Goal: Task Accomplishment & Management: Manage account settings

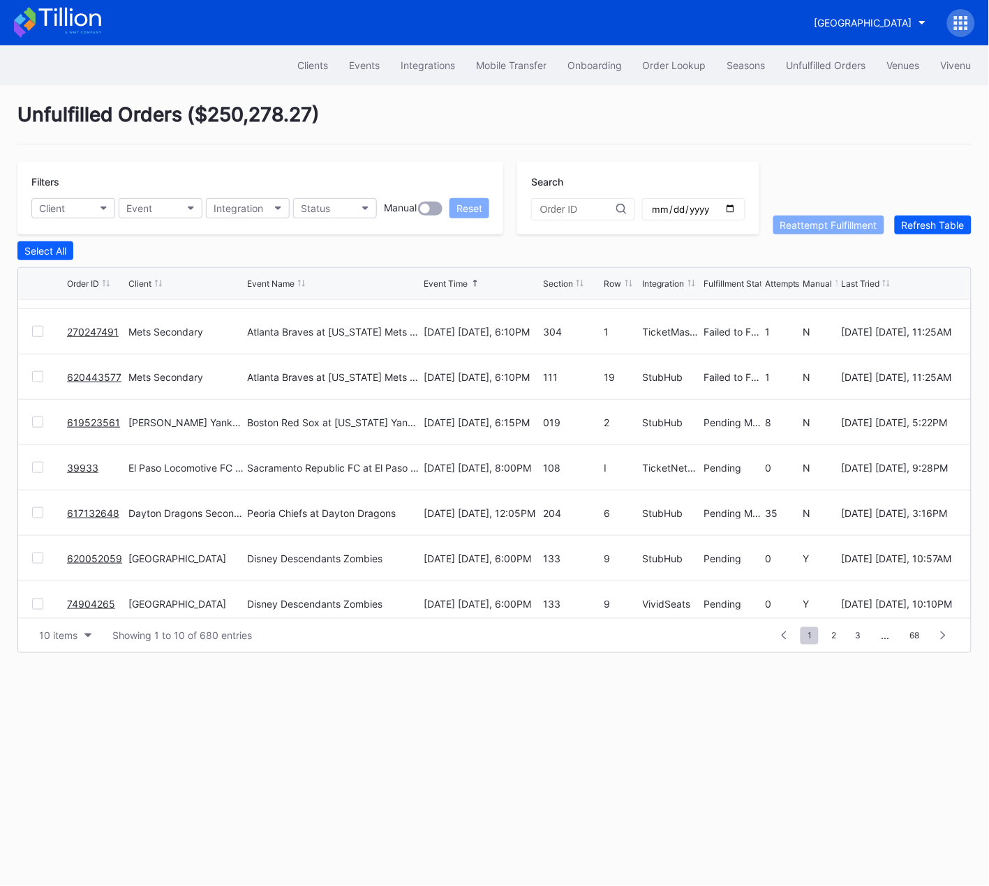
scroll to position [135, 0]
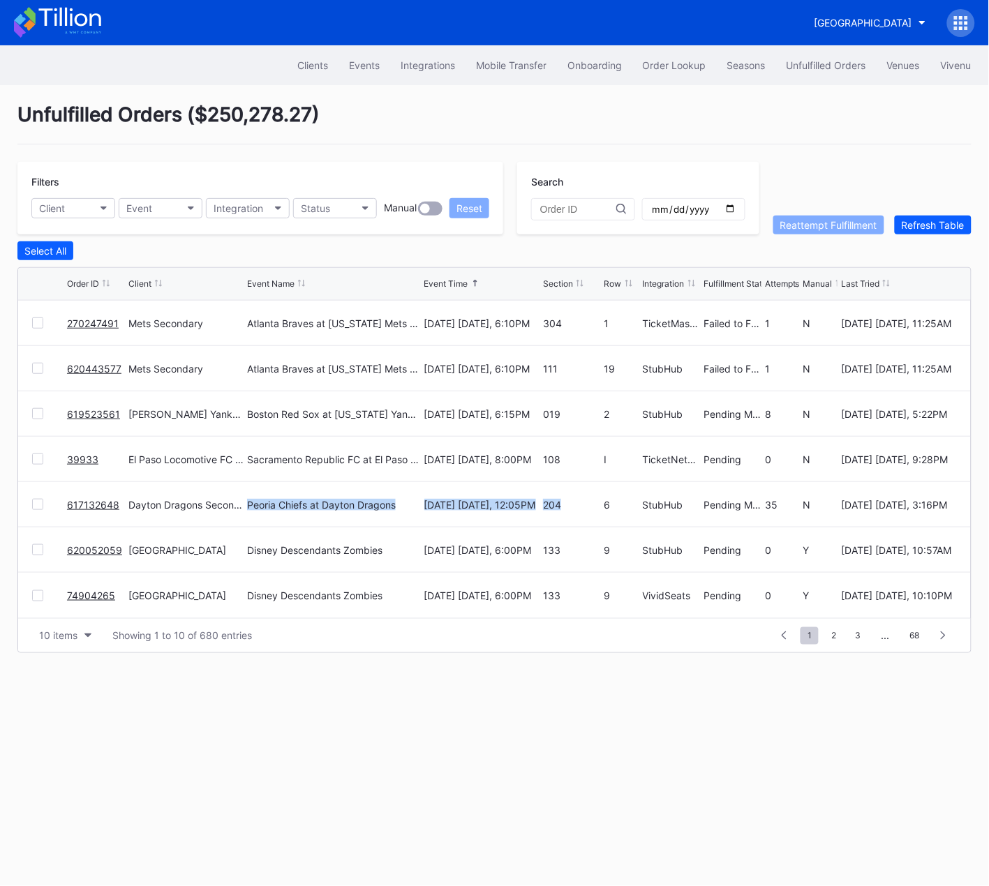
drag, startPoint x: 486, startPoint y: 496, endPoint x: 353, endPoint y: 495, distance: 133.2
click at [353, 495] on div "617132648 Dayton Dragons Secondary Peoria Chiefs at Dayton Dragons August 24 Su…" at bounding box center [494, 504] width 952 height 45
click at [90, 503] on link "617132648" at bounding box center [93, 505] width 52 height 12
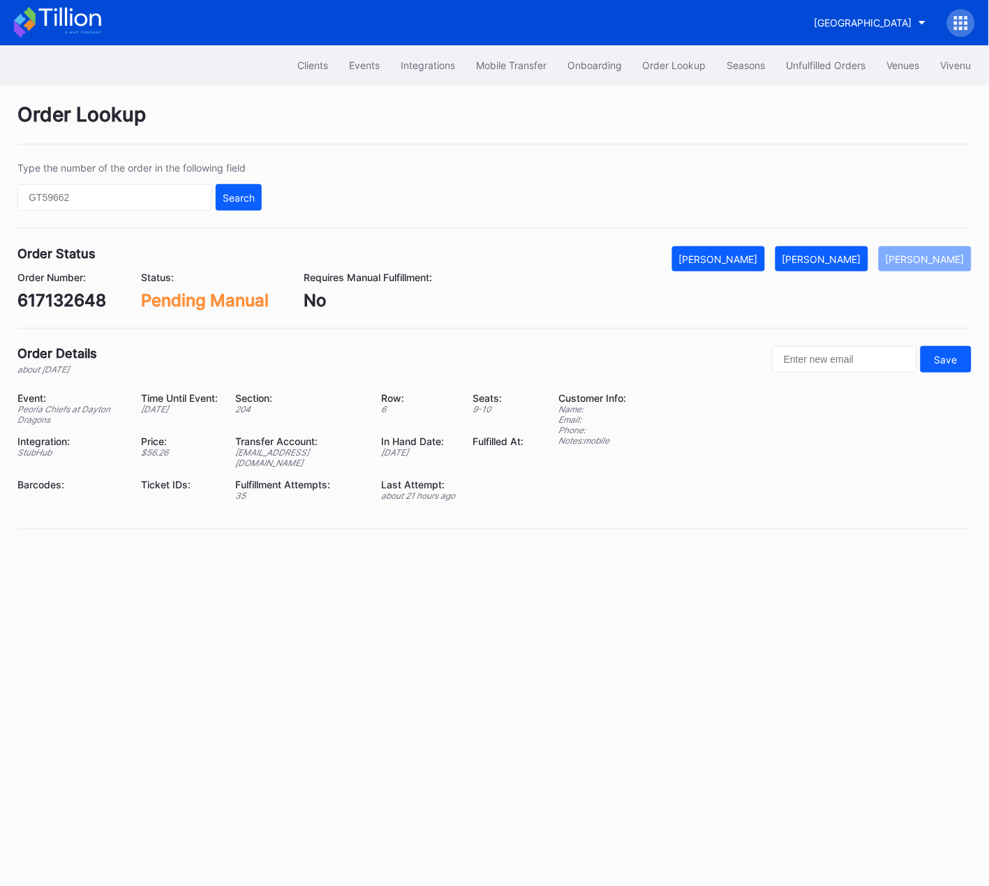
click at [68, 303] on div "617132648" at bounding box center [61, 300] width 89 height 20
click at [236, 407] on div "204" at bounding box center [300, 409] width 128 height 10
click at [667, 156] on div "Order Lookup Type the number of the order in the following field Search Order S…" at bounding box center [494, 324] width 989 height 479
click at [813, 63] on div "Unfulfilled Orders" at bounding box center [826, 65] width 80 height 12
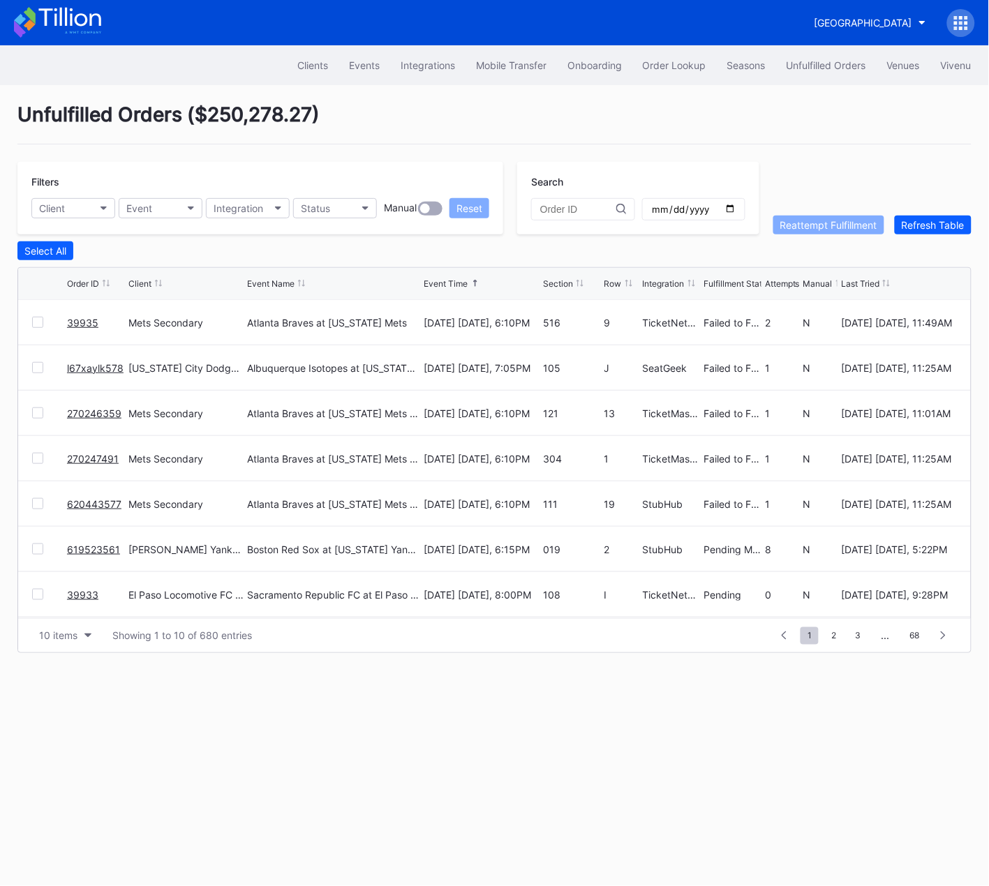
click at [579, 362] on div "105" at bounding box center [572, 368] width 58 height 12
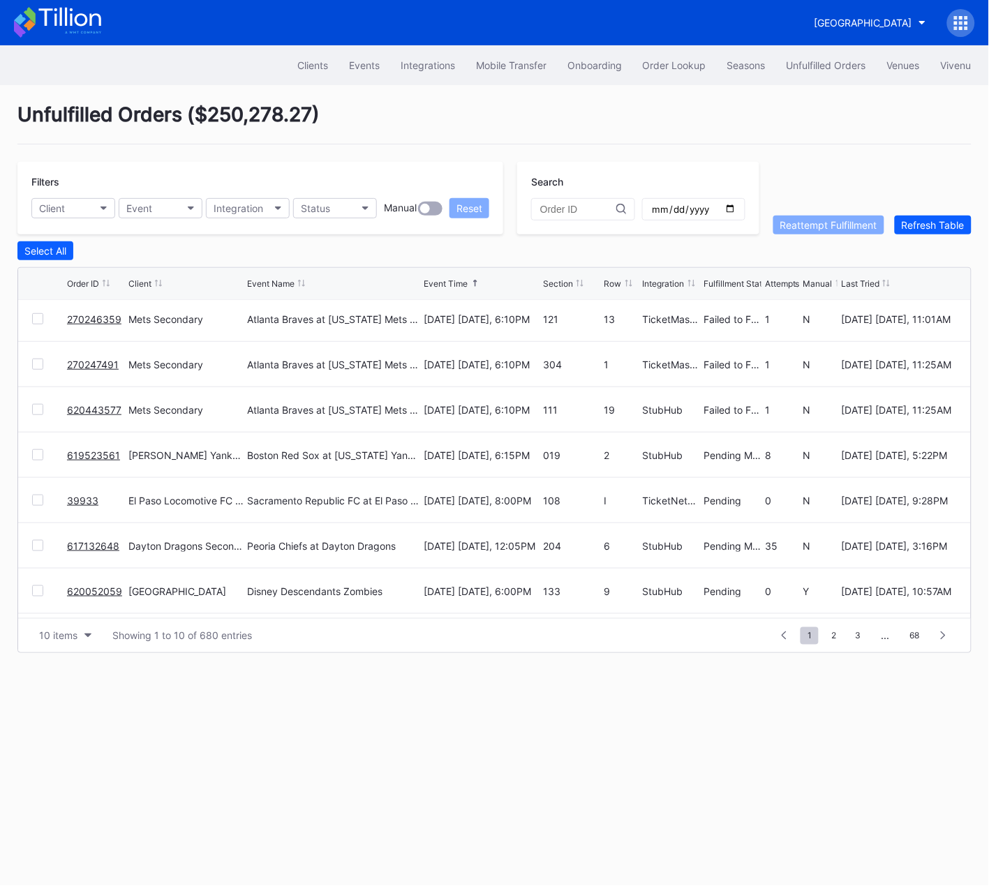
scroll to position [95, 0]
click at [580, 358] on div "304" at bounding box center [572, 364] width 58 height 12
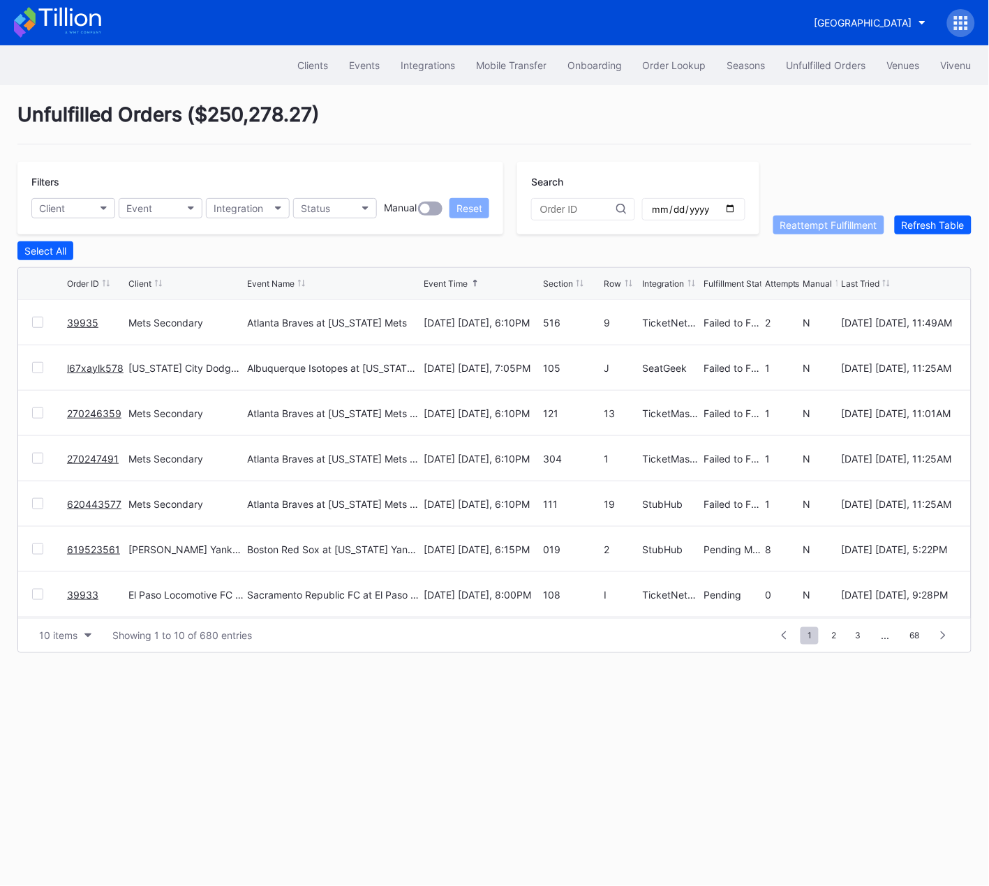
click at [580, 356] on div "105" at bounding box center [572, 367] width 58 height 45
click at [578, 360] on div "105" at bounding box center [572, 367] width 58 height 45
click at [680, 57] on button "Order Lookup" at bounding box center [674, 65] width 84 height 26
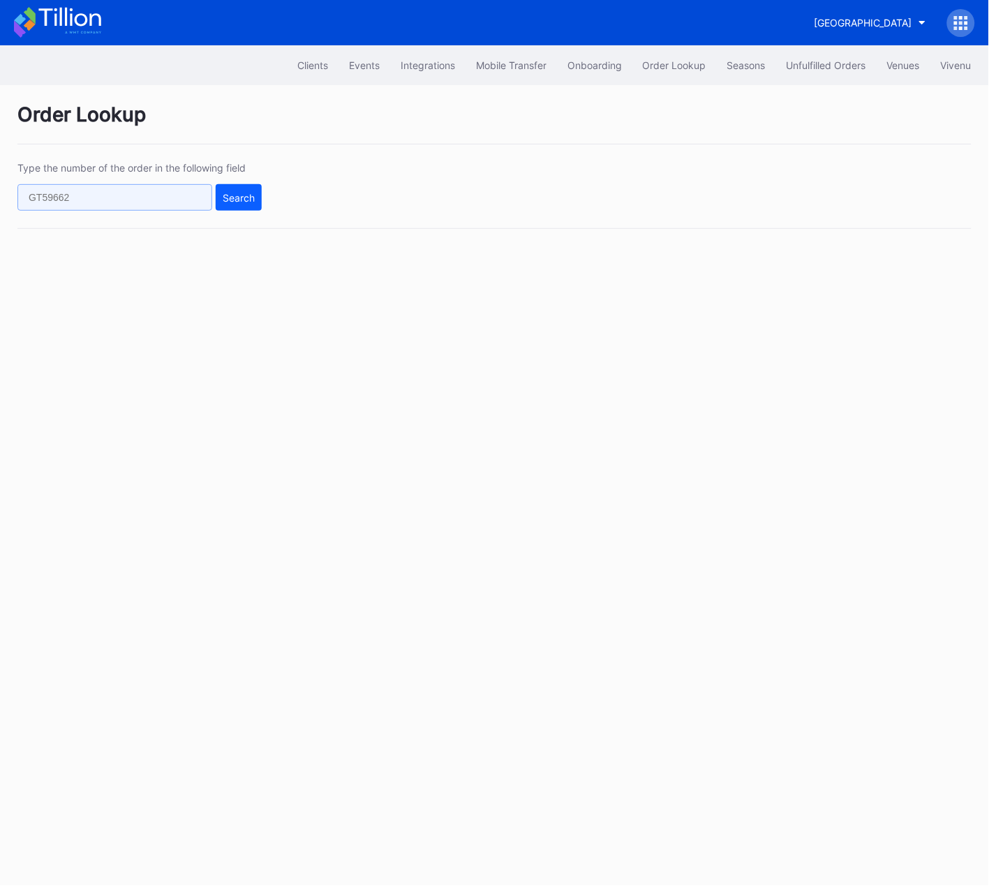
click at [165, 193] on input "text" at bounding box center [114, 197] width 195 height 27
paste input "617042597"
type input "617042597"
click at [244, 201] on div "Search" at bounding box center [239, 198] width 32 height 12
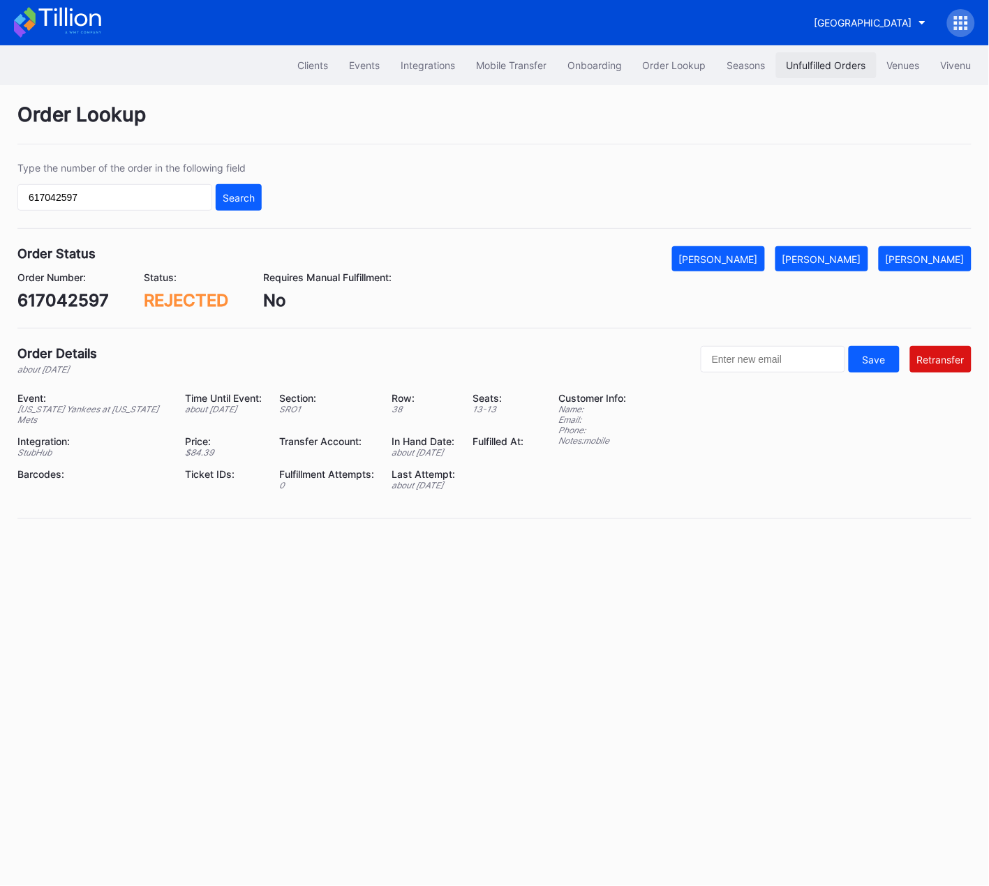
click at [817, 59] on div "Unfulfilled Orders" at bounding box center [826, 65] width 80 height 12
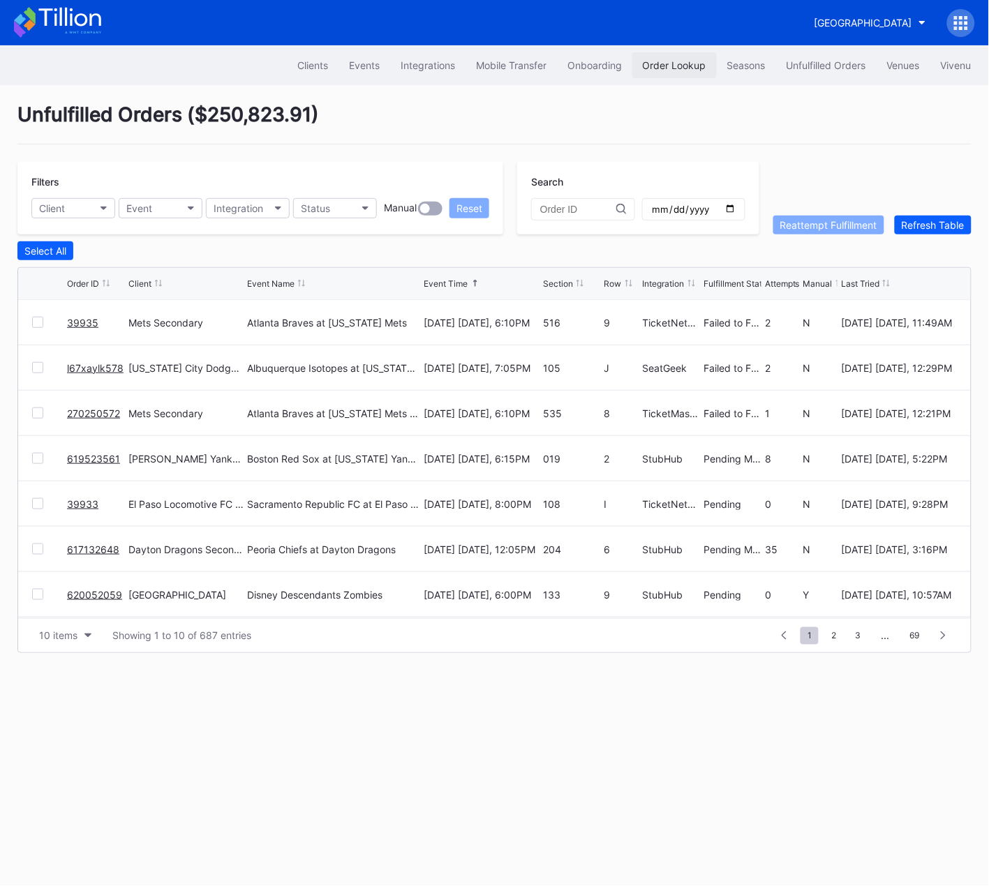
click at [669, 63] on div "Order Lookup" at bounding box center [673, 65] width 63 height 12
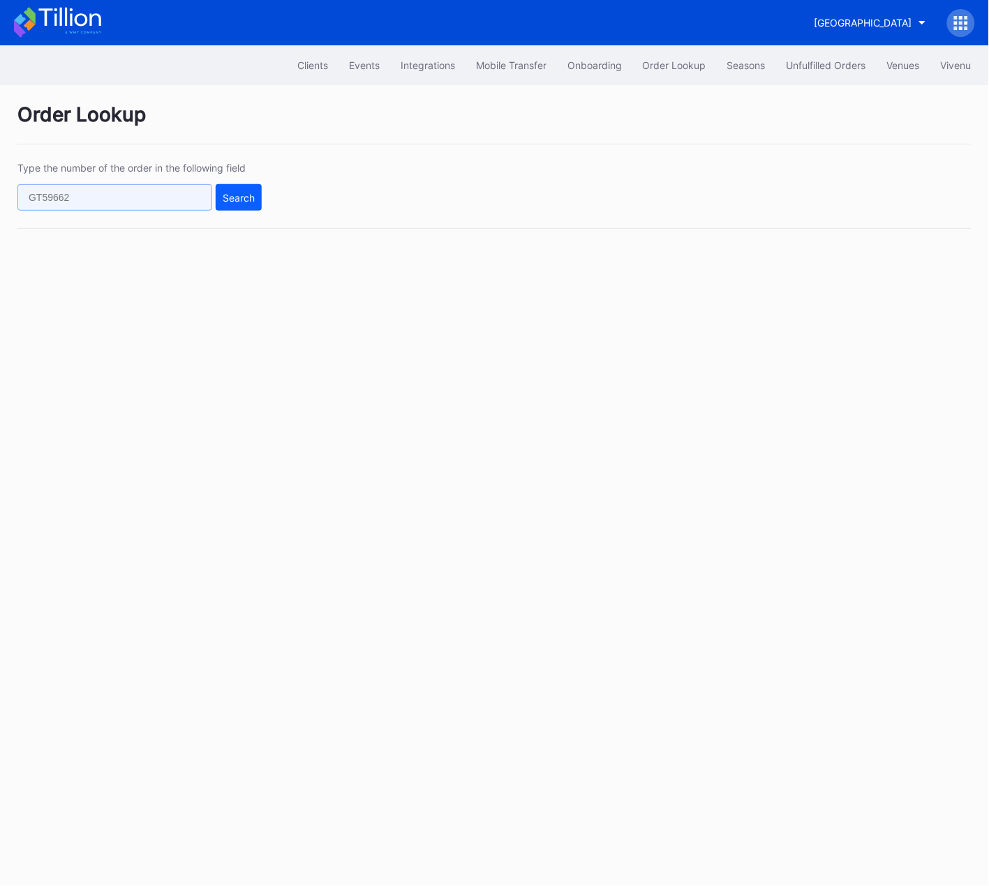
click at [140, 202] on input "text" at bounding box center [114, 197] width 195 height 27
paste input "265933445"
click at [232, 194] on div "Search" at bounding box center [239, 198] width 32 height 12
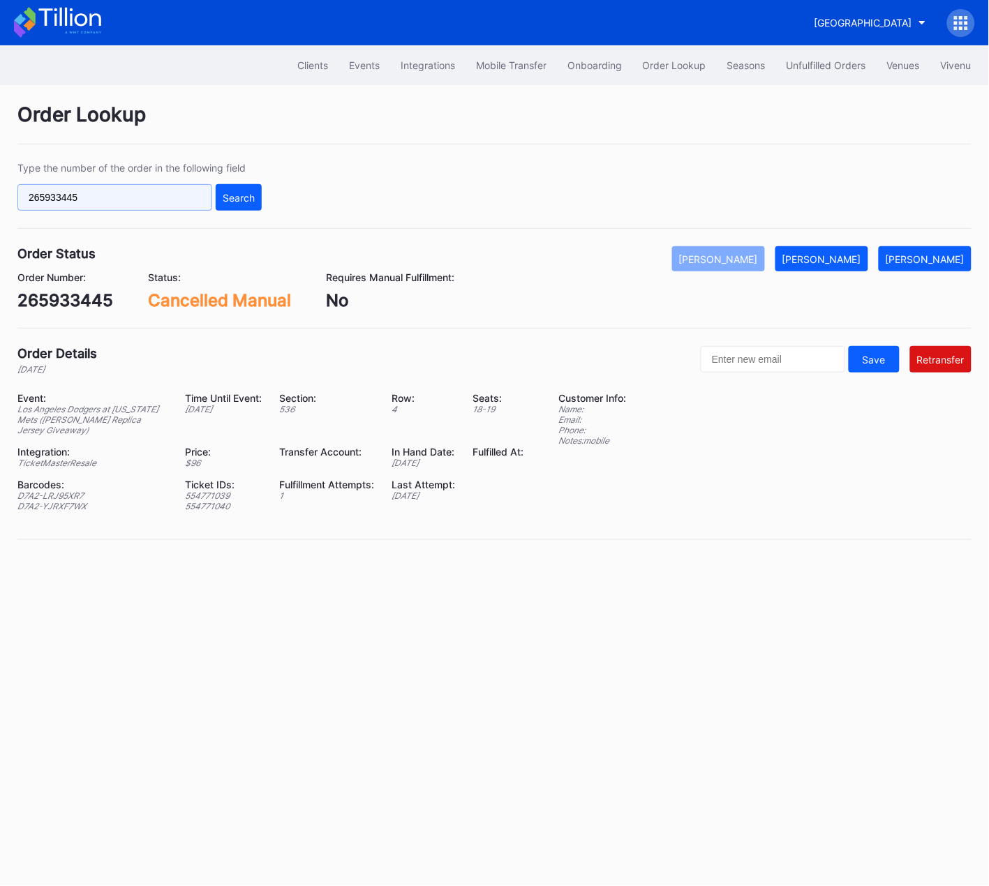
click at [103, 197] on input "265933445" at bounding box center [114, 197] width 195 height 27
paste input "329"
click at [237, 197] on div "Search" at bounding box center [239, 198] width 32 height 12
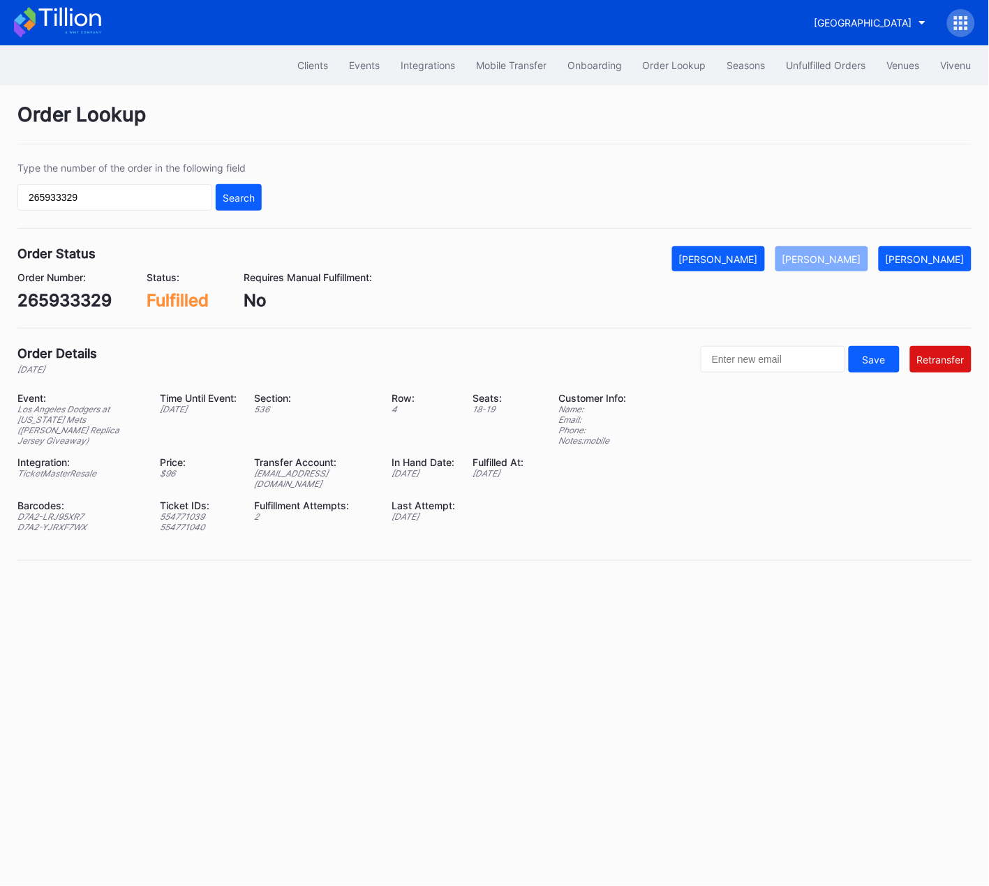
click at [278, 615] on div "Clients Events Integrations Mobile Transfer Onboarding Order Lookup Seasons Unf…" at bounding box center [494, 465] width 989 height 841
click at [69, 306] on div "265933329" at bounding box center [64, 300] width 94 height 20
copy div "265933329"
click at [110, 197] on input "265933329" at bounding box center [114, 197] width 195 height 27
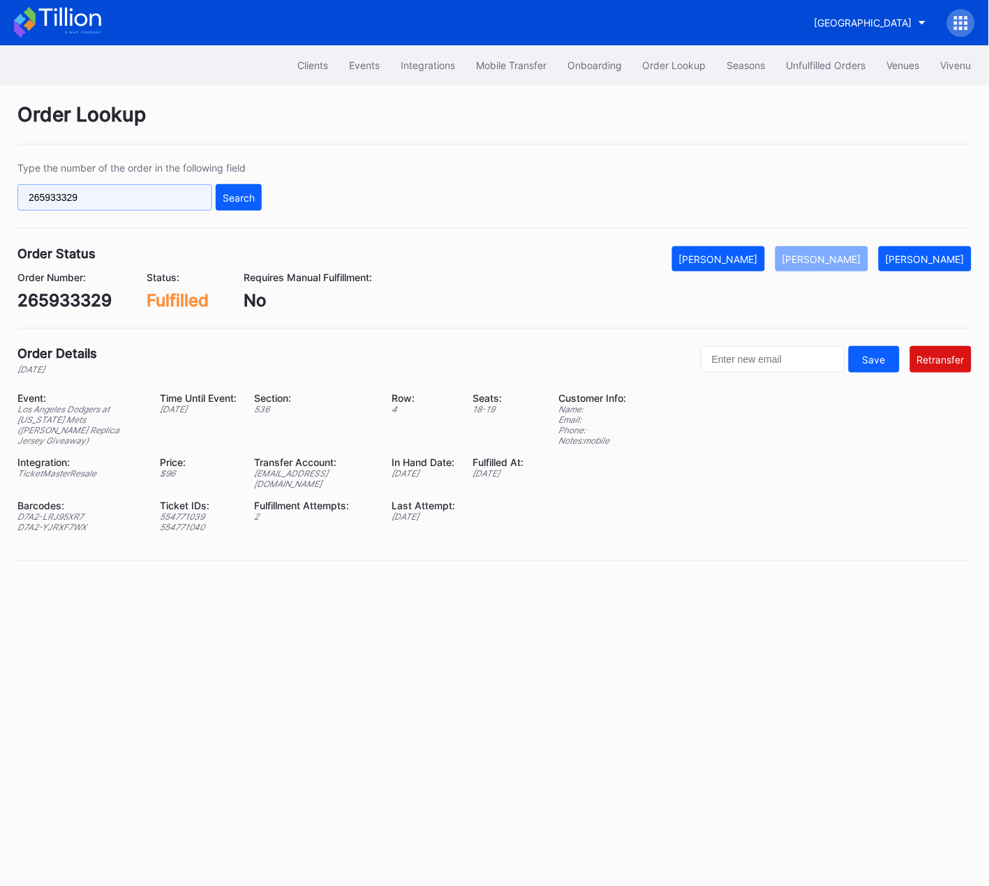
drag, startPoint x: 110, startPoint y: 197, endPoint x: 146, endPoint y: 199, distance: 36.3
click at [110, 197] on input "265933329" at bounding box center [114, 197] width 195 height 27
paste input "g9rxt68w1y6"
click at [232, 195] on div "Search" at bounding box center [239, 198] width 32 height 12
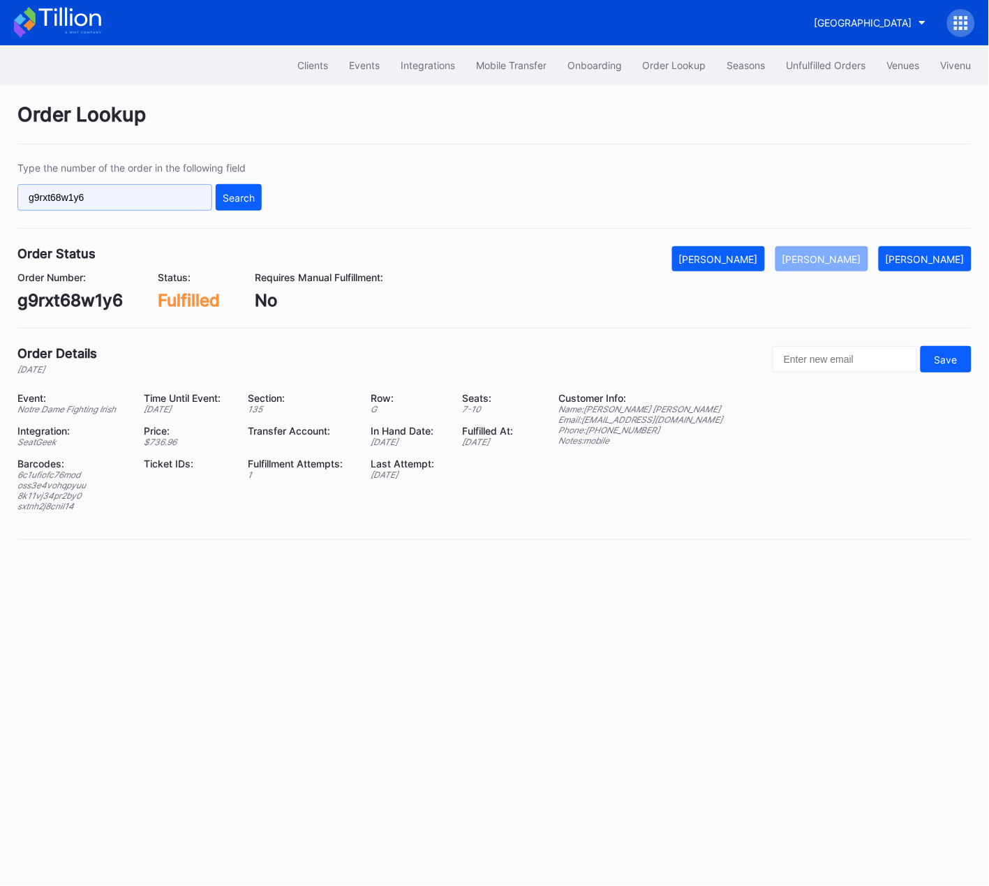
click at [183, 196] on input "g9rxt68w1y6" at bounding box center [114, 197] width 195 height 27
drag, startPoint x: 183, startPoint y: 196, endPoint x: 253, endPoint y: 197, distance: 69.1
click at [183, 196] on input "g9rxt68w1y6" at bounding box center [114, 197] width 195 height 27
paste input "756qs2ly022"
click at [263, 194] on div "Type the number of the order in the following field 756qs2ly022 Search" at bounding box center [494, 195] width 954 height 67
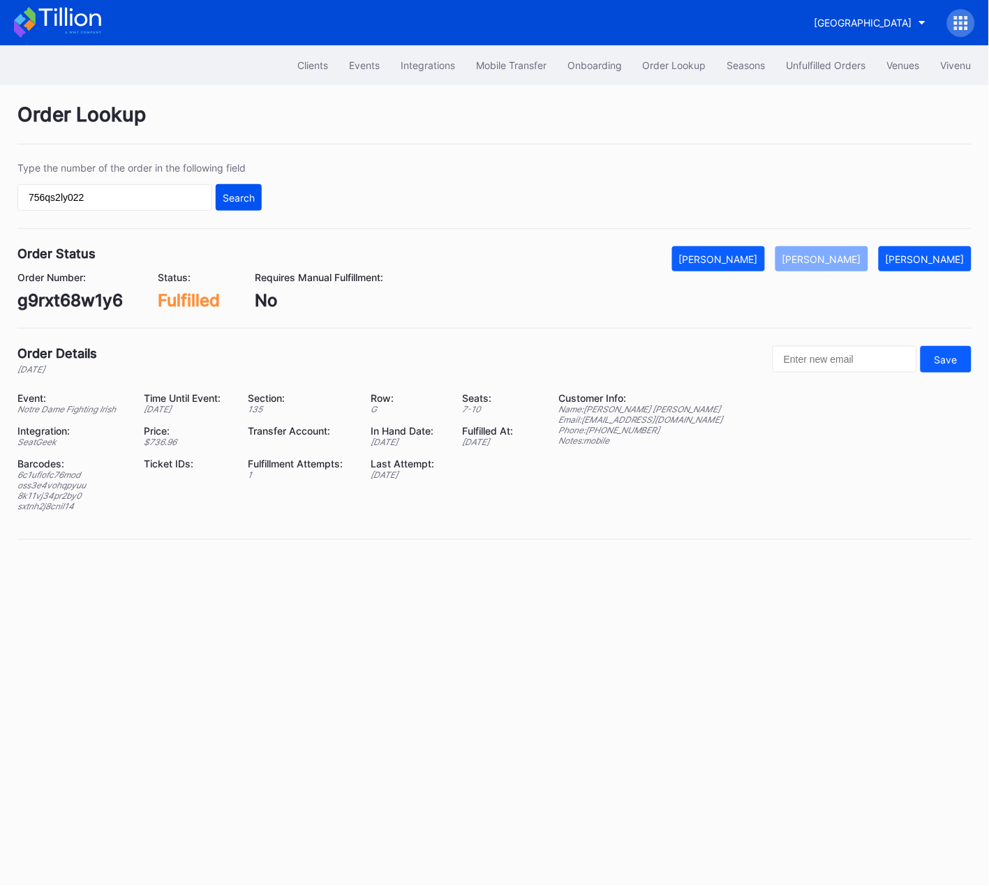
click at [248, 198] on div "Search" at bounding box center [239, 198] width 32 height 12
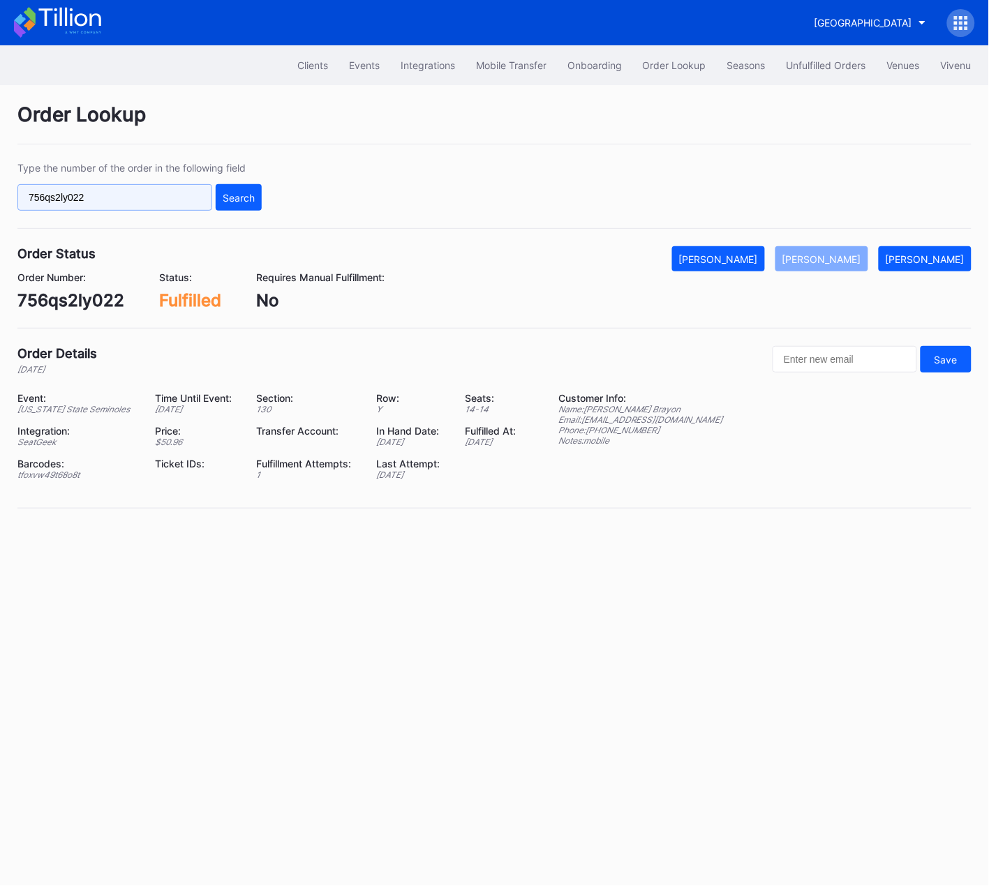
click at [154, 200] on input "756qs2ly022" at bounding box center [114, 197] width 195 height 27
drag, startPoint x: 155, startPoint y: 200, endPoint x: 196, endPoint y: 197, distance: 41.3
click at [154, 200] on input "756qs2ly022" at bounding box center [114, 197] width 195 height 27
paste input "563782350"
type input "563782350"
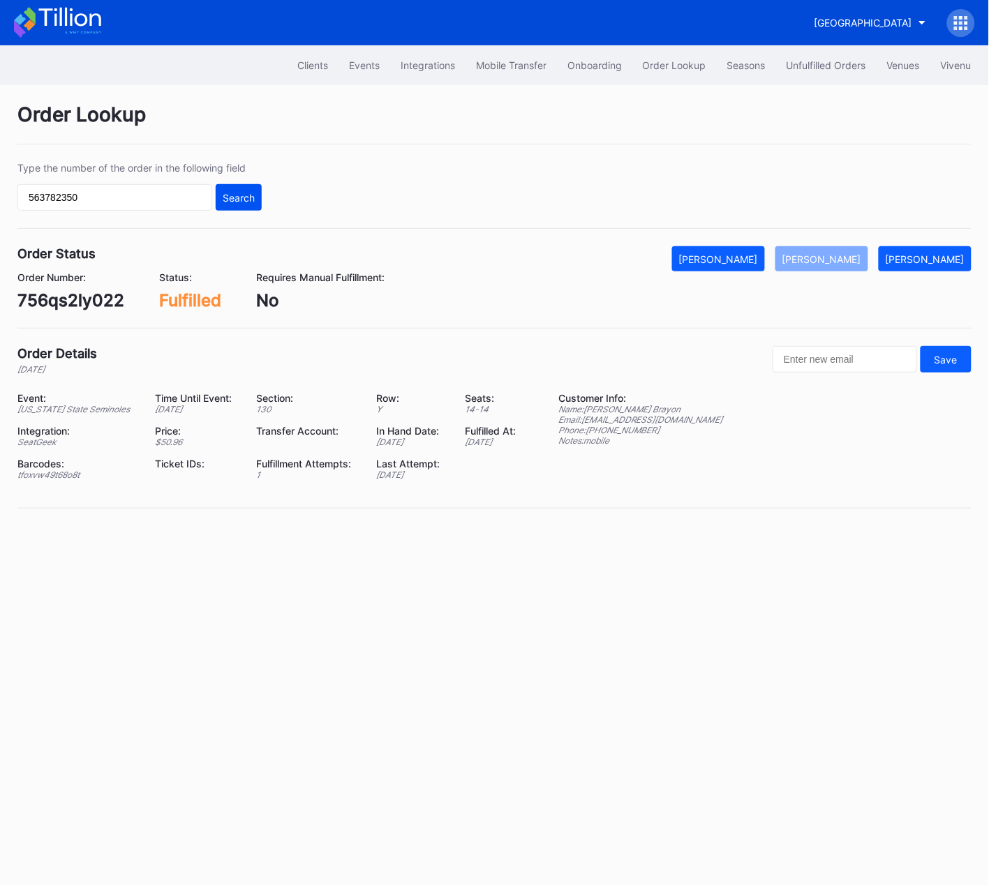
click at [239, 195] on div "Search" at bounding box center [239, 198] width 32 height 12
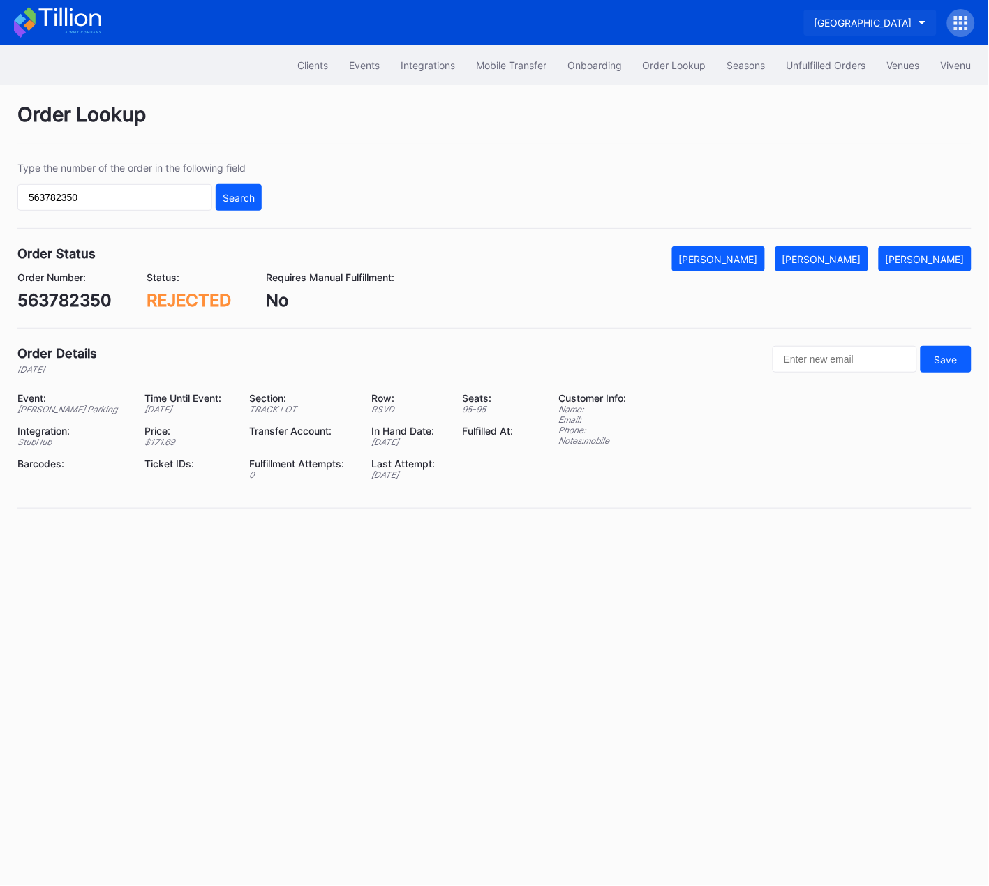
click at [843, 19] on div "Prudential Center Secondary" at bounding box center [863, 23] width 98 height 12
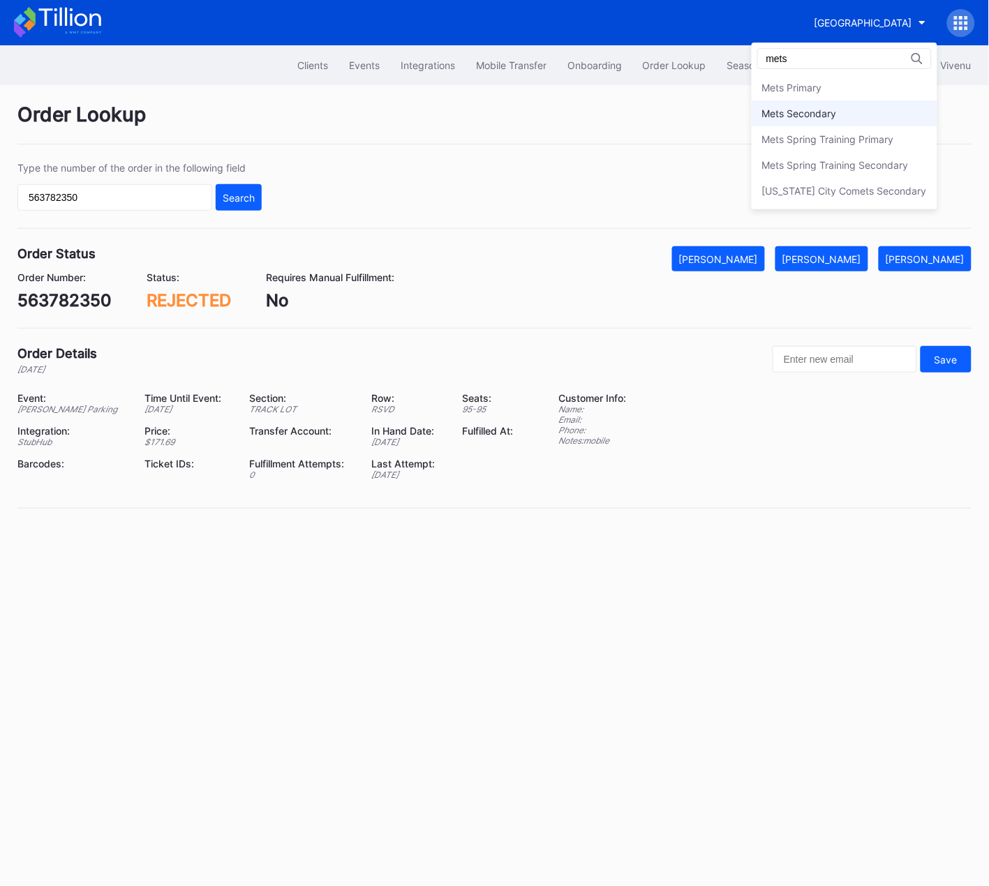
type input "mets"
click at [836, 111] on div "Mets Secondary" at bounding box center [799, 113] width 75 height 12
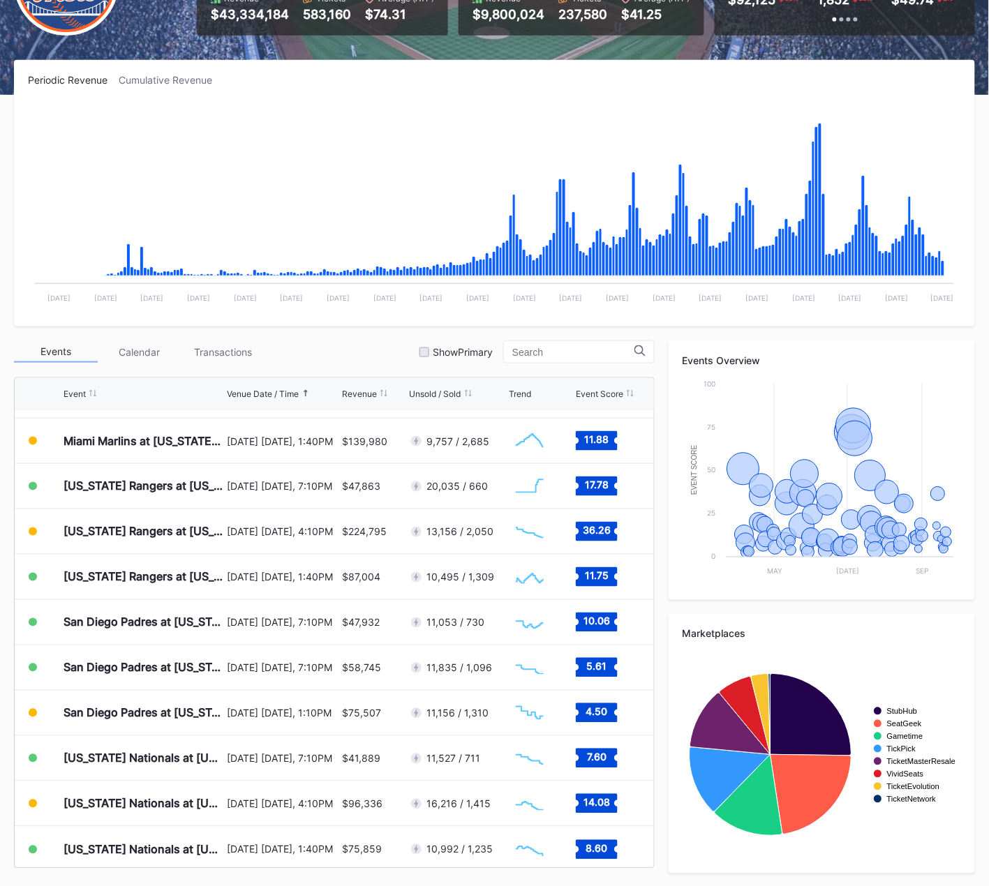
scroll to position [3170, 0]
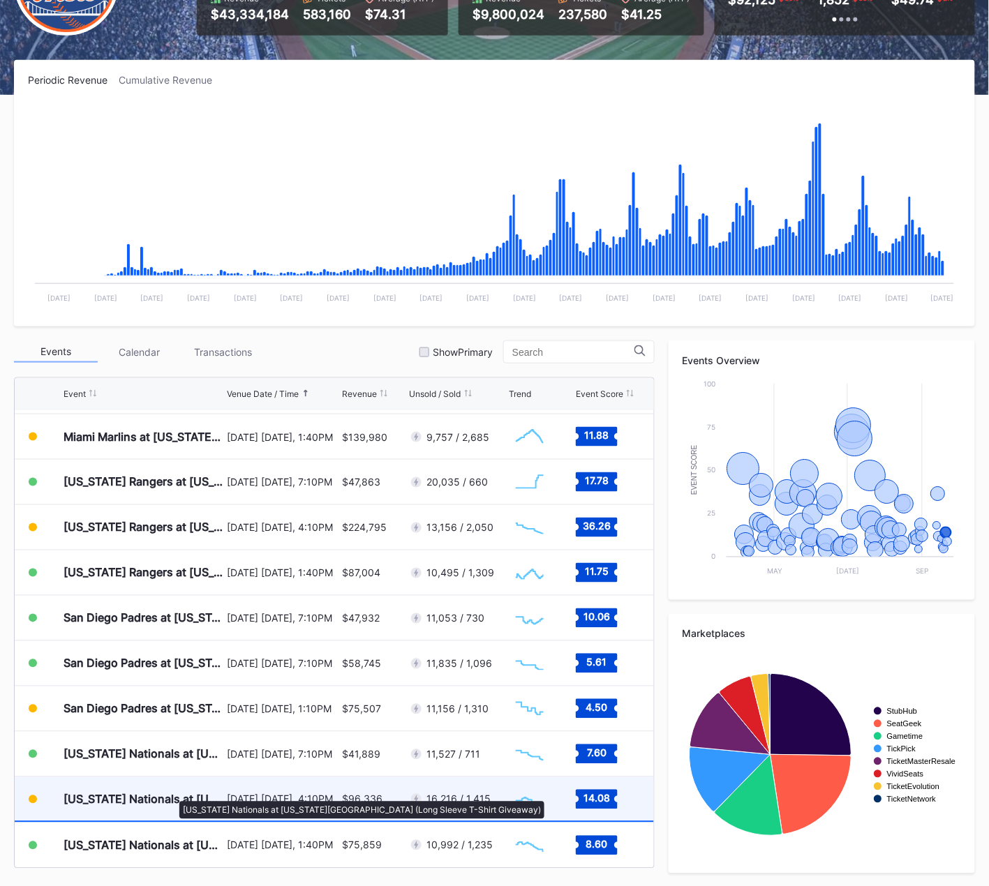
click at [172, 795] on div "[US_STATE] Nationals at [US_STATE][GEOGRAPHIC_DATA] (Long Sleeve T-Shirt Giveaw…" at bounding box center [143, 799] width 160 height 14
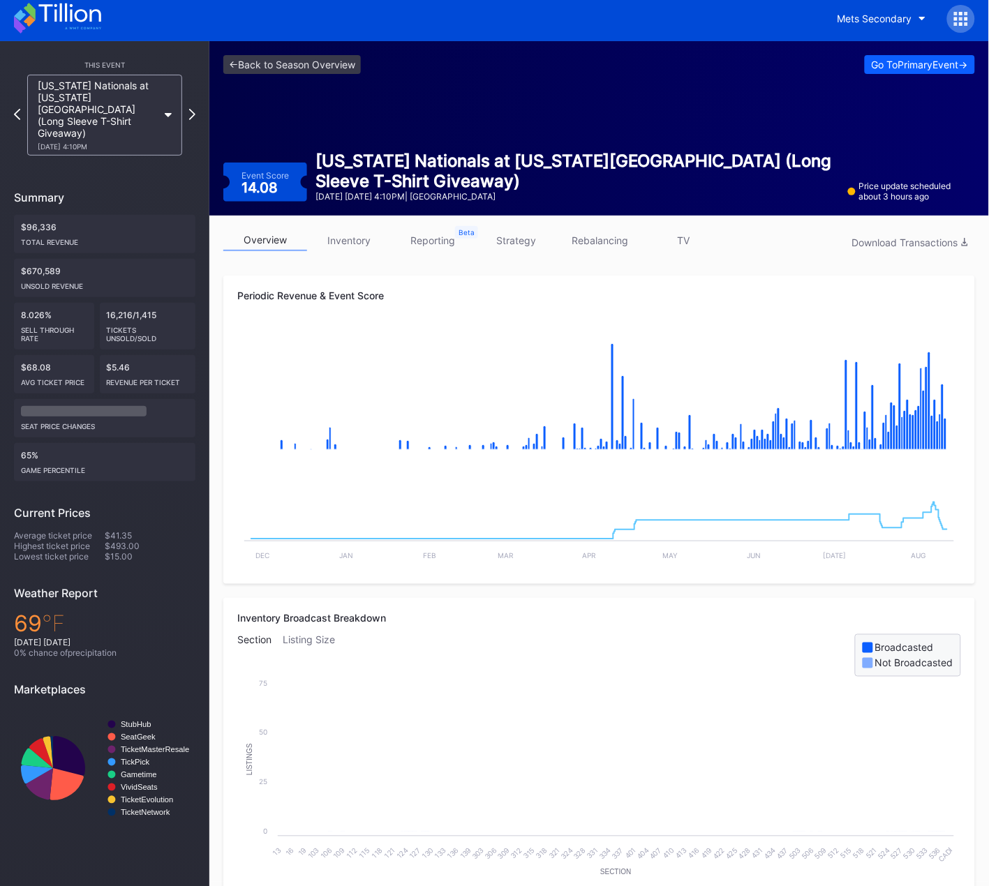
scroll to position [1, 0]
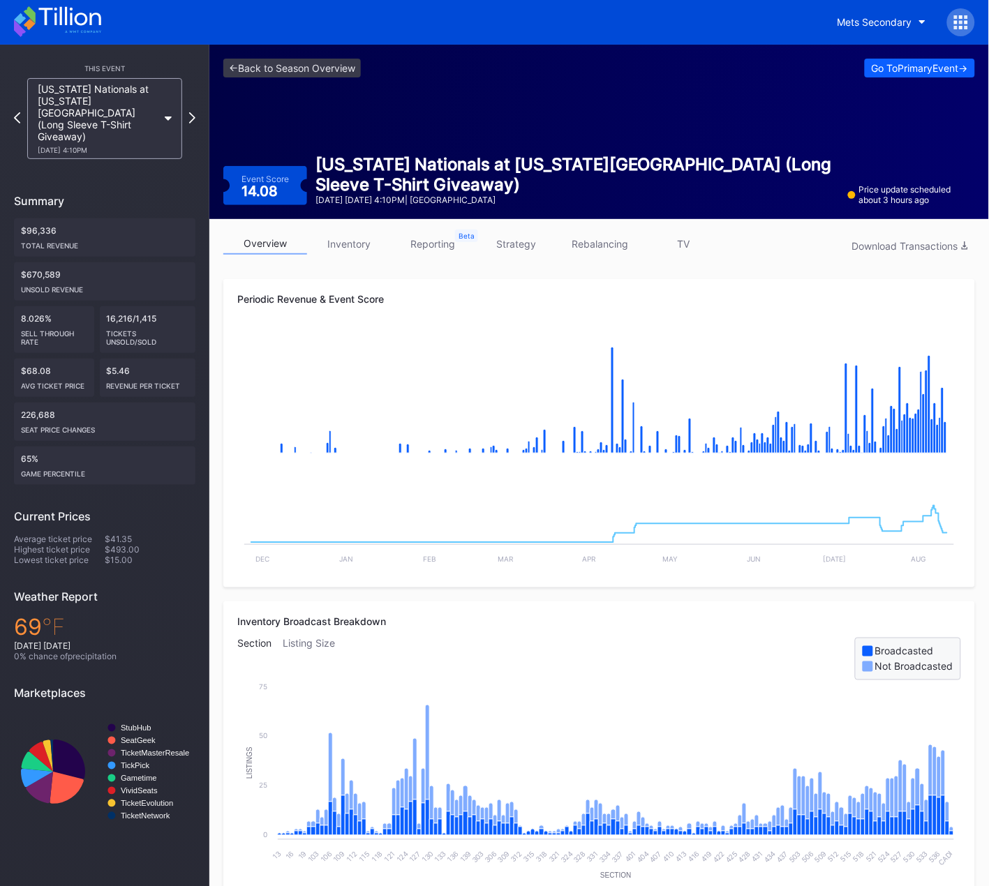
click at [350, 243] on link "inventory" at bounding box center [349, 244] width 84 height 22
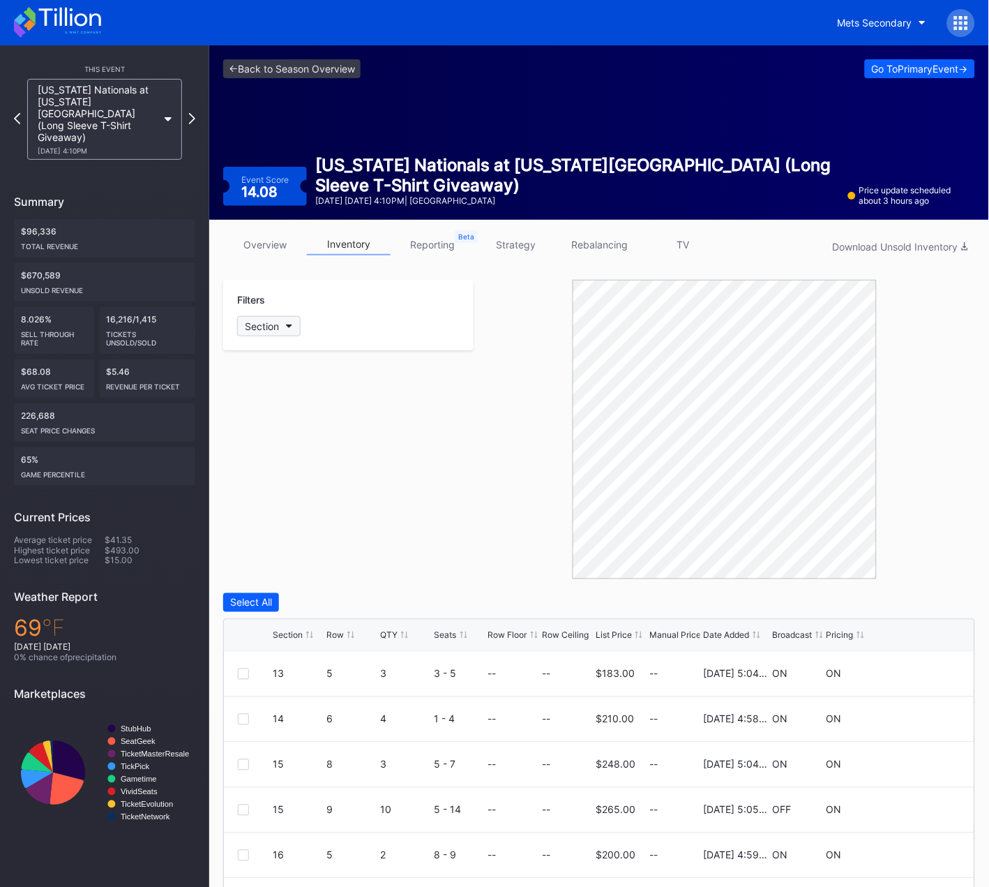
click at [285, 322] on button "Section" at bounding box center [268, 326] width 63 height 20
type input "103"
drag, startPoint x: 266, startPoint y: 407, endPoint x: 280, endPoint y: 416, distance: 16.9
click at [265, 407] on div "103" at bounding box center [318, 403] width 163 height 26
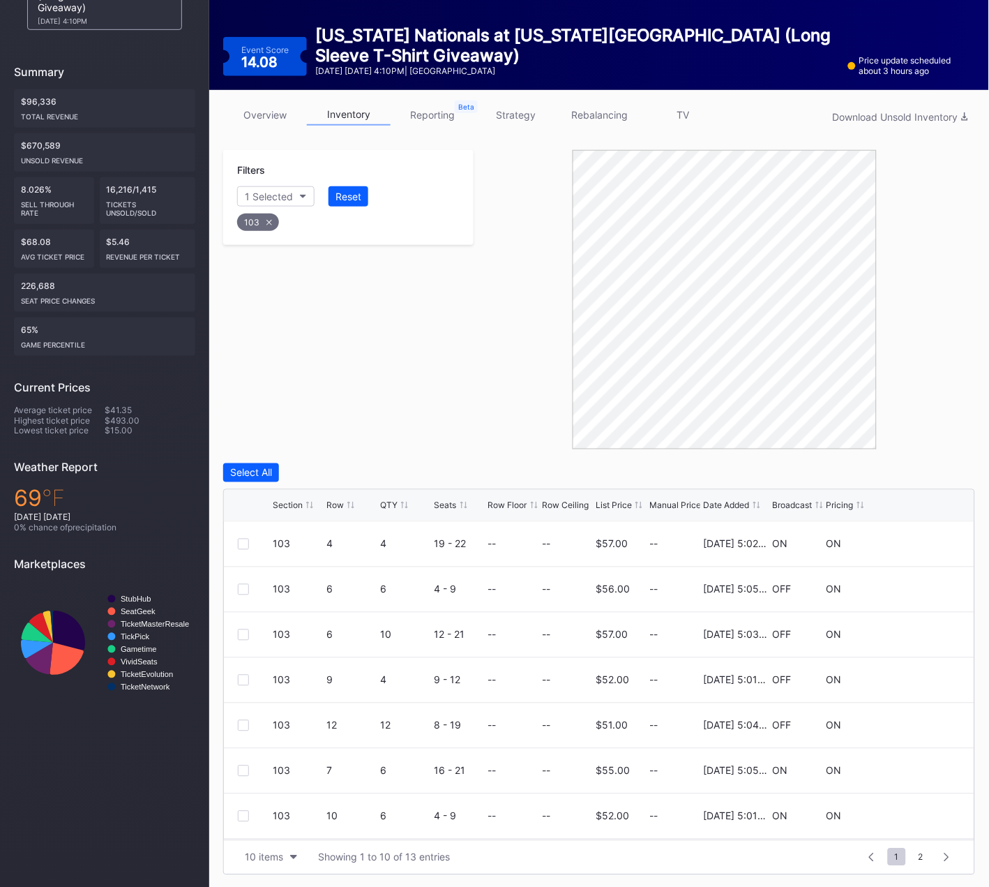
click at [333, 504] on div "Row" at bounding box center [334, 505] width 17 height 10
click at [277, 856] on div "10 items" at bounding box center [264, 857] width 38 height 12
click at [280, 799] on div "100 items" at bounding box center [270, 796] width 45 height 12
click at [246, 547] on div at bounding box center [243, 544] width 11 height 11
click at [246, 633] on div at bounding box center [243, 634] width 11 height 11
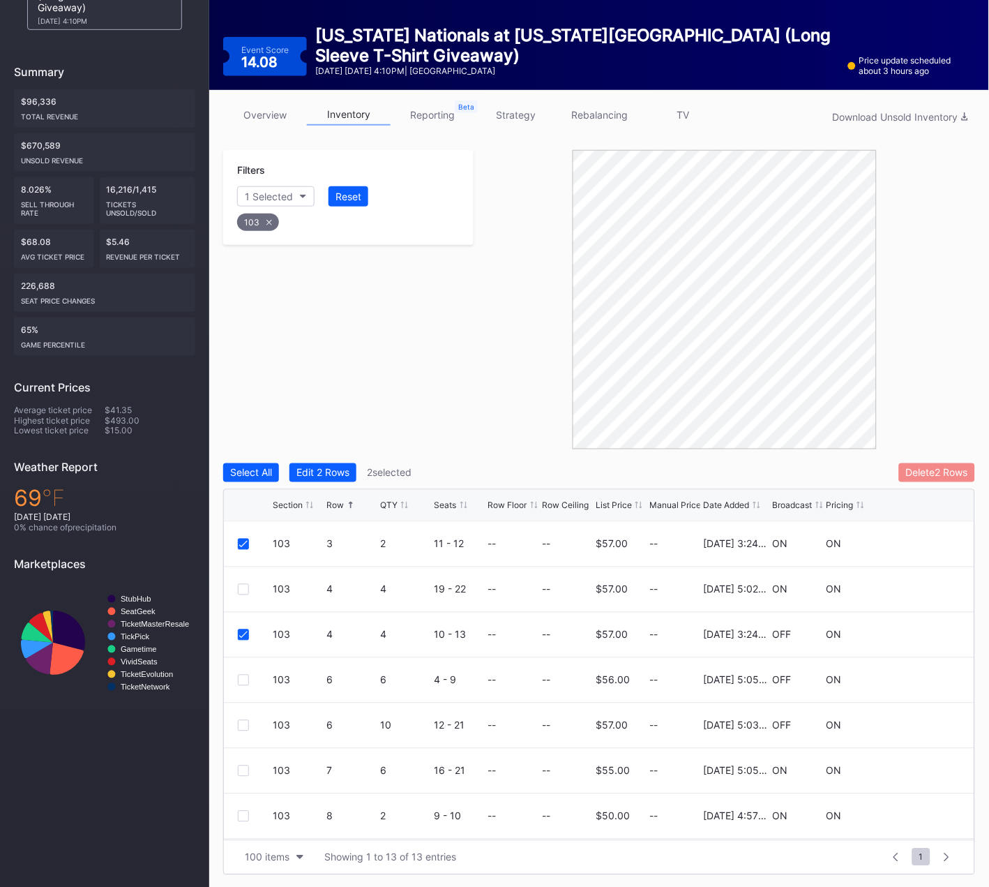
click at [919, 470] on div "Delete 2 Rows" at bounding box center [937, 473] width 62 height 12
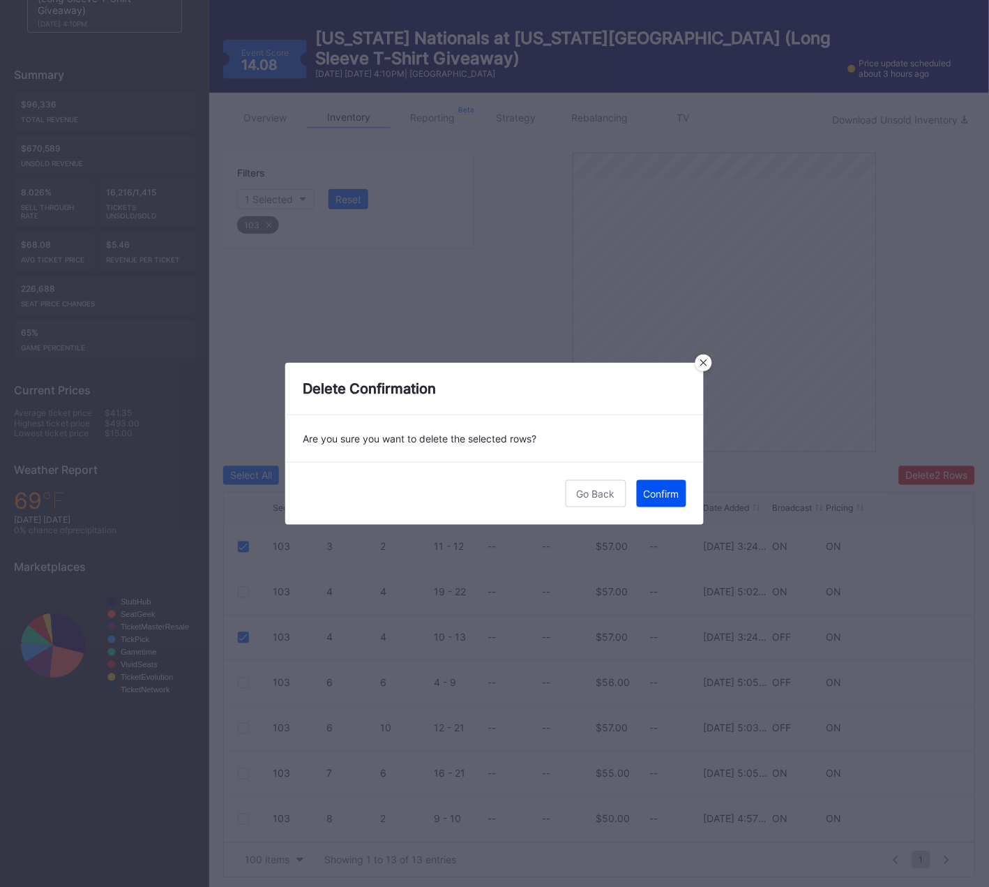
click at [664, 492] on div "Confirm" at bounding box center [662, 494] width 36 height 12
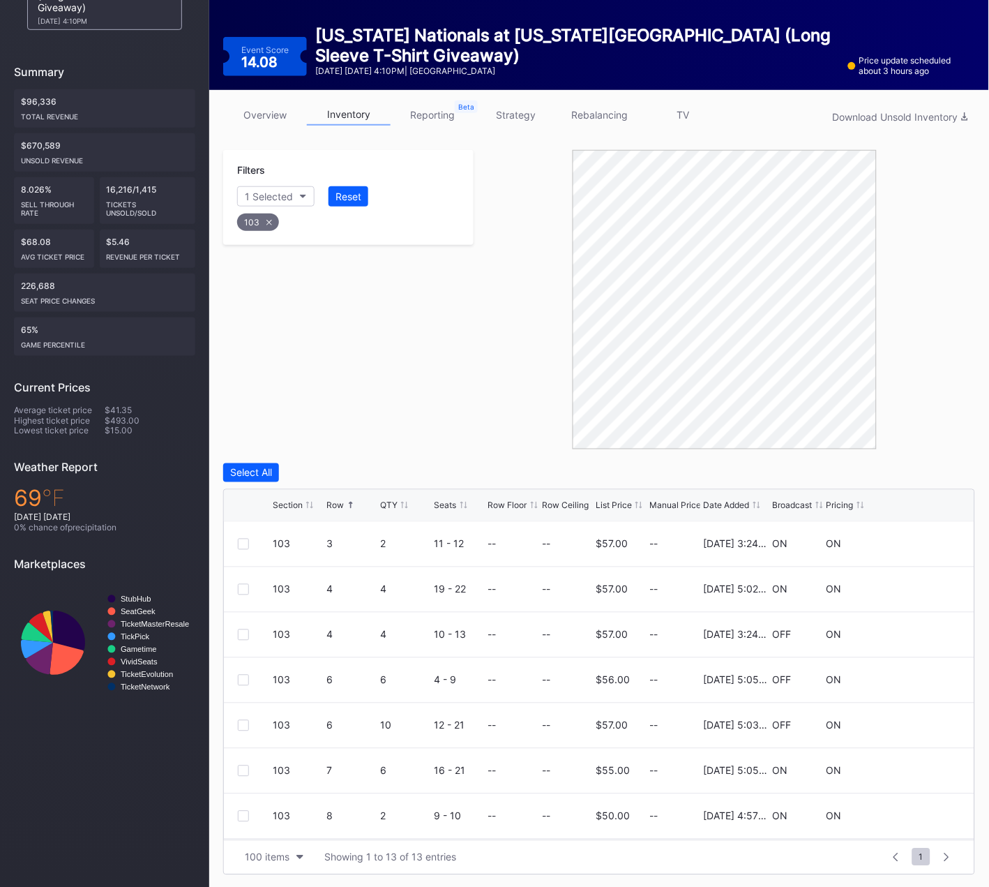
click at [268, 219] on icon at bounding box center [269, 222] width 6 height 6
click at [273, 191] on div "Section" at bounding box center [262, 196] width 34 height 12
type input "105"
click at [270, 271] on div "105" at bounding box center [277, 273] width 17 height 12
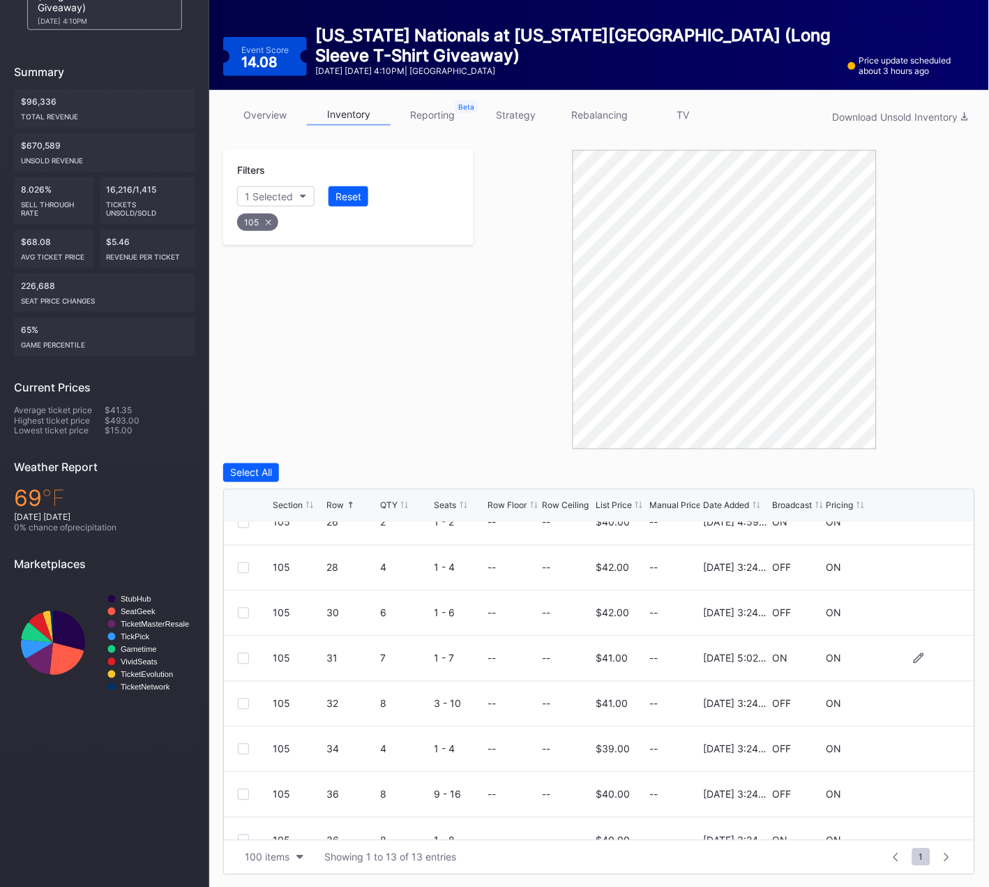
scroll to position [260, 0]
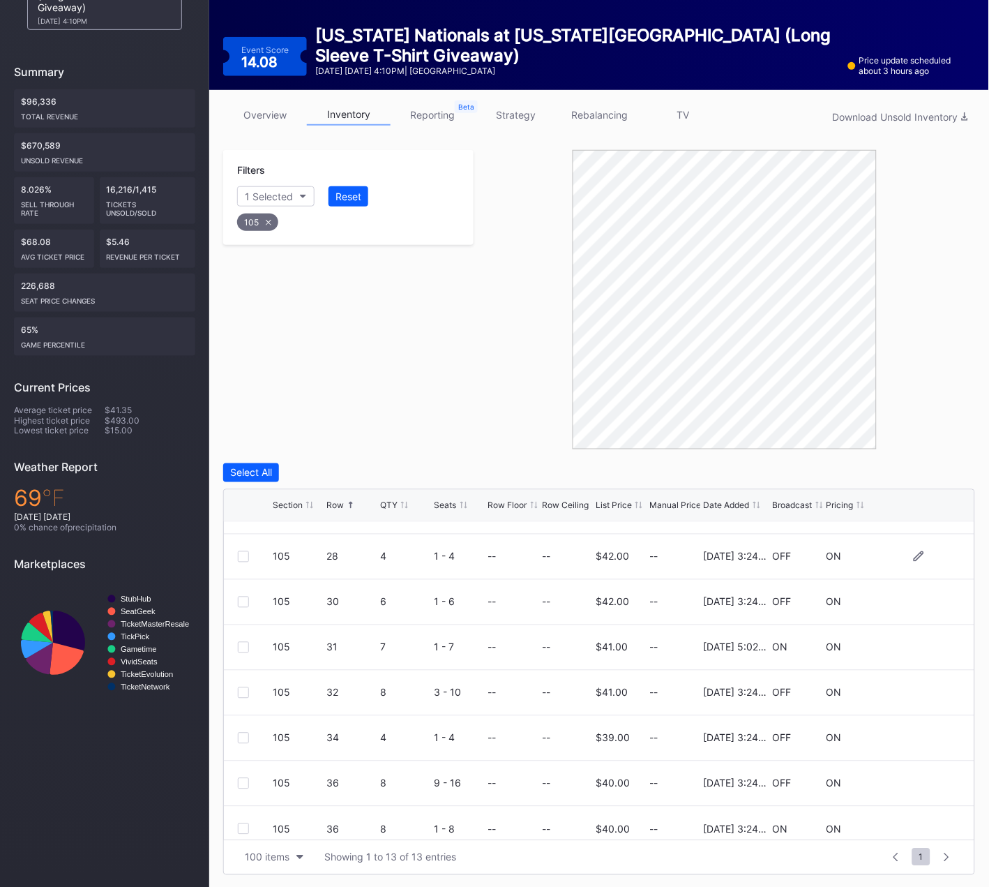
click at [247, 557] on div at bounding box center [243, 556] width 11 height 11
click at [246, 604] on div at bounding box center [243, 601] width 11 height 11
click at [243, 690] on div at bounding box center [243, 692] width 11 height 11
click at [242, 734] on div at bounding box center [243, 737] width 11 height 11
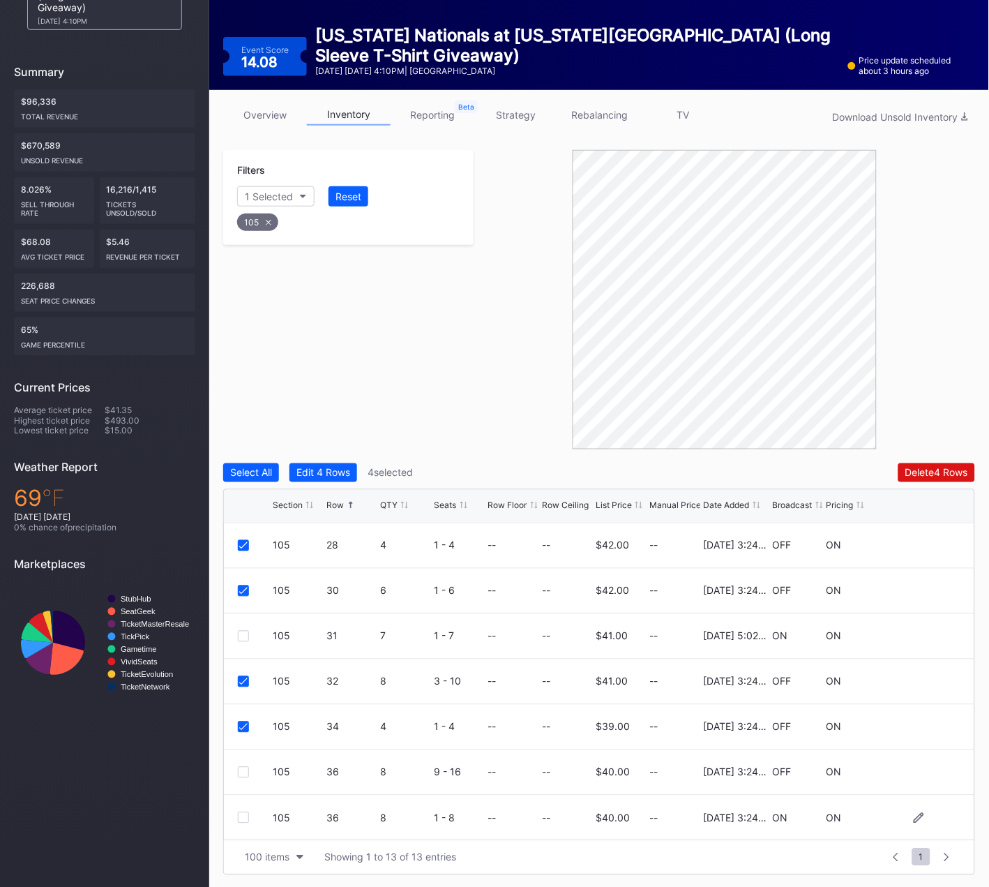
click at [243, 816] on div at bounding box center [243, 817] width 11 height 11
click at [242, 772] on div at bounding box center [243, 772] width 11 height 11
click at [952, 471] on div "Delete 6 Rows" at bounding box center [936, 473] width 63 height 12
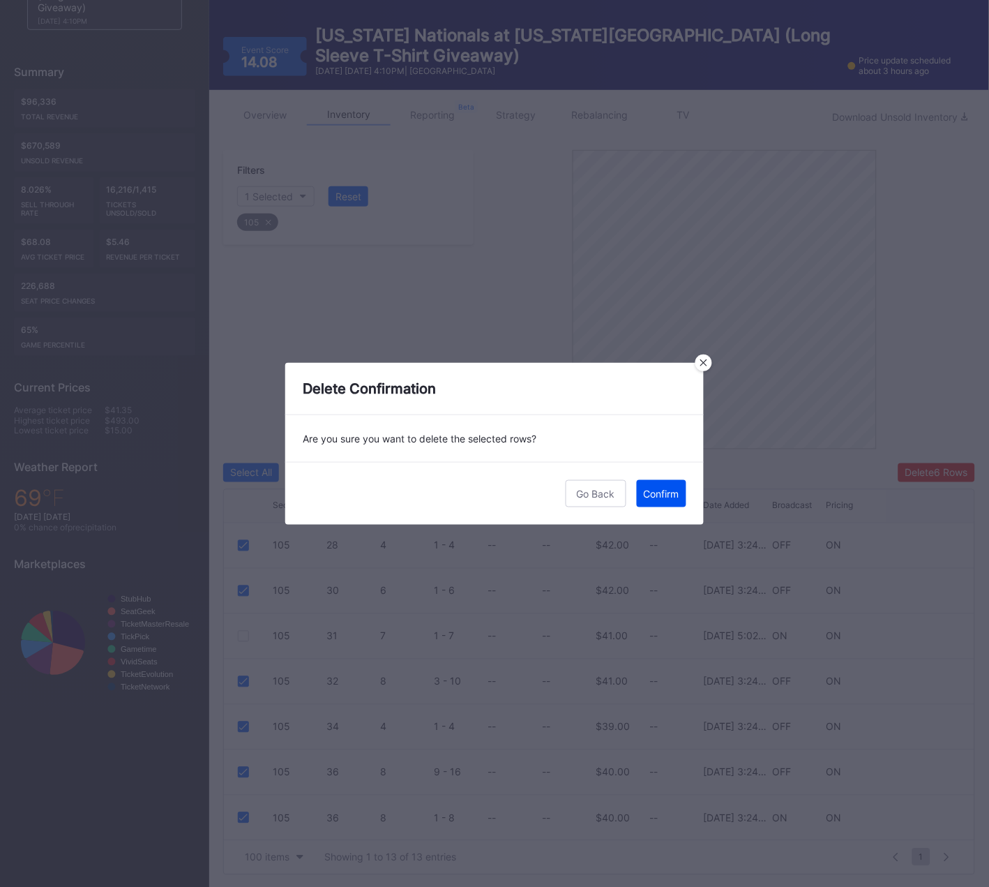
click at [668, 491] on div "Confirm" at bounding box center [662, 494] width 36 height 12
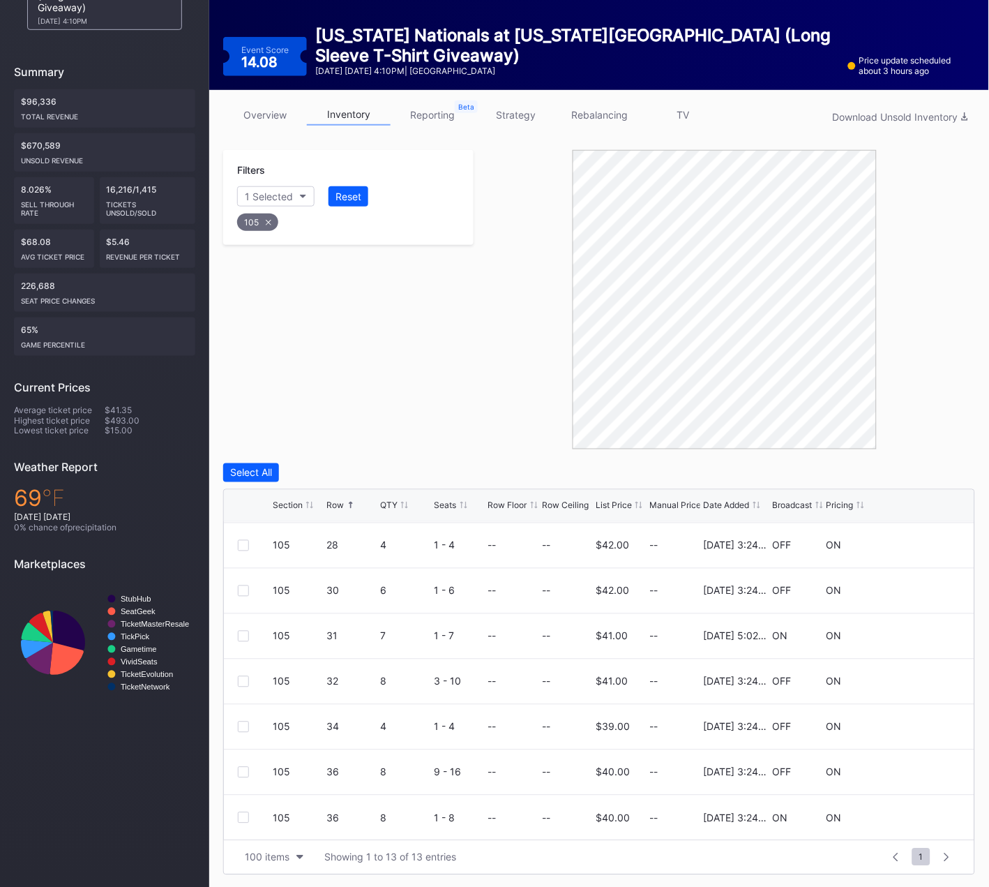
click at [257, 220] on div "105" at bounding box center [257, 221] width 41 height 17
click at [275, 191] on div "Section" at bounding box center [262, 196] width 34 height 12
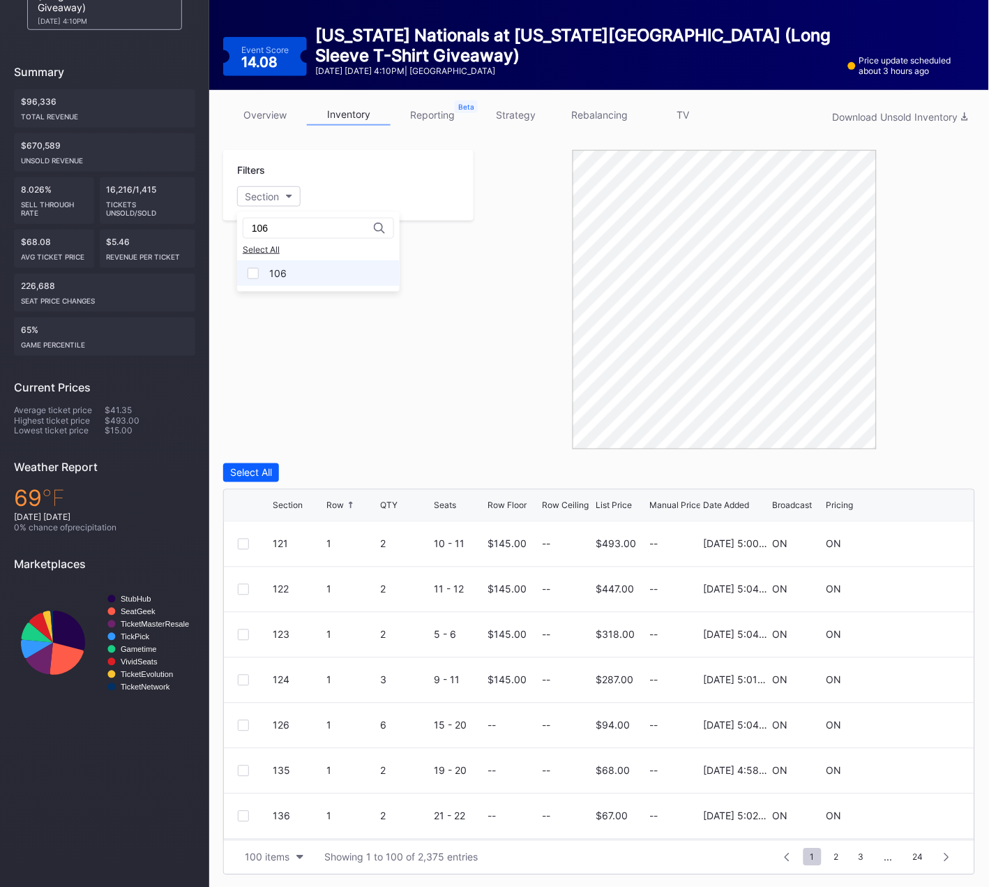
type input "106"
click at [257, 278] on div at bounding box center [253, 273] width 11 height 11
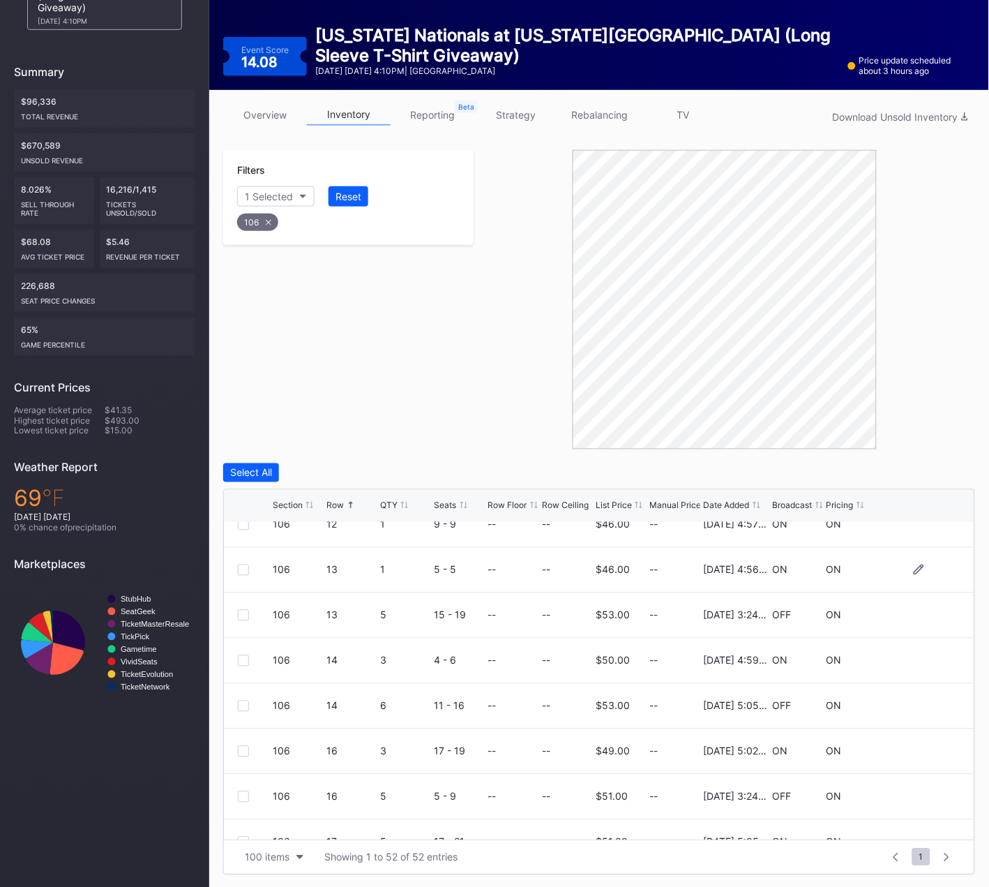
scroll to position [225, 0]
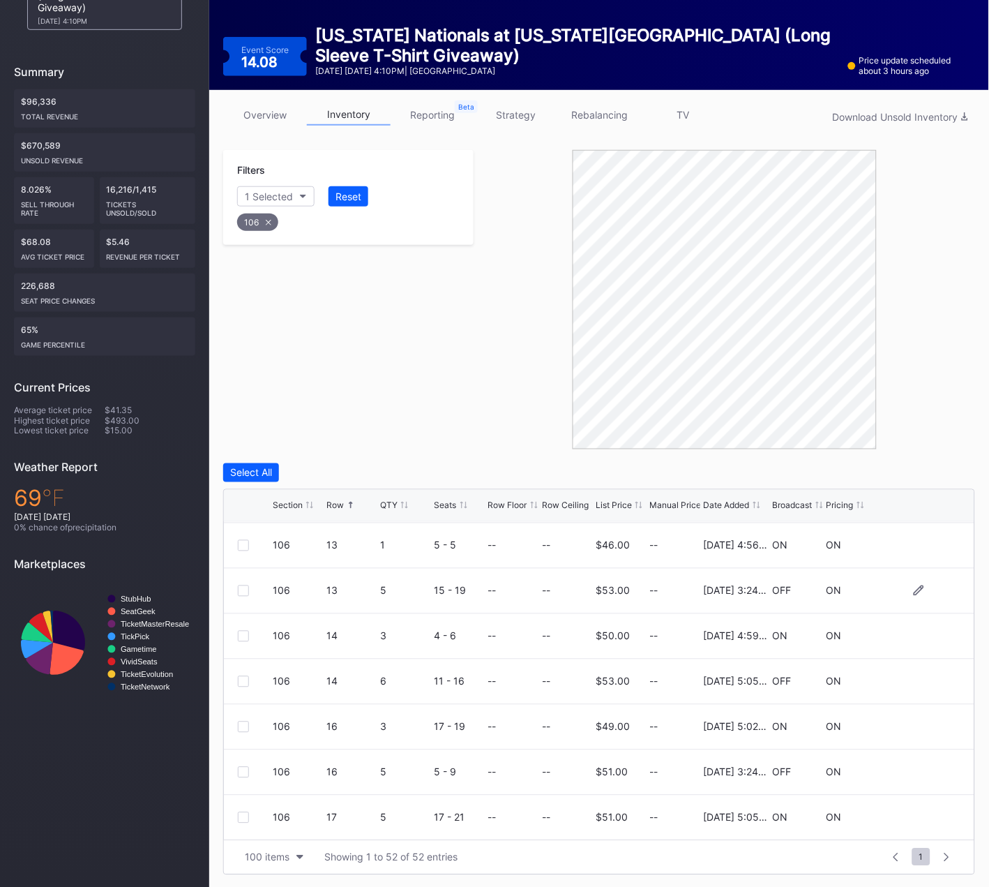
click at [241, 591] on div at bounding box center [243, 590] width 11 height 11
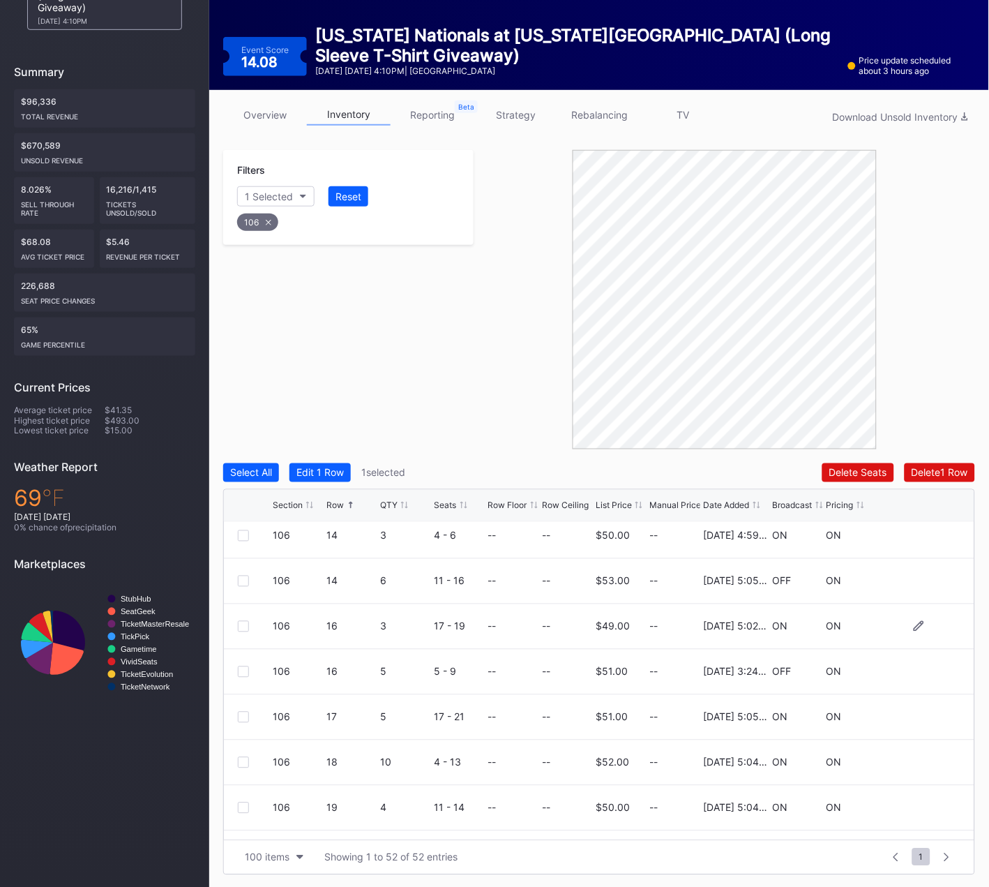
scroll to position [328, 0]
click at [244, 669] on div at bounding box center [243, 669] width 11 height 11
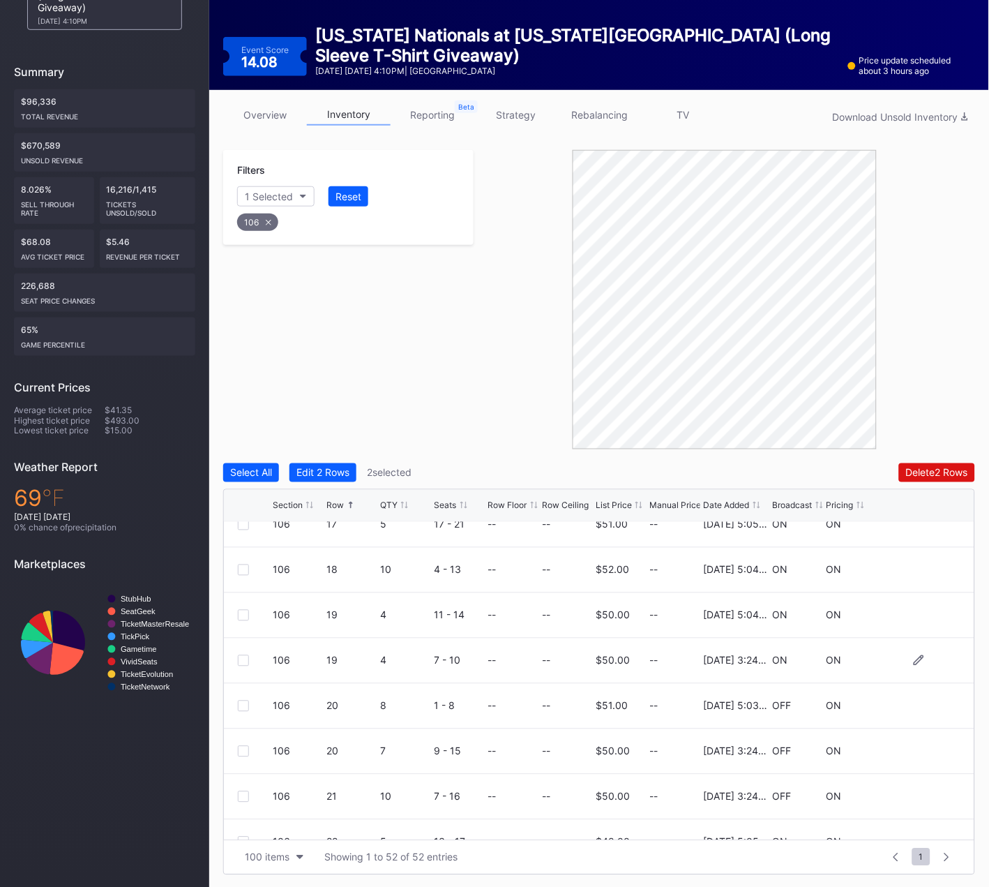
scroll to position [539, 0]
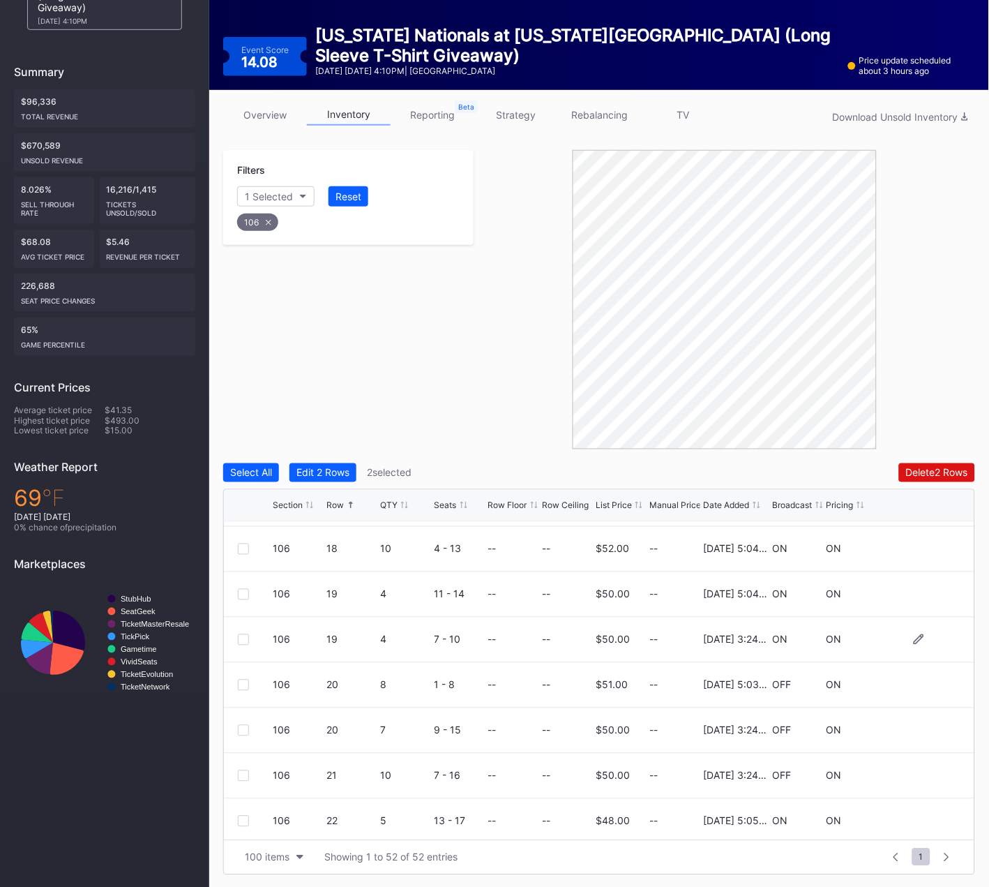
click at [241, 638] on div at bounding box center [243, 639] width 11 height 11
click at [239, 730] on div at bounding box center [243, 730] width 11 height 11
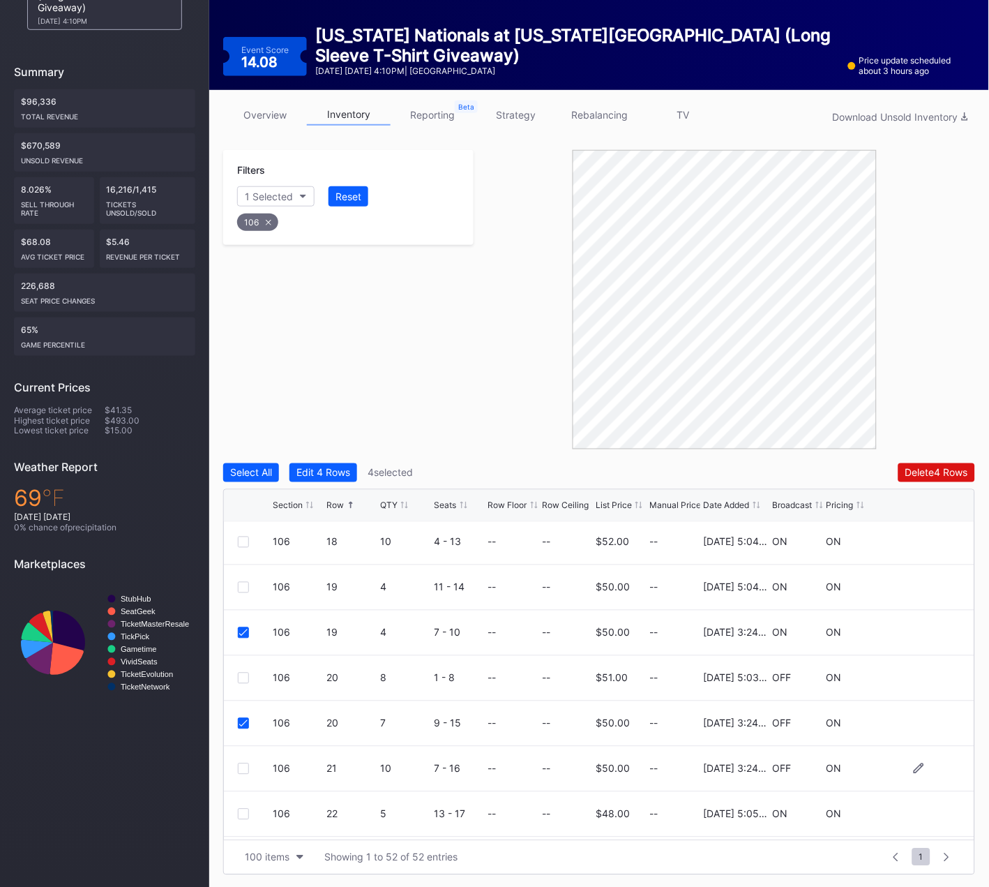
click at [246, 767] on div "106 21 10 7 - 16 -- -- $50.00 -- 4/22/2025 3:24PM OFF ON" at bounding box center [599, 768] width 751 height 45
click at [248, 766] on div at bounding box center [243, 769] width 11 height 11
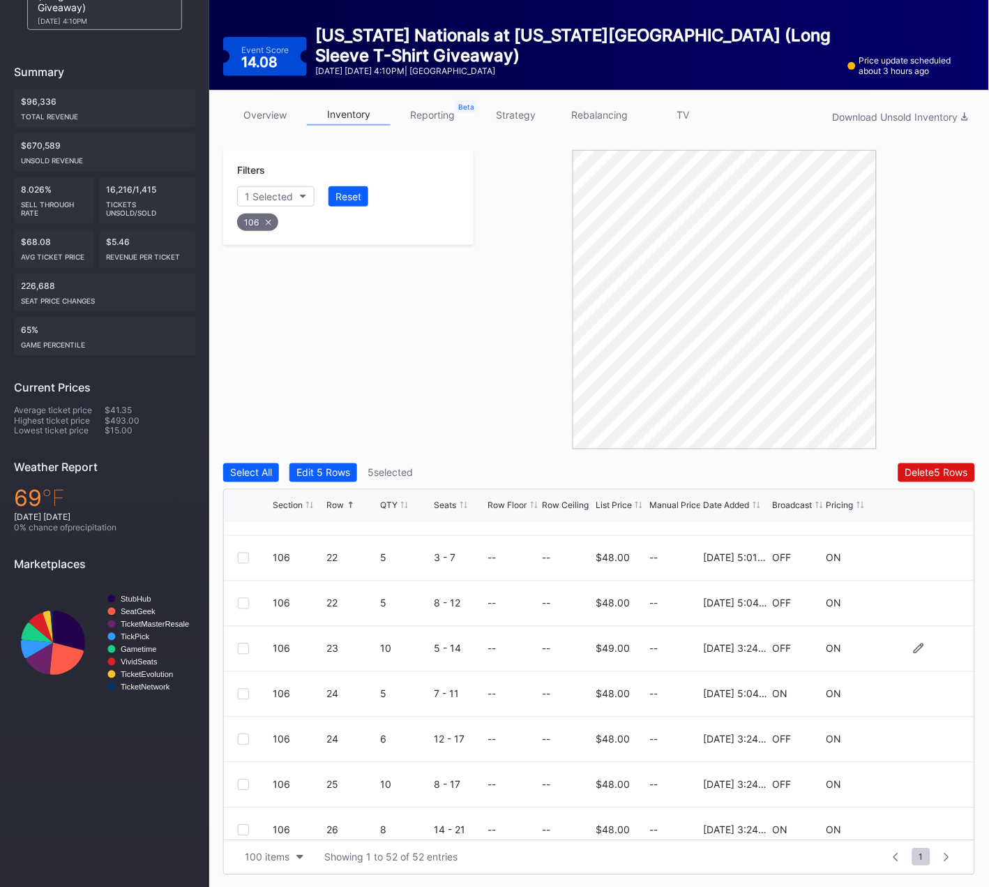
scroll to position [858, 0]
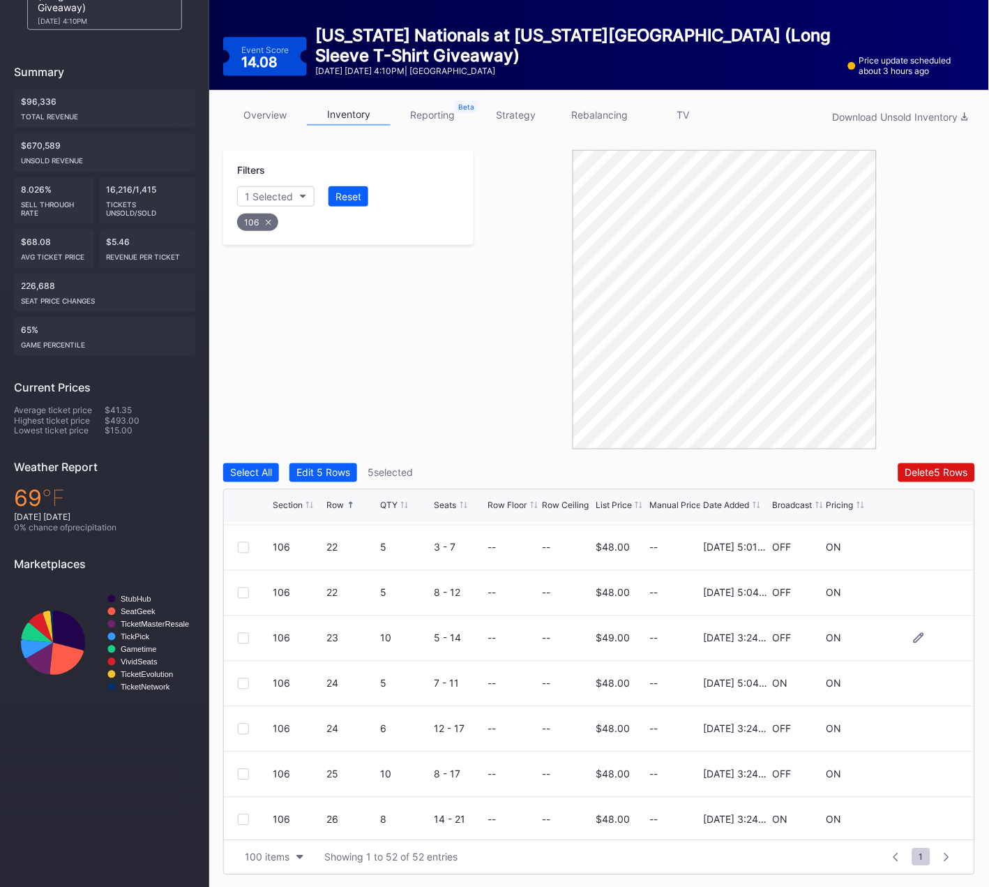
click at [243, 636] on div at bounding box center [243, 638] width 11 height 11
click at [243, 727] on div at bounding box center [243, 728] width 11 height 11
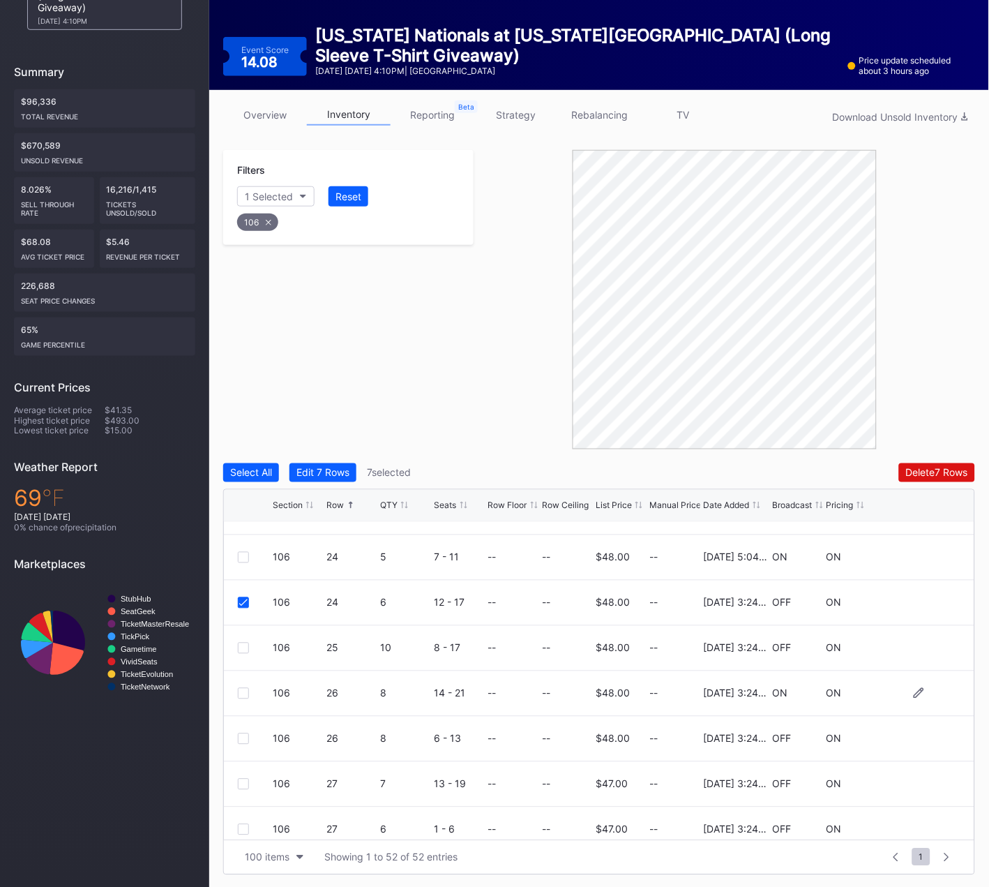
scroll to position [988, 0]
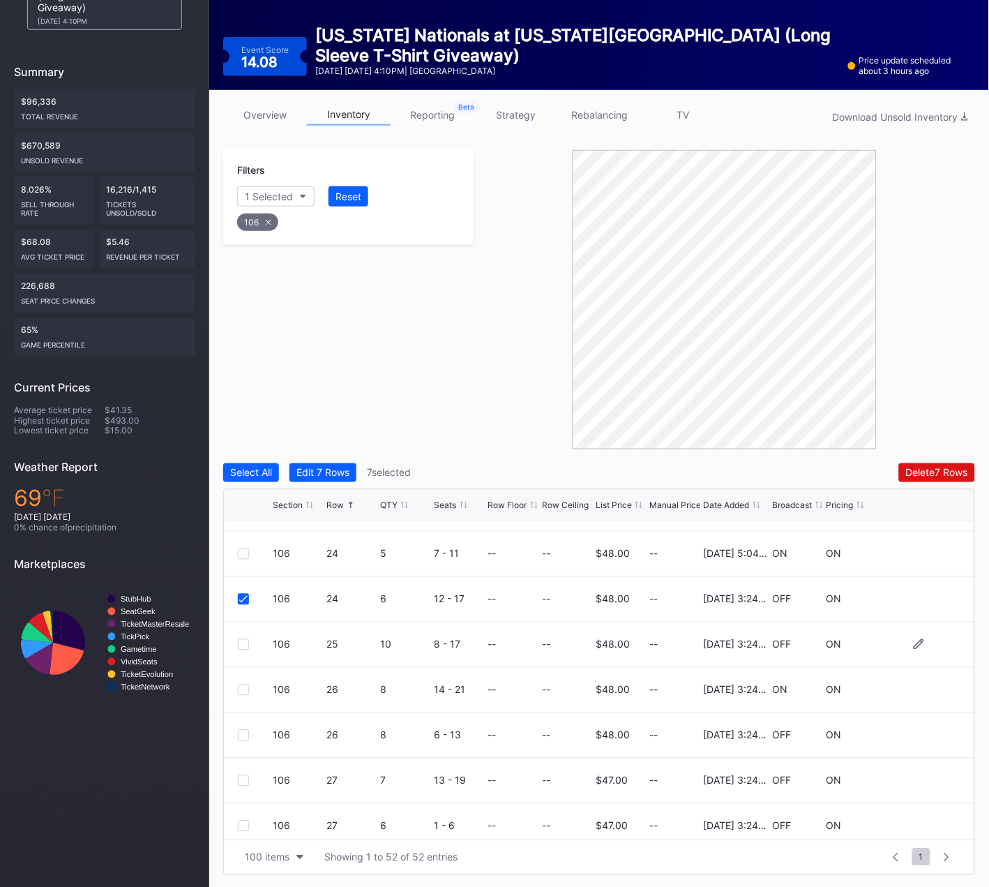
click at [244, 647] on div at bounding box center [243, 644] width 11 height 11
click at [242, 730] on div at bounding box center [243, 735] width 11 height 11
click at [243, 686] on div at bounding box center [243, 689] width 11 height 11
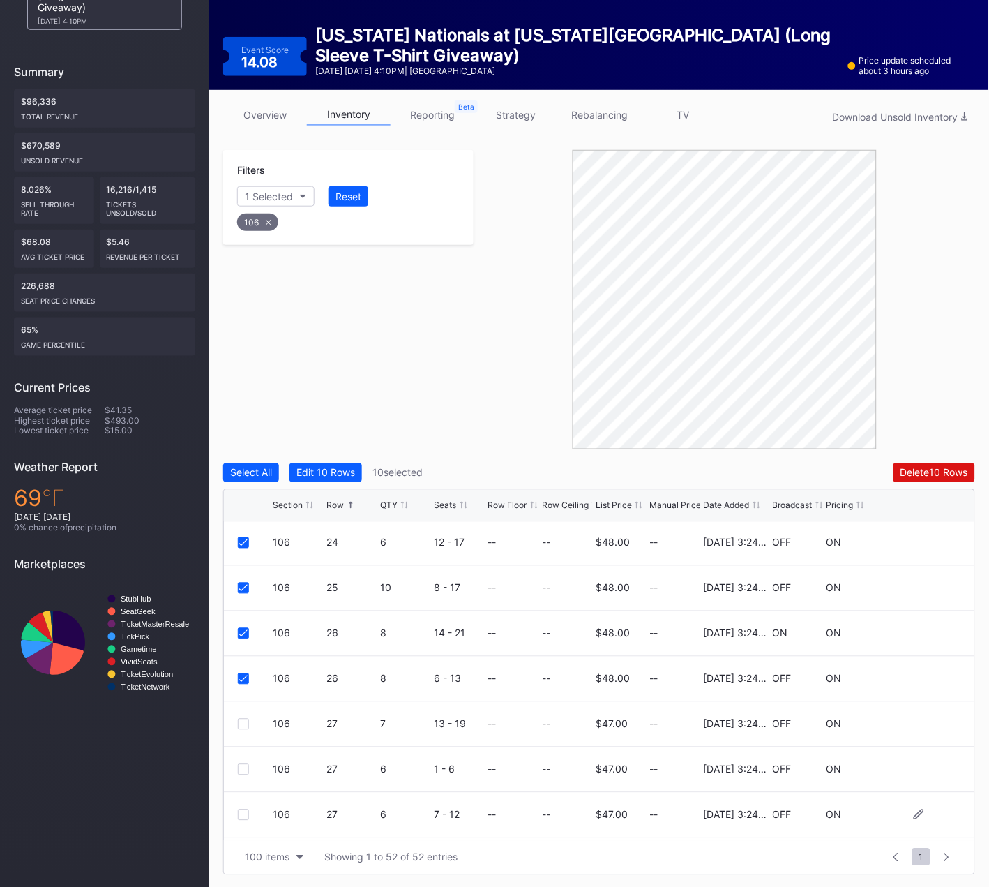
scroll to position [1093, 0]
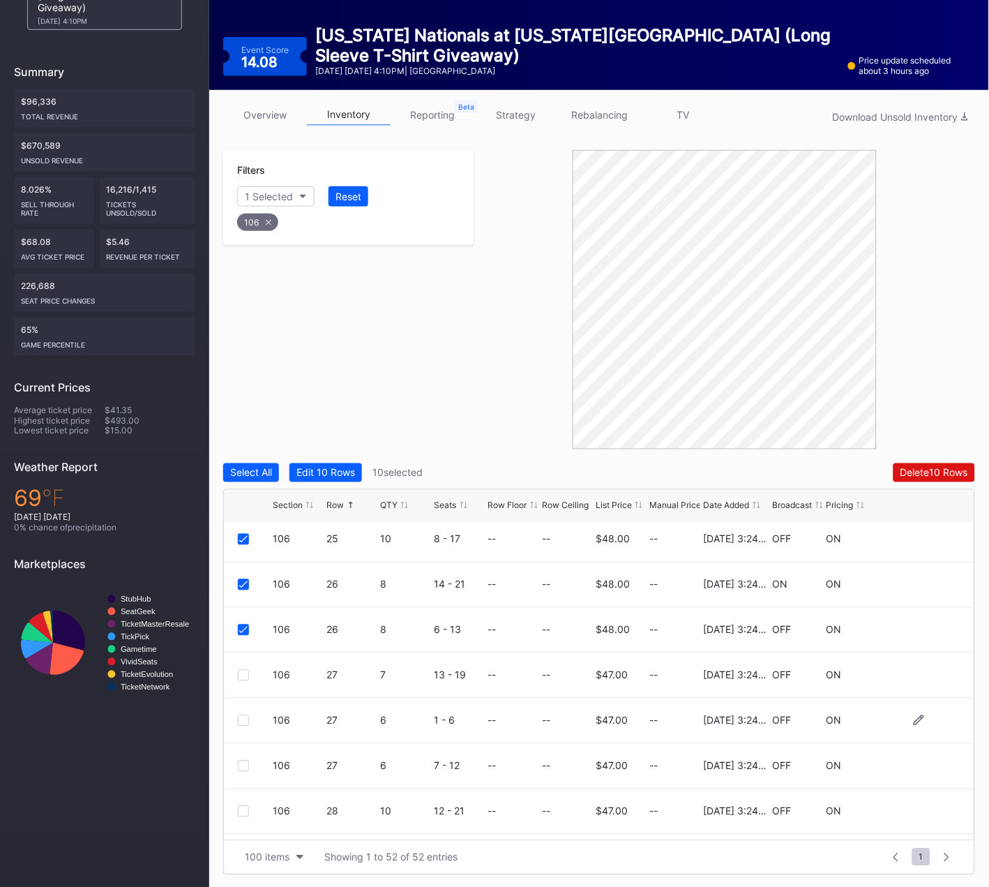
click at [243, 716] on div at bounding box center [243, 720] width 11 height 11
click at [243, 763] on div at bounding box center [243, 765] width 11 height 11
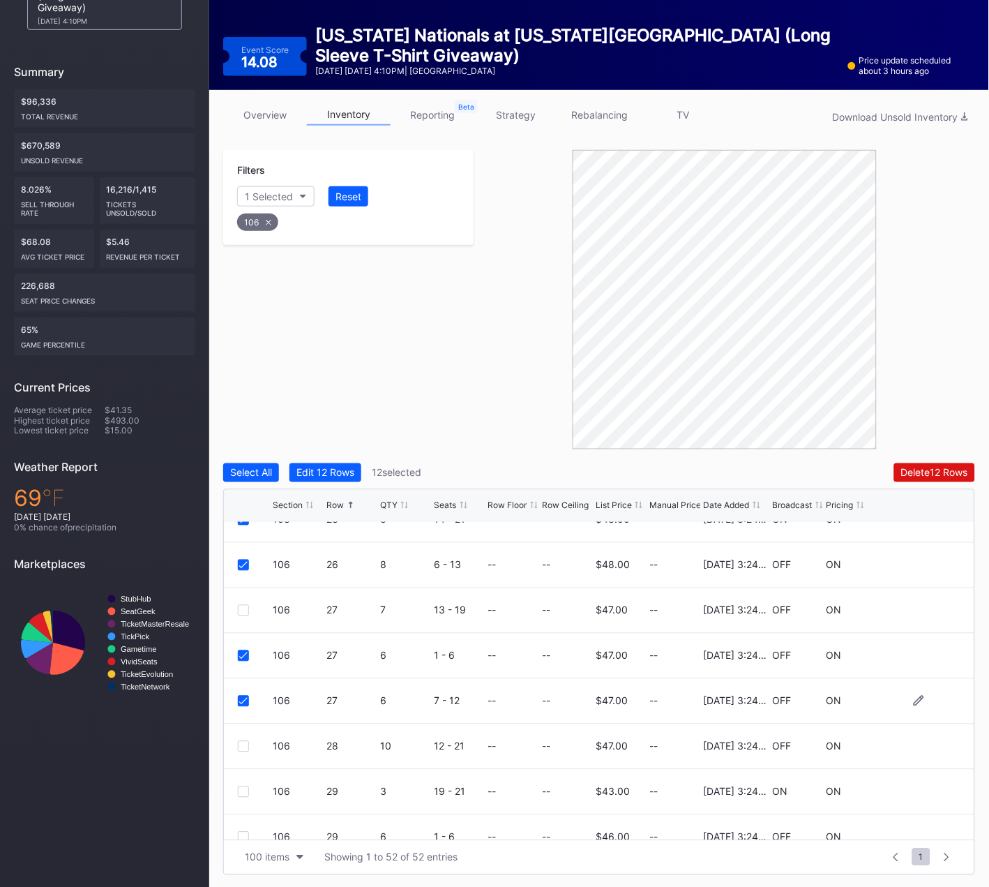
scroll to position [1156, 0]
click at [242, 607] on div at bounding box center [243, 612] width 11 height 11
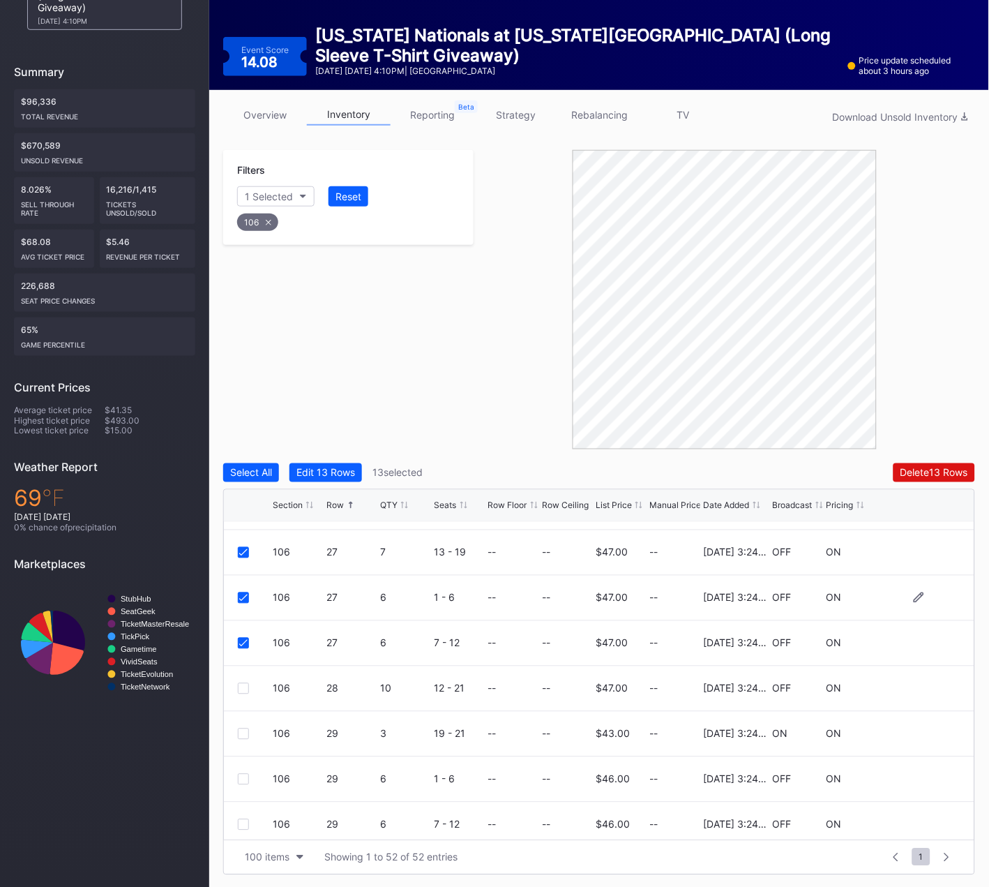
scroll to position [1274, 0]
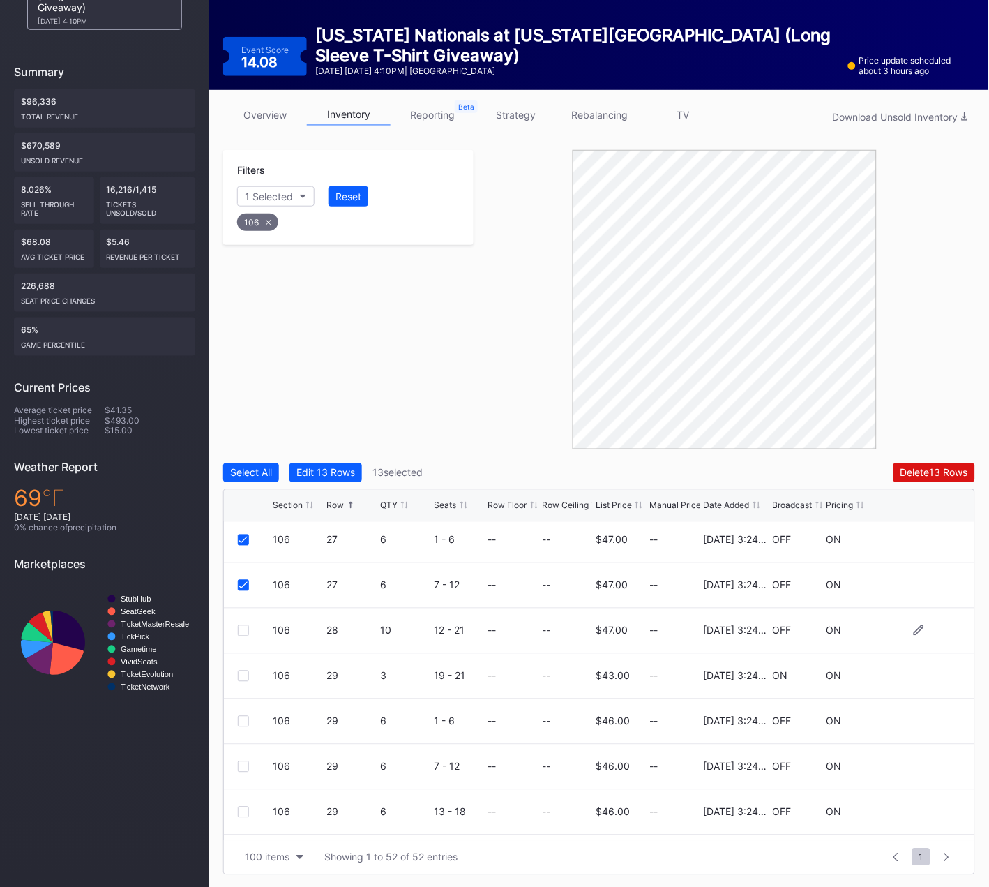
click at [241, 630] on div at bounding box center [243, 630] width 11 height 11
click at [245, 721] on div at bounding box center [243, 721] width 11 height 11
click at [246, 772] on div "106 29 6 7 - 12 -- -- $46.00 -- 4/22/2025 3:24PM OFF ON" at bounding box center [599, 766] width 751 height 45
click at [239, 766] on div at bounding box center [243, 766] width 11 height 11
click at [243, 672] on div at bounding box center [243, 675] width 11 height 11
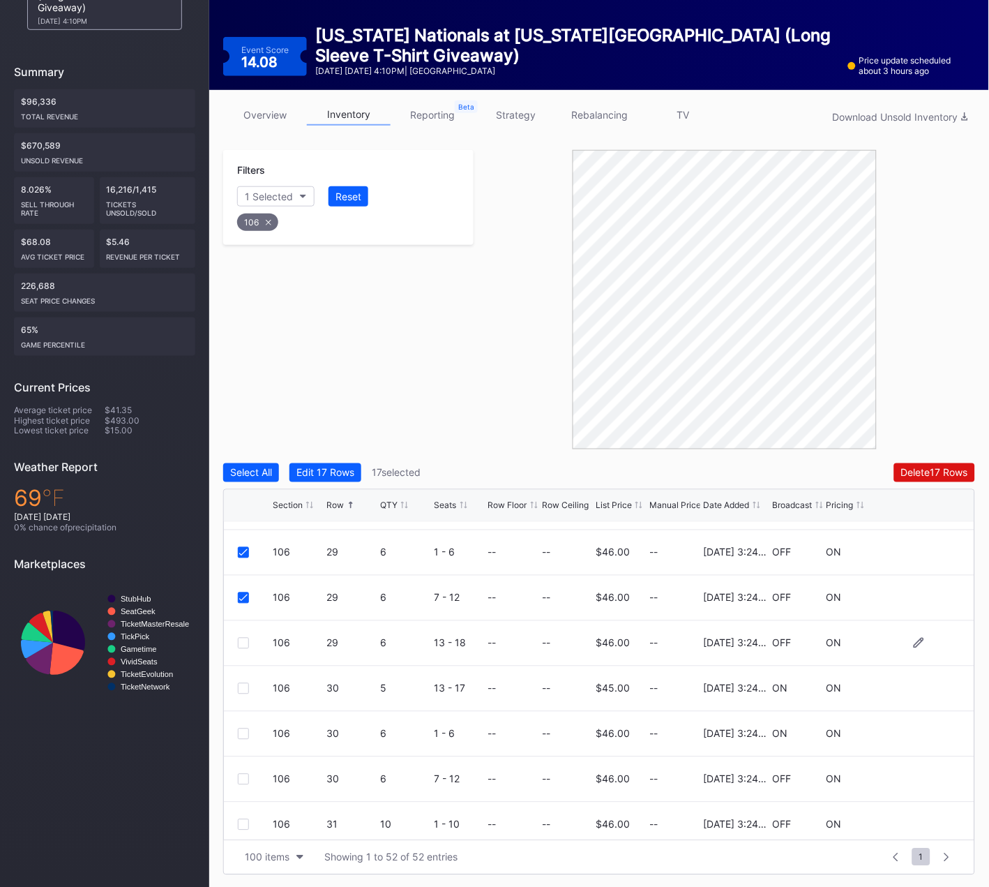
scroll to position [1444, 0]
click at [239, 636] on div at bounding box center [243, 641] width 11 height 11
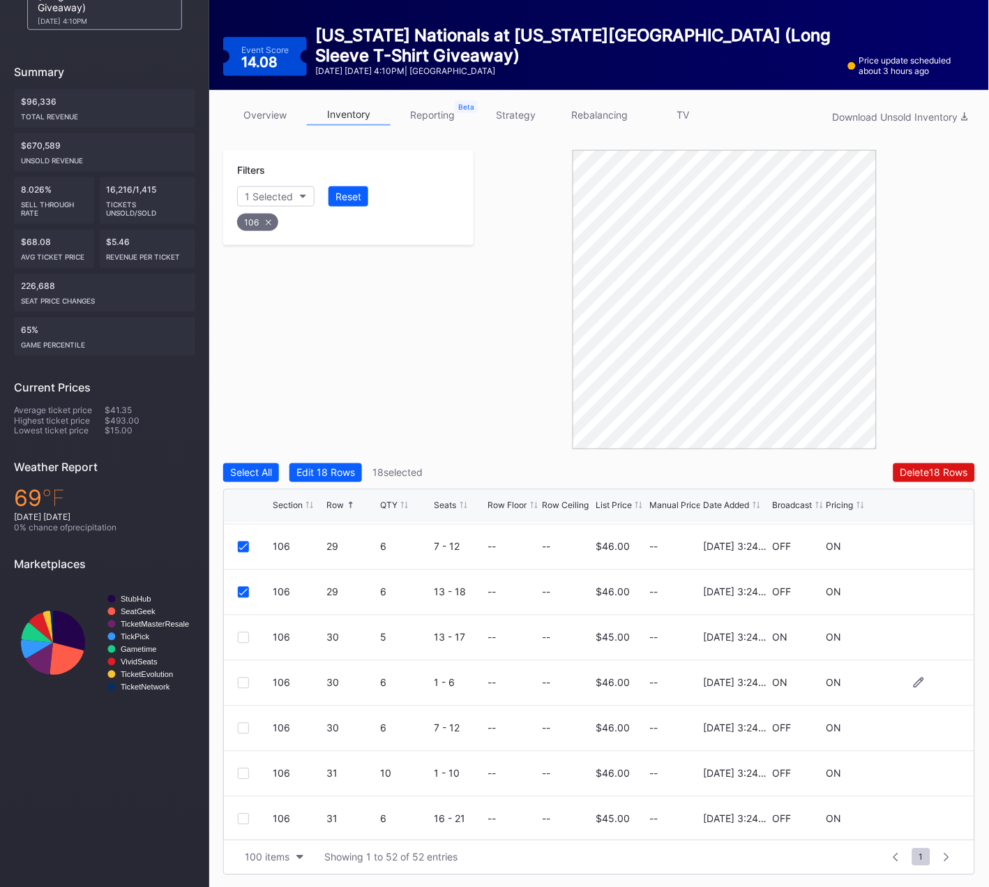
scroll to position [1509, 0]
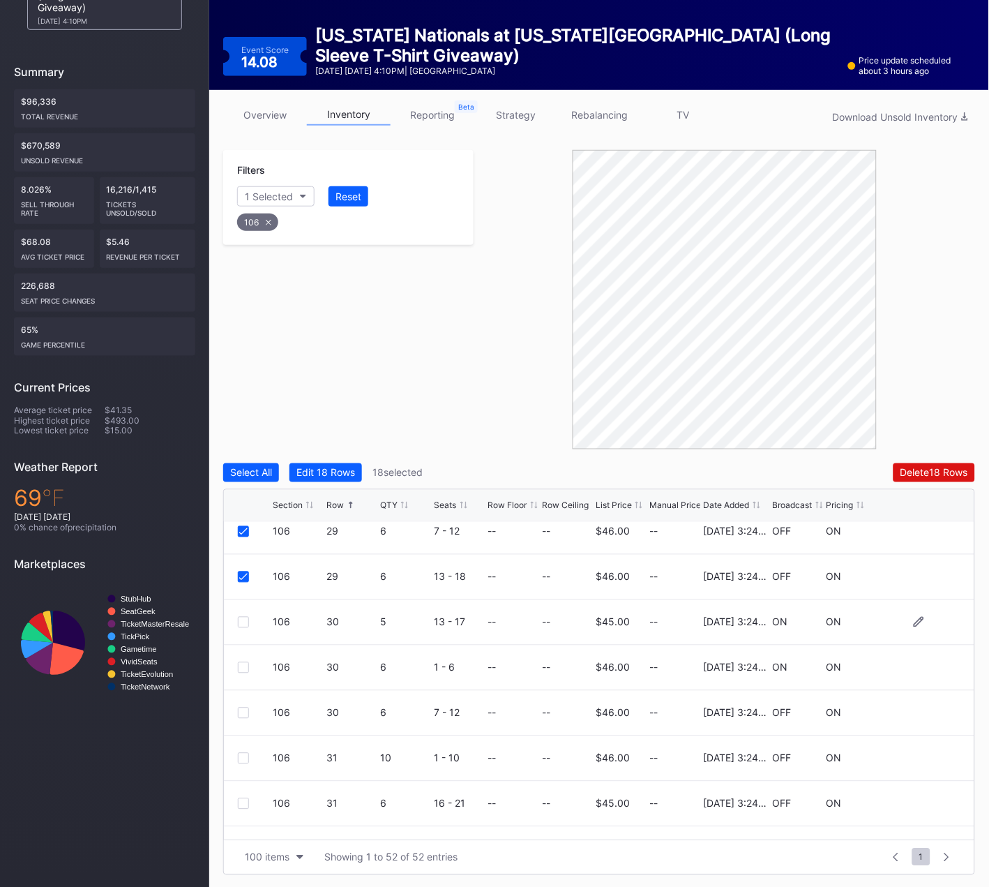
drag, startPoint x: 241, startPoint y: 620, endPoint x: 235, endPoint y: 663, distance: 43.7
click at [241, 620] on div at bounding box center [243, 622] width 11 height 11
click at [246, 664] on div at bounding box center [243, 667] width 11 height 11
click at [241, 712] on div at bounding box center [243, 712] width 11 height 11
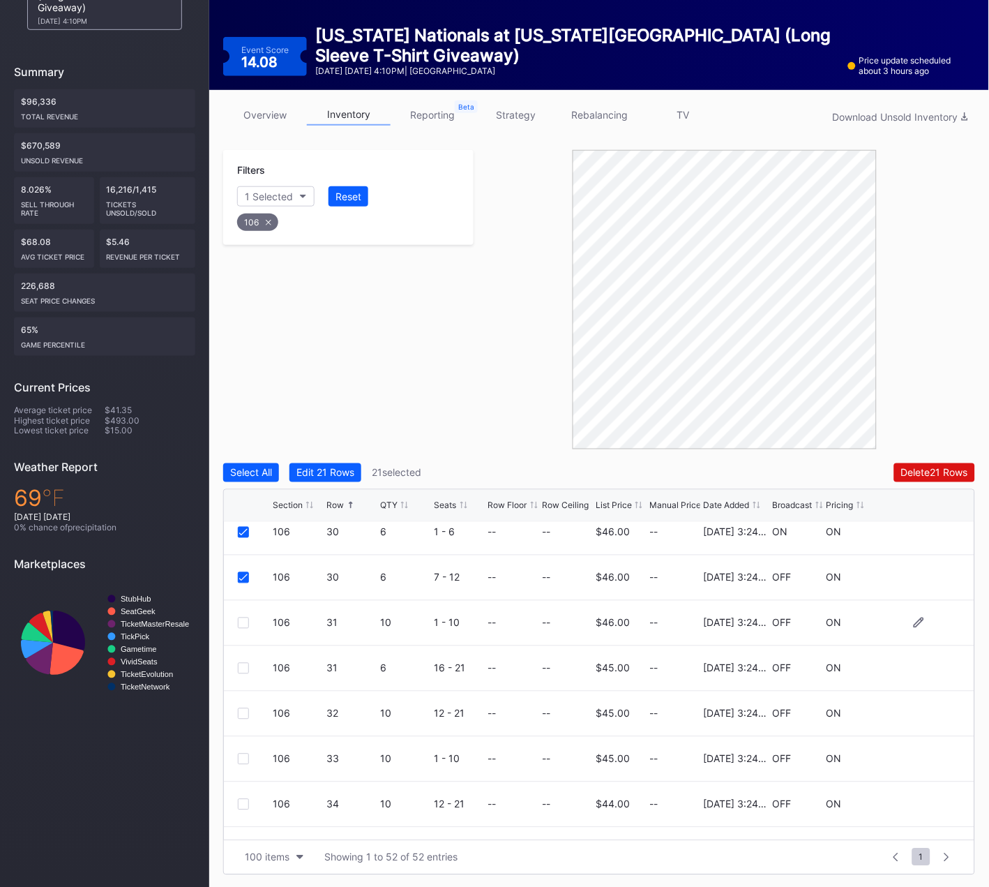
drag, startPoint x: 246, startPoint y: 620, endPoint x: 243, endPoint y: 658, distance: 37.8
click at [246, 620] on div at bounding box center [243, 622] width 11 height 11
click at [246, 663] on div at bounding box center [243, 668] width 11 height 11
click at [234, 712] on div "106 32 10 12 - 21 -- -- $45.00 -- 4/22/2025 3:24PM OFF ON" at bounding box center [599, 713] width 751 height 45
click at [247, 713] on div at bounding box center [243, 713] width 11 height 11
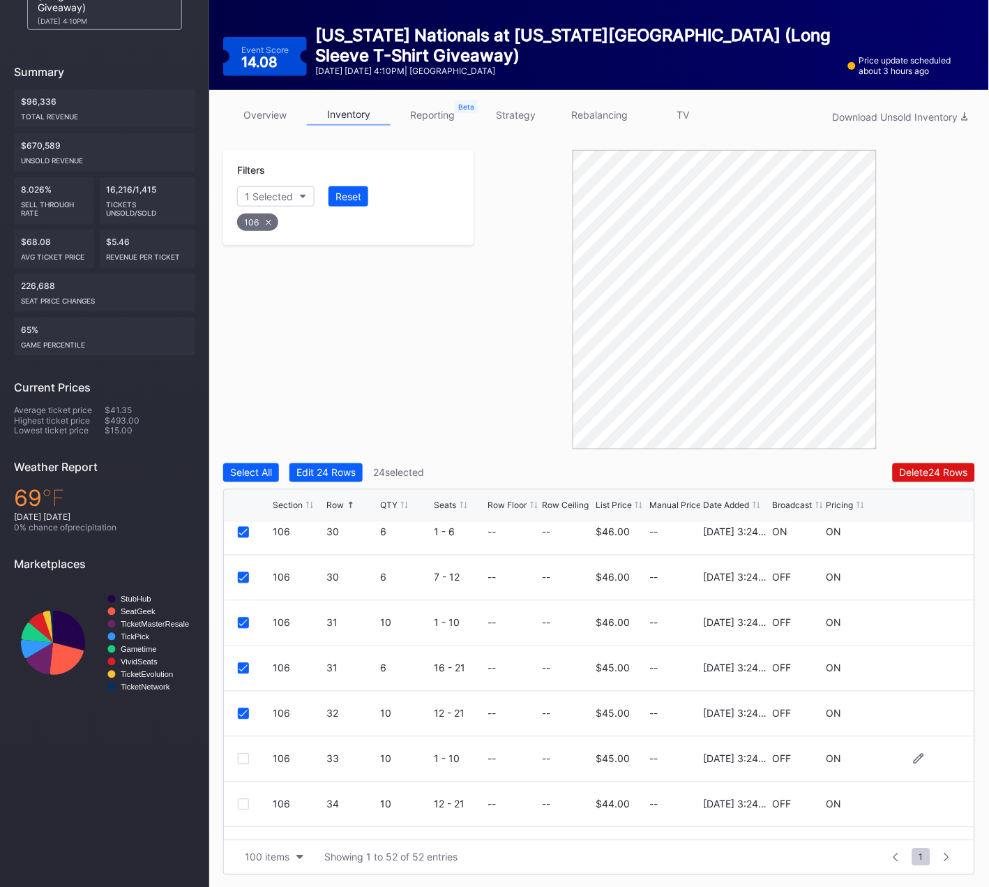
click at [246, 757] on div at bounding box center [243, 758] width 11 height 11
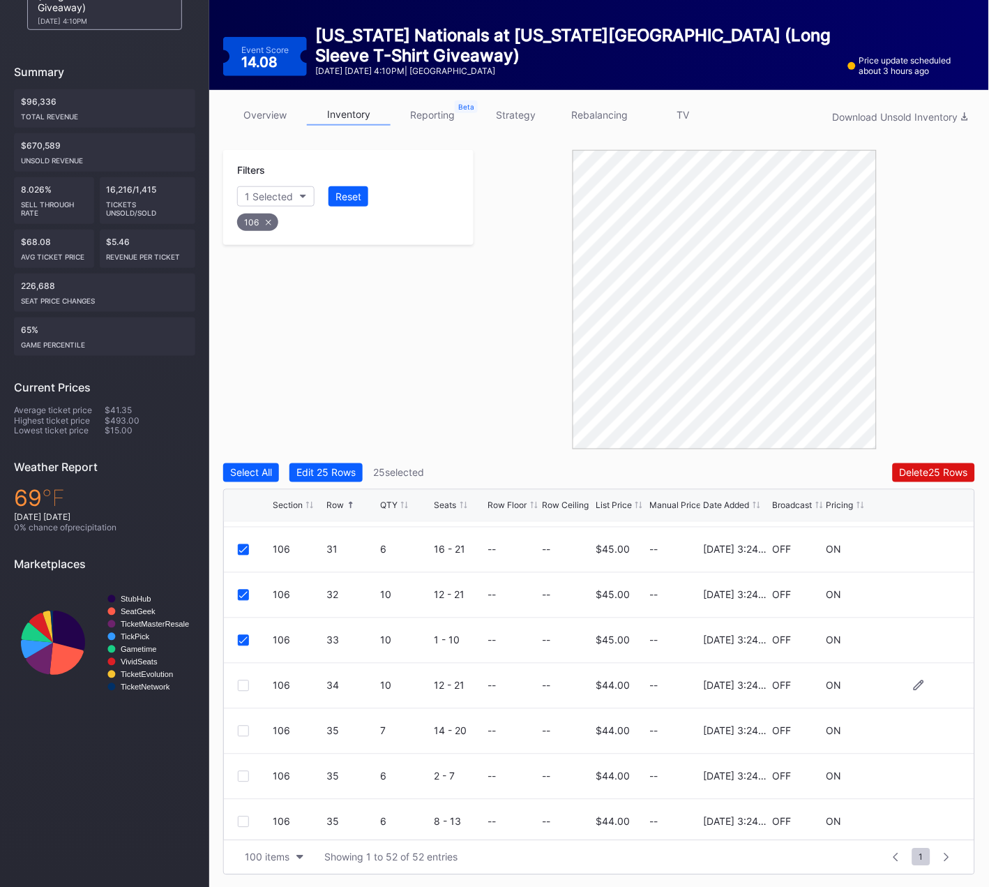
scroll to position [1787, 0]
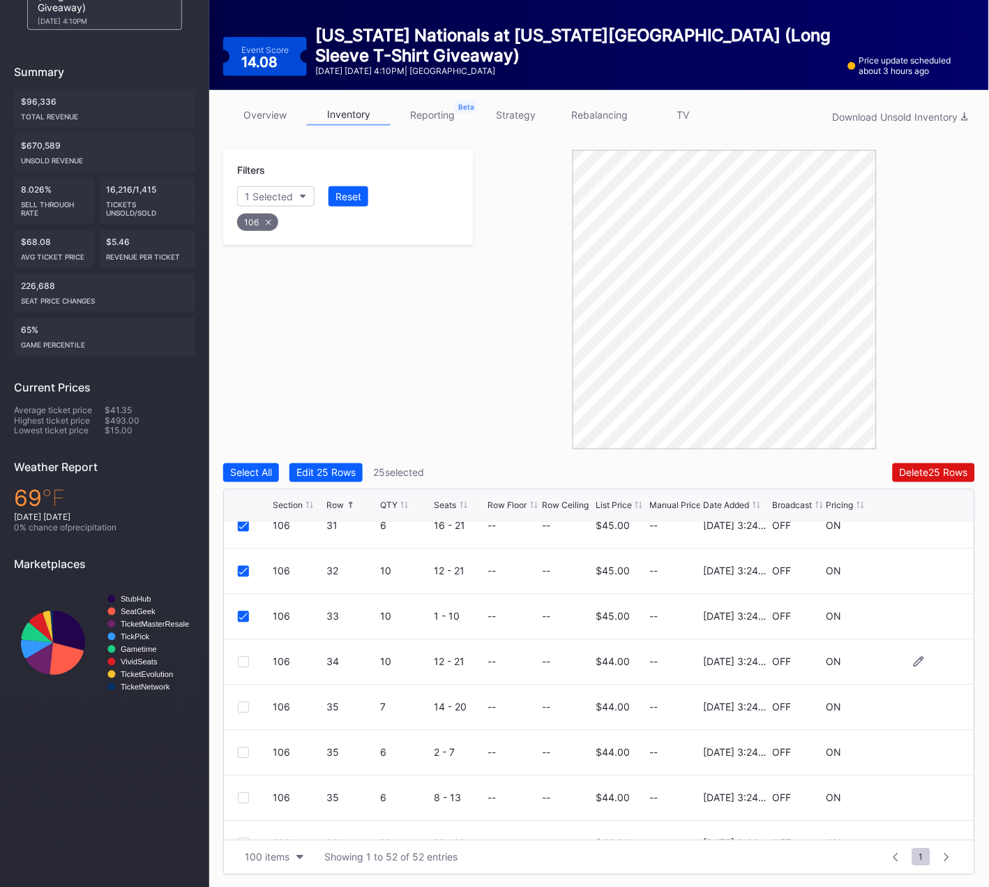
click at [243, 659] on div at bounding box center [243, 661] width 11 height 11
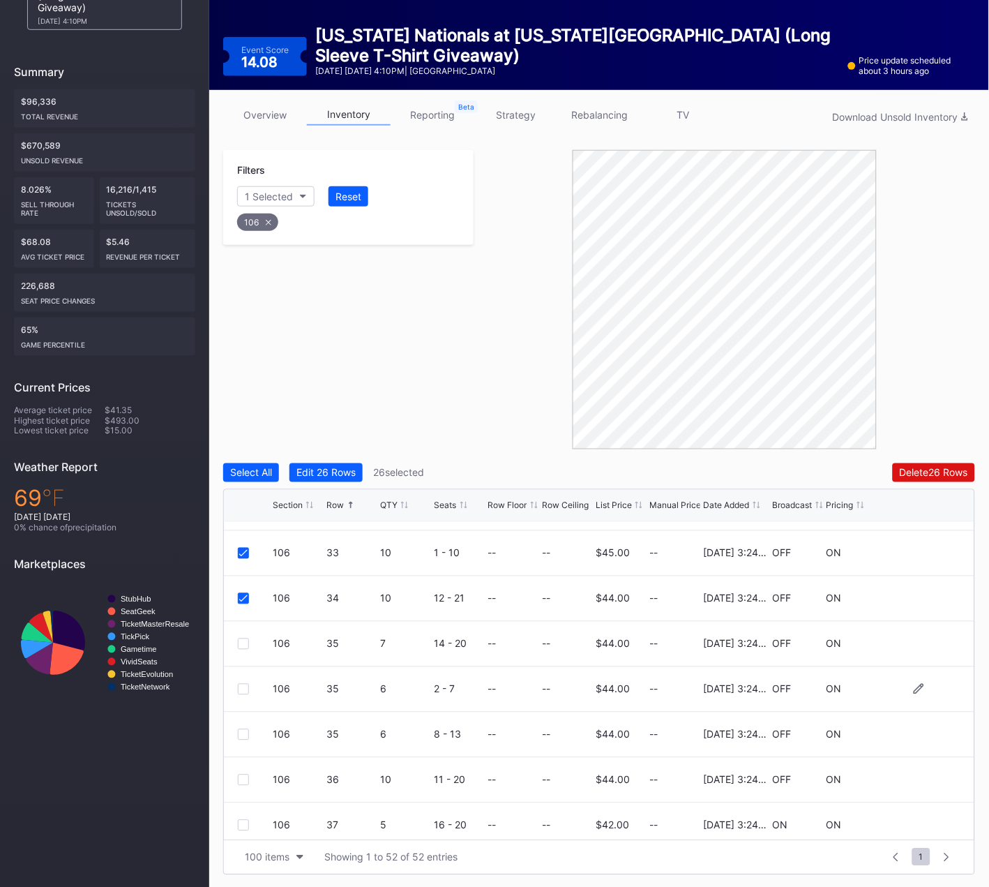
click at [239, 689] on div at bounding box center [243, 689] width 11 height 11
click at [241, 730] on div at bounding box center [243, 734] width 11 height 11
click at [244, 638] on div at bounding box center [243, 643] width 11 height 11
click at [245, 776] on div at bounding box center [243, 779] width 11 height 11
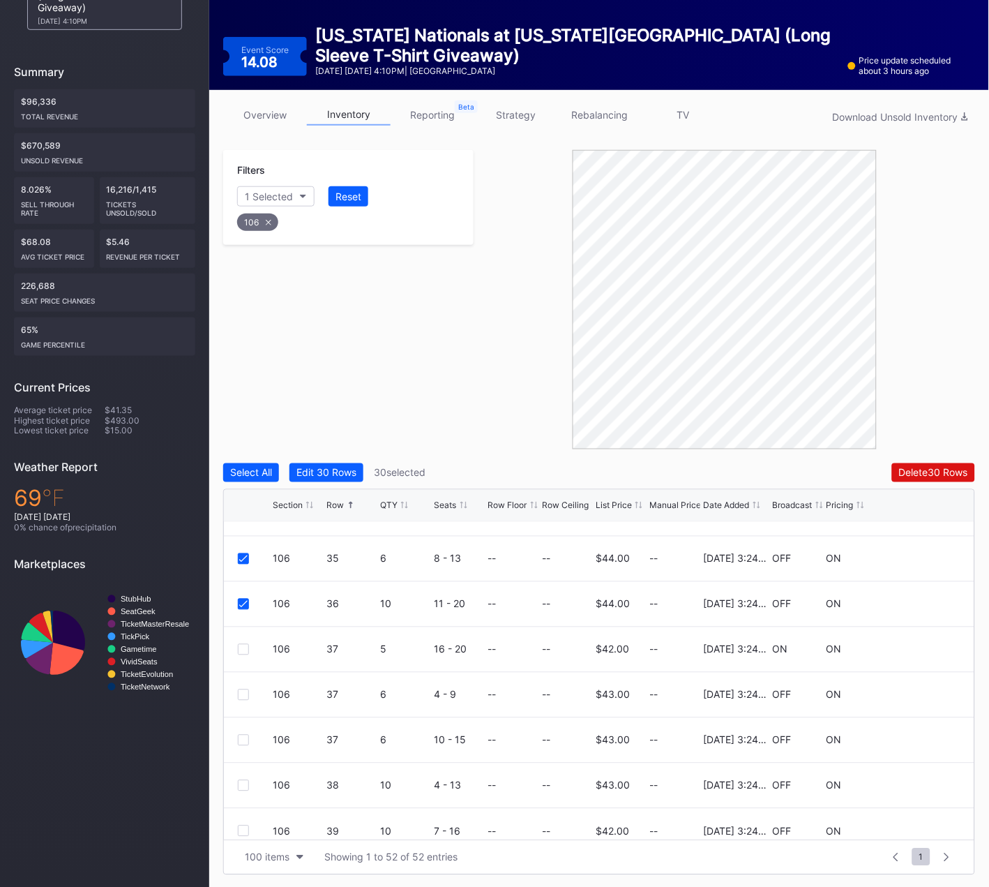
scroll to position [2040, 0]
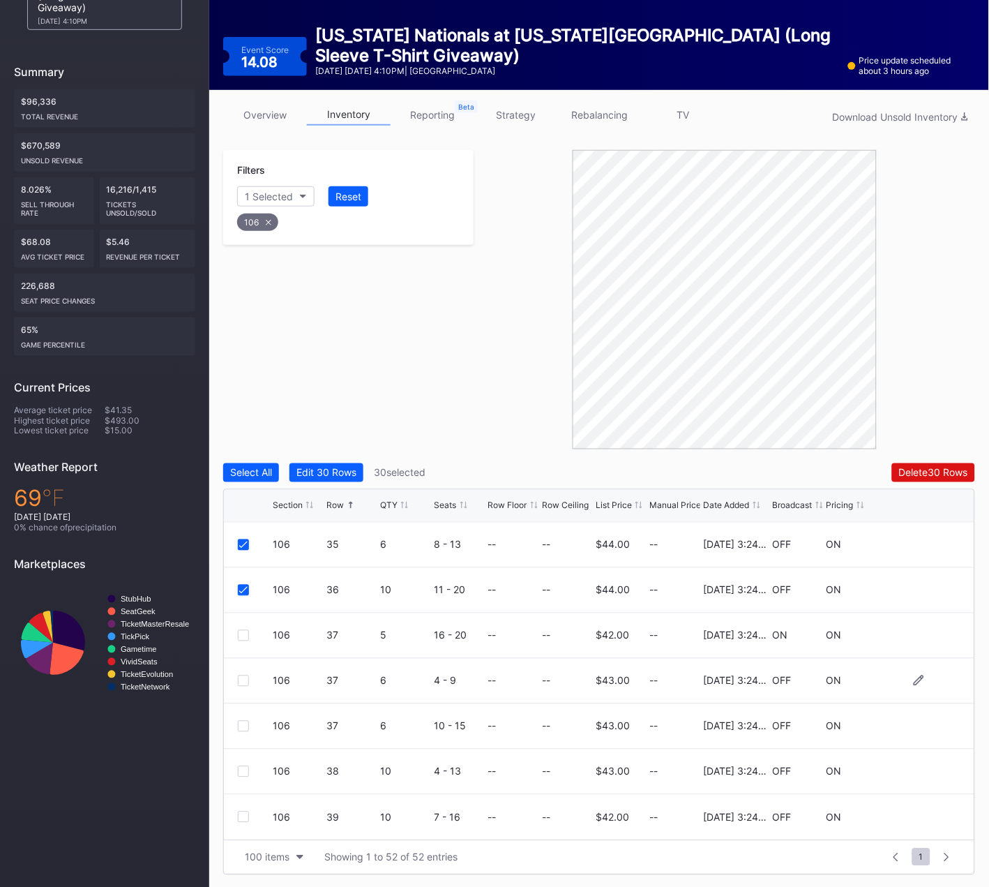
click at [242, 679] on div at bounding box center [243, 680] width 11 height 11
click at [239, 723] on div at bounding box center [243, 726] width 11 height 11
click at [240, 631] on div at bounding box center [243, 635] width 11 height 11
click at [244, 767] on div at bounding box center [243, 771] width 11 height 11
click at [241, 815] on div at bounding box center [243, 816] width 11 height 11
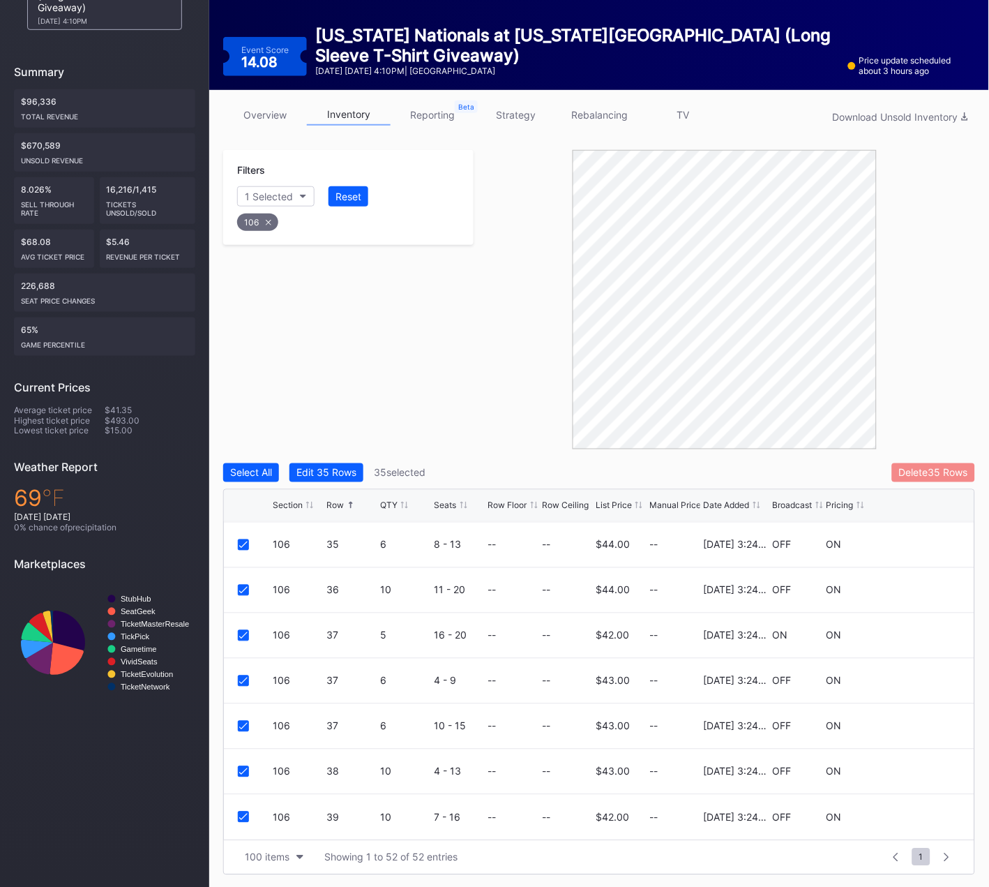
click at [933, 471] on div "Delete 35 Rows" at bounding box center [933, 473] width 69 height 12
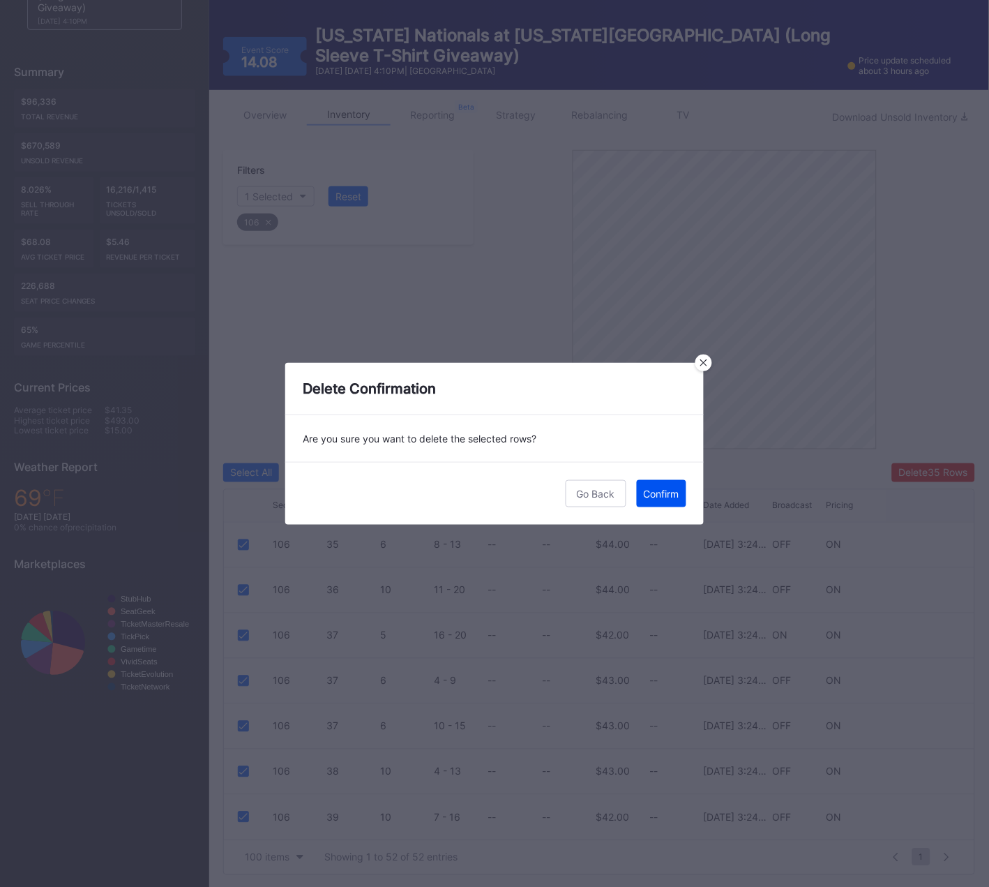
click at [668, 495] on div "Confirm" at bounding box center [662, 494] width 36 height 12
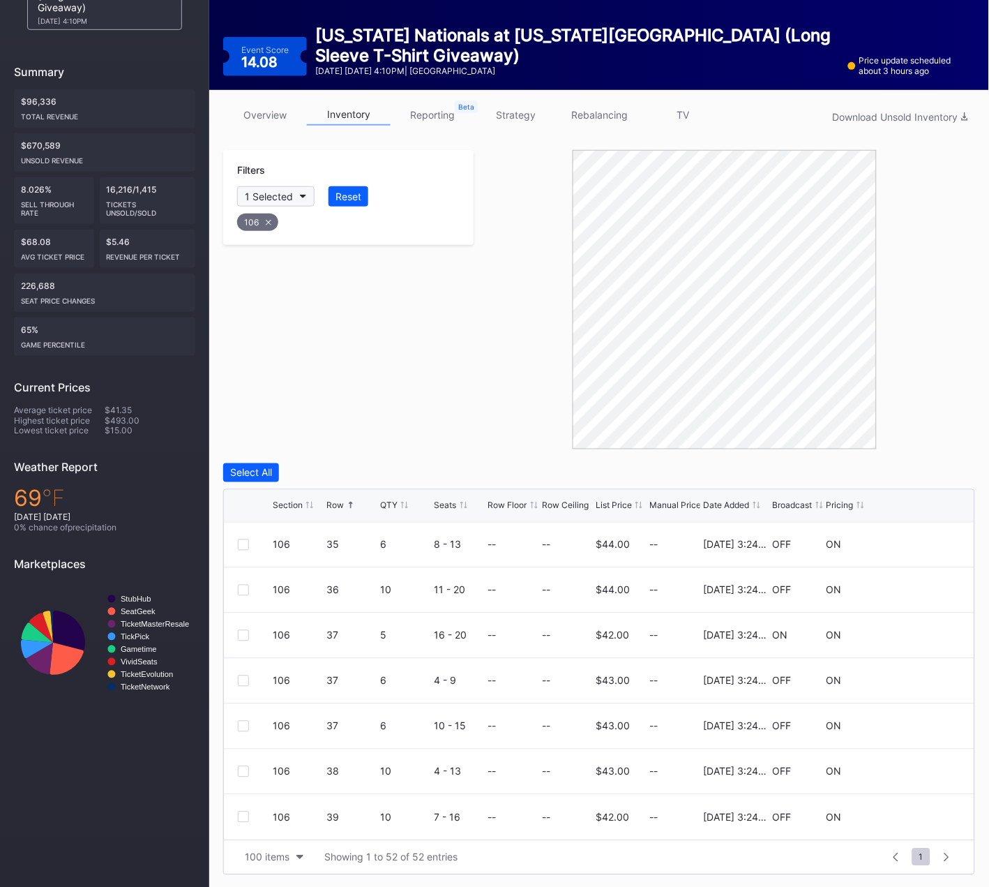
click at [269, 219] on icon at bounding box center [269, 222] width 6 height 6
click at [271, 193] on div "Section" at bounding box center [262, 196] width 34 height 12
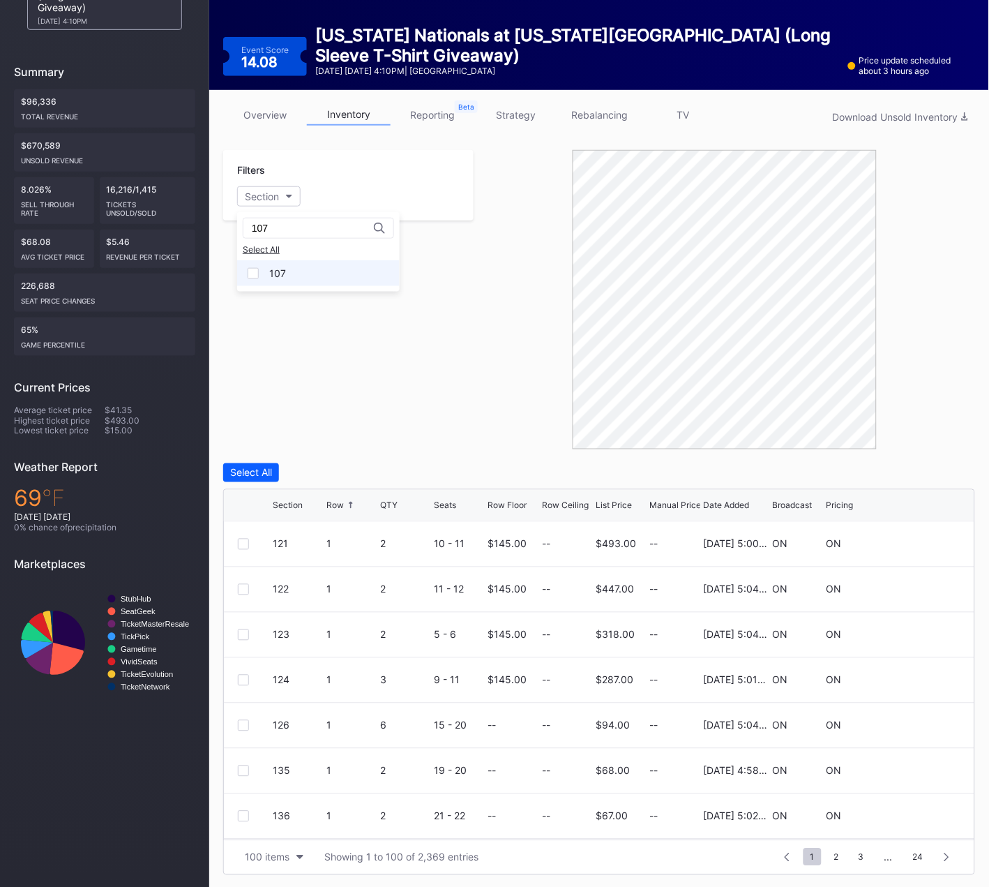
type input "107"
click at [263, 267] on div "107" at bounding box center [318, 273] width 163 height 26
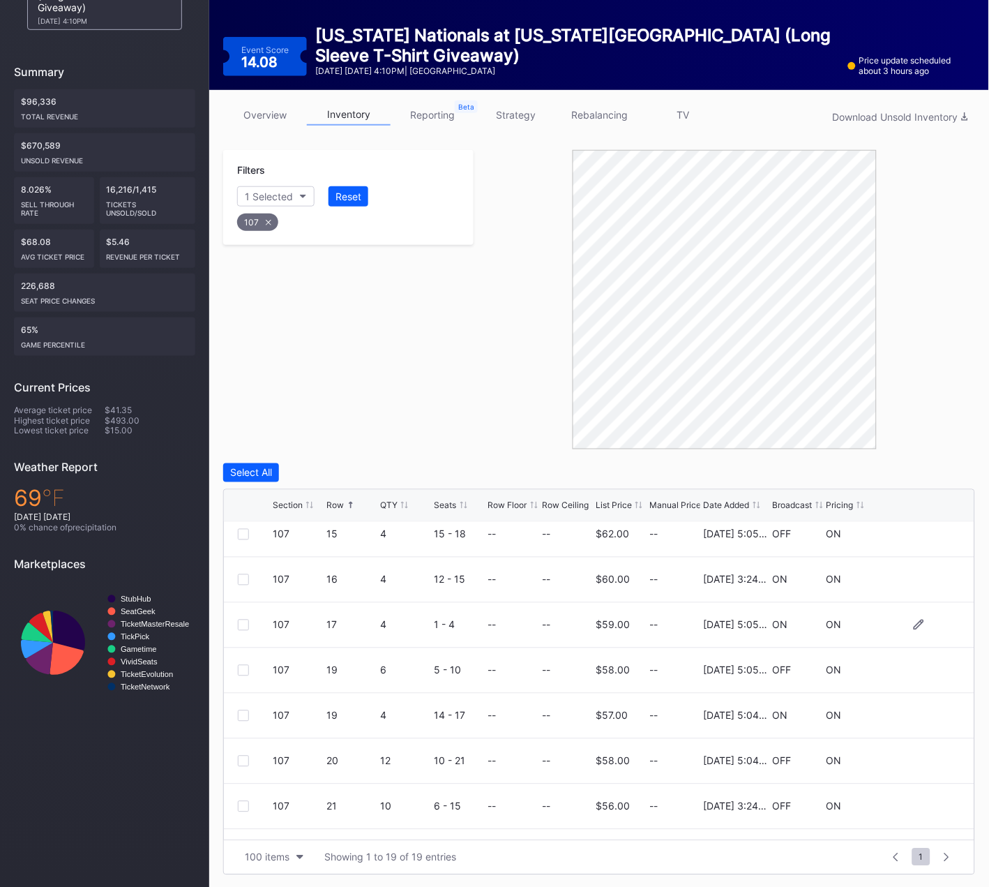
scroll to position [407, 0]
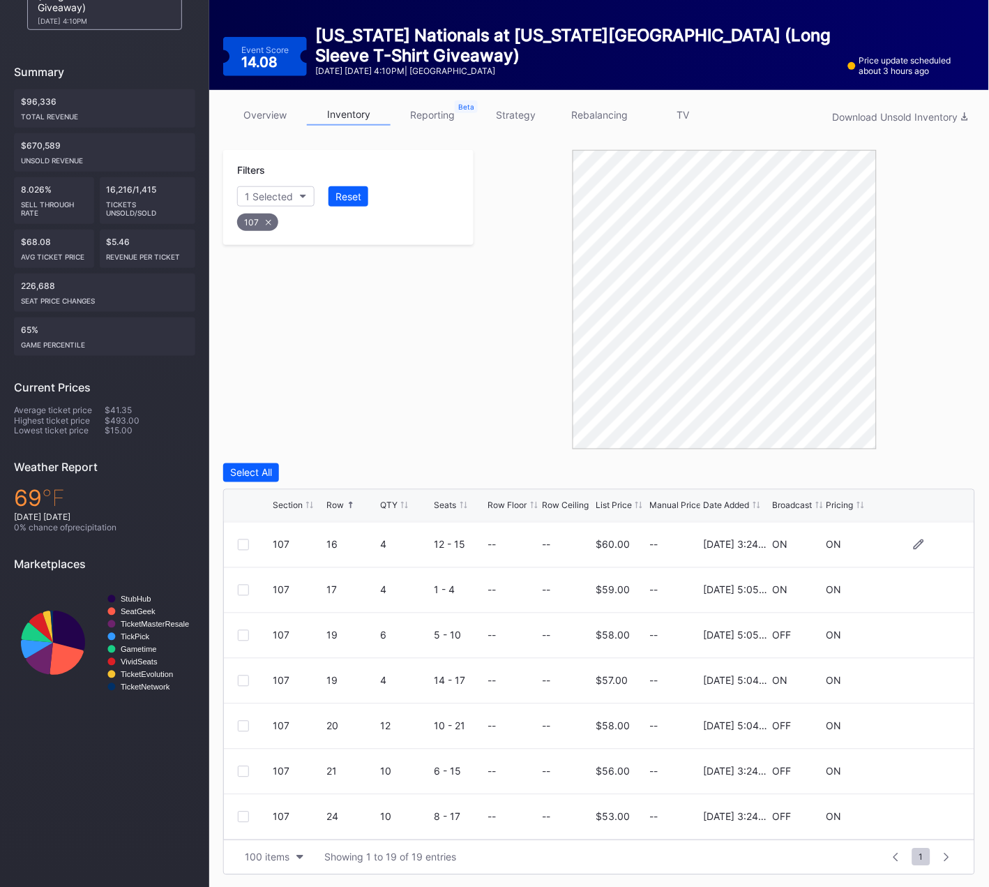
click at [243, 546] on div at bounding box center [243, 544] width 11 height 11
click at [243, 767] on div at bounding box center [243, 771] width 11 height 11
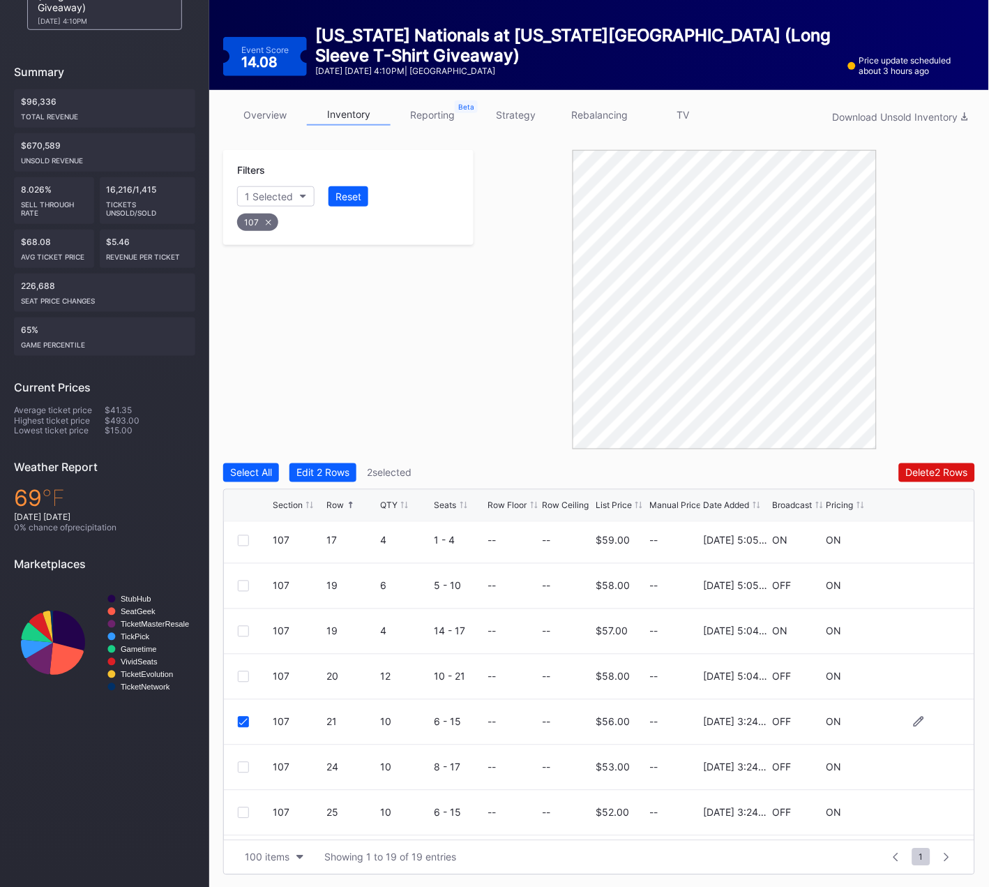
scroll to position [543, 0]
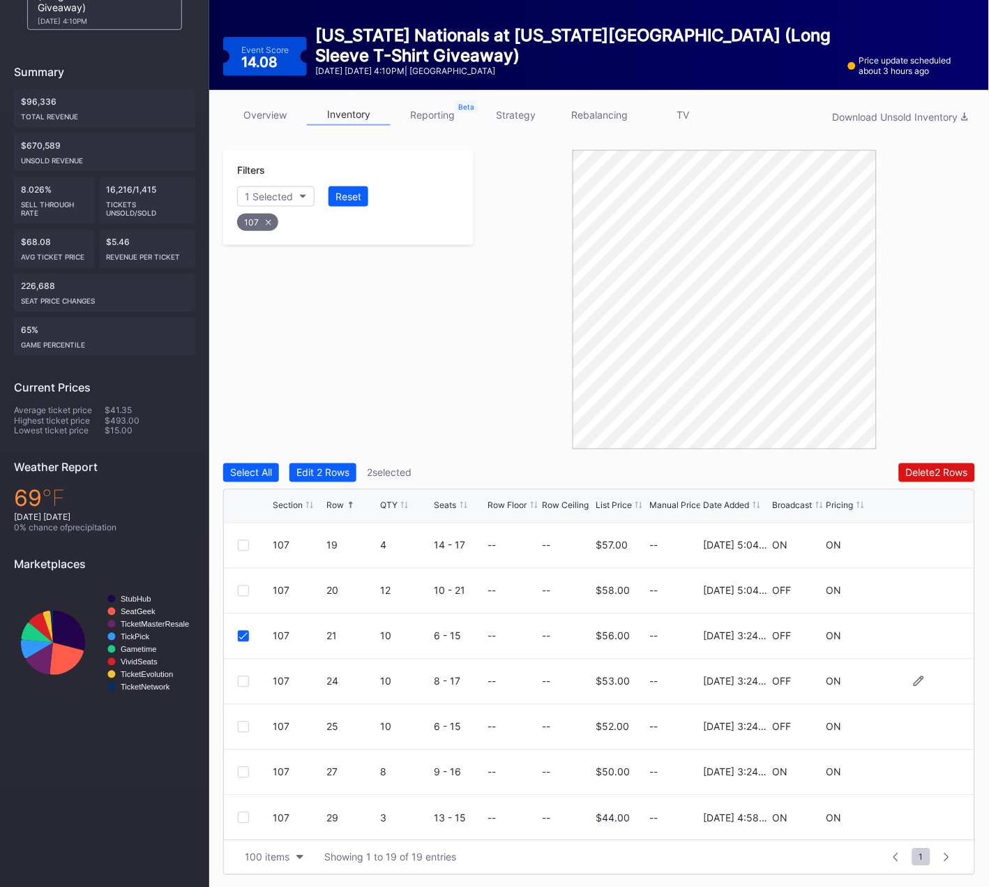
click at [238, 679] on div at bounding box center [243, 681] width 11 height 11
click at [241, 725] on div at bounding box center [243, 726] width 11 height 11
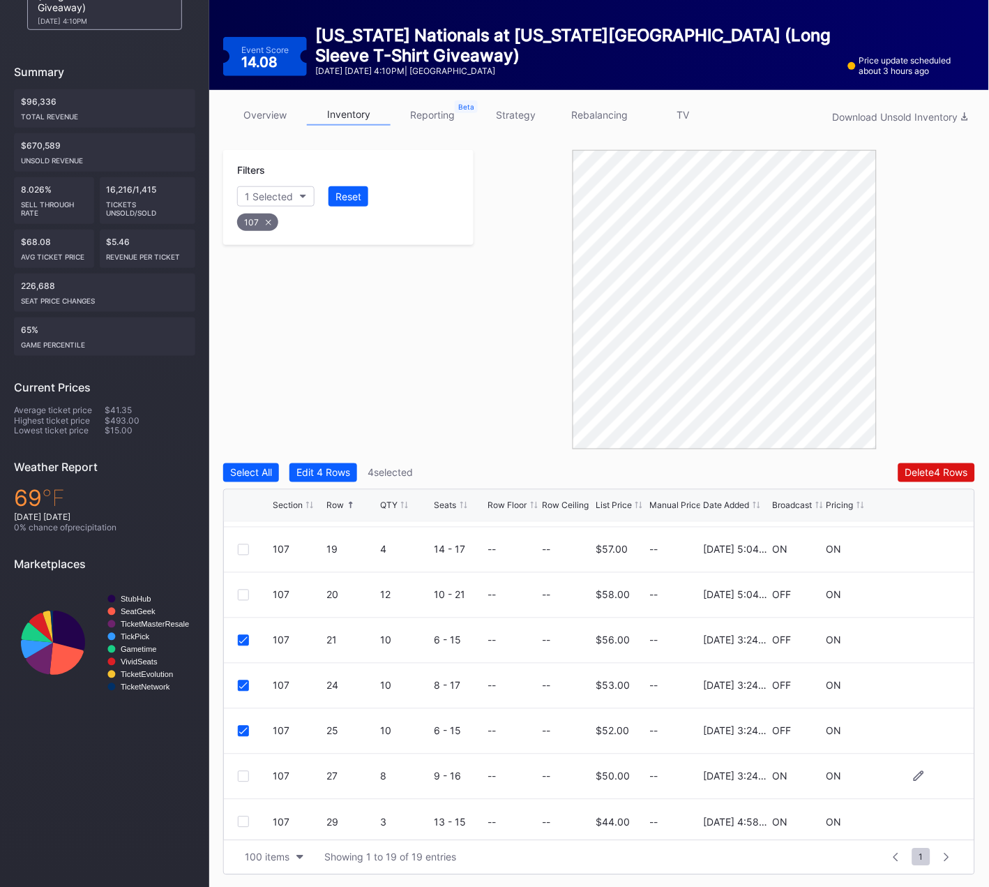
click at [244, 771] on div at bounding box center [243, 776] width 11 height 11
click at [925, 469] on div "Delete 5 Rows" at bounding box center [936, 473] width 63 height 12
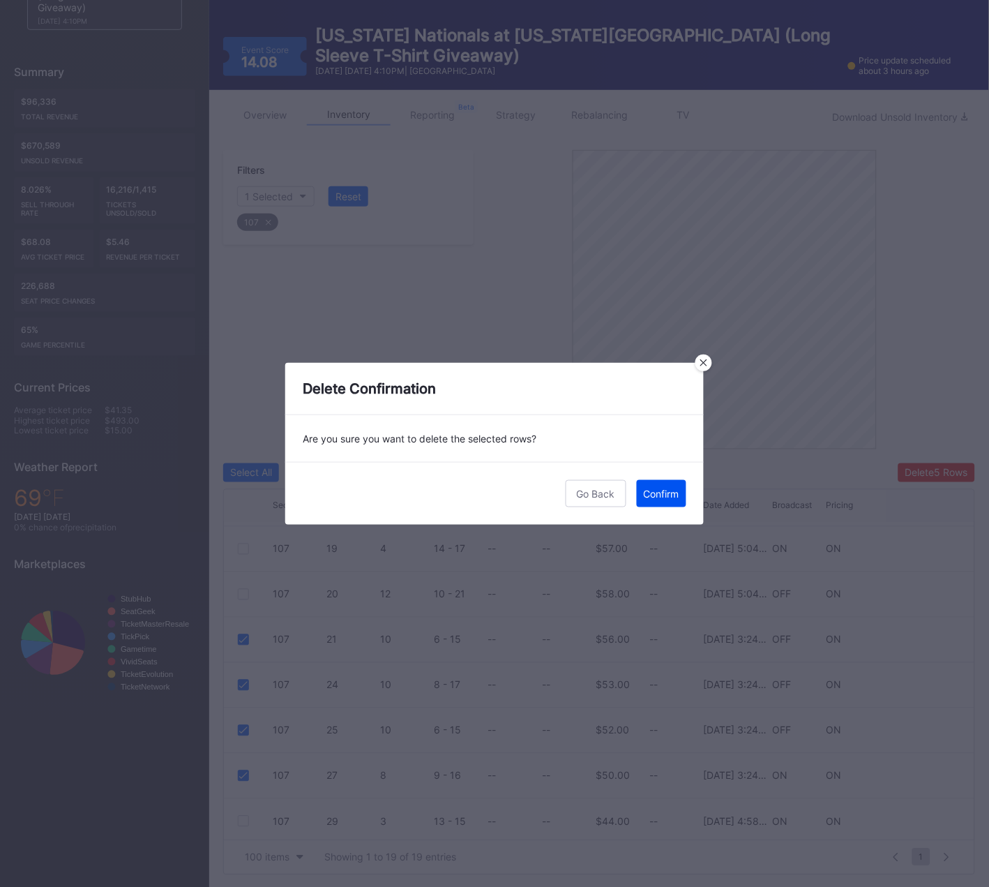
click at [669, 493] on div "Confirm" at bounding box center [662, 494] width 36 height 12
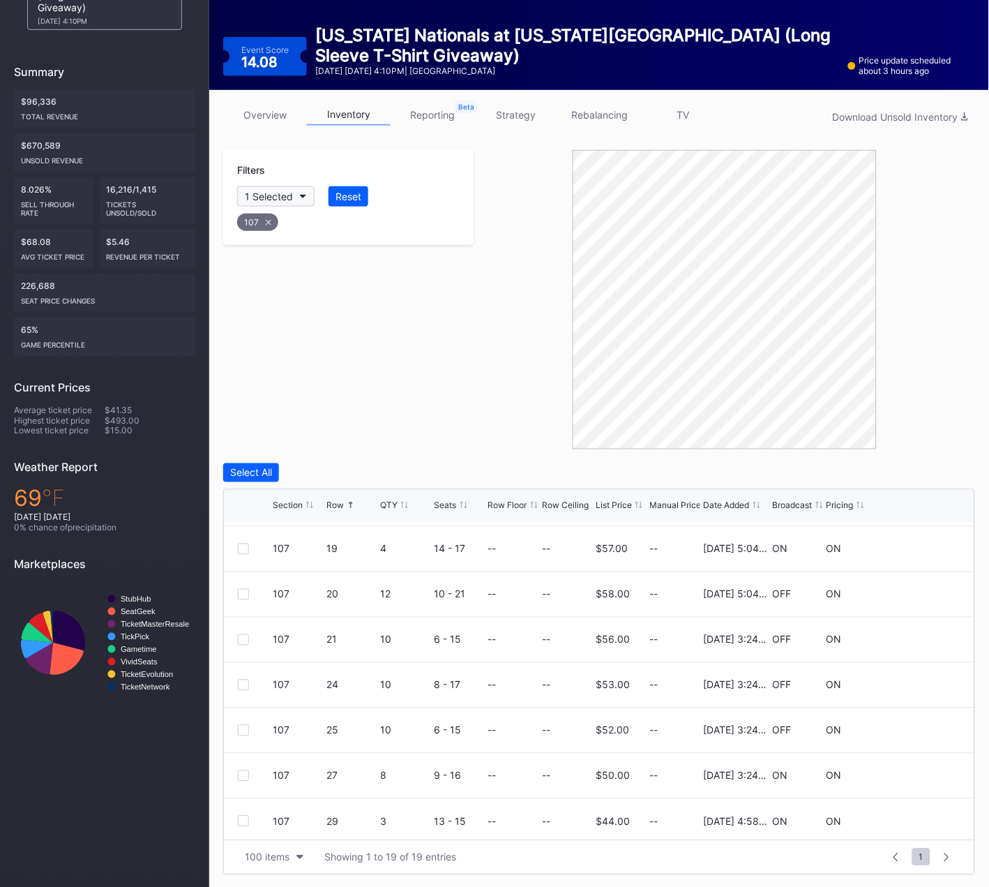
click at [269, 219] on icon at bounding box center [269, 222] width 6 height 6
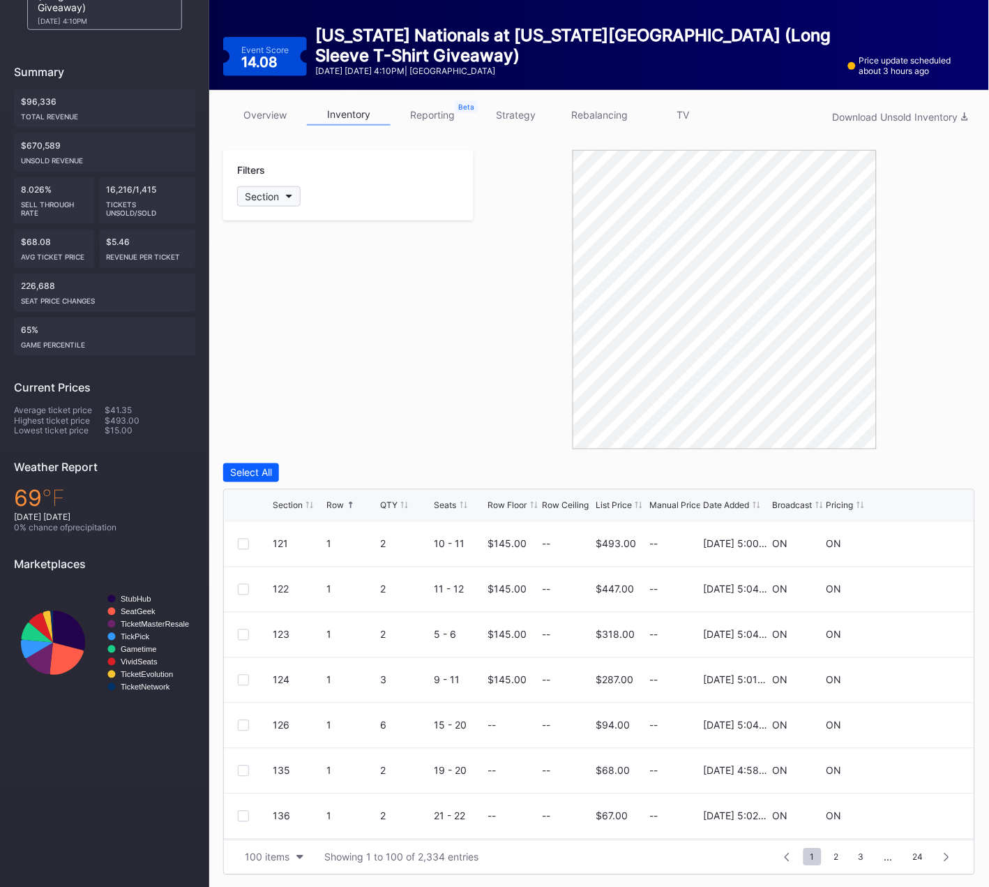
click at [273, 194] on div "Section" at bounding box center [262, 196] width 34 height 12
type input "108"
click at [262, 281] on div "108" at bounding box center [318, 273] width 163 height 26
click at [242, 587] on div at bounding box center [243, 589] width 11 height 11
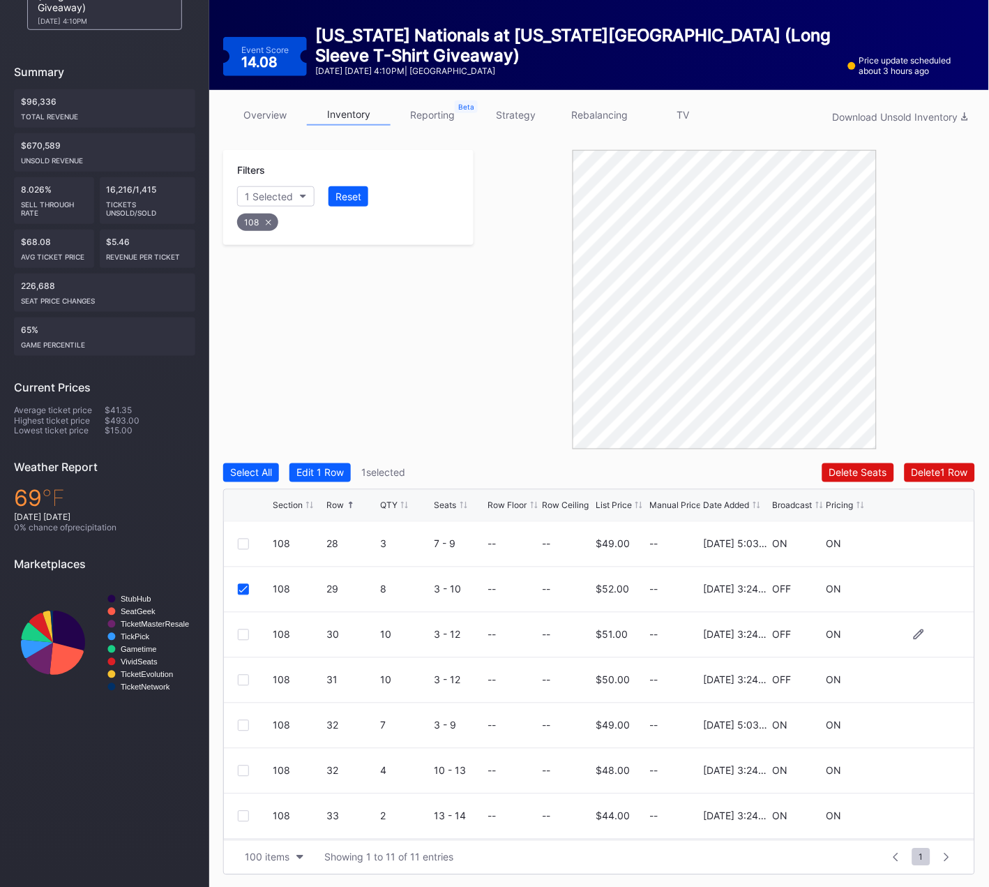
click at [245, 631] on div at bounding box center [243, 634] width 11 height 11
click at [241, 675] on div at bounding box center [243, 680] width 11 height 11
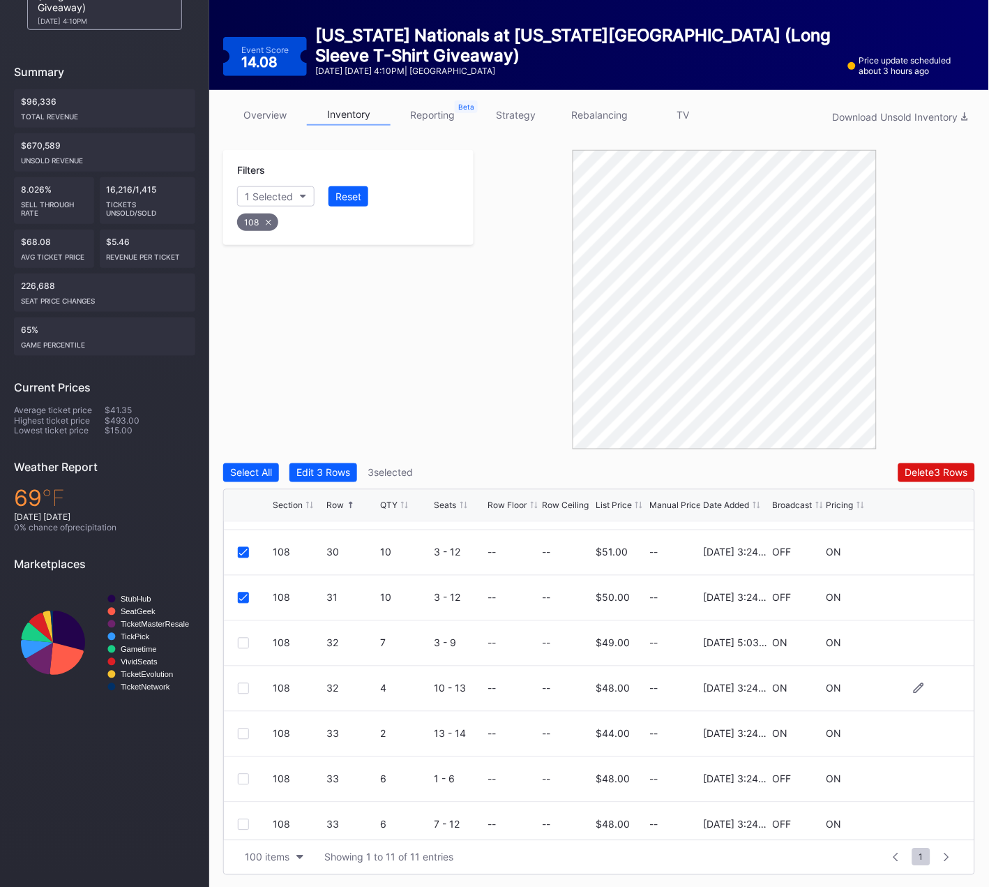
scroll to position [87, 0]
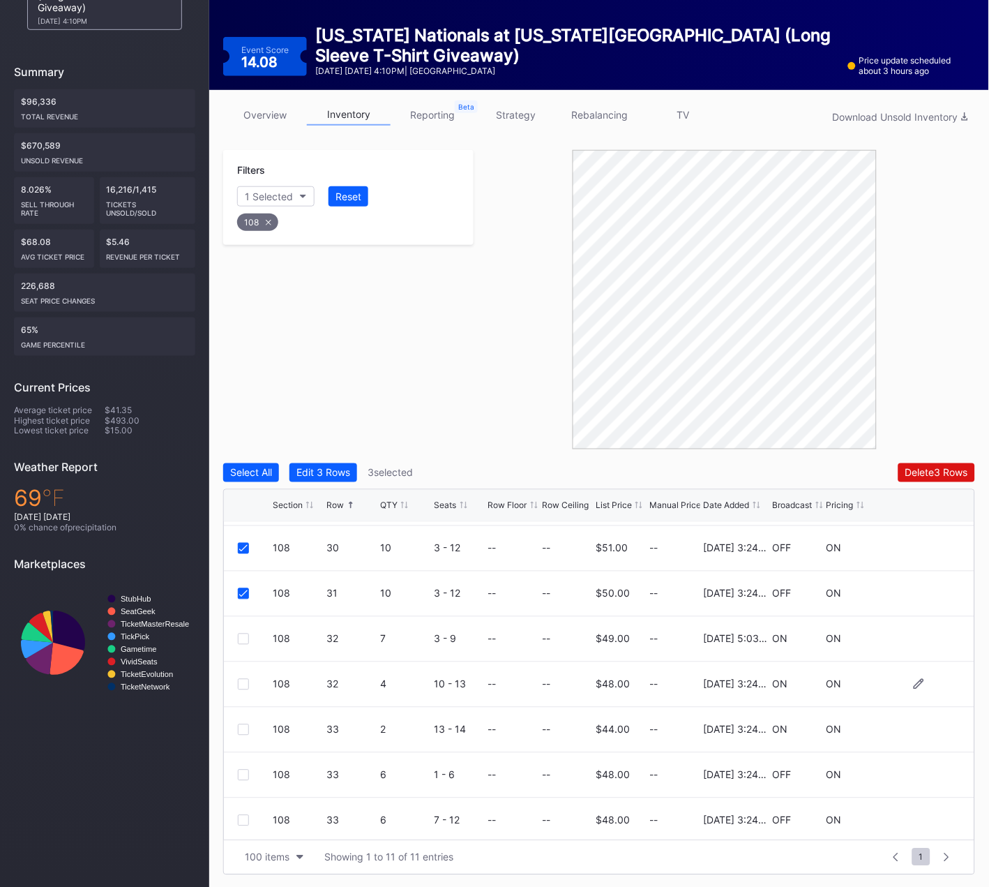
click at [243, 682] on div at bounding box center [243, 684] width 11 height 11
click at [246, 777] on div at bounding box center [243, 774] width 11 height 11
click at [241, 818] on div at bounding box center [243, 820] width 11 height 11
click at [241, 730] on div at bounding box center [243, 729] width 11 height 11
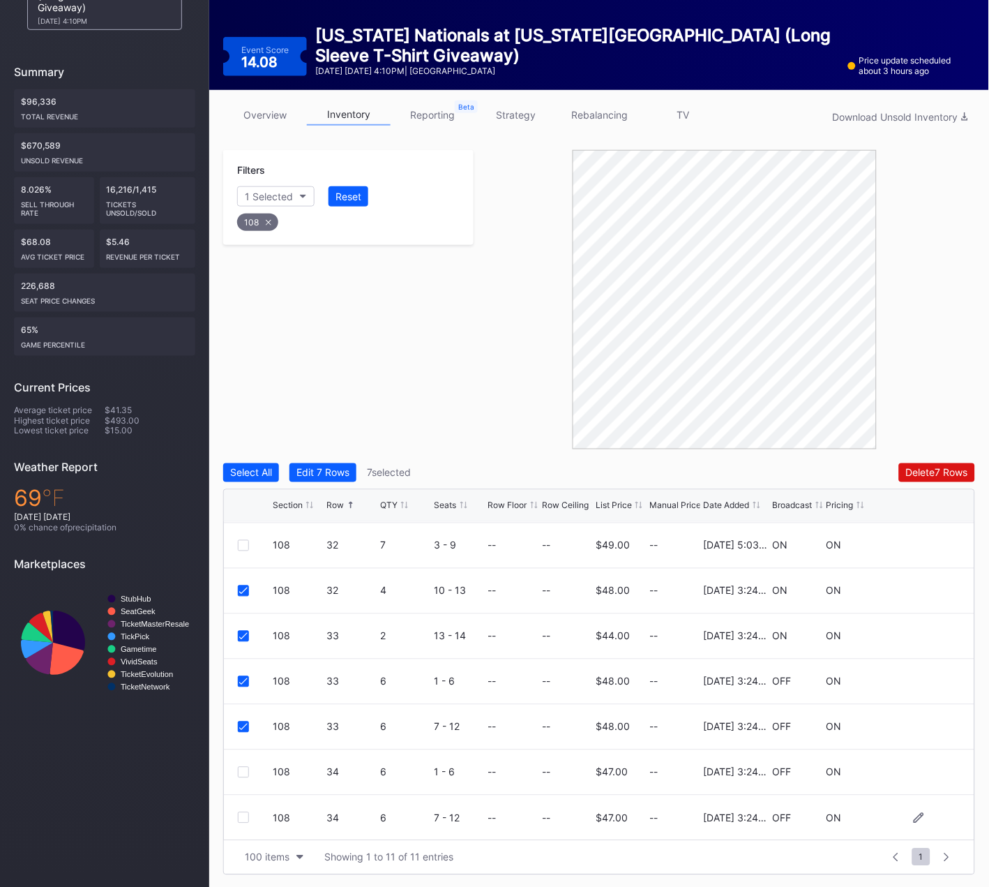
drag, startPoint x: 242, startPoint y: 771, endPoint x: 247, endPoint y: 815, distance: 44.2
click at [241, 771] on div at bounding box center [243, 772] width 11 height 11
click at [246, 817] on div at bounding box center [243, 817] width 11 height 11
click at [956, 470] on div "Delete 9 Rows" at bounding box center [936, 473] width 63 height 12
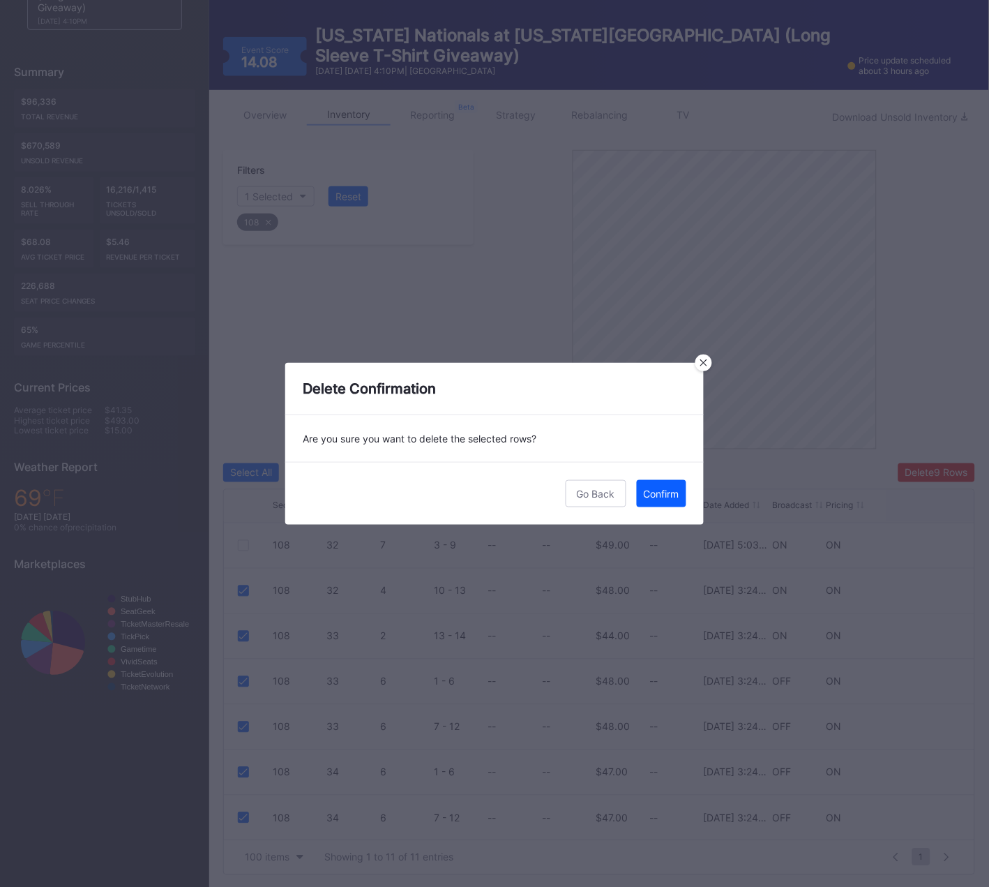
click at [665, 490] on div "Confirm" at bounding box center [662, 494] width 36 height 12
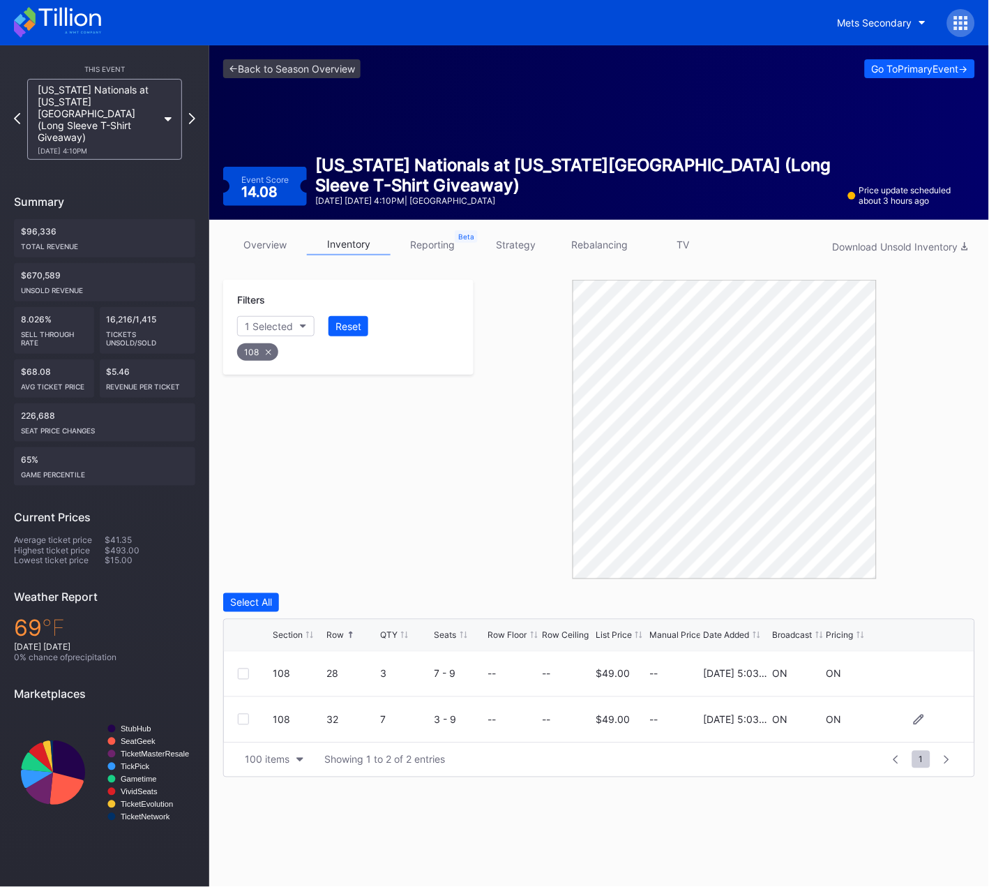
scroll to position [0, 0]
click at [274, 352] on div "108" at bounding box center [257, 351] width 41 height 17
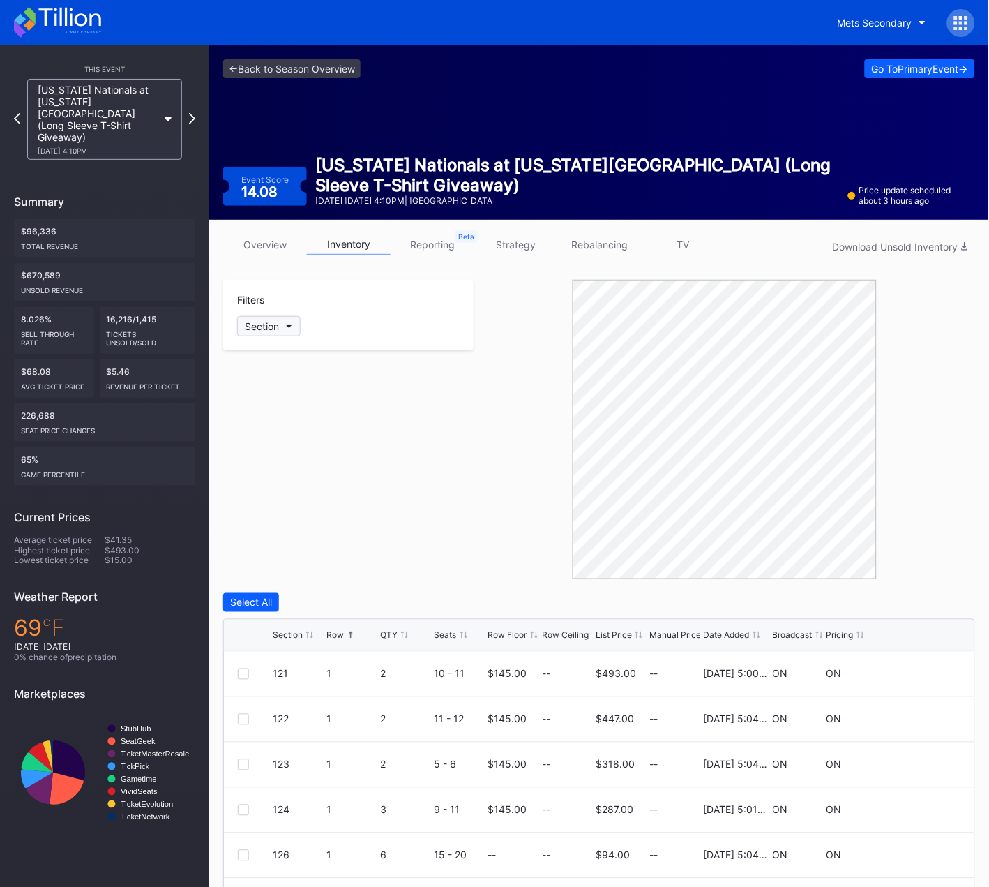
click at [278, 320] on div "Section" at bounding box center [262, 326] width 34 height 12
type input "109"
drag, startPoint x: 258, startPoint y: 405, endPoint x: 293, endPoint y: 470, distance: 74.3
click at [258, 405] on div at bounding box center [253, 403] width 11 height 11
click at [269, 495] on div "Filters 1 Selected Reset 109" at bounding box center [348, 429] width 250 height 299
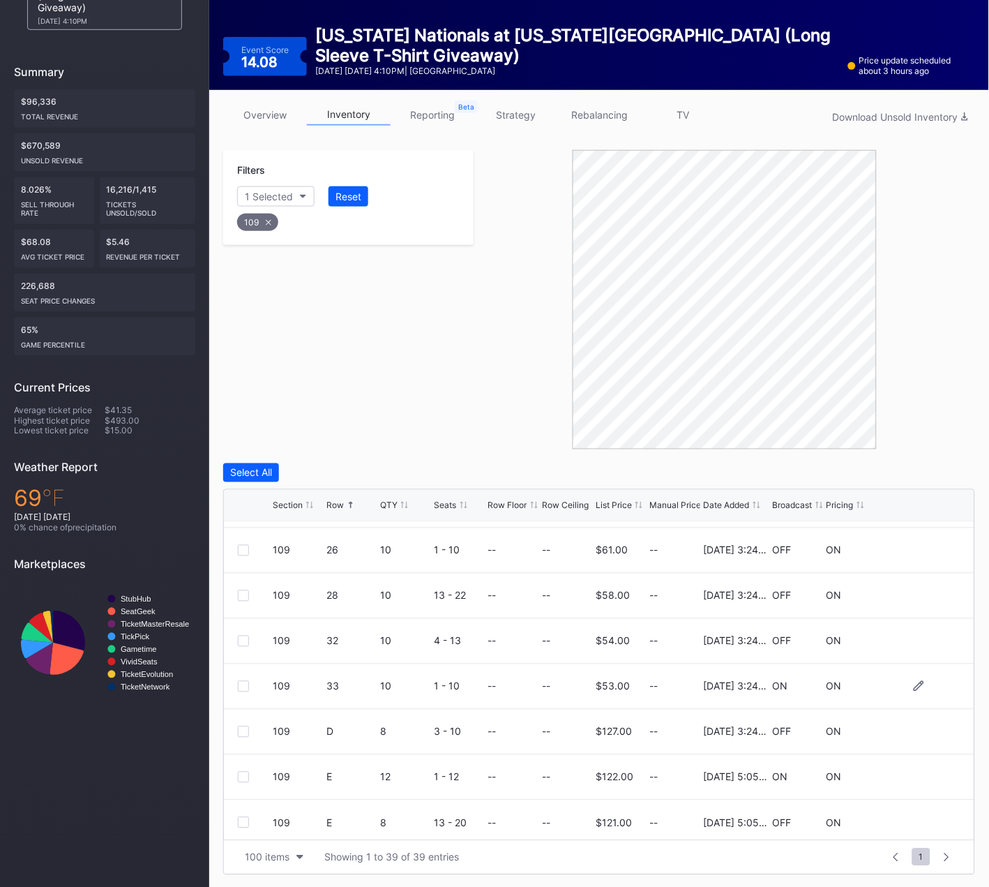
scroll to position [1450, 0]
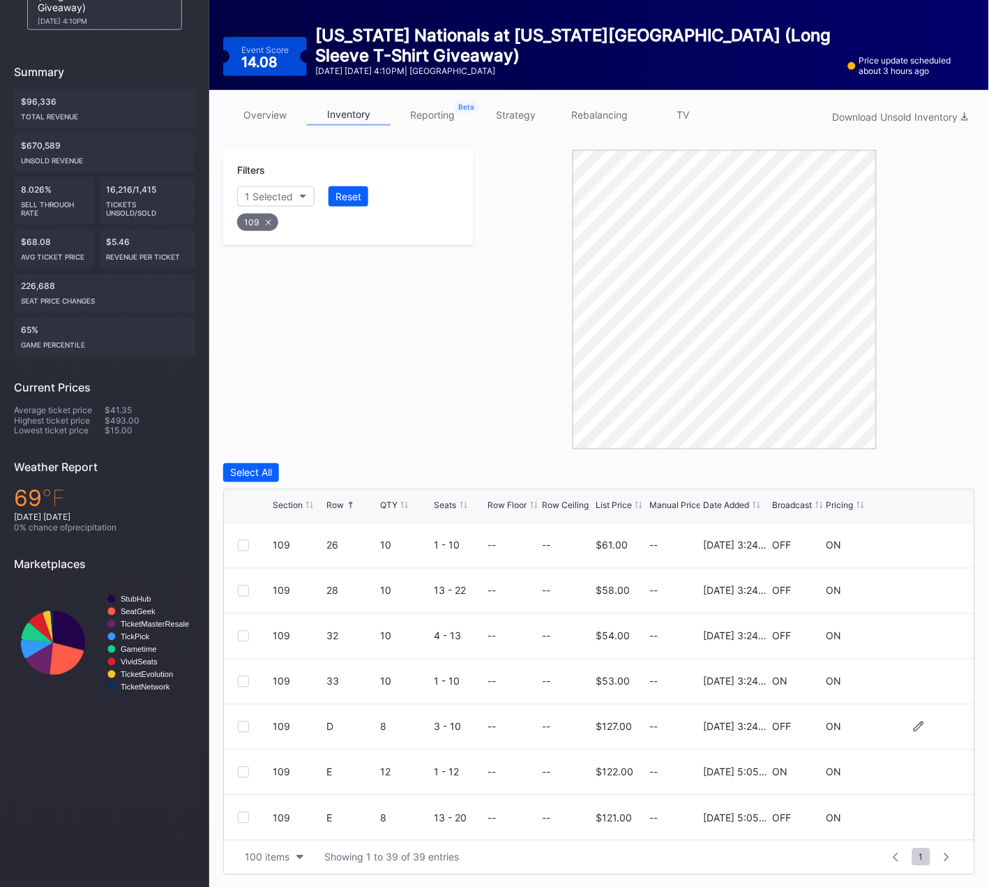
click at [242, 724] on div at bounding box center [243, 726] width 11 height 11
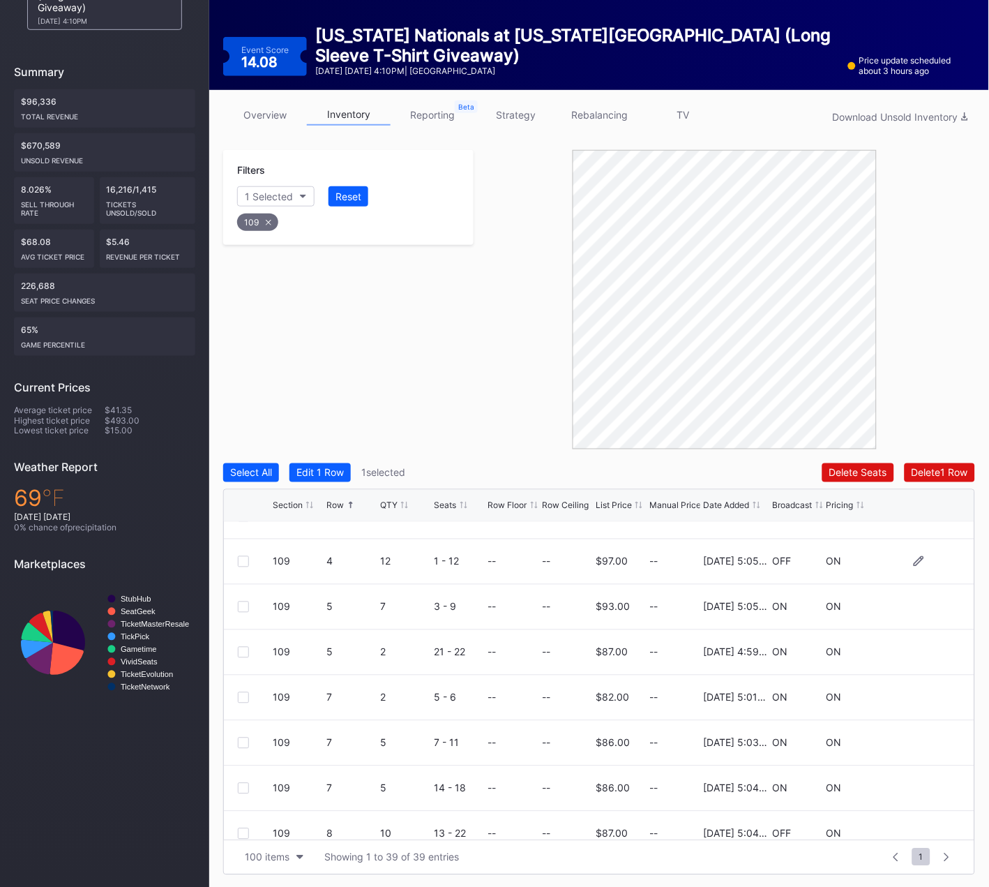
scroll to position [0, 0]
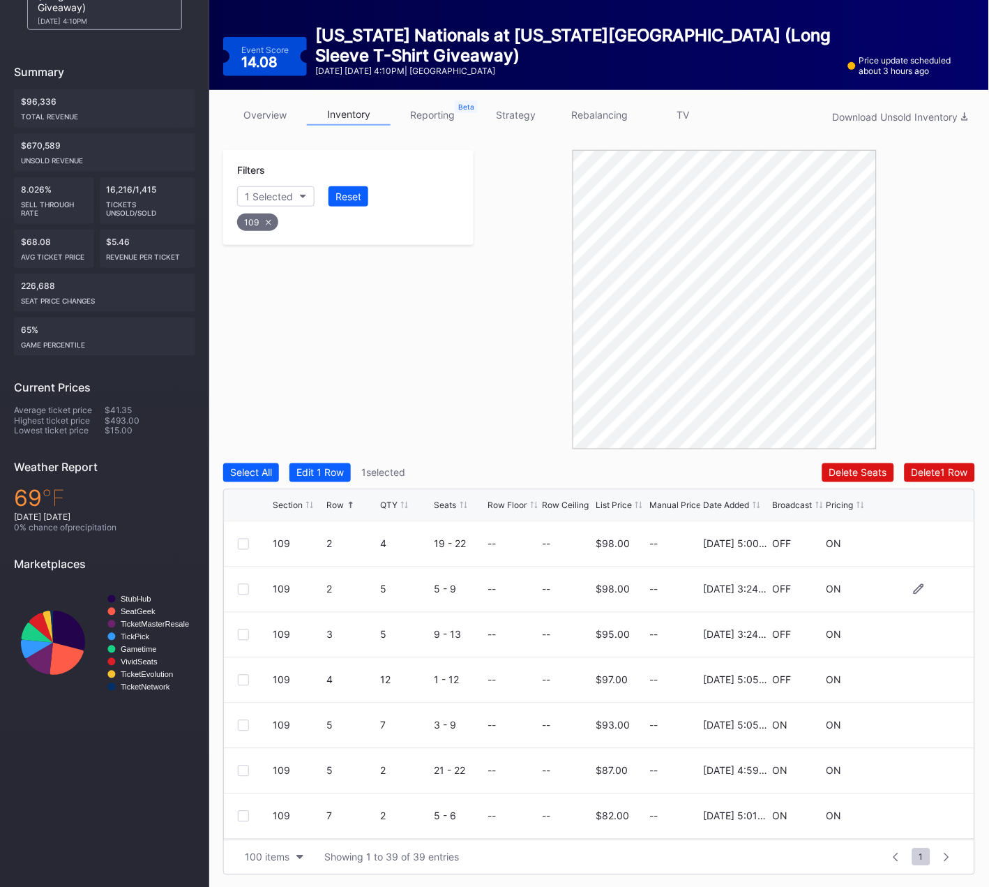
click at [241, 587] on div at bounding box center [243, 589] width 11 height 11
click at [245, 632] on div at bounding box center [243, 634] width 11 height 11
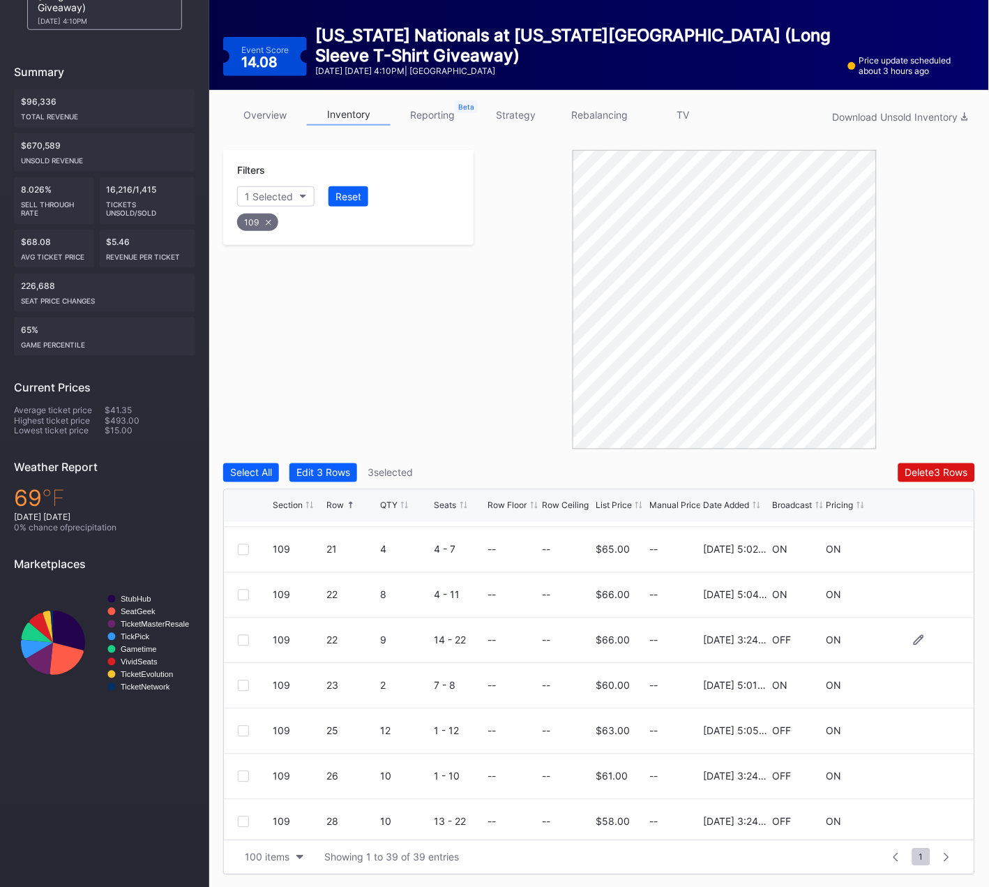
scroll to position [1222, 0]
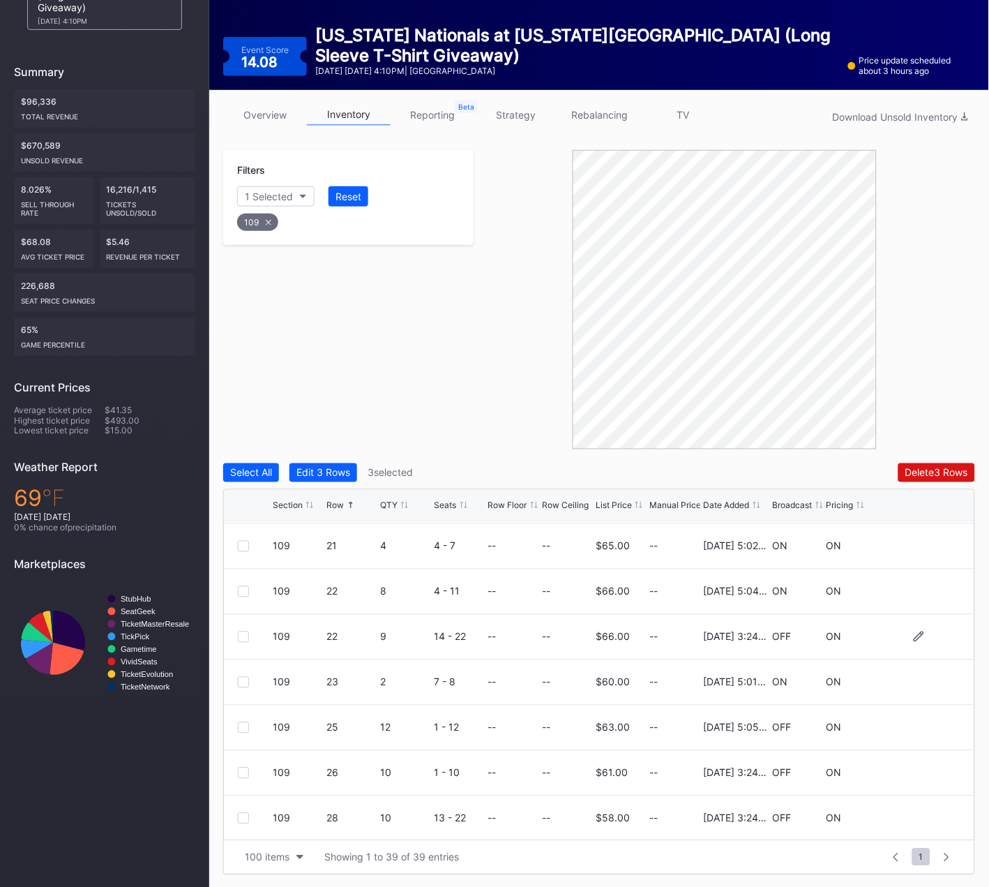
click at [243, 633] on div at bounding box center [243, 636] width 11 height 11
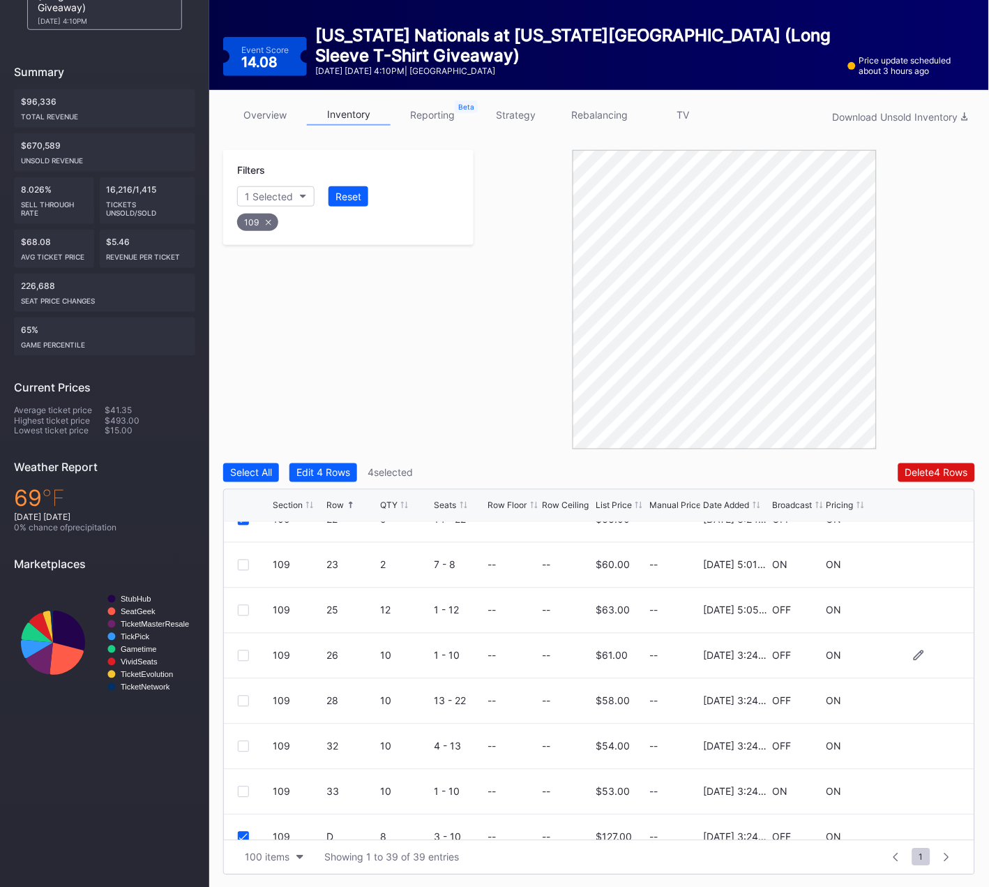
scroll to position [1343, 0]
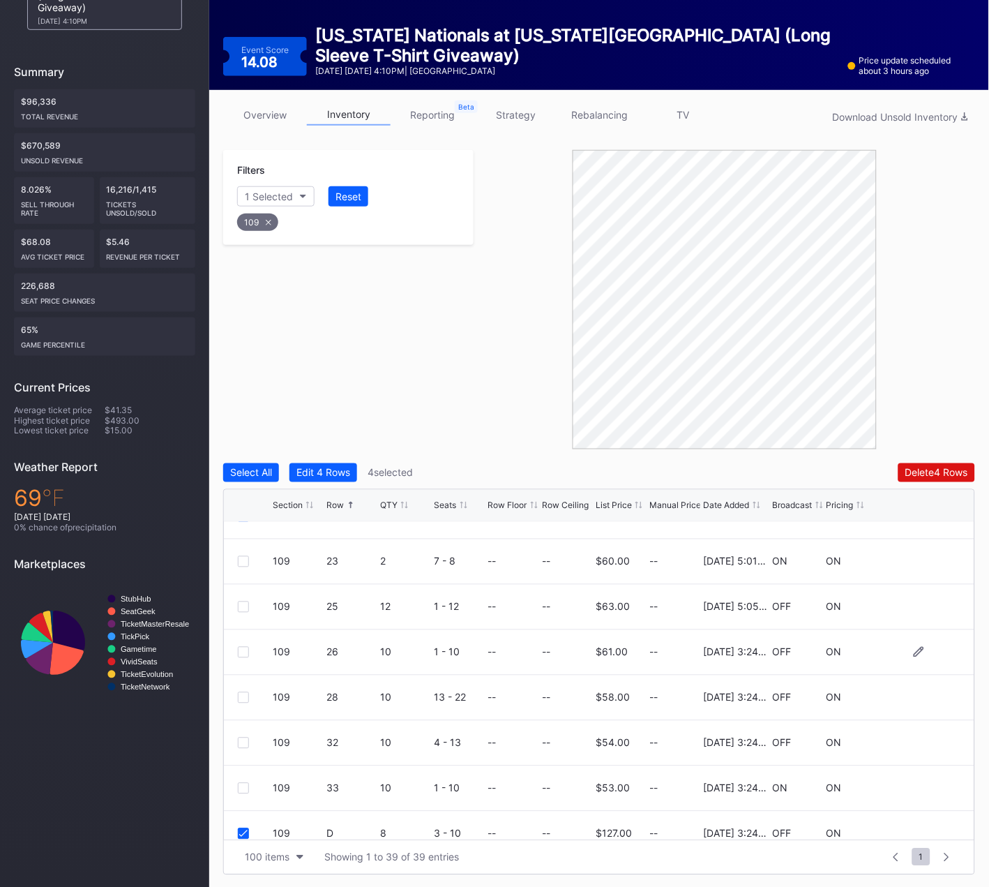
click at [242, 652] on div at bounding box center [243, 652] width 11 height 11
click at [239, 696] on div at bounding box center [243, 697] width 11 height 11
click at [245, 740] on div at bounding box center [243, 742] width 11 height 11
click at [241, 783] on div at bounding box center [243, 788] width 11 height 11
click at [924, 471] on div "Delete 8 Rows" at bounding box center [936, 473] width 63 height 12
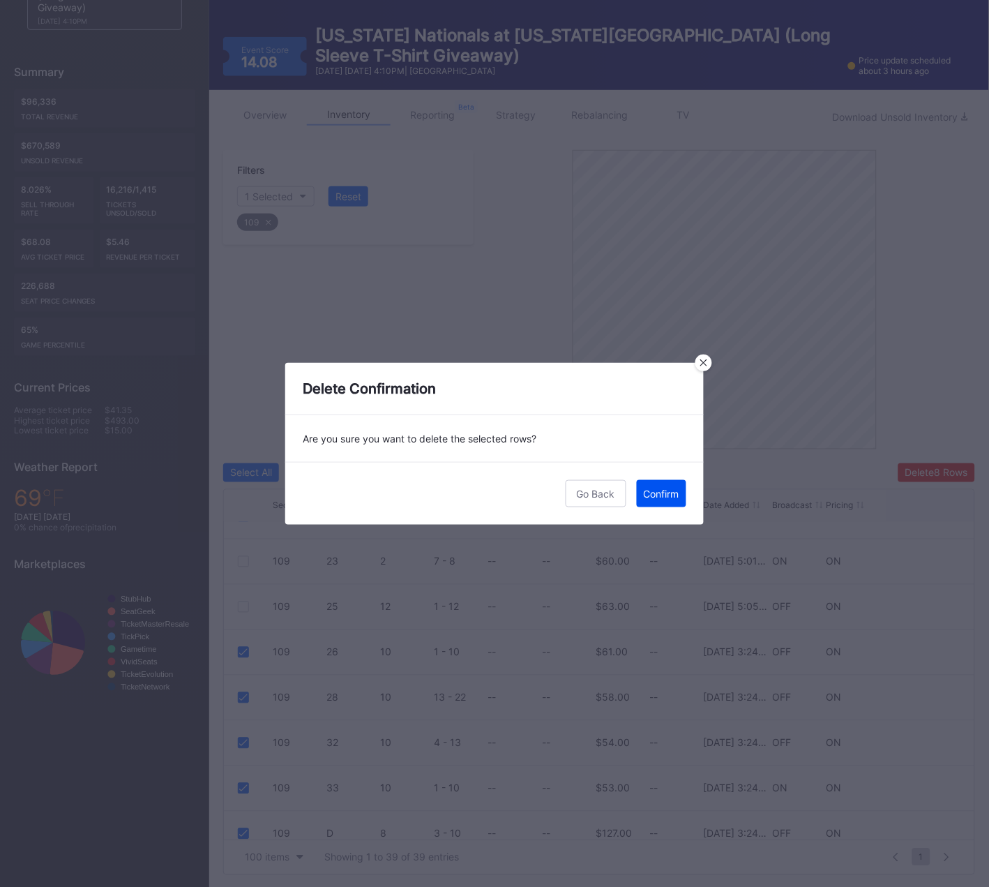
click at [662, 491] on div "Confirm" at bounding box center [662, 494] width 36 height 12
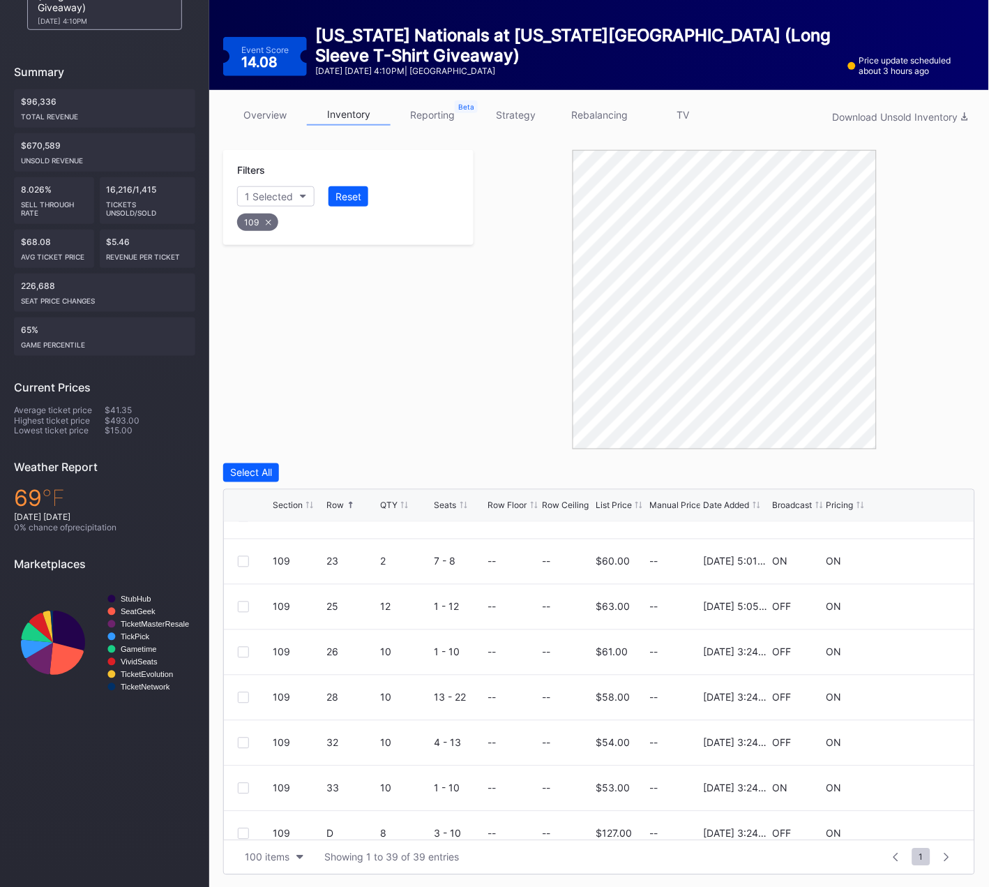
click at [271, 213] on div "109" at bounding box center [257, 221] width 41 height 17
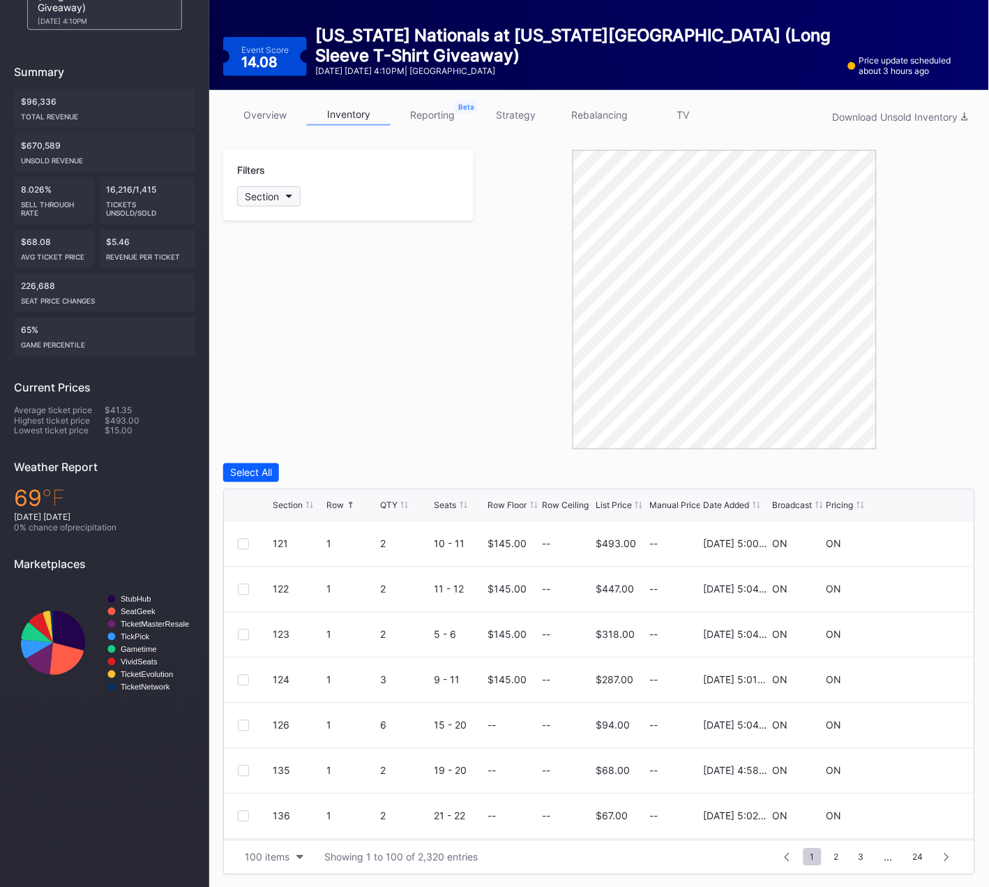
click at [274, 193] on div "Section" at bounding box center [262, 196] width 34 height 12
type input "110"
click at [248, 271] on div at bounding box center [253, 273] width 11 height 11
click at [243, 589] on div at bounding box center [243, 589] width 11 height 11
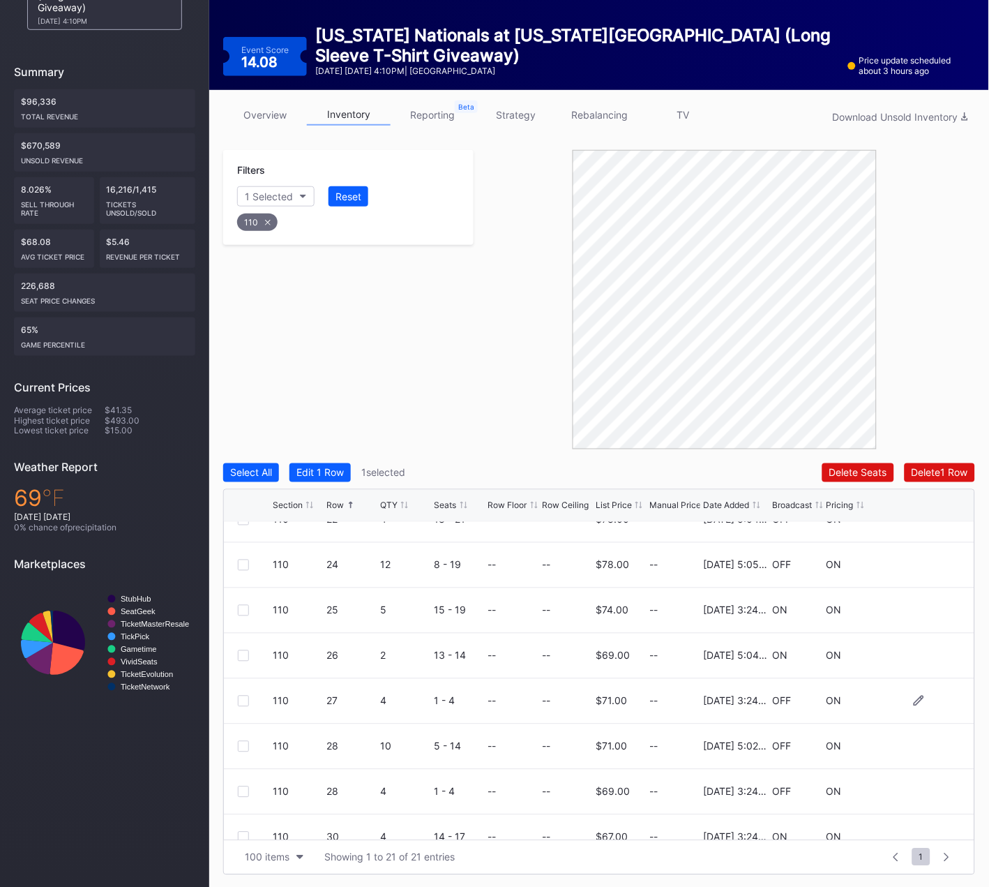
scroll to position [517, 0]
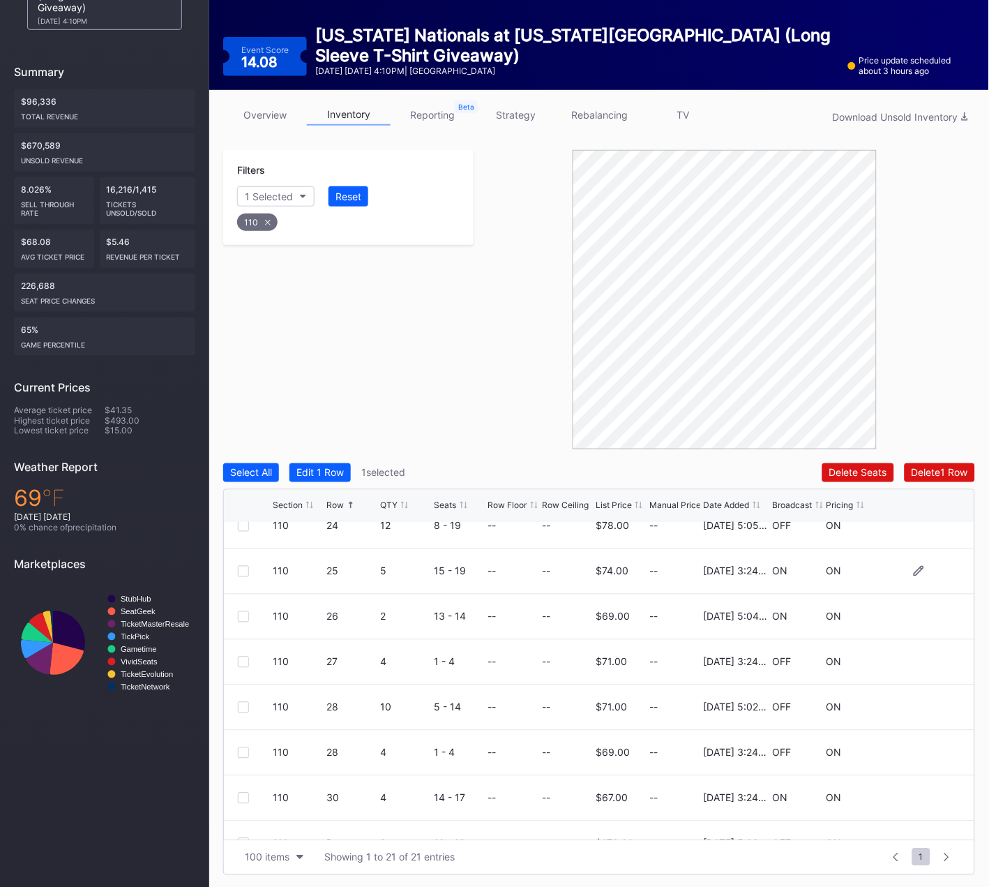
click at [244, 569] on div at bounding box center [243, 571] width 11 height 11
click at [243, 658] on div at bounding box center [243, 661] width 11 height 11
click at [243, 702] on div at bounding box center [243, 707] width 11 height 11
click at [243, 704] on icon at bounding box center [243, 707] width 8 height 7
click at [242, 753] on div at bounding box center [243, 752] width 11 height 11
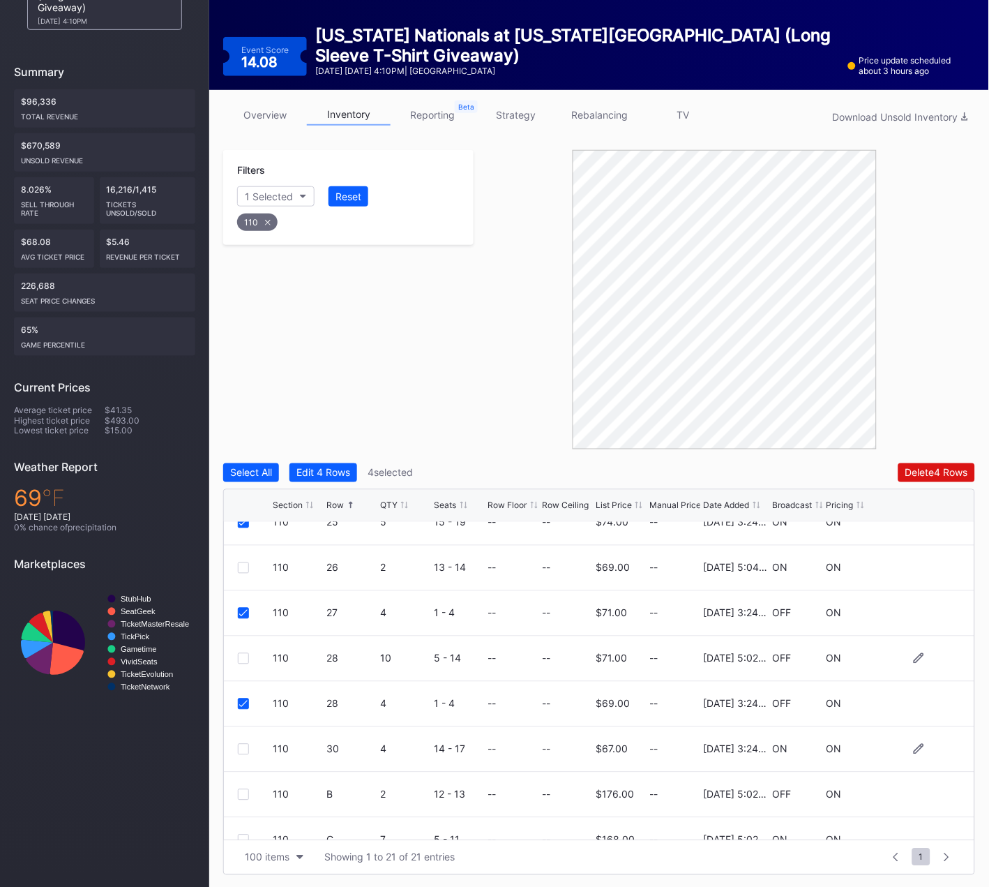
scroll to position [571, 0]
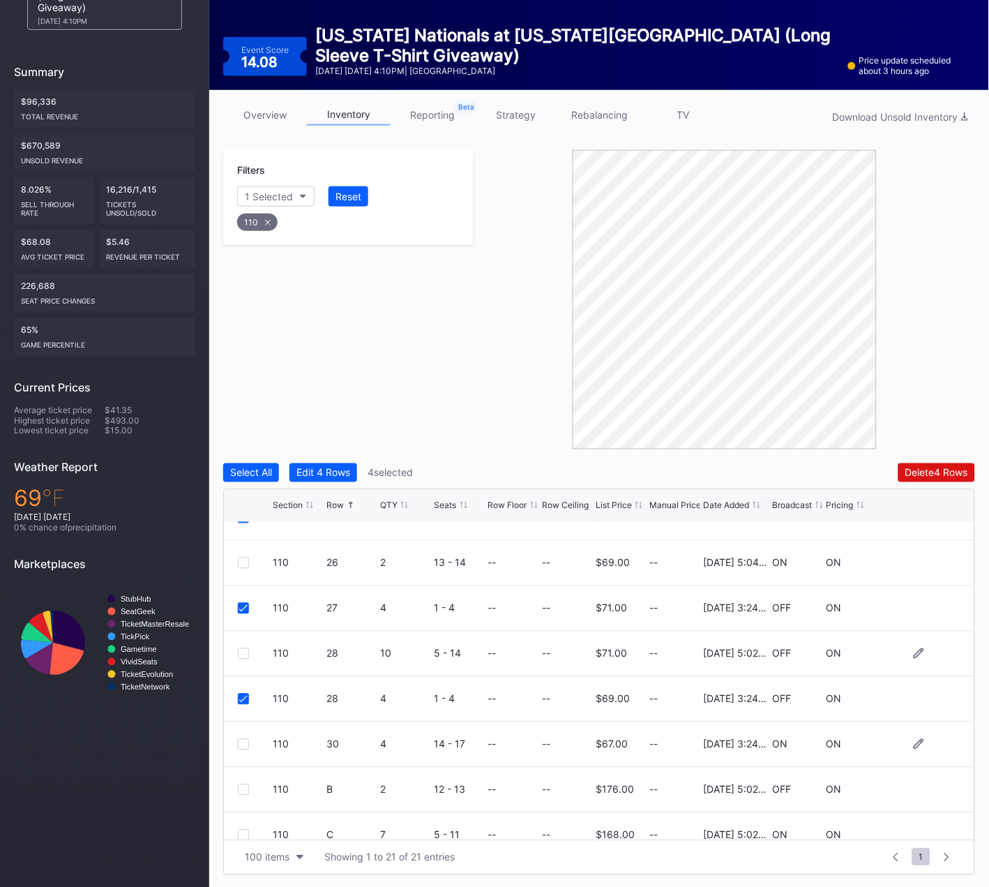
click at [242, 744] on div at bounding box center [243, 744] width 11 height 11
click at [919, 464] on button "Delete 5 Rows" at bounding box center [937, 472] width 77 height 19
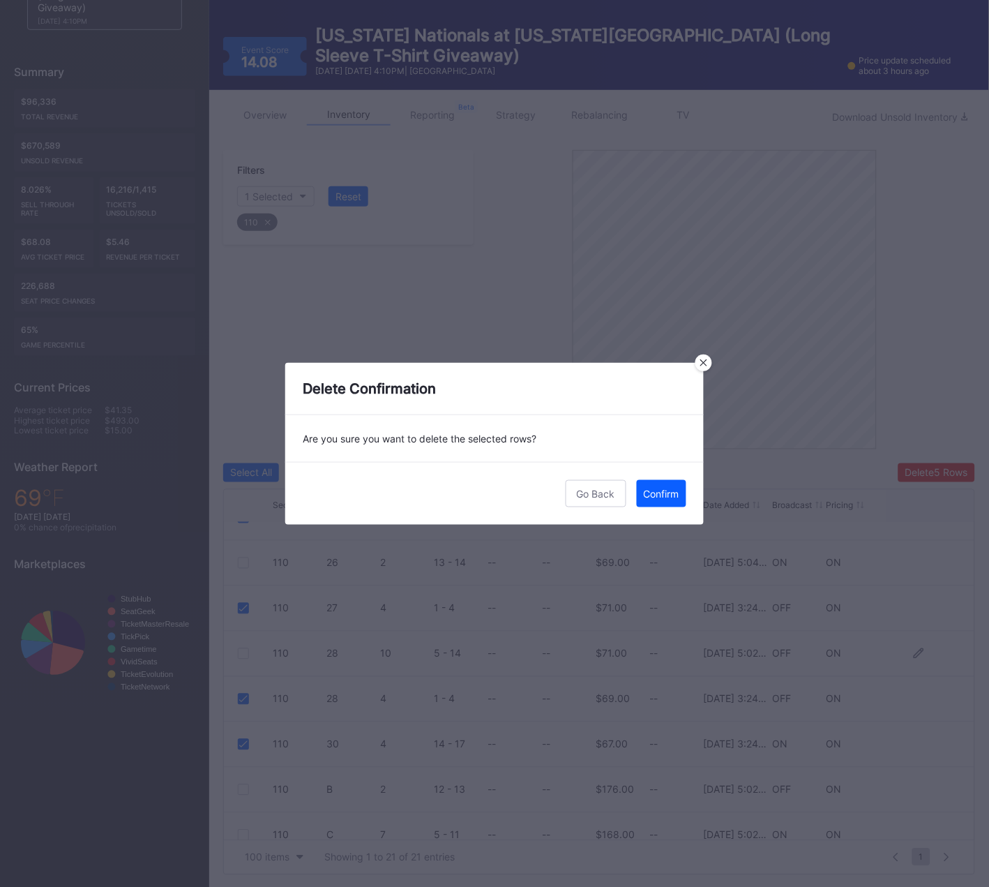
click at [661, 495] on div "Confirm" at bounding box center [662, 494] width 36 height 12
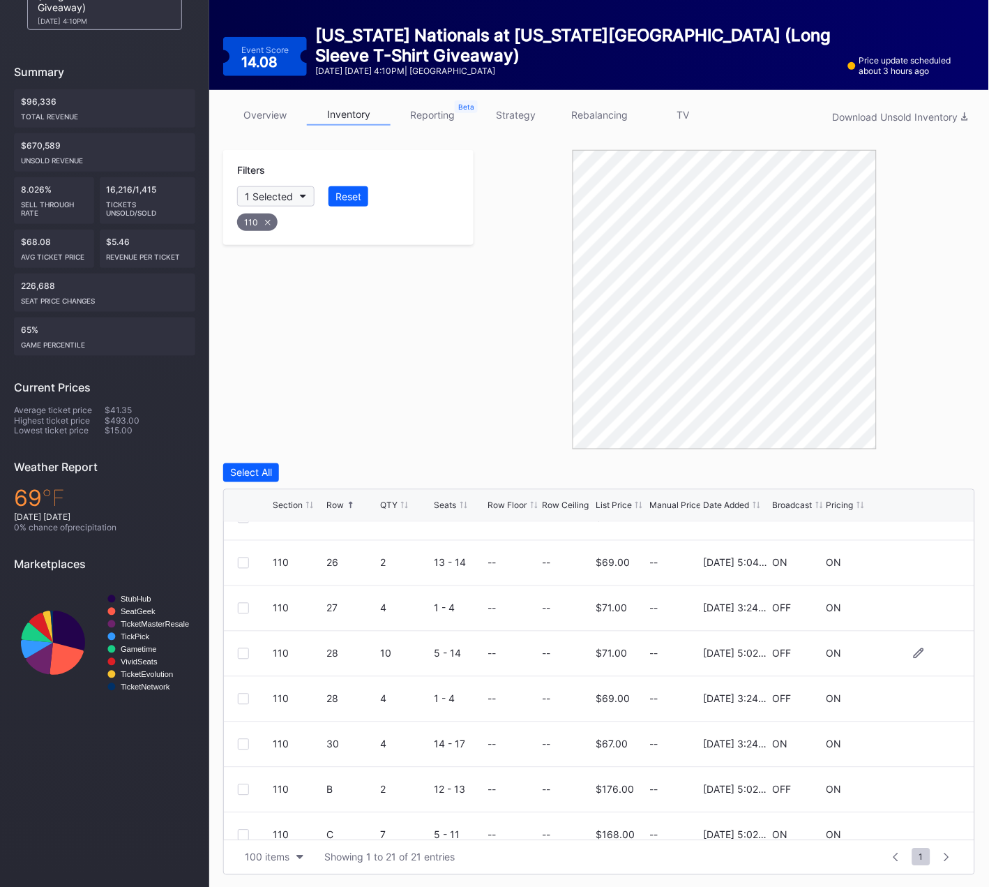
drag, startPoint x: 269, startPoint y: 218, endPoint x: 273, endPoint y: 202, distance: 17.3
click at [269, 218] on div "110" at bounding box center [257, 221] width 40 height 17
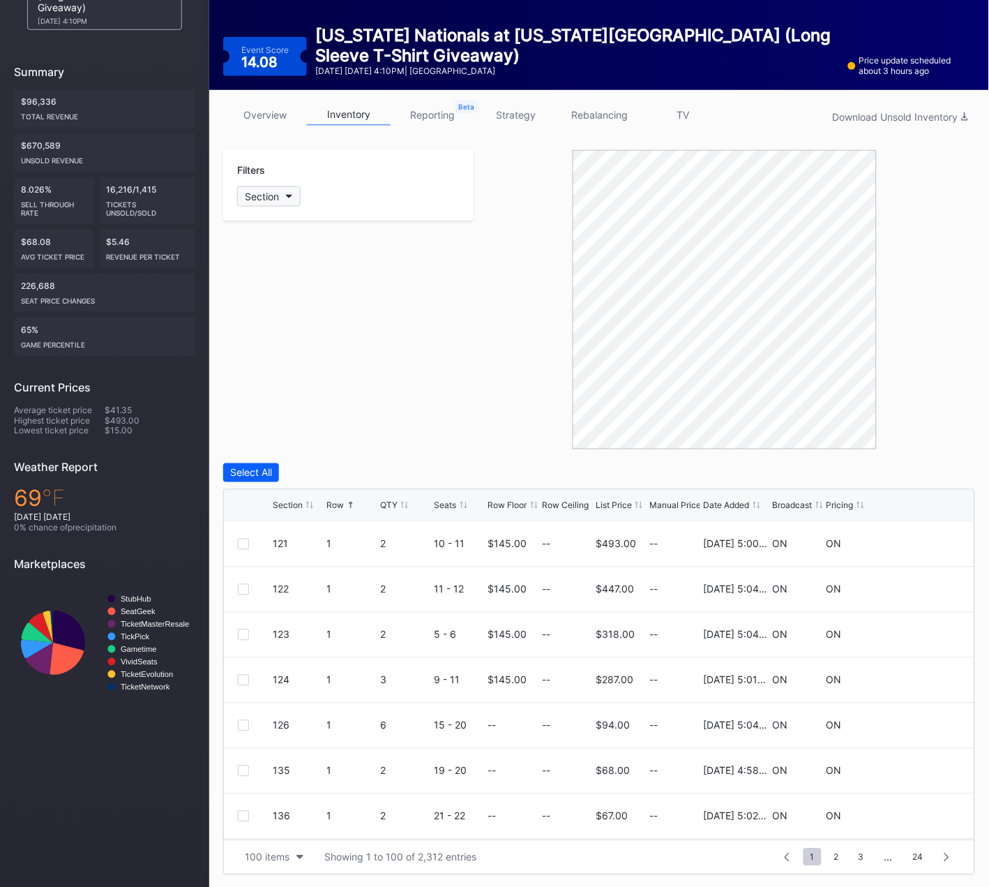
click at [277, 193] on div "Section" at bounding box center [262, 196] width 34 height 12
type input "111"
click at [254, 270] on div at bounding box center [253, 273] width 11 height 11
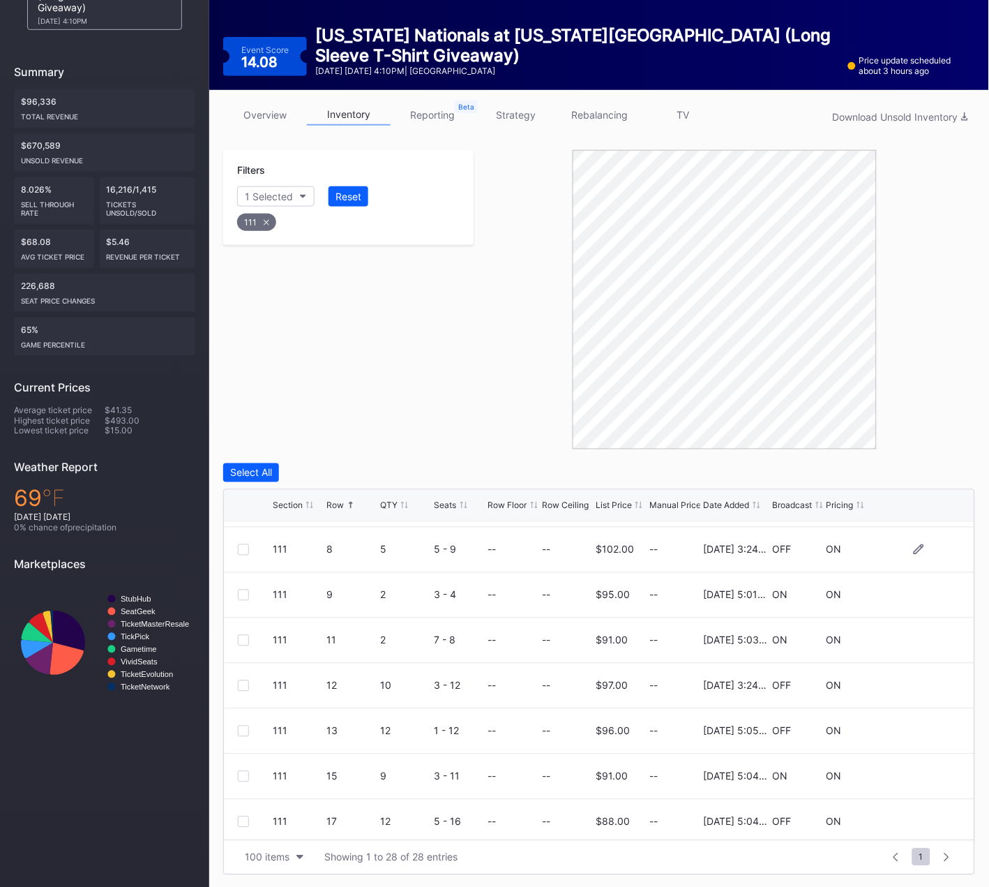
click at [242, 551] on div at bounding box center [243, 549] width 11 height 11
click at [243, 686] on div at bounding box center [243, 685] width 11 height 11
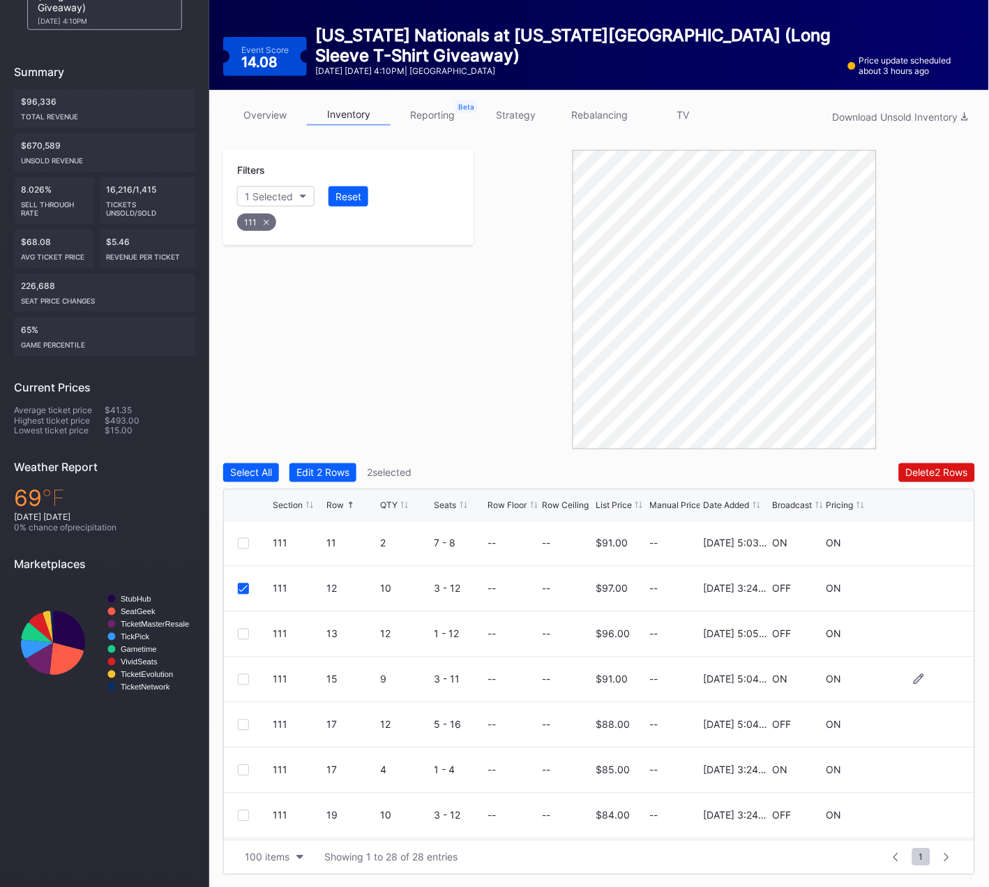
scroll to position [331, 0]
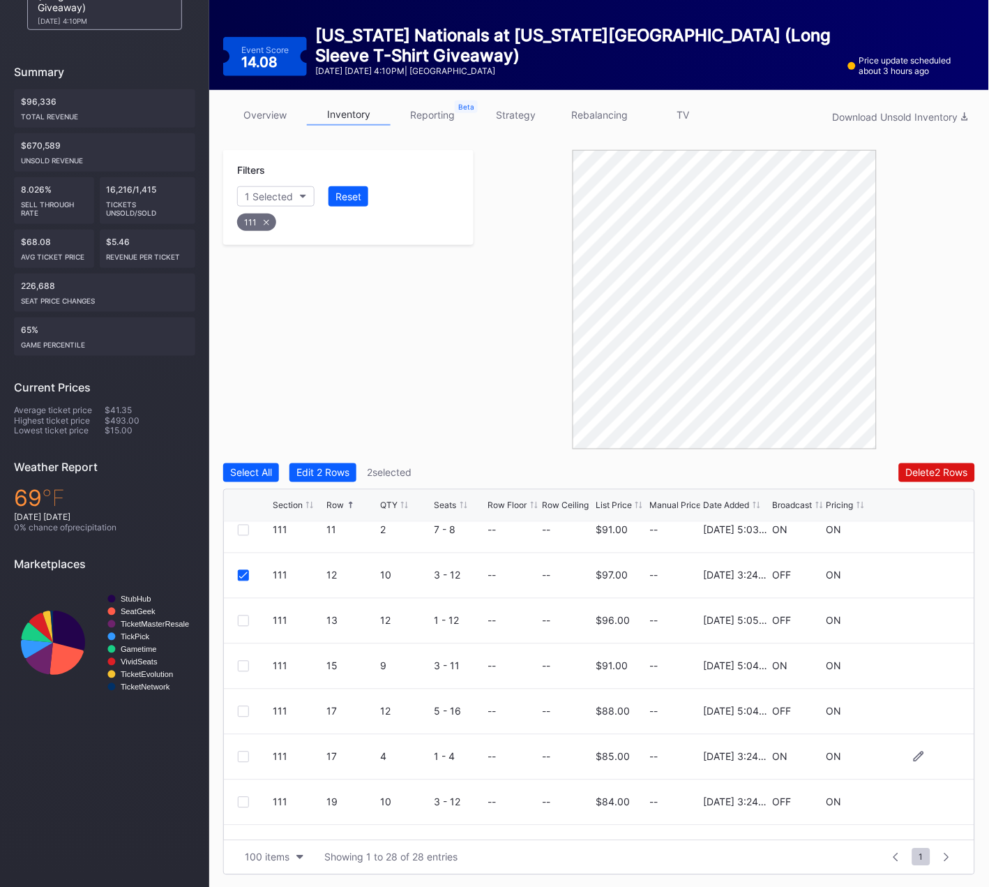
click at [241, 757] on div at bounding box center [243, 756] width 11 height 11
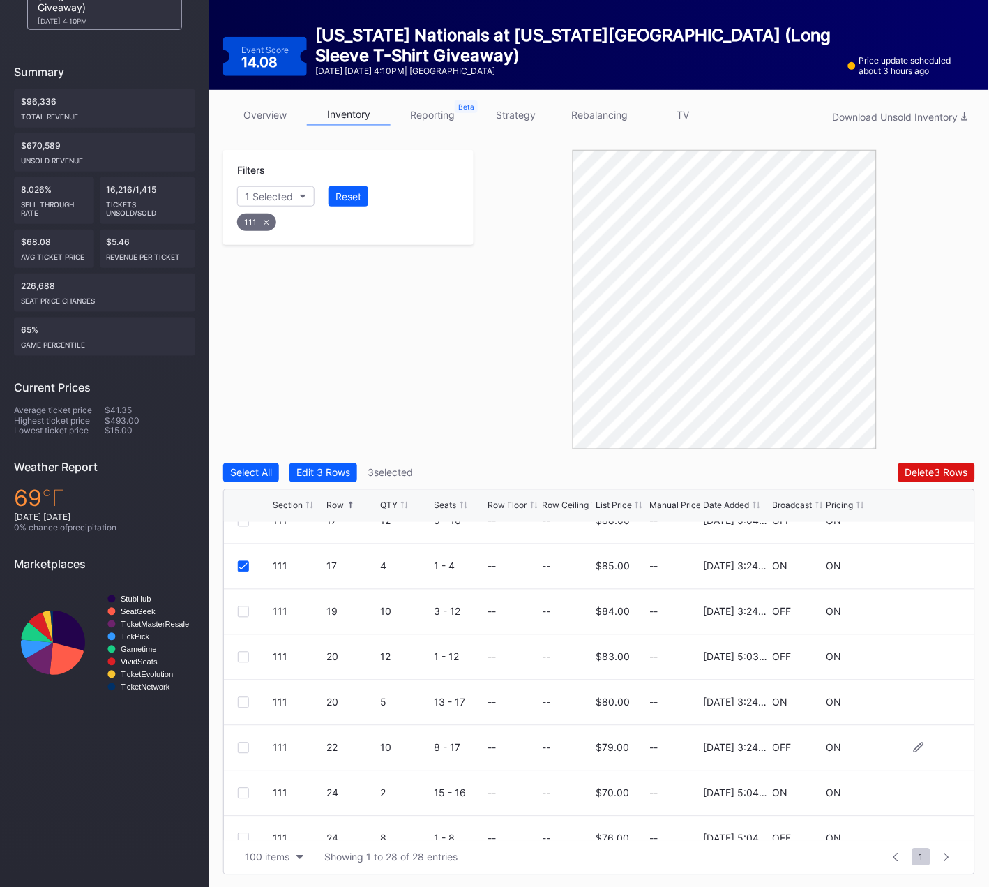
scroll to position [546, 0]
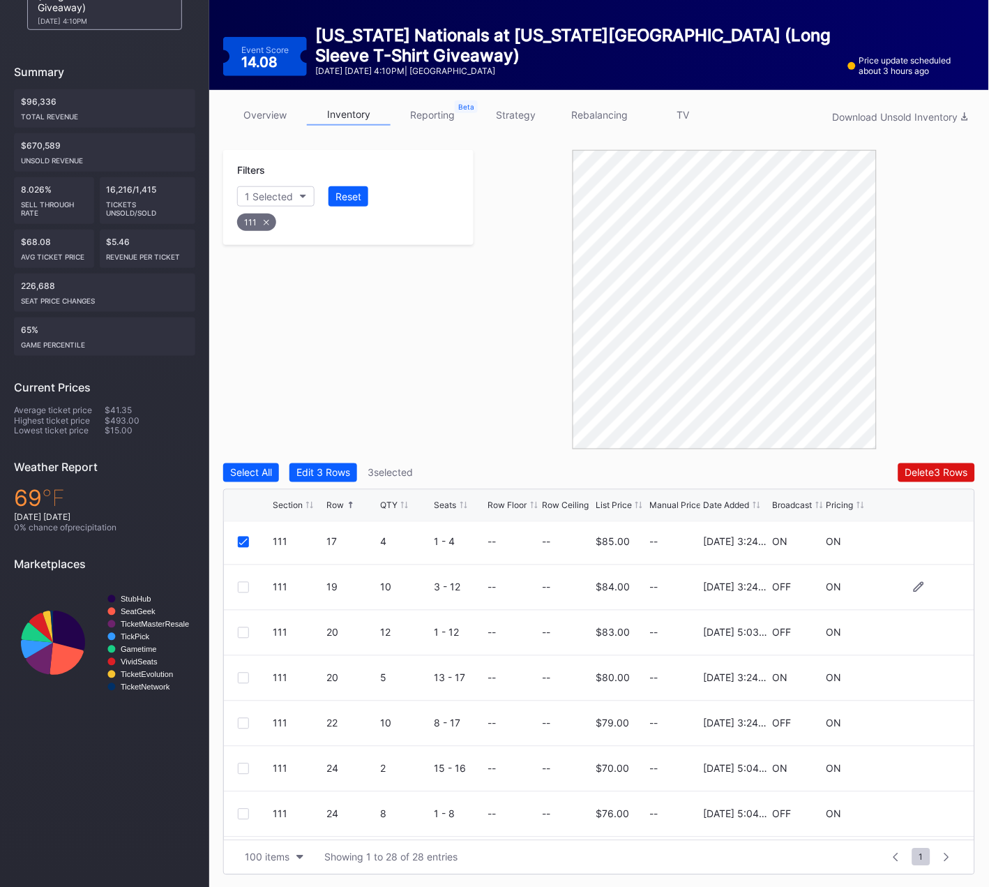
click at [243, 586] on div at bounding box center [243, 587] width 11 height 11
click at [241, 630] on div at bounding box center [243, 632] width 11 height 11
click at [243, 631] on icon at bounding box center [243, 632] width 8 height 7
click at [243, 677] on div at bounding box center [243, 677] width 11 height 11
click at [243, 721] on div at bounding box center [243, 723] width 11 height 11
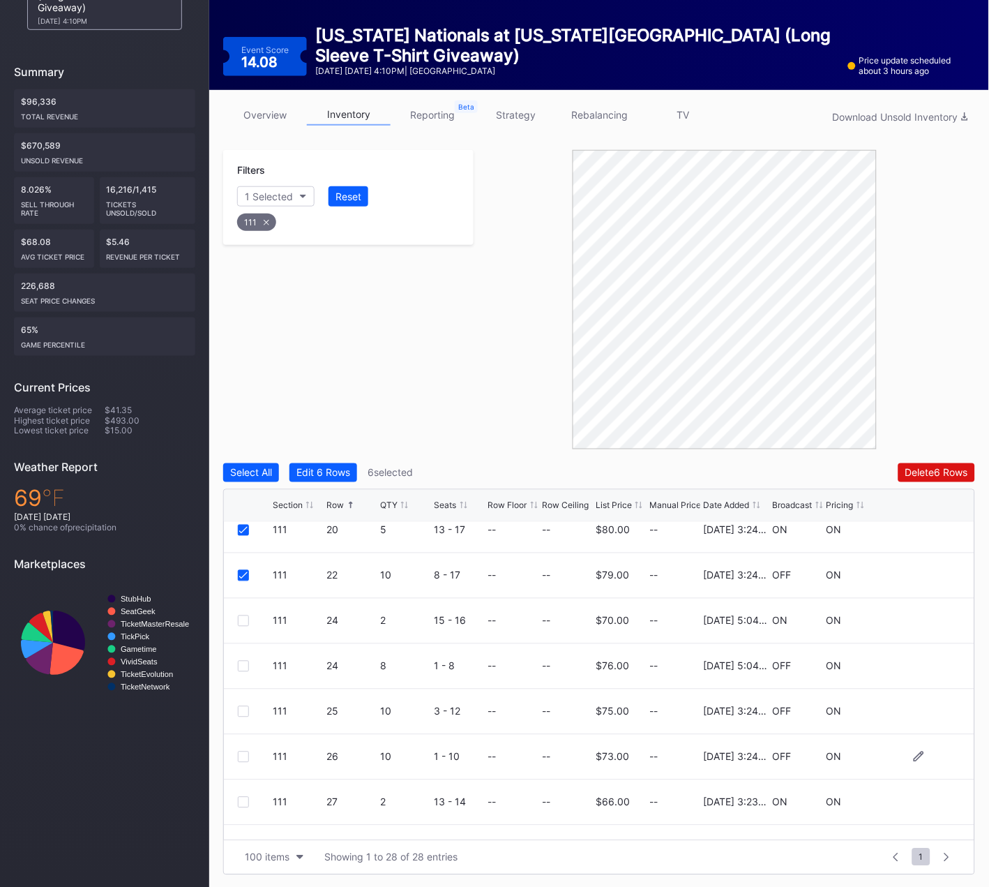
scroll to position [726, 0]
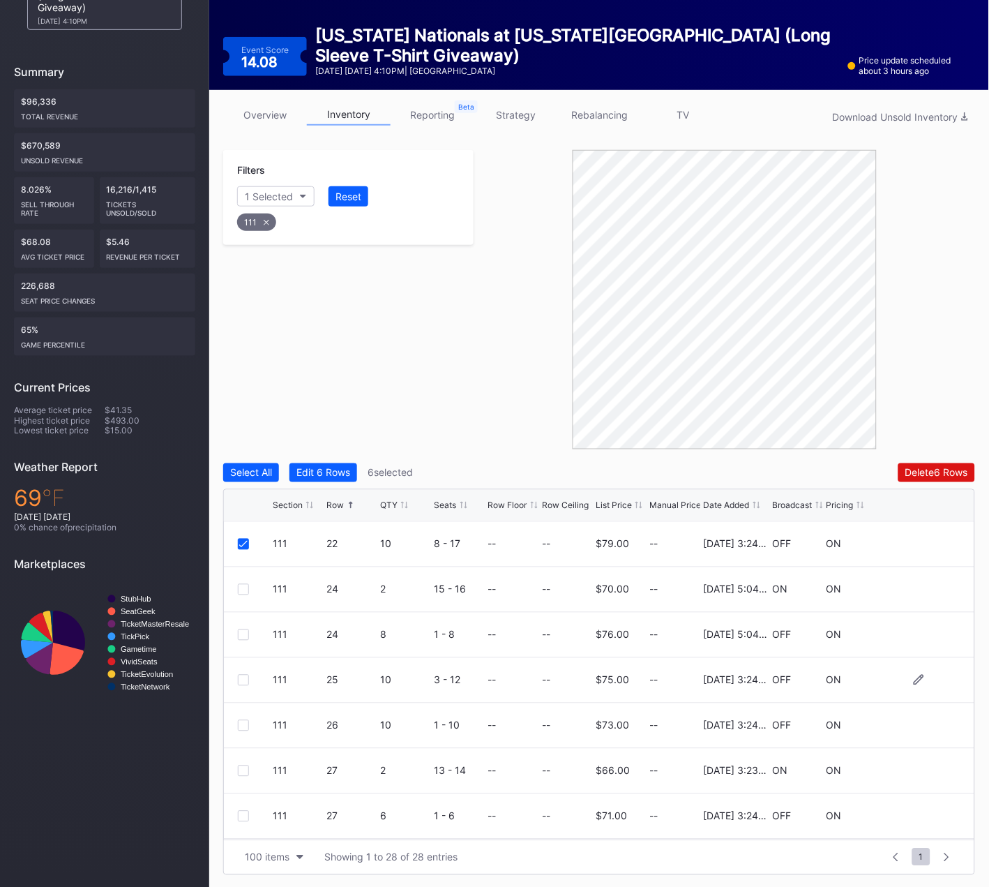
click at [242, 679] on div at bounding box center [243, 680] width 11 height 11
click at [246, 722] on div at bounding box center [243, 725] width 11 height 11
drag, startPoint x: 242, startPoint y: 814, endPoint x: 260, endPoint y: 753, distance: 63.3
click at [242, 814] on div at bounding box center [243, 816] width 11 height 11
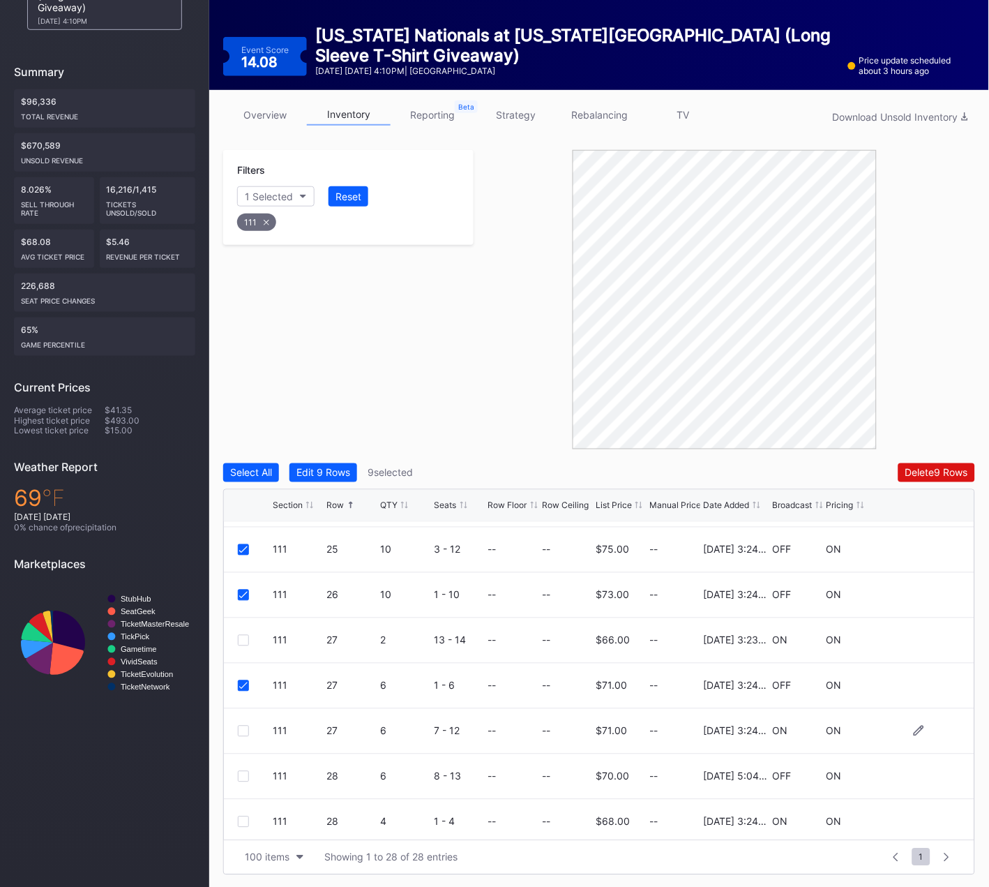
scroll to position [887, 0]
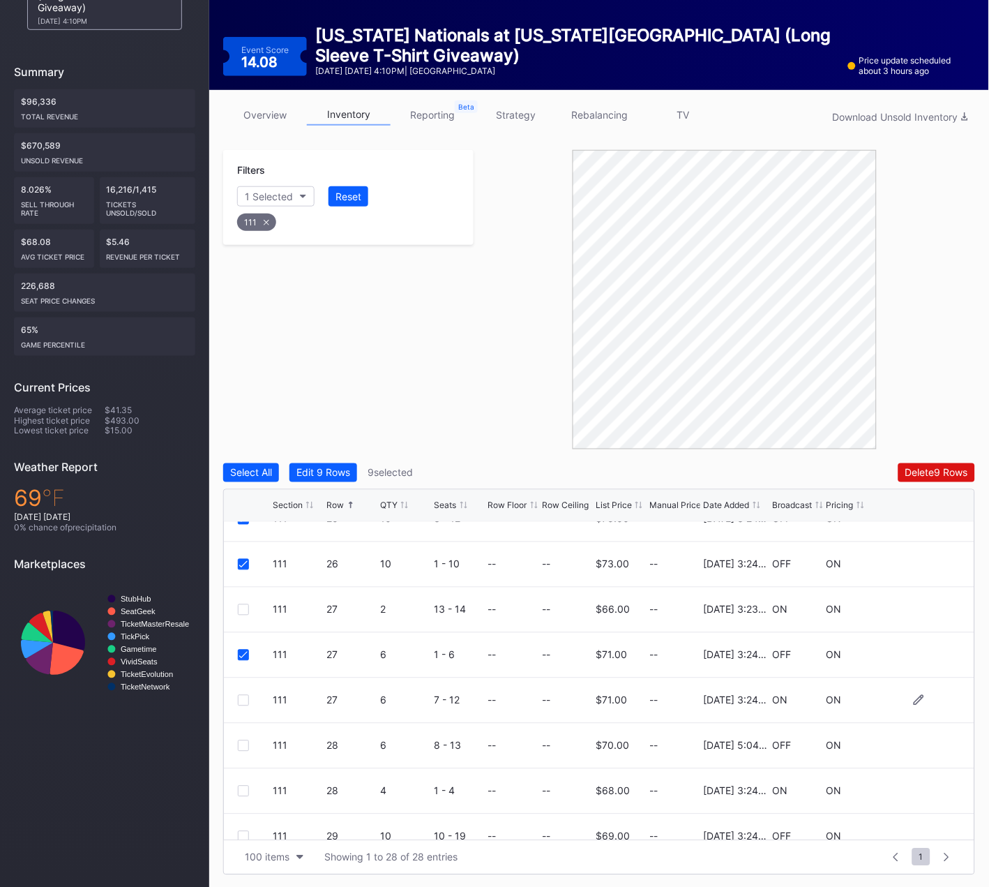
click at [243, 697] on div at bounding box center [243, 700] width 11 height 11
click at [239, 606] on div at bounding box center [243, 609] width 11 height 11
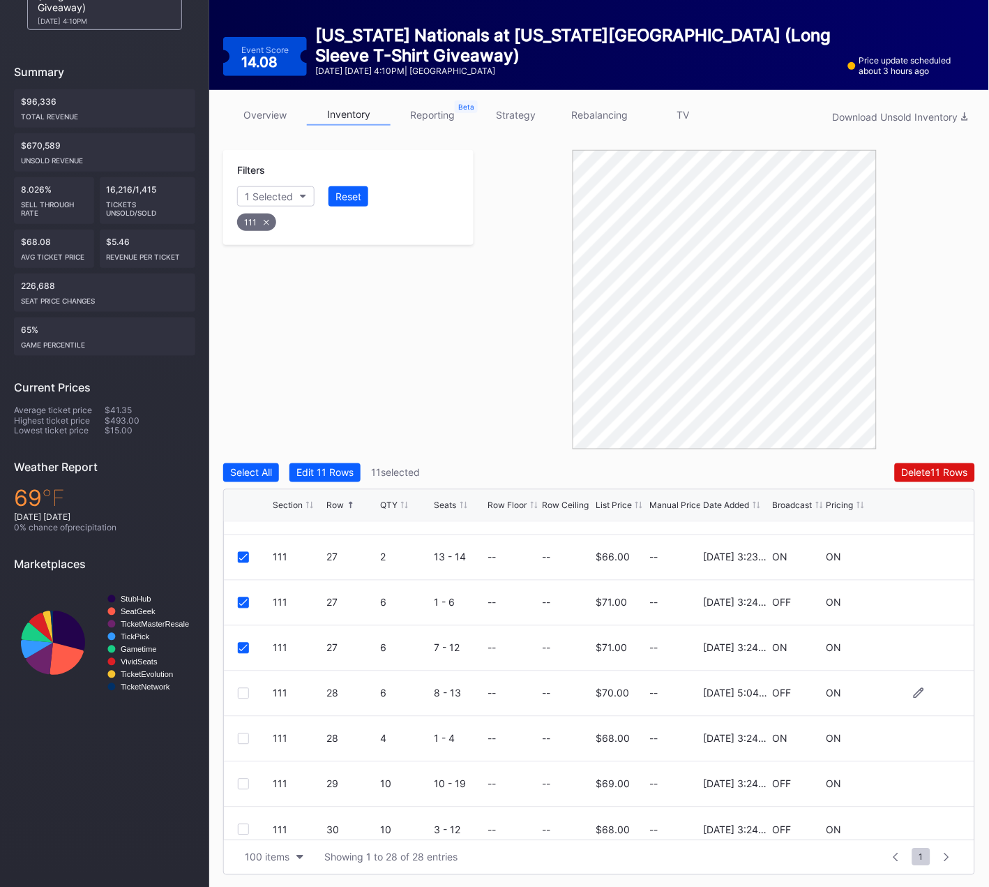
scroll to position [943, 0]
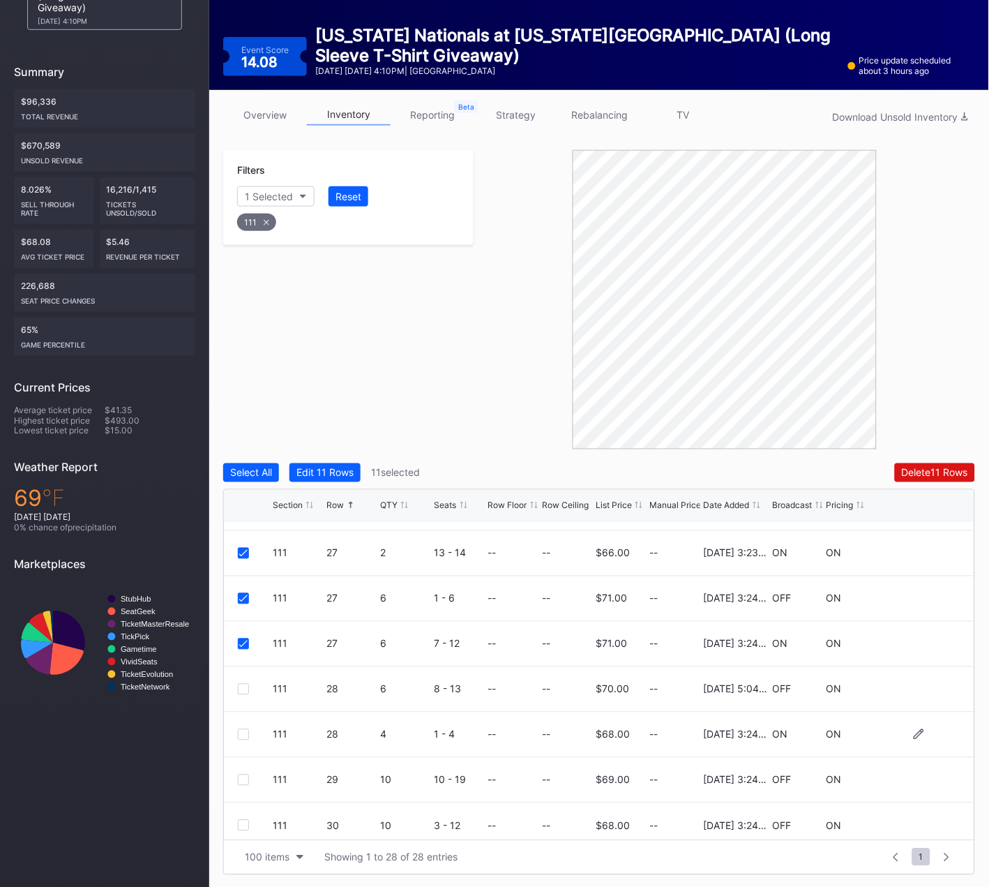
click at [241, 735] on div at bounding box center [243, 734] width 11 height 11
click at [241, 778] on div at bounding box center [243, 779] width 11 height 11
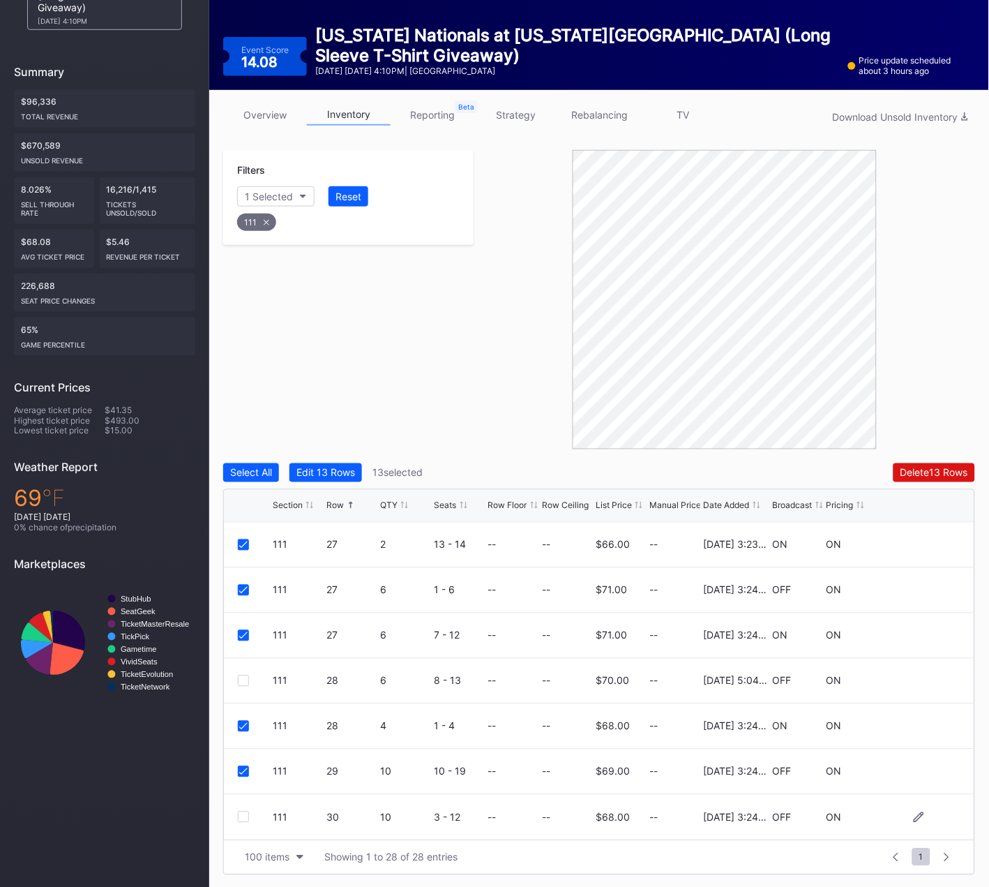
click at [243, 817] on div at bounding box center [243, 816] width 11 height 11
click at [934, 463] on button "Delete 14 Rows" at bounding box center [935, 472] width 82 height 19
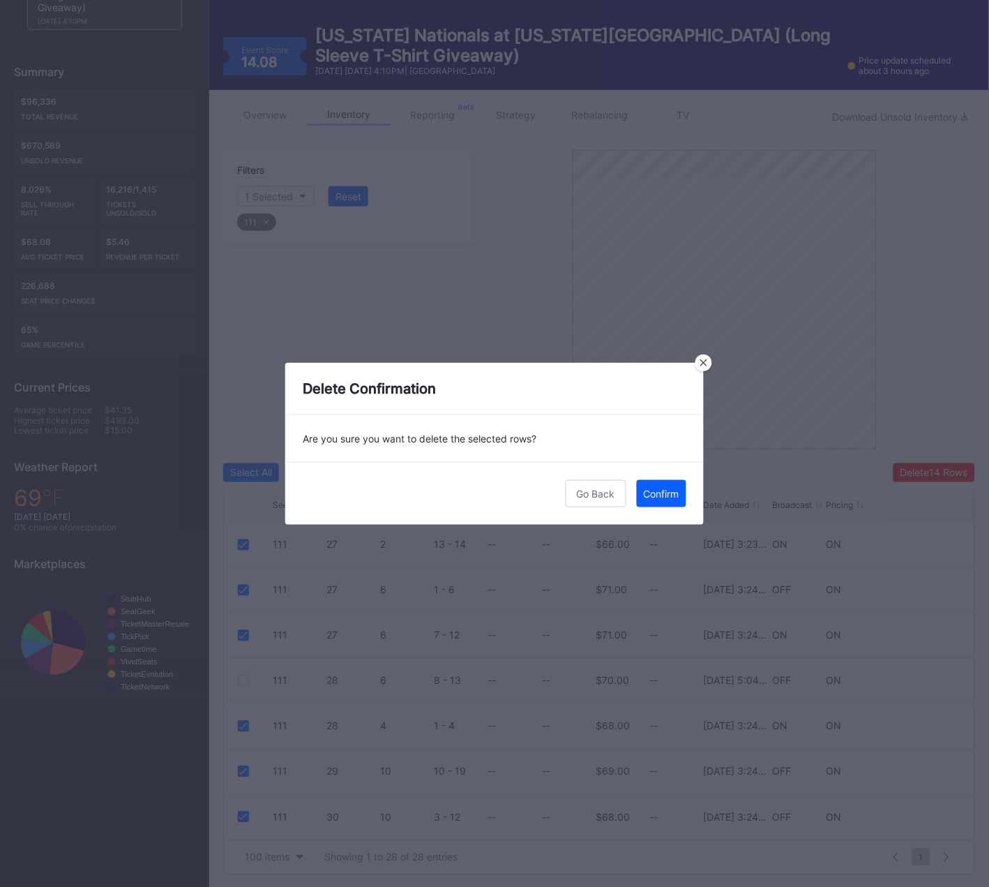
click at [663, 496] on div "Confirm" at bounding box center [662, 494] width 36 height 12
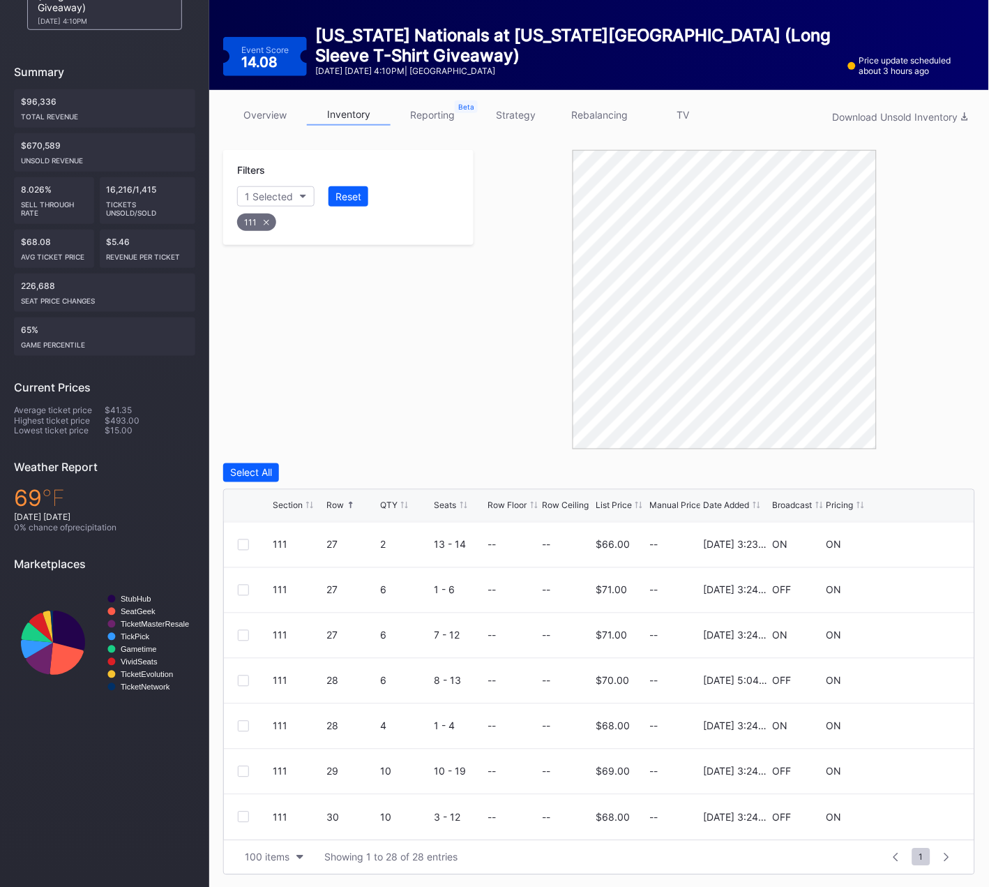
click at [260, 219] on div "111" at bounding box center [256, 221] width 39 height 17
click at [277, 190] on div "Section" at bounding box center [262, 196] width 34 height 12
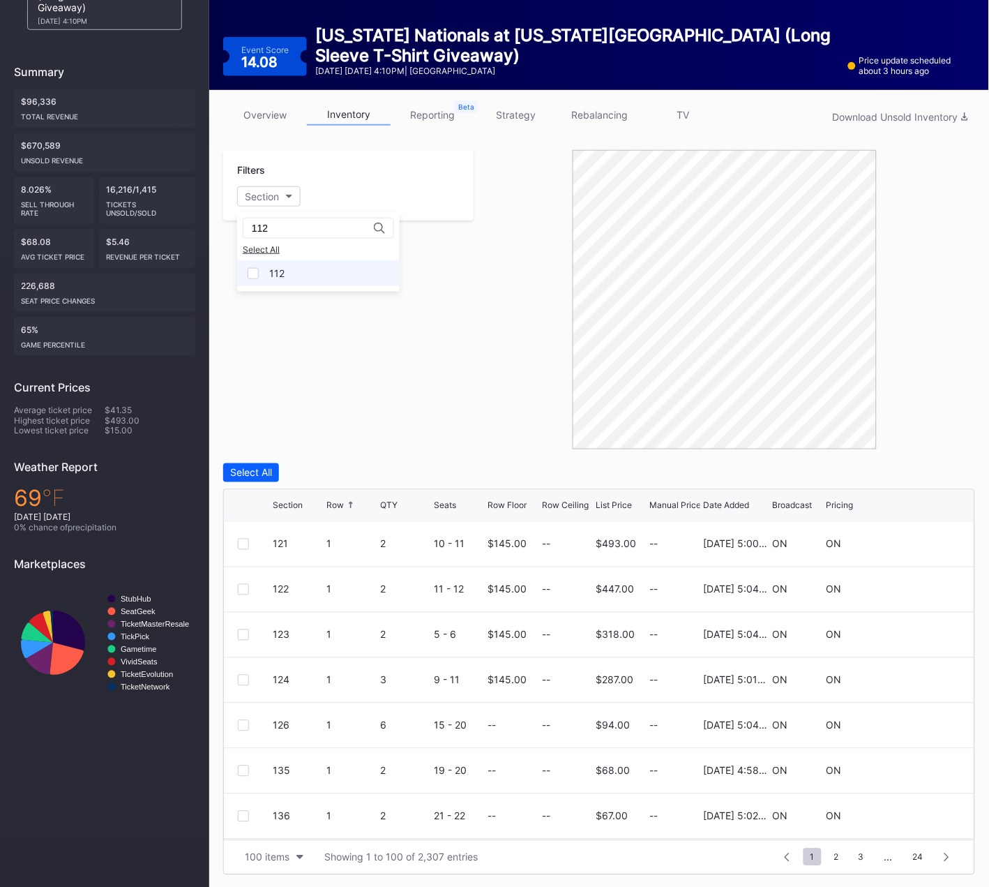
type input "112"
click at [265, 271] on div "112" at bounding box center [318, 273] width 163 height 26
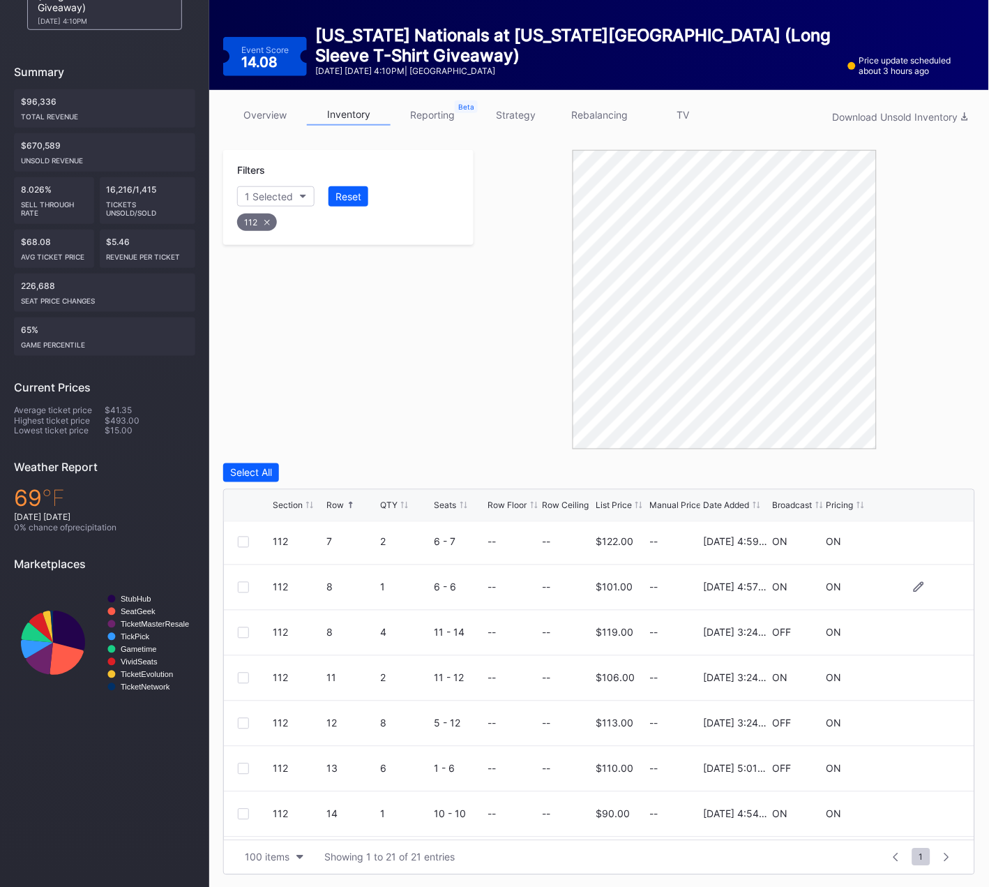
scroll to position [137, 0]
click at [241, 630] on div at bounding box center [243, 633] width 11 height 11
click at [243, 677] on div at bounding box center [243, 678] width 11 height 11
click at [243, 721] on div at bounding box center [243, 724] width 11 height 11
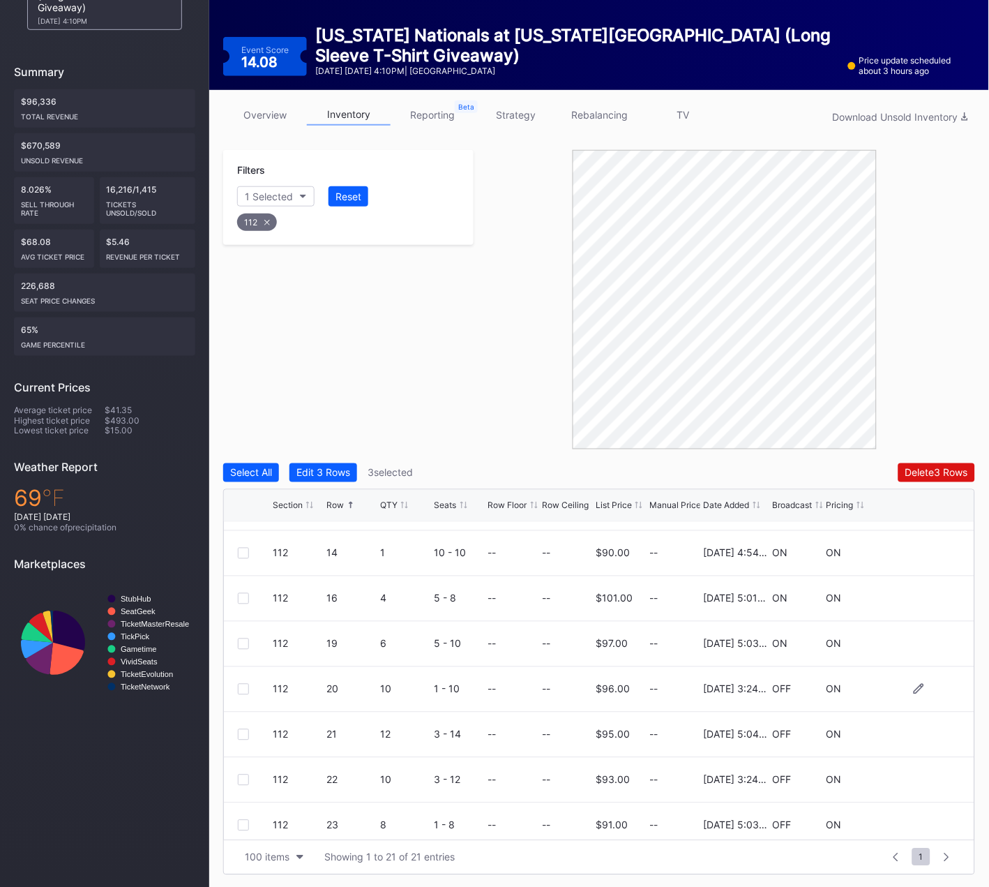
scroll to position [413, 0]
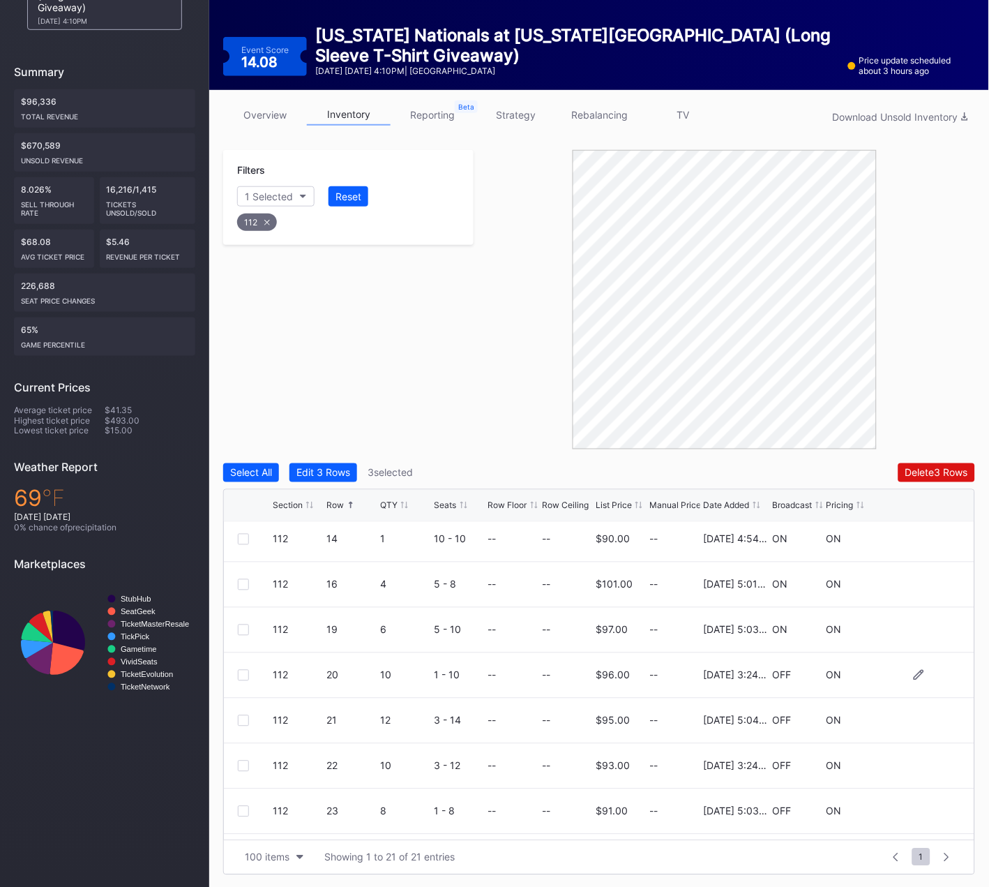
click at [241, 672] on div at bounding box center [243, 675] width 11 height 11
click at [243, 764] on div at bounding box center [243, 765] width 11 height 11
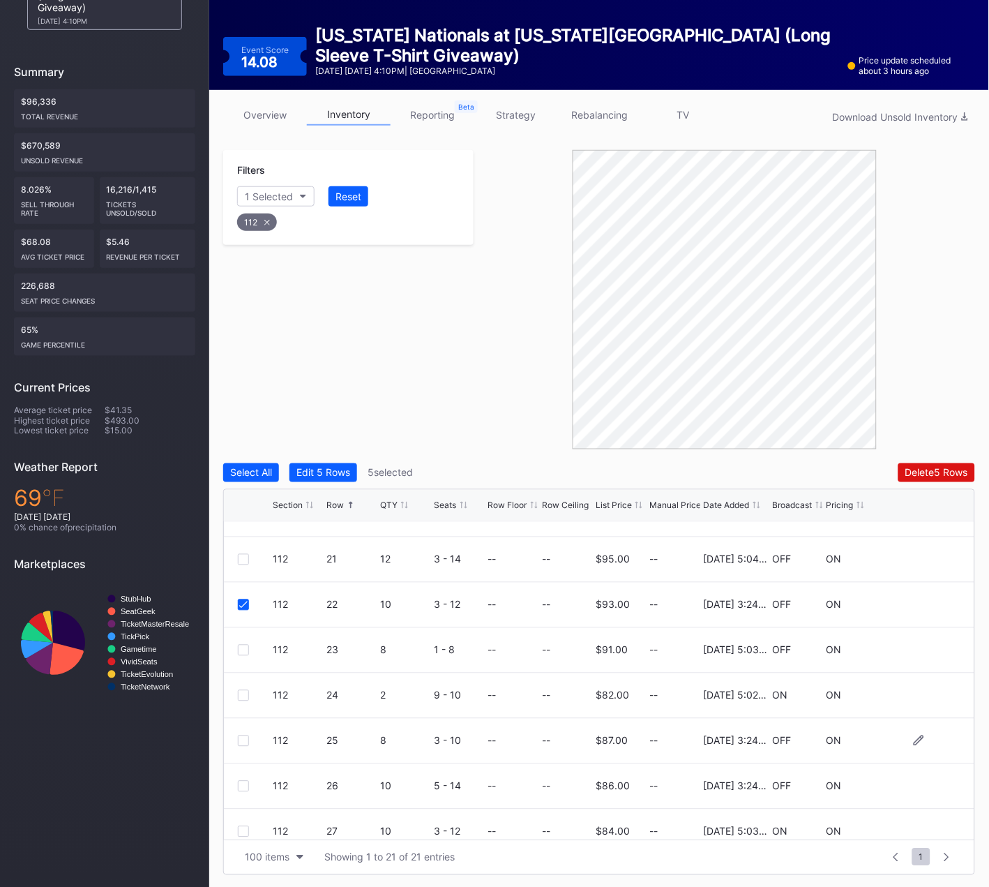
scroll to position [595, 0]
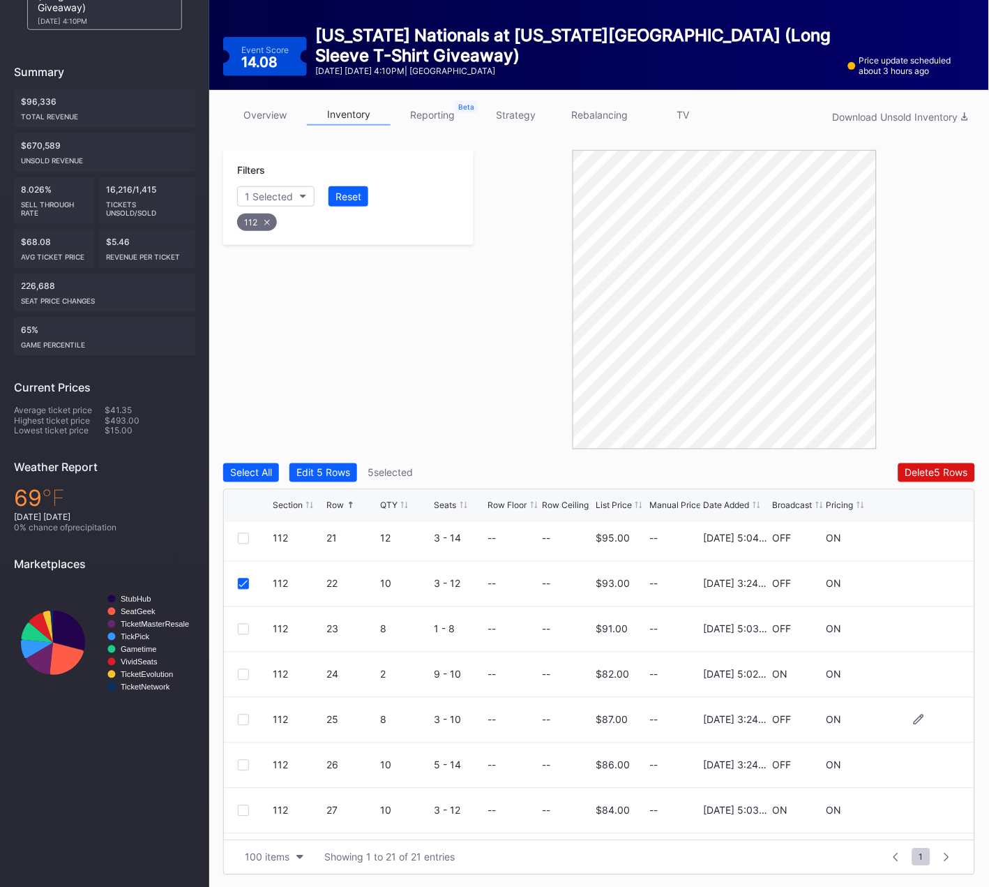
click at [245, 717] on div at bounding box center [243, 719] width 11 height 11
click at [242, 763] on div at bounding box center [243, 765] width 11 height 11
click at [922, 471] on div "Delete 7 Rows" at bounding box center [937, 473] width 62 height 12
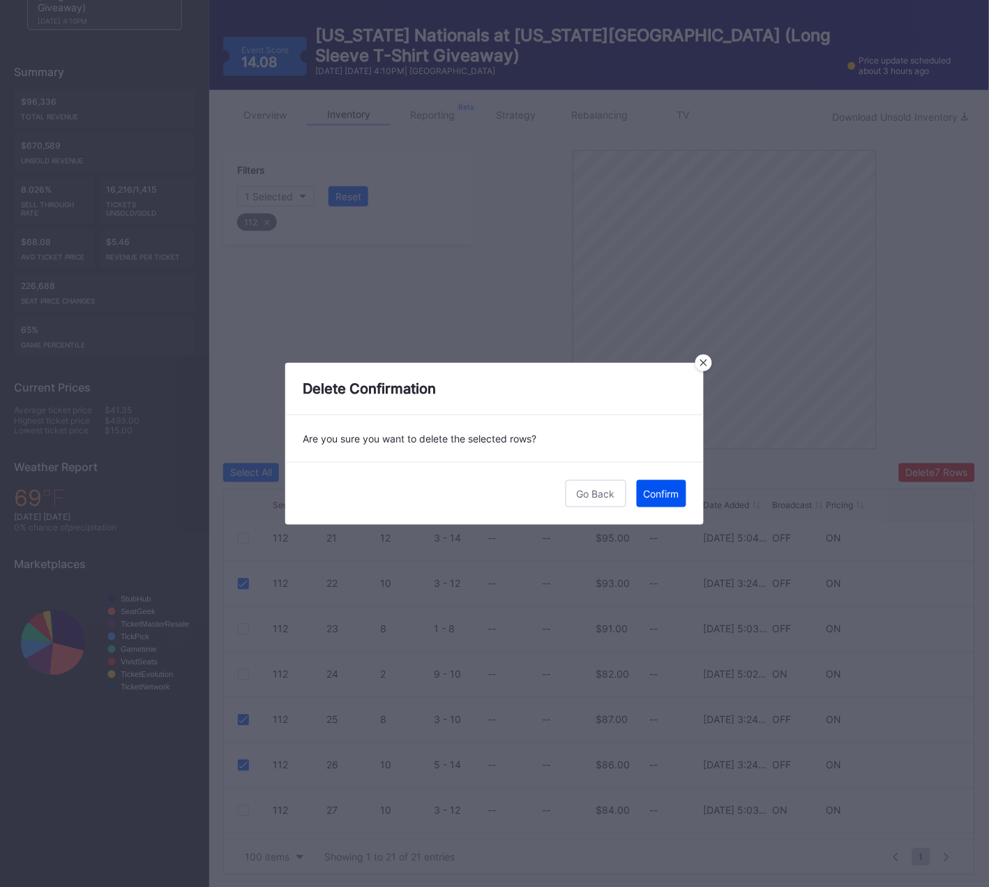
click at [661, 495] on div "Confirm" at bounding box center [662, 494] width 36 height 12
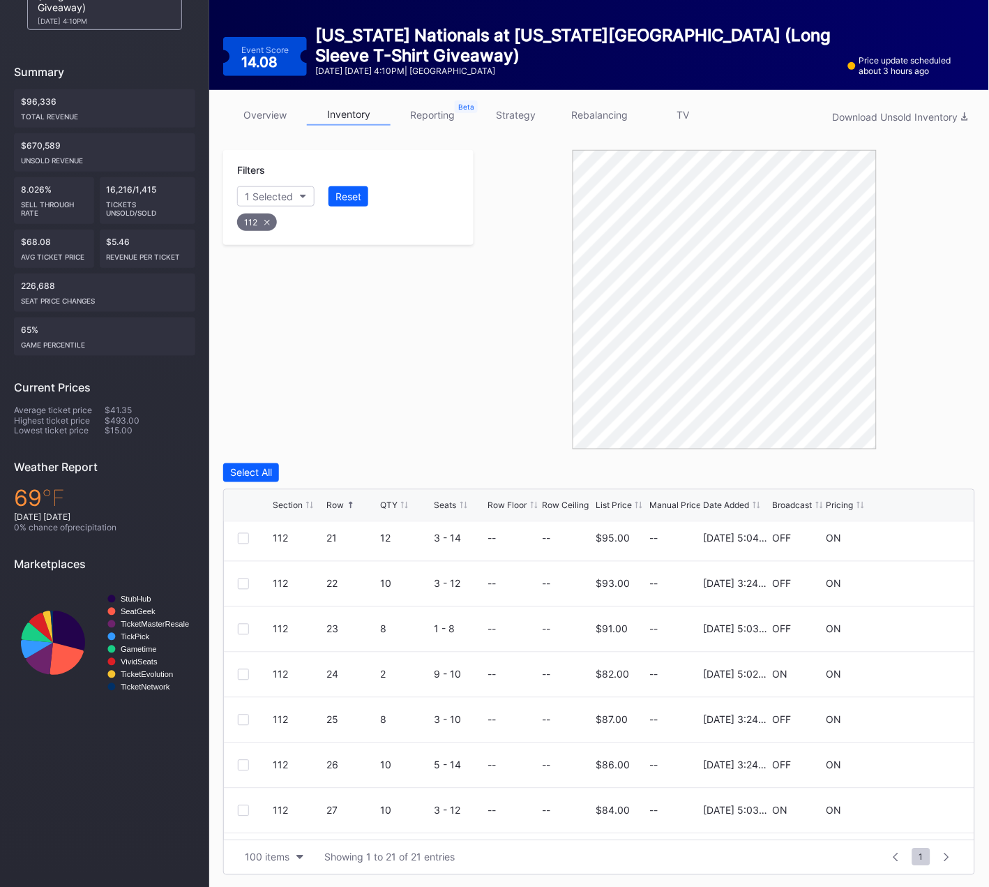
click at [269, 223] on icon at bounding box center [267, 223] width 6 height 6
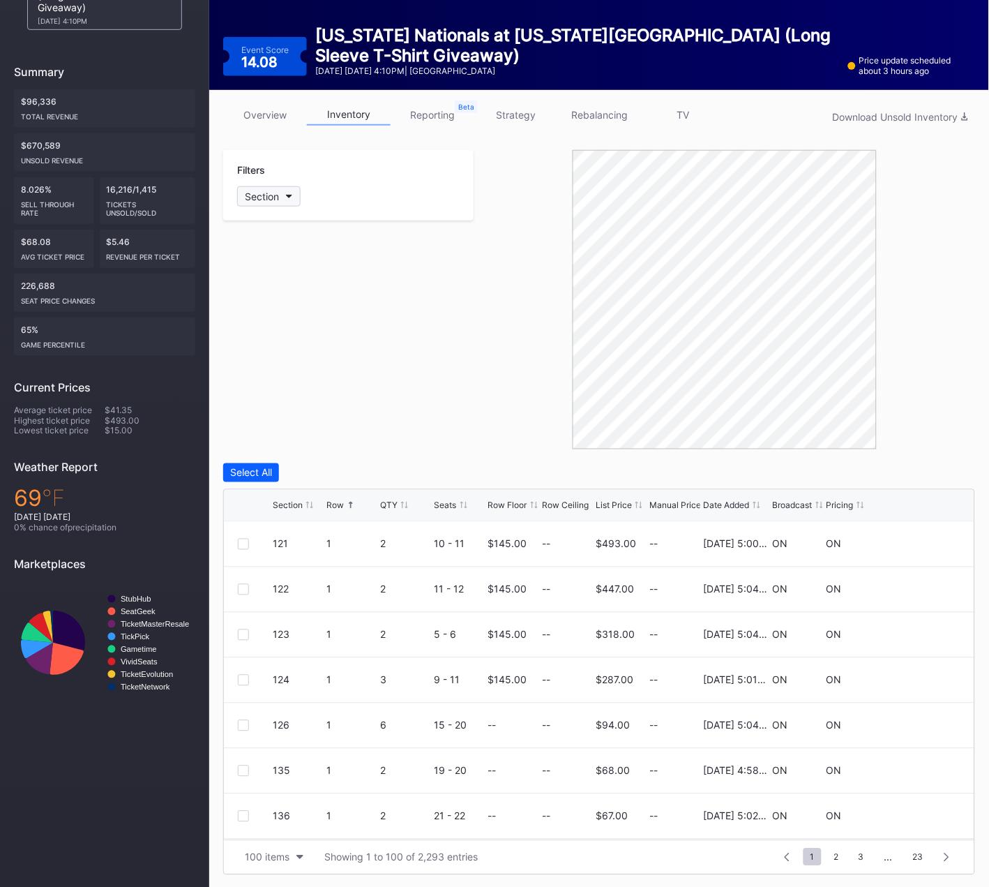
click at [271, 195] on div "Section" at bounding box center [262, 196] width 34 height 12
type input "113"
click at [269, 275] on div "113" at bounding box center [277, 273] width 16 height 12
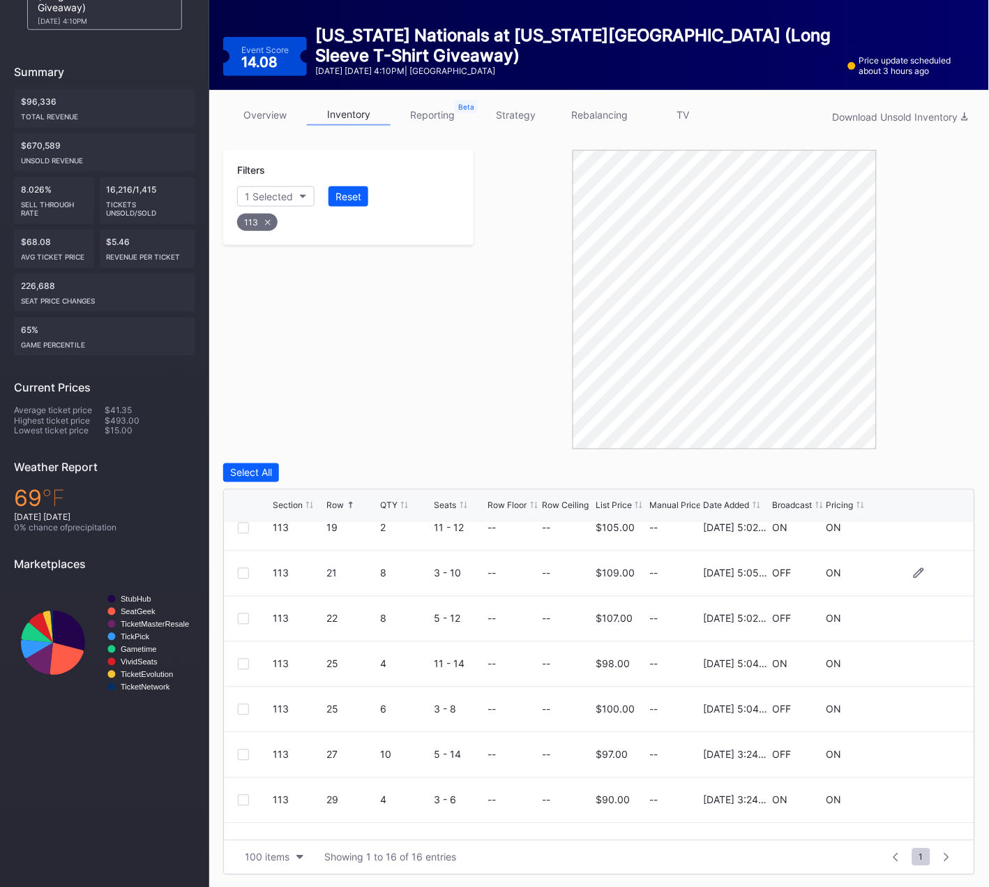
scroll to position [407, 0]
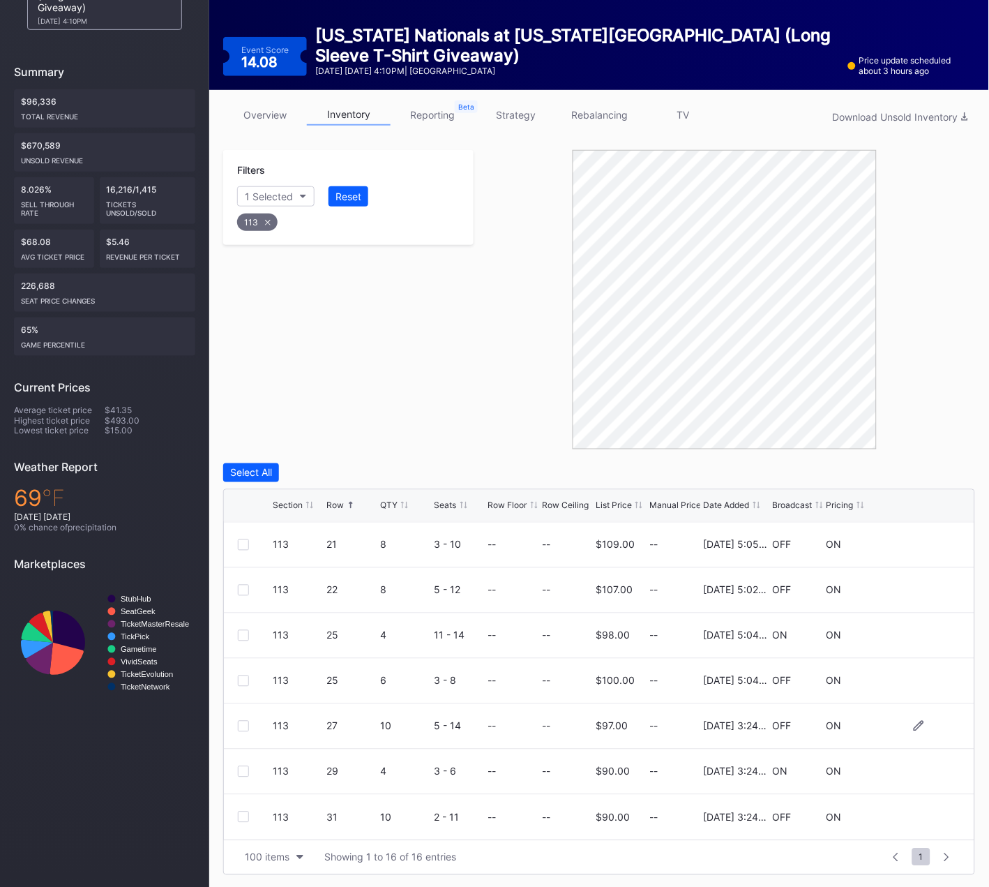
click at [241, 723] on div at bounding box center [243, 726] width 11 height 11
click at [241, 765] on div "113 29 4 3 - 6 -- -- $90.00 -- 4/22/2025 3:24PM ON ON" at bounding box center [599, 771] width 751 height 45
drag, startPoint x: 244, startPoint y: 772, endPoint x: 242, endPoint y: 808, distance: 36.3
click at [243, 772] on div at bounding box center [243, 771] width 11 height 11
click at [243, 816] on div at bounding box center [243, 816] width 11 height 11
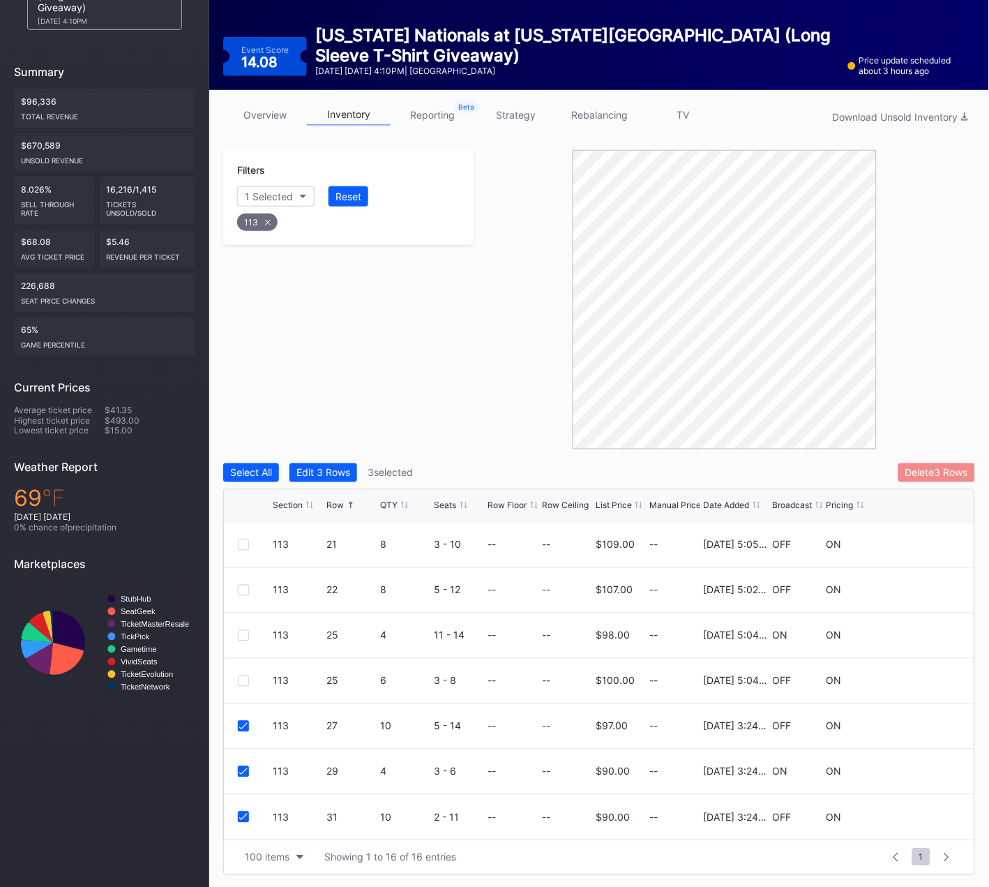
click at [927, 469] on div "Delete 3 Rows" at bounding box center [936, 473] width 63 height 12
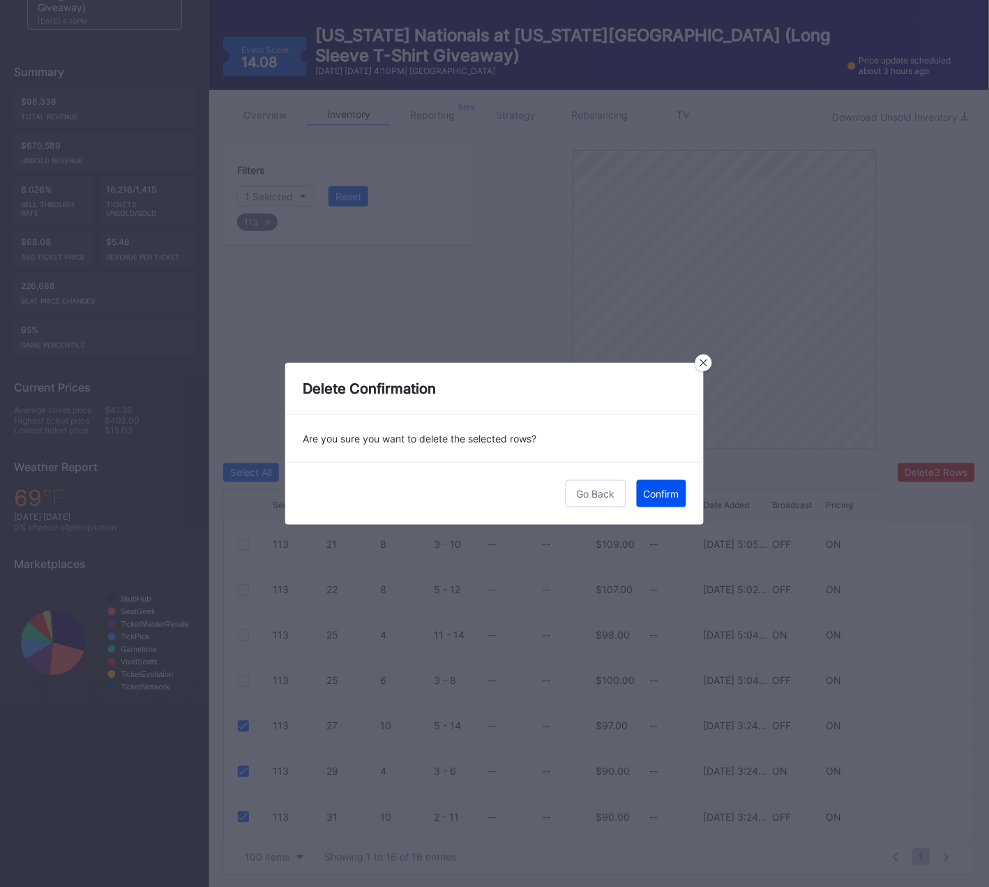
click at [656, 486] on button "Confirm" at bounding box center [662, 493] width 50 height 27
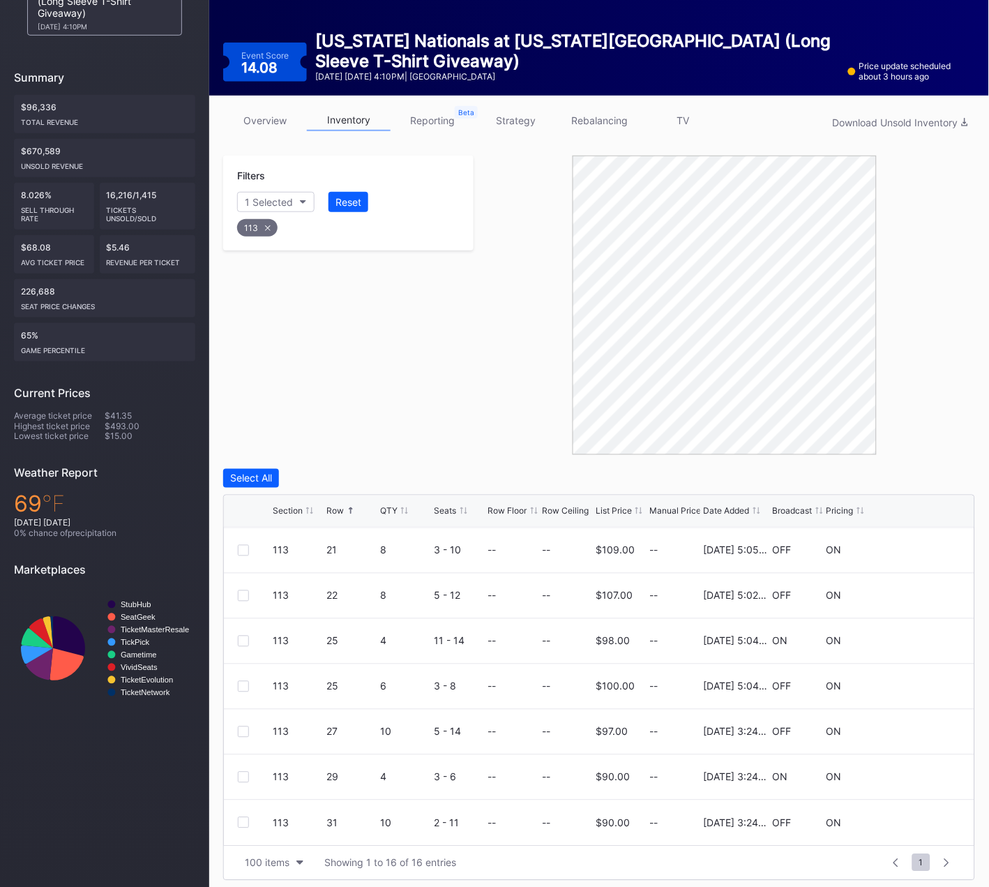
scroll to position [123, 0]
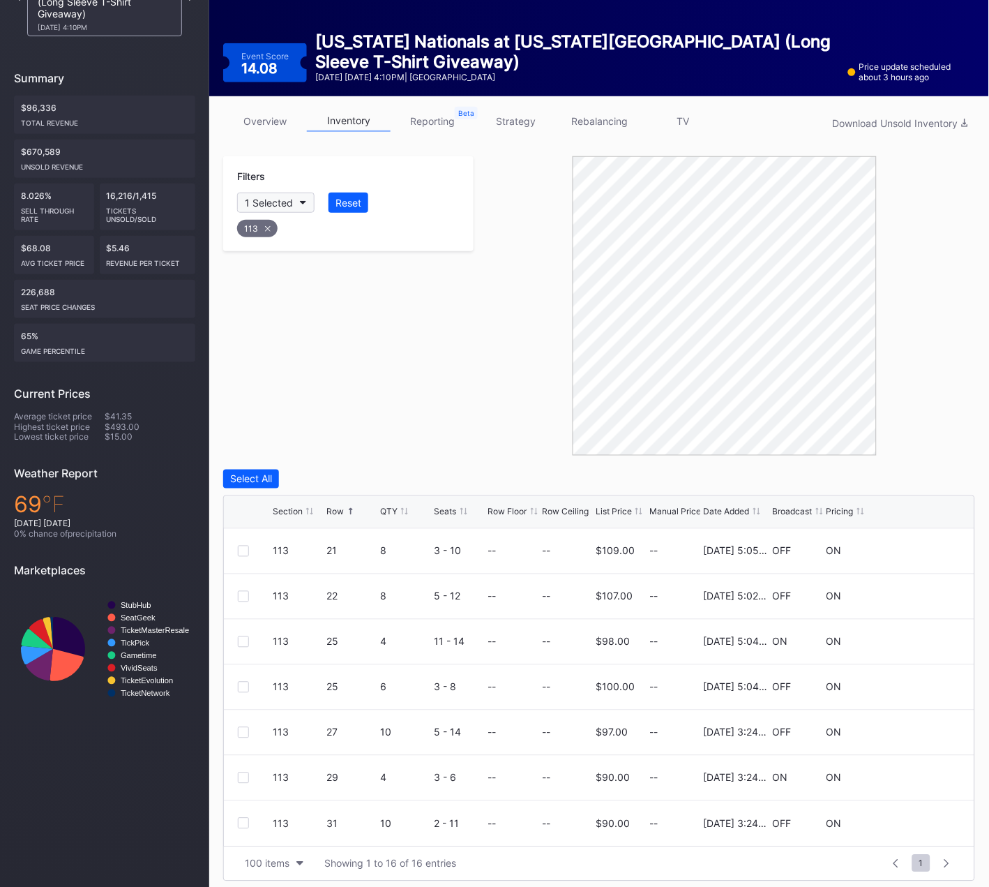
drag, startPoint x: 267, startPoint y: 227, endPoint x: 273, endPoint y: 204, distance: 23.0
click at [267, 226] on icon at bounding box center [268, 228] width 6 height 6
click at [279, 197] on div "Section" at bounding box center [262, 203] width 34 height 12
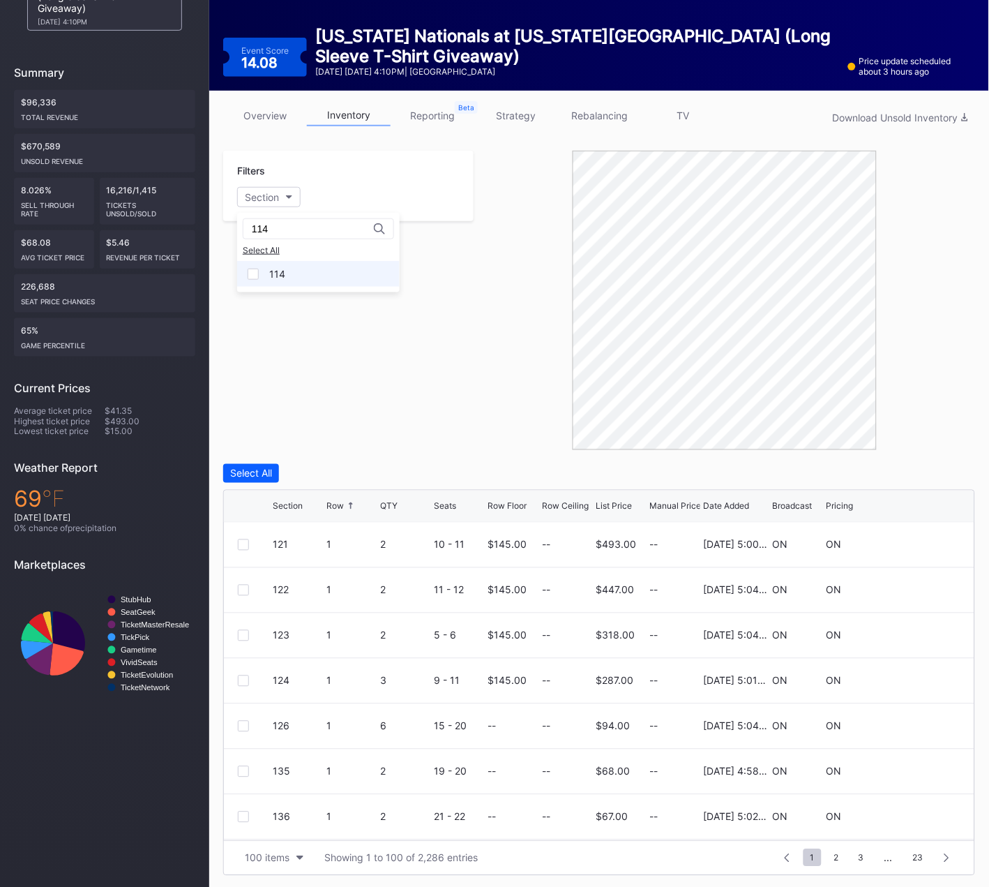
type input "114"
drag, startPoint x: 273, startPoint y: 271, endPoint x: 333, endPoint y: 317, distance: 75.1
click at [273, 271] on div "114" at bounding box center [277, 274] width 16 height 12
drag, startPoint x: 366, startPoint y: 343, endPoint x: 355, endPoint y: 334, distance: 13.4
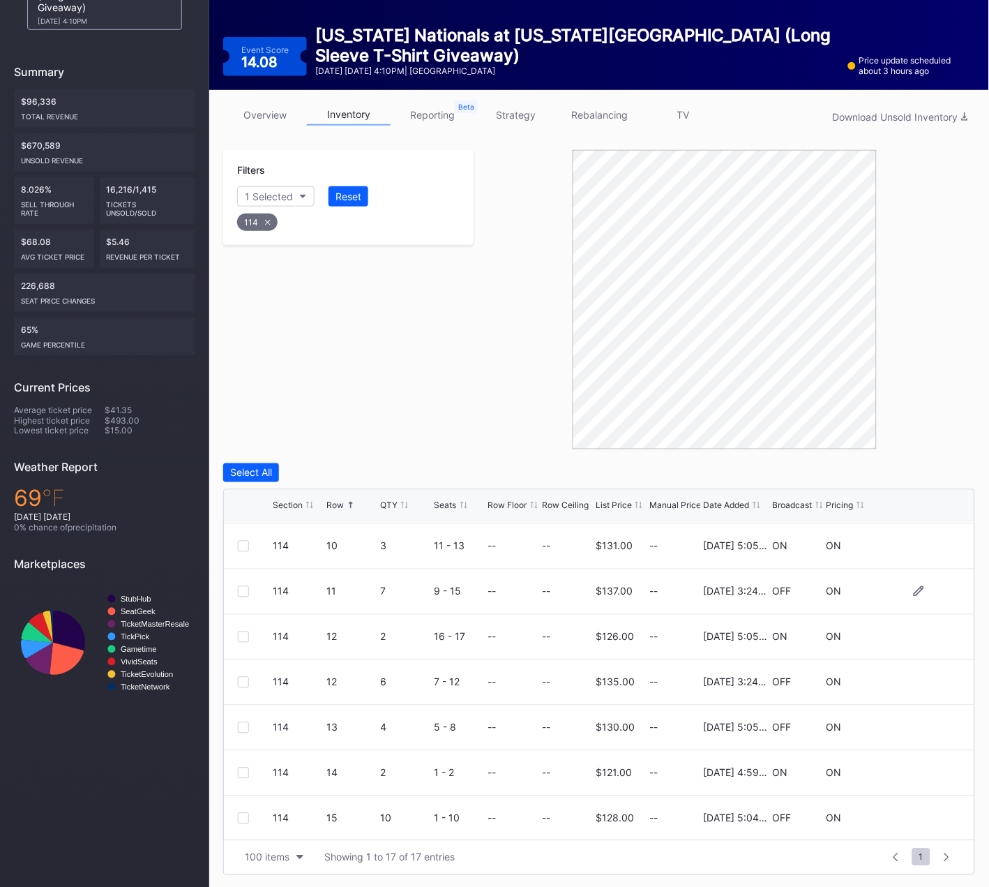
scroll to position [271, 0]
click at [244, 590] on div at bounding box center [243, 590] width 11 height 11
click at [242, 681] on div at bounding box center [243, 681] width 11 height 11
click at [939, 474] on div "Delete 2 Rows" at bounding box center [937, 473] width 62 height 12
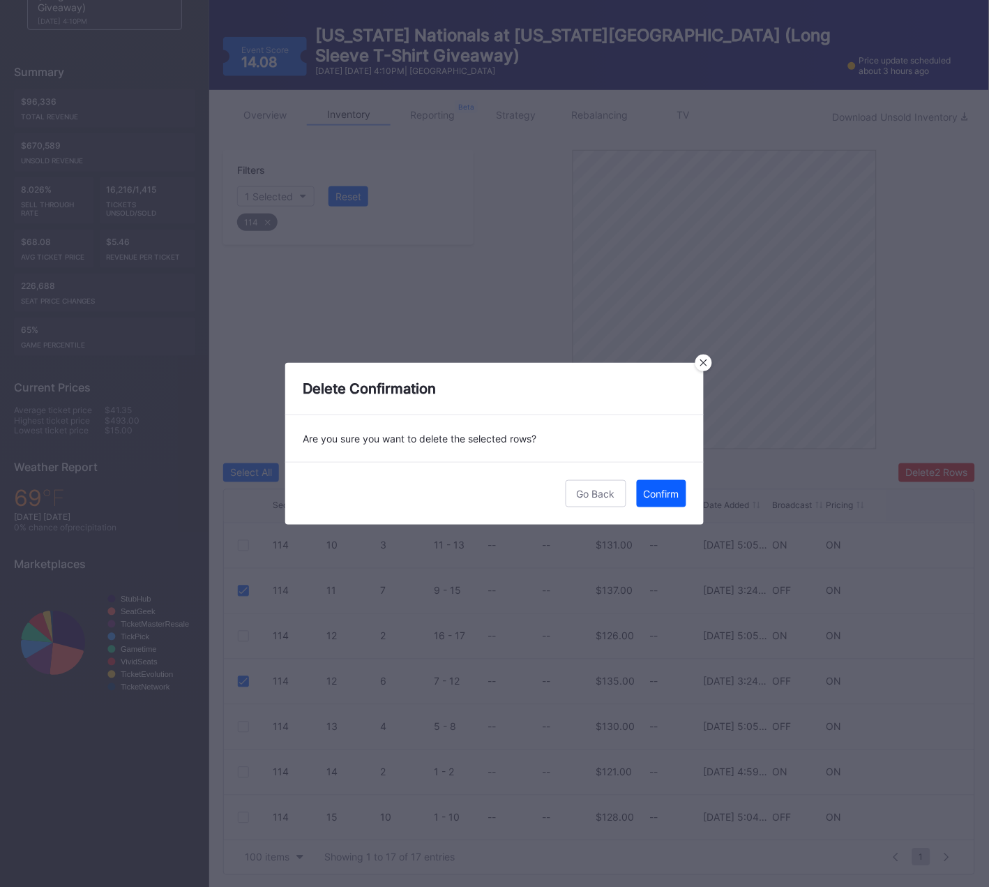
drag, startPoint x: 682, startPoint y: 491, endPoint x: 654, endPoint y: 492, distance: 28.6
click at [682, 491] on button "Confirm" at bounding box center [662, 493] width 50 height 27
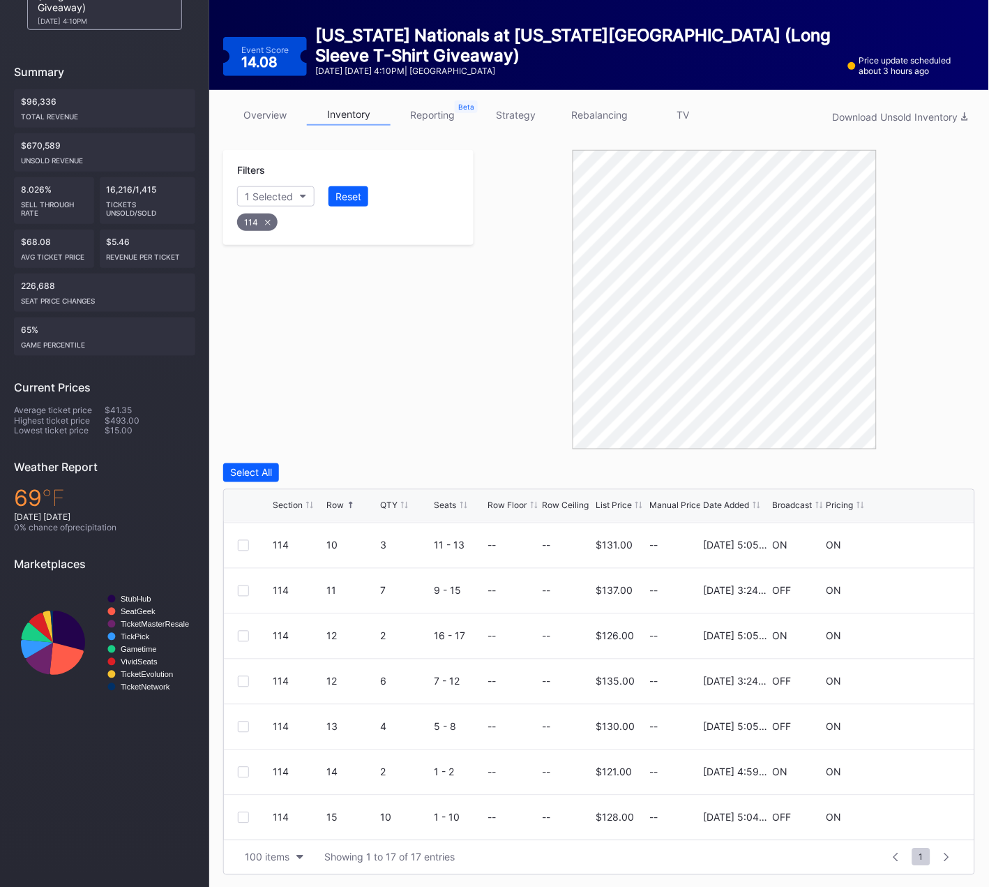
drag, startPoint x: 266, startPoint y: 221, endPoint x: 269, endPoint y: 213, distance: 8.6
click at [266, 220] on icon at bounding box center [268, 223] width 6 height 6
click at [275, 197] on div "Section" at bounding box center [262, 196] width 34 height 12
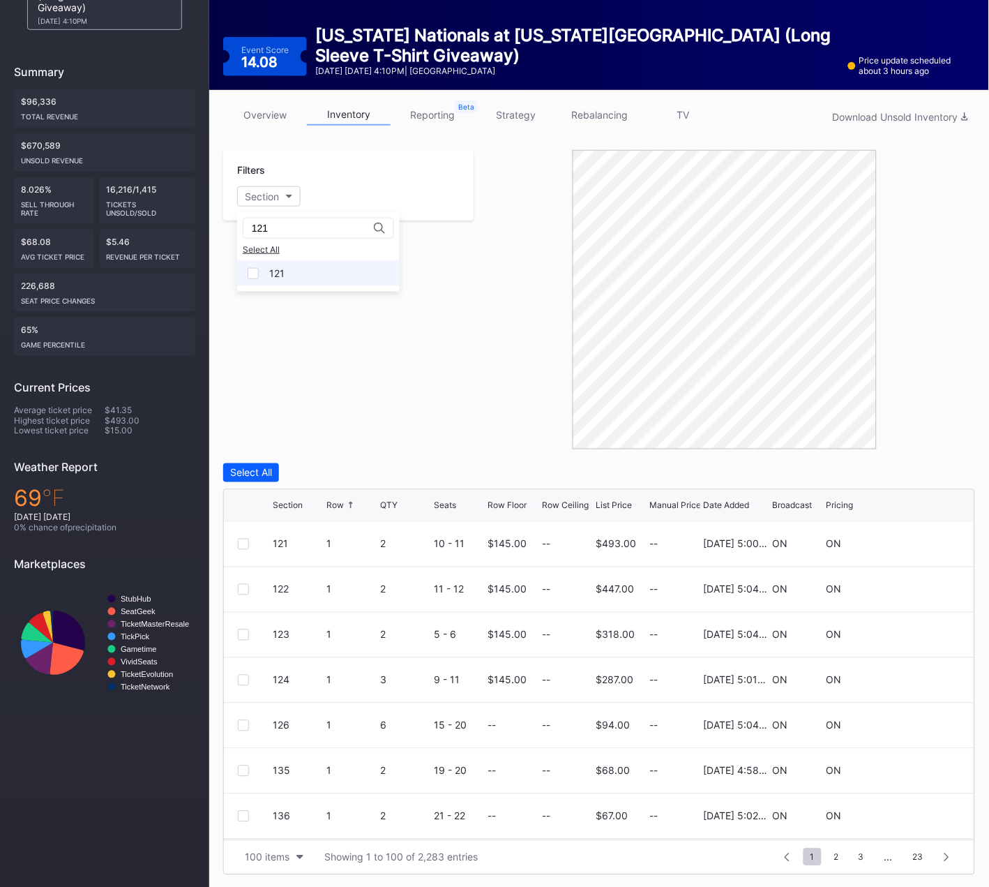
type input "121"
click at [258, 273] on div at bounding box center [253, 273] width 11 height 11
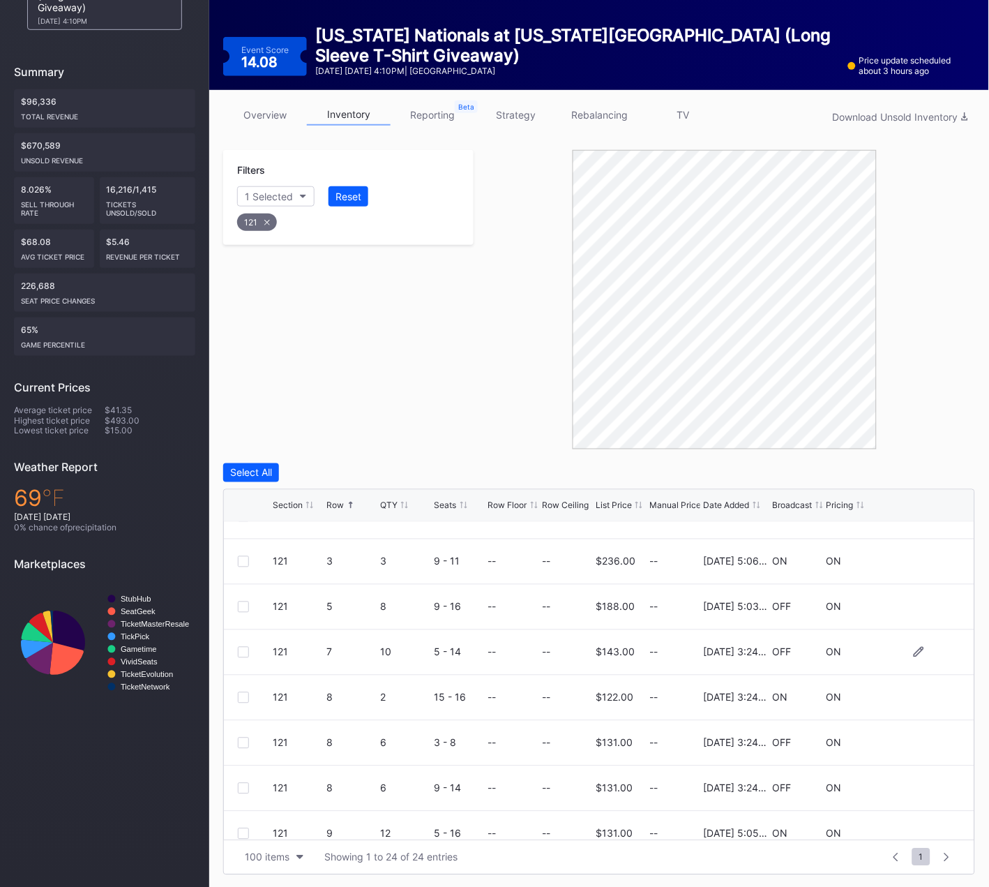
scroll to position [123, 0]
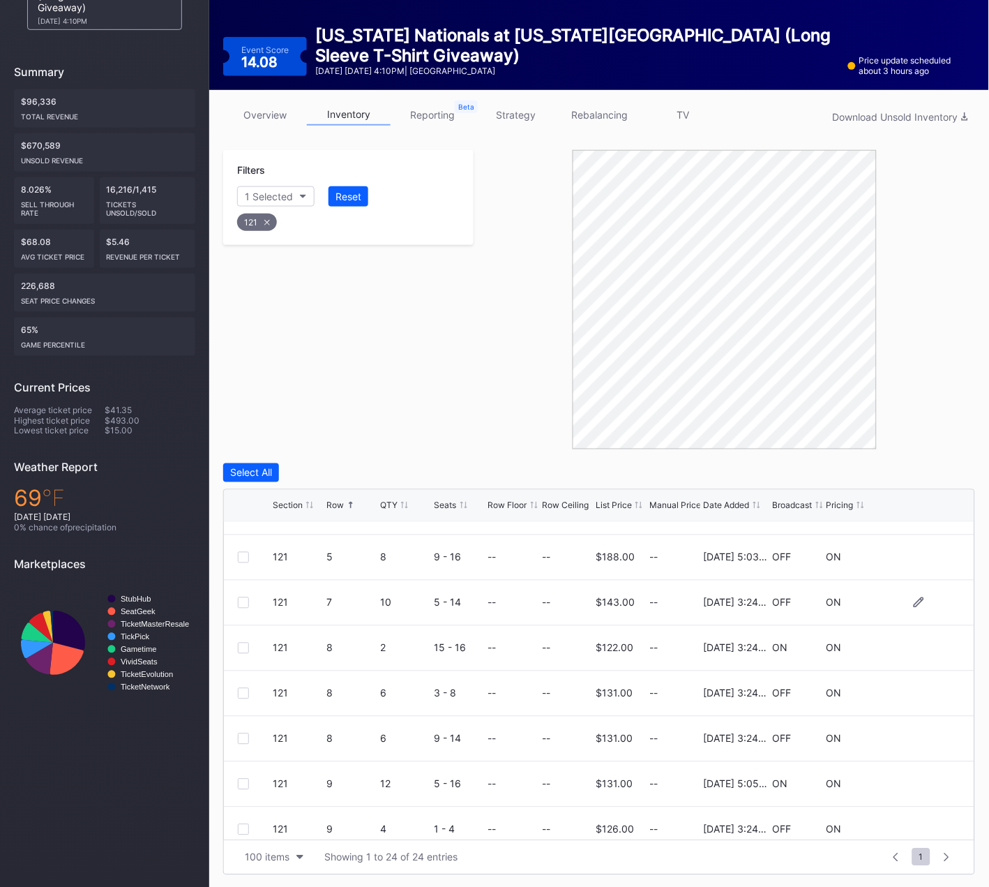
click at [241, 603] on div at bounding box center [243, 602] width 11 height 11
drag, startPoint x: 242, startPoint y: 649, endPoint x: 242, endPoint y: 687, distance: 37.7
click at [242, 649] on div at bounding box center [243, 647] width 11 height 11
click at [242, 688] on div at bounding box center [243, 693] width 11 height 11
click at [243, 735] on div at bounding box center [243, 738] width 11 height 11
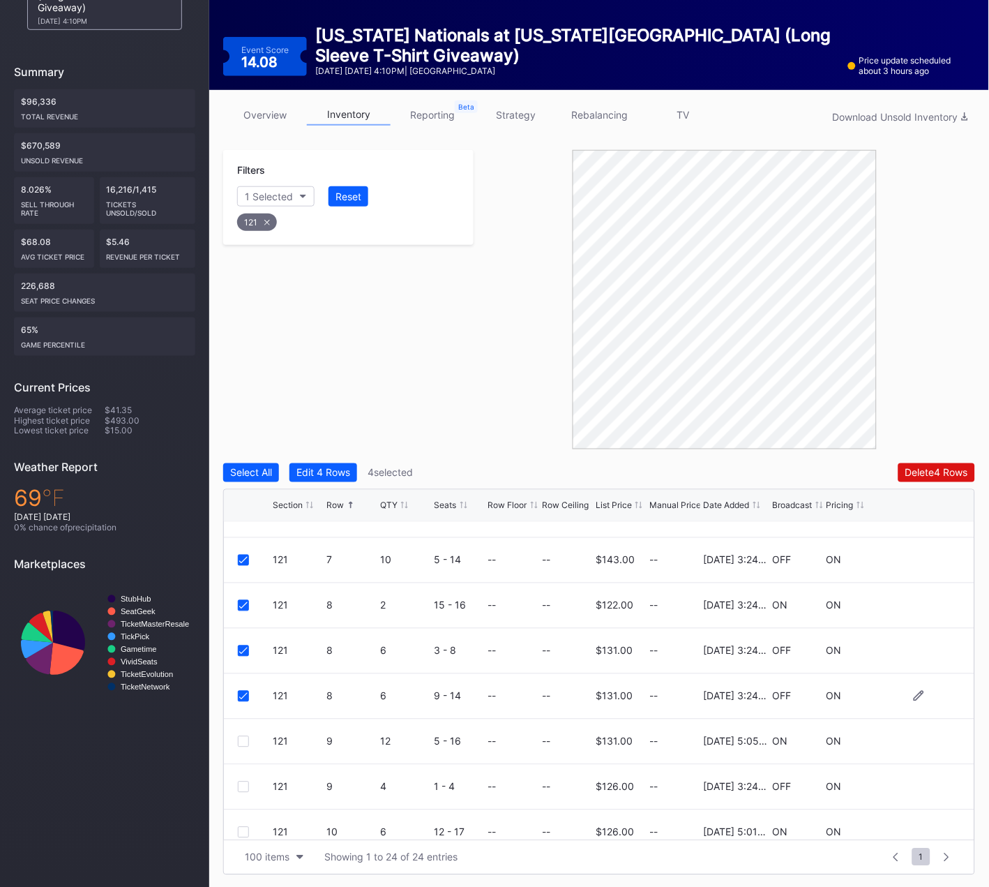
scroll to position [207, 0]
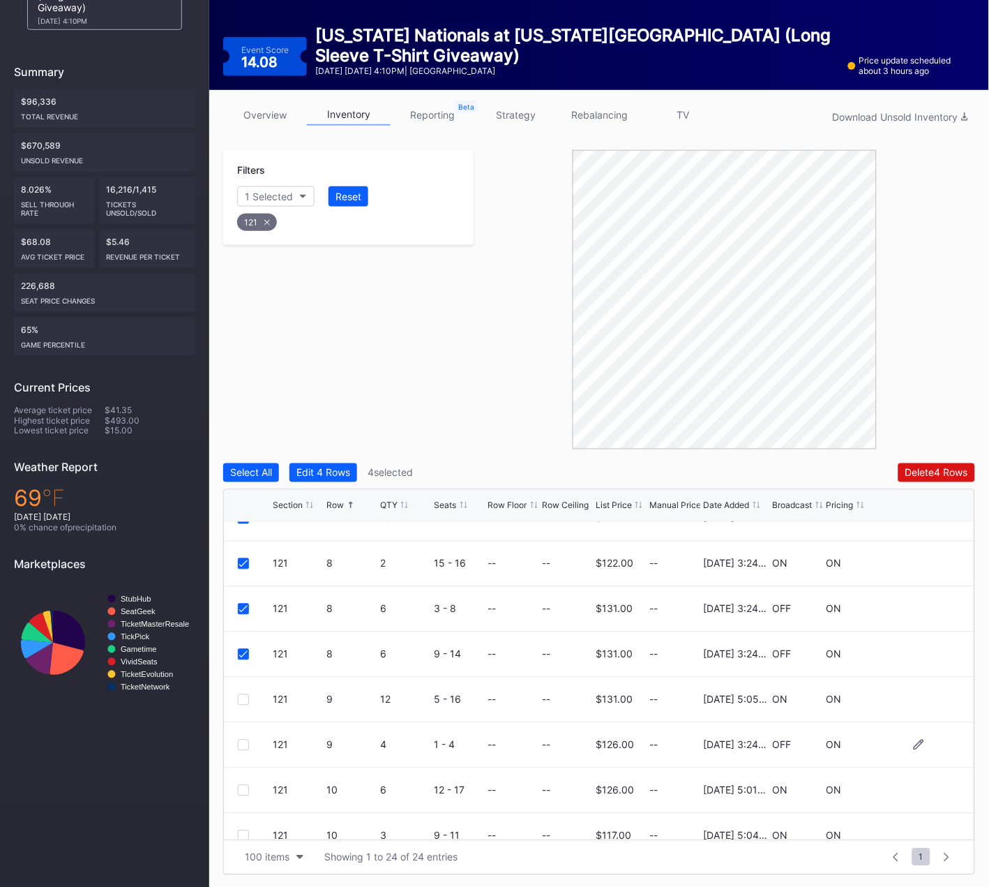
click at [246, 744] on div at bounding box center [243, 744] width 11 height 11
click at [242, 742] on div at bounding box center [243, 742] width 11 height 11
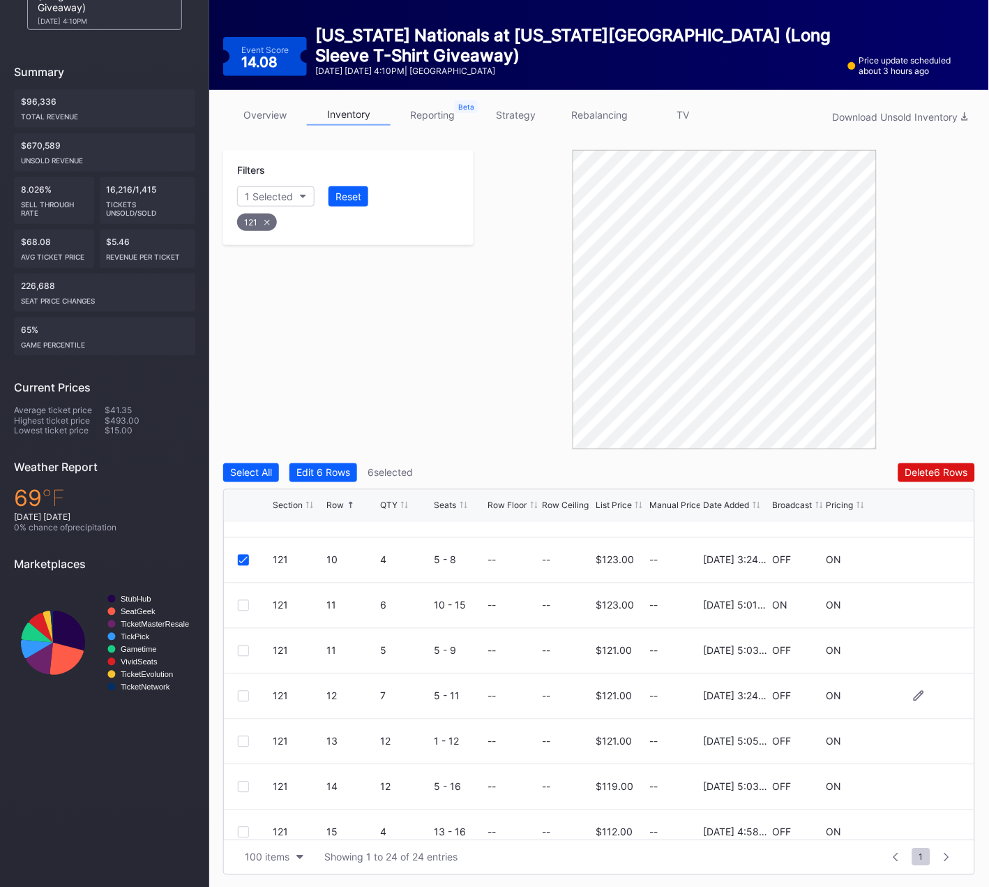
click at [242, 693] on div at bounding box center [243, 696] width 11 height 11
click at [915, 465] on button "Delete 7 Rows" at bounding box center [937, 472] width 76 height 19
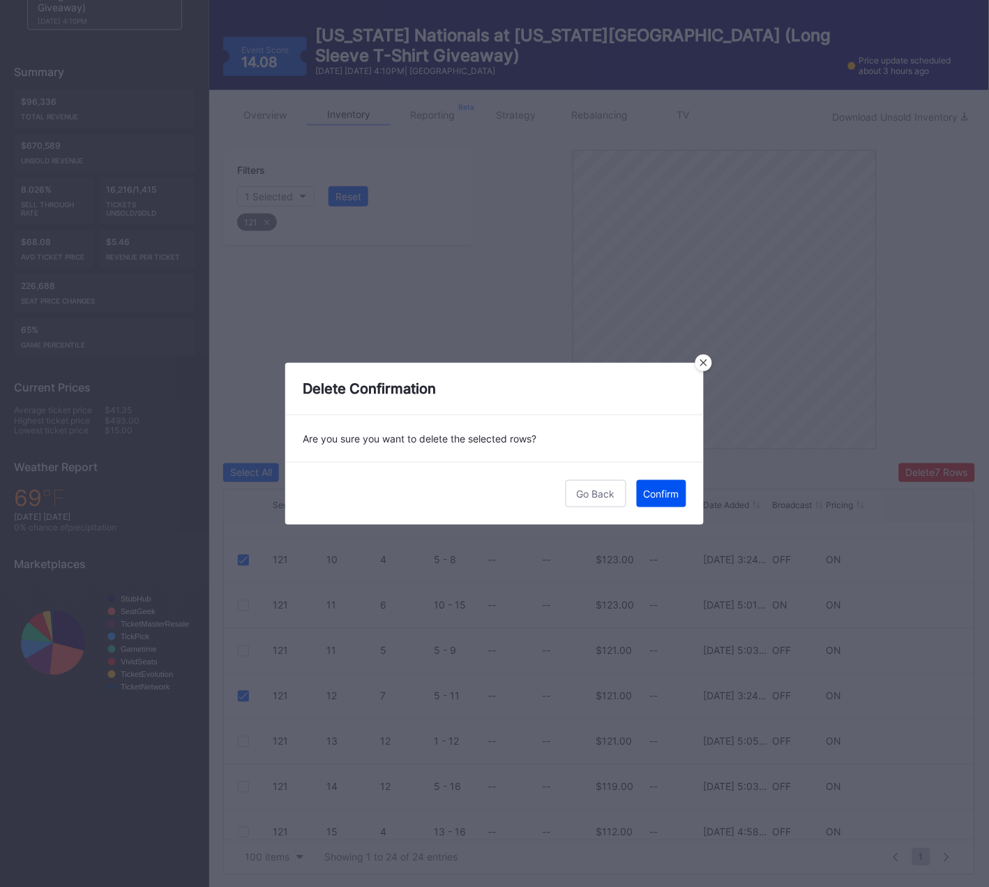
click at [666, 490] on div "Confirm" at bounding box center [662, 494] width 36 height 12
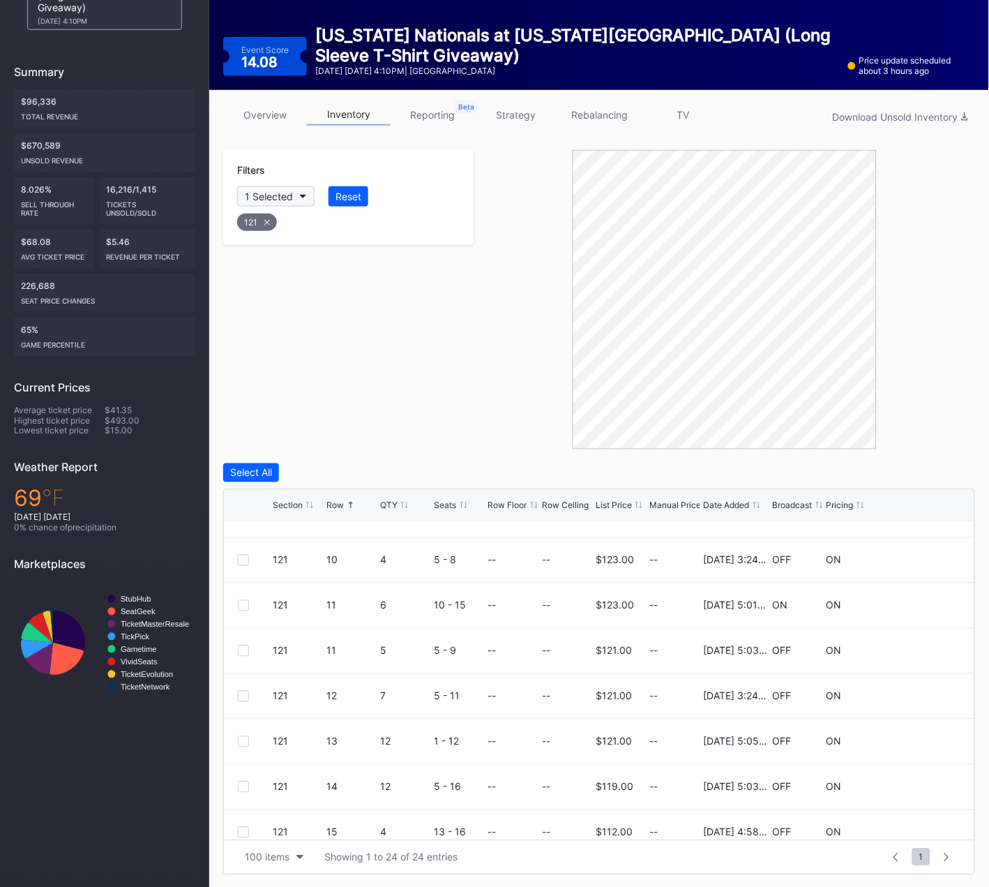
click at [266, 220] on icon at bounding box center [267, 223] width 6 height 6
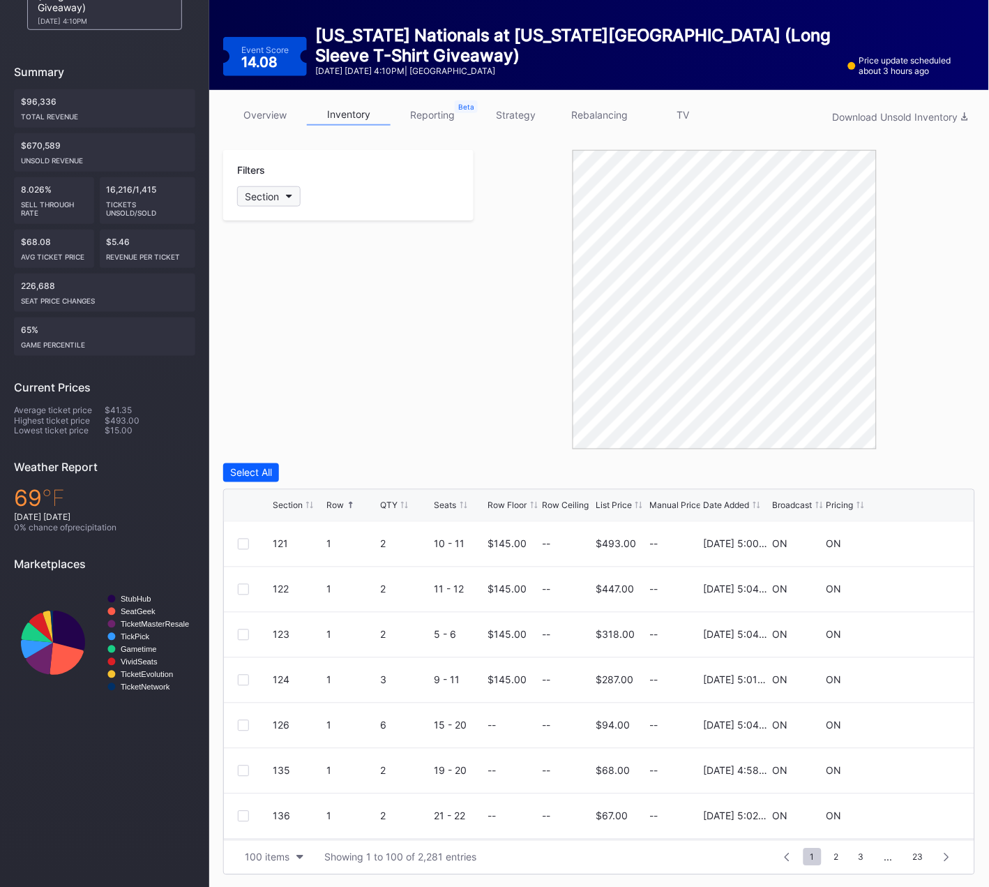
click at [268, 193] on div "Section" at bounding box center [262, 196] width 34 height 12
type input "122"
click at [269, 267] on div "122" at bounding box center [277, 273] width 16 height 12
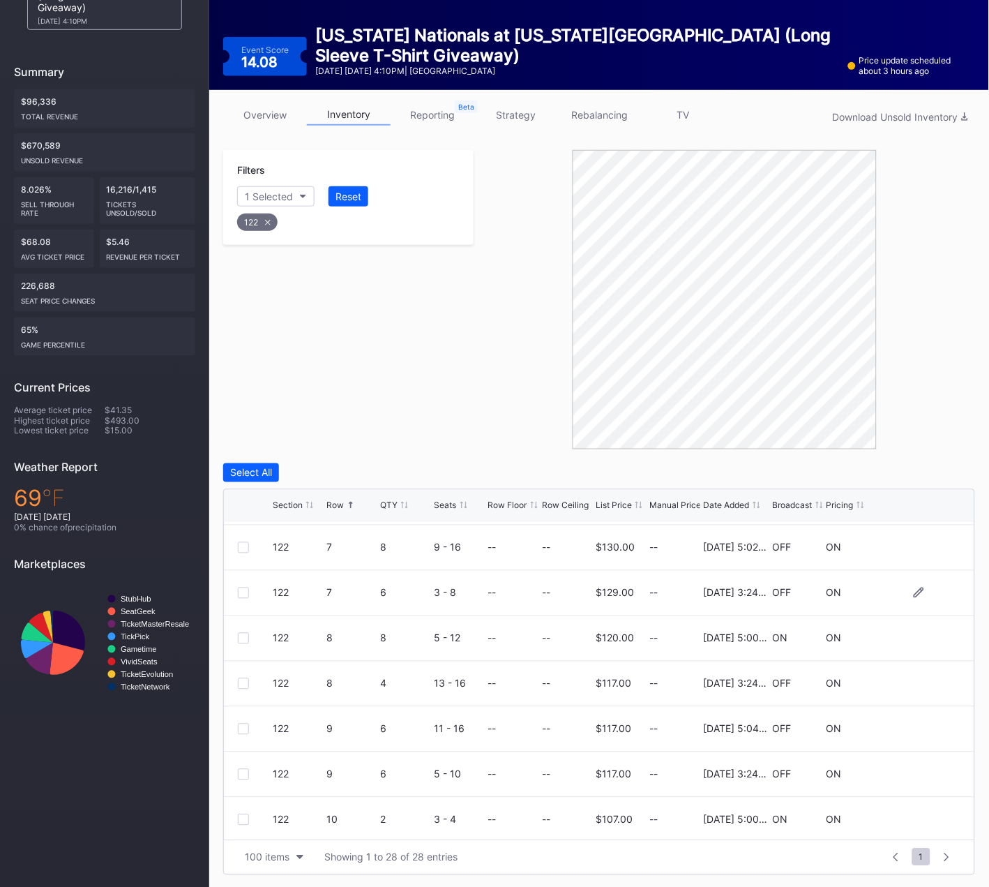
scroll to position [315, 0]
click at [239, 590] on div at bounding box center [243, 591] width 11 height 11
click at [254, 628] on div "122 8 8 5 - 12 -- -- $120.00 -- 11/25/2024 5:00PM ON ON" at bounding box center [599, 637] width 751 height 45
click at [242, 690] on div "122 8 4 13 - 16 -- -- $117.00 -- 4/22/2025 3:24PM OFF ON" at bounding box center [599, 682] width 751 height 45
click at [240, 681] on div at bounding box center [243, 682] width 11 height 11
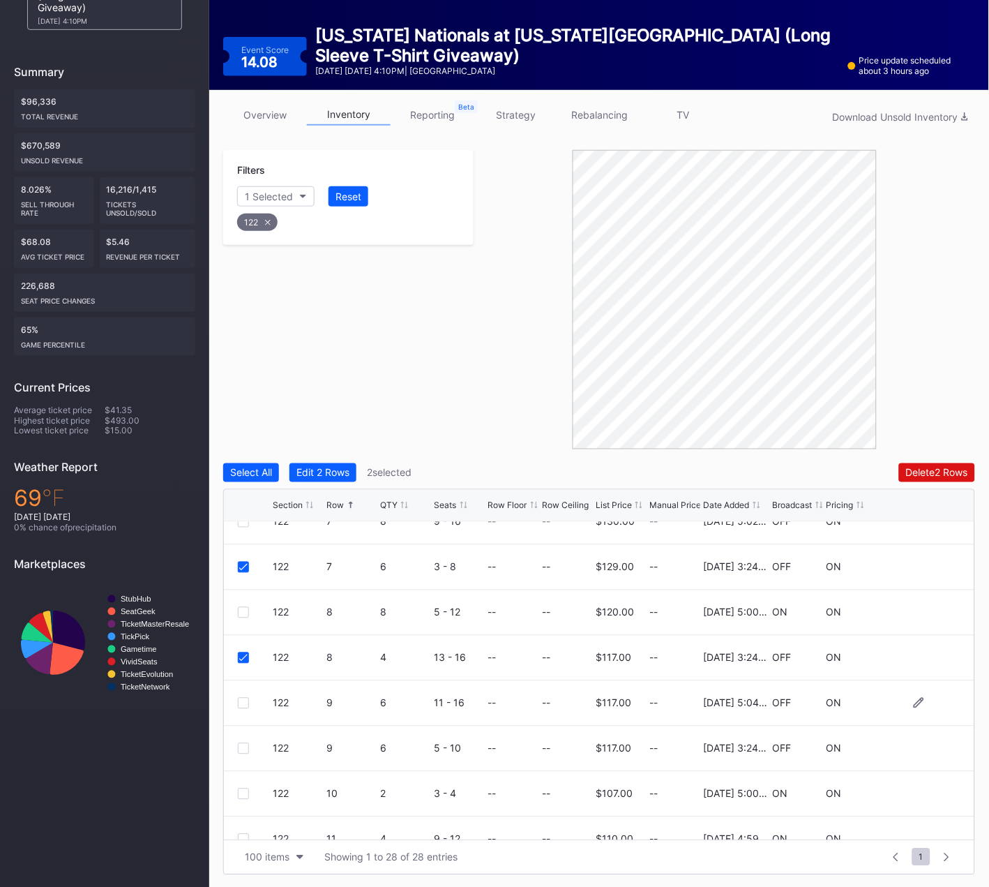
scroll to position [373, 0]
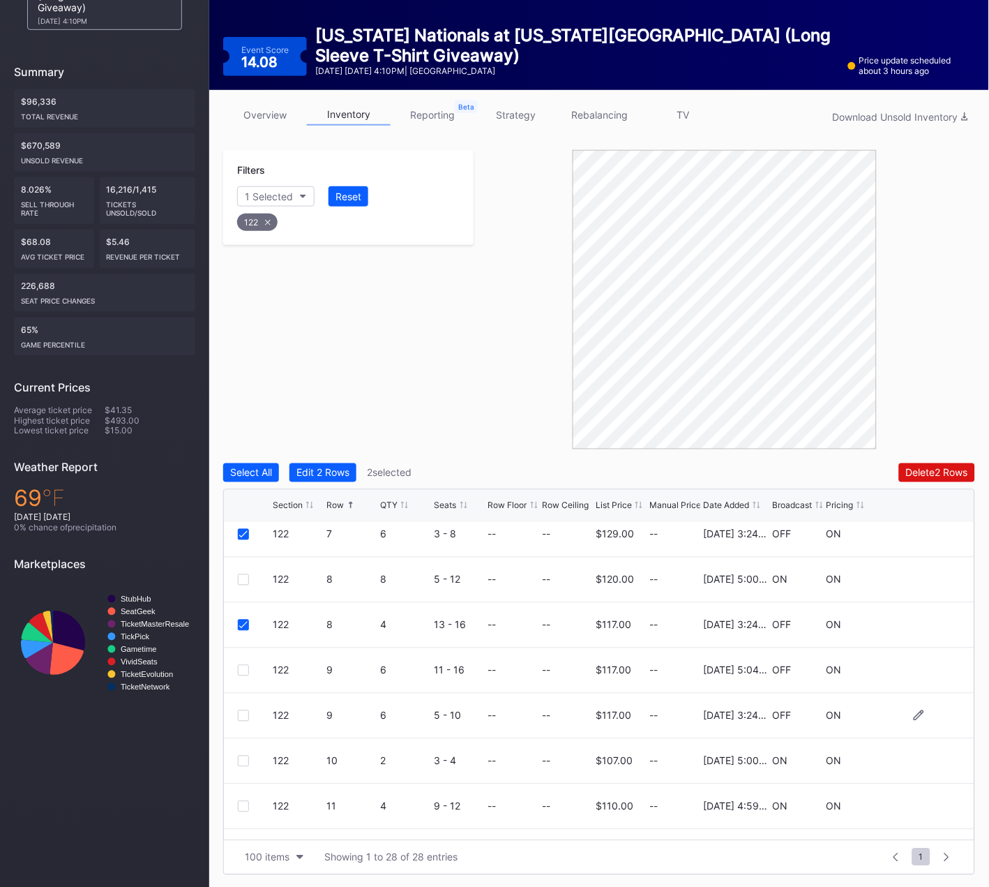
click at [243, 714] on div at bounding box center [243, 715] width 11 height 11
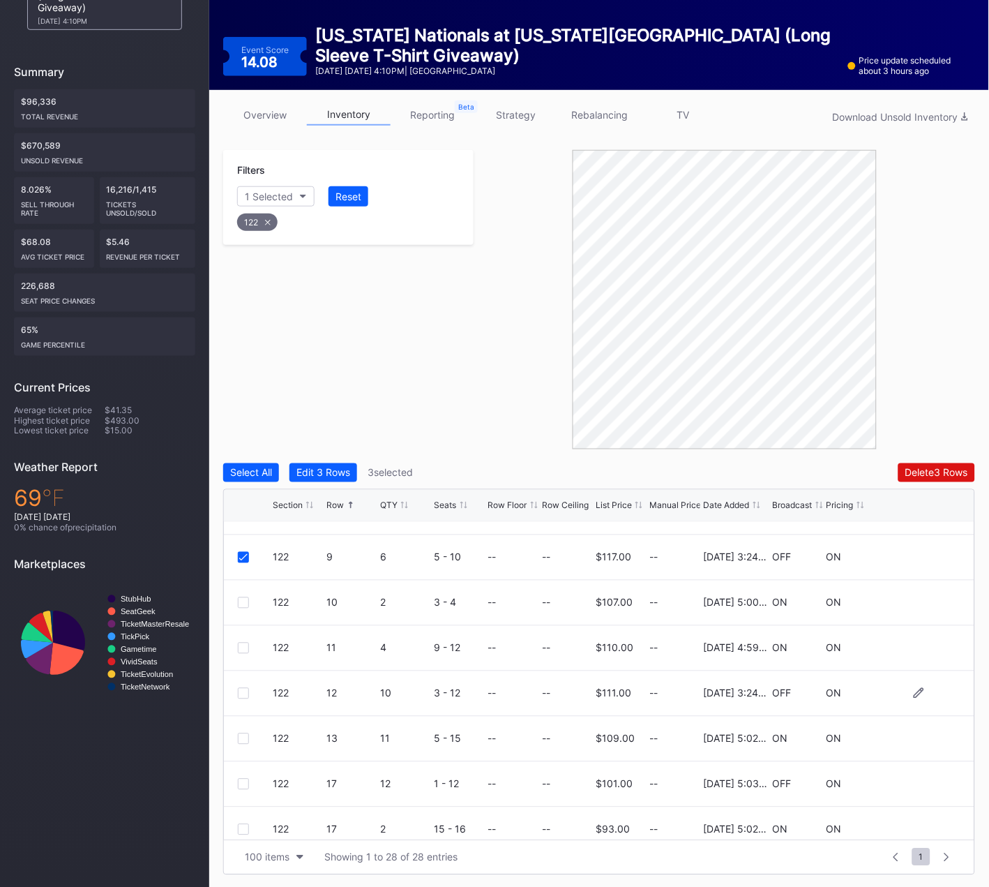
scroll to position [538, 0]
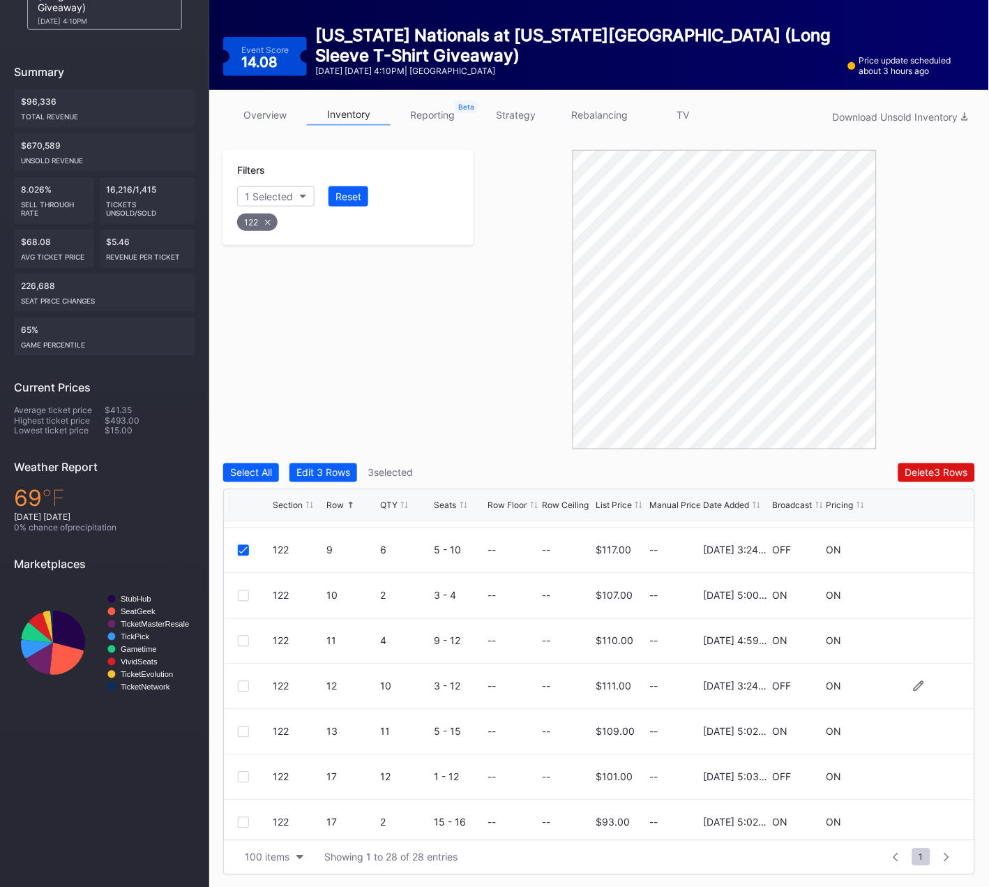
click at [242, 684] on div at bounding box center [243, 686] width 11 height 11
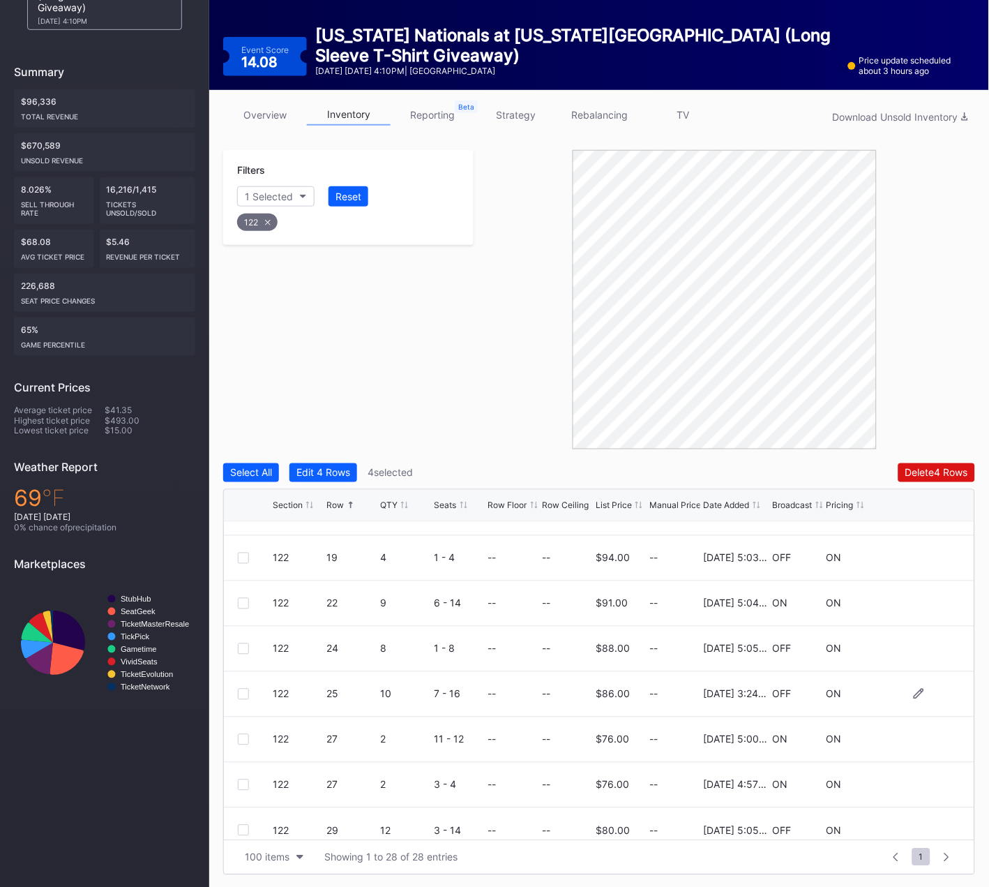
click at [243, 691] on div at bounding box center [243, 694] width 11 height 11
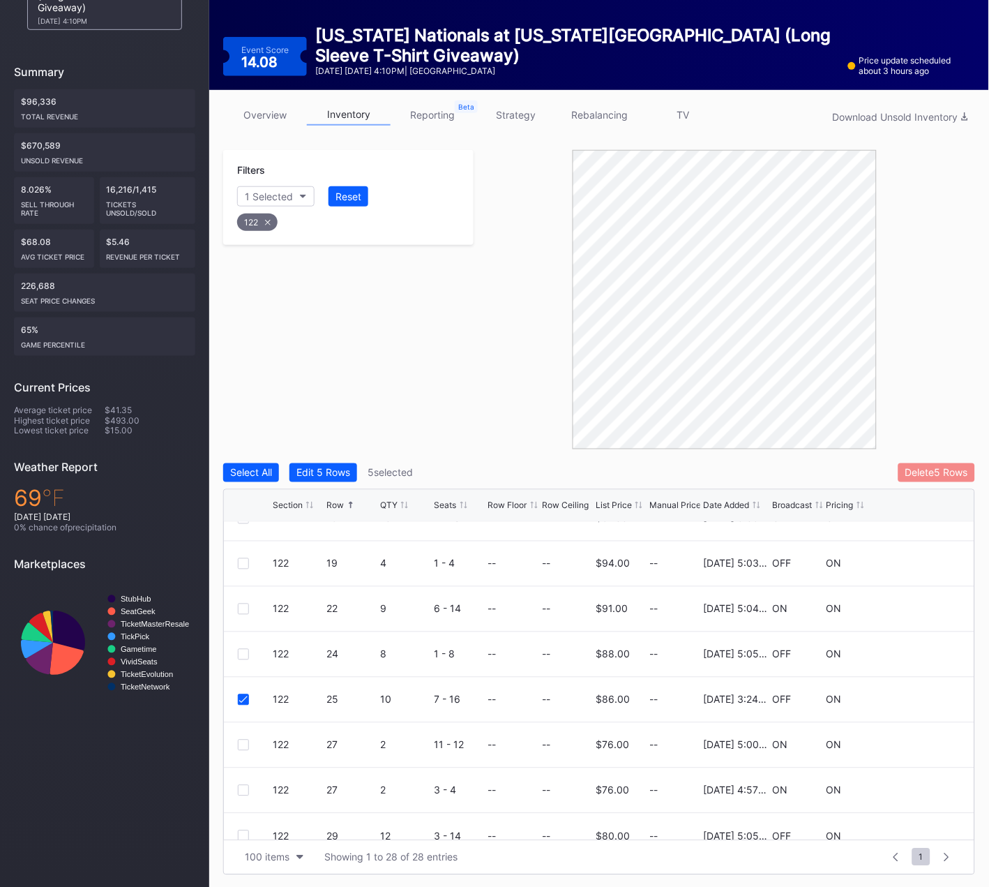
click at [929, 464] on button "Delete 5 Rows" at bounding box center [937, 472] width 77 height 19
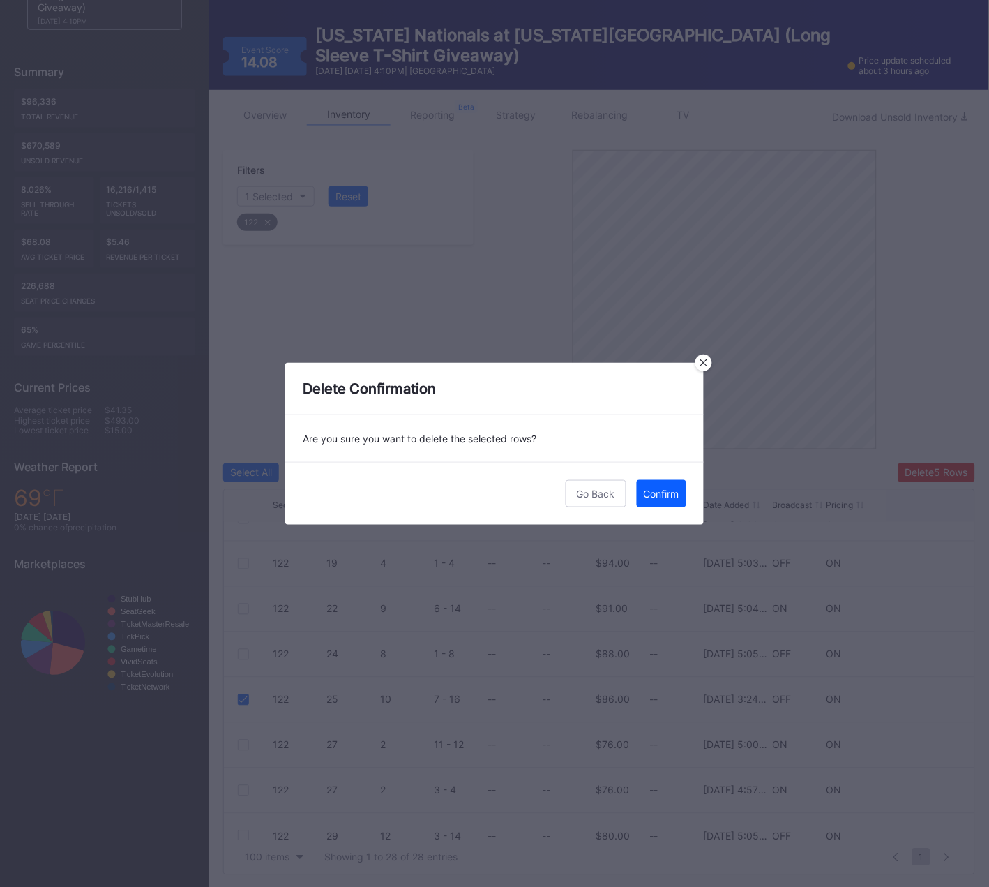
click at [666, 501] on button "Confirm" at bounding box center [662, 493] width 50 height 27
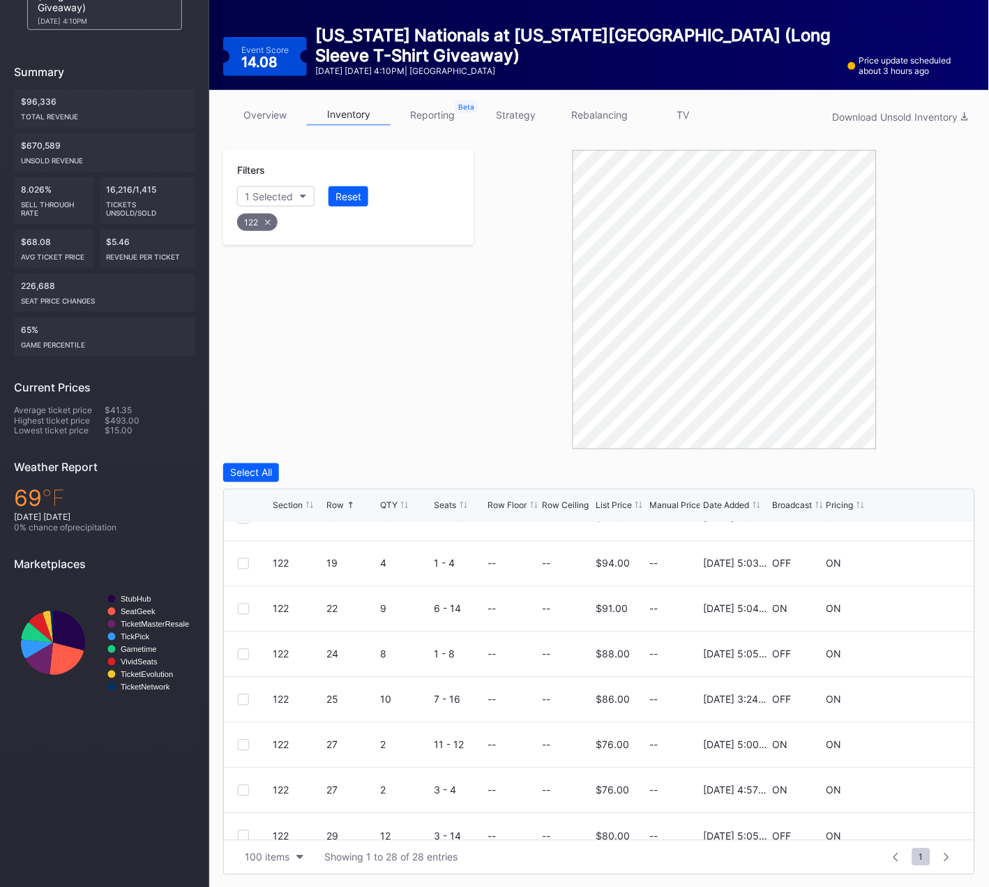
click at [262, 218] on div "122" at bounding box center [257, 221] width 40 height 17
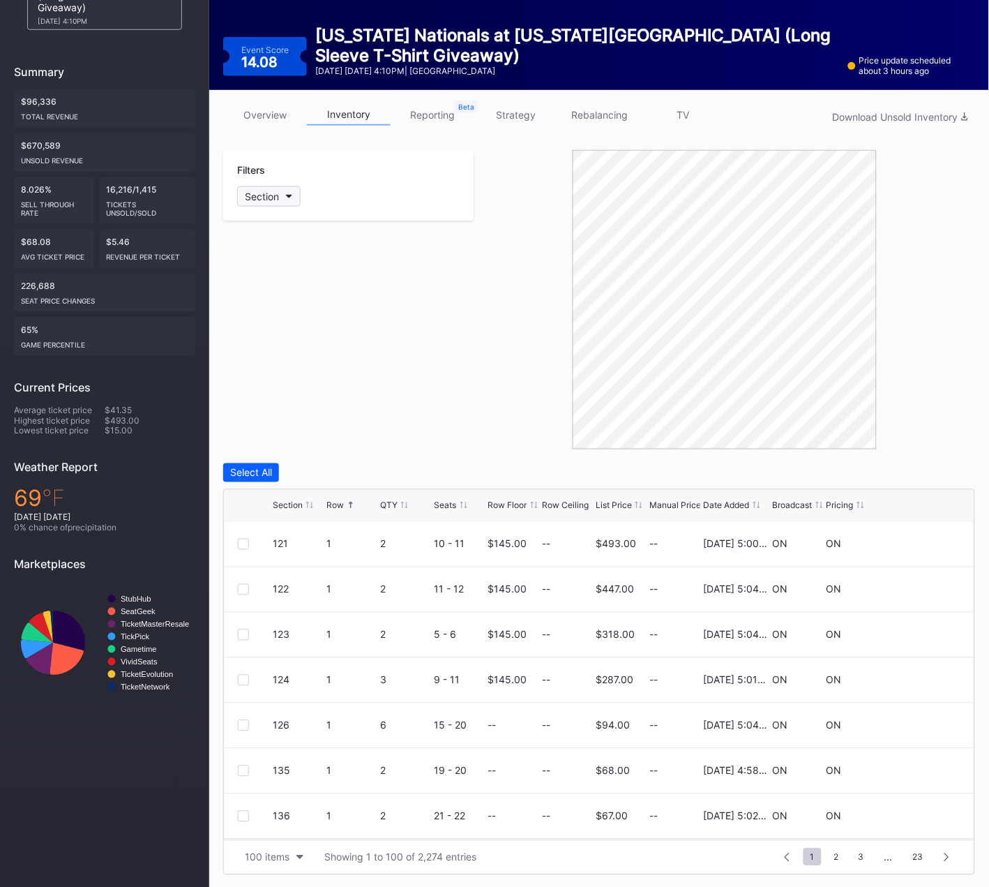
click at [275, 200] on div "Section" at bounding box center [262, 196] width 34 height 12
type input "123"
click at [269, 276] on div "123" at bounding box center [277, 273] width 17 height 12
drag, startPoint x: 413, startPoint y: 355, endPoint x: 404, endPoint y: 354, distance: 9.2
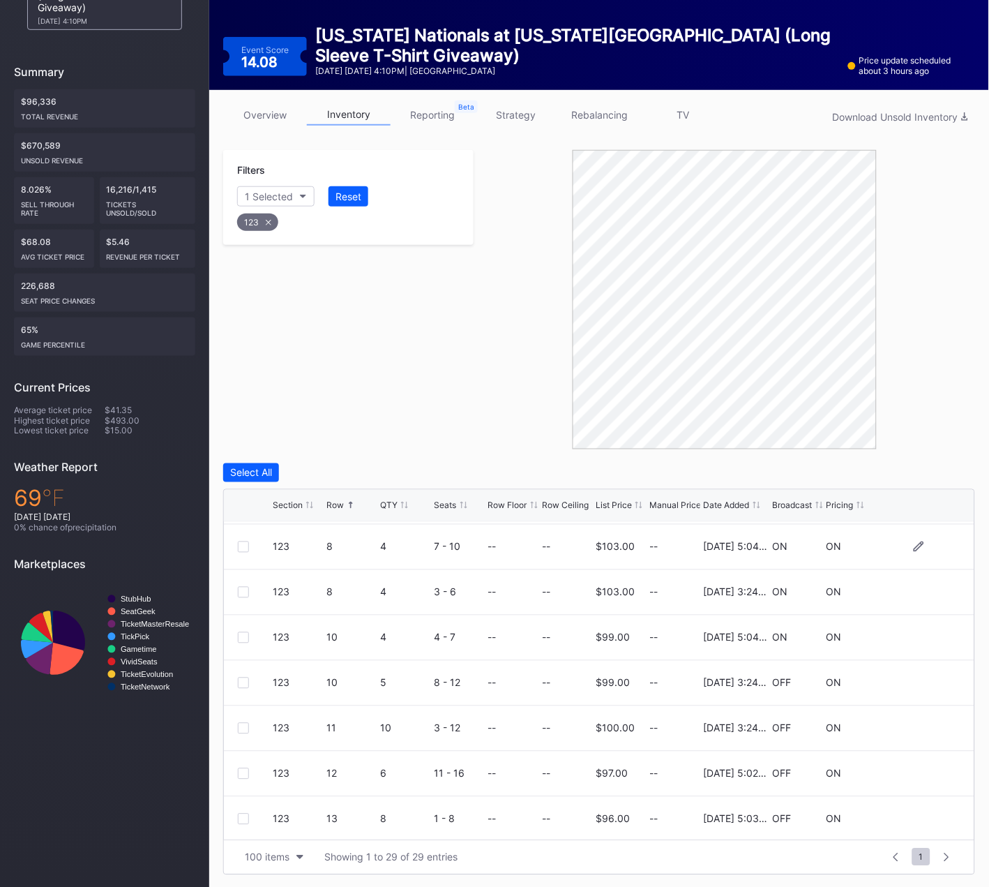
scroll to position [227, 0]
click at [245, 585] on div at bounding box center [243, 589] width 11 height 11
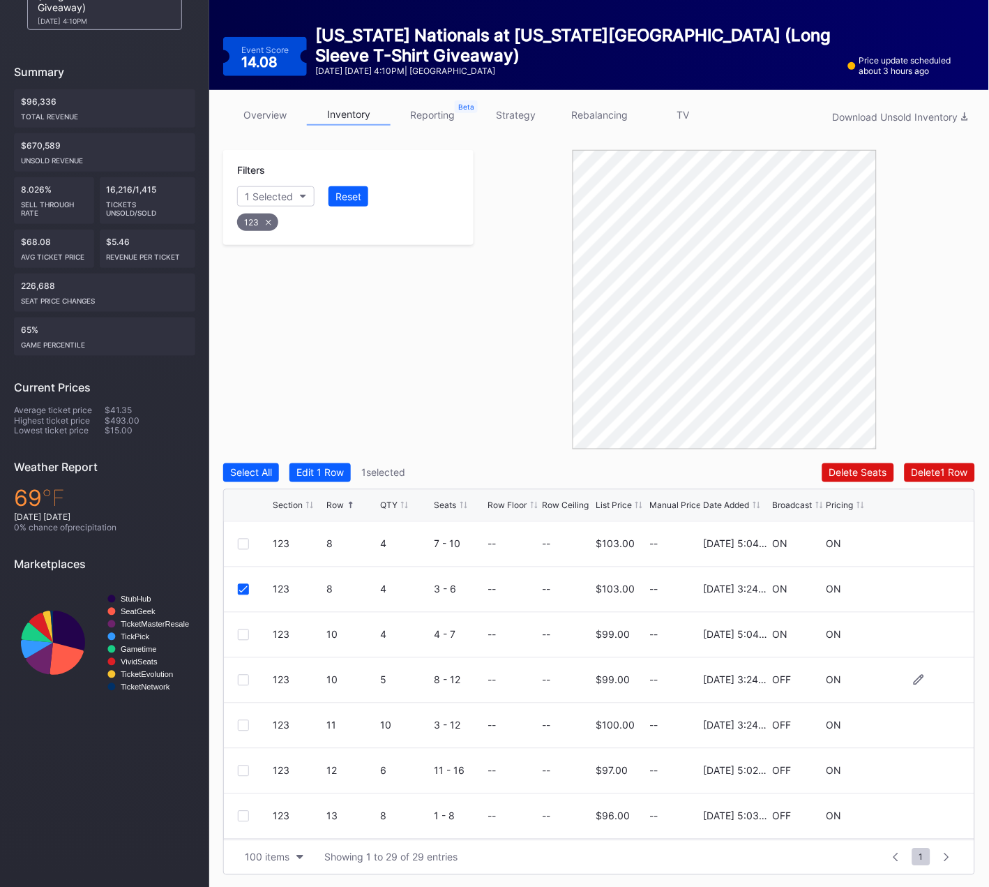
click at [243, 675] on div at bounding box center [243, 680] width 11 height 11
click at [242, 723] on div at bounding box center [243, 725] width 11 height 11
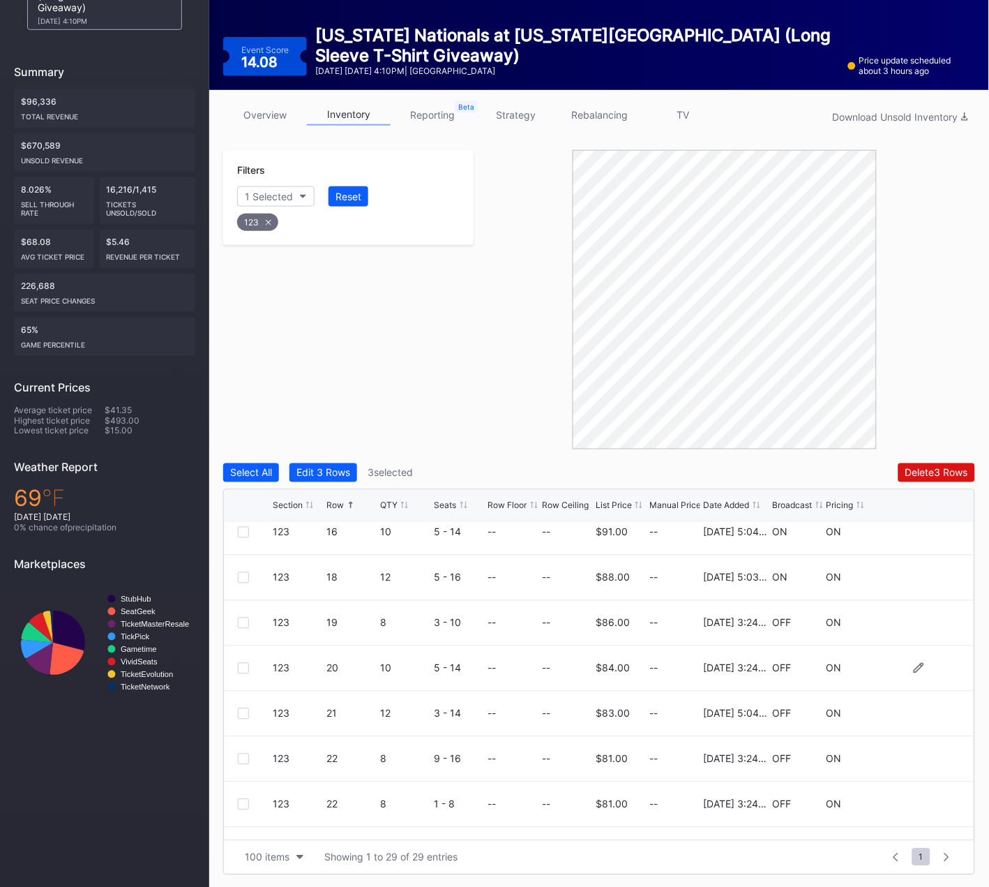
scroll to position [615, 0]
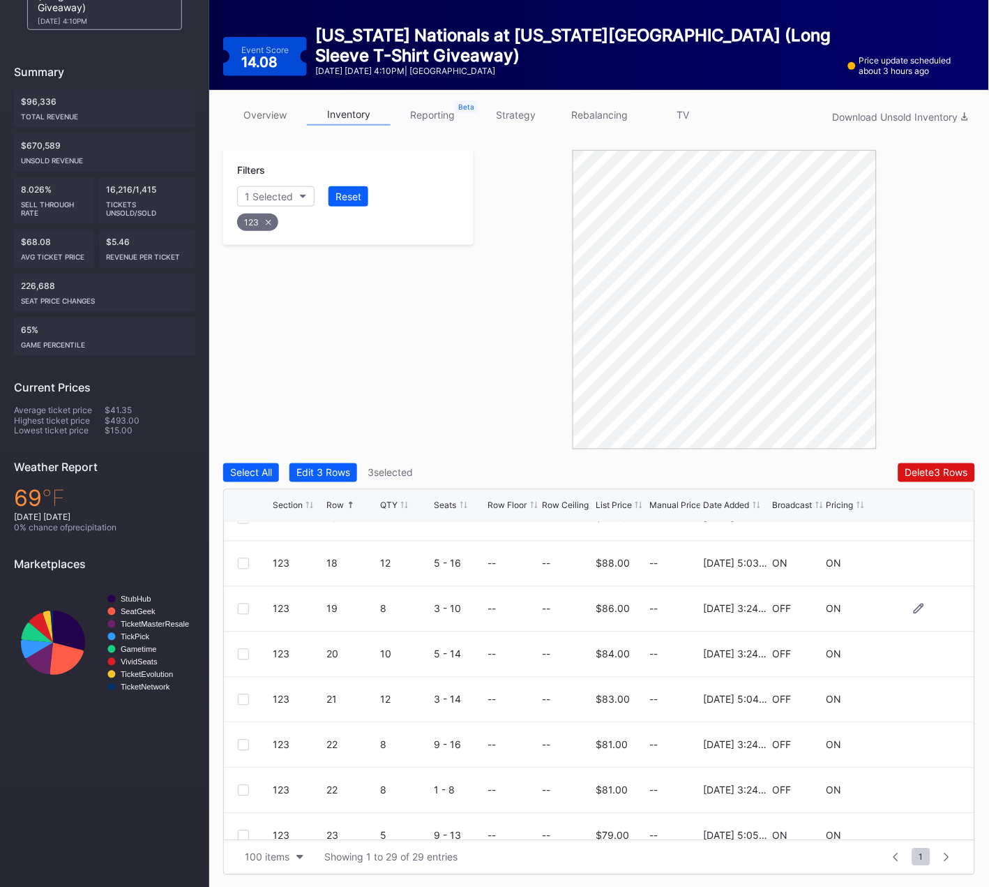
click at [241, 606] on div at bounding box center [243, 608] width 11 height 11
click at [241, 652] on div at bounding box center [243, 654] width 11 height 11
click at [241, 788] on div at bounding box center [243, 790] width 11 height 11
click at [244, 743] on div at bounding box center [243, 744] width 11 height 11
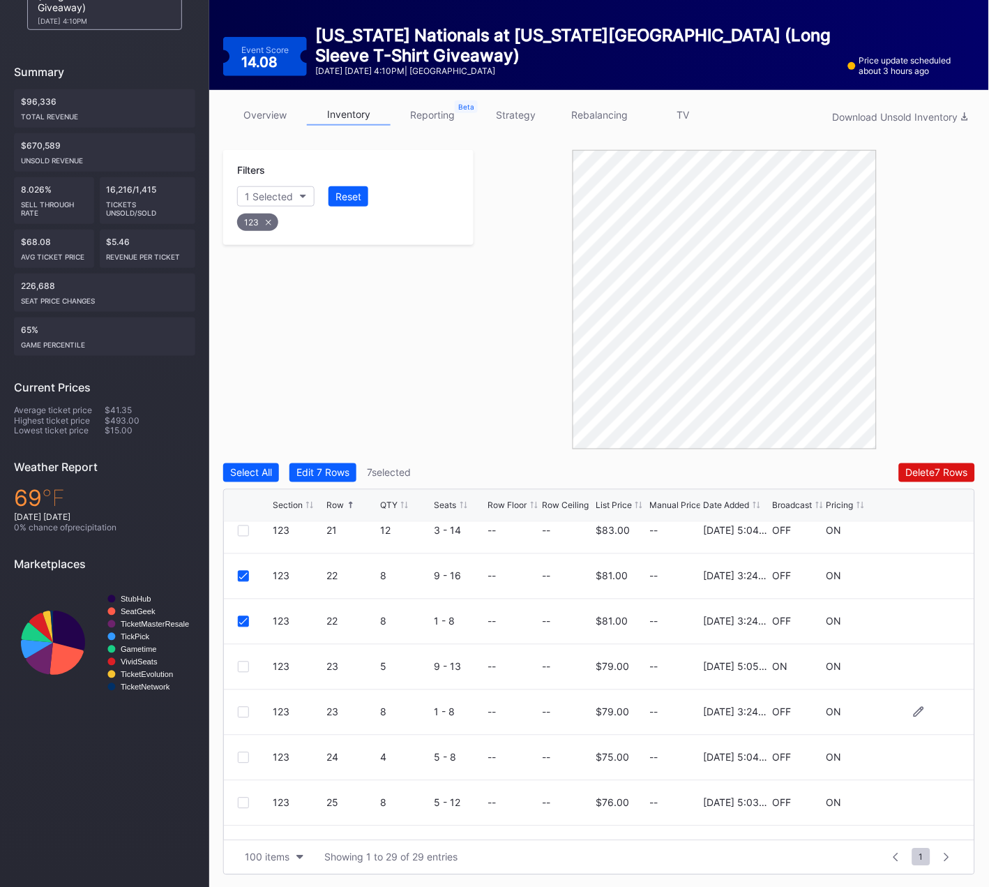
scroll to position [790, 0]
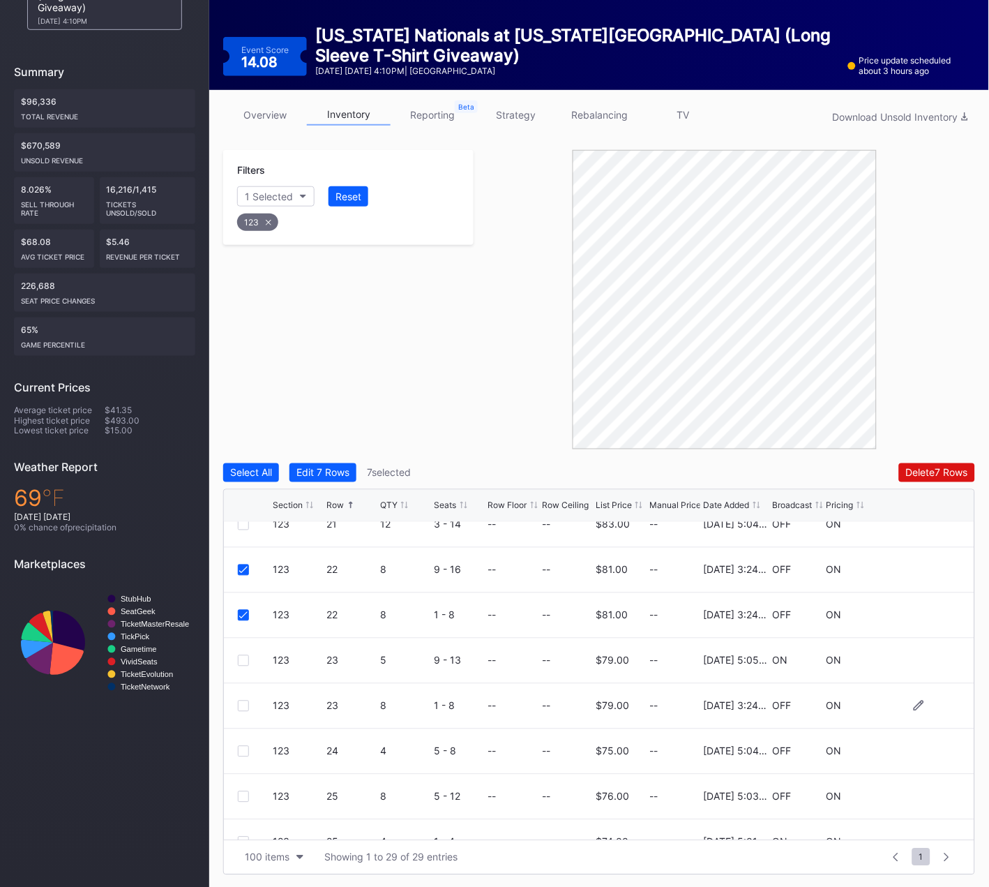
click at [246, 705] on div at bounding box center [243, 705] width 11 height 11
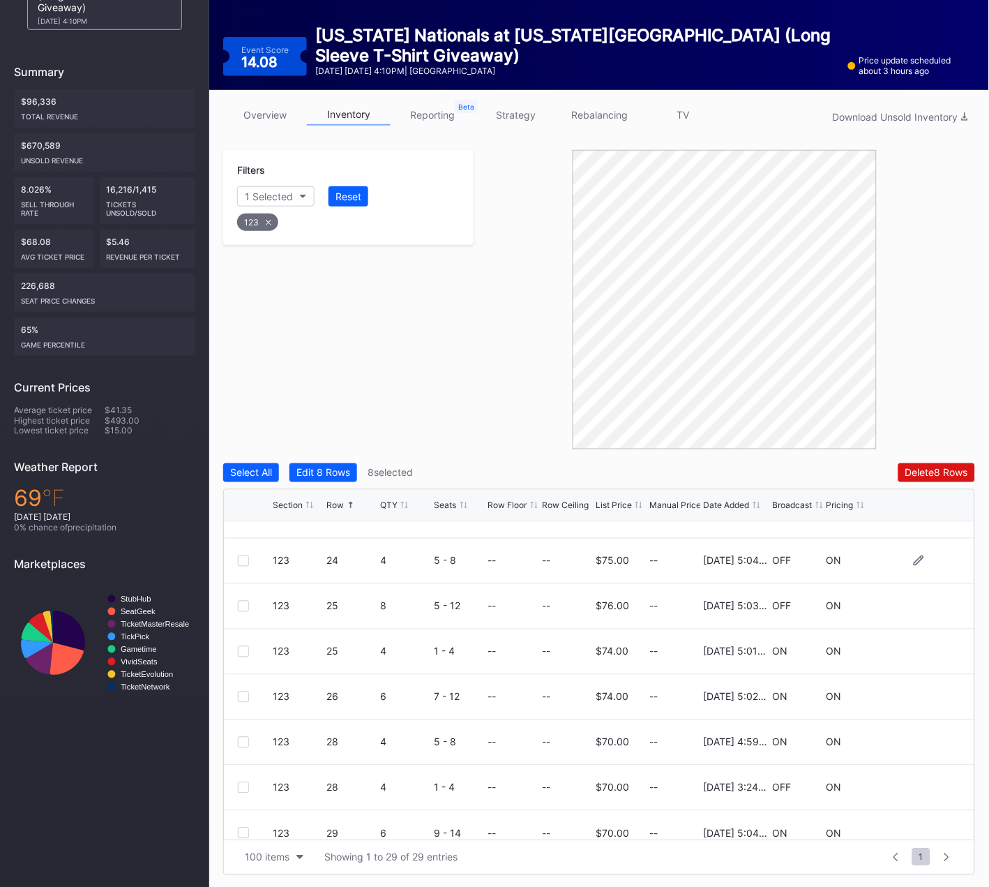
scroll to position [996, 0]
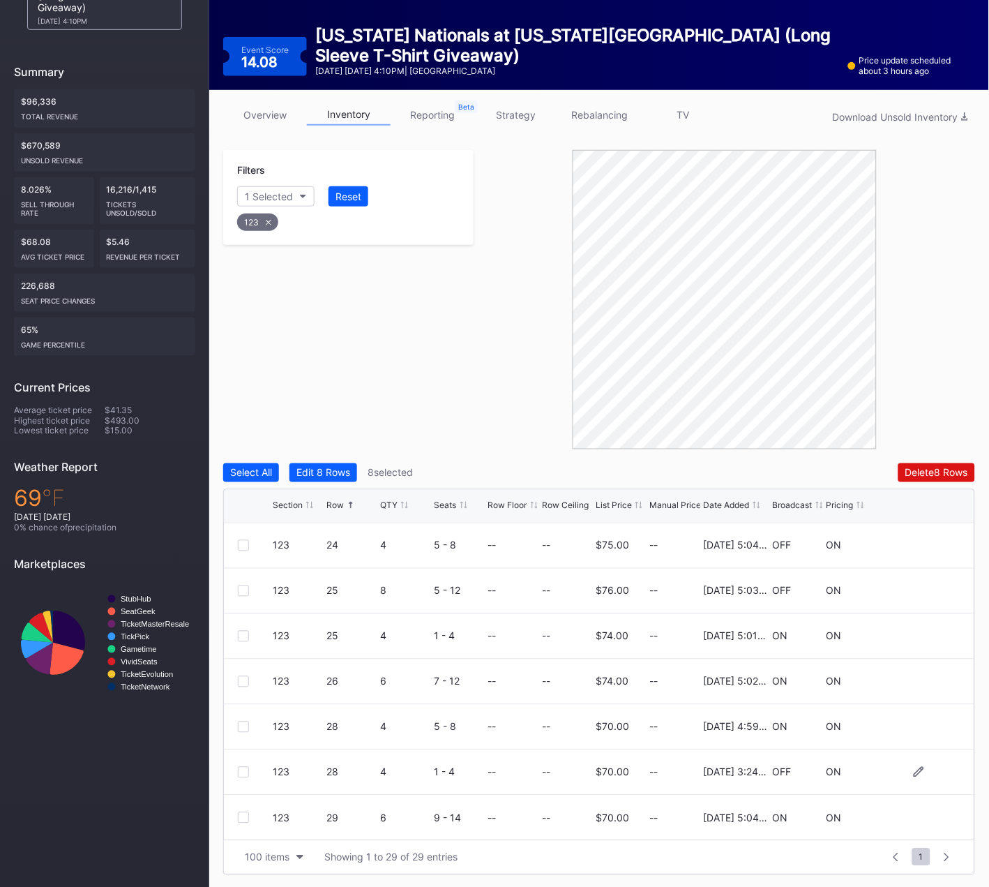
click at [241, 769] on div at bounding box center [243, 772] width 11 height 11
click at [952, 469] on div "Delete 9 Rows" at bounding box center [936, 473] width 63 height 12
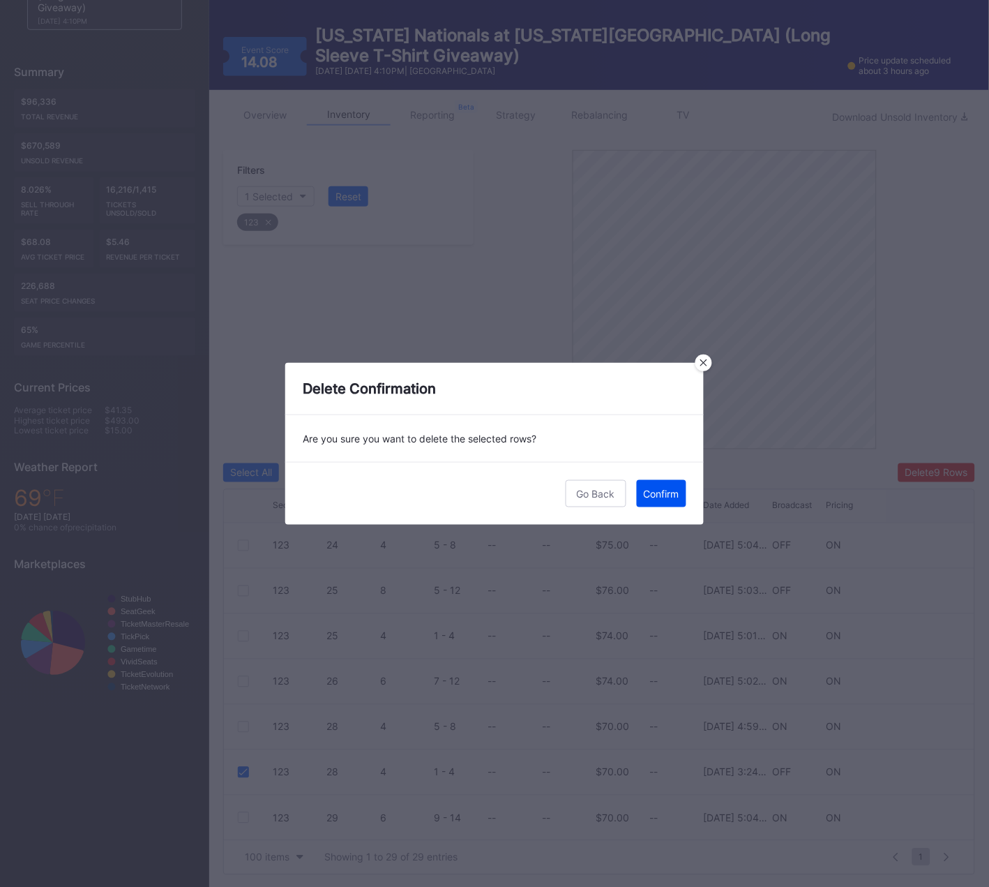
click at [657, 485] on button "Confirm" at bounding box center [662, 493] width 50 height 27
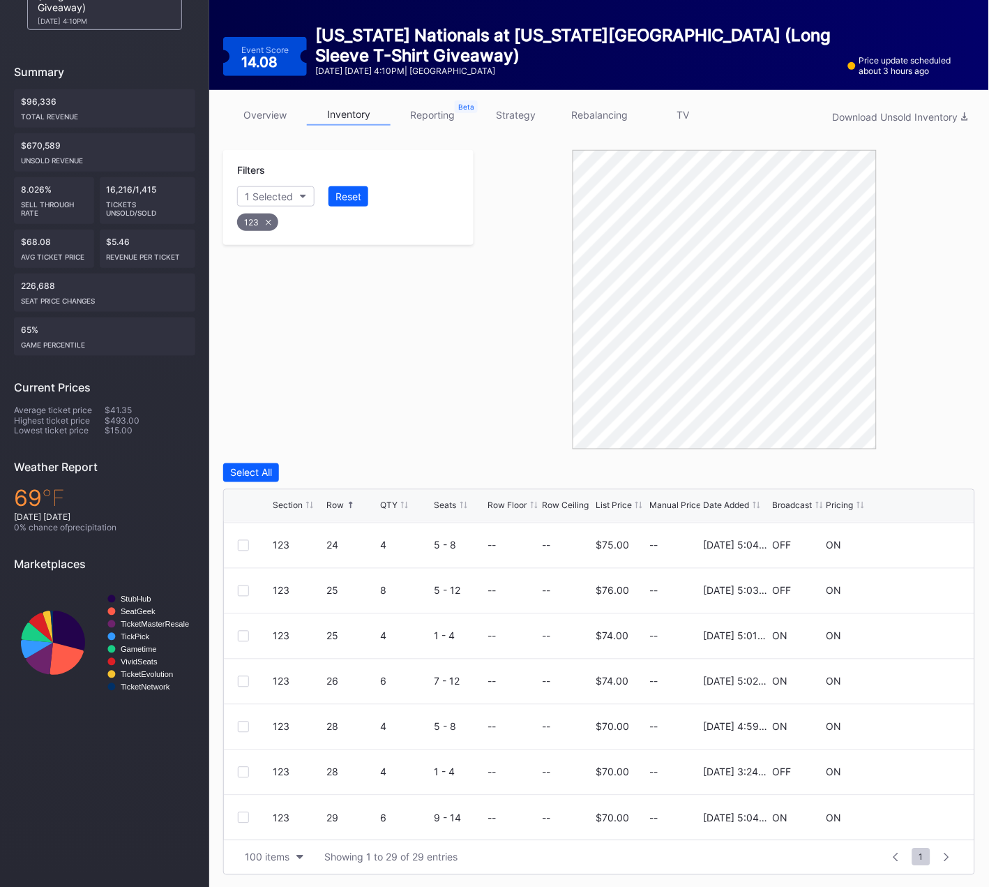
click at [269, 219] on icon at bounding box center [269, 222] width 6 height 6
click at [274, 194] on div "Section" at bounding box center [262, 196] width 34 height 12
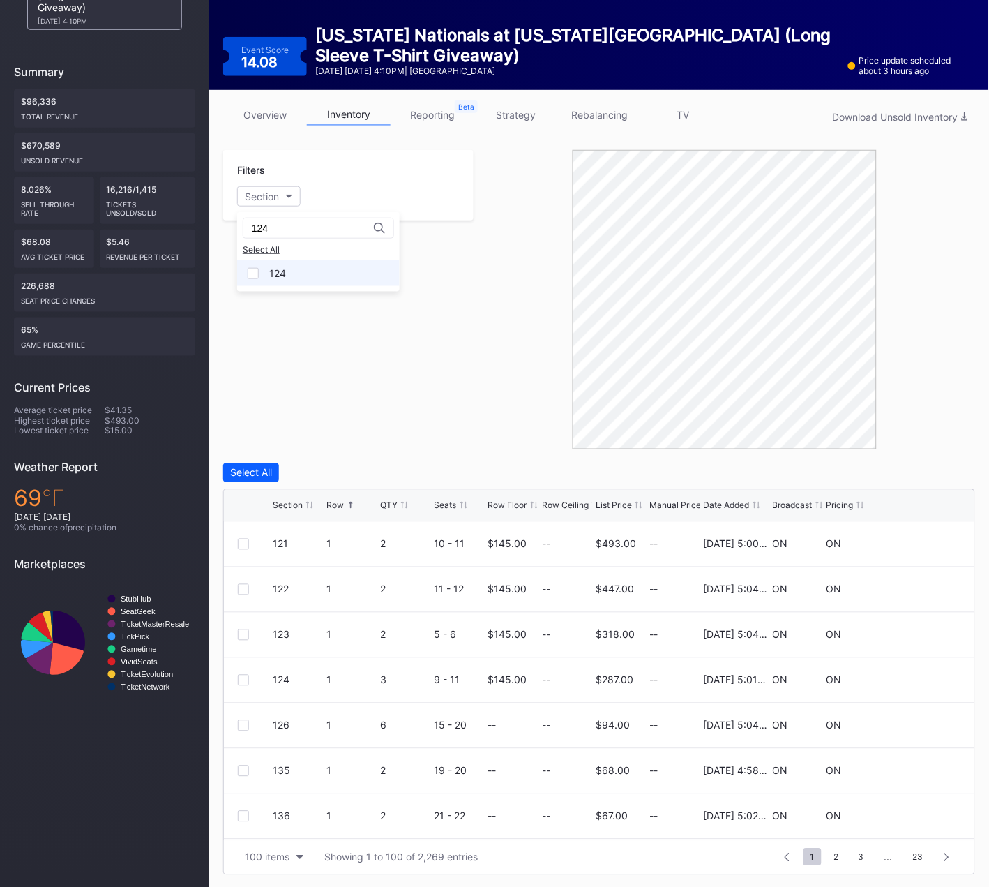
type input "124"
click at [269, 267] on div "124" at bounding box center [277, 273] width 17 height 12
click at [404, 363] on div "Filters 1 Selected Reset 124" at bounding box center [348, 299] width 250 height 299
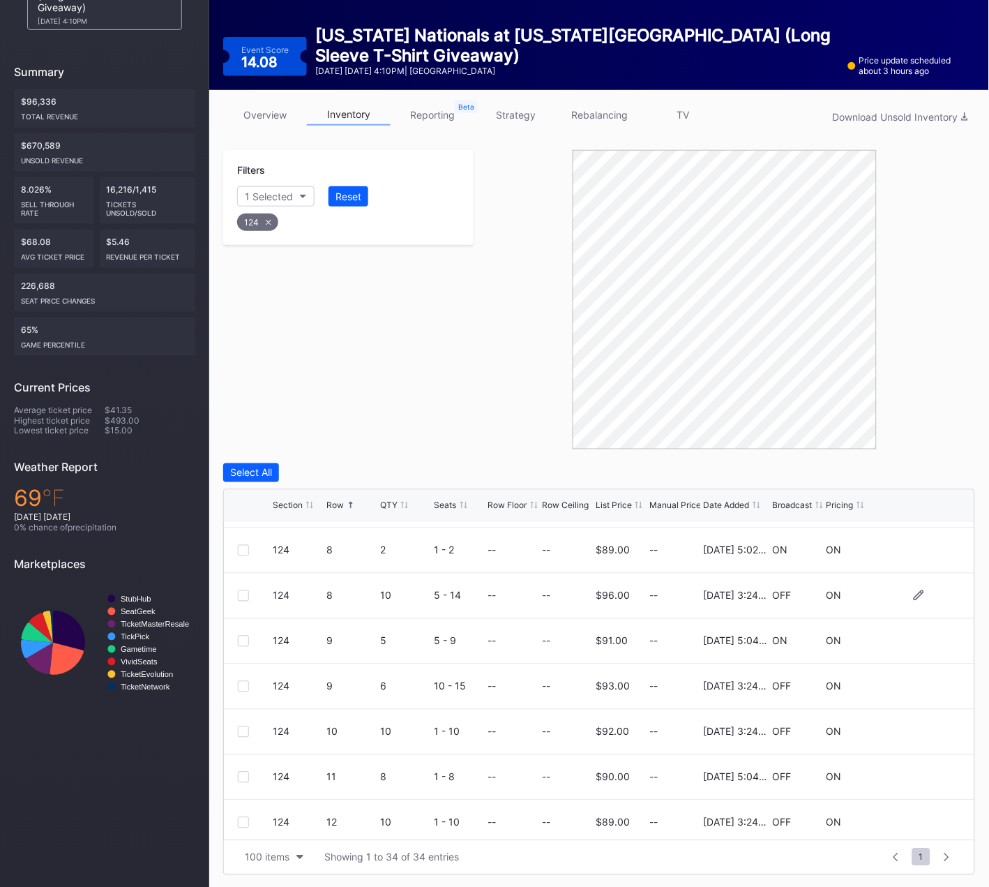
click at [236, 591] on div "124 8 10 5 - 14 -- -- $96.00 -- 4/22/2025 3:24PM OFF ON" at bounding box center [599, 595] width 751 height 45
click at [242, 589] on div at bounding box center [243, 592] width 11 height 11
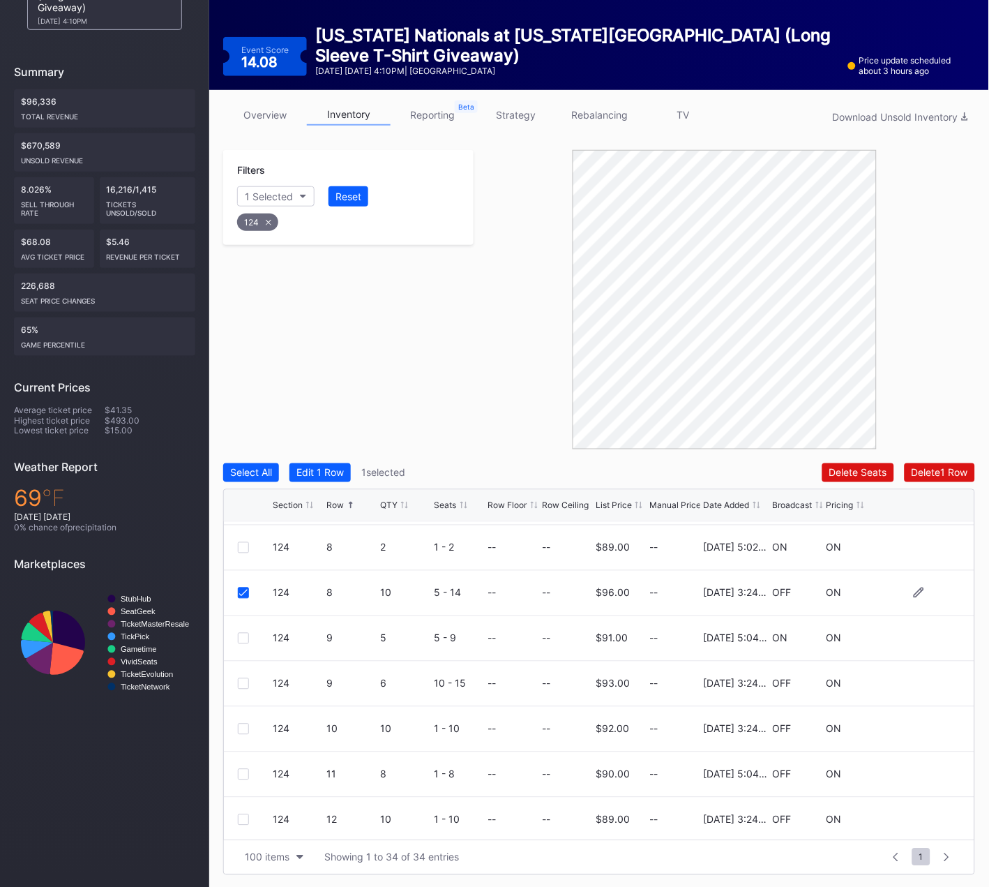
scroll to position [312, 0]
click at [244, 683] on div at bounding box center [243, 685] width 11 height 11
click at [243, 726] on div at bounding box center [243, 731] width 11 height 11
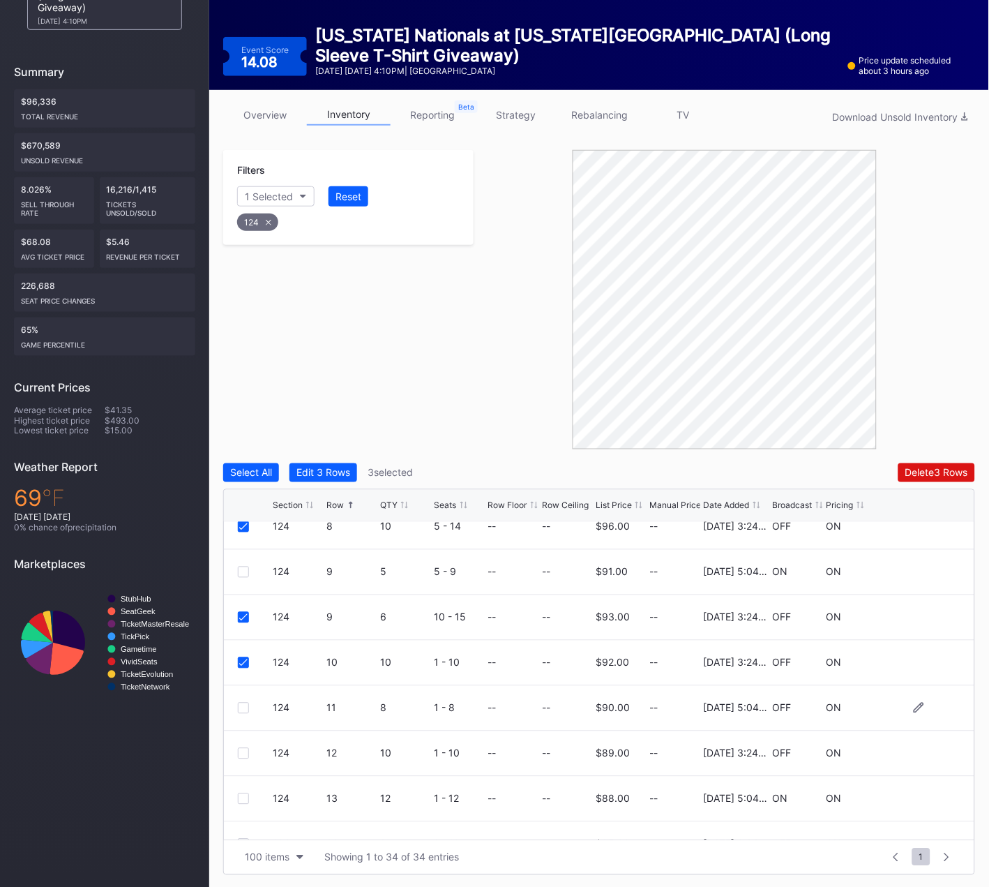
scroll to position [389, 0]
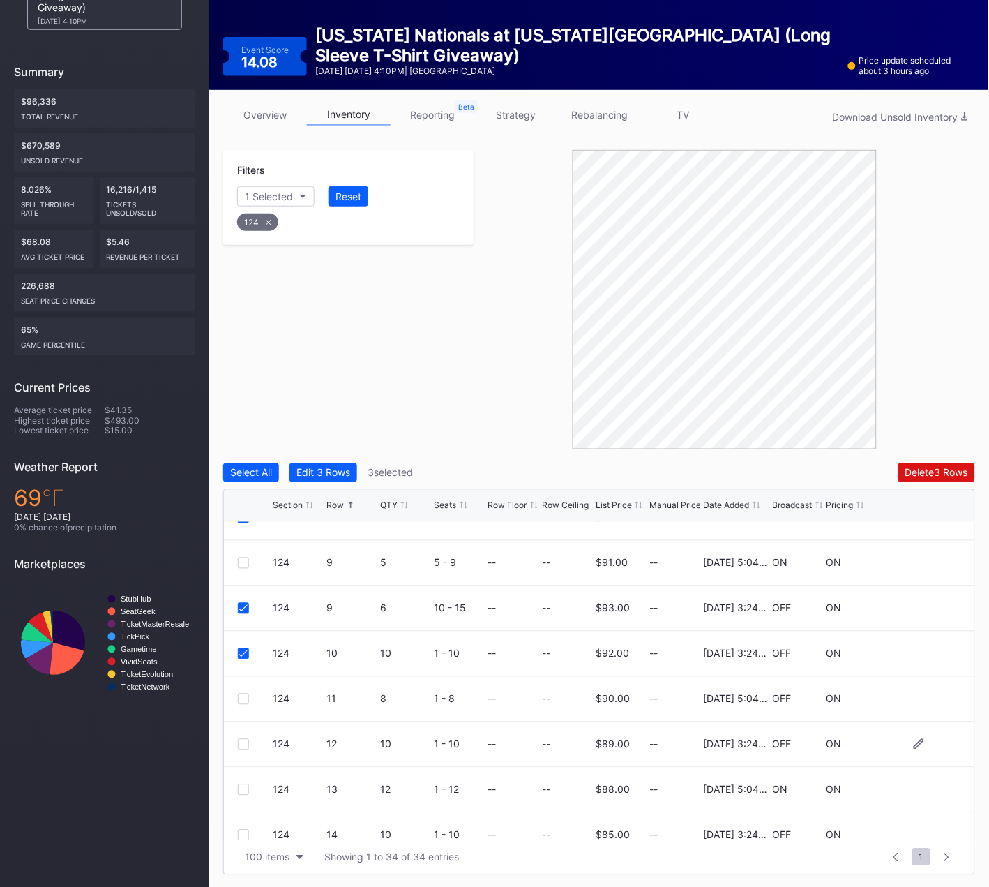
click at [241, 746] on div at bounding box center [243, 744] width 11 height 11
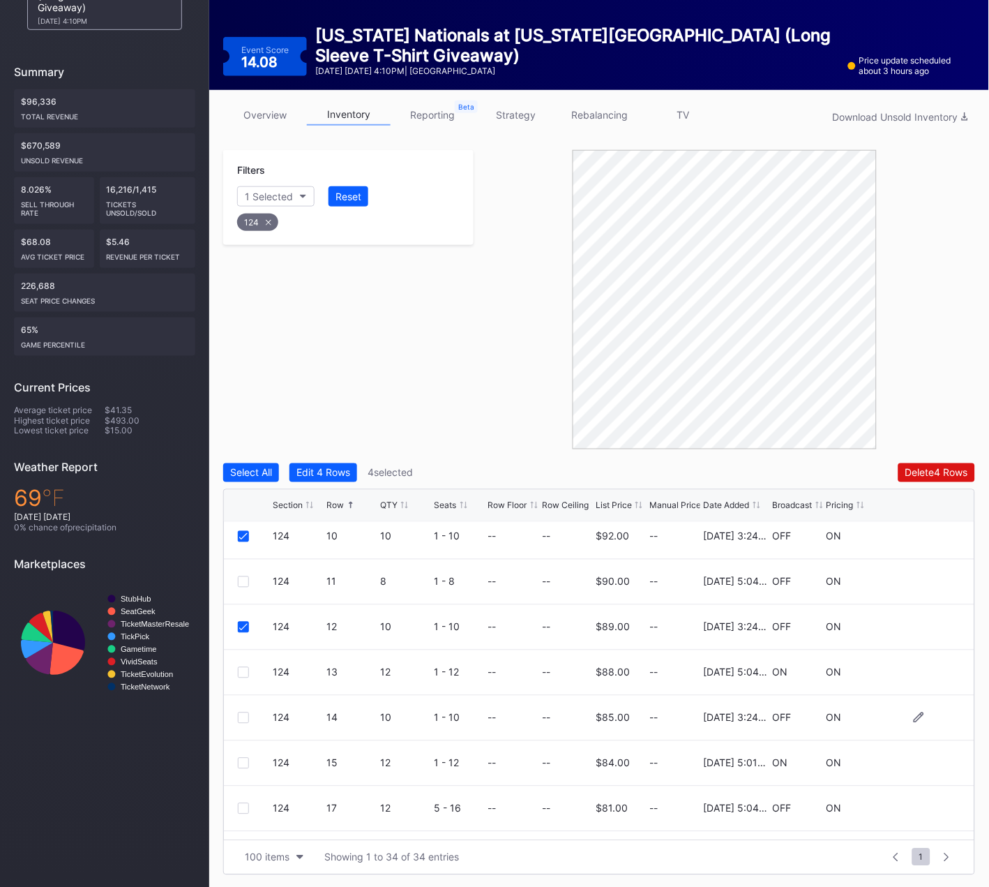
scroll to position [510, 0]
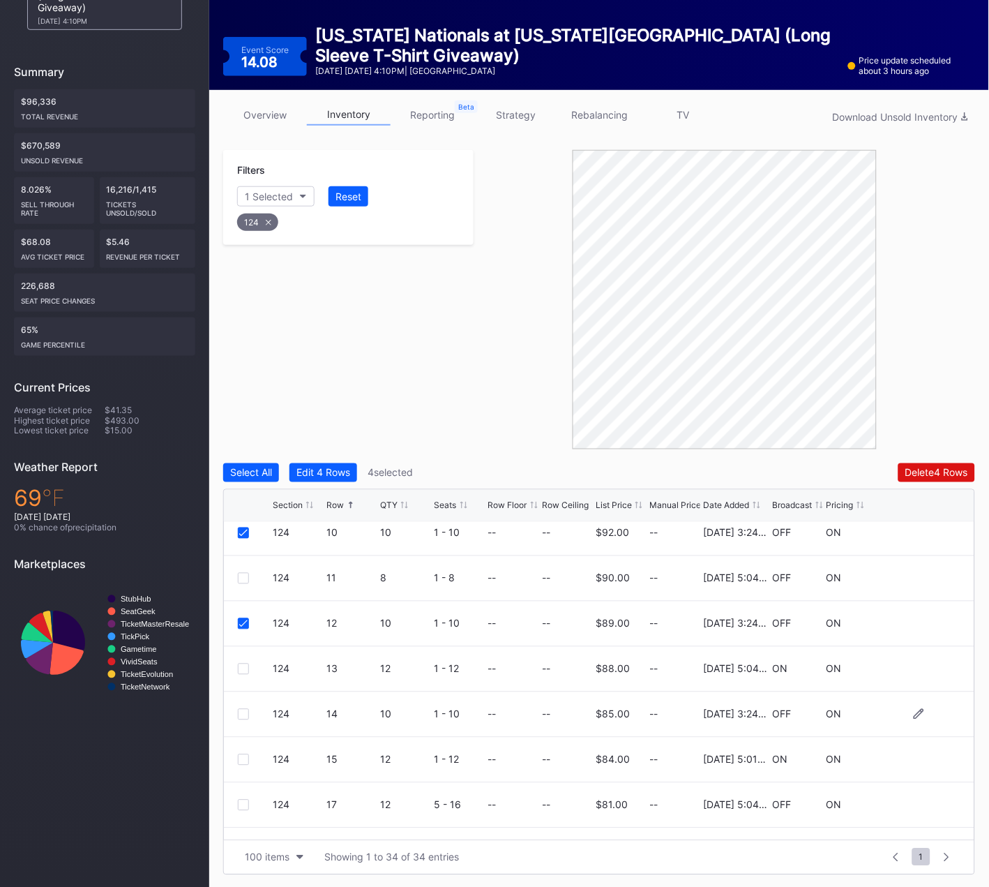
click at [244, 710] on div at bounding box center [243, 714] width 11 height 11
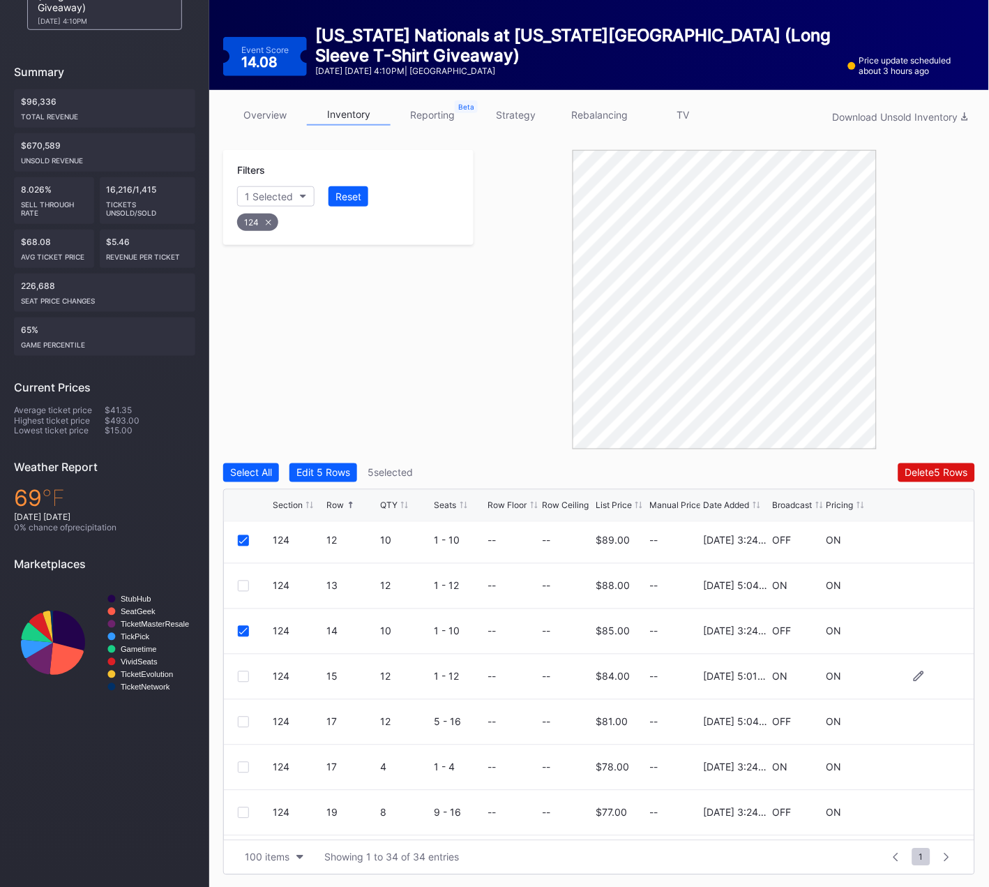
scroll to position [598, 0]
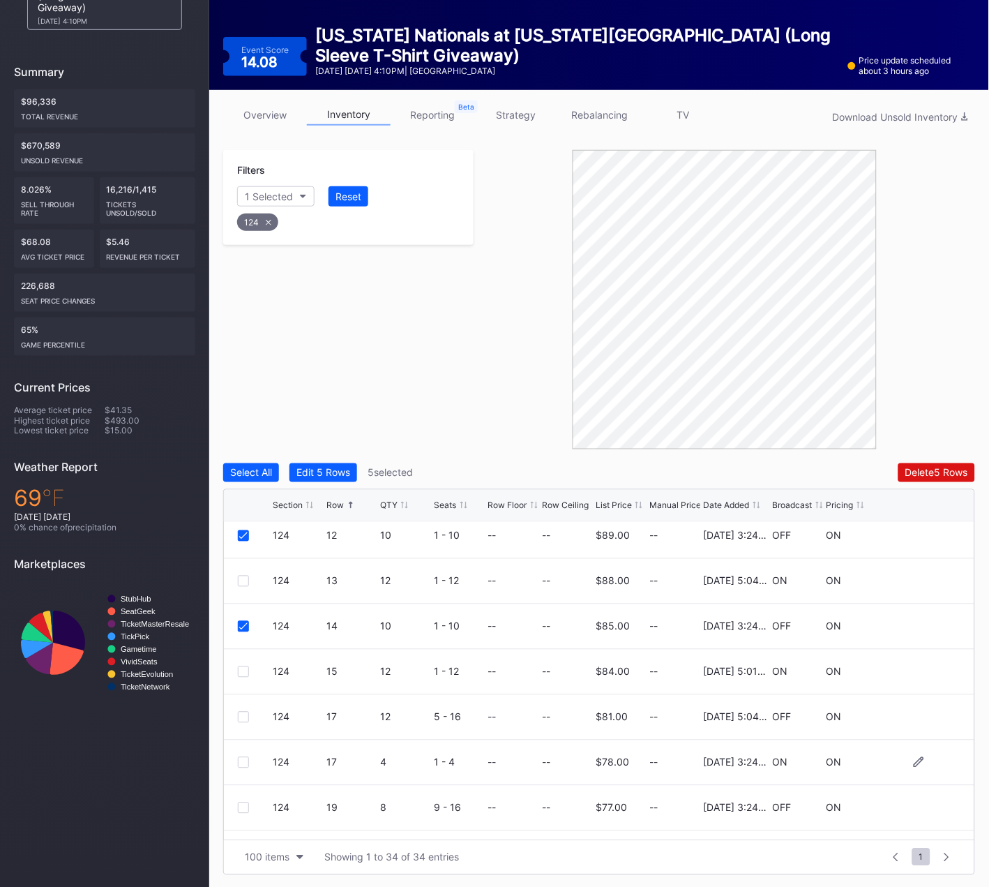
click at [244, 757] on div at bounding box center [243, 762] width 11 height 11
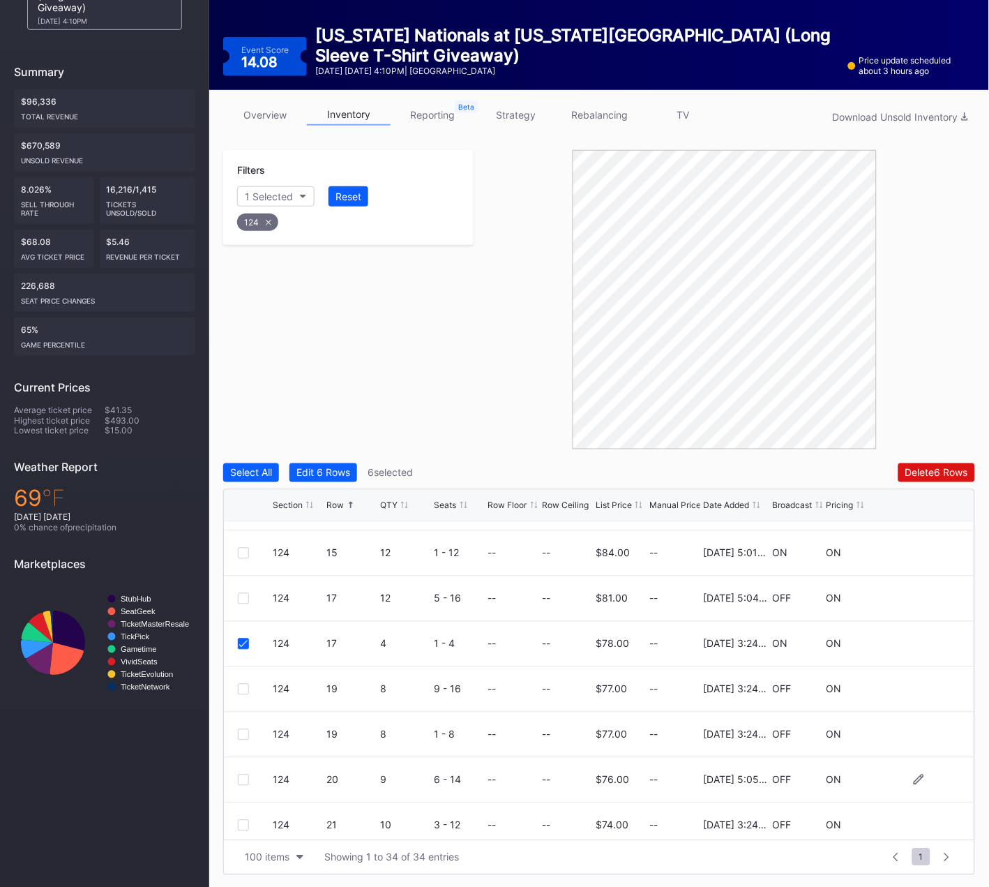
scroll to position [730, 0]
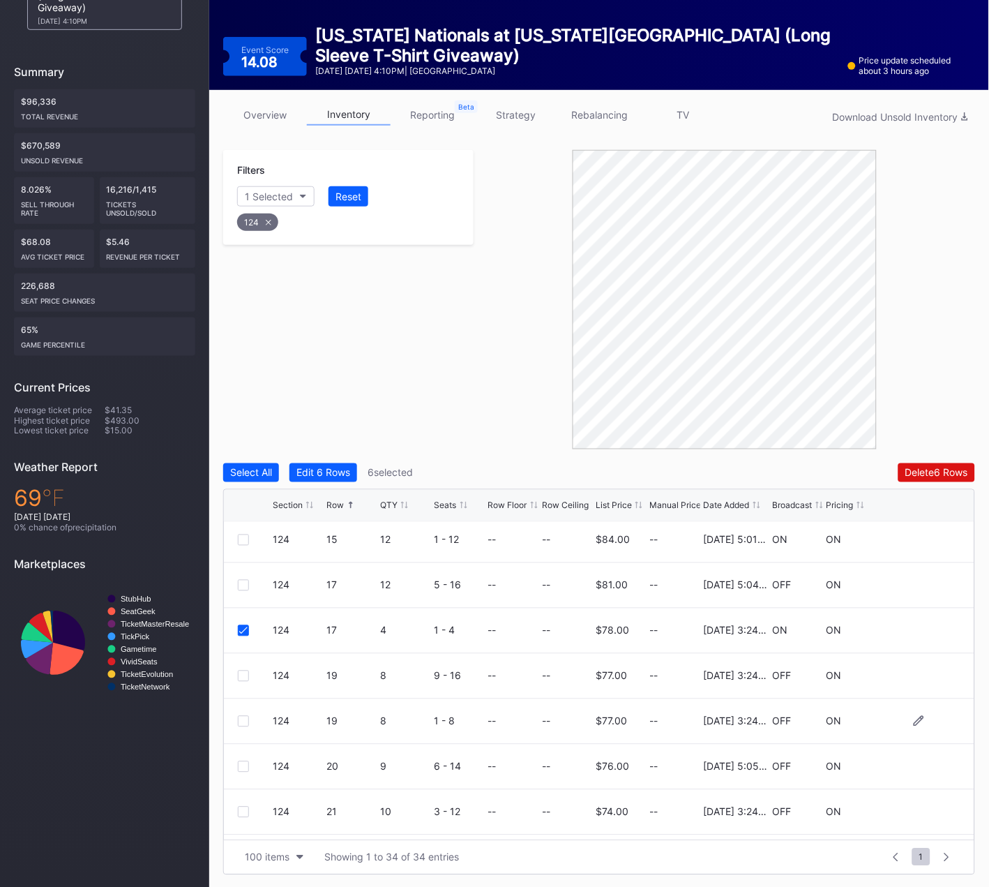
click at [242, 721] on div at bounding box center [243, 721] width 11 height 11
click at [243, 672] on div at bounding box center [243, 675] width 11 height 11
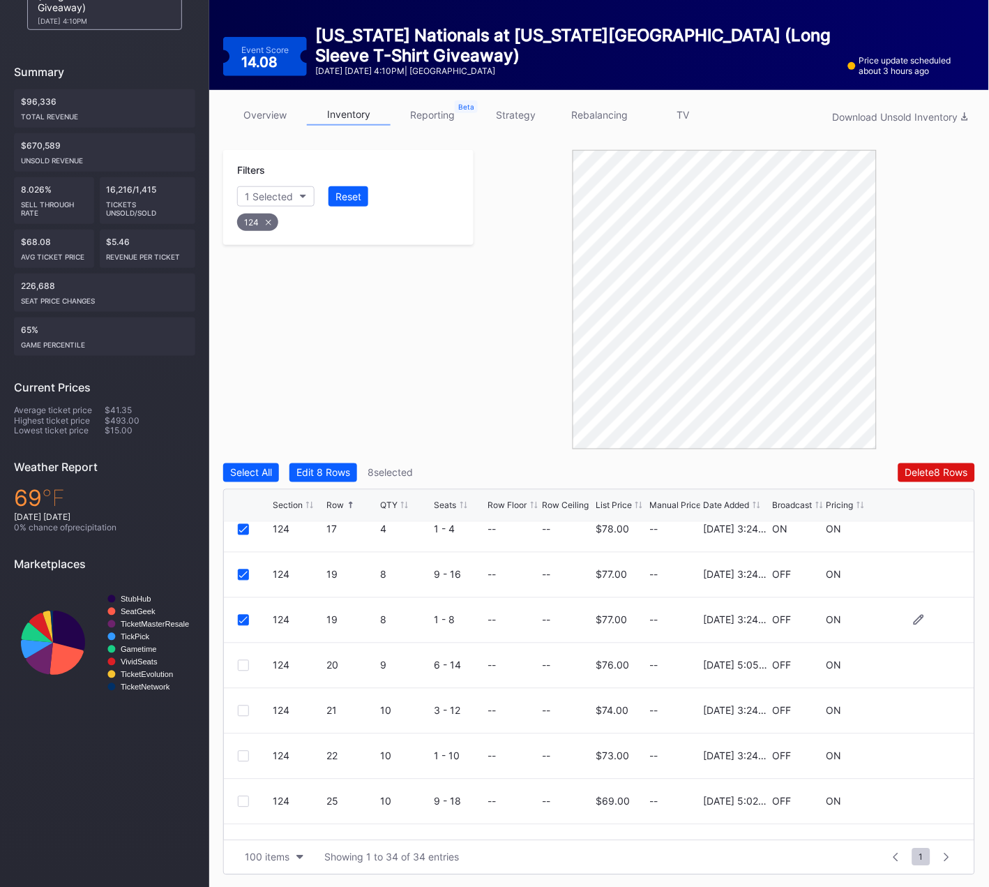
scroll to position [832, 0]
click at [243, 705] on div at bounding box center [243, 709] width 11 height 11
click at [246, 751] on div at bounding box center [243, 754] width 11 height 11
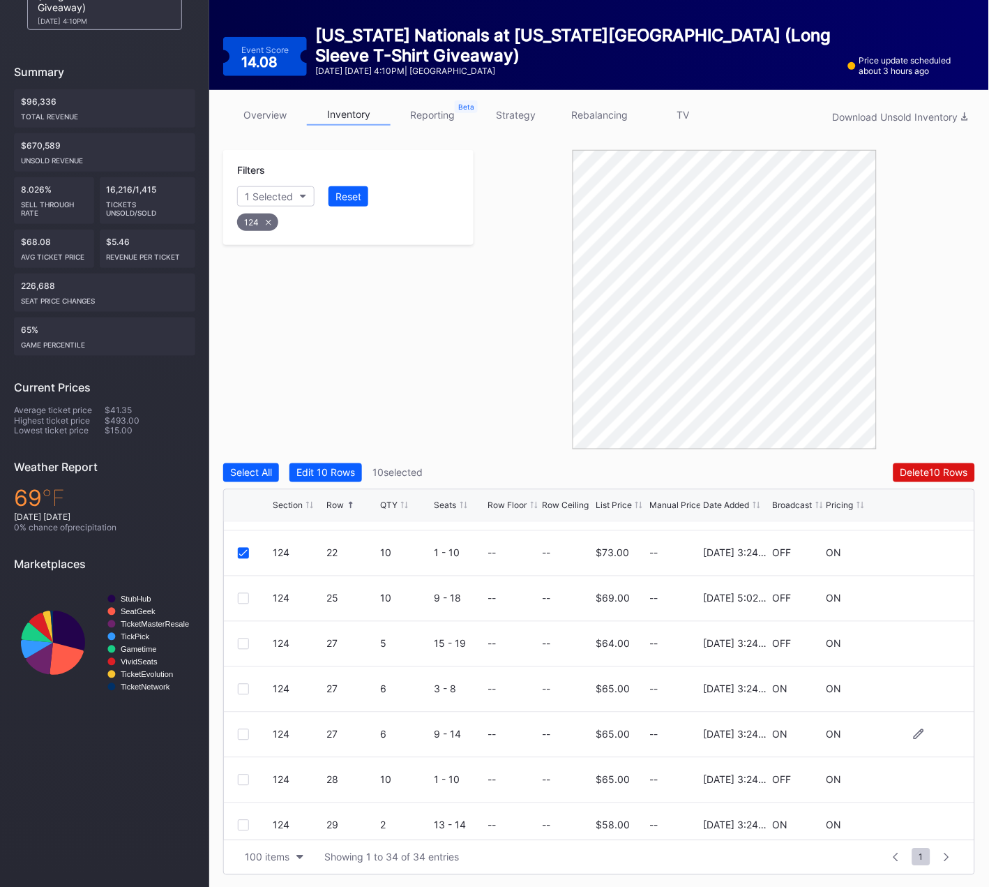
scroll to position [1042, 0]
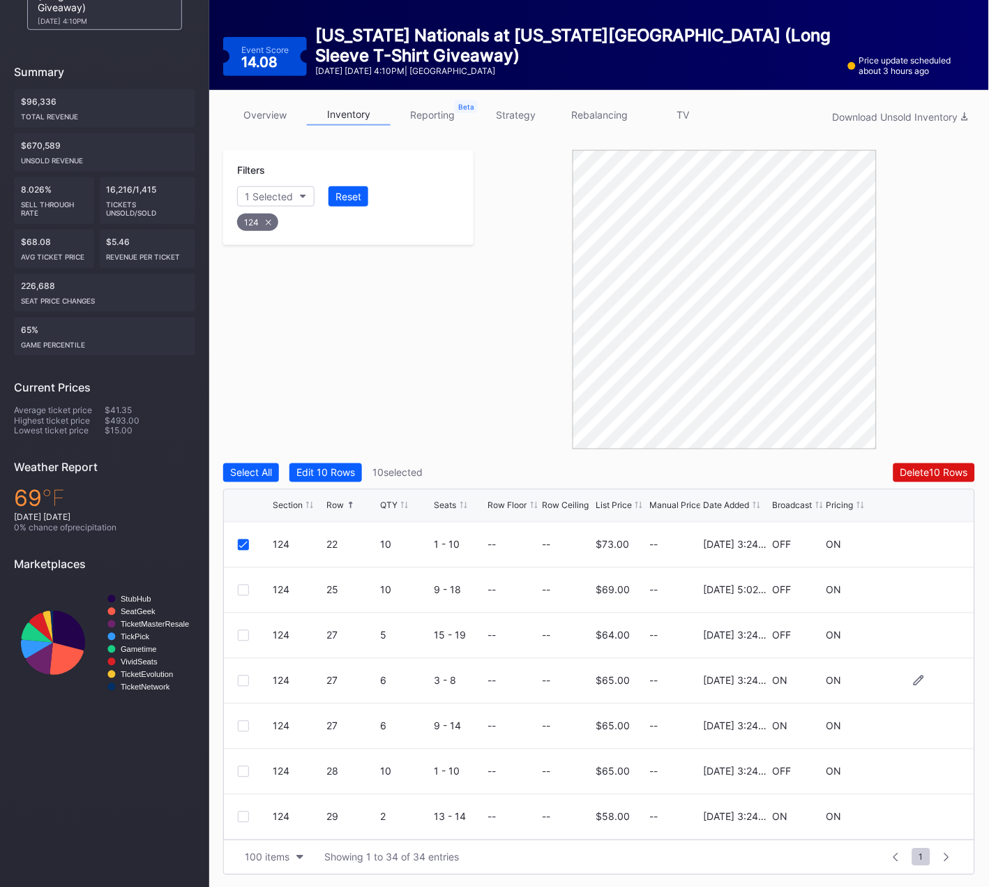
click at [241, 681] on div at bounding box center [243, 680] width 11 height 11
click at [244, 589] on div at bounding box center [243, 590] width 11 height 11
click at [240, 588] on icon at bounding box center [243, 590] width 8 height 7
click at [239, 726] on div at bounding box center [243, 726] width 11 height 11
click at [243, 630] on div at bounding box center [243, 635] width 11 height 11
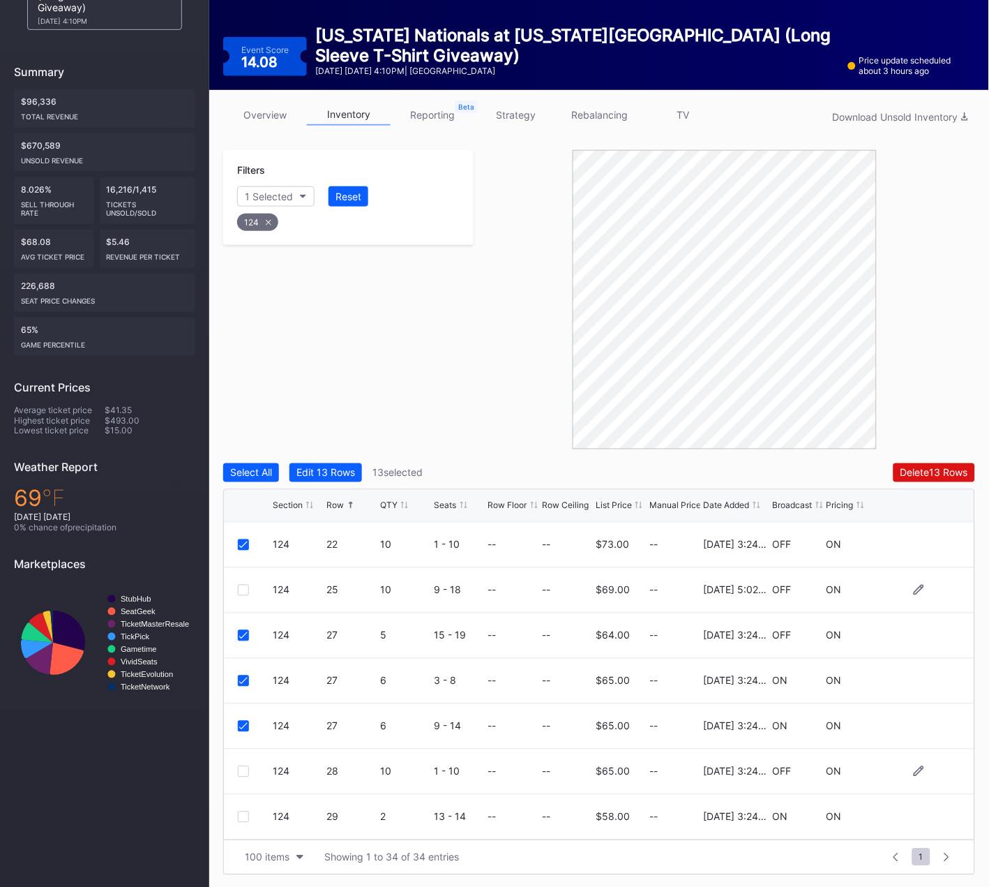
click at [246, 772] on div at bounding box center [243, 771] width 11 height 11
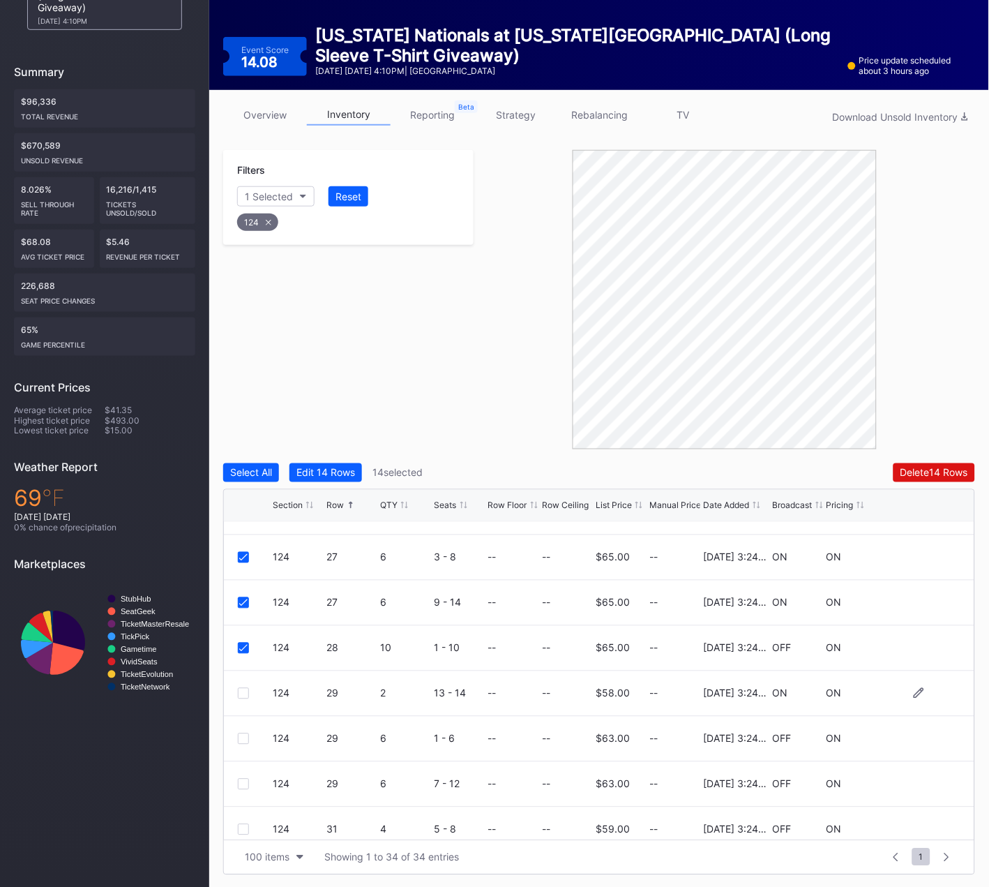
scroll to position [1172, 0]
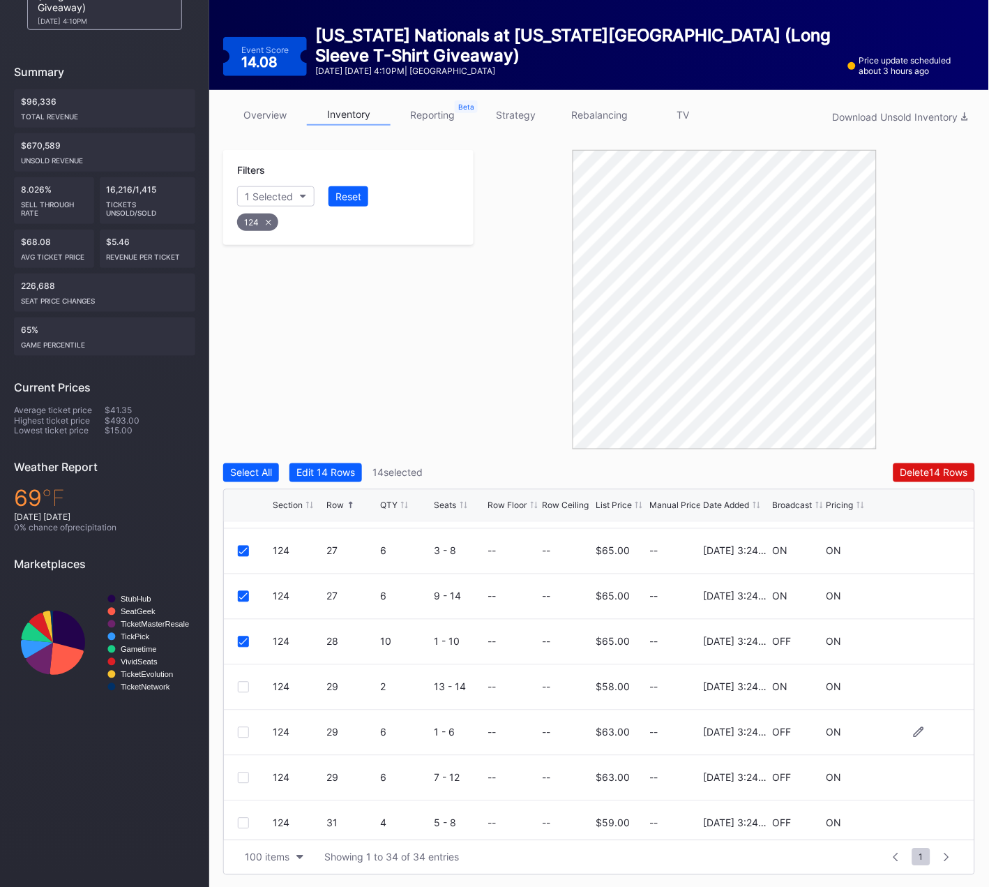
click at [242, 730] on div at bounding box center [243, 732] width 11 height 11
click at [242, 774] on div at bounding box center [243, 777] width 11 height 11
click at [243, 686] on div at bounding box center [243, 687] width 11 height 11
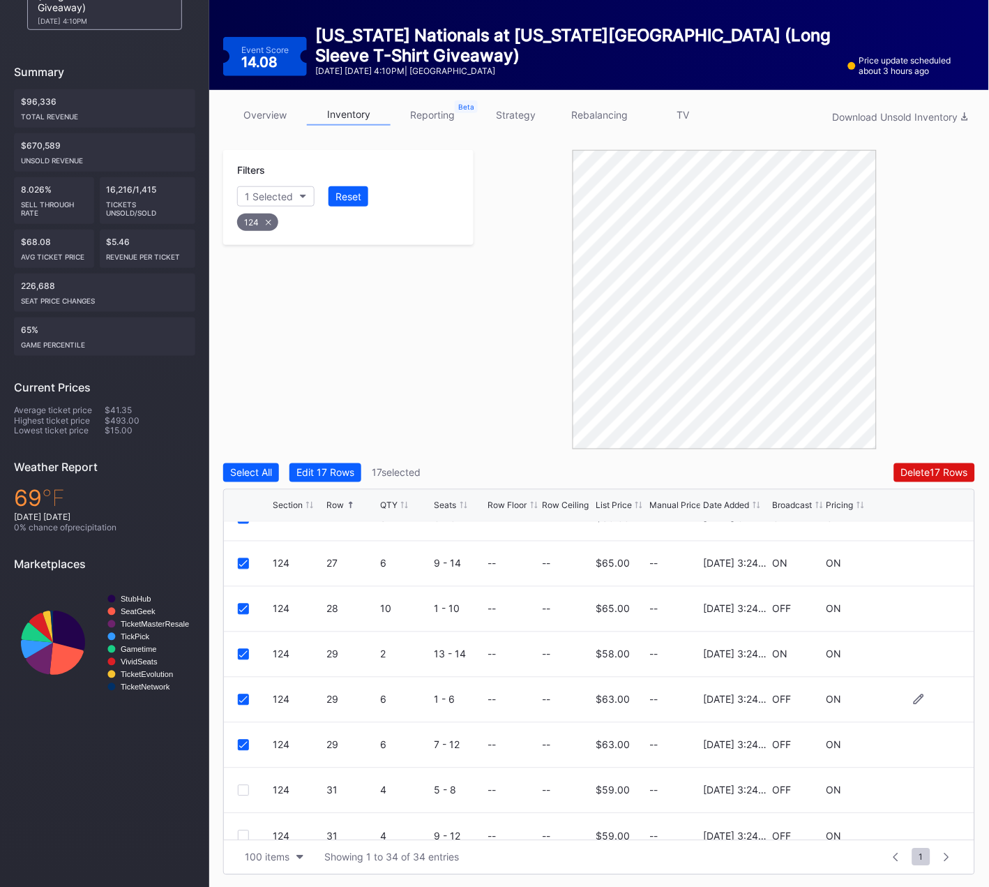
scroll to position [1224, 0]
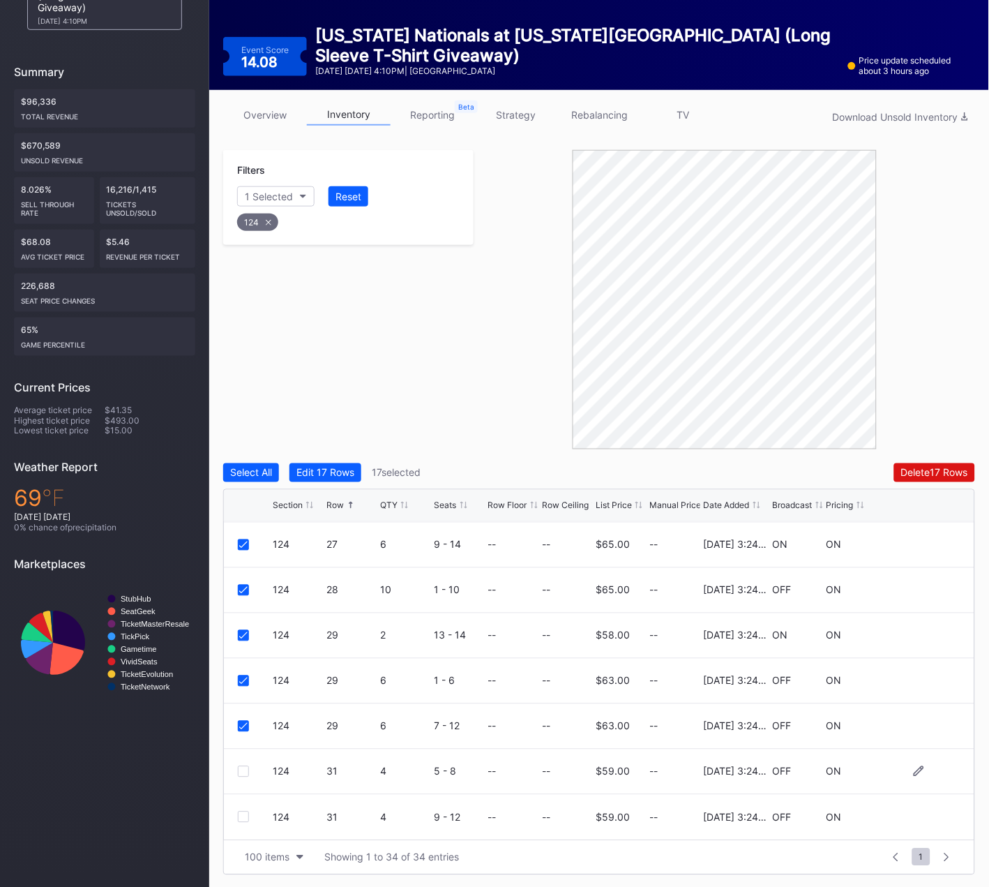
click at [240, 772] on div at bounding box center [243, 771] width 11 height 11
click at [241, 813] on div at bounding box center [243, 816] width 11 height 11
click at [922, 474] on div "Delete 19 Rows" at bounding box center [935, 473] width 68 height 12
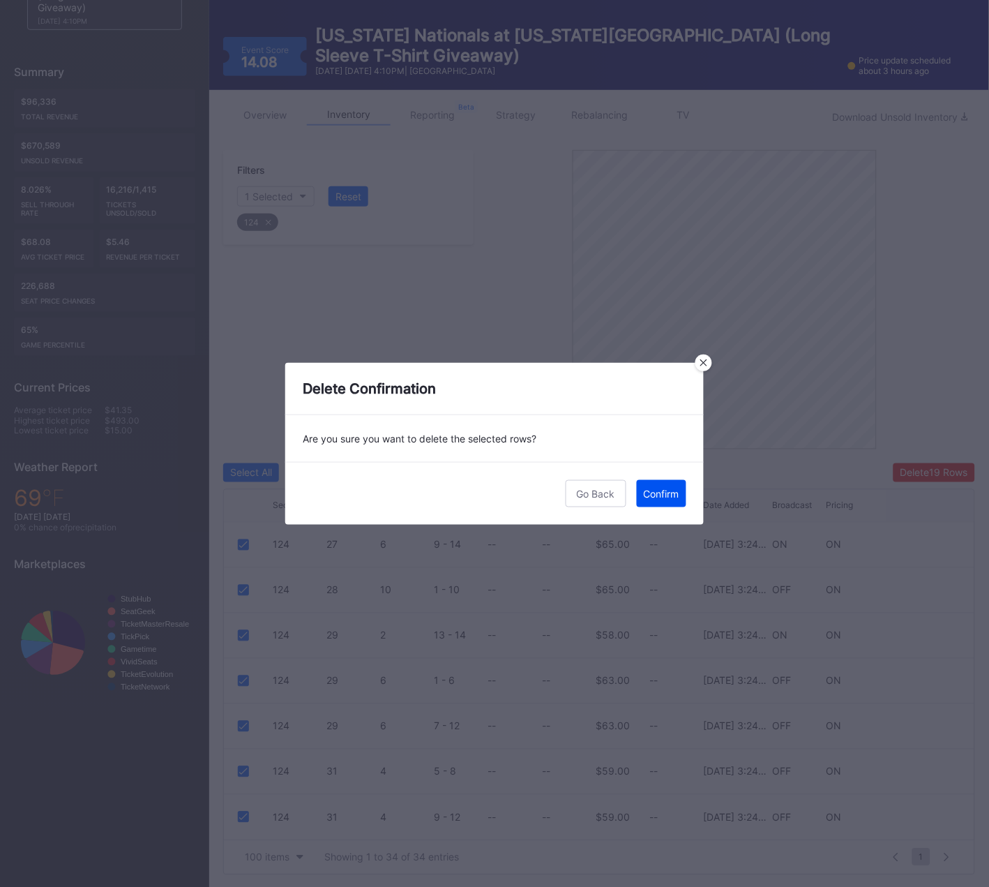
click at [657, 490] on div "Confirm" at bounding box center [662, 494] width 36 height 12
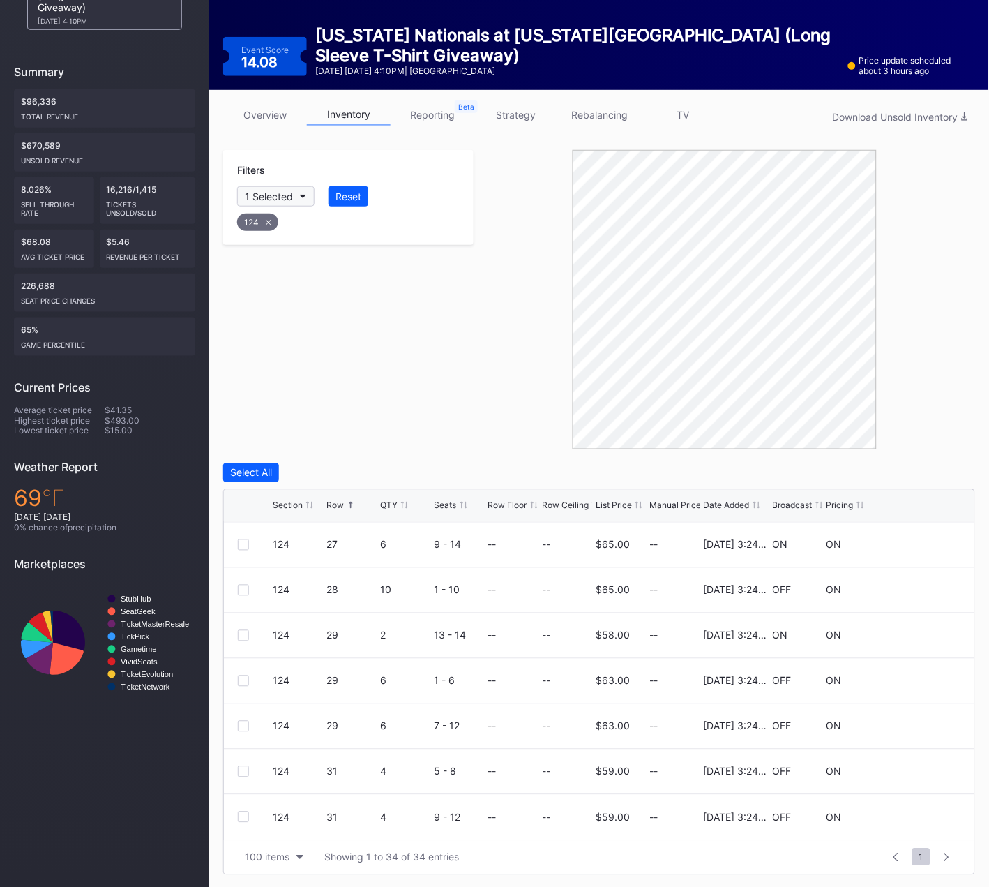
click at [266, 220] on icon at bounding box center [269, 223] width 6 height 6
click at [274, 192] on div "Section" at bounding box center [262, 196] width 34 height 12
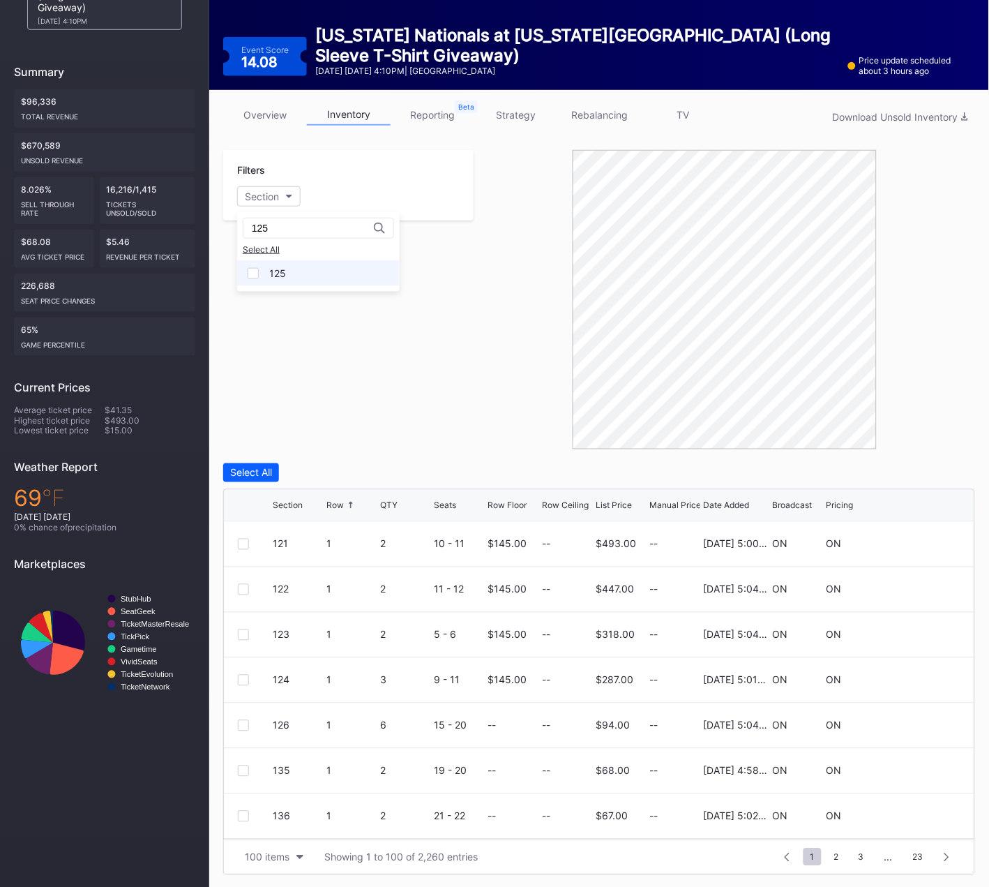
type input "125"
click at [266, 266] on div "125" at bounding box center [318, 273] width 163 height 26
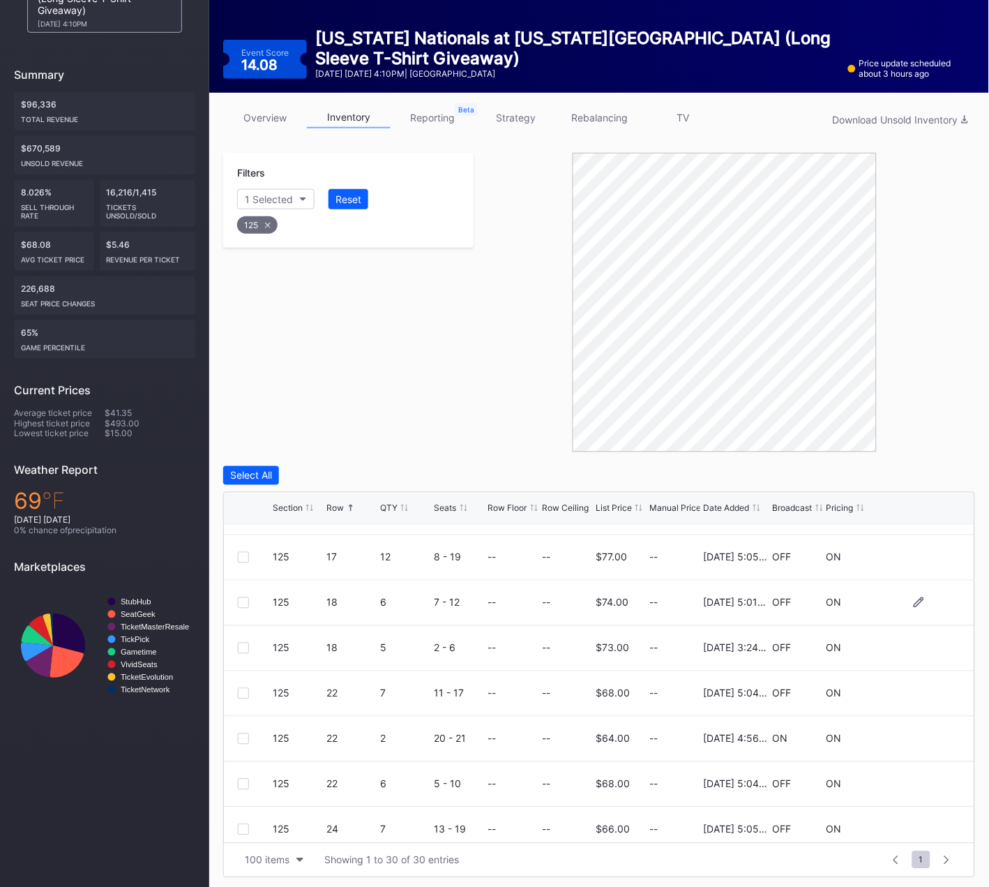
scroll to position [766, 0]
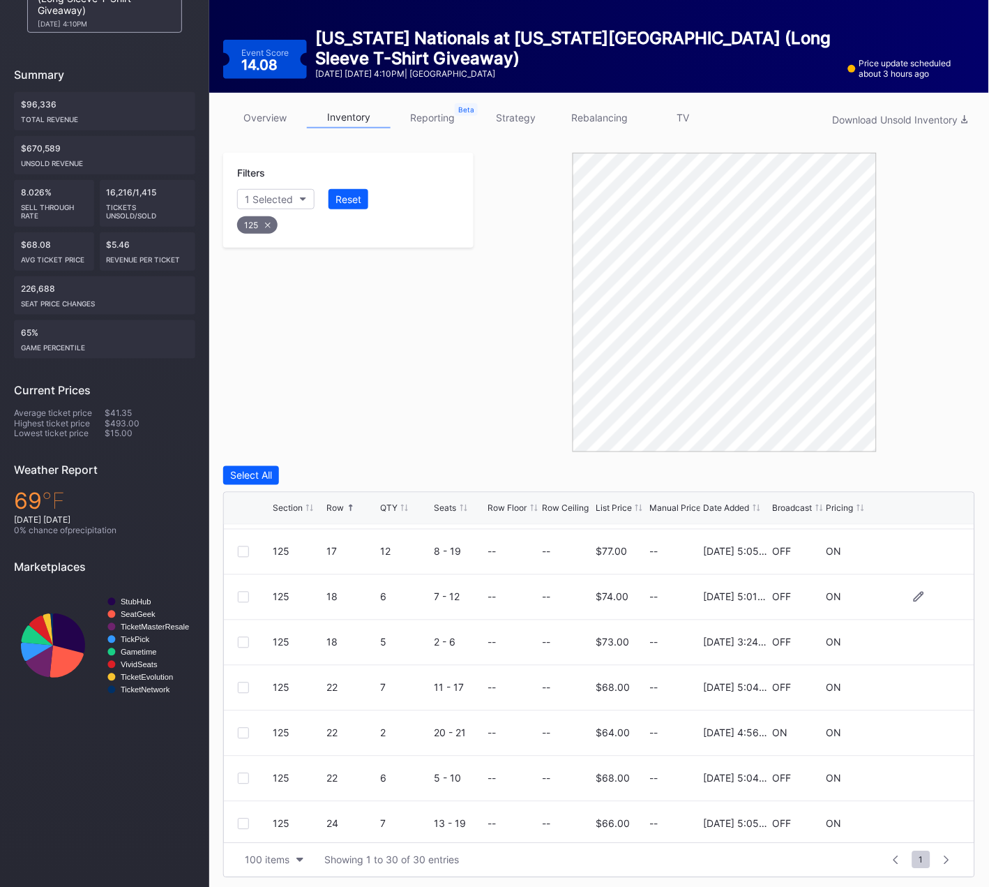
click at [243, 594] on div at bounding box center [243, 597] width 11 height 11
drag, startPoint x: 244, startPoint y: 594, endPoint x: 241, endPoint y: 647, distance: 52.4
click at [244, 594] on icon at bounding box center [243, 597] width 8 height 7
click at [246, 642] on div at bounding box center [243, 642] width 11 height 11
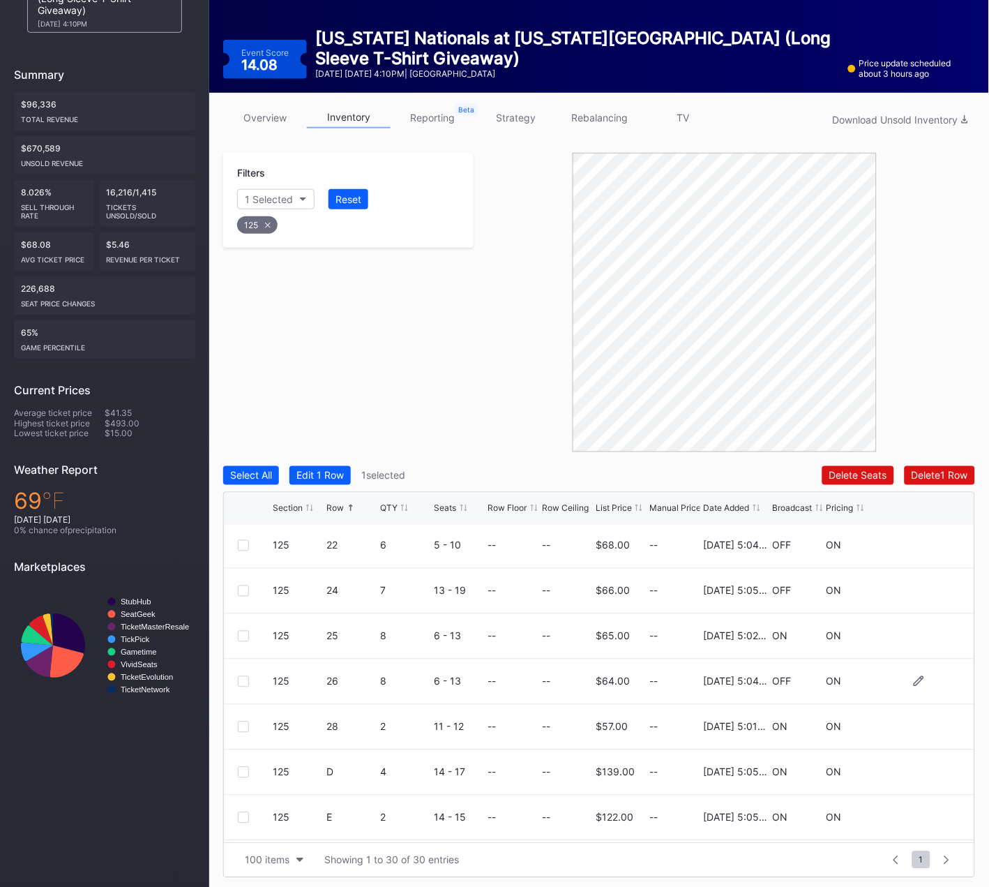
scroll to position [1042, 0]
click at [242, 818] on div at bounding box center [243, 819] width 11 height 11
click at [936, 475] on div "Delete 2 Rows" at bounding box center [937, 475] width 62 height 12
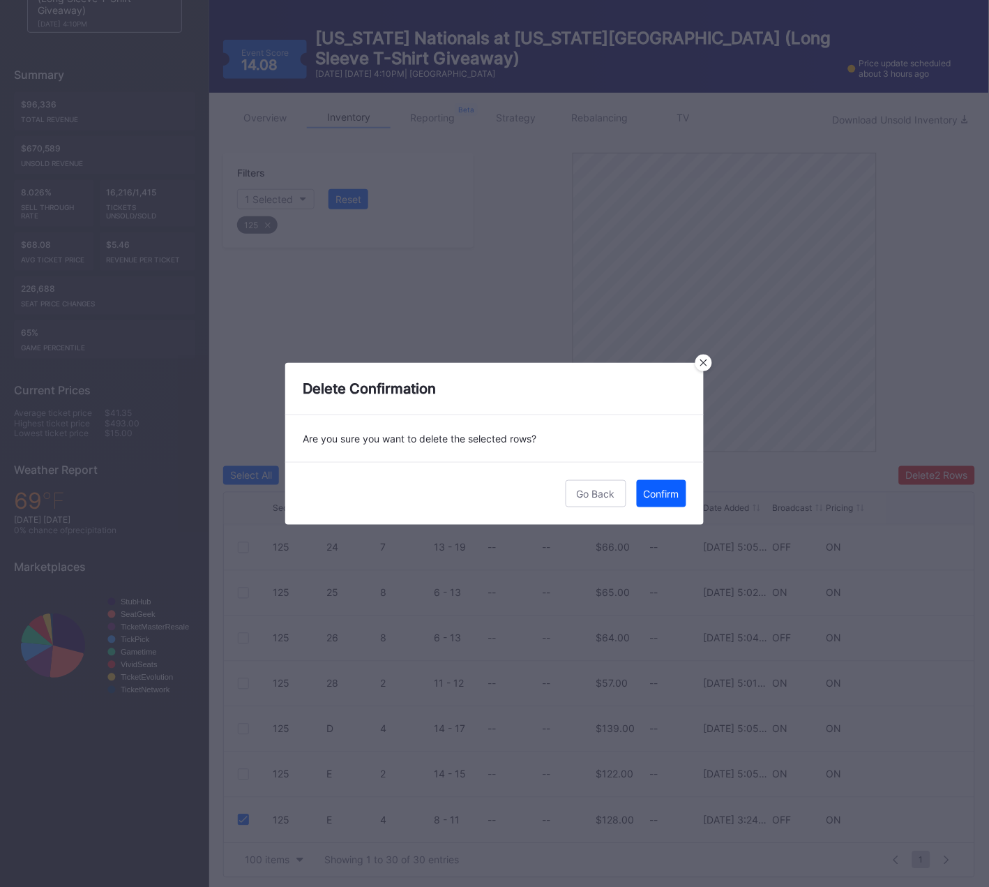
click at [670, 490] on div "Confirm" at bounding box center [662, 494] width 36 height 12
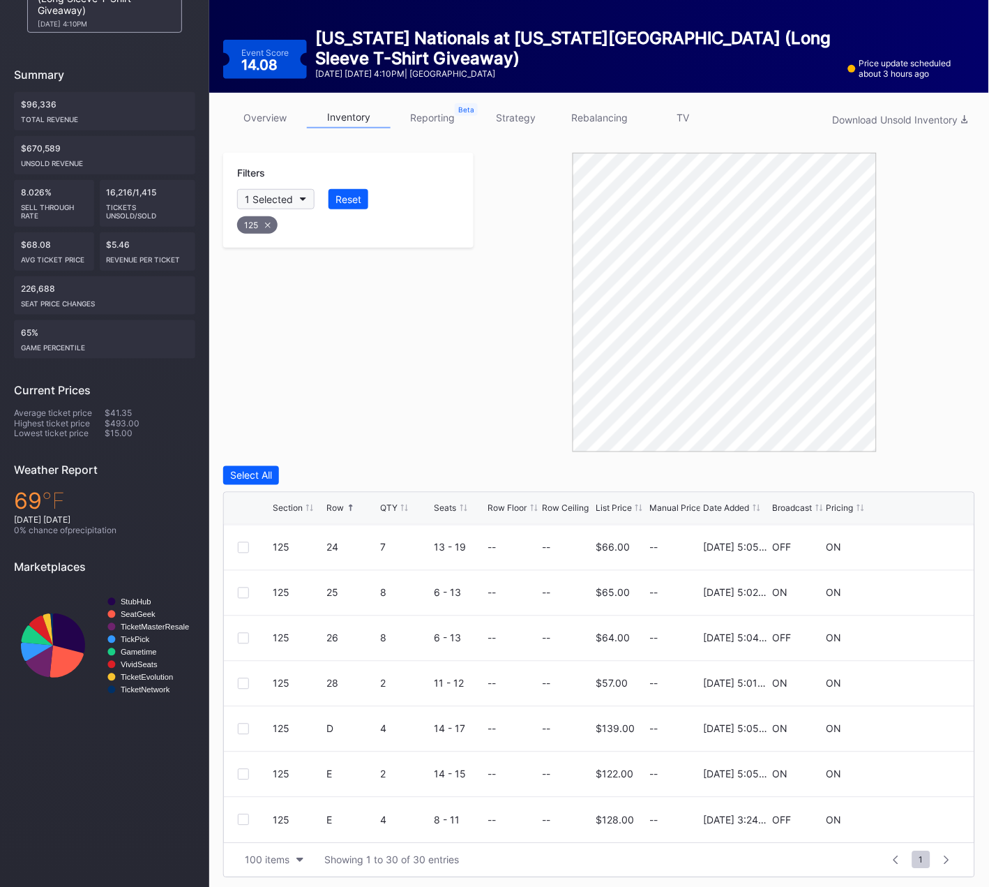
click at [261, 223] on div "125" at bounding box center [257, 224] width 40 height 17
click at [280, 197] on button "Section" at bounding box center [268, 199] width 63 height 20
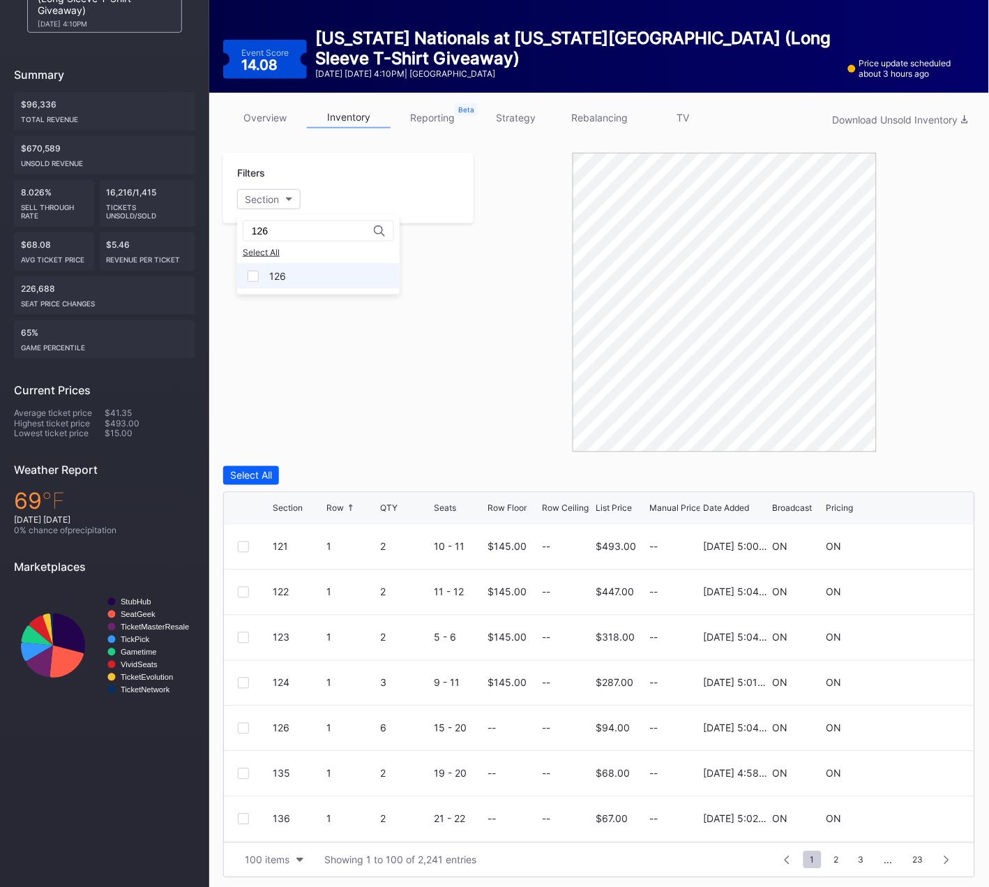
type input "126"
click at [289, 275] on div "126" at bounding box center [318, 276] width 163 height 26
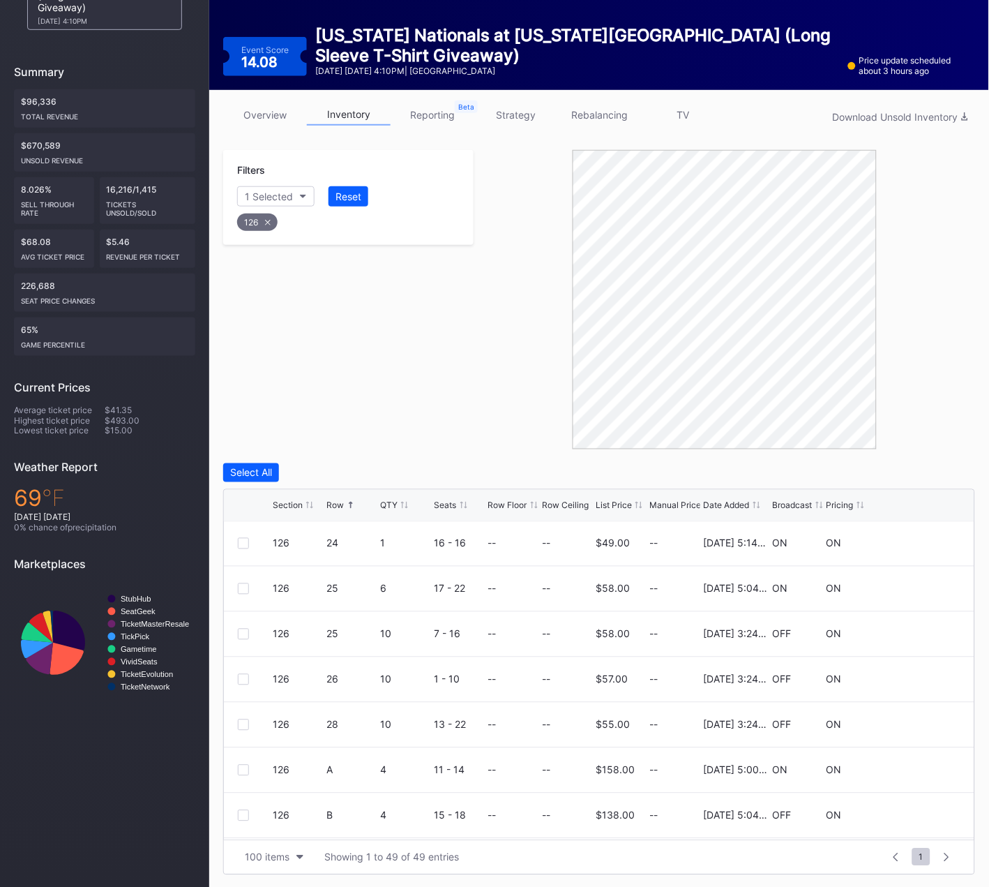
scroll to position [1903, 0]
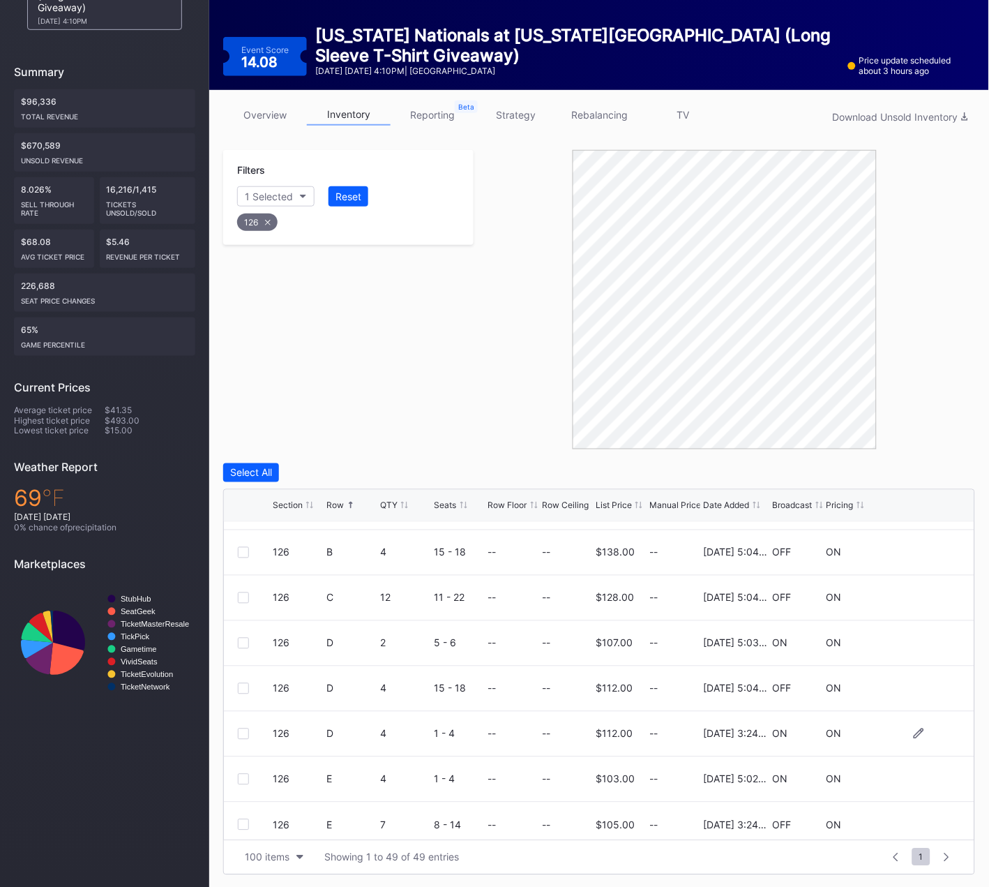
click at [242, 731] on div at bounding box center [243, 733] width 11 height 11
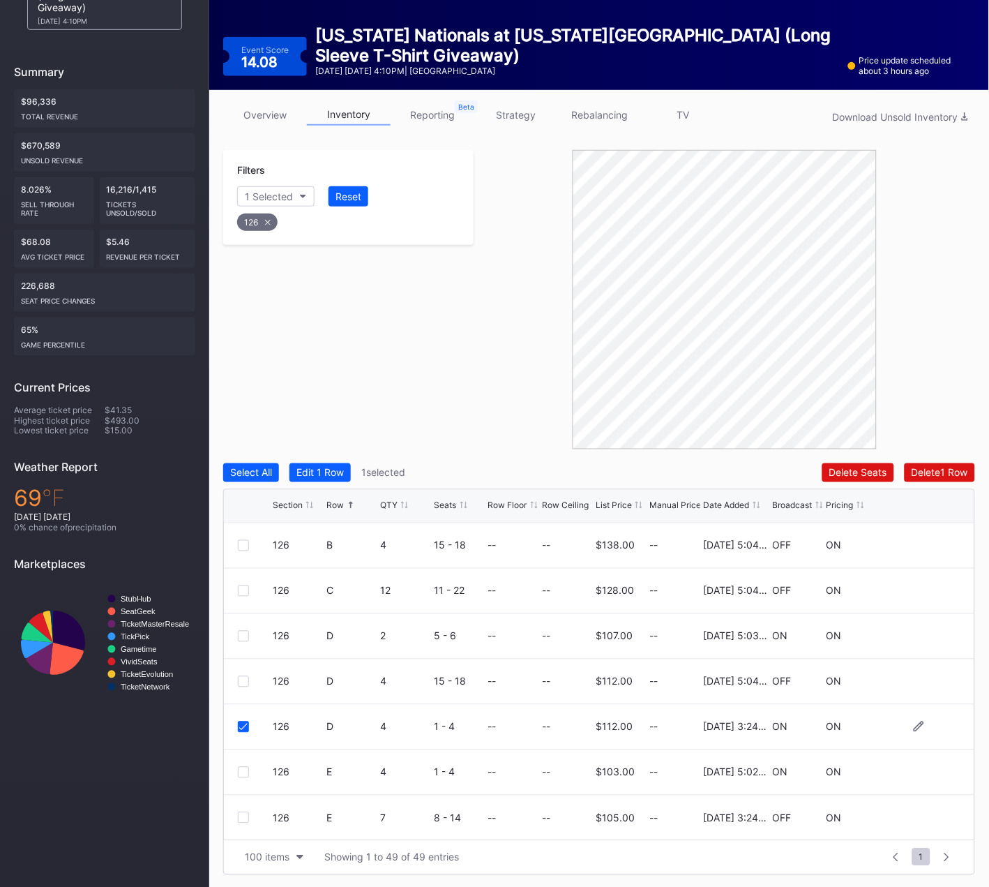
drag, startPoint x: 244, startPoint y: 818, endPoint x: 314, endPoint y: 742, distance: 103.2
click at [243, 818] on div at bounding box center [243, 817] width 11 height 11
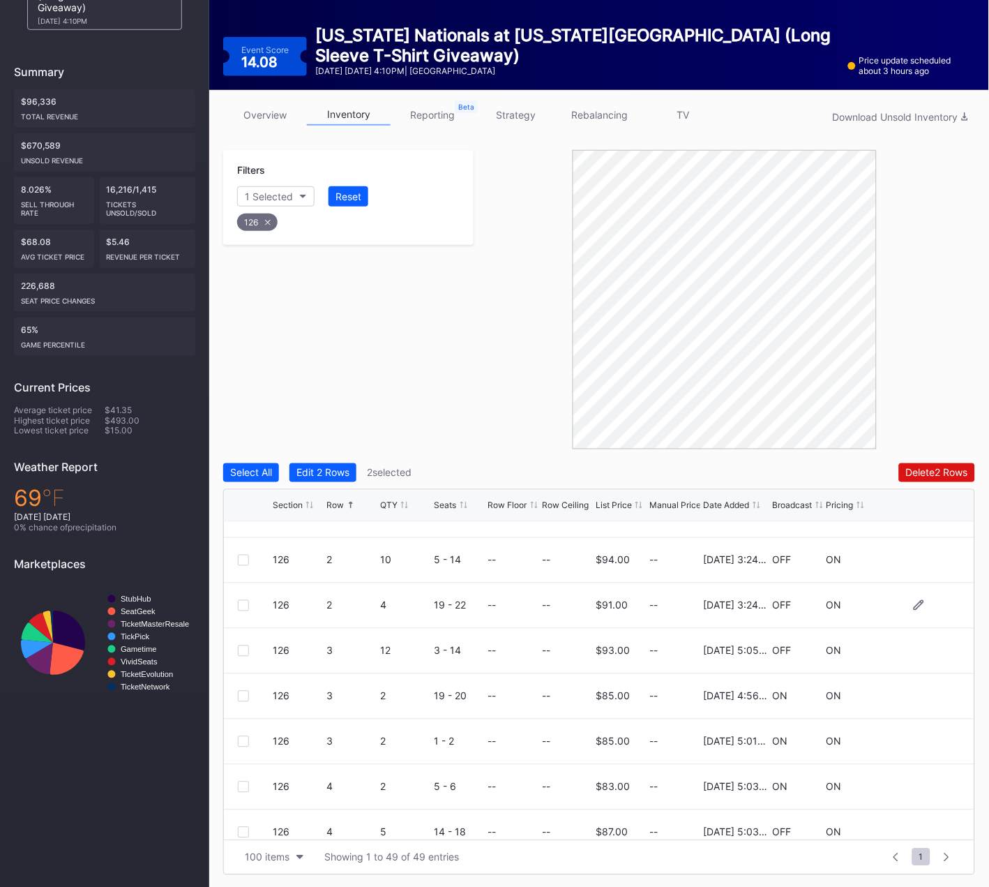
scroll to position [0, 0]
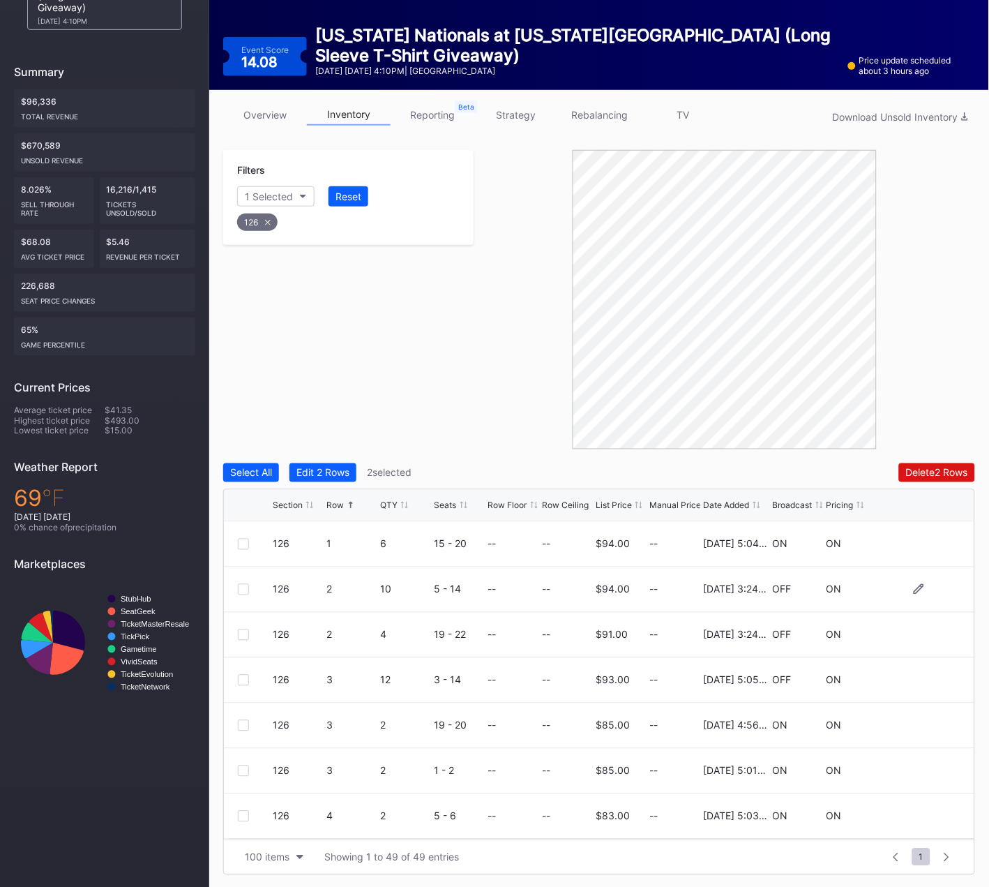
click at [243, 586] on div at bounding box center [243, 589] width 11 height 11
click at [242, 631] on div at bounding box center [243, 634] width 11 height 11
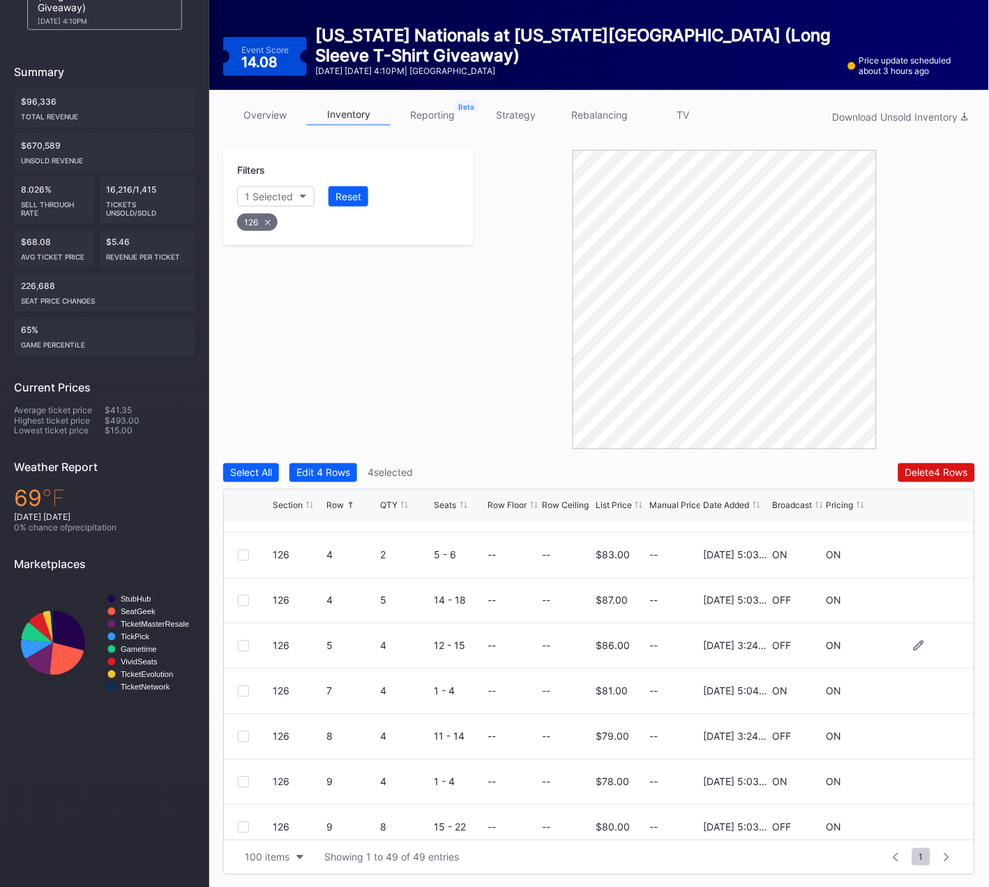
click at [242, 642] on div at bounding box center [243, 645] width 11 height 11
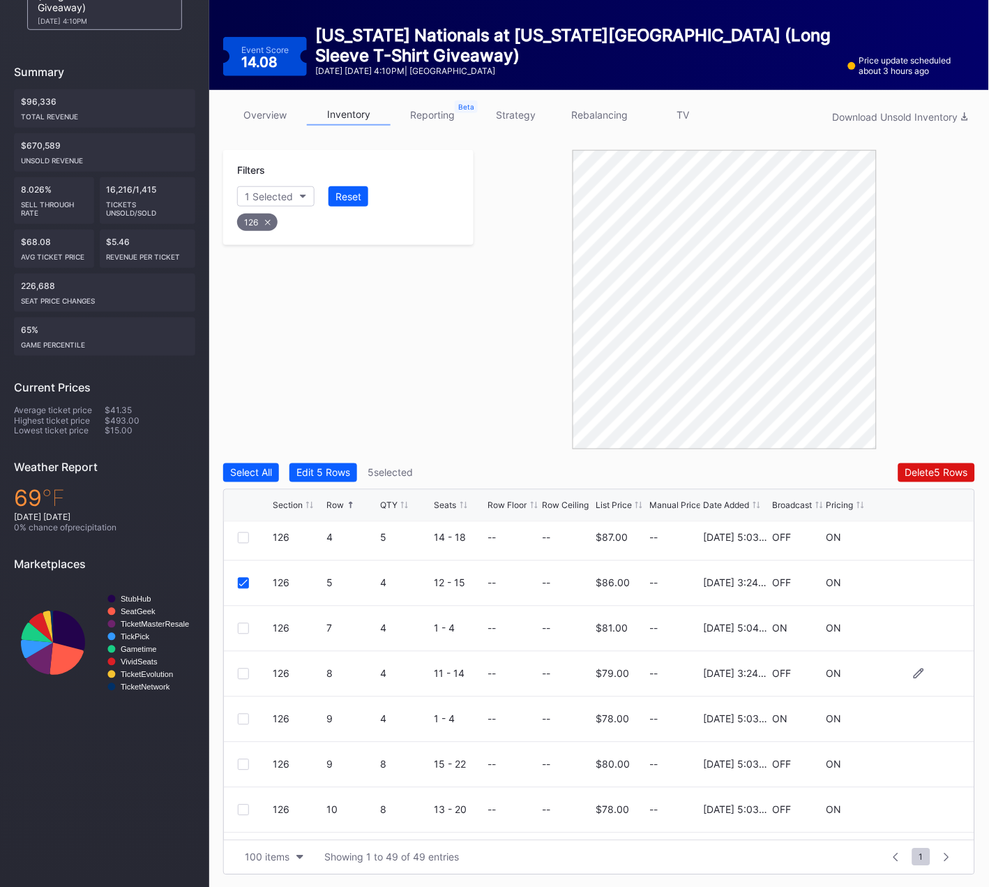
scroll to position [328, 0]
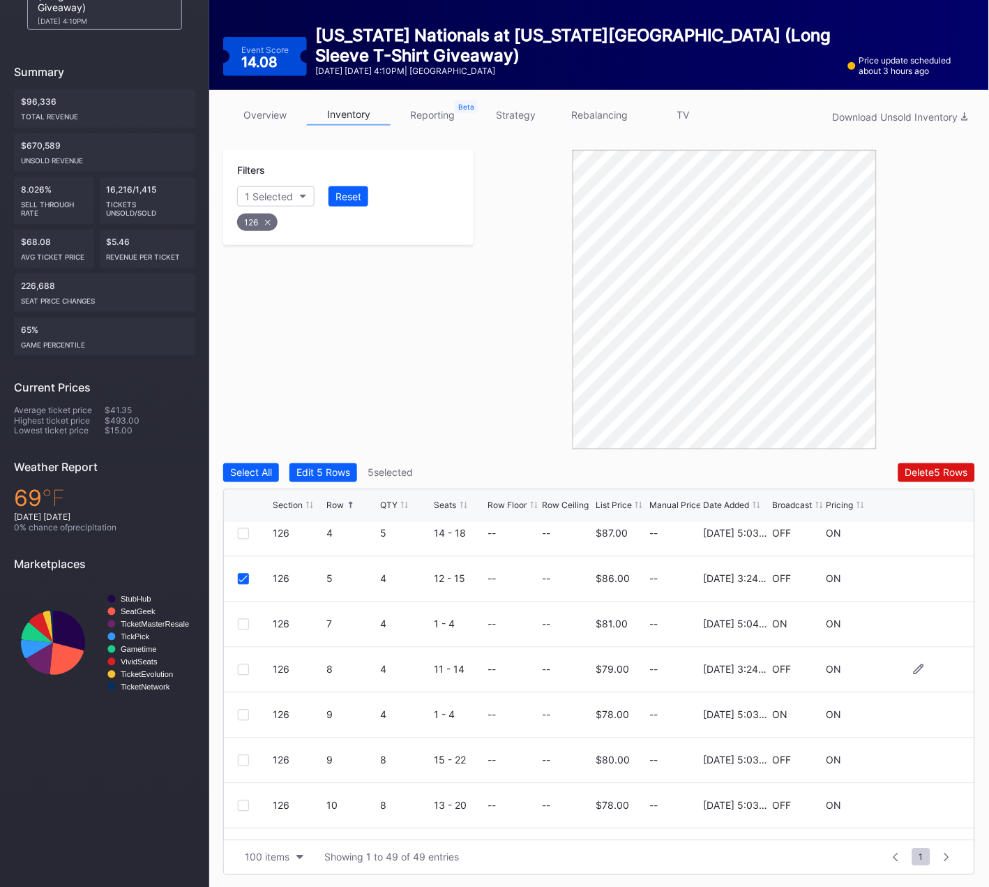
click at [243, 666] on div at bounding box center [243, 669] width 11 height 11
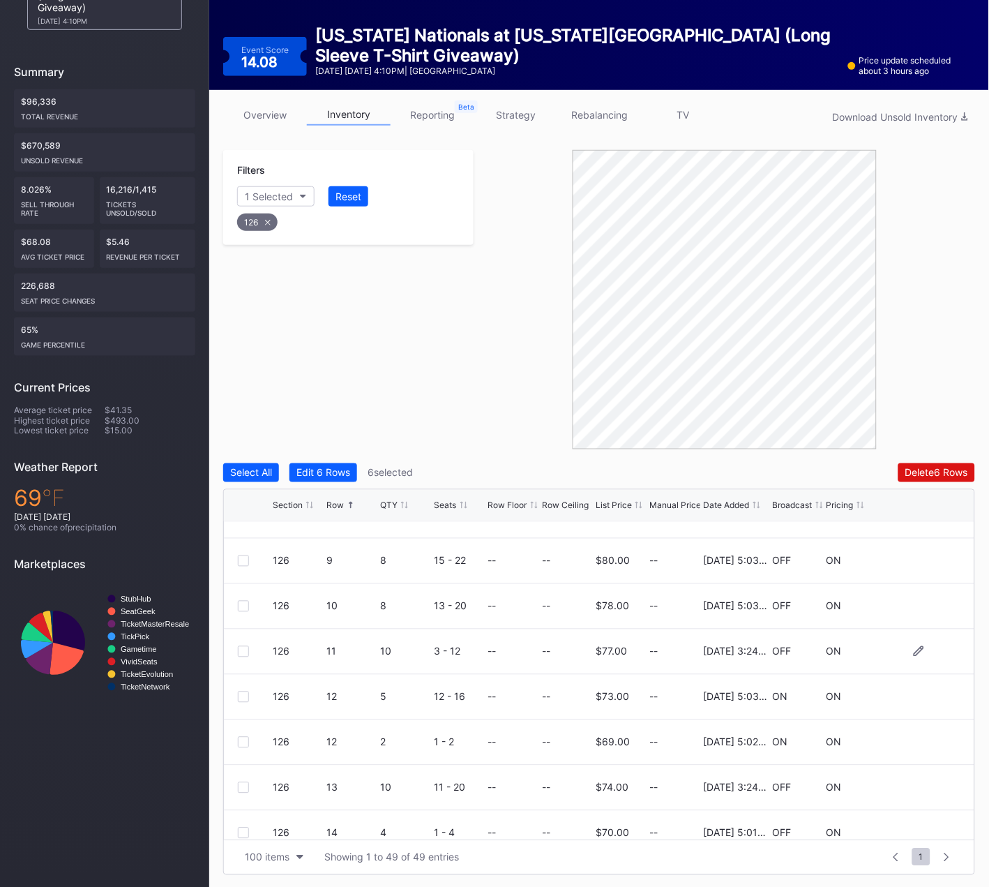
scroll to position [534, 0]
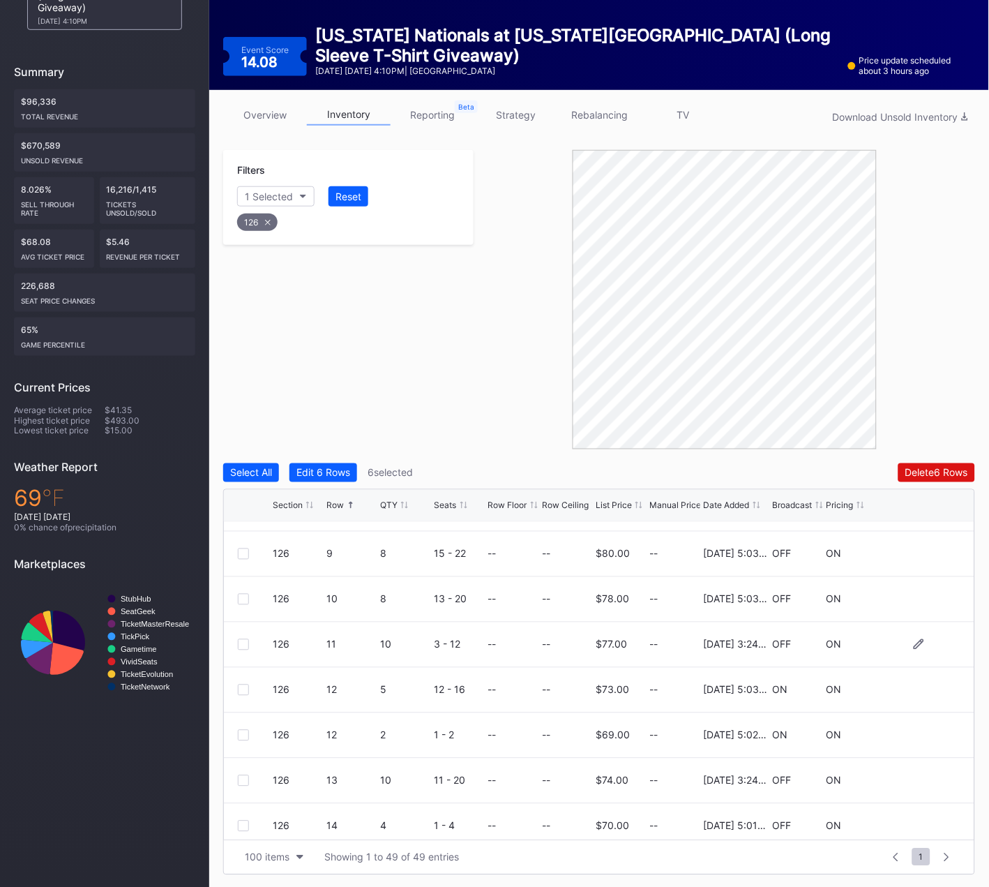
click at [241, 639] on div at bounding box center [243, 644] width 11 height 11
click at [242, 780] on div at bounding box center [243, 780] width 11 height 11
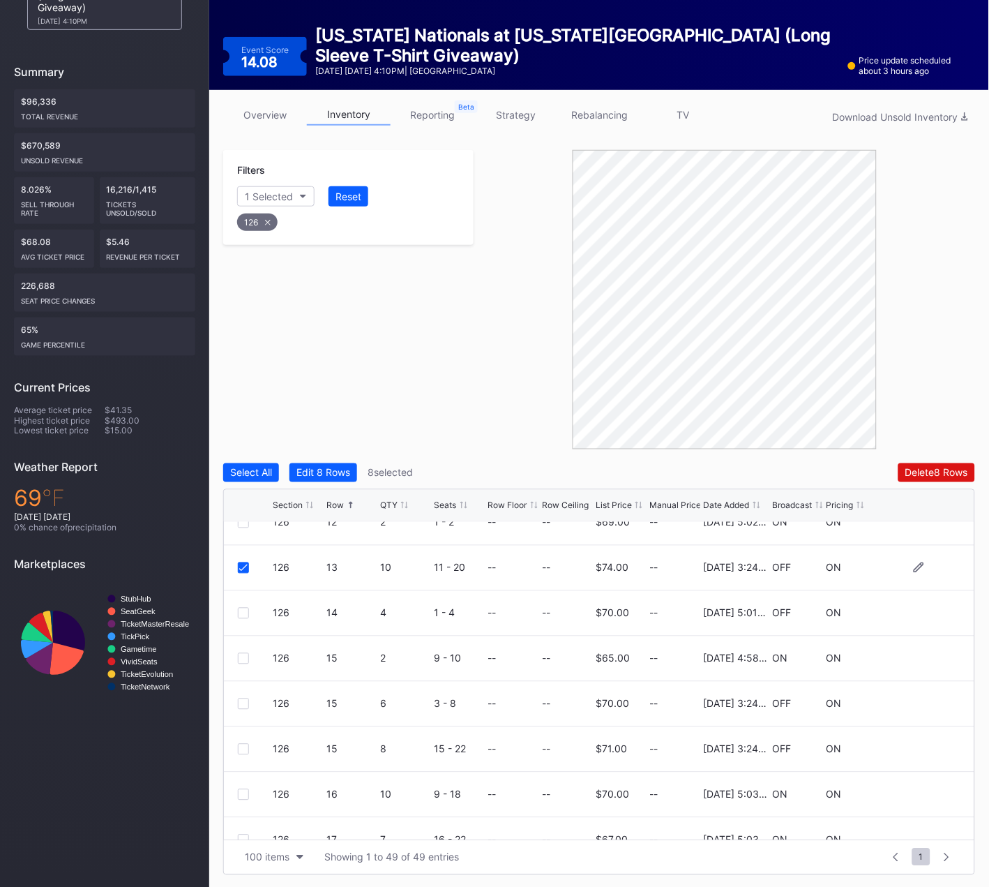
scroll to position [756, 0]
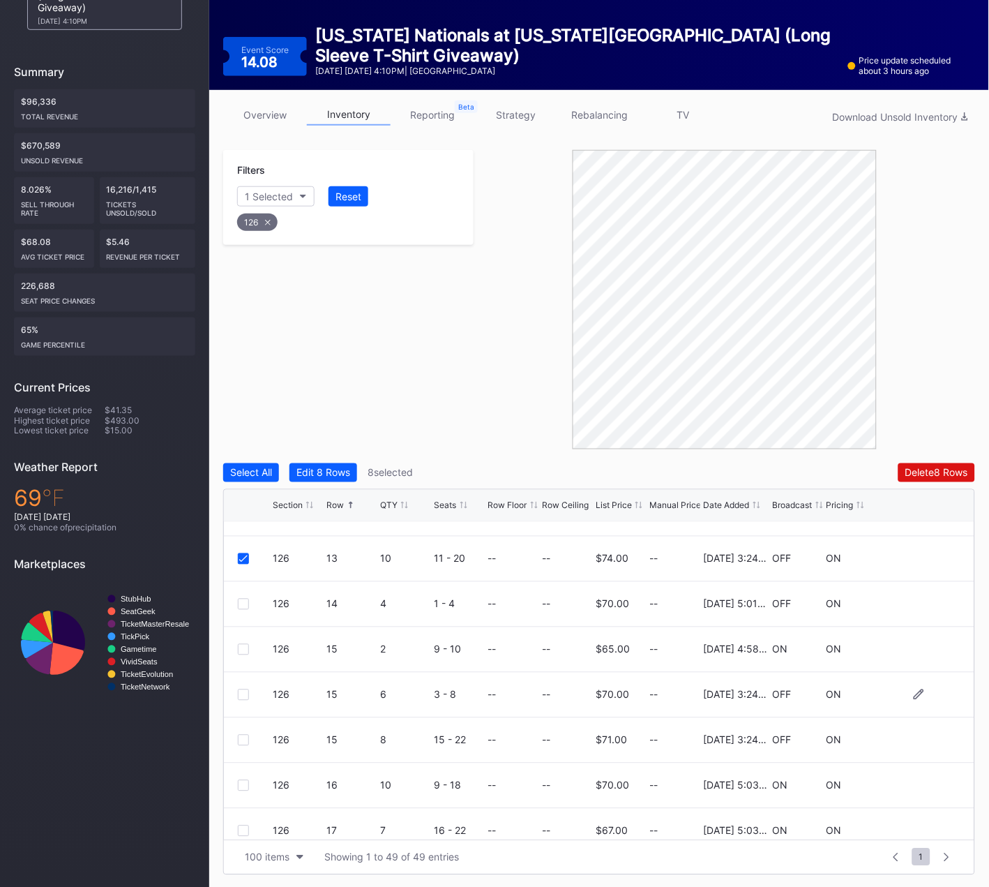
click at [245, 693] on div at bounding box center [243, 694] width 11 height 11
click at [244, 739] on div at bounding box center [243, 740] width 11 height 11
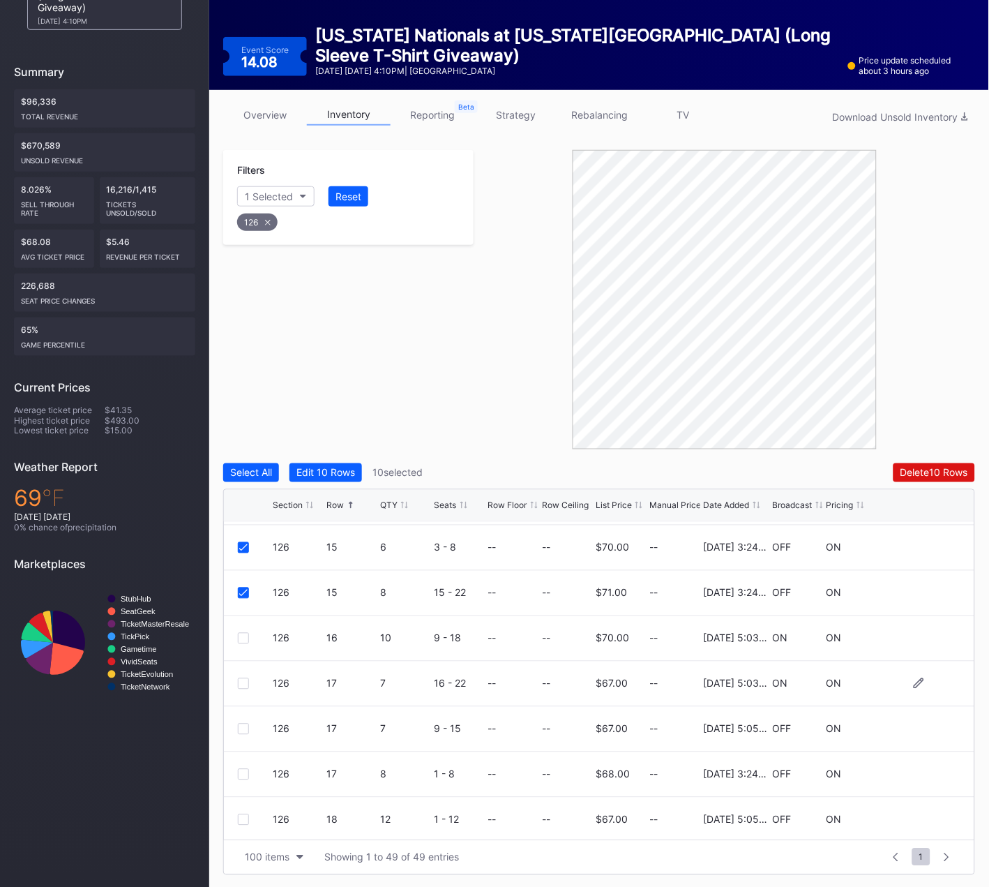
scroll to position [915, 0]
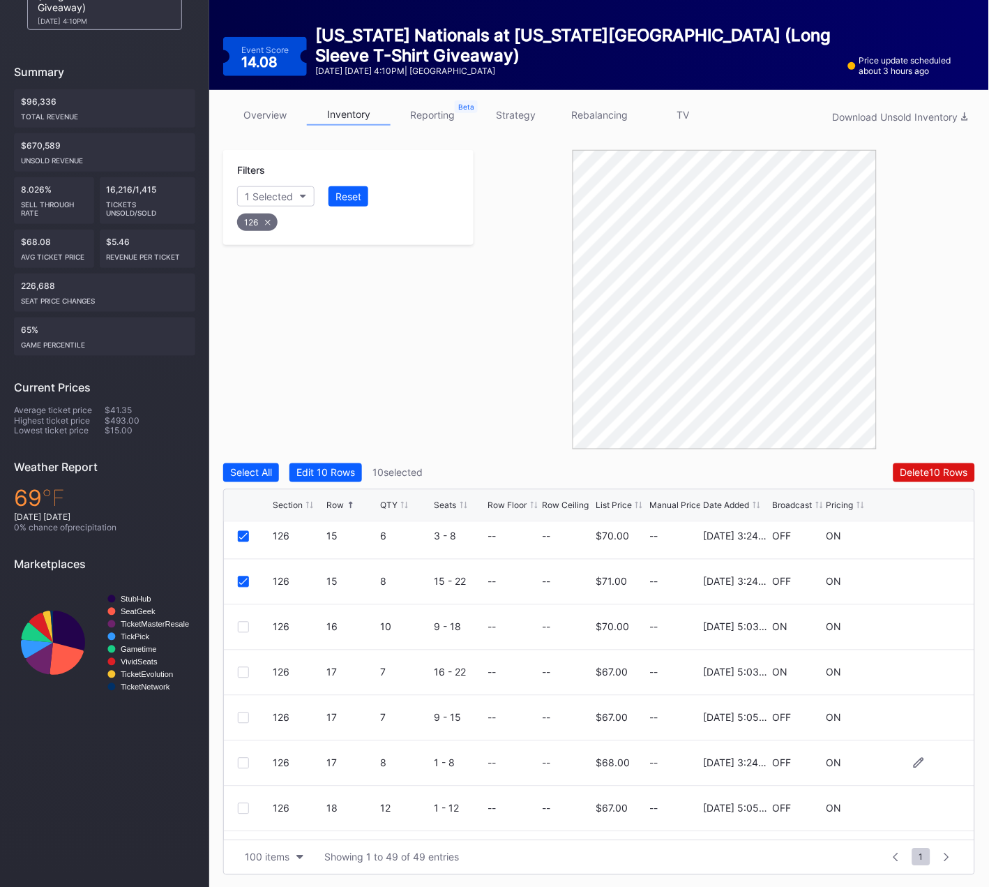
click at [244, 762] on div at bounding box center [243, 763] width 11 height 11
click at [243, 714] on div at bounding box center [243, 716] width 11 height 11
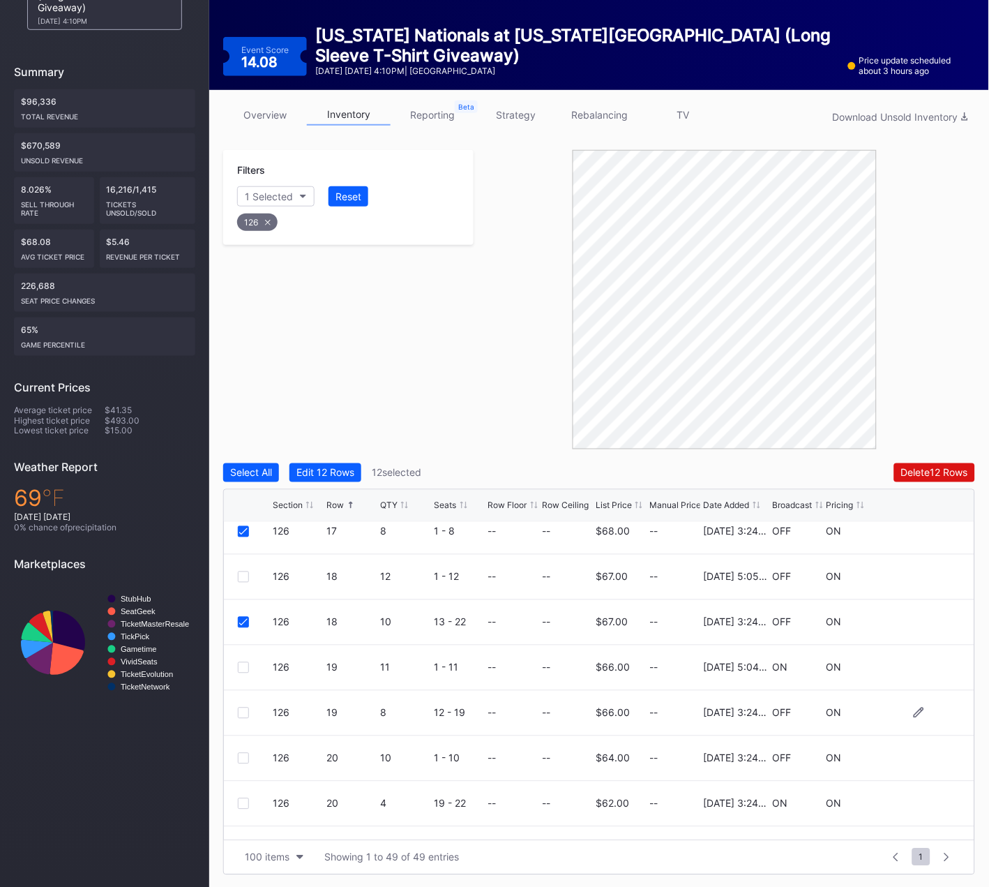
click at [241, 710] on div at bounding box center [243, 712] width 11 height 11
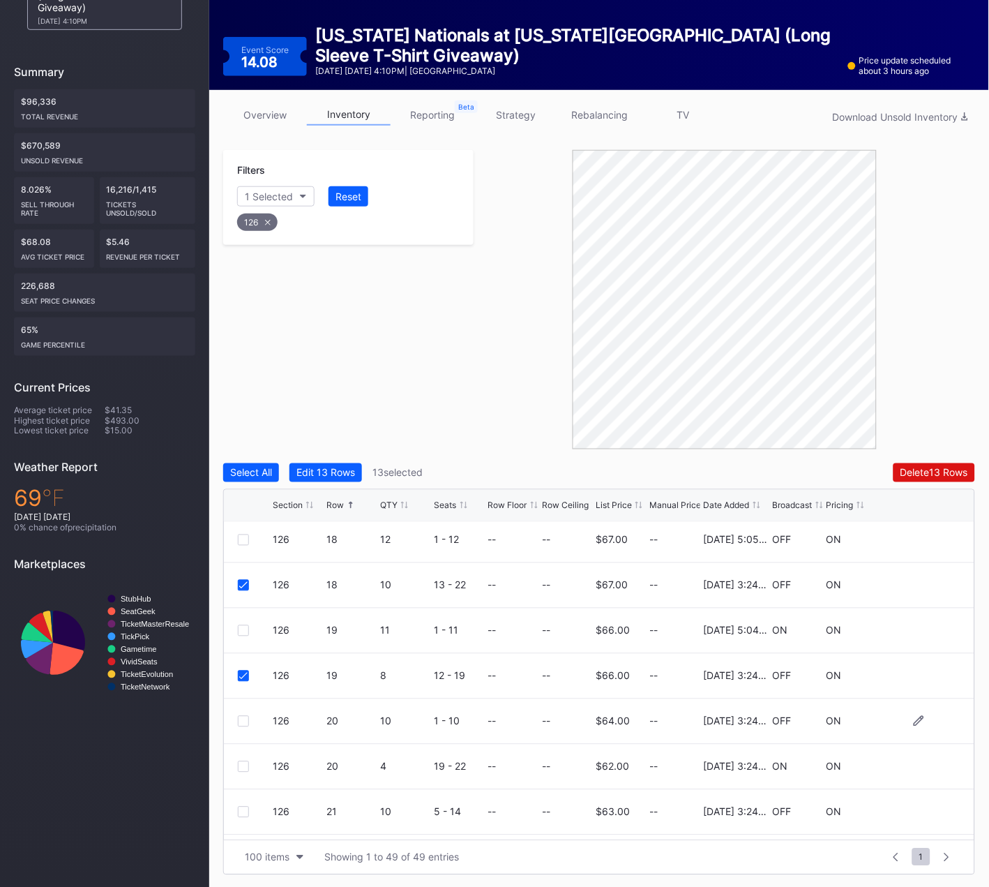
scroll to position [1224, 0]
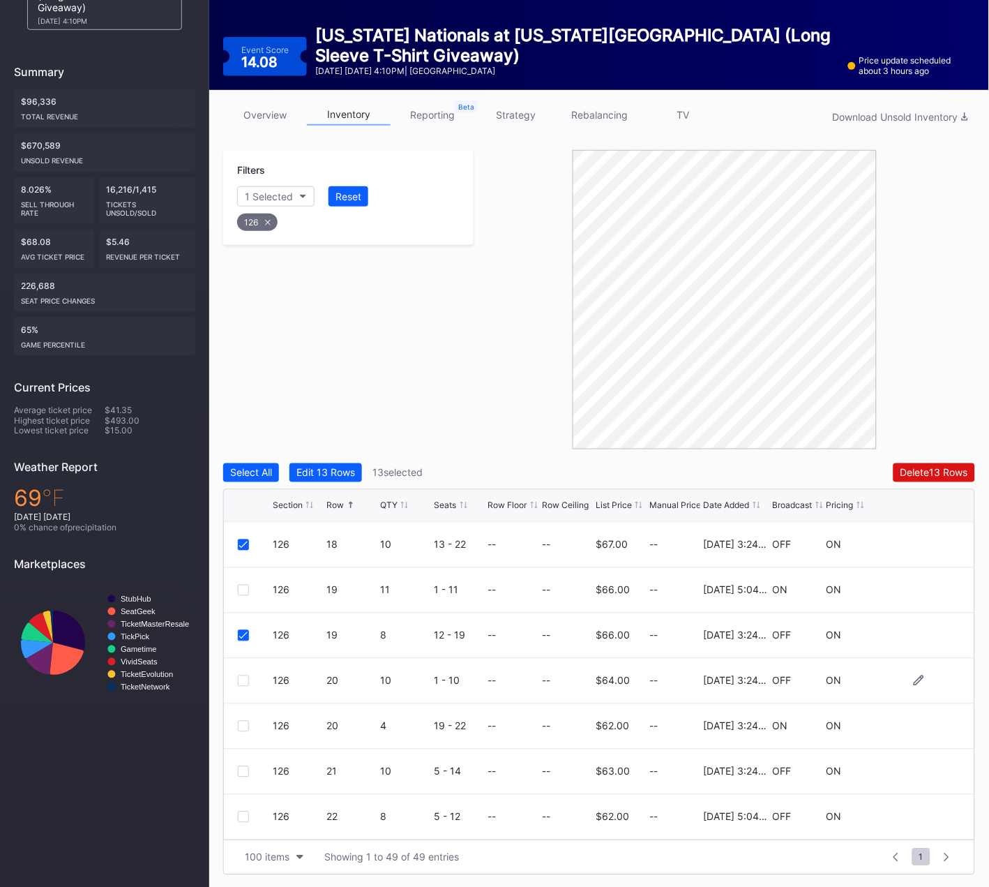
click at [243, 679] on div at bounding box center [243, 680] width 11 height 11
click at [242, 723] on div at bounding box center [243, 726] width 11 height 11
click at [246, 773] on div at bounding box center [243, 771] width 11 height 11
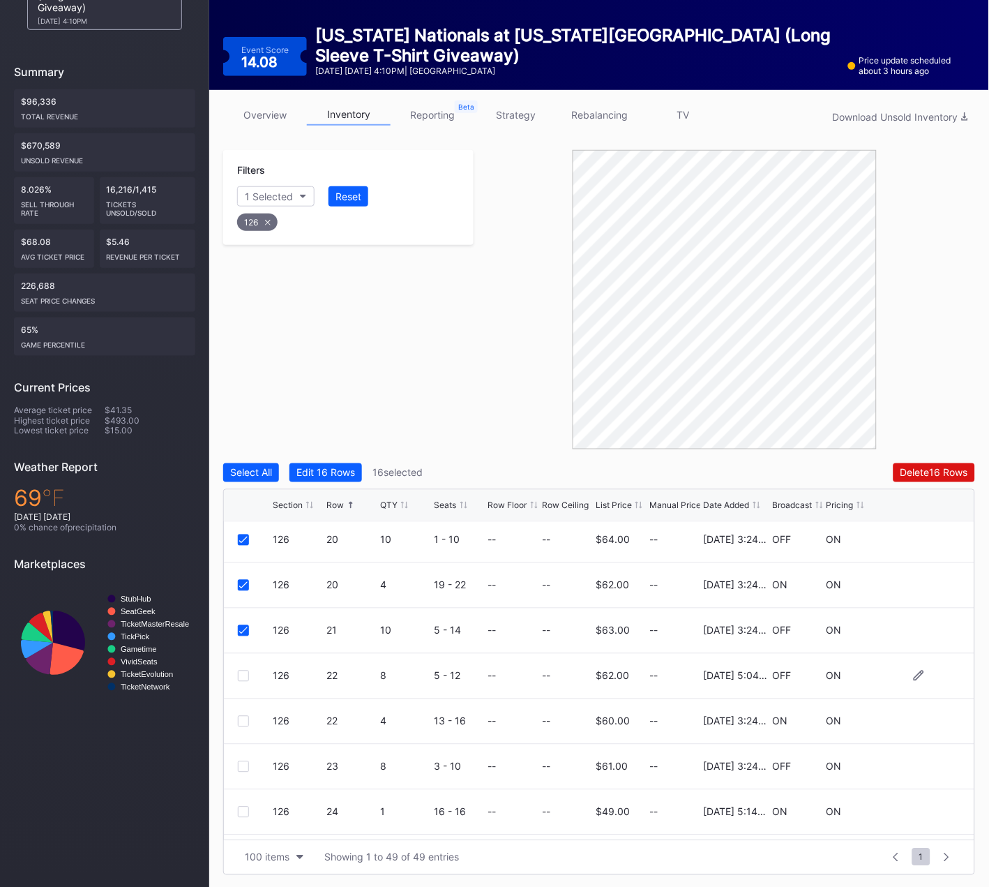
scroll to position [1369, 0]
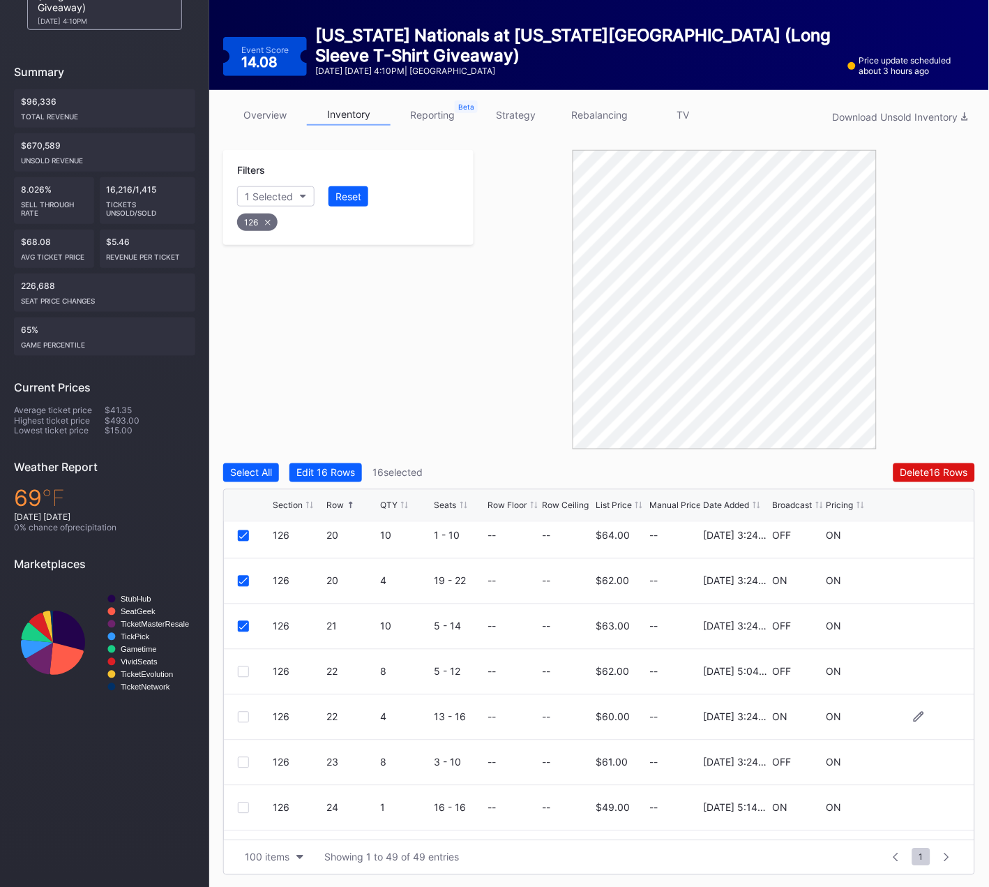
click at [243, 715] on div at bounding box center [243, 717] width 11 height 11
click at [243, 762] on div at bounding box center [243, 762] width 11 height 11
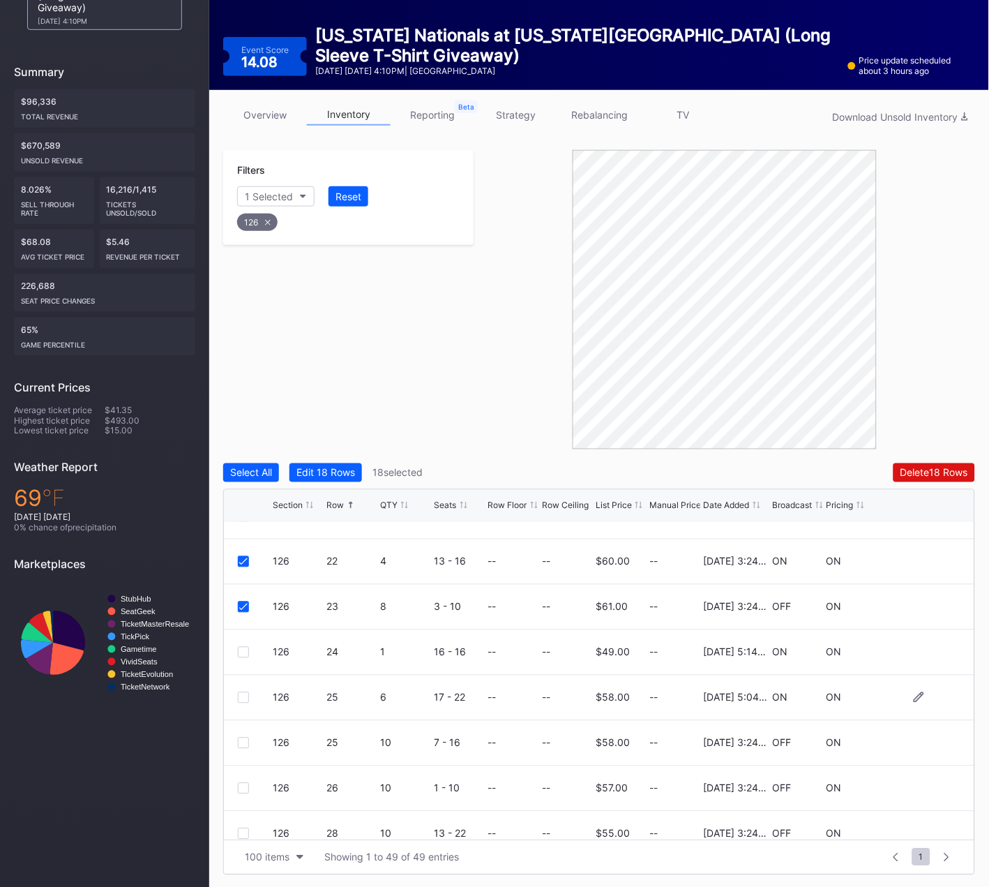
scroll to position [1553, 0]
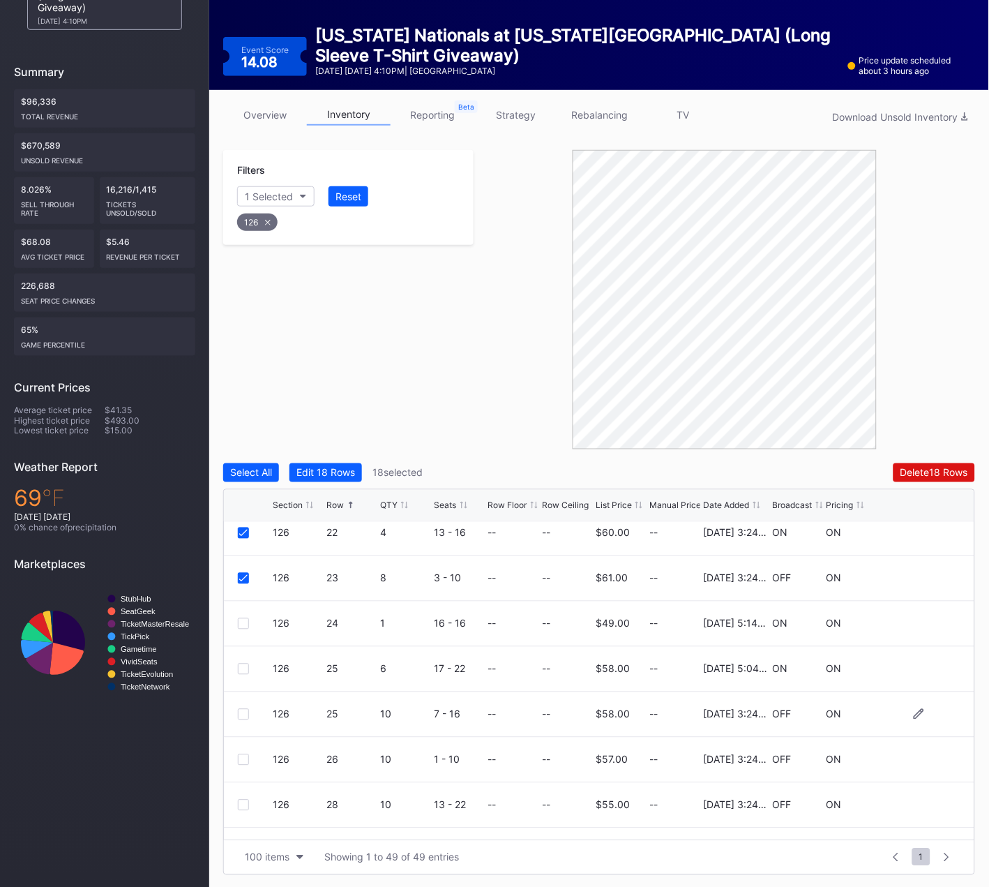
click at [243, 712] on div at bounding box center [243, 714] width 11 height 11
click at [247, 756] on div at bounding box center [243, 759] width 11 height 11
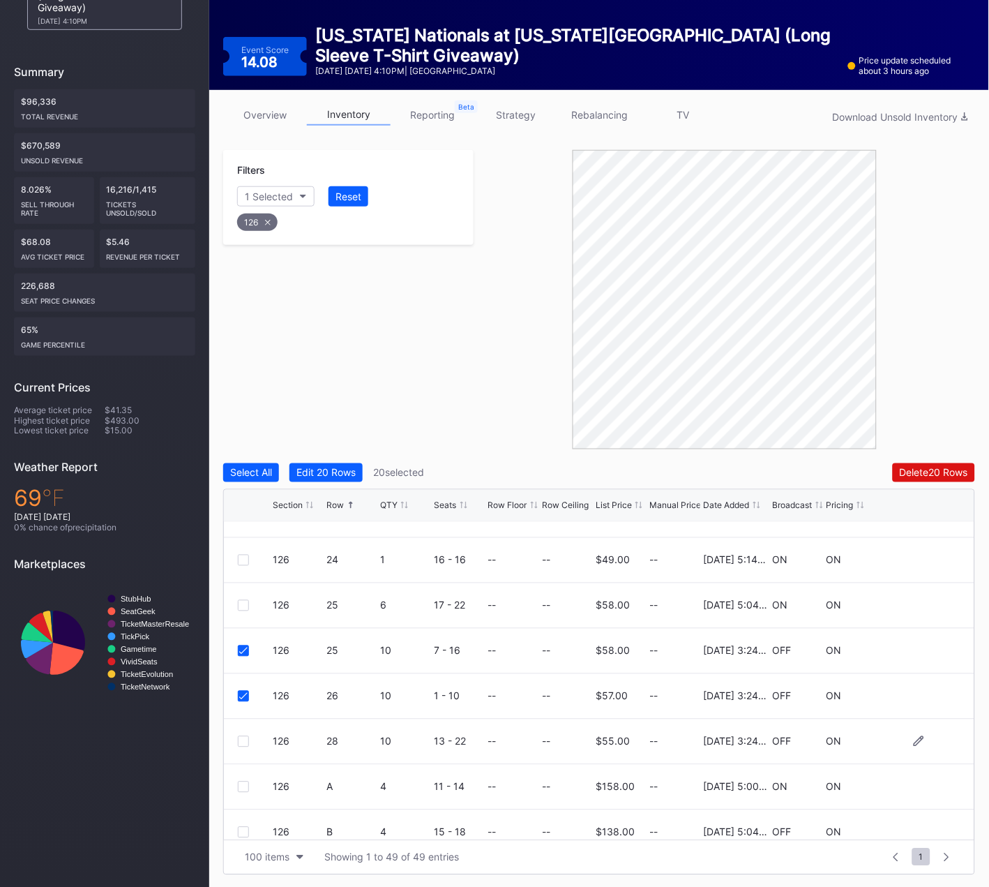
scroll to position [1621, 0]
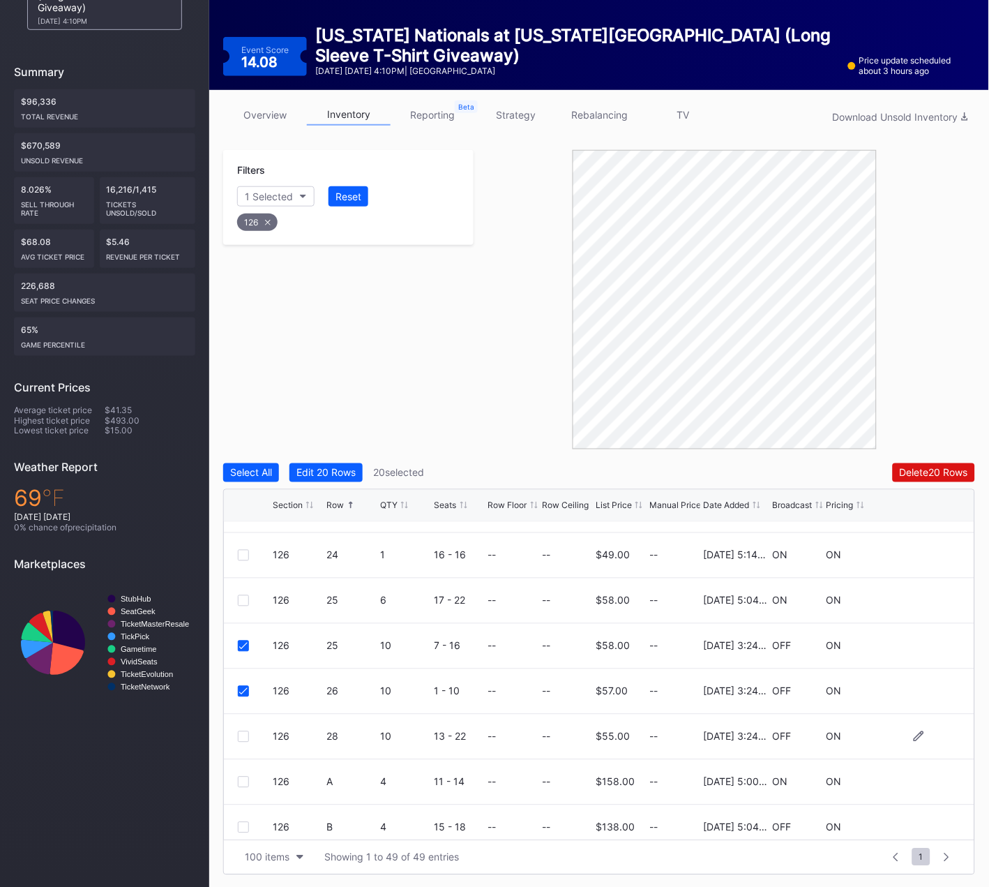
click at [243, 734] on div at bounding box center [243, 736] width 11 height 11
click at [921, 475] on div "Delete 21 Rows" at bounding box center [934, 473] width 67 height 12
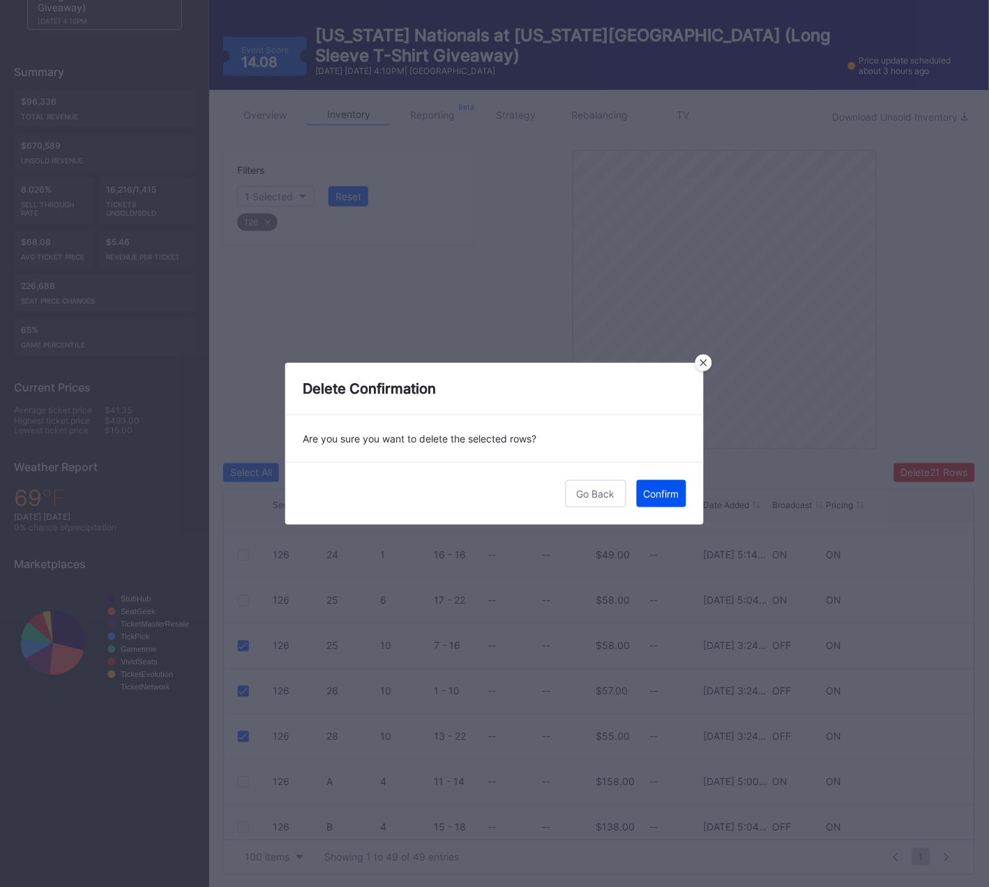
click at [664, 490] on div "Confirm" at bounding box center [662, 494] width 36 height 12
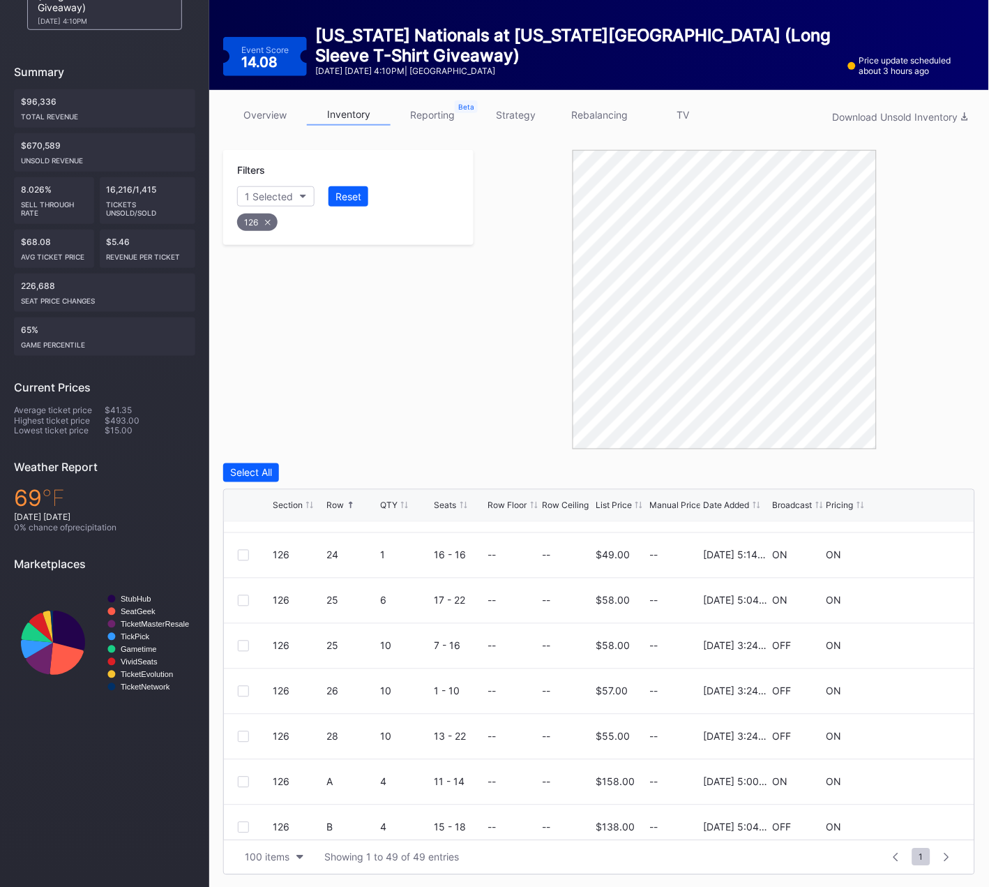
click at [267, 220] on icon at bounding box center [268, 223] width 6 height 6
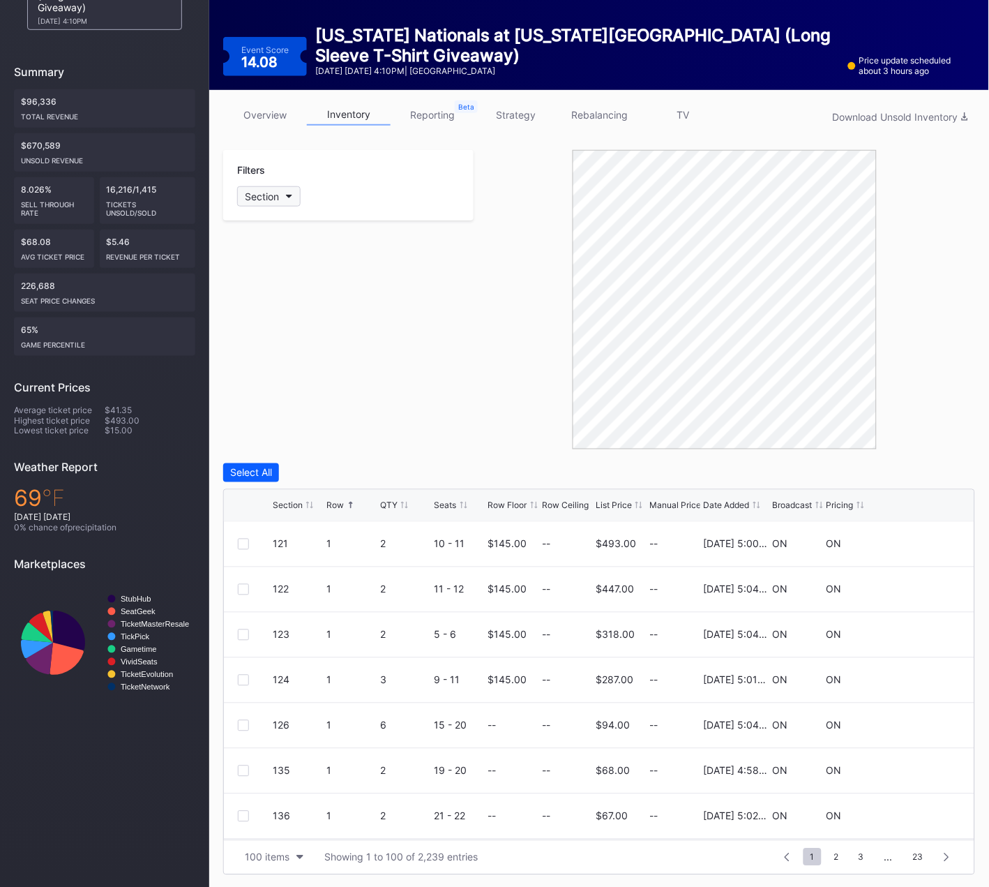
click at [283, 195] on button "Section" at bounding box center [268, 196] width 63 height 20
type input "127"
click at [267, 269] on div "127" at bounding box center [318, 273] width 163 height 26
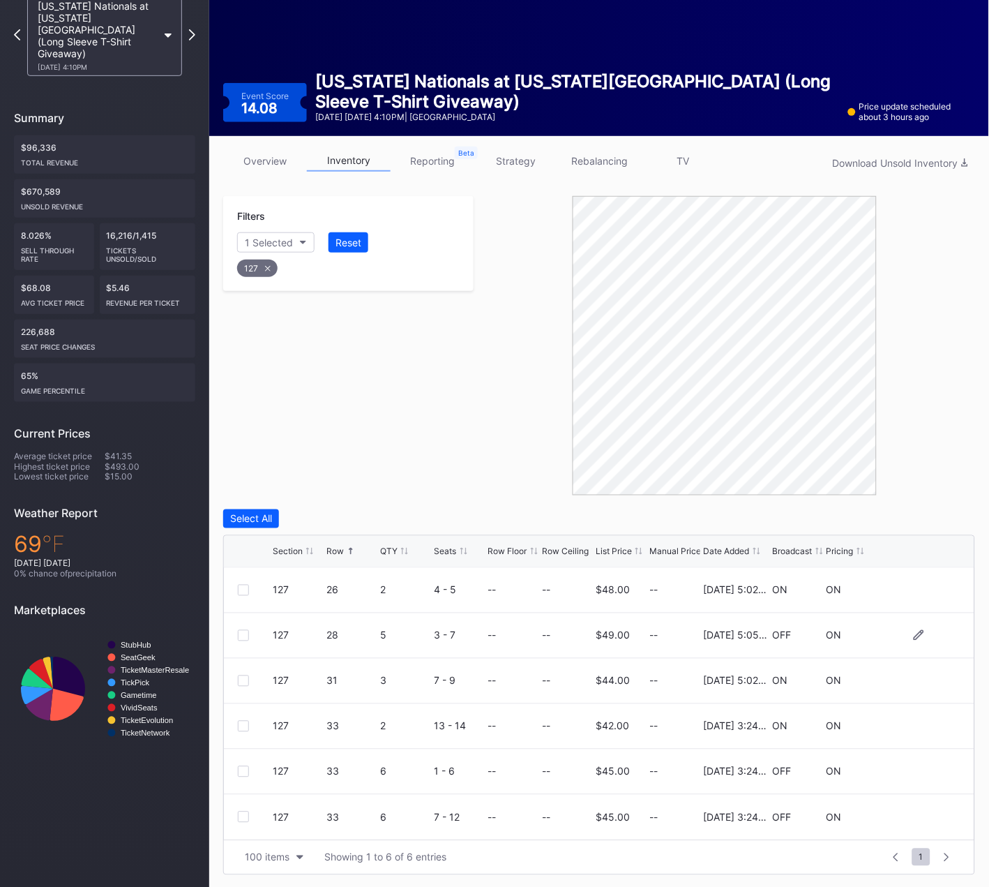
scroll to position [84, 0]
click at [239, 721] on div at bounding box center [243, 725] width 11 height 11
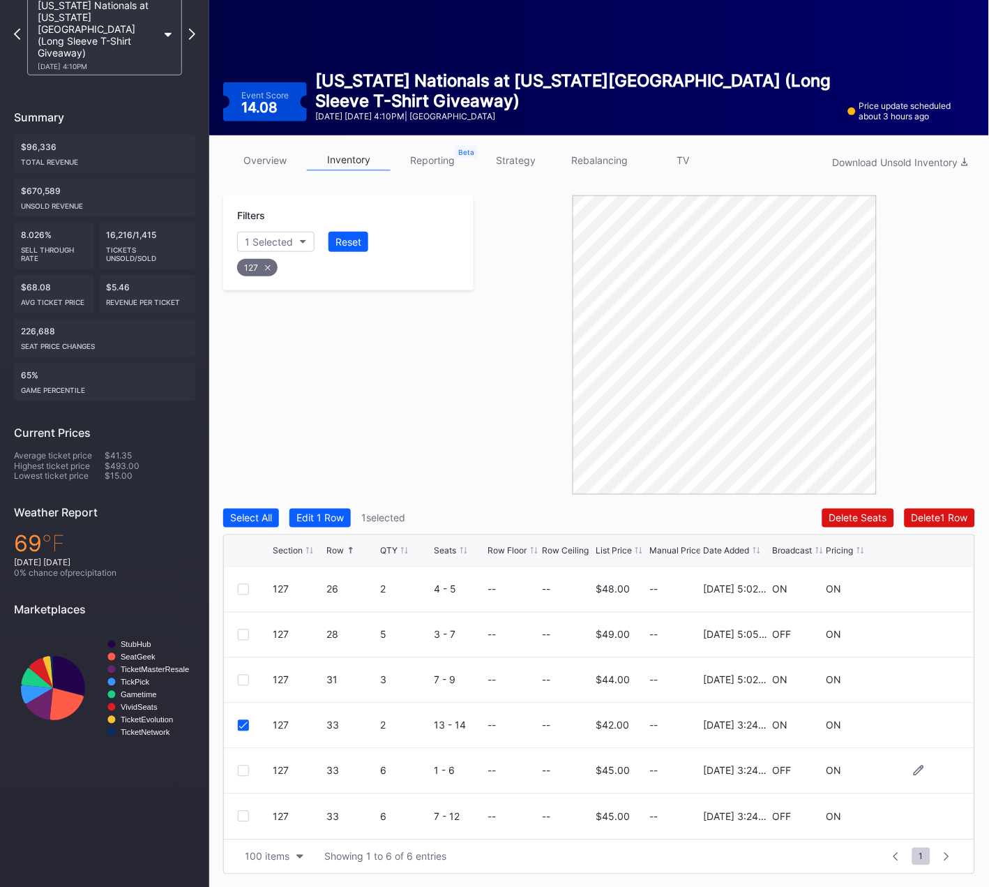
click at [243, 769] on div at bounding box center [243, 770] width 11 height 11
click at [243, 816] on div at bounding box center [243, 816] width 11 height 11
click at [921, 512] on div "Delete 3 Rows" at bounding box center [936, 518] width 63 height 12
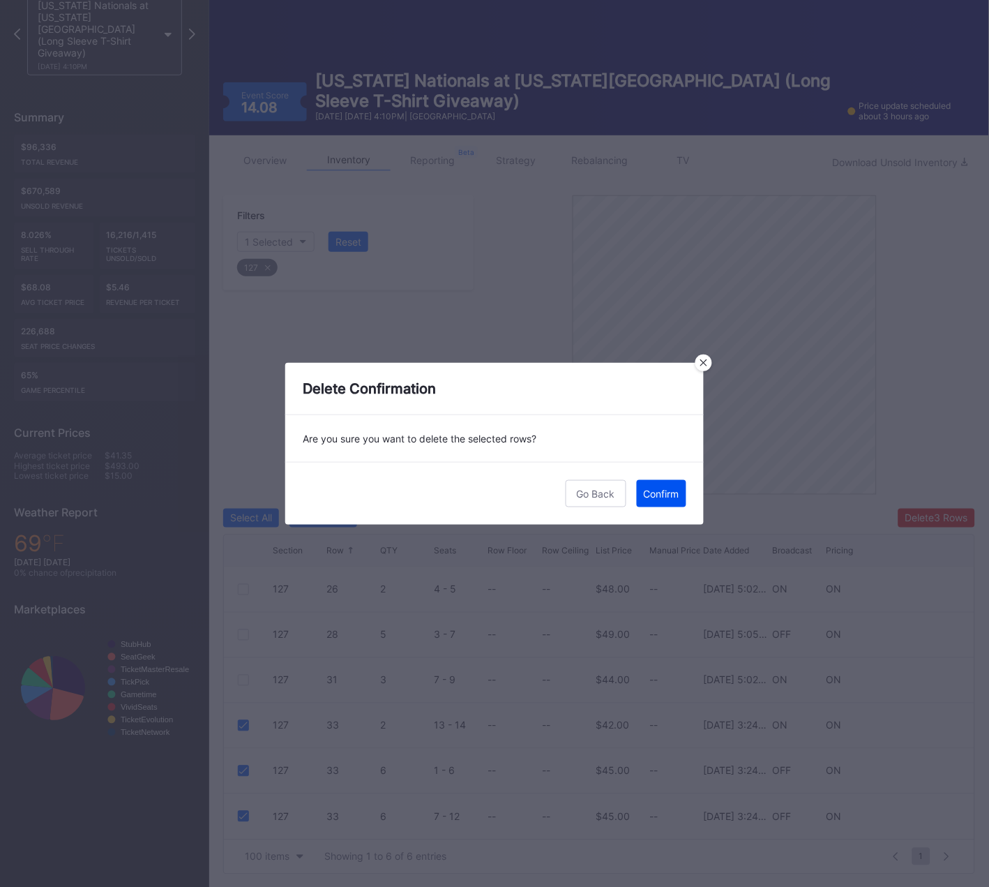
click at [656, 495] on div "Confirm" at bounding box center [662, 494] width 36 height 12
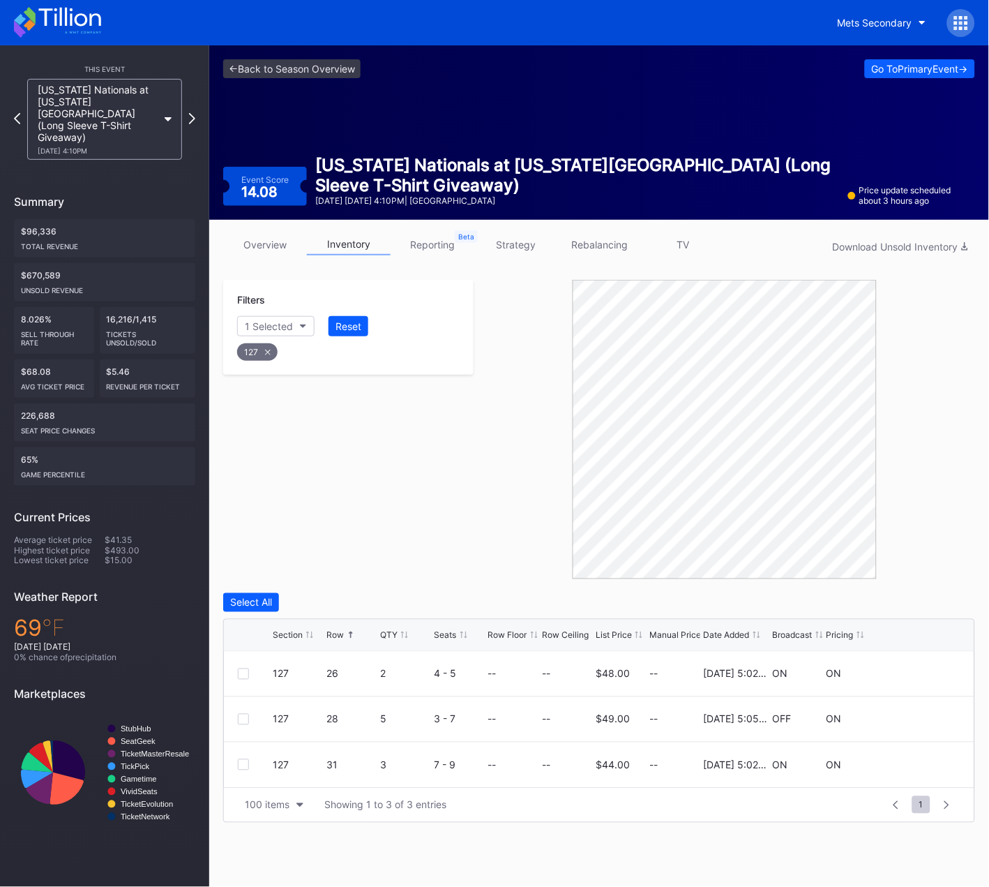
scroll to position [0, 0]
click at [267, 345] on div "127" at bounding box center [257, 351] width 40 height 17
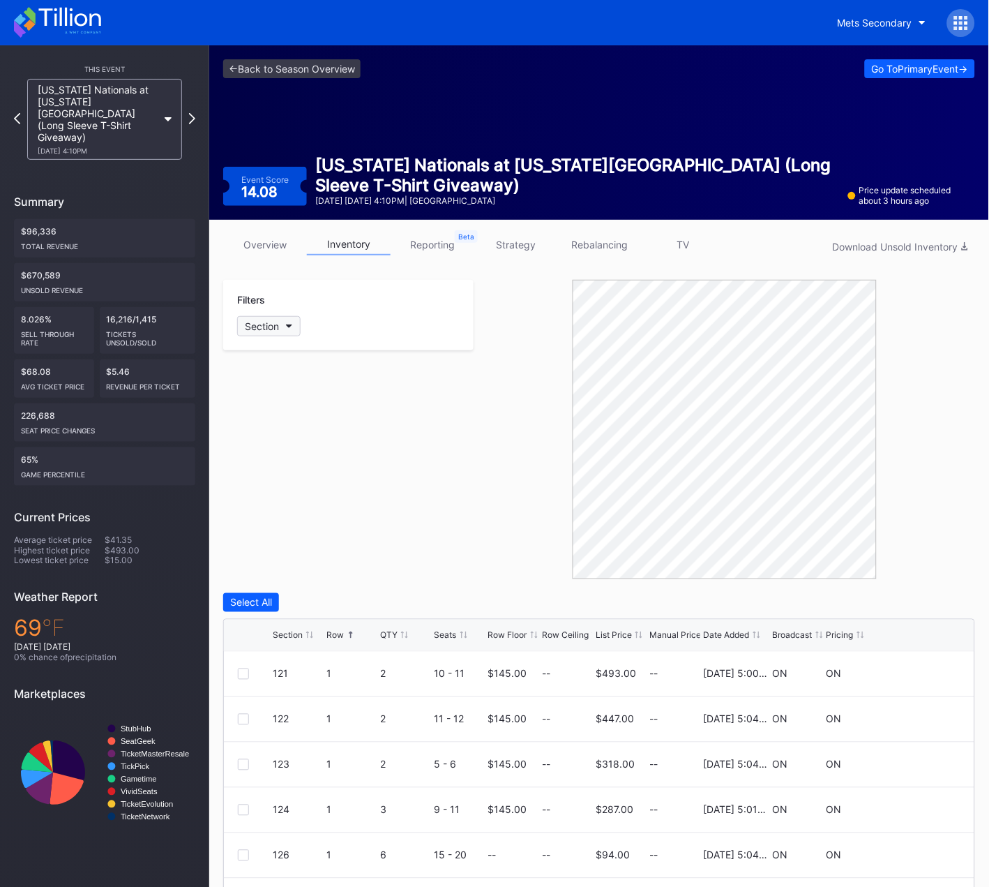
click at [273, 326] on div "Section" at bounding box center [262, 326] width 34 height 12
type input "128"
click at [256, 407] on div at bounding box center [253, 403] width 11 height 11
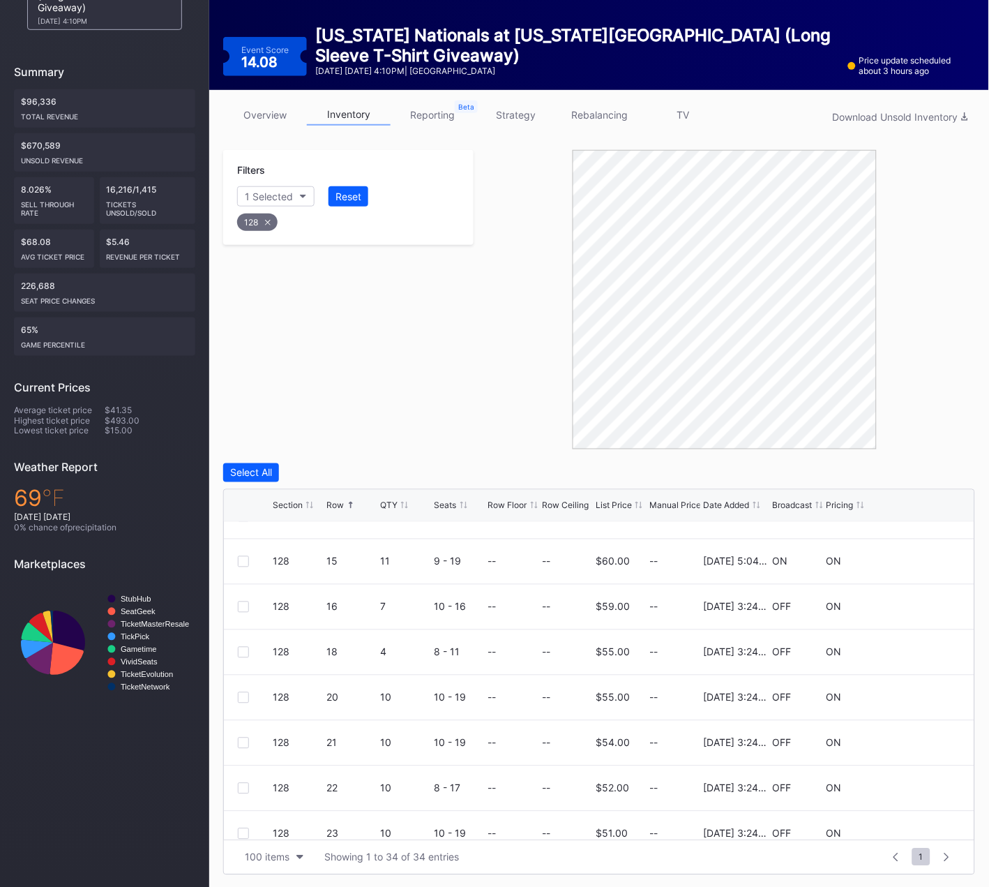
scroll to position [1224, 0]
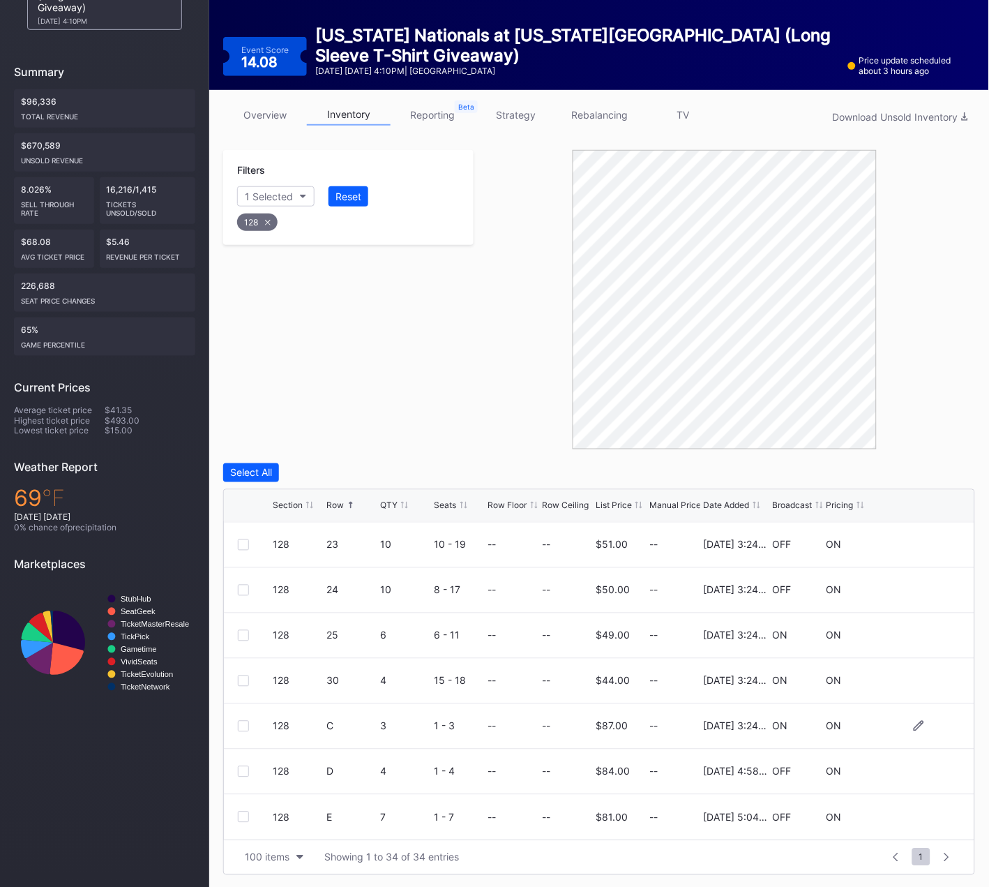
click at [245, 722] on div at bounding box center [243, 726] width 11 height 11
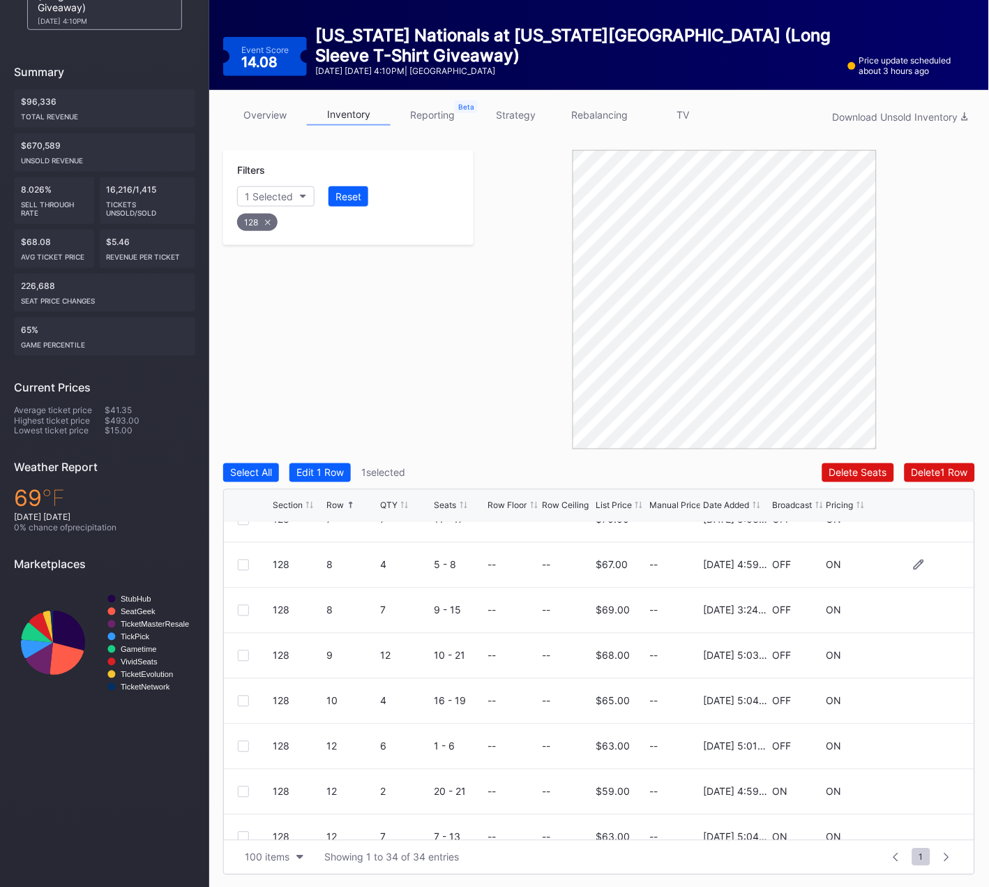
scroll to position [445, 0]
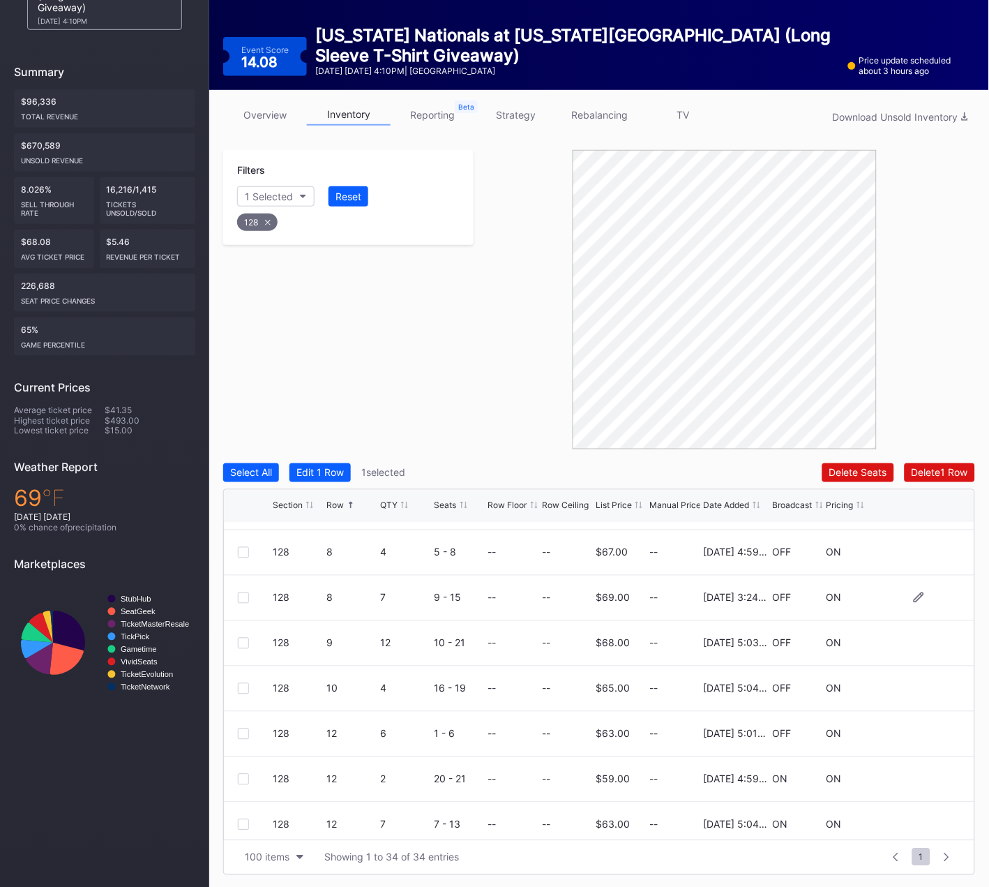
click at [242, 594] on div at bounding box center [243, 597] width 11 height 11
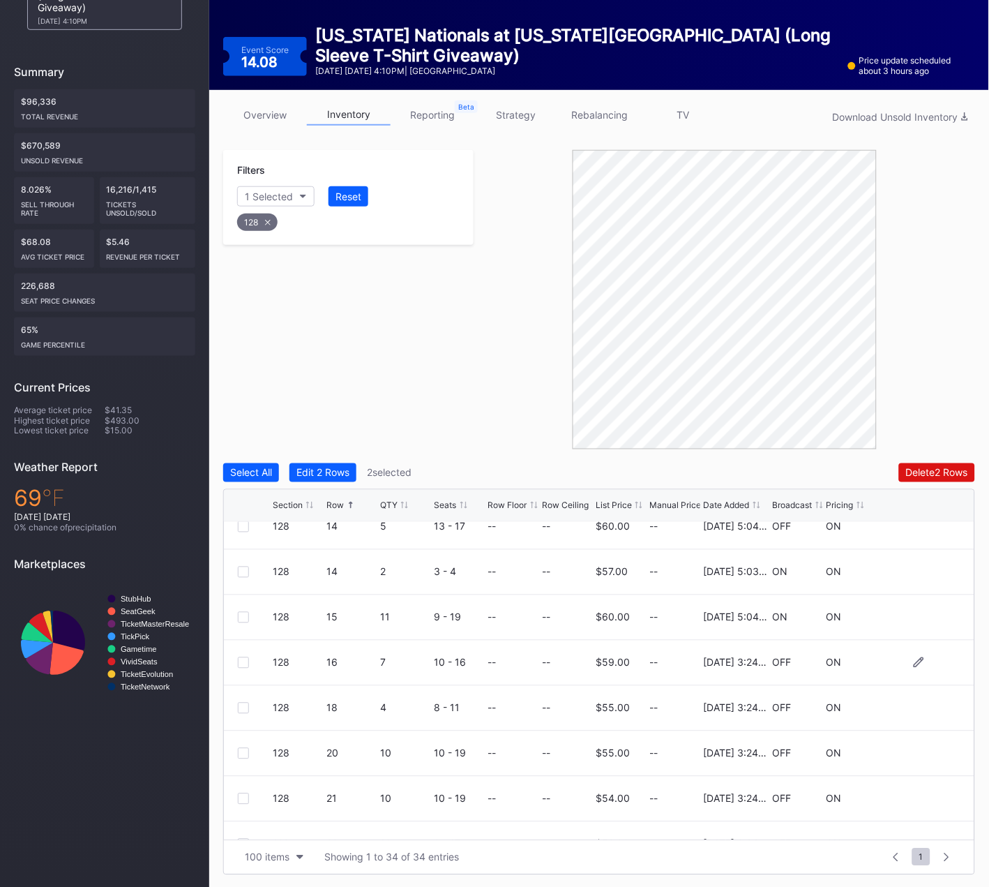
scroll to position [893, 0]
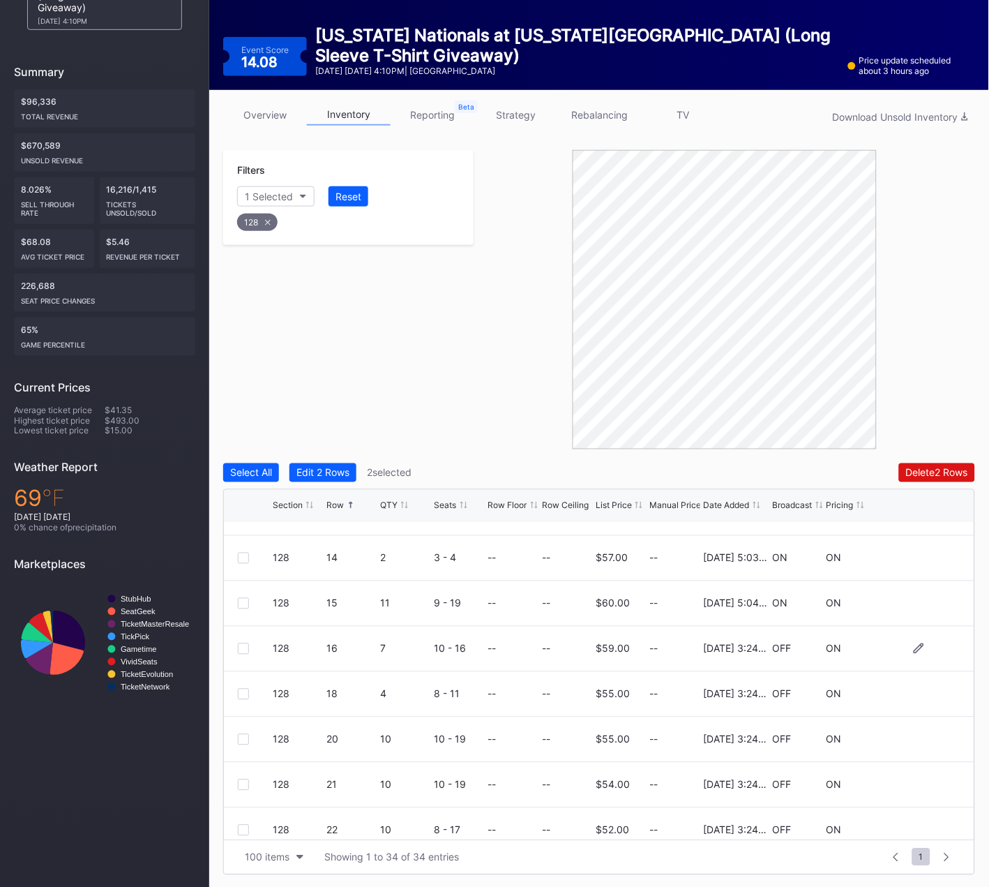
click at [240, 646] on div at bounding box center [243, 648] width 11 height 11
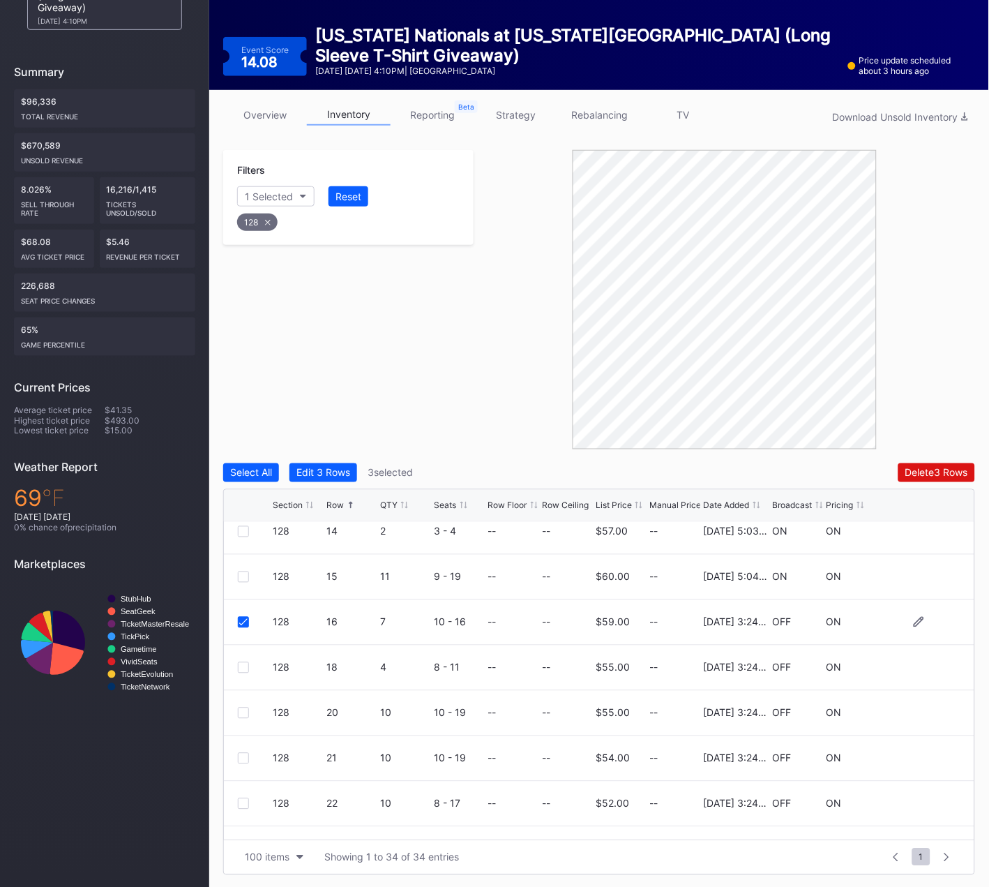
scroll to position [945, 0]
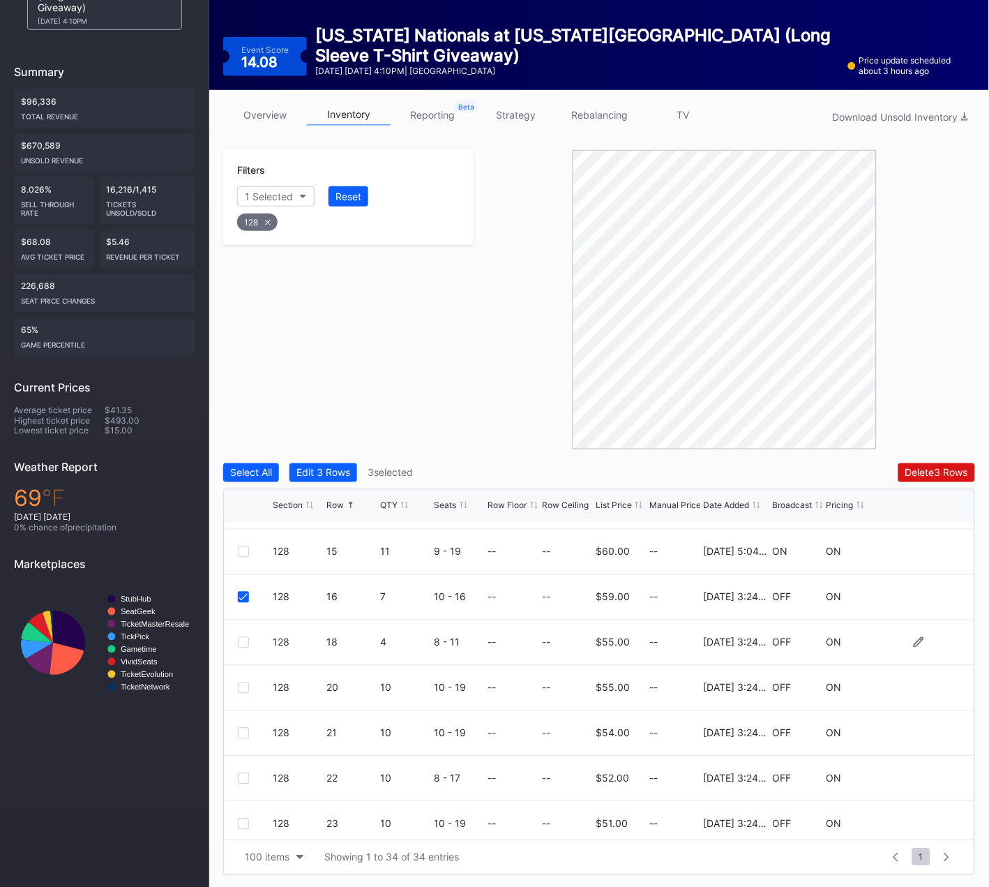
click at [244, 641] on div at bounding box center [243, 642] width 11 height 11
click at [241, 689] on div at bounding box center [243, 687] width 11 height 11
click at [239, 721] on div "128 21 10 10 - 19 -- -- $54.00 -- 4/22/2025 3:24PM OFF ON" at bounding box center [599, 733] width 751 height 45
click at [243, 730] on div at bounding box center [243, 733] width 11 height 11
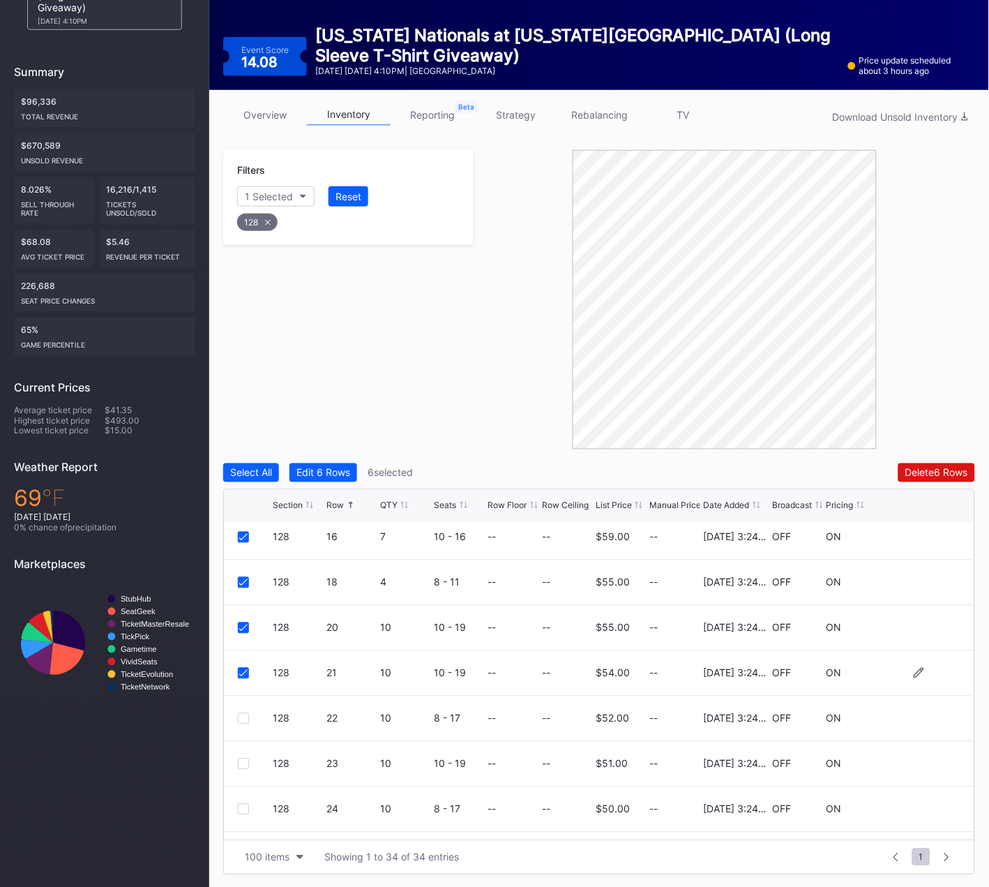
scroll to position [1006, 0]
click at [245, 714] on div at bounding box center [243, 717] width 11 height 11
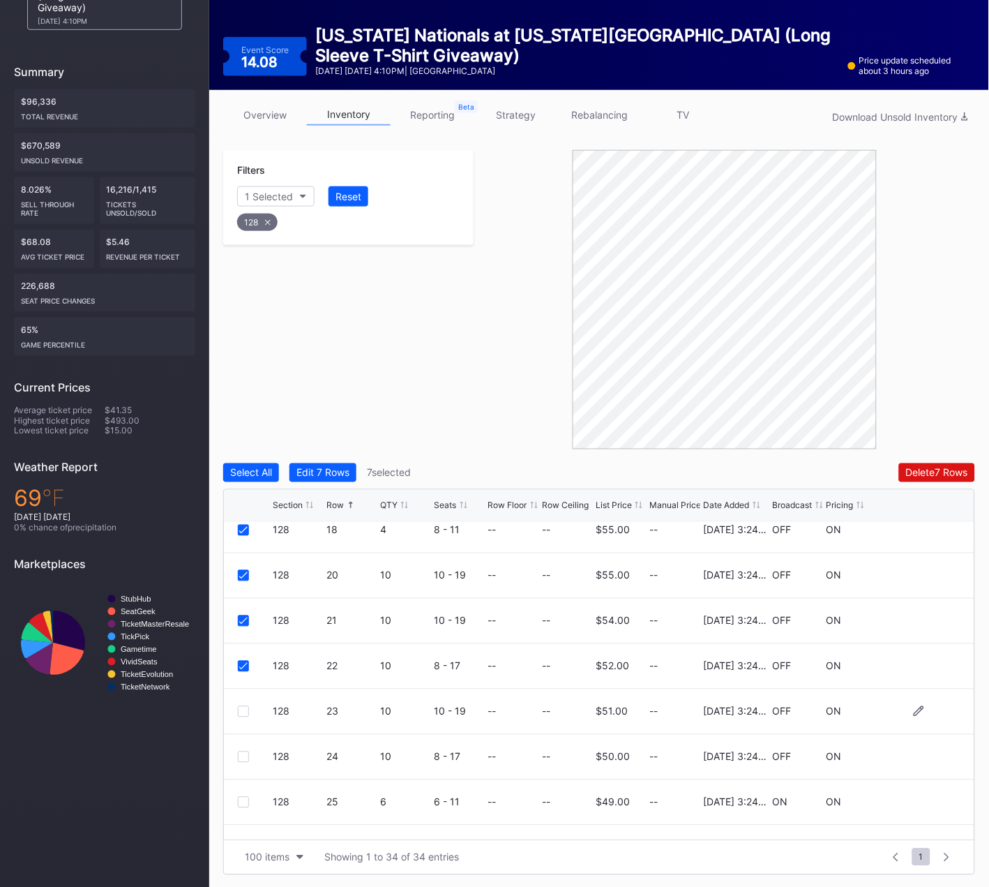
click at [243, 712] on div at bounding box center [243, 711] width 11 height 11
click at [242, 754] on div at bounding box center [243, 756] width 11 height 11
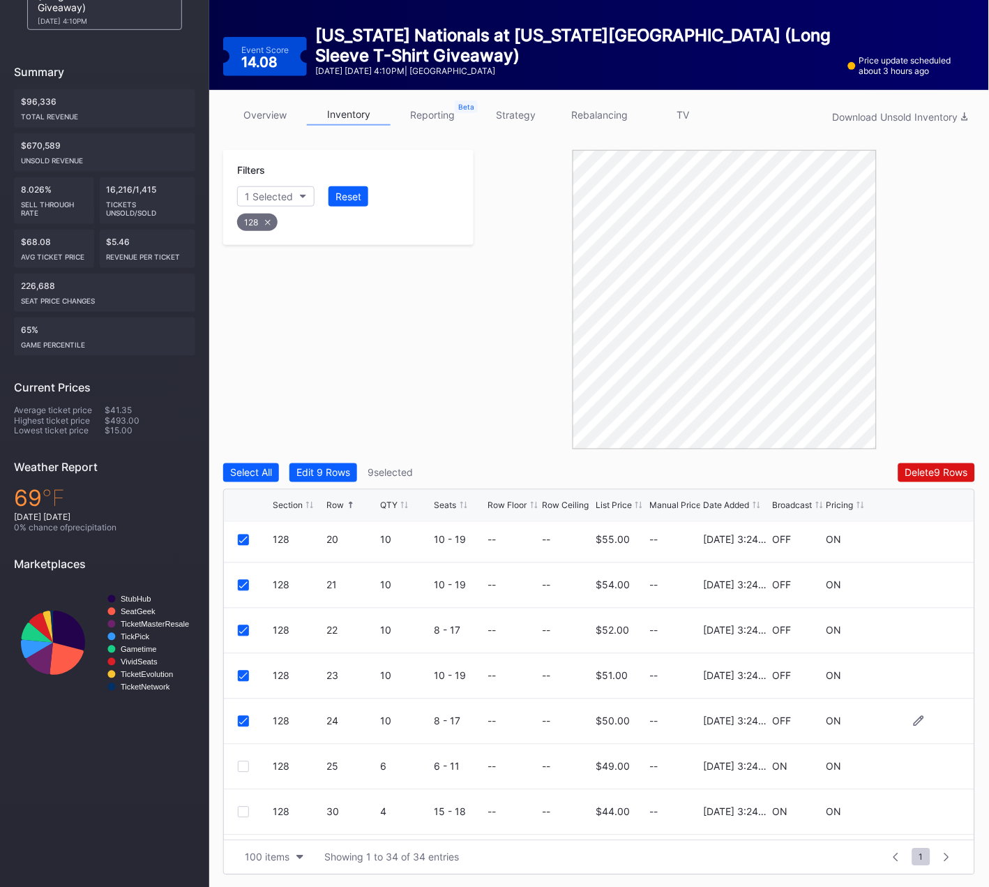
scroll to position [1093, 0]
click at [241, 763] on div at bounding box center [243, 765] width 11 height 11
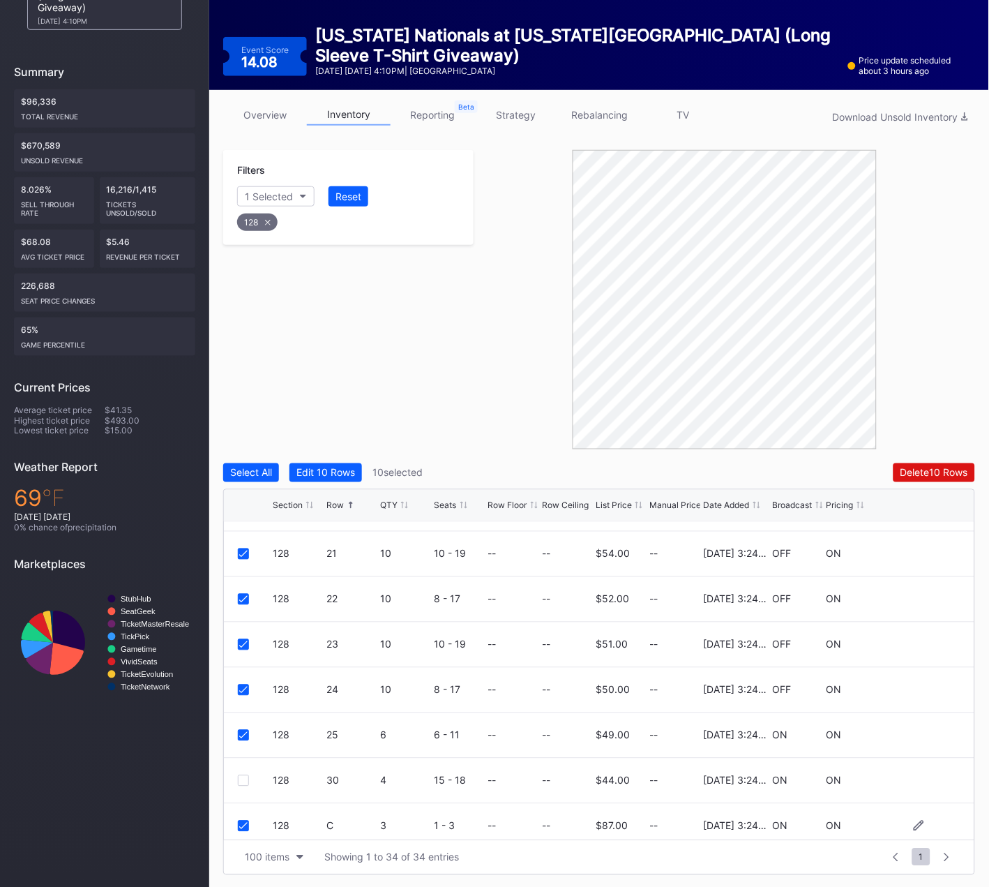
scroll to position [1133, 0]
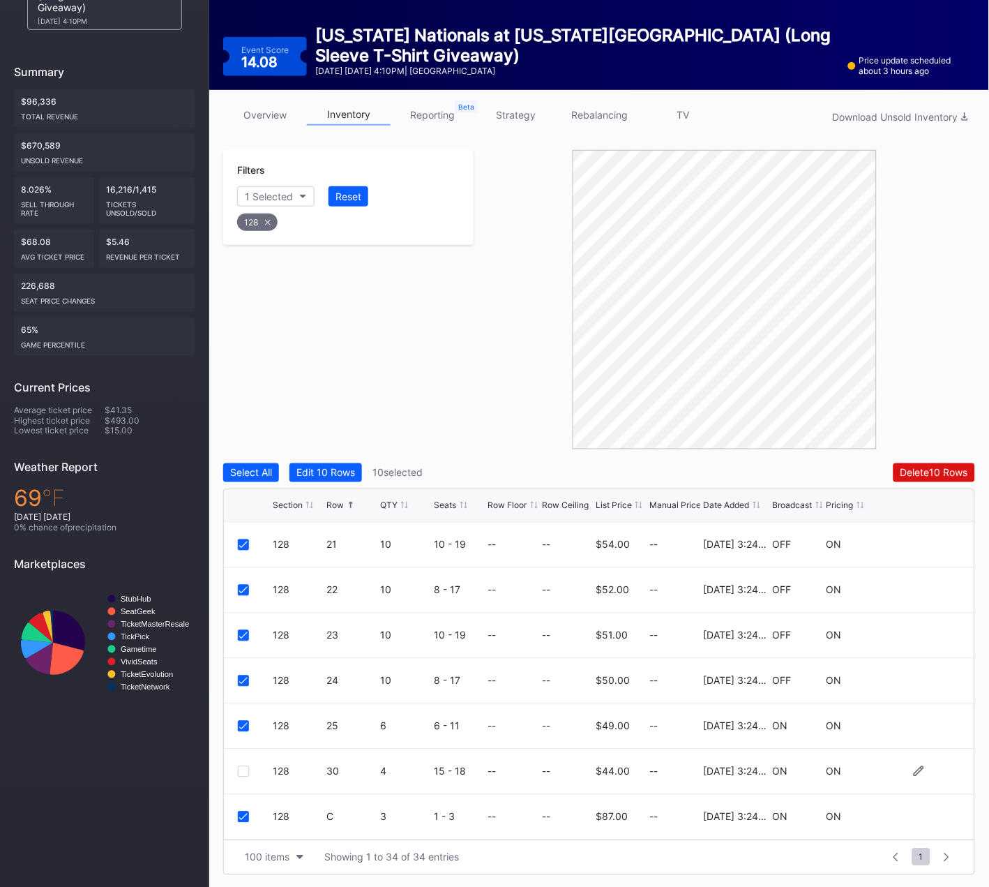
click at [243, 774] on div at bounding box center [243, 771] width 11 height 11
click at [926, 472] on div "Delete 11 Rows" at bounding box center [935, 473] width 66 height 12
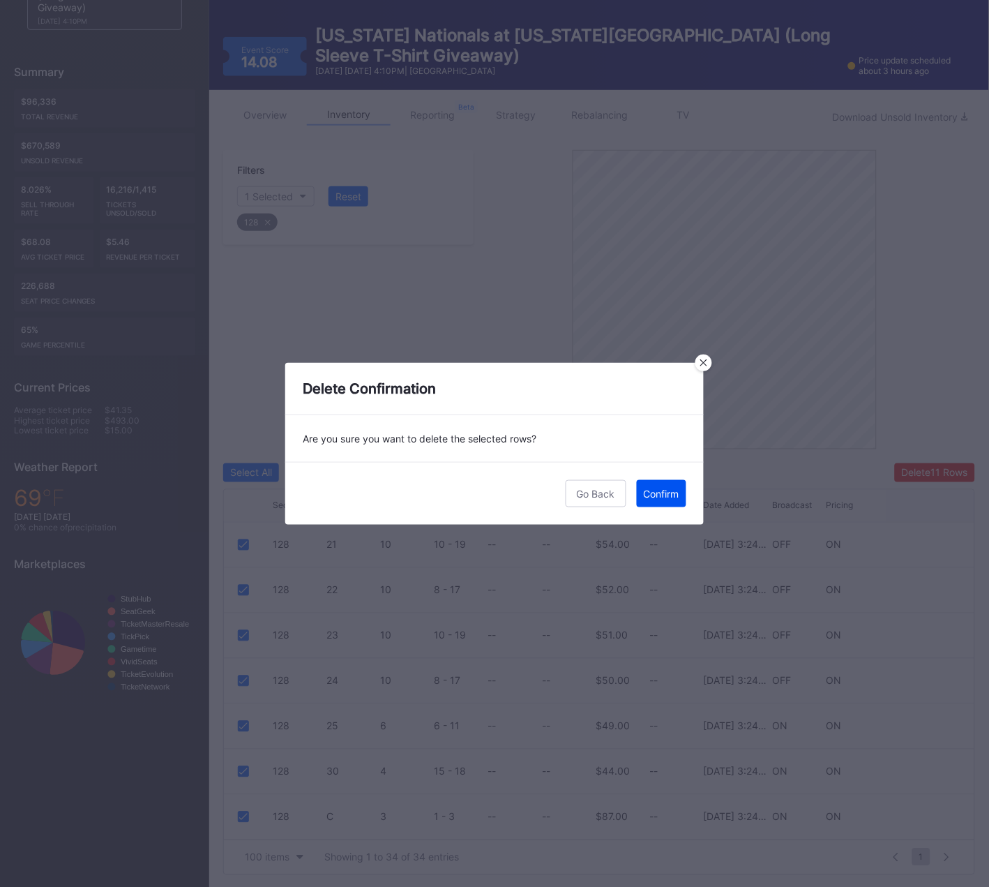
click at [670, 490] on div "Confirm" at bounding box center [662, 494] width 36 height 12
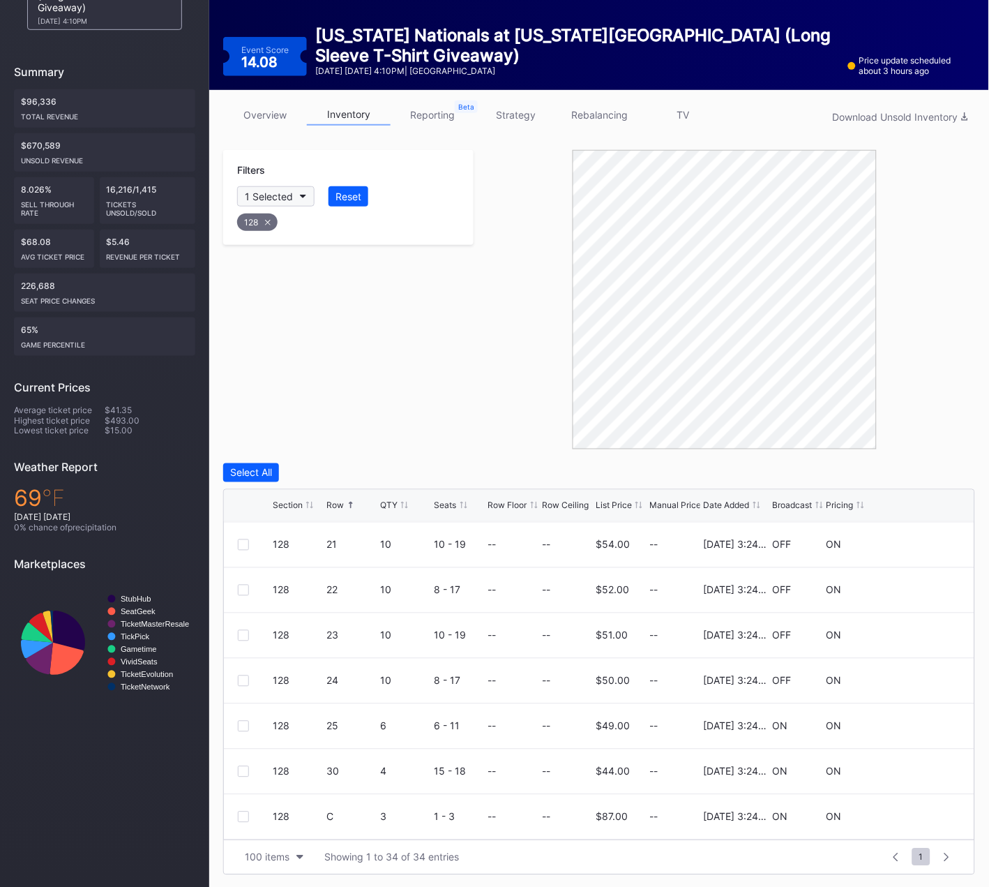
click at [271, 218] on div "128" at bounding box center [257, 221] width 40 height 17
click at [279, 194] on div "Section" at bounding box center [262, 196] width 34 height 12
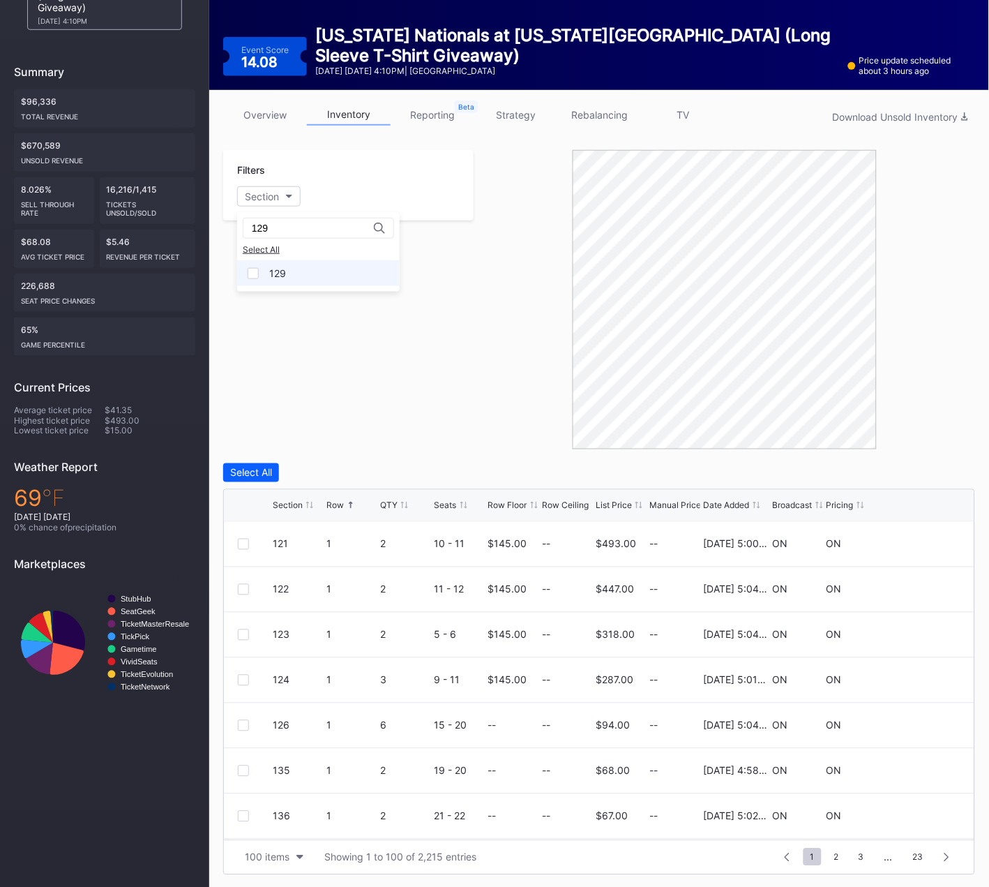
type input "129"
drag, startPoint x: 273, startPoint y: 275, endPoint x: 340, endPoint y: 326, distance: 84.6
click at [272, 275] on div "129" at bounding box center [277, 273] width 17 height 12
click at [241, 679] on div at bounding box center [243, 680] width 11 height 11
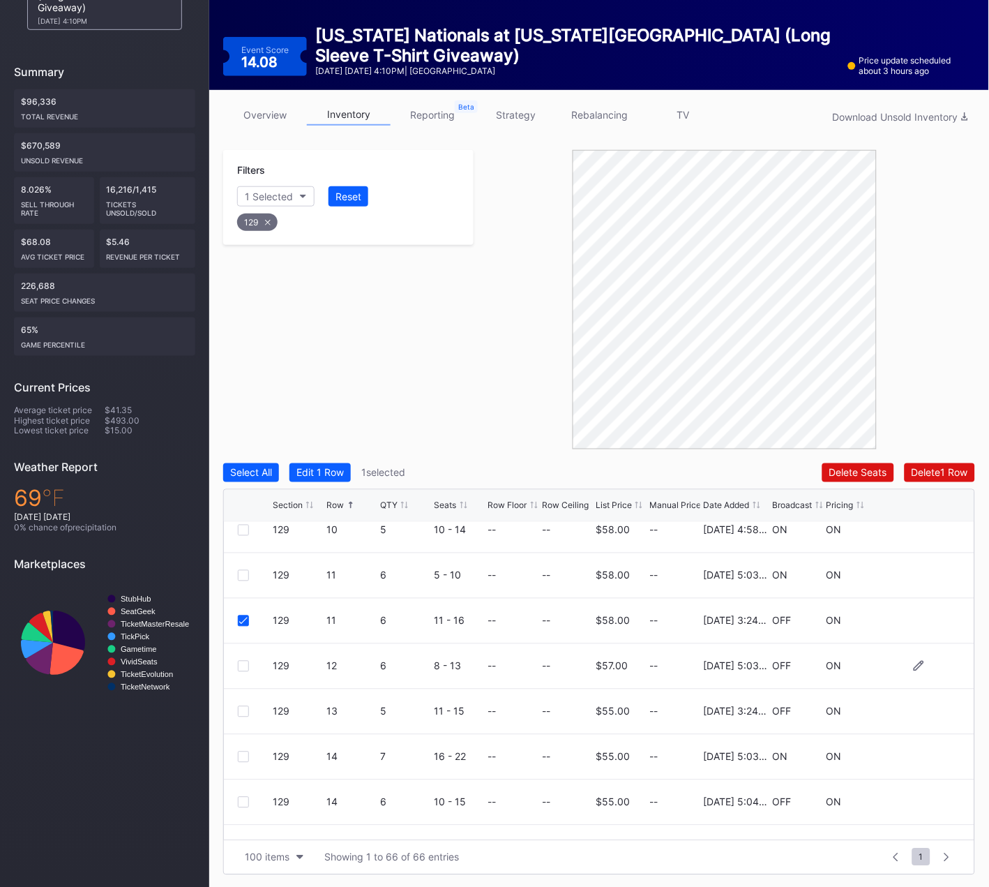
scroll to position [74, 0]
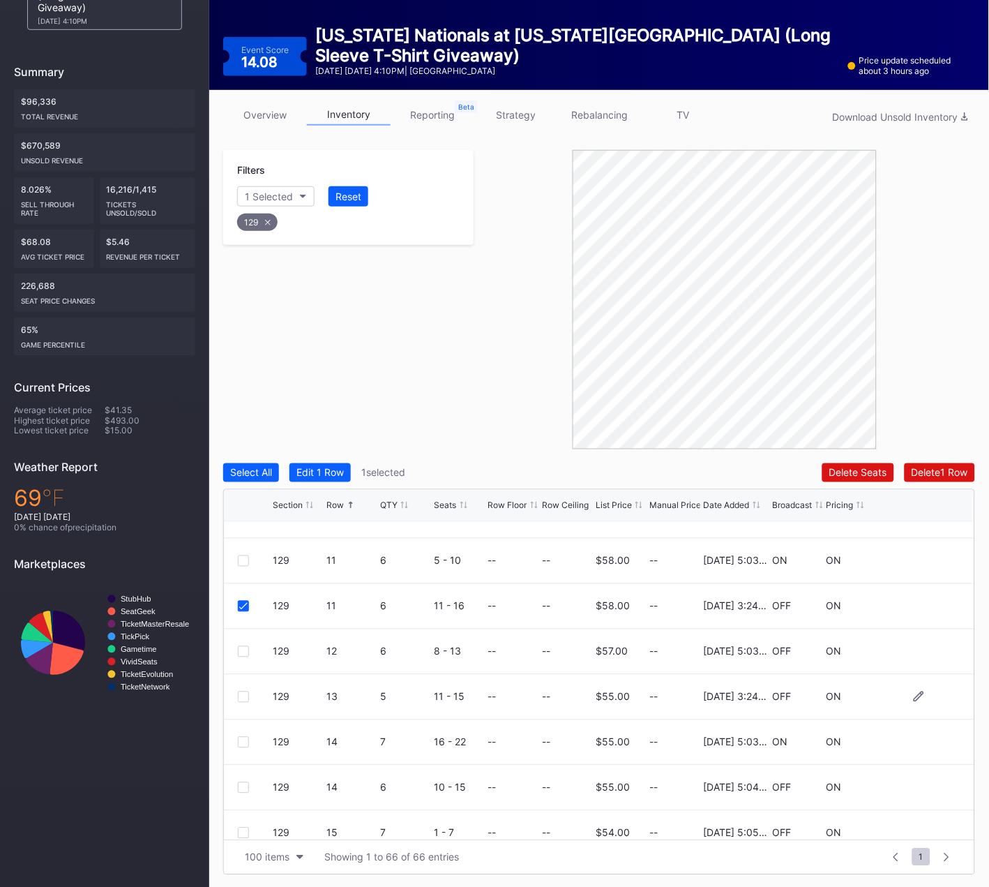
click at [243, 697] on div at bounding box center [243, 696] width 11 height 11
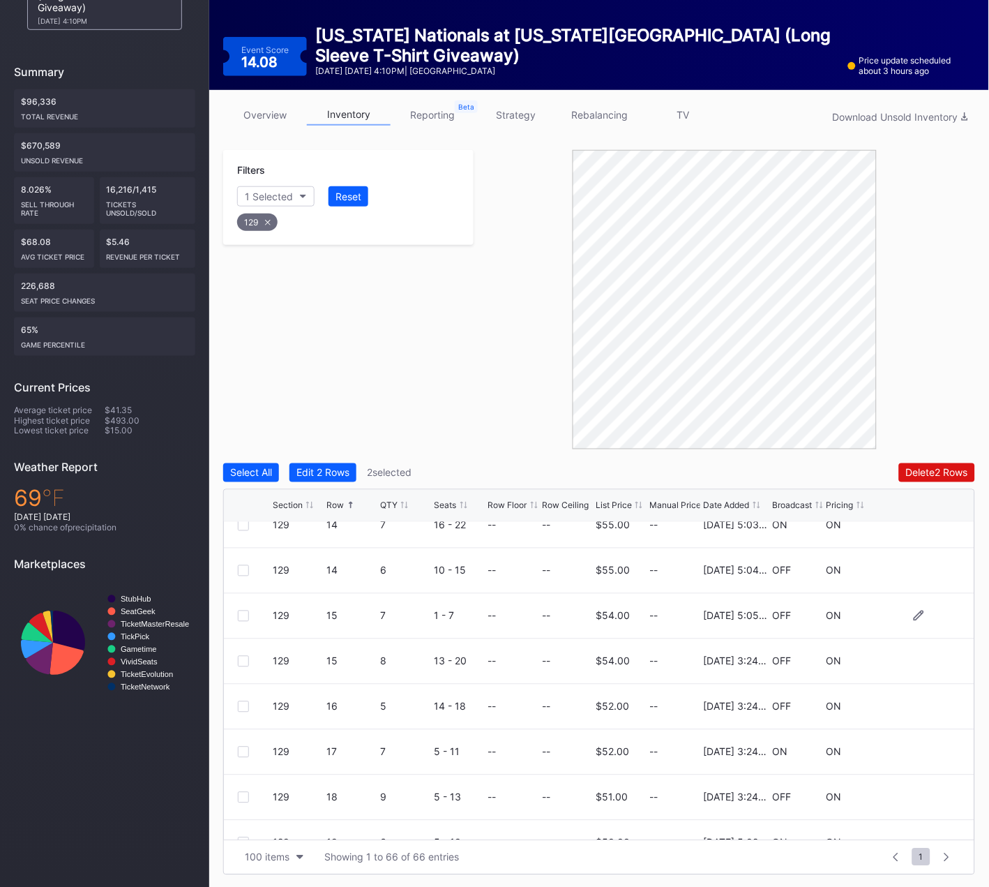
scroll to position [295, 0]
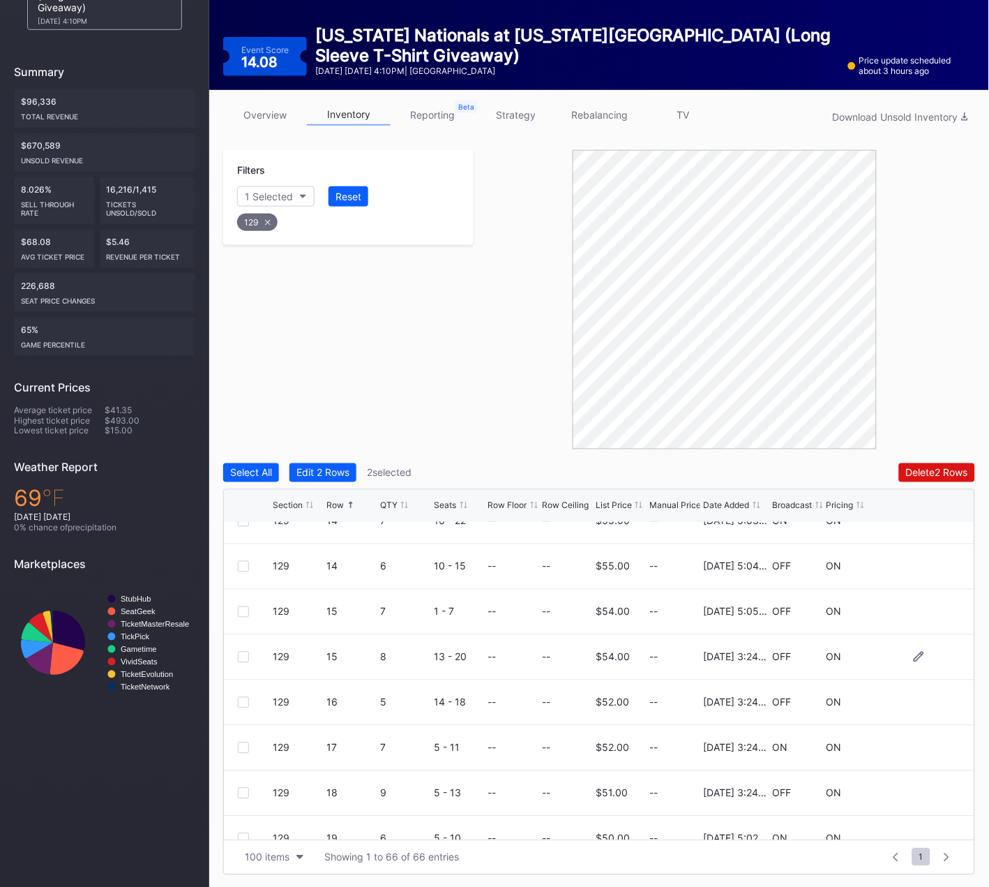
click at [240, 655] on div at bounding box center [243, 657] width 11 height 11
click at [242, 700] on div at bounding box center [243, 702] width 11 height 11
click at [244, 746] on div at bounding box center [243, 747] width 11 height 11
click at [241, 788] on div at bounding box center [243, 793] width 11 height 11
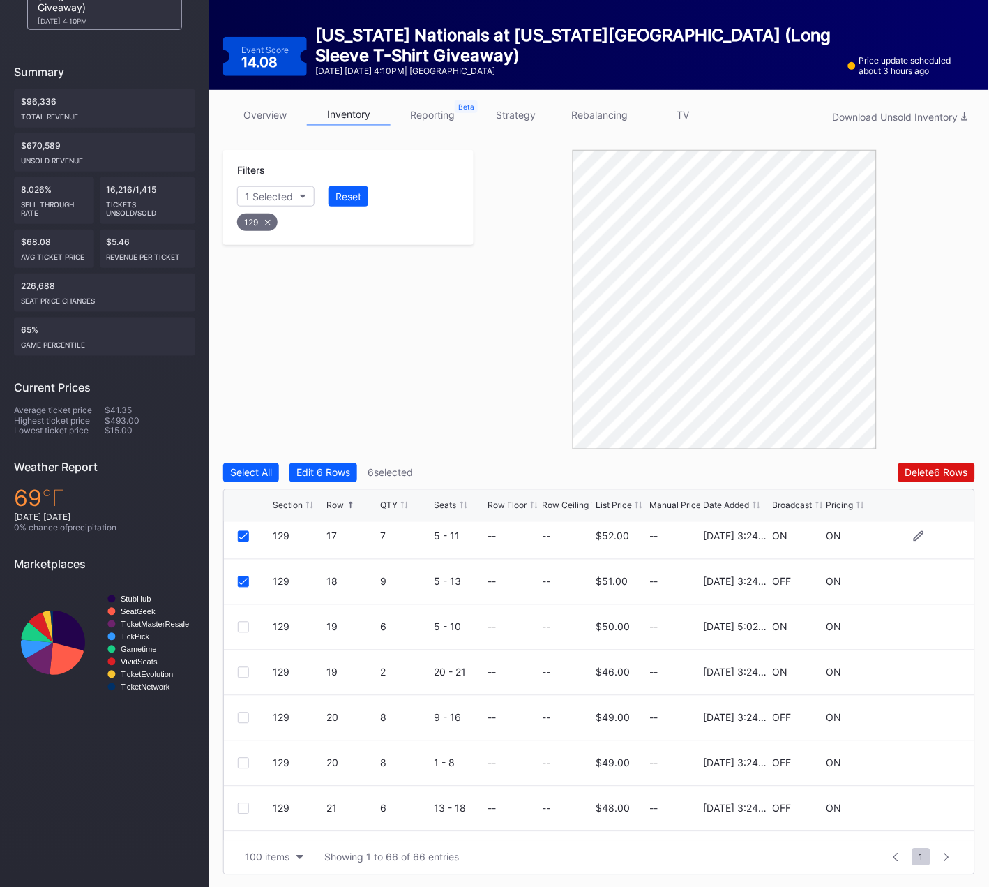
scroll to position [507, 0]
click at [244, 673] on div at bounding box center [243, 671] width 11 height 11
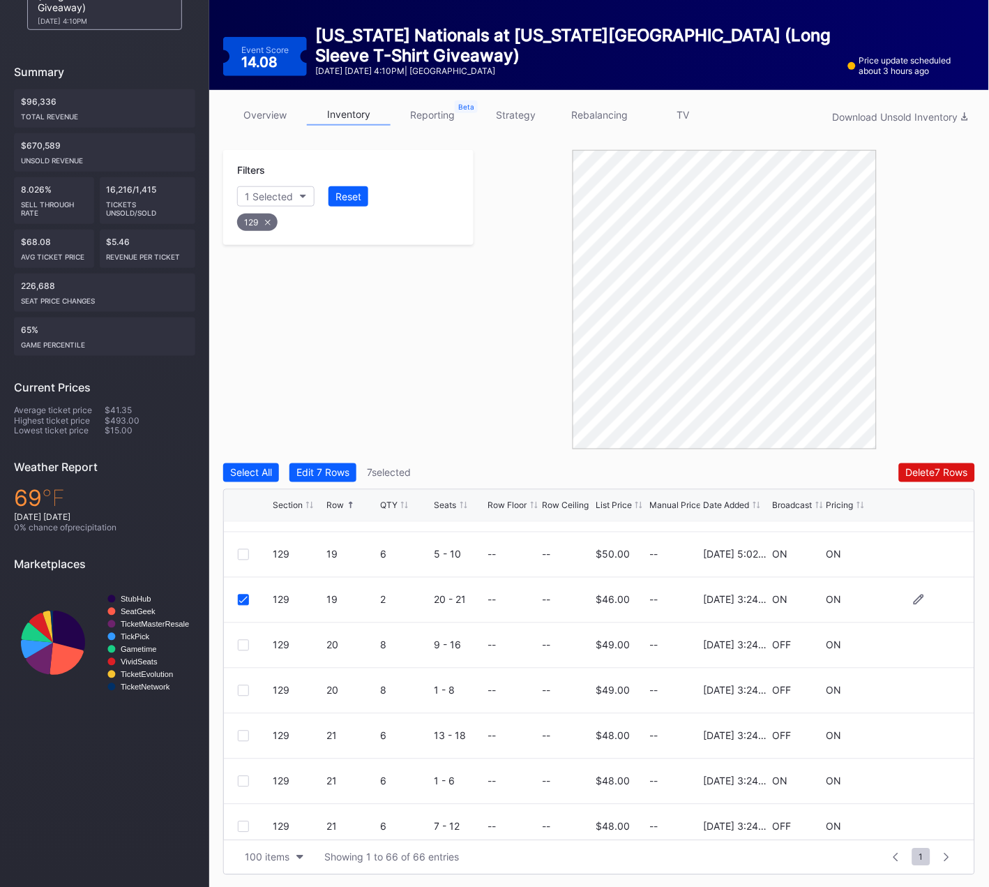
scroll to position [590, 0]
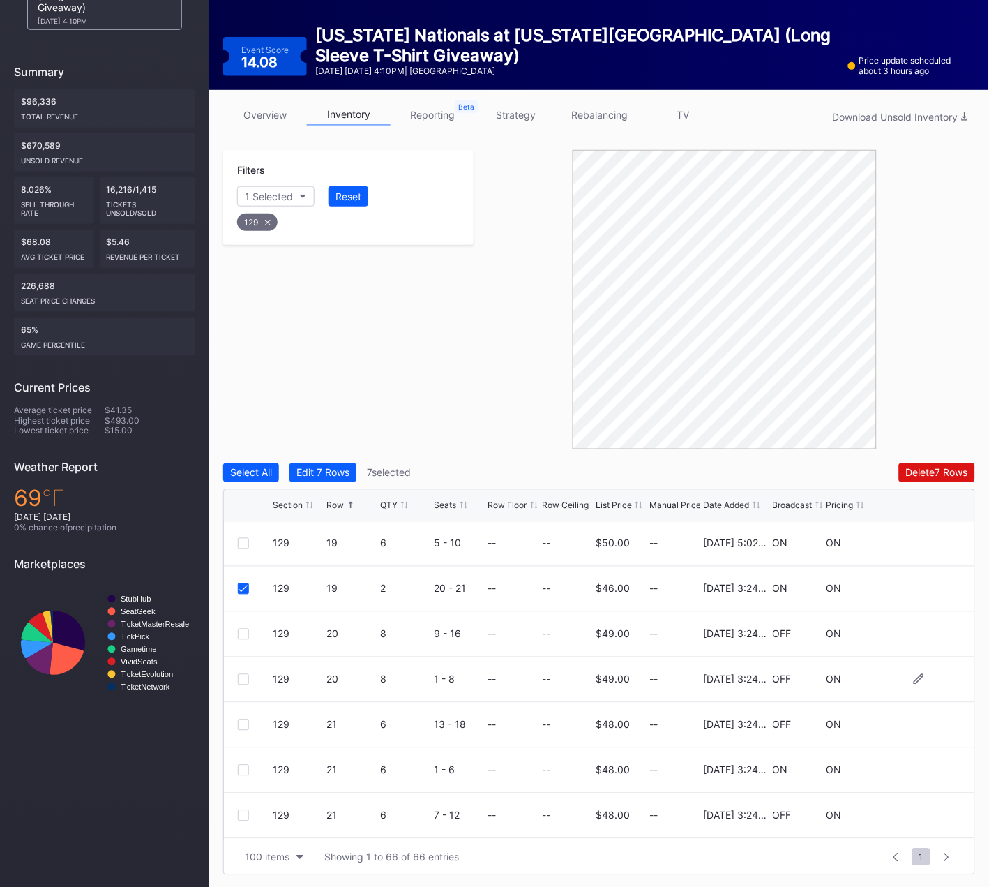
click at [236, 676] on div "129 20 8 1 - 8 -- -- $49.00 -- 4/22/2025 3:24PM OFF ON" at bounding box center [599, 679] width 751 height 45
click at [246, 677] on div at bounding box center [243, 679] width 11 height 11
click at [243, 631] on div at bounding box center [243, 634] width 11 height 11
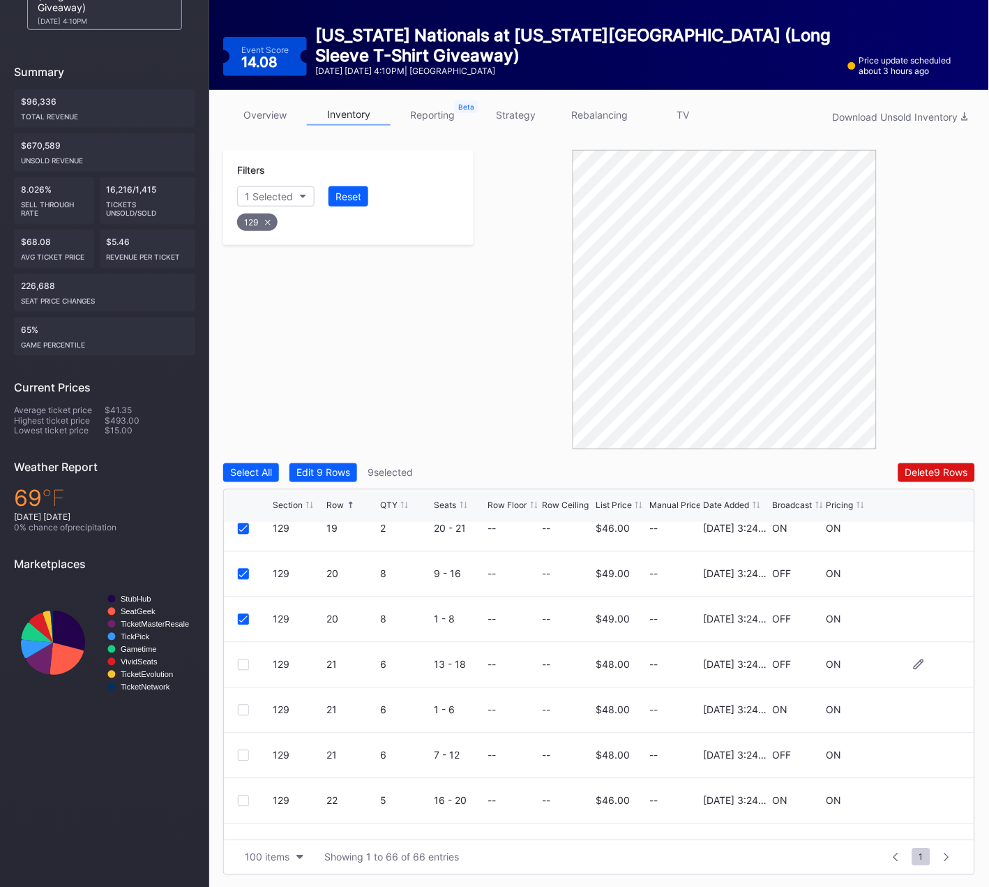
scroll to position [675, 0]
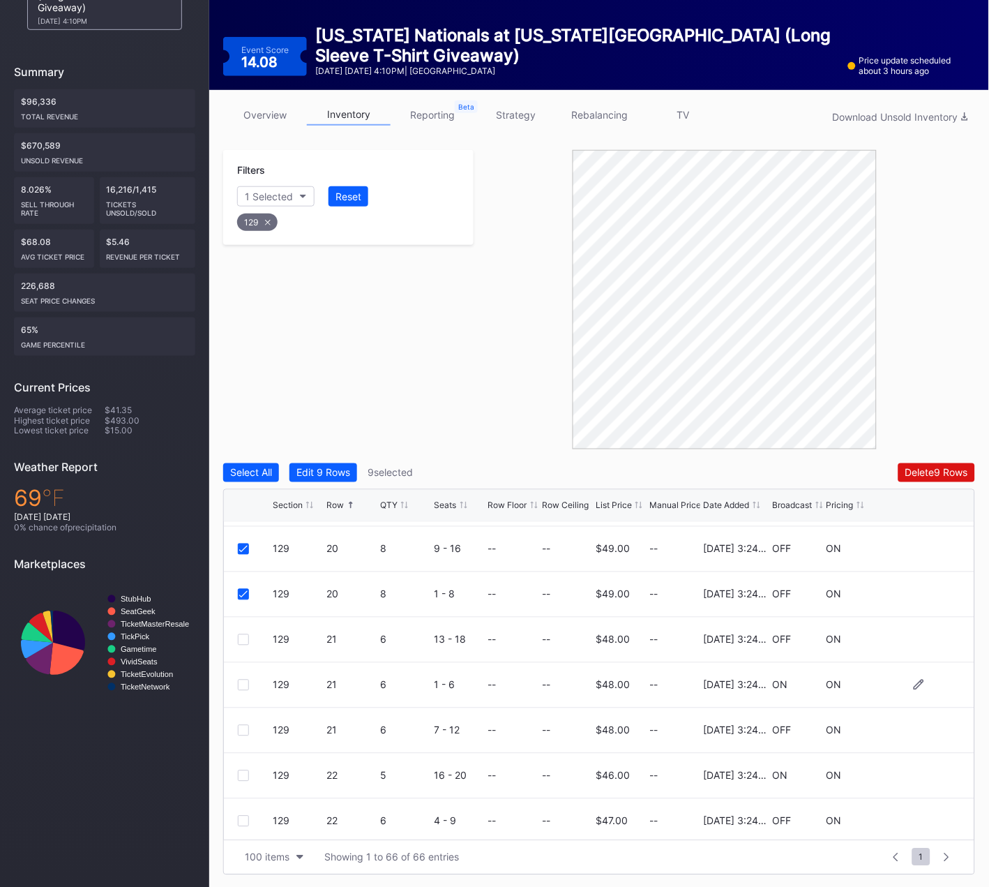
click at [245, 683] on div at bounding box center [243, 684] width 11 height 11
click at [242, 730] on div at bounding box center [243, 730] width 11 height 11
click at [245, 636] on div at bounding box center [243, 639] width 11 height 11
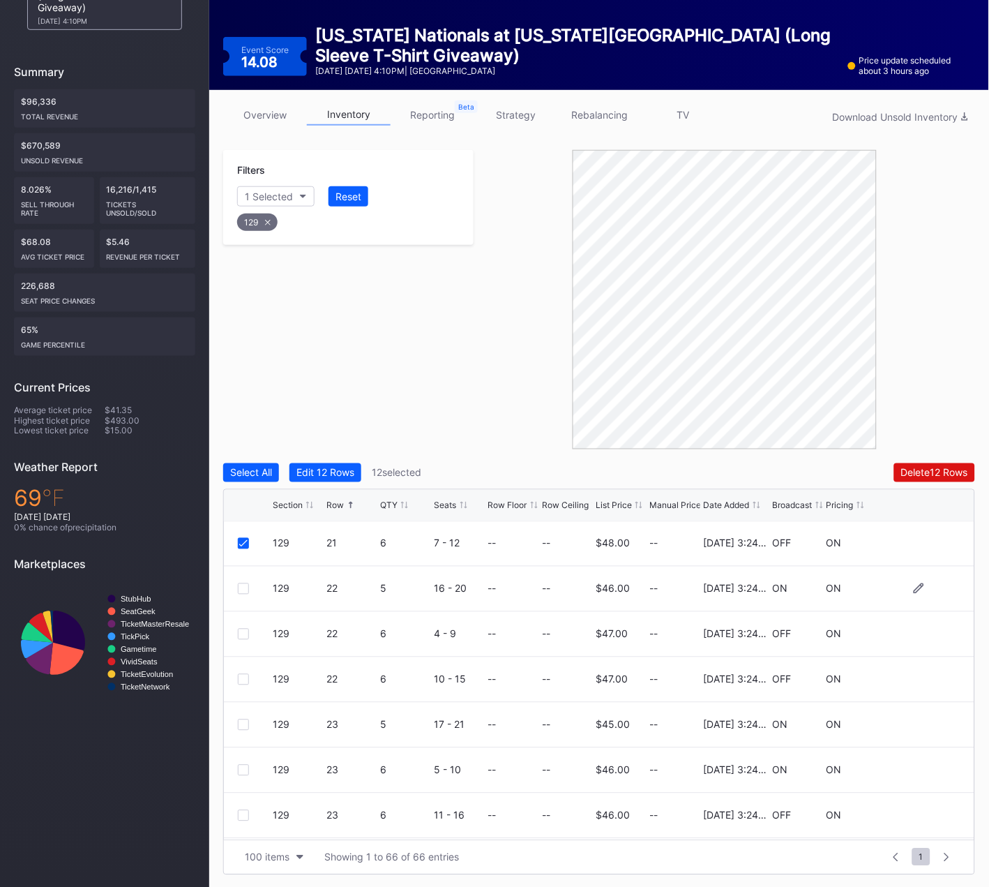
scroll to position [869, 0]
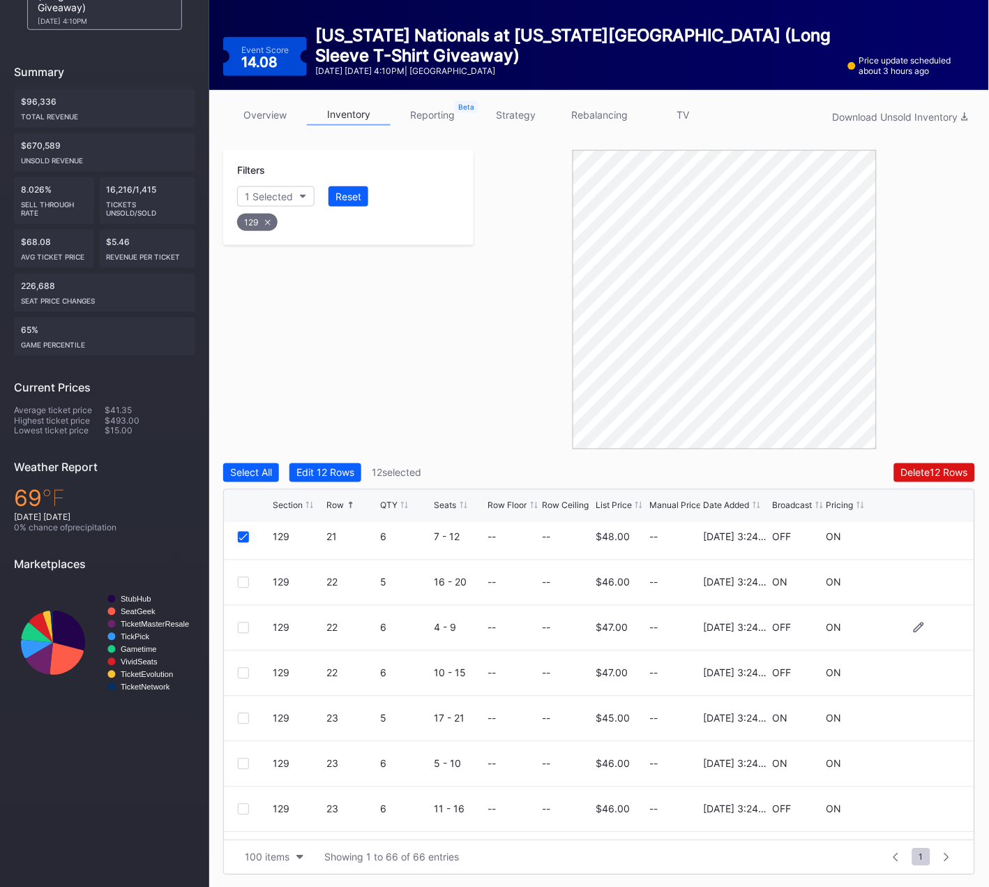
click at [241, 626] on div at bounding box center [243, 627] width 11 height 11
click at [243, 580] on div at bounding box center [243, 582] width 11 height 11
click at [241, 674] on div at bounding box center [243, 673] width 11 height 11
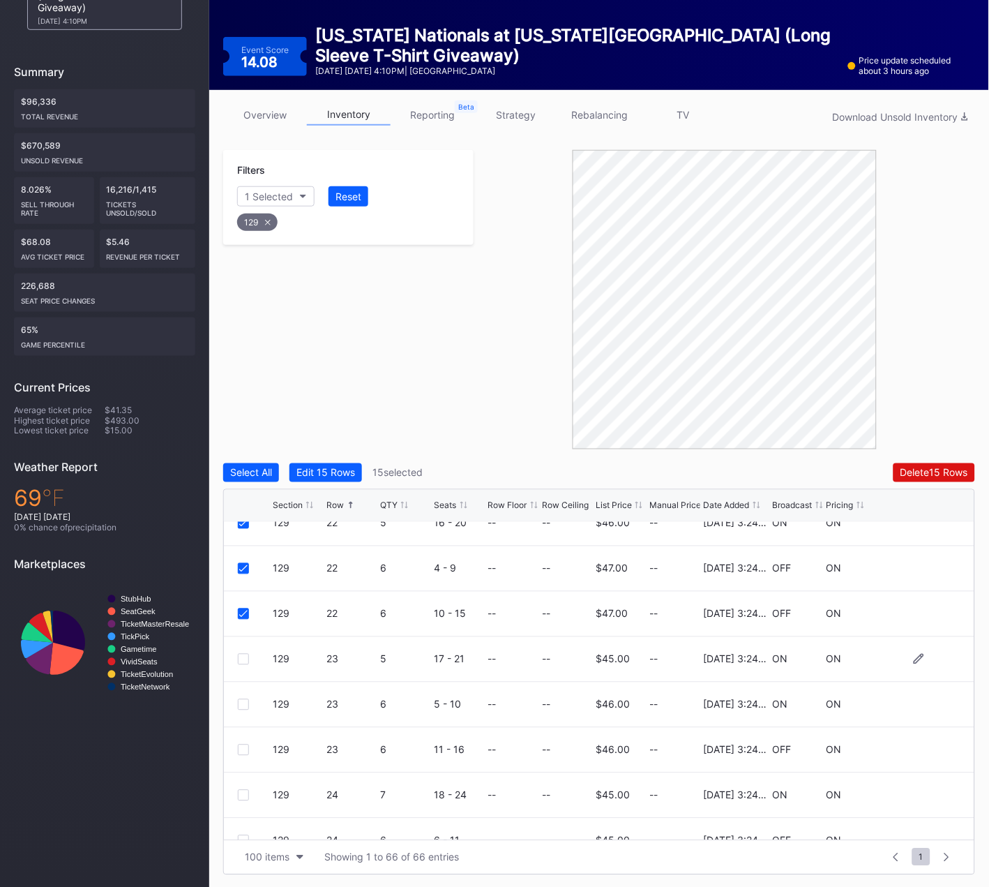
scroll to position [929, 0]
drag, startPoint x: 245, startPoint y: 656, endPoint x: 243, endPoint y: 701, distance: 45.4
click at [245, 656] on div at bounding box center [243, 657] width 11 height 11
click at [243, 703] on div at bounding box center [243, 703] width 11 height 11
click at [242, 751] on div at bounding box center [243, 748] width 11 height 11
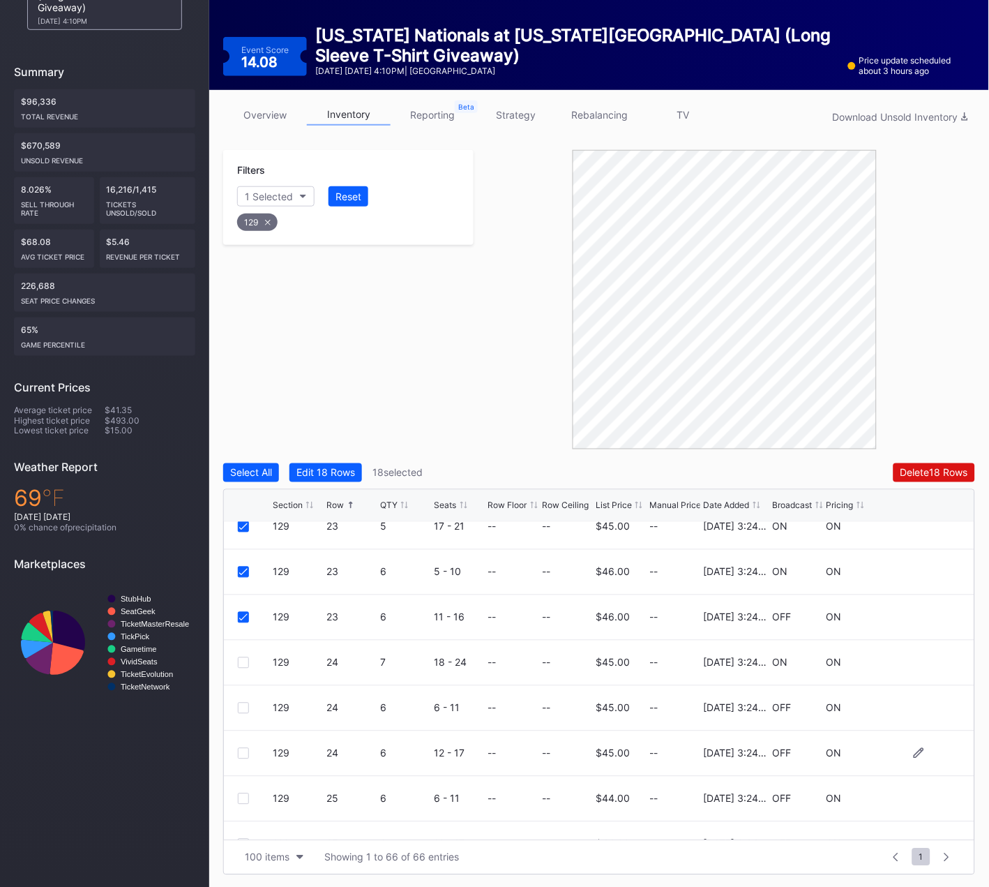
scroll to position [1076, 0]
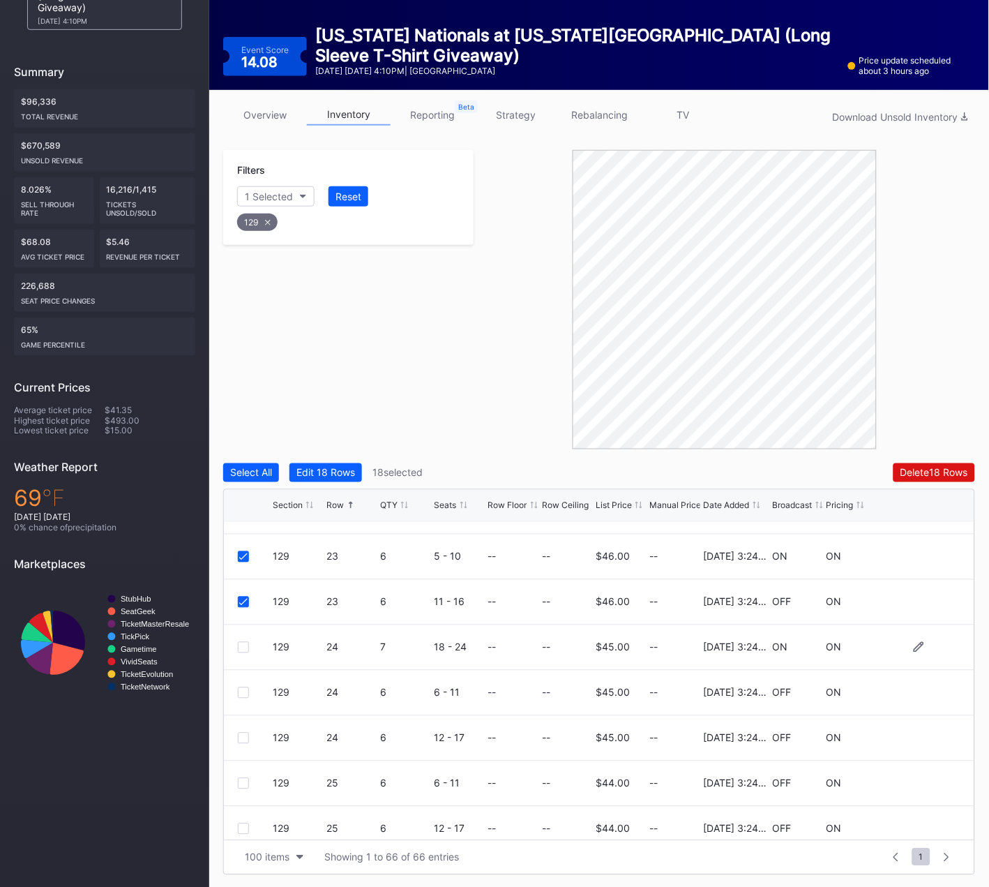
click at [244, 647] on div at bounding box center [243, 647] width 11 height 11
click at [245, 693] on div at bounding box center [243, 692] width 11 height 11
click at [242, 736] on div at bounding box center [243, 737] width 11 height 11
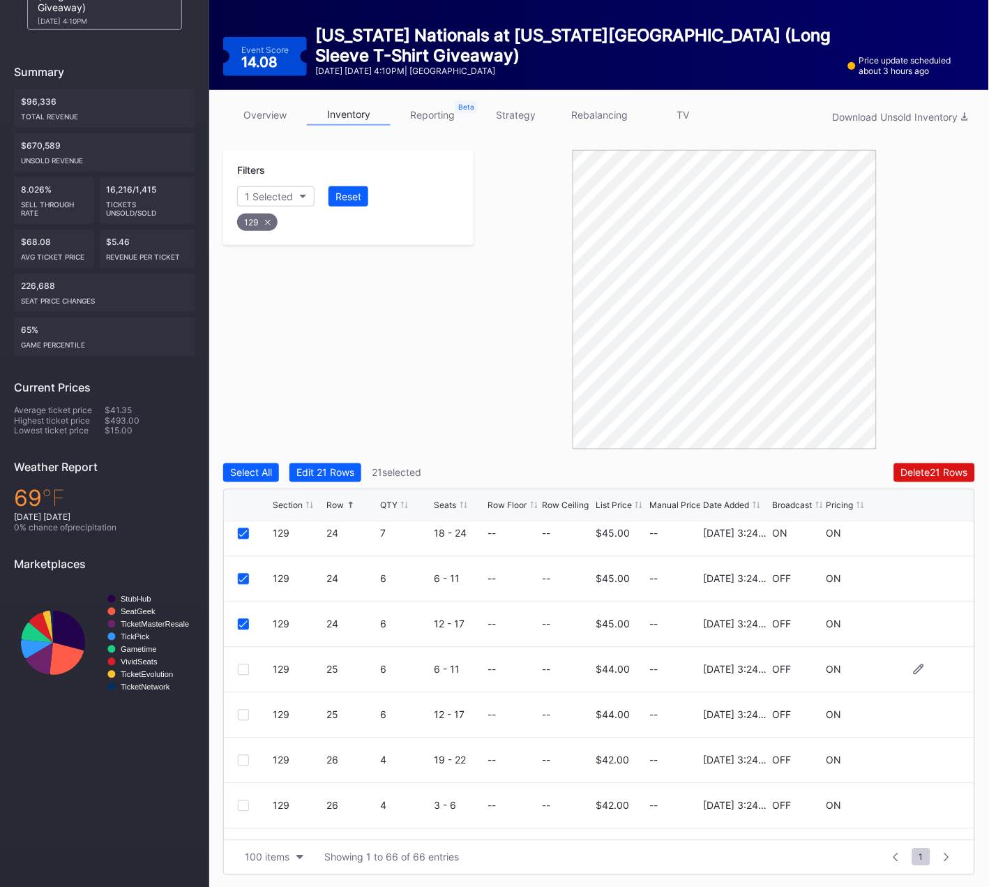
scroll to position [1200, 0]
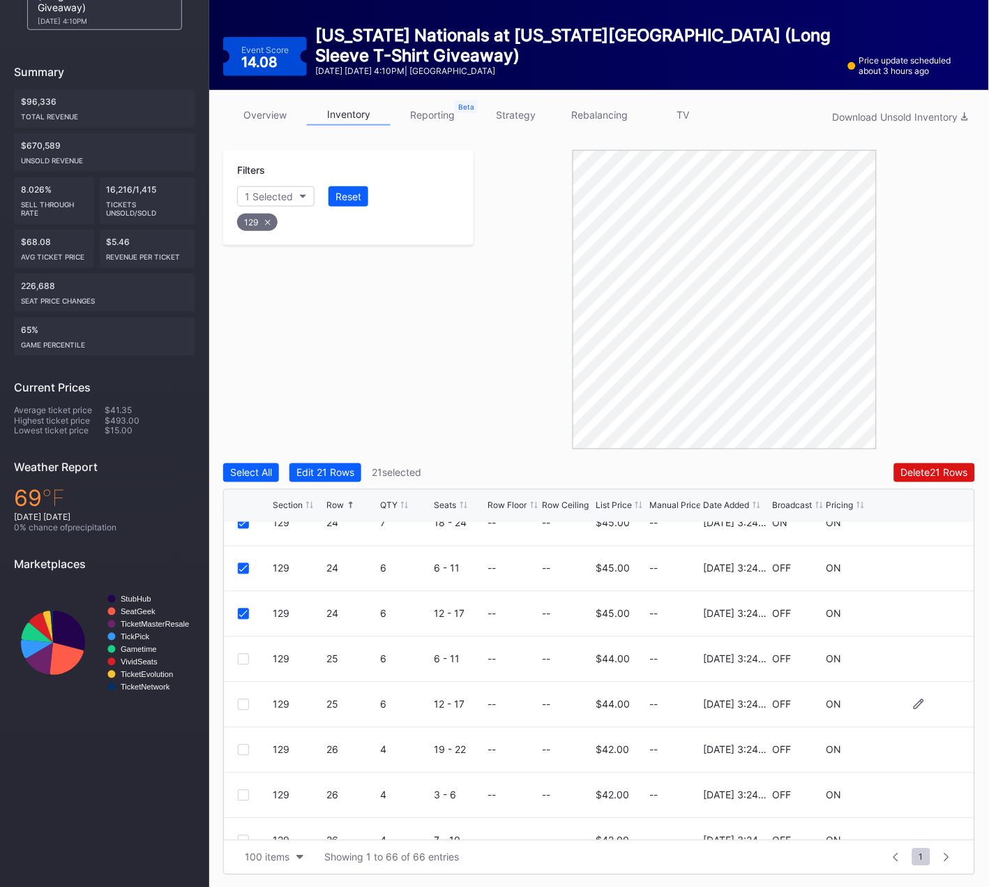
drag, startPoint x: 244, startPoint y: 656, endPoint x: 247, endPoint y: 691, distance: 35.0
click at [244, 656] on div at bounding box center [243, 659] width 11 height 11
click at [242, 703] on div at bounding box center [243, 704] width 11 height 11
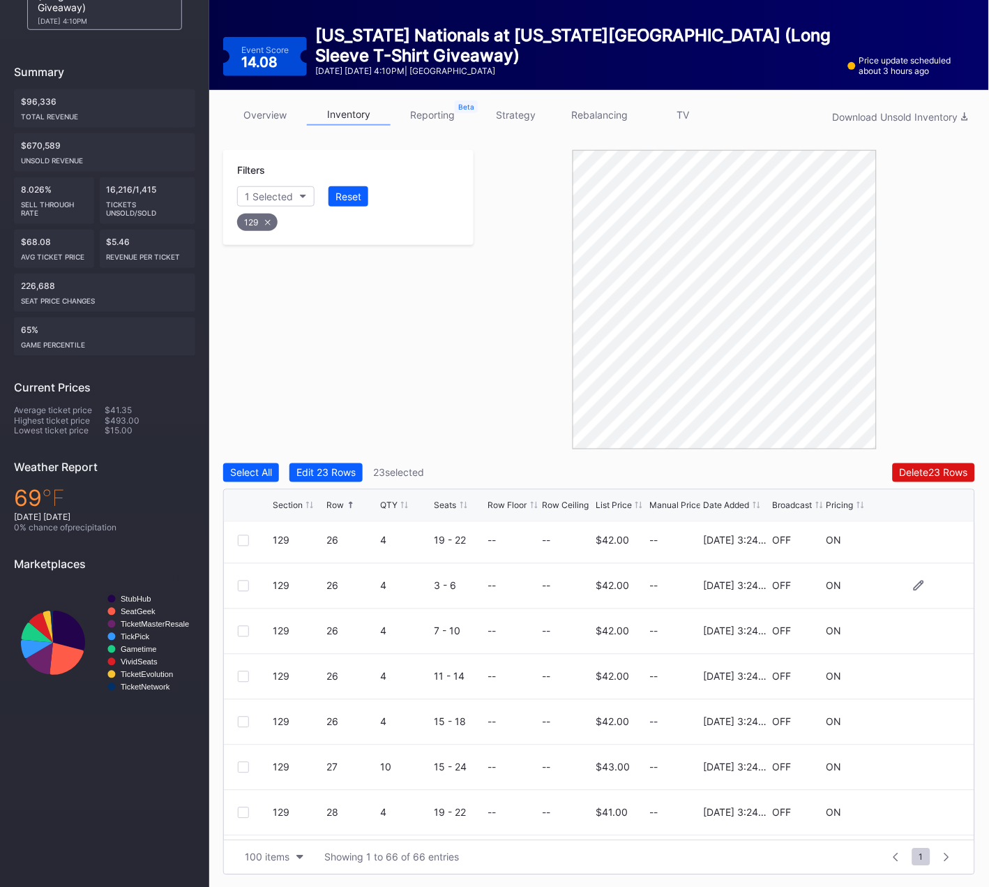
scroll to position [1392, 0]
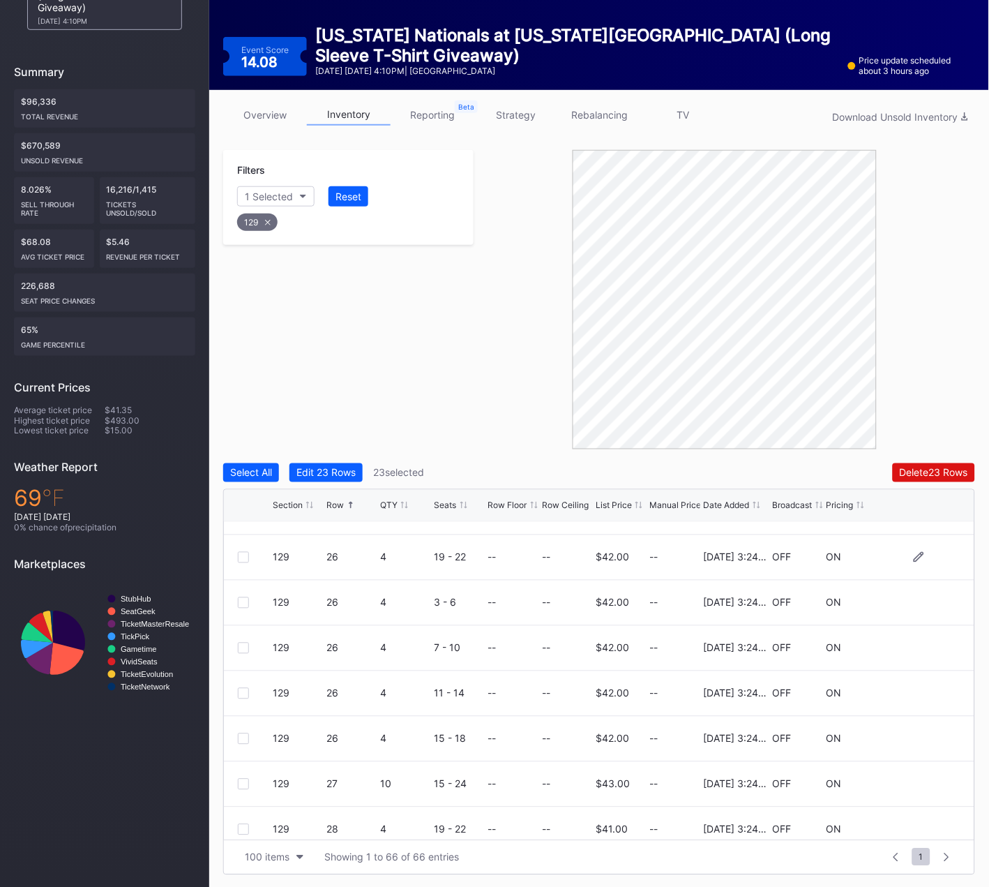
click at [246, 554] on div at bounding box center [243, 557] width 11 height 11
click at [244, 598] on div at bounding box center [243, 602] width 11 height 11
drag, startPoint x: 243, startPoint y: 644, endPoint x: 241, endPoint y: 689, distance: 45.4
click at [243, 645] on div at bounding box center [243, 647] width 11 height 11
drag, startPoint x: 242, startPoint y: 692, endPoint x: 242, endPoint y: 702, distance: 10.5
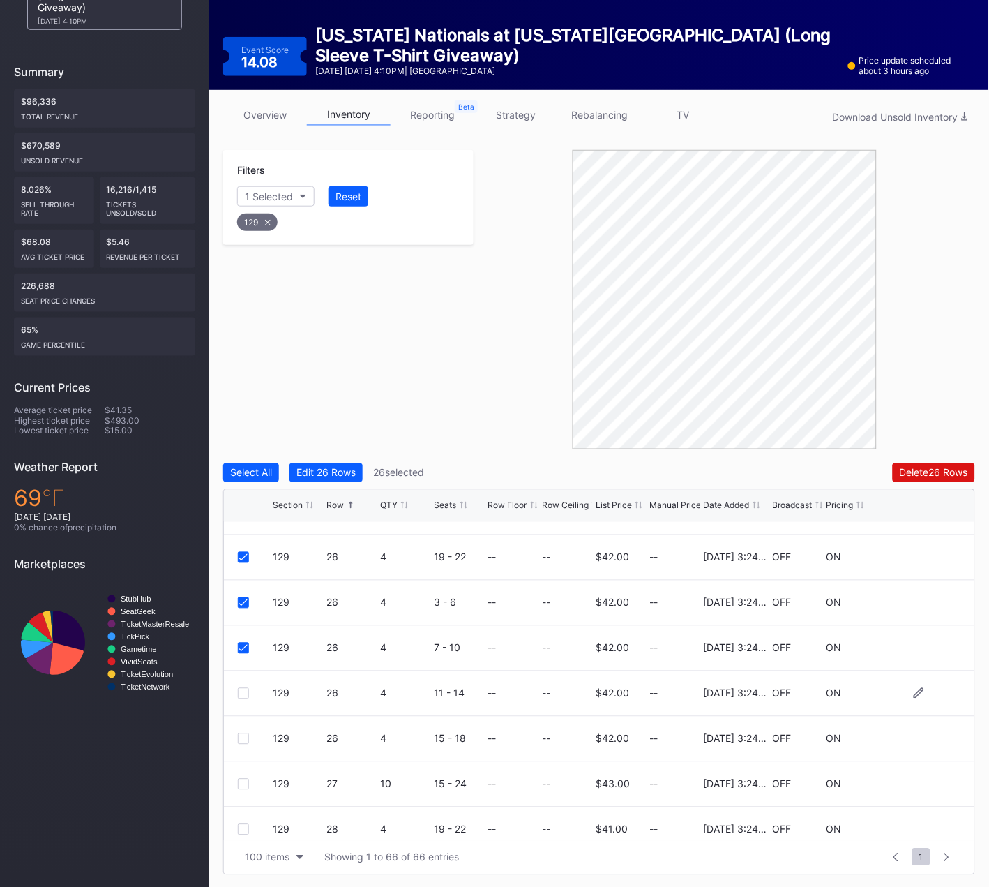
click at [242, 692] on div at bounding box center [243, 693] width 11 height 11
click at [242, 738] on div at bounding box center [243, 738] width 11 height 11
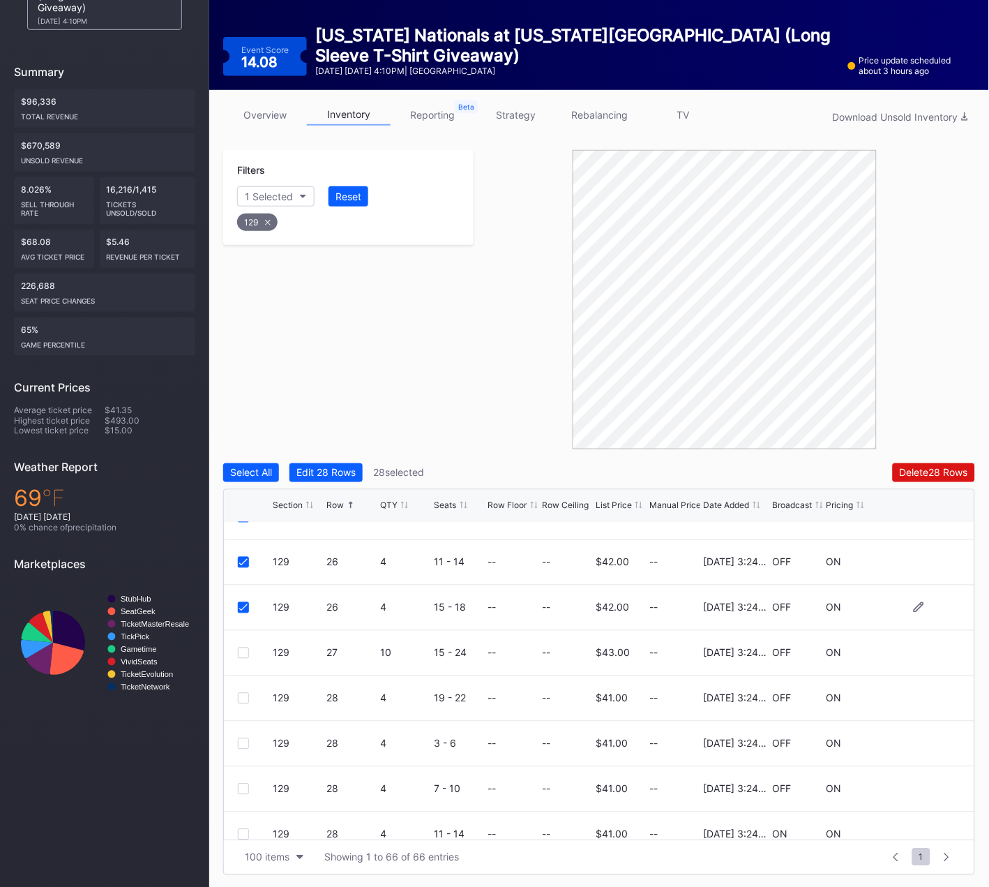
scroll to position [1533, 0]
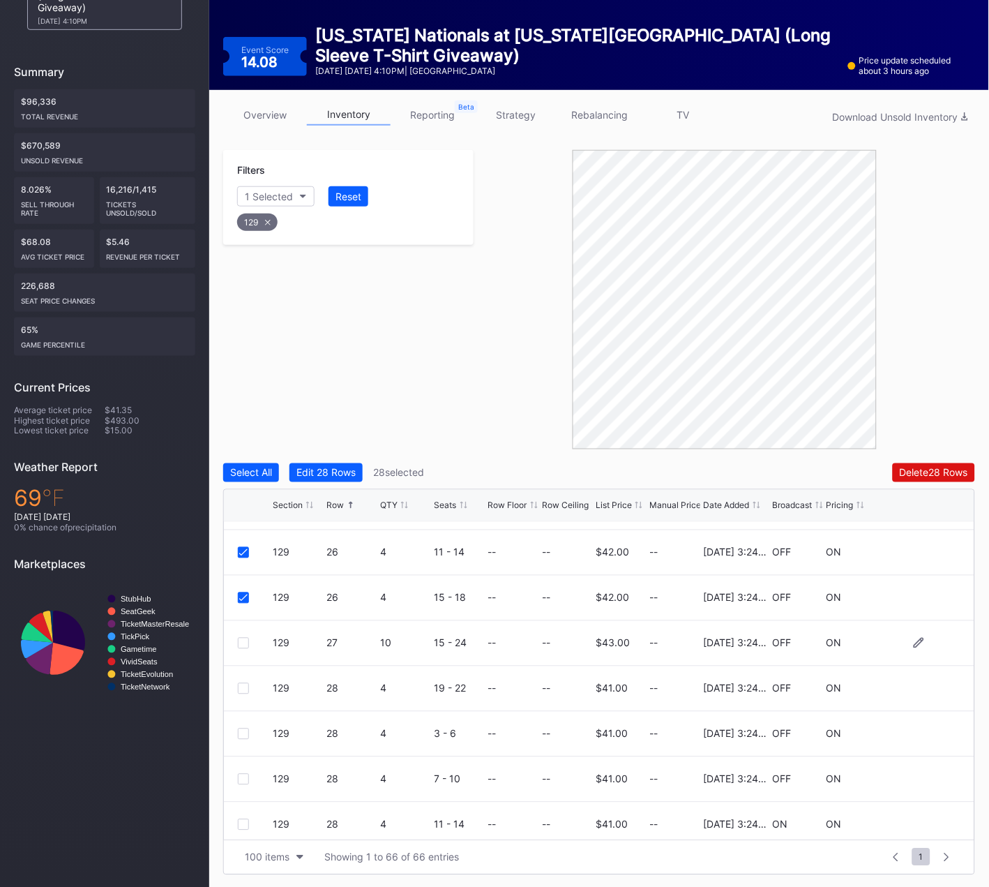
click at [241, 641] on div at bounding box center [243, 643] width 11 height 11
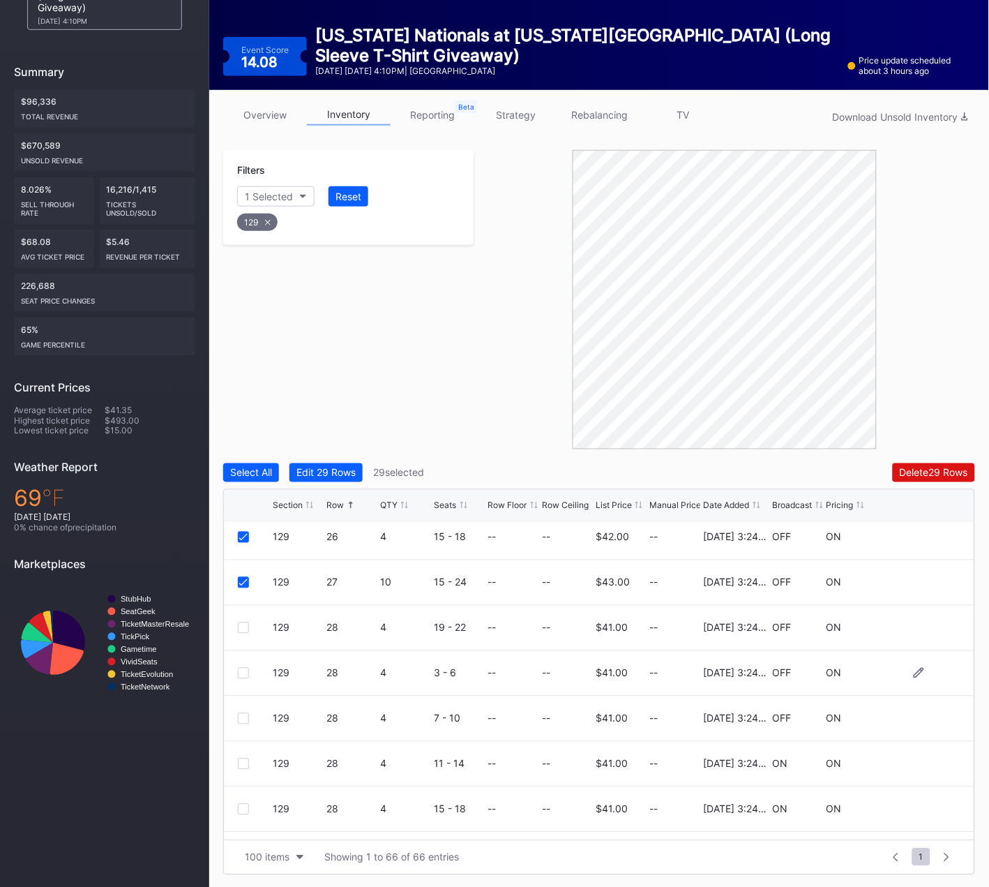
scroll to position [1620, 0]
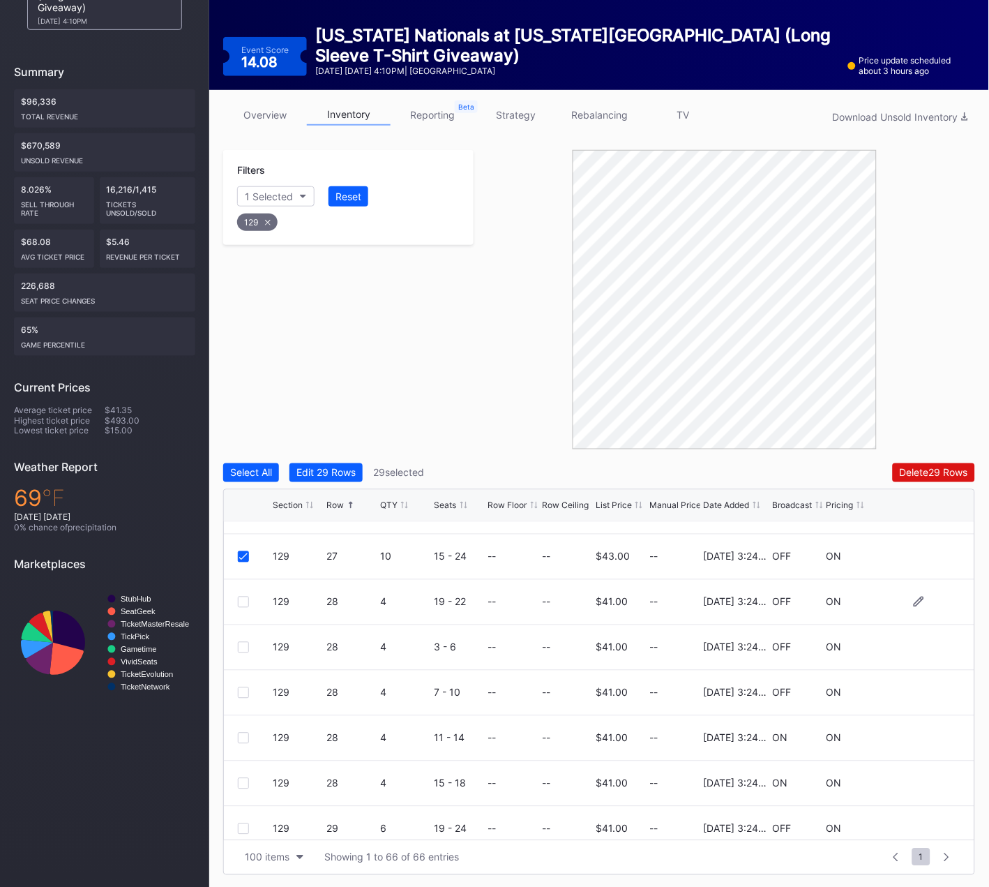
click at [245, 600] on div at bounding box center [243, 601] width 11 height 11
click at [246, 646] on div at bounding box center [243, 647] width 11 height 11
click at [243, 690] on div at bounding box center [243, 692] width 11 height 11
click at [243, 739] on div at bounding box center [243, 737] width 11 height 11
click at [241, 781] on div at bounding box center [243, 783] width 11 height 11
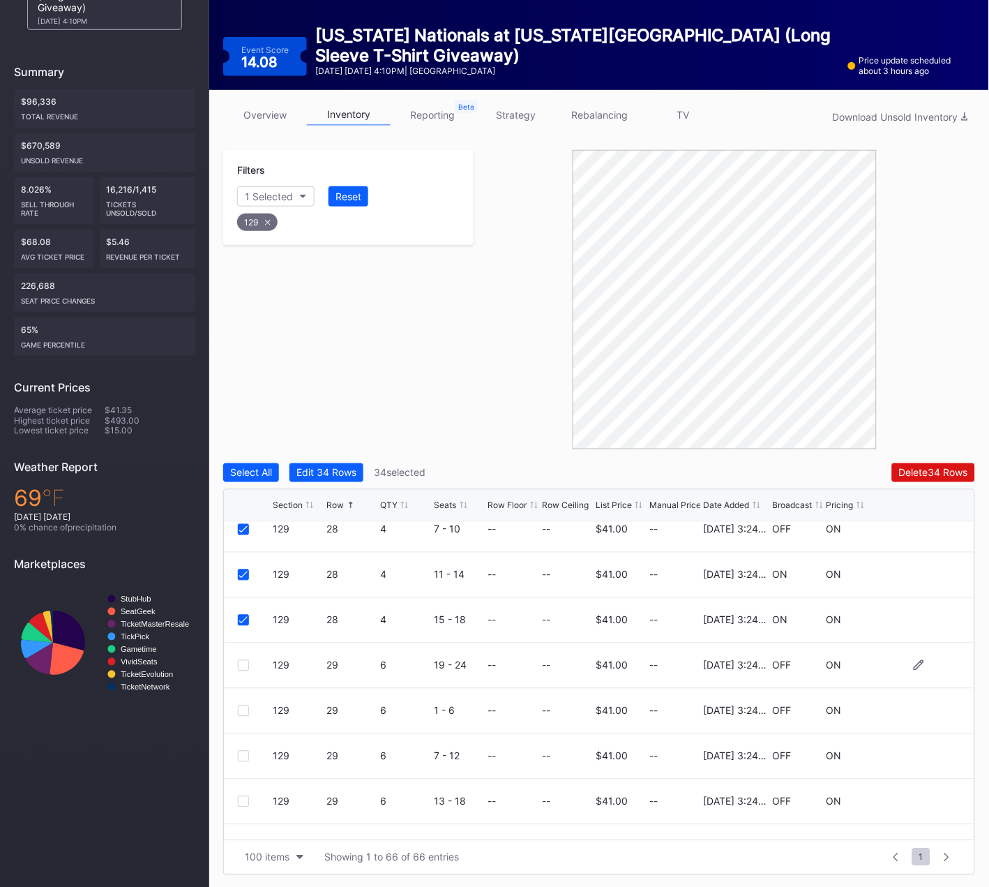
scroll to position [1801, 0]
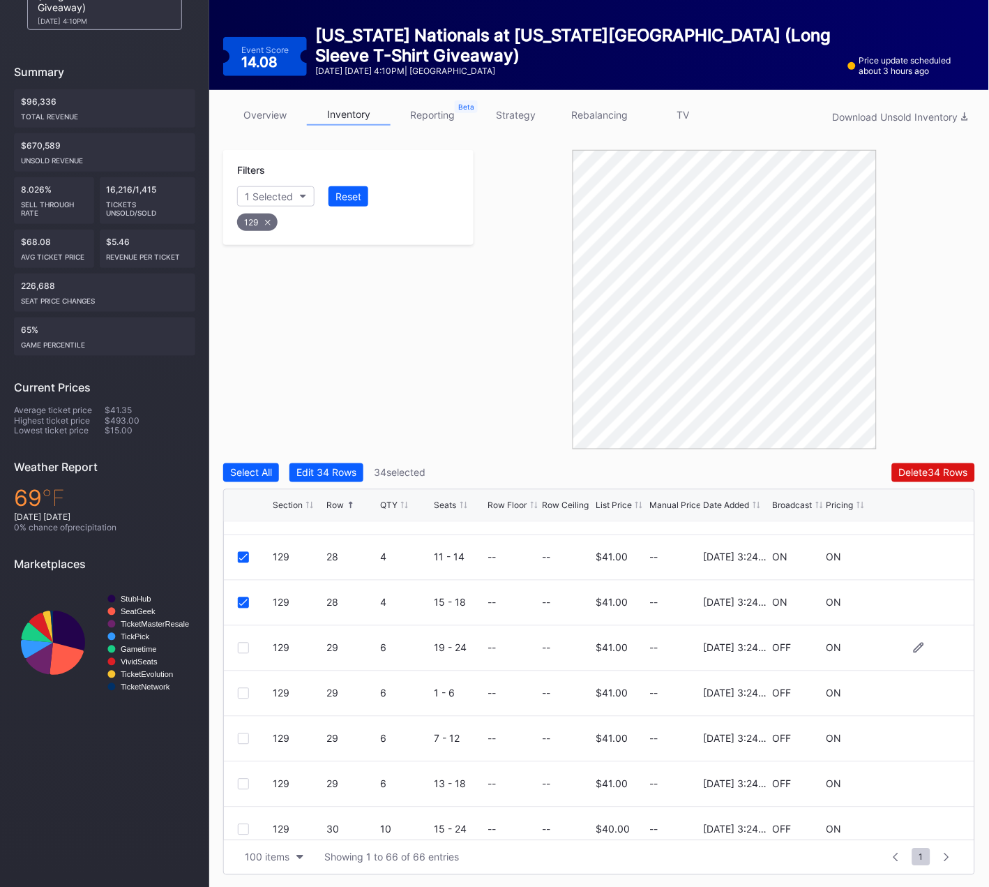
click at [244, 648] on div at bounding box center [243, 647] width 11 height 11
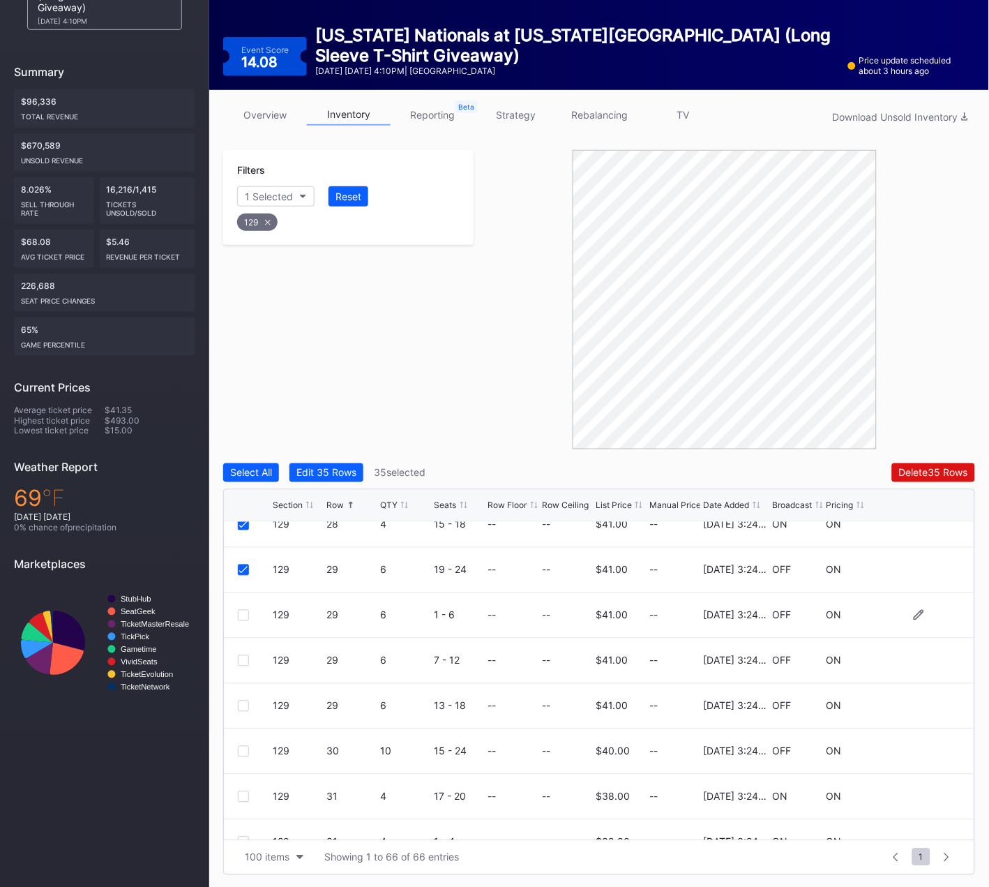
scroll to position [1880, 0]
drag, startPoint x: 241, startPoint y: 608, endPoint x: 243, endPoint y: 652, distance: 43.3
click at [241, 608] on div at bounding box center [243, 613] width 11 height 11
drag, startPoint x: 242, startPoint y: 654, endPoint x: 244, endPoint y: 712, distance: 57.9
click at [242, 654] on div at bounding box center [243, 659] width 11 height 11
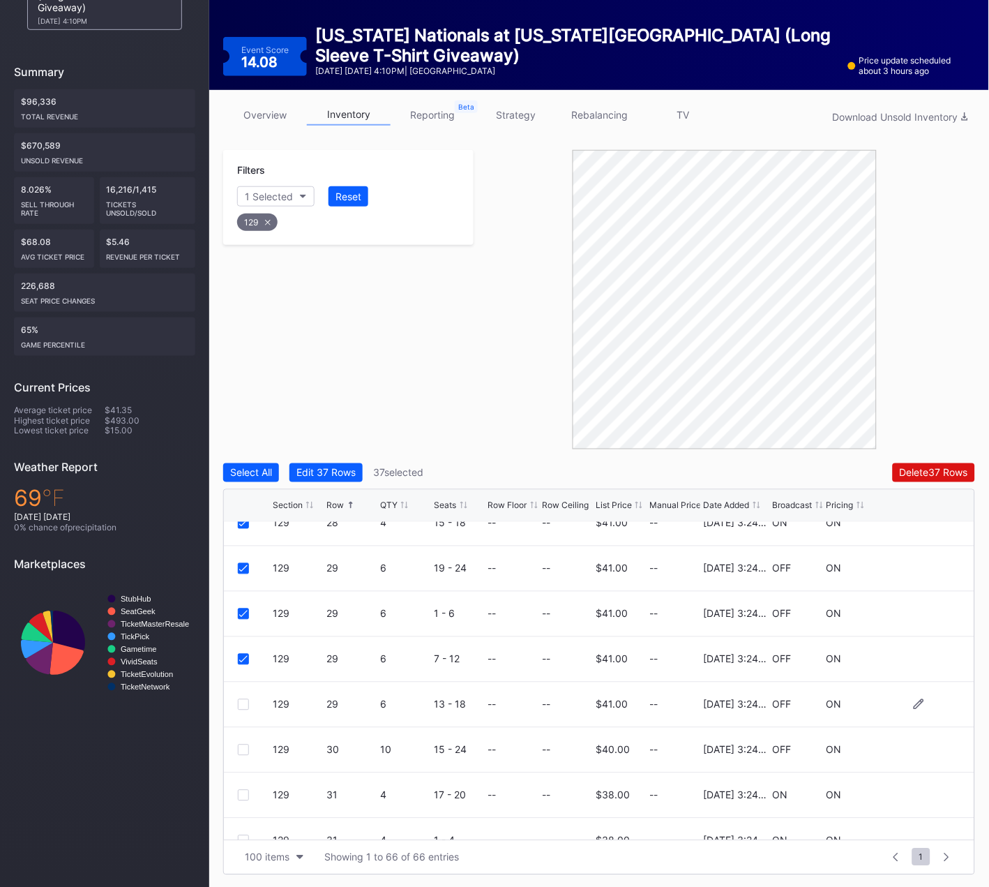
click at [244, 701] on div at bounding box center [243, 704] width 11 height 11
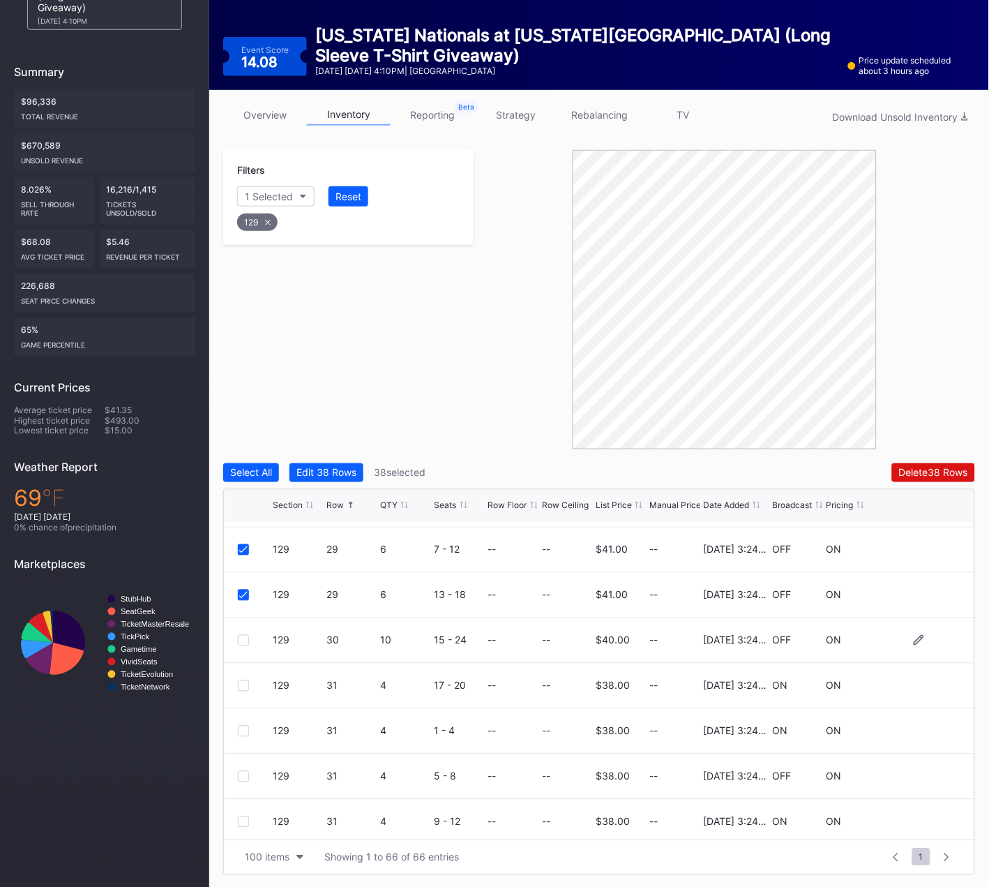
scroll to position [1995, 0]
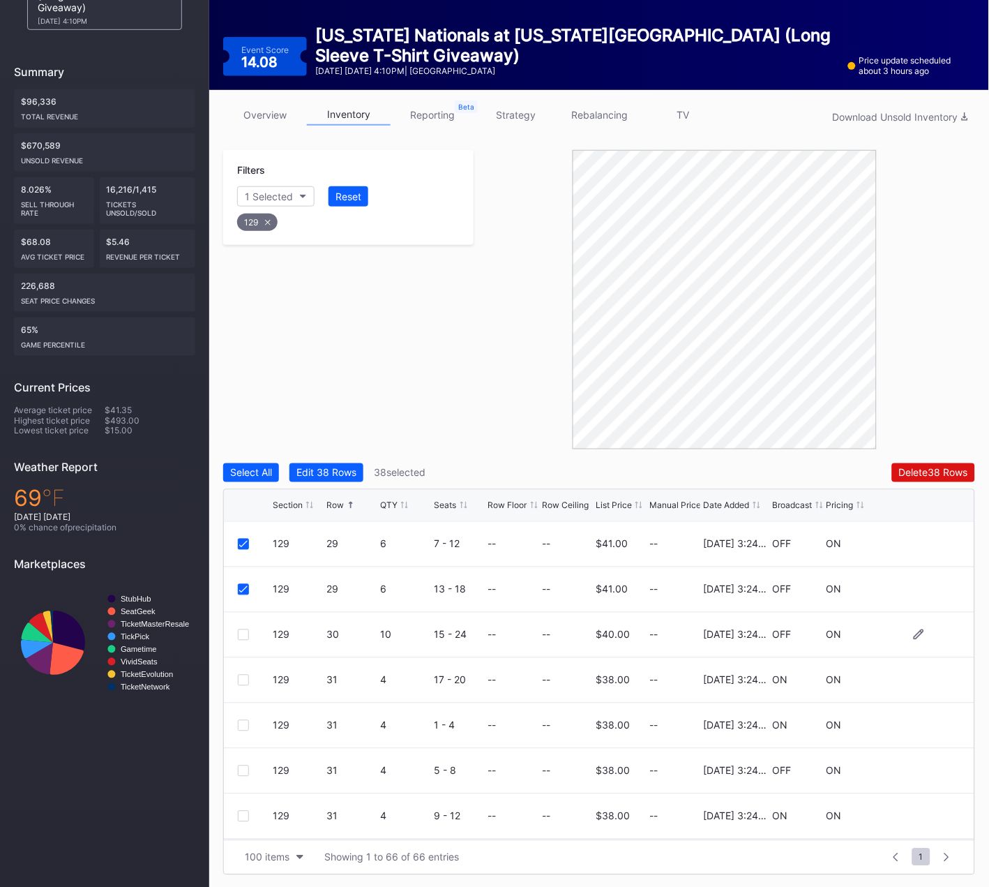
click at [242, 635] on div at bounding box center [243, 634] width 11 height 11
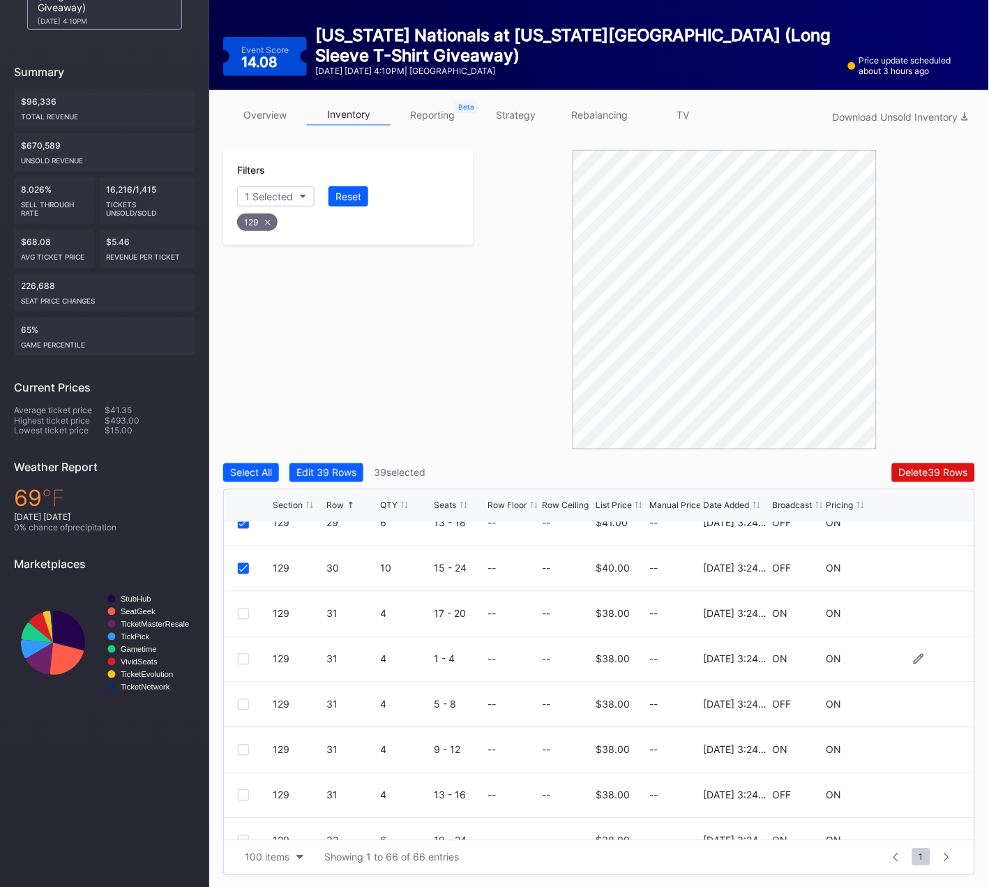
scroll to position [2084, 0]
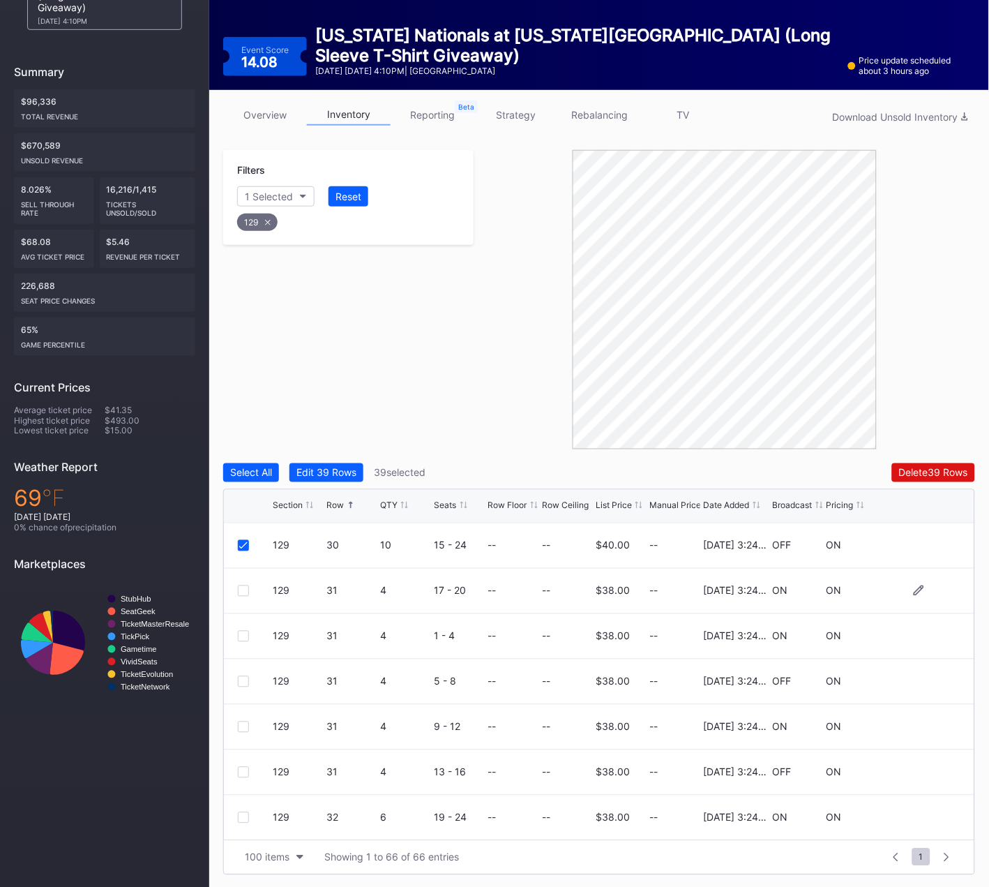
click at [244, 590] on div at bounding box center [243, 590] width 11 height 11
click at [241, 635] on div at bounding box center [243, 636] width 11 height 11
click at [245, 682] on div at bounding box center [243, 681] width 11 height 11
click at [244, 726] on div at bounding box center [243, 726] width 11 height 11
click at [243, 769] on div at bounding box center [243, 770] width 11 height 11
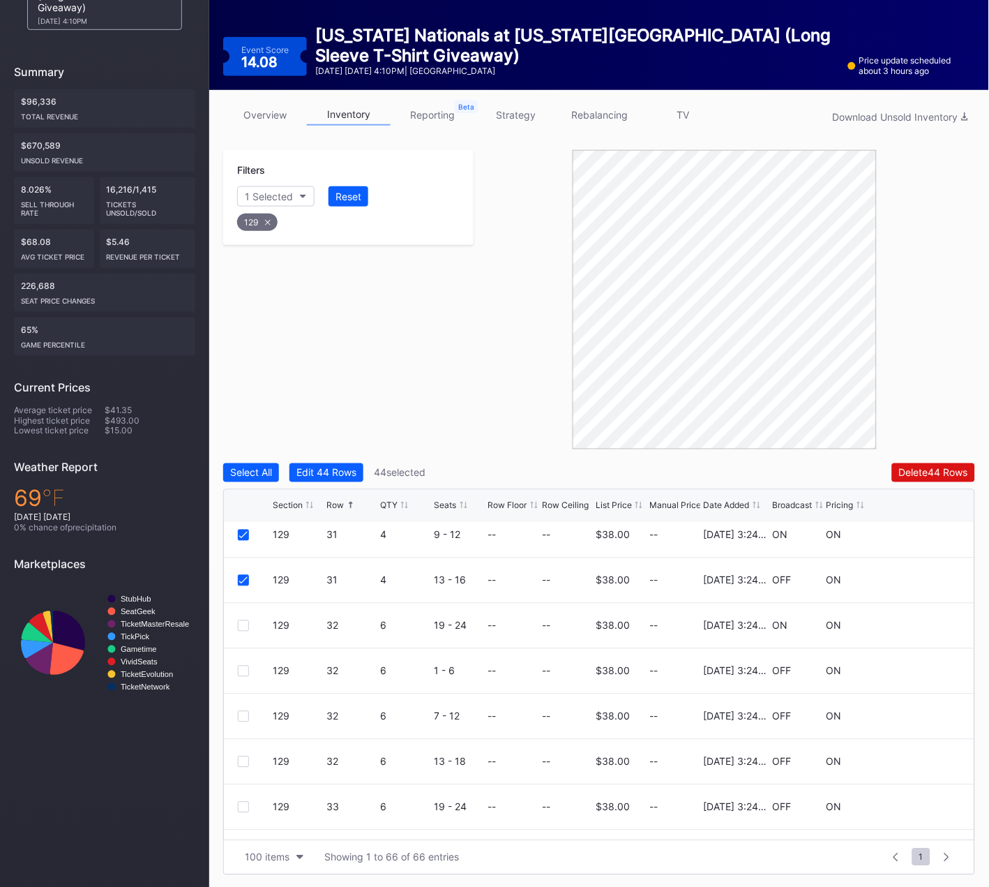
scroll to position [2304, 0]
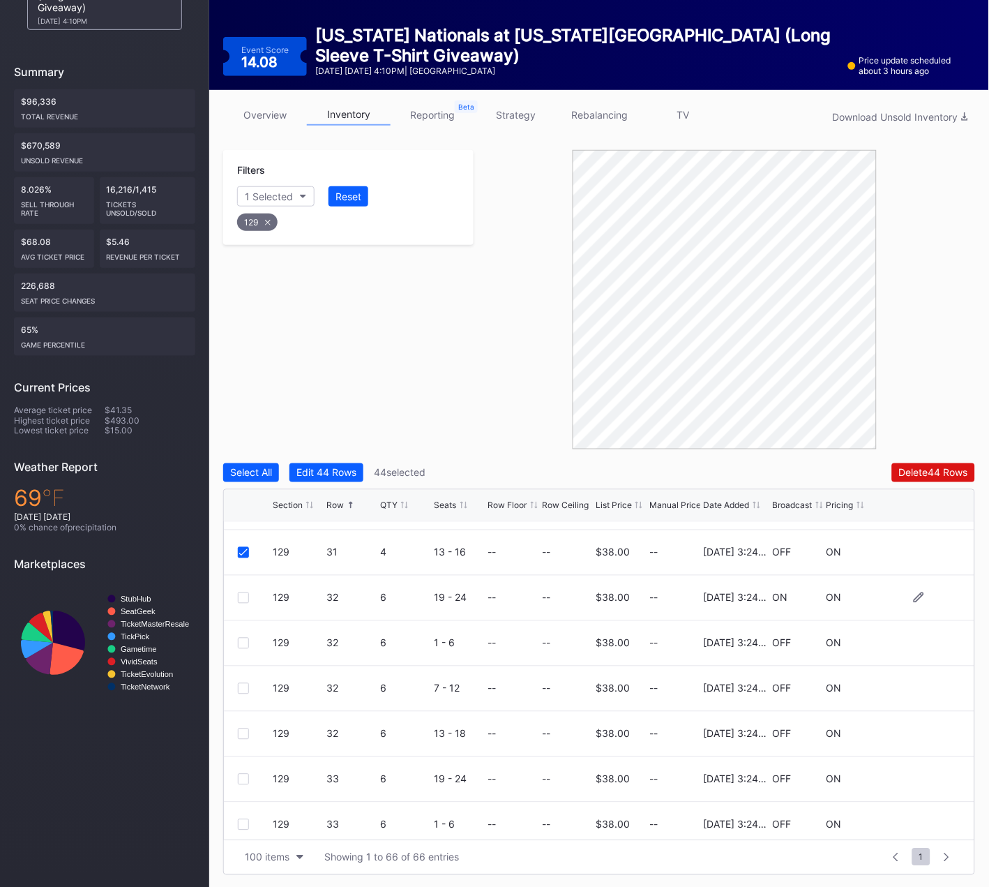
click at [245, 599] on div at bounding box center [243, 597] width 11 height 11
click at [248, 642] on div at bounding box center [243, 643] width 11 height 11
click at [245, 684] on div at bounding box center [243, 688] width 11 height 11
click at [244, 734] on div at bounding box center [243, 733] width 11 height 11
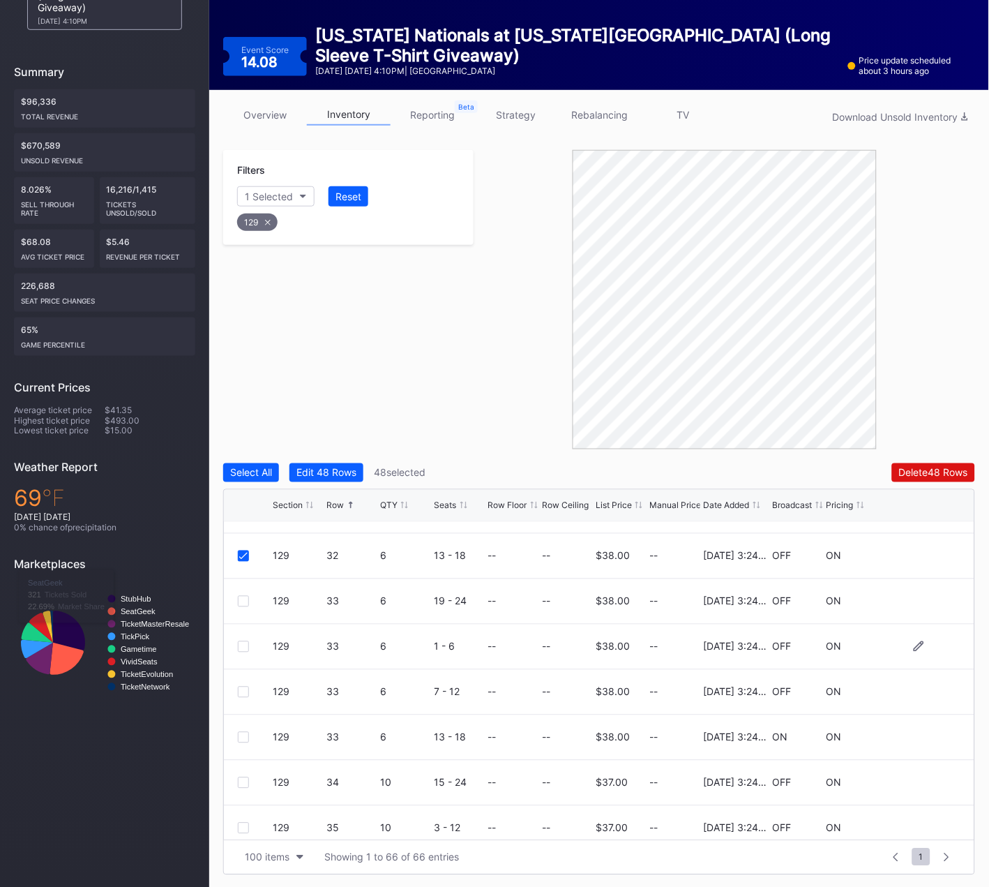
scroll to position [2496, 0]
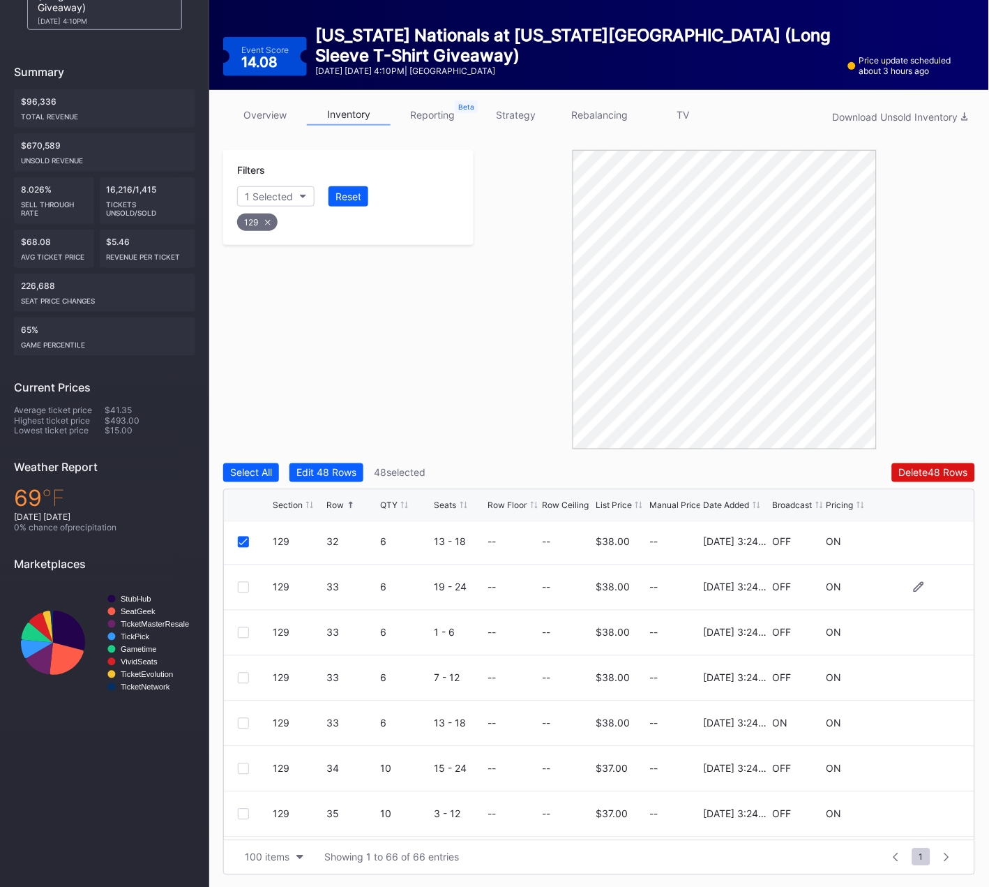
click at [241, 583] on div at bounding box center [243, 587] width 11 height 11
click at [249, 630] on div at bounding box center [255, 632] width 35 height 11
drag, startPoint x: 245, startPoint y: 631, endPoint x: 244, endPoint y: 665, distance: 34.2
click at [245, 631] on div at bounding box center [243, 632] width 11 height 11
click at [243, 673] on div at bounding box center [243, 677] width 11 height 11
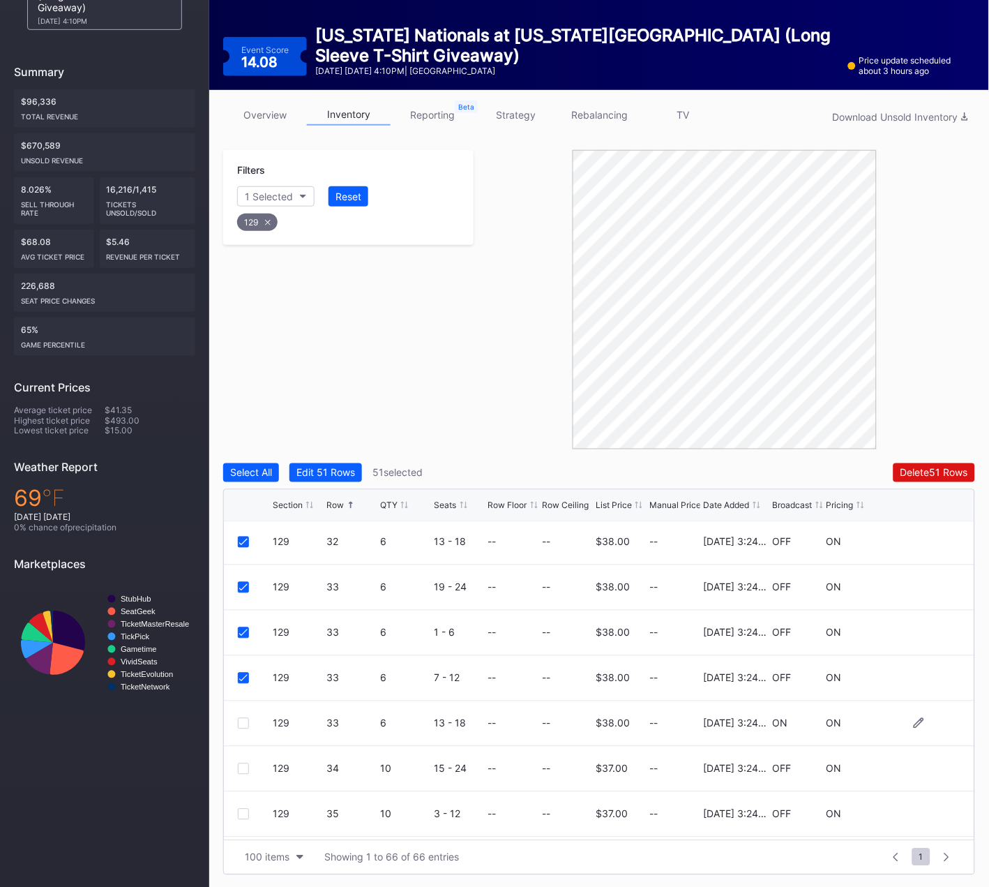
click at [243, 725] on div at bounding box center [243, 723] width 11 height 11
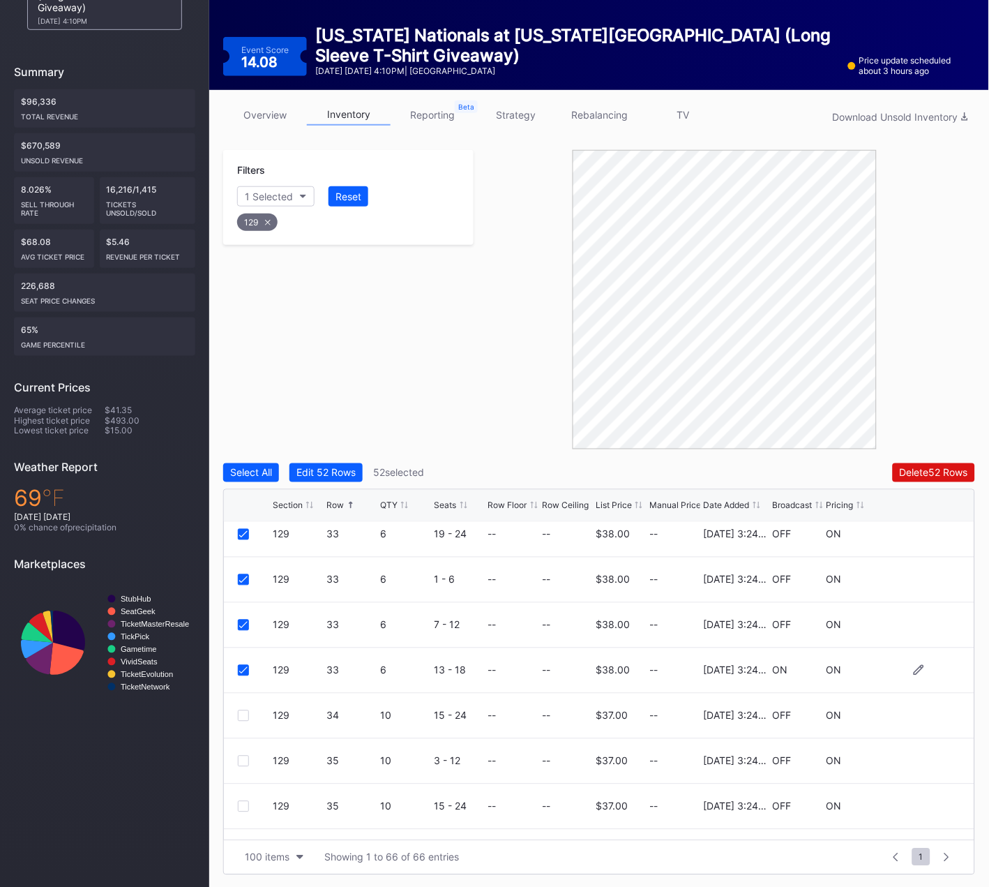
scroll to position [2593, 0]
click at [241, 670] on div at bounding box center [243, 671] width 11 height 11
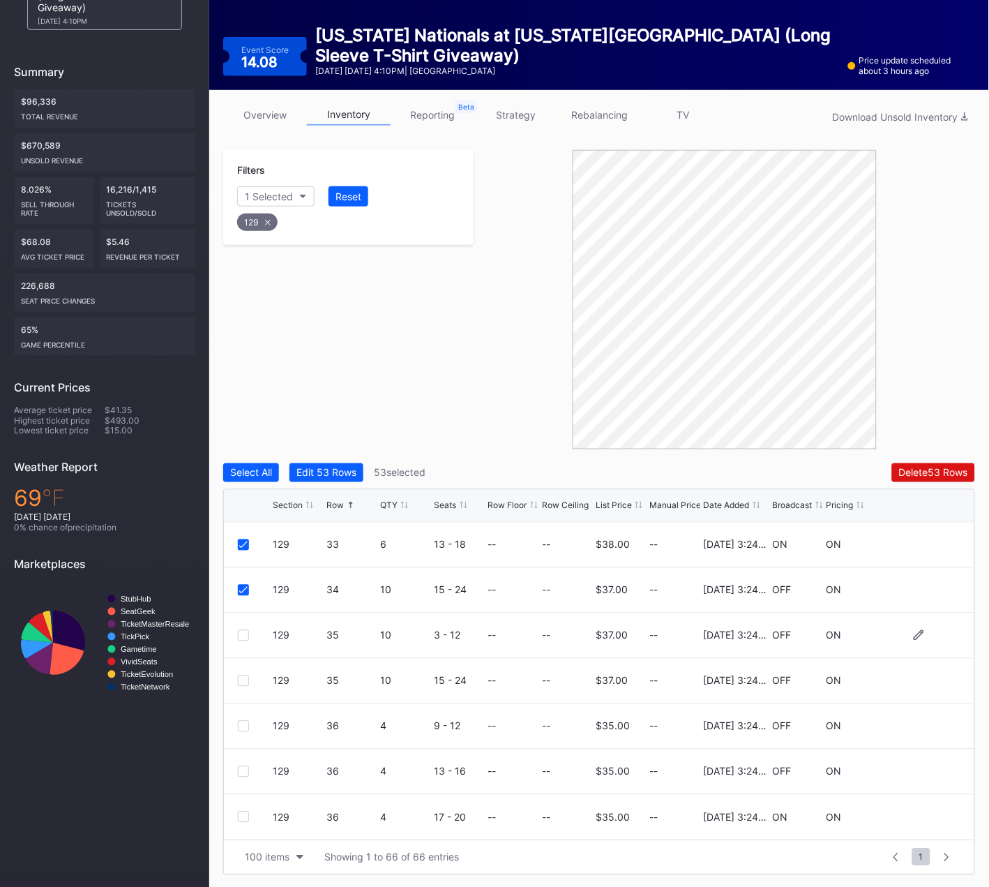
click at [245, 633] on div at bounding box center [243, 635] width 11 height 11
click at [241, 682] on div at bounding box center [243, 680] width 11 height 11
click at [243, 726] on div at bounding box center [243, 726] width 11 height 11
click at [243, 774] on div at bounding box center [243, 771] width 11 height 11
click at [242, 814] on div at bounding box center [243, 816] width 11 height 11
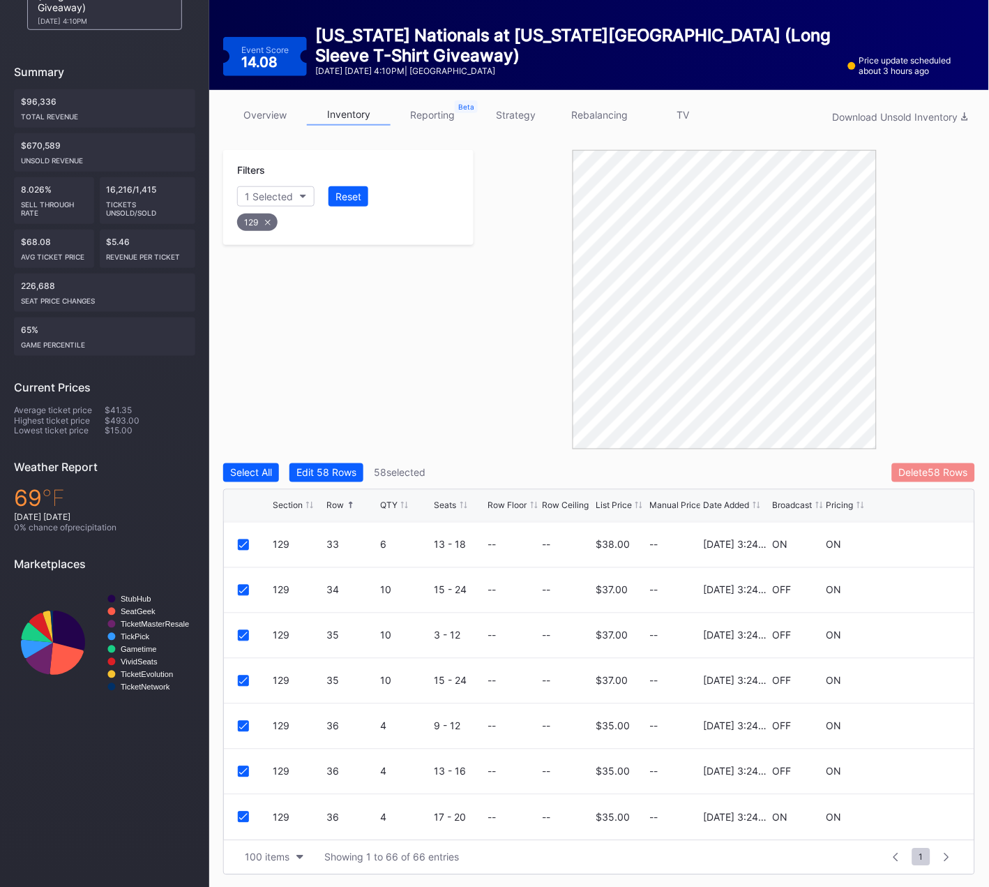
click at [924, 469] on div "Delete 58 Rows" at bounding box center [933, 473] width 69 height 12
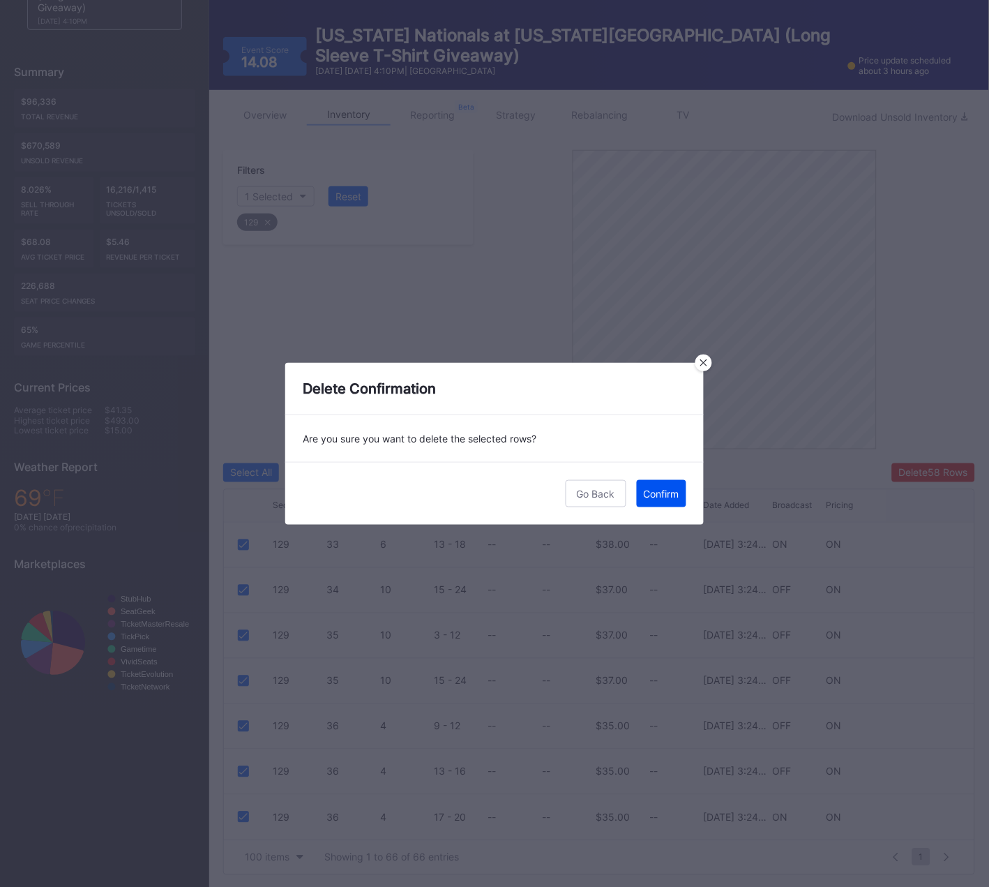
click at [650, 493] on div "Confirm" at bounding box center [662, 494] width 36 height 12
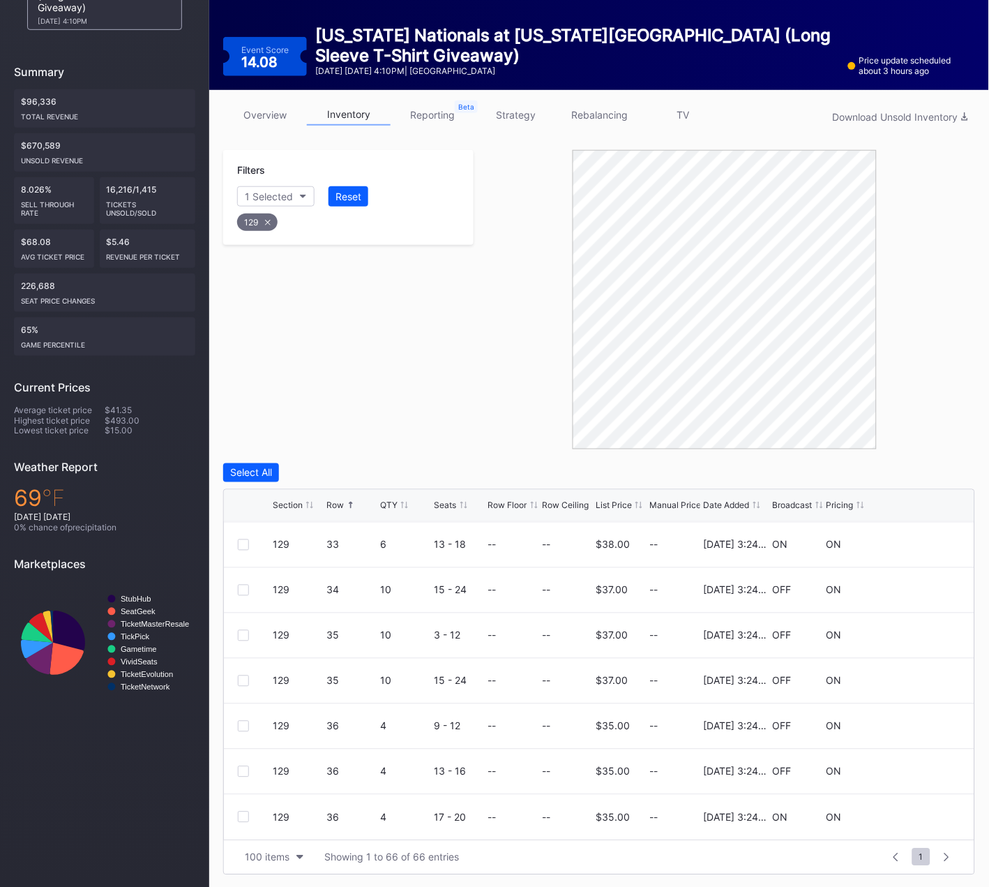
click at [267, 220] on icon at bounding box center [268, 222] width 6 height 6
click at [274, 193] on div "Section" at bounding box center [262, 196] width 34 height 12
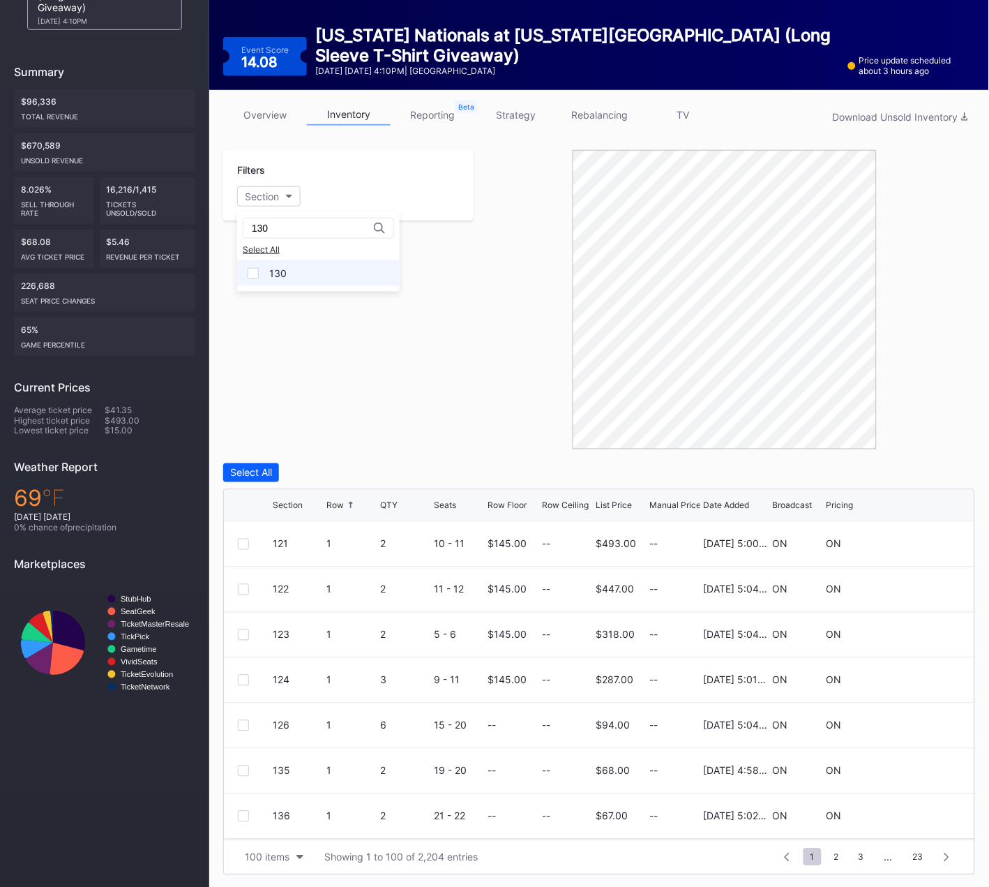
type input "130"
click at [261, 269] on div "130" at bounding box center [318, 273] width 163 height 26
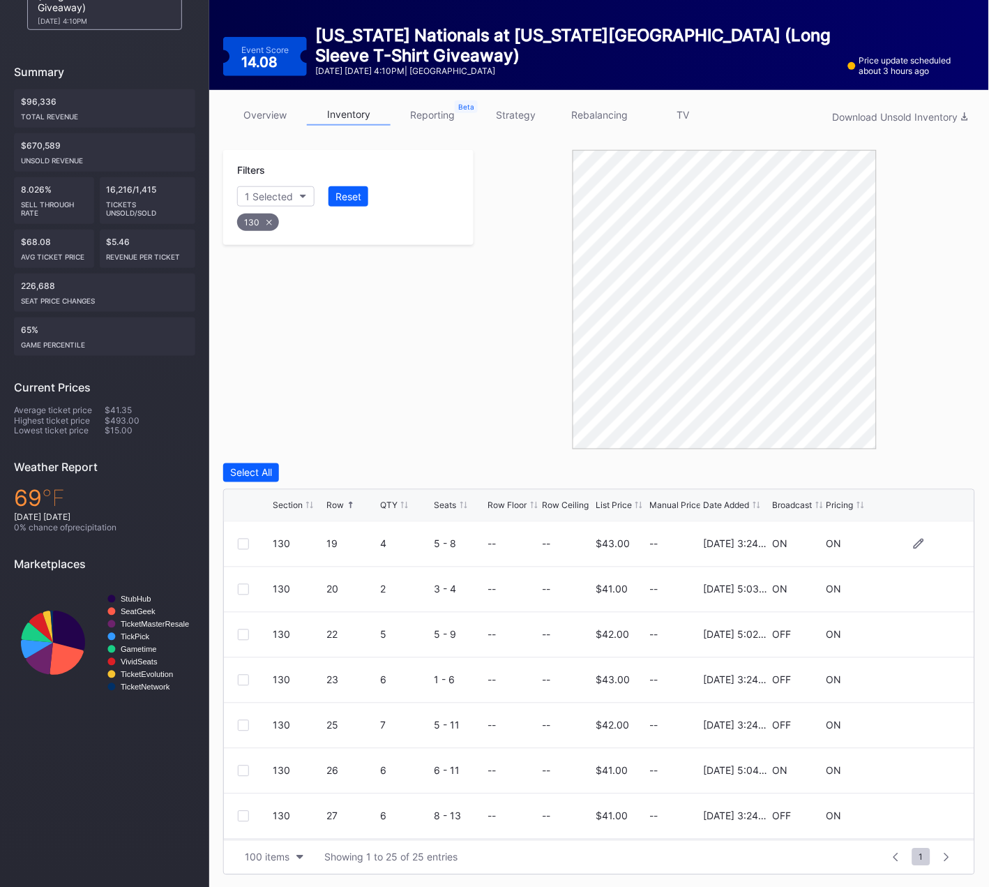
click at [241, 543] on div at bounding box center [243, 544] width 11 height 11
click at [244, 678] on div at bounding box center [243, 680] width 11 height 11
click at [244, 726] on div at bounding box center [243, 725] width 11 height 11
click at [243, 815] on div at bounding box center [243, 816] width 11 height 11
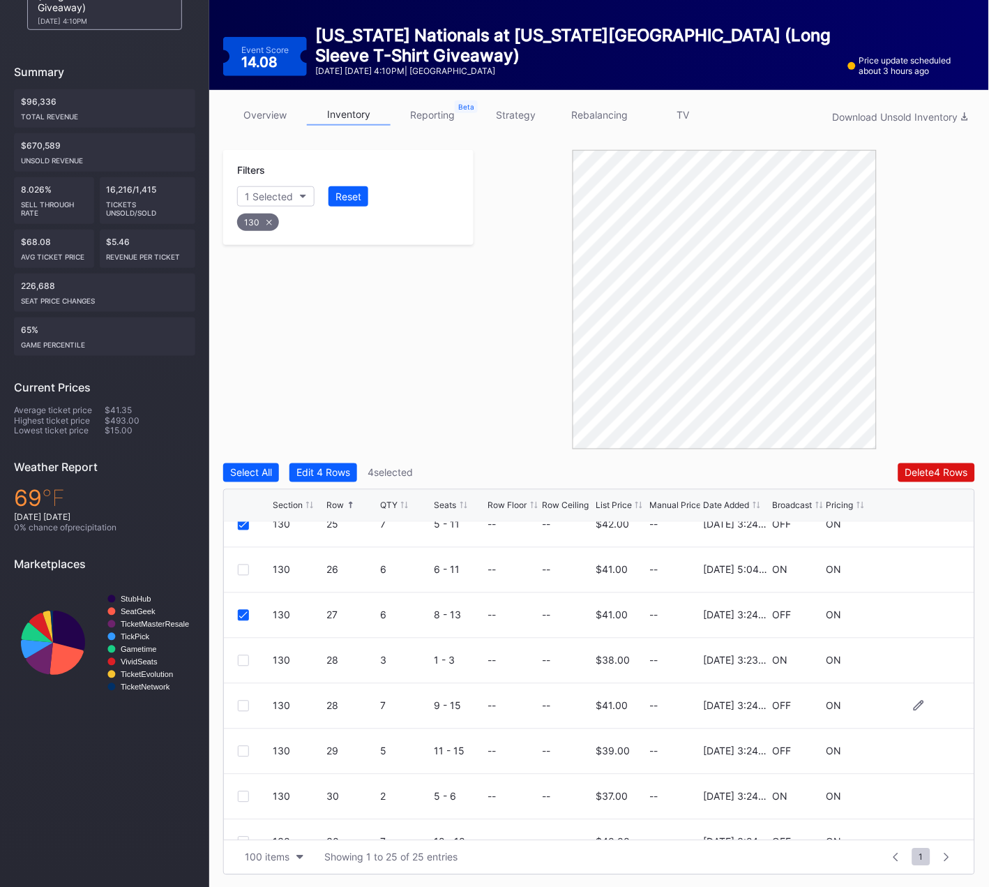
scroll to position [247, 0]
click at [243, 614] on div at bounding box center [243, 614] width 11 height 11
click at [242, 658] on div at bounding box center [243, 659] width 11 height 11
click at [242, 705] on div at bounding box center [243, 705] width 11 height 11
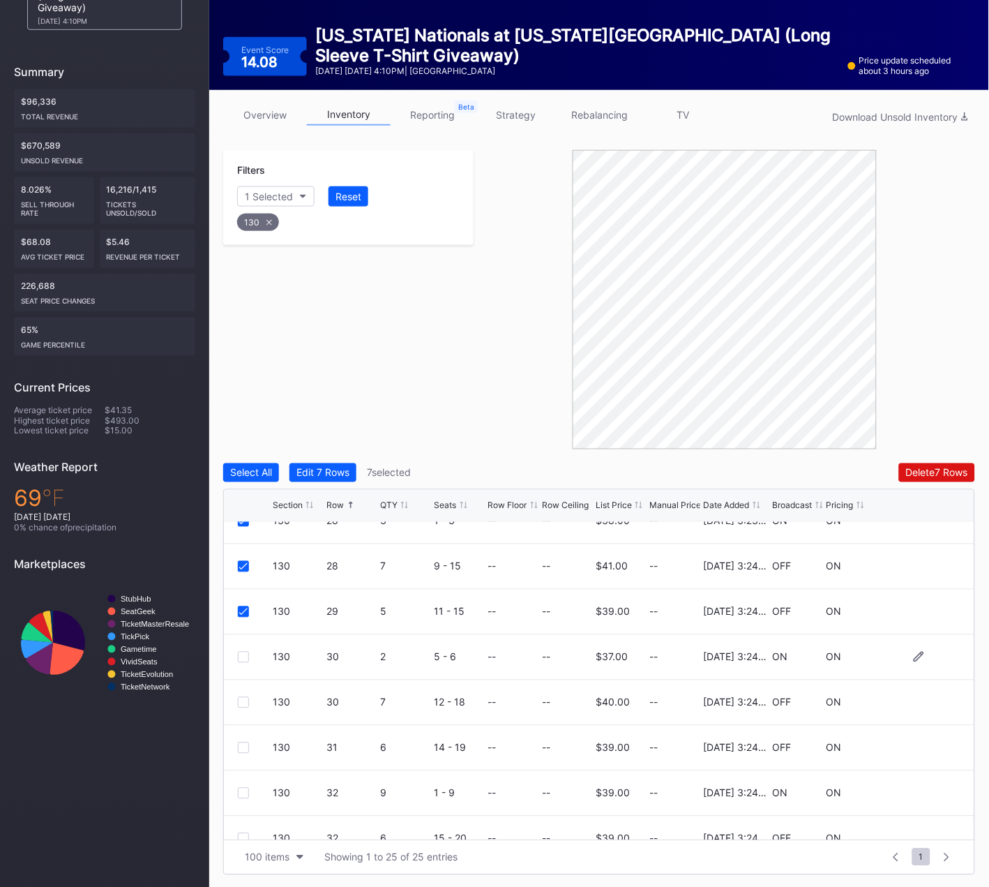
scroll to position [352, 0]
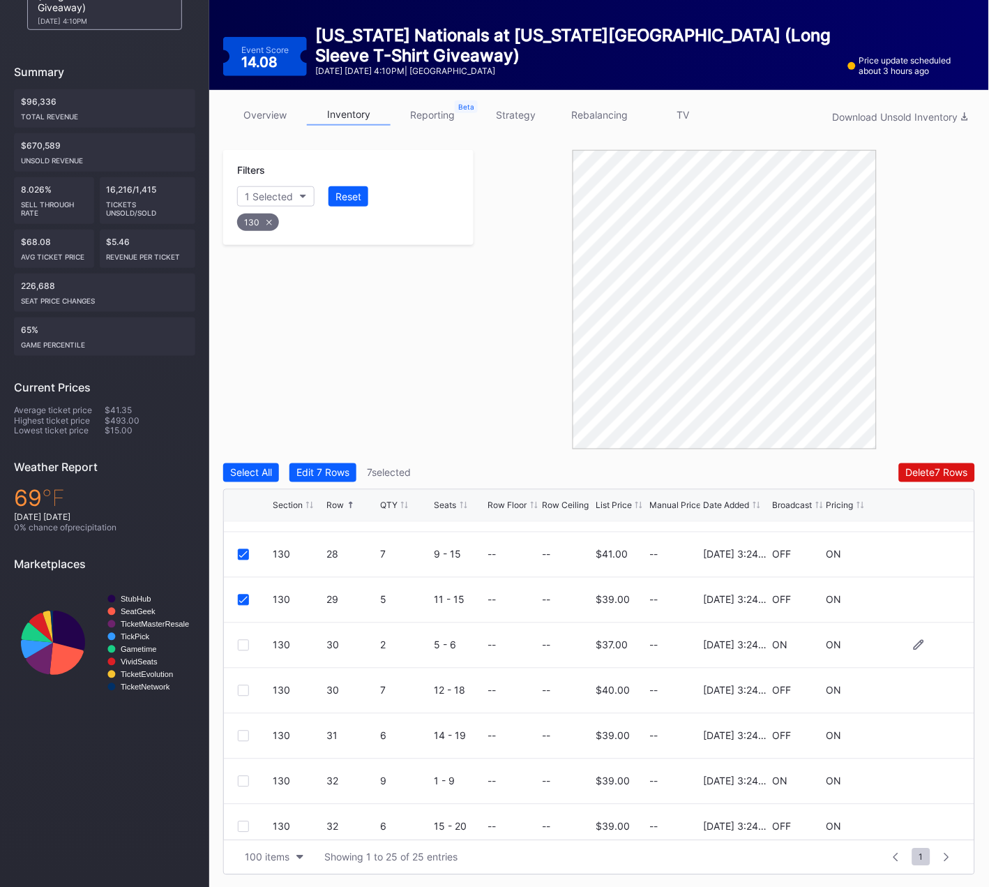
click at [241, 645] on div at bounding box center [243, 645] width 11 height 11
click at [240, 685] on div at bounding box center [243, 690] width 11 height 11
click at [244, 689] on div at bounding box center [243, 691] width 11 height 11
click at [243, 644] on div at bounding box center [243, 643] width 11 height 11
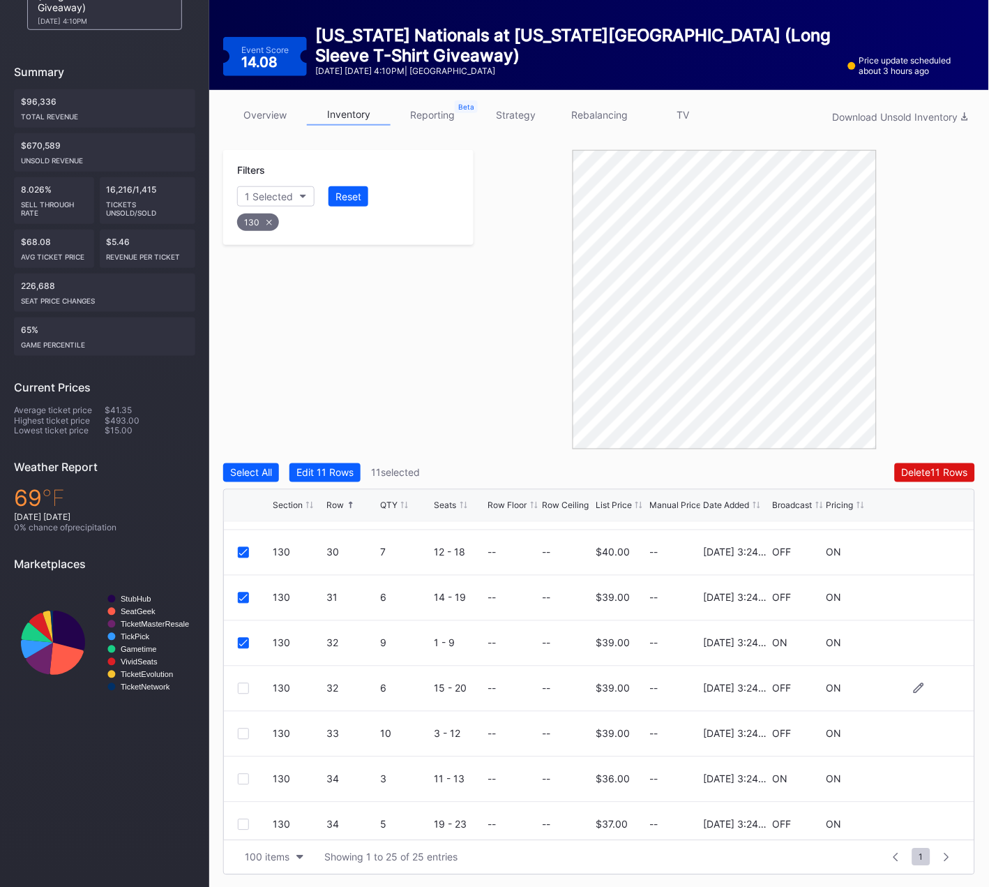
click at [245, 684] on div at bounding box center [243, 688] width 11 height 11
click at [243, 731] on div at bounding box center [243, 733] width 11 height 11
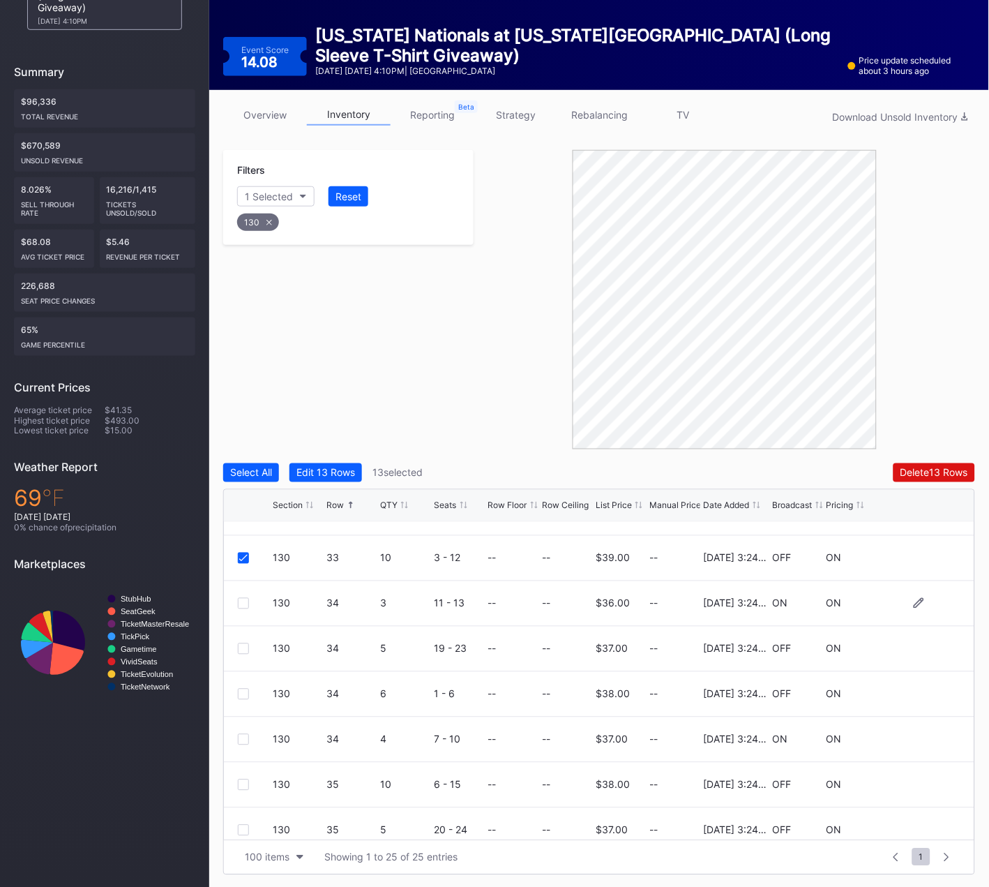
scroll to position [671, 0]
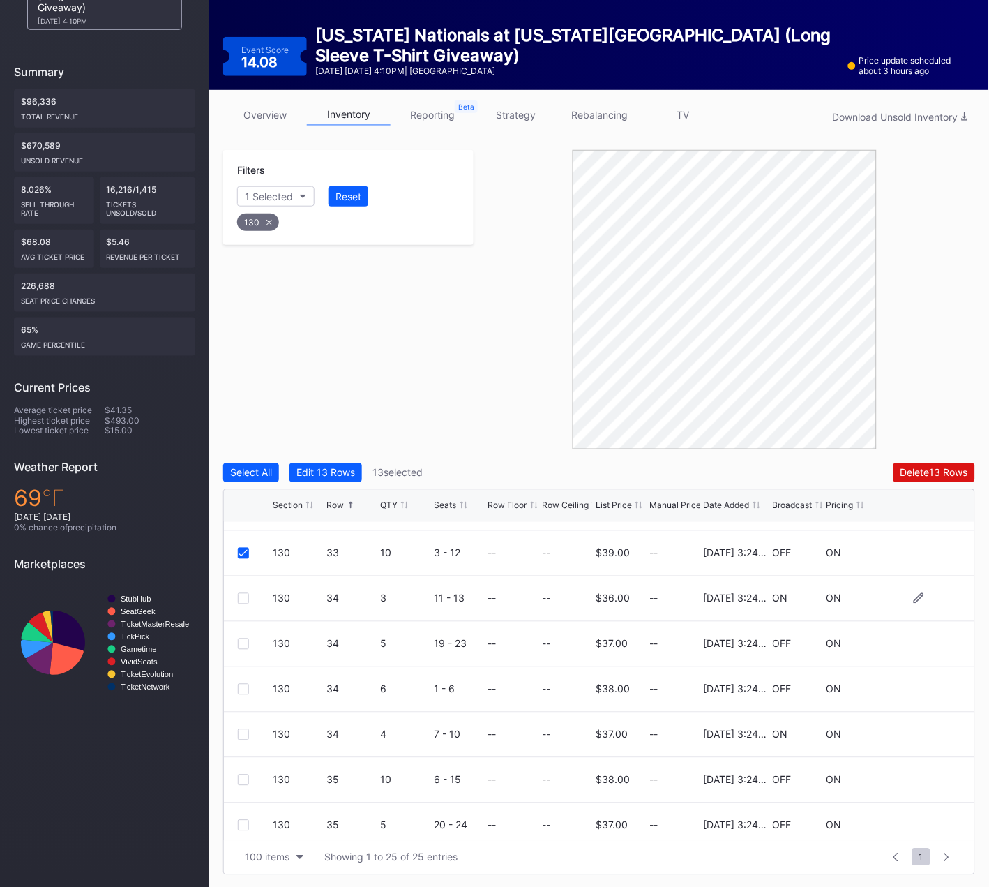
click at [241, 597] on div at bounding box center [243, 598] width 11 height 11
click at [243, 642] on div at bounding box center [243, 643] width 11 height 11
click at [246, 691] on div at bounding box center [243, 689] width 11 height 11
click at [241, 732] on div at bounding box center [243, 734] width 11 height 11
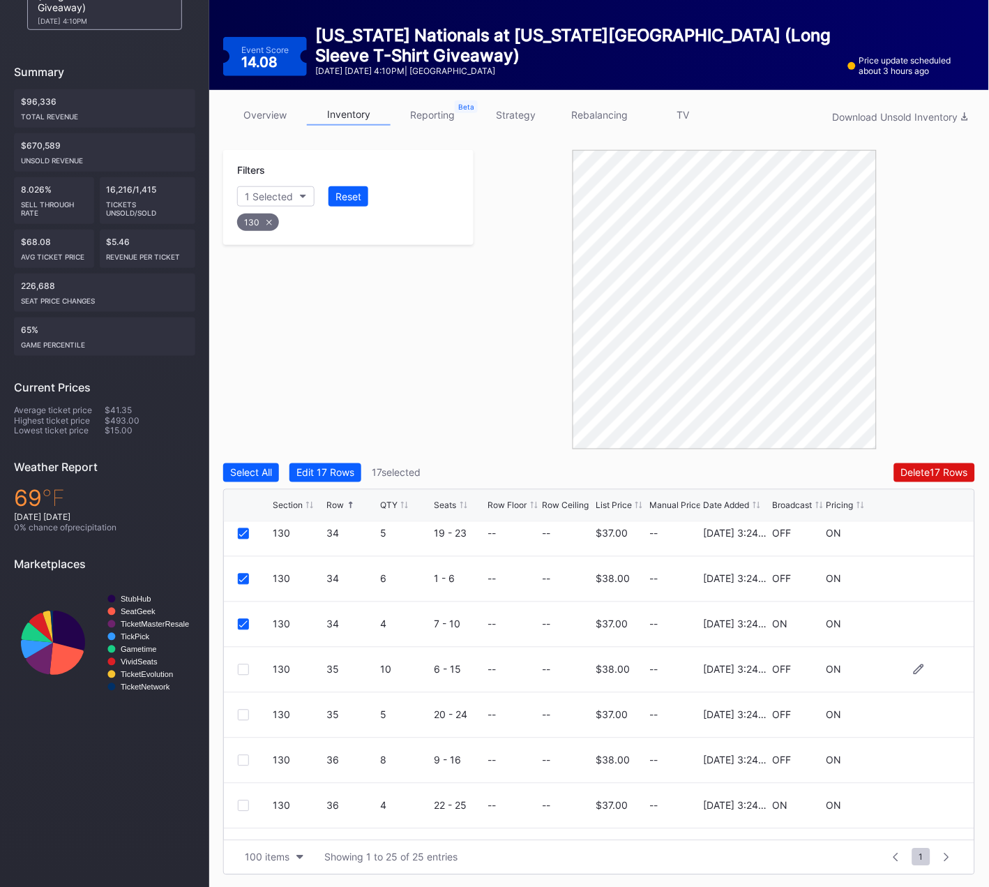
scroll to position [786, 0]
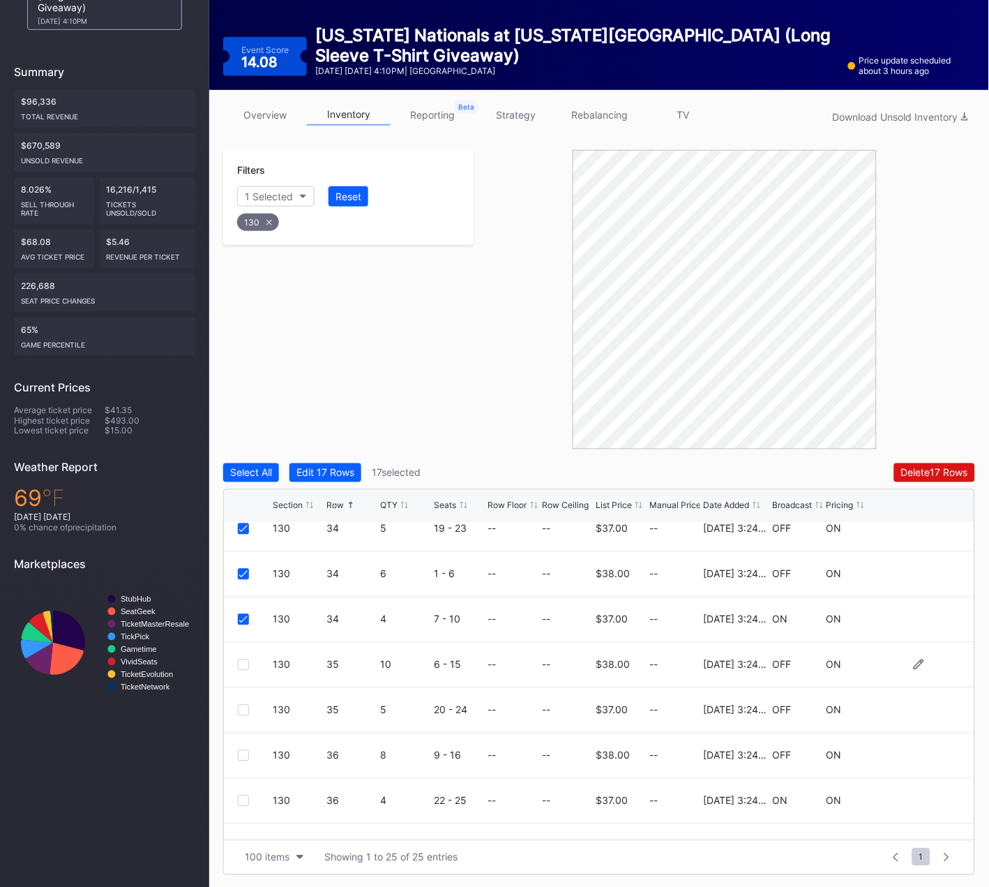
click at [244, 661] on div at bounding box center [243, 664] width 11 height 11
click at [242, 706] on div at bounding box center [243, 710] width 11 height 11
click at [243, 751] on div at bounding box center [243, 755] width 11 height 11
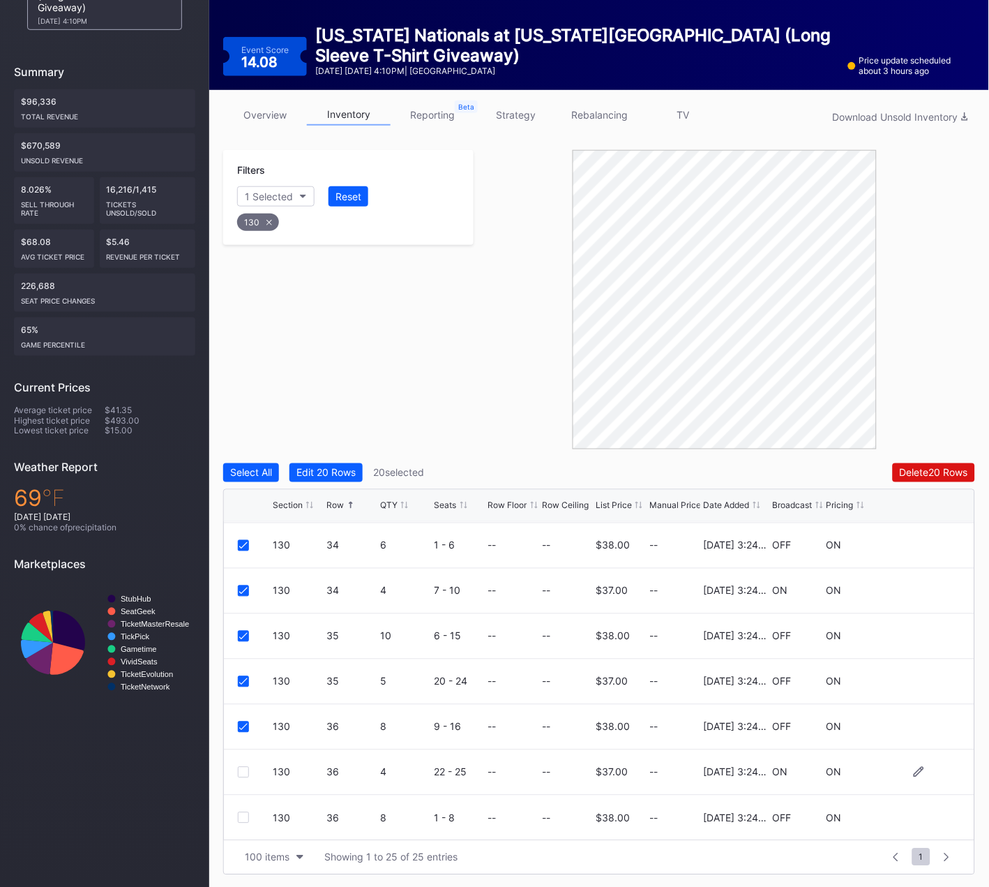
click at [241, 769] on div at bounding box center [243, 772] width 11 height 11
click at [246, 812] on div at bounding box center [243, 817] width 11 height 11
click at [915, 463] on button "Delete 22 Rows" at bounding box center [935, 472] width 82 height 19
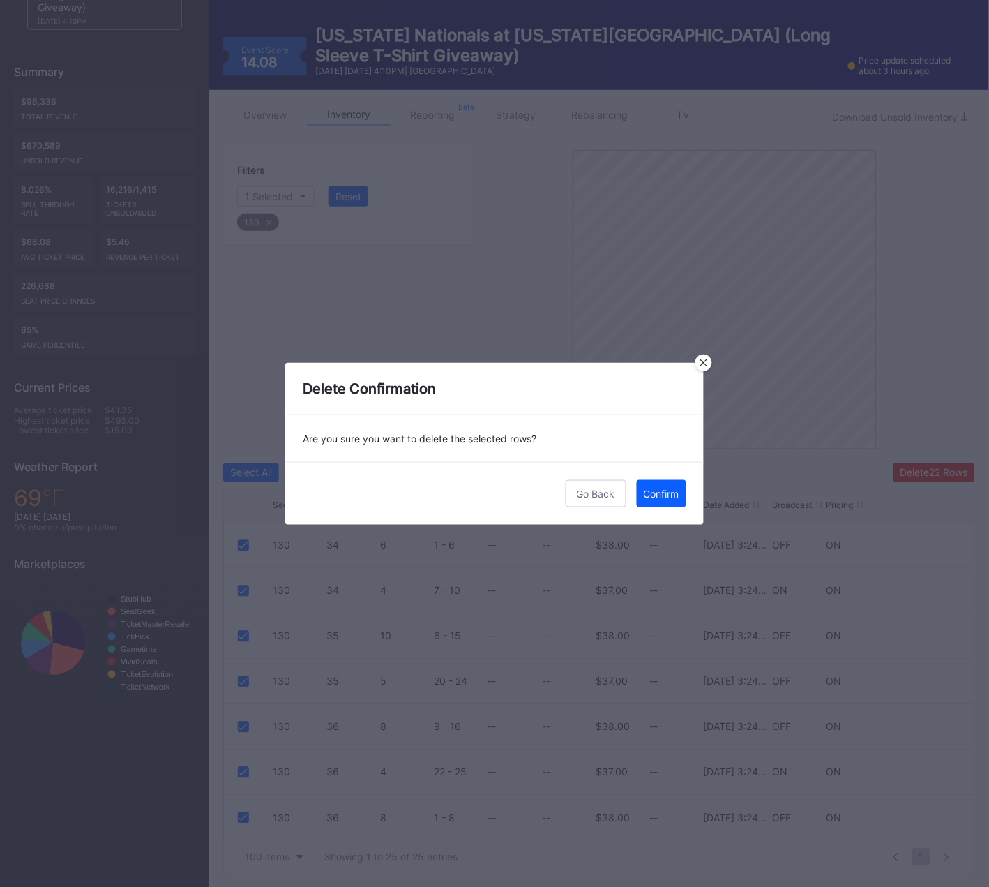
click at [665, 498] on div "Confirm" at bounding box center [662, 494] width 36 height 12
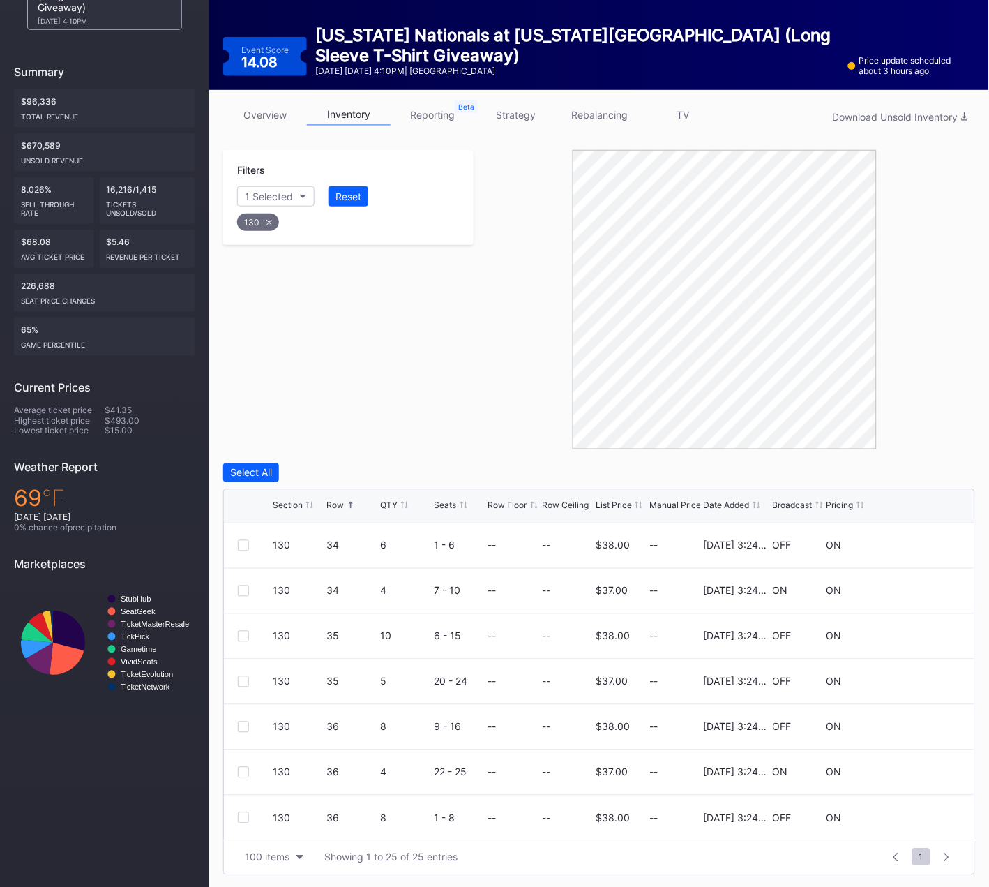
click at [272, 219] on div "130" at bounding box center [258, 221] width 42 height 17
click at [278, 194] on div "Section" at bounding box center [262, 196] width 34 height 12
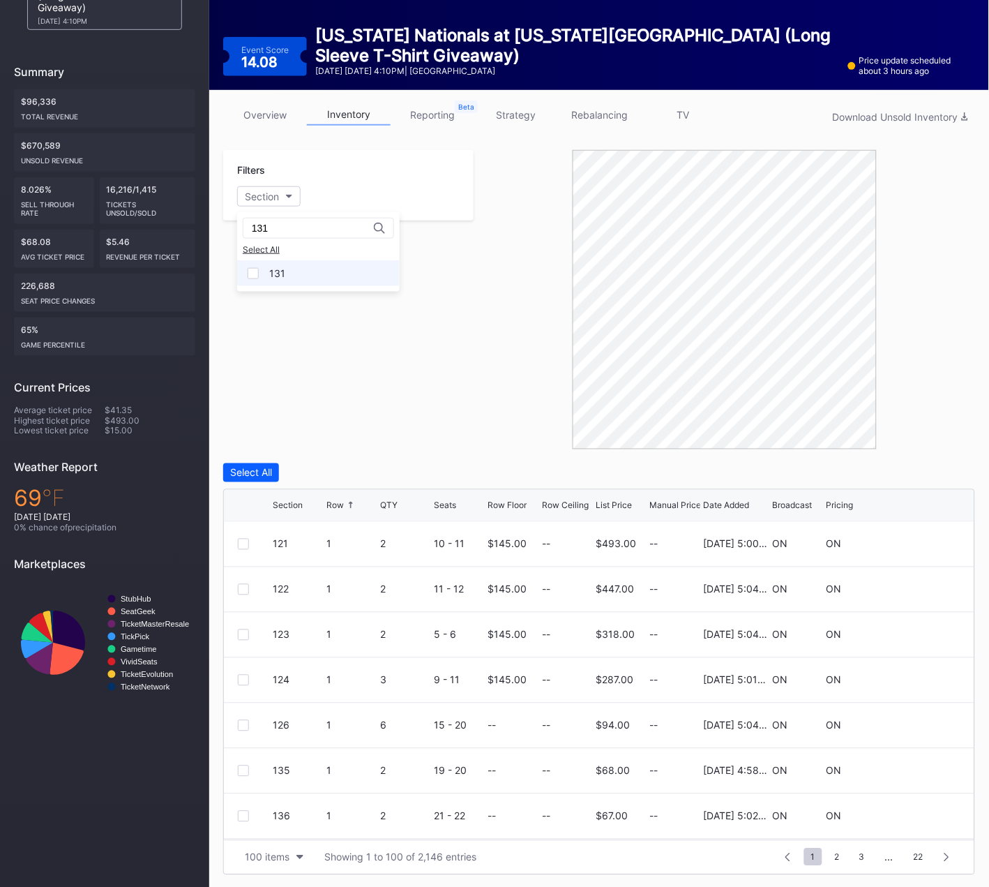
type input "131"
drag, startPoint x: 256, startPoint y: 269, endPoint x: 310, endPoint y: 333, distance: 84.1
click at [256, 269] on div at bounding box center [253, 273] width 11 height 11
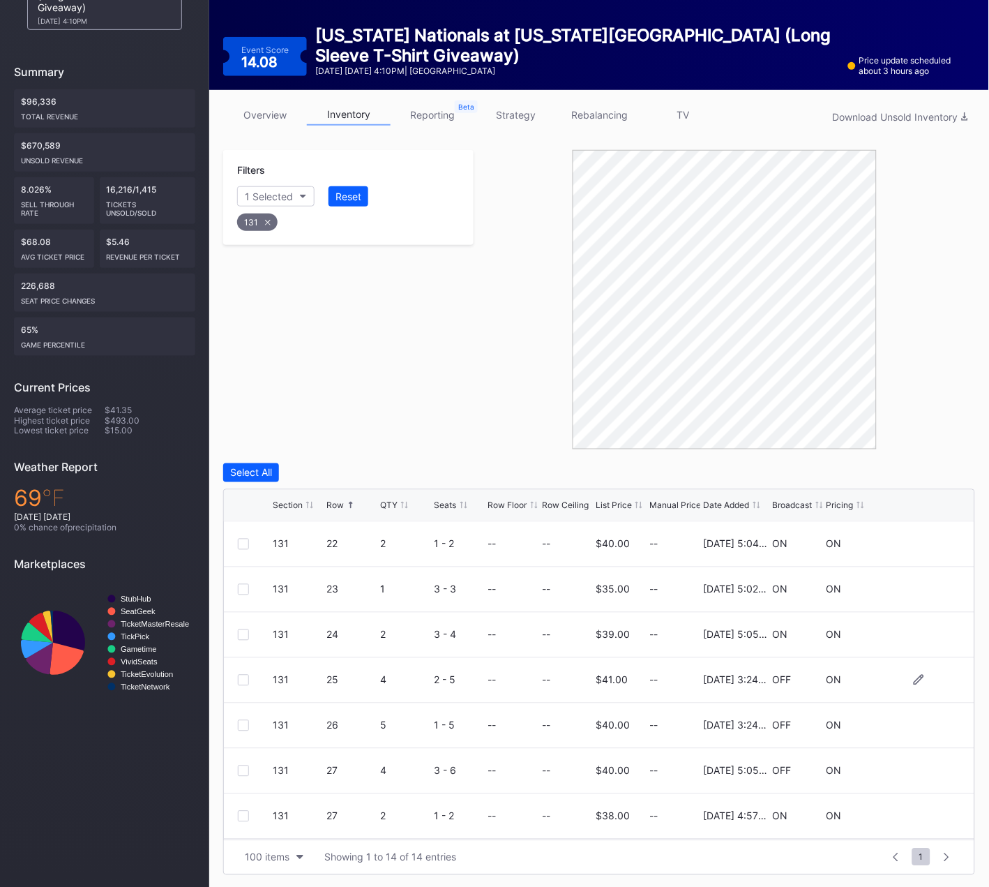
click at [243, 677] on div at bounding box center [243, 680] width 11 height 11
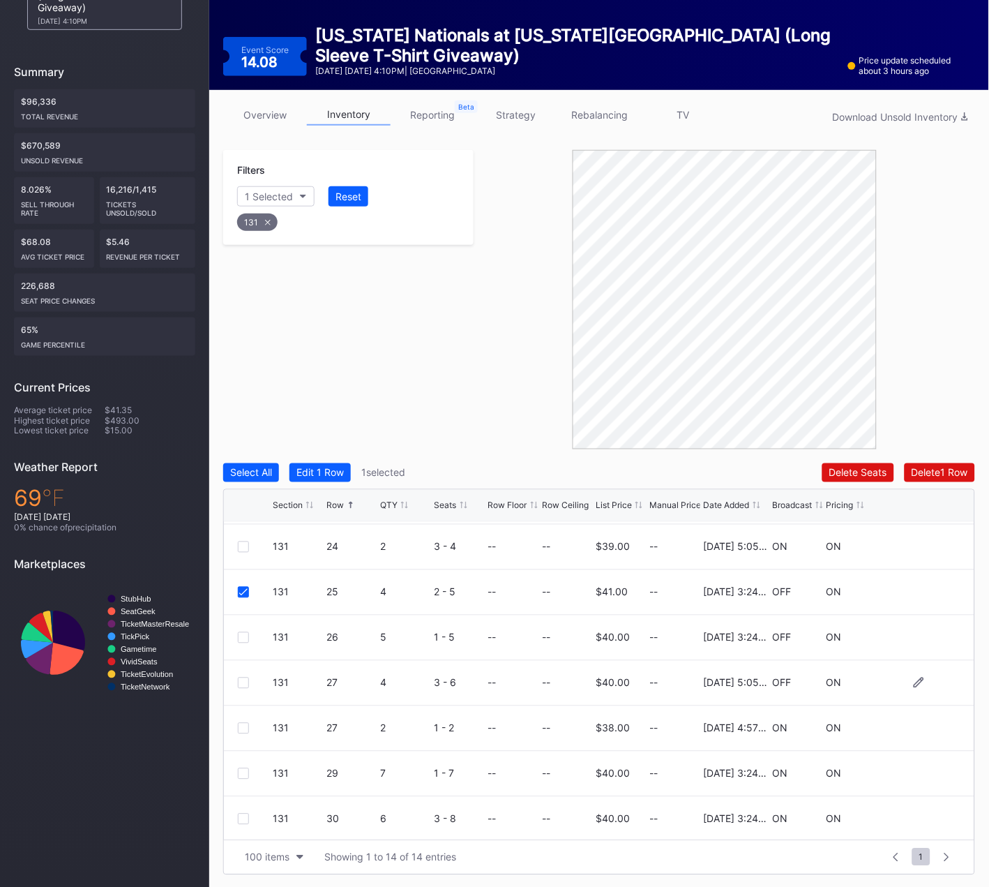
scroll to position [121, 0]
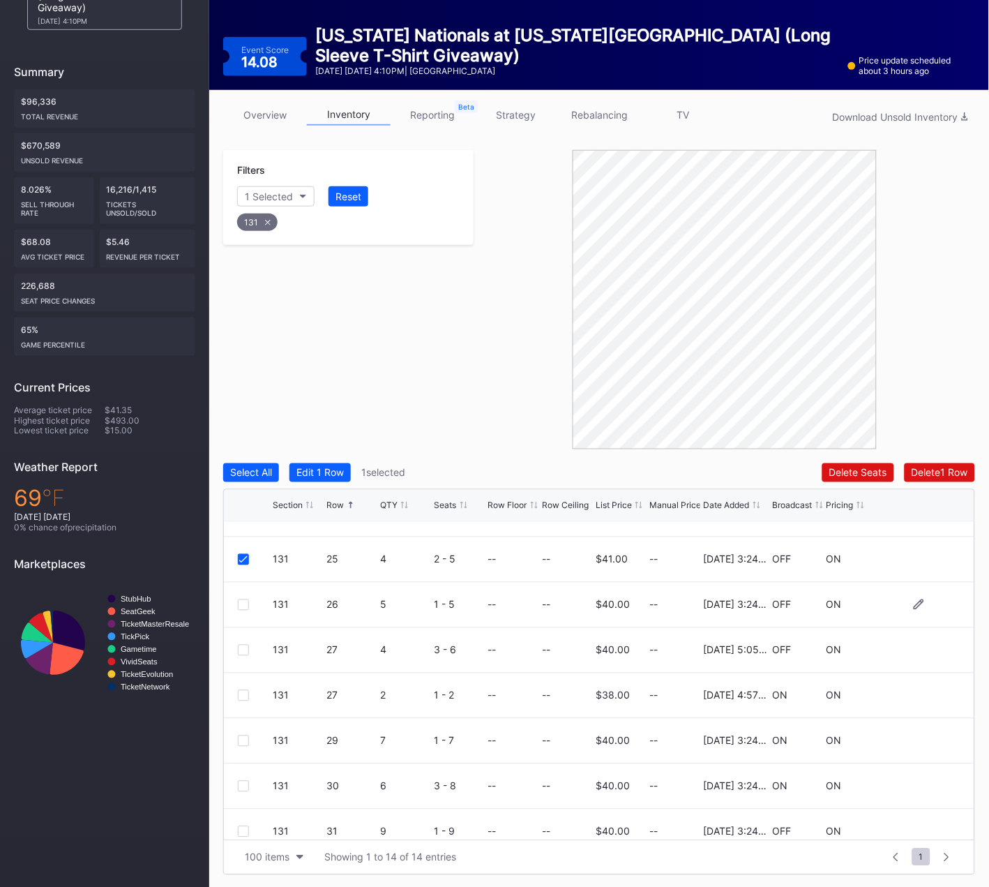
click at [244, 604] on div at bounding box center [243, 604] width 11 height 11
click at [243, 739] on div at bounding box center [243, 740] width 11 height 11
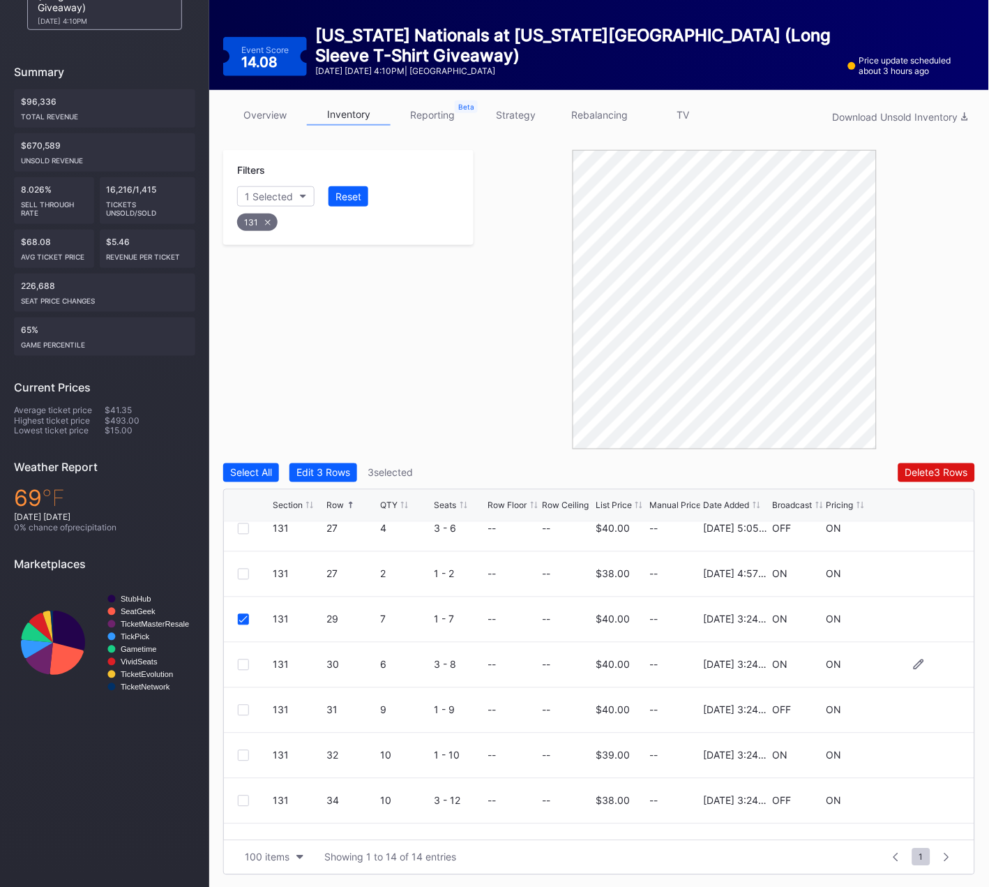
click at [242, 663] on div at bounding box center [243, 664] width 11 height 11
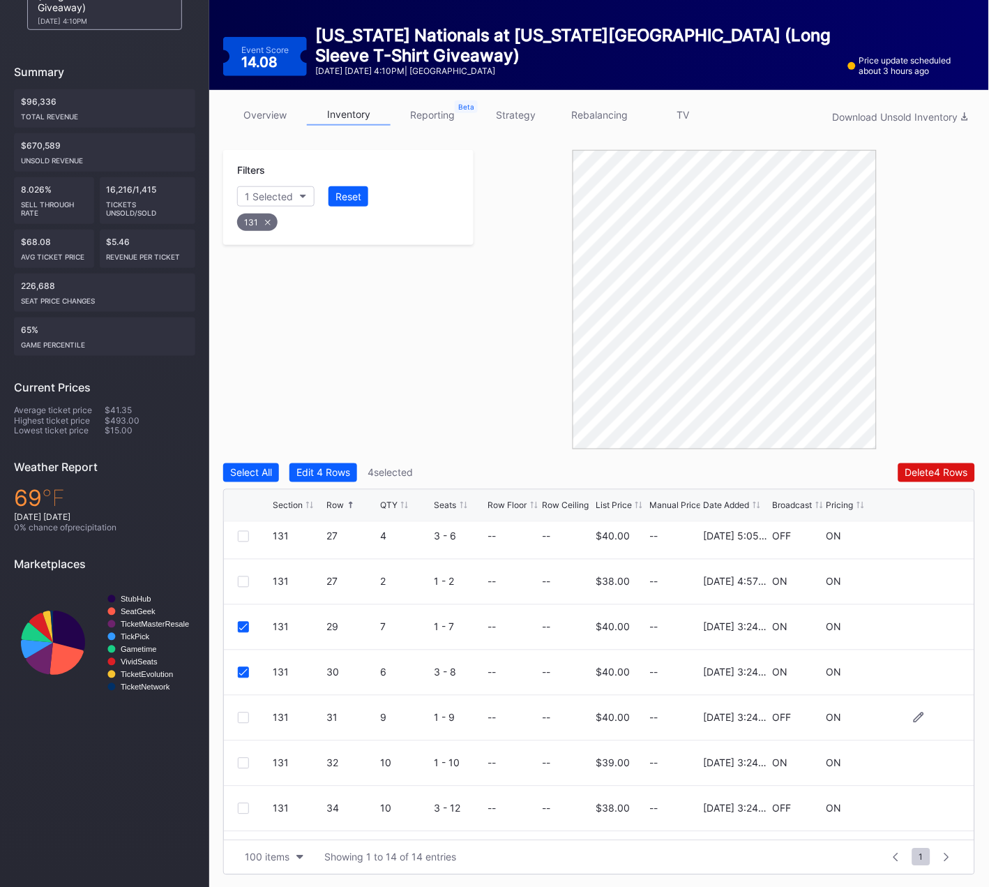
click at [236, 719] on div "131 31 9 1 - 9 -- -- $40.00 -- 4/22/2025 3:24PM OFF ON" at bounding box center [599, 718] width 751 height 45
click at [242, 712] on div at bounding box center [243, 714] width 11 height 11
click at [243, 759] on div at bounding box center [243, 764] width 11 height 11
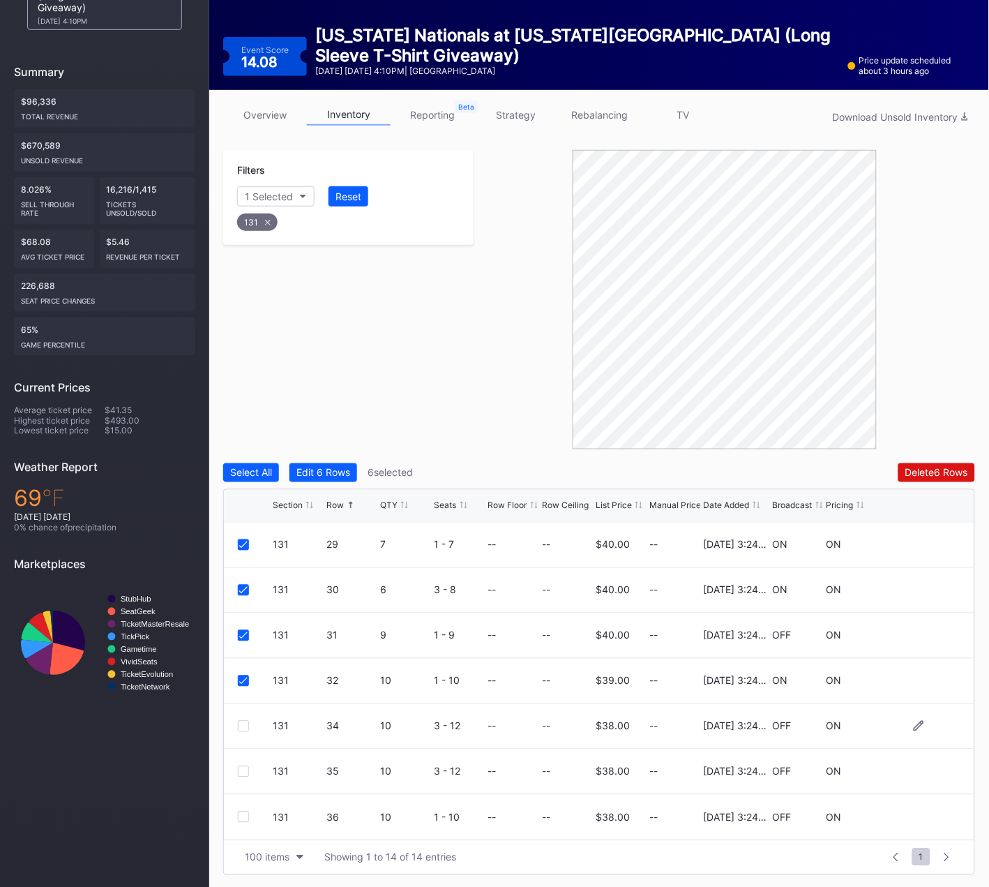
click at [243, 725] on div at bounding box center [243, 726] width 11 height 11
click at [243, 768] on div at bounding box center [243, 771] width 11 height 11
click at [246, 818] on div at bounding box center [243, 816] width 11 height 11
click at [945, 470] on div "Delete 9 Rows" at bounding box center [936, 473] width 63 height 12
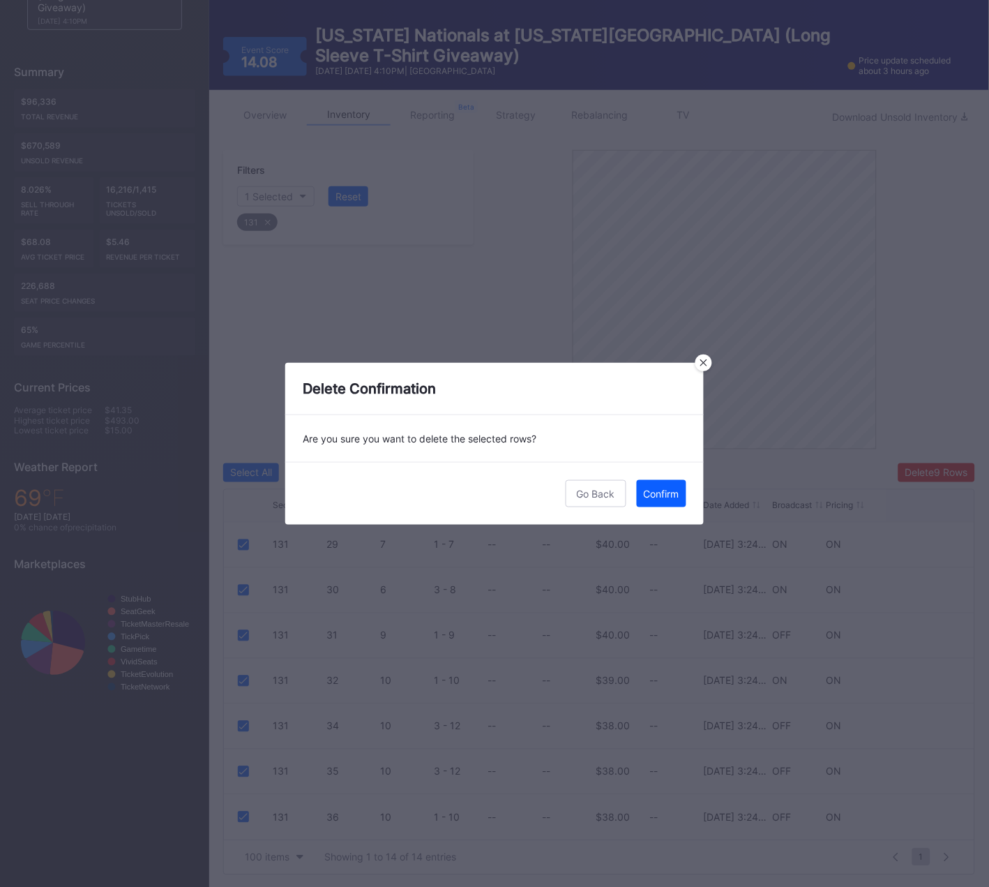
click at [663, 497] on div "Confirm" at bounding box center [662, 494] width 36 height 12
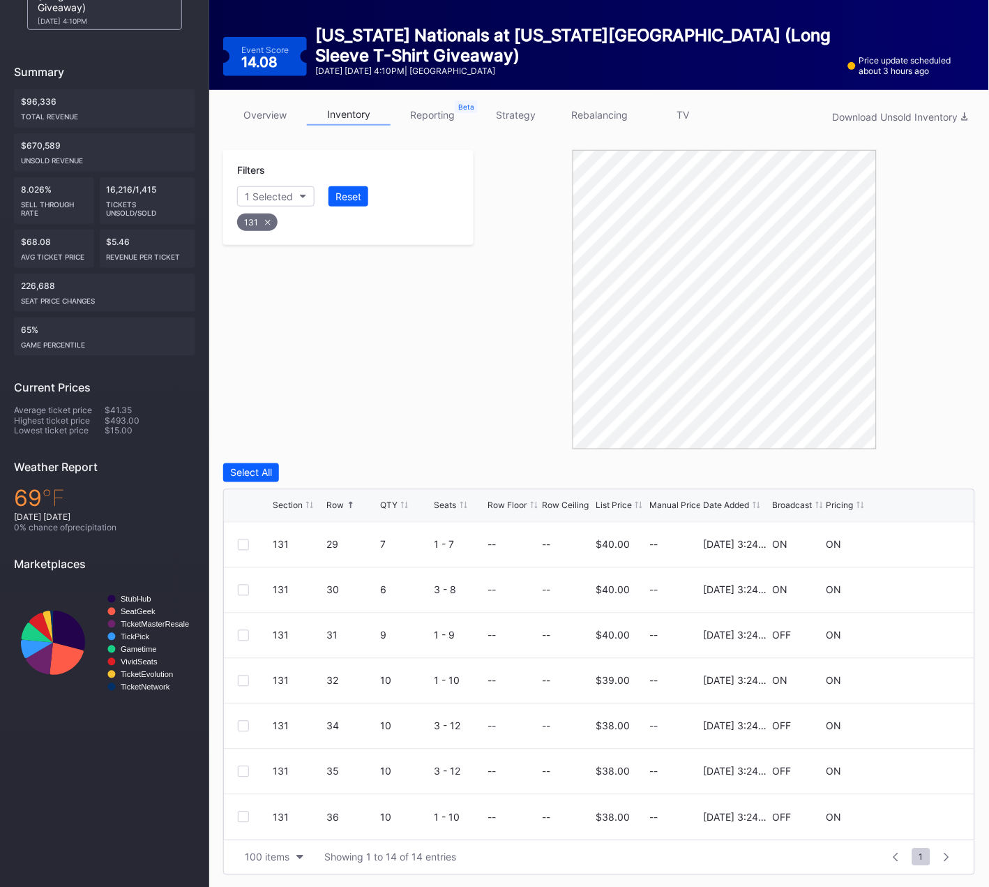
scroll to position [39, 0]
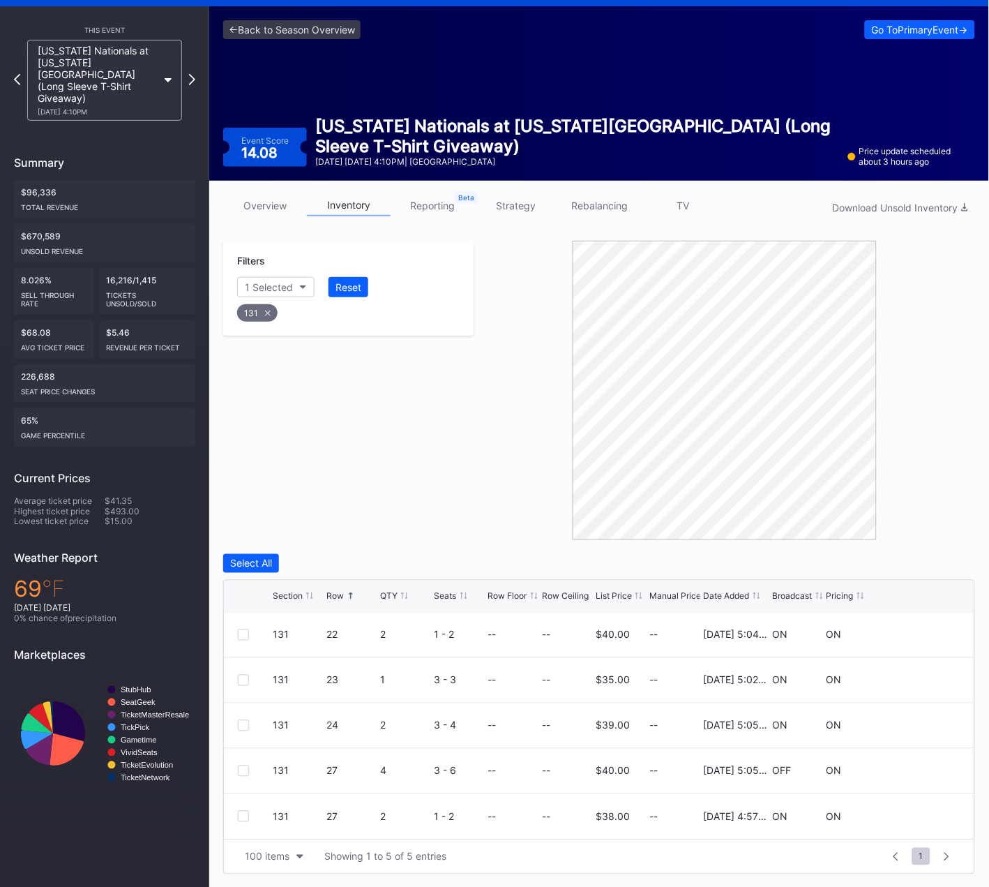
drag, startPoint x: 269, startPoint y: 308, endPoint x: 280, endPoint y: 288, distance: 22.5
click at [269, 307] on div "131" at bounding box center [257, 312] width 40 height 17
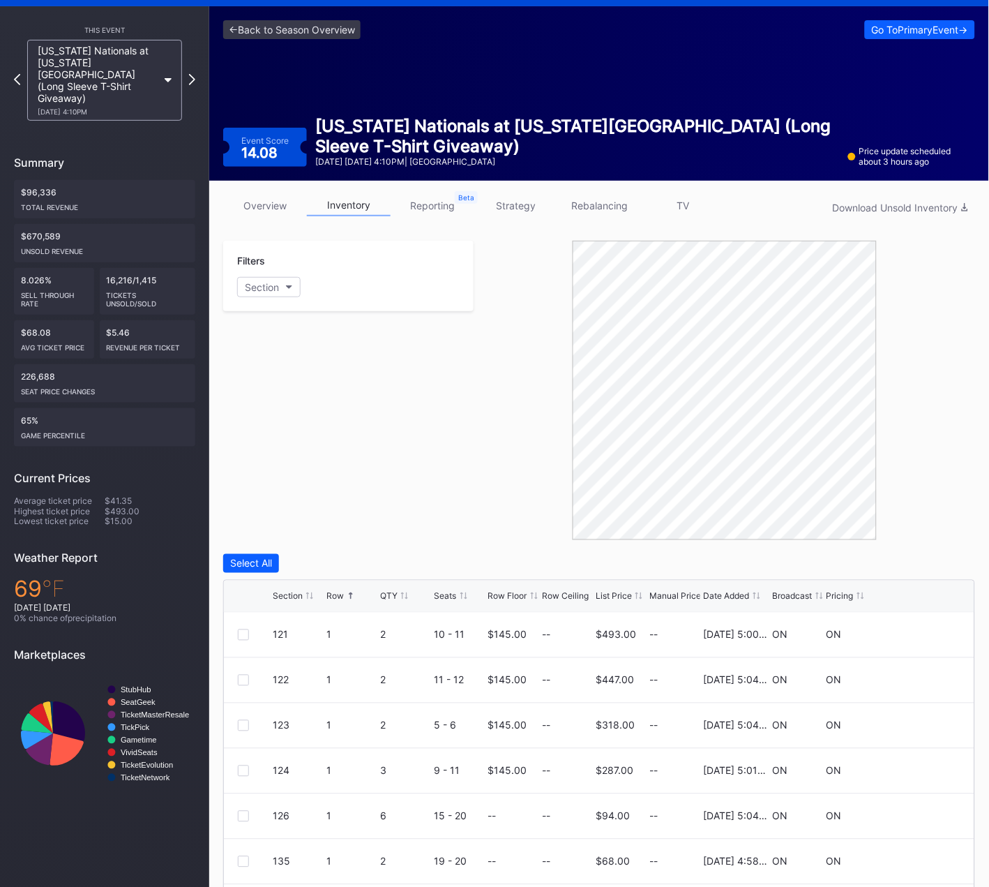
scroll to position [130, 0]
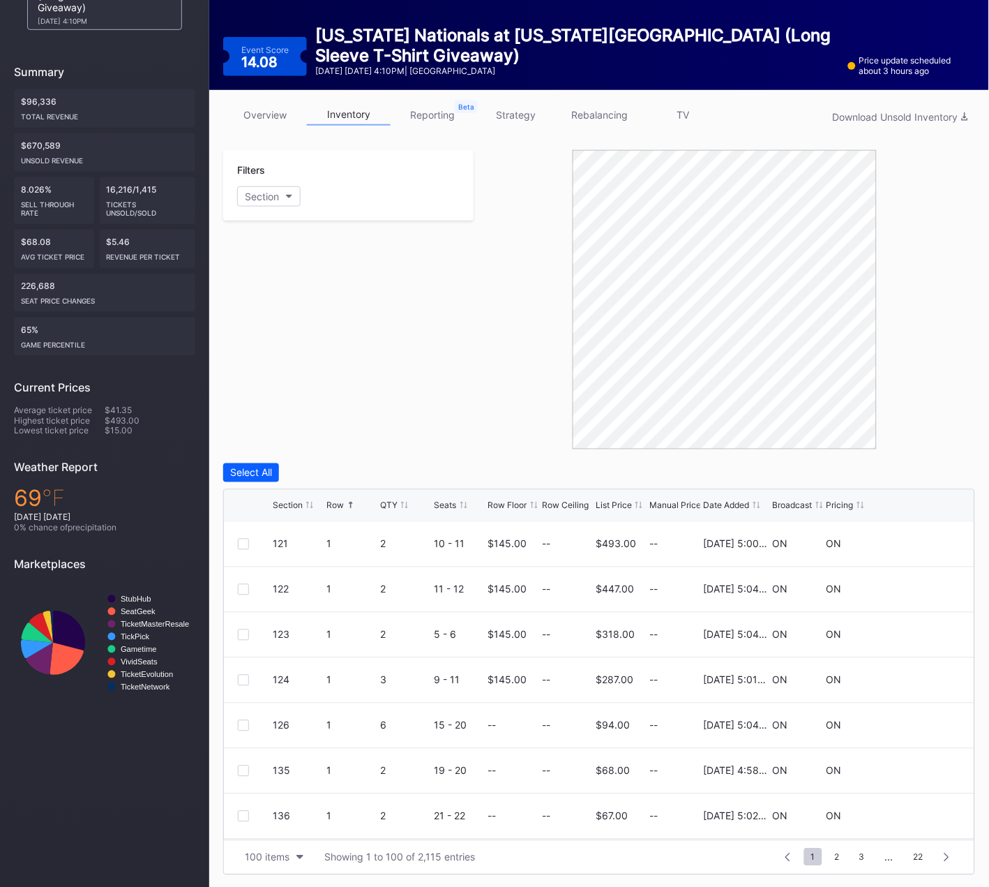
click at [282, 282] on div "Filters Section" at bounding box center [348, 299] width 250 height 299
click at [283, 194] on button "Section" at bounding box center [268, 196] width 63 height 20
type input "307"
click at [272, 273] on div "307" at bounding box center [278, 273] width 18 height 12
click at [243, 589] on div at bounding box center [243, 589] width 11 height 11
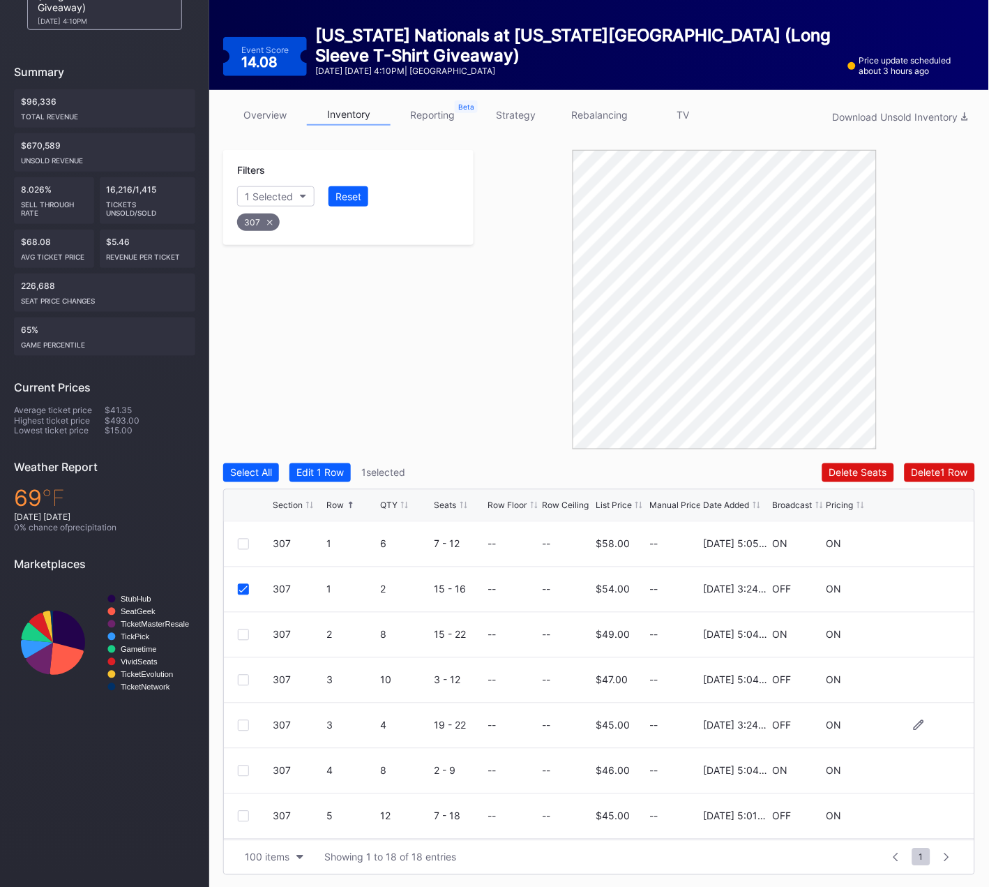
click at [245, 722] on div at bounding box center [243, 725] width 11 height 11
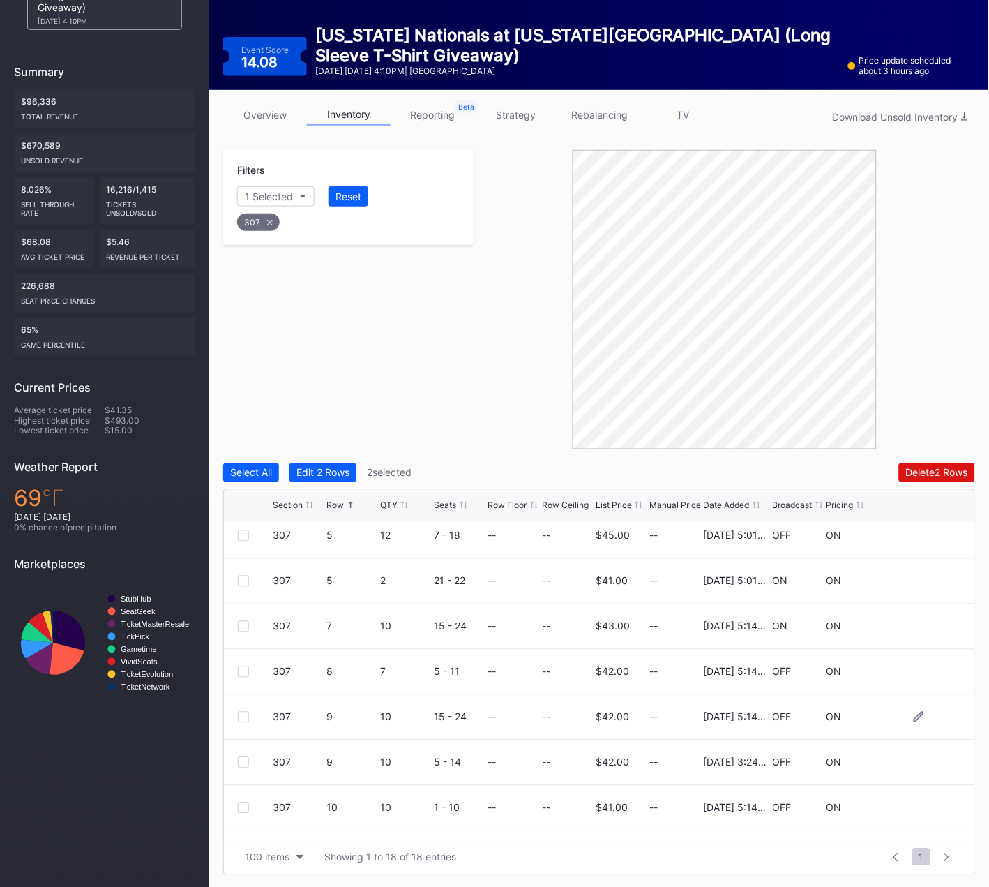
scroll to position [278, 0]
click at [241, 764] on div at bounding box center [243, 765] width 11 height 11
click at [937, 472] on div "Delete 3 Rows" at bounding box center [936, 473] width 63 height 12
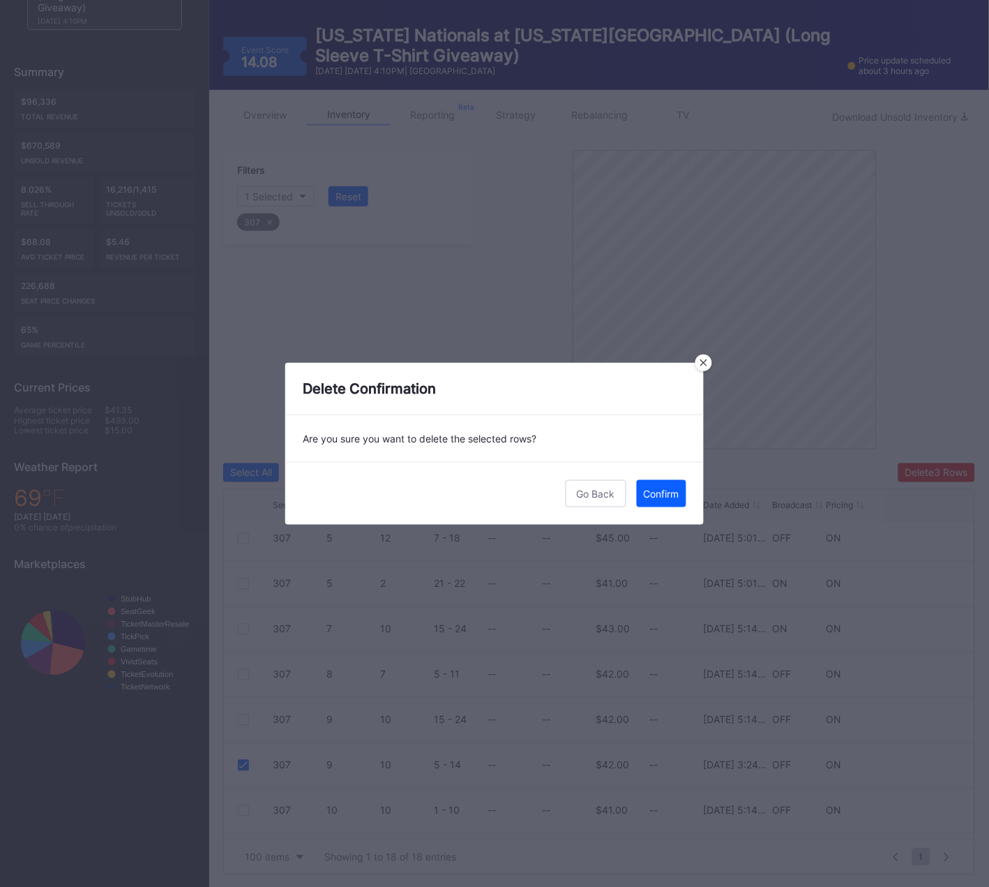
click at [666, 490] on div "Confirm" at bounding box center [662, 494] width 36 height 12
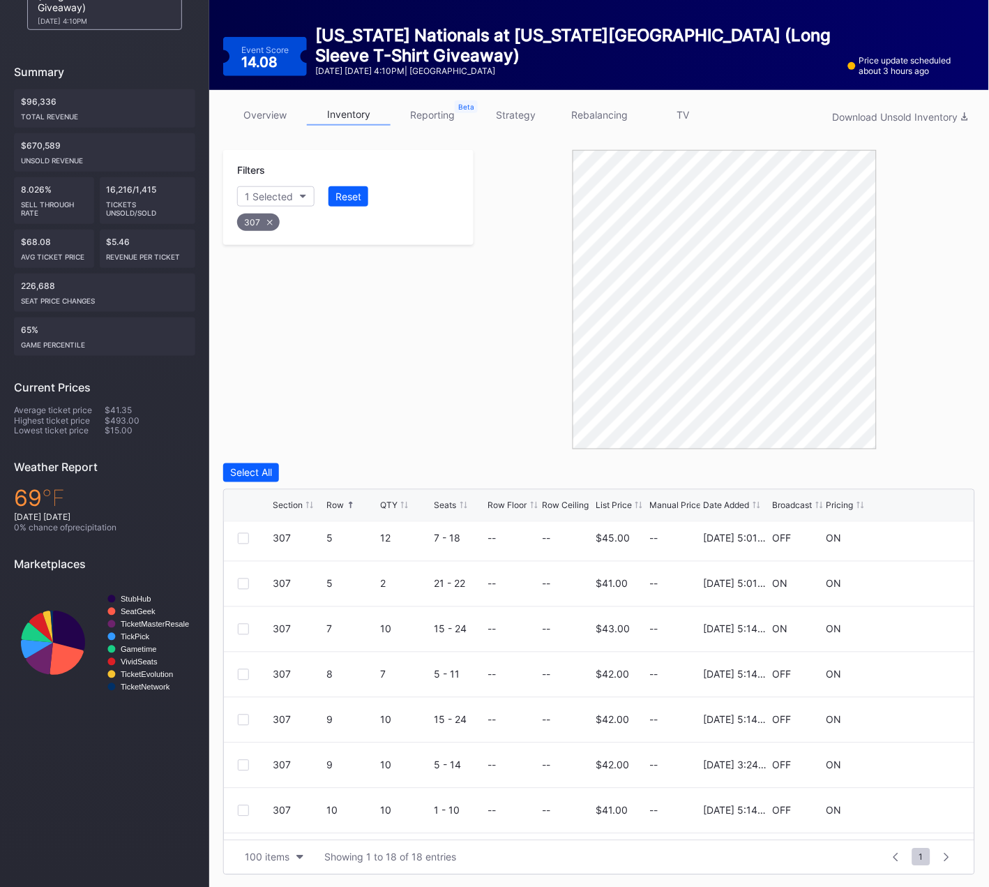
click at [268, 220] on icon at bounding box center [270, 223] width 6 height 6
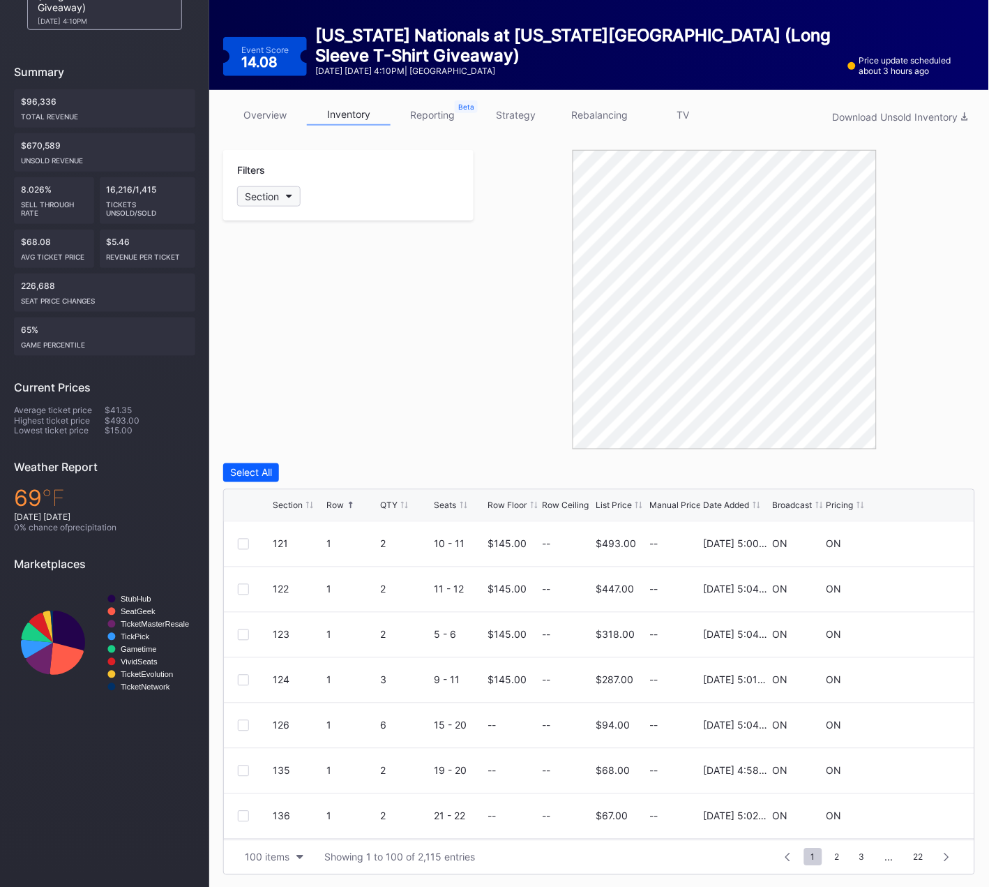
click at [273, 195] on div "Section" at bounding box center [262, 196] width 34 height 12
type input "308"
click at [255, 275] on div at bounding box center [253, 273] width 11 height 11
click at [243, 587] on div at bounding box center [243, 589] width 11 height 11
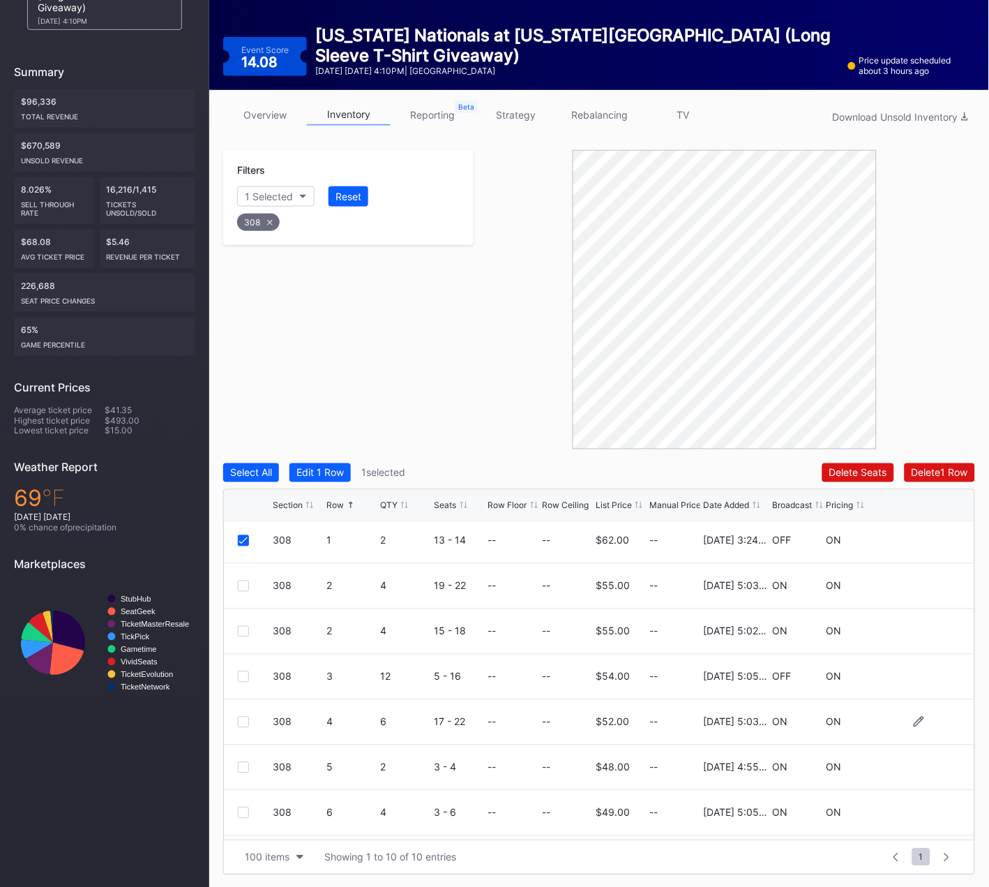
scroll to position [135, 0]
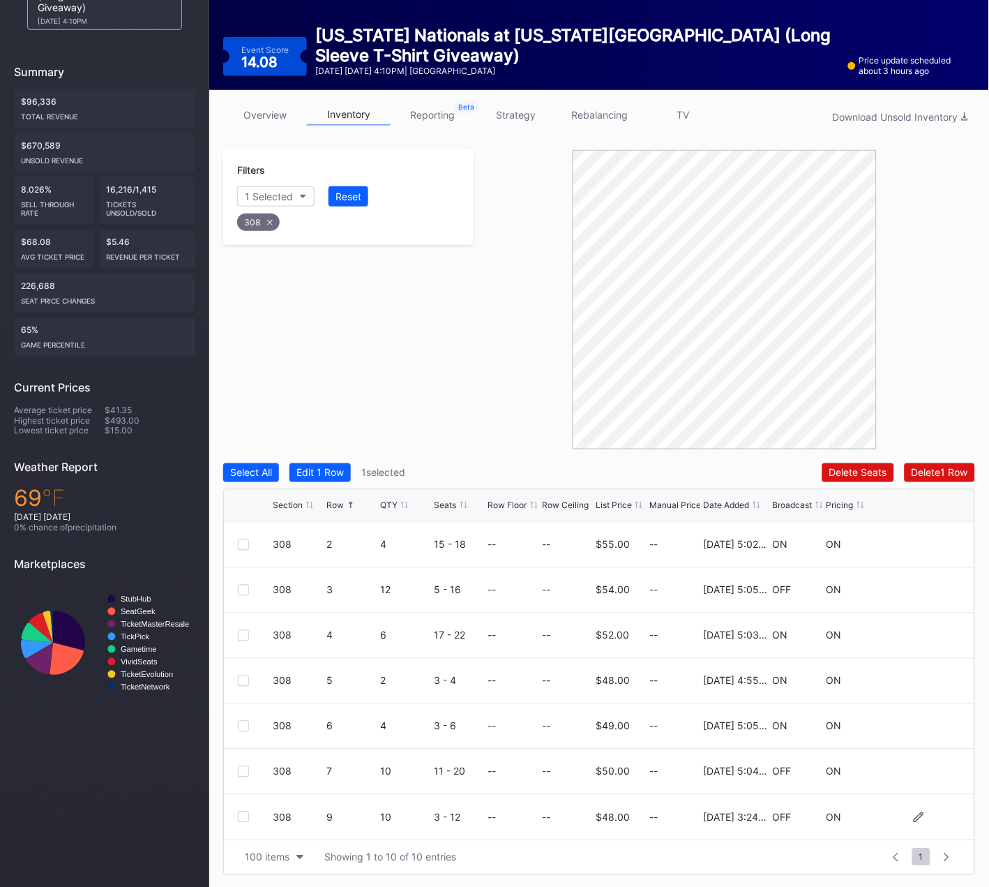
click at [243, 815] on div at bounding box center [243, 816] width 11 height 11
click at [915, 471] on div "Delete 2 Rows" at bounding box center [937, 473] width 62 height 12
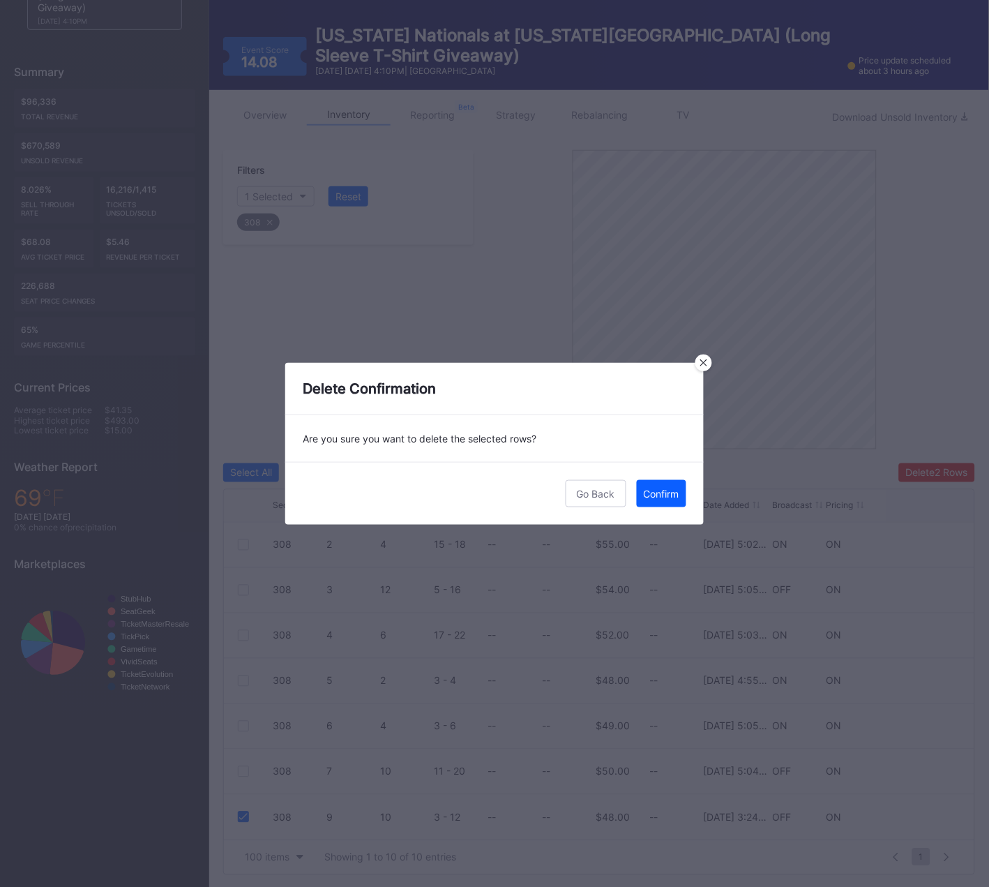
click at [662, 490] on div "Confirm" at bounding box center [662, 494] width 36 height 12
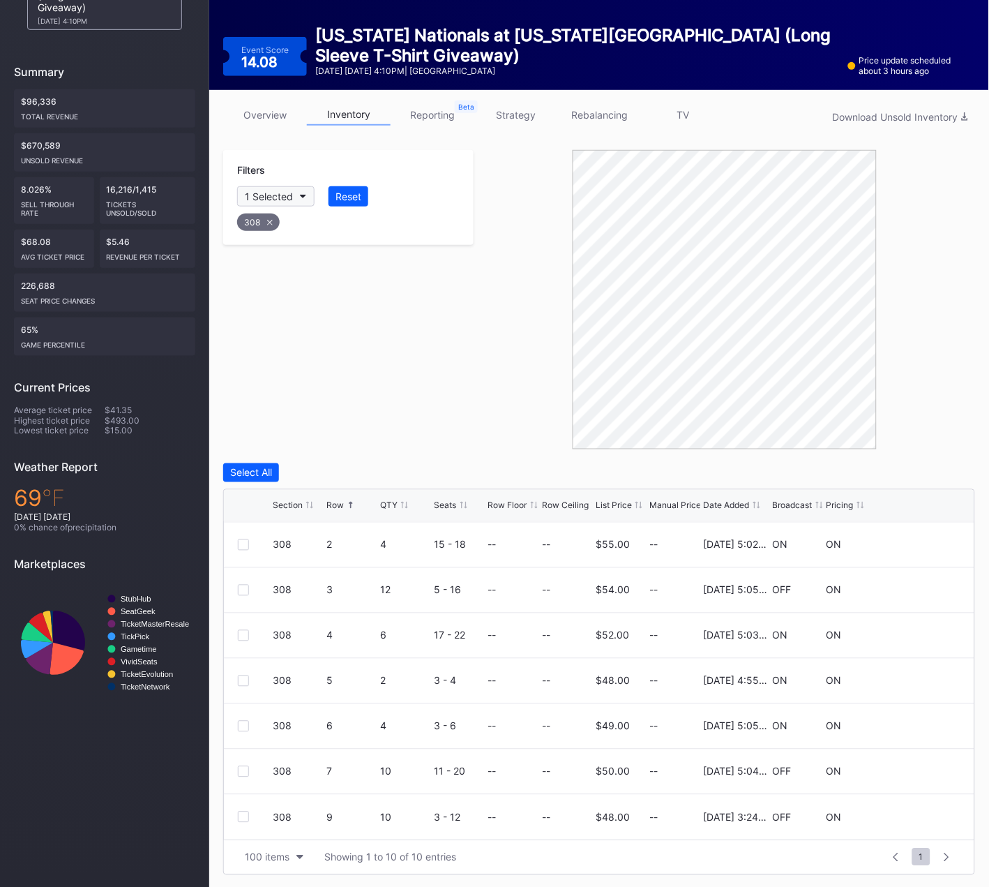
drag, startPoint x: 262, startPoint y: 217, endPoint x: 284, endPoint y: 197, distance: 30.1
click at [263, 217] on div "308" at bounding box center [258, 221] width 43 height 17
click at [284, 195] on button "Section" at bounding box center [268, 196] width 63 height 20
type input "309"
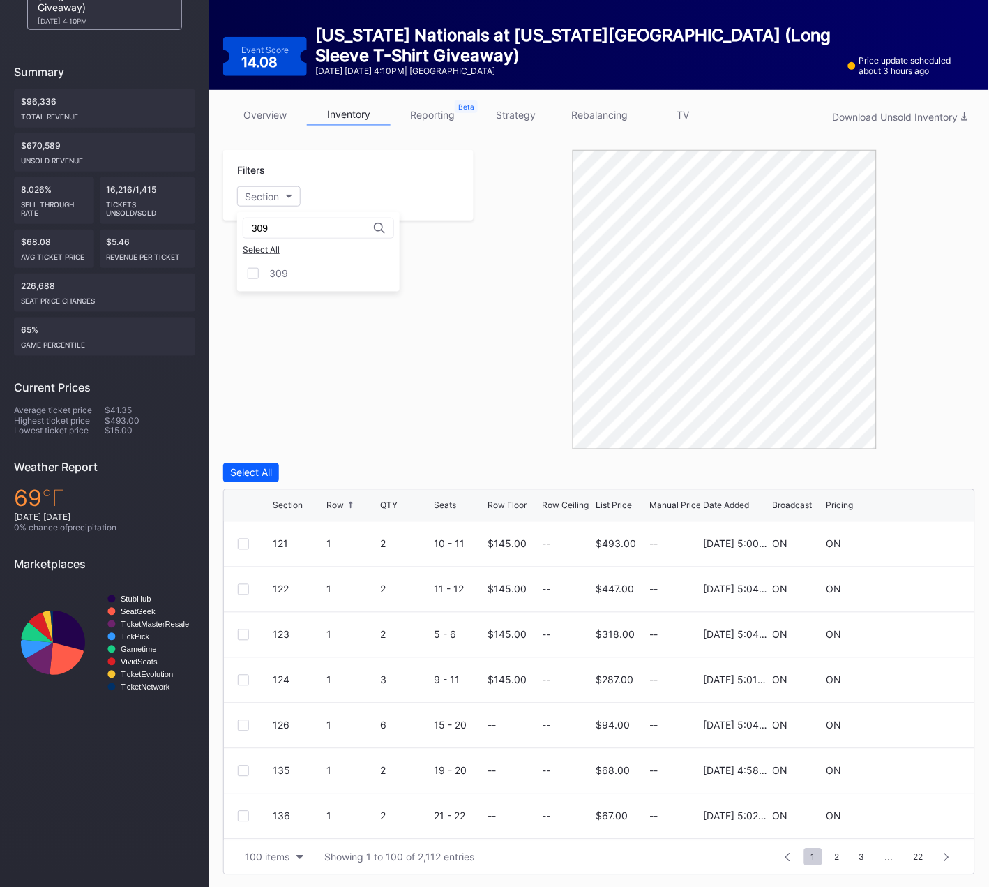
drag, startPoint x: 273, startPoint y: 273, endPoint x: 299, endPoint y: 359, distance: 89.8
click at [273, 273] on div "309" at bounding box center [278, 273] width 19 height 12
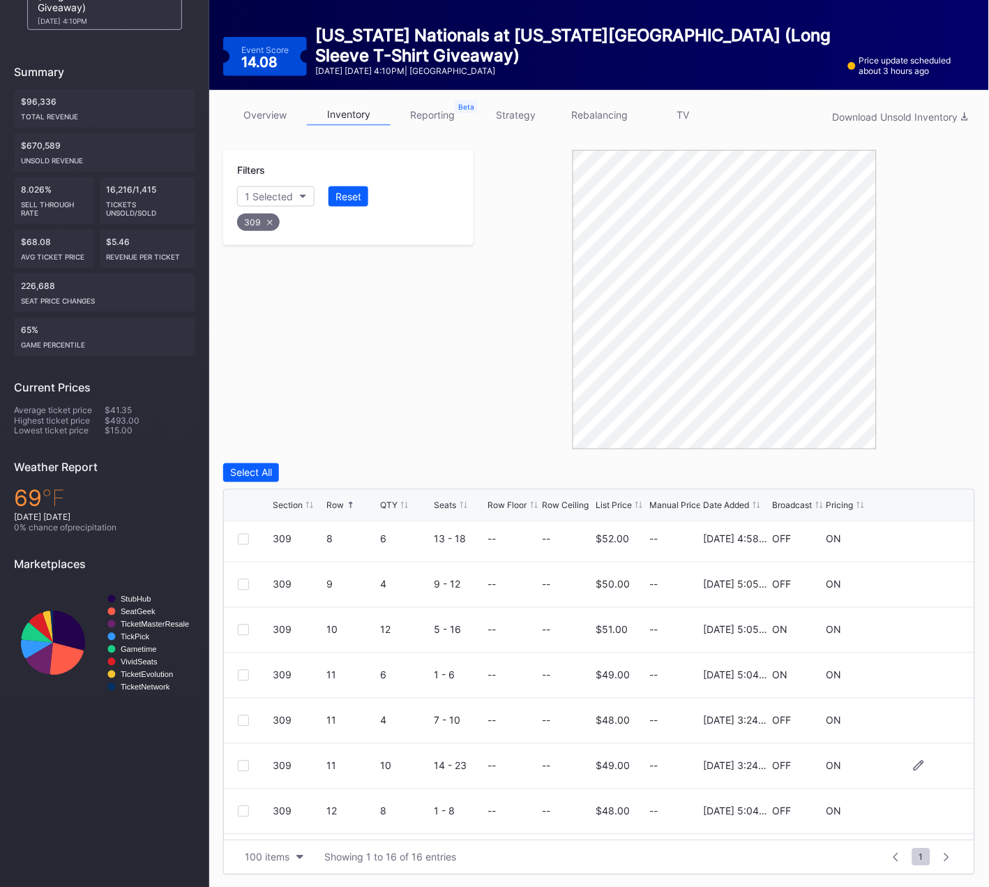
scroll to position [407, 0]
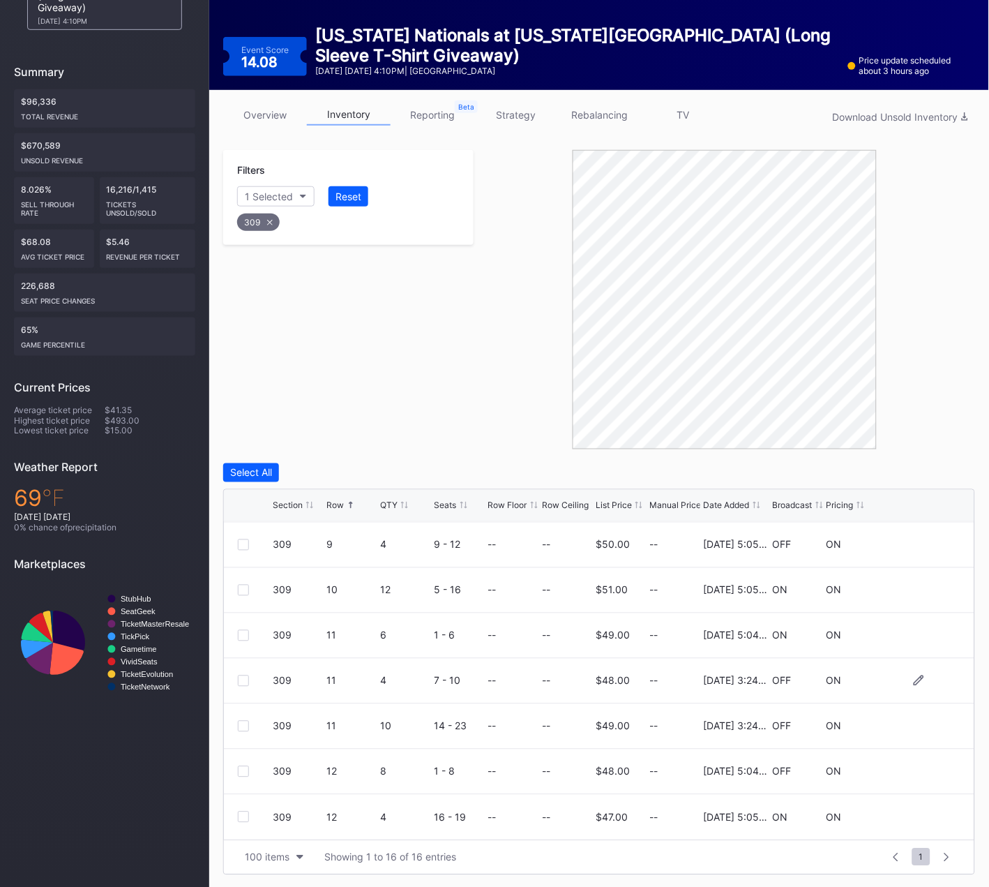
click at [243, 675] on div at bounding box center [243, 680] width 11 height 11
click at [245, 721] on div at bounding box center [243, 726] width 11 height 11
click at [932, 469] on div "Delete 2 Rows" at bounding box center [937, 473] width 62 height 12
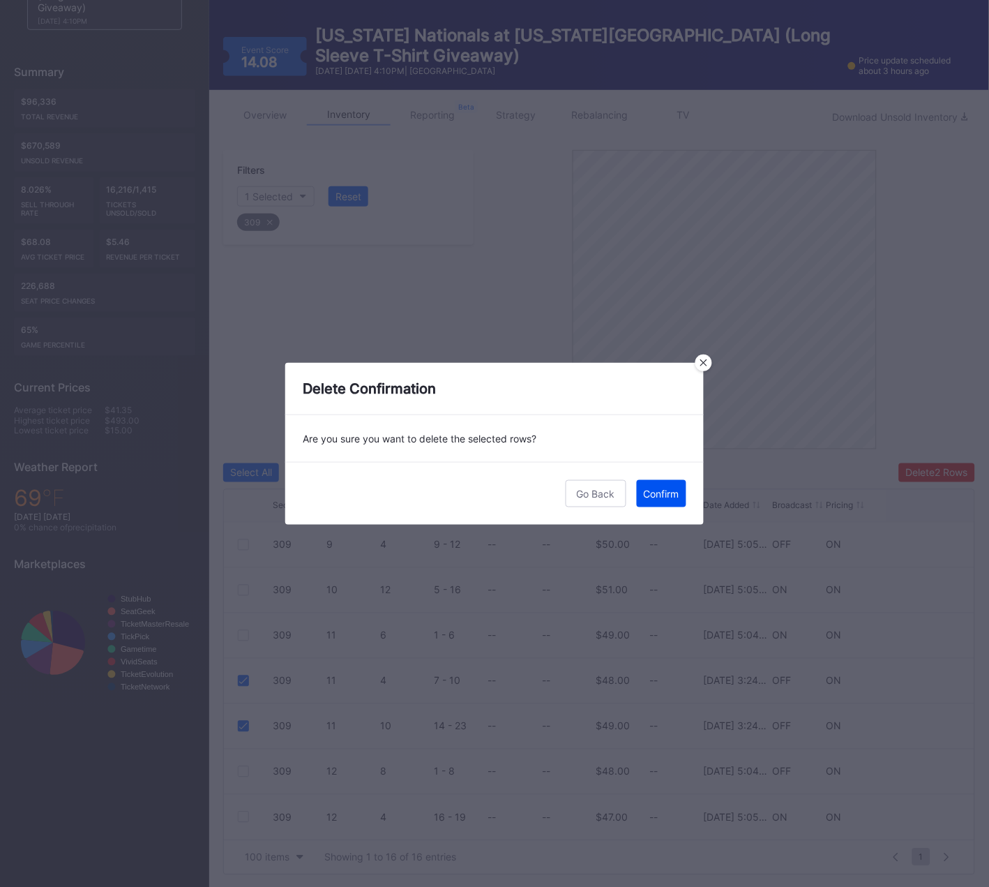
click at [664, 491] on div "Confirm" at bounding box center [662, 494] width 36 height 12
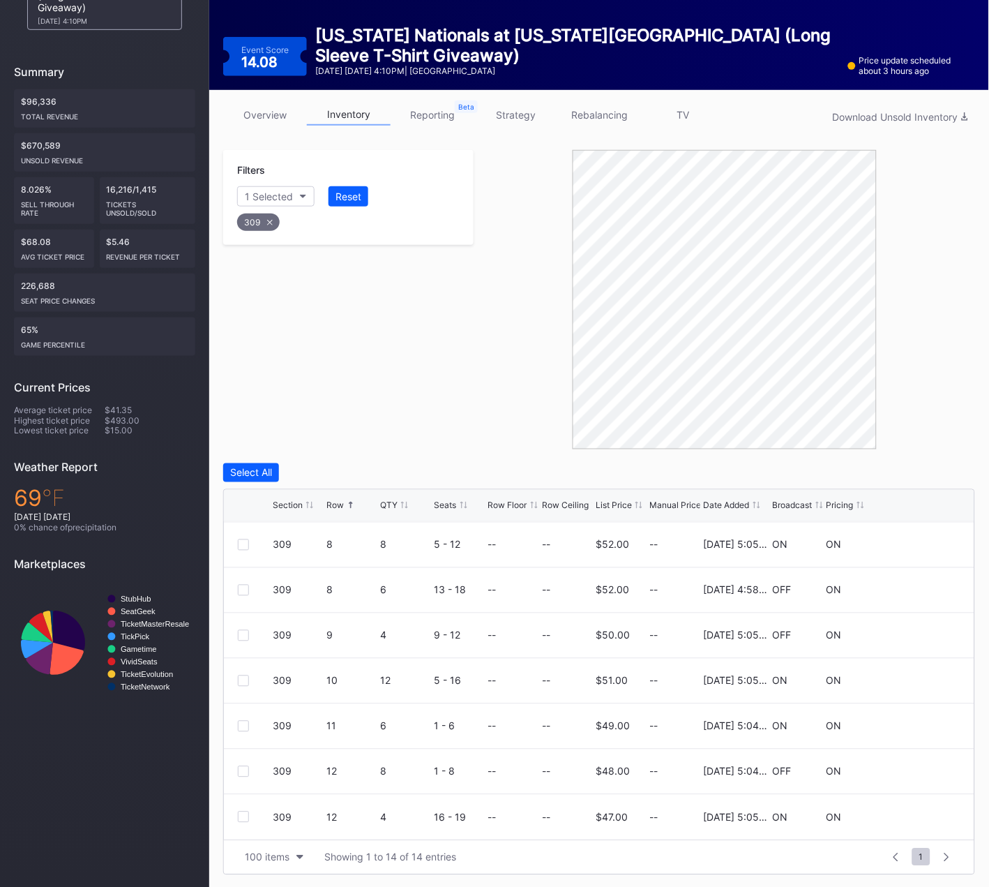
scroll to position [0, 0]
drag, startPoint x: 267, startPoint y: 212, endPoint x: 274, endPoint y: 197, distance: 16.2
click at [267, 213] on div "309" at bounding box center [258, 221] width 43 height 17
click at [276, 190] on div "Section" at bounding box center [262, 196] width 34 height 12
type input "310"
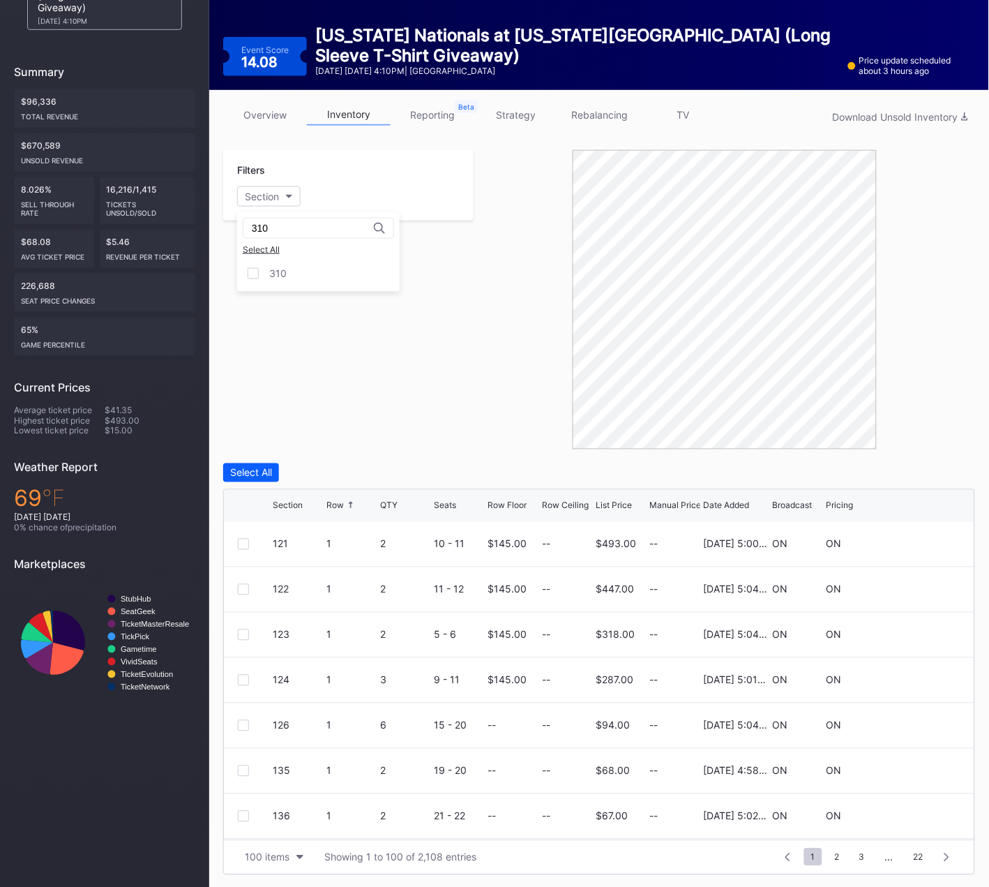
drag, startPoint x: 264, startPoint y: 269, endPoint x: 300, endPoint y: 330, distance: 71.0
click at [264, 269] on div "310" at bounding box center [318, 273] width 163 height 26
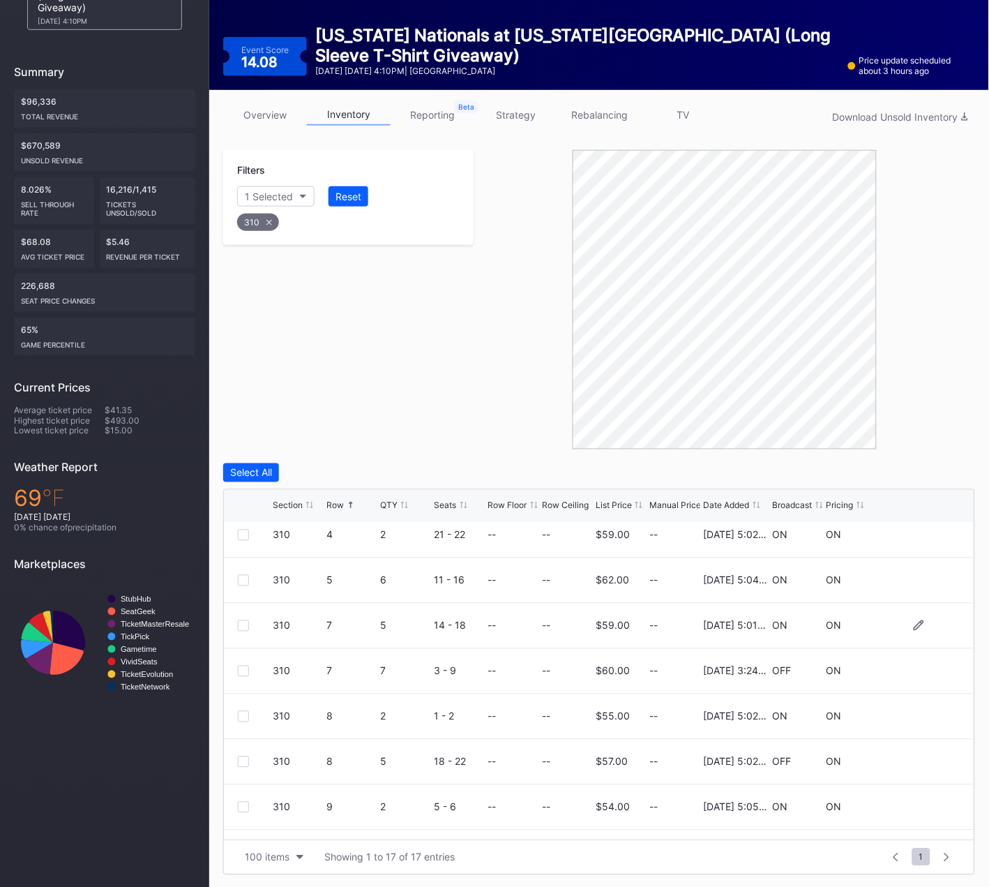
scroll to position [286, 0]
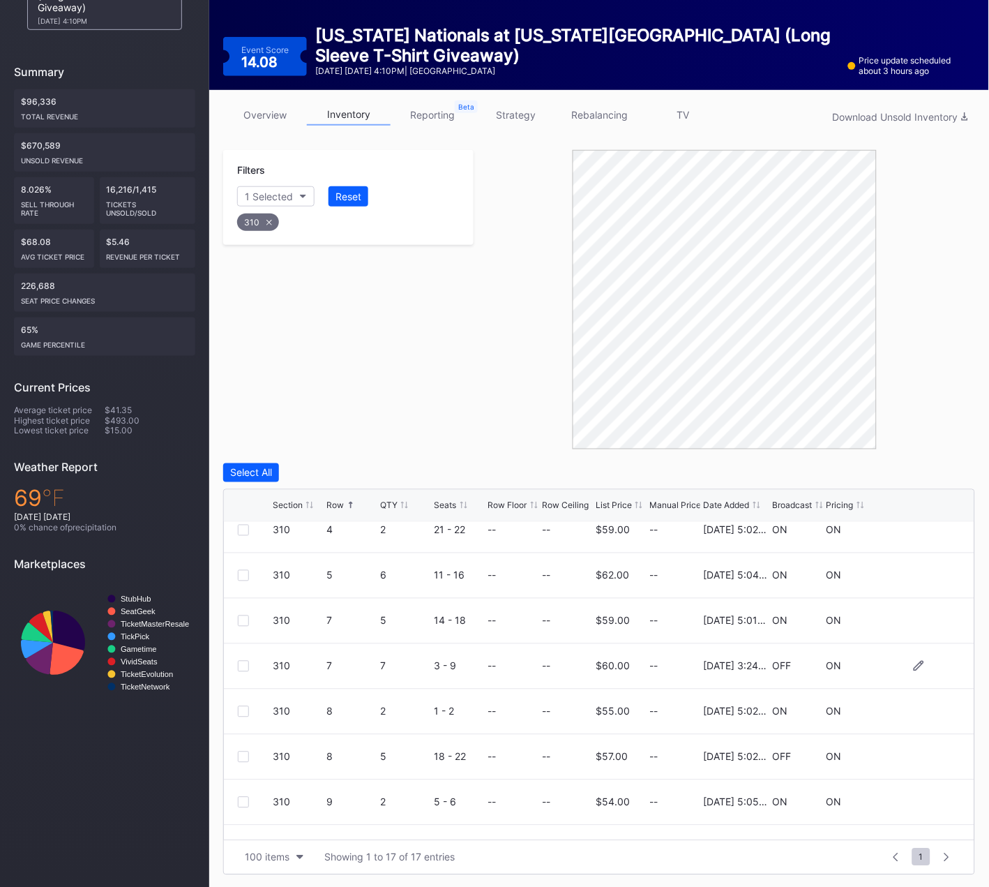
click at [243, 666] on div at bounding box center [243, 666] width 11 height 11
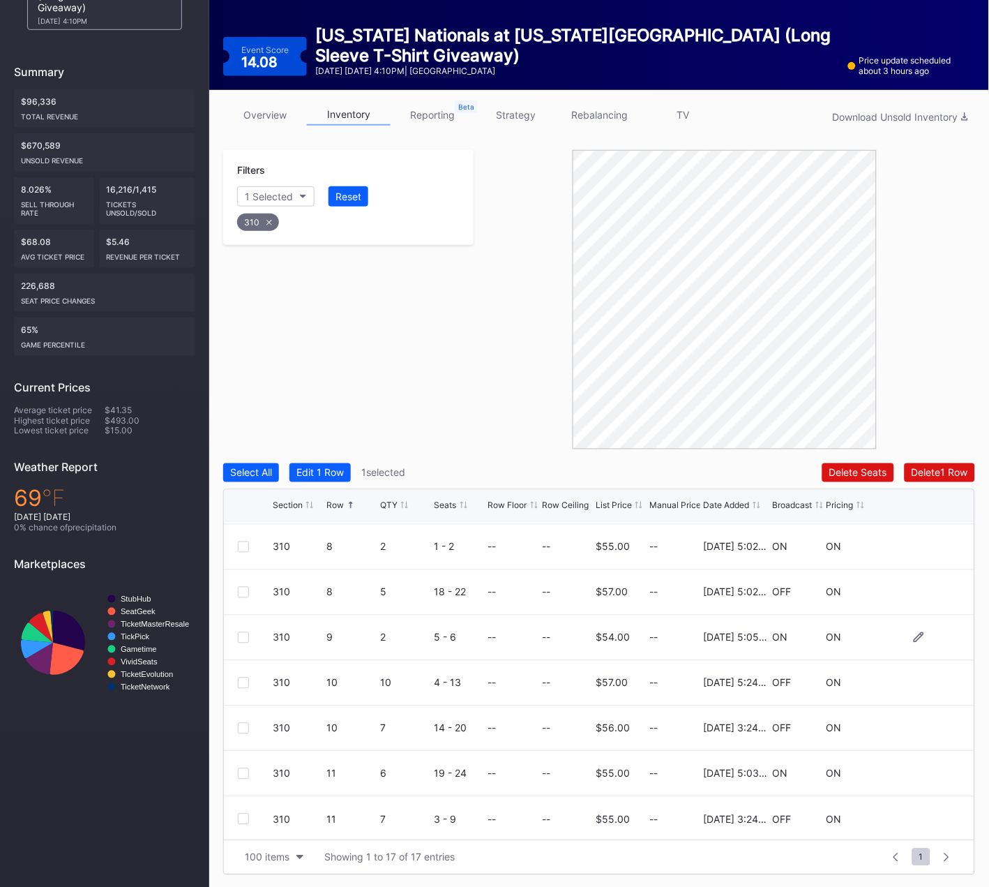
scroll to position [452, 0]
click at [243, 724] on div at bounding box center [243, 726] width 11 height 11
click at [245, 814] on div at bounding box center [243, 817] width 11 height 11
click at [930, 474] on div "Delete 3 Rows" at bounding box center [936, 473] width 63 height 12
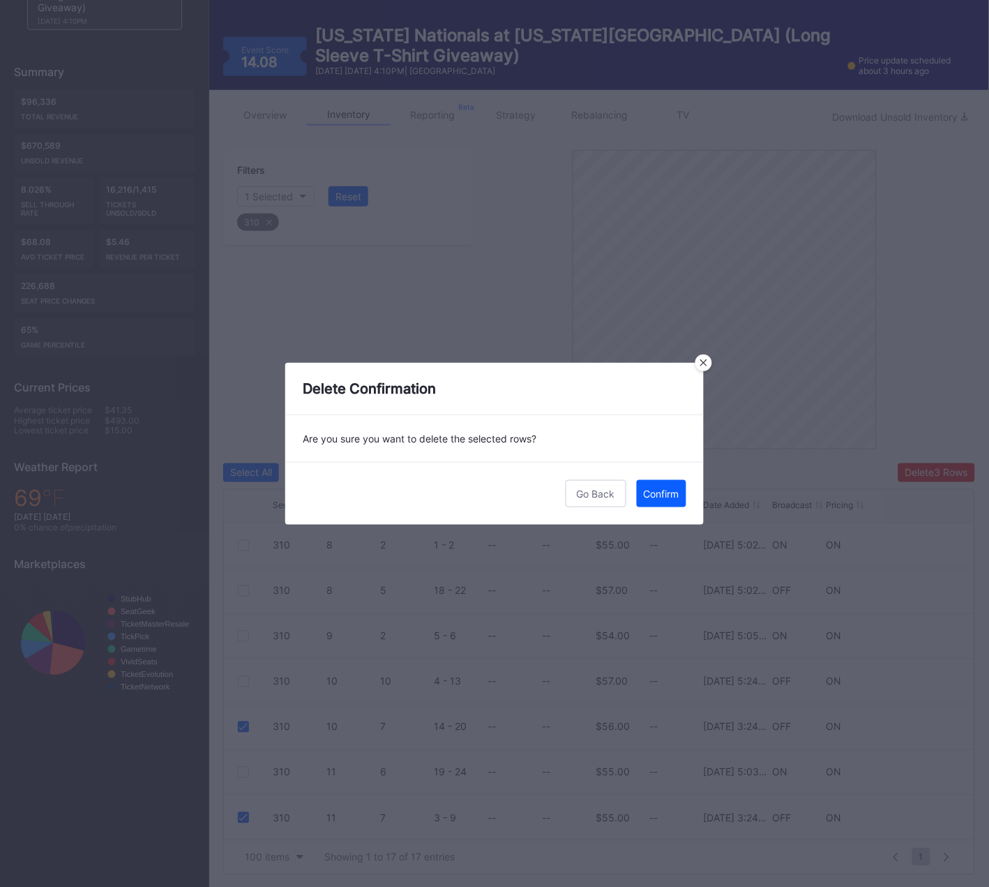
click at [666, 491] on div "Confirm" at bounding box center [662, 494] width 36 height 12
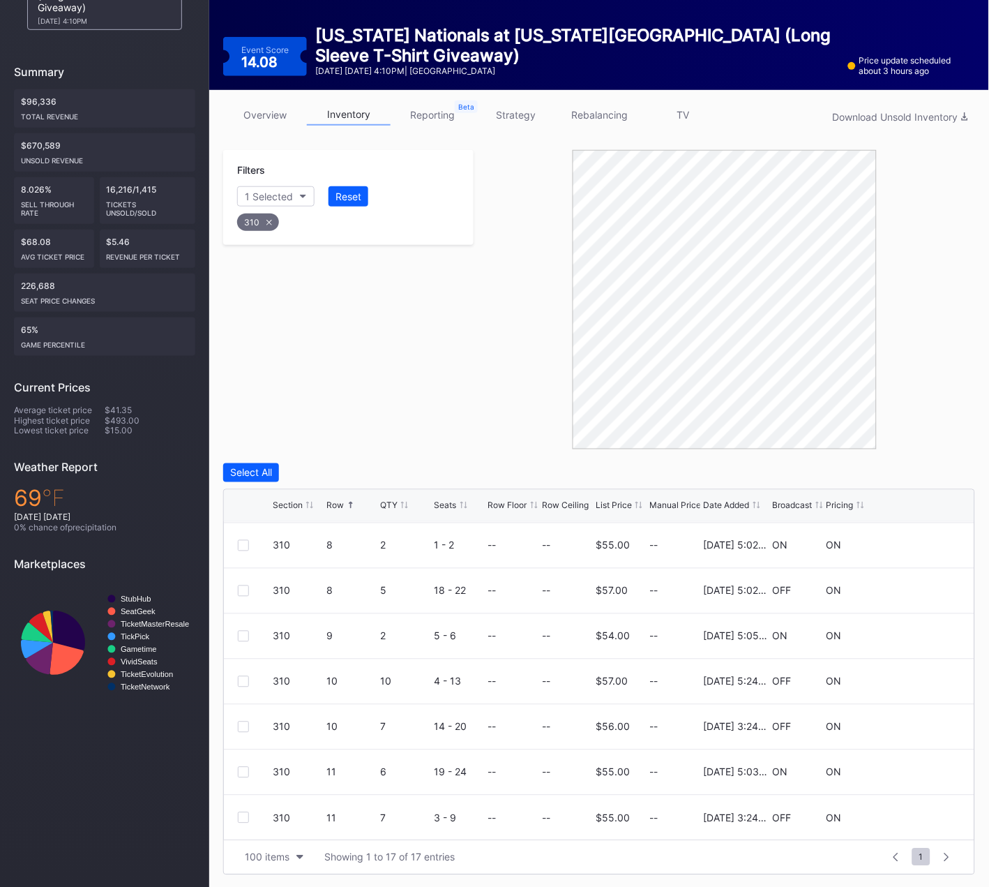
click at [262, 213] on div "310" at bounding box center [258, 221] width 42 height 17
click at [273, 192] on div "Section" at bounding box center [262, 196] width 34 height 12
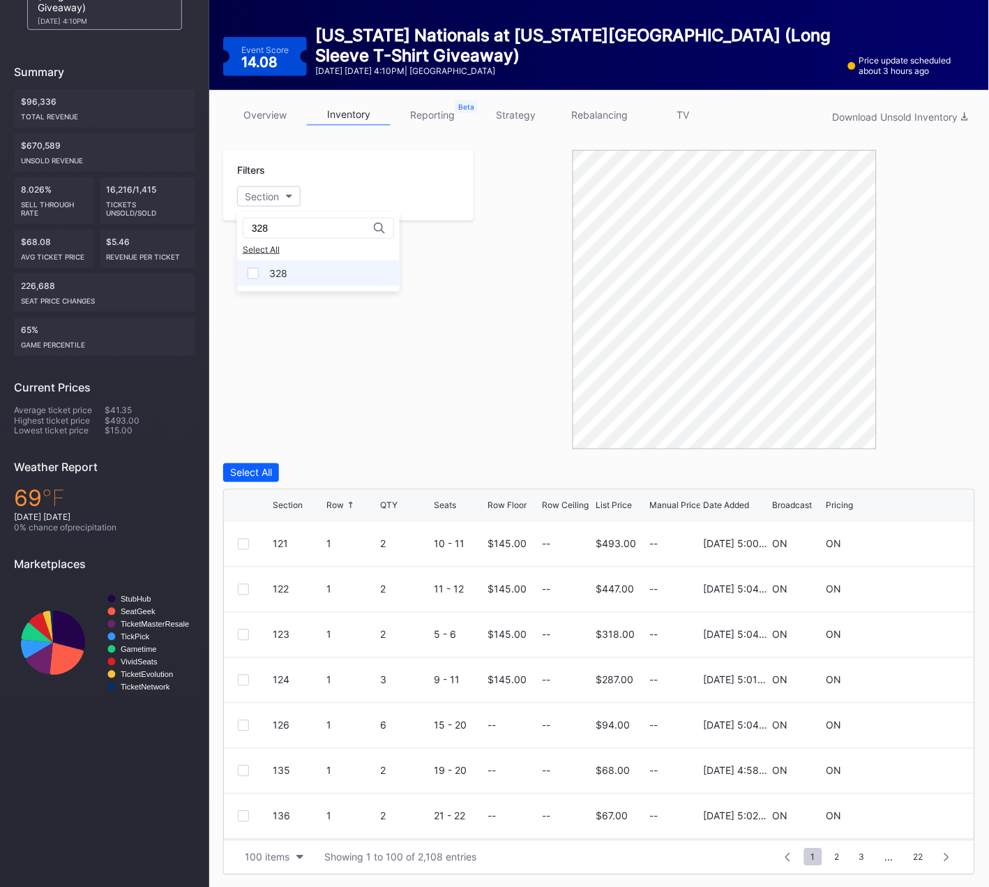
type input "328"
click at [287, 283] on div "328" at bounding box center [318, 273] width 163 height 26
click at [271, 269] on div "328" at bounding box center [278, 273] width 18 height 12
click at [271, 267] on div "328" at bounding box center [278, 273] width 18 height 12
click at [246, 588] on div at bounding box center [243, 589] width 11 height 11
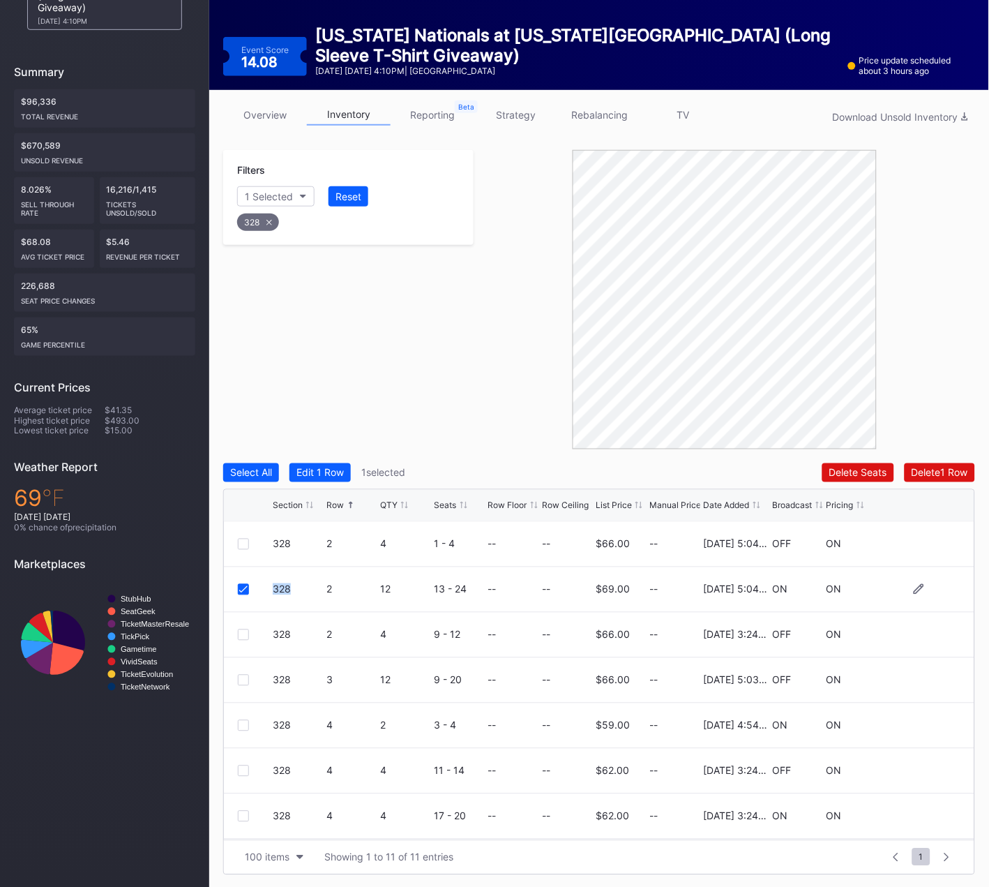
click at [246, 588] on icon at bounding box center [243, 589] width 8 height 7
click at [248, 634] on div at bounding box center [243, 634] width 11 height 11
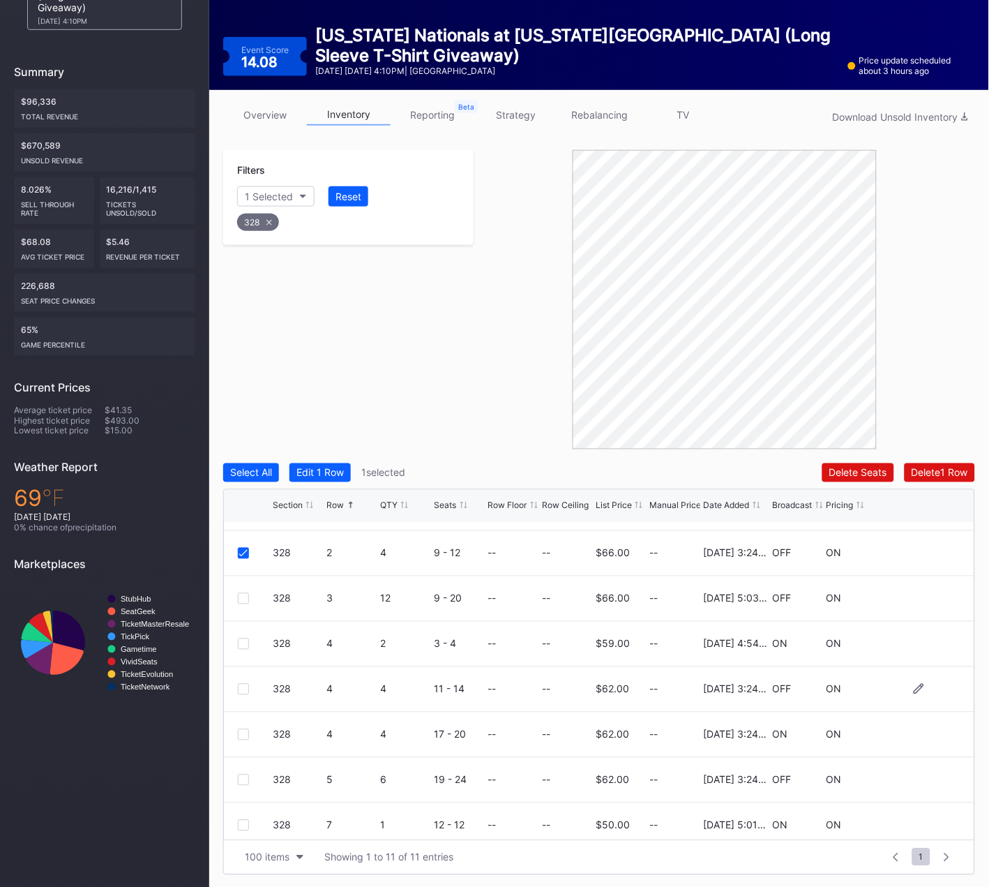
scroll to position [88, 0]
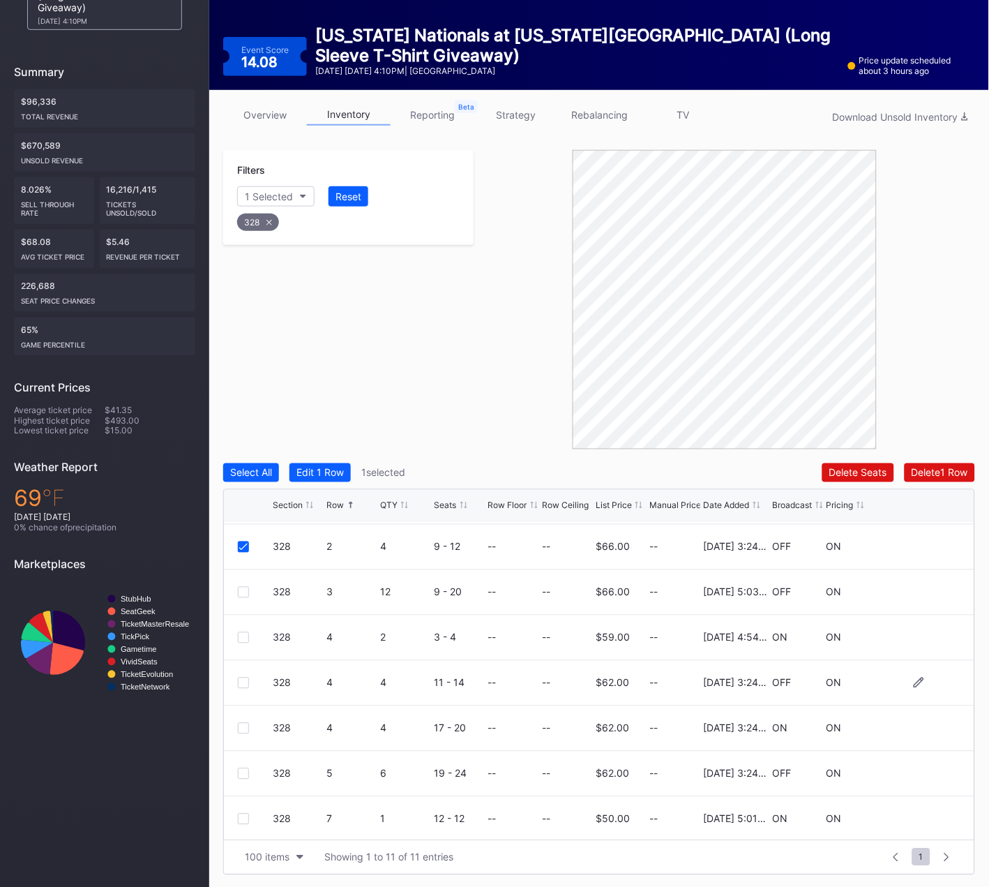
click at [246, 671] on div "328 4 4 11 - 14 -- -- $62.00 -- 4/22/2025 3:24PM OFF ON" at bounding box center [599, 683] width 751 height 45
click at [245, 680] on div at bounding box center [243, 682] width 11 height 11
click at [243, 726] on div at bounding box center [243, 728] width 11 height 11
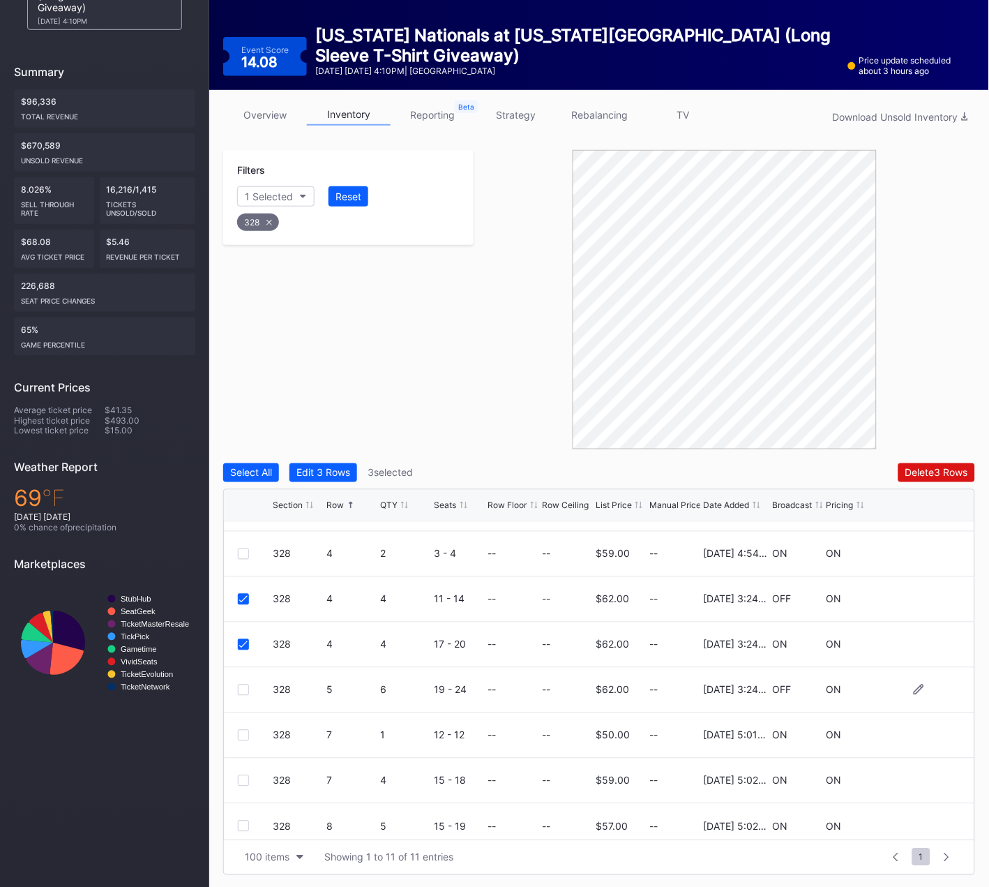
scroll to position [172, 0]
click at [245, 689] on div at bounding box center [243, 689] width 11 height 11
click at [922, 467] on div "Delete 4 Rows" at bounding box center [936, 473] width 63 height 12
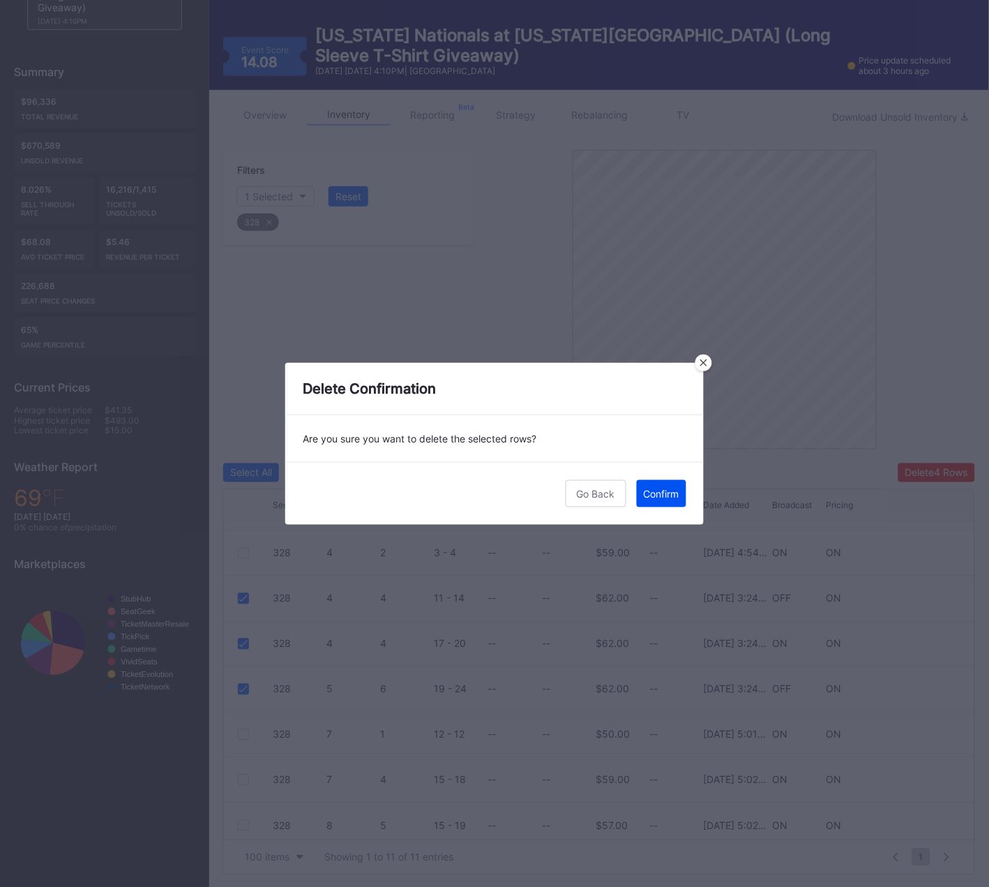
click at [665, 488] on div "Confirm" at bounding box center [662, 494] width 36 height 12
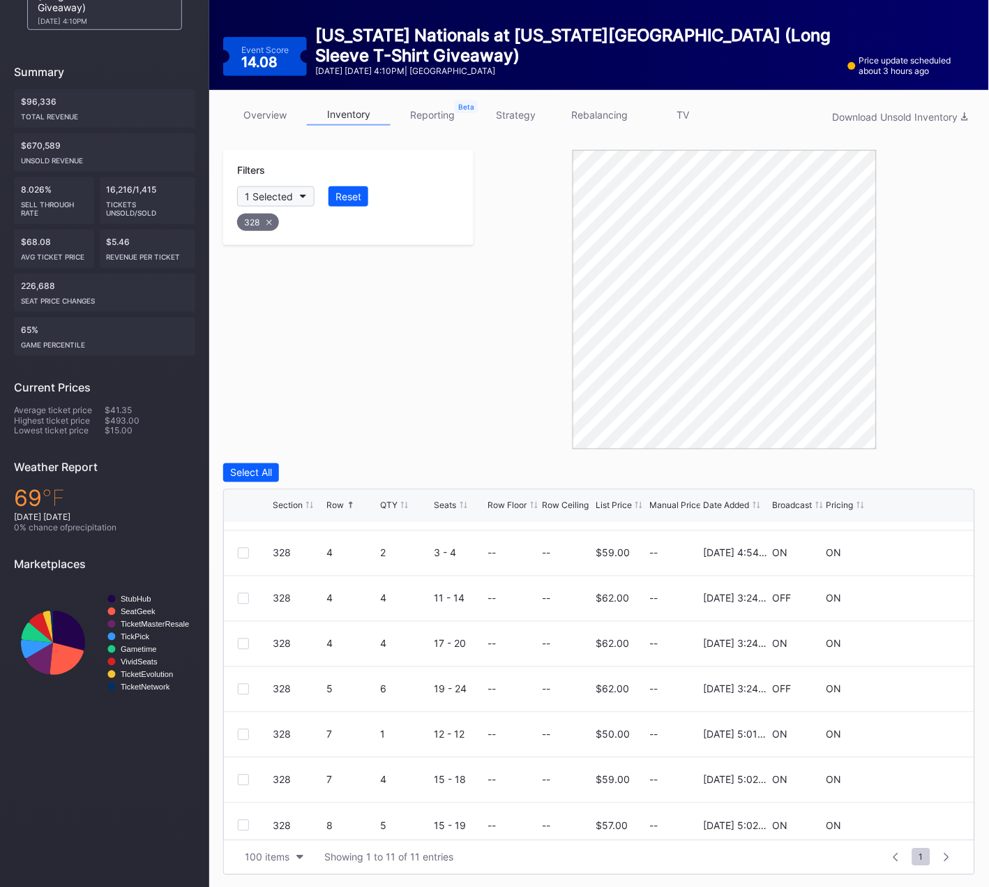
drag, startPoint x: 271, startPoint y: 219, endPoint x: 280, endPoint y: 194, distance: 26.5
click at [271, 220] on icon at bounding box center [269, 223] width 6 height 6
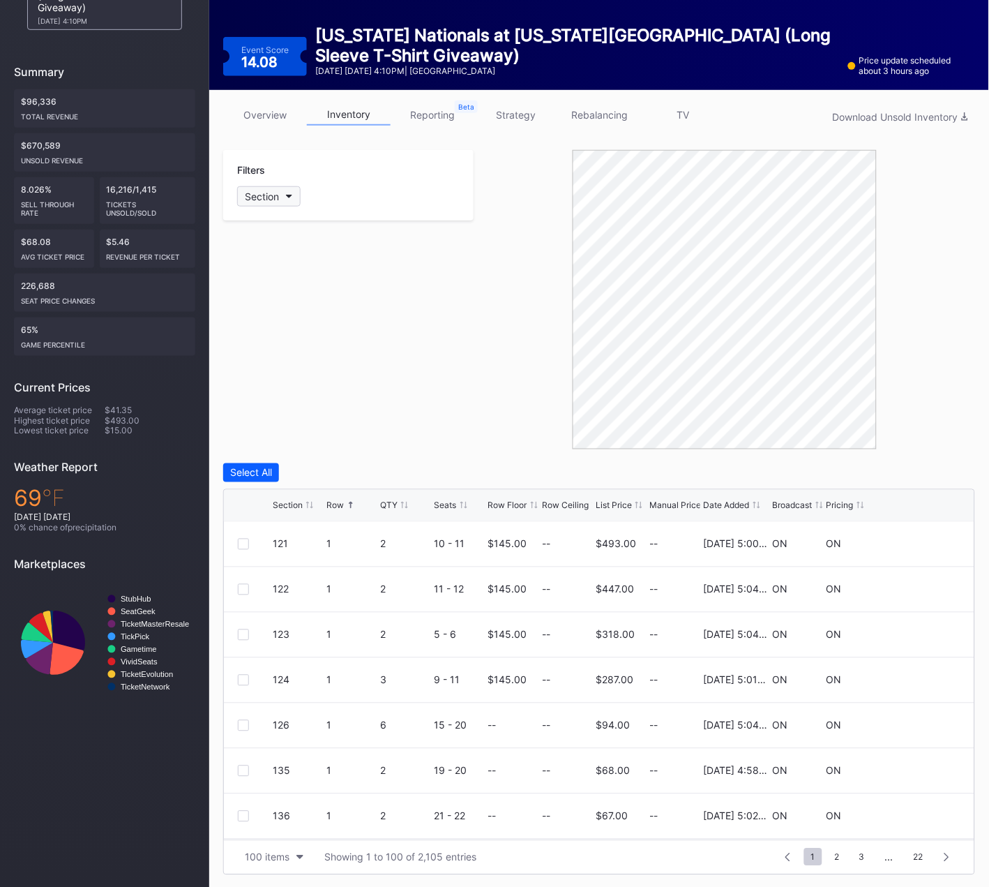
click at [280, 190] on button "Section" at bounding box center [268, 196] width 63 height 20
type input "329"
click at [273, 273] on div "329" at bounding box center [278, 273] width 18 height 12
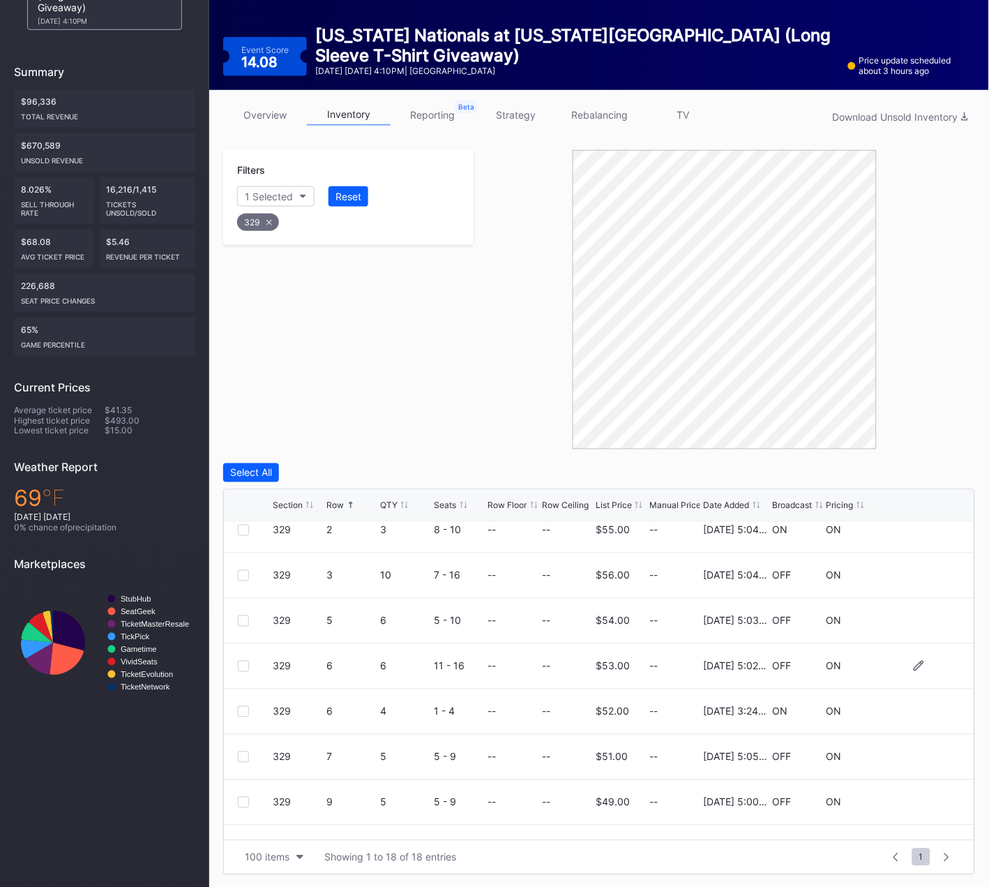
scroll to position [110, 0]
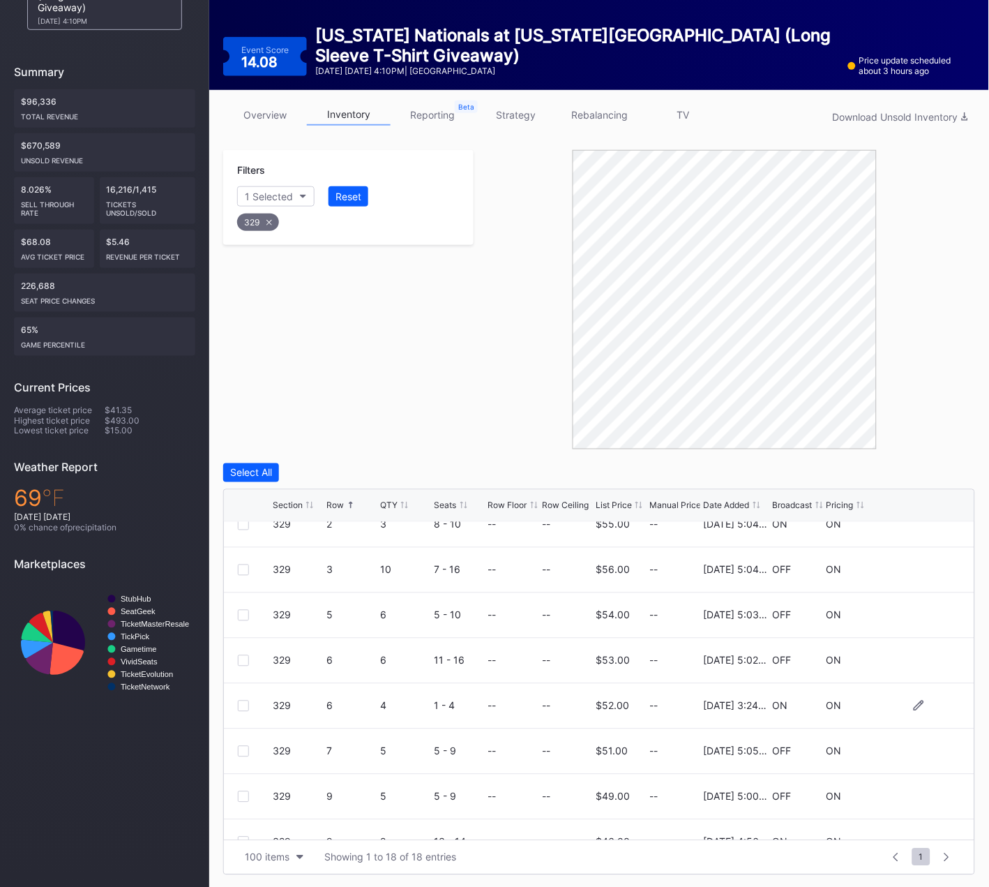
click at [246, 702] on div at bounding box center [243, 705] width 11 height 11
click at [957, 469] on div "Delete 1 Row" at bounding box center [940, 473] width 57 height 12
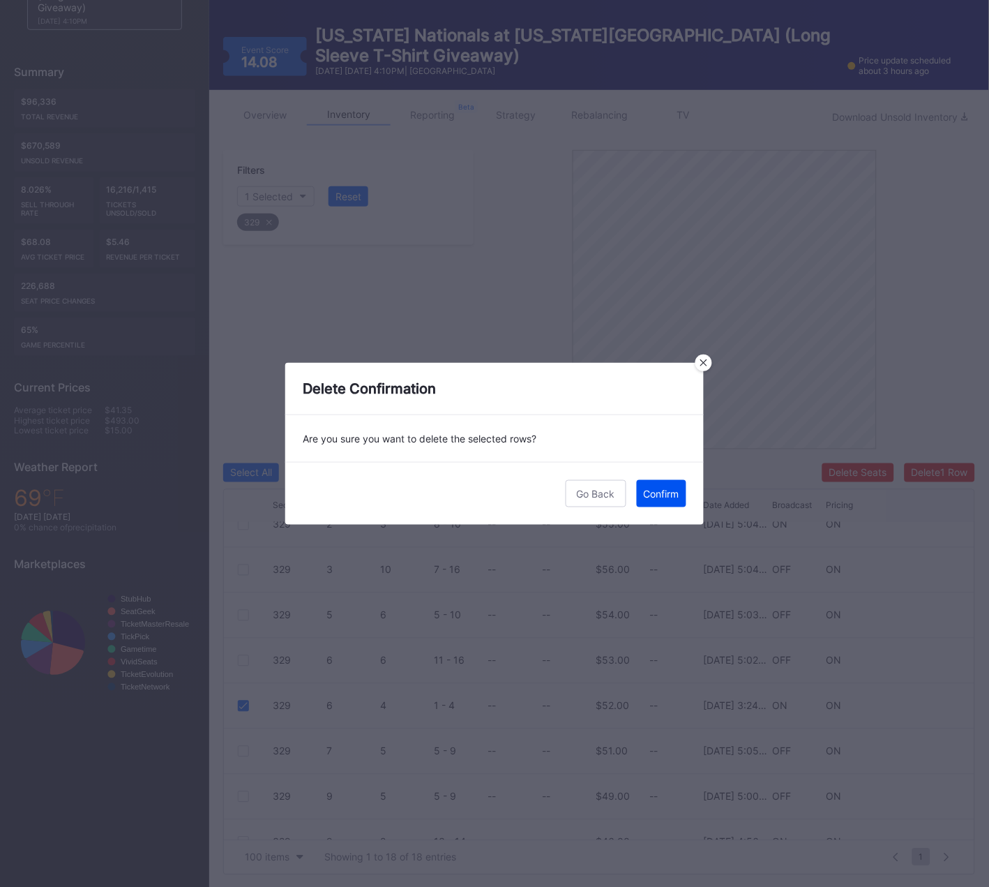
click at [665, 498] on div "Confirm" at bounding box center [662, 494] width 36 height 12
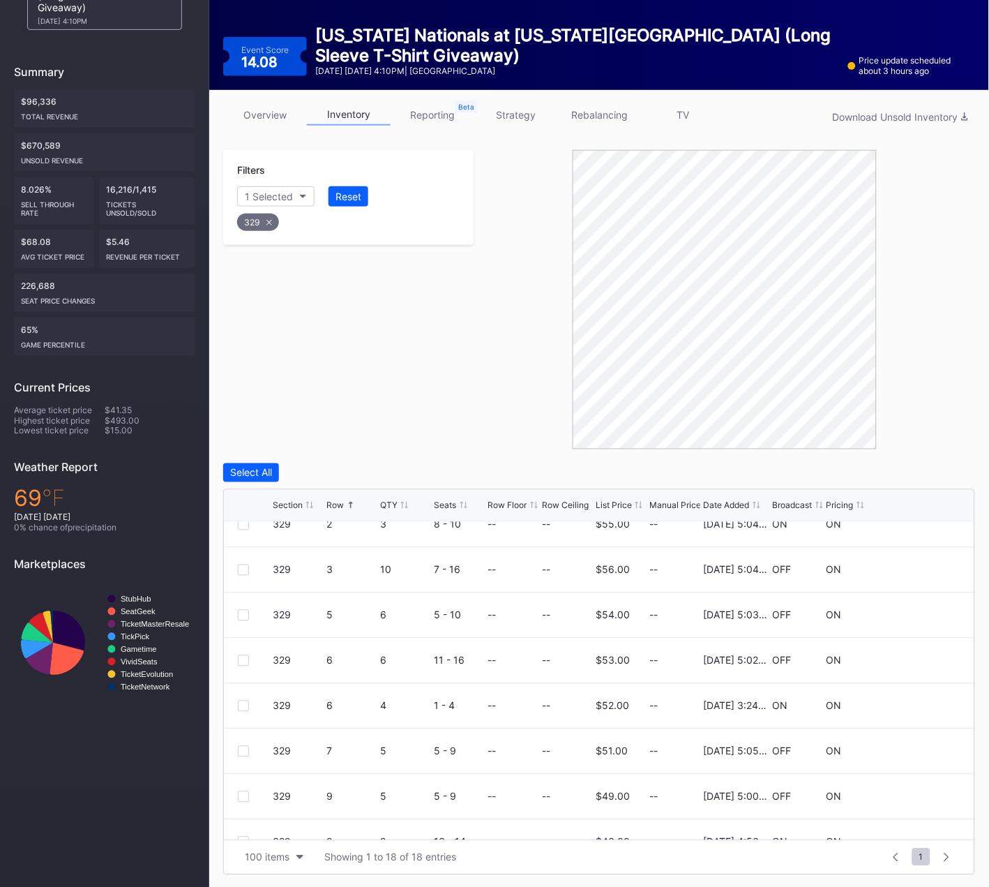
click at [262, 219] on div "329" at bounding box center [258, 221] width 42 height 17
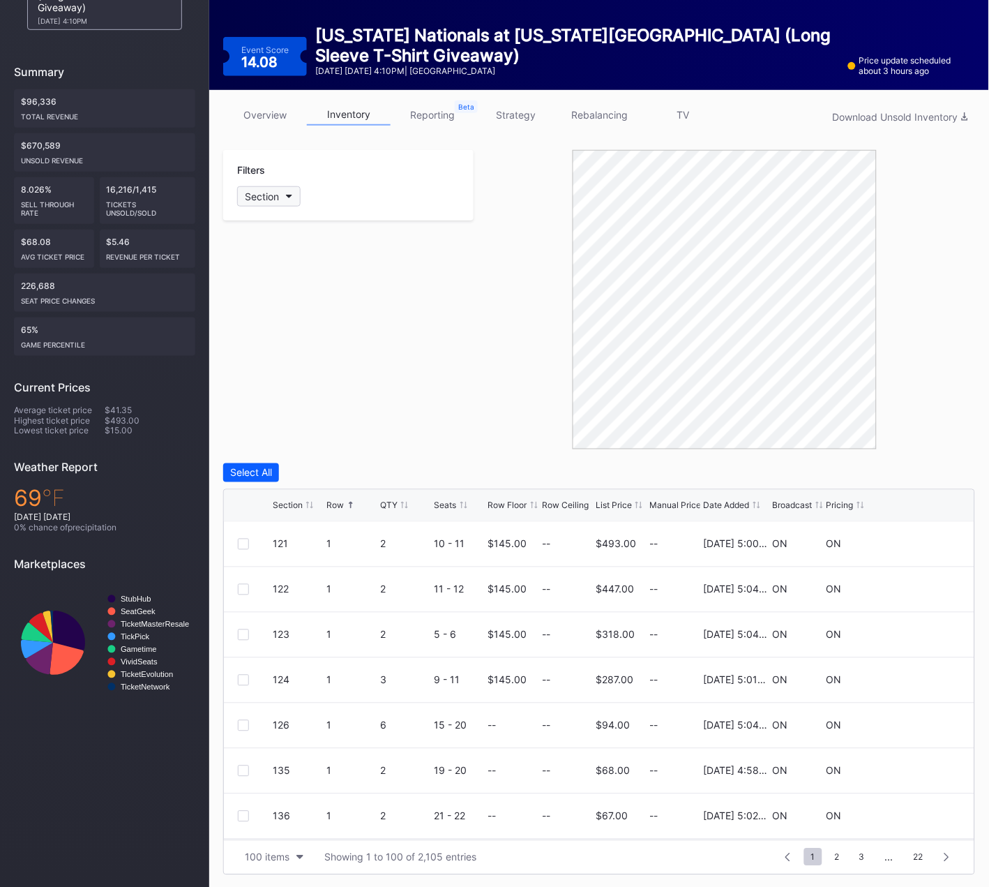
click at [271, 196] on div "Section" at bounding box center [262, 196] width 34 height 12
type input "330"
click at [284, 276] on div "330" at bounding box center [278, 273] width 19 height 12
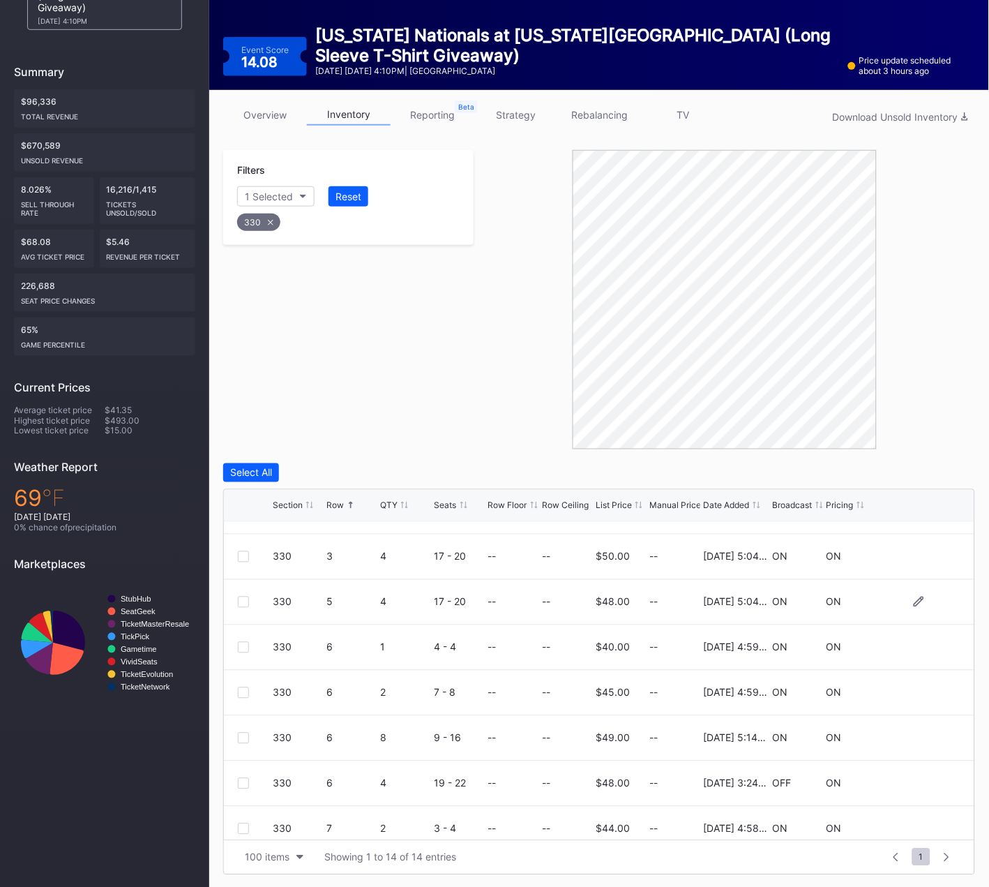
scroll to position [130, 0]
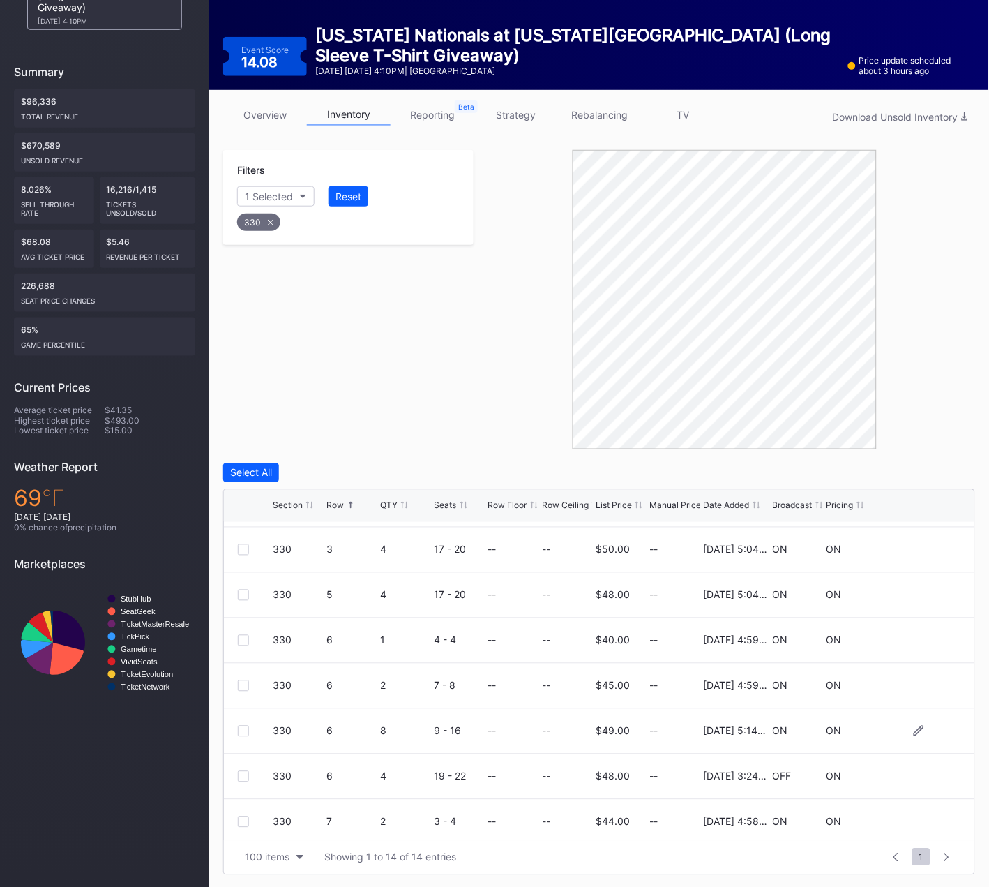
click at [243, 728] on div at bounding box center [243, 731] width 11 height 11
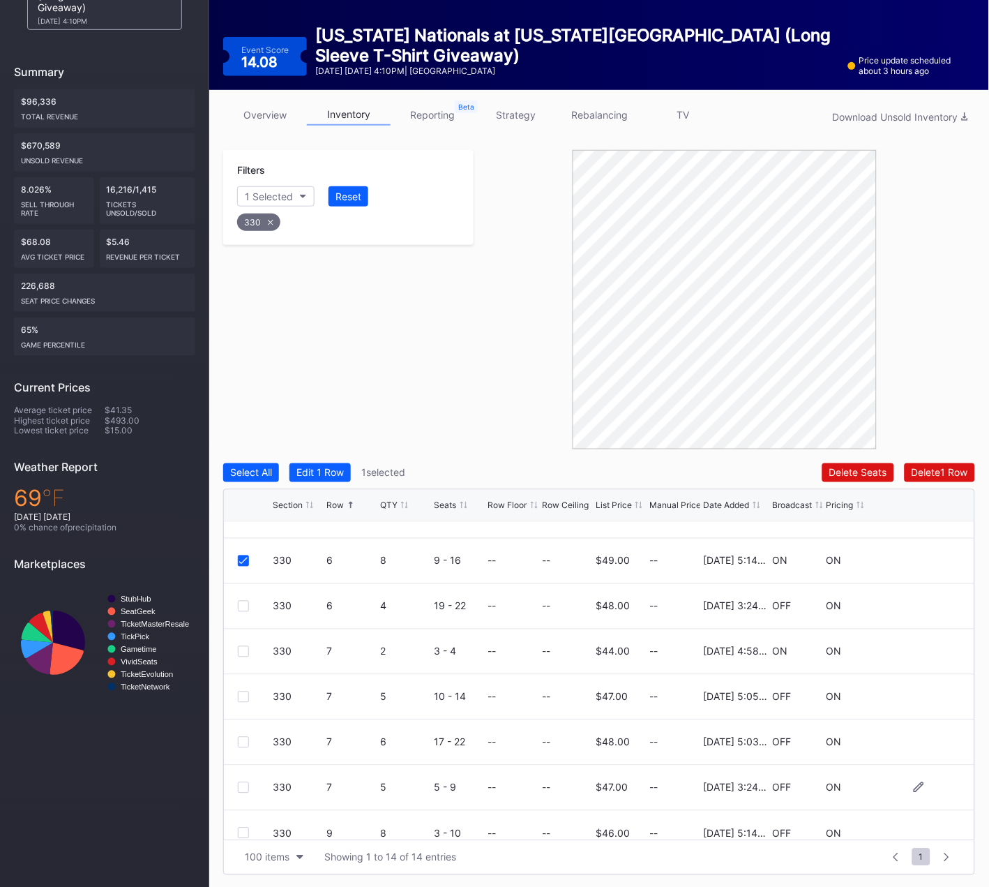
scroll to position [307, 0]
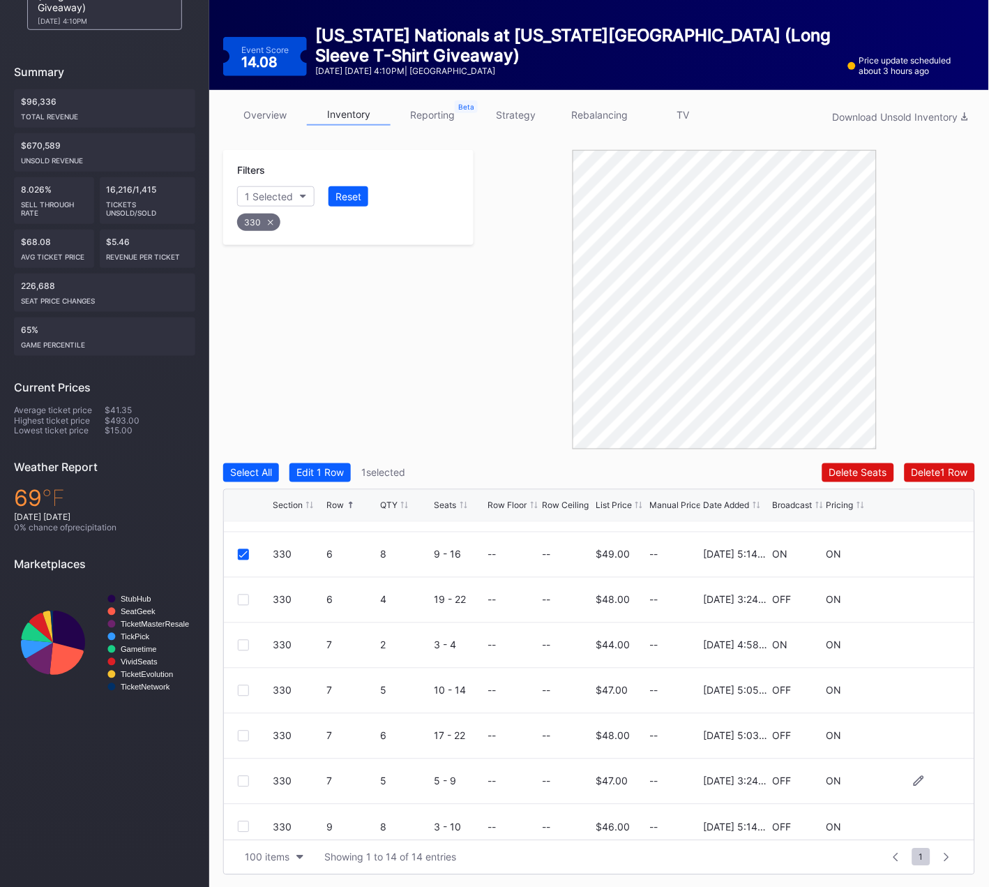
click at [241, 777] on div at bounding box center [243, 781] width 11 height 11
click at [927, 470] on div "Delete 2 Rows" at bounding box center [937, 473] width 62 height 12
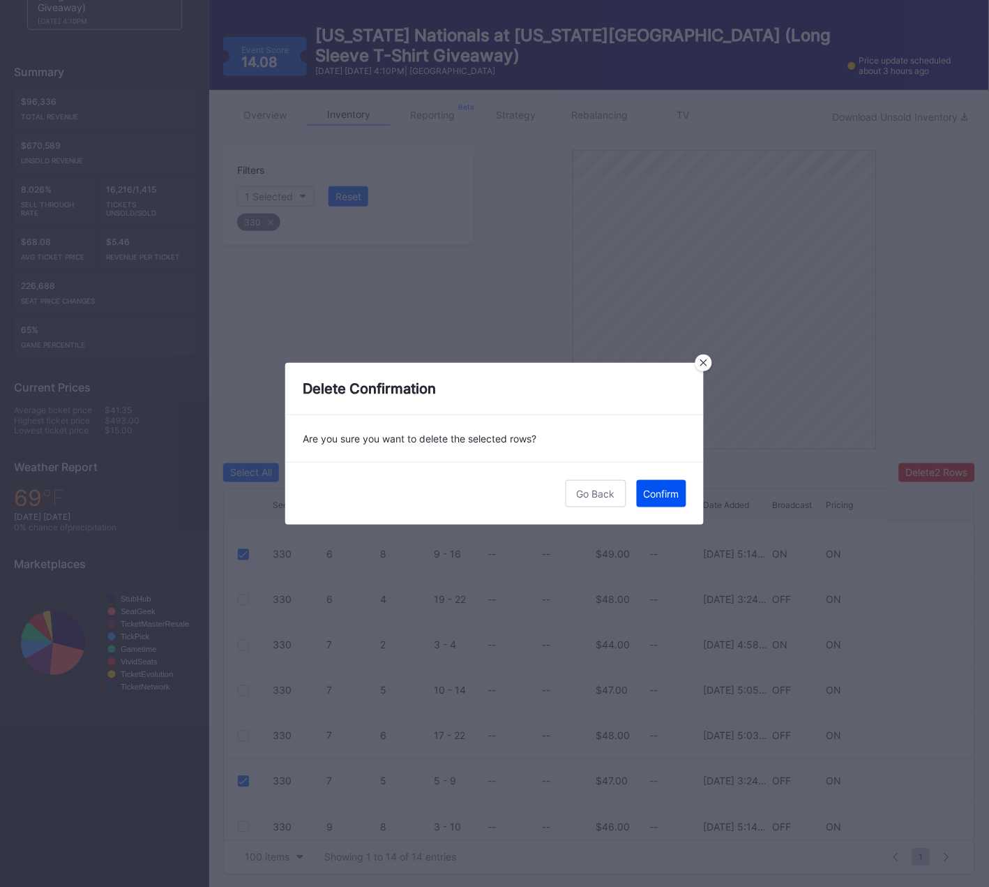
click at [659, 488] on div "Confirm" at bounding box center [662, 494] width 36 height 12
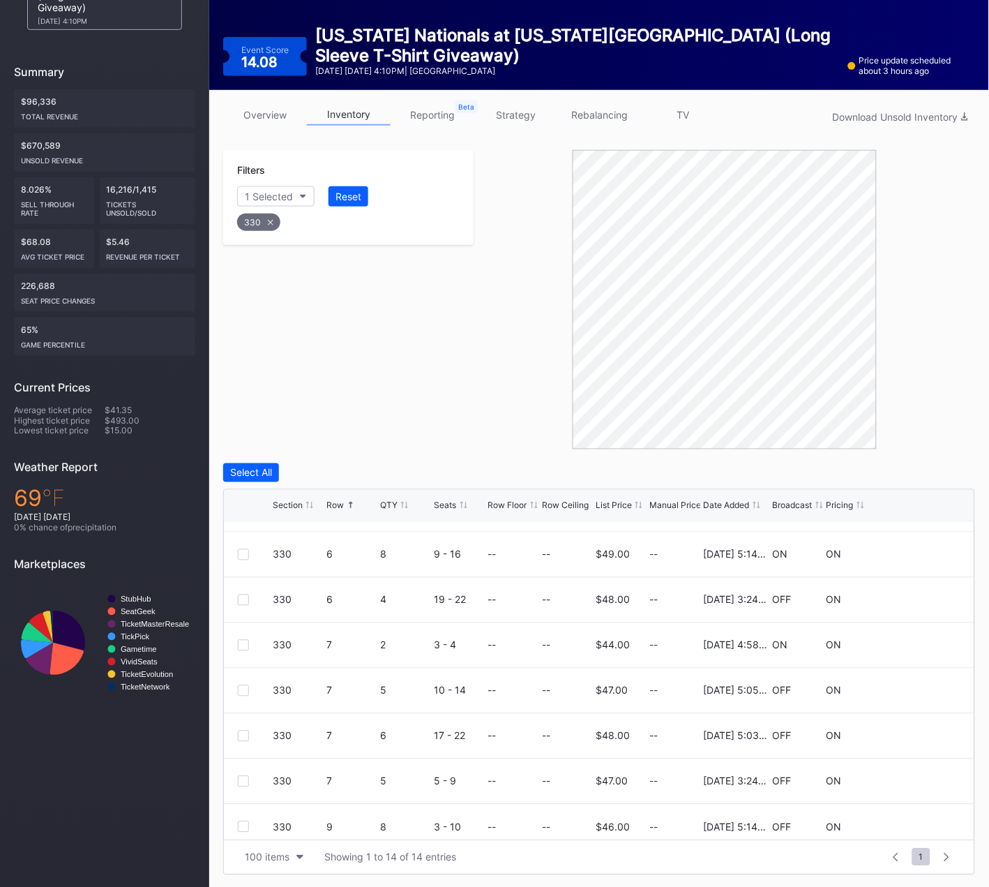
click at [269, 220] on icon at bounding box center [271, 223] width 6 height 6
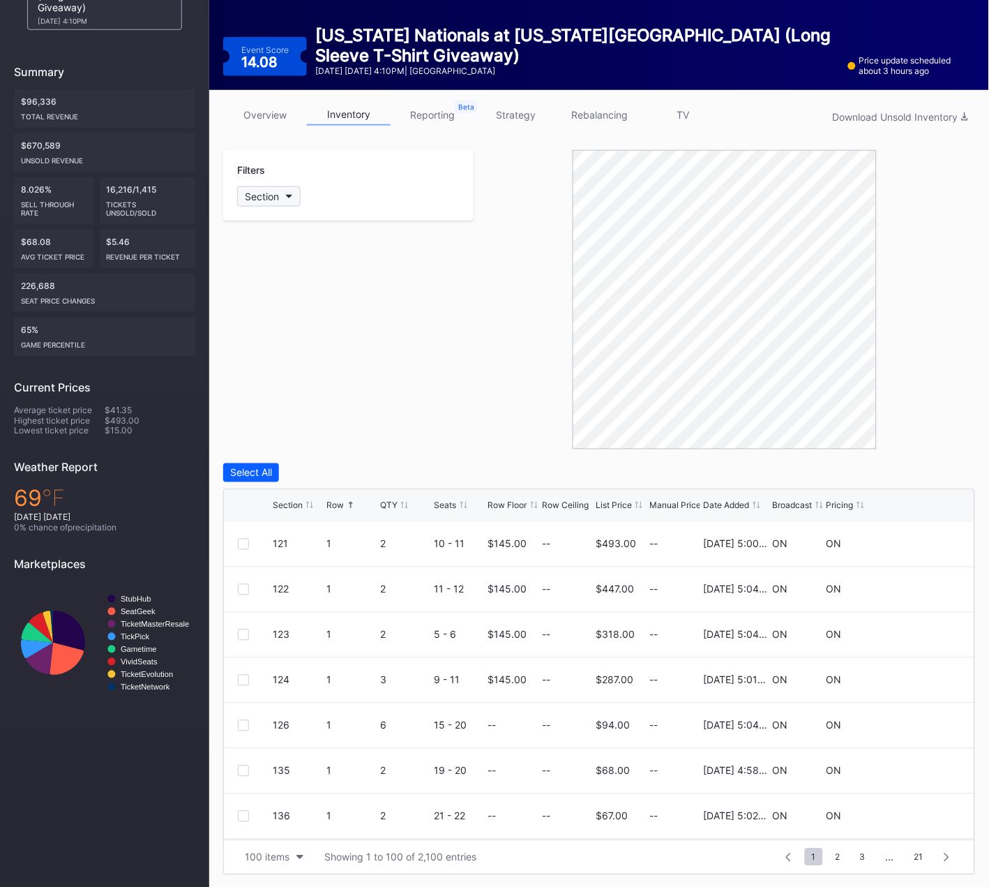
click at [269, 191] on div "Section" at bounding box center [262, 196] width 34 height 12
type input "331"
click at [280, 278] on div "331" at bounding box center [277, 273] width 17 height 12
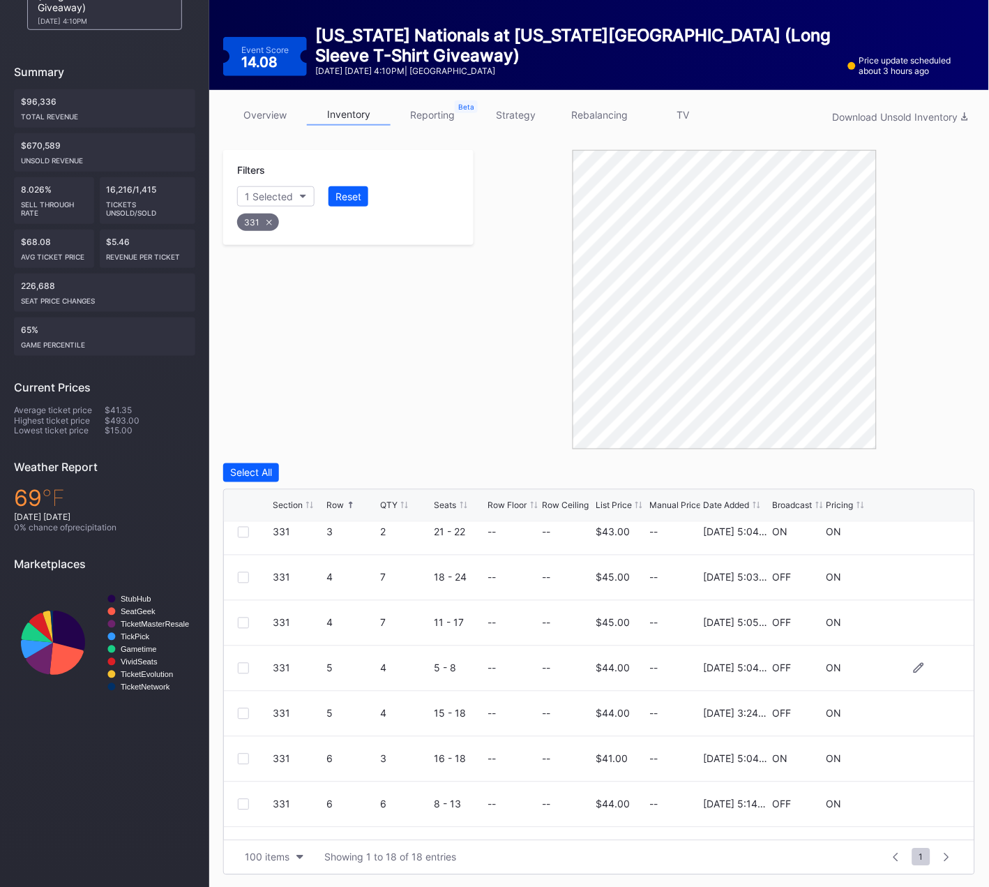
scroll to position [165, 0]
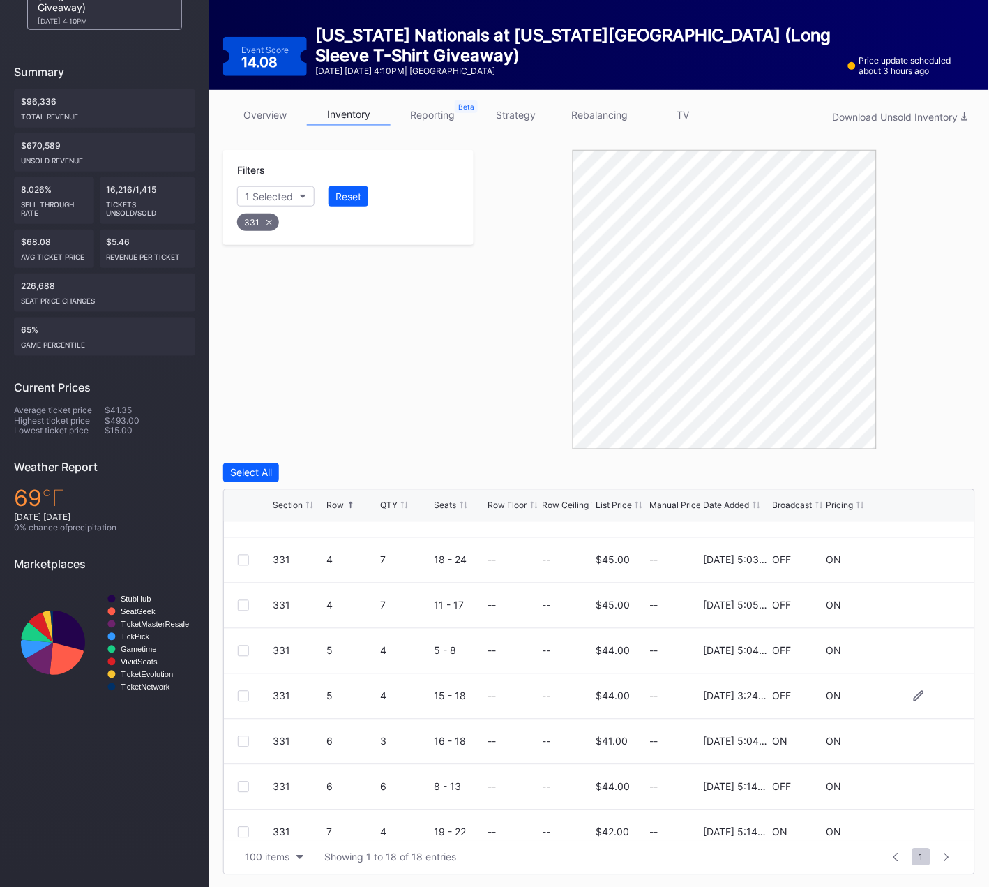
click at [244, 694] on div at bounding box center [243, 696] width 11 height 11
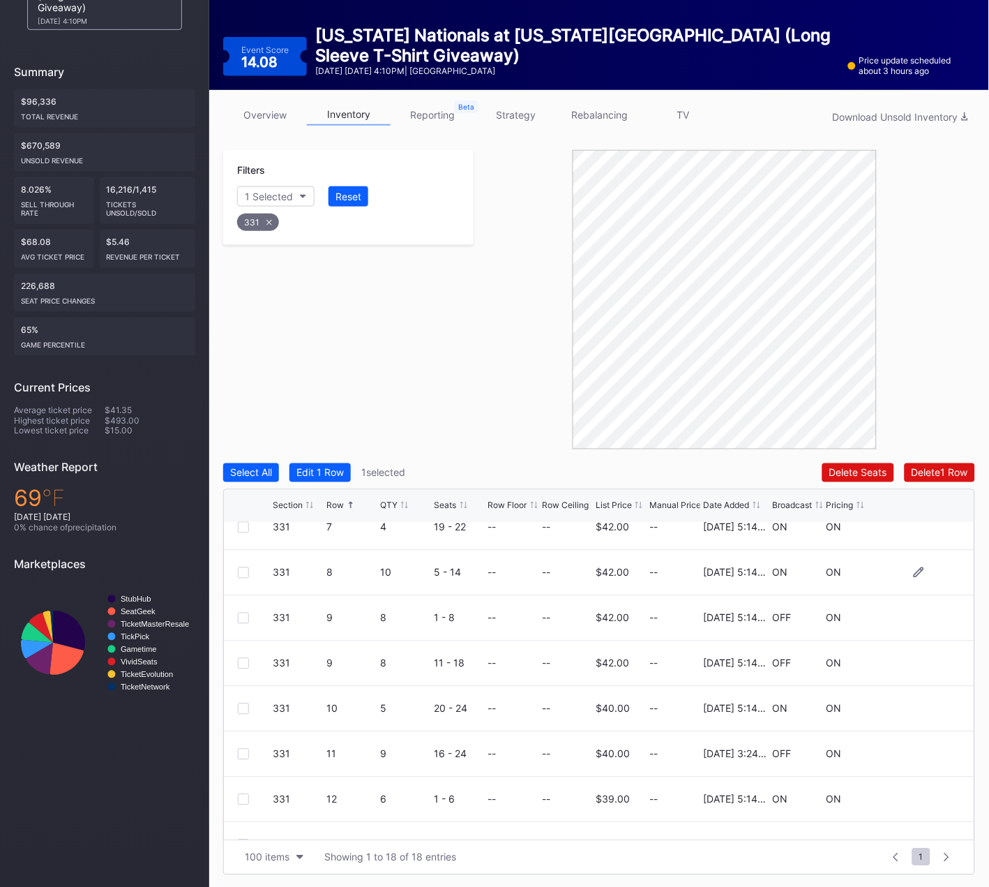
scroll to position [498, 0]
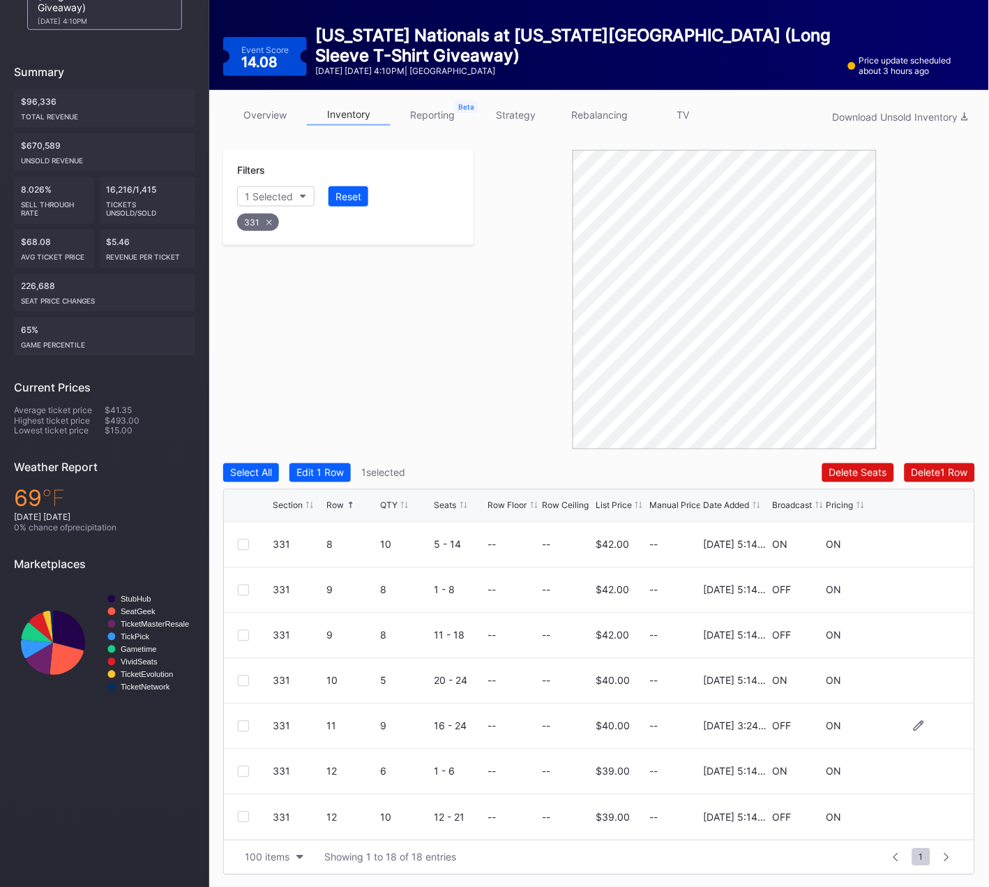
click at [244, 722] on div at bounding box center [243, 726] width 11 height 11
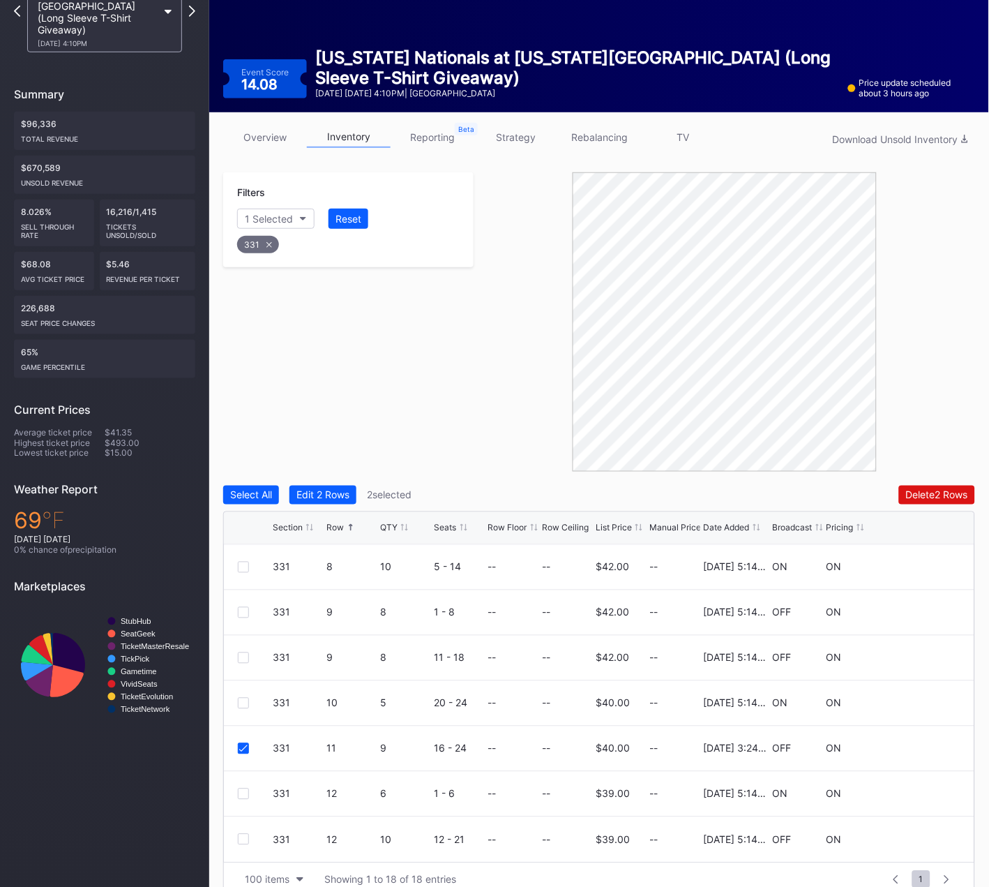
scroll to position [108, 0]
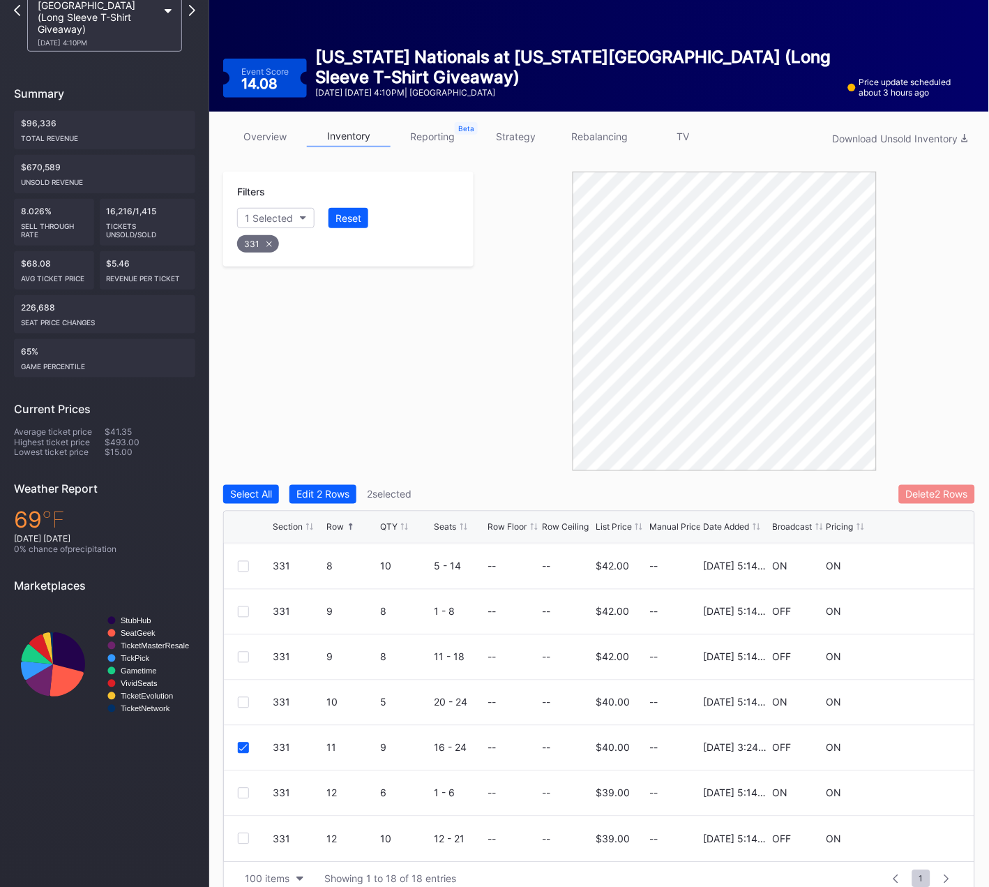
click at [939, 489] on div "Delete 2 Rows" at bounding box center [937, 494] width 62 height 12
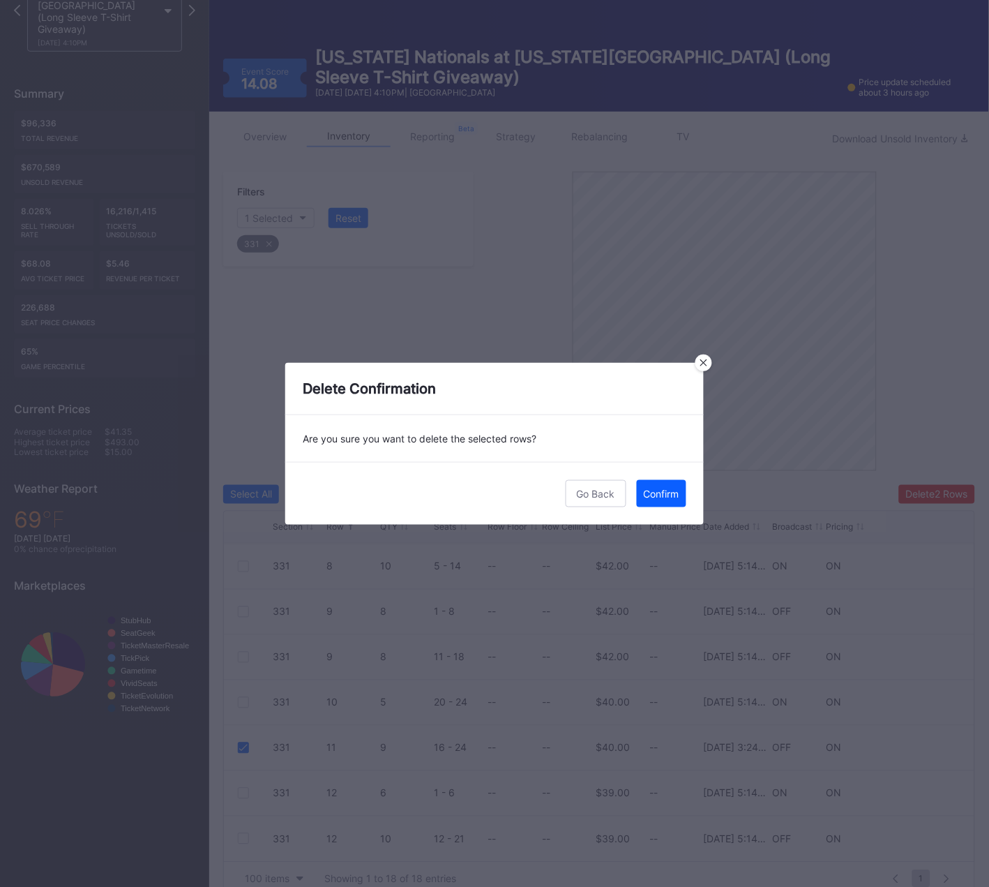
click at [666, 500] on button "Confirm" at bounding box center [662, 493] width 50 height 27
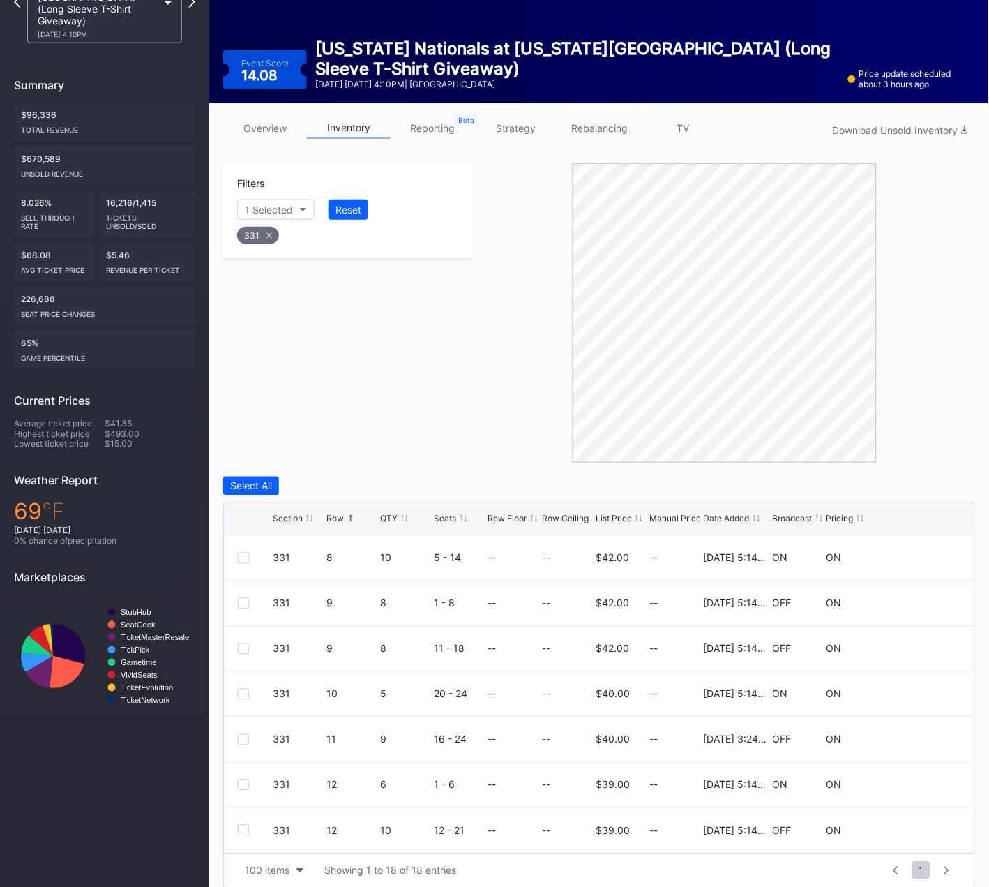
scroll to position [112, 0]
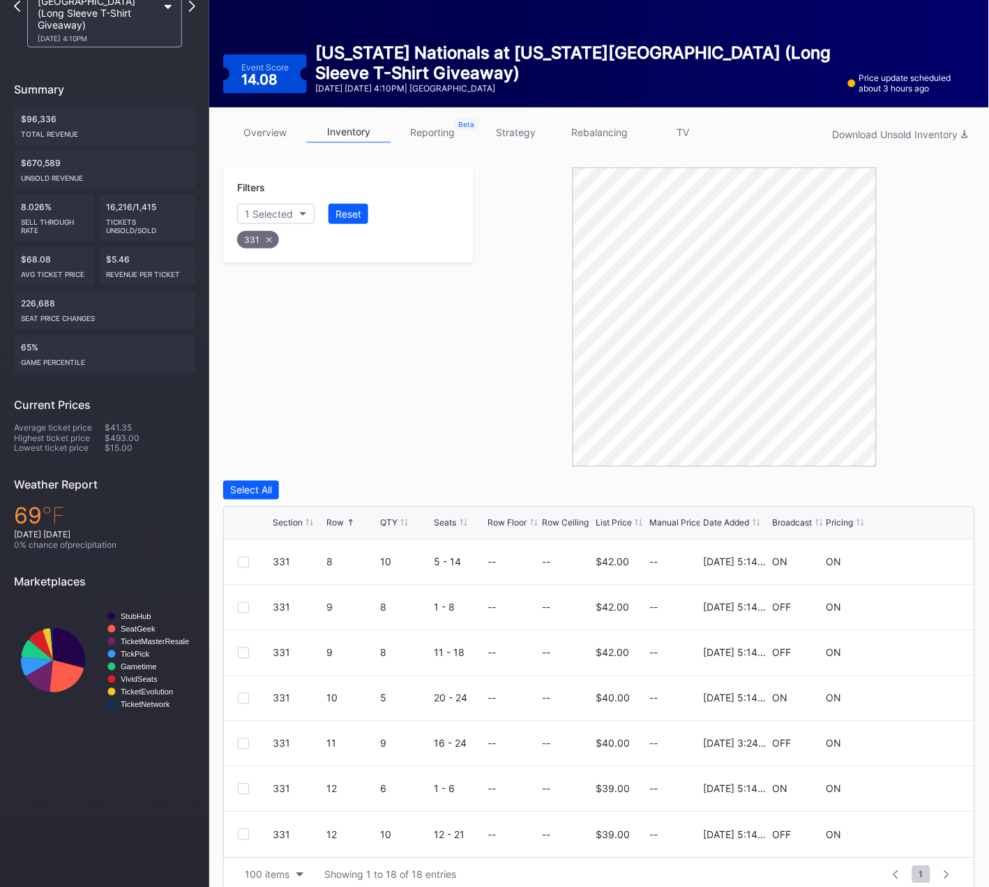
click at [266, 237] on icon at bounding box center [269, 240] width 6 height 6
click at [278, 213] on div "Section" at bounding box center [262, 214] width 34 height 12
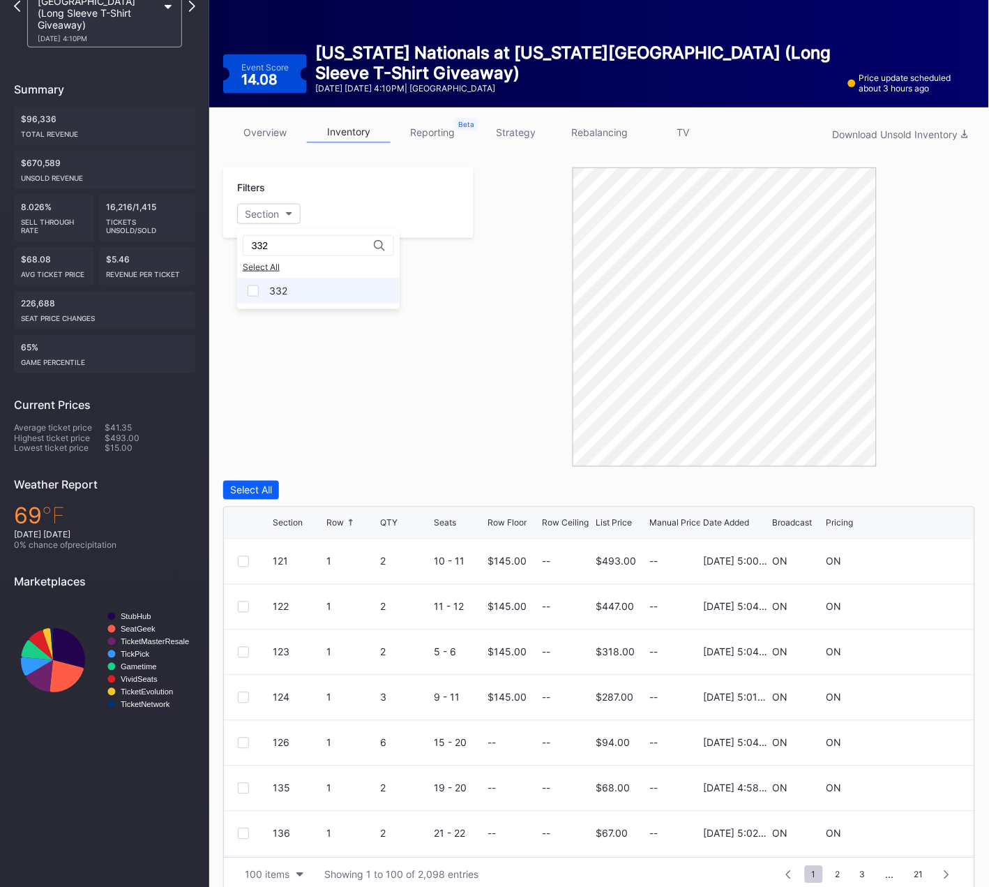
type input "332"
drag, startPoint x: 278, startPoint y: 294, endPoint x: 292, endPoint y: 343, distance: 50.3
click at [277, 294] on div "332" at bounding box center [278, 291] width 18 height 12
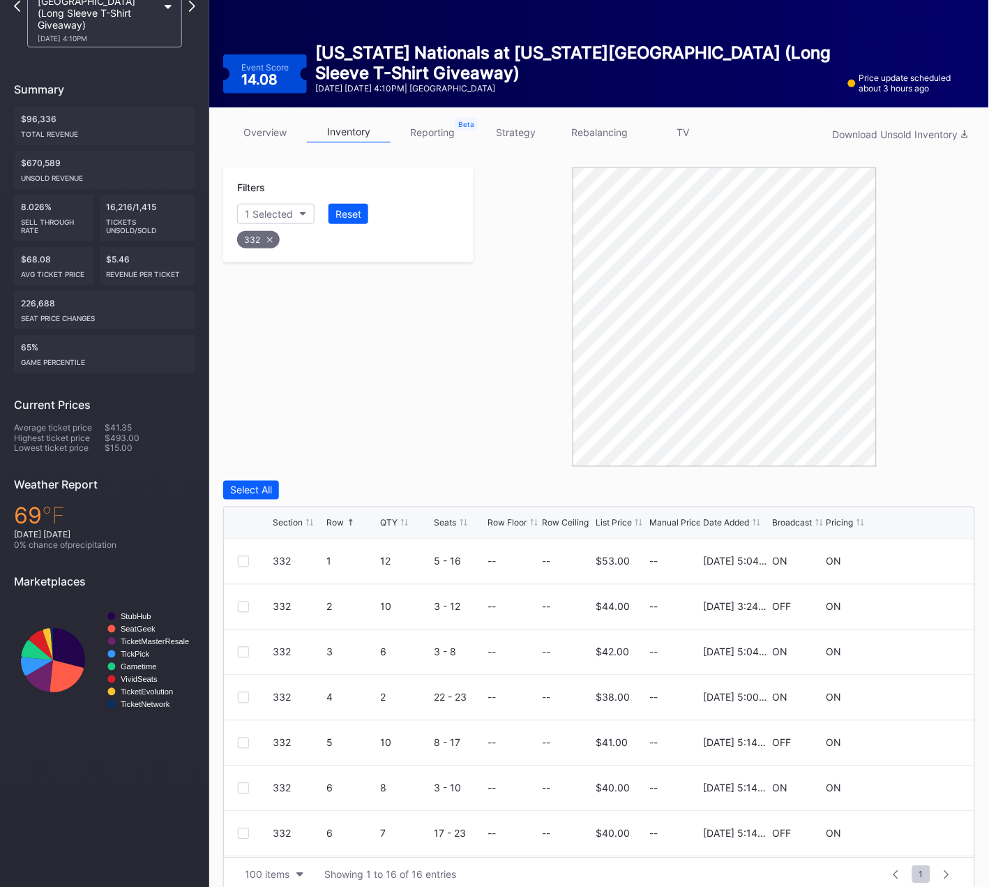
click at [530, 329] on div at bounding box center [725, 316] width 502 height 299
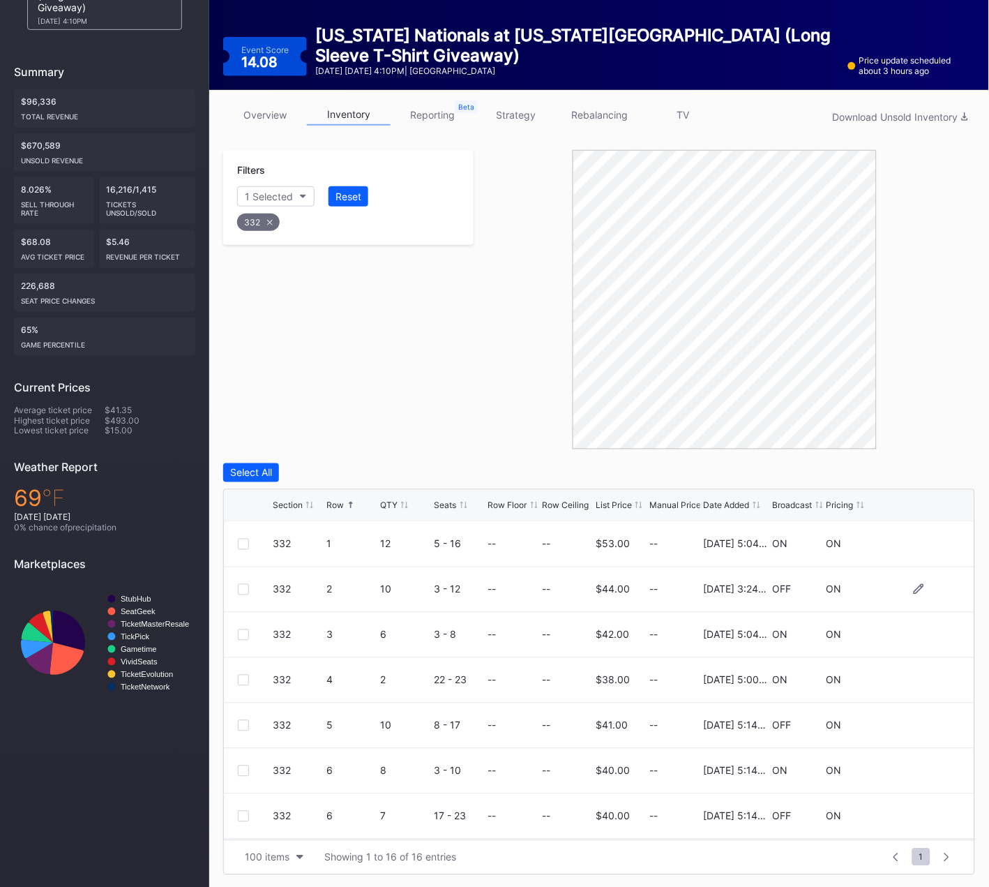
click at [241, 585] on div at bounding box center [243, 589] width 11 height 11
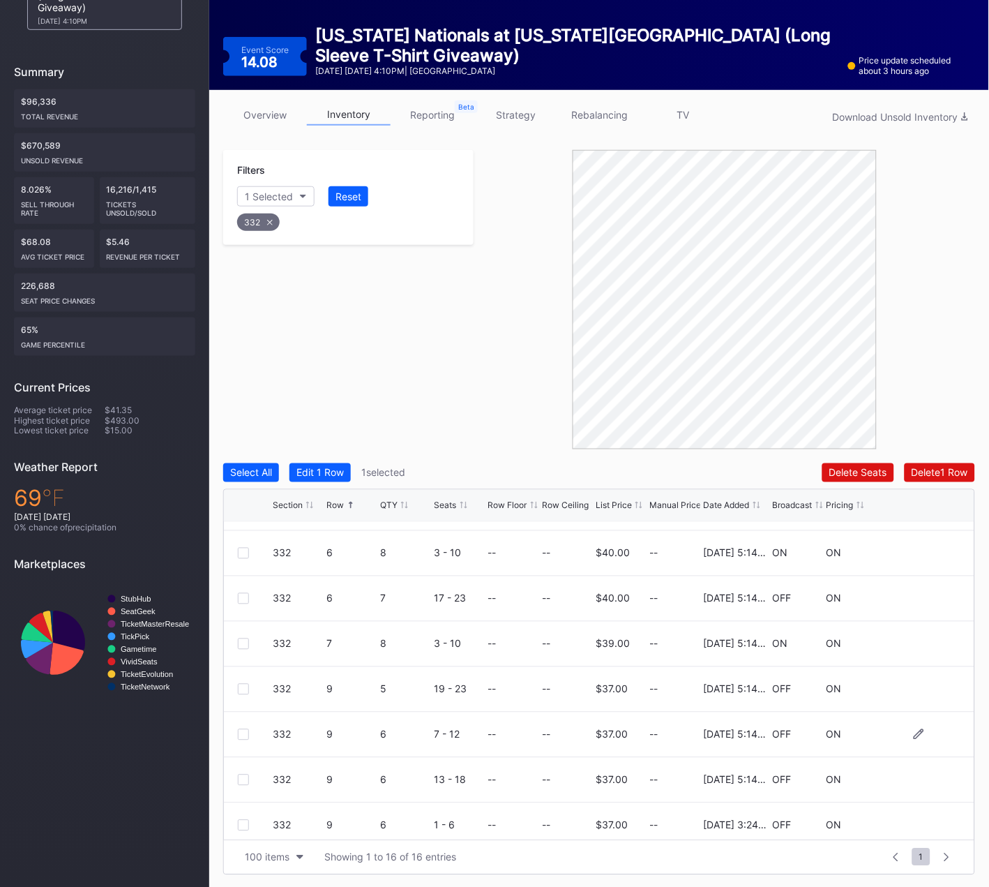
scroll to position [241, 0]
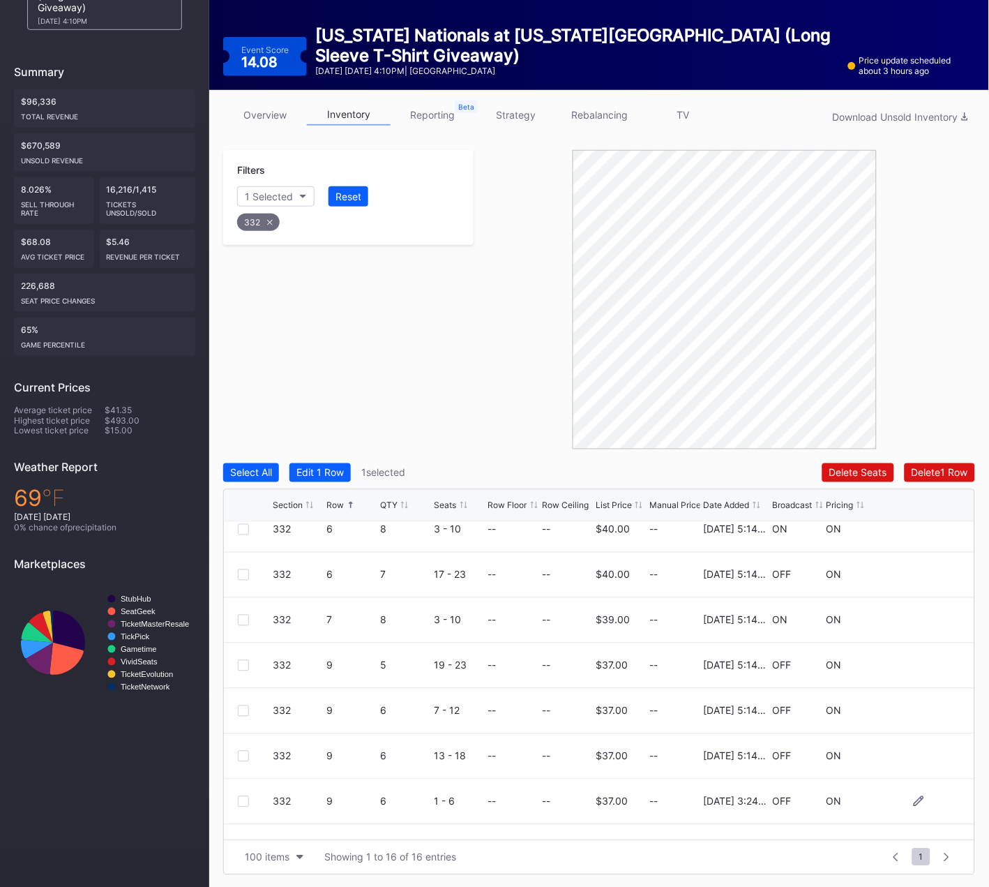
click at [244, 799] on div at bounding box center [243, 801] width 11 height 11
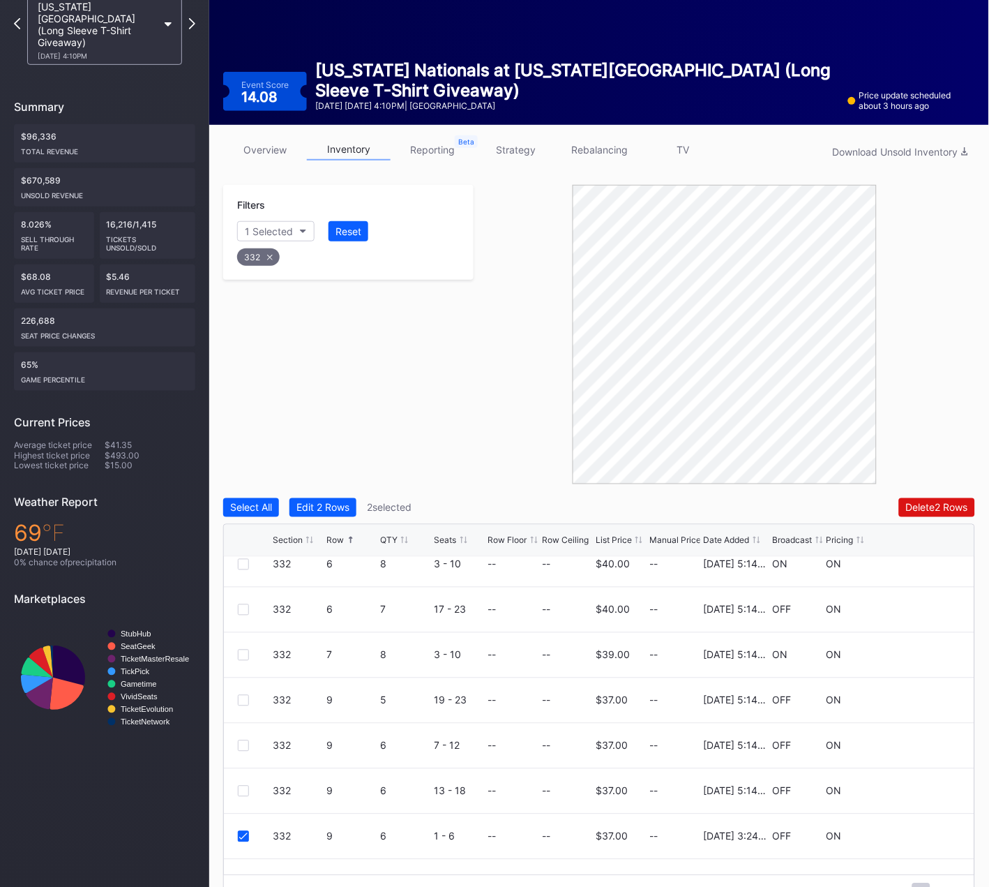
scroll to position [93, 0]
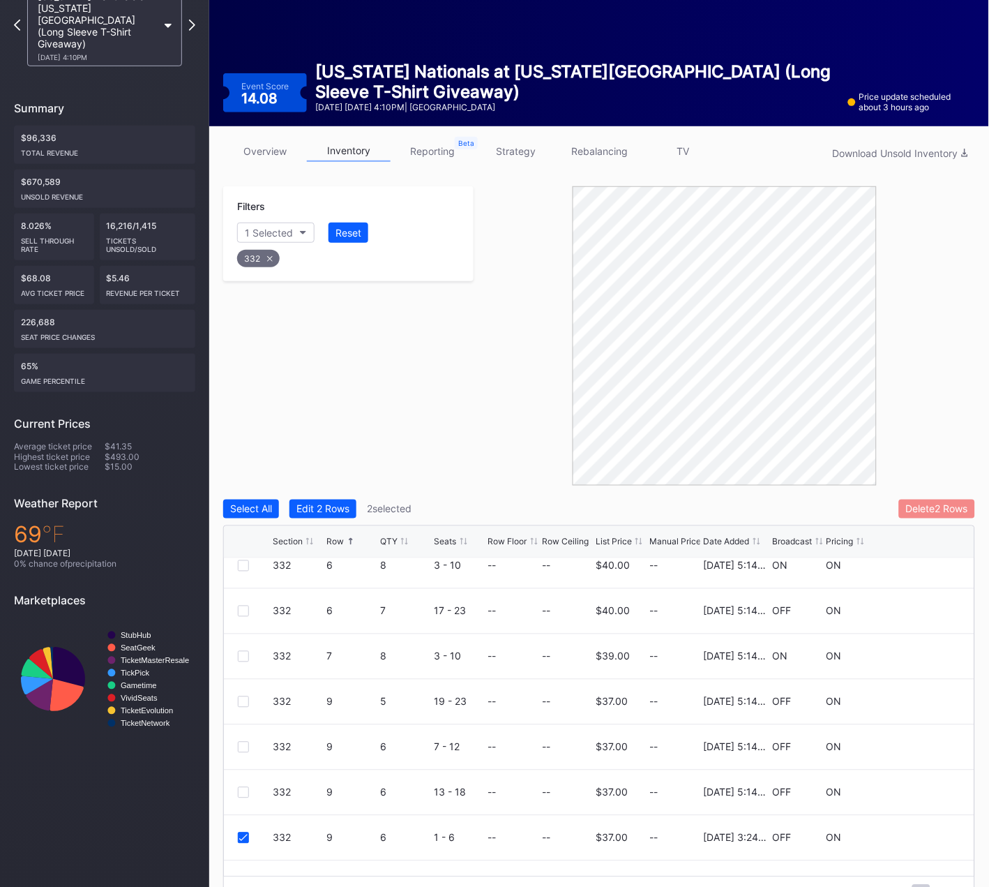
click at [949, 503] on div "Delete 2 Rows" at bounding box center [937, 509] width 62 height 12
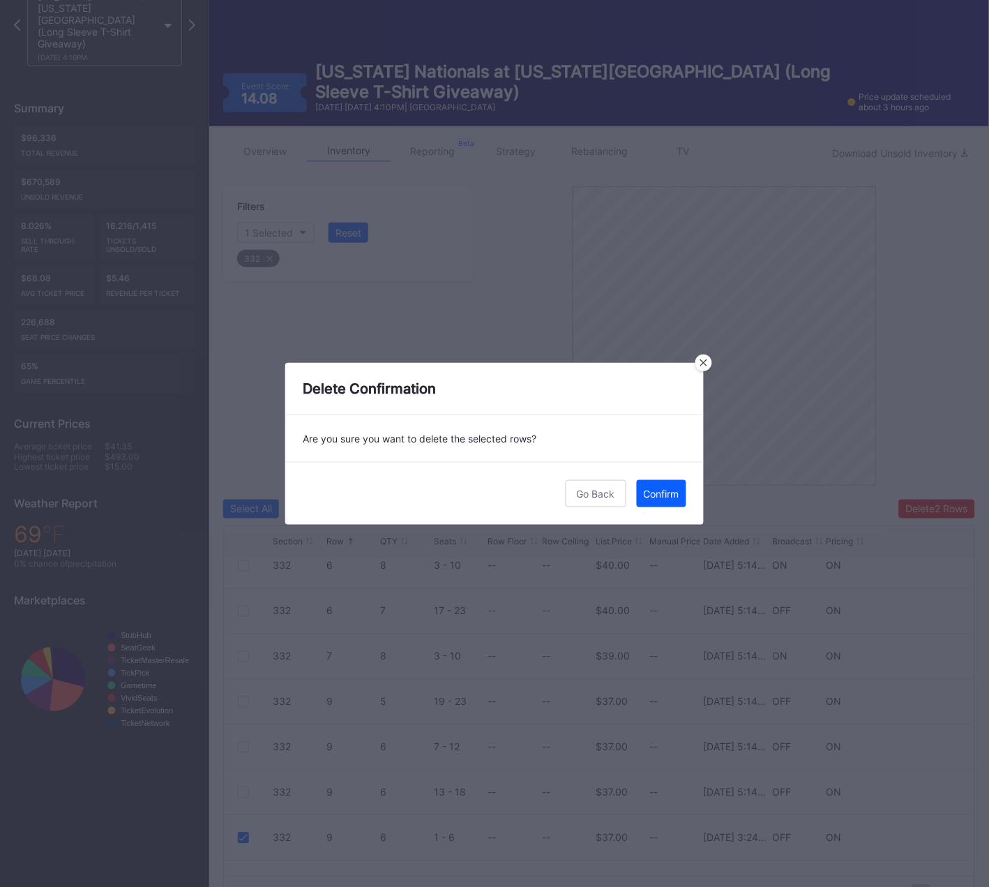
click at [658, 494] on div "Confirm" at bounding box center [662, 494] width 36 height 12
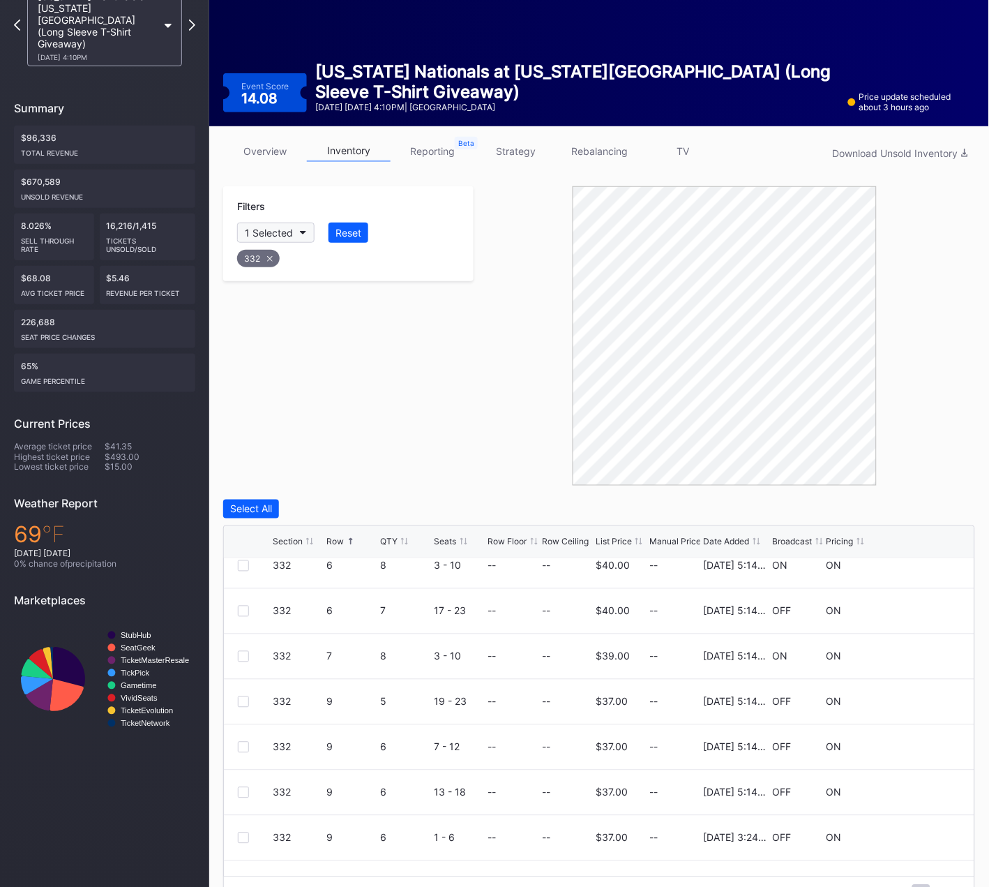
drag, startPoint x: 273, startPoint y: 257, endPoint x: 276, endPoint y: 230, distance: 26.7
click at [273, 257] on div "332" at bounding box center [258, 258] width 43 height 17
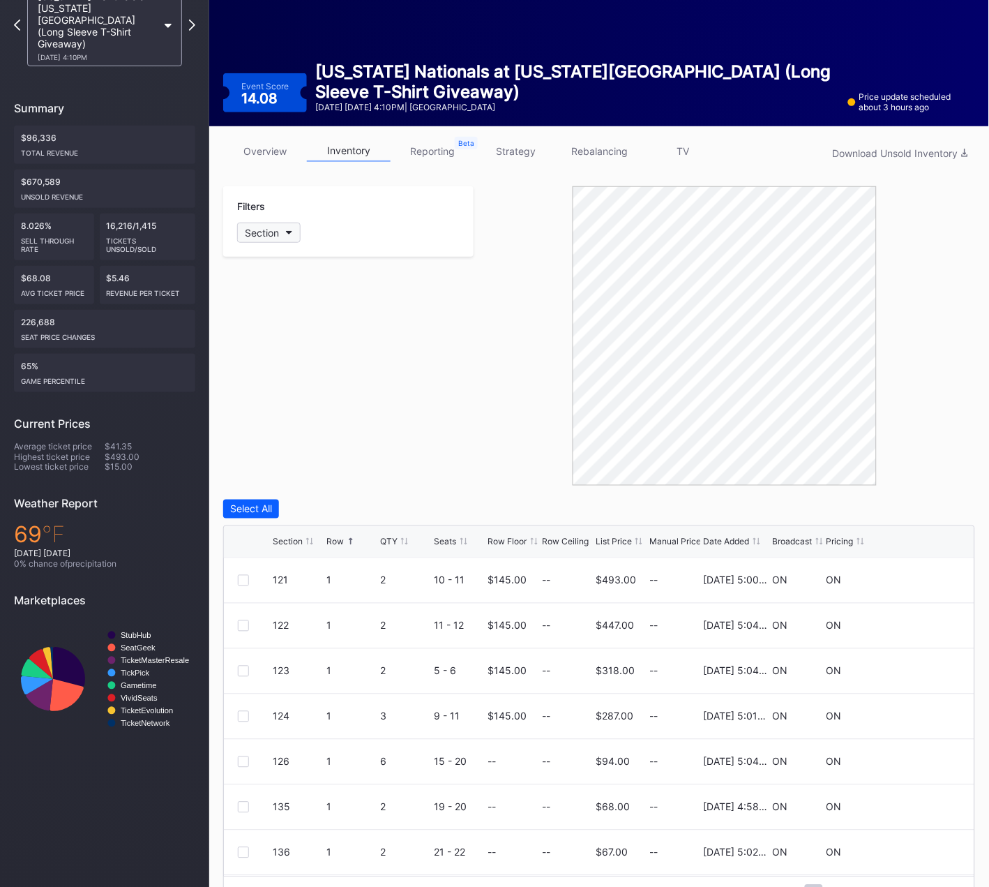
click at [276, 224] on button "Section" at bounding box center [268, 233] width 63 height 20
type input "333"
click at [266, 311] on div "333" at bounding box center [318, 309] width 163 height 26
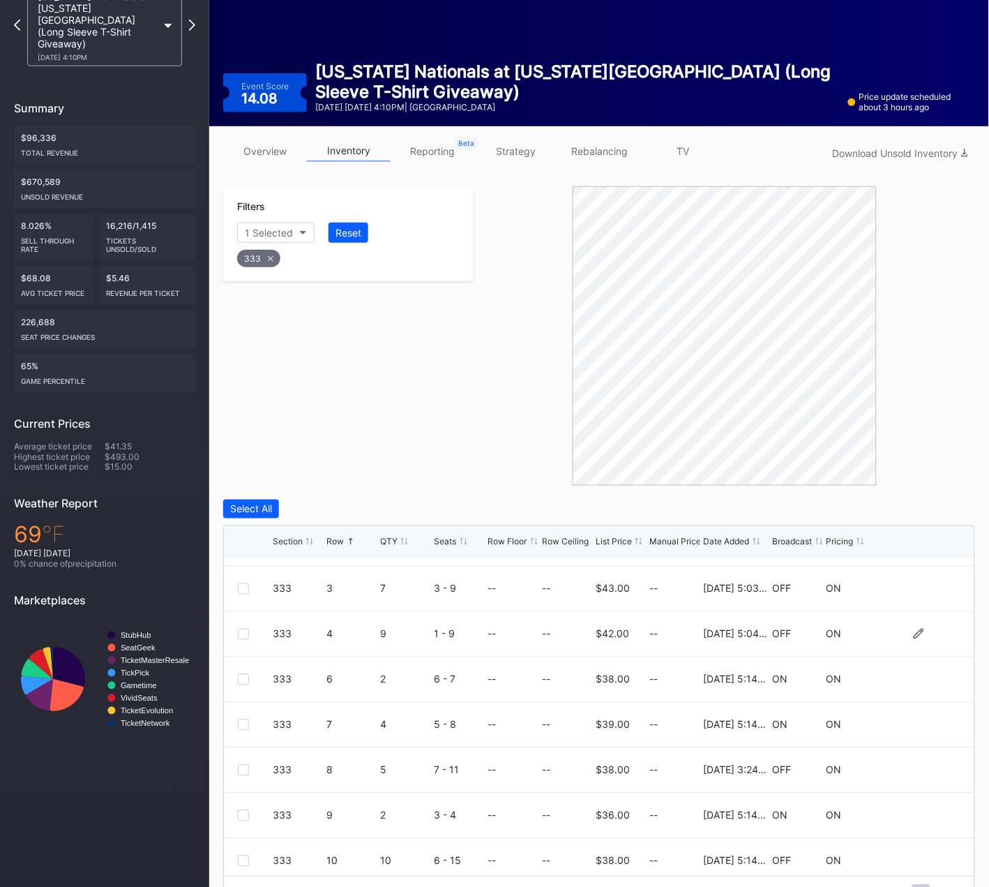
scroll to position [180, 0]
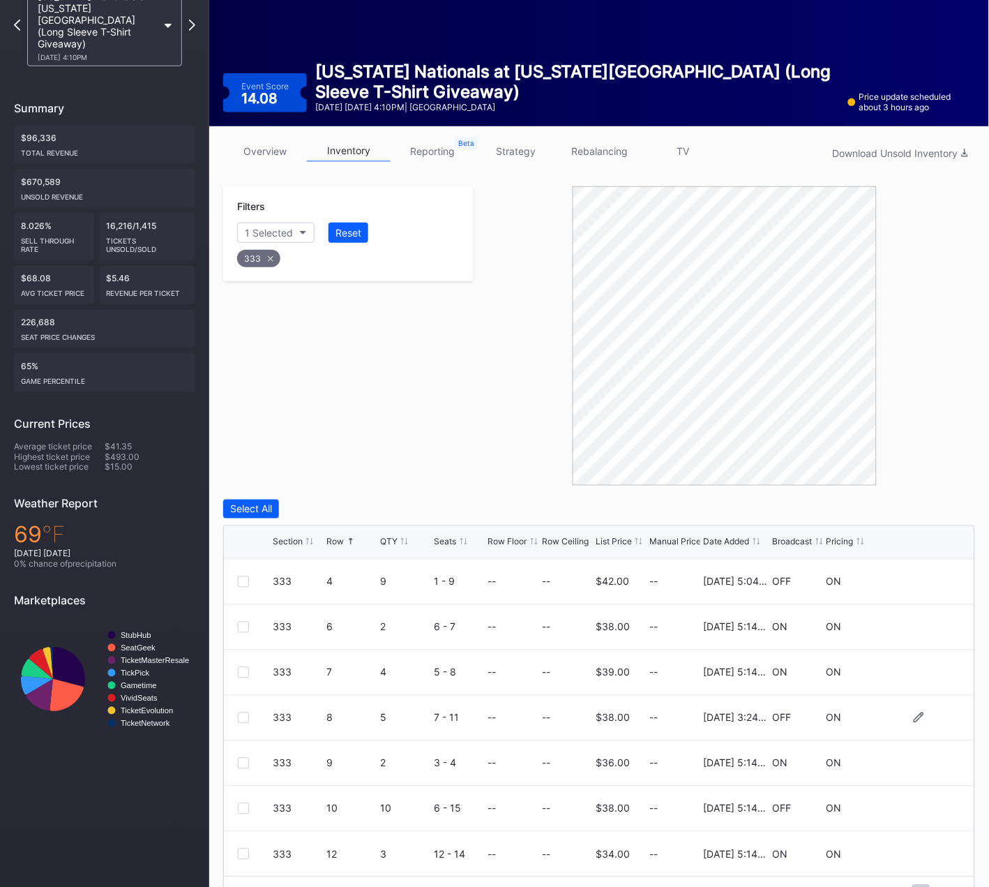
click at [245, 715] on div at bounding box center [243, 717] width 11 height 11
click at [945, 509] on div "Delete 1 Row" at bounding box center [940, 509] width 57 height 12
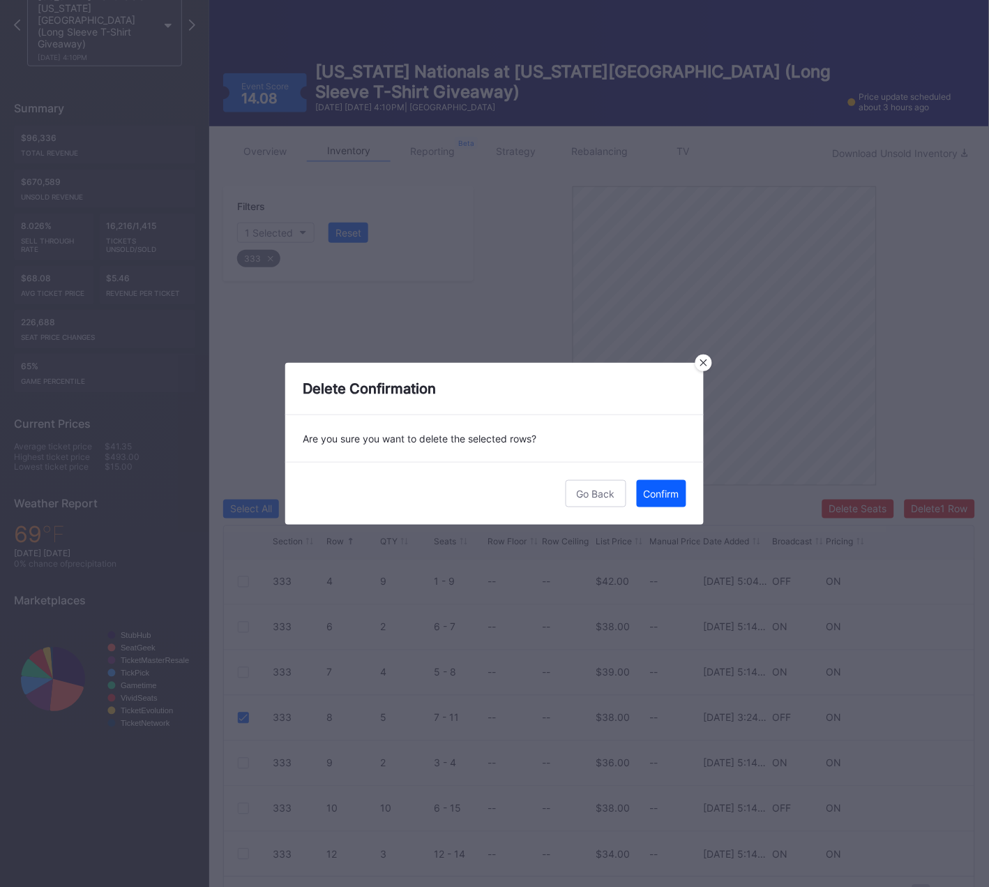
click at [671, 490] on div "Confirm" at bounding box center [662, 494] width 36 height 12
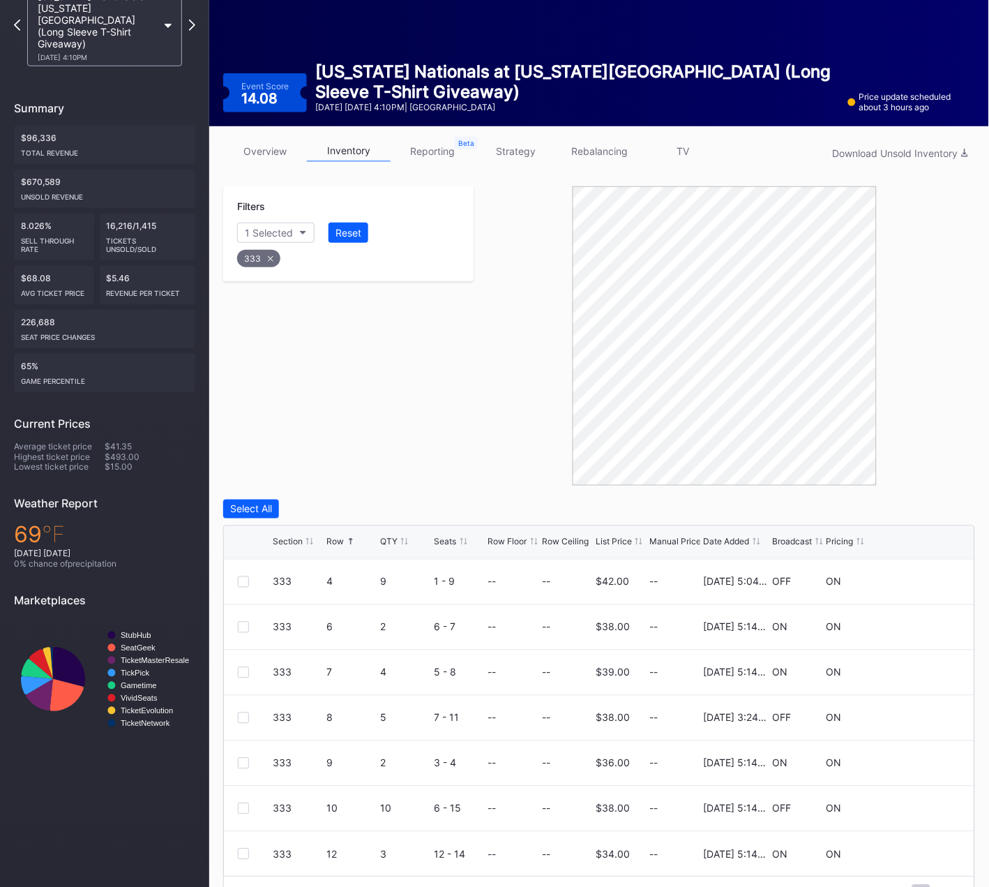
scroll to position [0, 0]
click at [265, 258] on div "333" at bounding box center [258, 258] width 43 height 17
click at [276, 230] on div "Section" at bounding box center [262, 233] width 34 height 12
type input "401"
click at [264, 311] on div "401" at bounding box center [318, 309] width 163 height 26
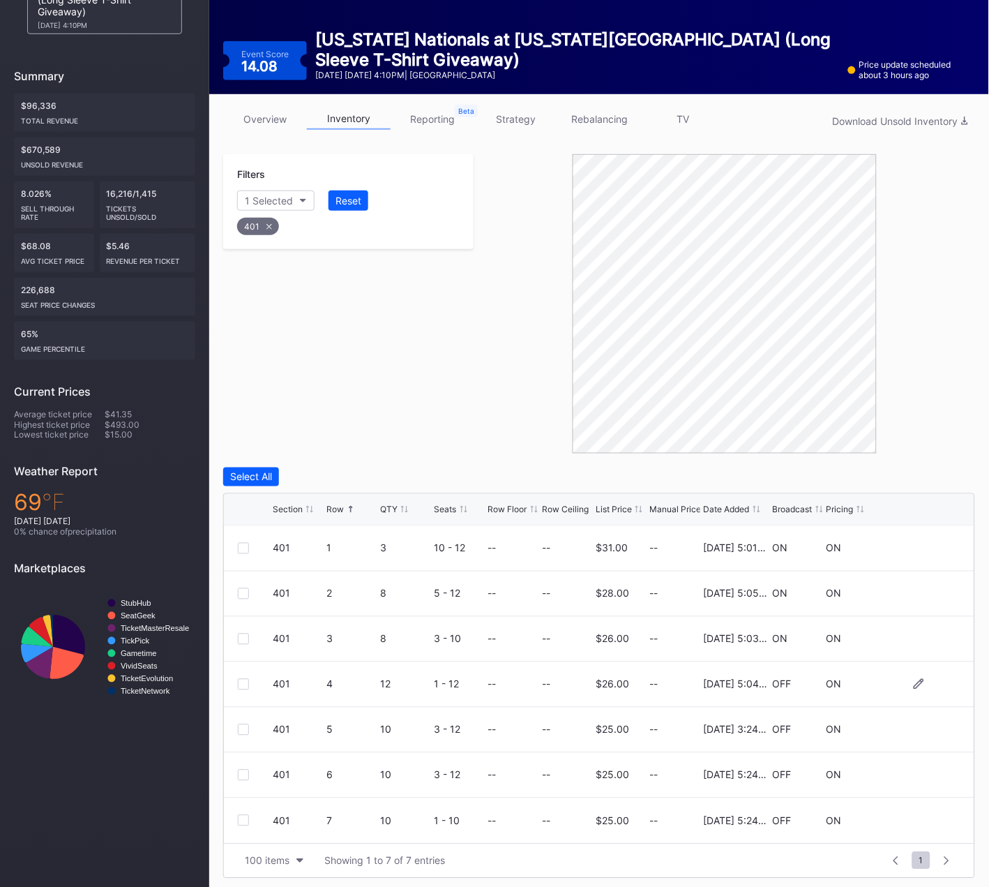
scroll to position [130, 0]
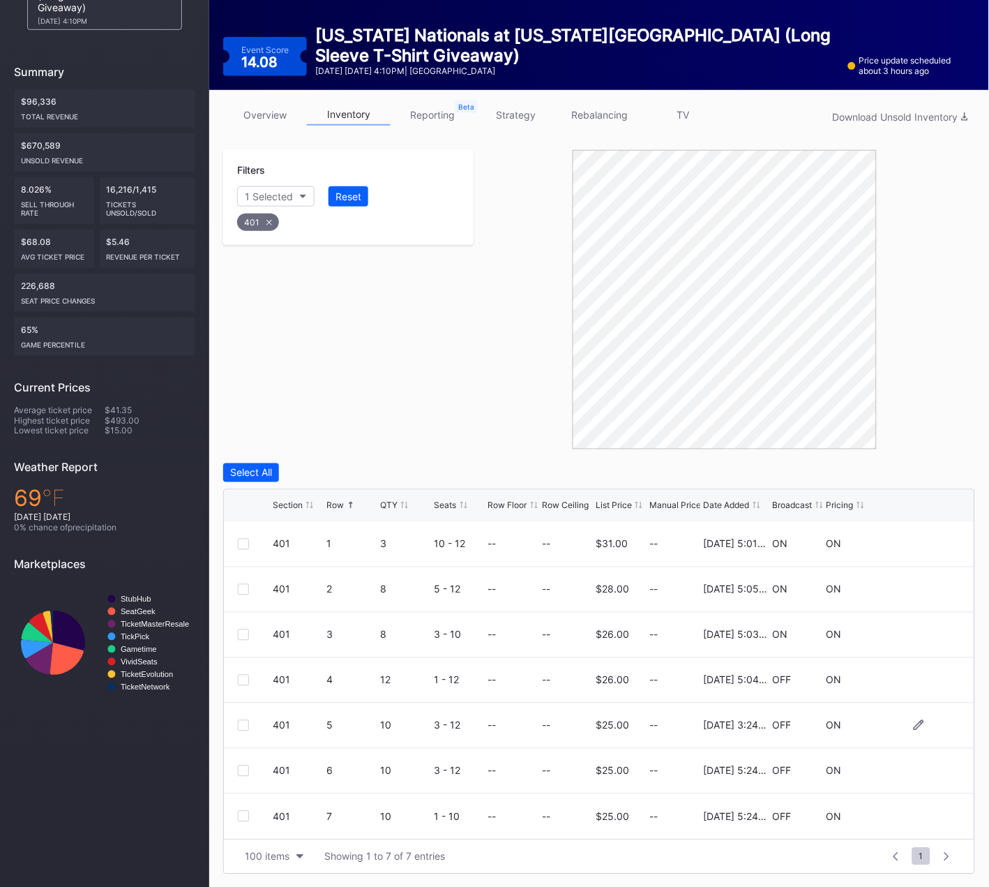
click at [247, 724] on div at bounding box center [243, 725] width 11 height 11
click at [929, 471] on div "Delete 1 Row" at bounding box center [940, 473] width 57 height 12
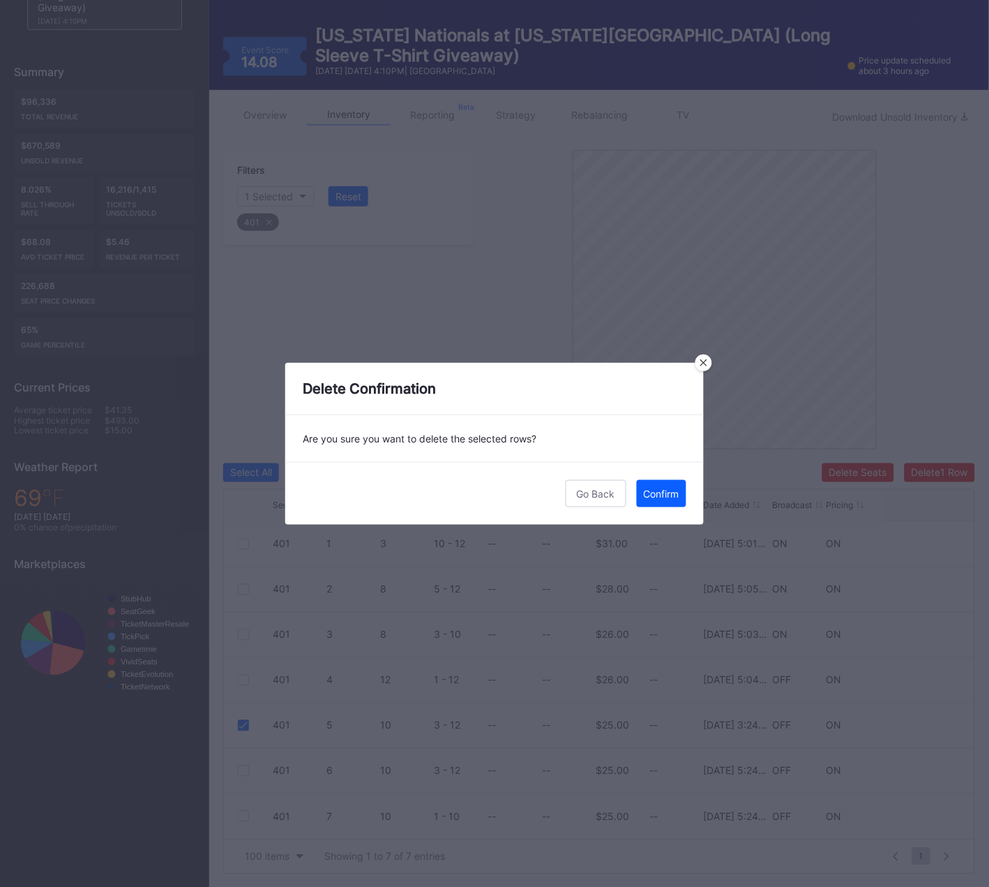
click at [665, 490] on div "Confirm" at bounding box center [662, 494] width 36 height 12
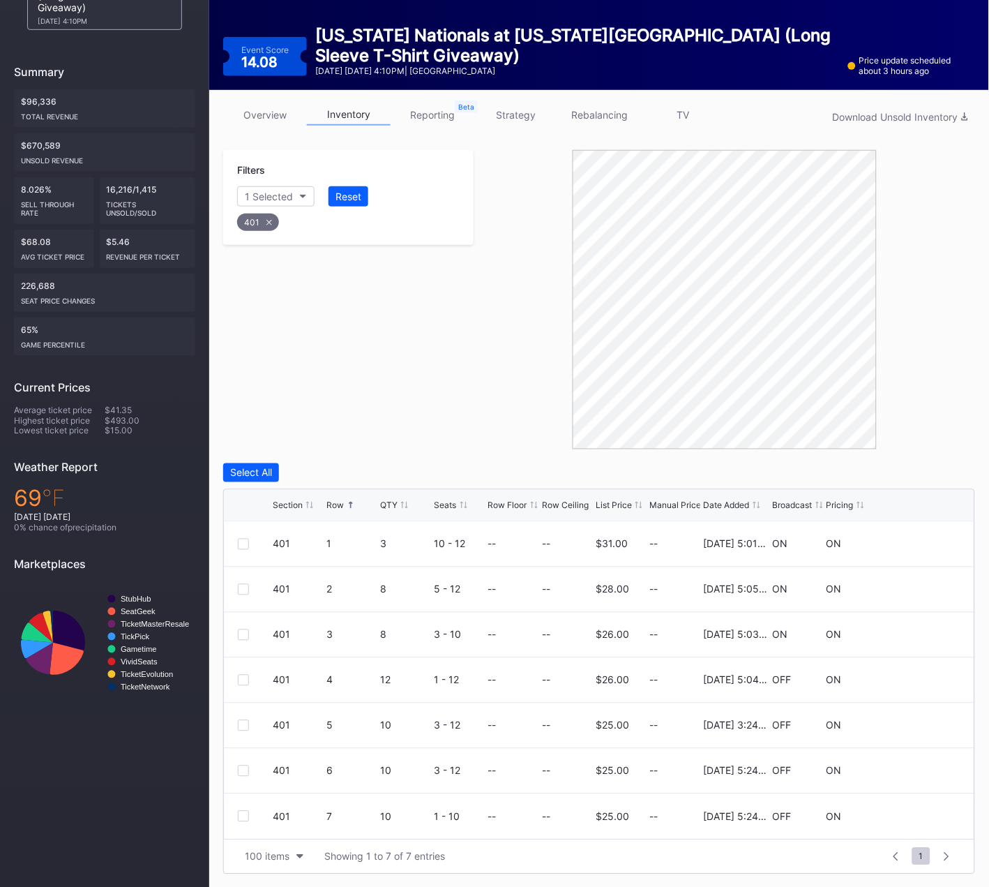
drag, startPoint x: 268, startPoint y: 218, endPoint x: 277, endPoint y: 206, distance: 15.5
click at [268, 220] on icon at bounding box center [269, 223] width 6 height 6
click at [275, 197] on div "Section" at bounding box center [262, 196] width 34 height 12
type input "4"
type input "402"
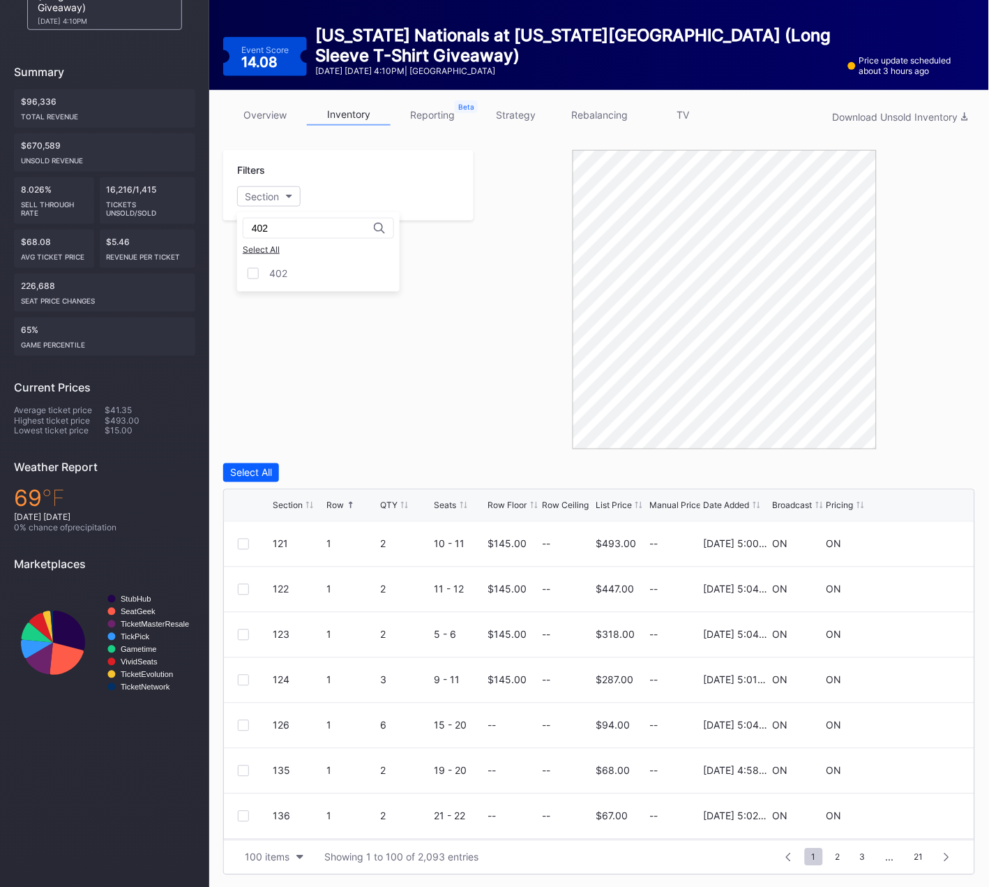
click at [275, 273] on div "402" at bounding box center [278, 273] width 18 height 12
click at [243, 636] on div at bounding box center [243, 634] width 11 height 11
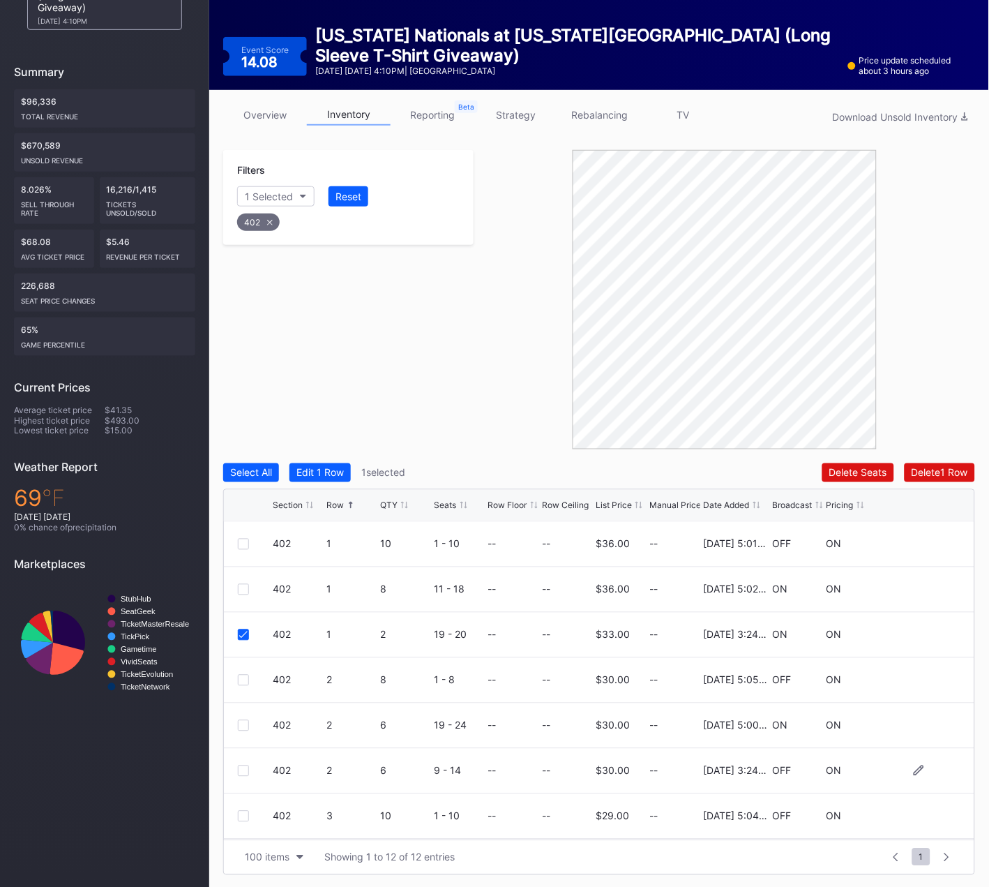
click at [245, 769] on div at bounding box center [243, 770] width 11 height 11
click at [928, 463] on div "Delete 2 Rows" at bounding box center [932, 472] width 87 height 19
click at [924, 472] on div "Delete 2 Rows" at bounding box center [937, 473] width 62 height 12
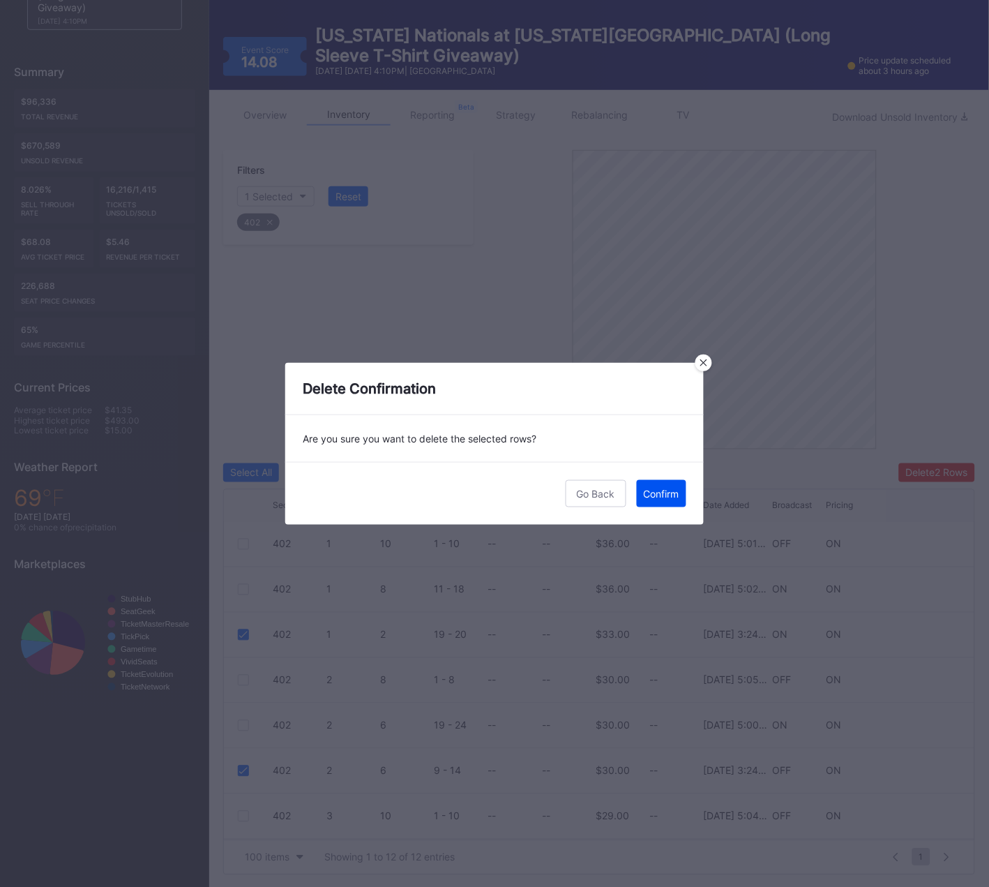
click at [672, 493] on div "Confirm" at bounding box center [662, 494] width 36 height 12
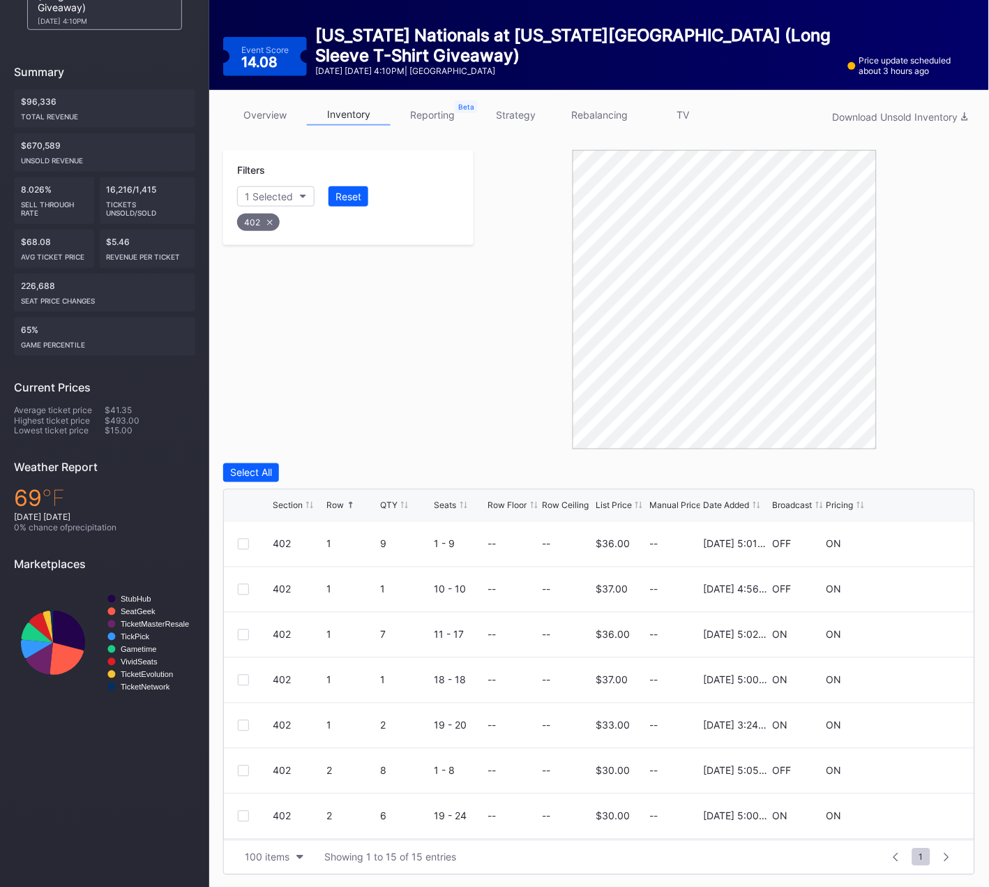
drag, startPoint x: 267, startPoint y: 220, endPoint x: 276, endPoint y: 213, distance: 11.4
click at [267, 220] on icon at bounding box center [270, 223] width 6 height 6
click at [280, 198] on button "Section" at bounding box center [268, 196] width 63 height 20
type input "403"
drag, startPoint x: 280, startPoint y: 269, endPoint x: 308, endPoint y: 348, distance: 83.6
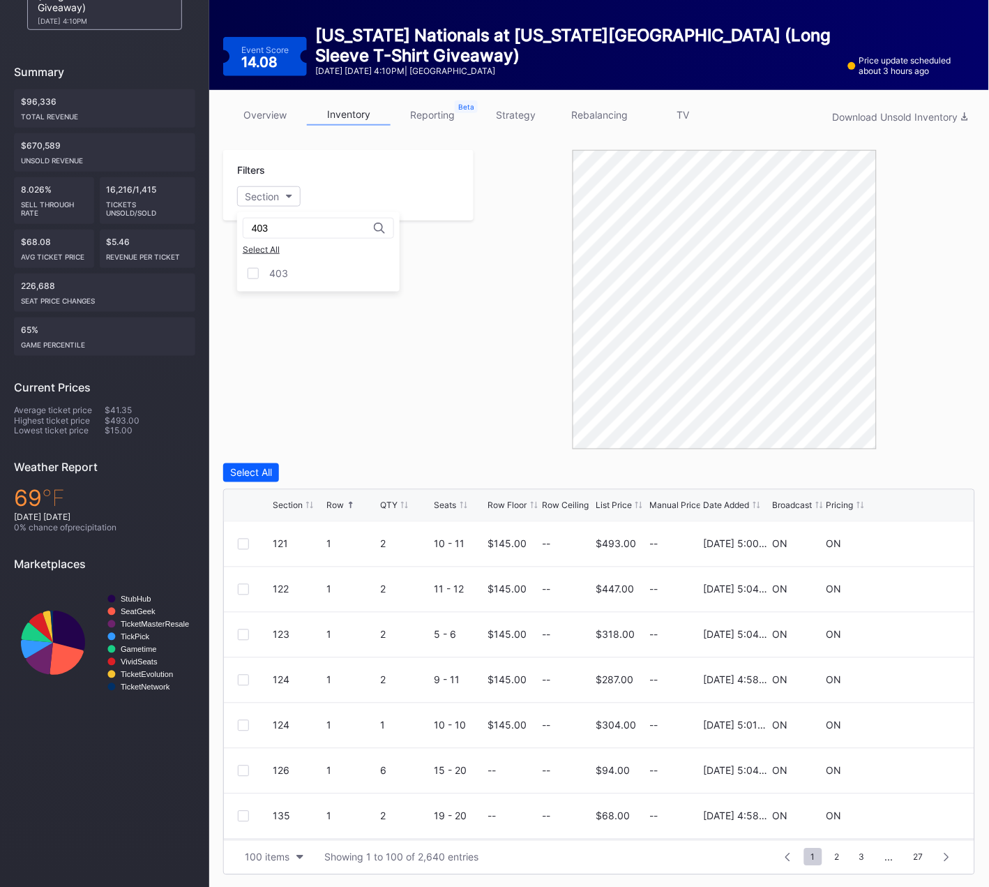
click at [280, 269] on div "403" at bounding box center [278, 273] width 19 height 12
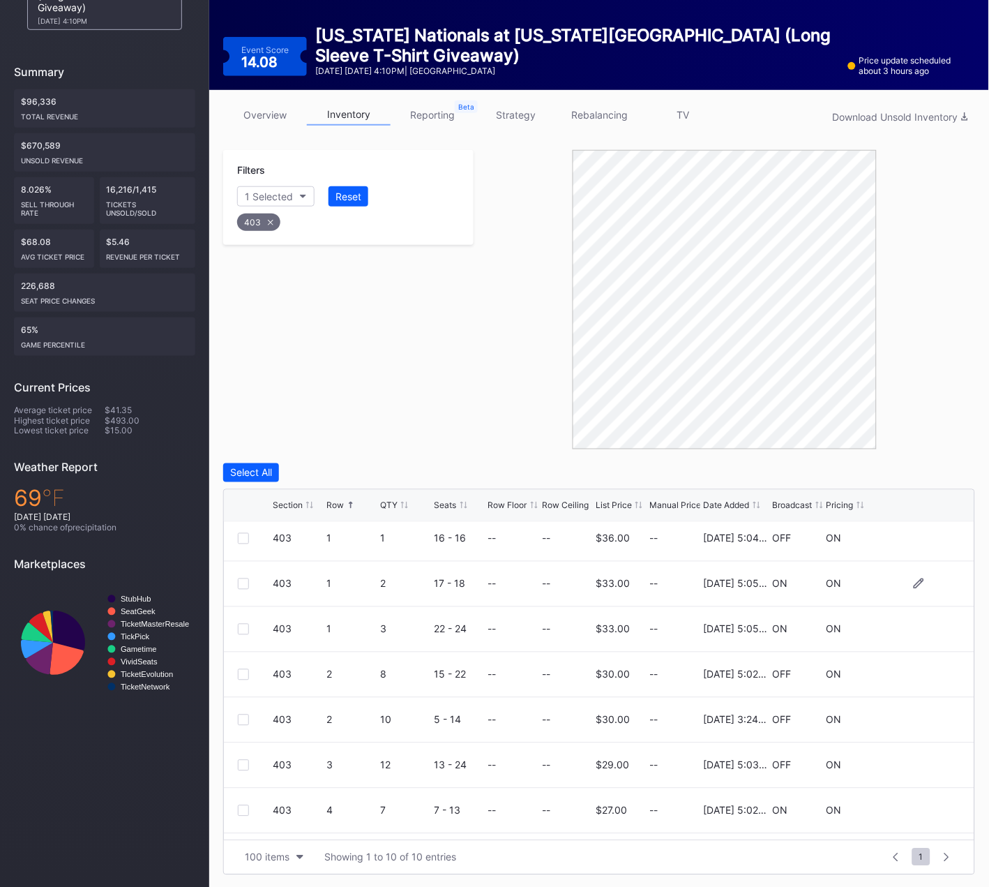
scroll to position [103, 0]
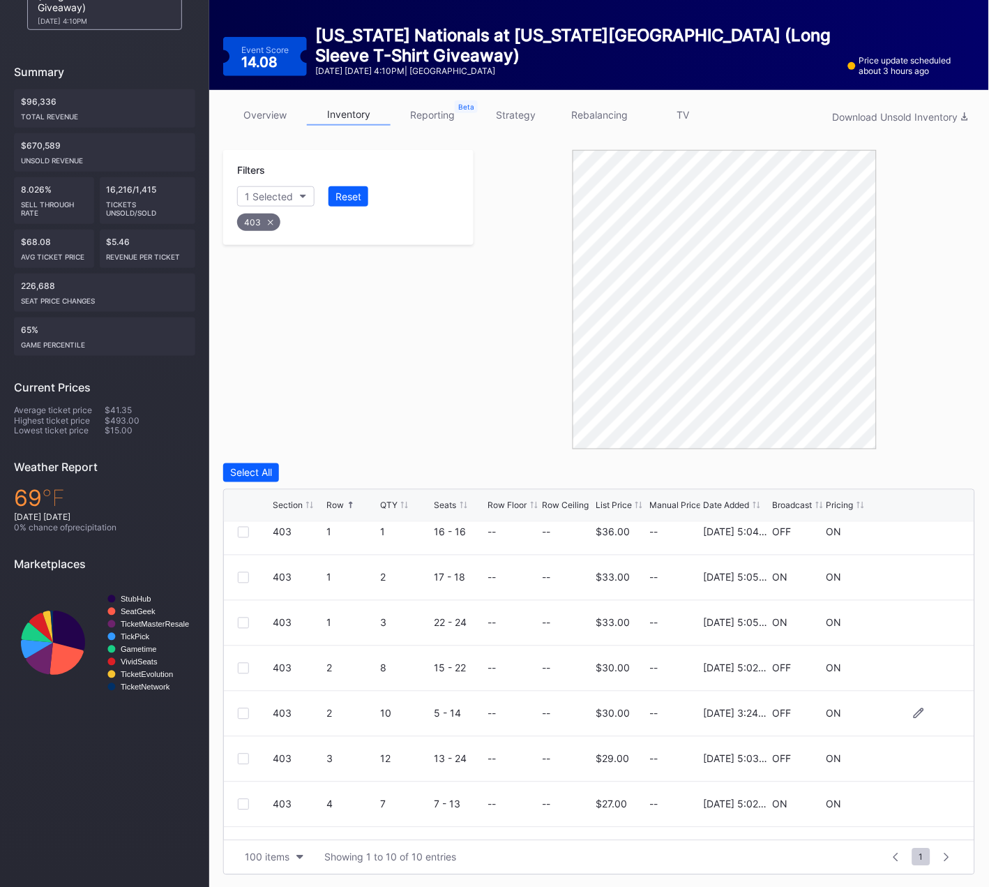
click at [246, 712] on div at bounding box center [243, 713] width 11 height 11
click at [941, 467] on div "Delete 1 Row" at bounding box center [940, 473] width 57 height 12
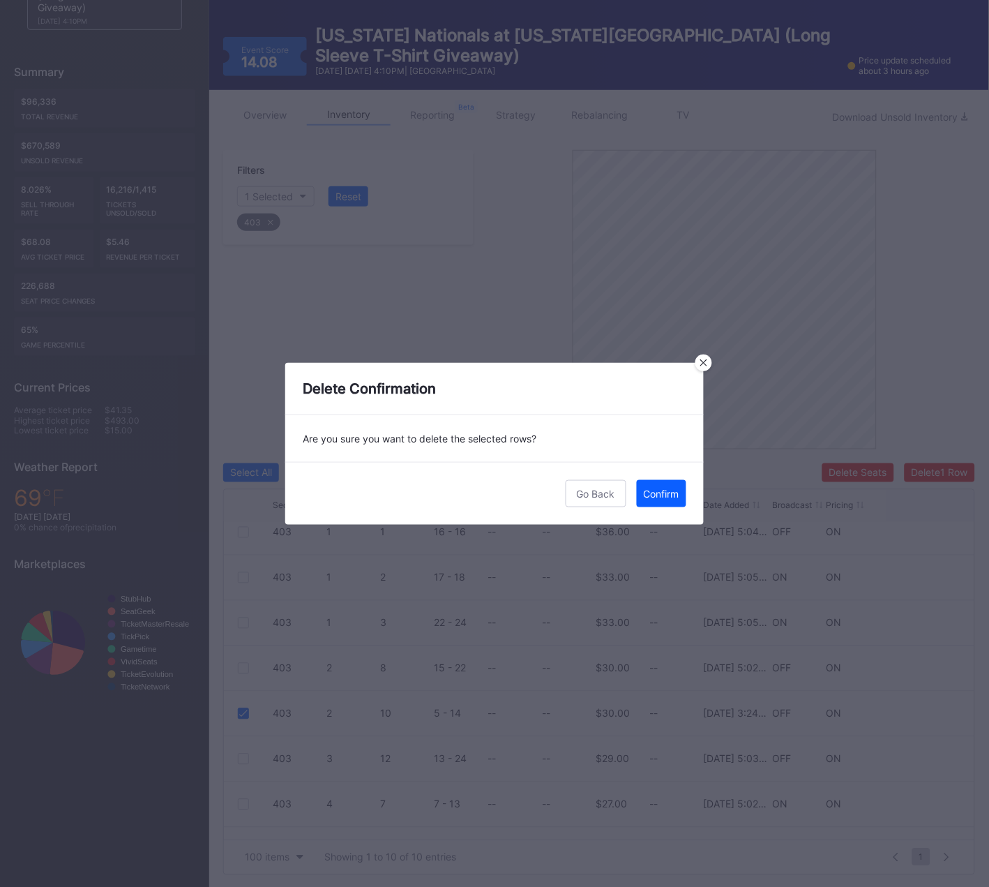
click at [666, 488] on div "Confirm" at bounding box center [662, 494] width 36 height 12
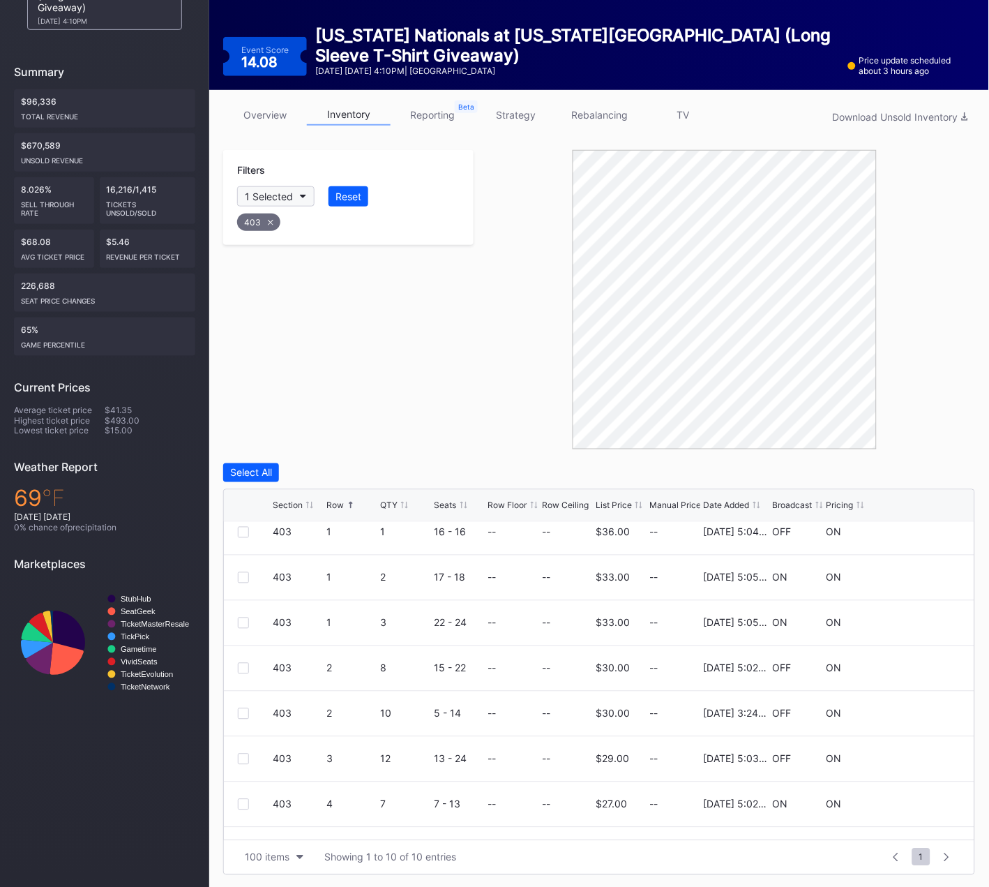
click at [272, 221] on icon at bounding box center [271, 223] width 6 height 6
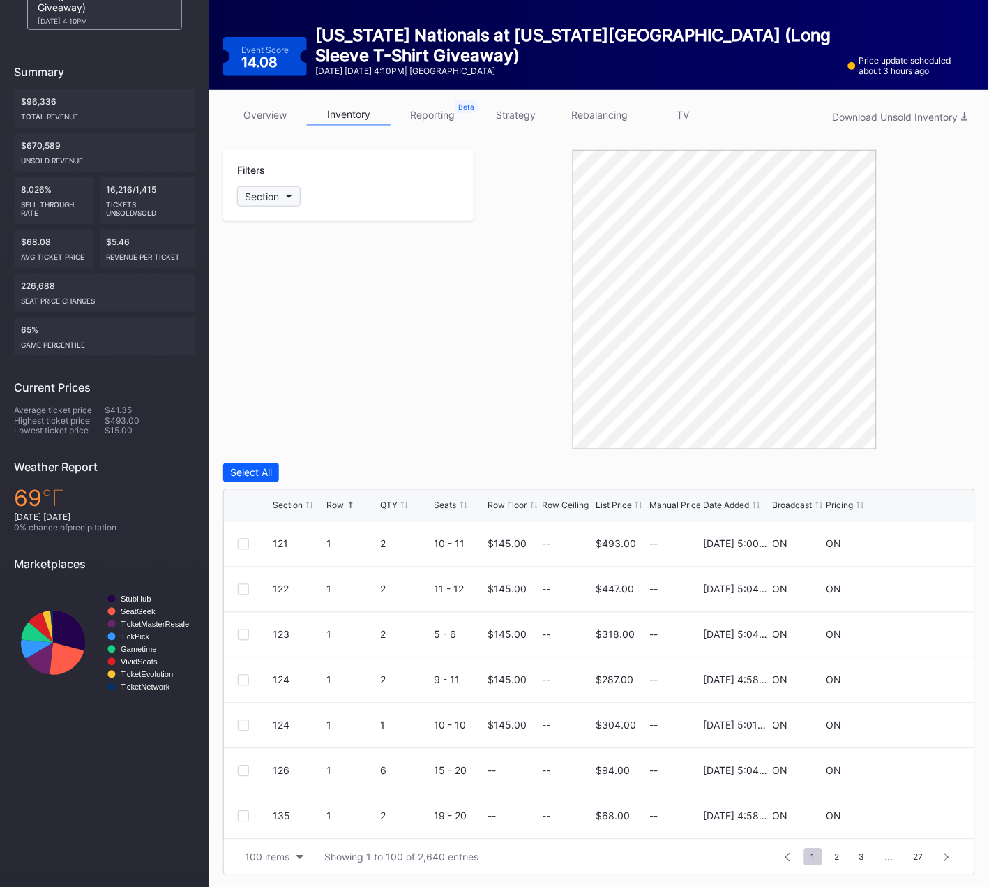
click at [275, 193] on div "Section" at bounding box center [262, 196] width 34 height 12
type input "404"
click at [270, 273] on div "404" at bounding box center [278, 273] width 19 height 12
click at [243, 635] on div at bounding box center [243, 634] width 11 height 11
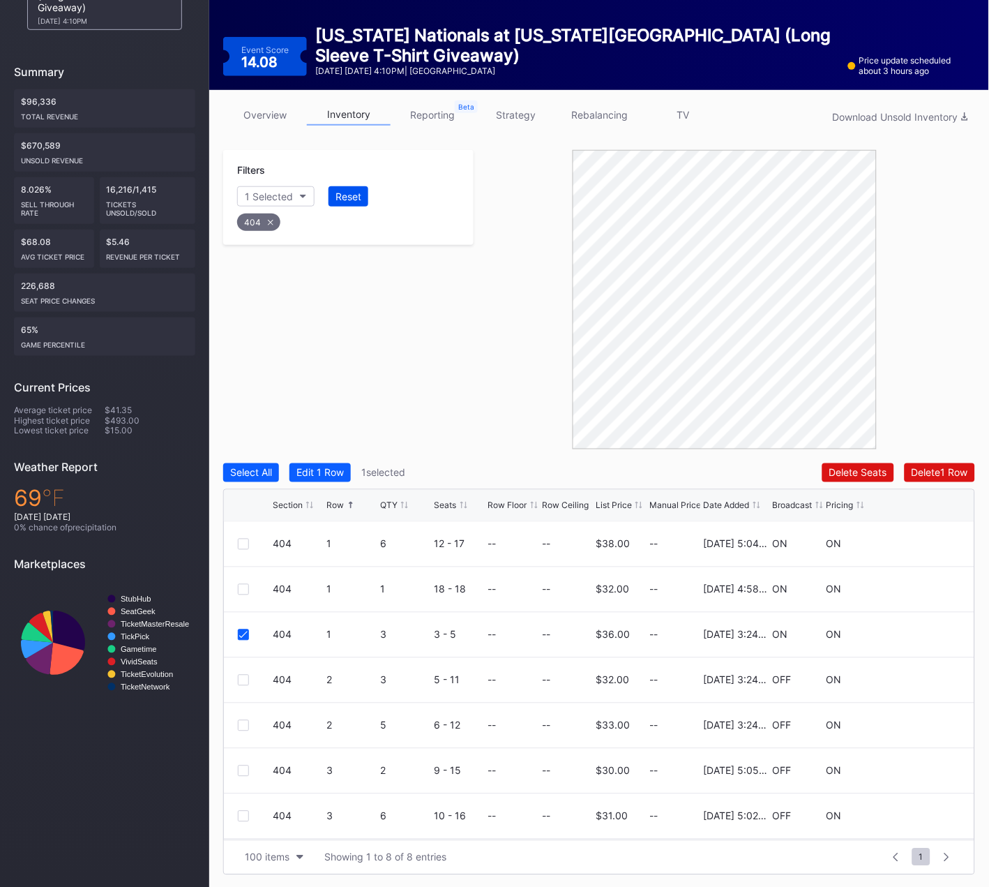
click at [347, 199] on div "Reset" at bounding box center [349, 196] width 26 height 12
click at [276, 197] on div "Section" at bounding box center [262, 196] width 34 height 12
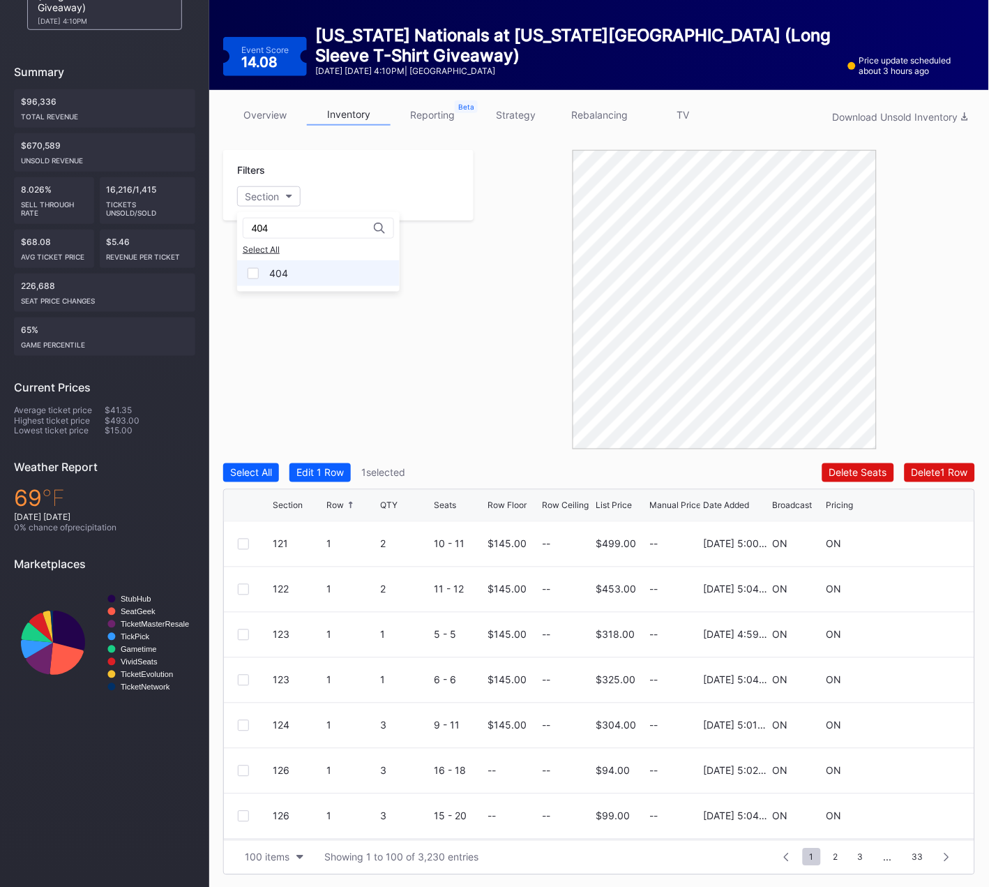
type input "404"
click at [257, 274] on div at bounding box center [253, 273] width 11 height 11
drag, startPoint x: 382, startPoint y: 362, endPoint x: 379, endPoint y: 373, distance: 10.8
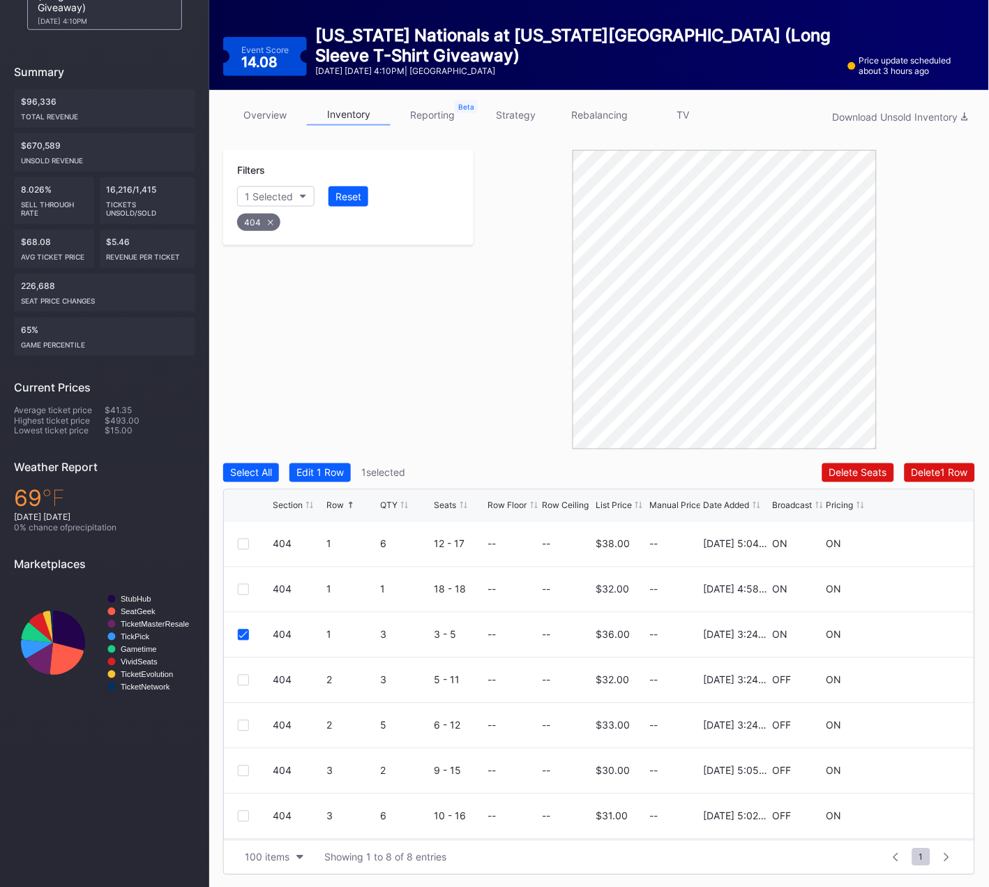
click at [319, 319] on div "Filters 1 Selected Reset 404" at bounding box center [348, 299] width 250 height 299
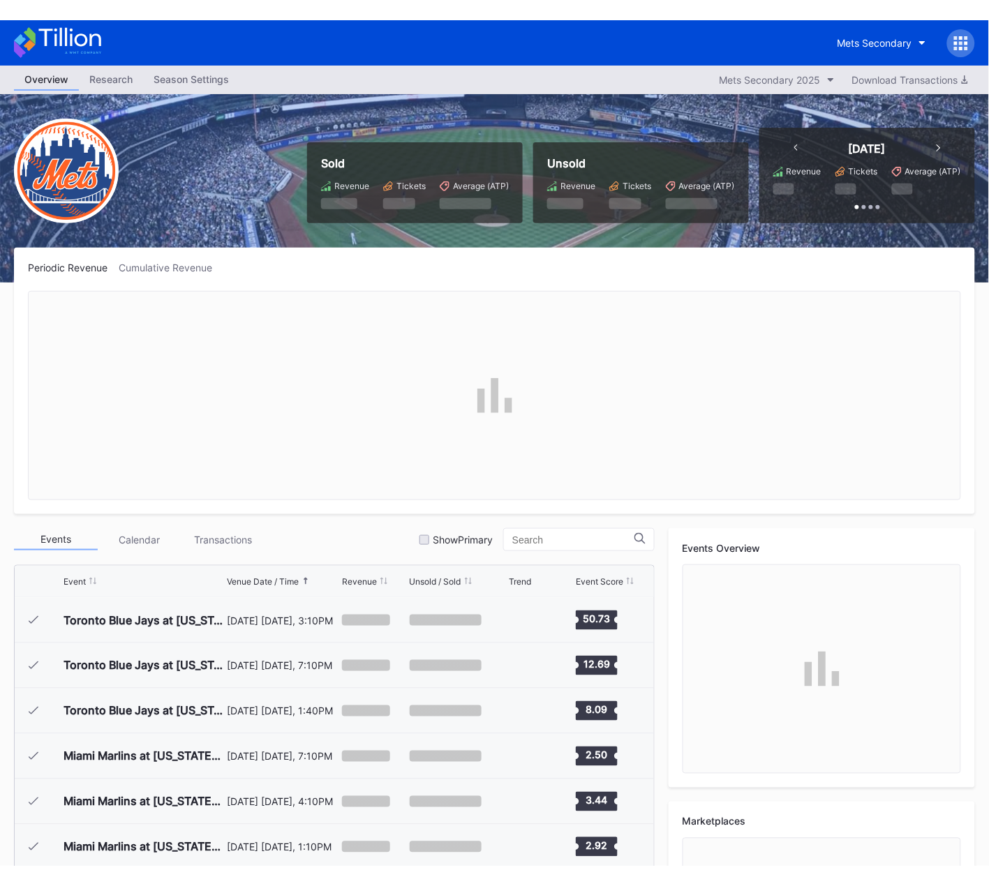
scroll to position [2675, 0]
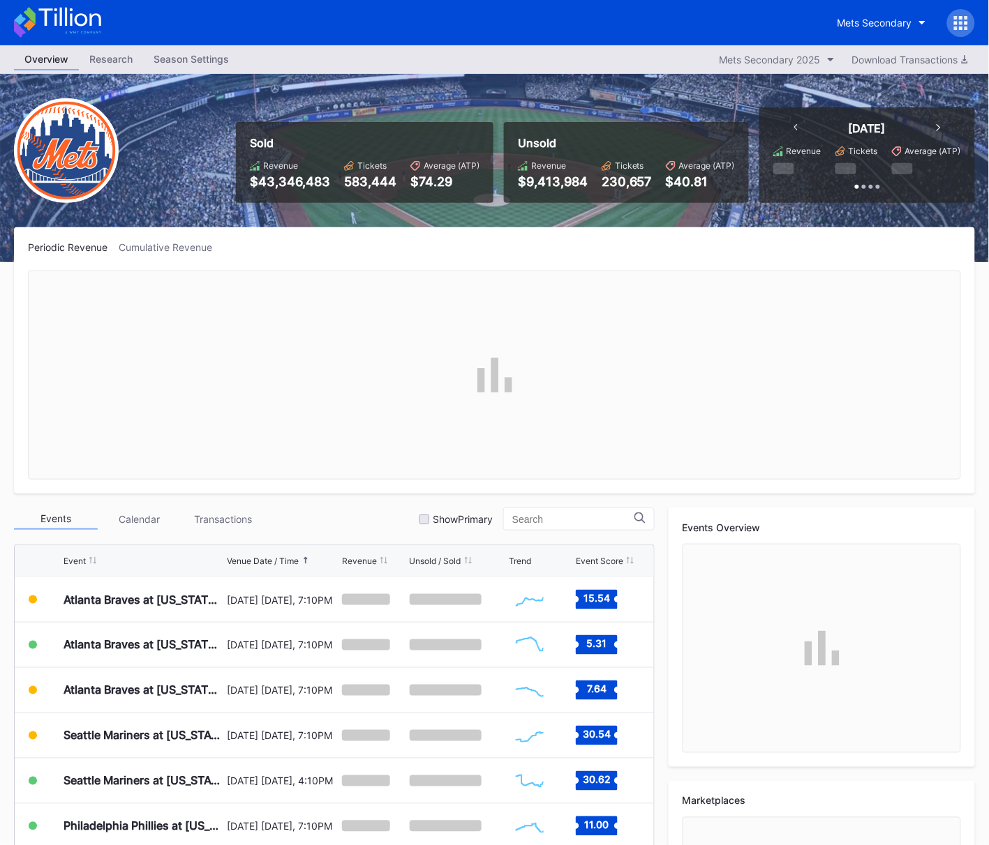
click at [963, 22] on icon at bounding box center [961, 23] width 14 height 14
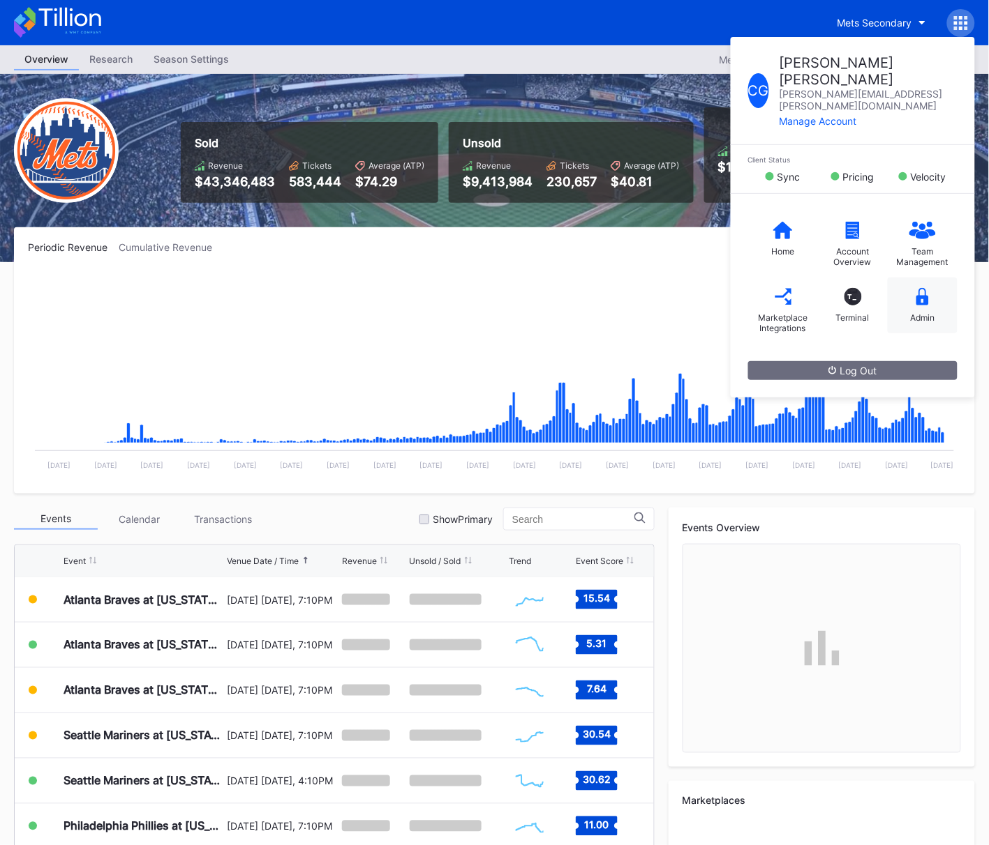
click at [924, 288] on icon at bounding box center [922, 296] width 13 height 17
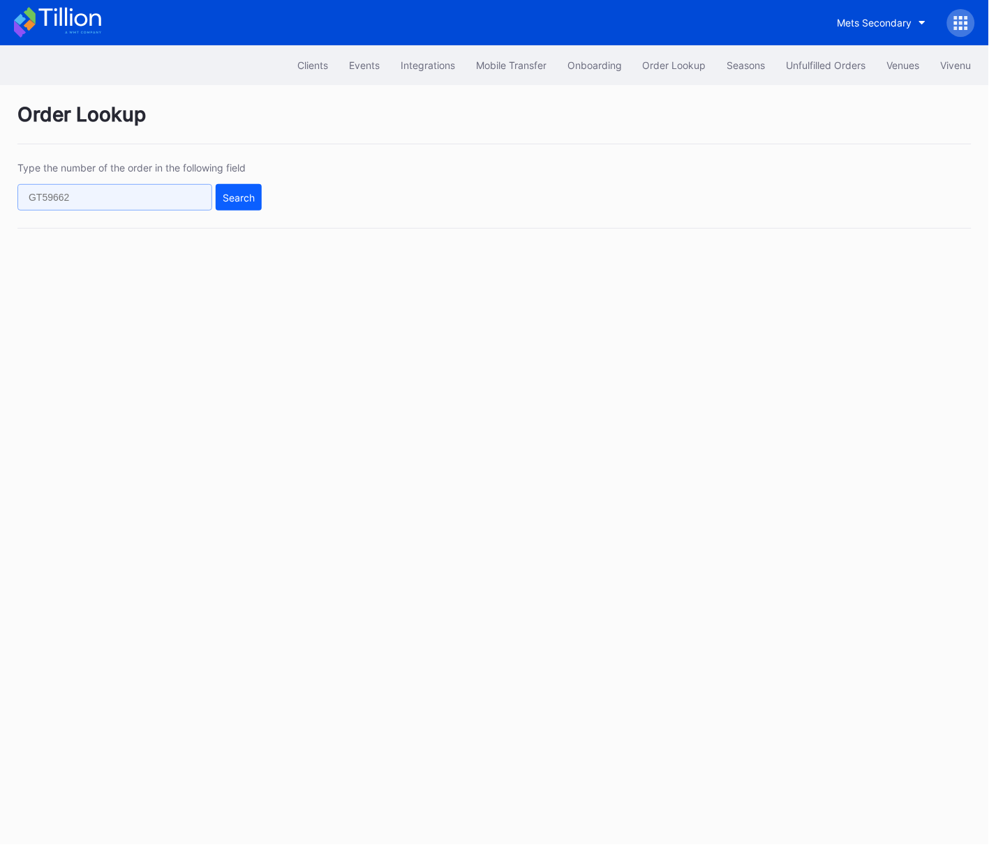
click at [135, 206] on input "text" at bounding box center [114, 197] width 195 height 27
paste input "16365944"
click at [258, 196] on button "Search" at bounding box center [239, 197] width 46 height 27
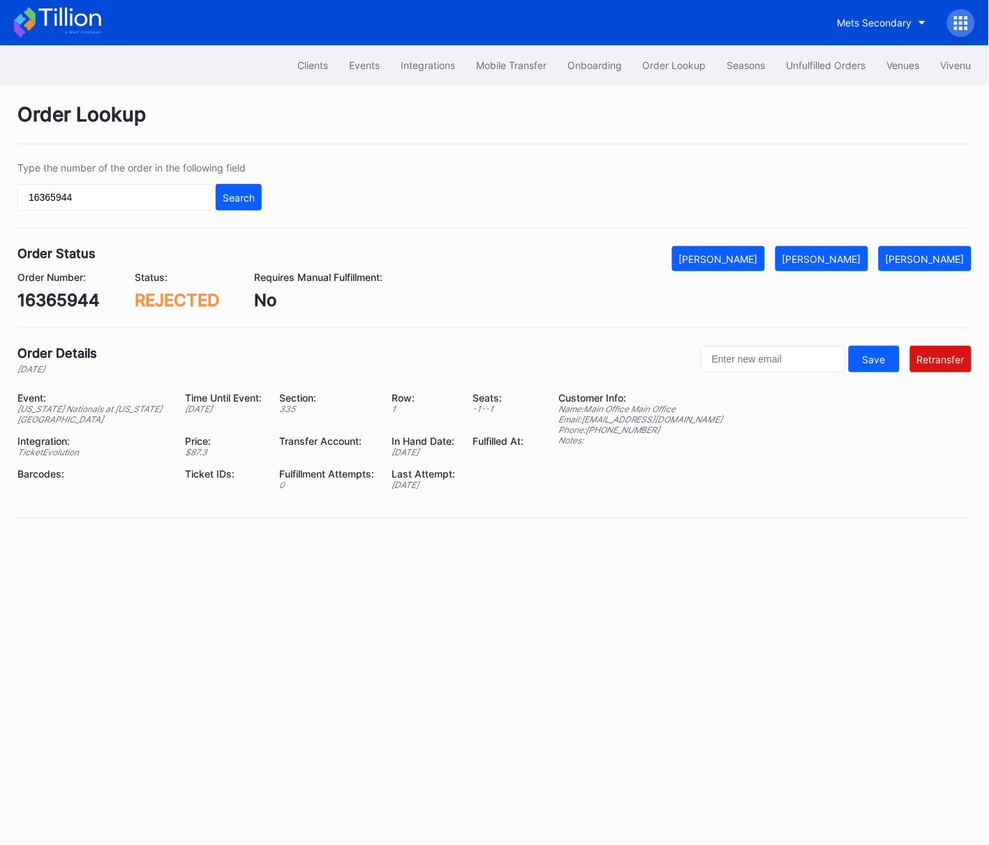
click at [482, 255] on div "Order Status Mark Cancelled Mark Fulfilled Mark Pending" at bounding box center [494, 258] width 954 height 25
click at [86, 195] on input "16365944" at bounding box center [114, 197] width 195 height 27
paste input "96396"
click at [256, 196] on button "Search" at bounding box center [239, 197] width 46 height 27
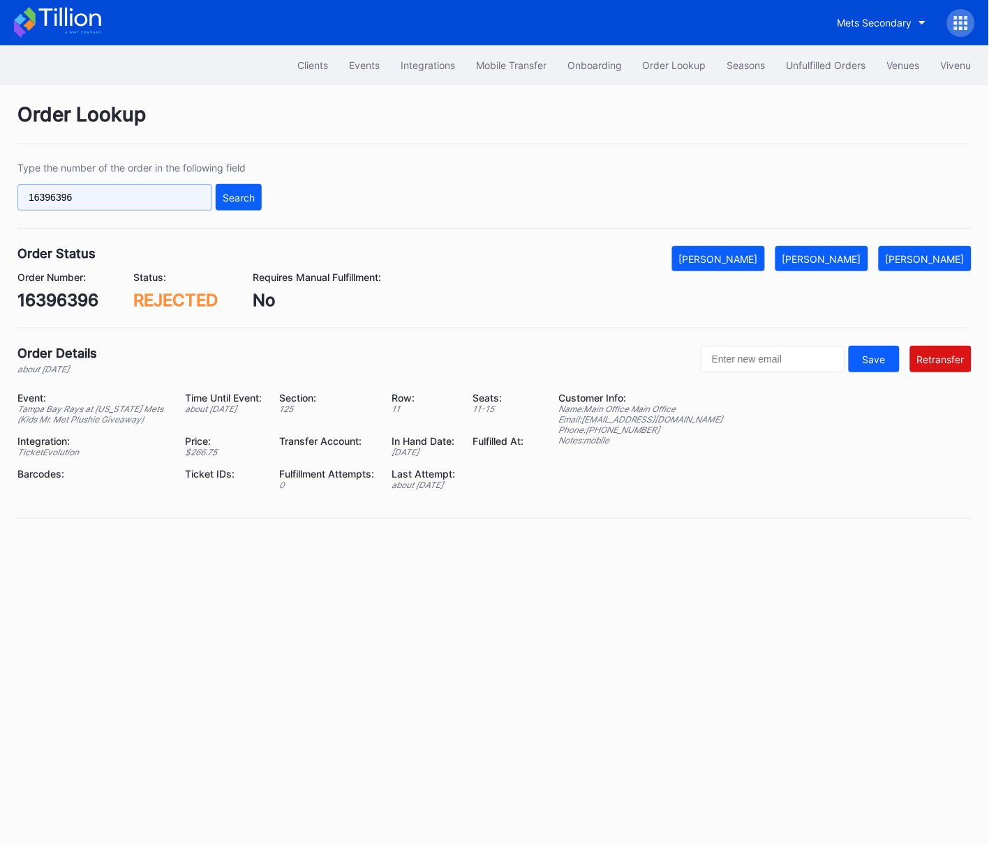
click at [167, 190] on input "16396396" at bounding box center [114, 197] width 195 height 27
paste input "265933445"
click at [210, 192] on input "265933445" at bounding box center [114, 197] width 195 height 27
type input "265933445"
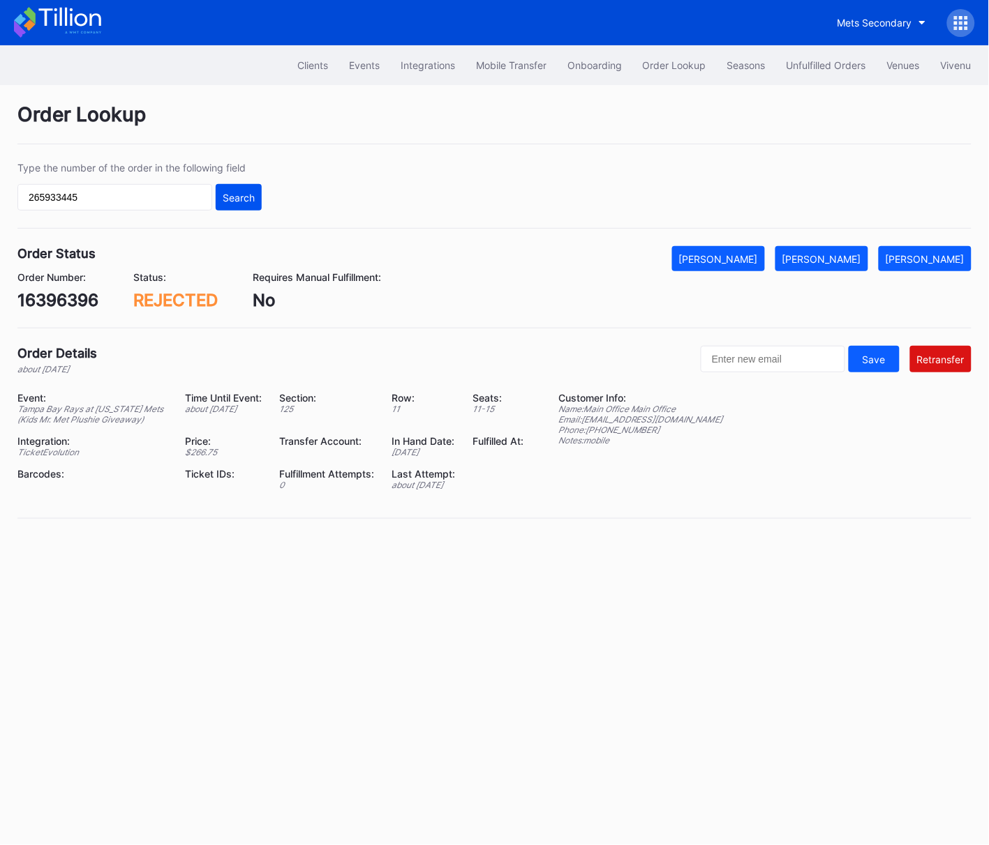
click at [240, 194] on div "Search" at bounding box center [239, 198] width 32 height 12
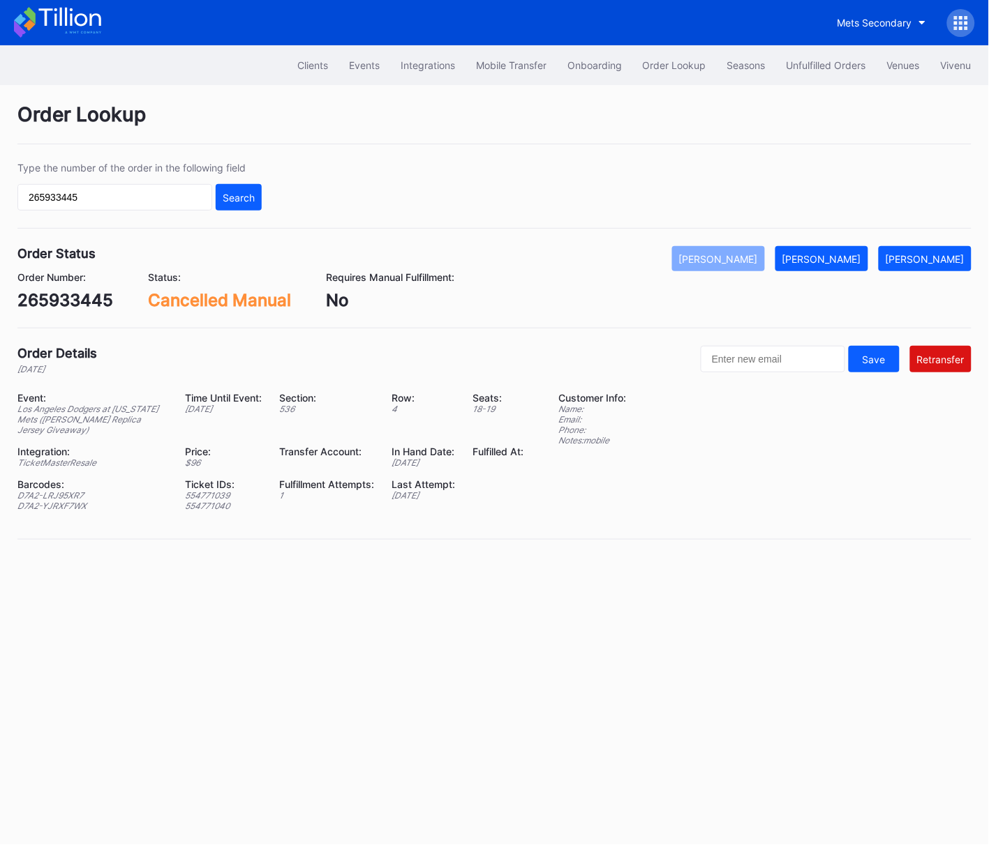
click at [513, 349] on div "Order Details 3 months ago Save Retransfer" at bounding box center [494, 360] width 954 height 29
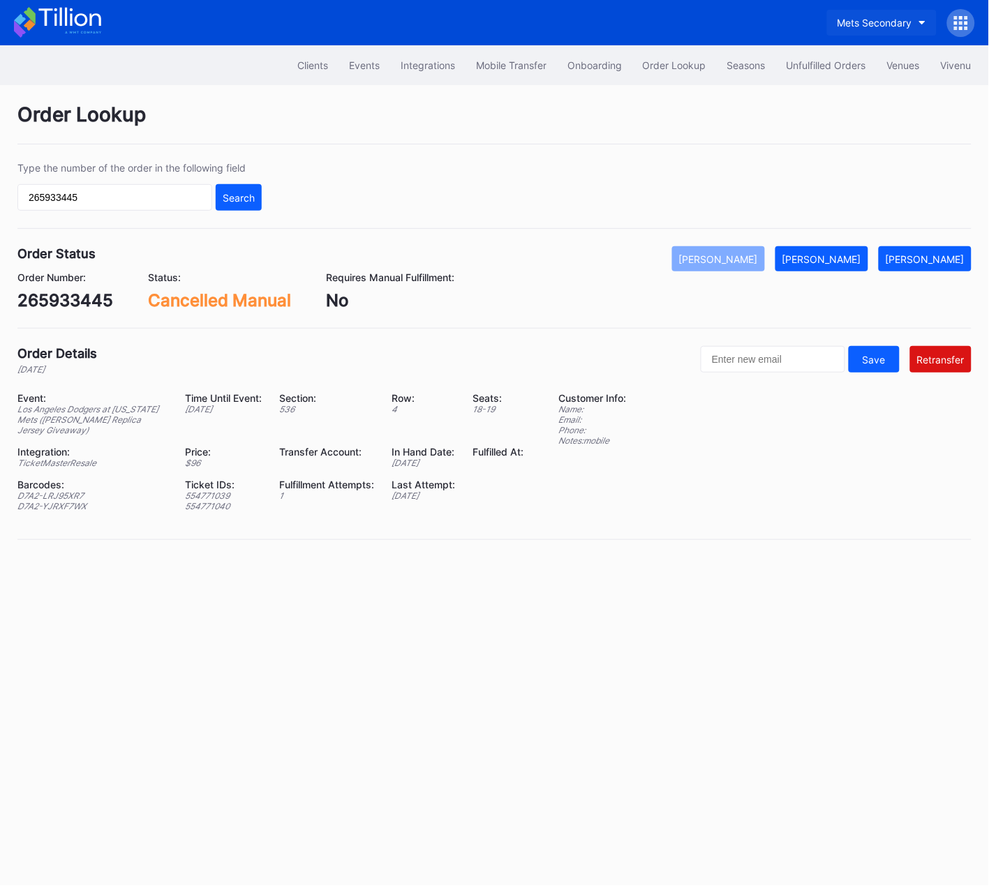
click at [878, 19] on div "Mets Secondary" at bounding box center [874, 23] width 75 height 12
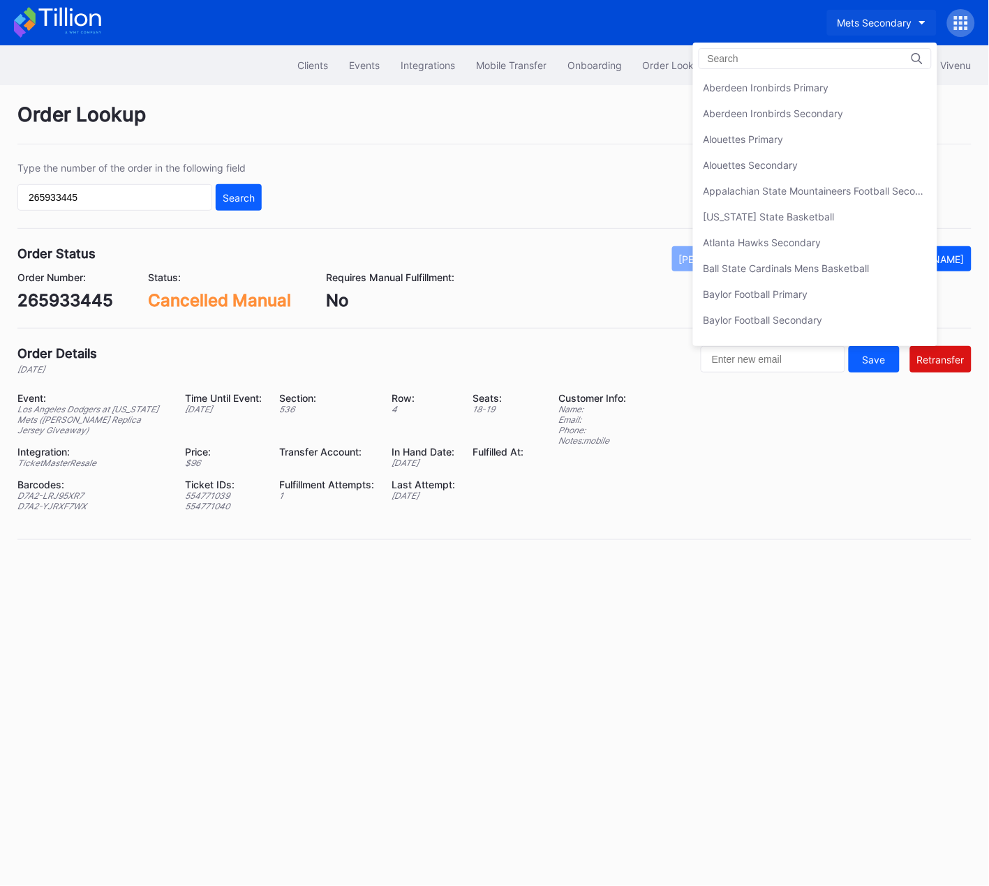
scroll to position [2174, 0]
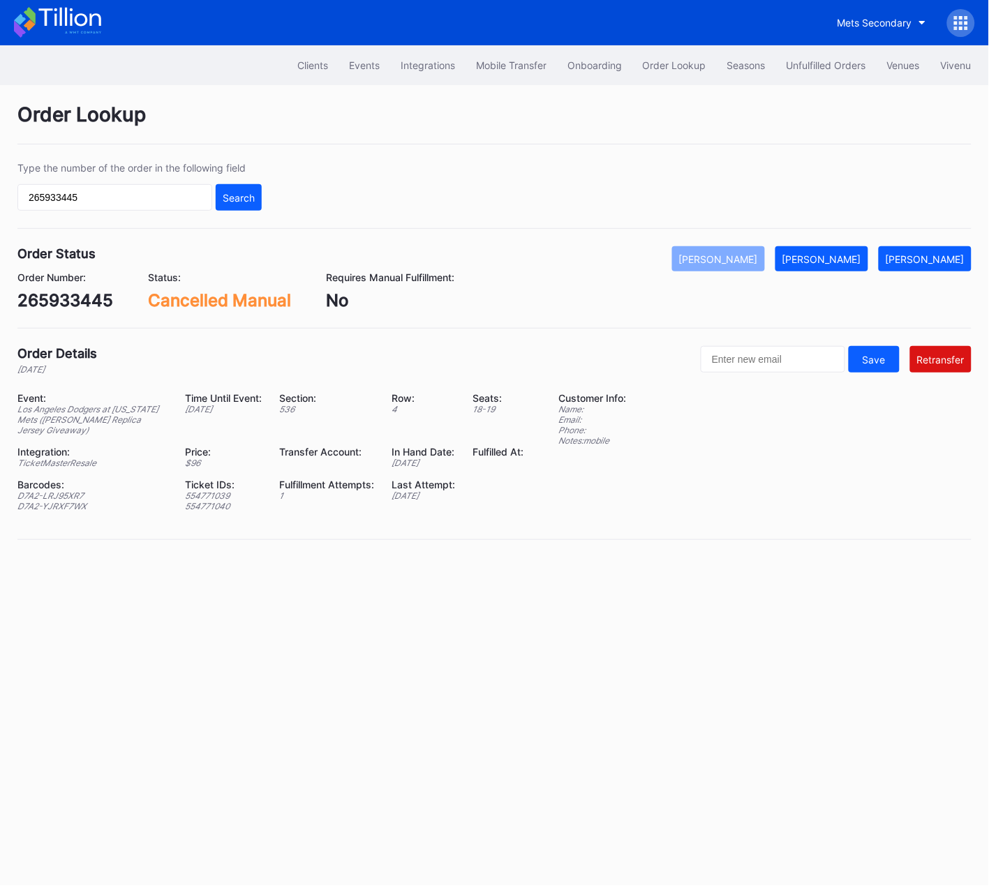
click at [963, 20] on icon at bounding box center [961, 23] width 14 height 14
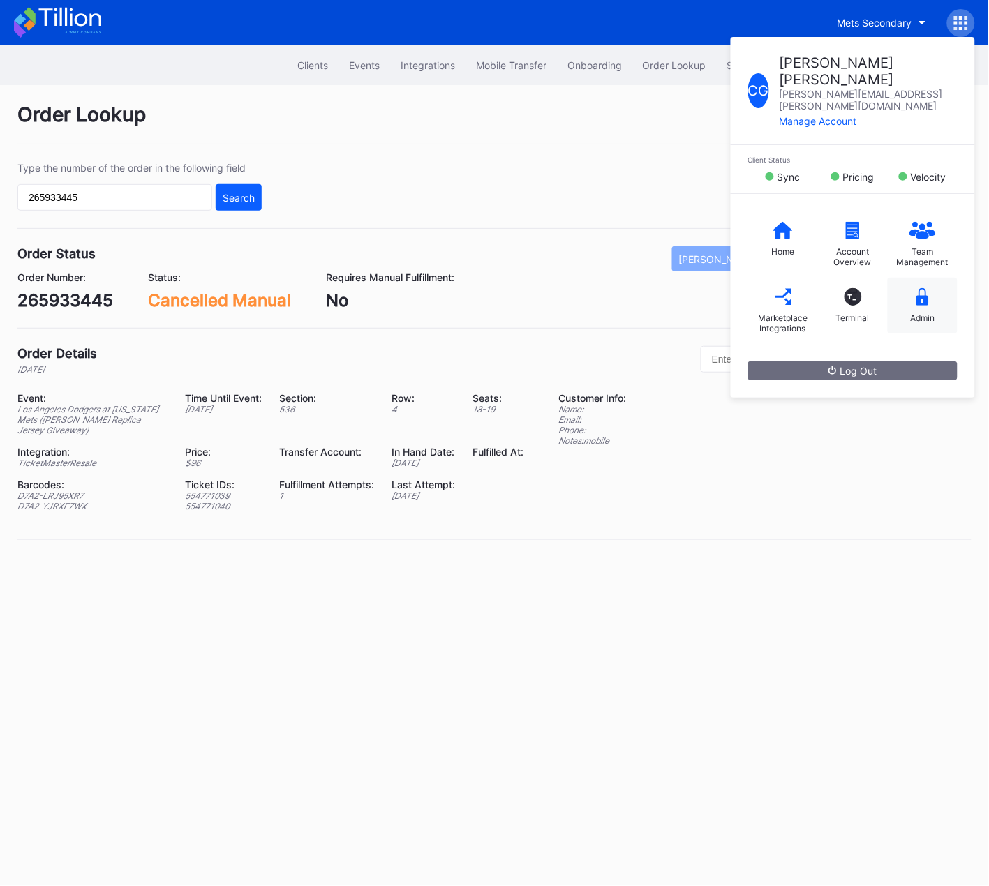
click at [917, 313] on div "Admin" at bounding box center [922, 318] width 24 height 10
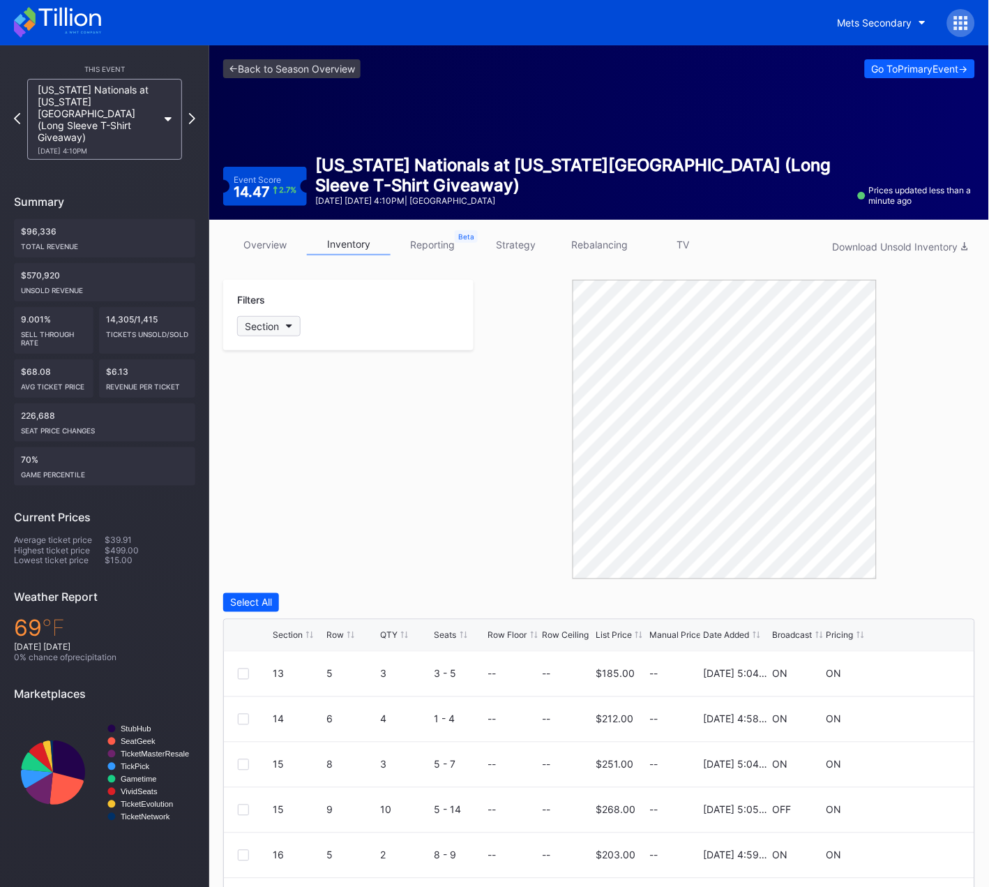
click at [276, 328] on div "Section" at bounding box center [262, 326] width 34 height 12
type input "405"
click at [275, 407] on div "405" at bounding box center [278, 403] width 19 height 12
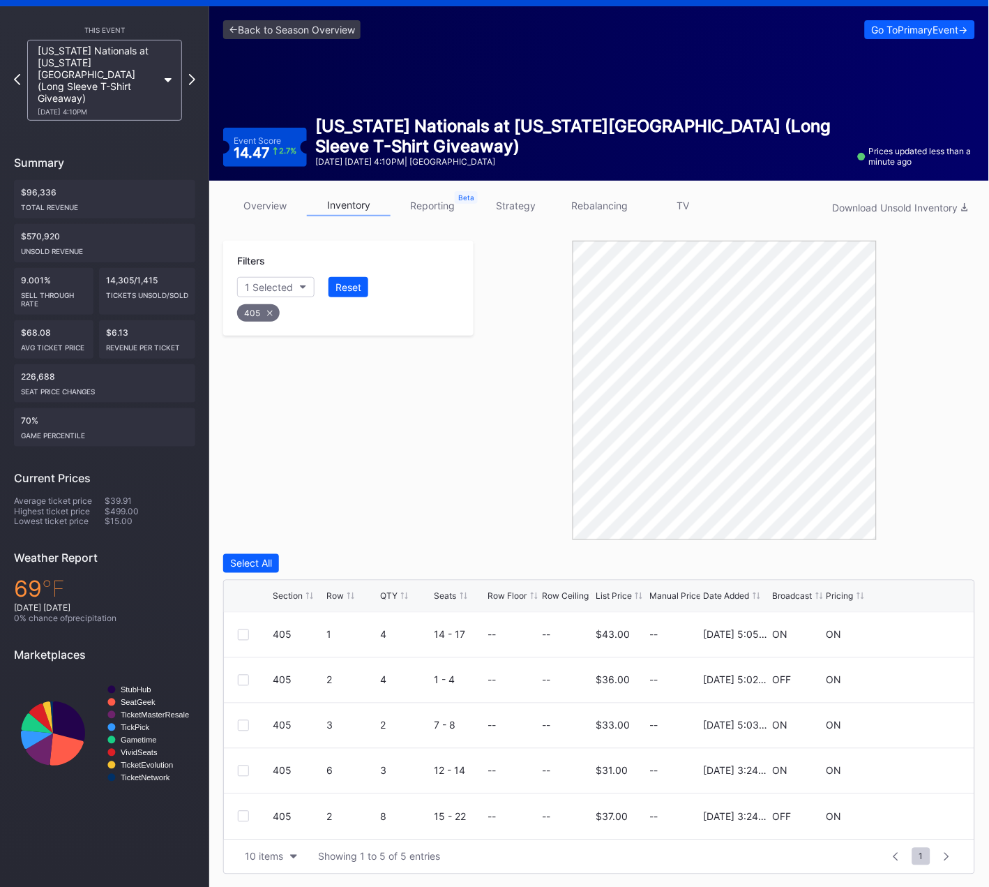
click at [334, 594] on div "Row" at bounding box center [334, 596] width 17 height 10
click at [262, 855] on div "10 items" at bounding box center [264, 856] width 38 height 12
click at [278, 799] on div "100 items" at bounding box center [270, 795] width 45 height 12
click at [241, 726] on div at bounding box center [243, 725] width 11 height 11
click at [938, 558] on div "Delete 1 Row" at bounding box center [940, 563] width 57 height 12
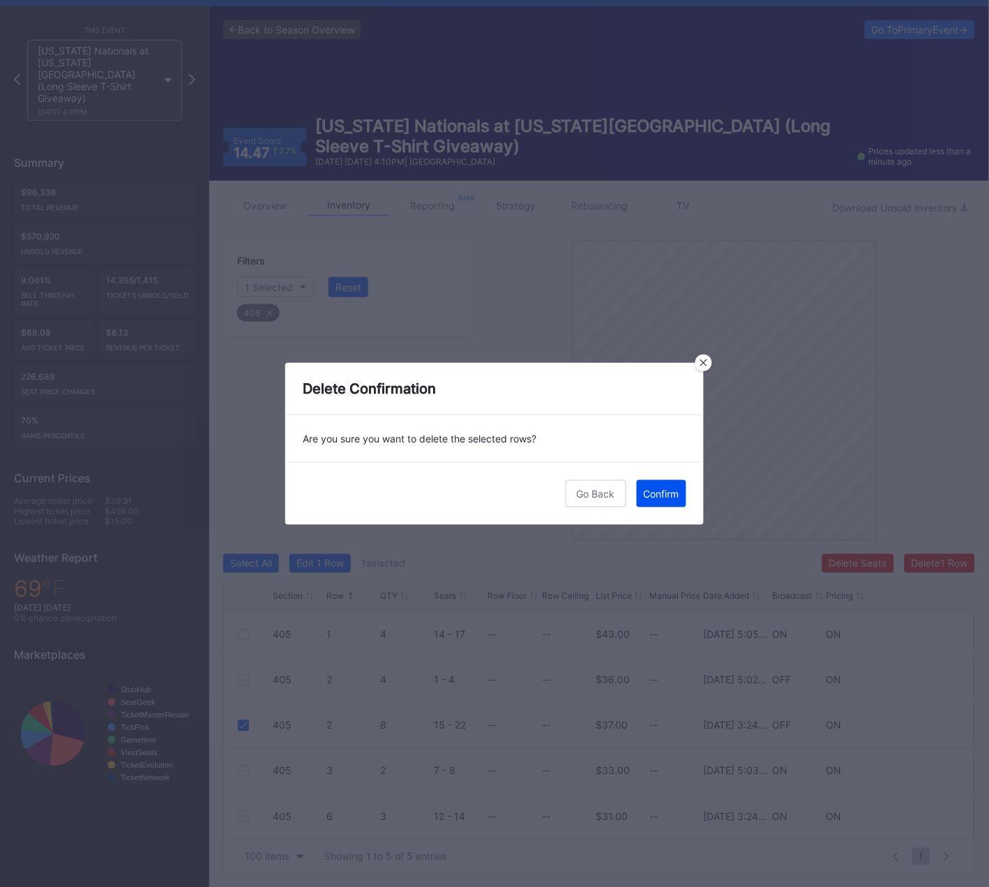
click at [651, 492] on div "Confirm" at bounding box center [662, 494] width 36 height 12
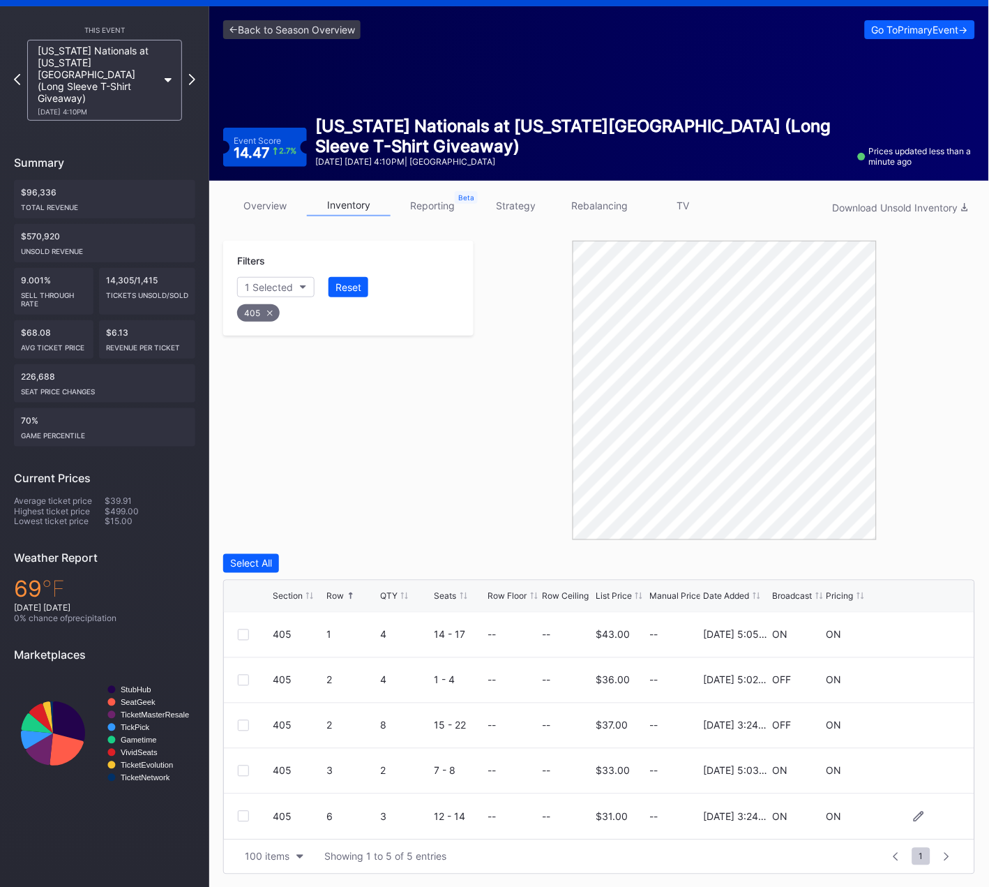
click at [239, 815] on div at bounding box center [243, 816] width 11 height 11
click at [938, 554] on div "Delete Seats Delete 1 Row" at bounding box center [898, 563] width 153 height 19
click at [939, 557] on div "Delete 1 Row" at bounding box center [940, 563] width 57 height 12
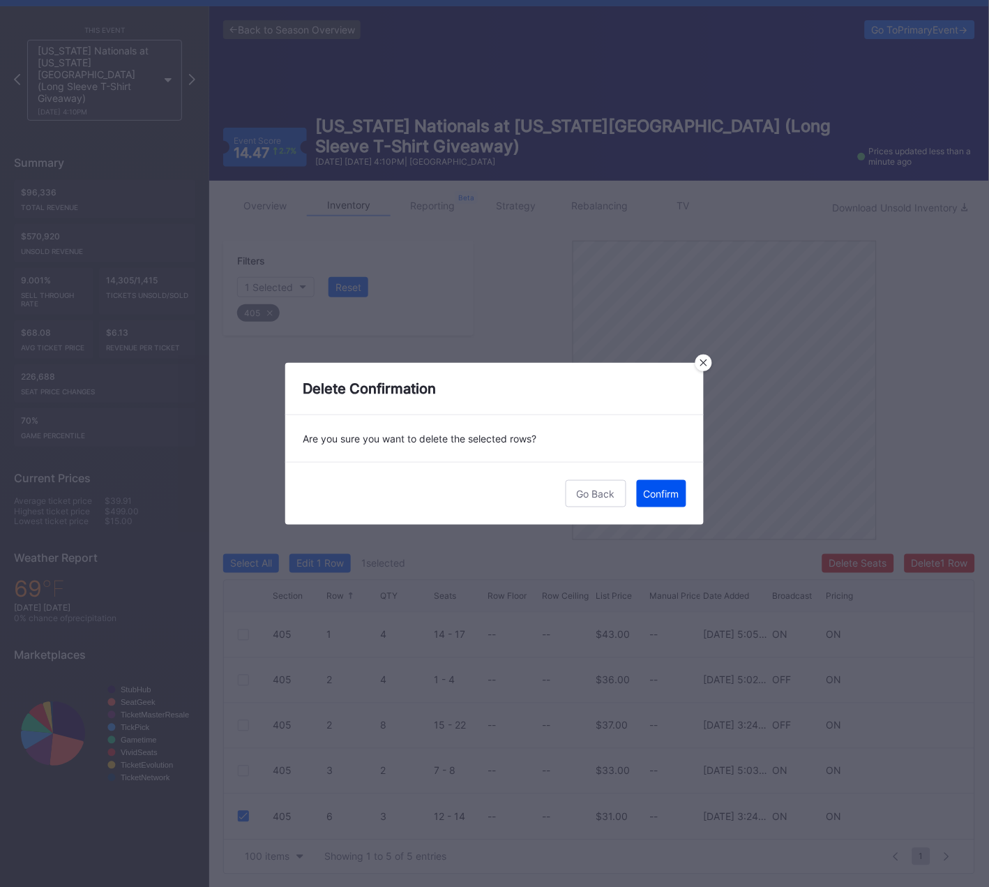
click at [668, 495] on div "Confirm" at bounding box center [662, 494] width 36 height 12
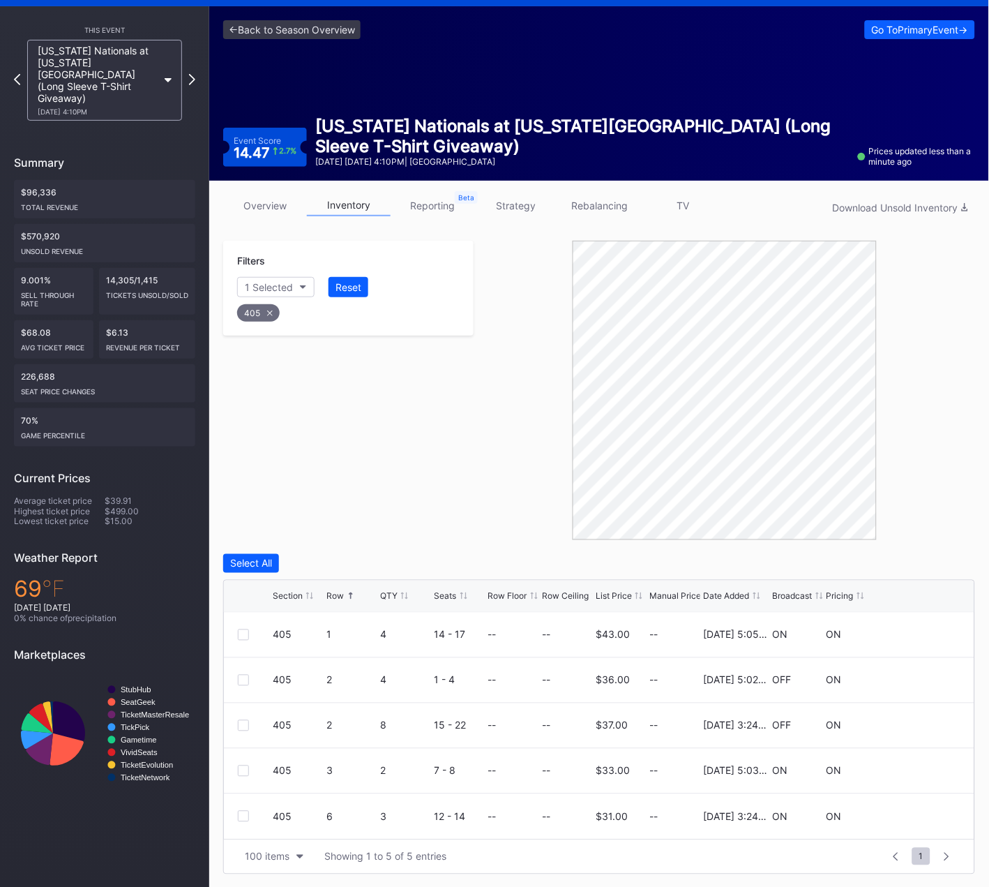
click at [271, 310] on icon at bounding box center [270, 313] width 6 height 6
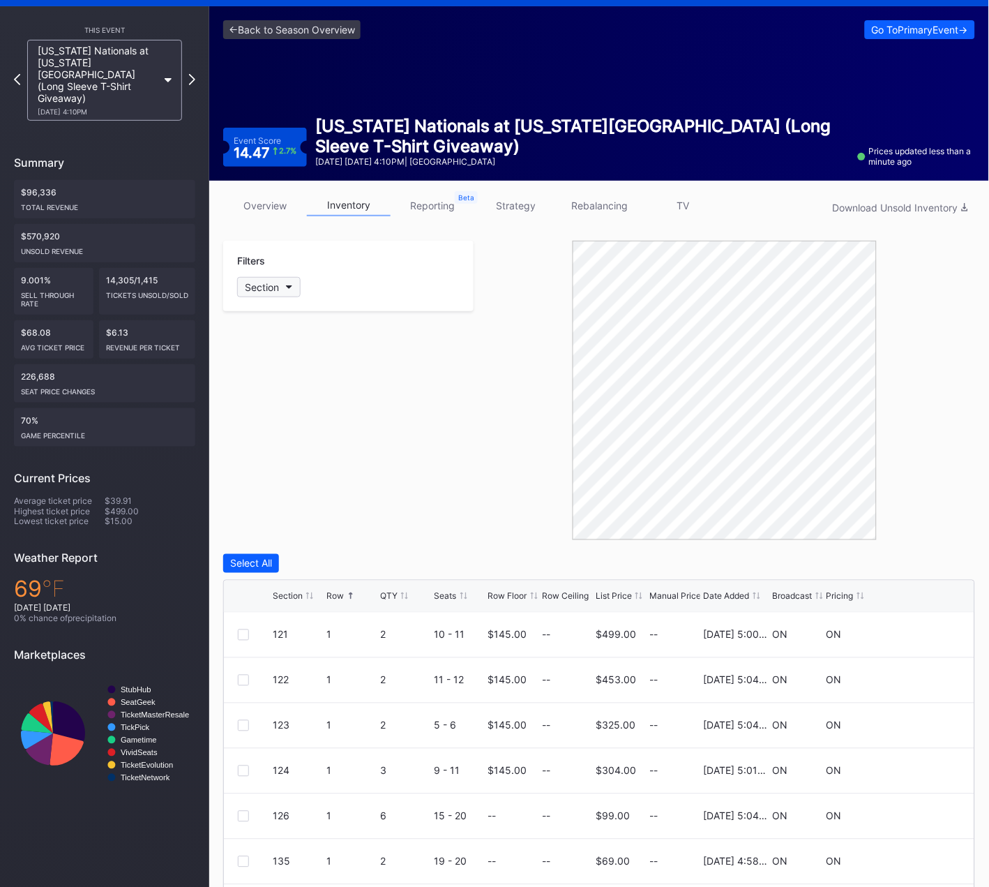
click at [273, 287] on div "Section" at bounding box center [262, 287] width 34 height 12
type input "408"
click at [285, 354] on div "408" at bounding box center [318, 364] width 163 height 26
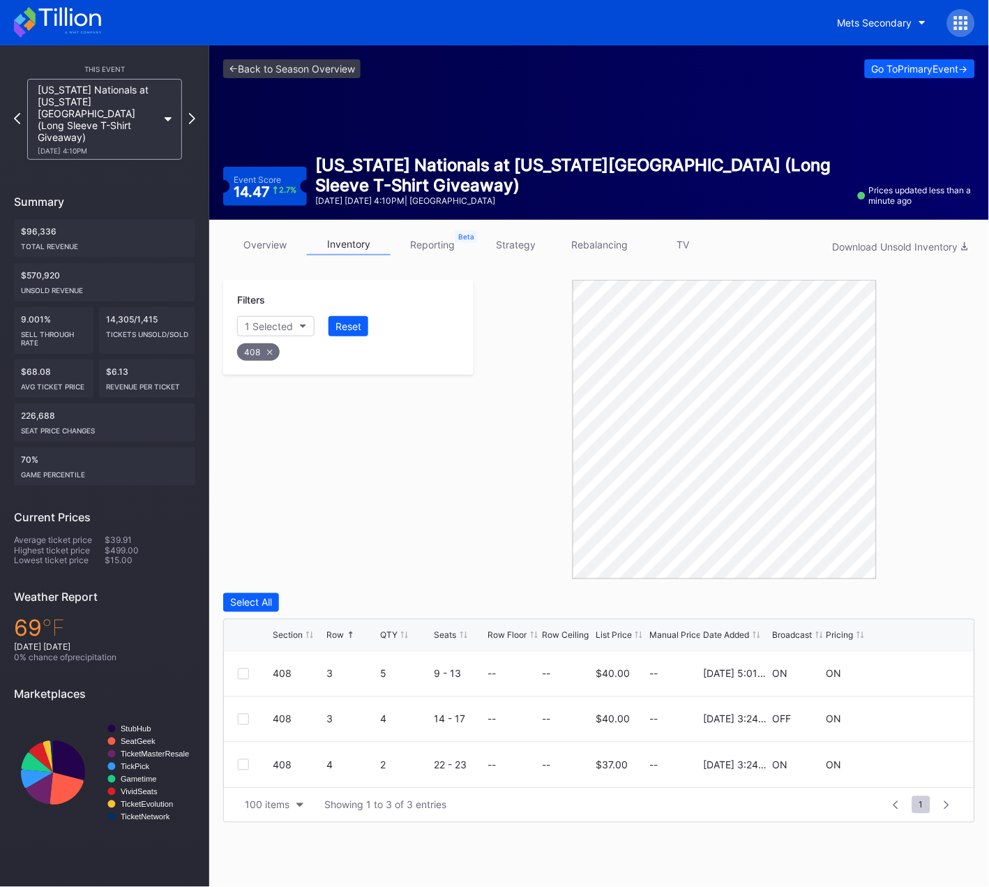
scroll to position [0, 0]
click at [244, 714] on div at bounding box center [243, 719] width 11 height 11
click at [243, 764] on div at bounding box center [243, 764] width 11 height 11
click at [915, 599] on div "Delete 2 Rows" at bounding box center [937, 602] width 62 height 12
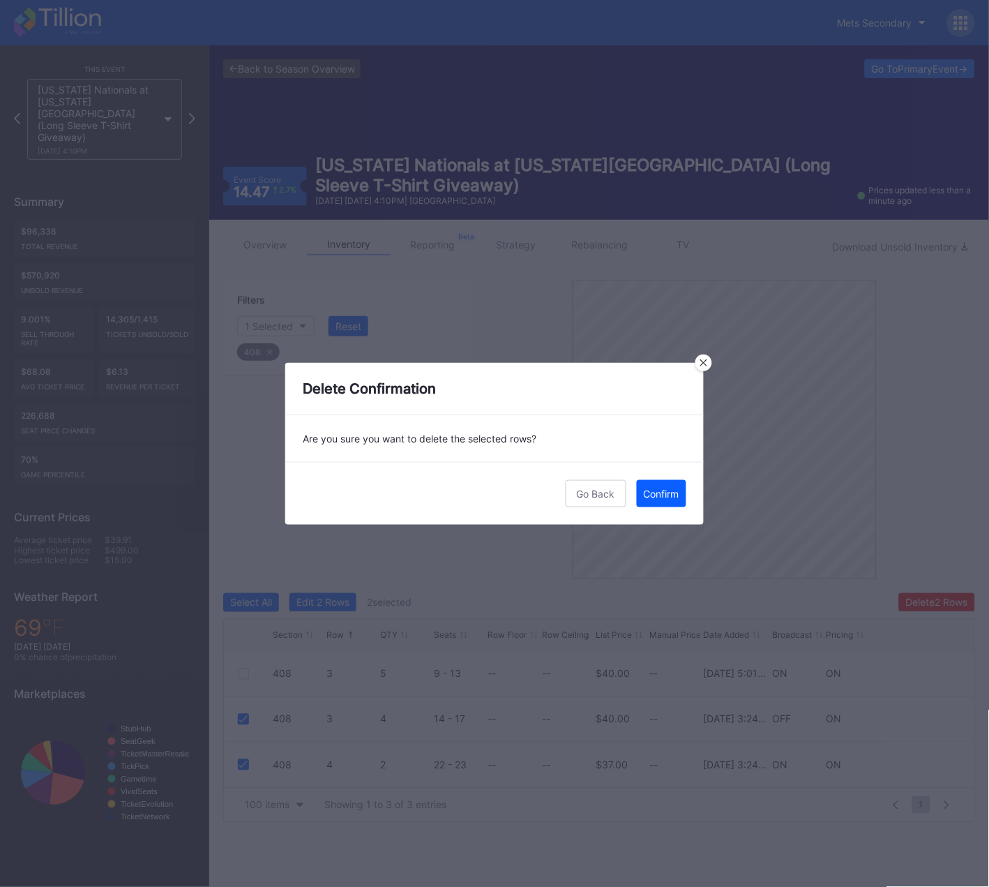
drag, startPoint x: 674, startPoint y: 496, endPoint x: 160, endPoint y: 384, distance: 525.6
click at [674, 496] on div "Confirm" at bounding box center [662, 494] width 36 height 12
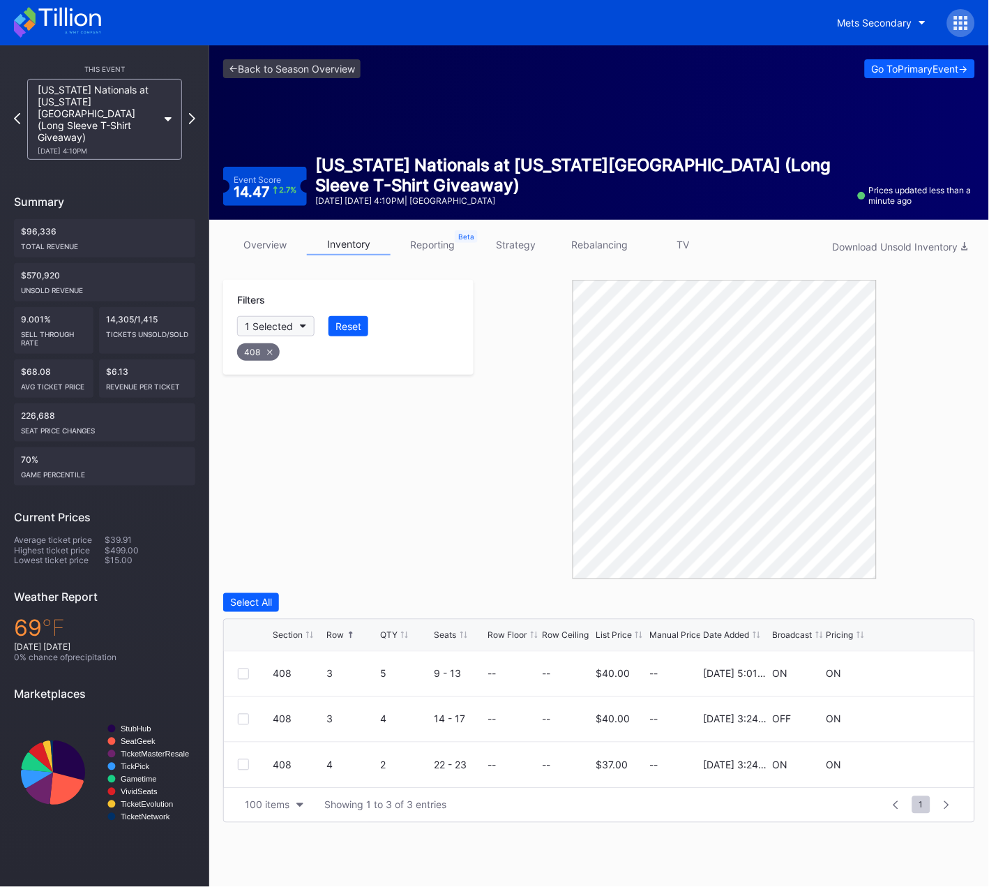
click at [269, 349] on icon at bounding box center [270, 352] width 6 height 6
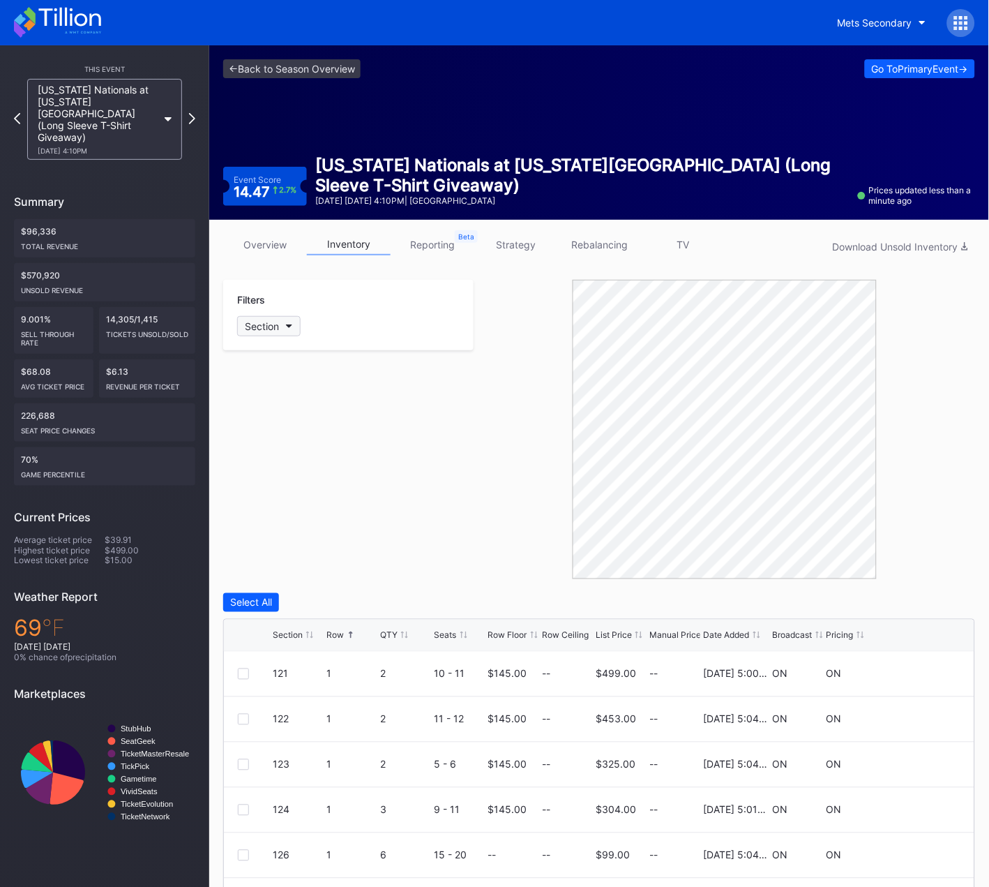
click at [280, 320] on button "Section" at bounding box center [268, 326] width 63 height 20
type input "409"
click at [288, 399] on div "409" at bounding box center [318, 403] width 163 height 26
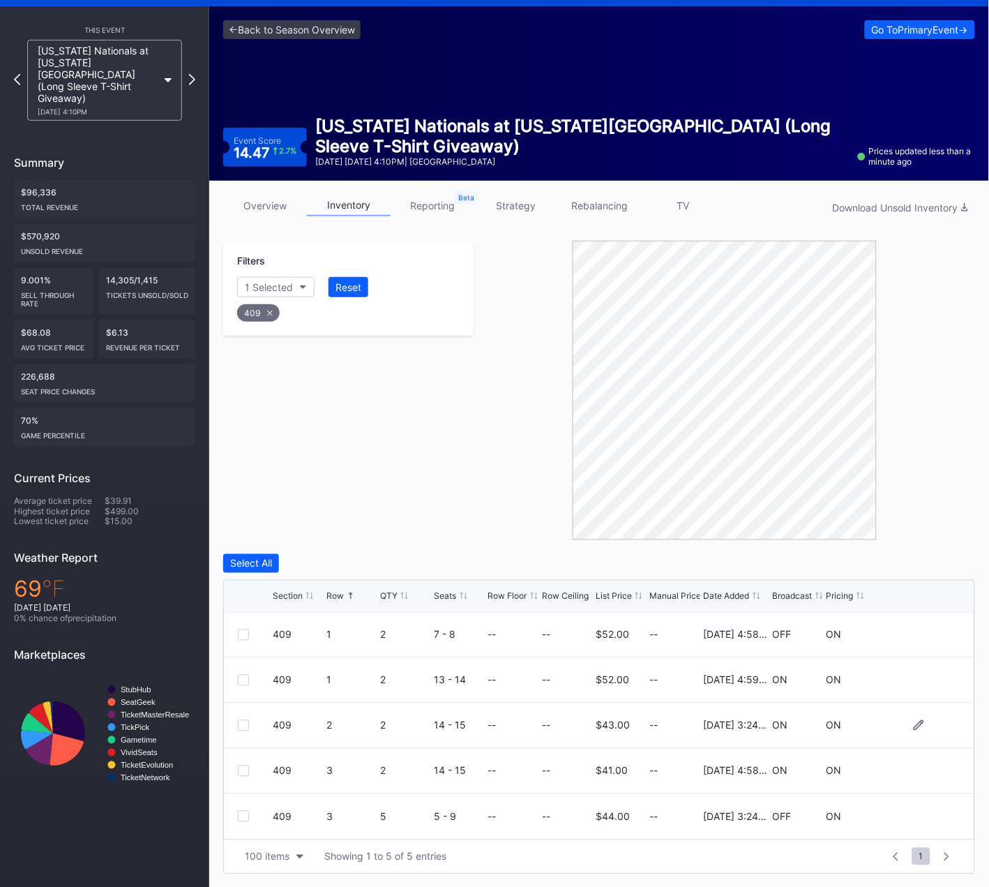
click at [240, 726] on div at bounding box center [243, 725] width 11 height 11
click at [238, 818] on div at bounding box center [243, 816] width 11 height 11
click at [940, 561] on div "Delete 2 Rows" at bounding box center [937, 563] width 62 height 12
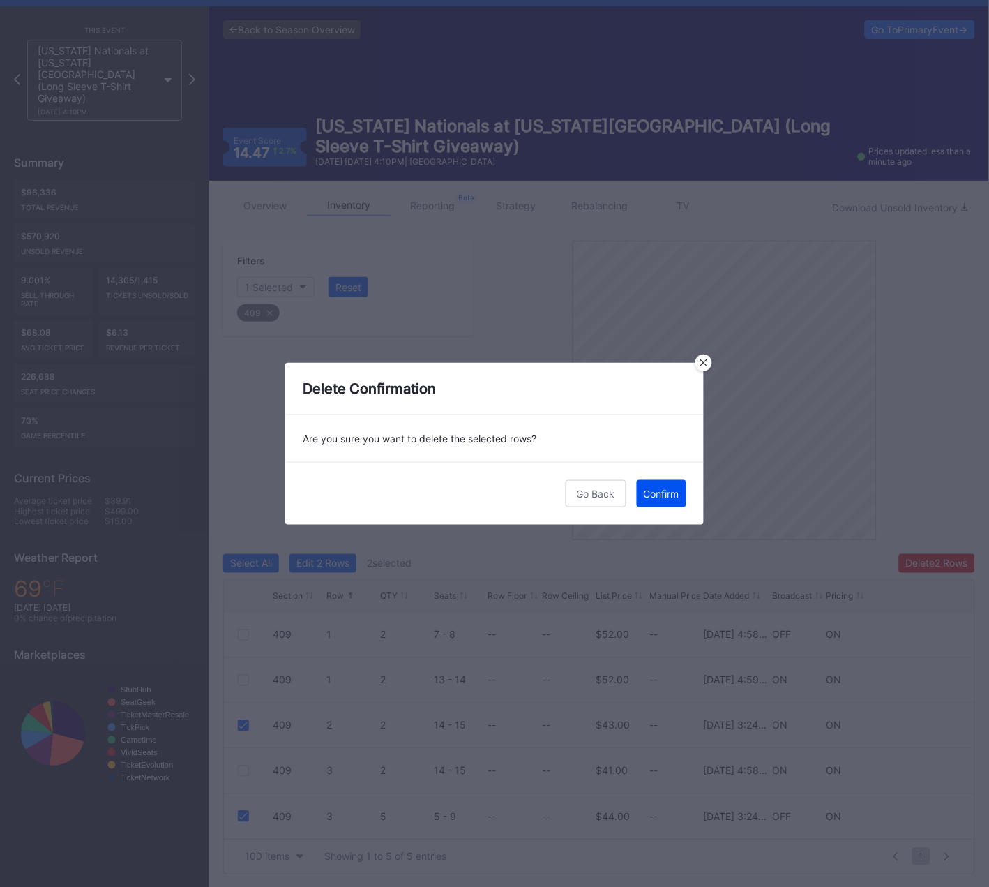
click at [671, 495] on div "Confirm" at bounding box center [662, 494] width 36 height 12
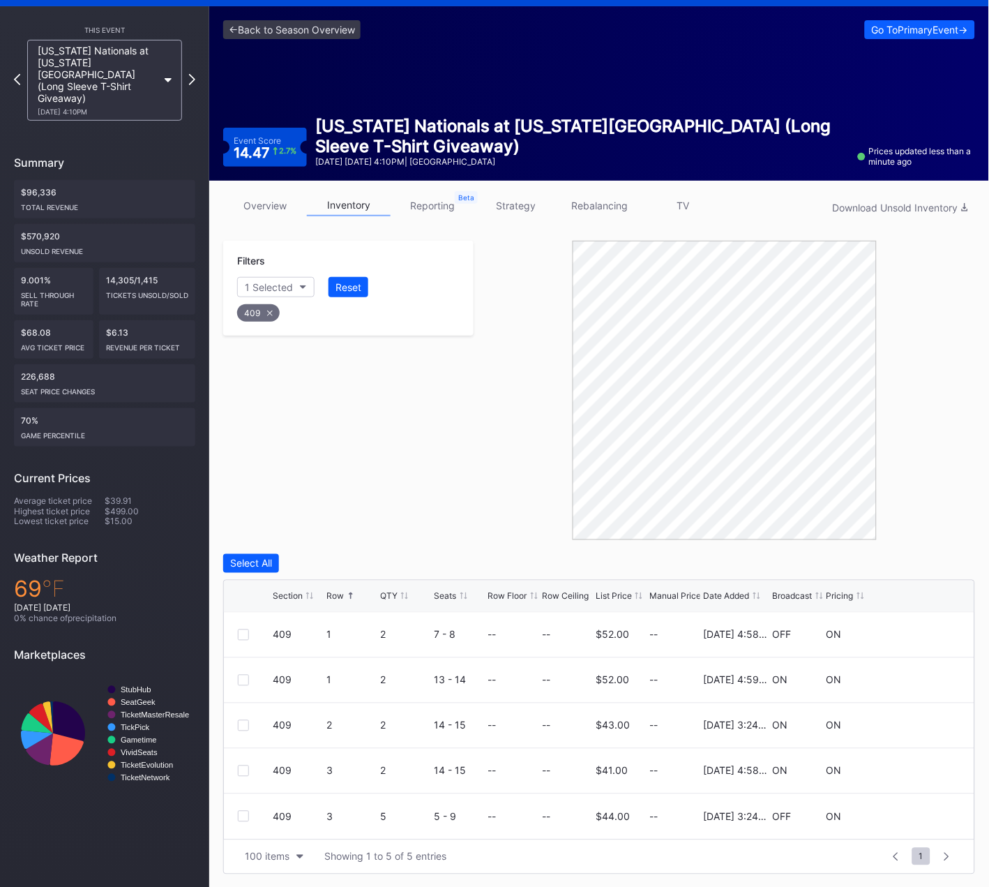
click at [267, 313] on icon at bounding box center [270, 313] width 6 height 6
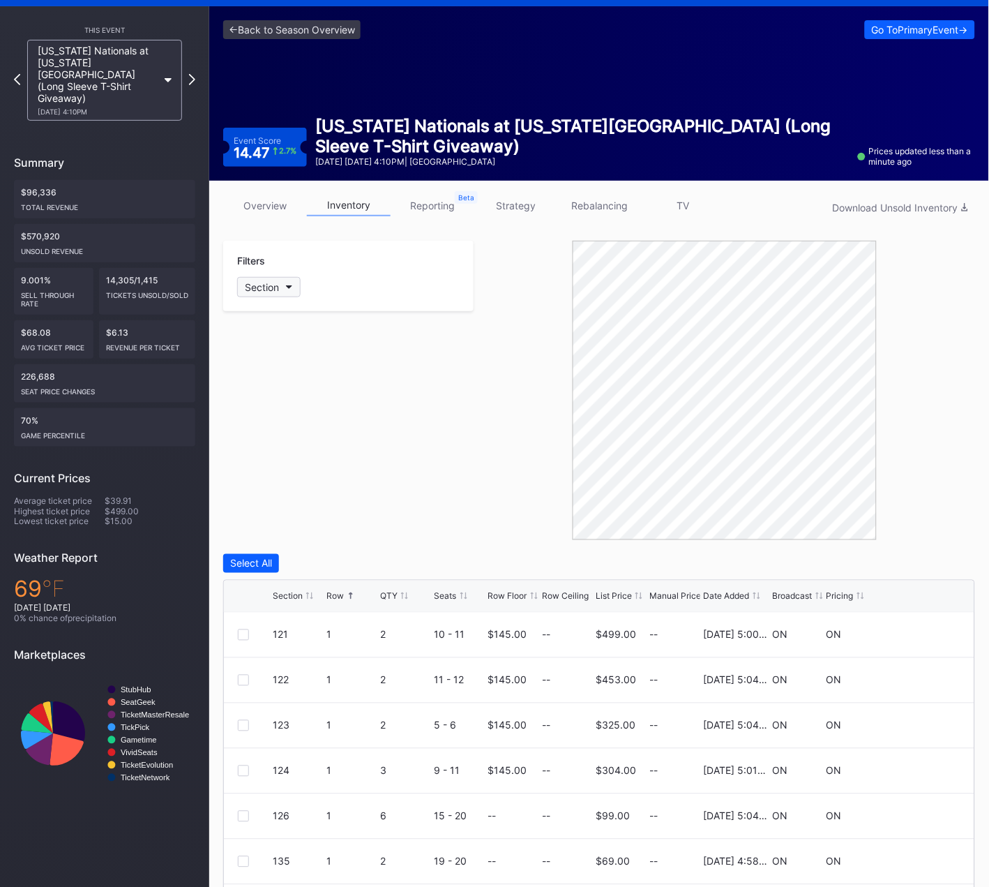
click at [274, 288] on div "Section" at bounding box center [262, 287] width 34 height 12
type input "410"
click at [254, 359] on div at bounding box center [253, 364] width 11 height 11
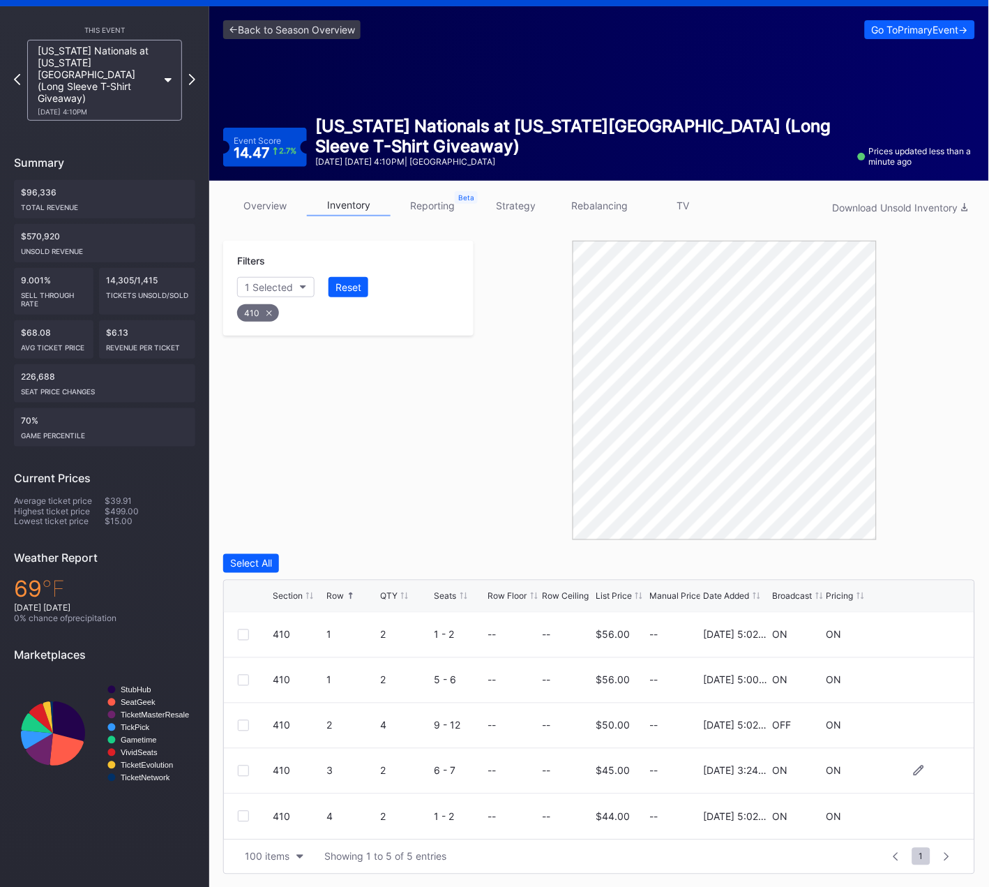
click at [239, 771] on div at bounding box center [243, 770] width 11 height 11
click at [938, 557] on div "Delete 1 Row" at bounding box center [940, 563] width 57 height 12
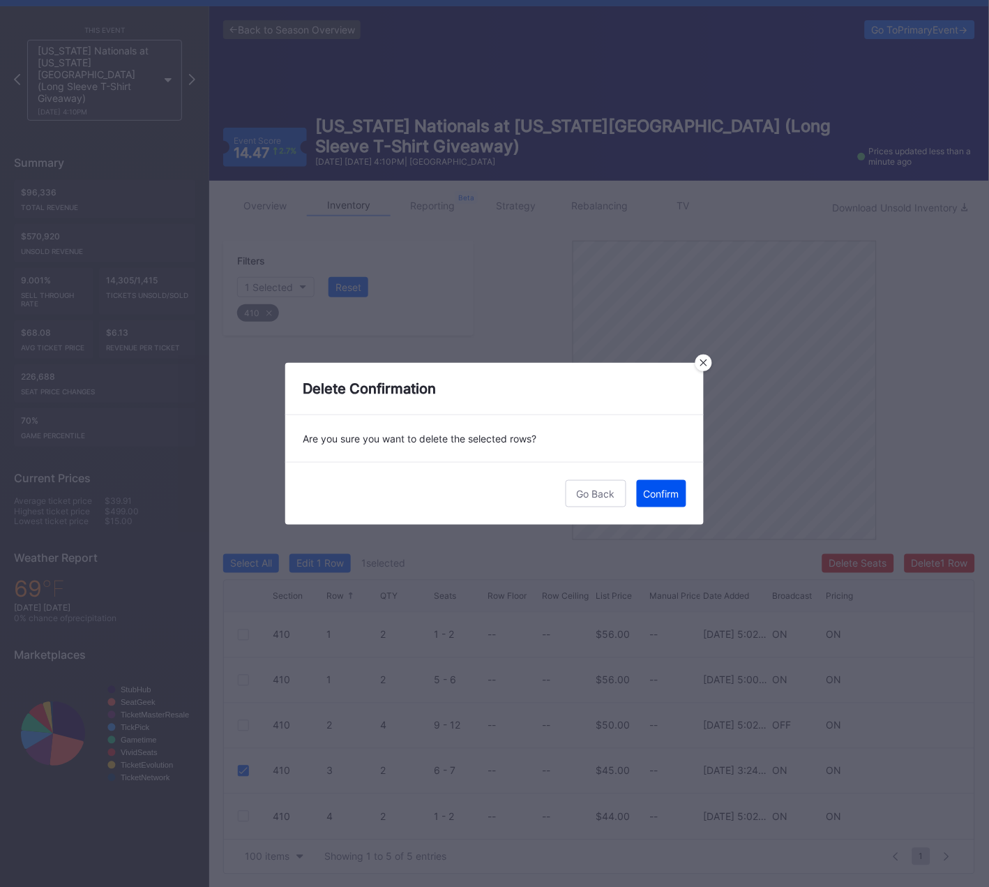
click at [664, 494] on div "Confirm" at bounding box center [662, 494] width 36 height 12
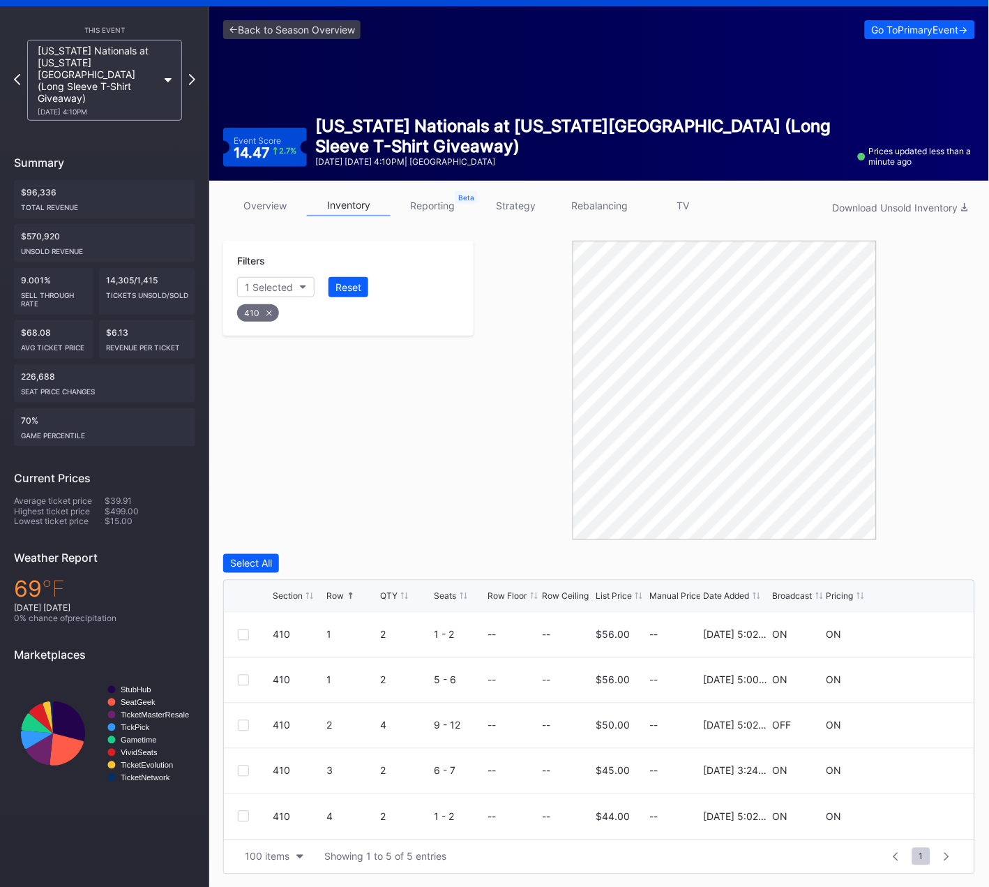
click at [266, 310] on icon at bounding box center [269, 313] width 6 height 6
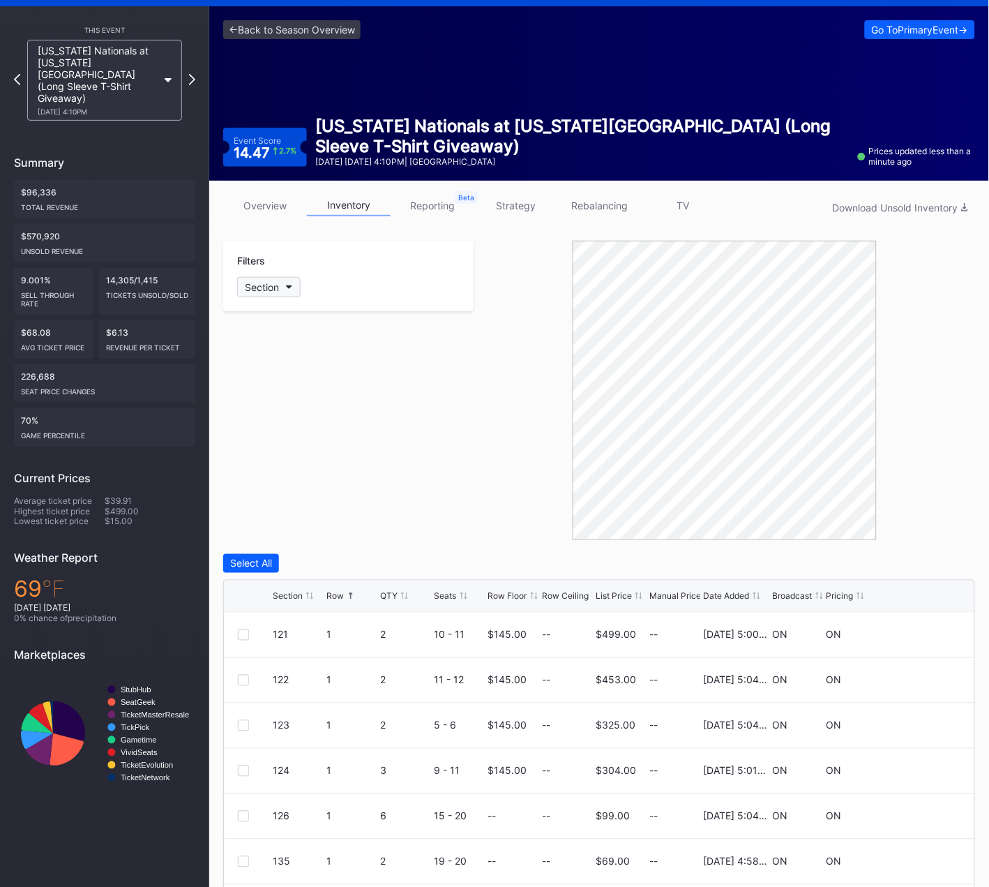
click at [280, 283] on button "Section" at bounding box center [268, 287] width 63 height 20
type input "411"
click at [286, 368] on div "411" at bounding box center [318, 364] width 163 height 26
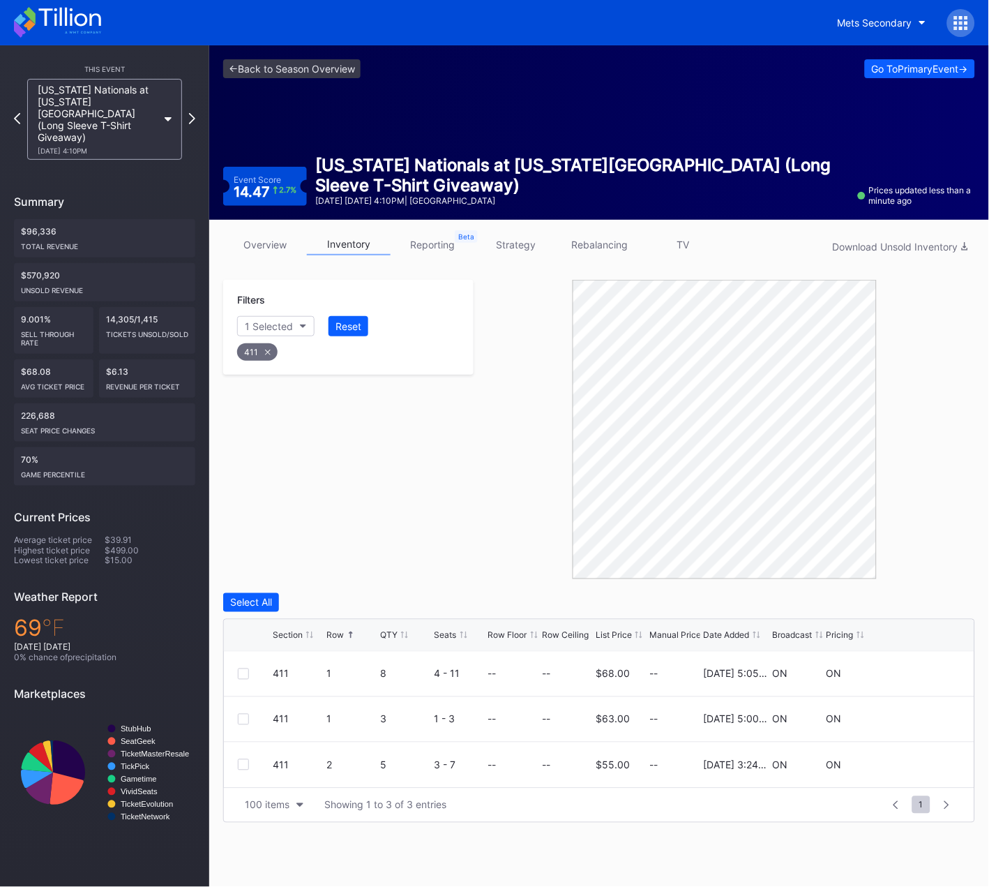
scroll to position [0, 0]
click at [243, 764] on div at bounding box center [243, 764] width 11 height 11
click at [934, 601] on div "Delete 1 Row" at bounding box center [940, 602] width 57 height 12
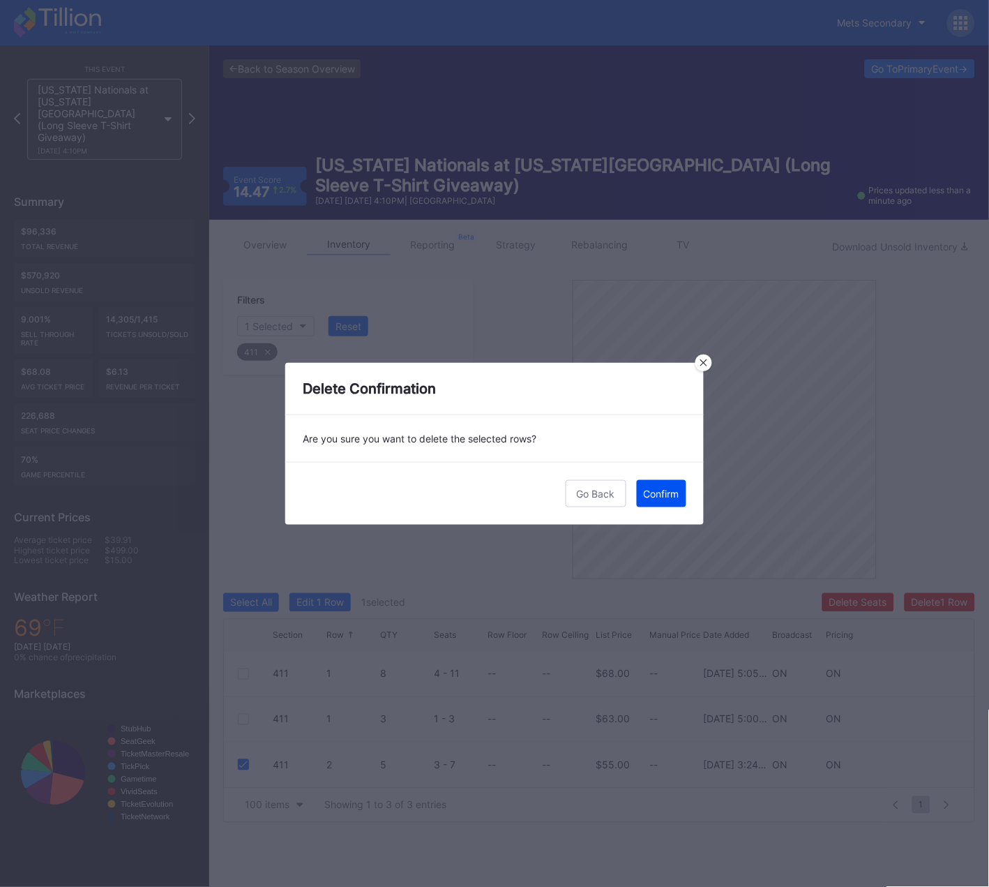
drag, startPoint x: 670, startPoint y: 494, endPoint x: 276, endPoint y: 405, distance: 404.7
click at [670, 494] on div "Confirm" at bounding box center [662, 494] width 36 height 12
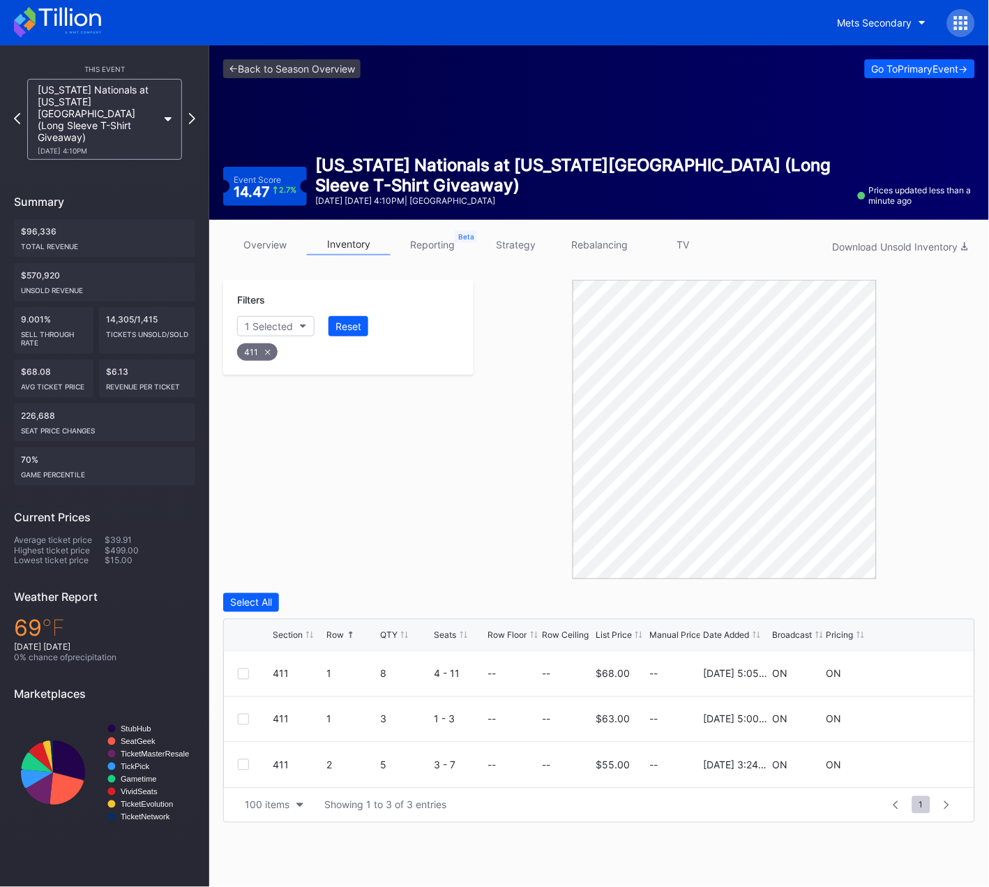
drag, startPoint x: 262, startPoint y: 352, endPoint x: 277, endPoint y: 337, distance: 21.2
click at [262, 352] on div "411" at bounding box center [257, 351] width 40 height 17
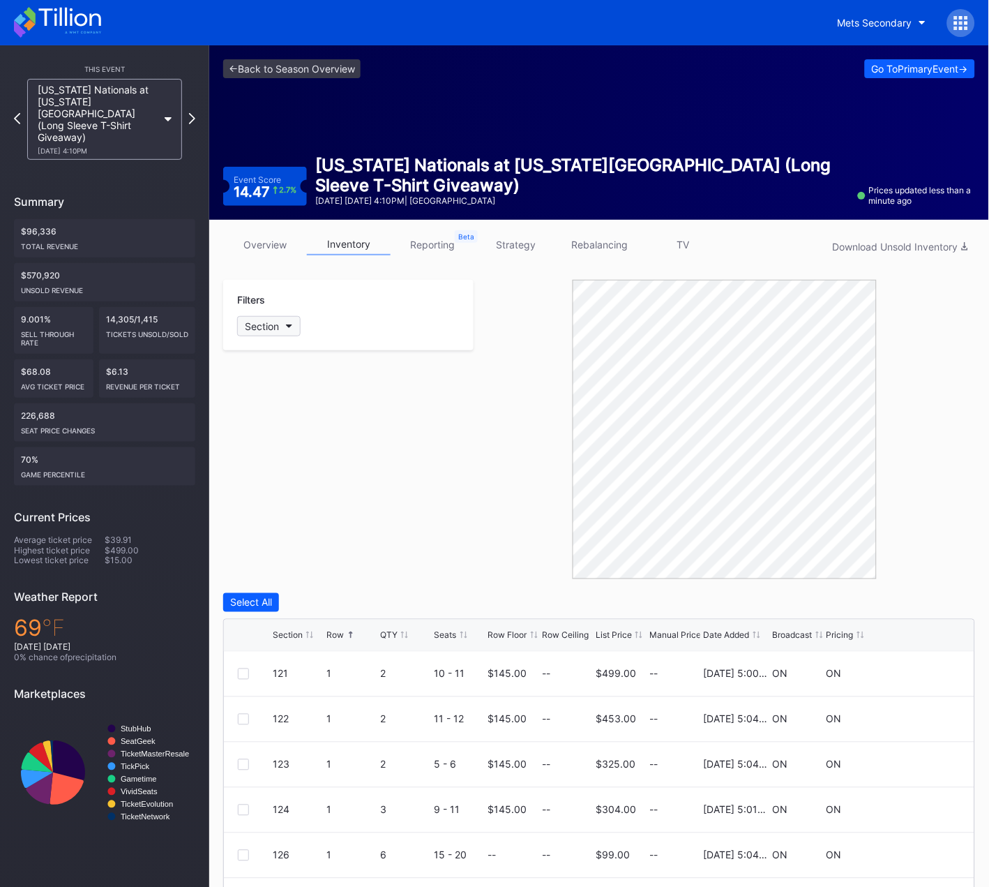
click at [282, 326] on button "Section" at bounding box center [268, 326] width 63 height 20
type input "414"
drag, startPoint x: 278, startPoint y: 398, endPoint x: 360, endPoint y: 474, distance: 111.6
click at [278, 398] on div "414" at bounding box center [277, 403] width 17 height 12
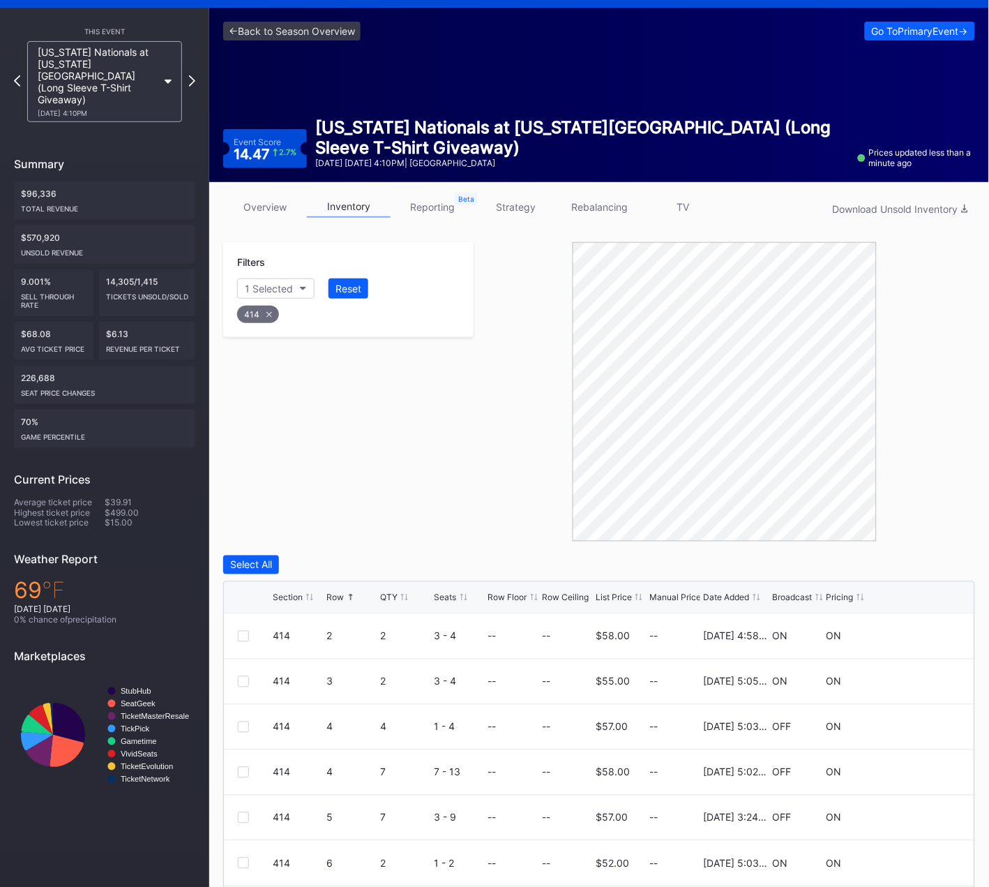
scroll to position [84, 0]
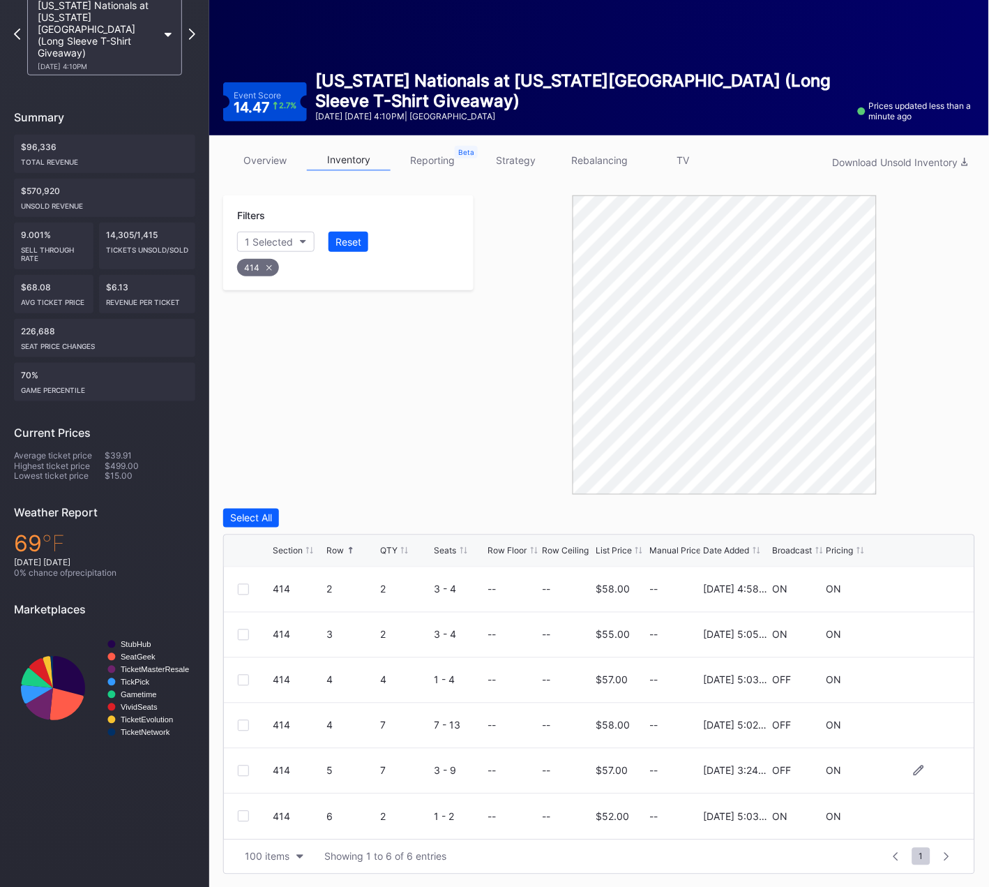
click at [240, 770] on div at bounding box center [243, 770] width 11 height 11
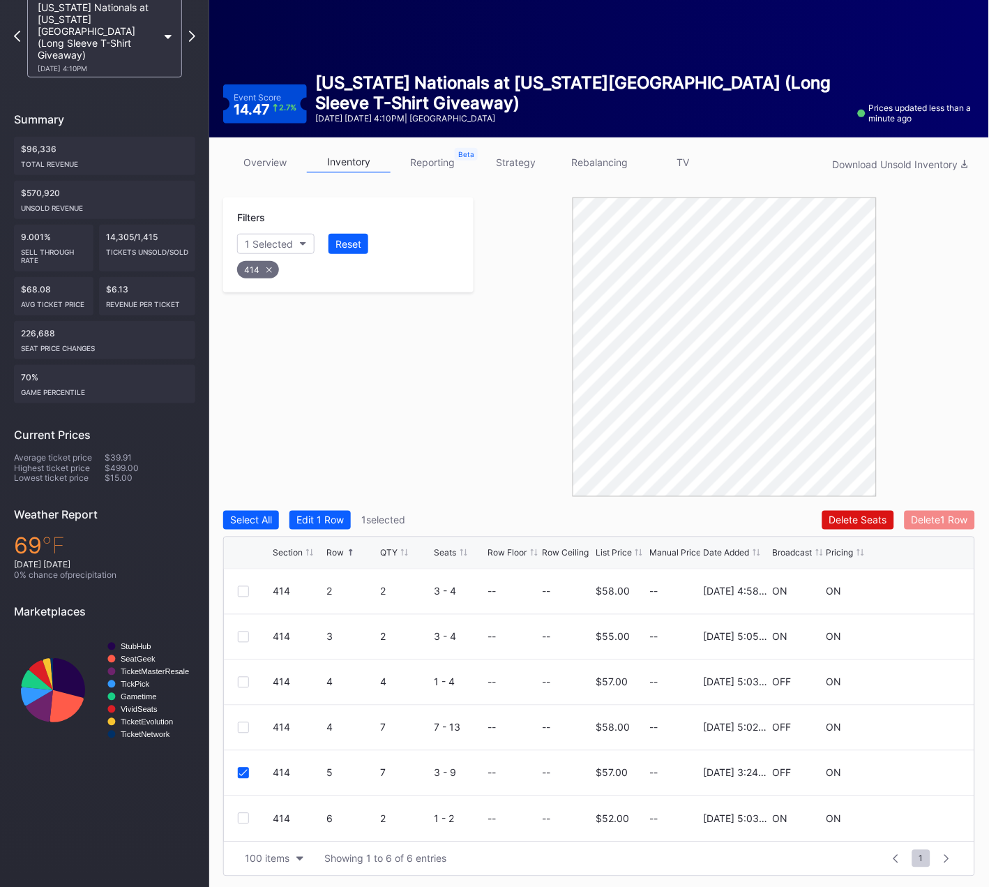
click at [945, 515] on div "Delete 1 Row" at bounding box center [940, 520] width 57 height 12
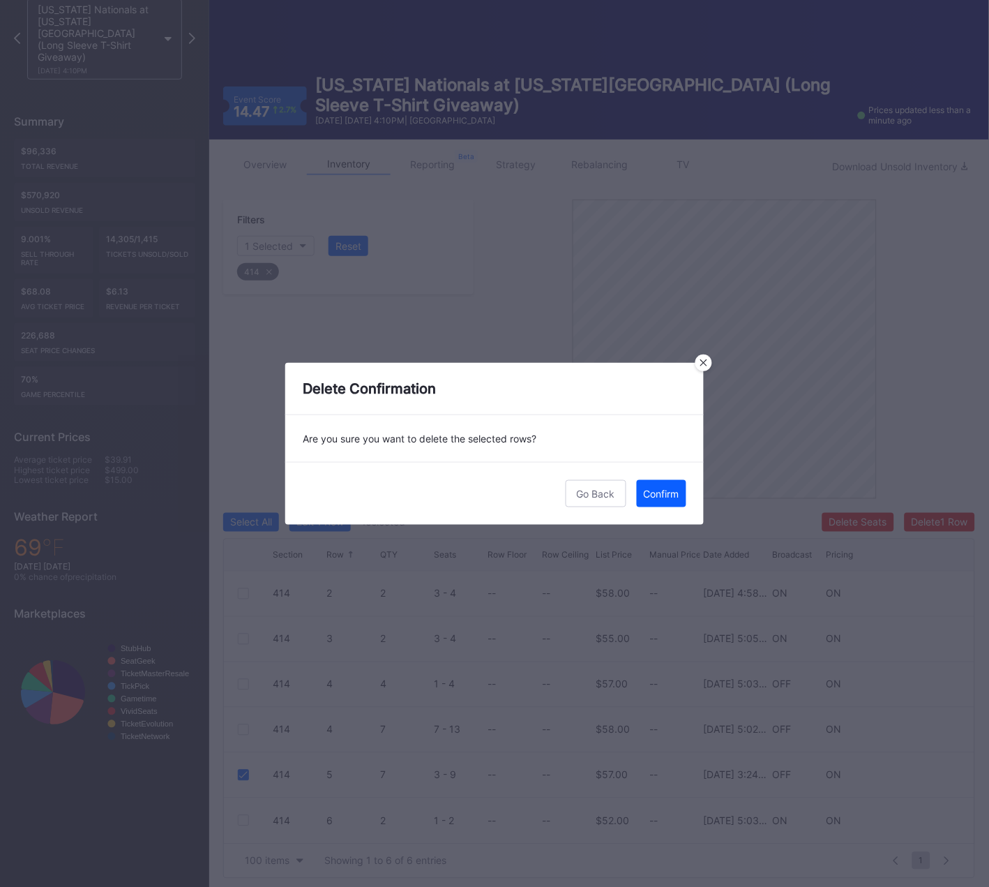
scroll to position [80, 0]
click at [676, 488] on div "Confirm" at bounding box center [662, 494] width 36 height 12
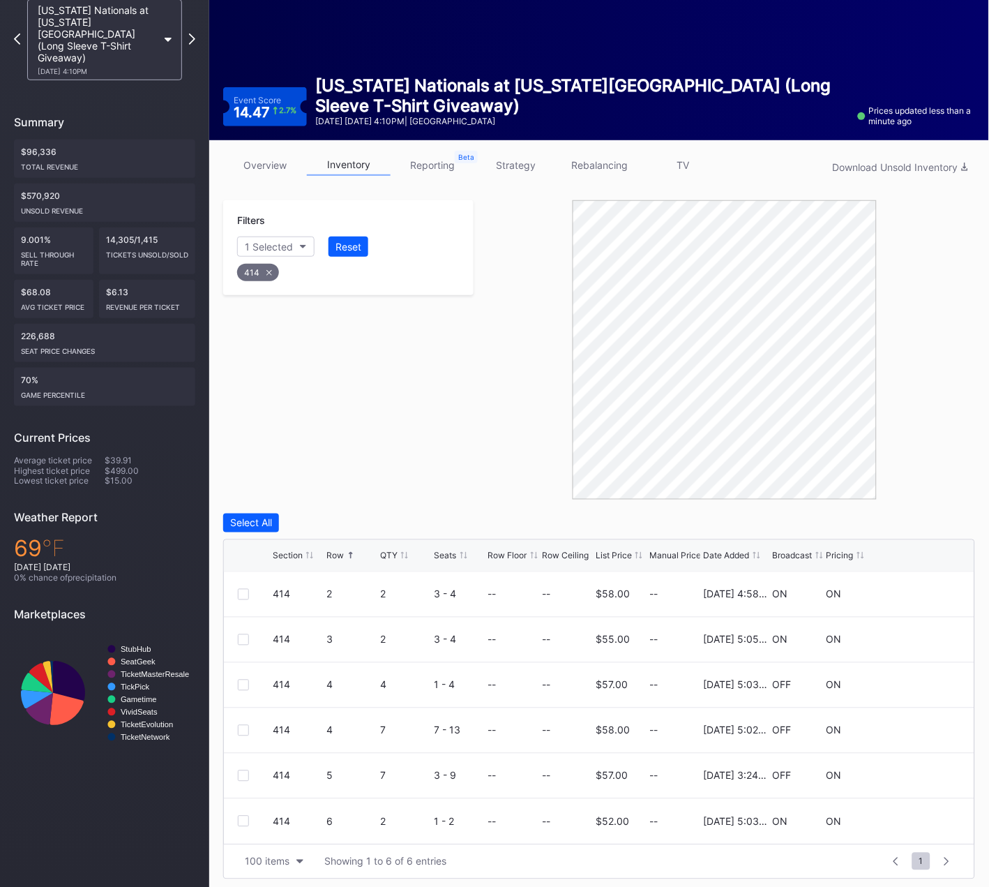
drag, startPoint x: 266, startPoint y: 273, endPoint x: 272, endPoint y: 256, distance: 18.5
click at [266, 273] on div "414" at bounding box center [258, 272] width 42 height 17
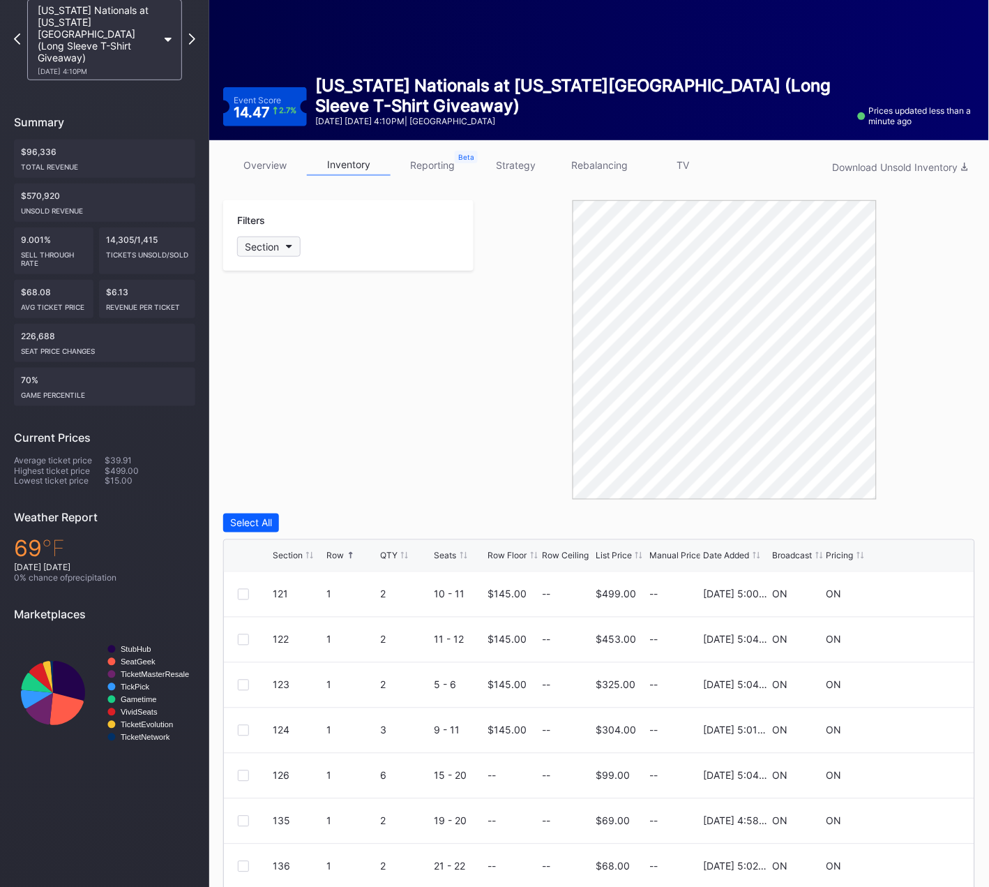
click at [273, 253] on button "Section" at bounding box center [268, 246] width 63 height 20
type input "416"
drag, startPoint x: 278, startPoint y: 323, endPoint x: 283, endPoint y: 340, distance: 17.9
click at [278, 323] on div "416" at bounding box center [277, 323] width 17 height 12
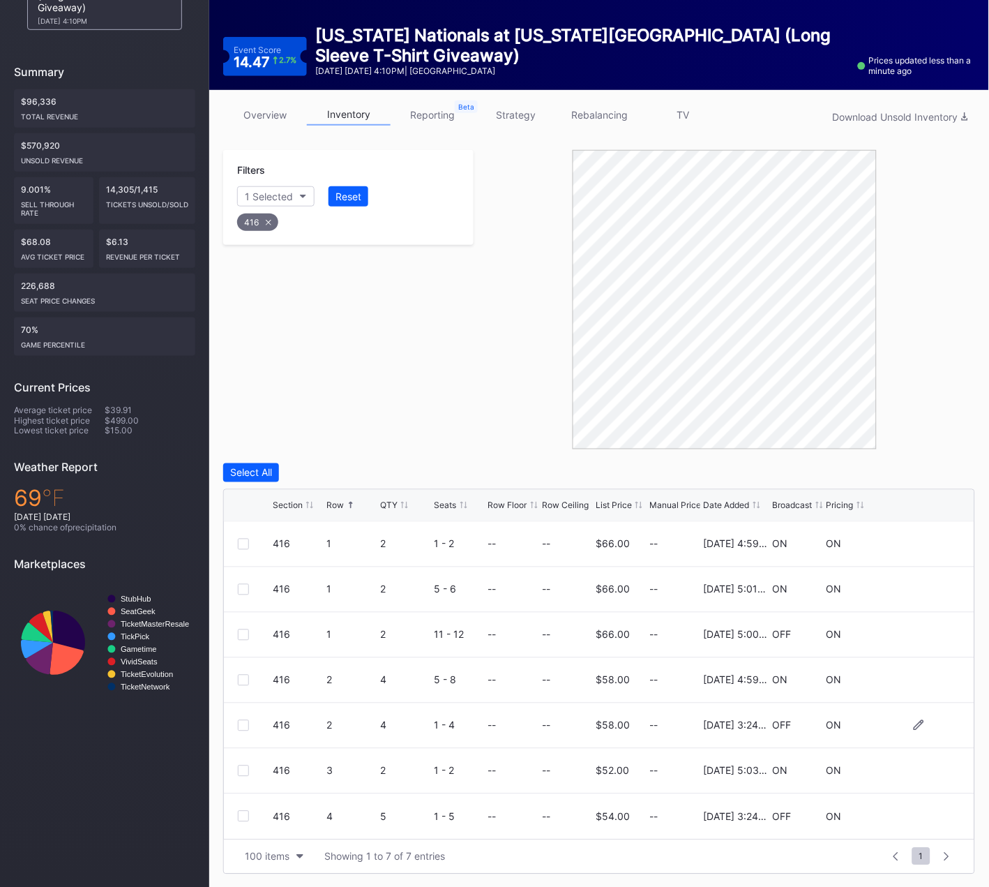
click at [242, 722] on div at bounding box center [243, 725] width 11 height 11
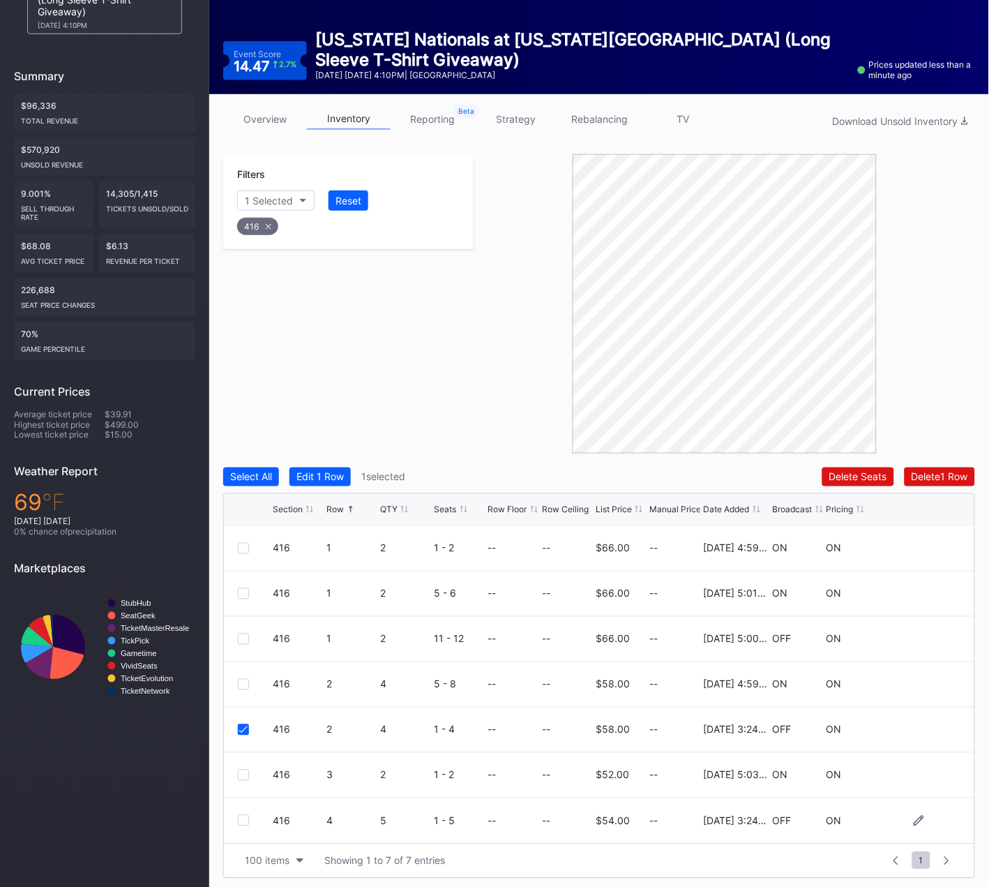
scroll to position [123, 0]
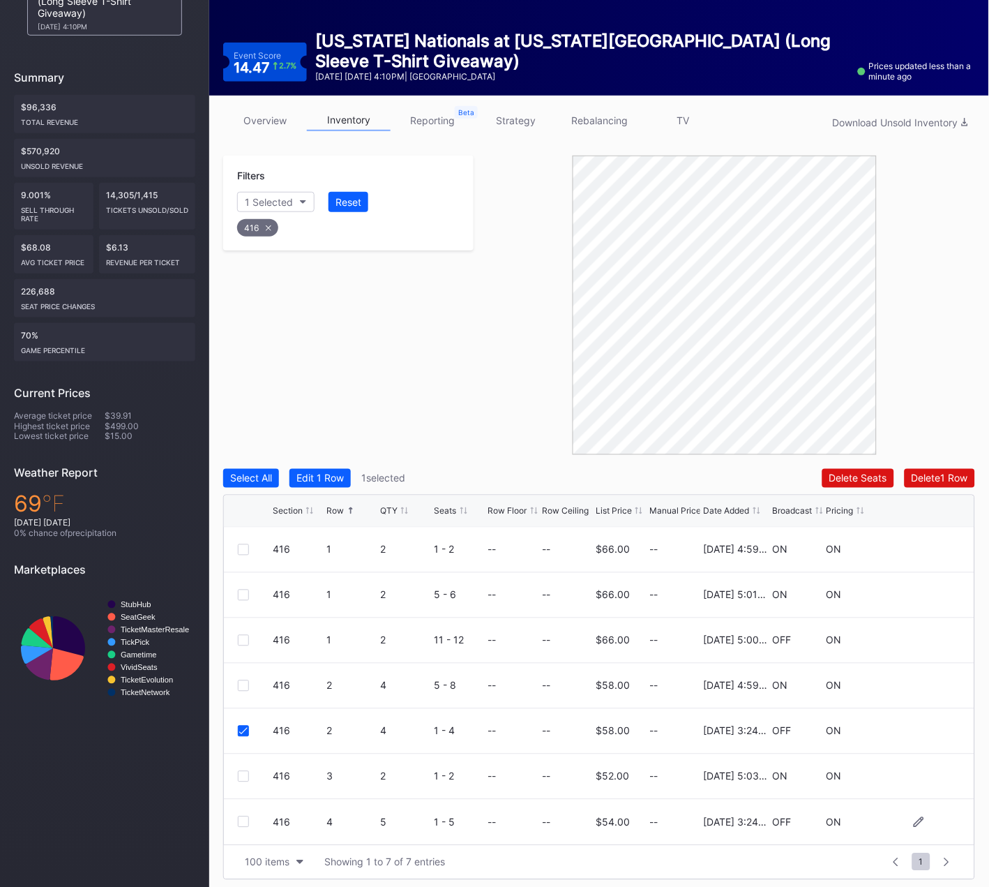
drag, startPoint x: 239, startPoint y: 812, endPoint x: 274, endPoint y: 809, distance: 35.1
click at [240, 813] on div "416 4 5 1 - 5 -- -- $54.00 -- [DATE] 3:24PM OFF ON" at bounding box center [599, 821] width 751 height 45
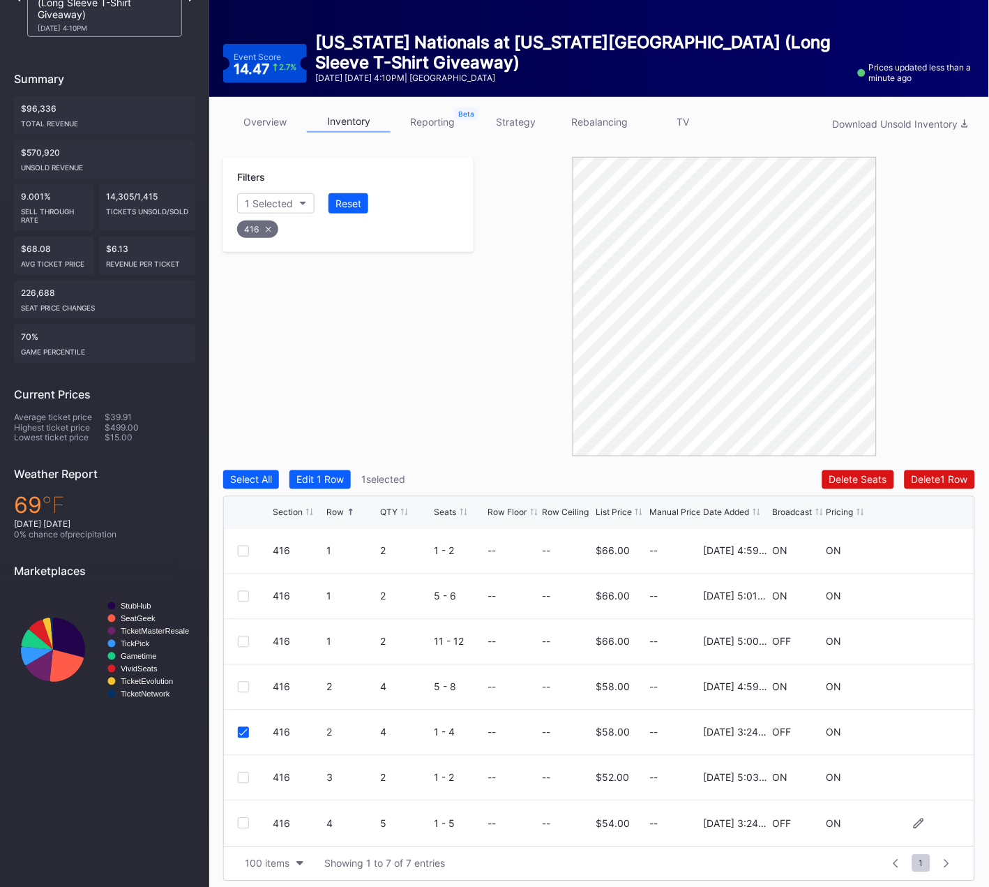
click at [241, 822] on div at bounding box center [243, 823] width 11 height 11
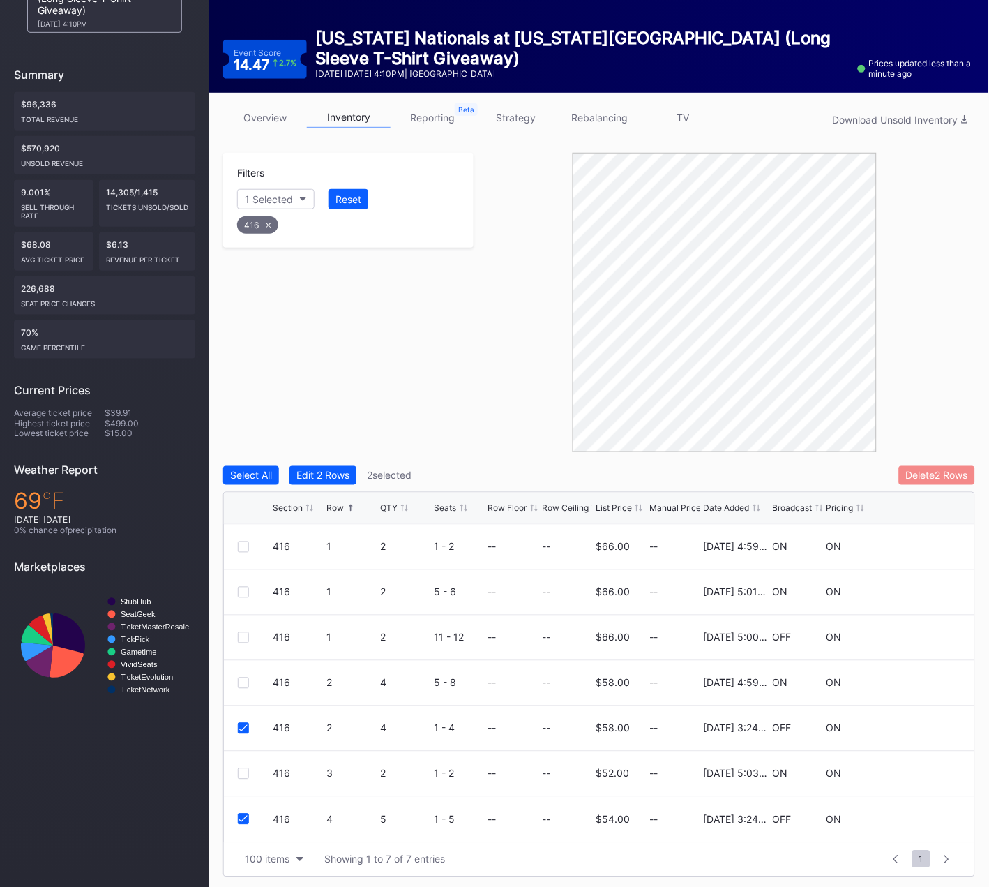
click at [917, 473] on div "Delete 2 Rows" at bounding box center [937, 475] width 62 height 12
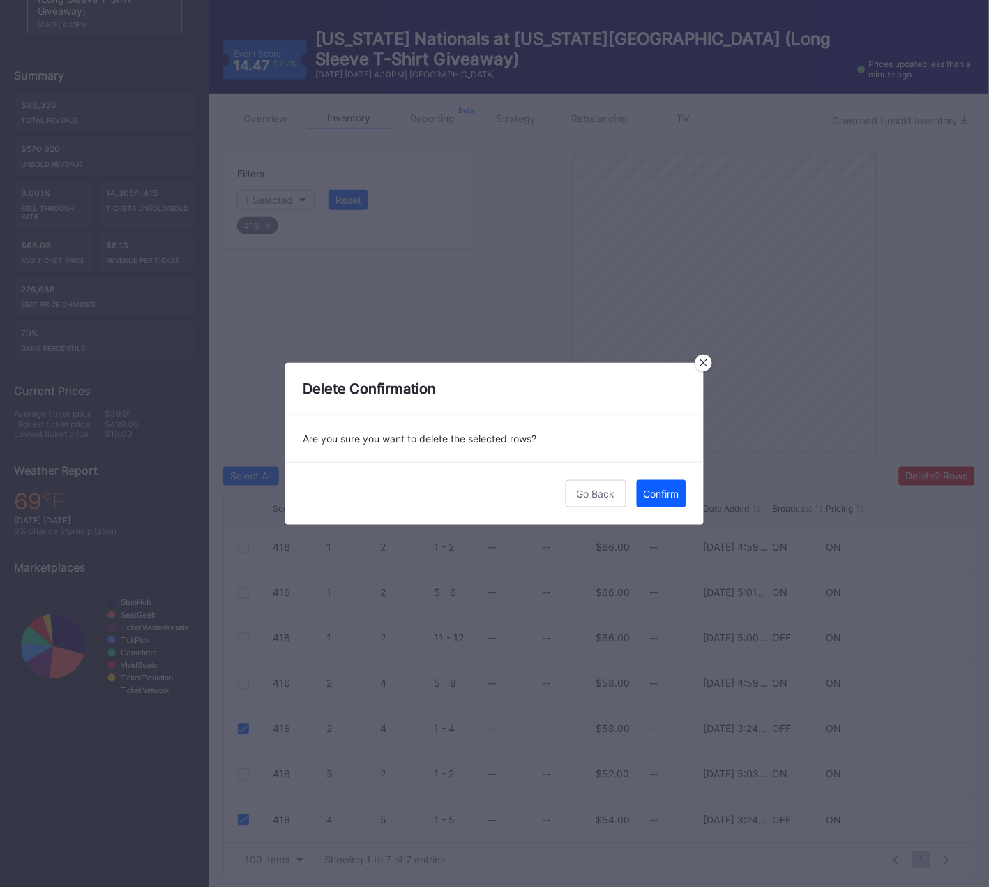
click at [655, 493] on div "Confirm" at bounding box center [662, 494] width 36 height 12
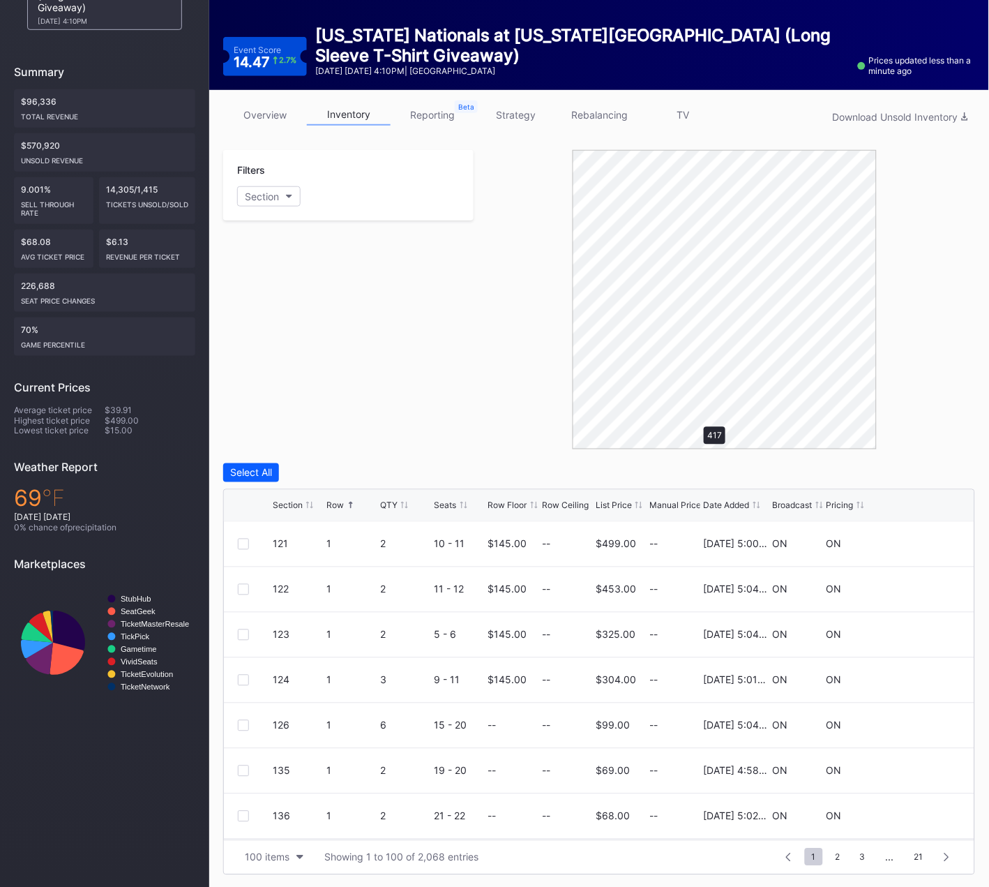
scroll to position [84, 0]
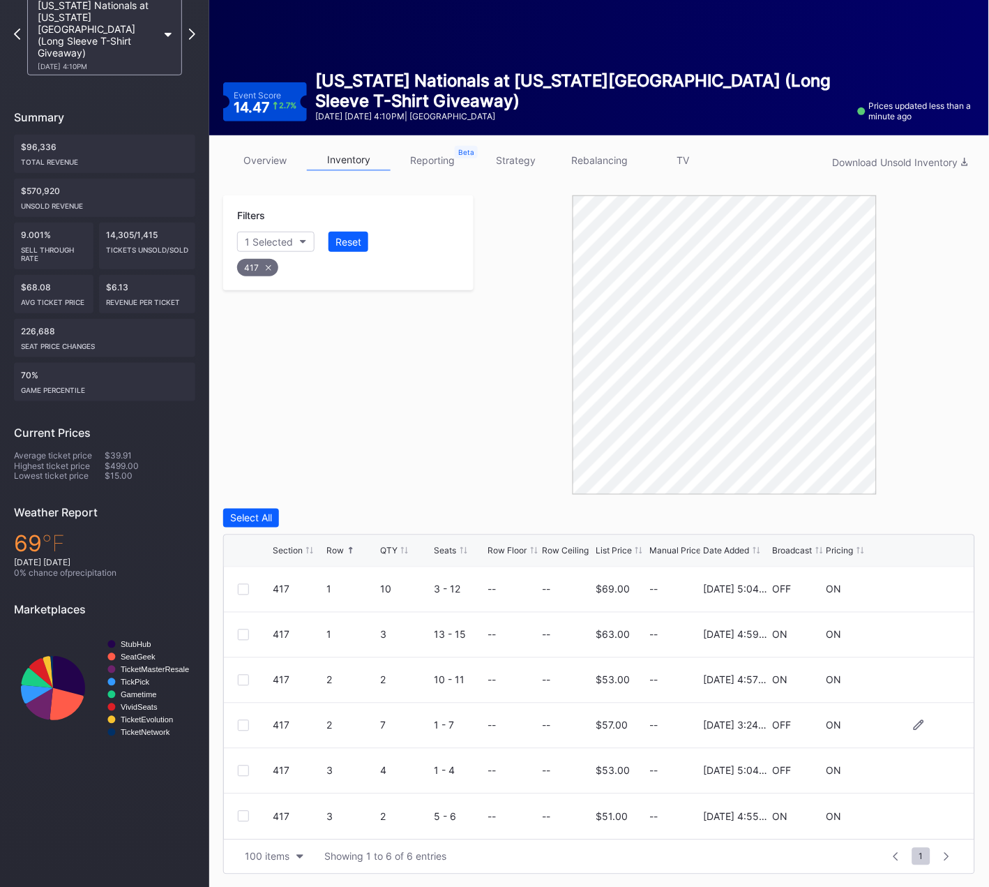
click at [246, 721] on div at bounding box center [243, 725] width 11 height 11
click at [930, 512] on div "Delete 1 Row" at bounding box center [940, 518] width 57 height 12
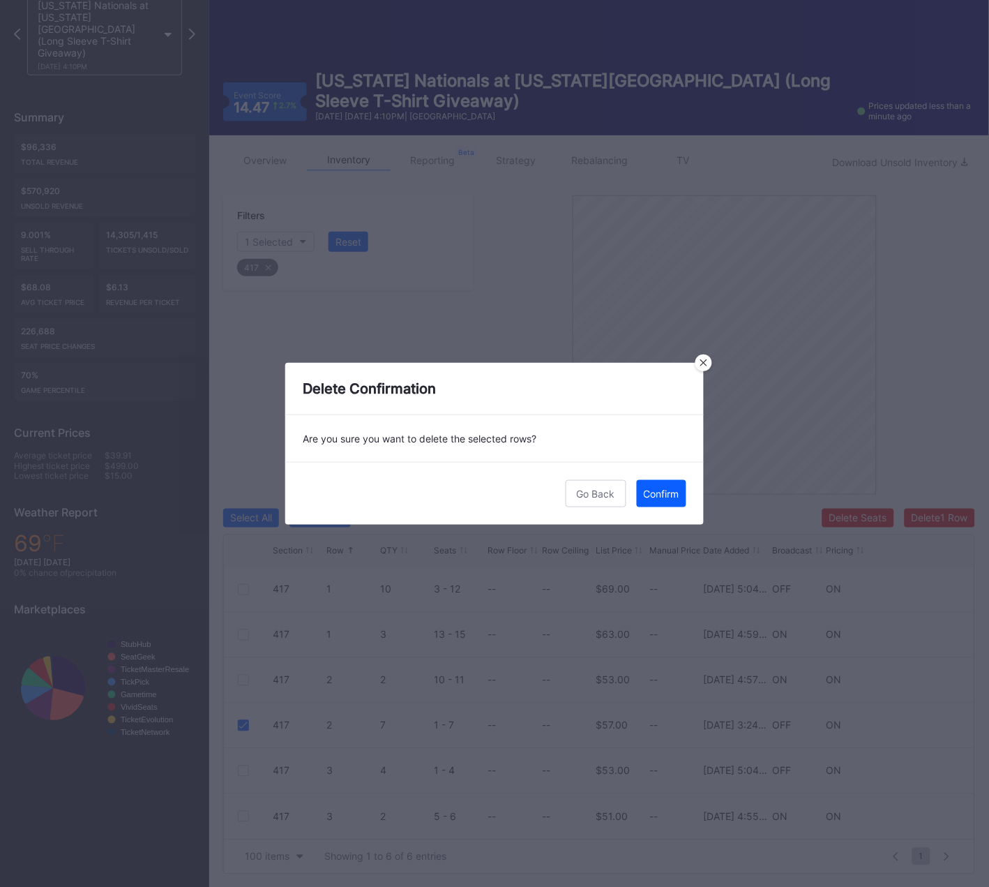
click at [652, 494] on div "Confirm" at bounding box center [662, 494] width 36 height 12
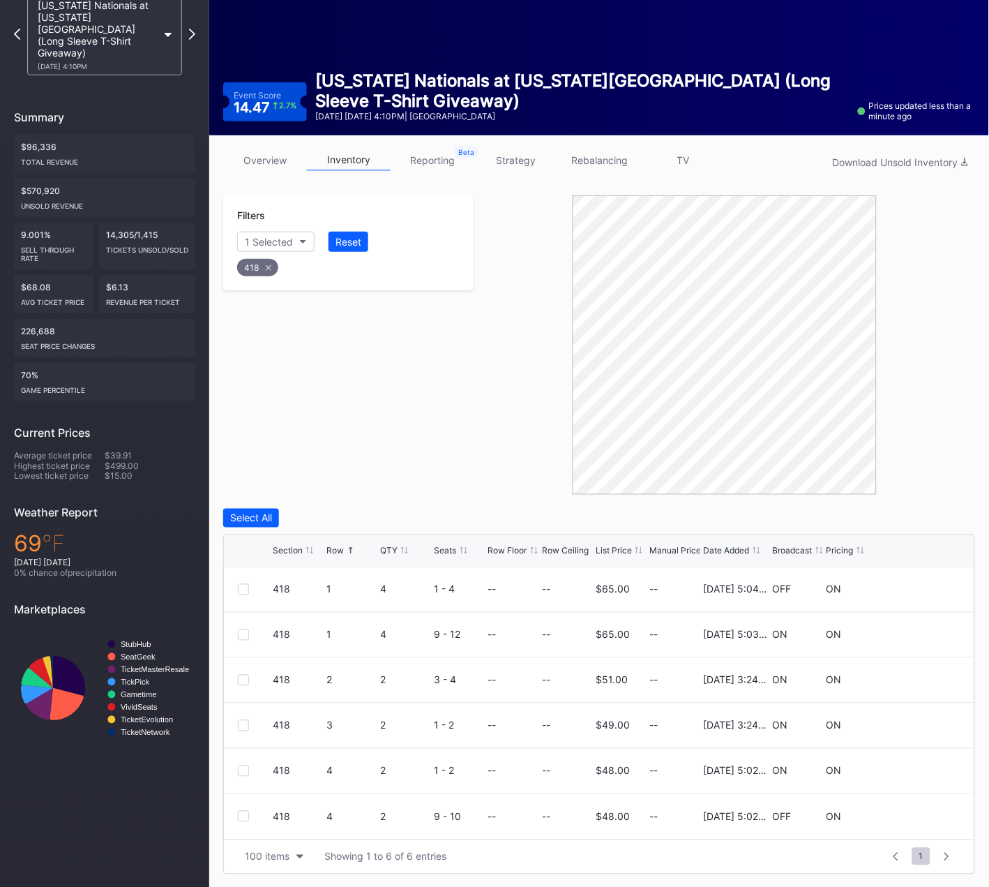
drag, startPoint x: 463, startPoint y: 440, endPoint x: 411, endPoint y: 424, distance: 54.7
click at [463, 439] on div "Filters 1 Selected Reset 418" at bounding box center [348, 344] width 250 height 299
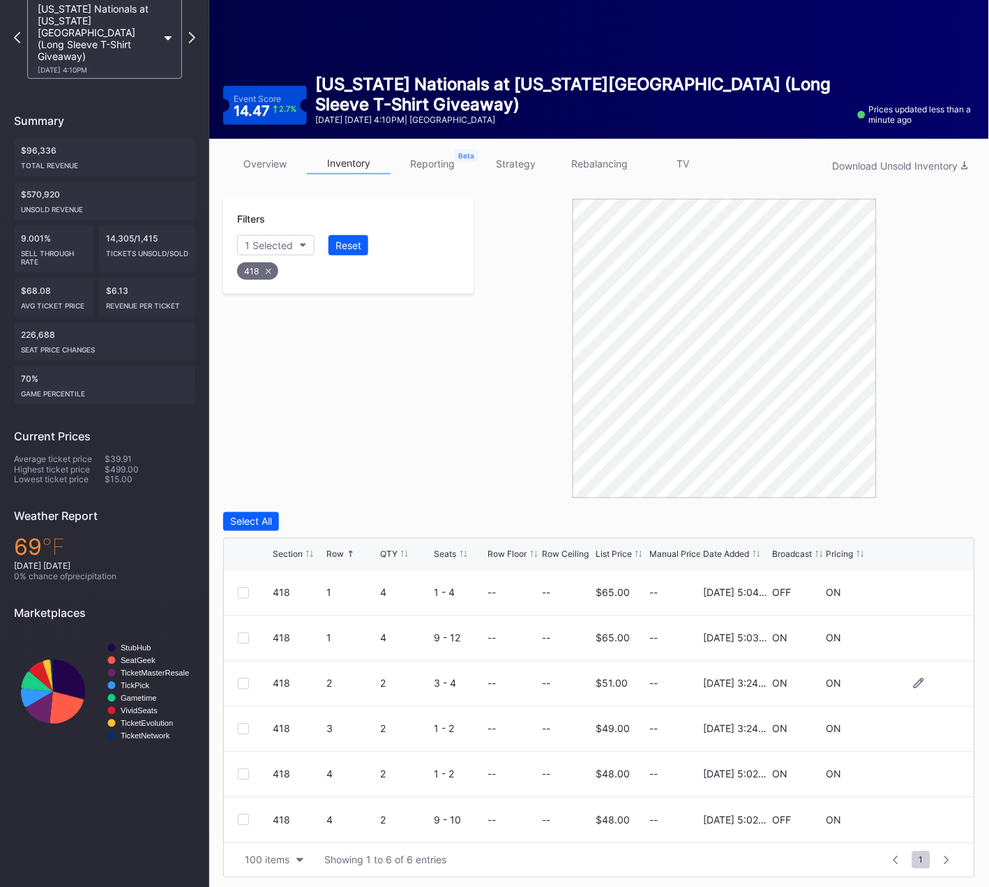
click at [239, 680] on div at bounding box center [243, 683] width 11 height 11
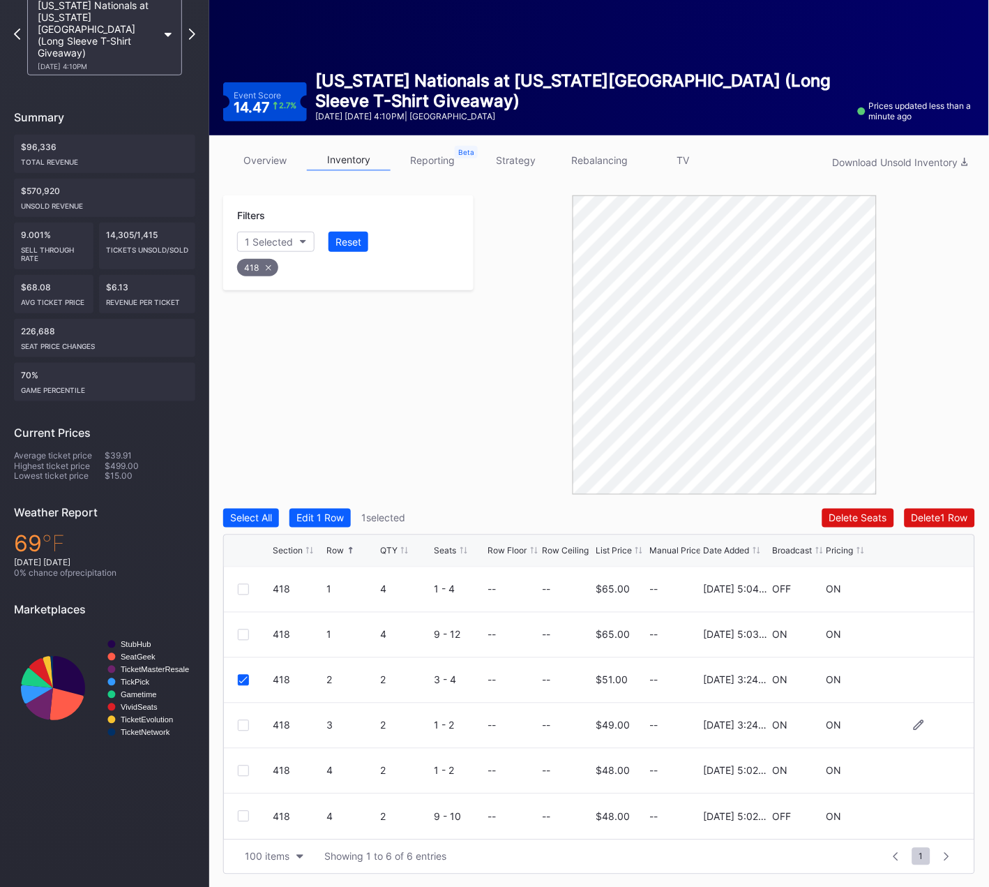
click at [243, 721] on div at bounding box center [243, 725] width 11 height 11
click at [945, 512] on div "Delete 2 Rows" at bounding box center [937, 518] width 62 height 12
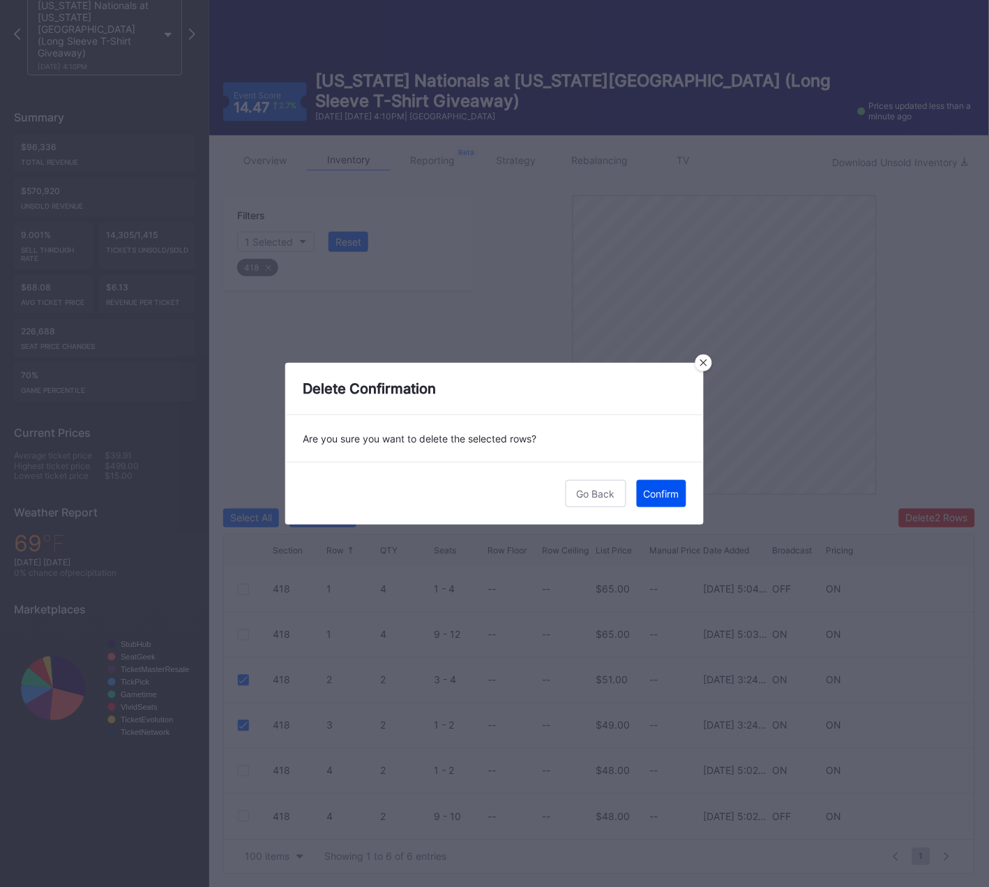
click at [654, 492] on div "Confirm" at bounding box center [662, 494] width 36 height 12
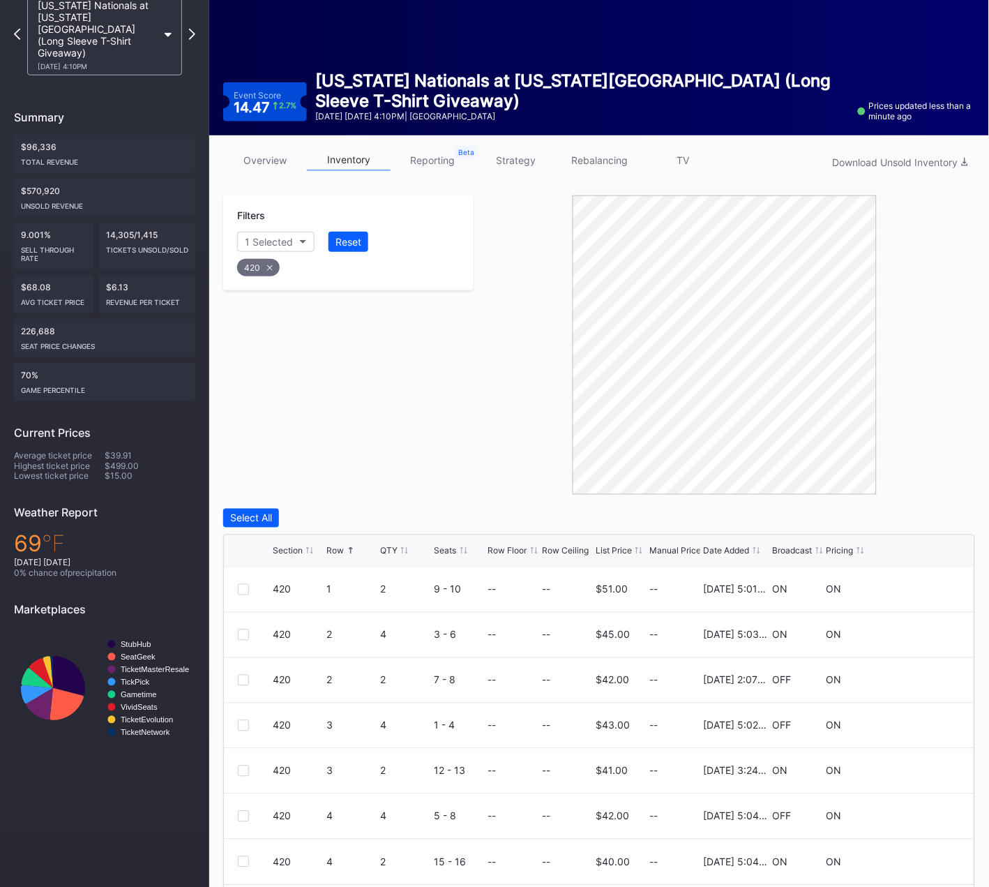
click at [372, 430] on div "Filters 1 Selected Reset 420" at bounding box center [348, 344] width 250 height 299
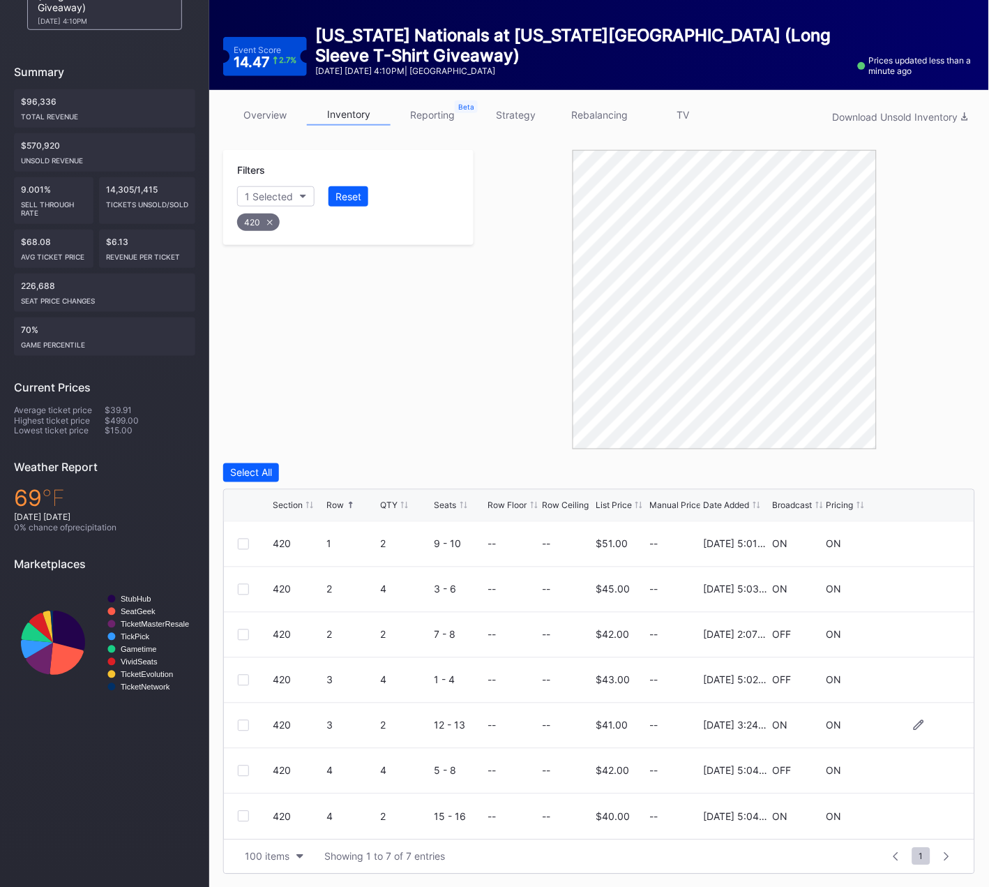
click at [240, 723] on div at bounding box center [243, 725] width 11 height 11
click at [933, 469] on div "Delete 1 Row" at bounding box center [940, 473] width 57 height 12
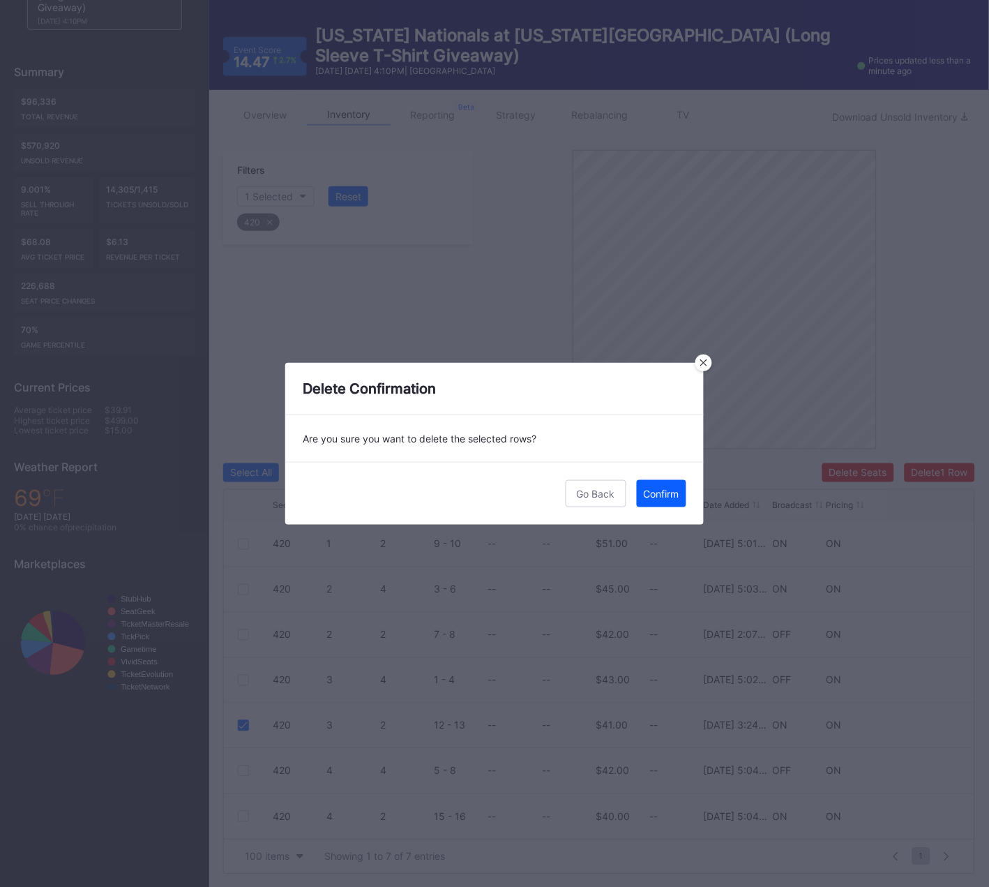
click at [666, 493] on div "Confirm" at bounding box center [662, 494] width 36 height 12
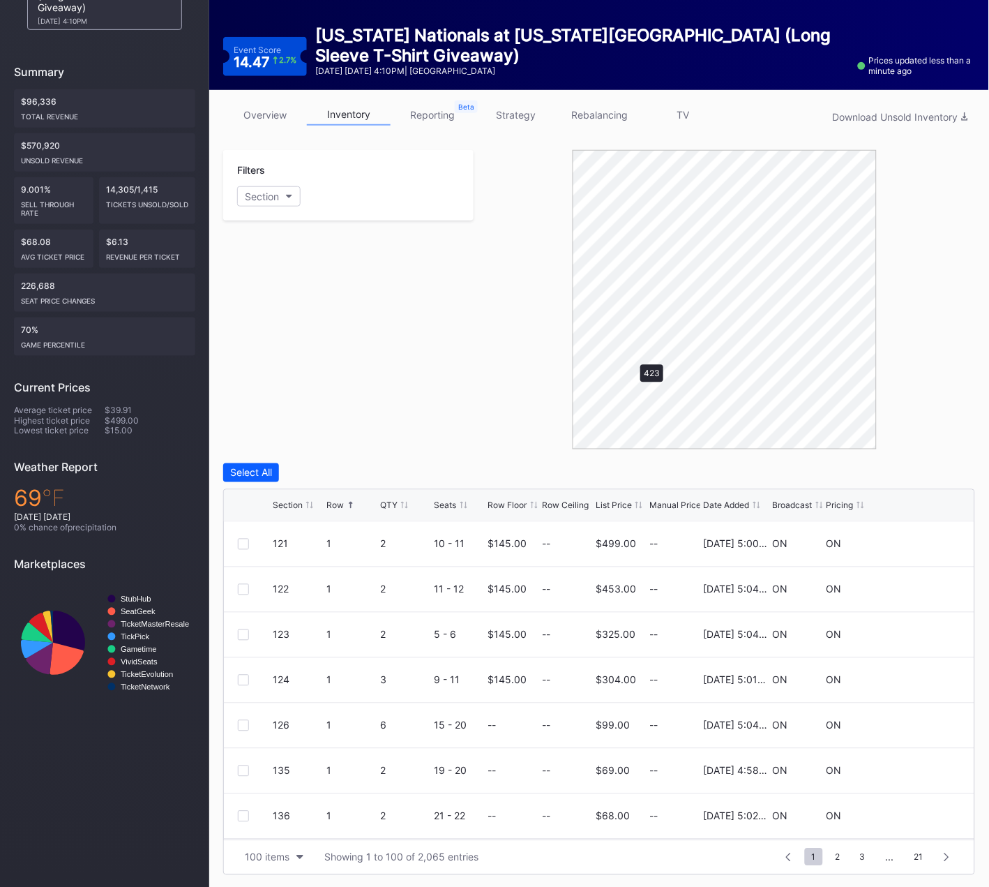
scroll to position [0, 0]
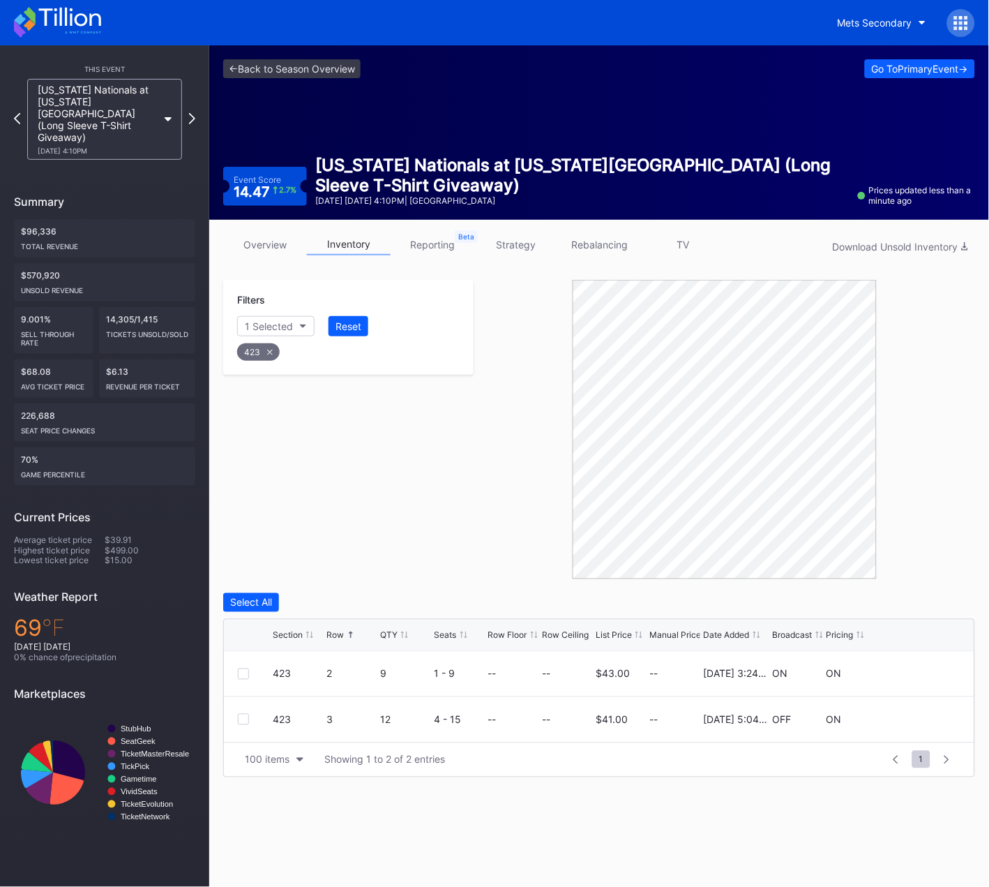
drag, startPoint x: 243, startPoint y: 667, endPoint x: 432, endPoint y: 624, distance: 193.8
click at [243, 668] on div at bounding box center [243, 673] width 11 height 11
click at [942, 601] on div "Delete 1 Row" at bounding box center [940, 602] width 57 height 12
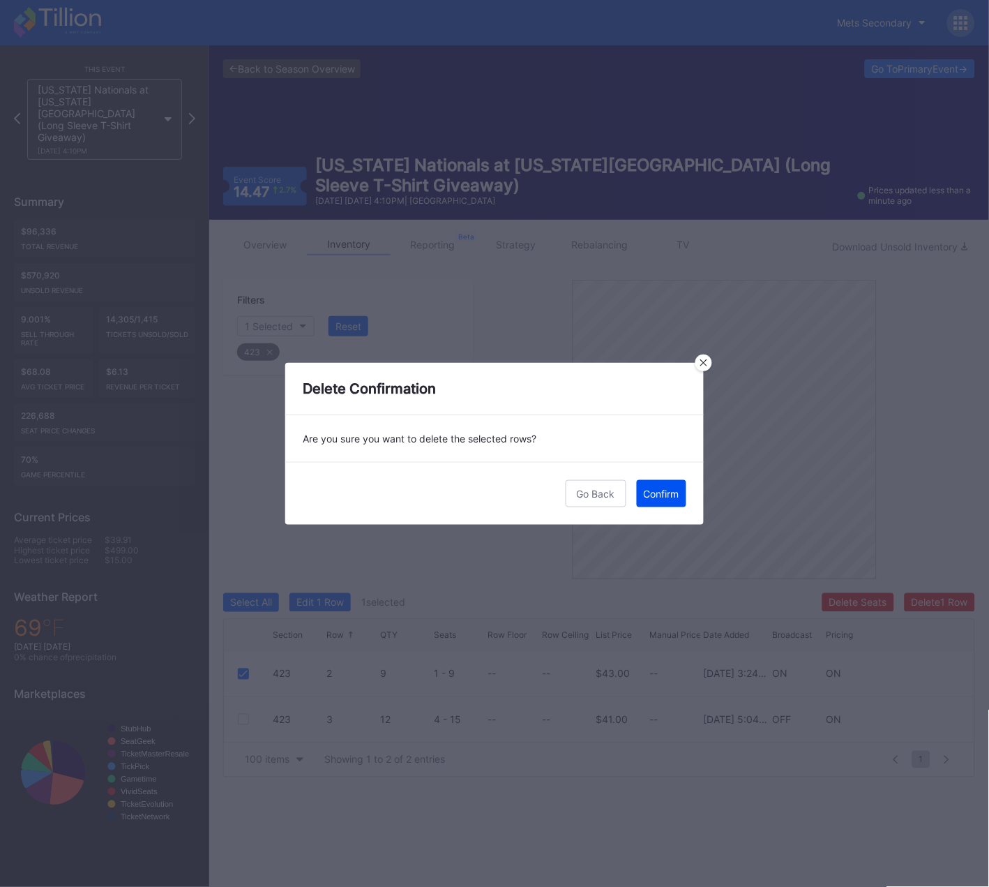
click at [663, 495] on div "Confirm" at bounding box center [662, 494] width 36 height 12
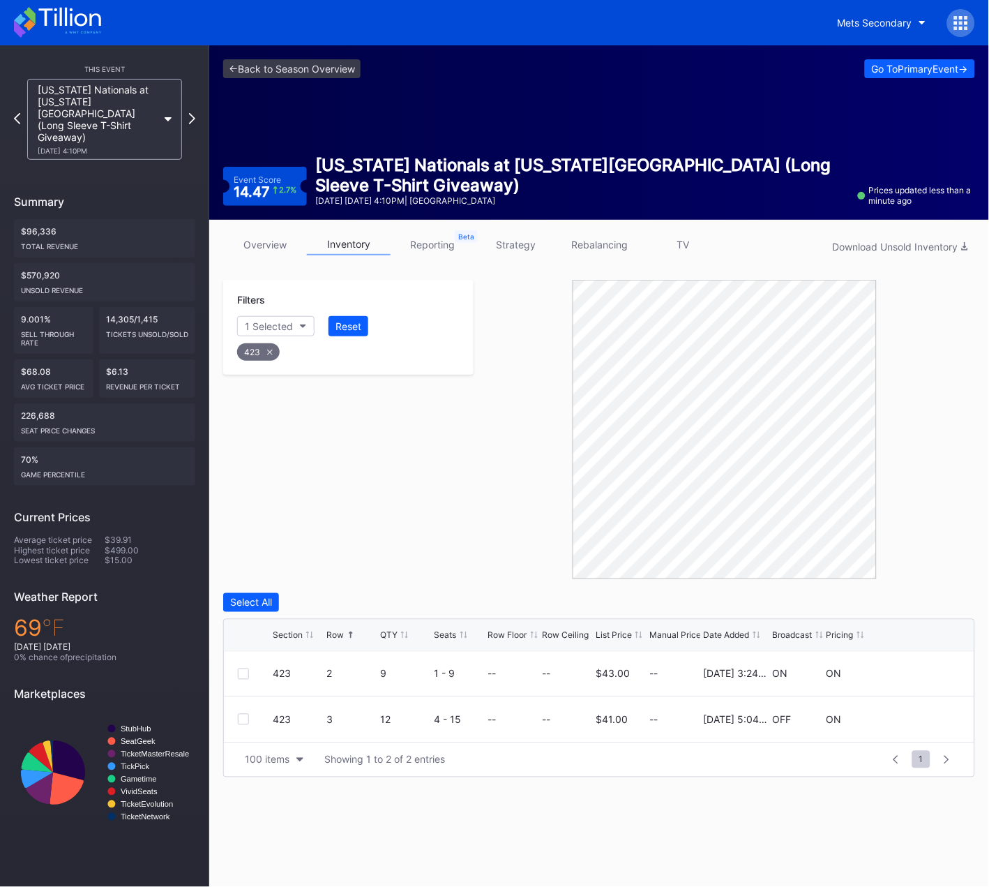
click at [269, 350] on icon at bounding box center [270, 352] width 6 height 6
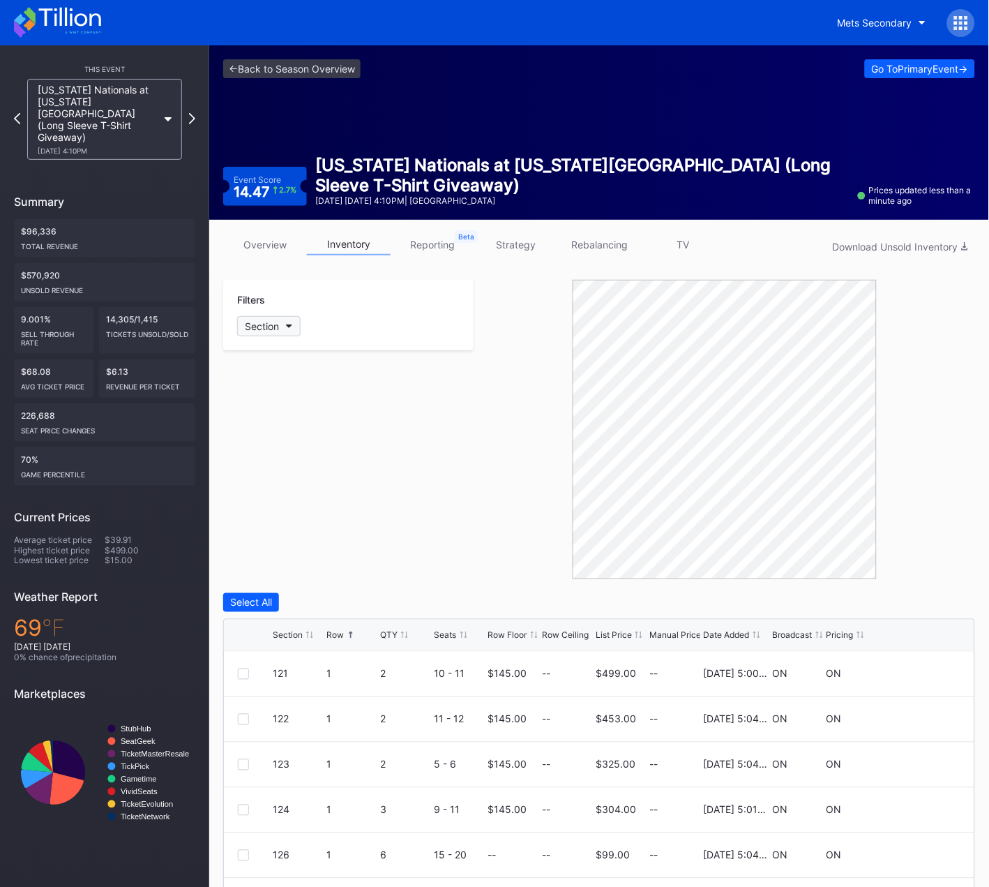
click at [287, 324] on icon "button" at bounding box center [289, 326] width 7 height 4
type input "424"
click at [286, 407] on div "424" at bounding box center [278, 403] width 18 height 12
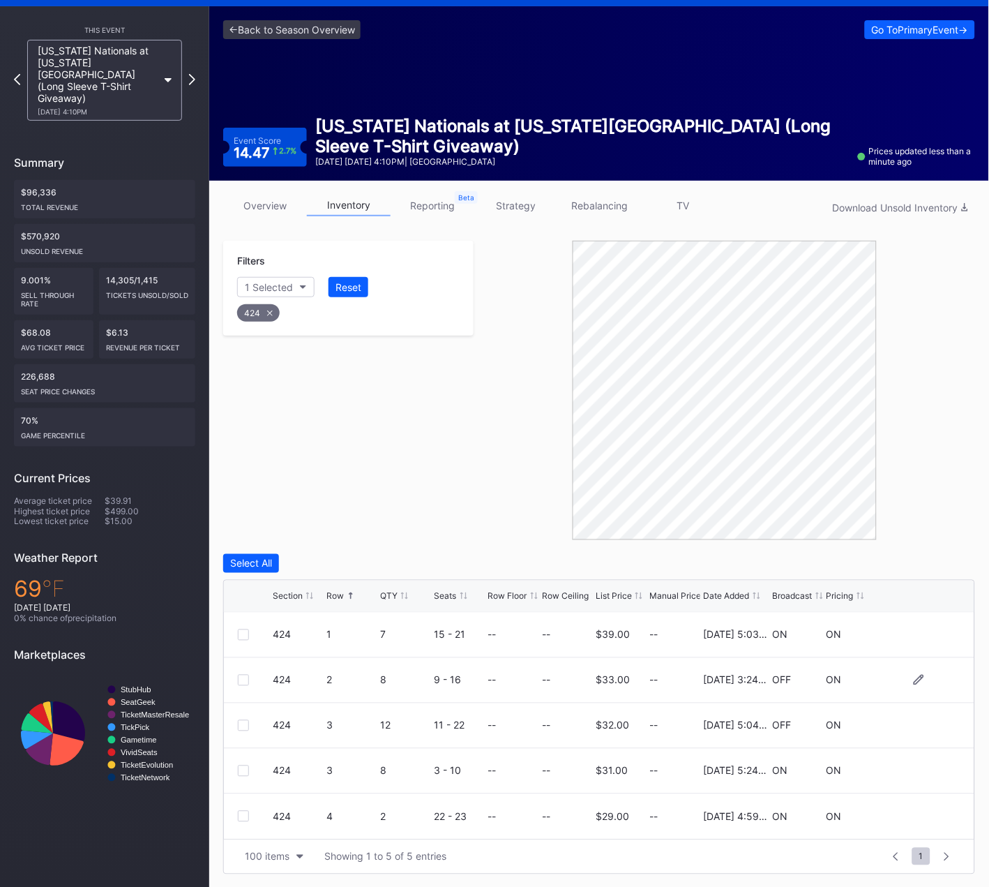
drag, startPoint x: 241, startPoint y: 677, endPoint x: 321, endPoint y: 661, distance: 81.8
click at [241, 677] on div at bounding box center [243, 680] width 11 height 11
click at [941, 558] on div "Delete 1 Row" at bounding box center [940, 563] width 57 height 12
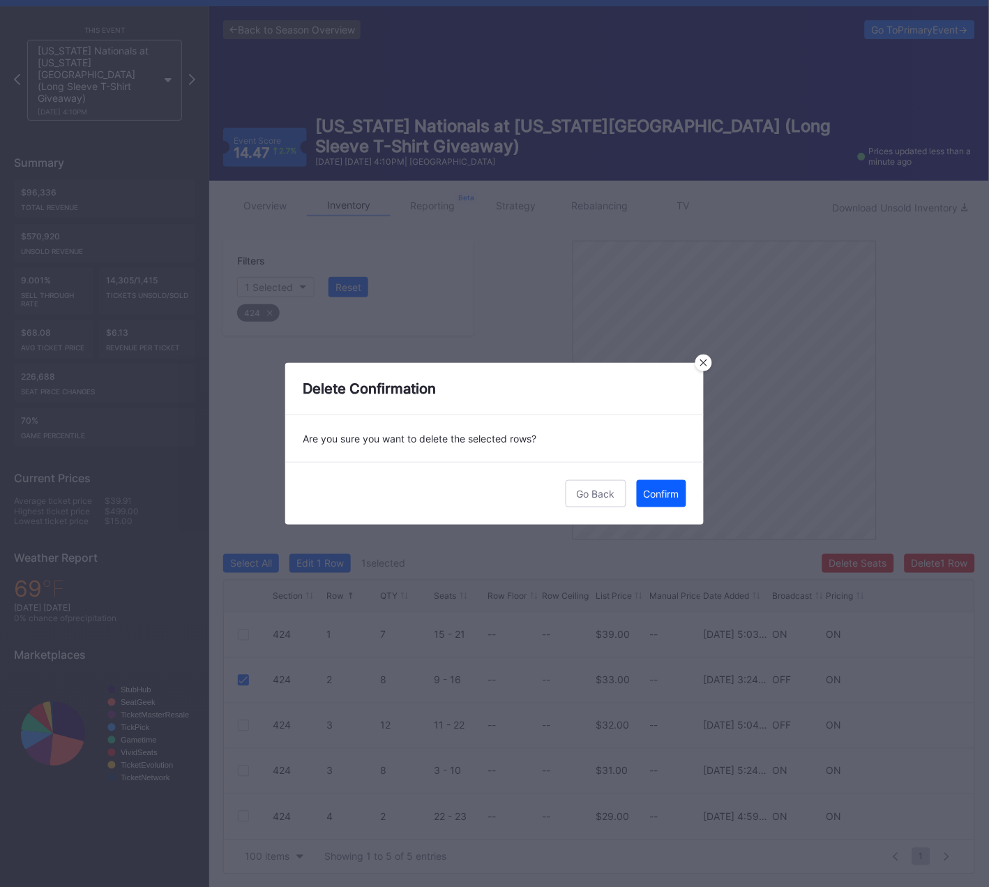
drag, startPoint x: 664, startPoint y: 489, endPoint x: 128, endPoint y: 506, distance: 536.7
click at [664, 489] on div "Confirm" at bounding box center [662, 494] width 36 height 12
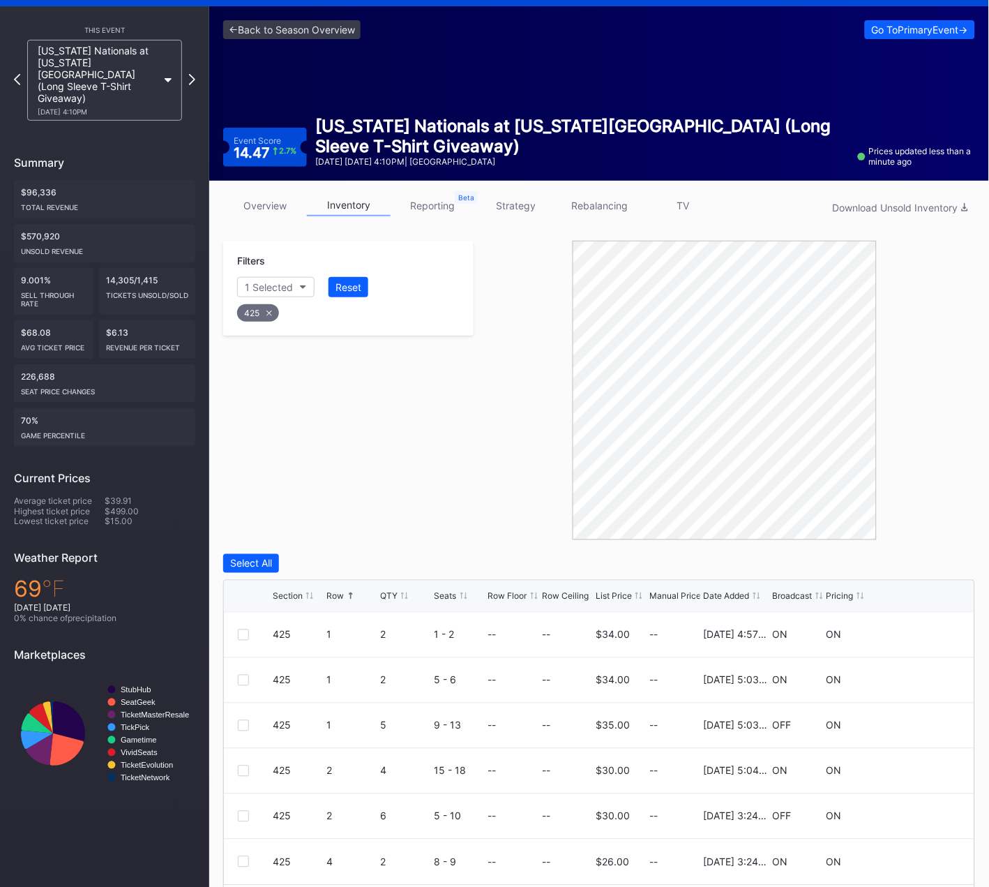
scroll to position [84, 0]
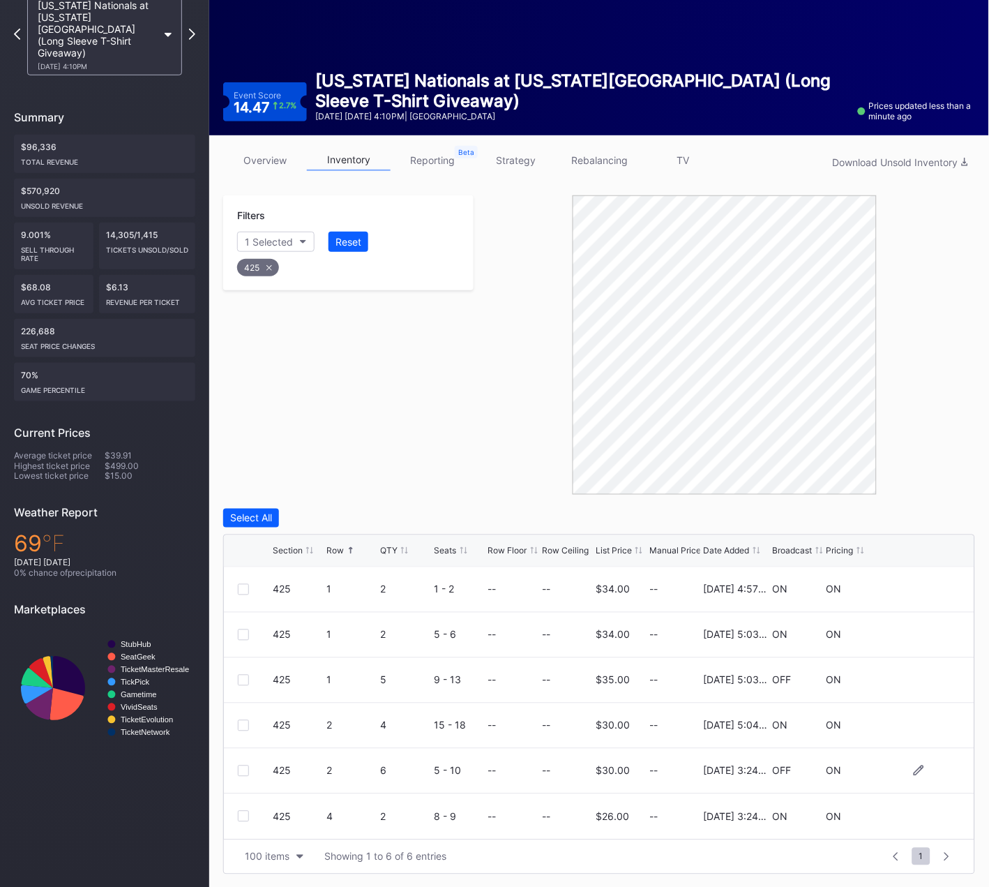
click at [240, 769] on div at bounding box center [243, 770] width 11 height 11
click at [243, 812] on div at bounding box center [243, 816] width 11 height 11
click at [952, 527] on div "Select All Edit 2 Rows 2 selected Delete 2 Rows Section Row QTY Seats Row Floor…" at bounding box center [599, 692] width 752 height 366
click at [937, 513] on div "Delete 2 Rows" at bounding box center [937, 518] width 62 height 12
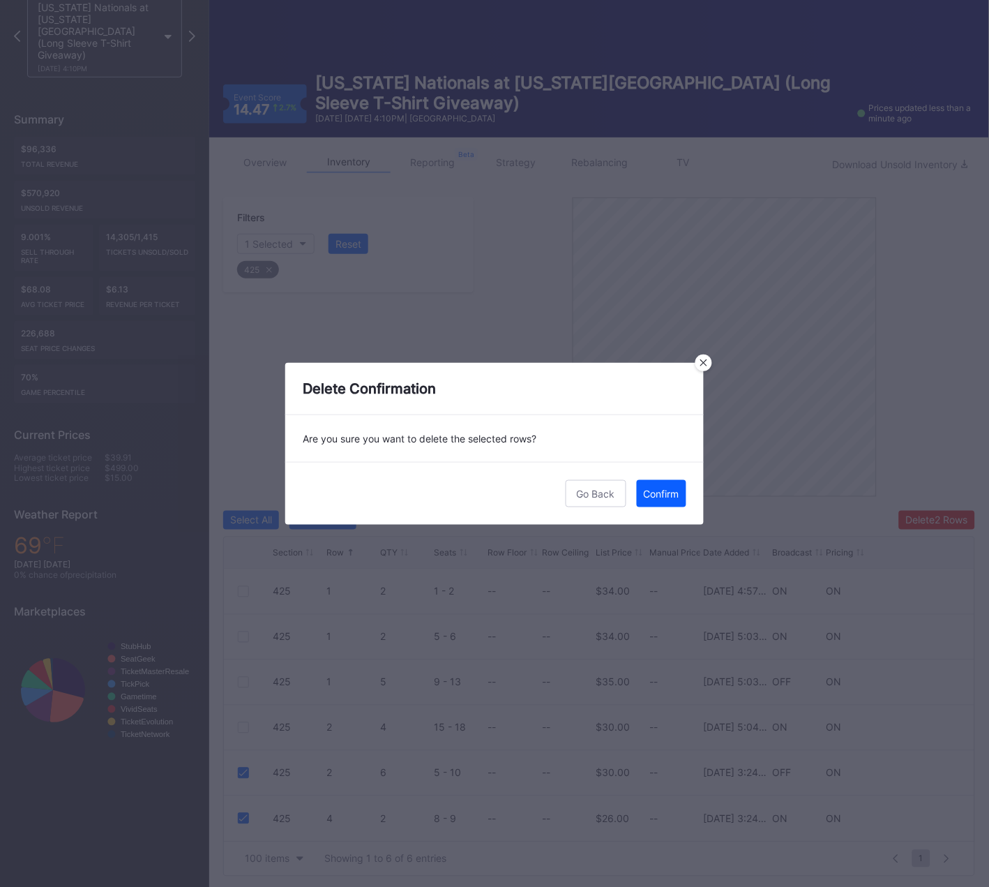
click at [679, 499] on button "Confirm" at bounding box center [662, 493] width 50 height 27
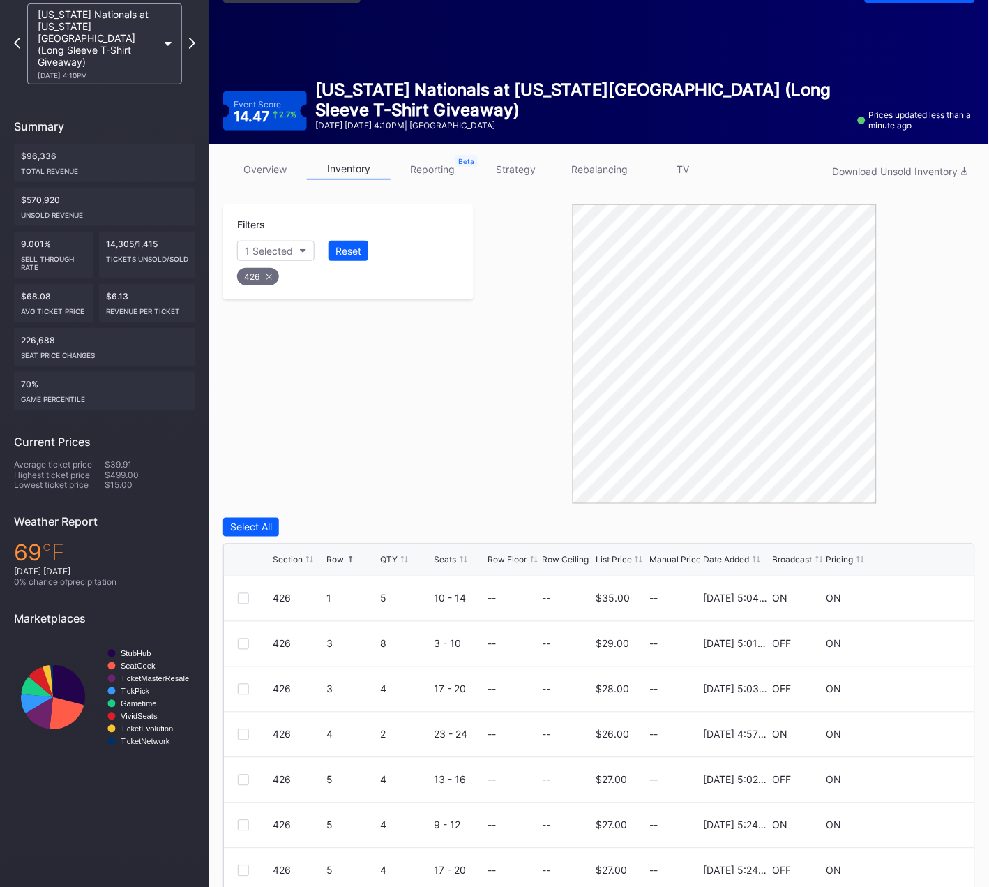
click at [416, 421] on div "Filters 1 Selected Reset 426" at bounding box center [348, 353] width 250 height 299
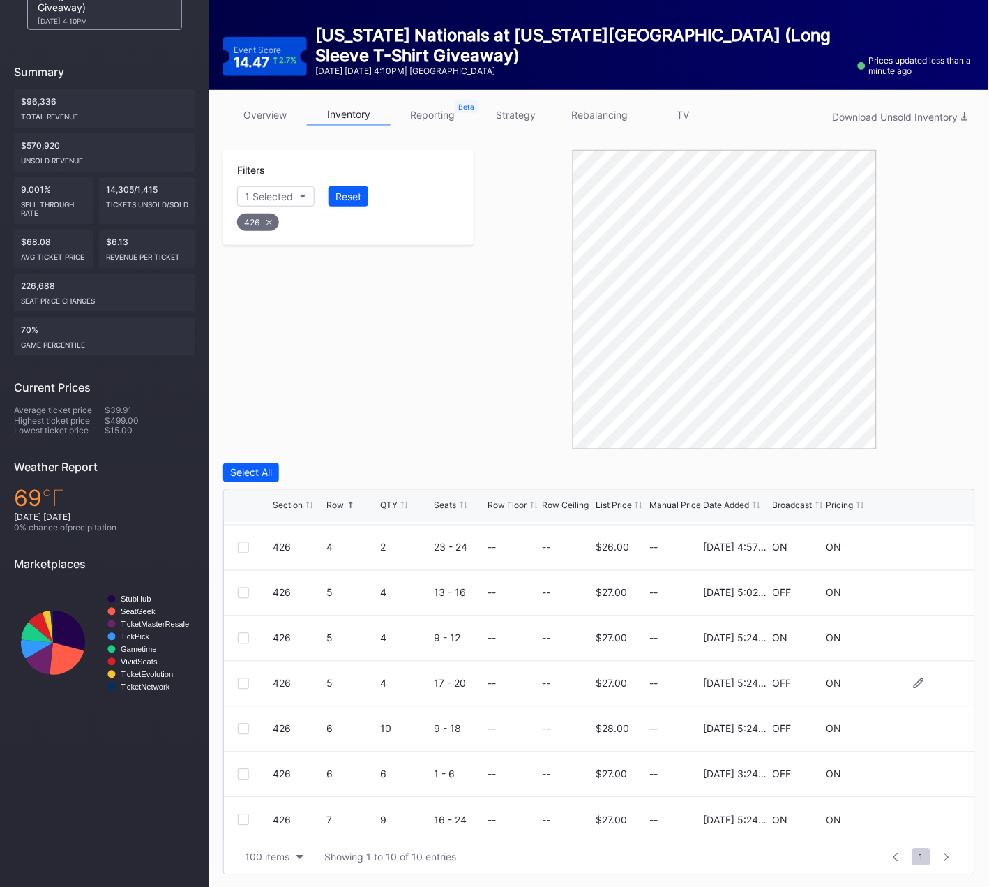
scroll to position [135, 0]
click at [246, 769] on div at bounding box center [243, 771] width 11 height 11
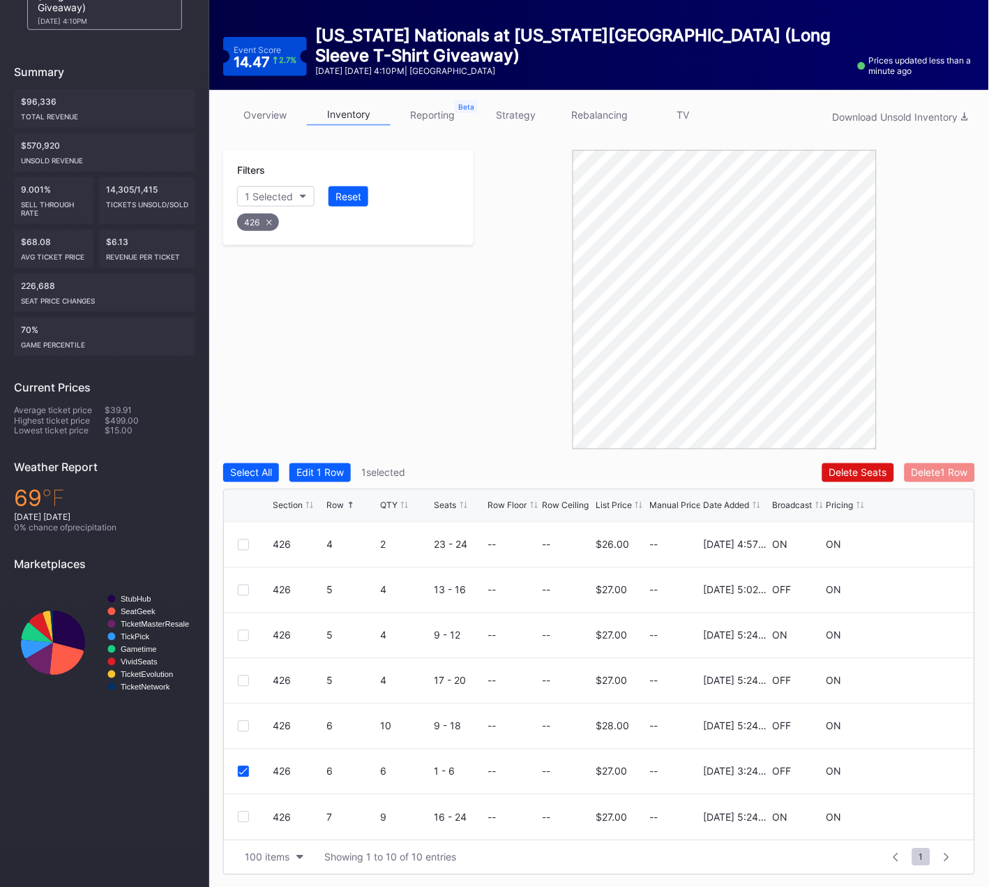
click at [937, 469] on div "Delete 1 Row" at bounding box center [940, 473] width 57 height 12
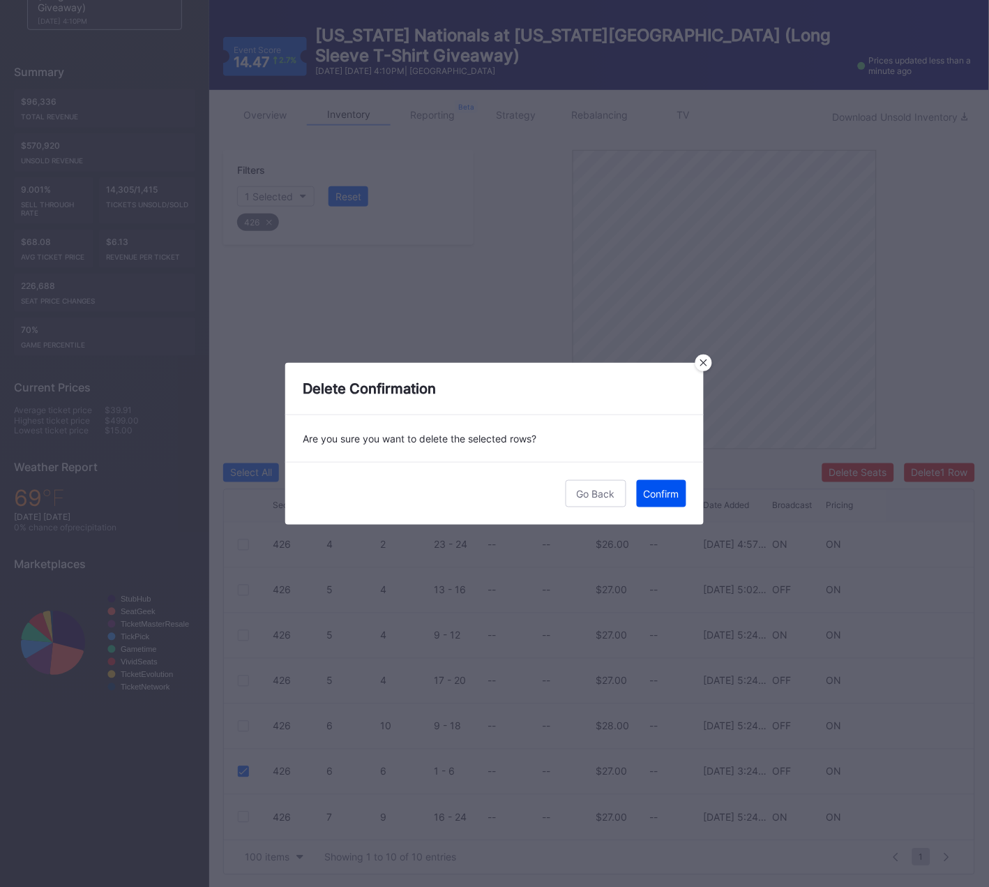
click at [659, 497] on div "Confirm" at bounding box center [662, 494] width 36 height 12
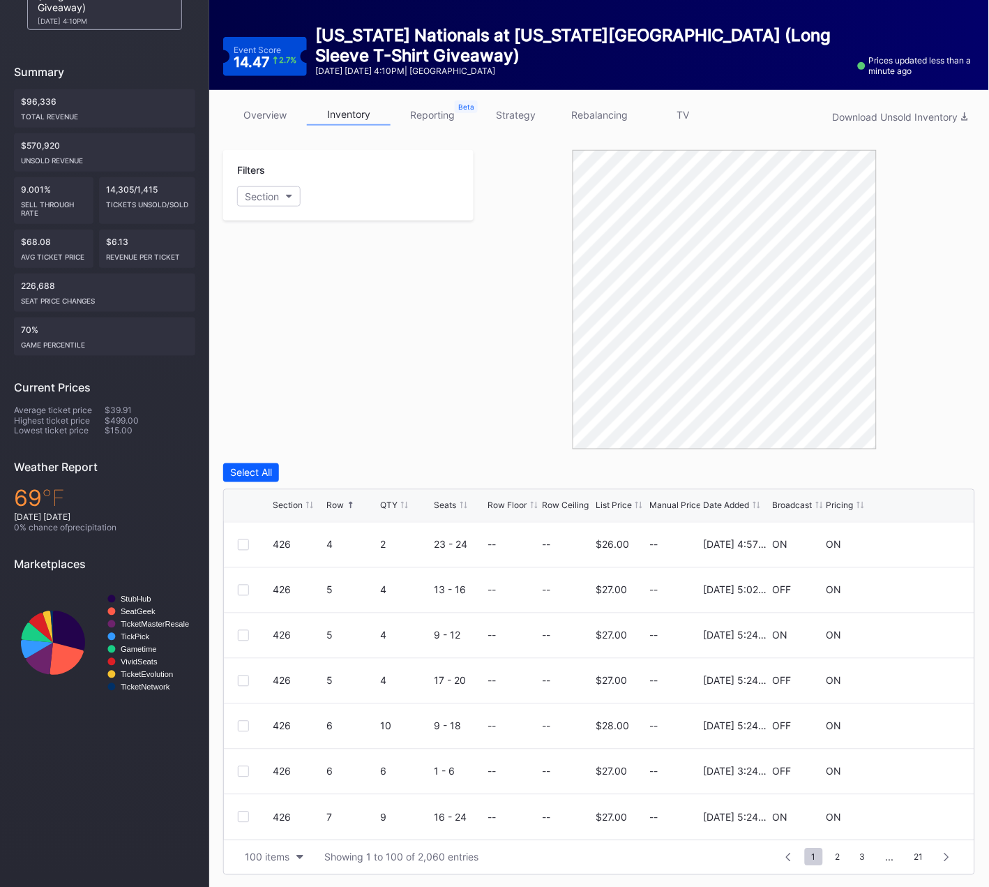
scroll to position [0, 0]
click at [242, 724] on div at bounding box center [243, 725] width 11 height 11
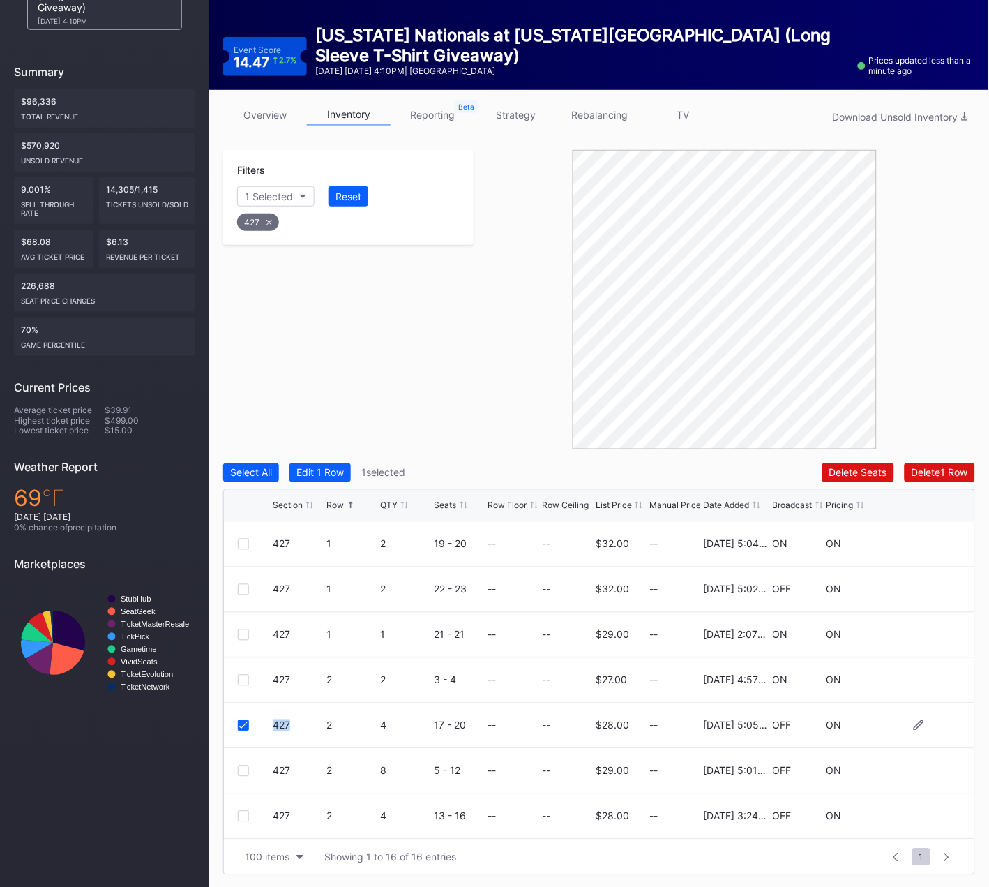
drag, startPoint x: 242, startPoint y: 724, endPoint x: 242, endPoint y: 742, distance: 17.4
click at [242, 724] on icon at bounding box center [243, 725] width 8 height 7
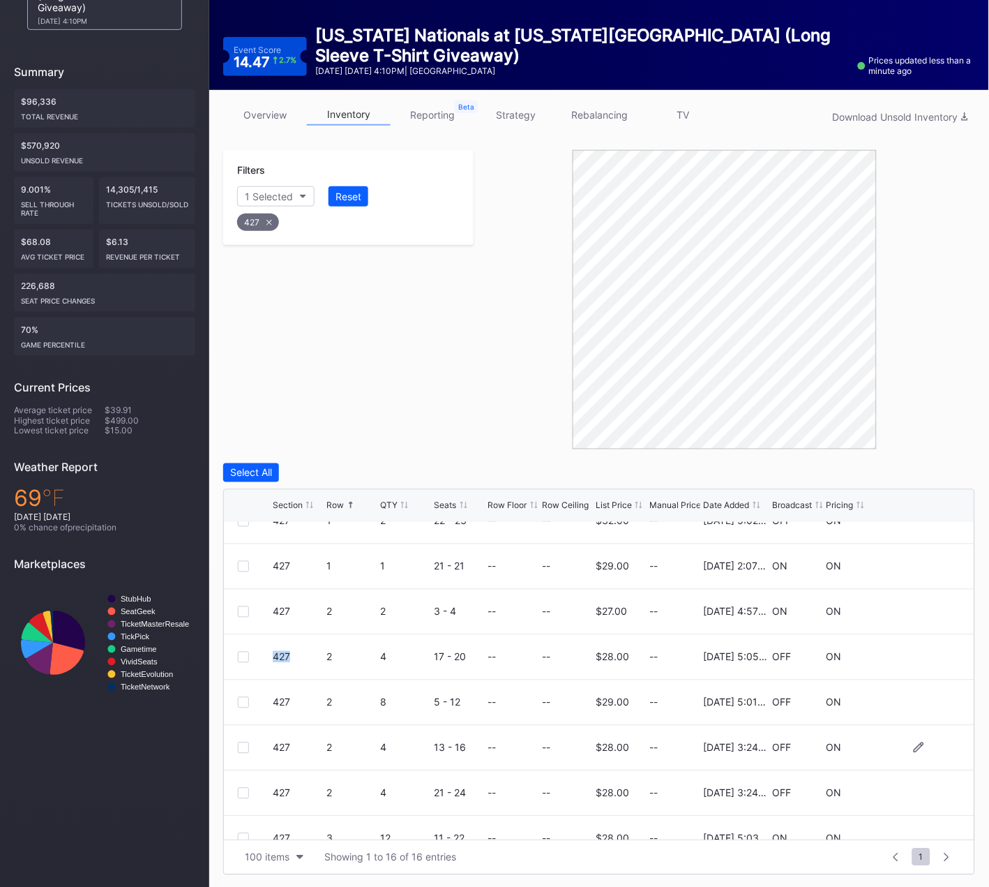
scroll to position [84, 0]
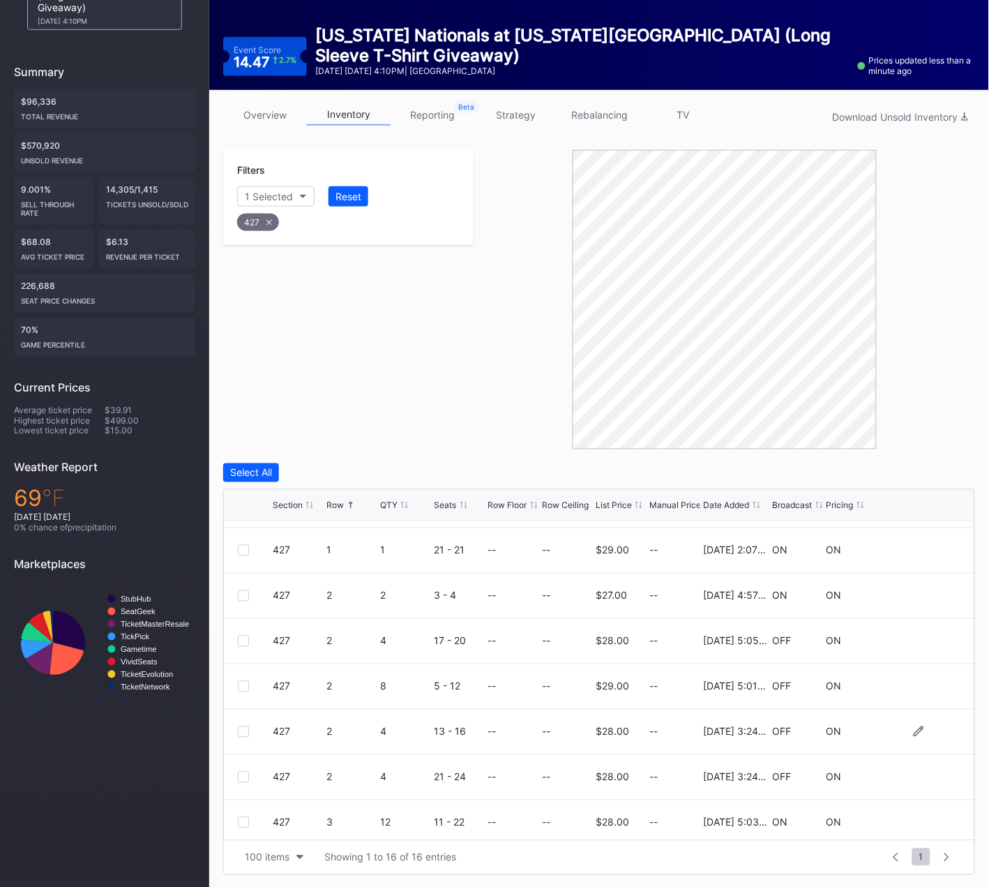
click at [241, 732] on div at bounding box center [243, 731] width 11 height 11
click at [248, 772] on div at bounding box center [243, 777] width 11 height 11
click at [922, 467] on div "Delete 2 Rows" at bounding box center [937, 473] width 62 height 12
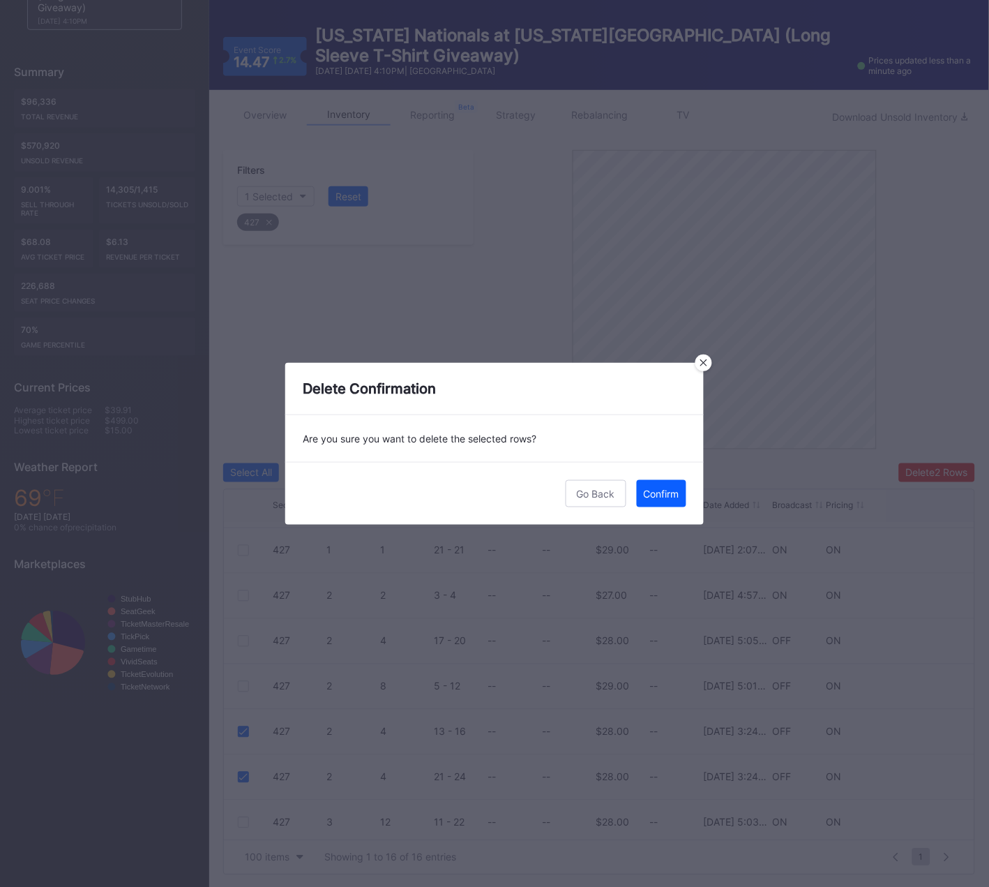
click at [653, 488] on div "Confirm" at bounding box center [662, 494] width 36 height 12
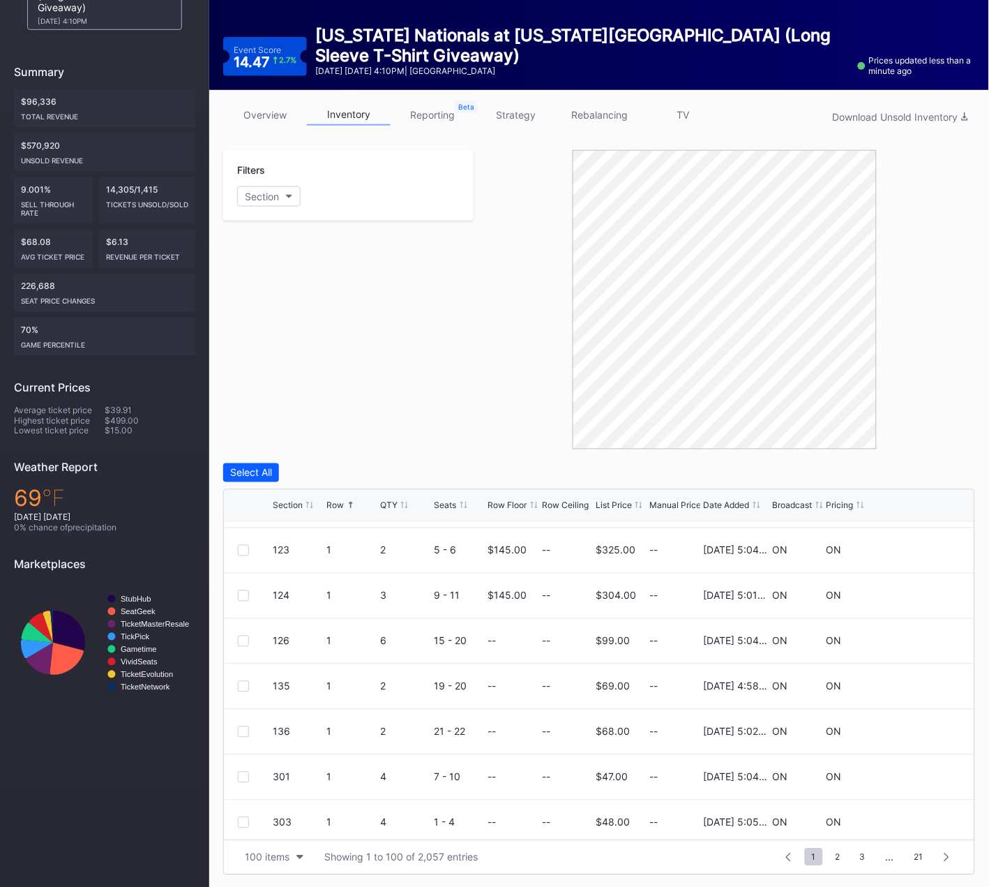
scroll to position [0, 0]
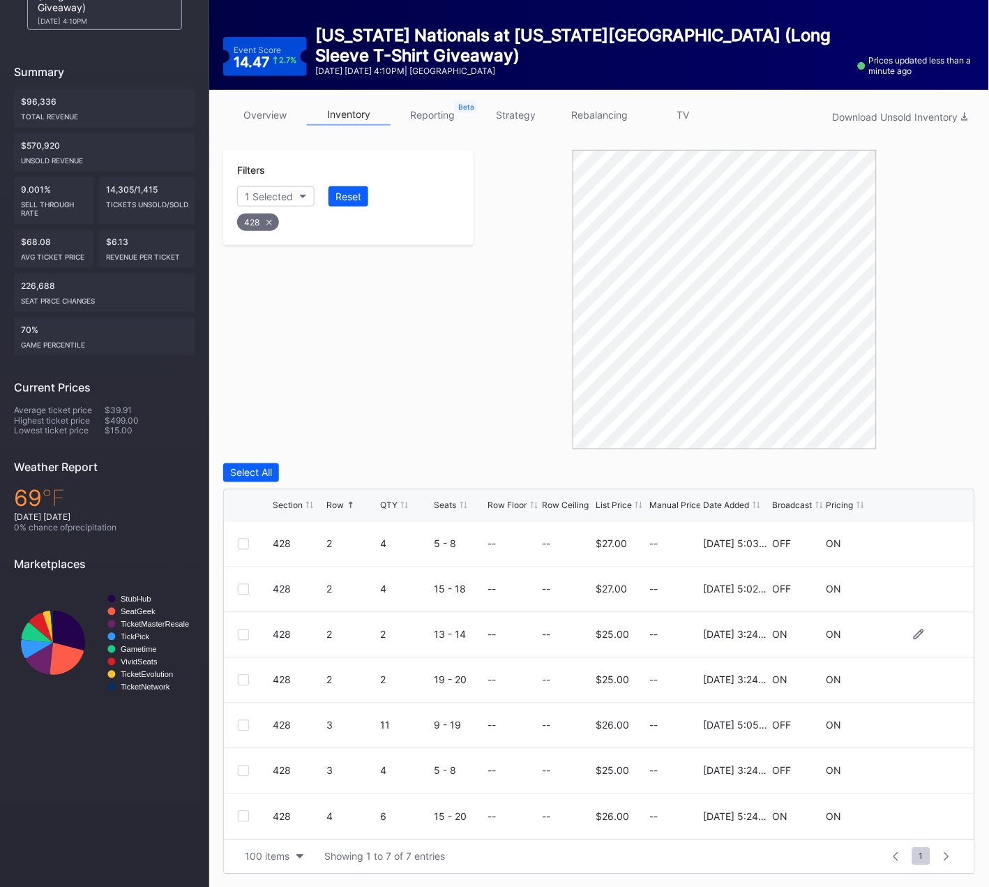
click at [242, 631] on div at bounding box center [243, 634] width 11 height 11
click at [243, 679] on div at bounding box center [243, 680] width 11 height 11
click at [245, 769] on div at bounding box center [243, 770] width 11 height 11
click at [907, 470] on div "Delete 3 Rows" at bounding box center [936, 473] width 63 height 12
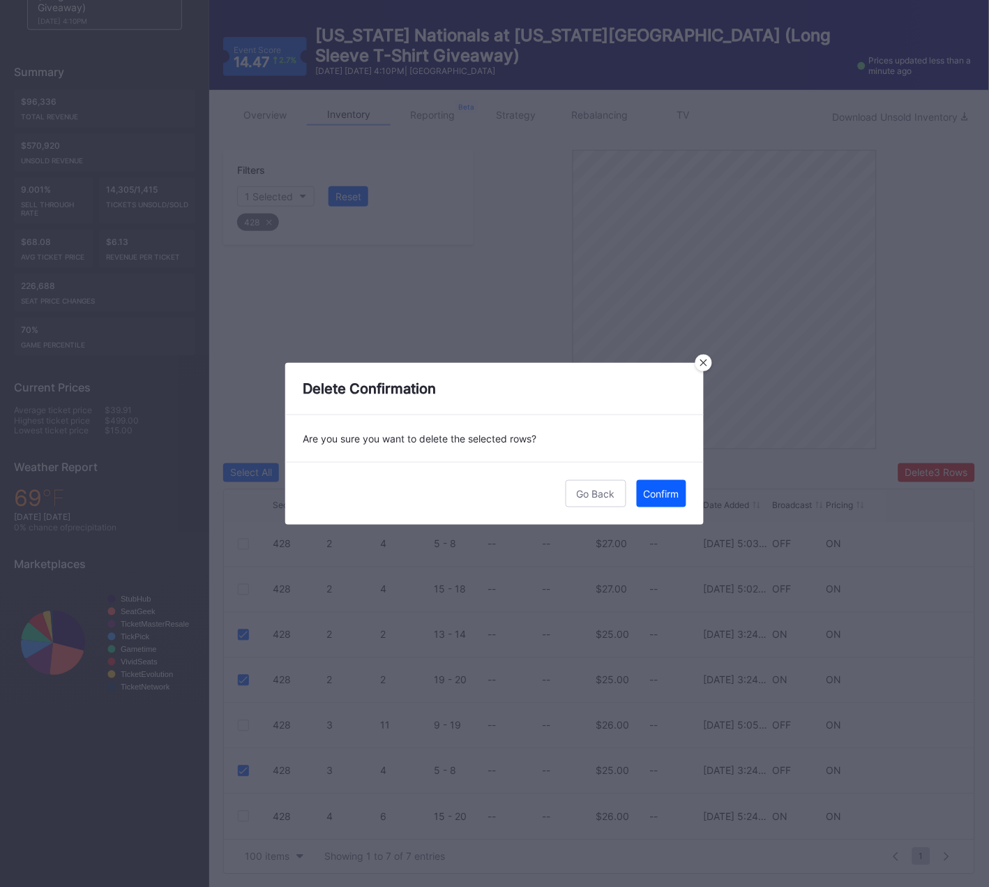
drag, startPoint x: 665, startPoint y: 495, endPoint x: 26, endPoint y: 495, distance: 639.0
click at [665, 495] on div "Confirm" at bounding box center [662, 494] width 36 height 12
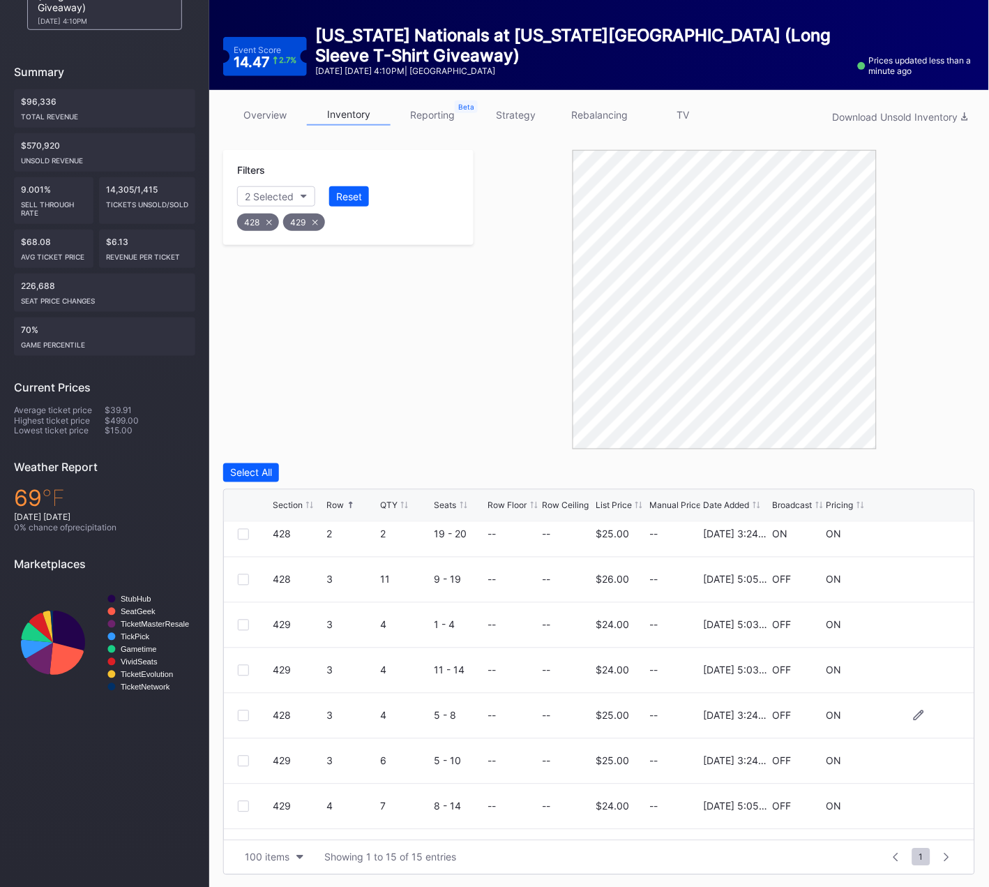
scroll to position [284, 0]
click at [242, 755] on div at bounding box center [243, 758] width 11 height 11
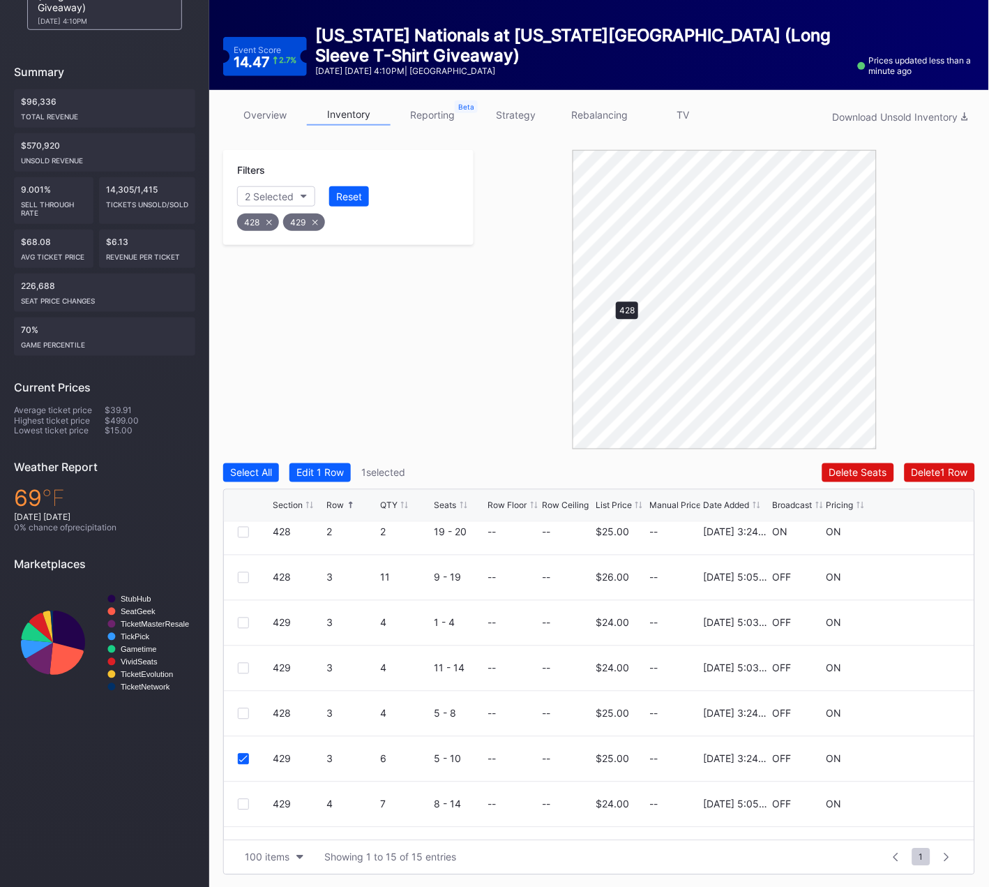
scroll to position [0, 0]
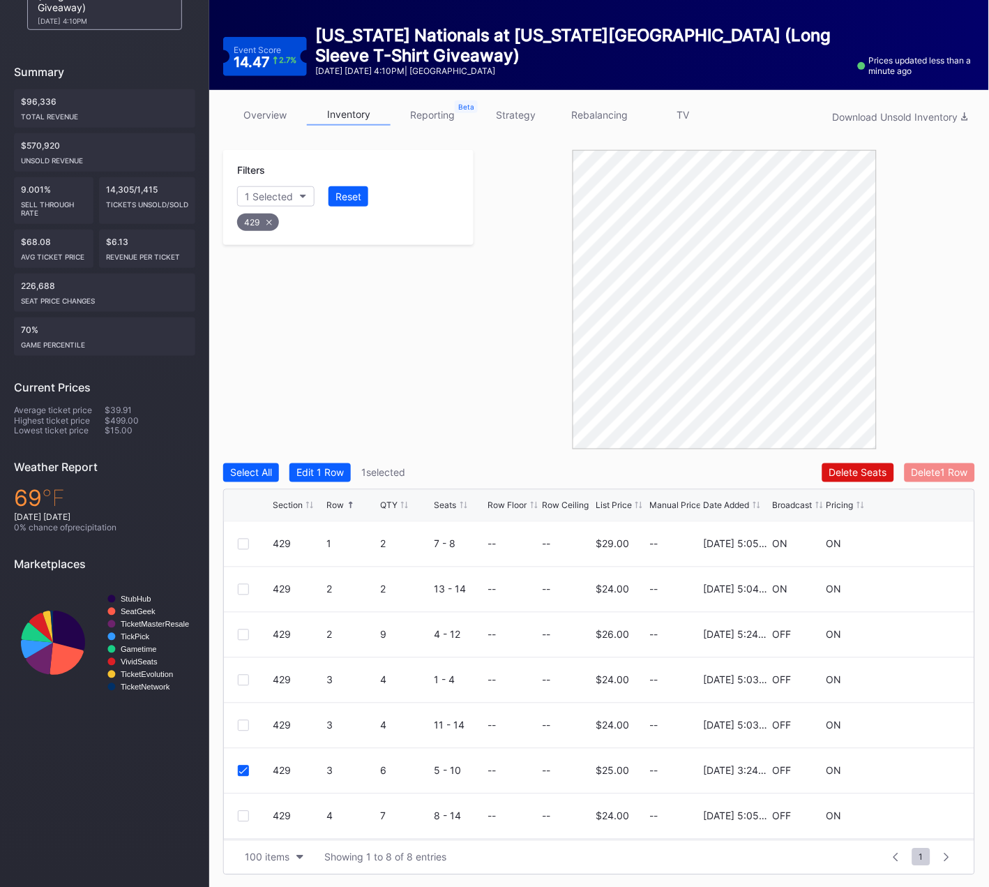
click at [942, 472] on div "Delete 1 Row" at bounding box center [940, 473] width 57 height 12
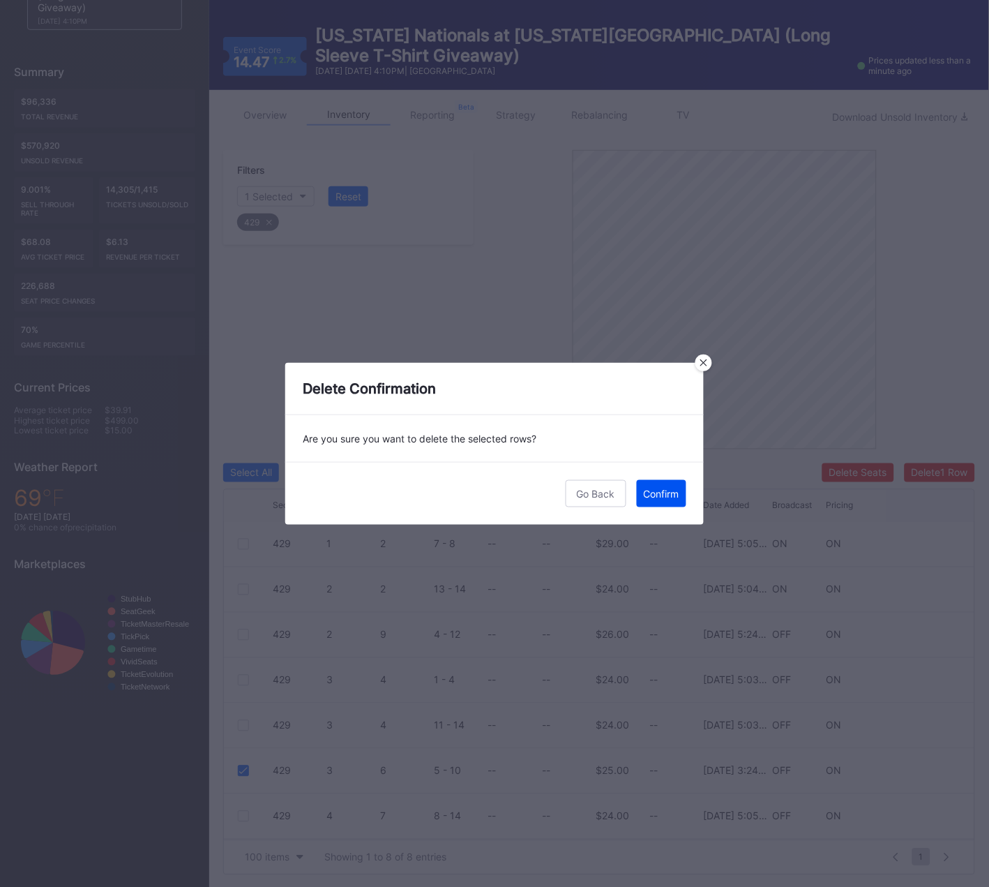
click at [670, 496] on div "Confirm" at bounding box center [662, 494] width 36 height 12
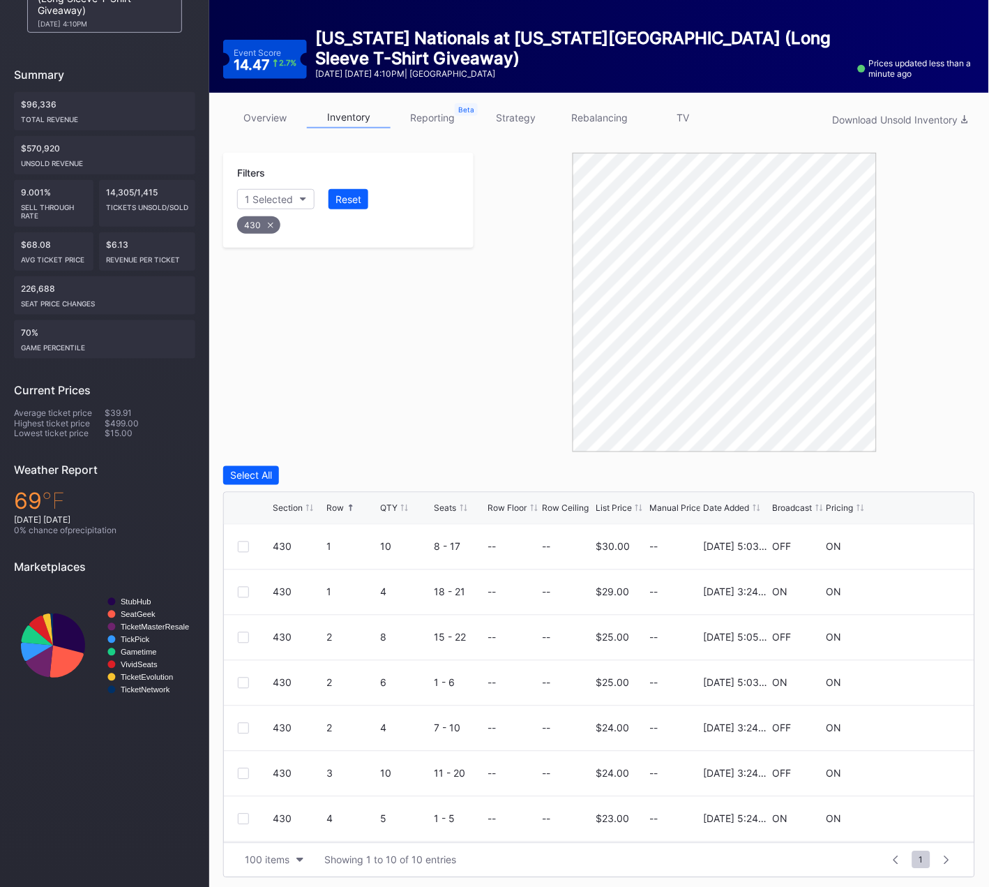
scroll to position [130, 0]
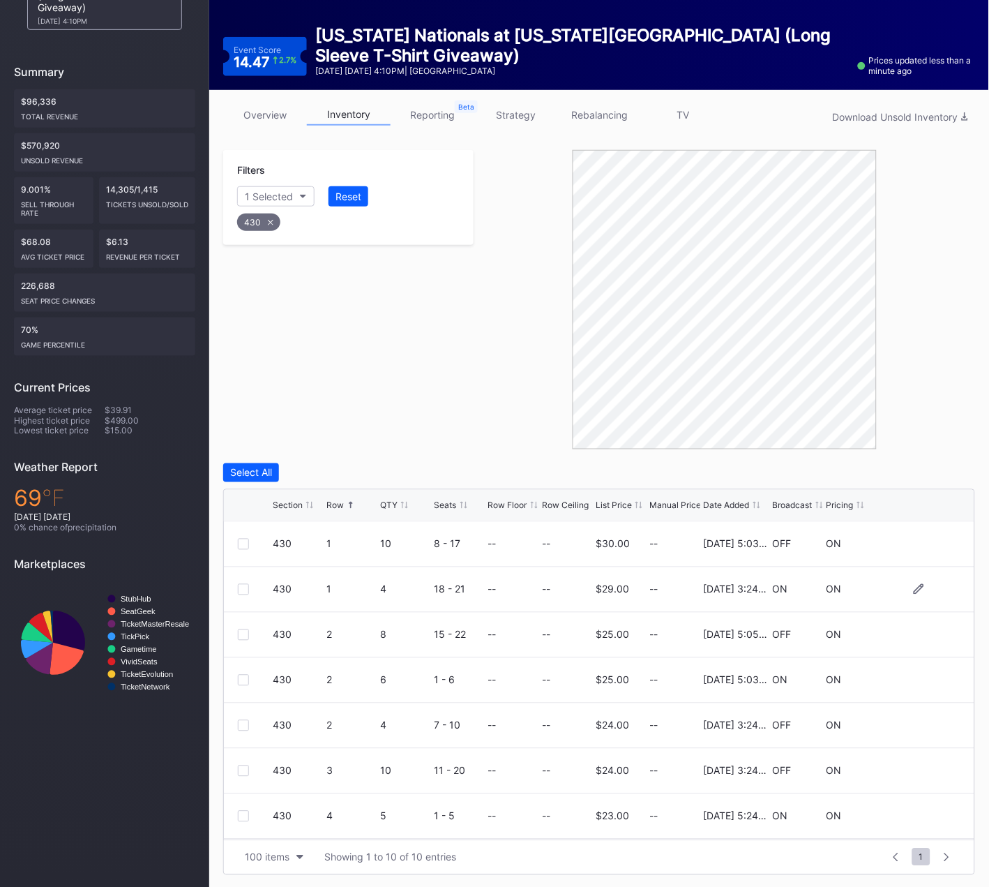
click at [241, 589] on div at bounding box center [243, 589] width 11 height 11
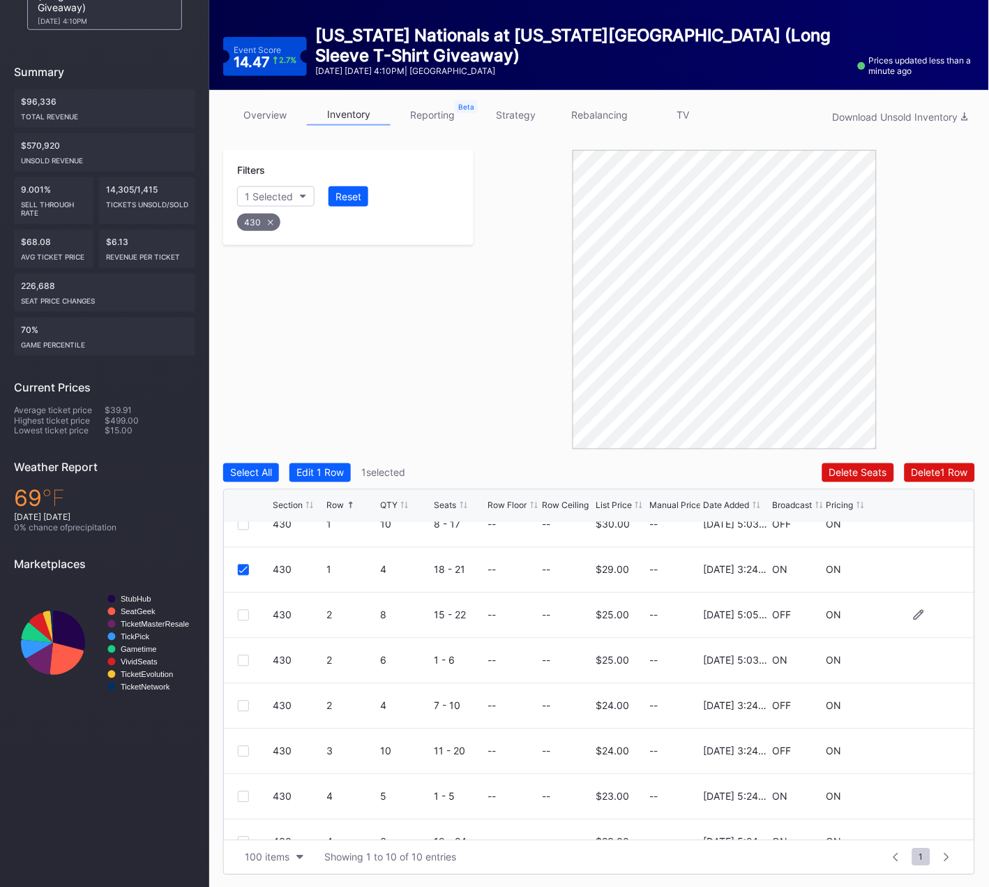
scroll to position [22, 0]
click at [246, 699] on div at bounding box center [243, 703] width 11 height 11
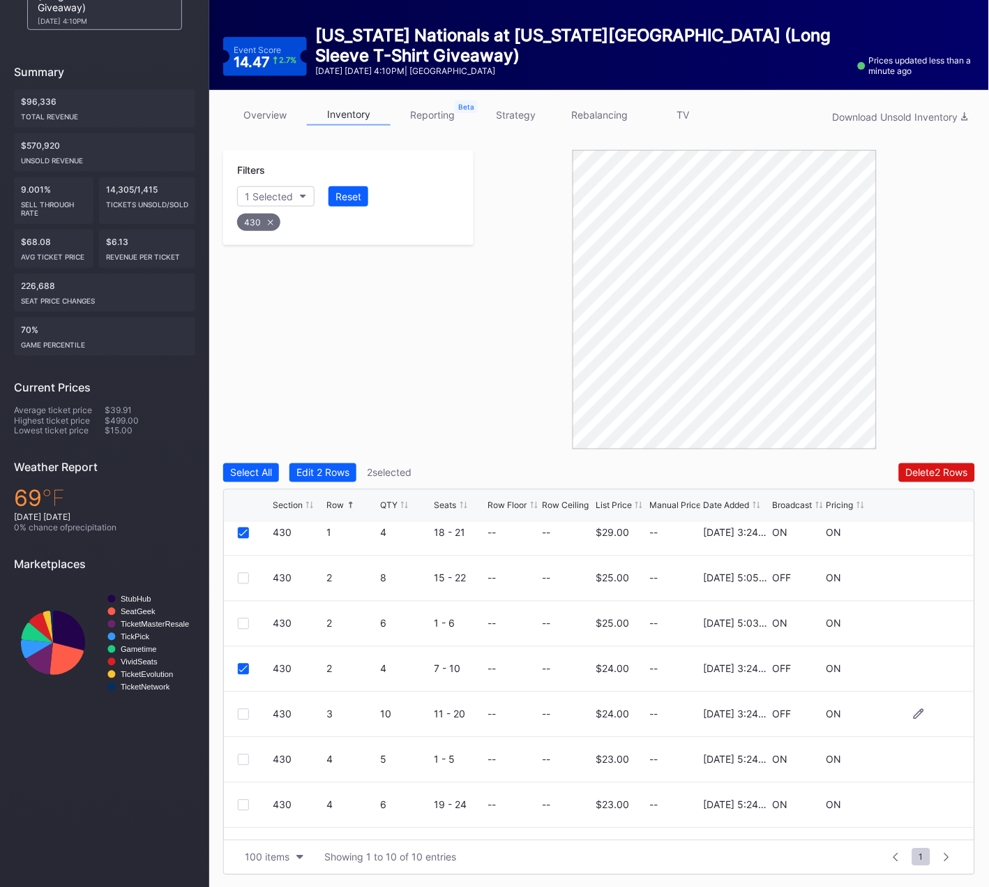
scroll to position [78, 0]
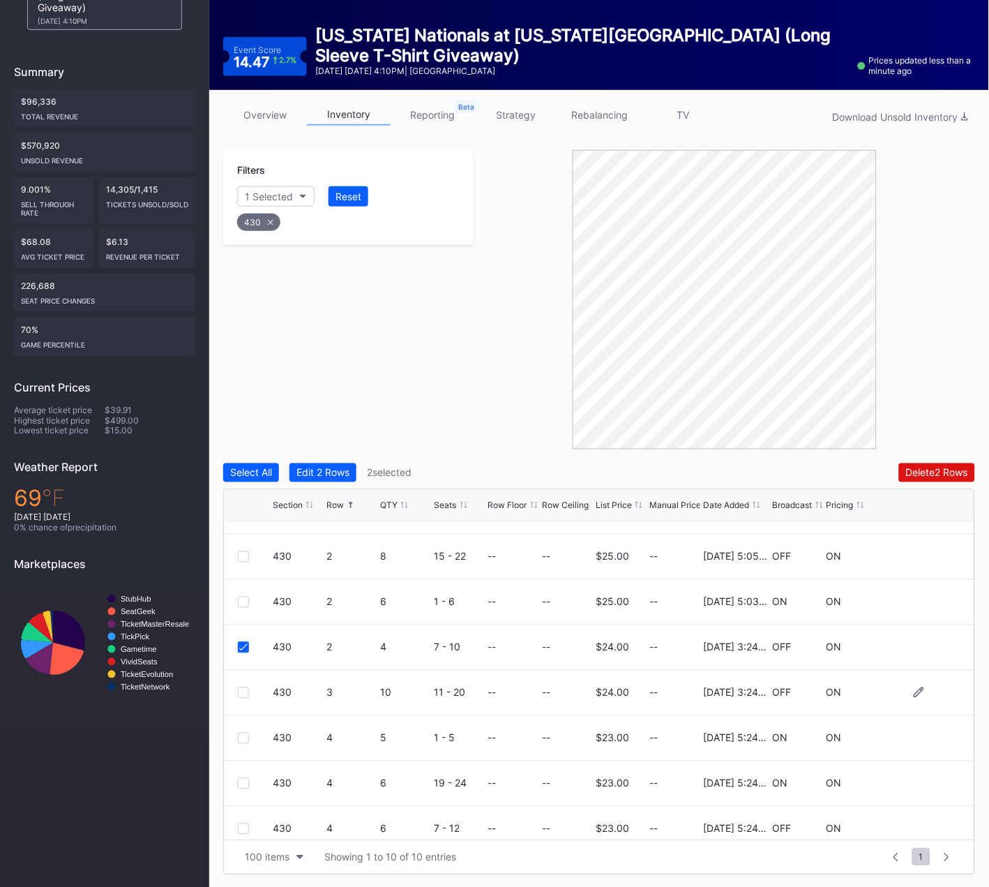
click at [246, 692] on div at bounding box center [243, 692] width 11 height 11
click at [929, 467] on div "Delete 3 Rows" at bounding box center [936, 473] width 63 height 12
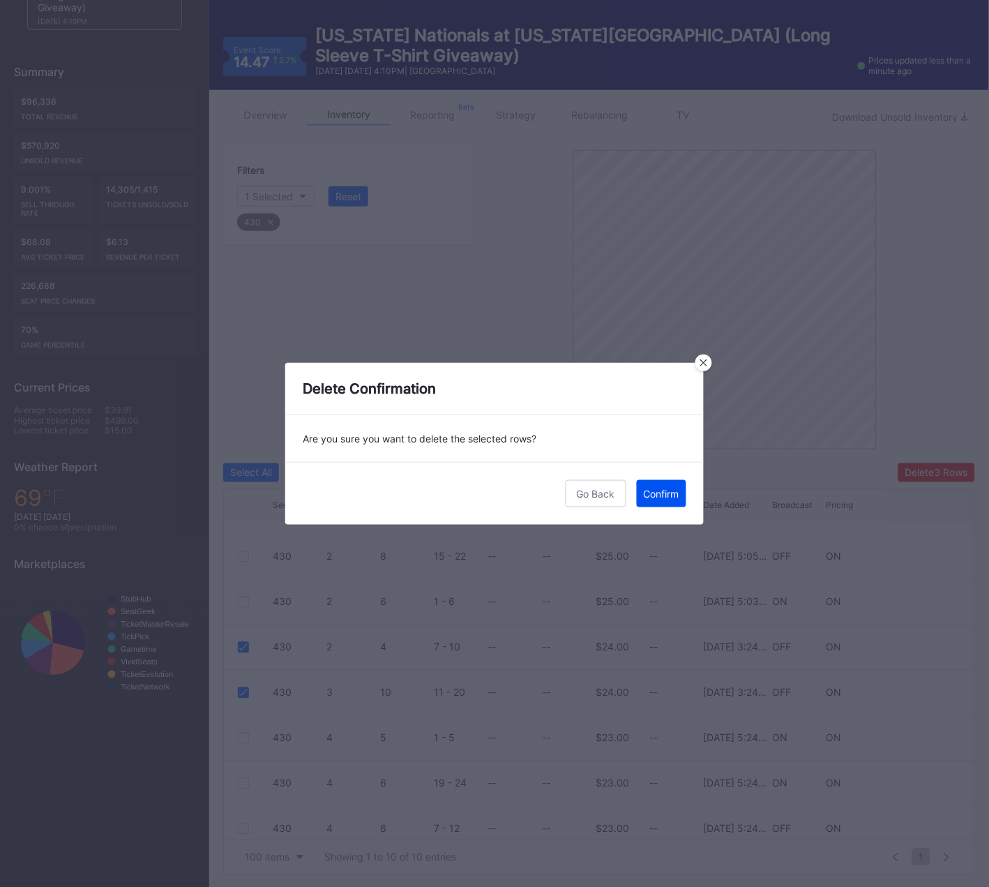
click at [649, 493] on div "Confirm" at bounding box center [662, 494] width 36 height 12
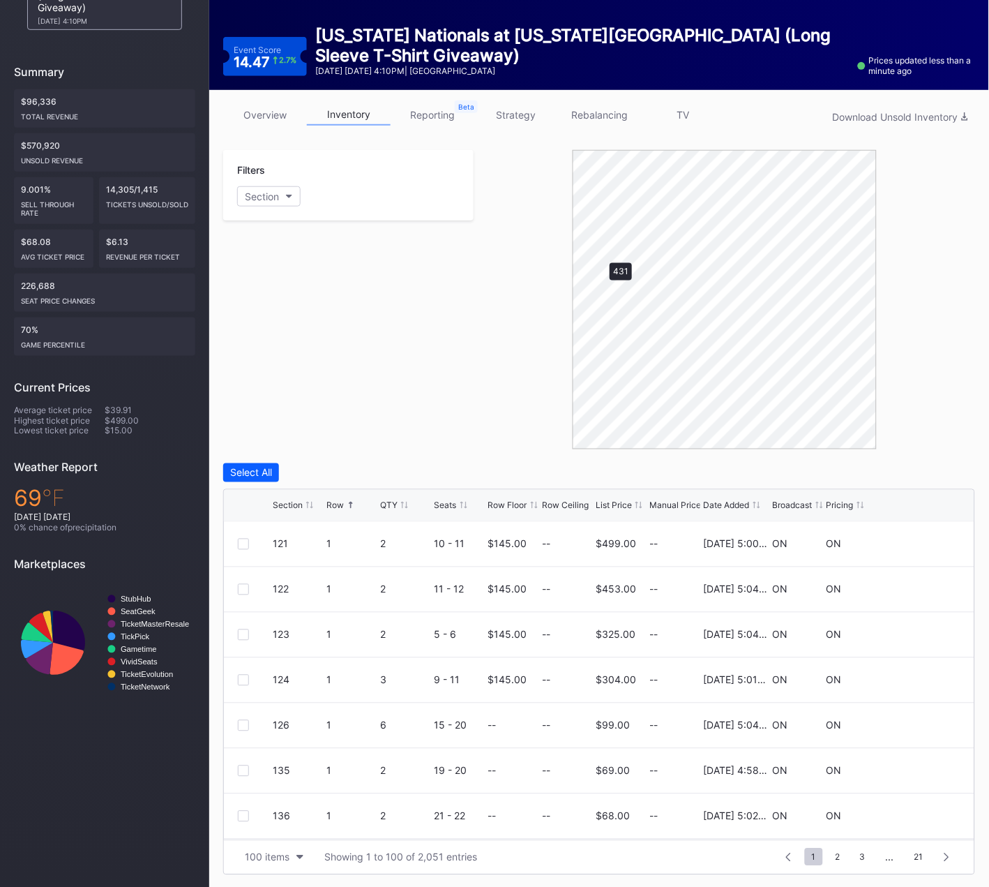
scroll to position [84, 0]
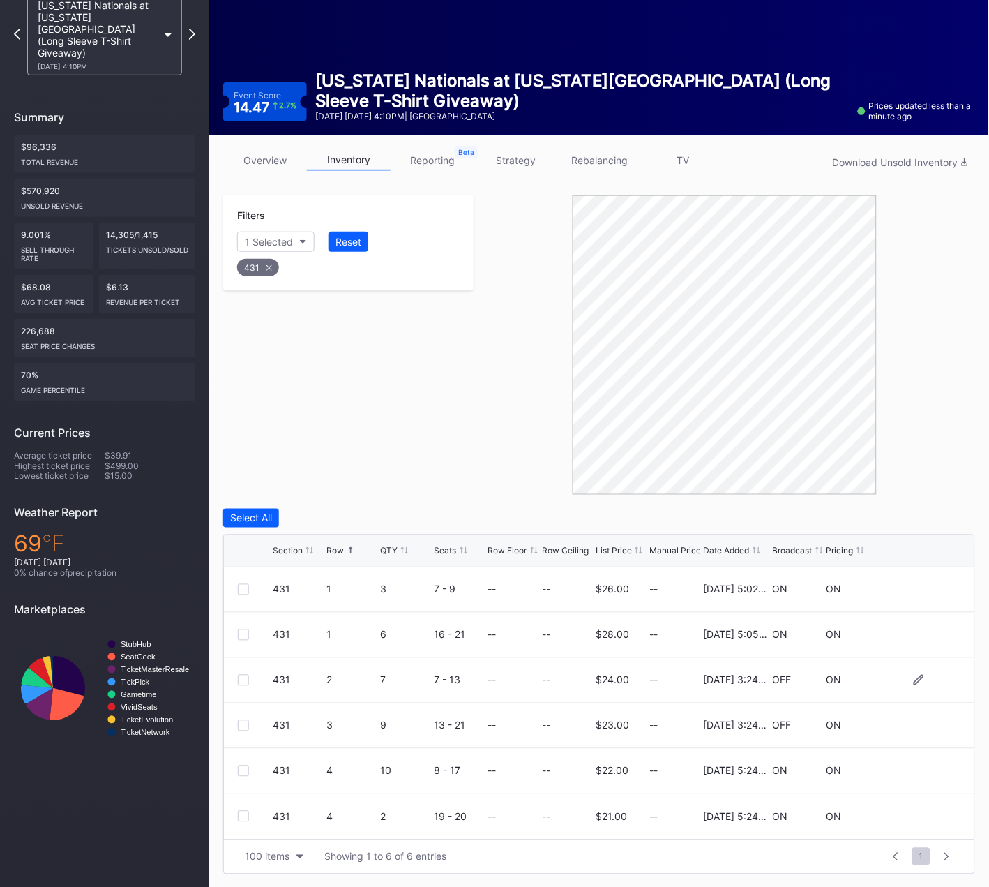
click at [243, 677] on div at bounding box center [243, 680] width 11 height 11
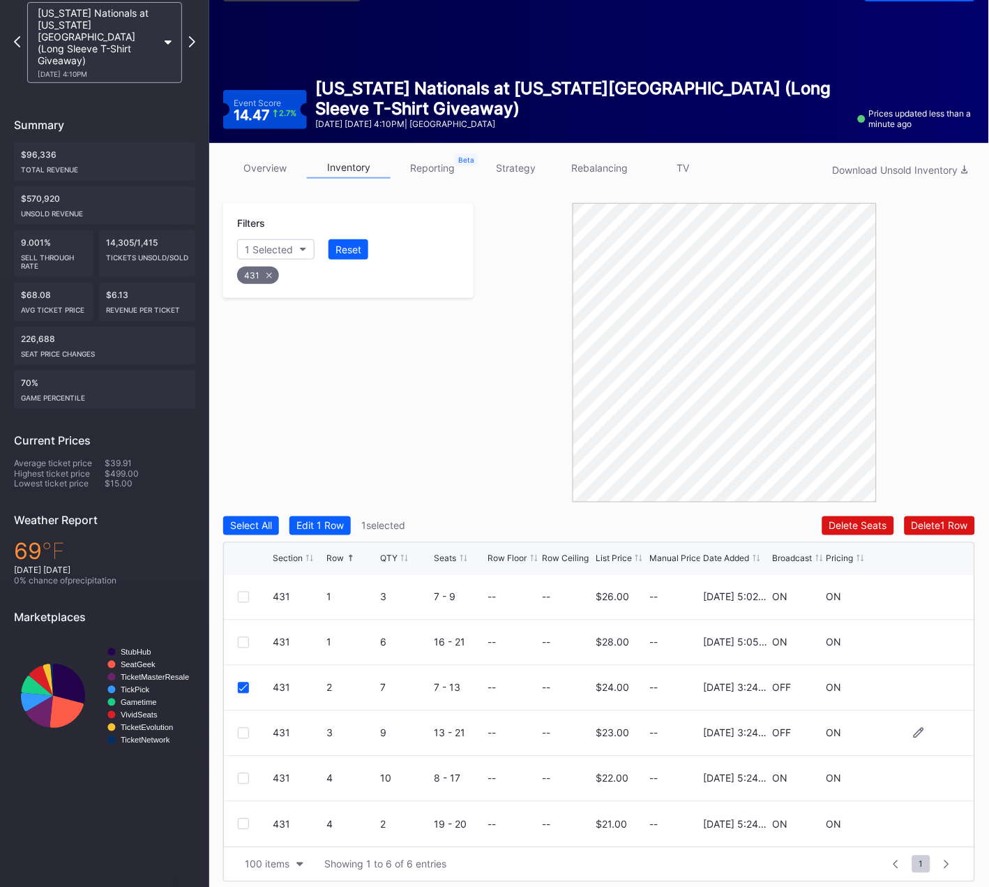
click at [241, 728] on div at bounding box center [243, 733] width 11 height 11
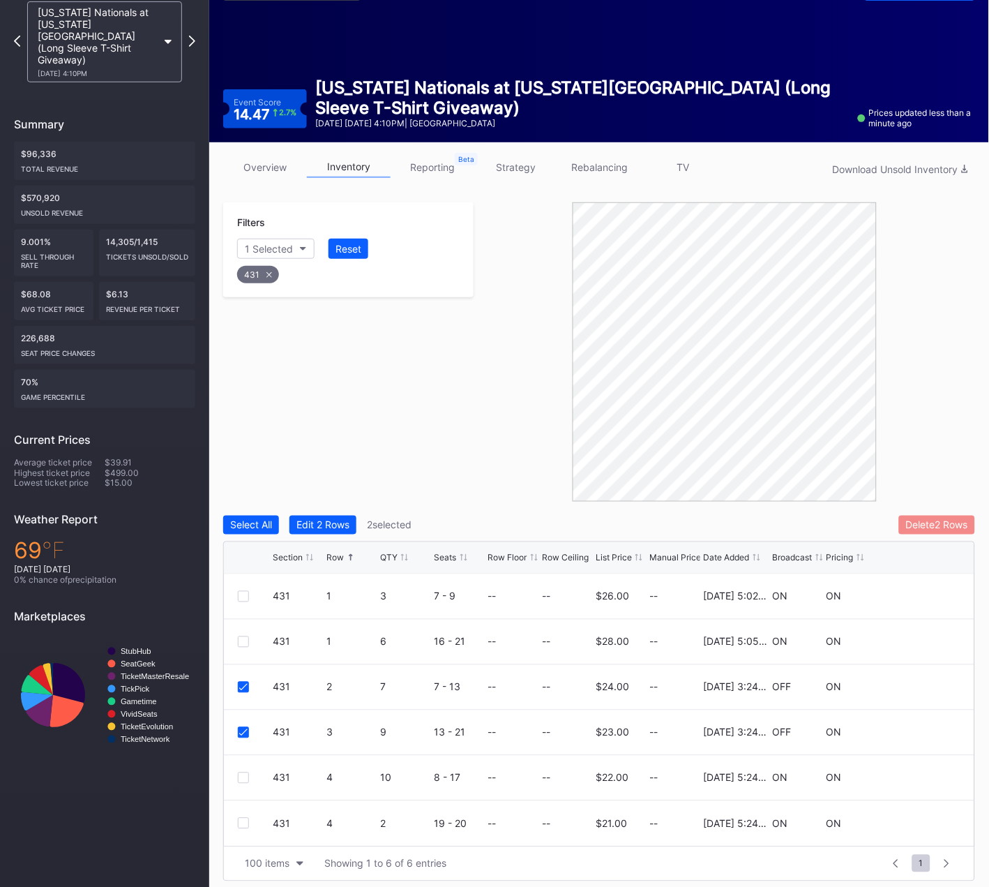
click at [936, 525] on div "Delete 2 Rows" at bounding box center [937, 525] width 62 height 12
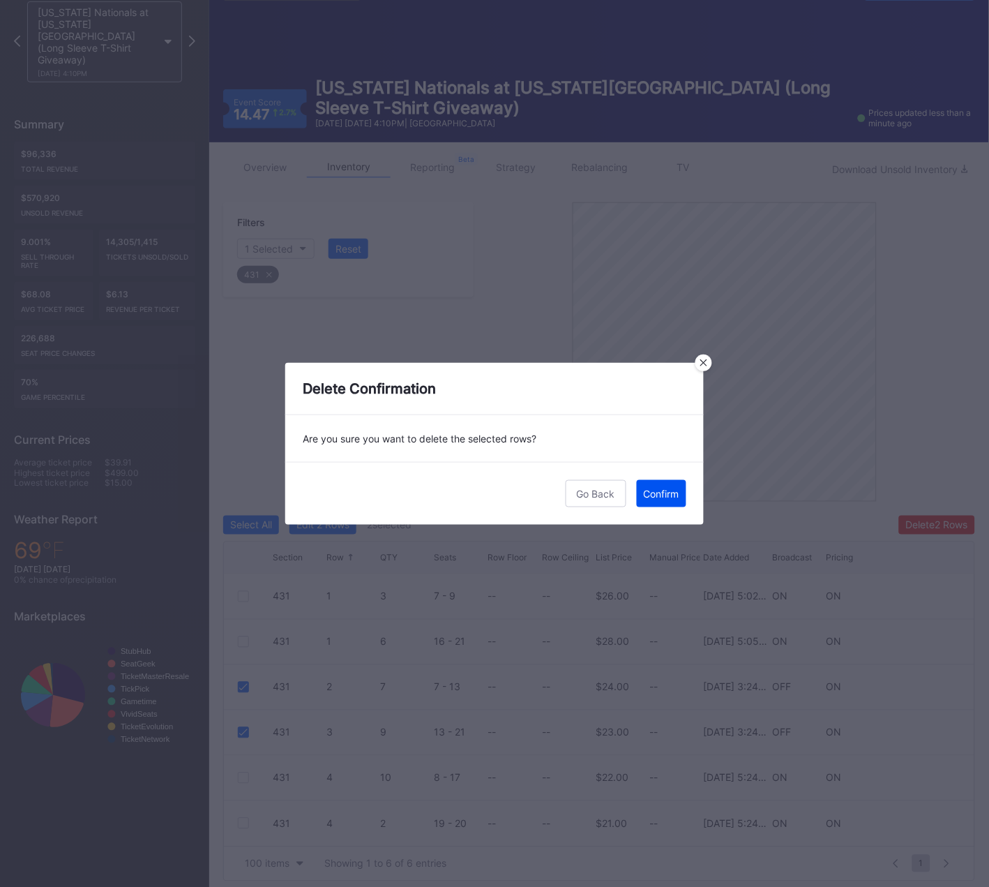
click at [663, 491] on div "Confirm" at bounding box center [662, 494] width 36 height 12
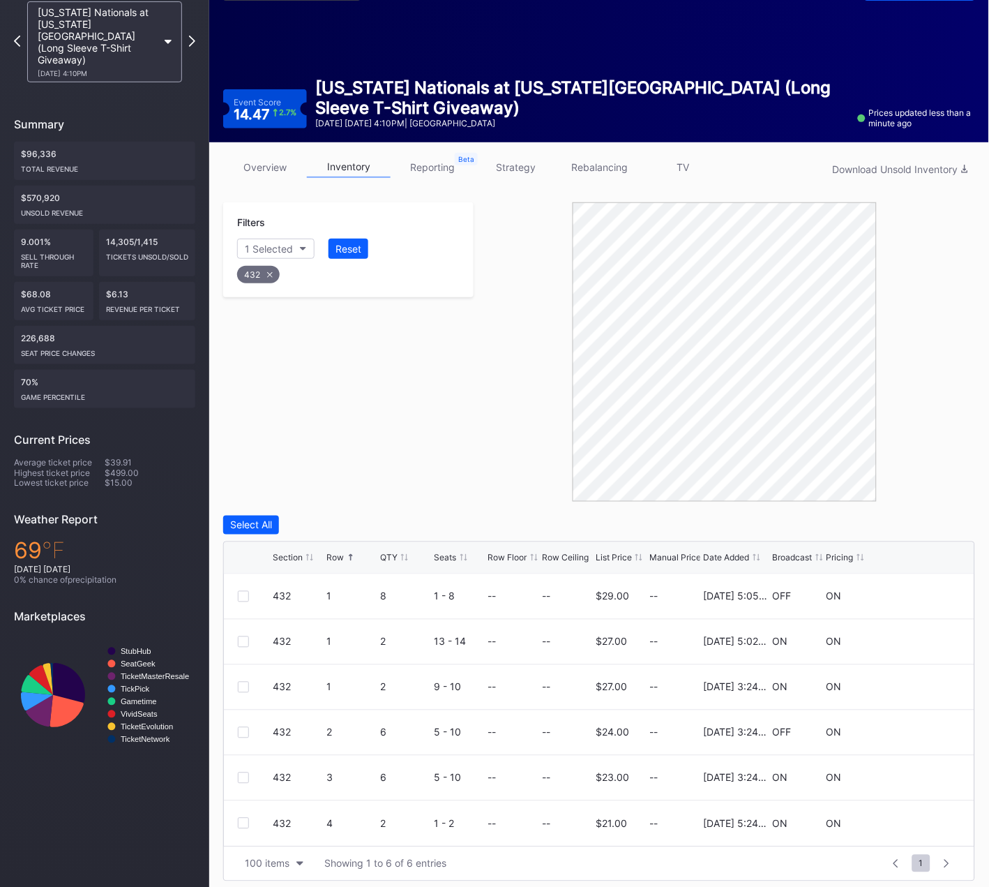
click at [258, 428] on div "Filters 1 Selected Reset 432" at bounding box center [348, 351] width 250 height 299
click at [241, 687] on div at bounding box center [243, 687] width 11 height 11
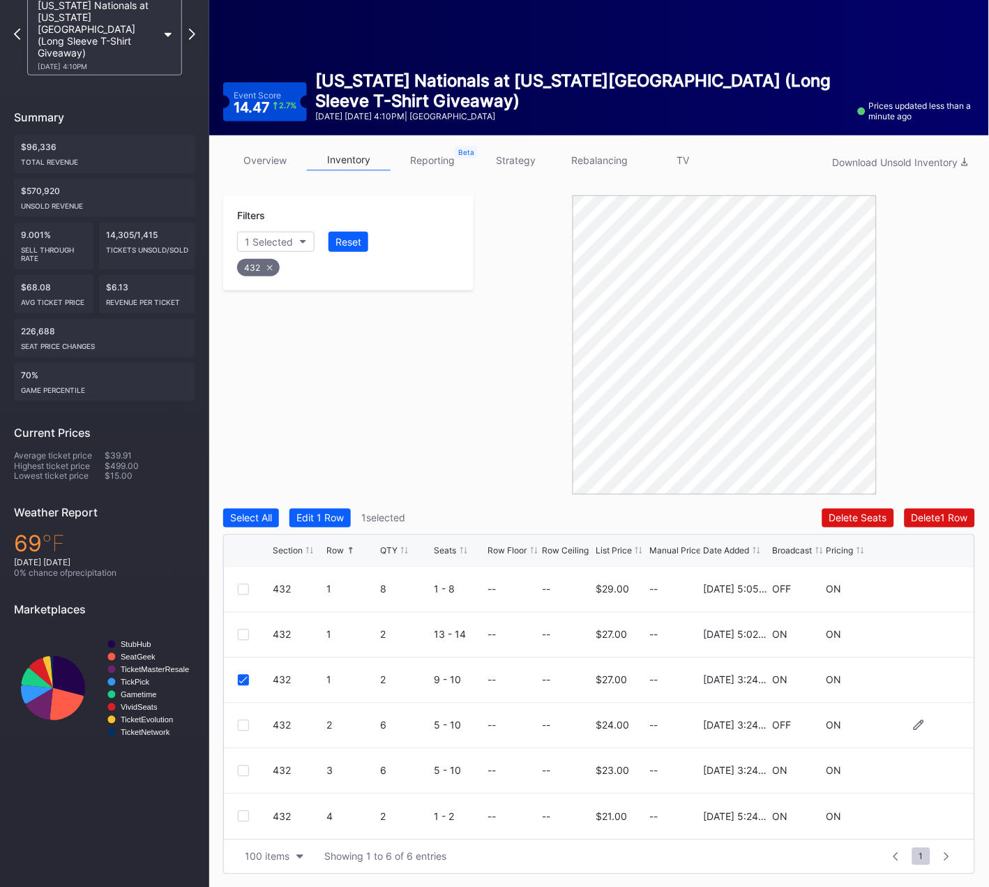
click at [244, 724] on div at bounding box center [243, 725] width 11 height 11
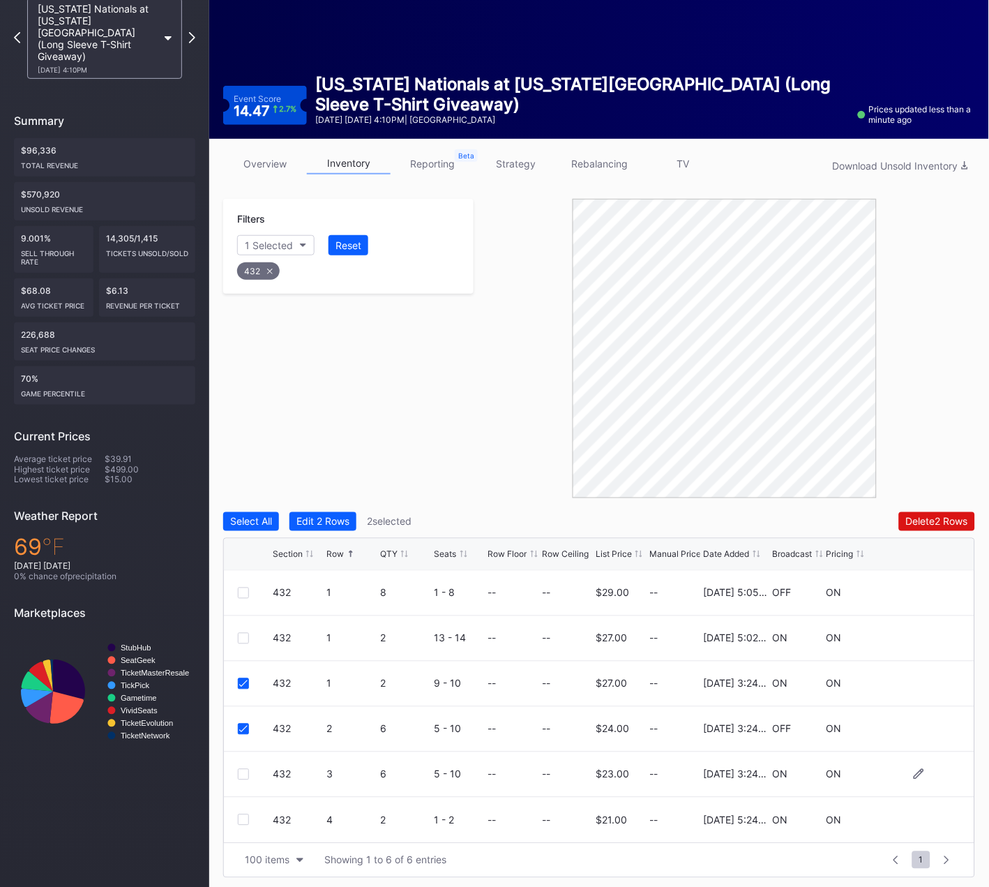
click at [239, 771] on div at bounding box center [243, 774] width 11 height 11
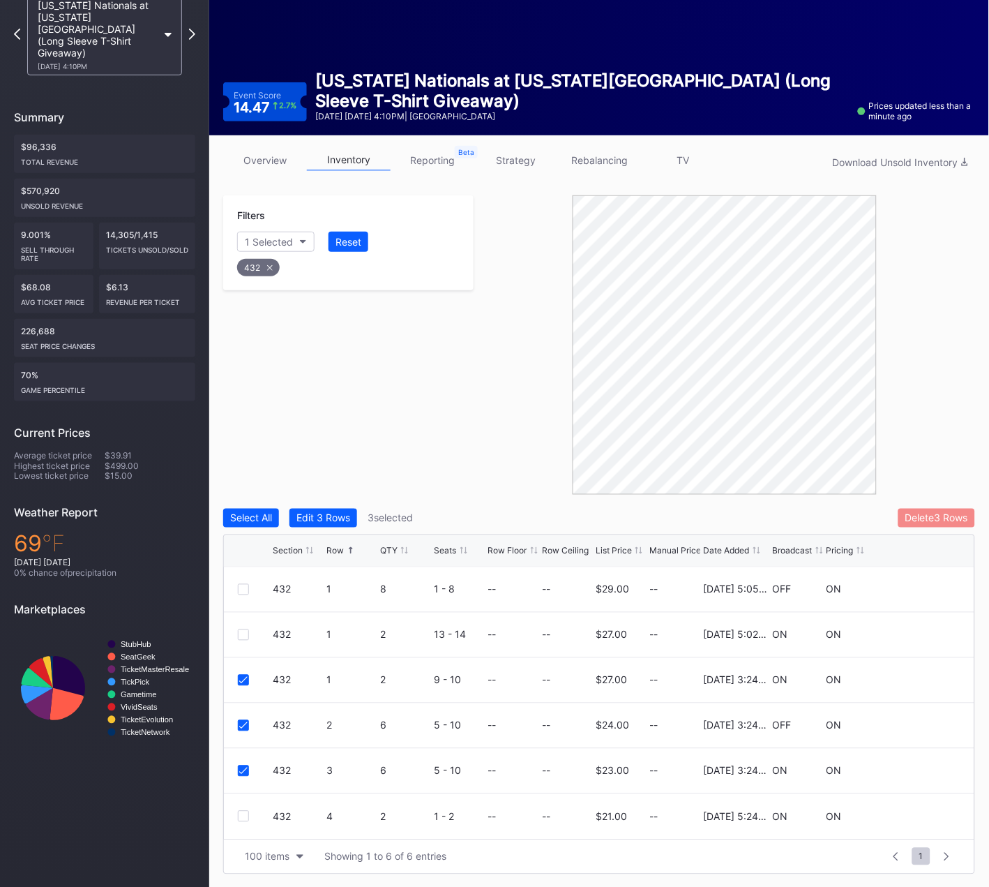
click at [913, 509] on button "Delete 3 Rows" at bounding box center [937, 518] width 77 height 19
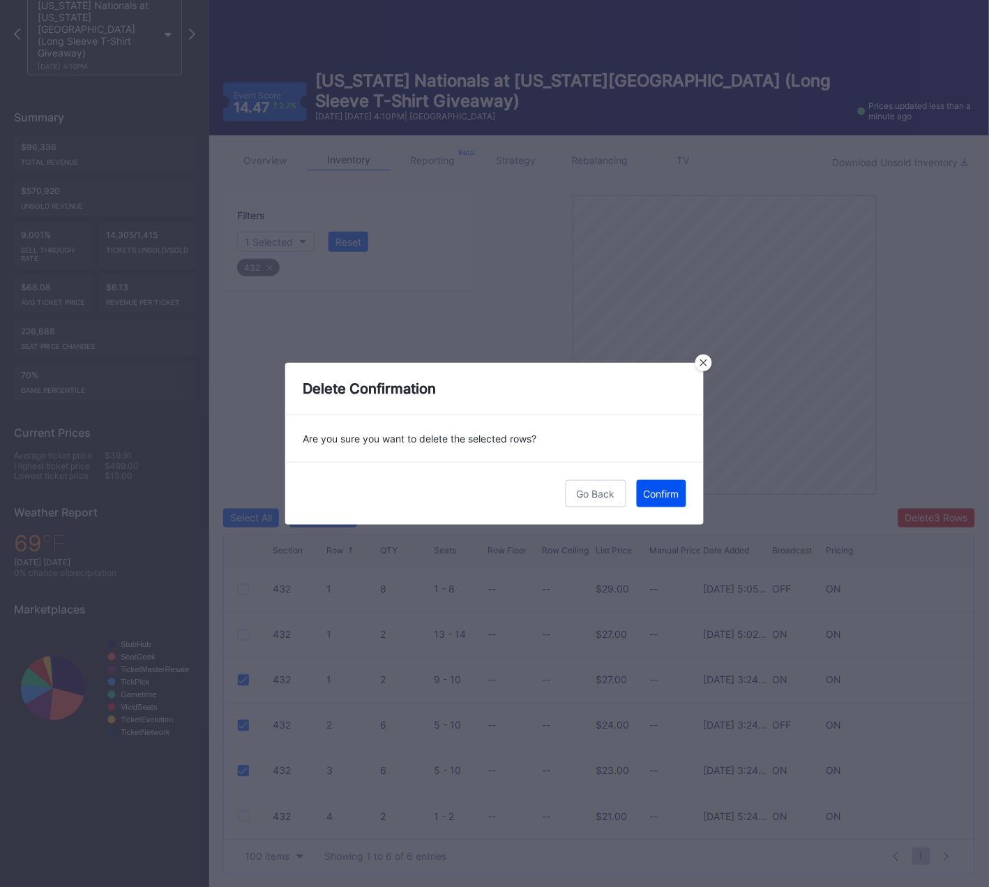
click at [667, 492] on div "Confirm" at bounding box center [662, 494] width 36 height 12
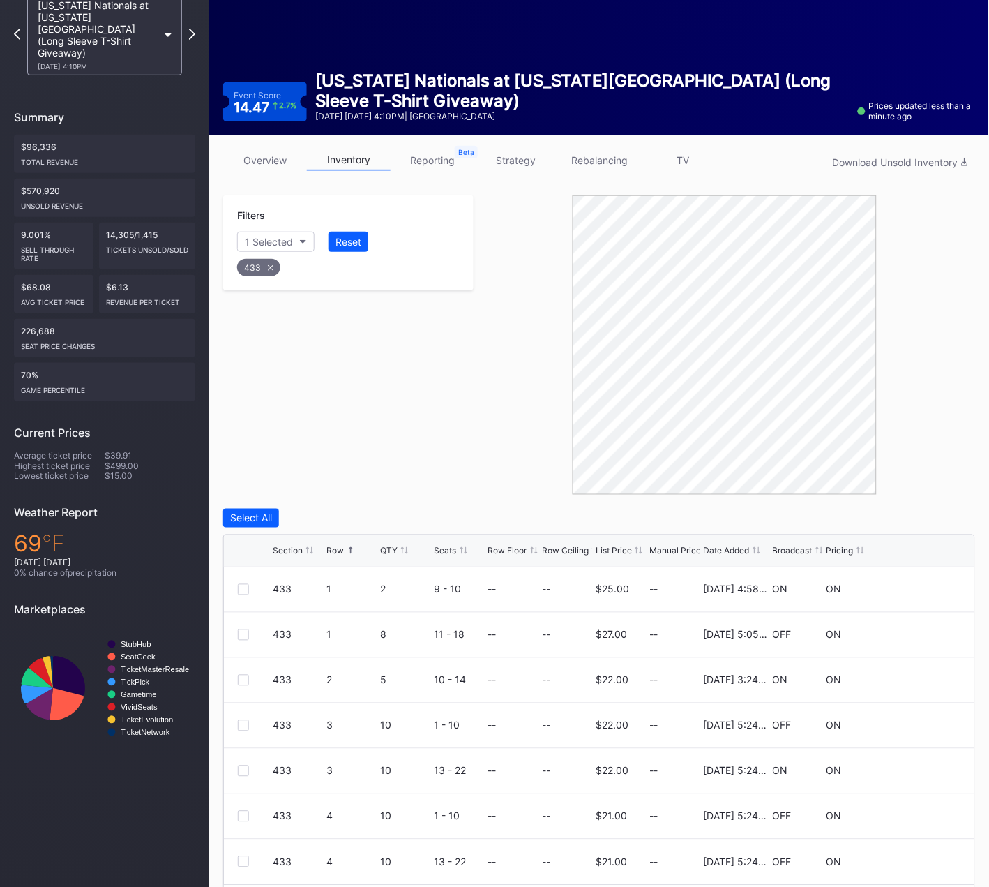
click at [437, 356] on div "Filters 1 Selected Reset 433" at bounding box center [348, 344] width 250 height 299
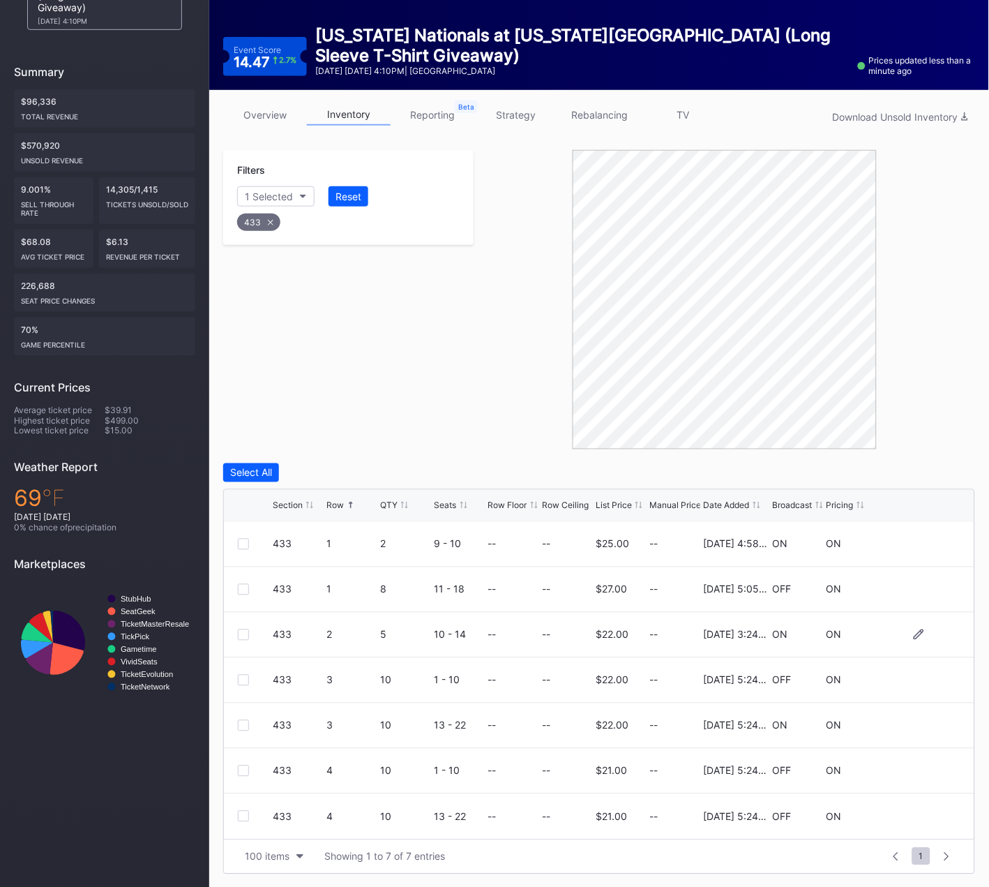
click at [242, 633] on div at bounding box center [243, 634] width 11 height 11
click at [935, 463] on div "Delete Seats Delete 1 Row" at bounding box center [898, 472] width 153 height 19
click at [934, 467] on div "Delete 1 Row" at bounding box center [940, 473] width 57 height 12
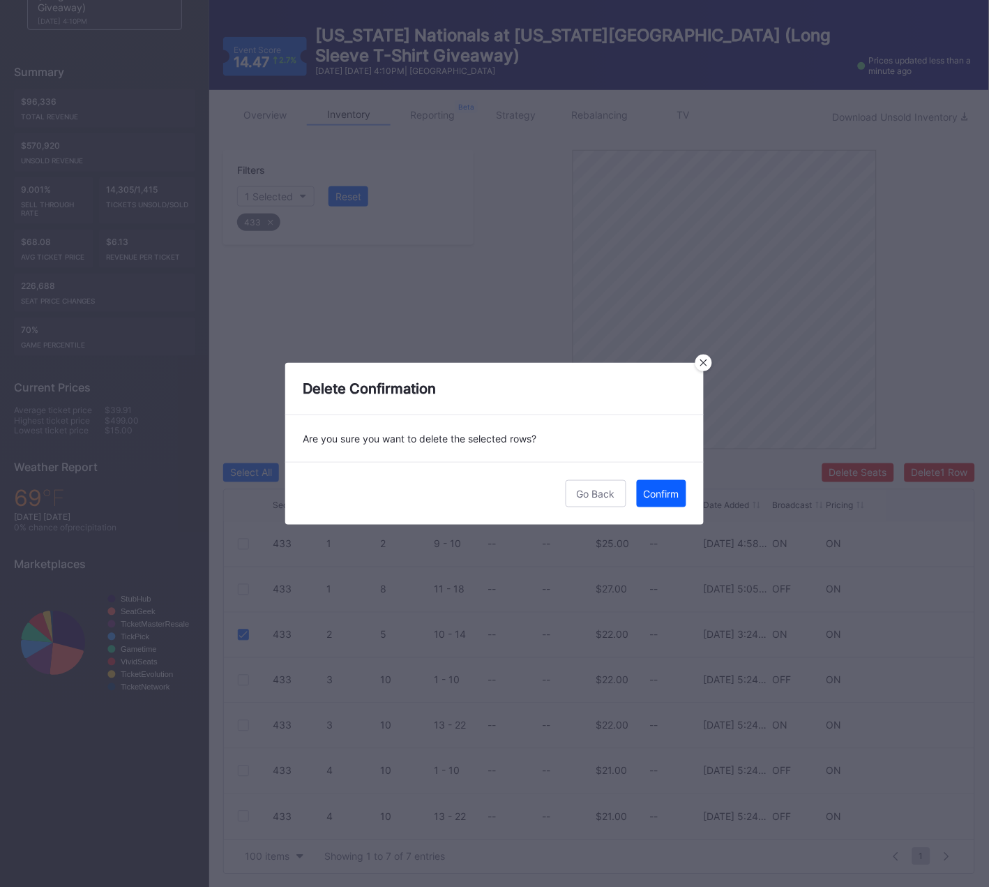
click at [658, 490] on div "Confirm" at bounding box center [662, 494] width 36 height 12
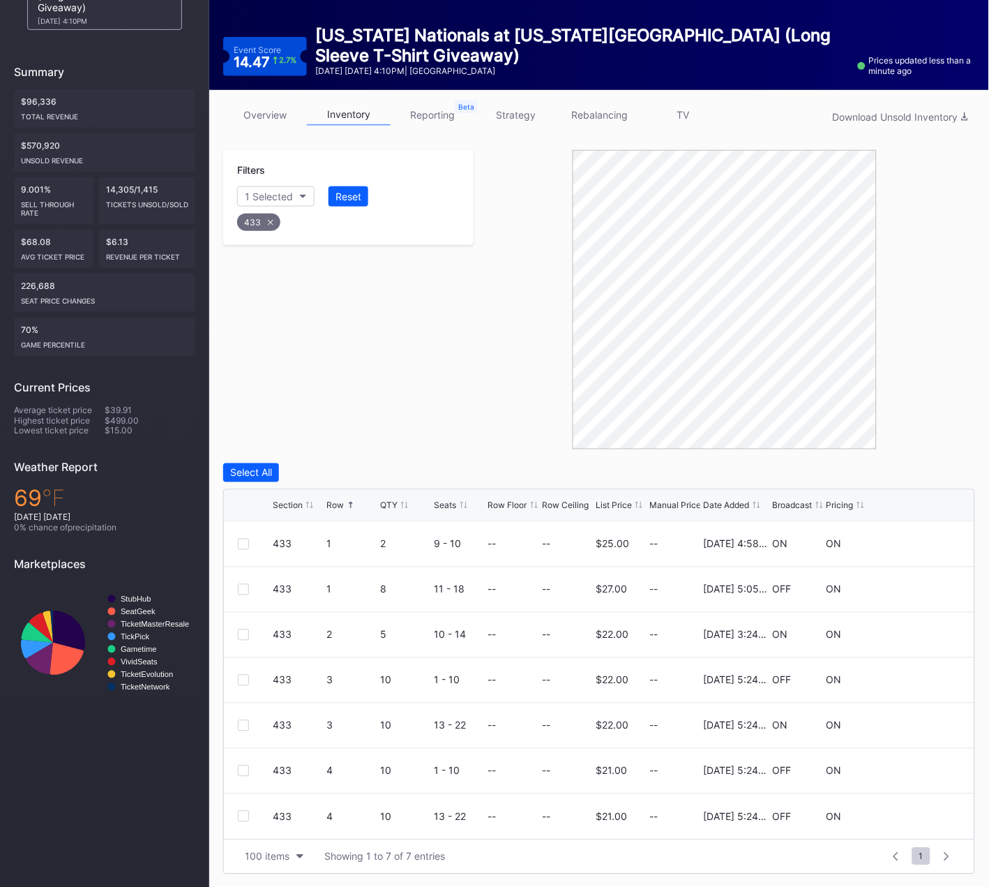
click at [272, 223] on icon at bounding box center [271, 222] width 6 height 6
click at [280, 189] on button "Section" at bounding box center [268, 196] width 63 height 20
type input "434"
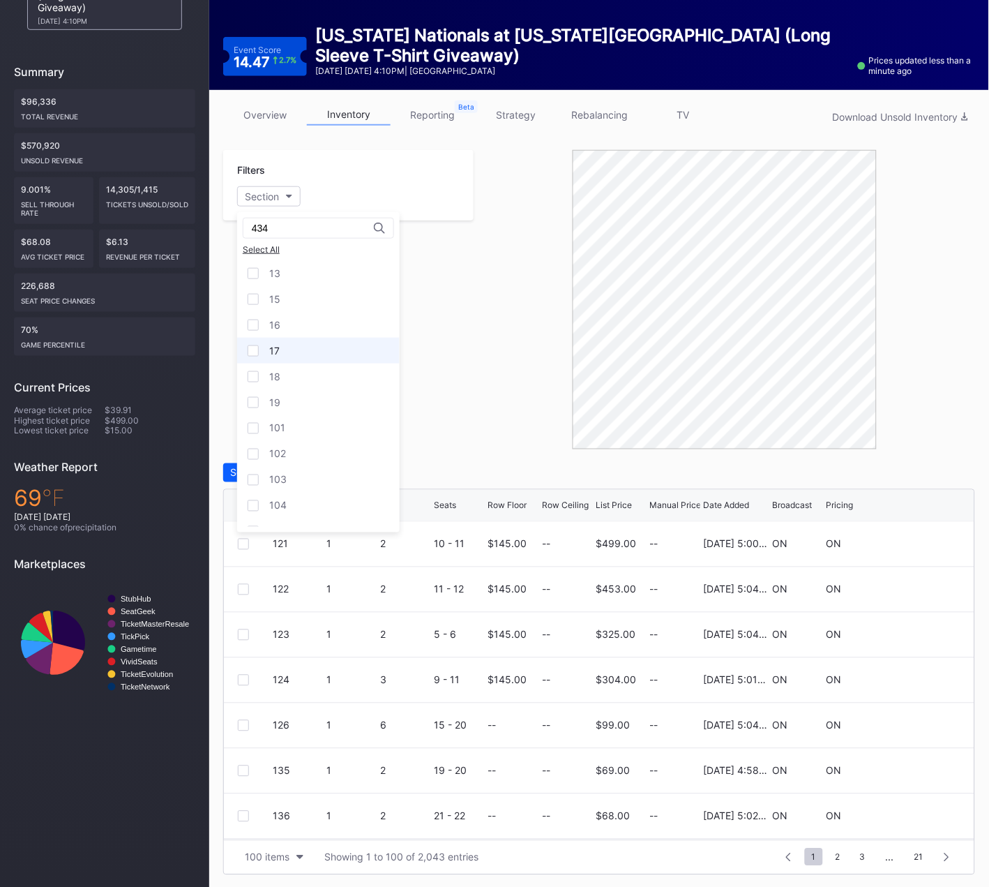
drag, startPoint x: 292, startPoint y: 269, endPoint x: 296, endPoint y: 346, distance: 77.5
click at [292, 269] on div "13" at bounding box center [318, 273] width 163 height 26
click at [296, 346] on div "17" at bounding box center [318, 351] width 163 height 26
click at [264, 345] on div "17" at bounding box center [318, 351] width 163 height 26
click at [269, 272] on div "13" at bounding box center [274, 273] width 11 height 12
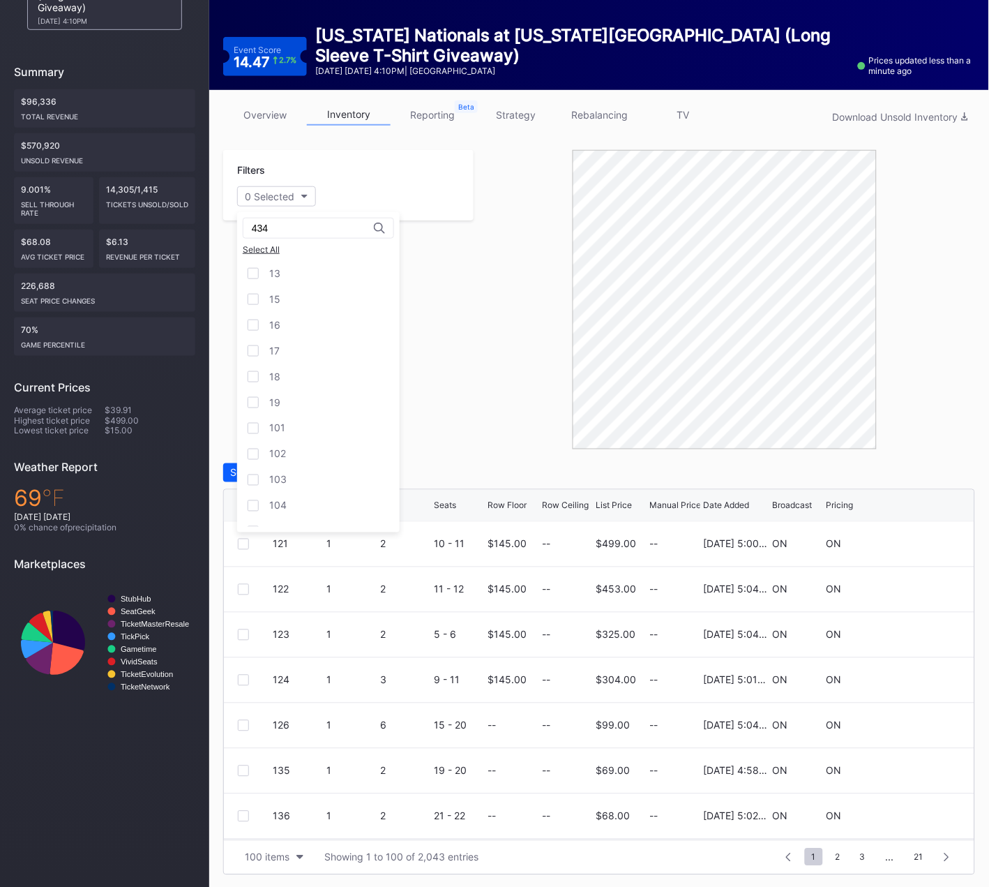
click at [324, 229] on input "434" at bounding box center [313, 228] width 122 height 11
click at [331, 227] on input "434" at bounding box center [313, 228] width 122 height 11
click at [275, 198] on div "Section" at bounding box center [262, 196] width 34 height 12
type input "434"
click at [281, 270] on div "13" at bounding box center [318, 273] width 163 height 26
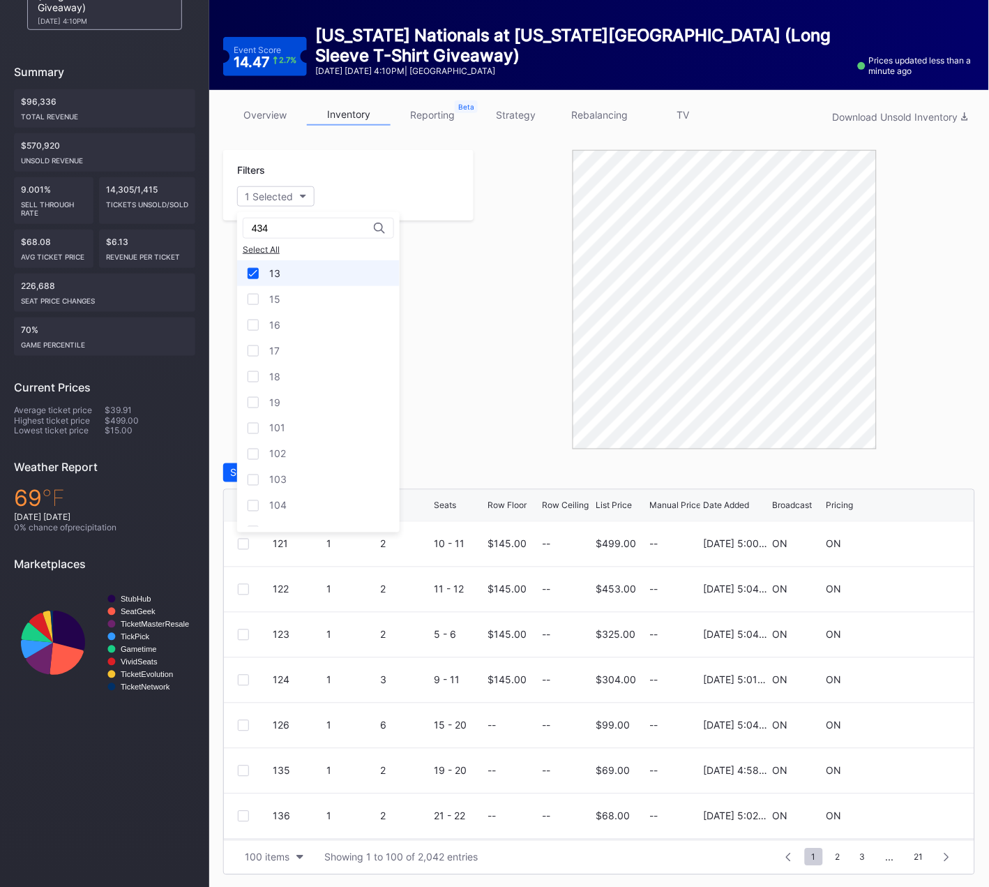
drag, startPoint x: 260, startPoint y: 276, endPoint x: 323, endPoint y: 273, distance: 63.5
click at [260, 276] on div "13" at bounding box center [318, 273] width 163 height 26
click at [263, 190] on div "Section" at bounding box center [262, 196] width 34 height 12
type input "434"
click at [296, 276] on div "434" at bounding box center [318, 273] width 163 height 26
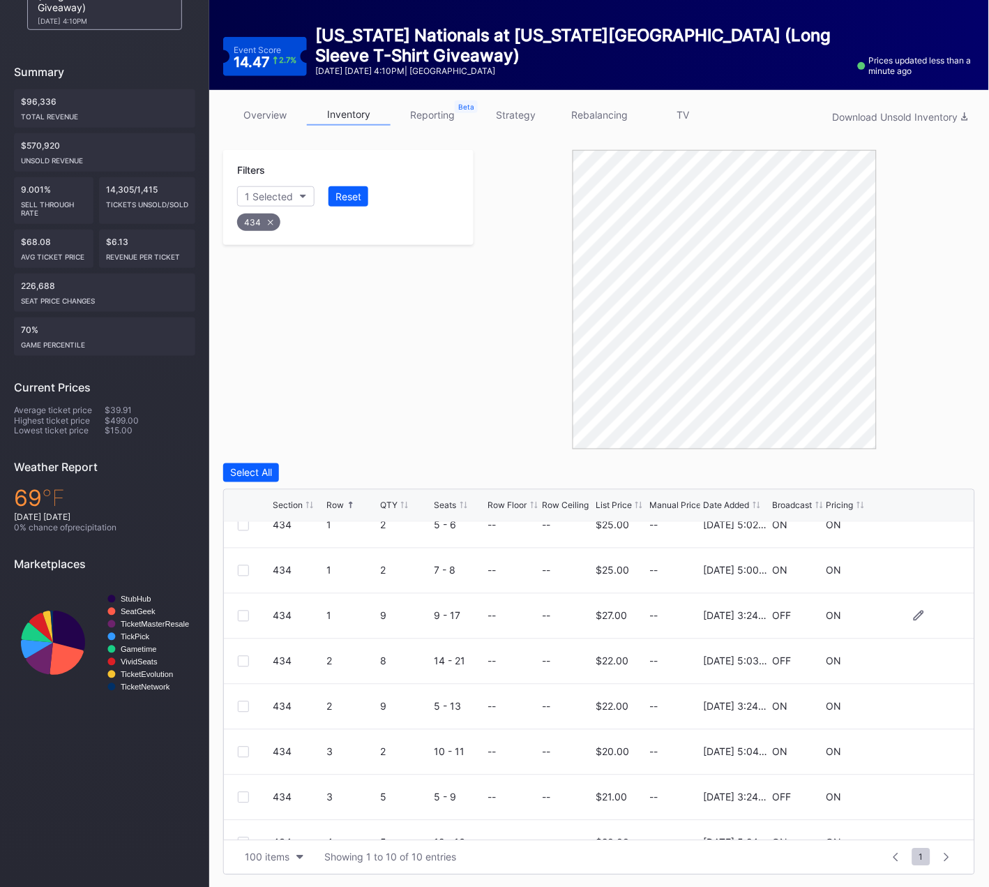
click at [245, 618] on div at bounding box center [243, 615] width 11 height 11
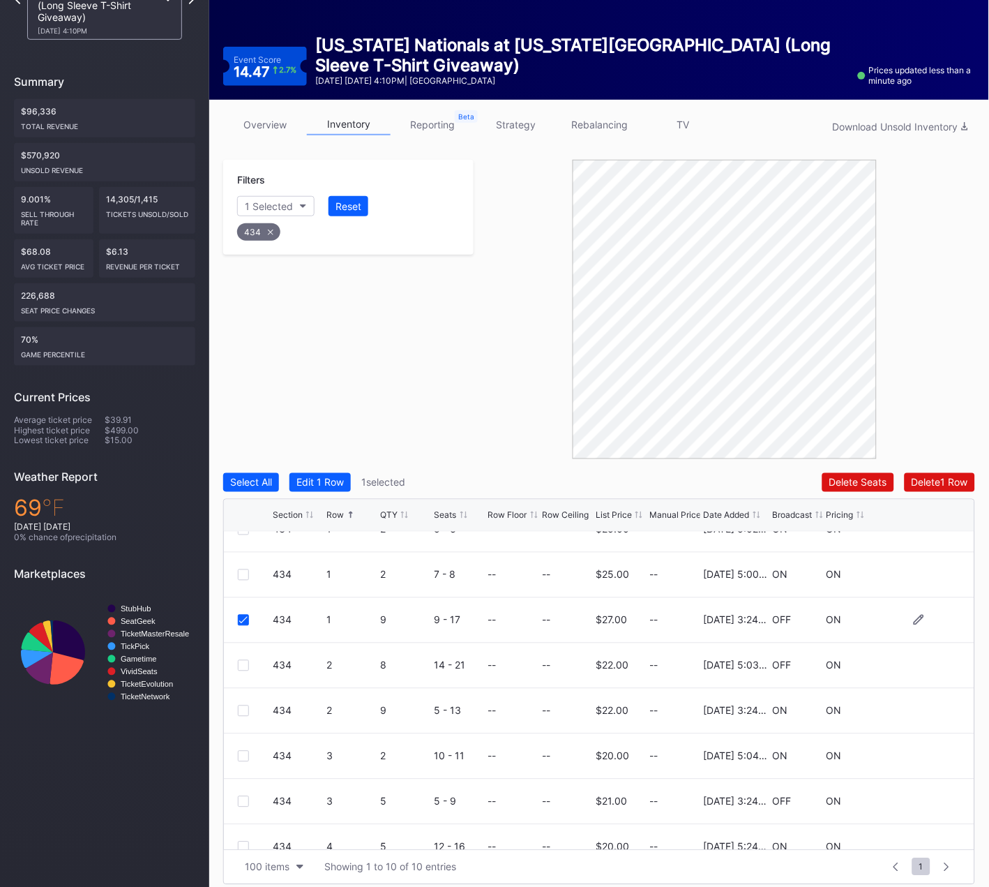
scroll to position [119, 0]
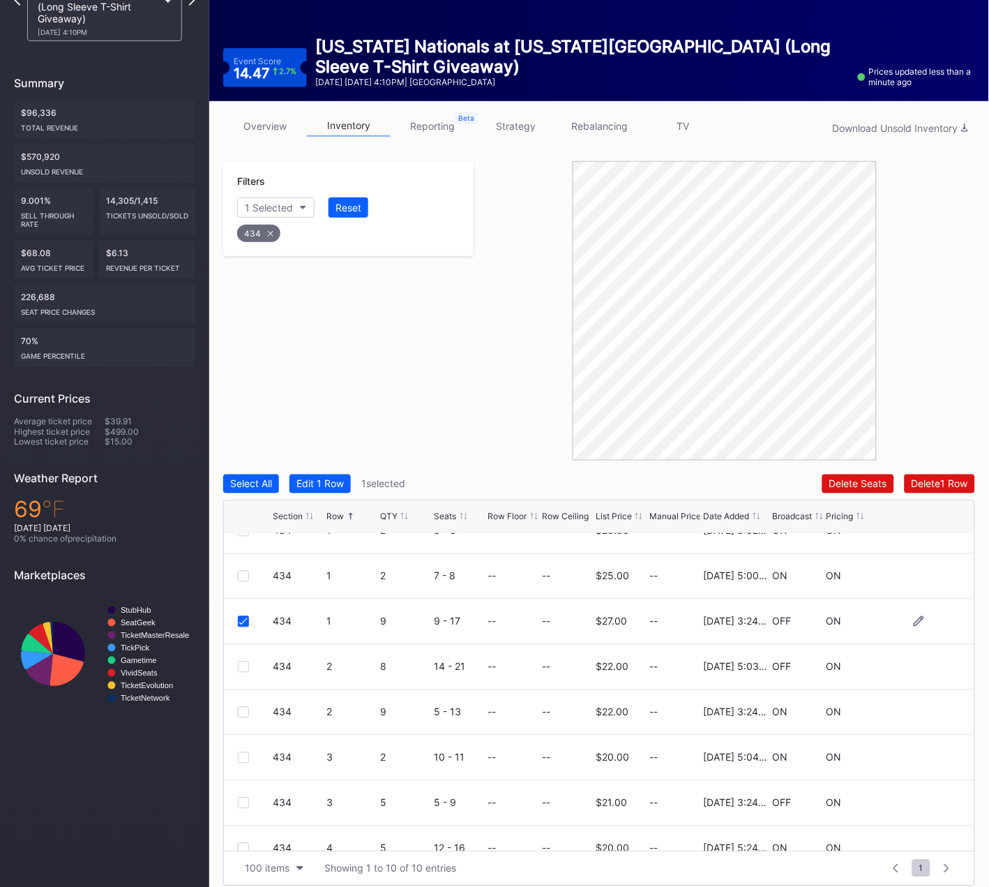
click at [241, 618] on icon at bounding box center [243, 621] width 8 height 7
click at [240, 618] on div at bounding box center [243, 620] width 11 height 11
click at [243, 712] on div at bounding box center [243, 711] width 11 height 11
click at [242, 800] on div at bounding box center [243, 802] width 11 height 11
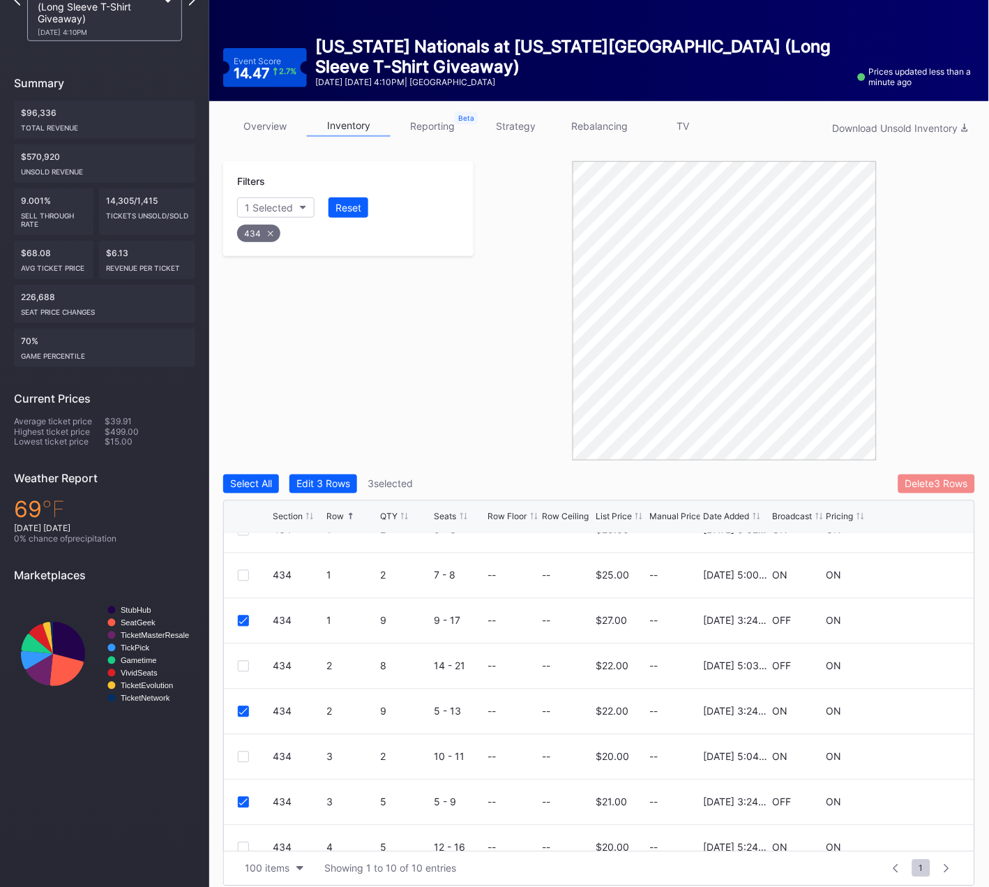
click at [908, 478] on div "Delete 3 Rows" at bounding box center [936, 484] width 63 height 12
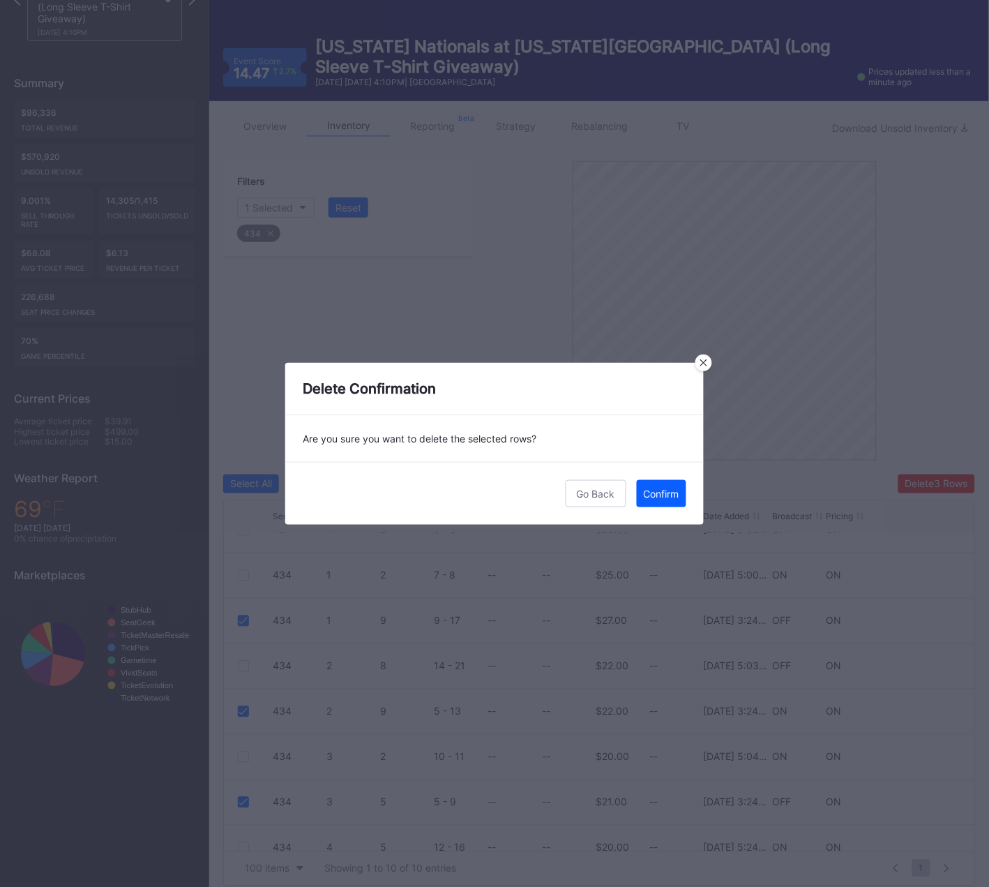
click at [677, 491] on div "Confirm" at bounding box center [662, 494] width 36 height 12
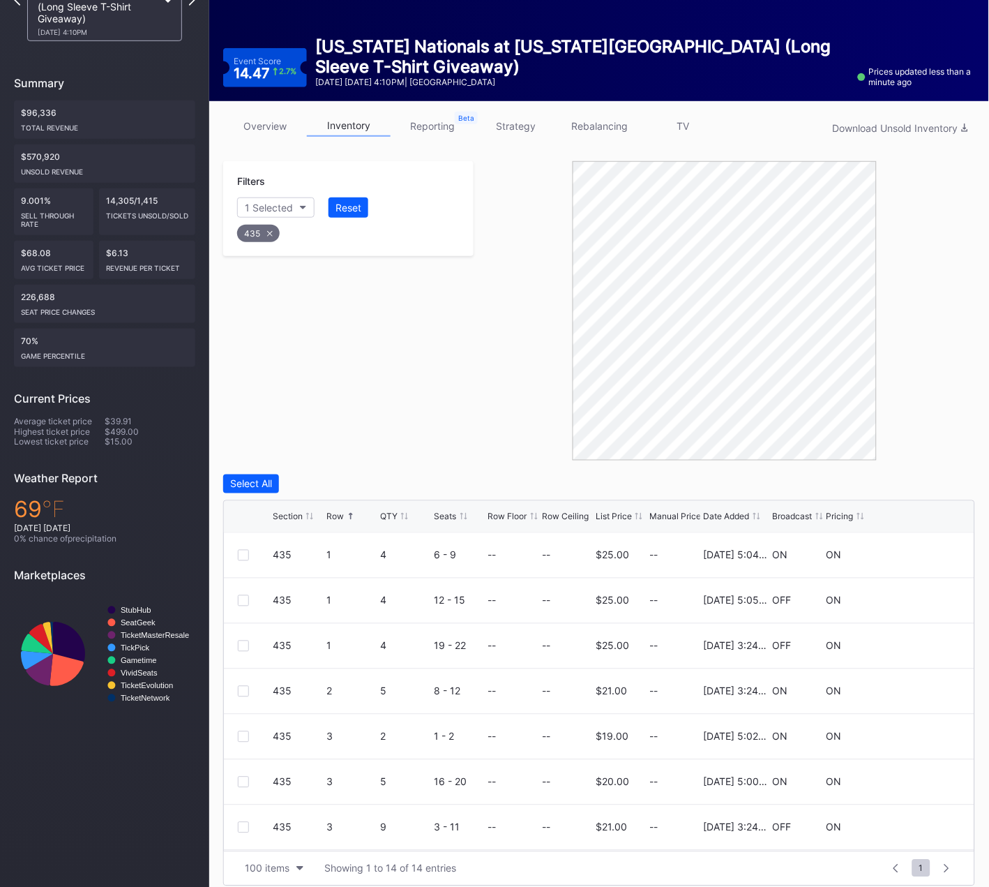
scroll to position [130, 0]
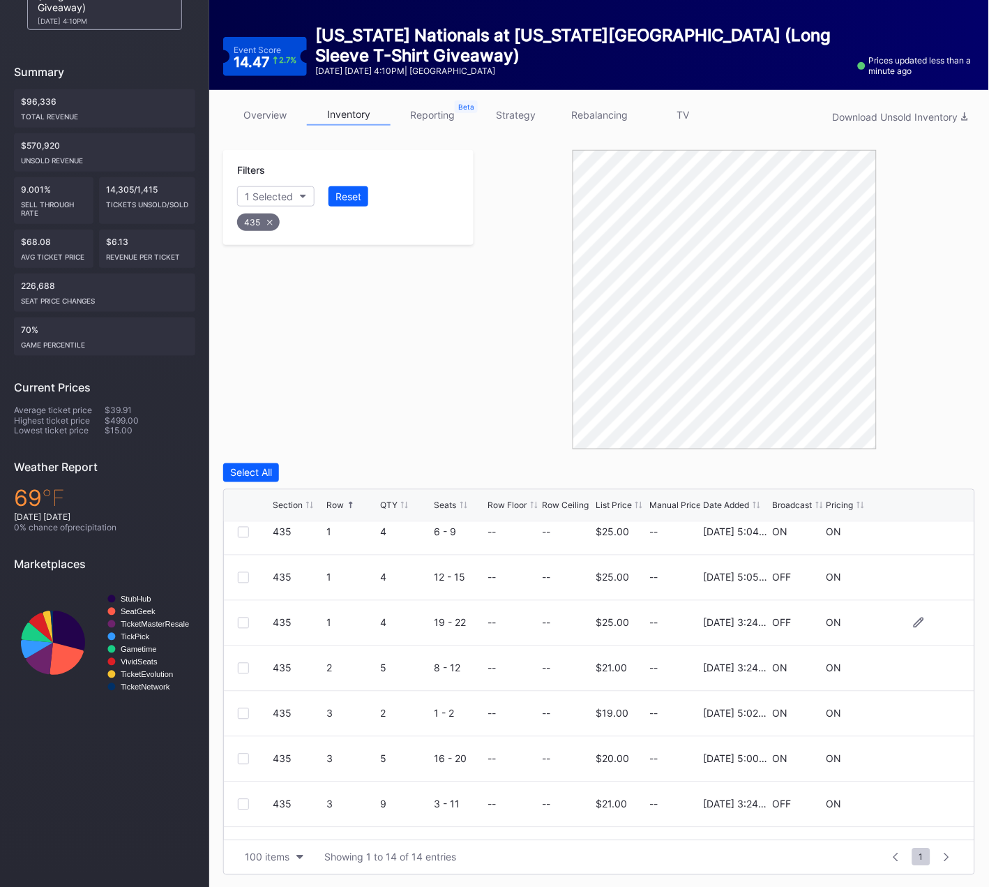
click at [240, 619] on div at bounding box center [243, 622] width 11 height 11
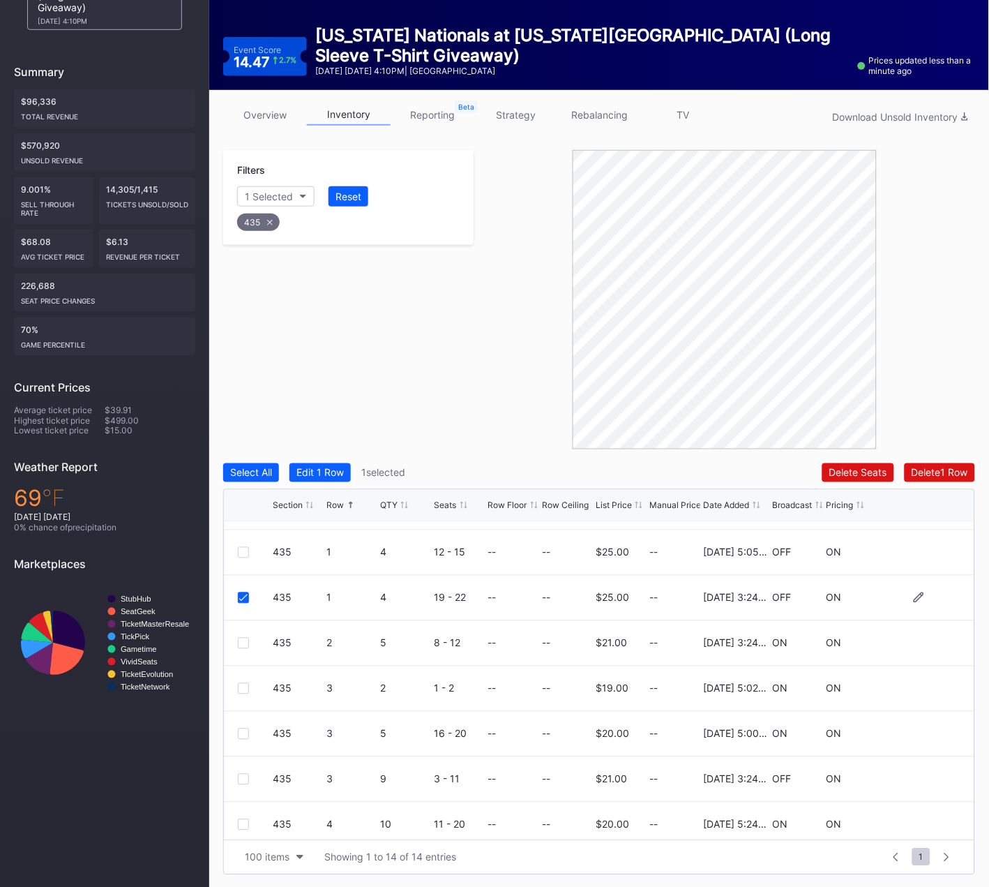
scroll to position [40, 0]
click at [245, 638] on div at bounding box center [243, 640] width 11 height 11
click at [238, 775] on div at bounding box center [243, 776] width 11 height 11
click at [933, 459] on div "Filters 1 Selected Reset 435 Select All Edit 3 Rows 3 selected Delete 3 Rows Se…" at bounding box center [599, 512] width 752 height 725
click at [933, 472] on div "Delete 3 Rows" at bounding box center [936, 473] width 63 height 12
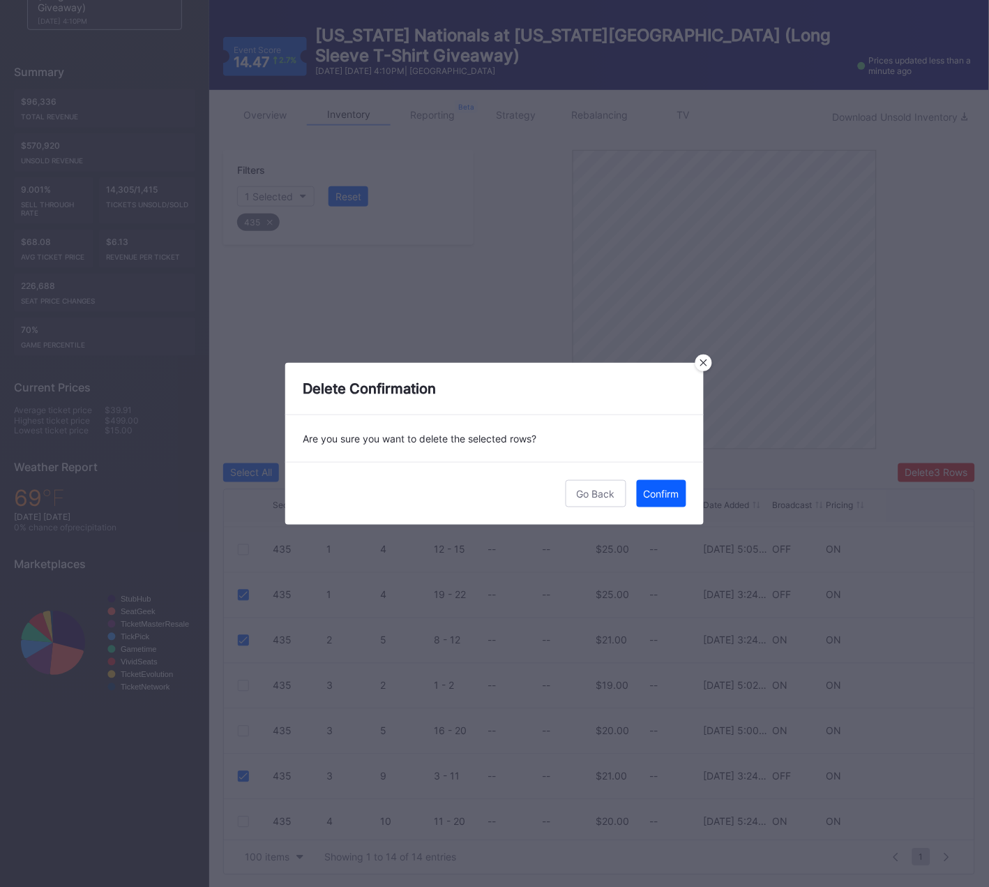
click at [661, 488] on div "Confirm" at bounding box center [662, 494] width 36 height 12
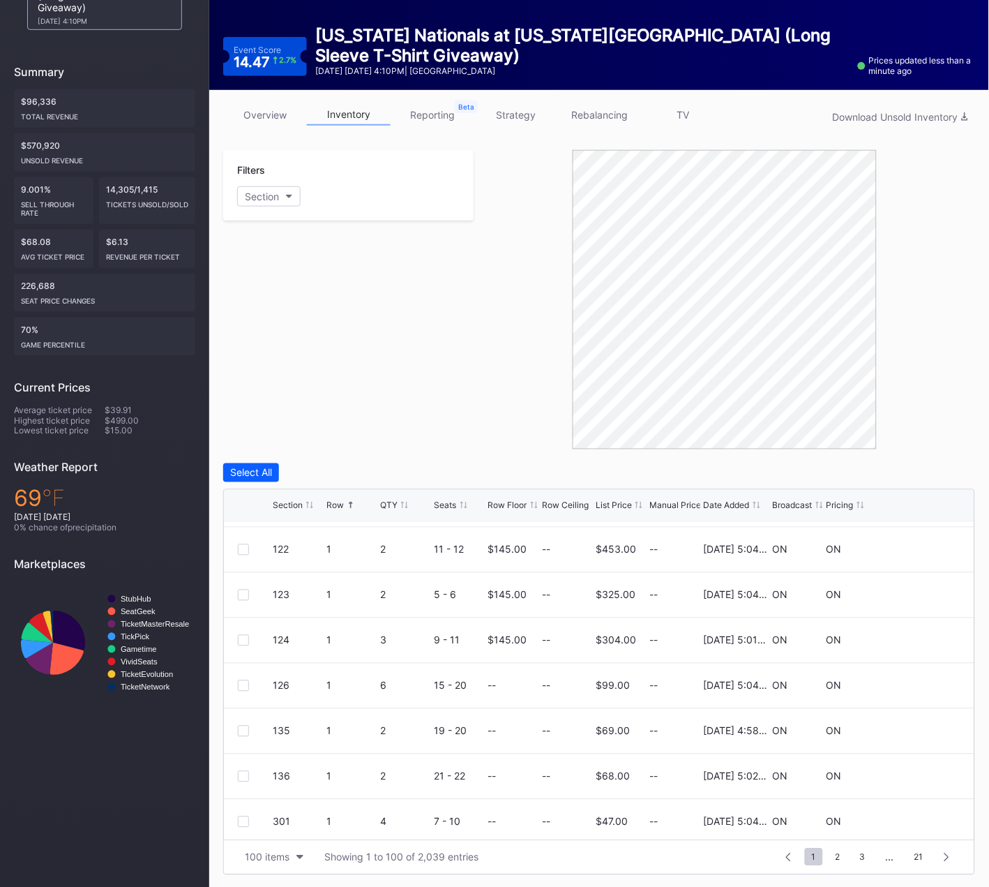
scroll to position [0, 0]
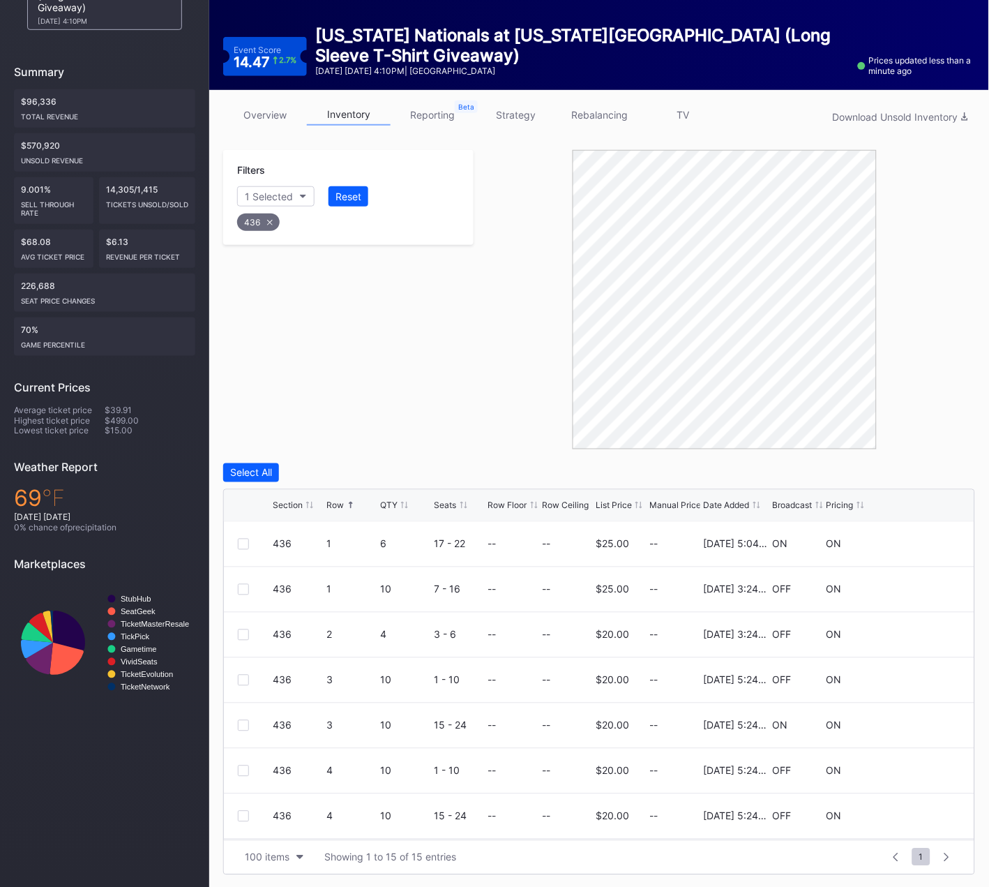
drag, startPoint x: 423, startPoint y: 311, endPoint x: 416, endPoint y: 318, distance: 10.4
click at [423, 311] on div "Filters 1 Selected Reset 436" at bounding box center [348, 299] width 250 height 299
click at [243, 589] on div at bounding box center [243, 589] width 11 height 11
click at [243, 635] on div at bounding box center [243, 634] width 11 height 11
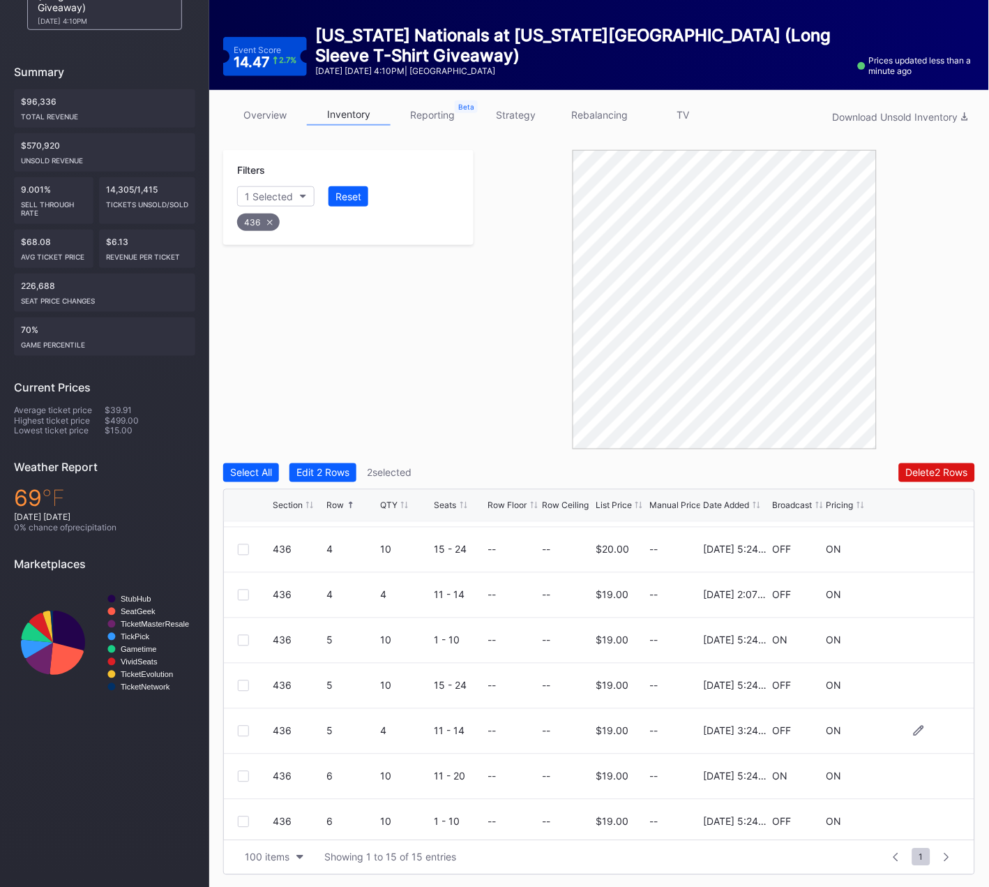
scroll to position [269, 0]
click at [246, 728] on div at bounding box center [243, 728] width 11 height 11
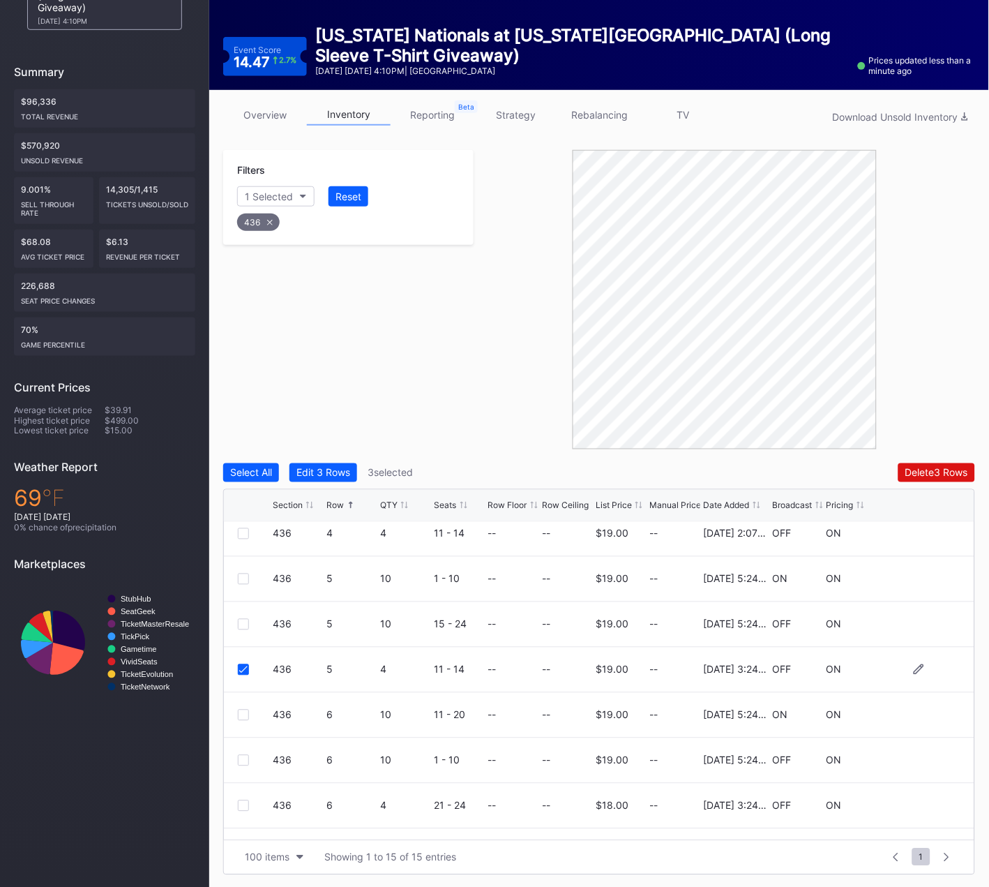
scroll to position [333, 0]
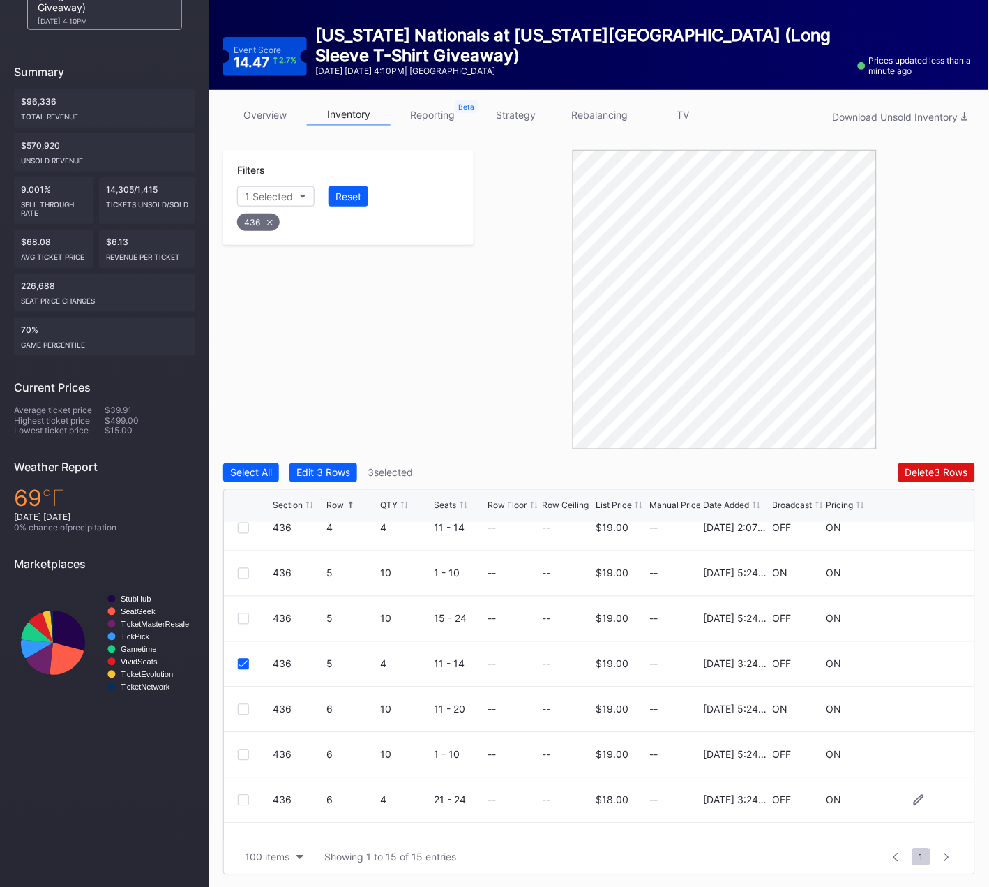
click at [240, 799] on div at bounding box center [243, 800] width 11 height 11
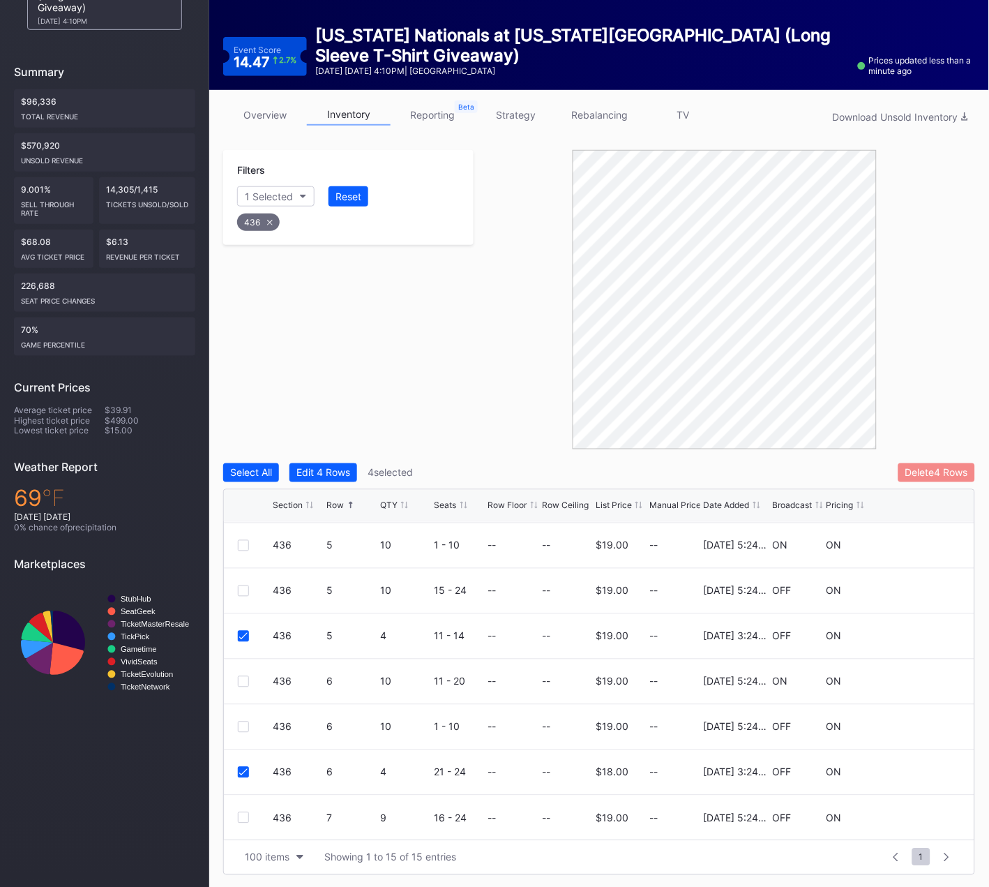
click at [947, 475] on div "Delete 4 Rows" at bounding box center [936, 473] width 63 height 12
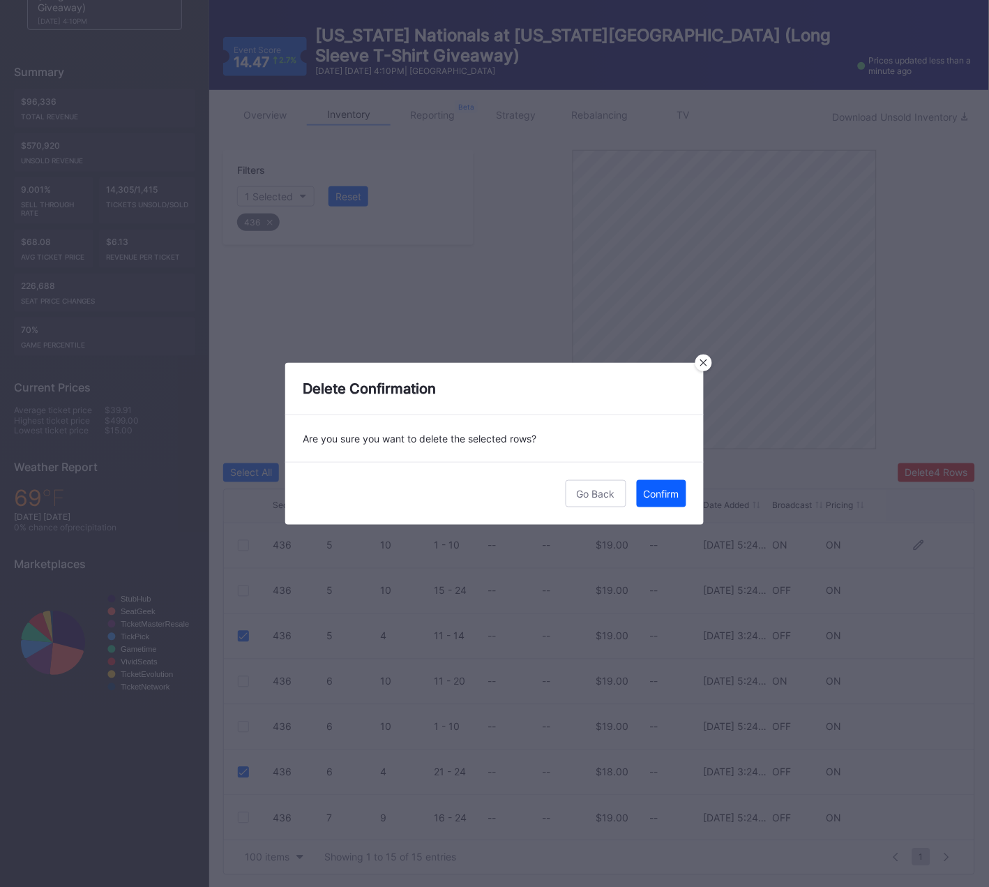
drag, startPoint x: 658, startPoint y: 492, endPoint x: 285, endPoint y: 526, distance: 374.1
click at [658, 492] on div "Confirm" at bounding box center [662, 494] width 36 height 12
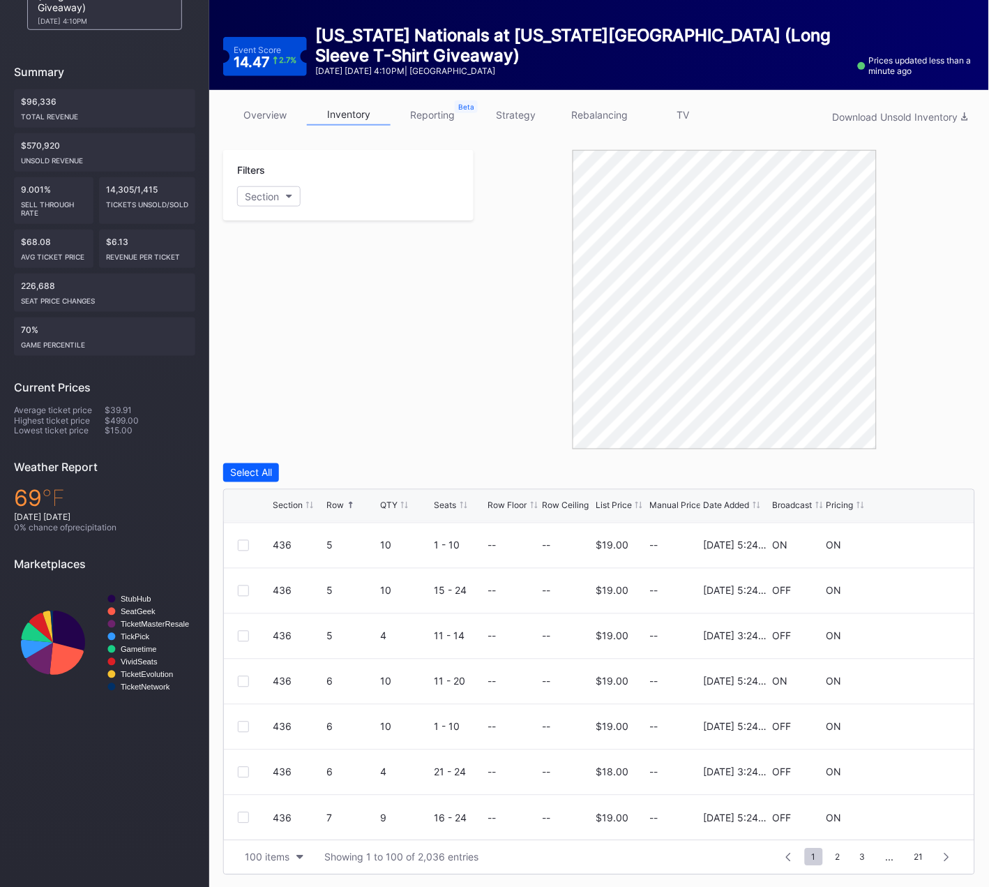
scroll to position [0, 0]
click at [403, 280] on div "Filters 1 Selected Reset 437" at bounding box center [348, 299] width 250 height 299
click at [241, 723] on div at bounding box center [243, 725] width 11 height 11
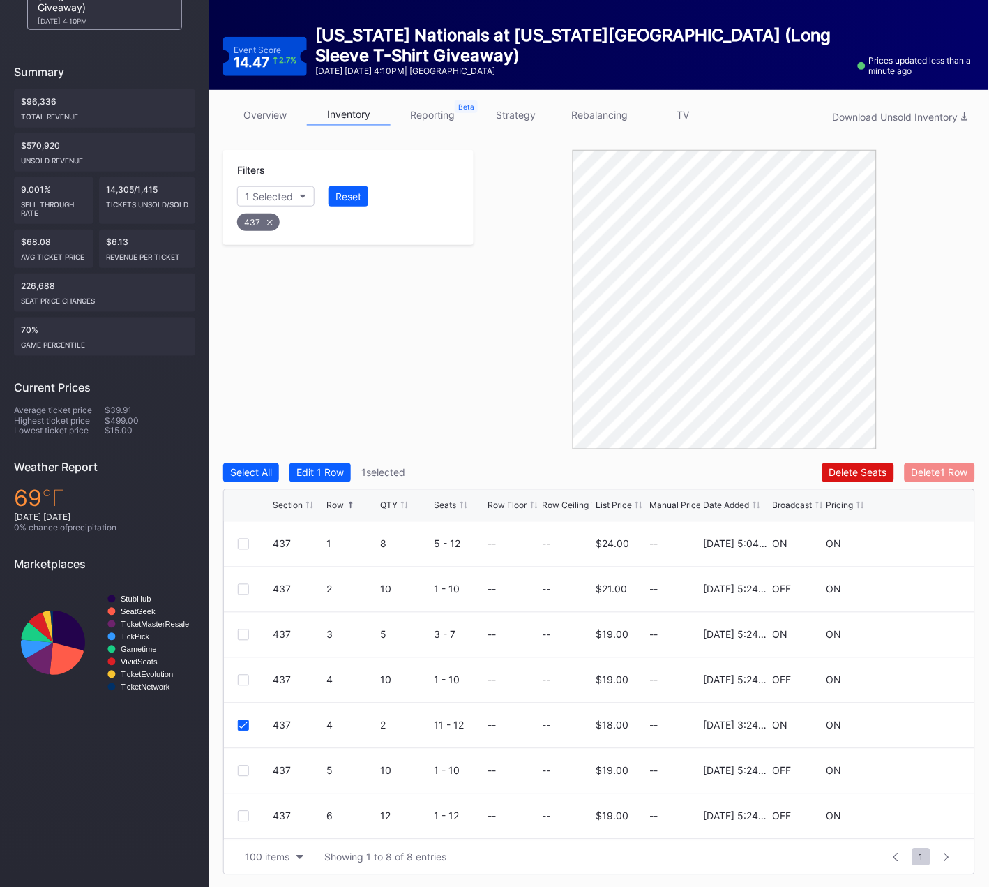
click at [954, 469] on div "Delete 1 Row" at bounding box center [940, 473] width 57 height 12
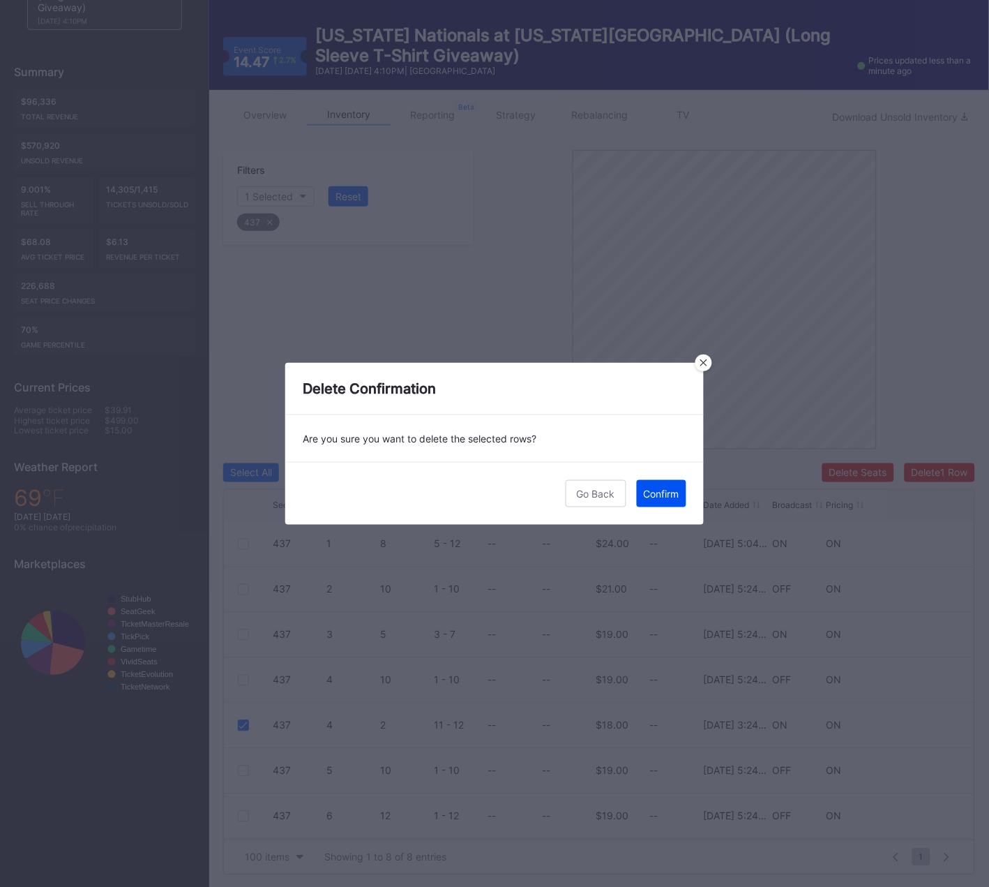
click at [686, 488] on div "Go Back Confirm" at bounding box center [494, 493] width 419 height 63
click at [675, 490] on div "Confirm" at bounding box center [662, 494] width 36 height 12
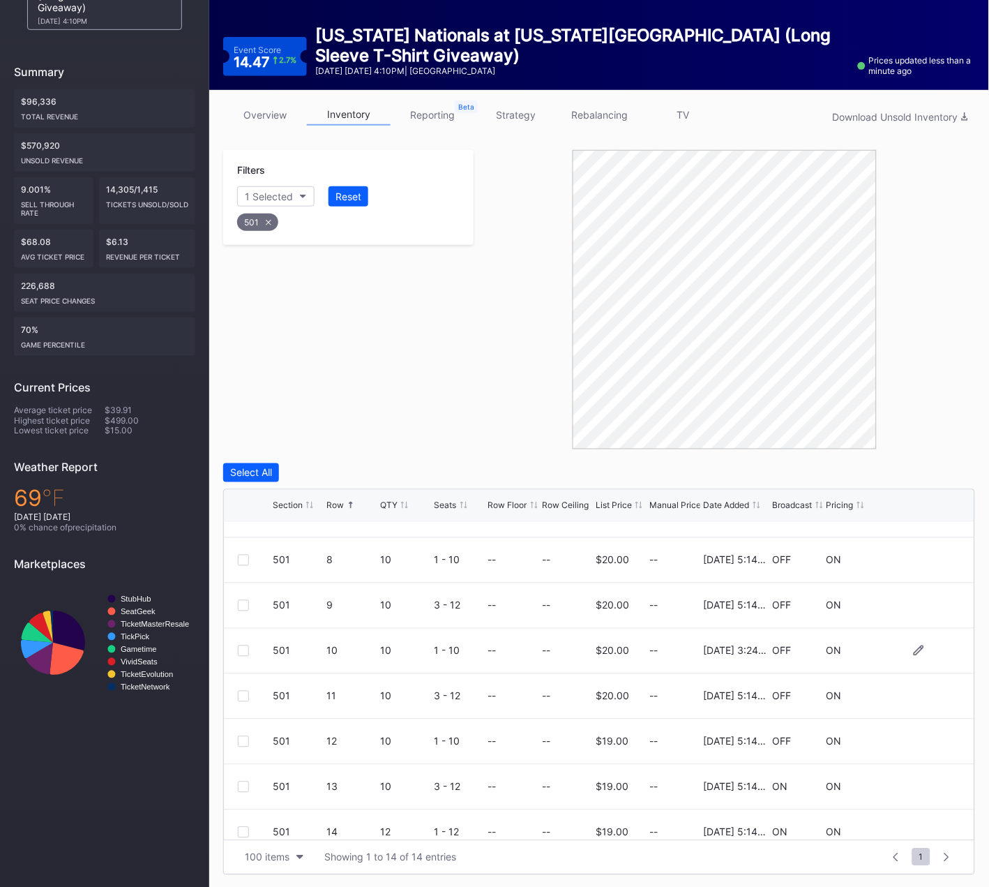
scroll to position [167, 0]
click at [242, 645] on div at bounding box center [243, 648] width 11 height 11
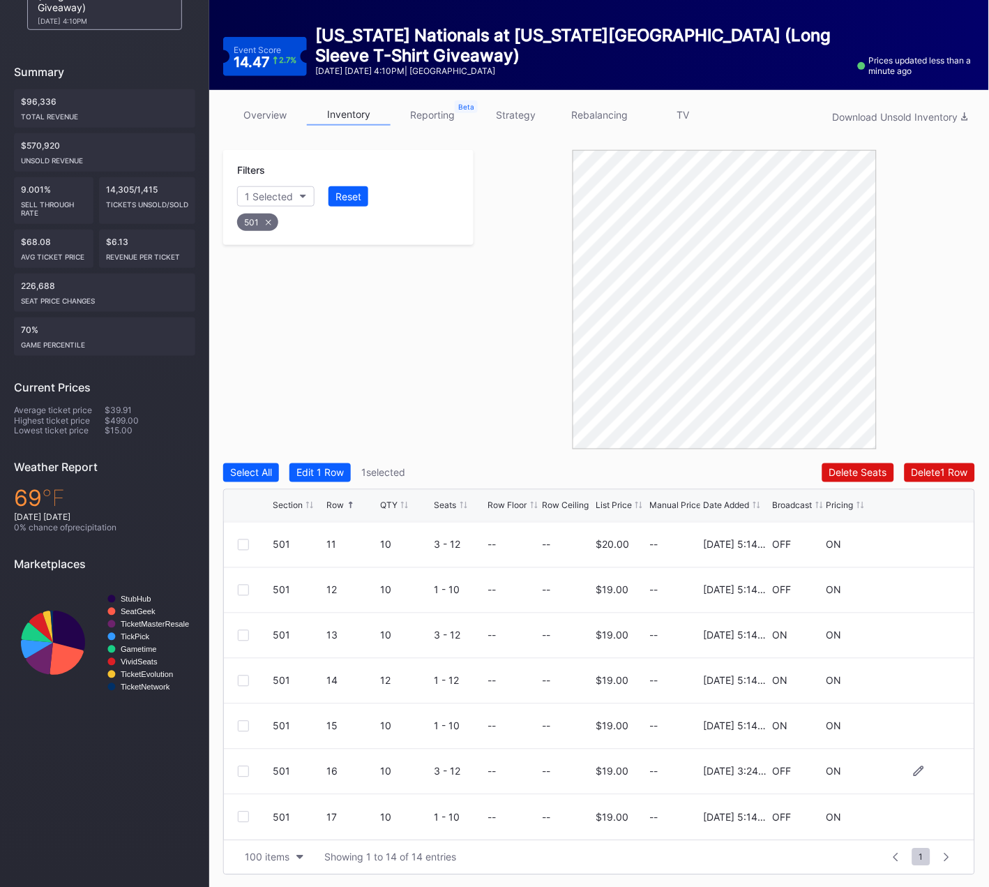
scroll to position [316, 0]
click at [241, 769] on div at bounding box center [243, 772] width 11 height 11
click at [911, 472] on div "Delete 2 Rows" at bounding box center [937, 473] width 62 height 12
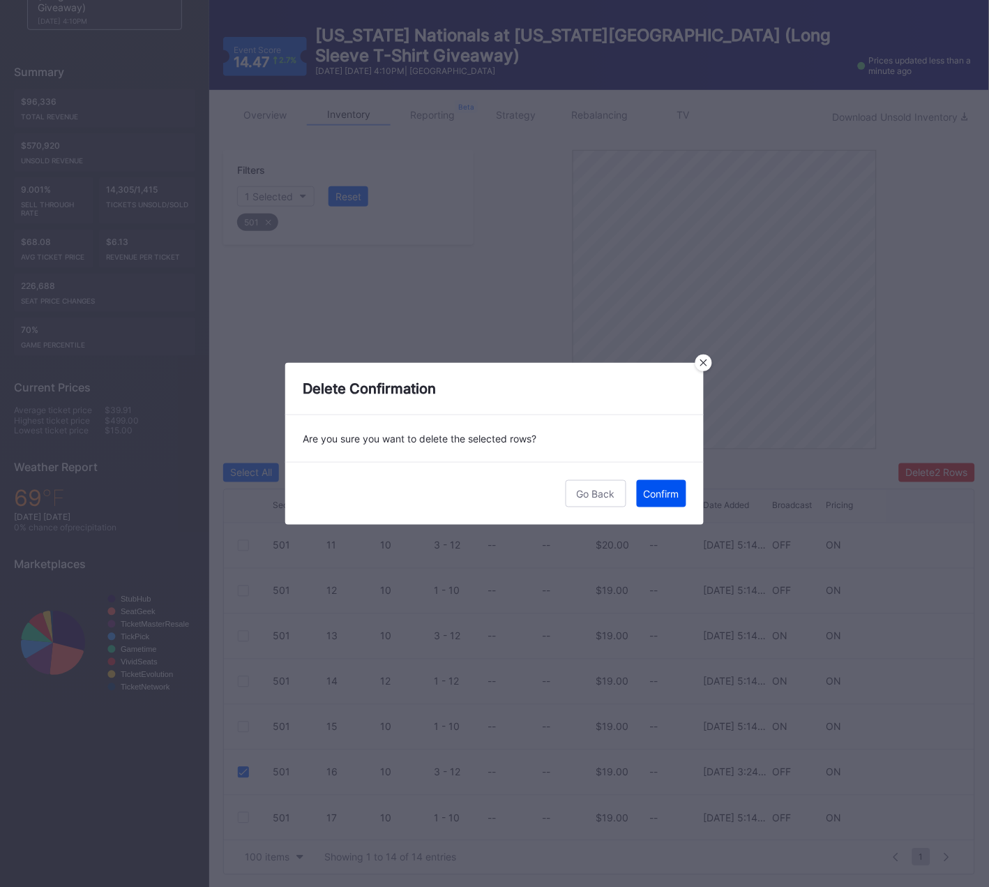
click at [683, 493] on button "Confirm" at bounding box center [662, 493] width 50 height 27
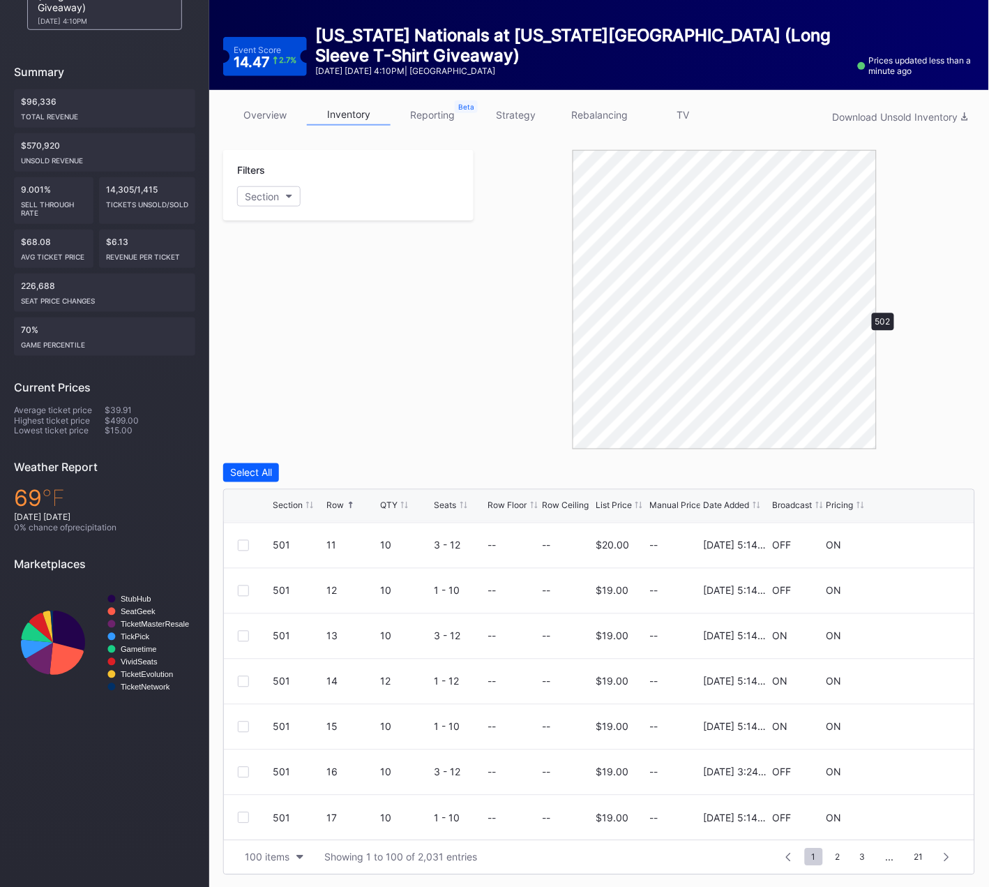
scroll to position [0, 0]
click at [242, 632] on div at bounding box center [243, 634] width 11 height 11
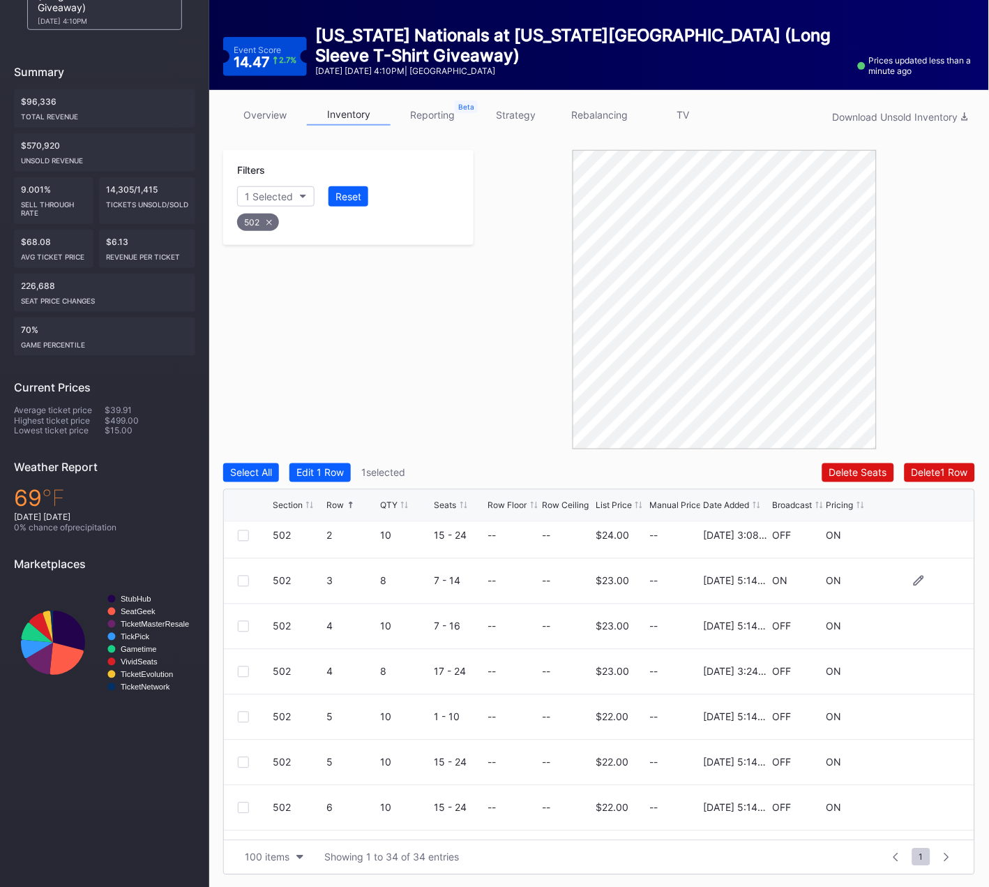
scroll to position [146, 0]
drag, startPoint x: 239, startPoint y: 669, endPoint x: 253, endPoint y: 670, distance: 14.0
click at [239, 668] on div at bounding box center [243, 669] width 11 height 11
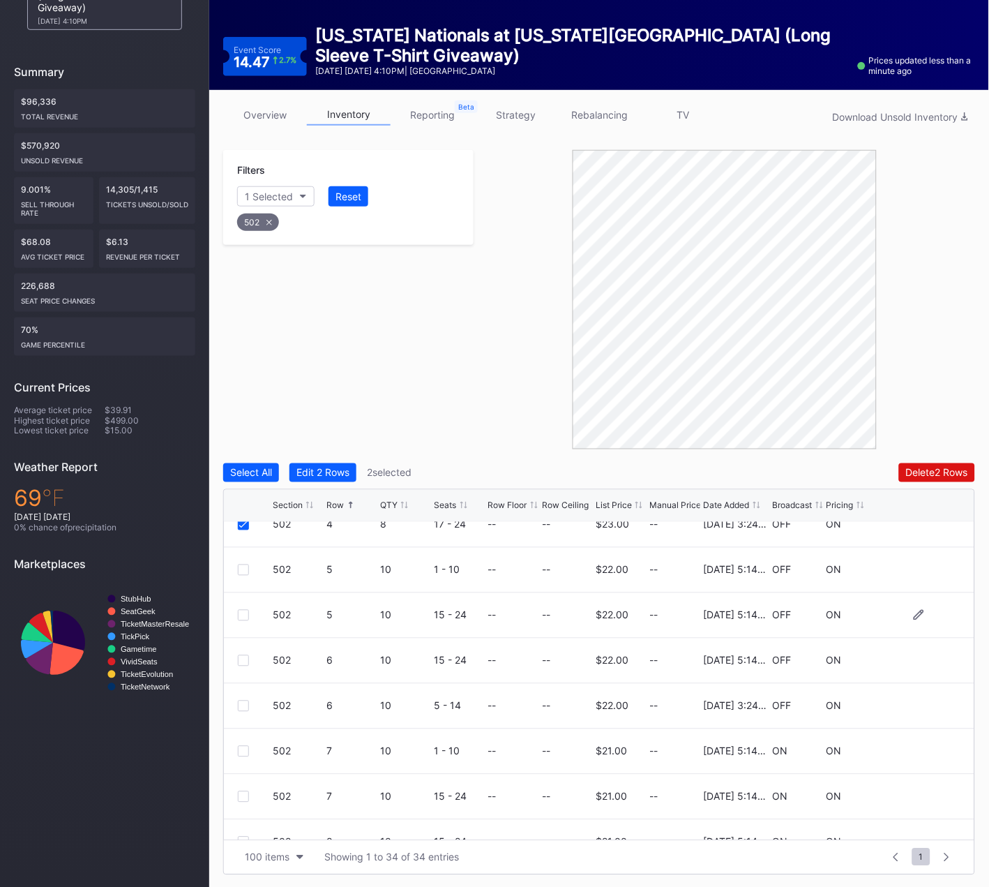
scroll to position [317, 0]
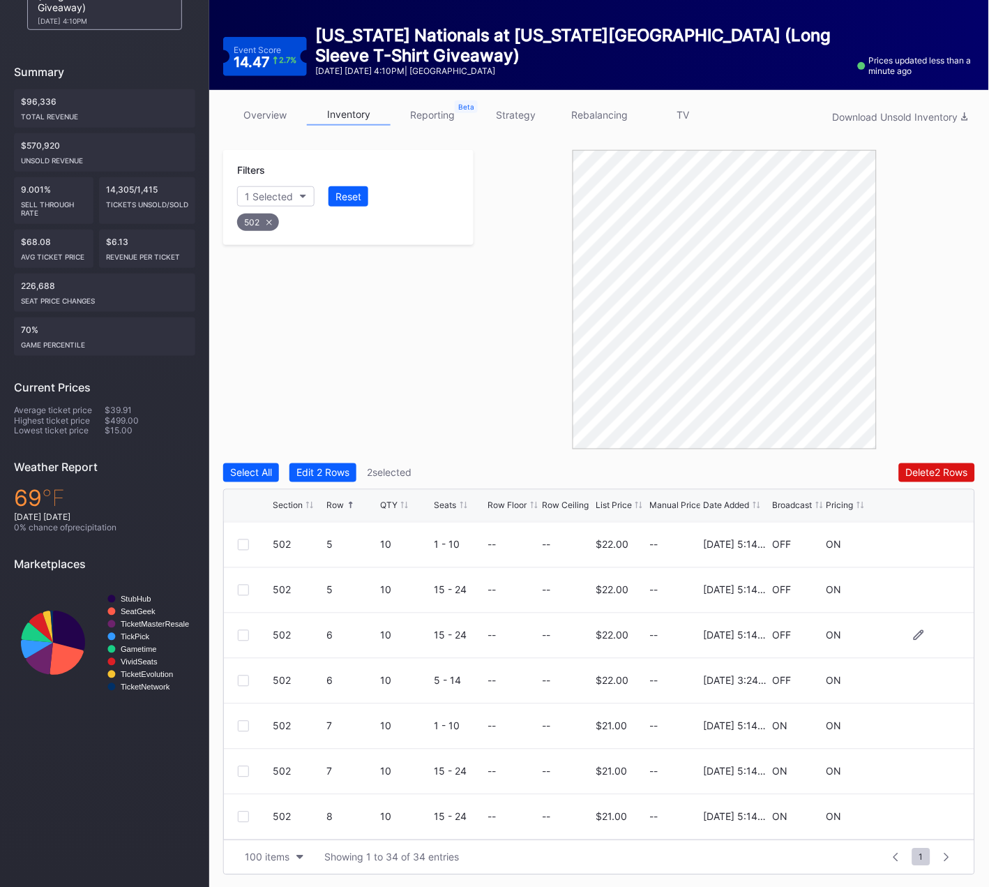
click at [243, 632] on div at bounding box center [243, 635] width 11 height 11
click at [243, 632] on icon at bounding box center [243, 635] width 8 height 7
click at [246, 675] on div at bounding box center [243, 680] width 11 height 11
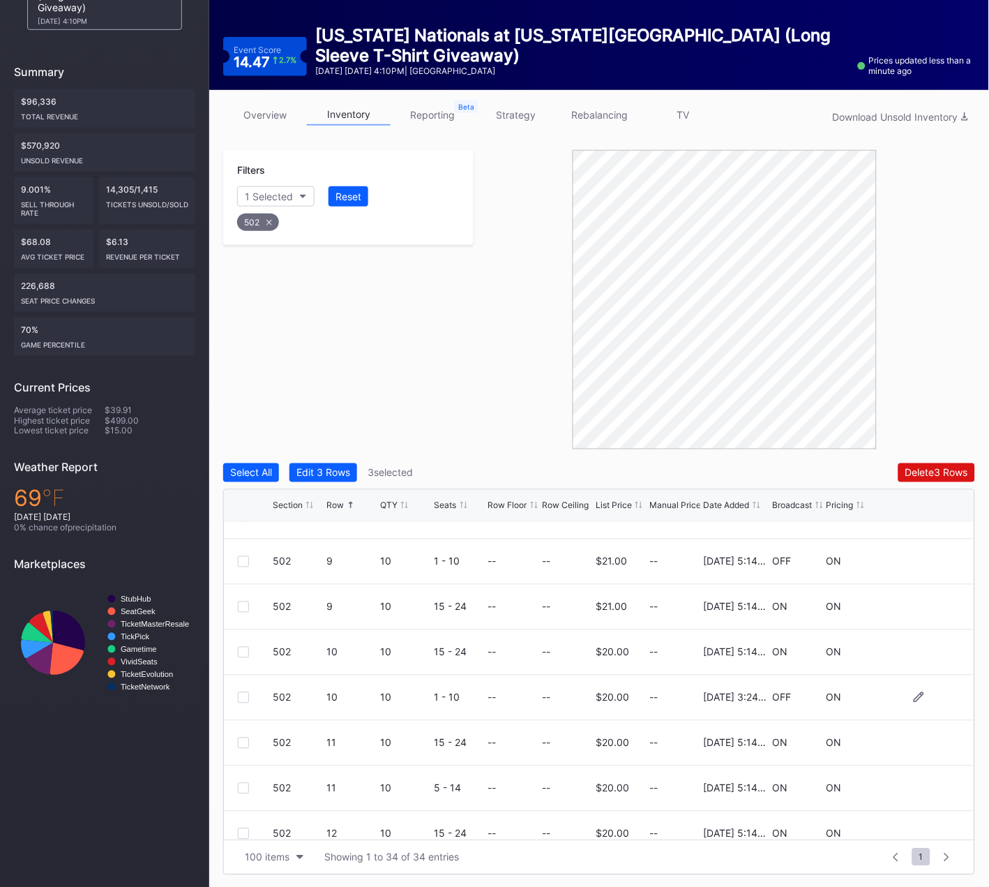
scroll to position [668, 0]
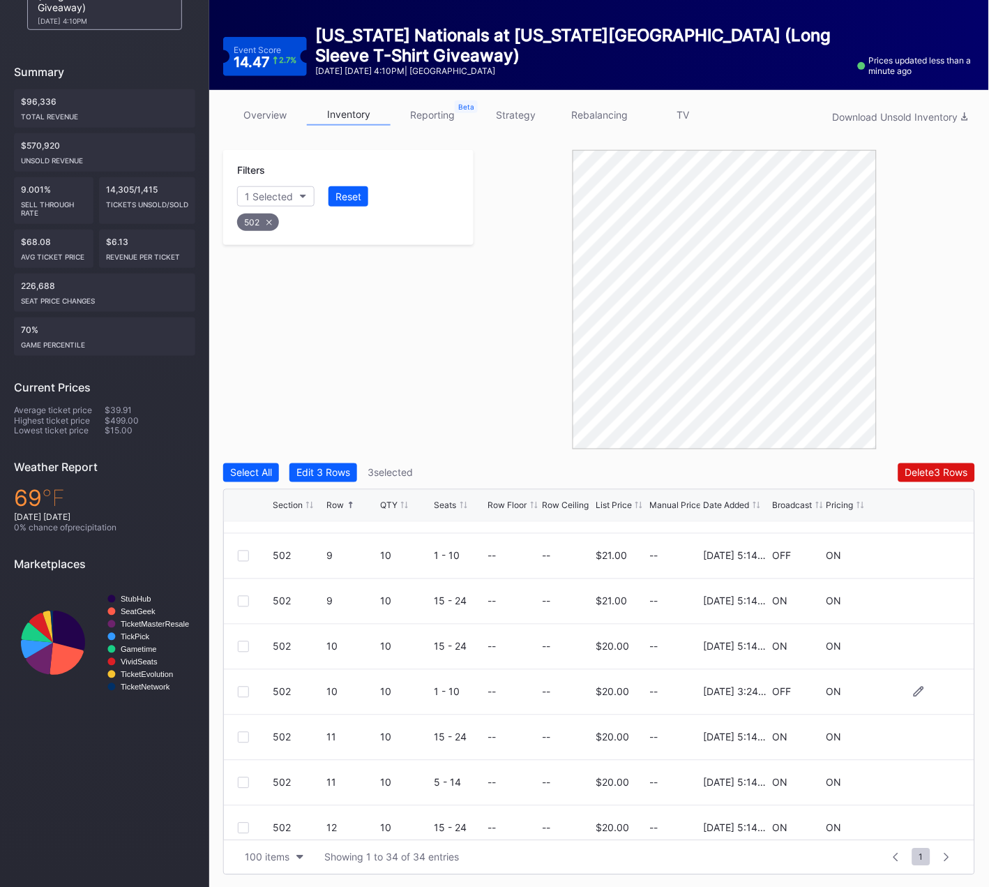
click at [246, 688] on div at bounding box center [243, 691] width 11 height 11
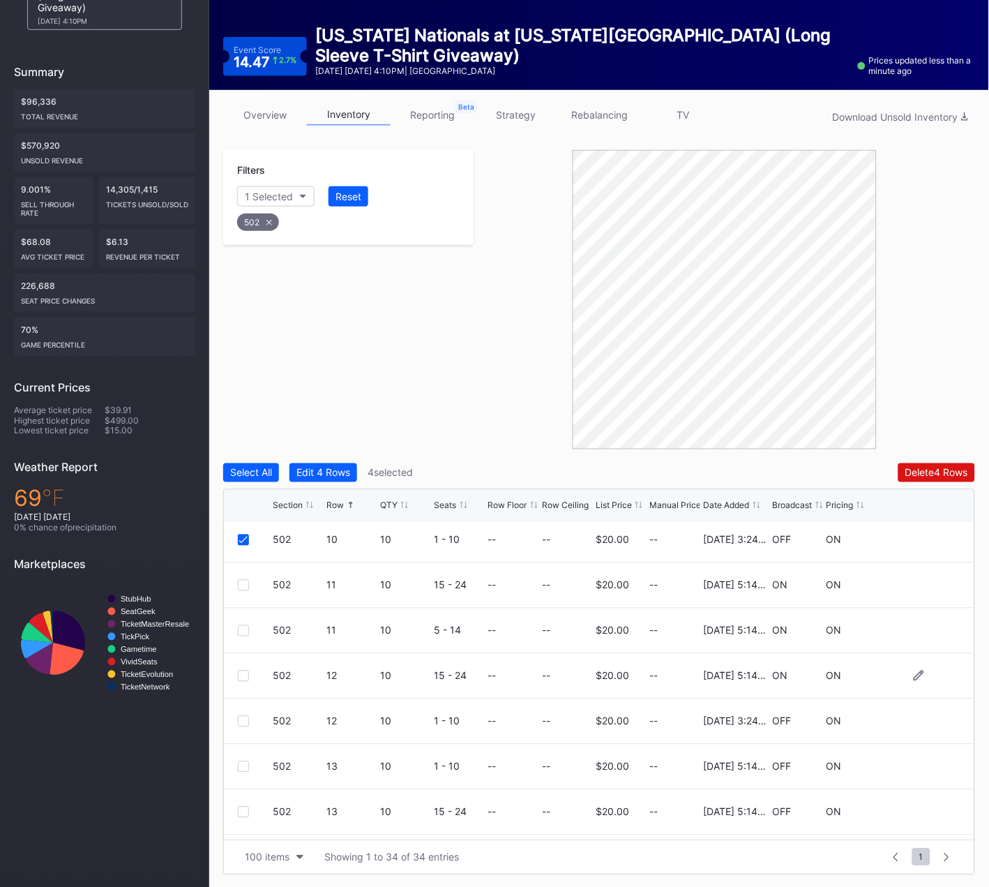
scroll to position [824, 0]
click at [238, 719] on div at bounding box center [243, 717] width 11 height 11
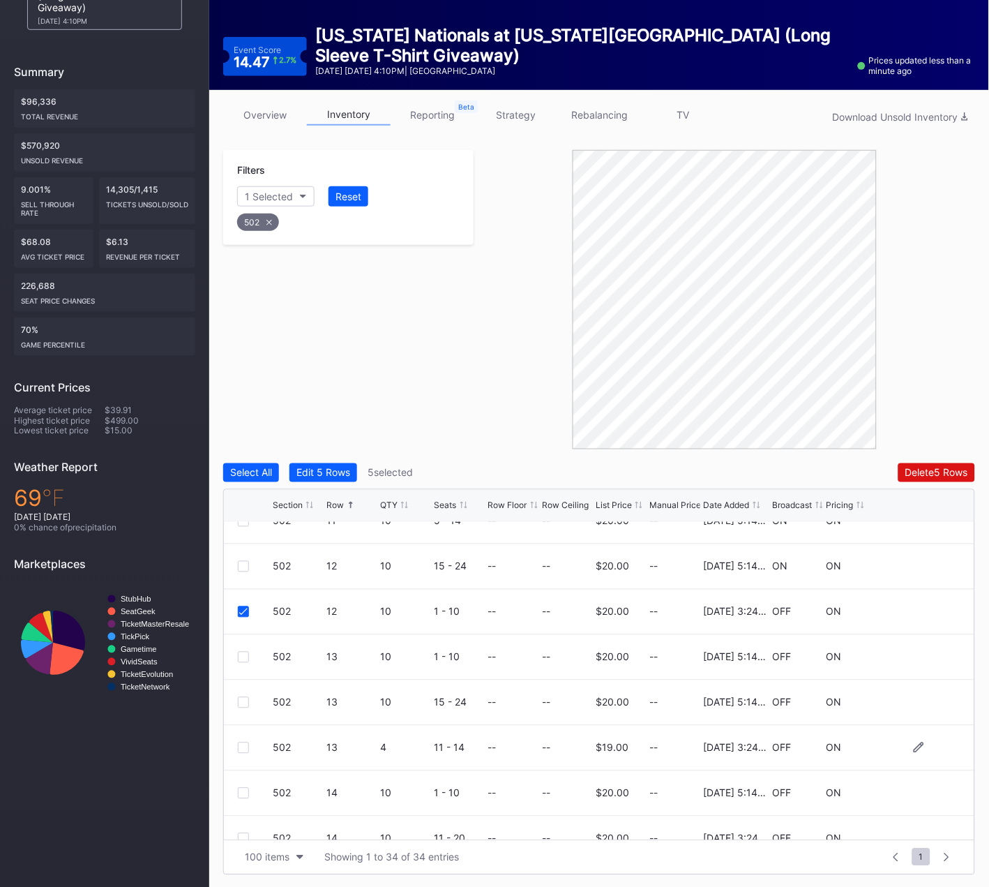
scroll to position [931, 0]
click at [237, 742] on div "502 13 4 11 - 14 -- -- $19.00 -- [DATE] 3:24PM OFF ON" at bounding box center [599, 746] width 751 height 45
click at [242, 746] on div at bounding box center [243, 746] width 11 height 11
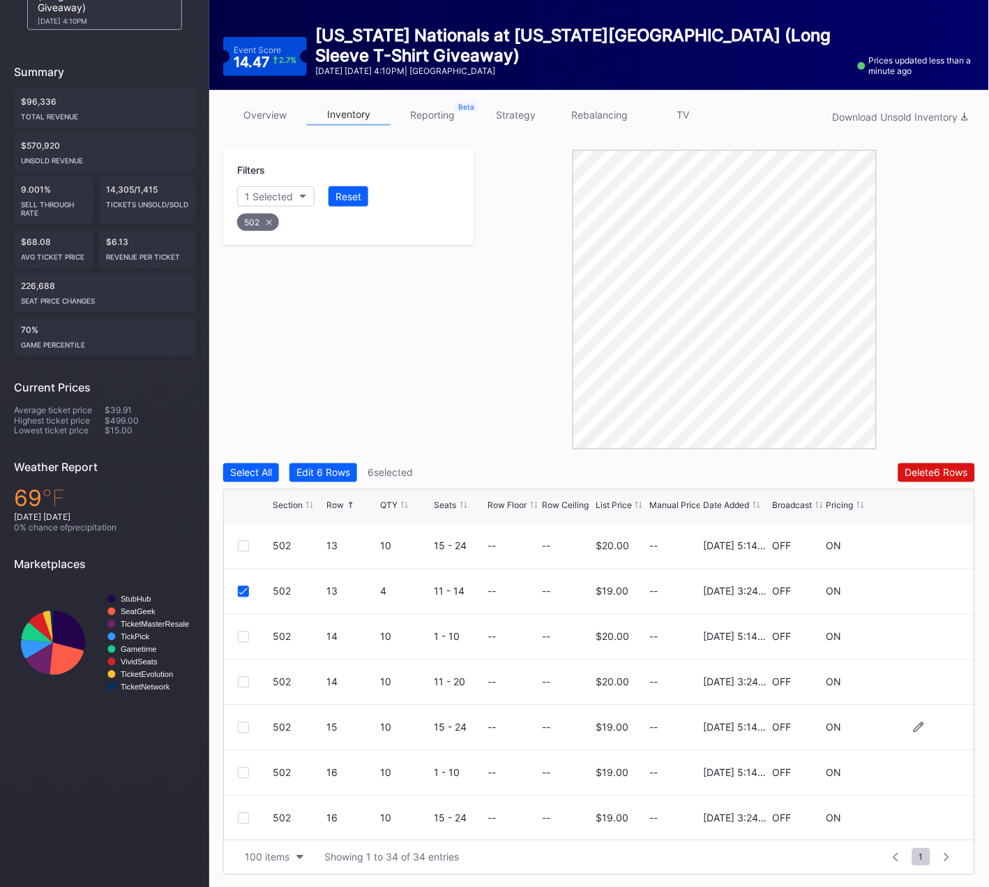
scroll to position [1087, 0]
click at [239, 676] on div at bounding box center [243, 681] width 11 height 11
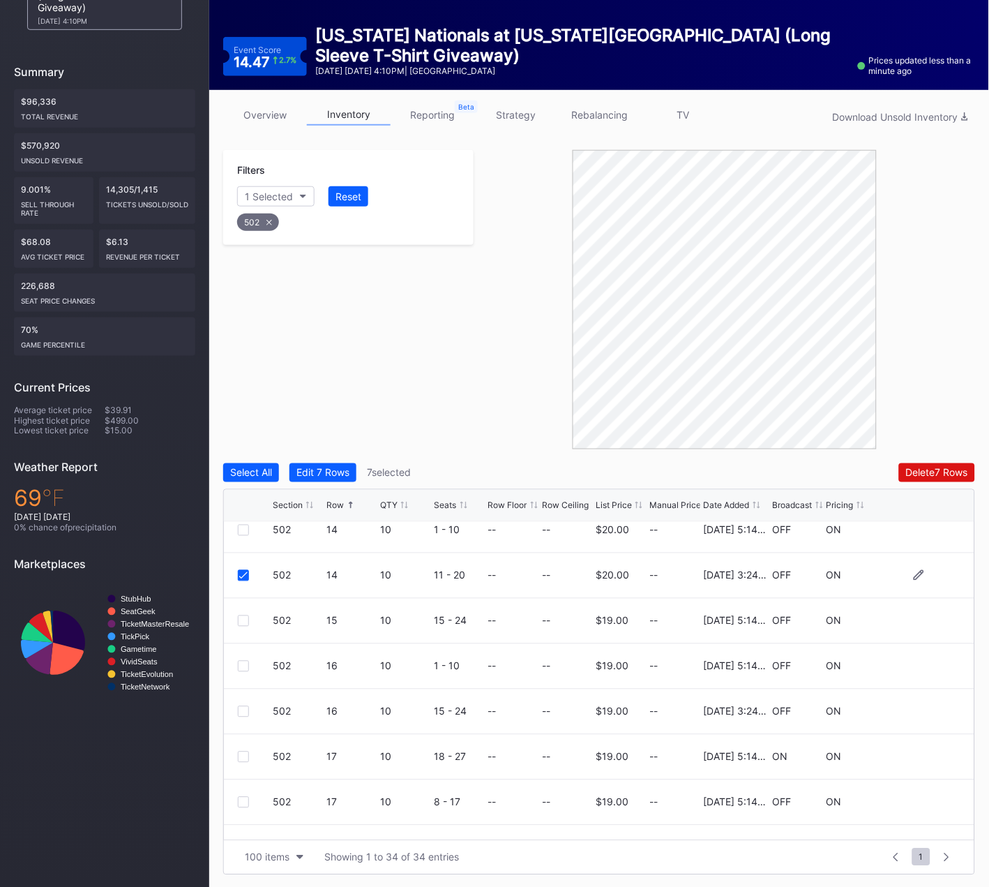
scroll to position [1211, 0]
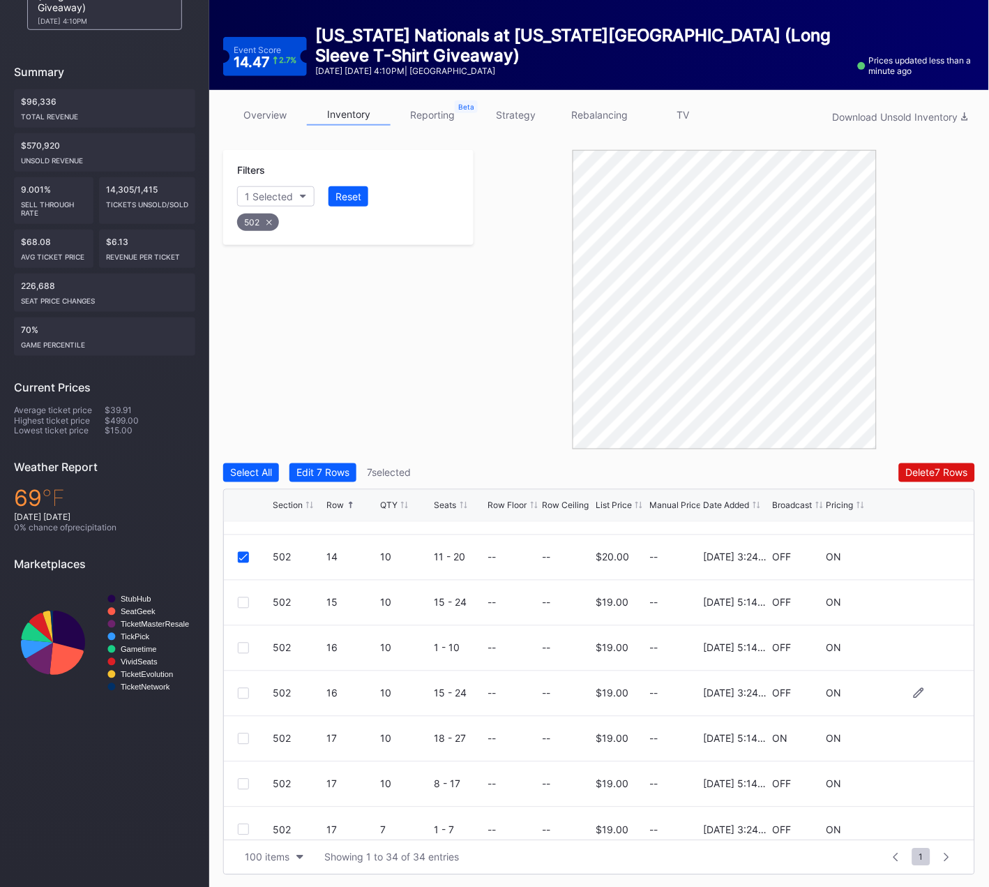
click at [246, 691] on div at bounding box center [243, 693] width 11 height 11
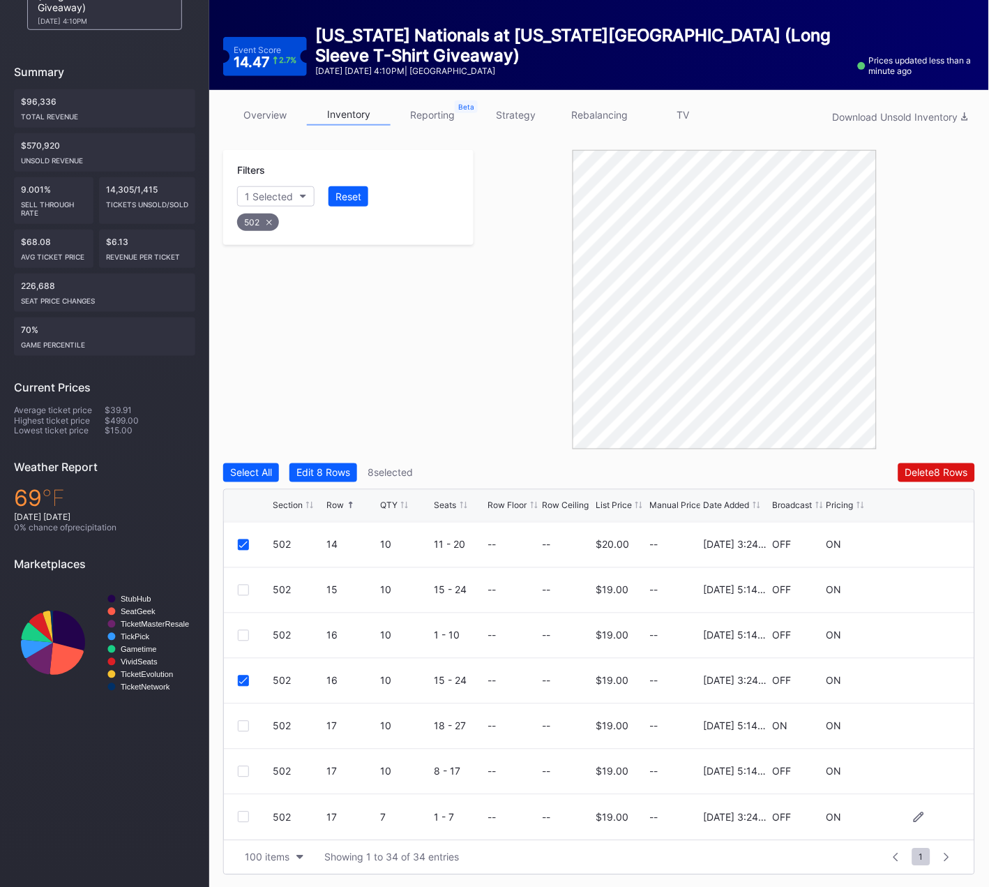
click at [246, 811] on div at bounding box center [243, 816] width 11 height 11
click at [935, 477] on button "Delete 9 Rows" at bounding box center [937, 472] width 77 height 19
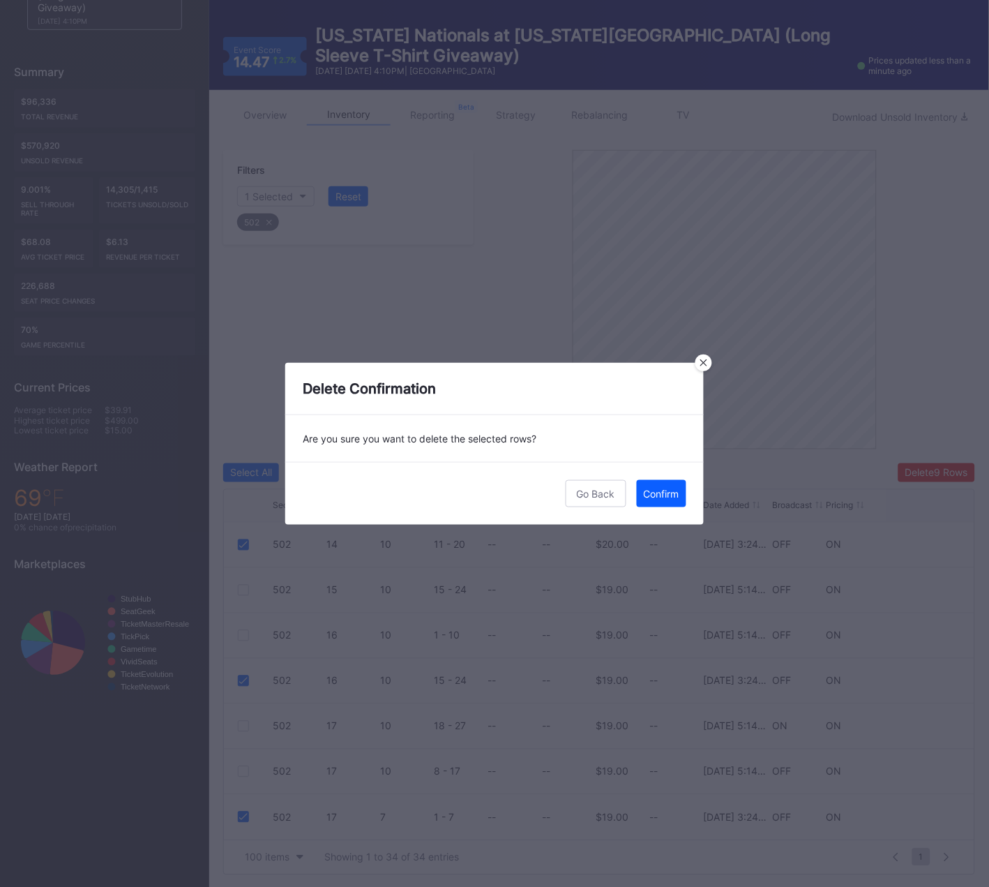
click at [670, 495] on div "Confirm" at bounding box center [662, 494] width 36 height 12
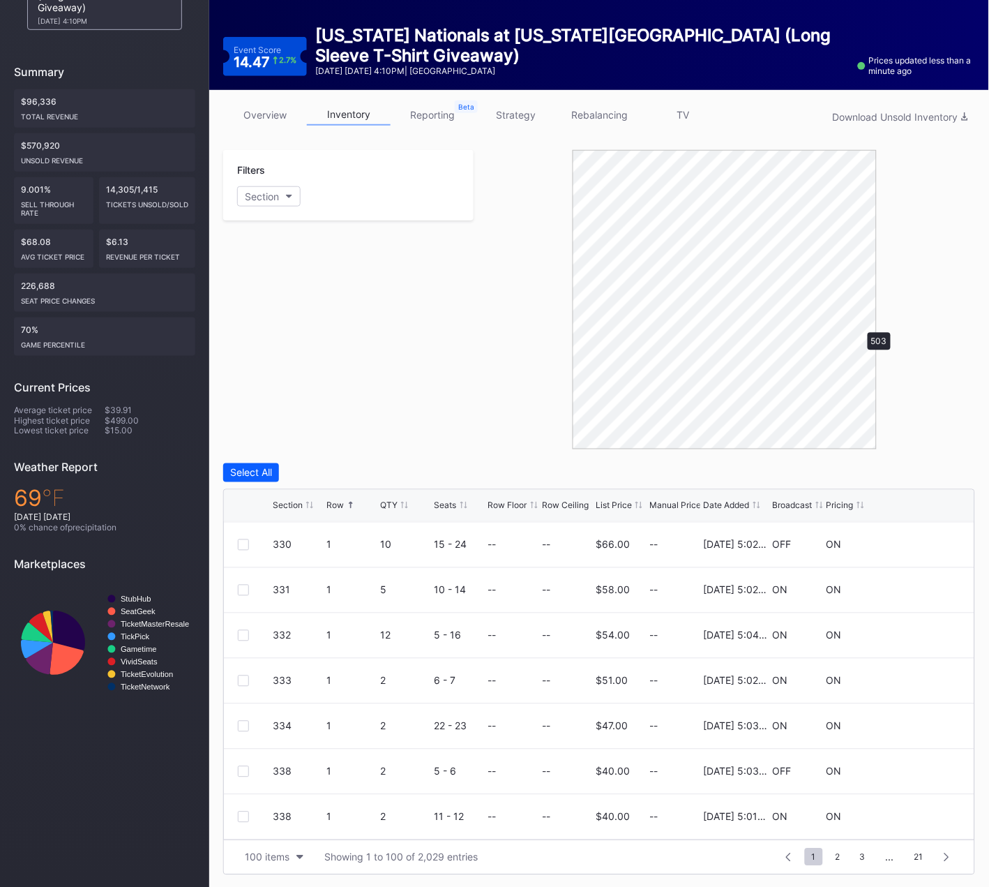
scroll to position [0, 0]
click at [238, 587] on div at bounding box center [243, 589] width 11 height 11
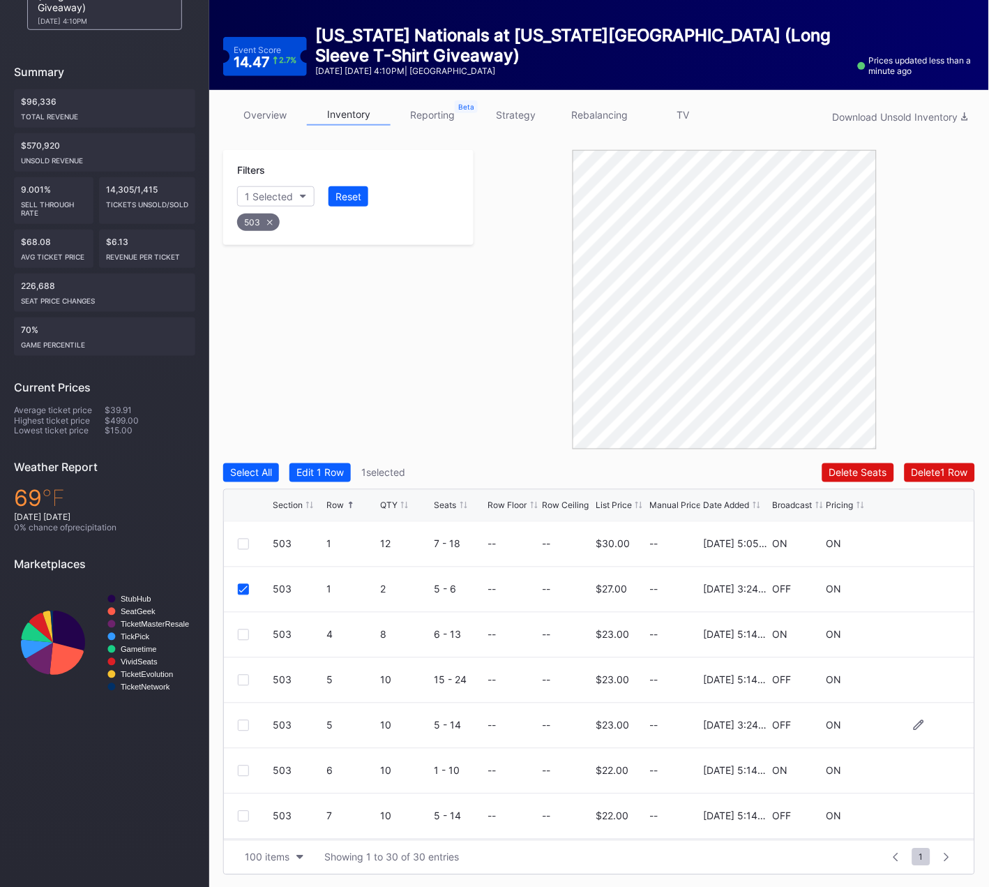
click at [243, 720] on div at bounding box center [243, 725] width 11 height 11
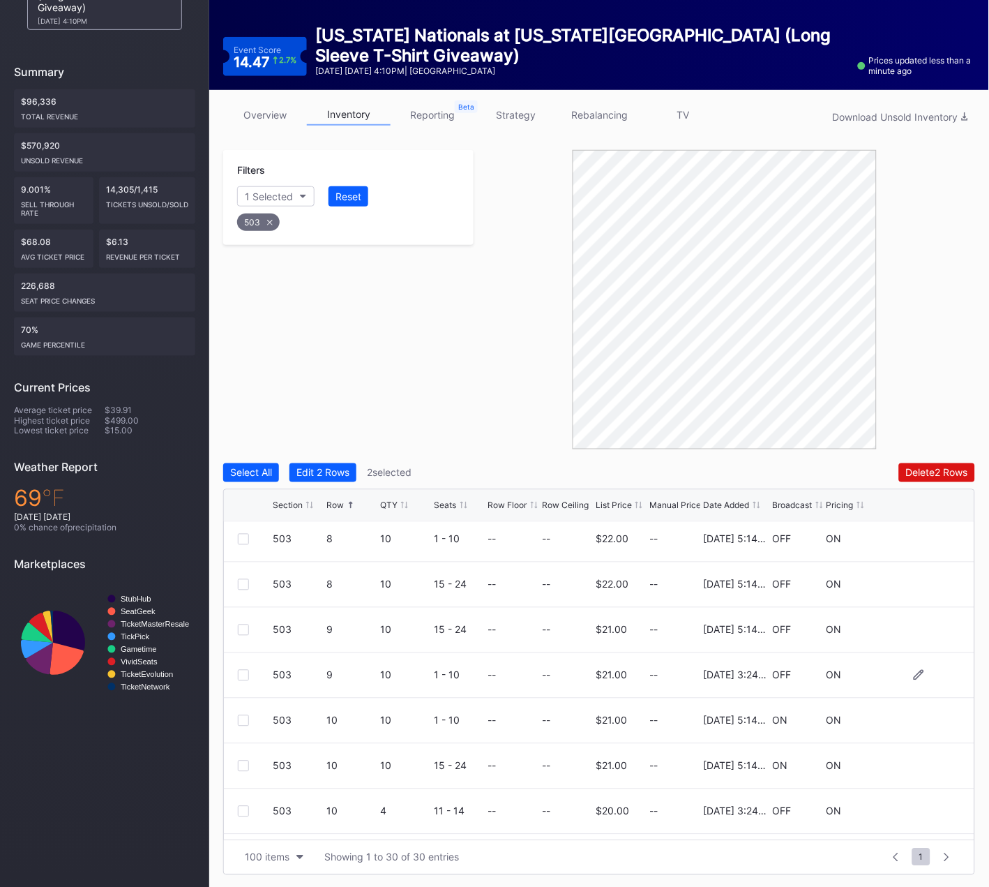
click at [241, 674] on div at bounding box center [243, 675] width 11 height 11
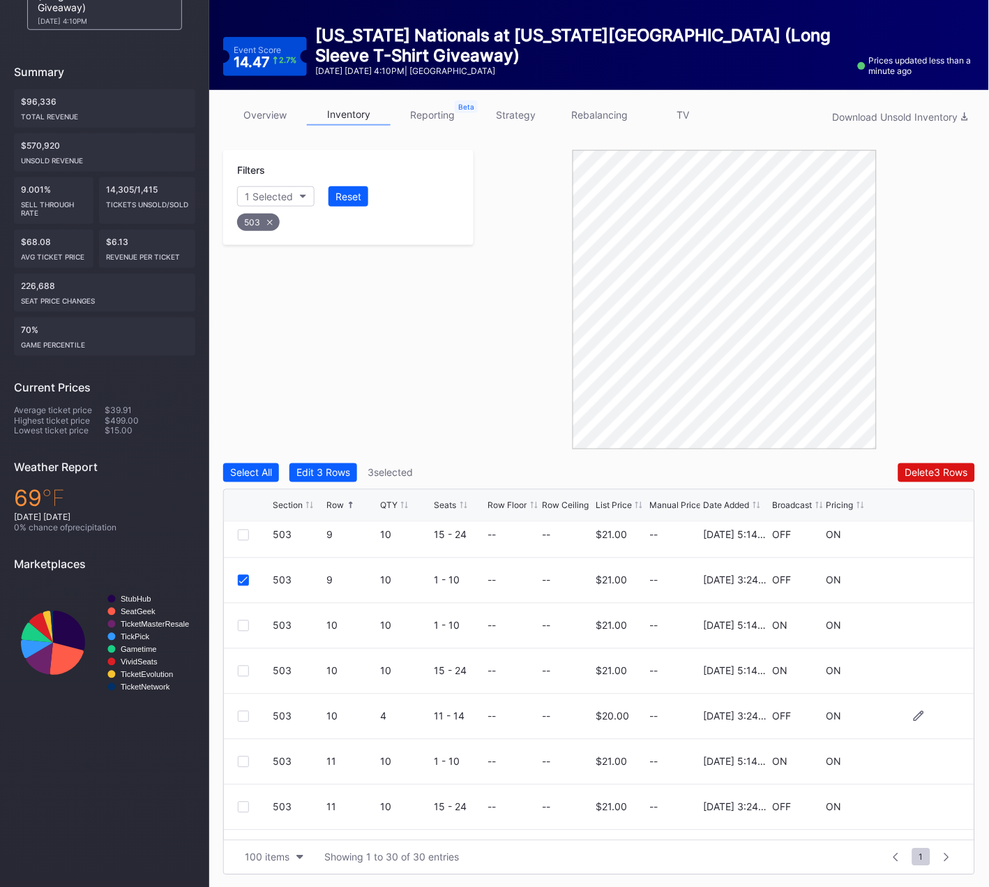
scroll to position [465, 0]
click at [243, 714] on div at bounding box center [243, 714] width 11 height 11
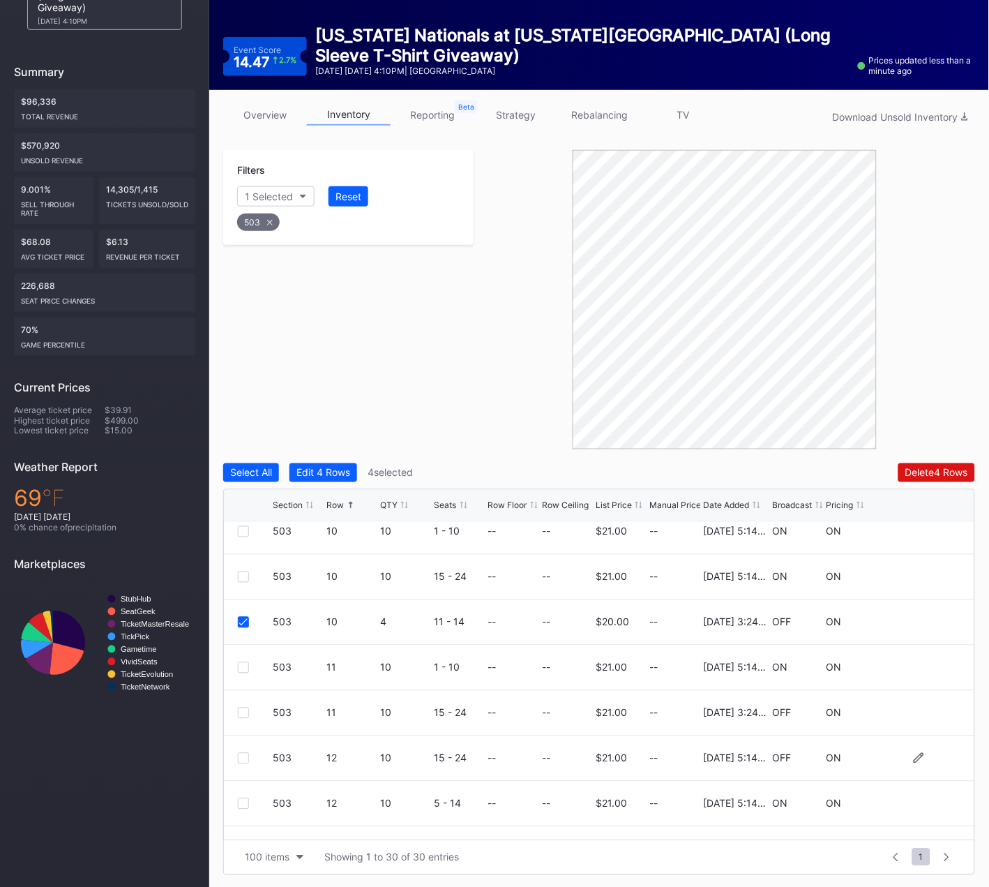
scroll to position [565, 0]
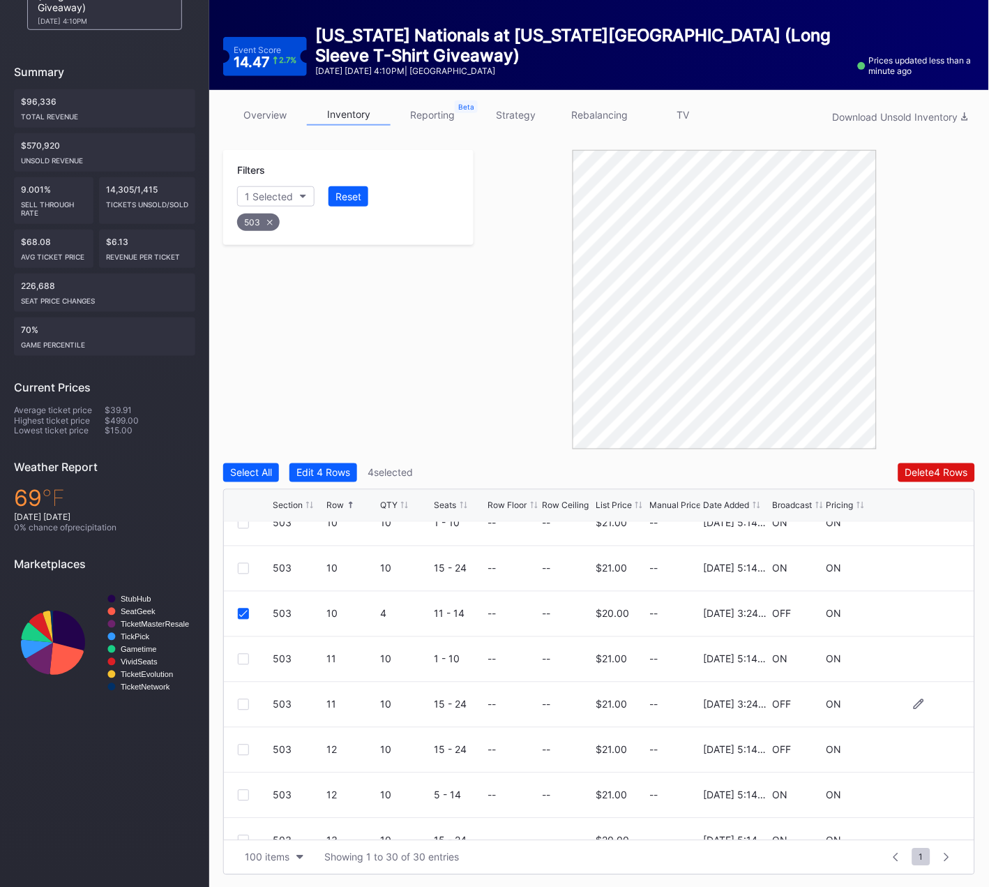
click at [241, 705] on div at bounding box center [243, 704] width 11 height 11
click at [241, 702] on div at bounding box center [243, 703] width 11 height 11
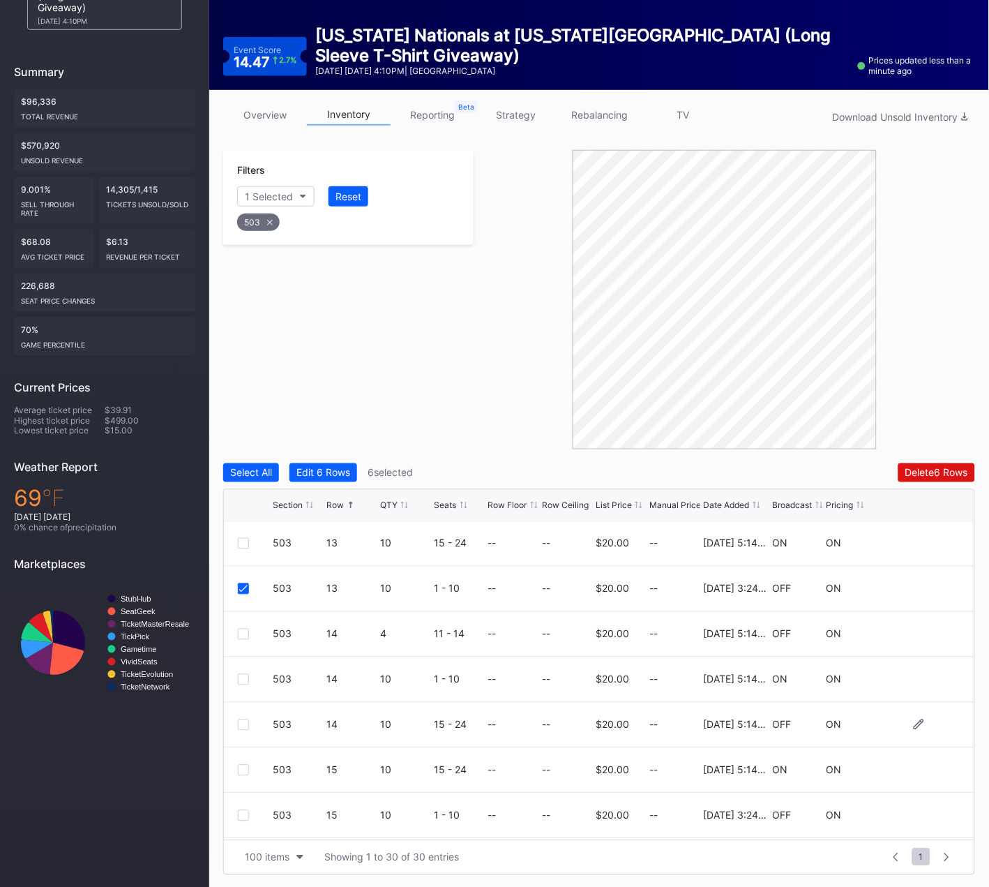
scroll to position [865, 0]
click at [242, 810] on div at bounding box center [243, 812] width 11 height 11
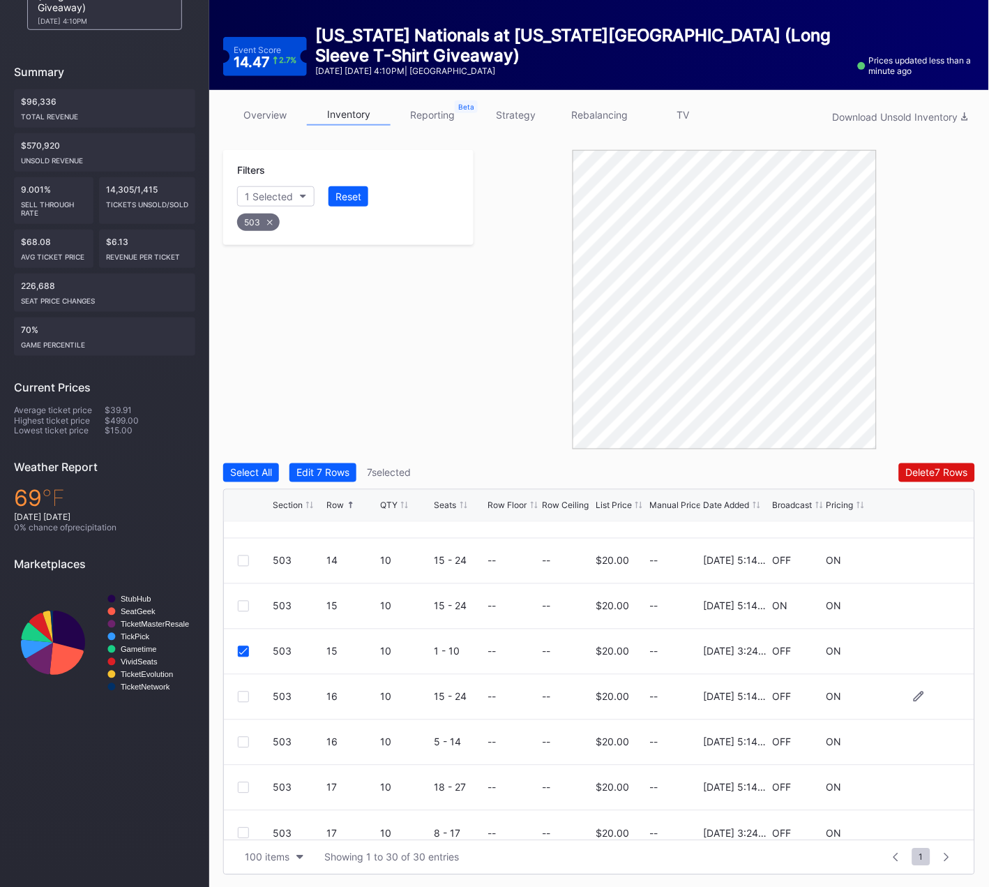
scroll to position [1042, 0]
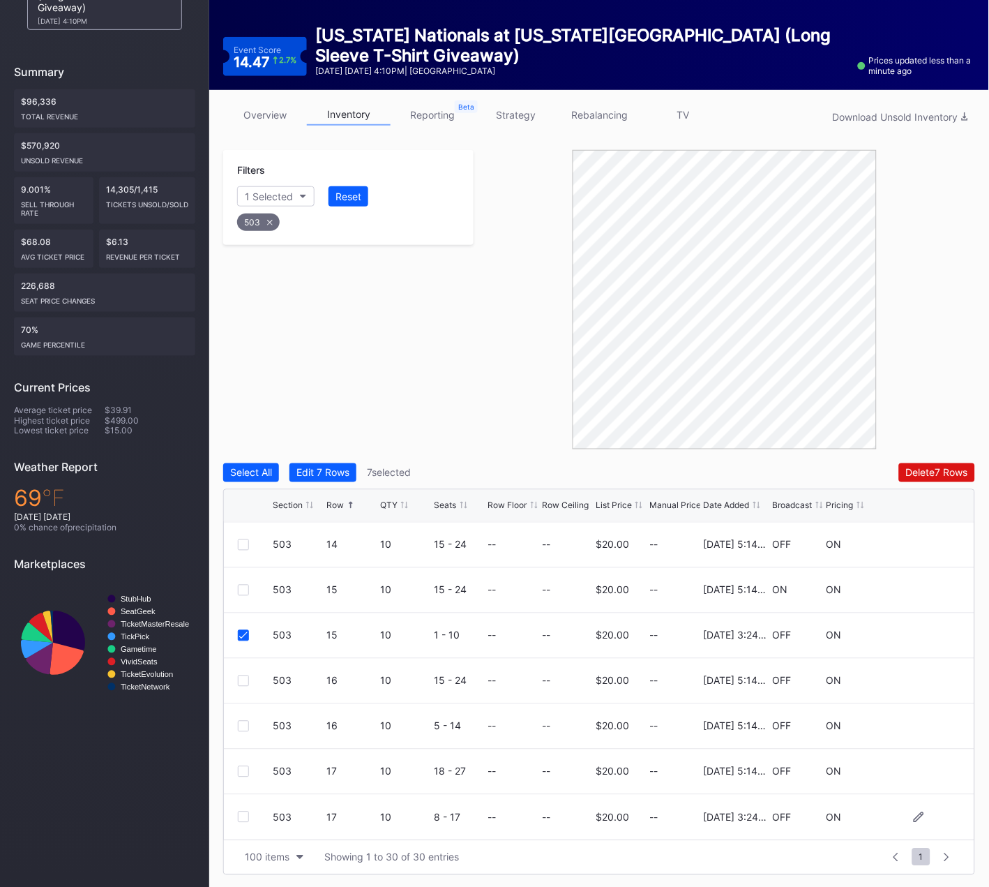
drag, startPoint x: 244, startPoint y: 816, endPoint x: 279, endPoint y: 798, distance: 39.3
click at [244, 816] on div at bounding box center [243, 816] width 11 height 11
click at [915, 467] on div "Delete 8 Rows" at bounding box center [936, 473] width 63 height 12
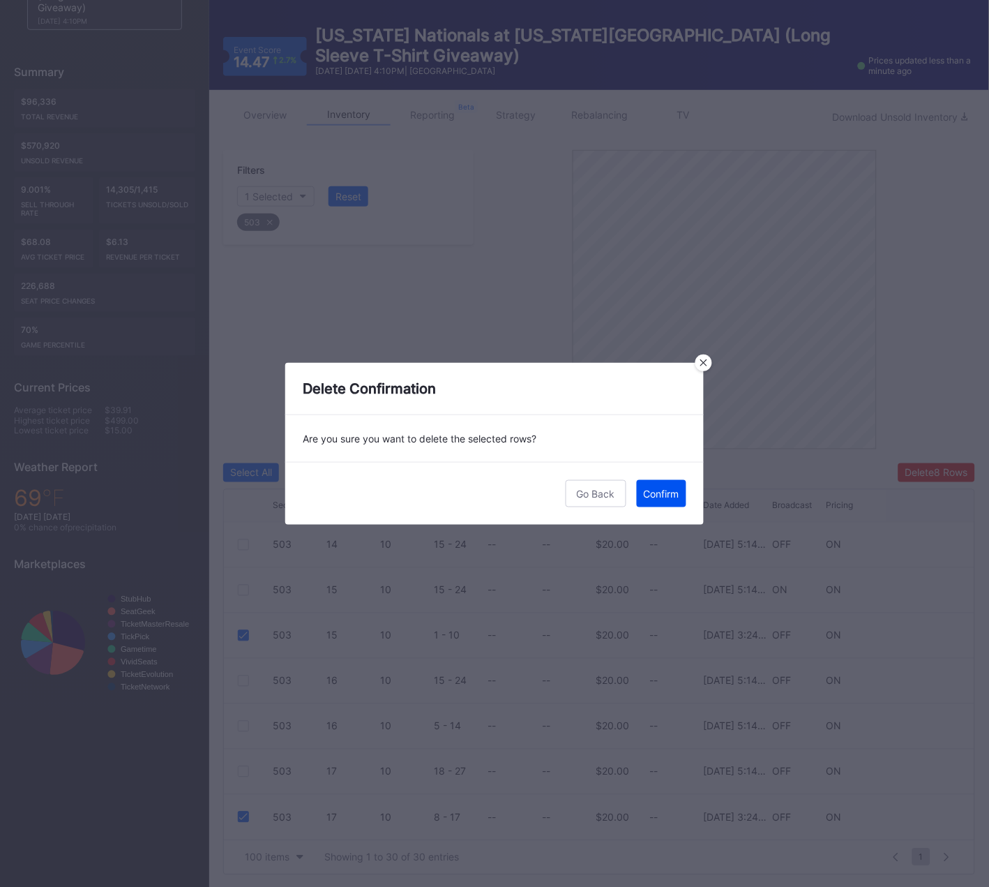
click at [661, 494] on div "Confirm" at bounding box center [662, 494] width 36 height 12
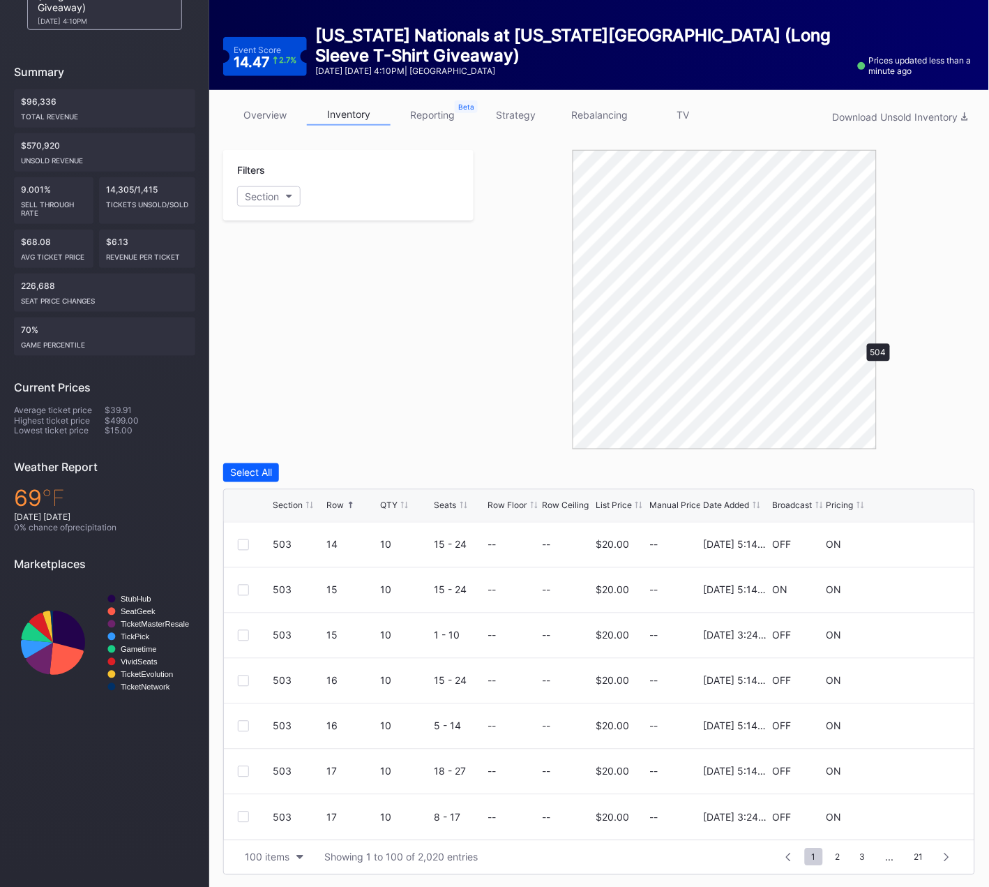
scroll to position [0, 0]
click at [414, 346] on div "Filters 1 Selected Reset 504" at bounding box center [348, 299] width 250 height 299
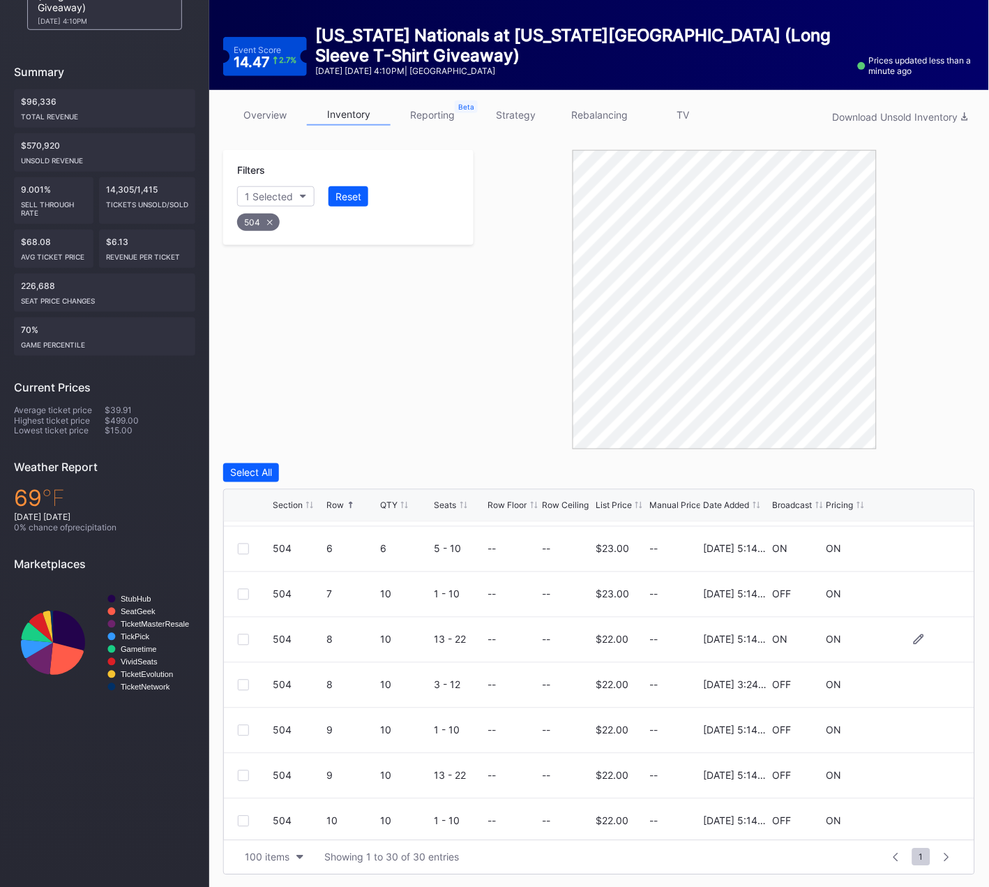
scroll to position [176, 0]
click at [239, 592] on div at bounding box center [243, 594] width 11 height 11
click at [239, 592] on icon at bounding box center [243, 595] width 8 height 7
click at [242, 642] on div at bounding box center [243, 640] width 11 height 11
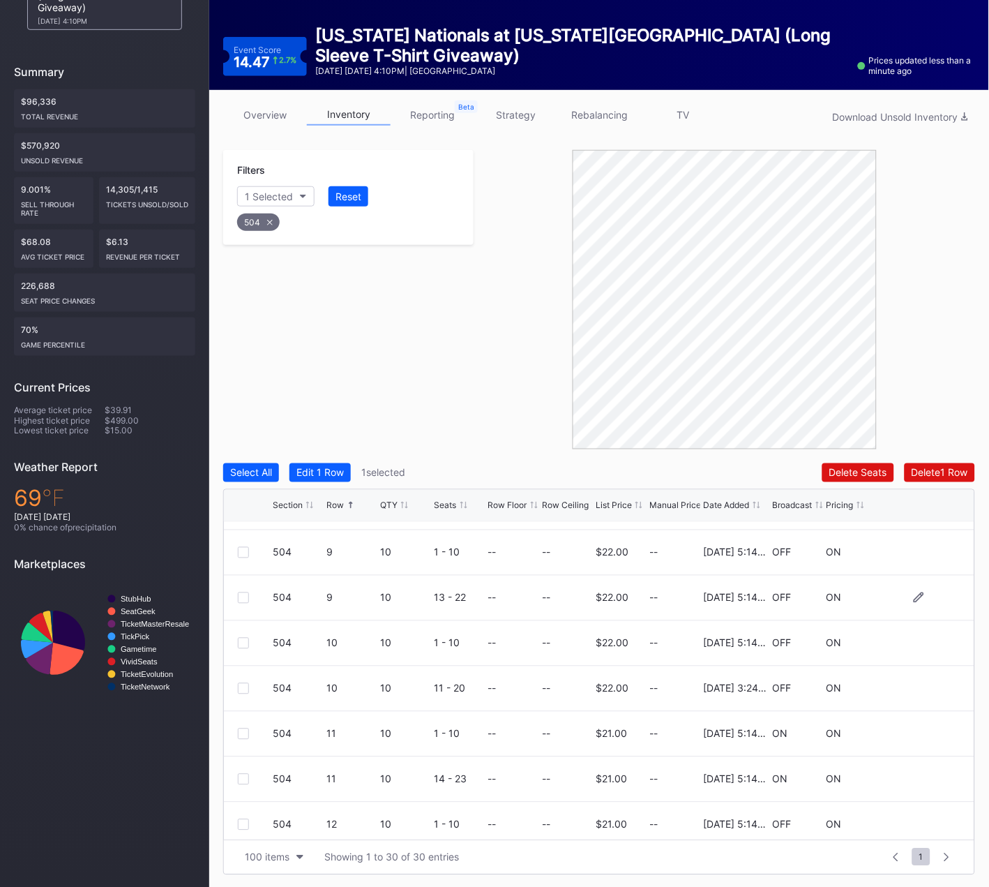
scroll to position [340, 0]
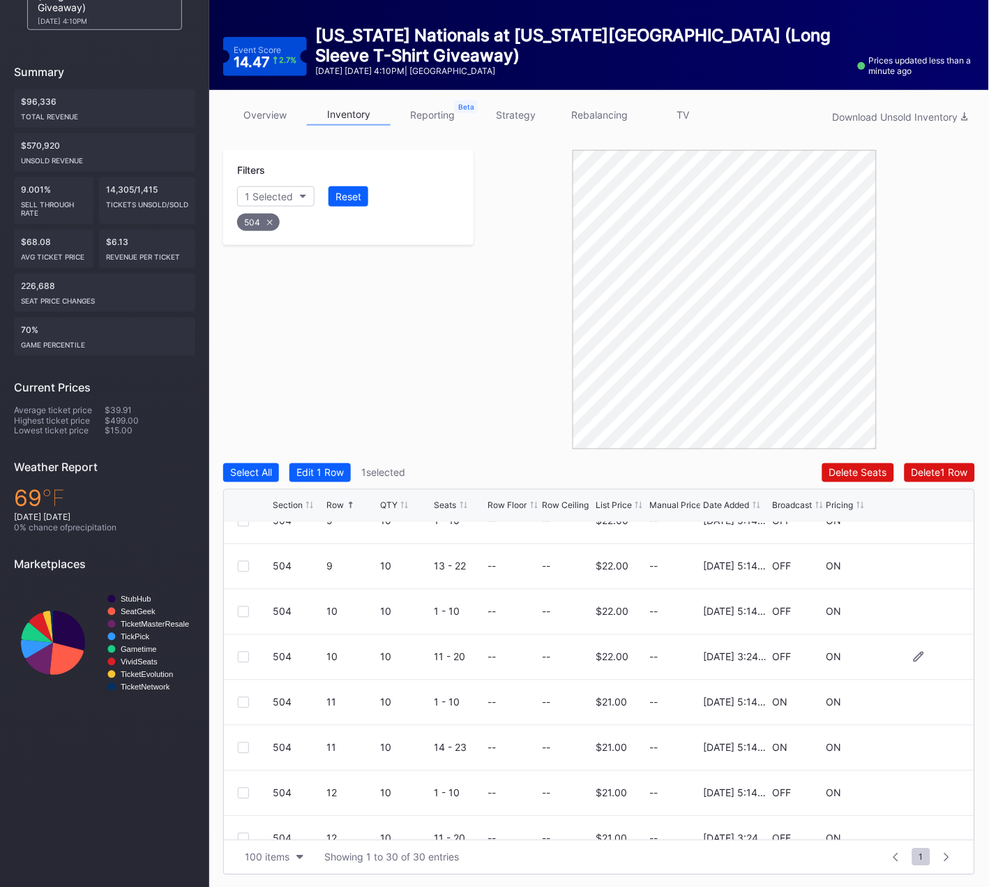
click at [247, 654] on div at bounding box center [243, 657] width 11 height 11
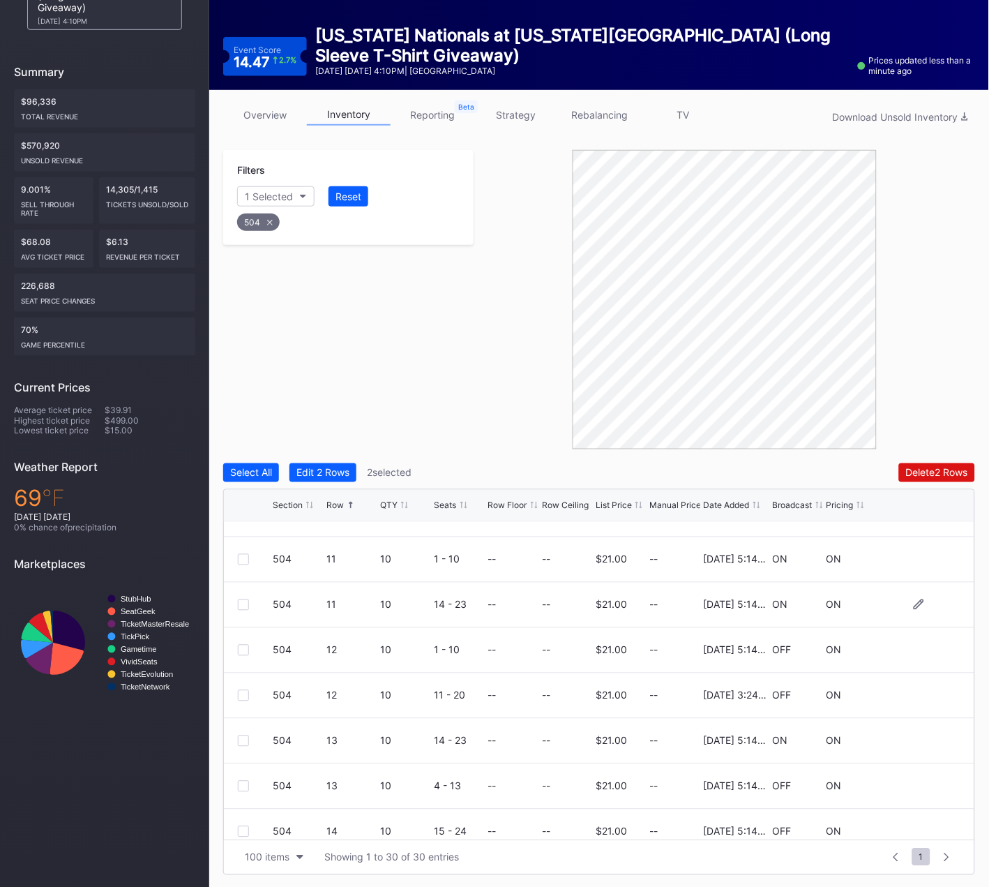
scroll to position [490, 0]
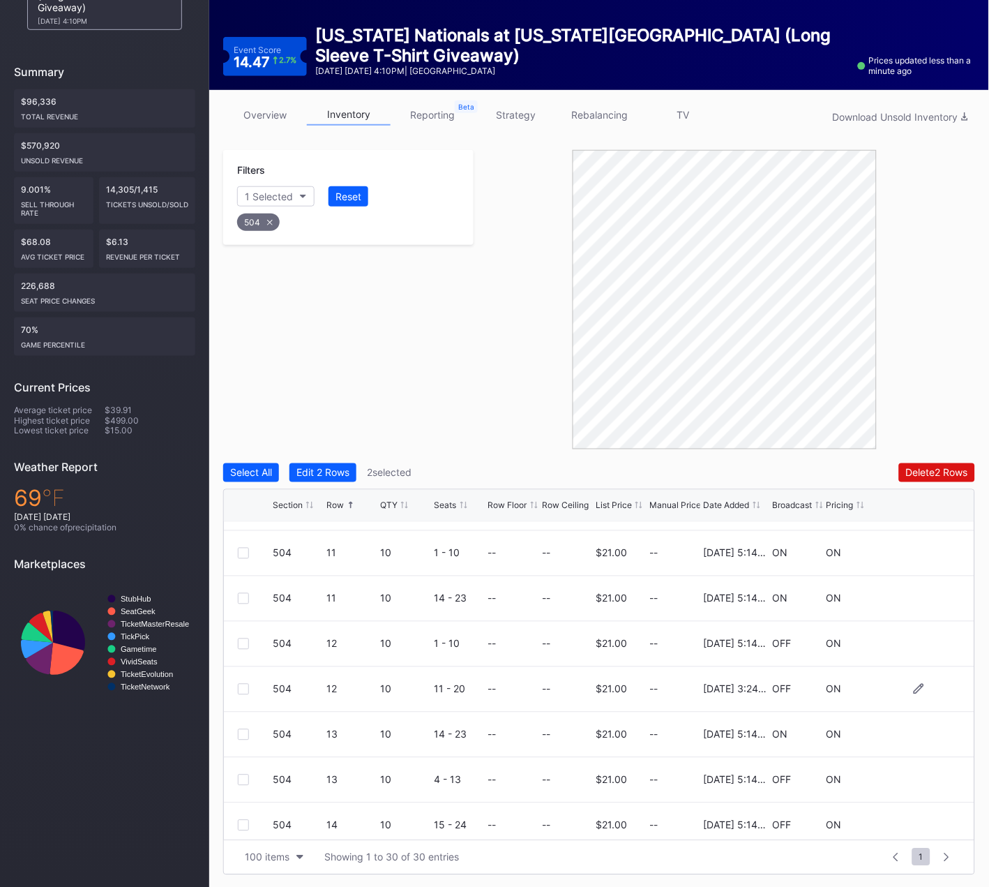
click at [242, 689] on div at bounding box center [243, 689] width 11 height 11
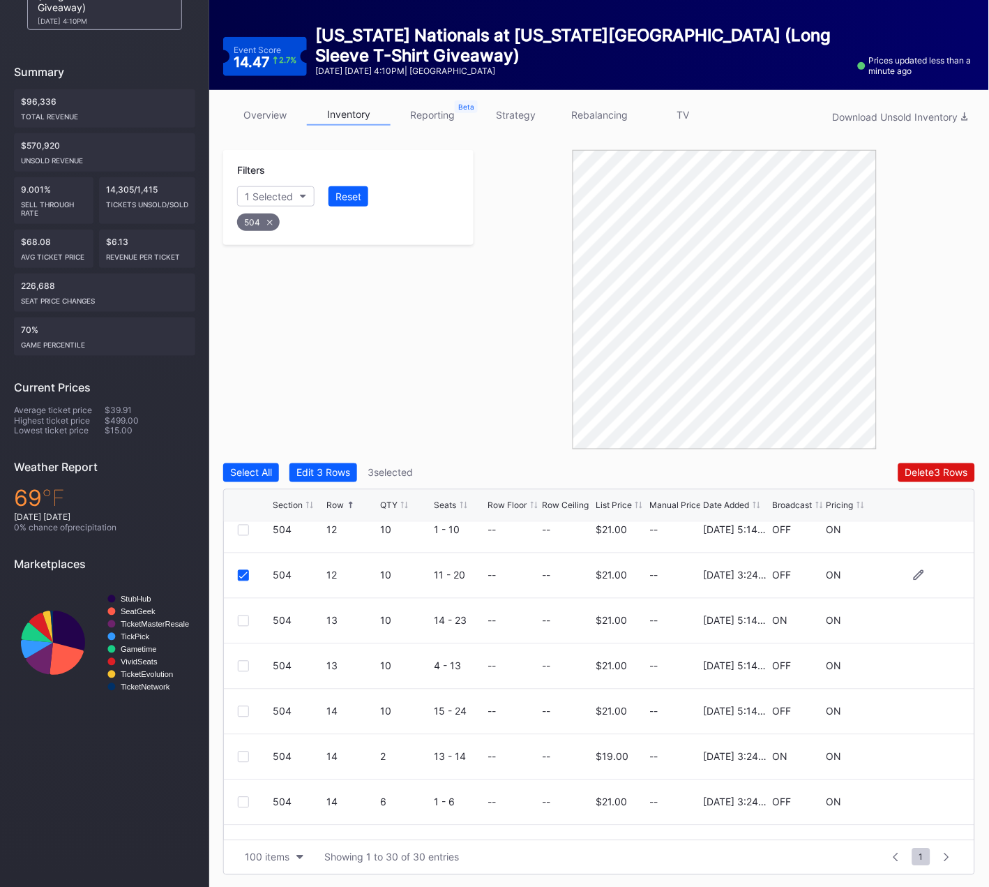
scroll to position [632, 0]
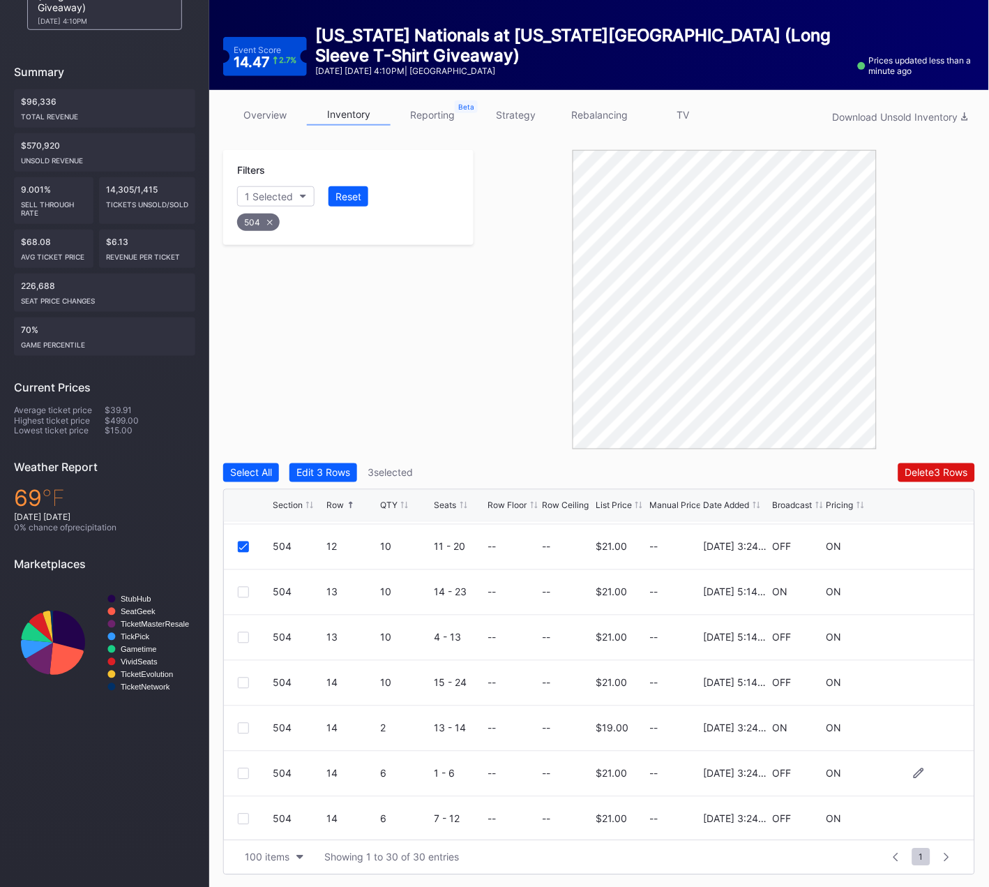
click at [243, 772] on div at bounding box center [243, 773] width 11 height 11
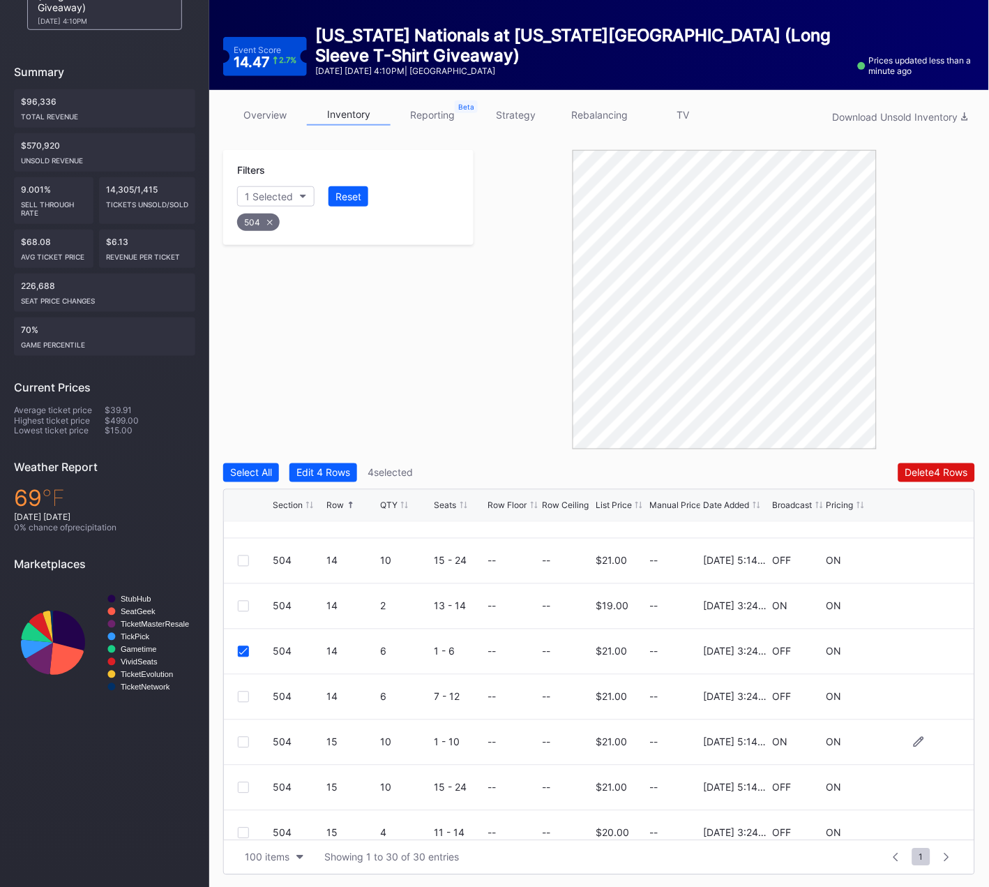
scroll to position [762, 0]
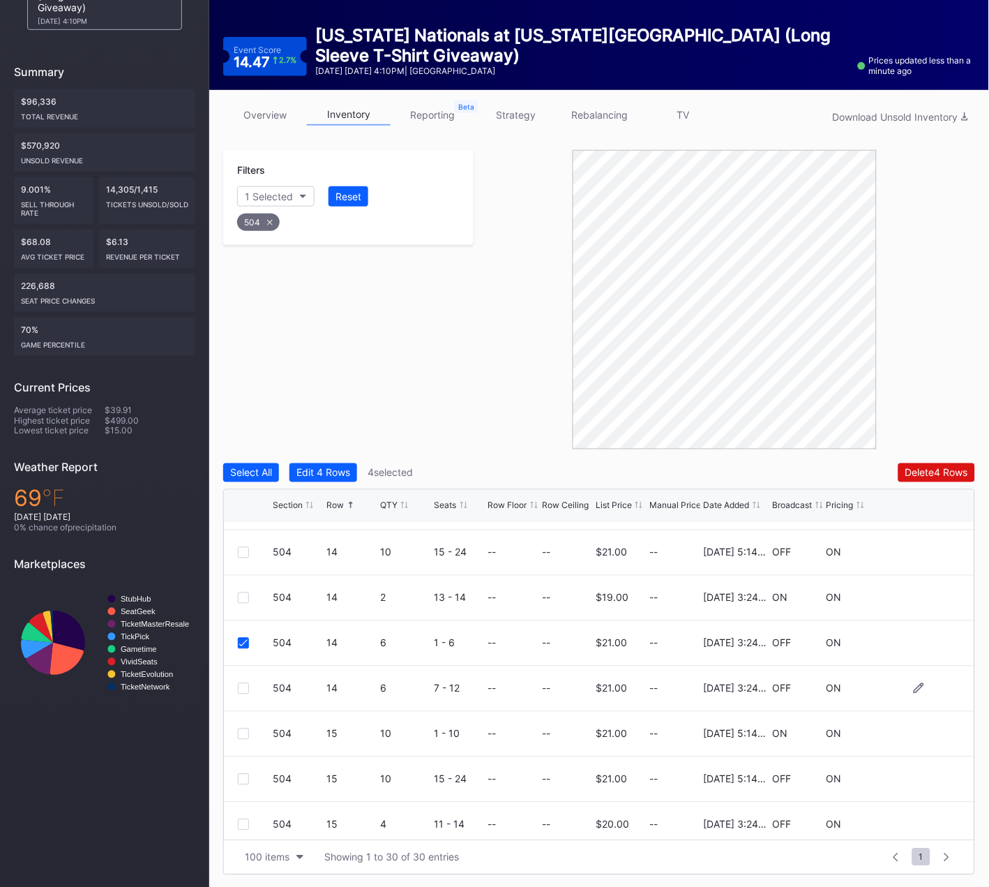
click at [242, 685] on div at bounding box center [243, 688] width 11 height 11
click at [245, 596] on div at bounding box center [243, 597] width 11 height 11
click at [243, 679] on div at bounding box center [243, 684] width 11 height 11
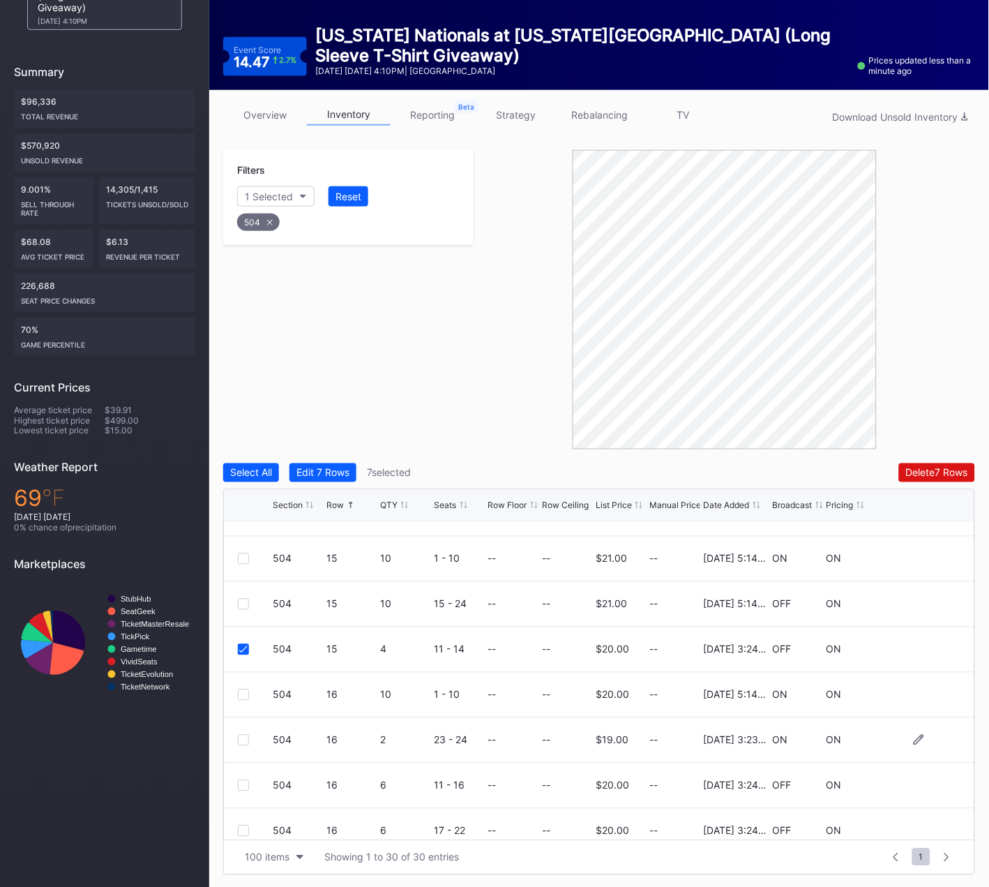
scroll to position [957, 0]
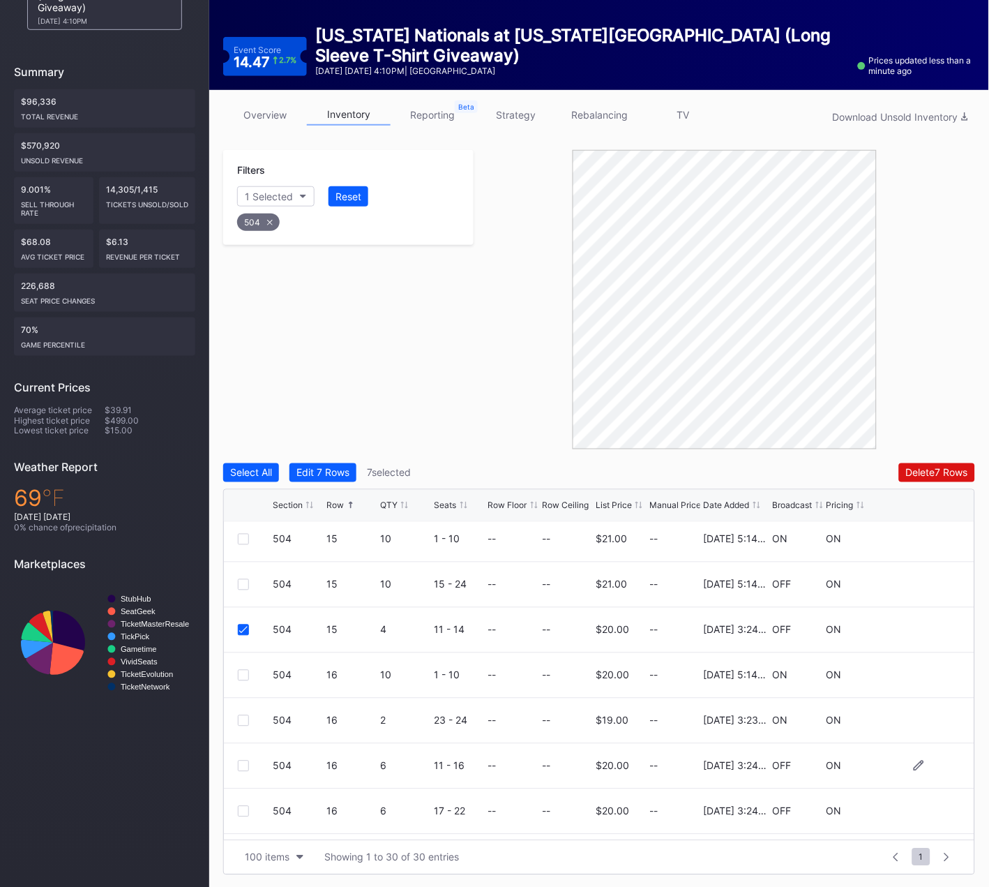
click at [241, 762] on div at bounding box center [243, 765] width 11 height 11
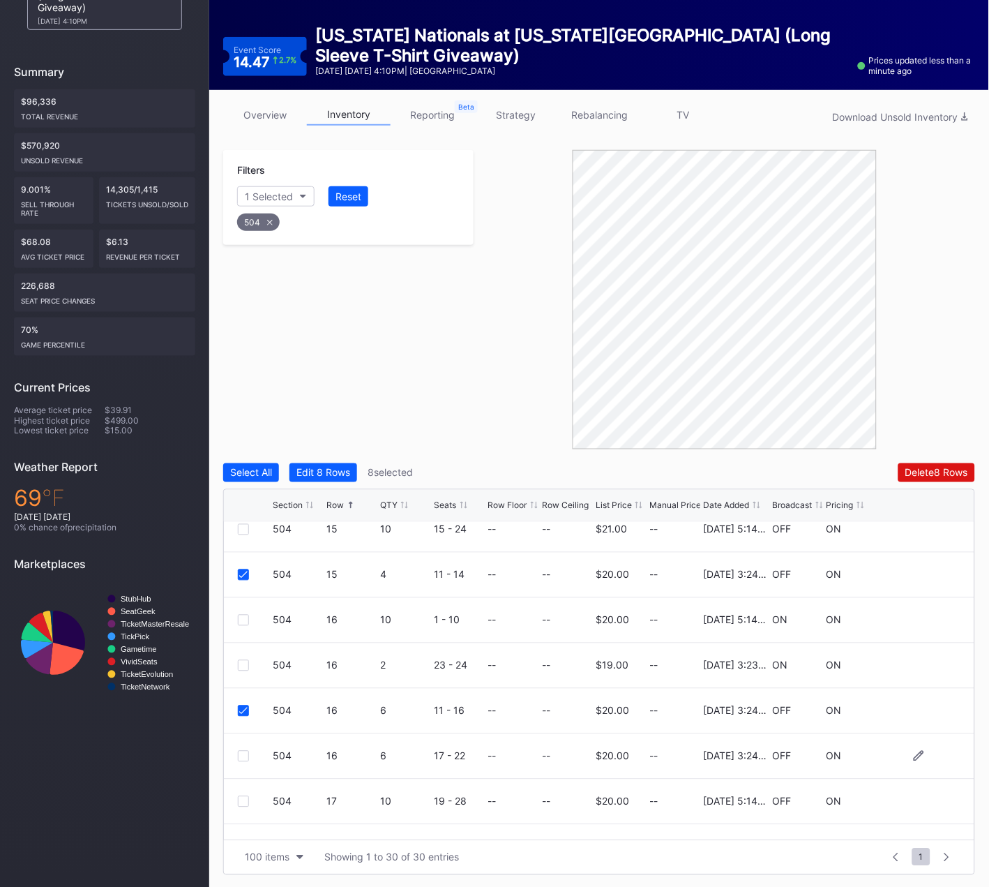
click at [242, 757] on div at bounding box center [243, 756] width 11 height 11
click at [246, 661] on div at bounding box center [243, 665] width 11 height 11
click at [246, 799] on div at bounding box center [243, 801] width 11 height 11
click at [246, 798] on icon at bounding box center [243, 801] width 8 height 7
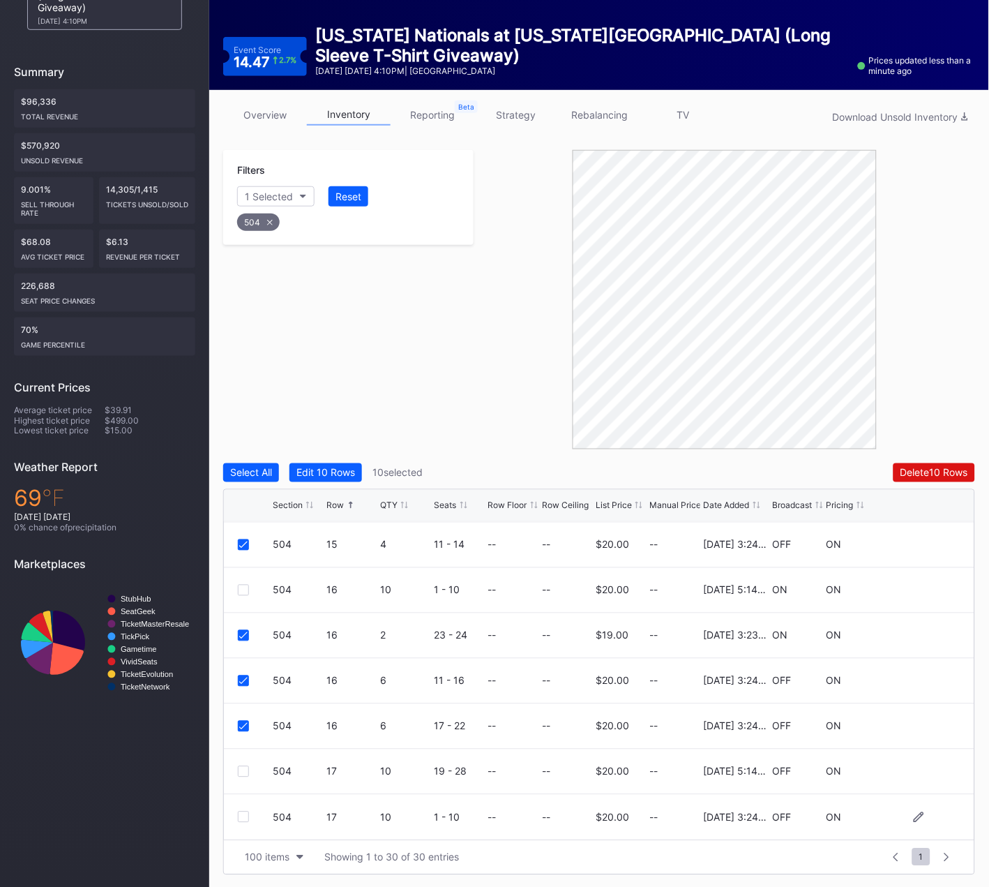
click at [243, 817] on div at bounding box center [243, 816] width 11 height 11
click at [920, 474] on div "Delete 11 Rows" at bounding box center [935, 473] width 66 height 12
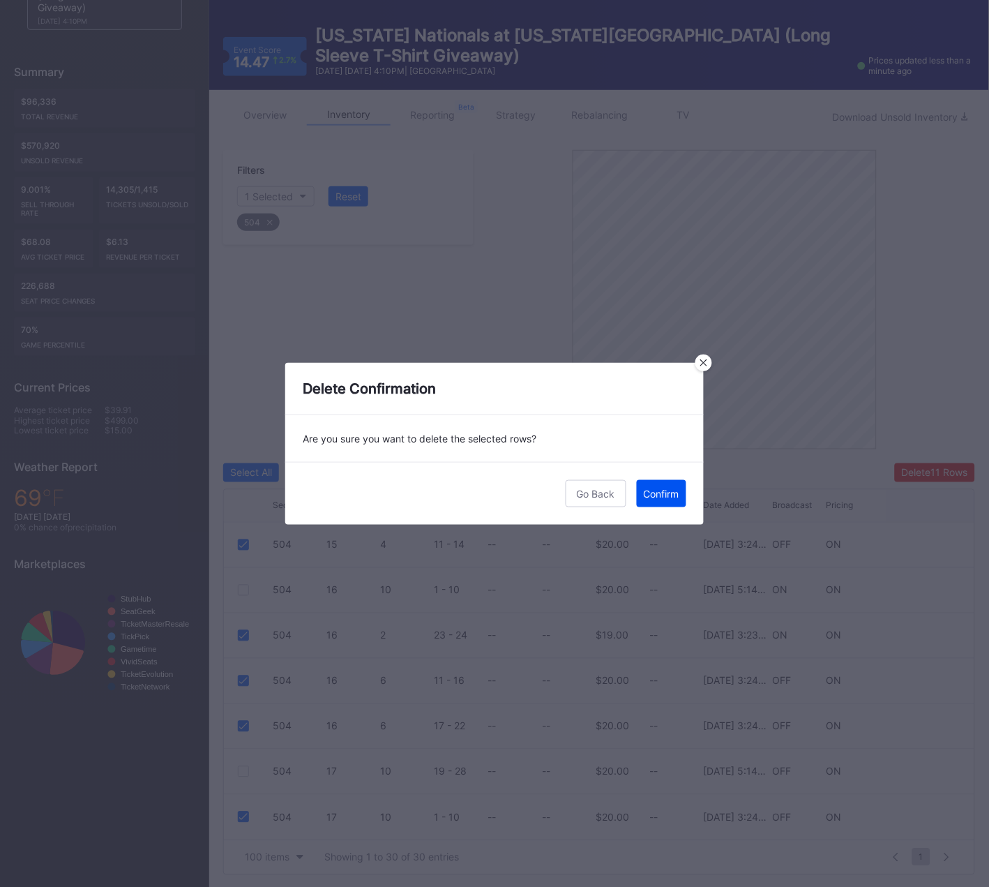
click at [659, 495] on div "Confirm" at bounding box center [662, 494] width 36 height 12
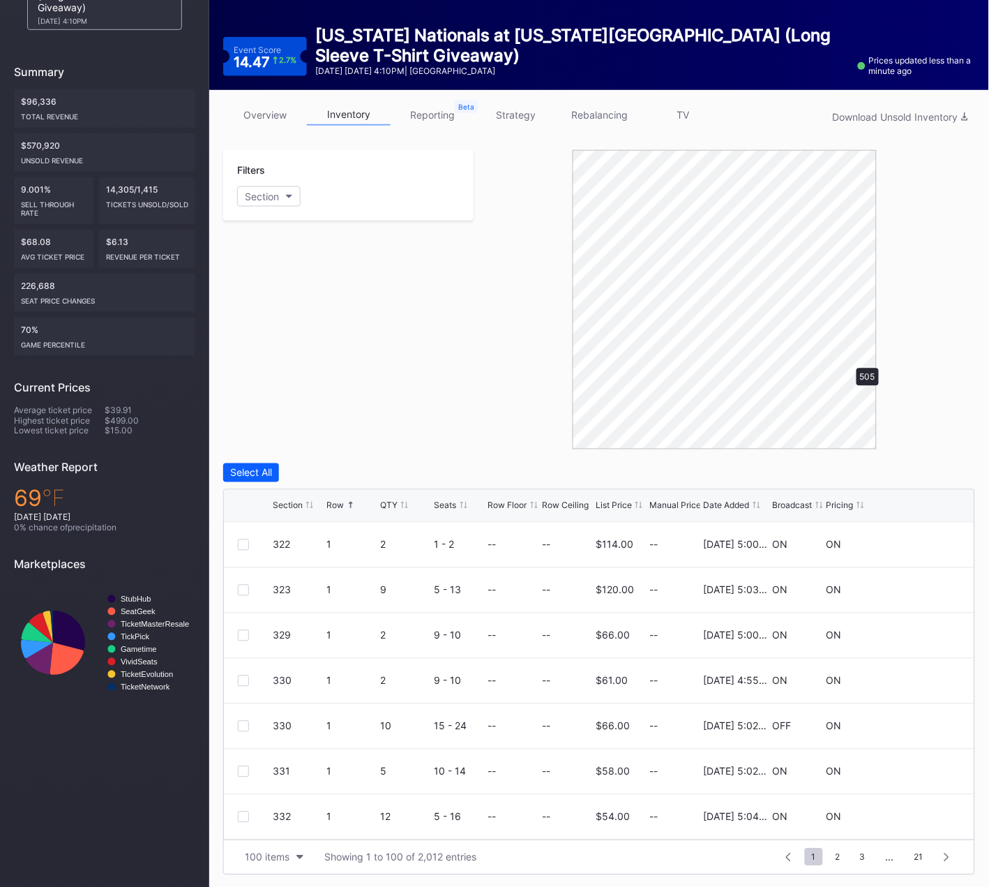
scroll to position [0, 0]
click at [245, 726] on div at bounding box center [243, 725] width 11 height 11
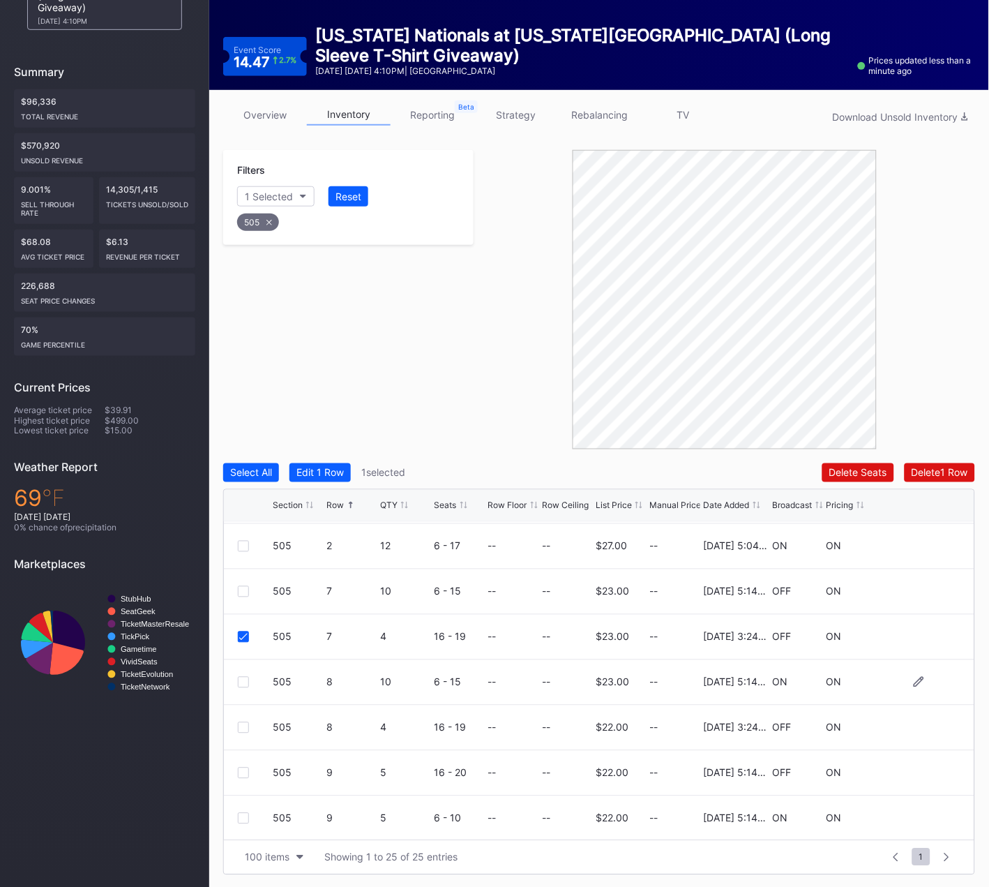
scroll to position [137, 0]
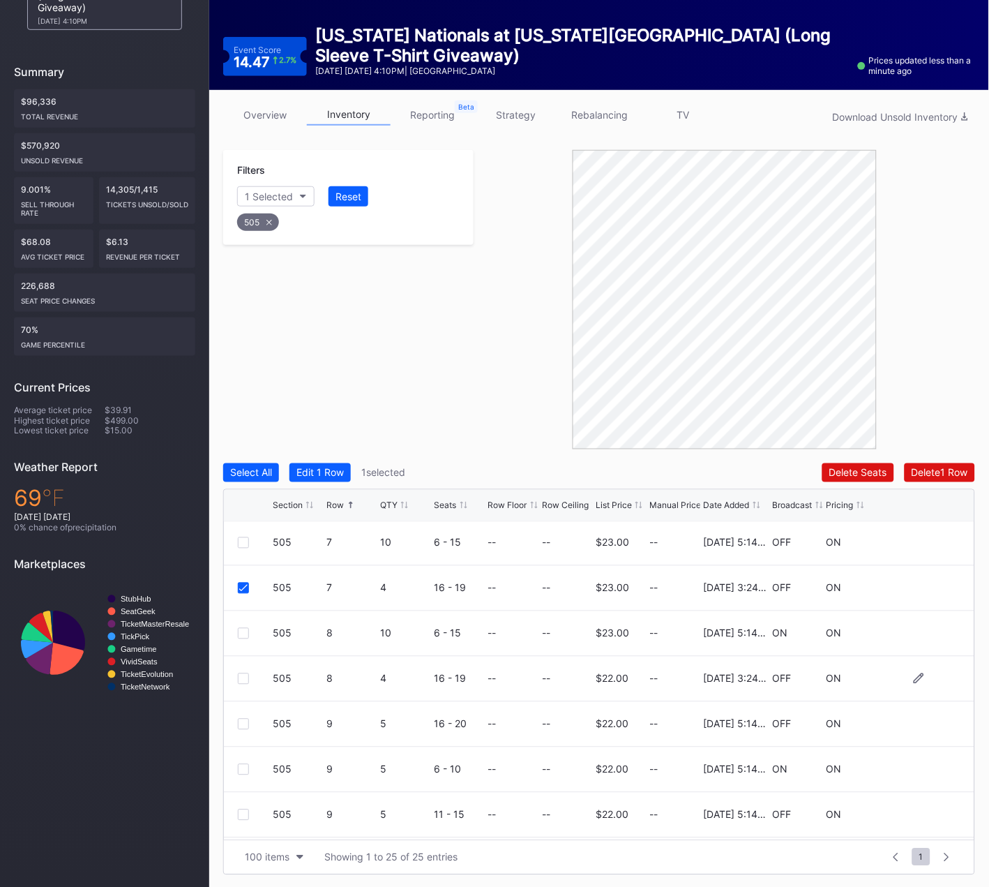
click at [243, 675] on div at bounding box center [243, 678] width 11 height 11
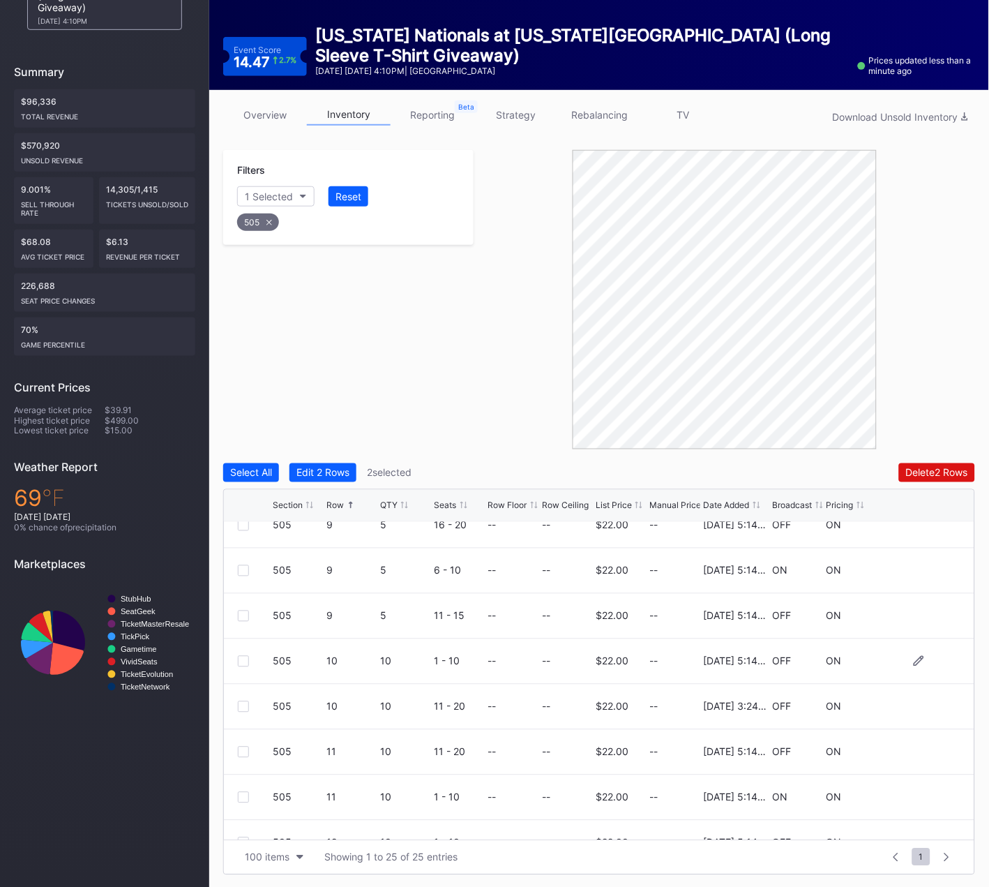
scroll to position [332, 0]
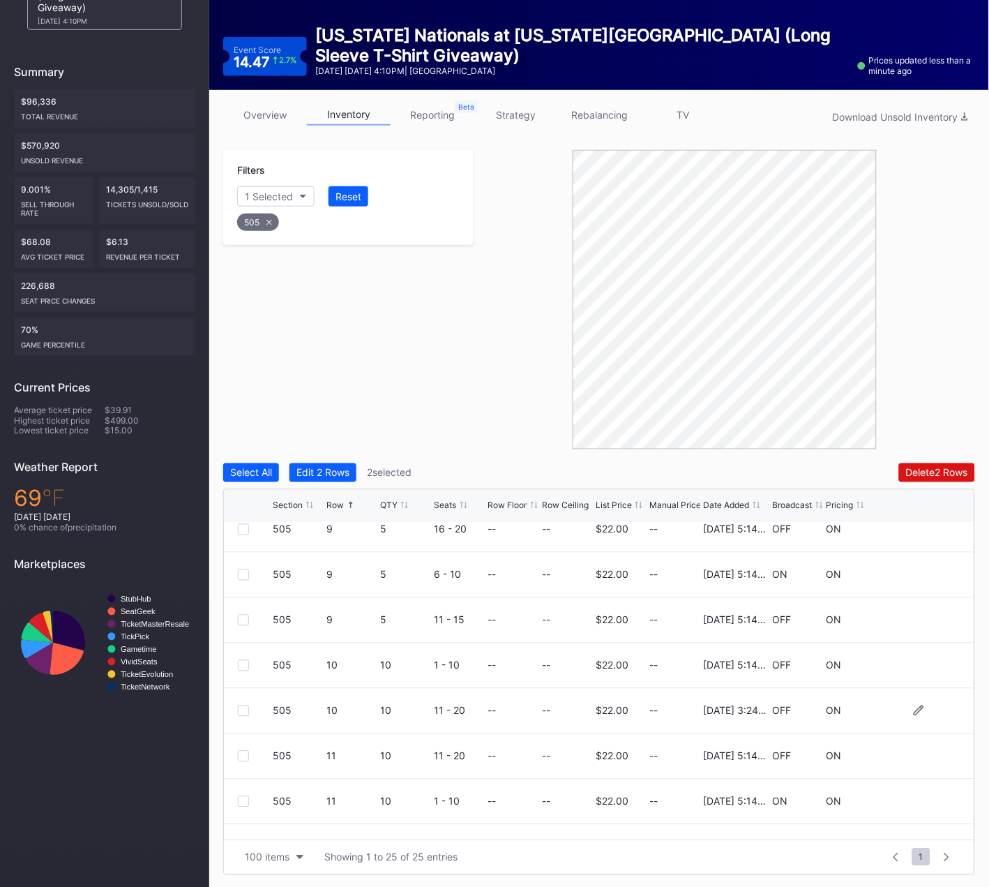
click at [243, 710] on div at bounding box center [243, 710] width 11 height 11
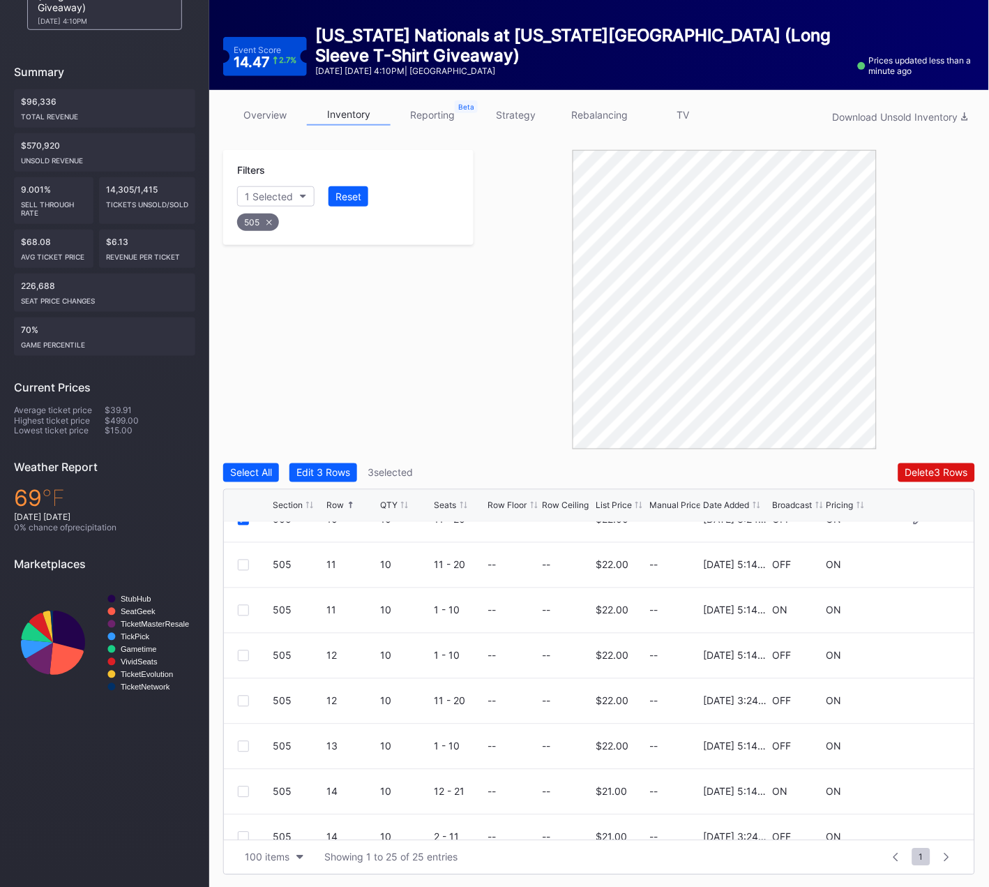
scroll to position [546, 0]
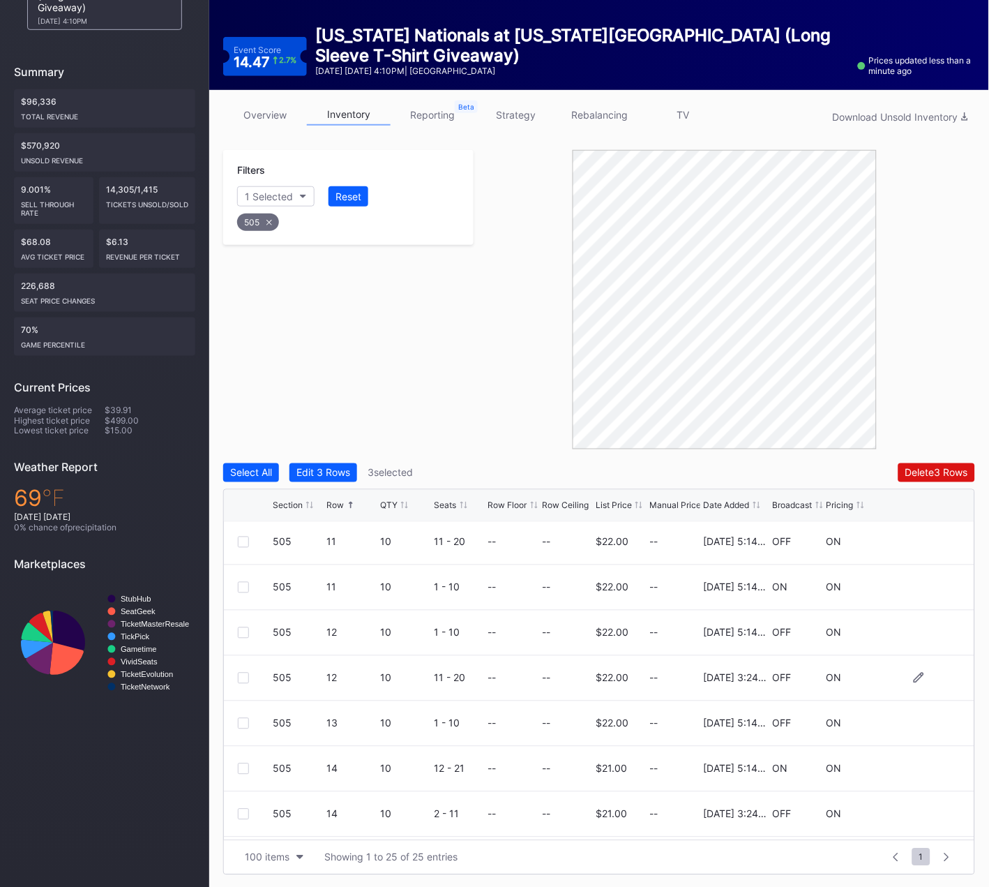
click at [242, 675] on div at bounding box center [243, 677] width 11 height 11
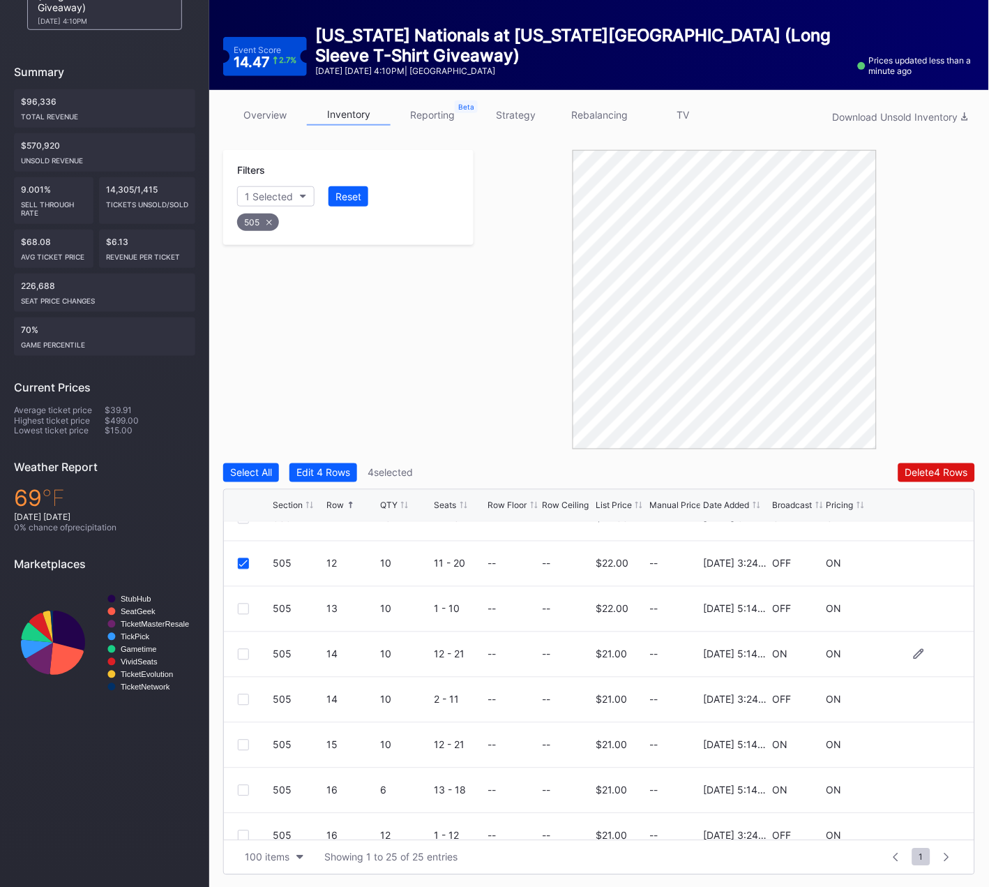
scroll to position [682, 0]
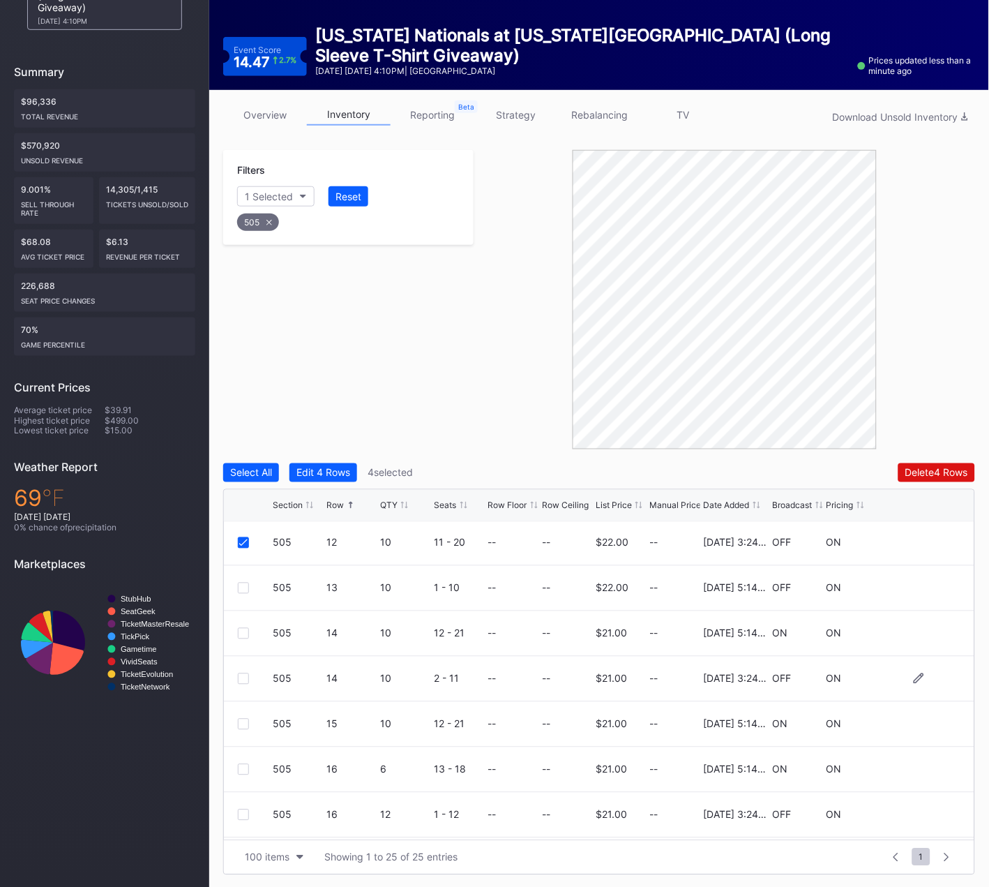
click at [242, 675] on div at bounding box center [243, 678] width 11 height 11
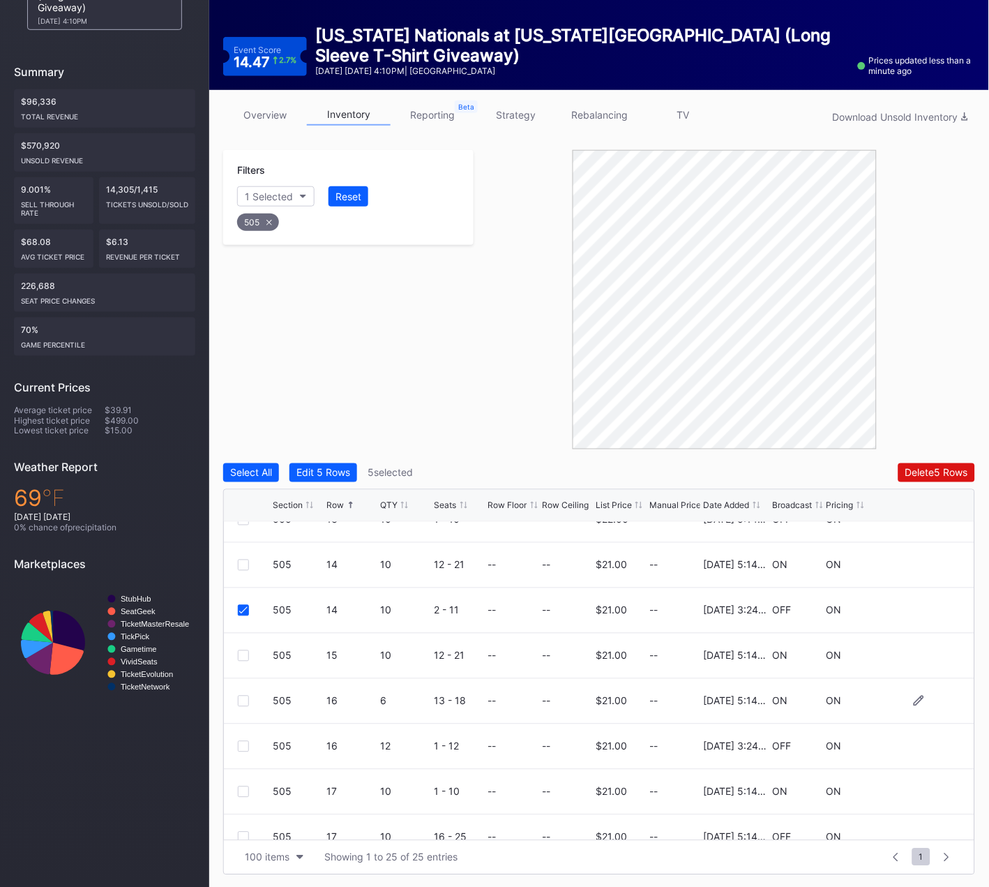
scroll to position [751, 0]
click at [239, 743] on div at bounding box center [243, 744] width 11 height 11
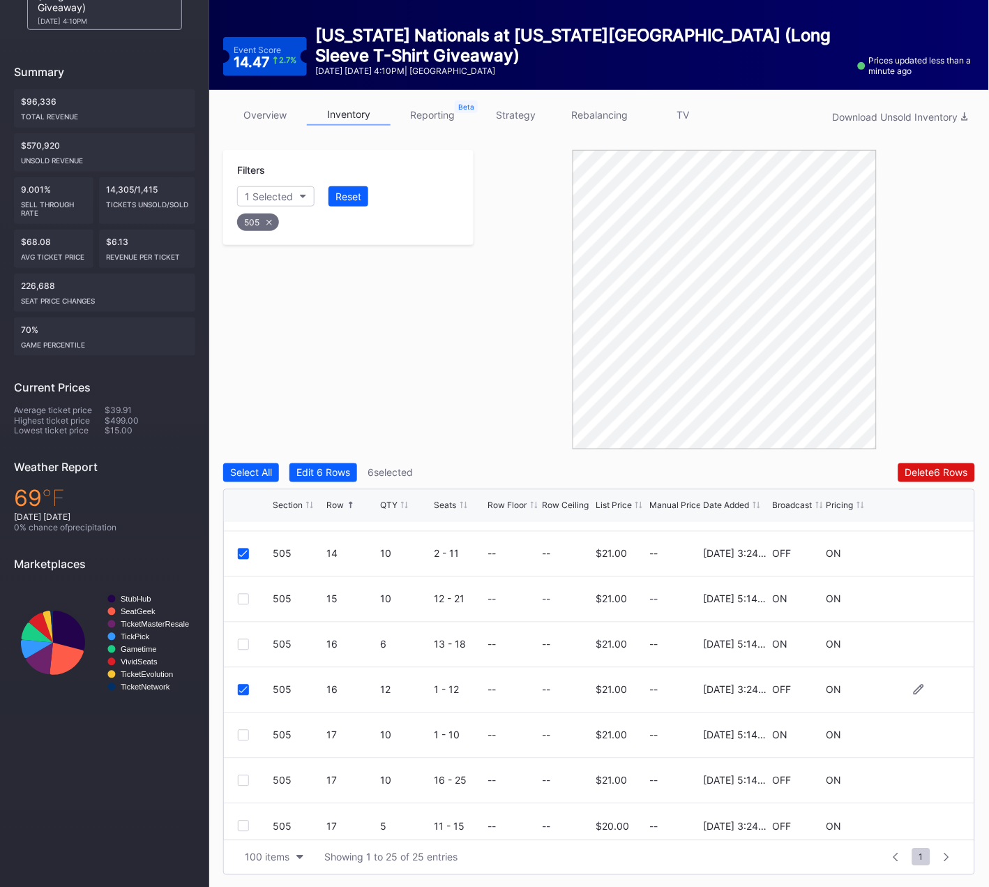
scroll to position [815, 0]
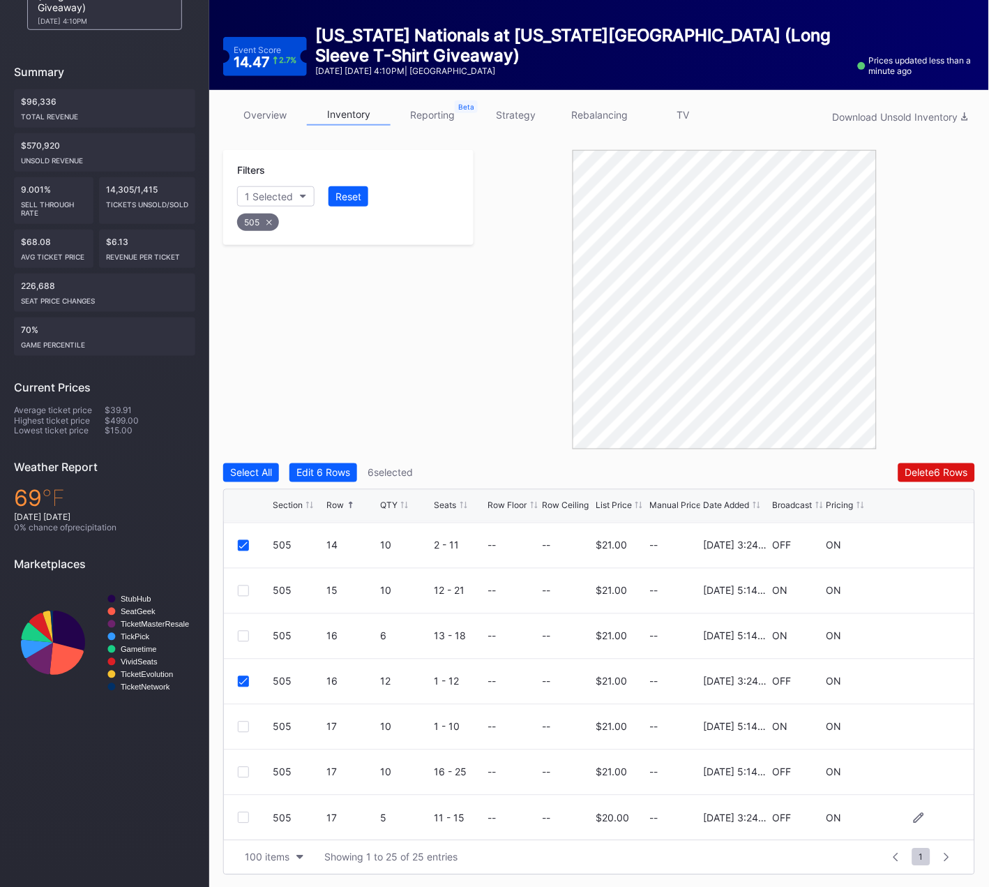
click at [242, 813] on div at bounding box center [243, 817] width 11 height 11
click at [935, 470] on div "Delete 7 Rows" at bounding box center [937, 473] width 62 height 12
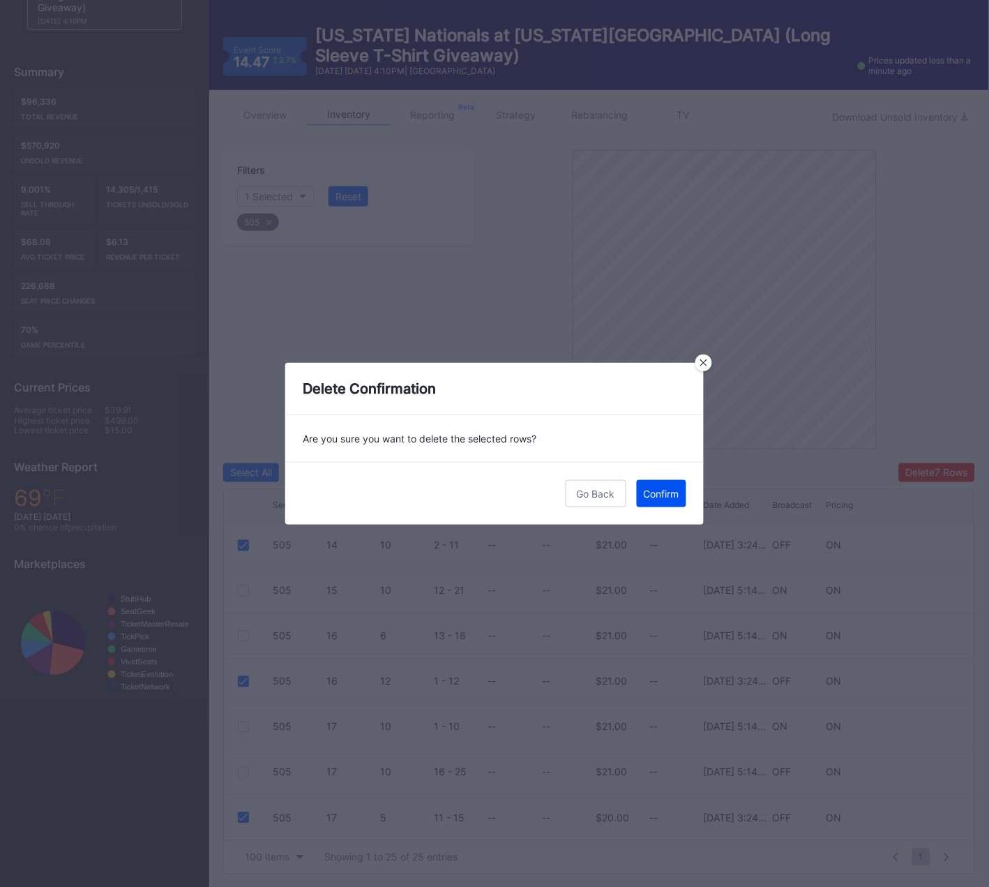
click at [669, 495] on div "Confirm" at bounding box center [662, 494] width 36 height 12
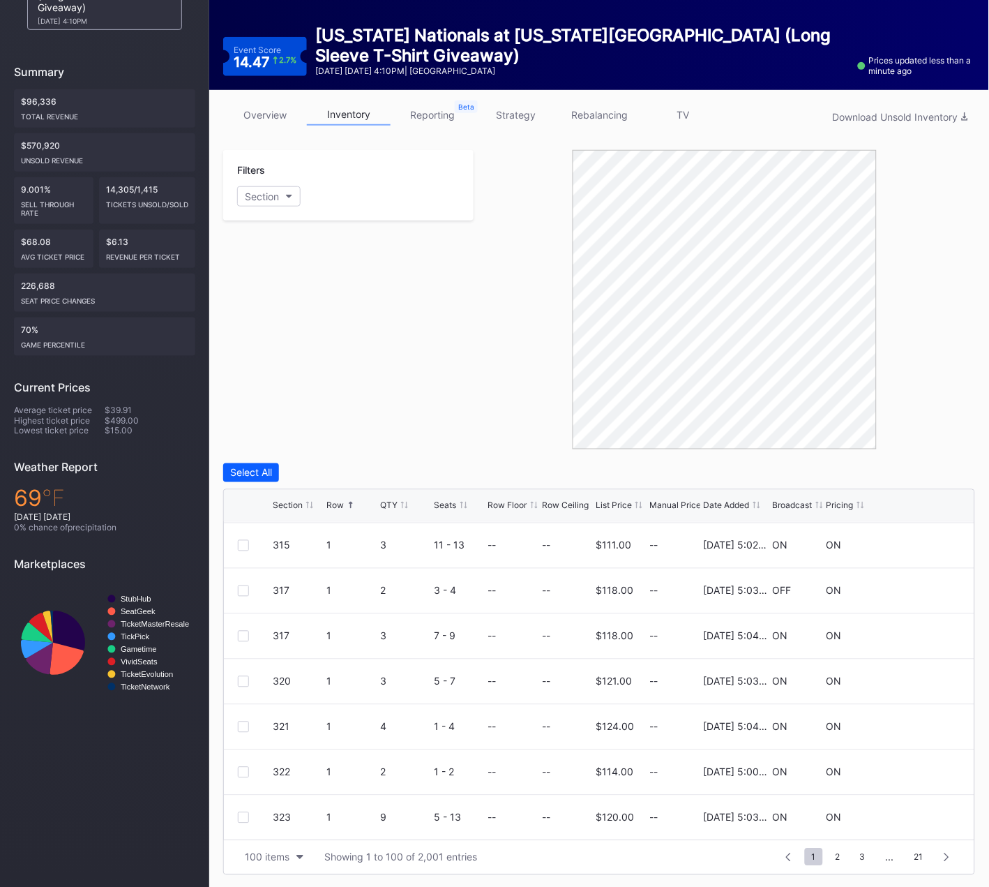
scroll to position [0, 0]
click at [454, 407] on div "Filters 1 Selected Reset 506" at bounding box center [348, 299] width 250 height 299
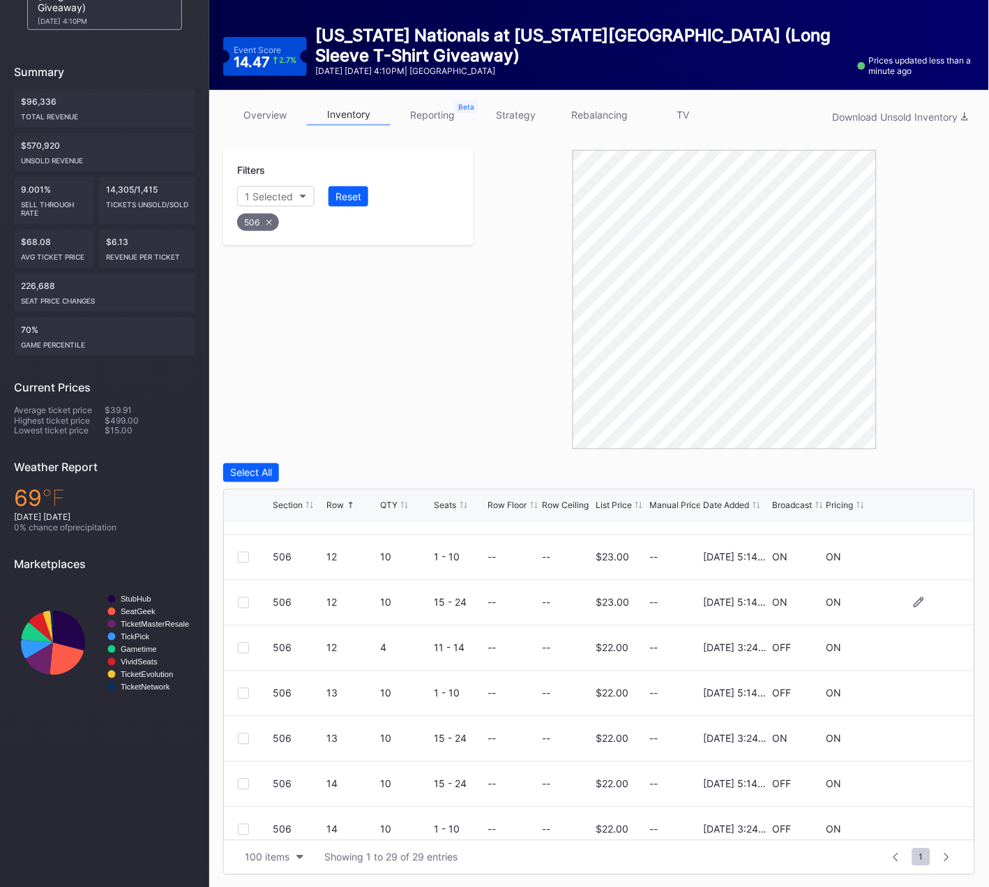
scroll to position [710, 0]
click at [243, 602] on div at bounding box center [243, 604] width 11 height 11
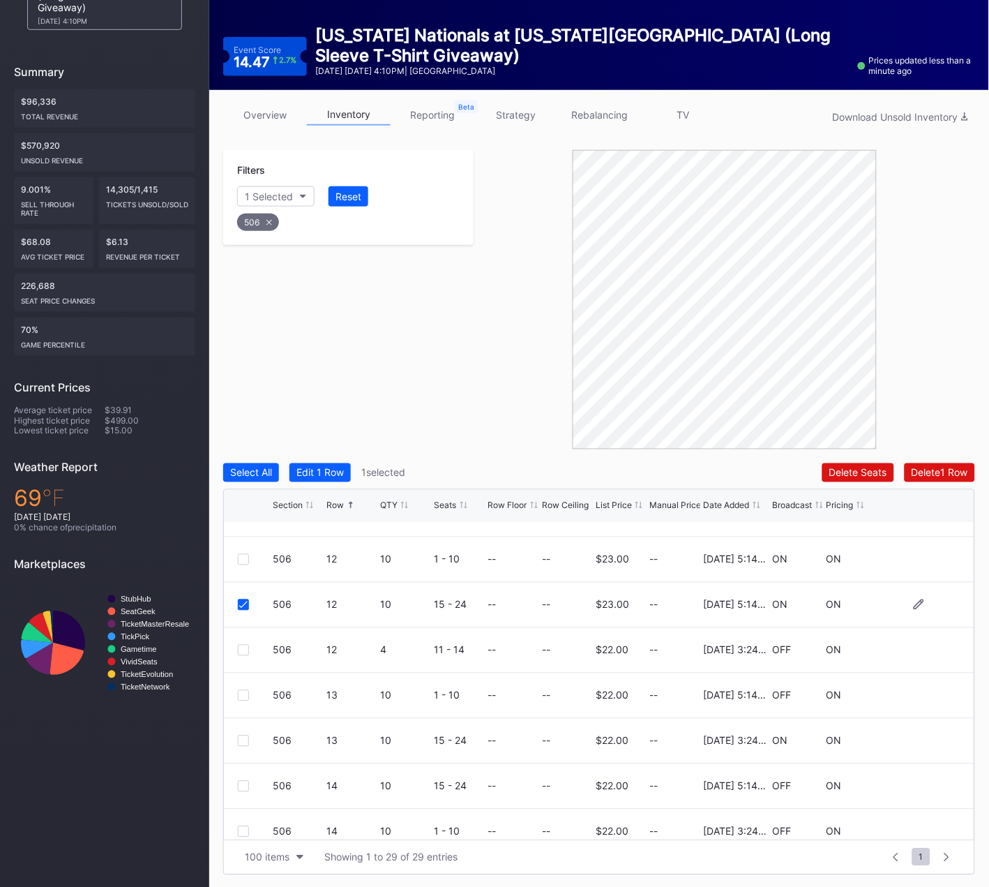
click at [244, 608] on div "506 12 10 15 - 24 -- -- $23.00 -- [DATE] 5:14PM ON ON" at bounding box center [599, 604] width 751 height 45
drag, startPoint x: 241, startPoint y: 607, endPoint x: 248, endPoint y: 627, distance: 21.4
click at [241, 607] on div at bounding box center [243, 604] width 11 height 11
click at [245, 647] on div at bounding box center [243, 650] width 11 height 11
click at [245, 739] on div at bounding box center [243, 740] width 11 height 11
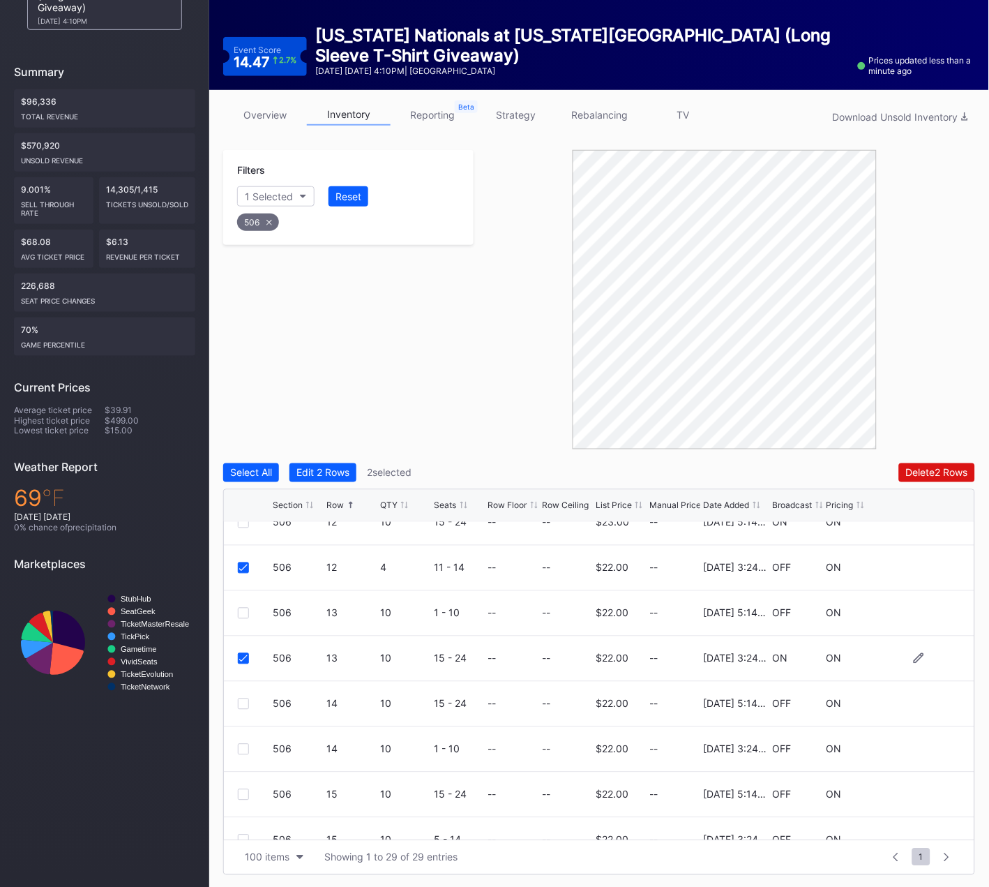
scroll to position [810, 0]
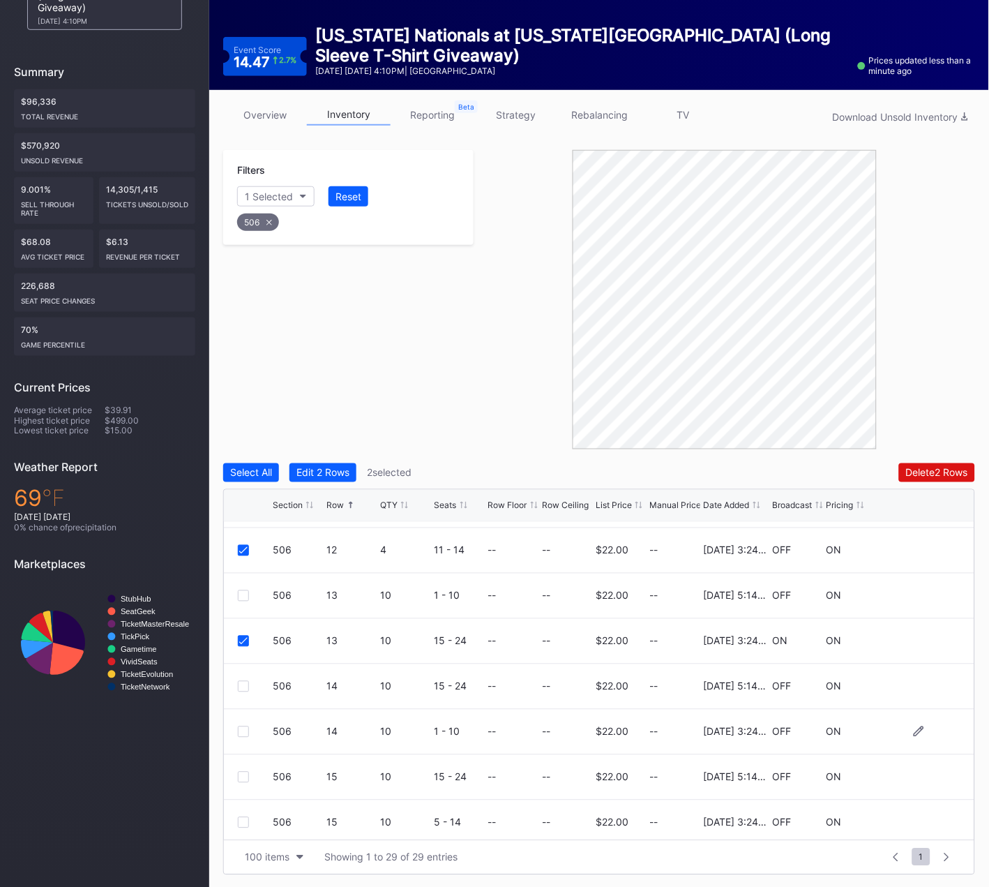
click at [240, 731] on div at bounding box center [243, 731] width 11 height 11
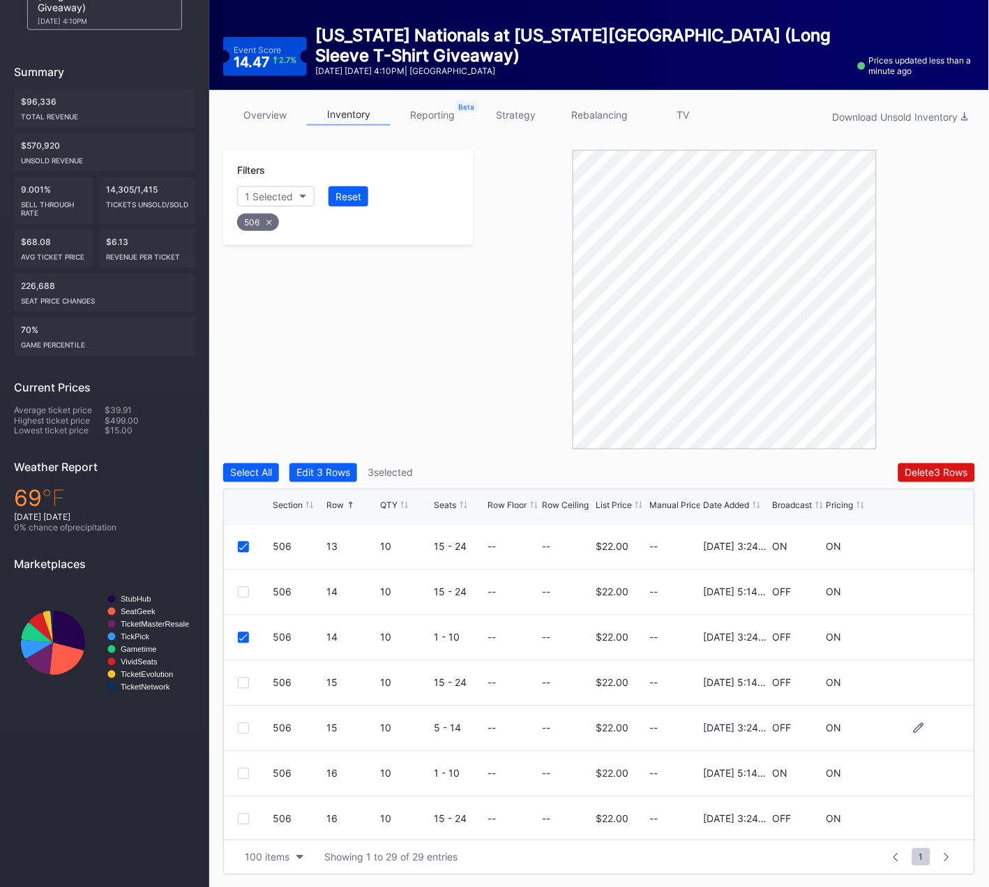
click at [243, 724] on div at bounding box center [243, 728] width 11 height 11
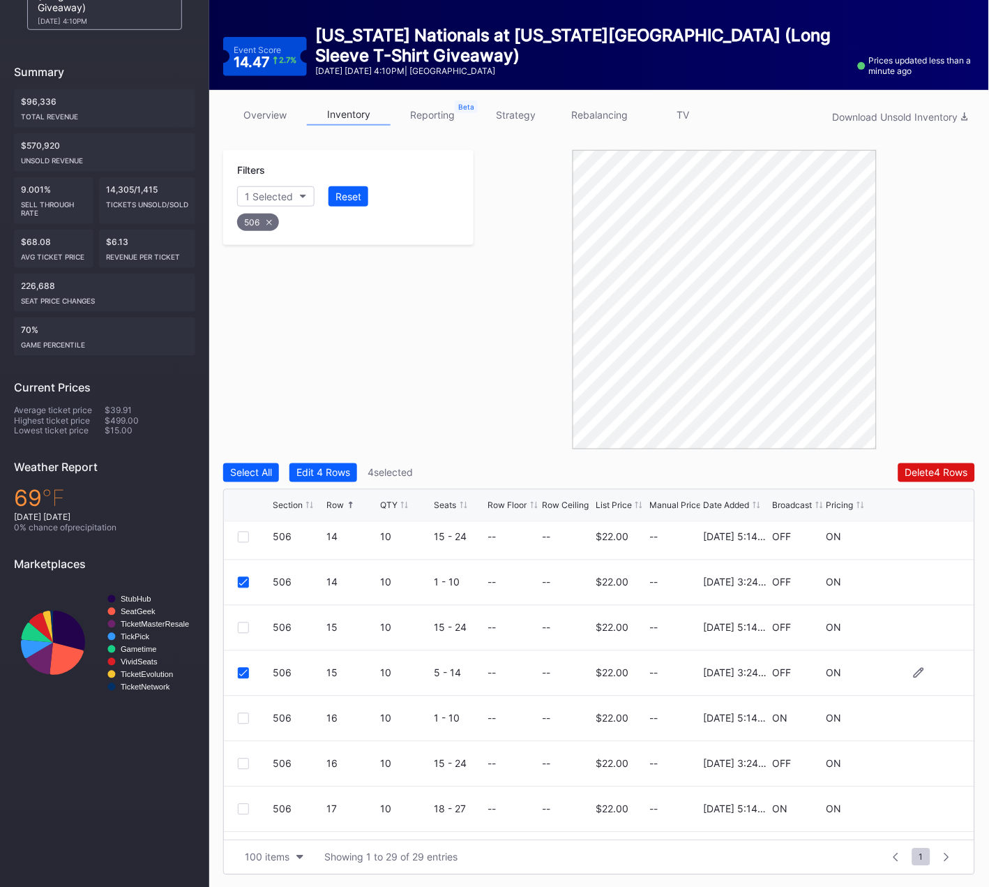
scroll to position [975, 0]
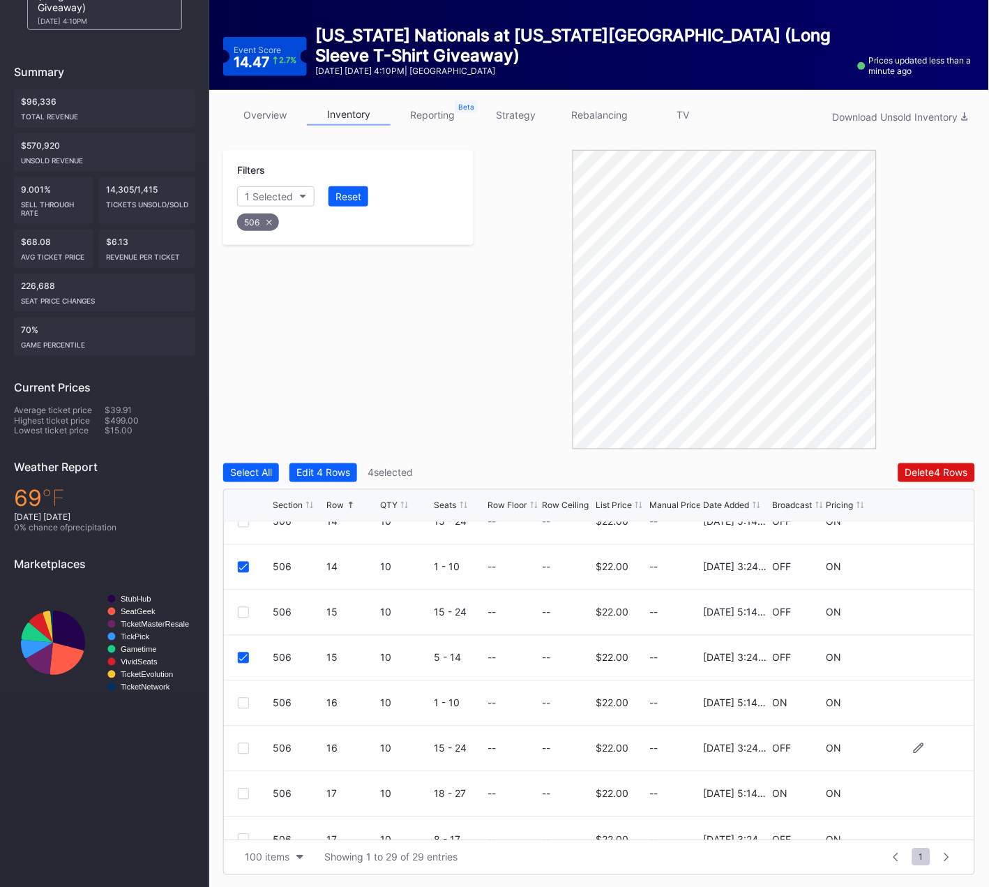
click at [244, 745] on div at bounding box center [243, 748] width 11 height 11
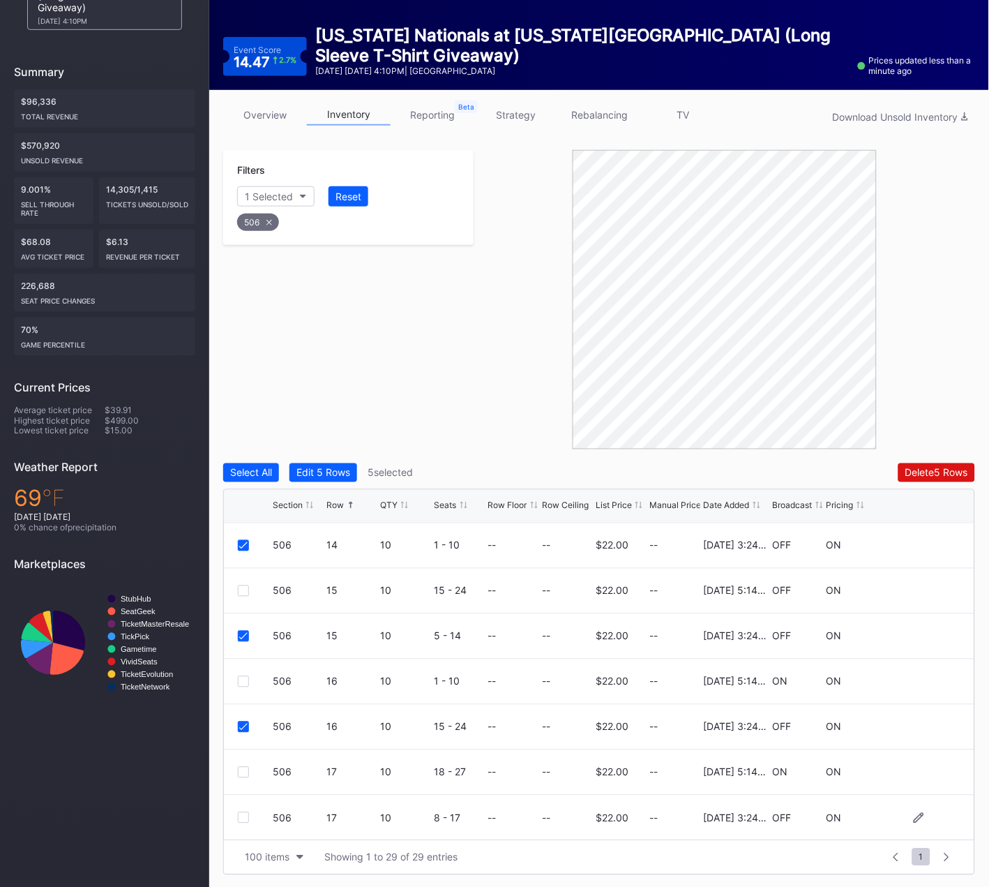
click at [245, 816] on div at bounding box center [243, 817] width 11 height 11
click at [929, 472] on div "Delete 6 Rows" at bounding box center [936, 473] width 63 height 12
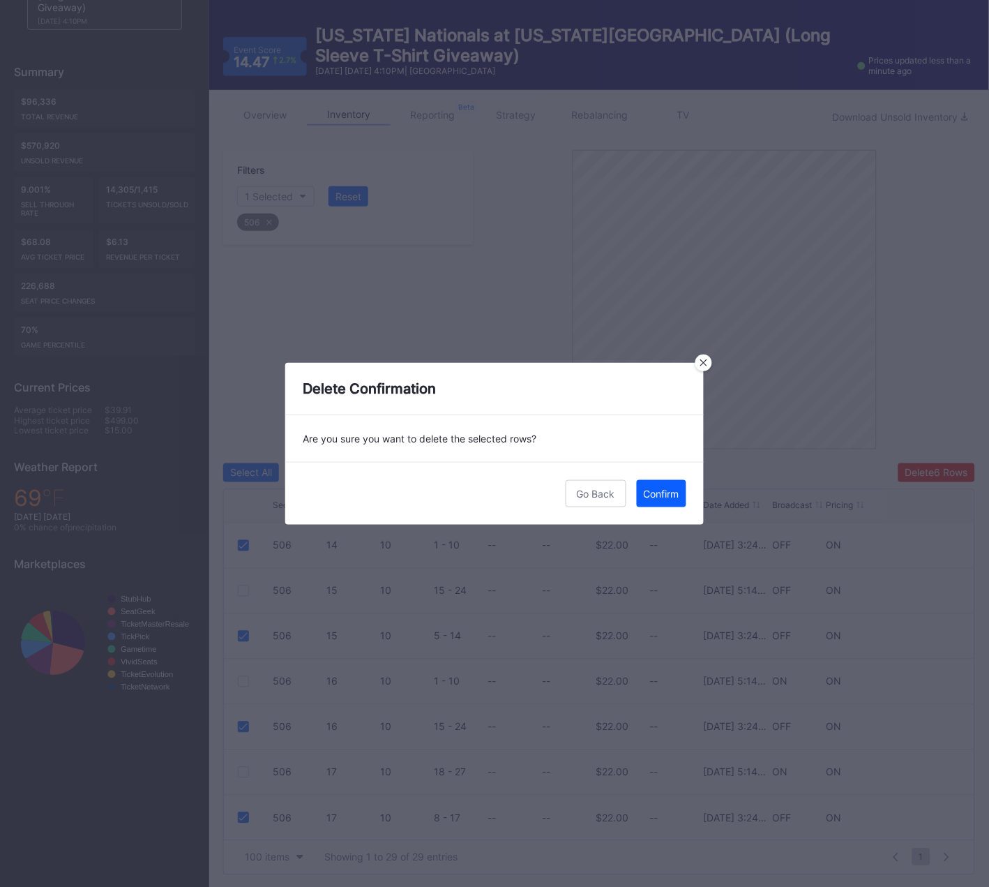
click at [670, 498] on div "Confirm" at bounding box center [662, 494] width 36 height 12
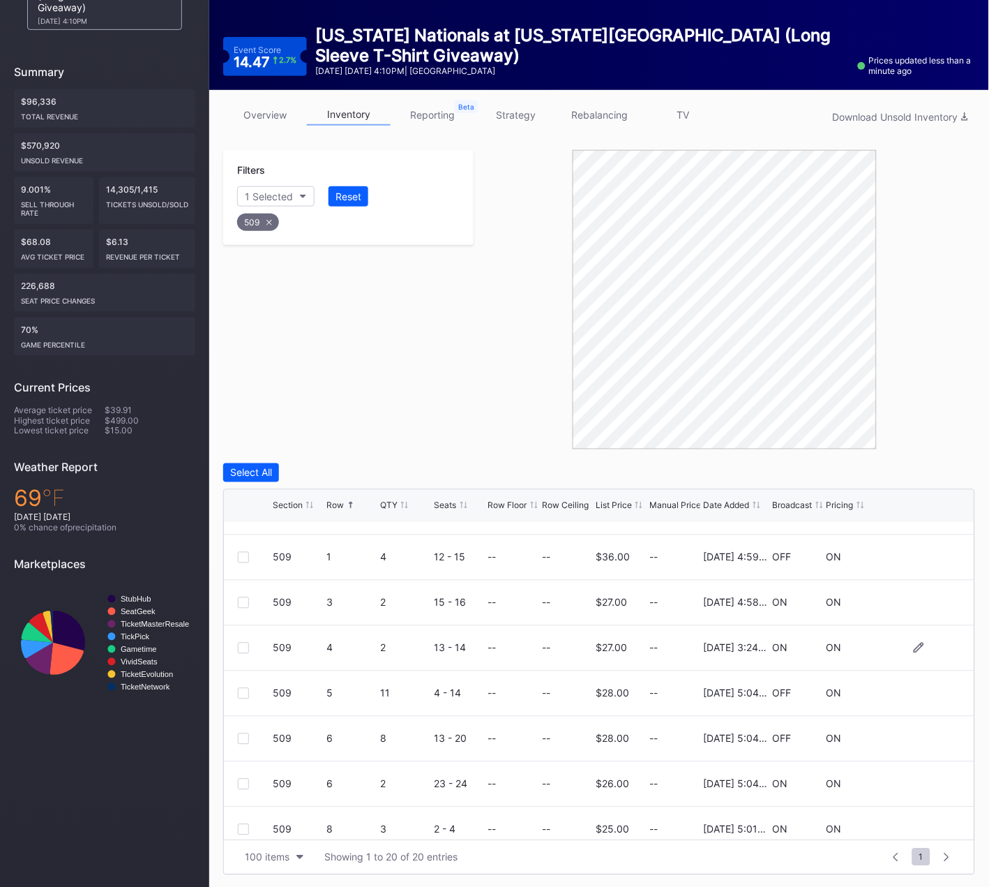
scroll to position [45, 0]
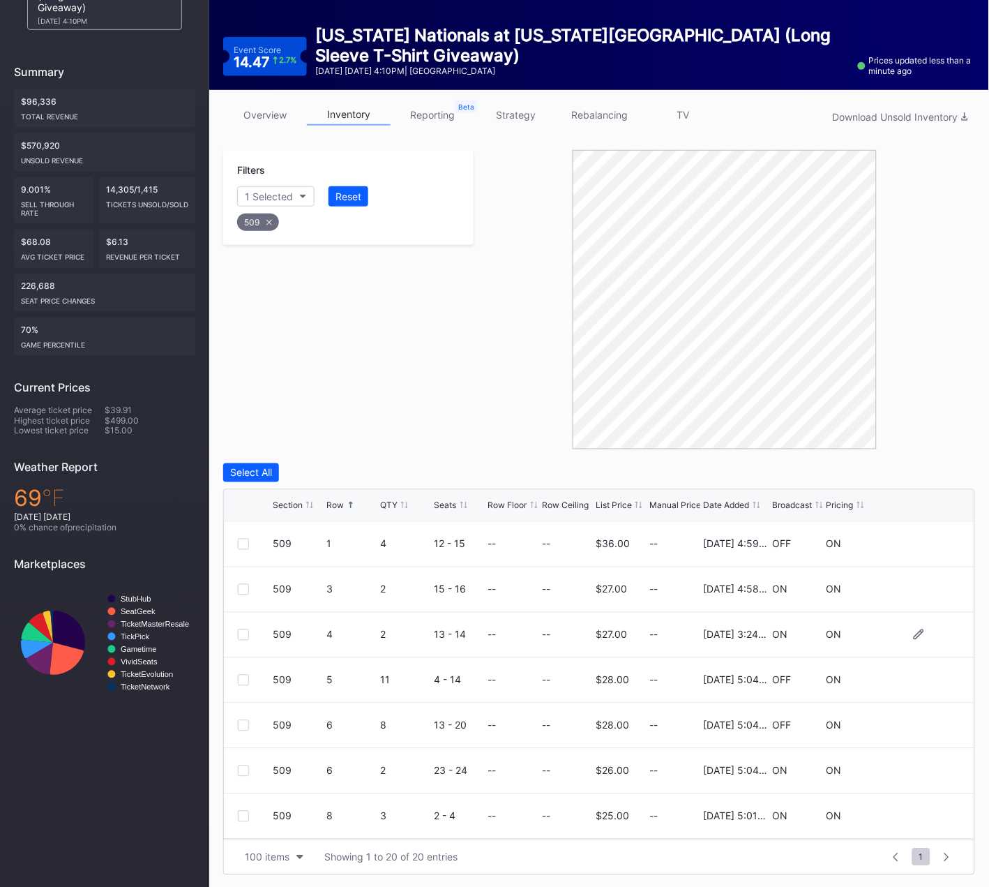
click at [243, 633] on div at bounding box center [243, 634] width 11 height 11
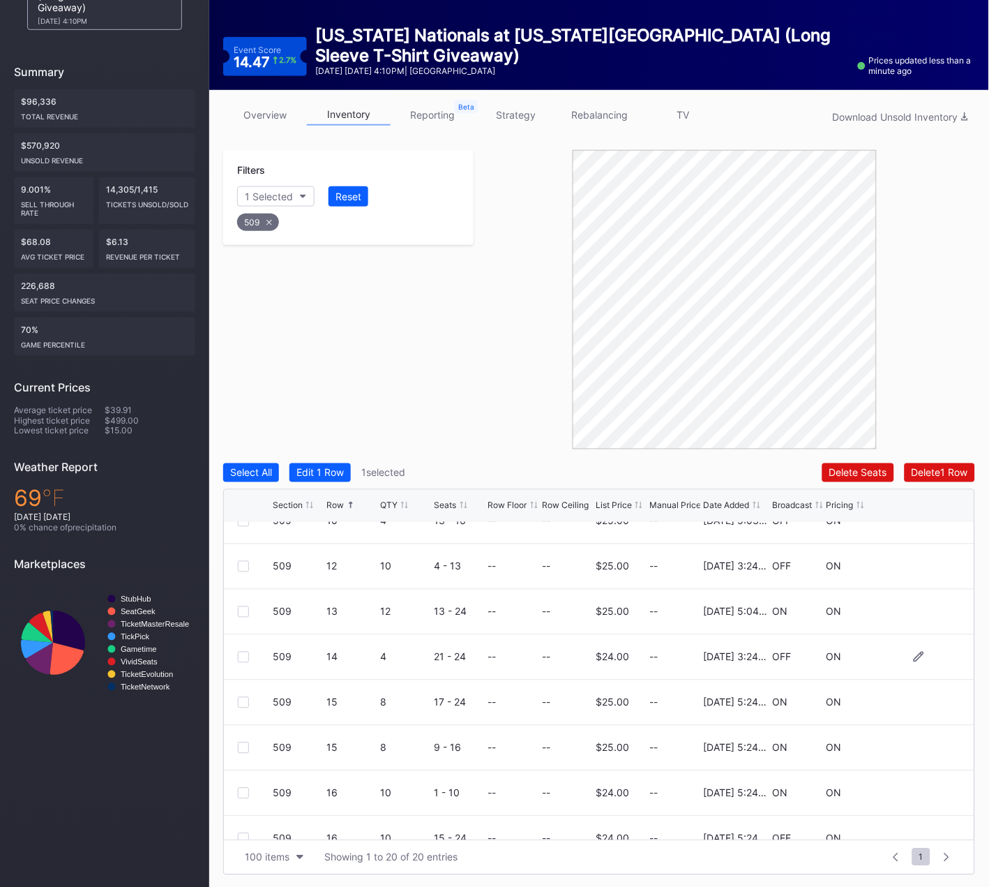
scroll to position [476, 0]
click at [242, 566] on div at bounding box center [243, 567] width 11 height 11
click at [246, 655] on div at bounding box center [243, 657] width 11 height 11
click at [935, 463] on button "Delete 3 Rows" at bounding box center [937, 472] width 77 height 19
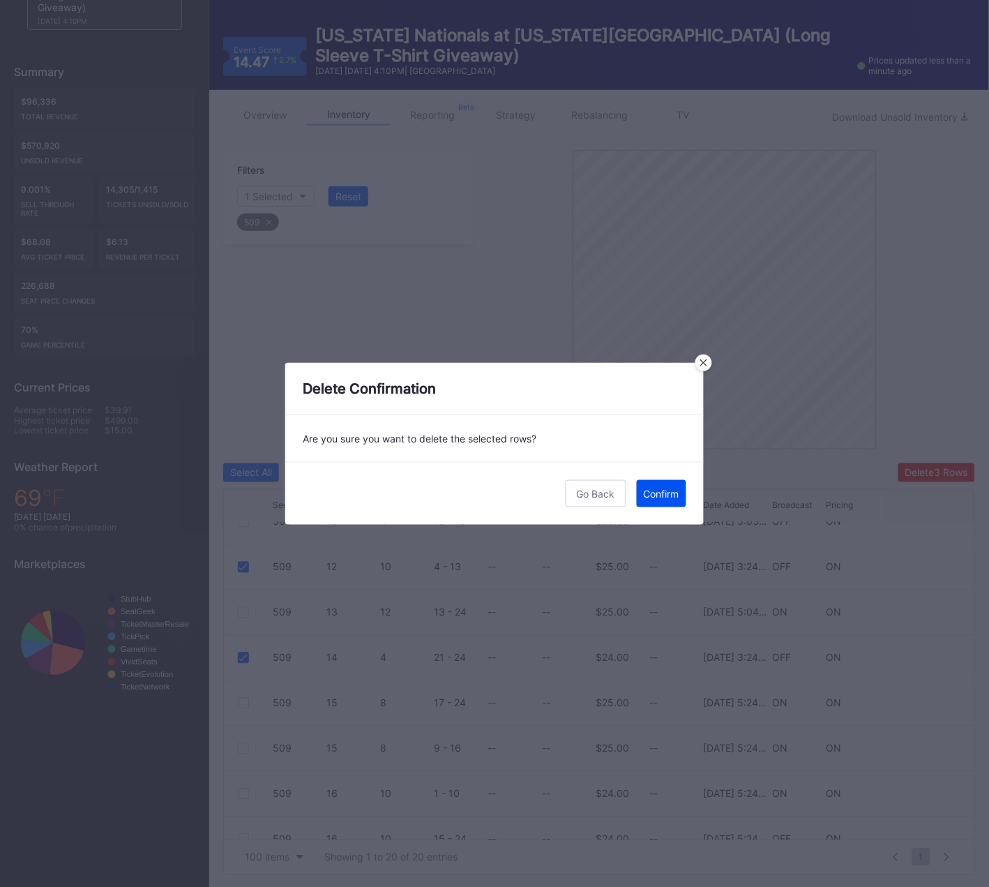
click at [660, 495] on div "Confirm" at bounding box center [662, 494] width 36 height 12
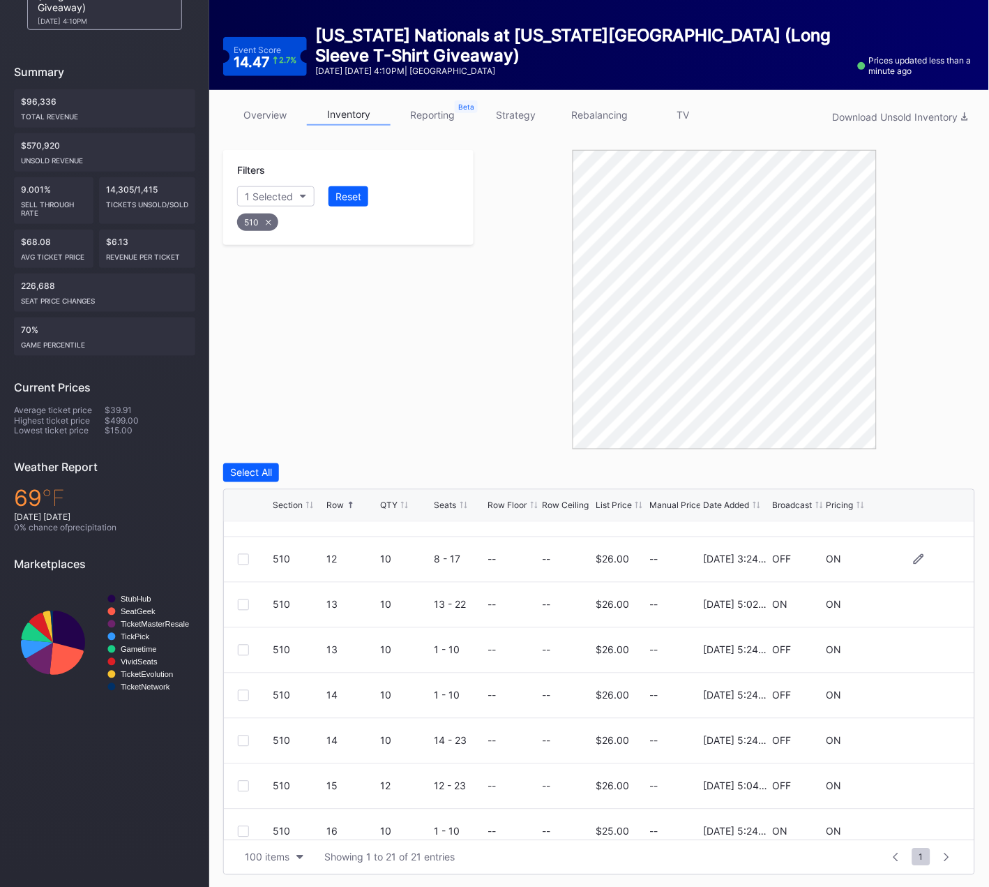
scroll to position [436, 0]
click at [241, 557] on div at bounding box center [243, 561] width 11 height 11
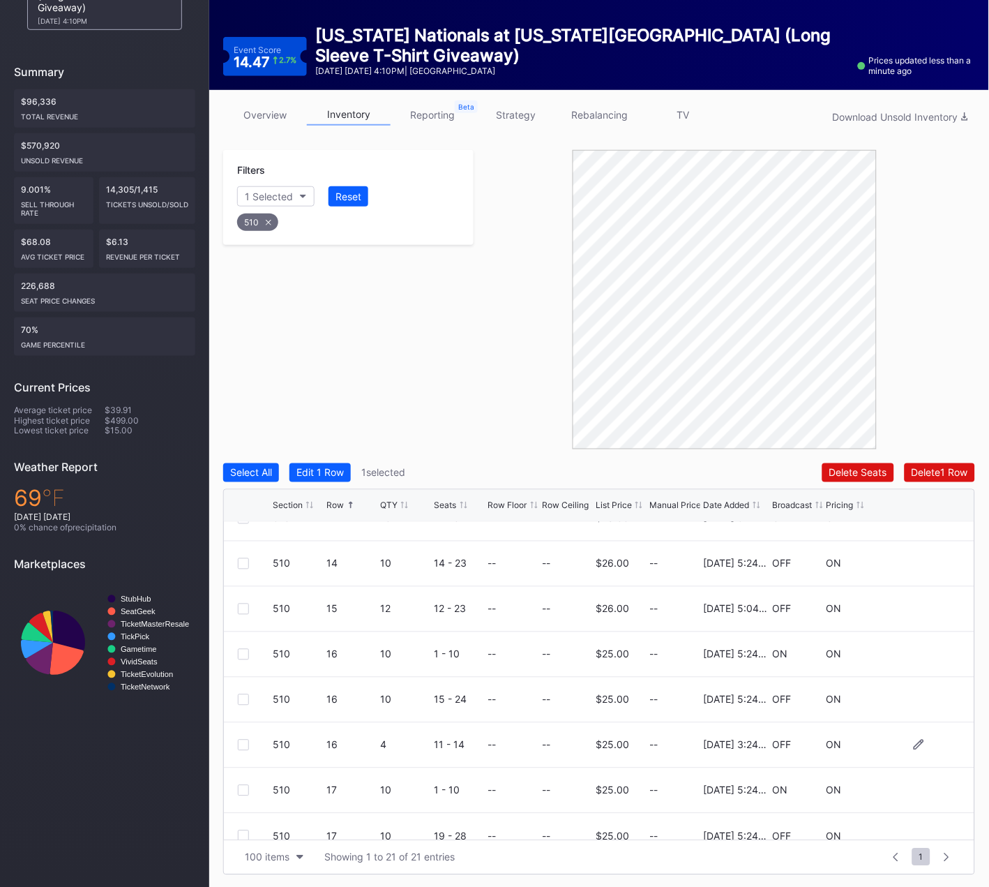
scroll to position [618, 0]
click at [246, 741] on div at bounding box center [243, 742] width 11 height 11
click at [929, 467] on div "Delete 2 Rows" at bounding box center [937, 473] width 62 height 12
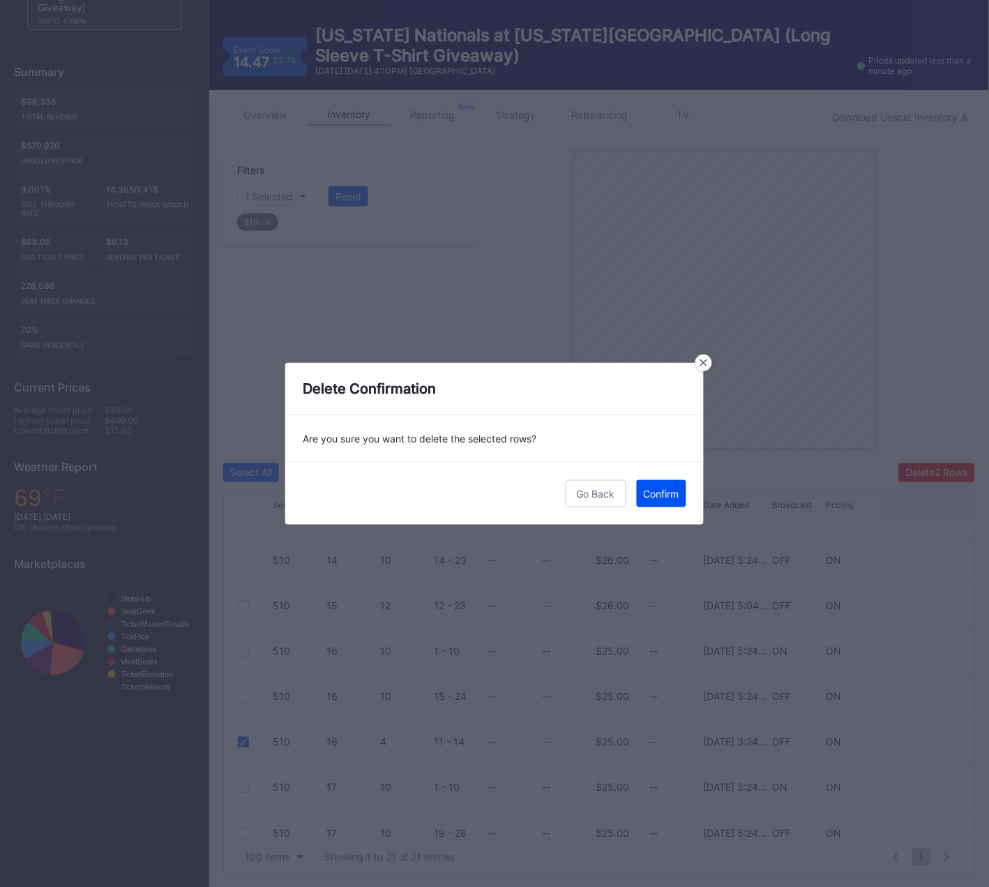
click at [666, 492] on div "Confirm" at bounding box center [662, 494] width 36 height 12
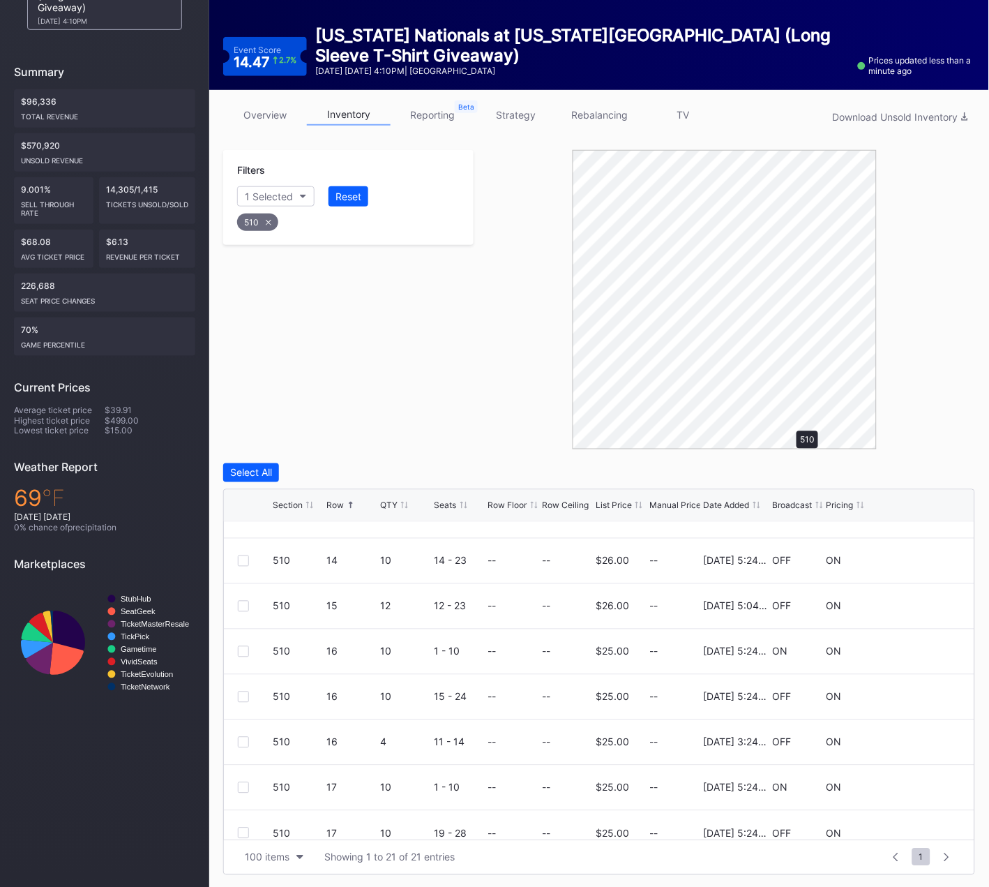
scroll to position [0, 0]
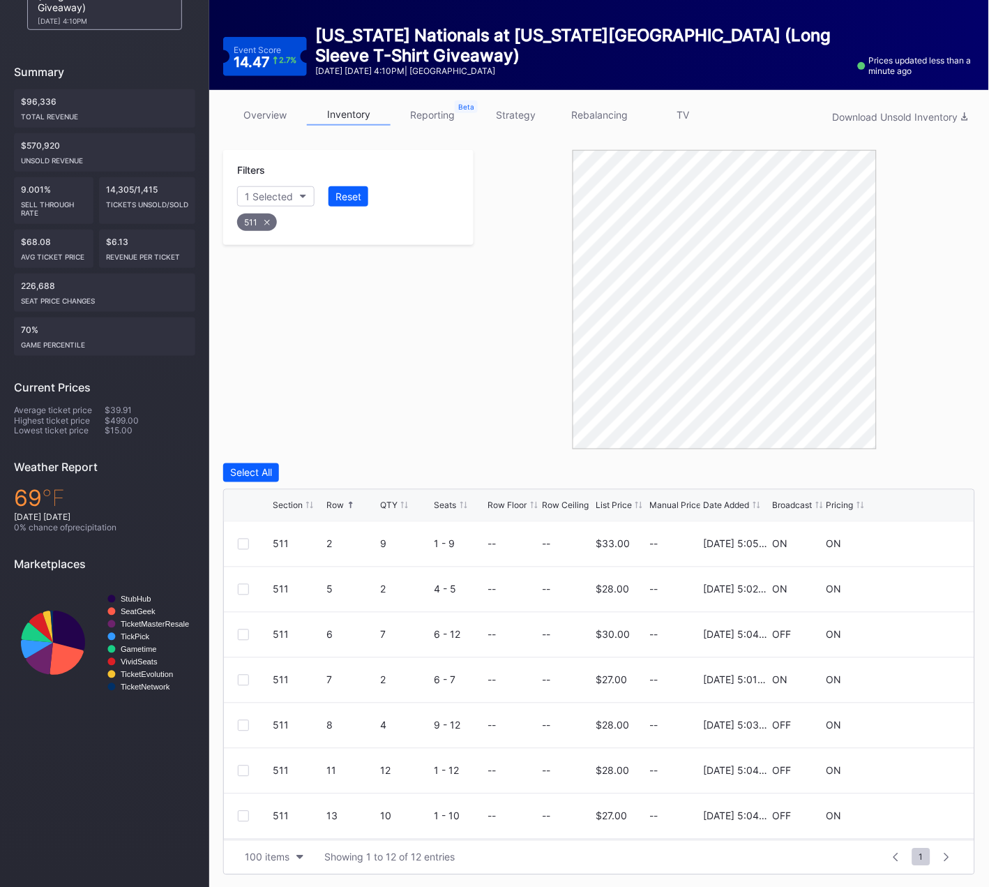
click at [397, 416] on div "Filters 1 Selected Reset 511" at bounding box center [348, 299] width 250 height 299
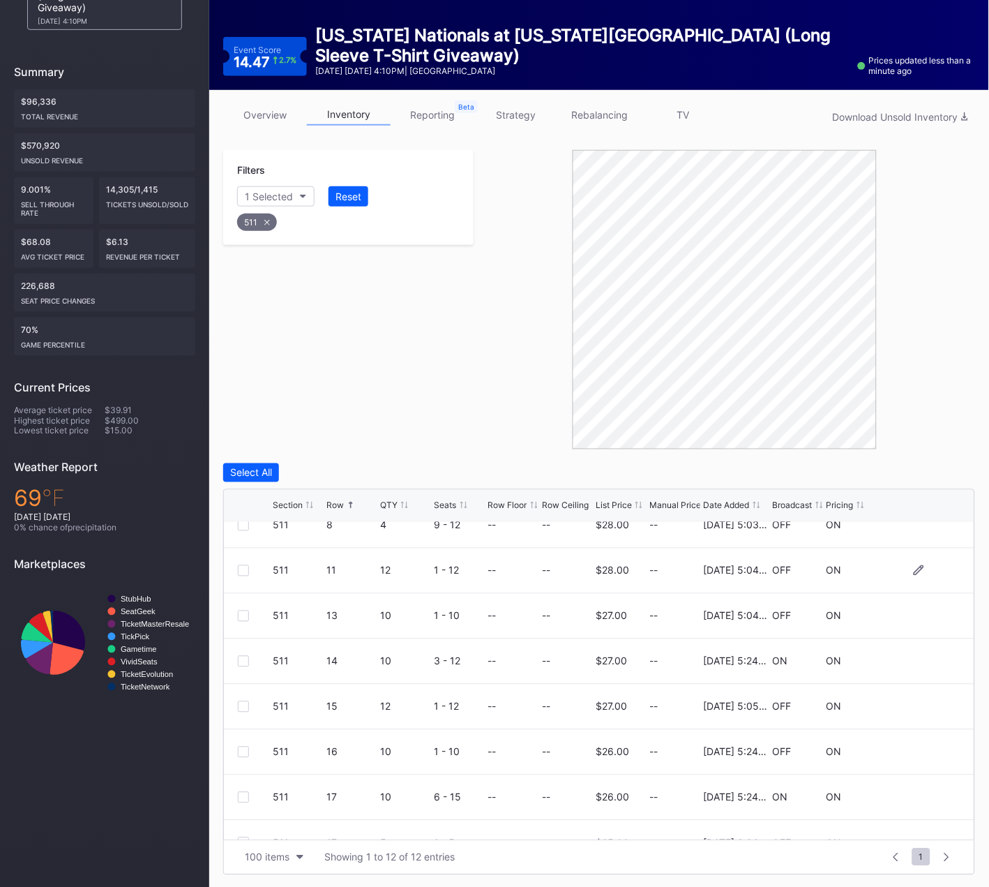
scroll to position [226, 0]
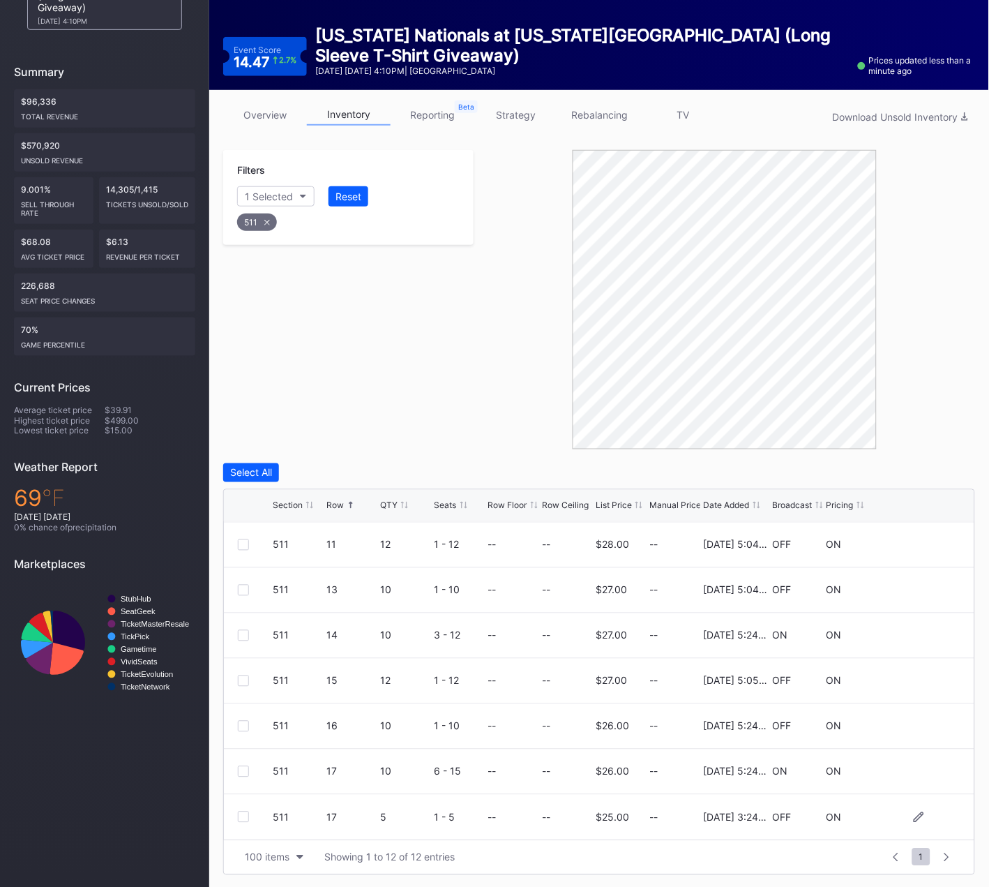
click at [244, 816] on div at bounding box center [243, 816] width 11 height 11
click at [930, 468] on div "Delete 1 Row" at bounding box center [940, 473] width 57 height 12
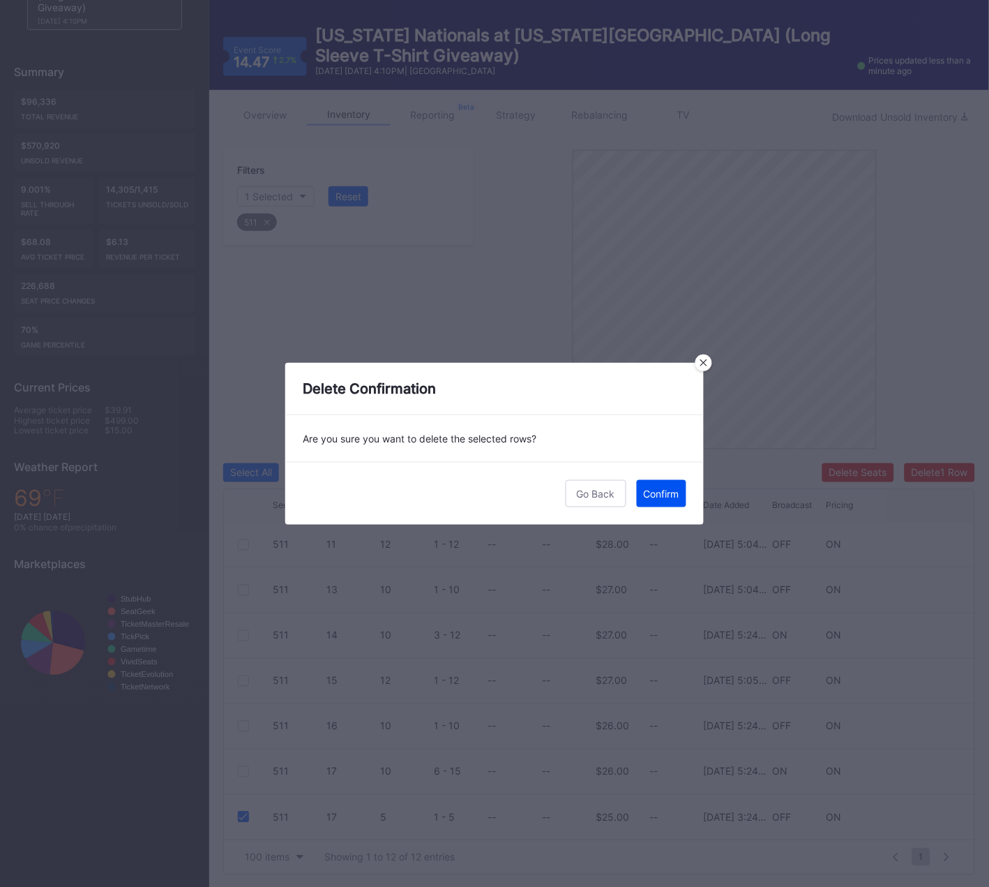
click at [667, 491] on div "Confirm" at bounding box center [662, 494] width 36 height 12
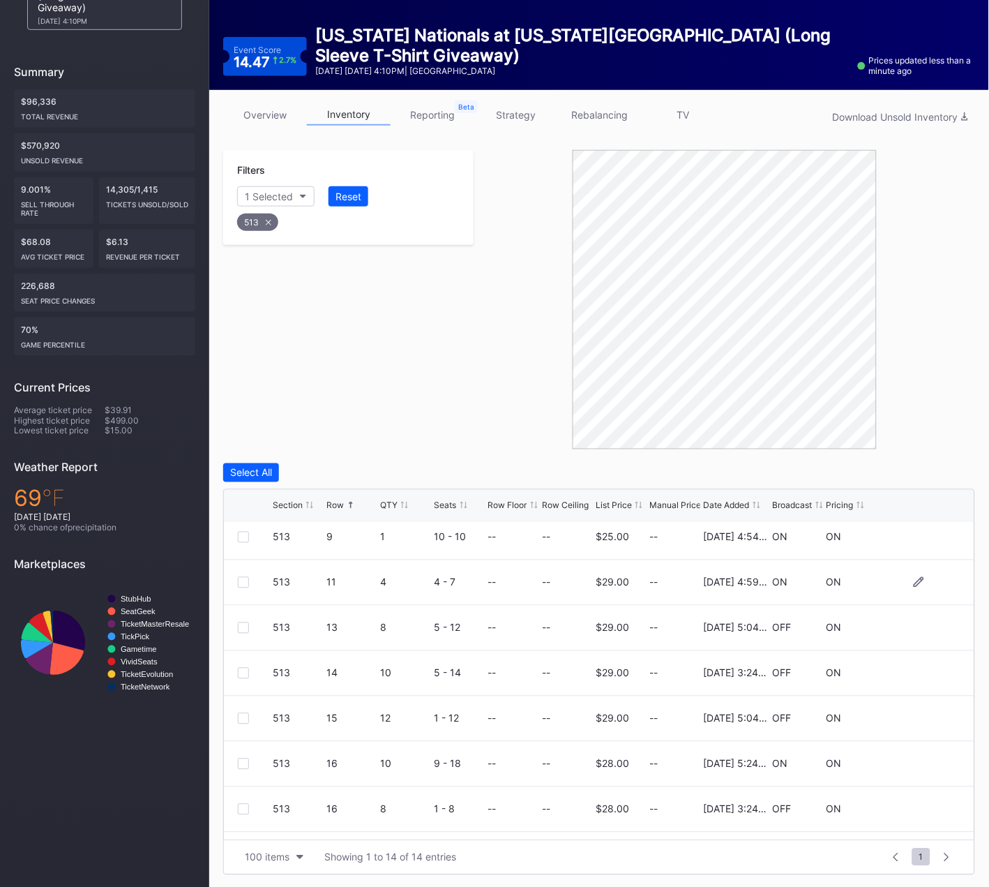
scroll to position [233, 0]
click at [242, 671] on div at bounding box center [243, 673] width 11 height 11
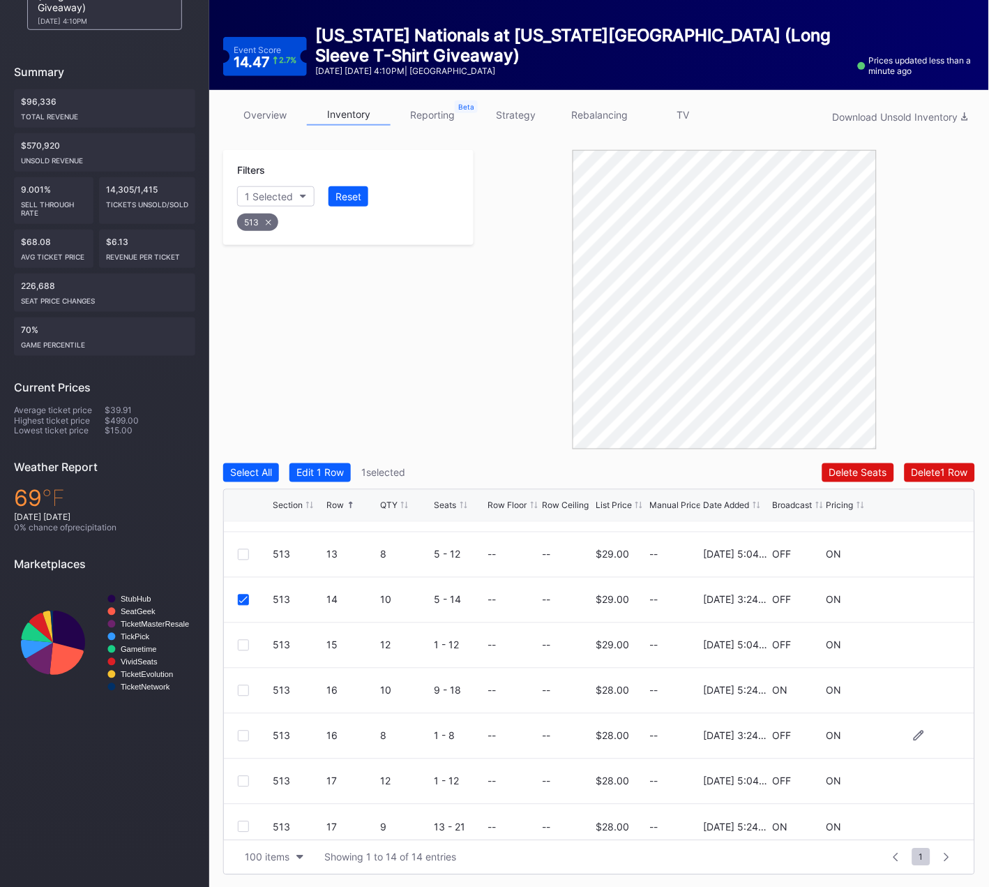
scroll to position [312, 0]
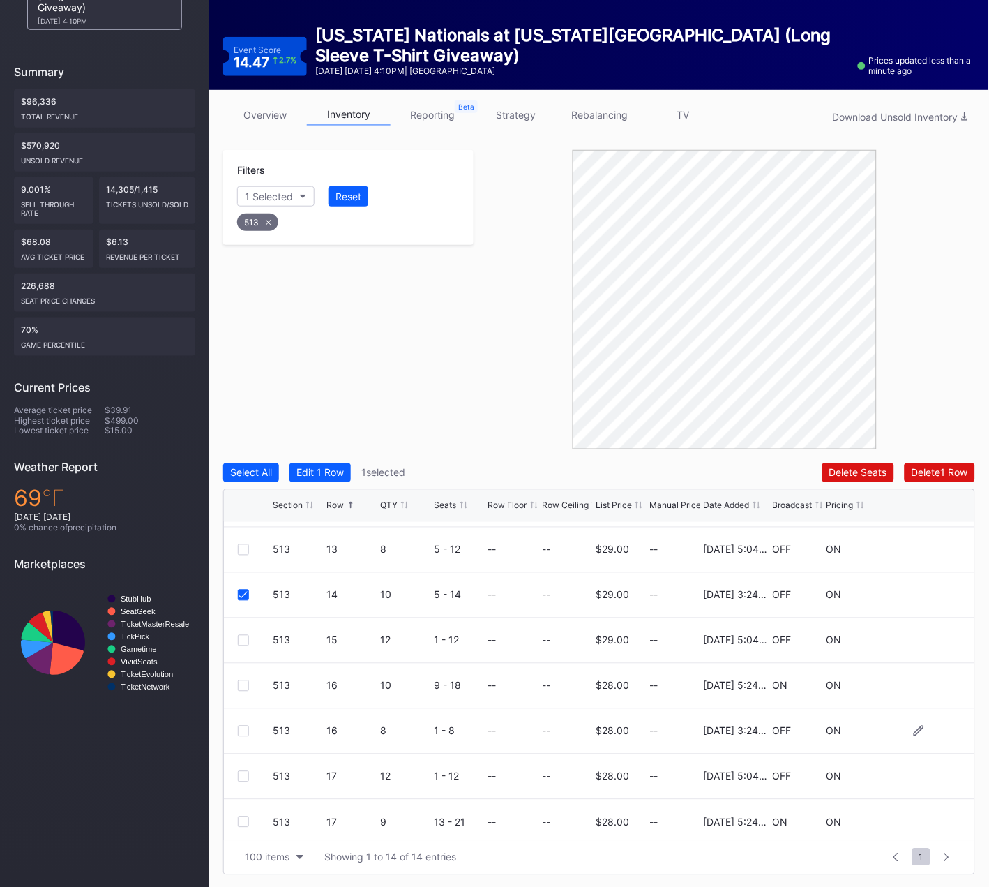
click at [243, 726] on div at bounding box center [243, 731] width 11 height 11
click at [921, 481] on div "Select All Edit 2 Rows 2 selected Delete 2 Rows Section Row QTY Seats Row Floor…" at bounding box center [599, 669] width 752 height 412
click at [926, 467] on div "Delete 2 Rows" at bounding box center [937, 473] width 62 height 12
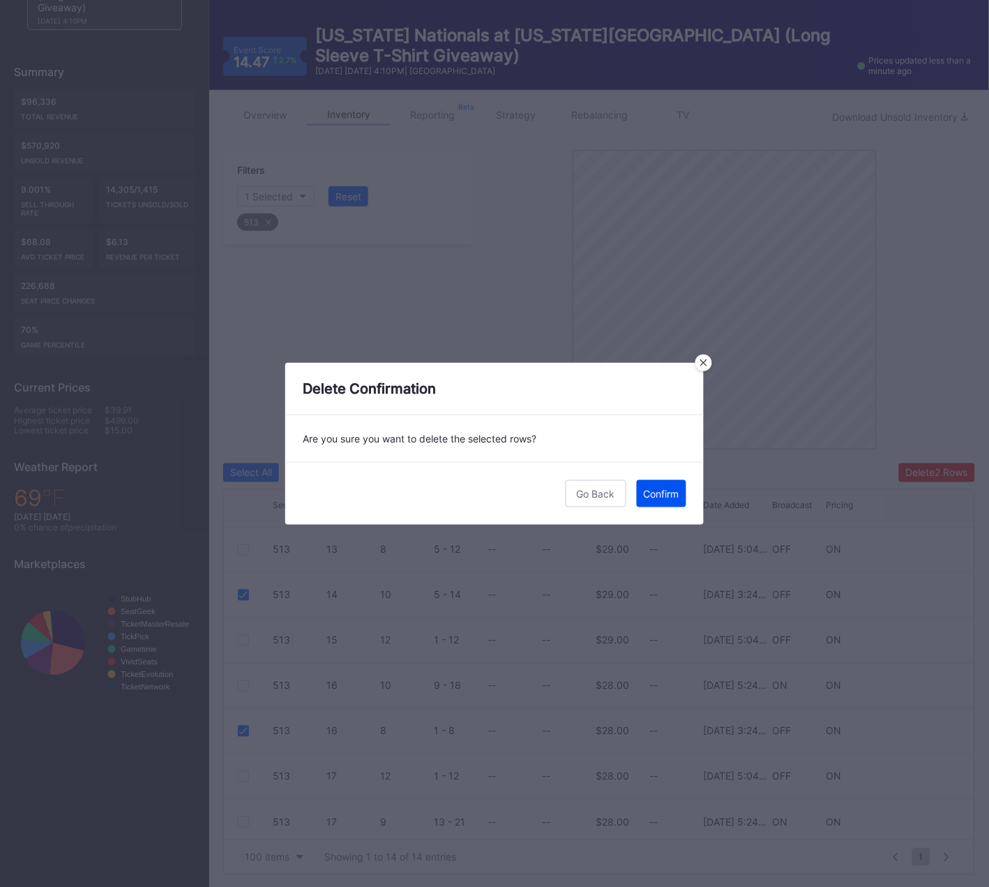
click at [663, 489] on div "Confirm" at bounding box center [662, 494] width 36 height 12
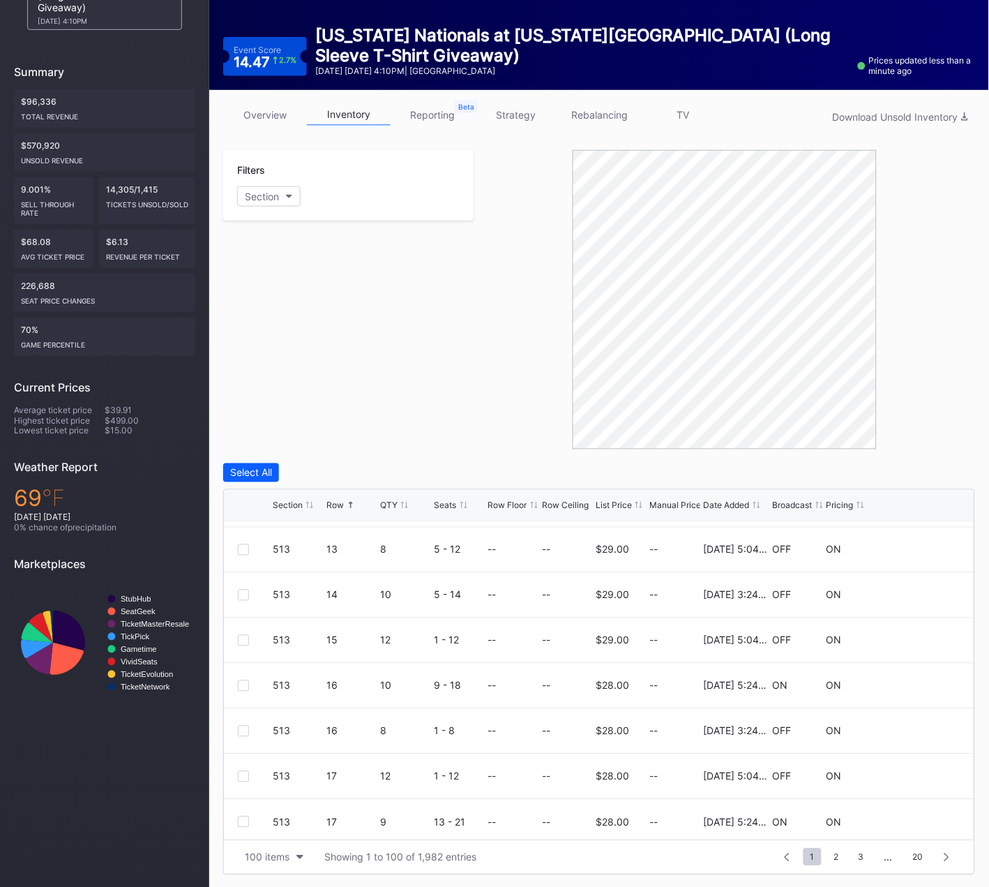
scroll to position [0, 0]
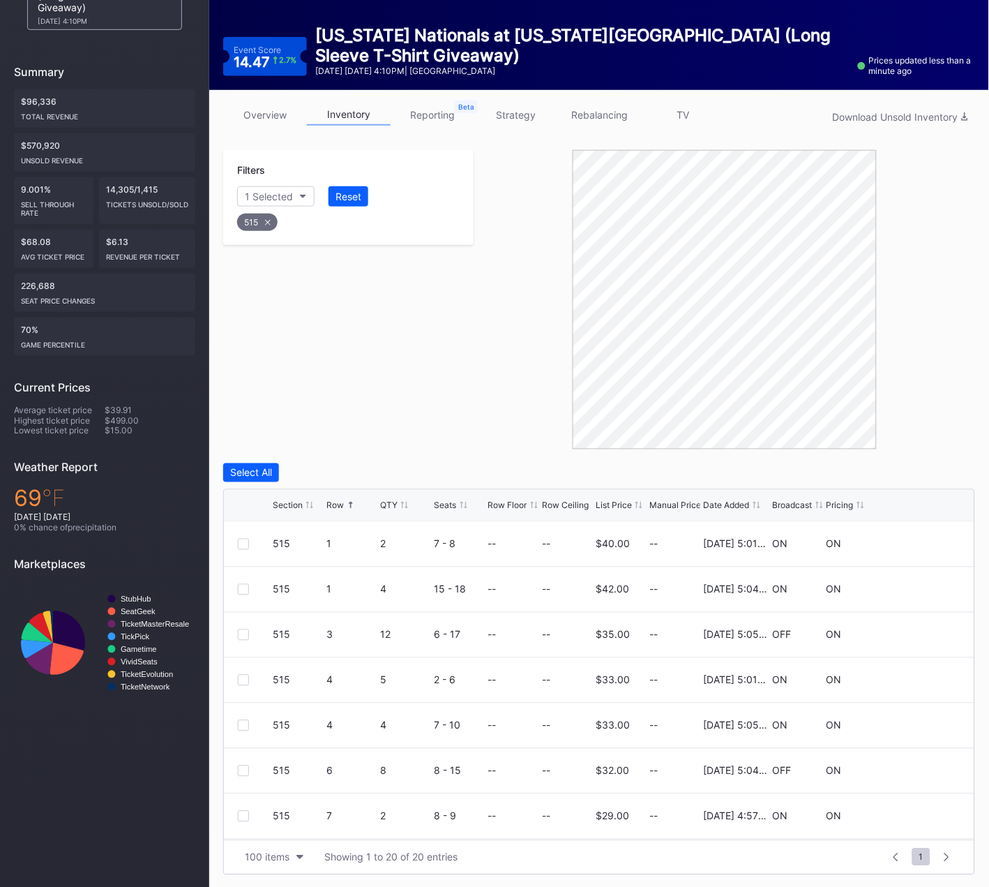
click at [451, 434] on div "Filters 1 Selected Reset 515" at bounding box center [348, 299] width 250 height 299
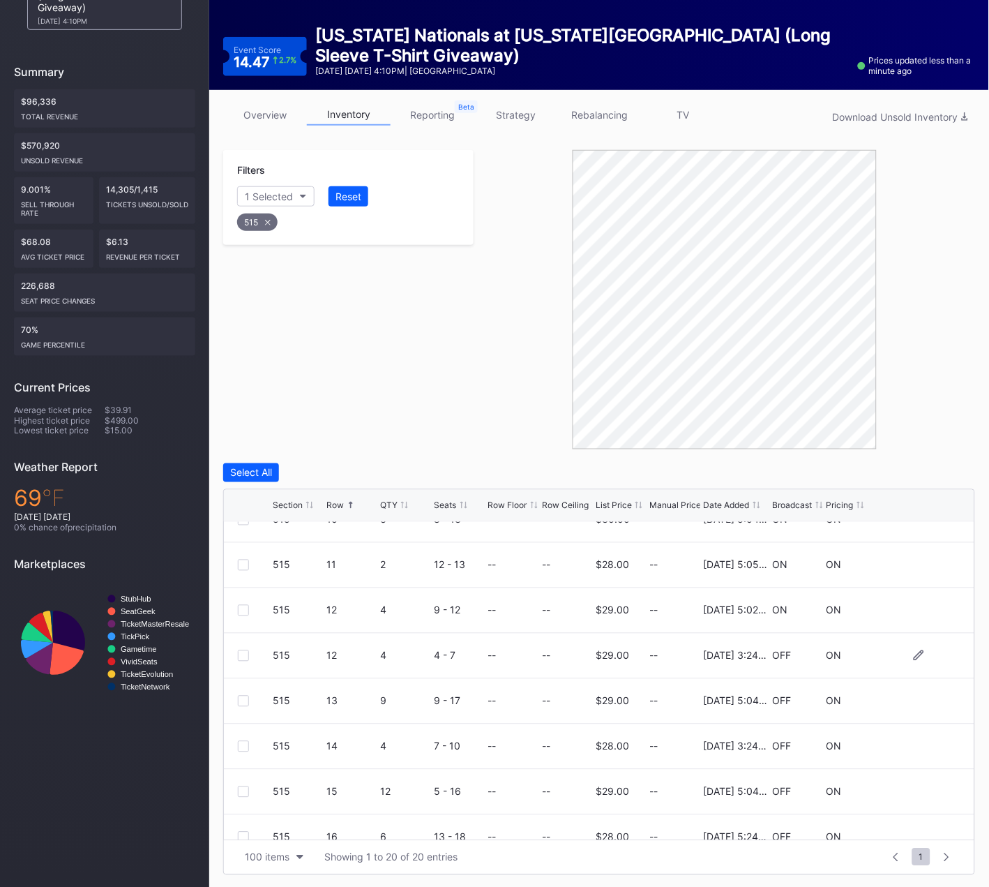
scroll to position [439, 0]
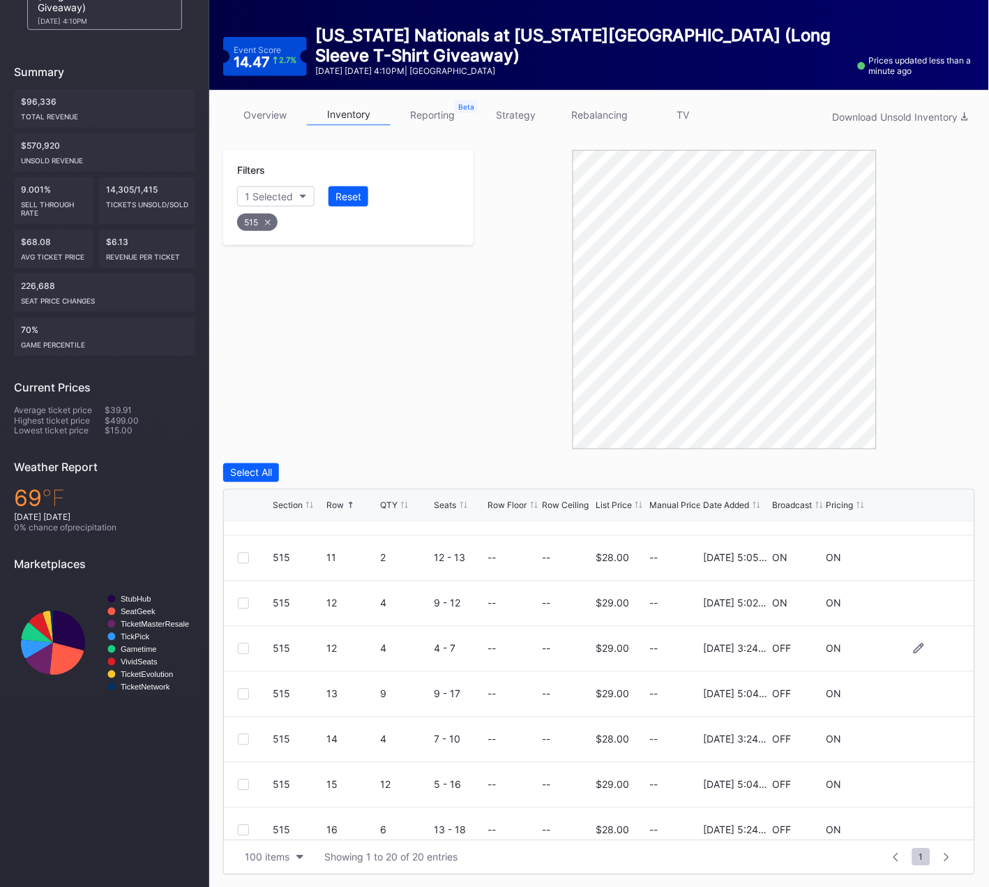
click at [244, 649] on div at bounding box center [243, 648] width 11 height 11
click at [243, 738] on div at bounding box center [243, 739] width 11 height 11
click at [926, 468] on div "Delete 2 Rows" at bounding box center [937, 473] width 62 height 12
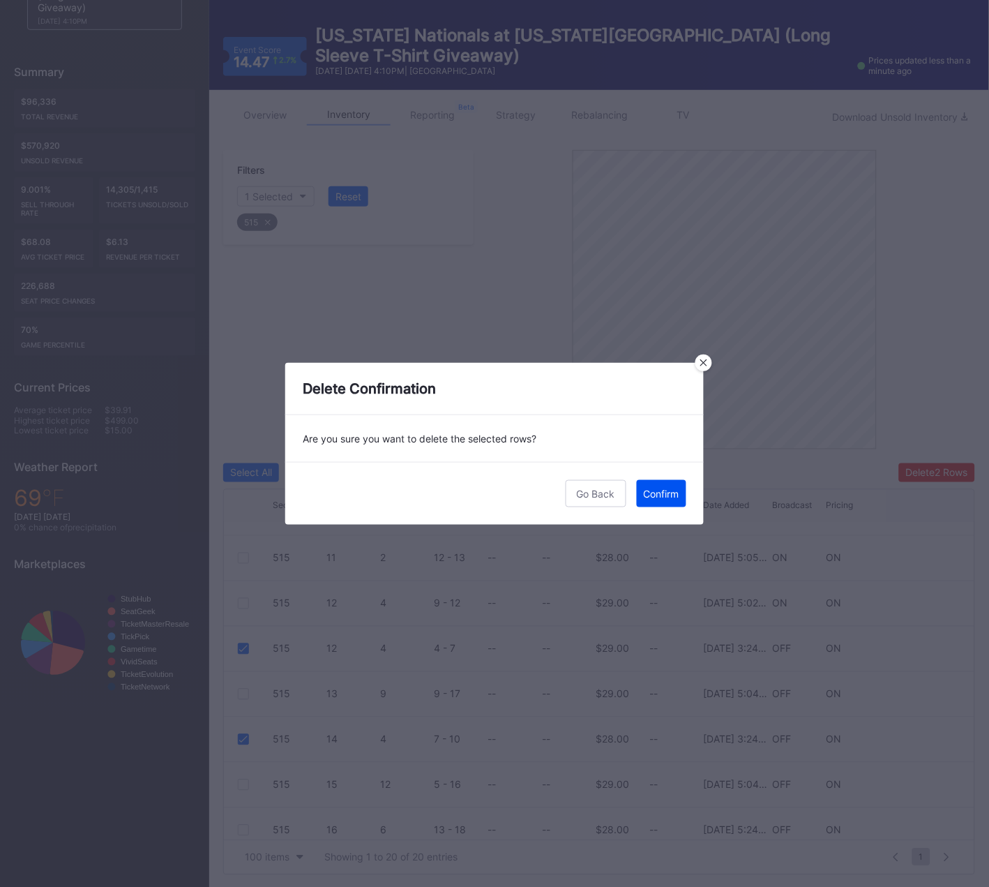
click at [671, 493] on div "Confirm" at bounding box center [662, 494] width 36 height 12
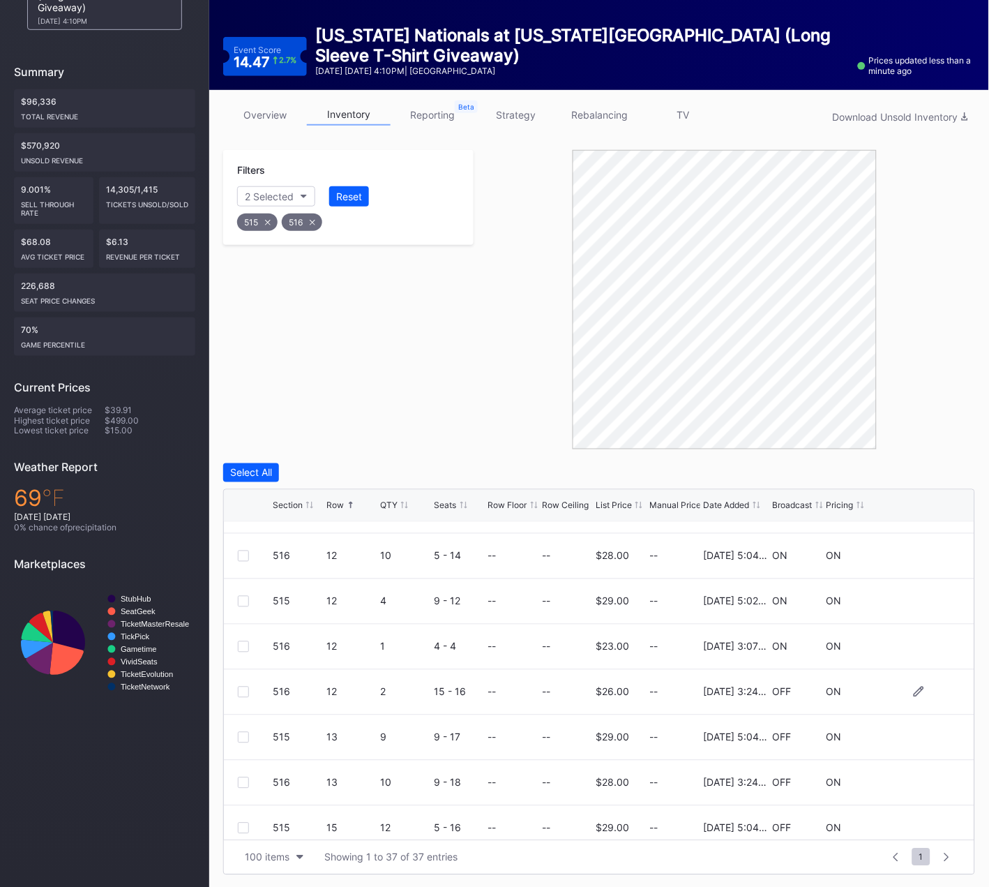
scroll to position [899, 0]
click at [241, 688] on div at bounding box center [243, 688] width 11 height 11
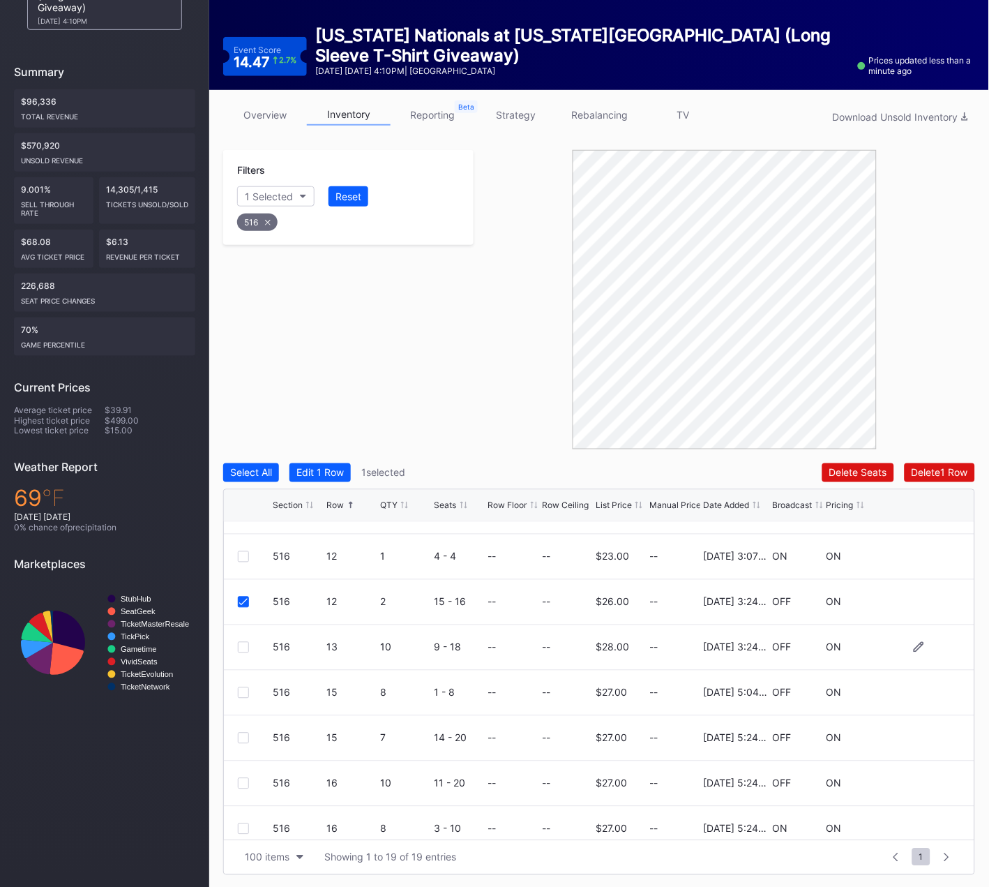
scroll to position [456, 0]
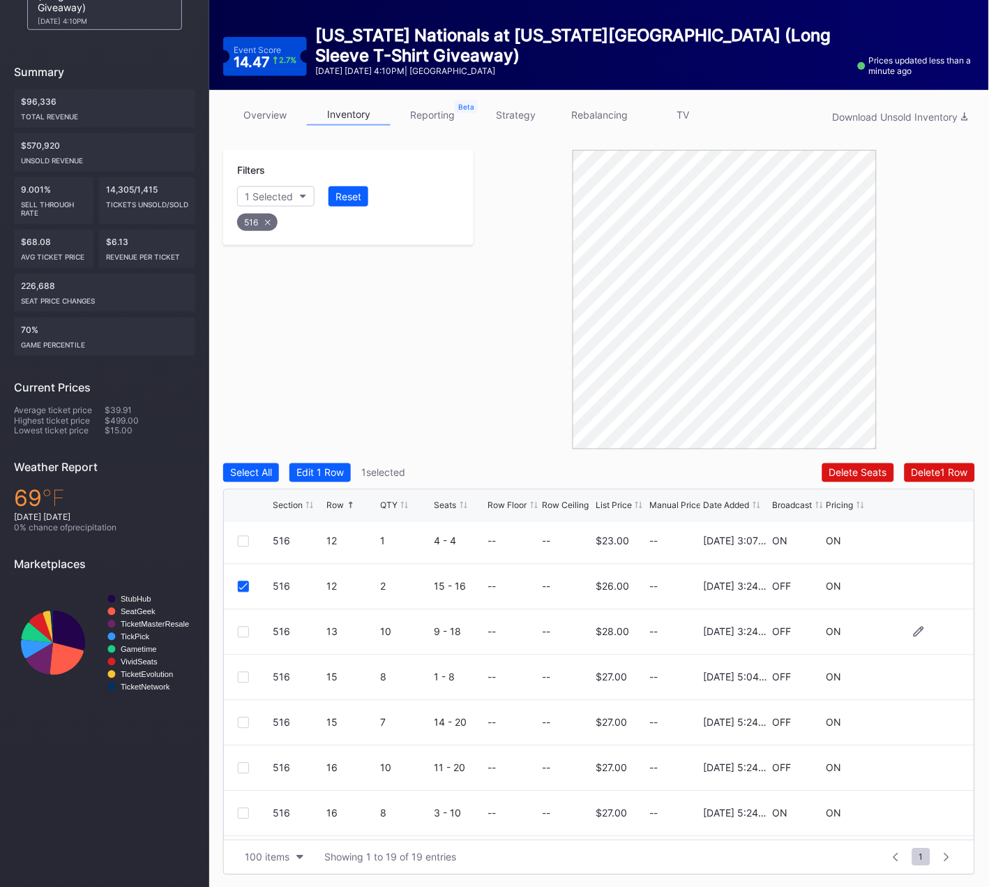
click at [243, 629] on div at bounding box center [243, 631] width 11 height 11
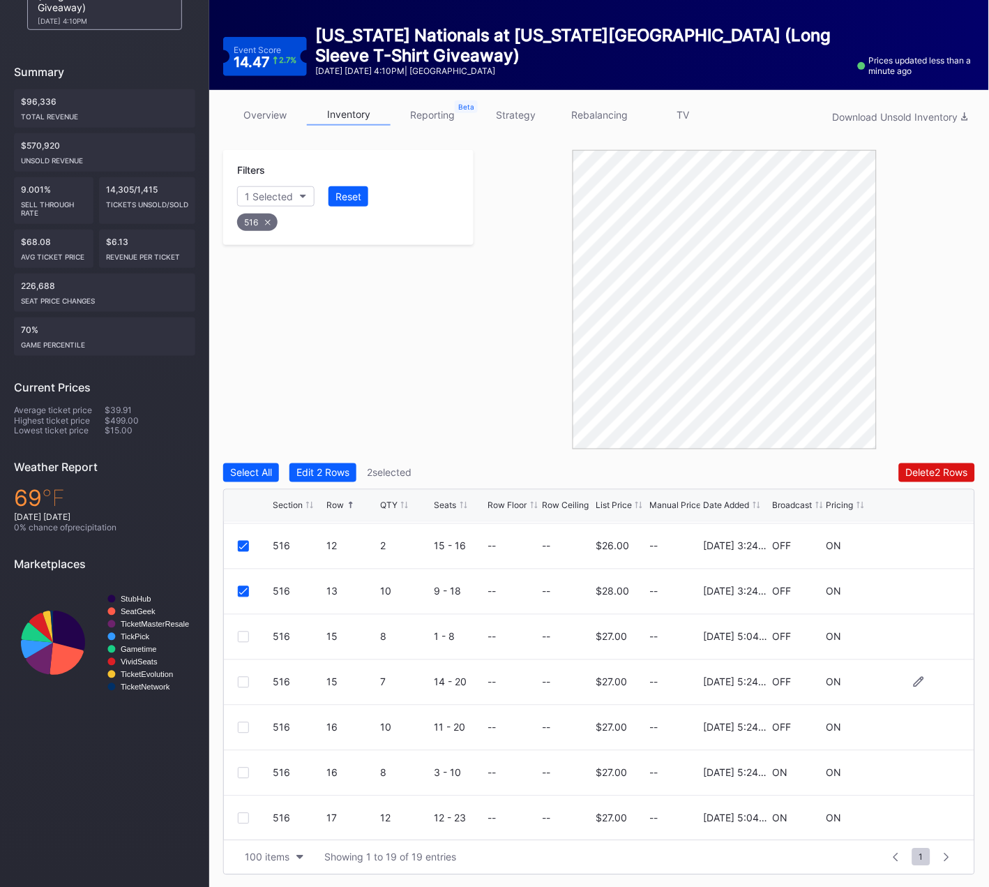
scroll to position [543, 0]
click at [241, 812] on div at bounding box center [243, 817] width 11 height 11
click at [908, 469] on div "Delete 3 Rows" at bounding box center [936, 473] width 63 height 12
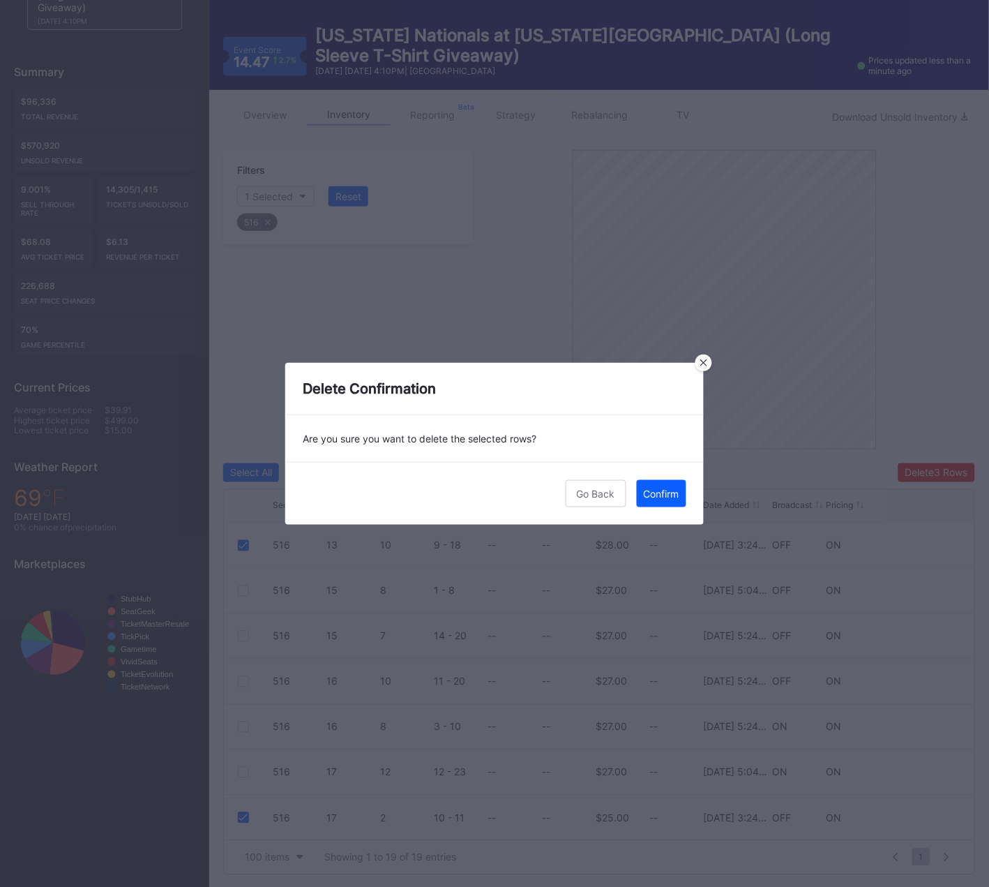
click at [669, 493] on div "Confirm" at bounding box center [662, 494] width 36 height 12
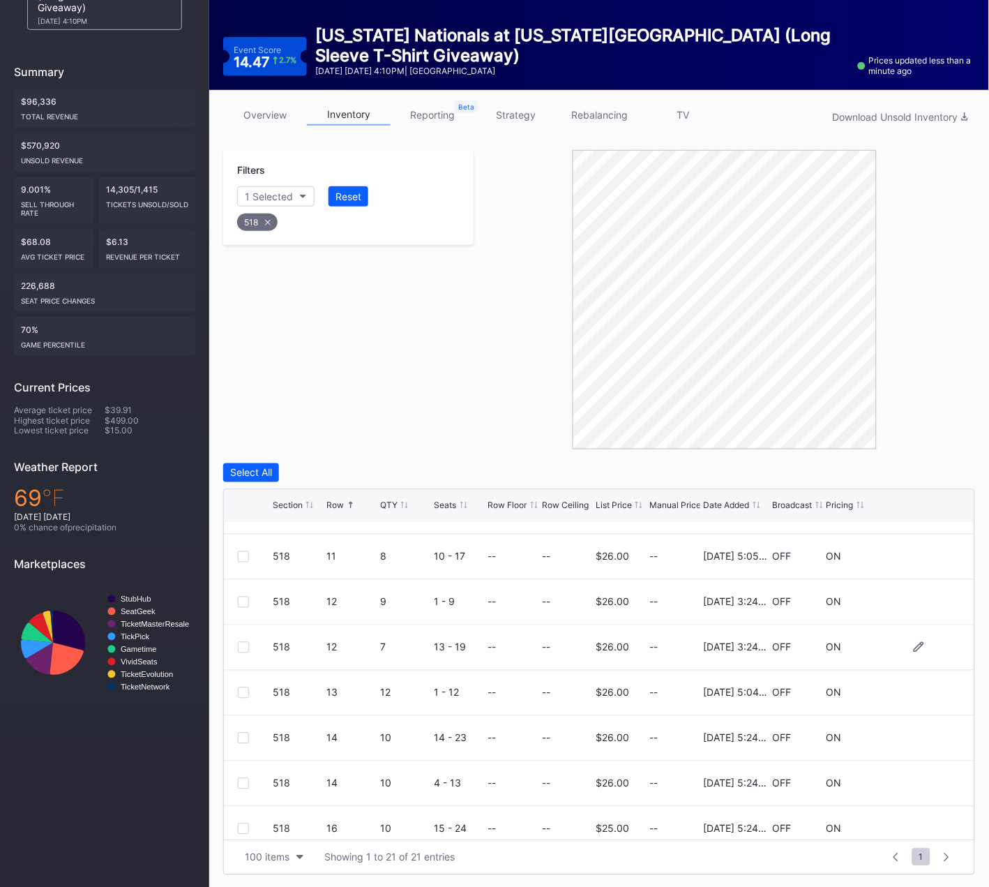
scroll to position [452, 0]
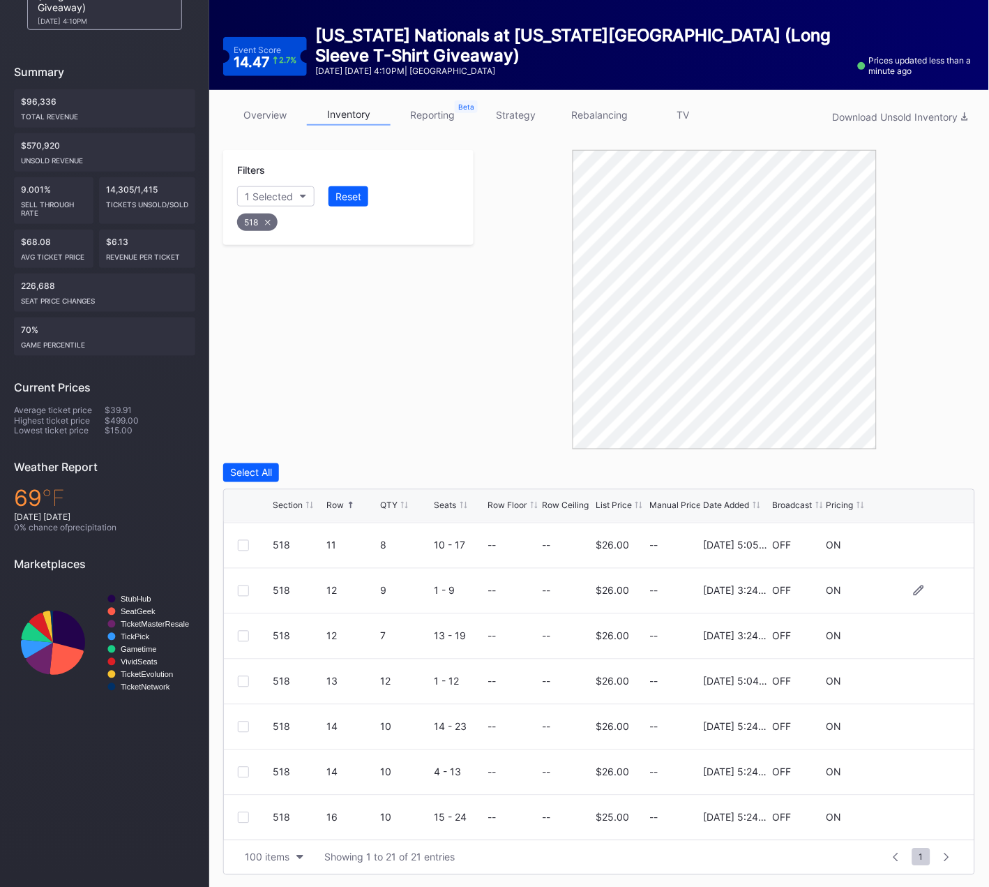
click at [239, 588] on div at bounding box center [243, 590] width 11 height 11
click at [239, 631] on div at bounding box center [243, 636] width 11 height 11
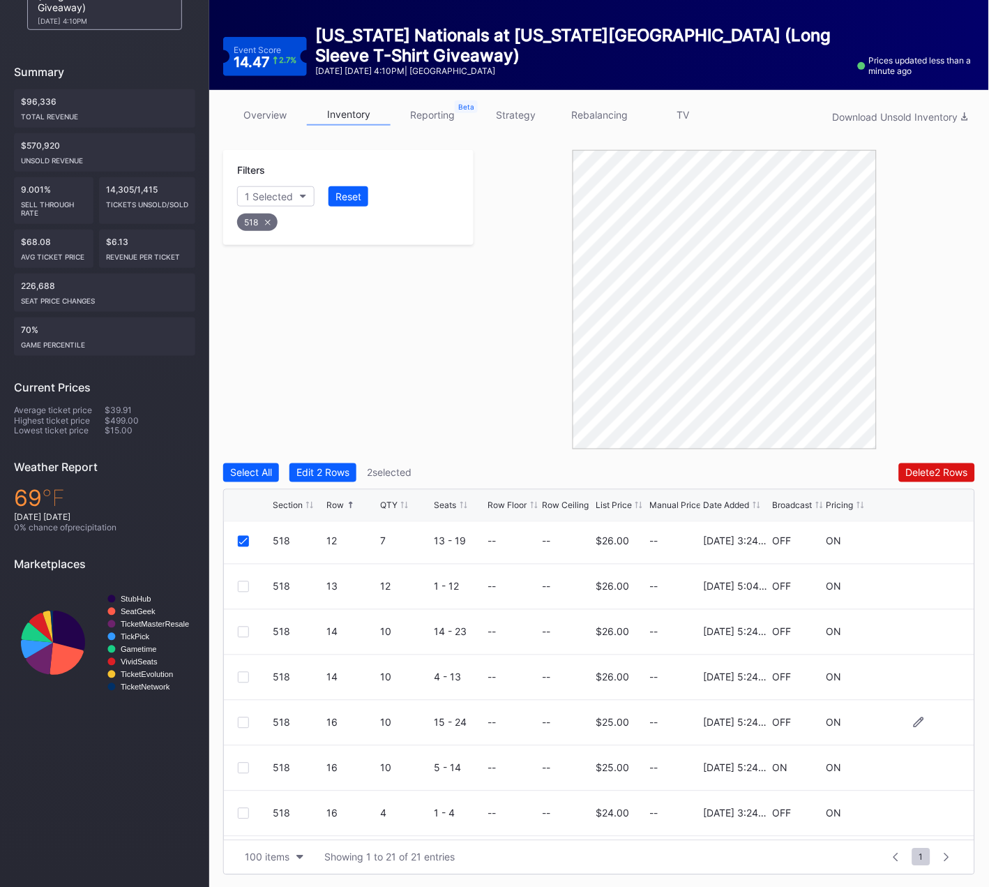
scroll to position [562, 0]
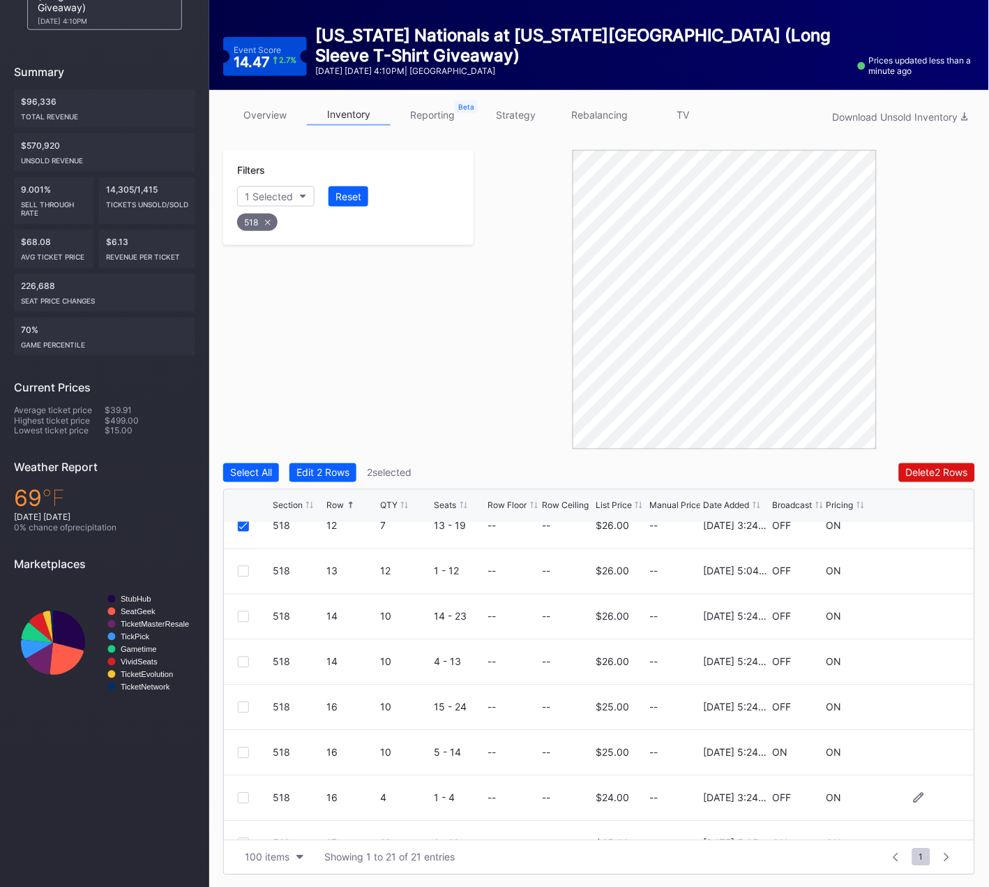
click at [241, 797] on div at bounding box center [243, 797] width 11 height 11
click at [924, 472] on div "Delete 3 Rows" at bounding box center [936, 473] width 63 height 12
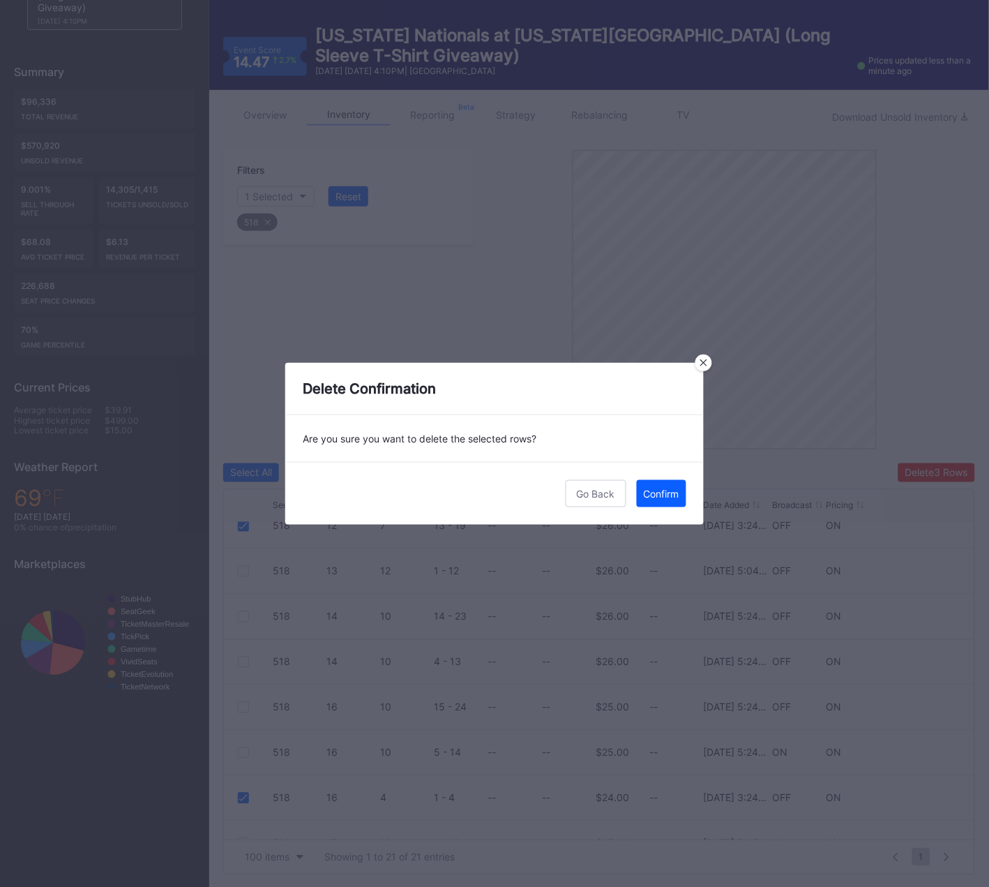
drag, startPoint x: 677, startPoint y: 494, endPoint x: 670, endPoint y: 493, distance: 7.0
click at [677, 494] on div "Confirm" at bounding box center [662, 494] width 36 height 12
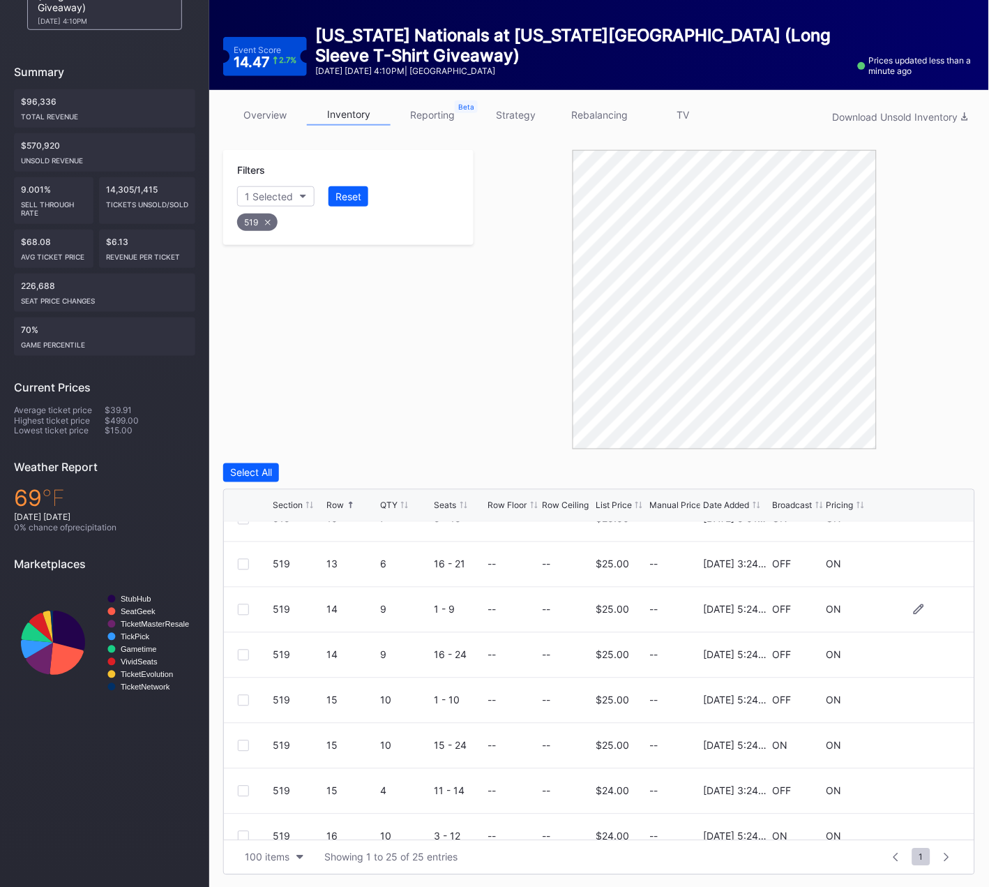
scroll to position [668, 0]
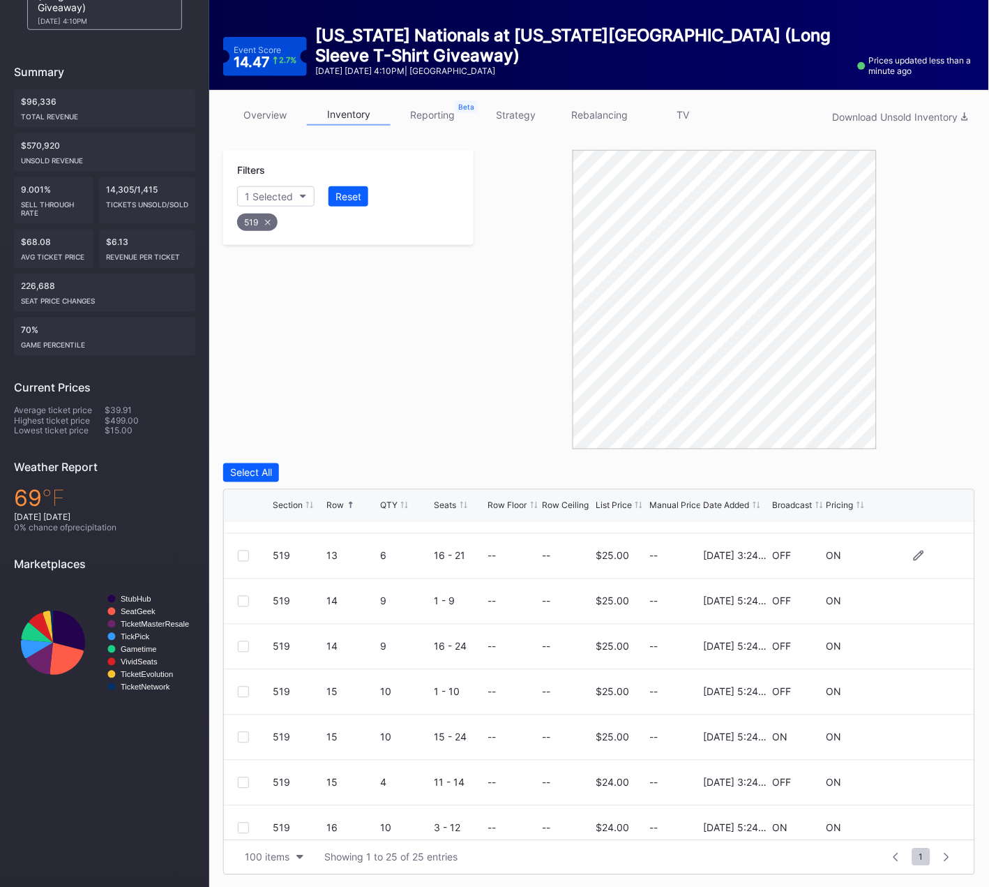
click at [241, 550] on div at bounding box center [243, 555] width 11 height 11
click at [243, 772] on div "519 15 4 11 - 14 -- -- $24.00 -- [DATE] 3:24PM OFF ON" at bounding box center [599, 782] width 751 height 45
click at [243, 785] on div at bounding box center [243, 782] width 11 height 11
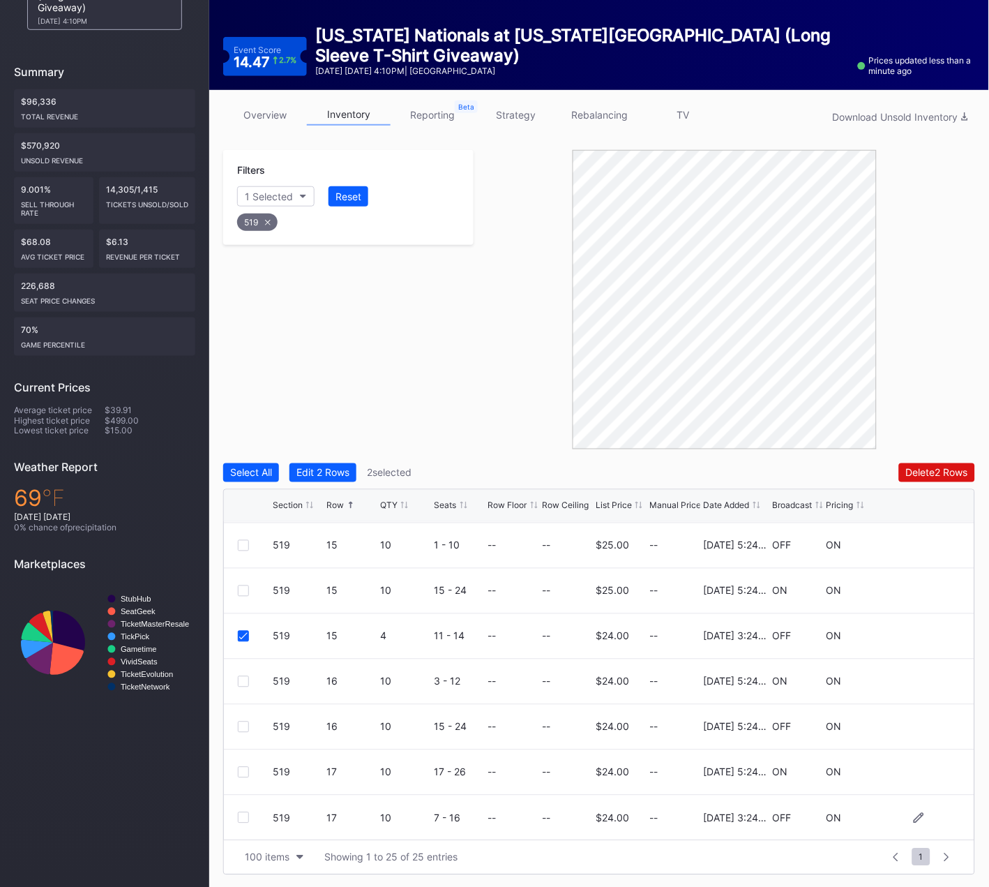
click at [241, 817] on div at bounding box center [243, 817] width 11 height 11
click at [912, 476] on div "Delete 3 Rows" at bounding box center [936, 473] width 63 height 12
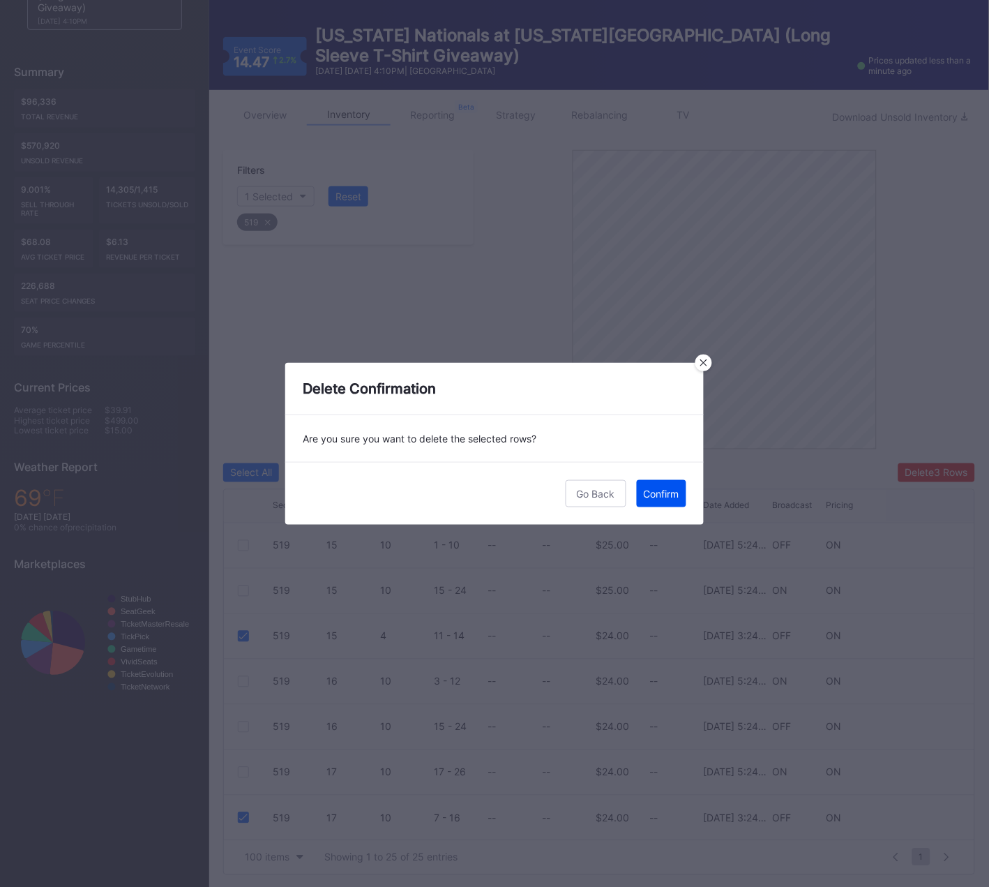
click at [676, 498] on div "Confirm" at bounding box center [662, 494] width 36 height 12
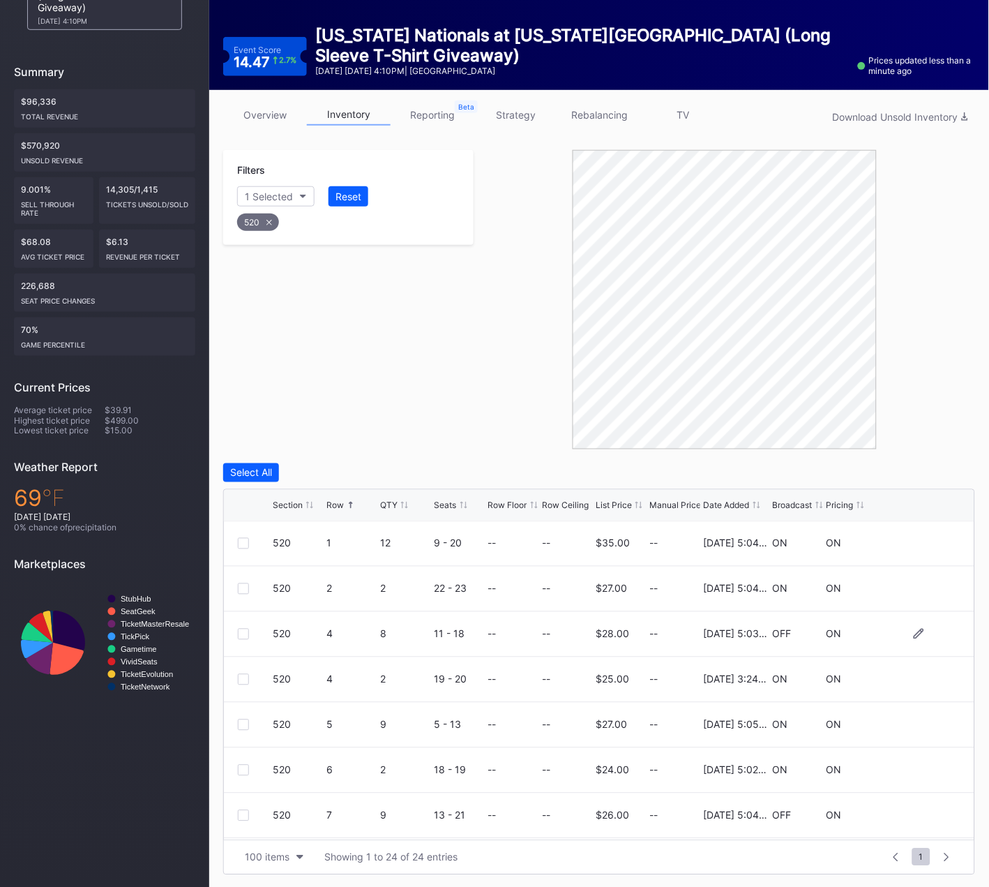
scroll to position [98, 0]
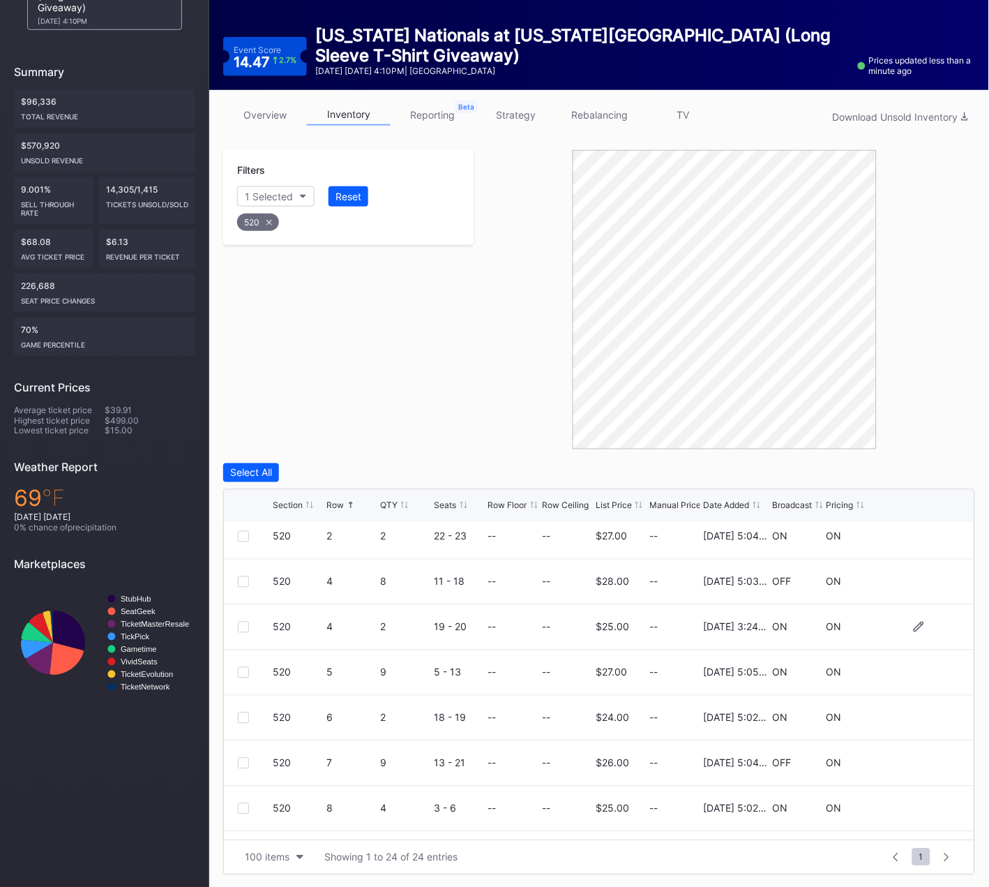
click at [242, 627] on div at bounding box center [243, 627] width 11 height 11
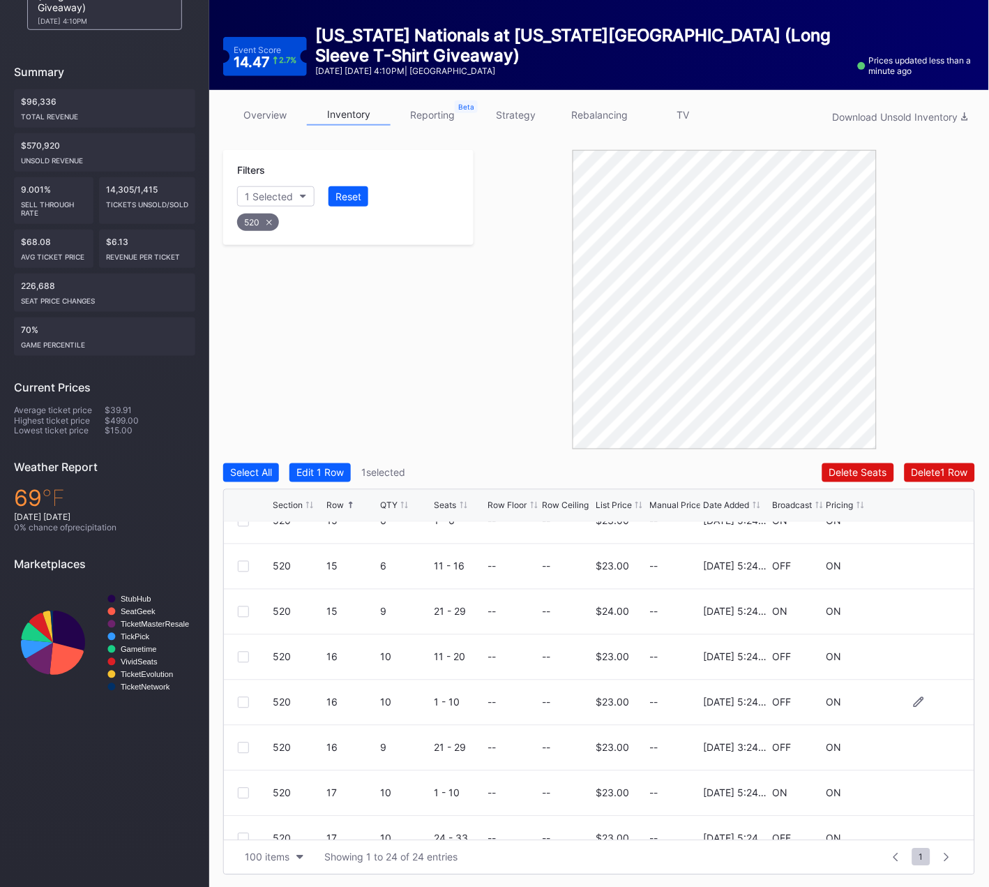
scroll to position [709, 0]
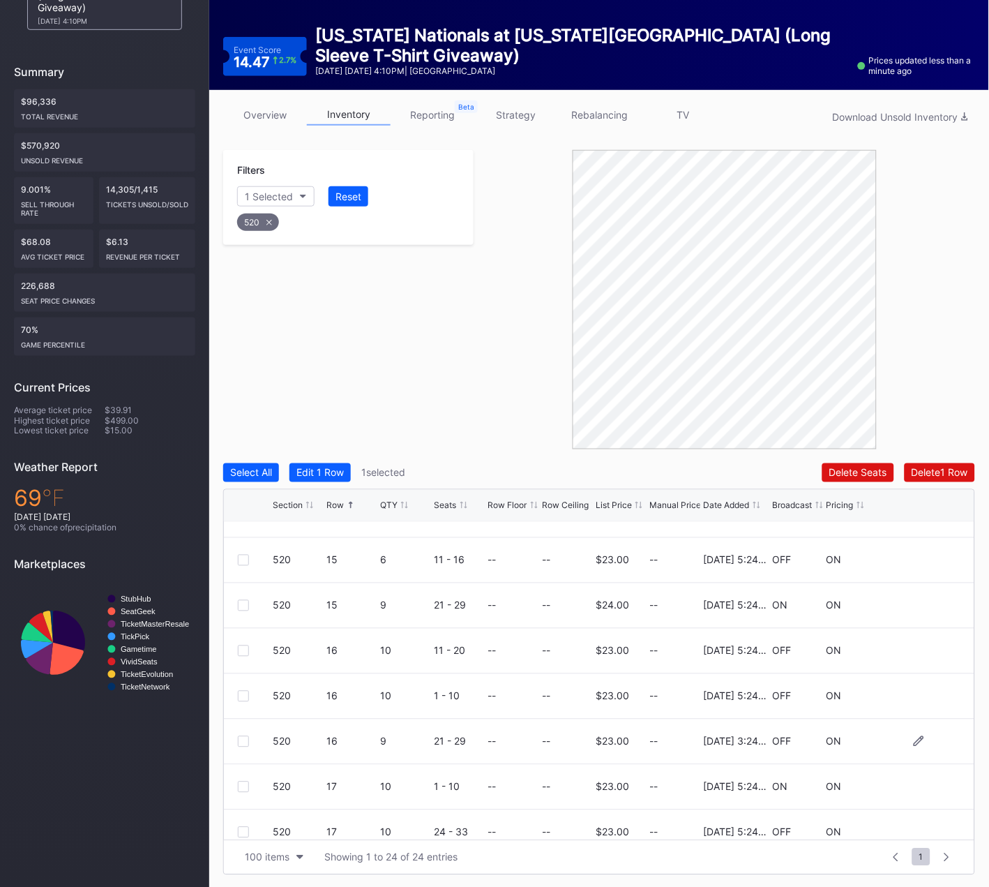
click at [240, 738] on div at bounding box center [243, 741] width 11 height 11
click at [942, 469] on div "Delete 2 Rows" at bounding box center [937, 473] width 62 height 12
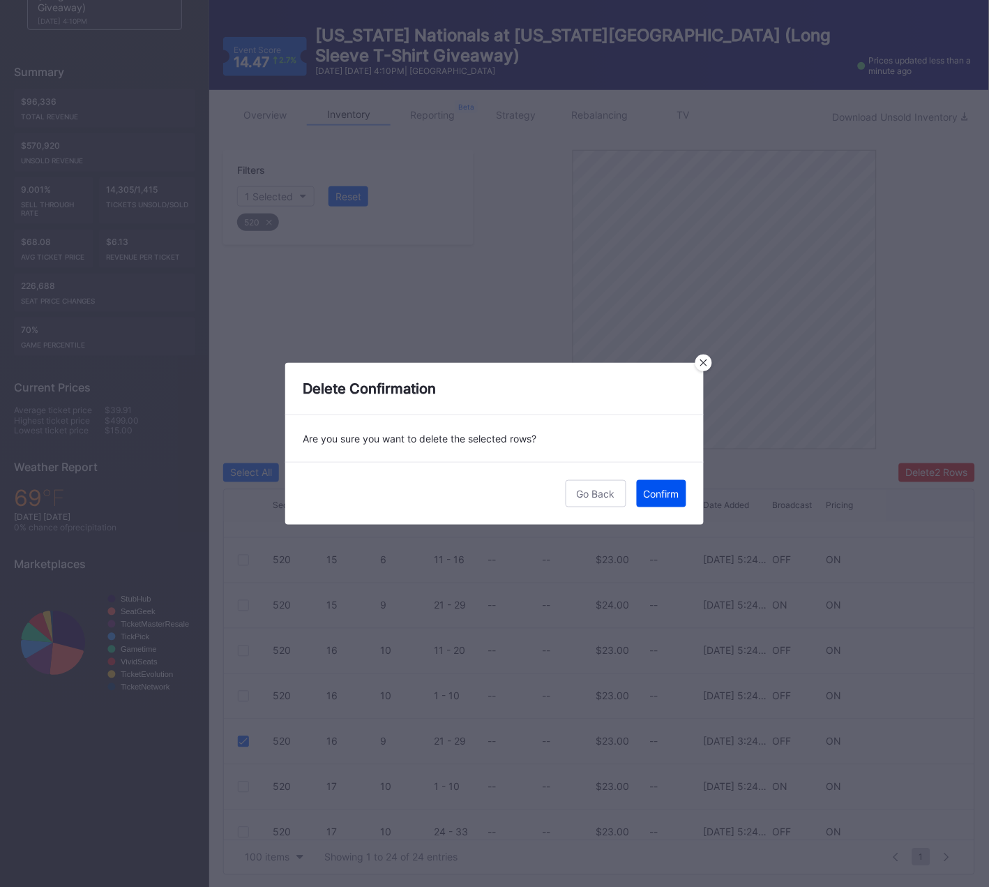
click at [662, 495] on div "Confirm" at bounding box center [662, 494] width 36 height 12
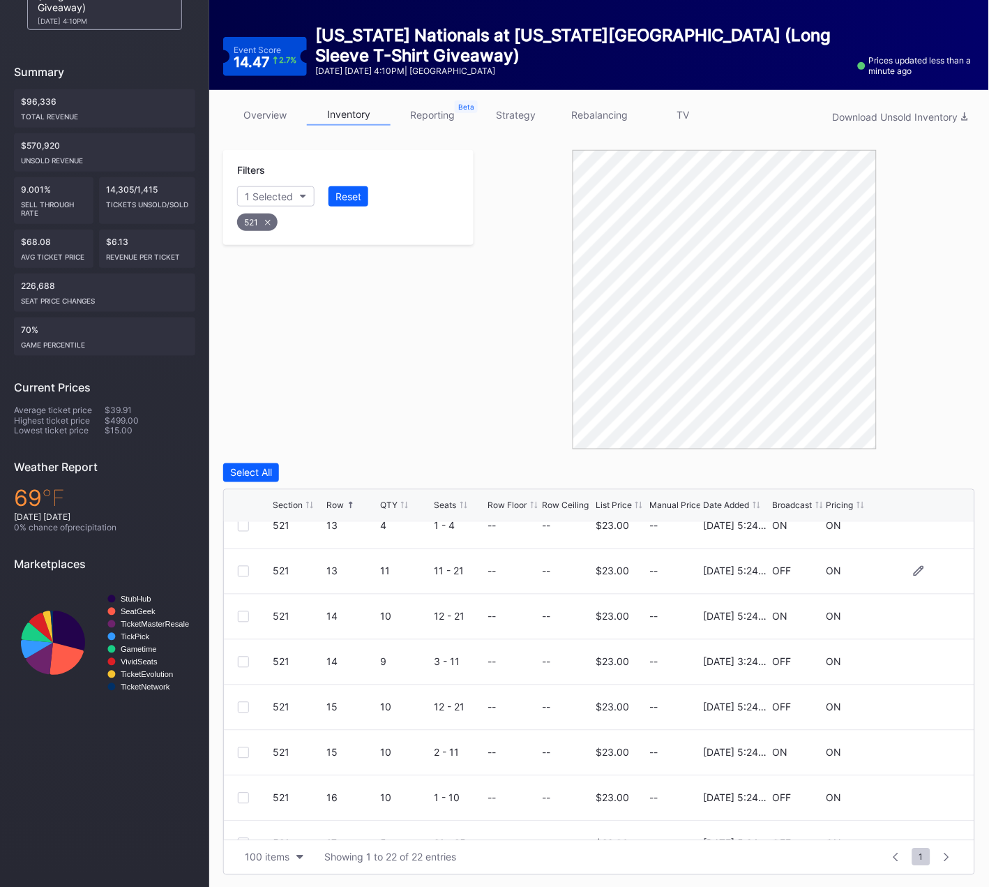
scroll to position [394, 0]
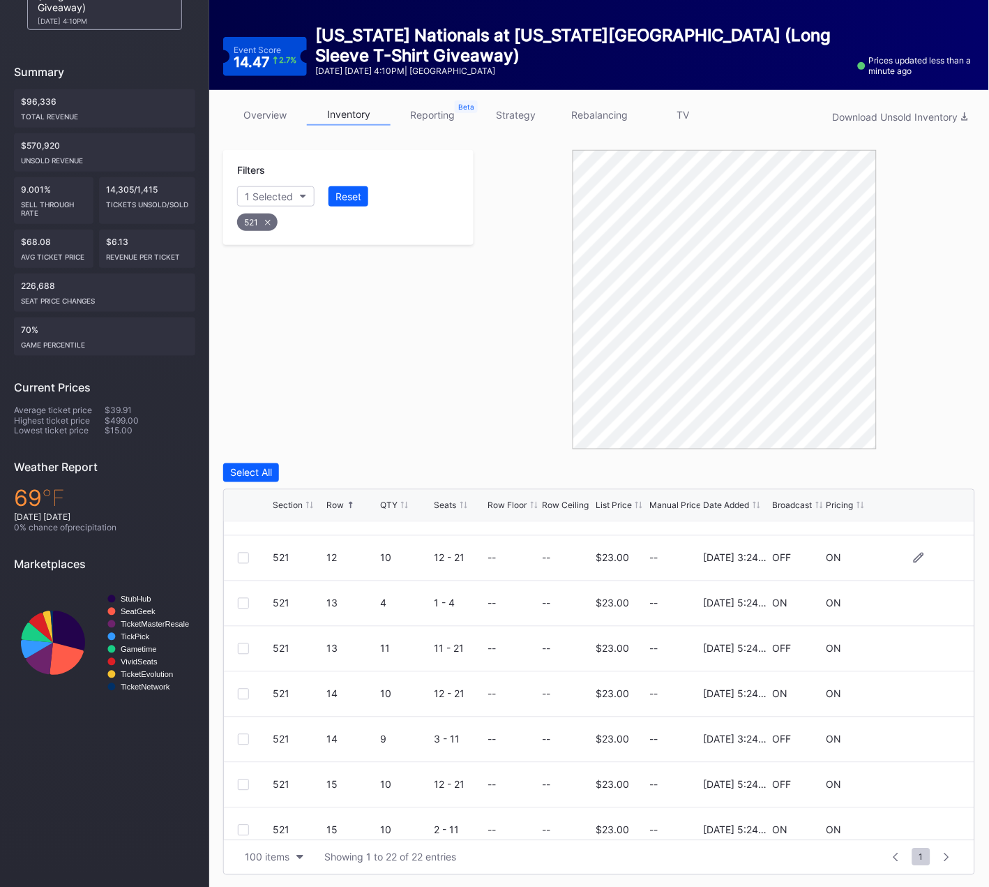
click at [246, 556] on div at bounding box center [243, 558] width 11 height 11
click at [245, 737] on div at bounding box center [243, 739] width 11 height 11
click at [933, 467] on div "Delete 2 Rows" at bounding box center [937, 473] width 62 height 12
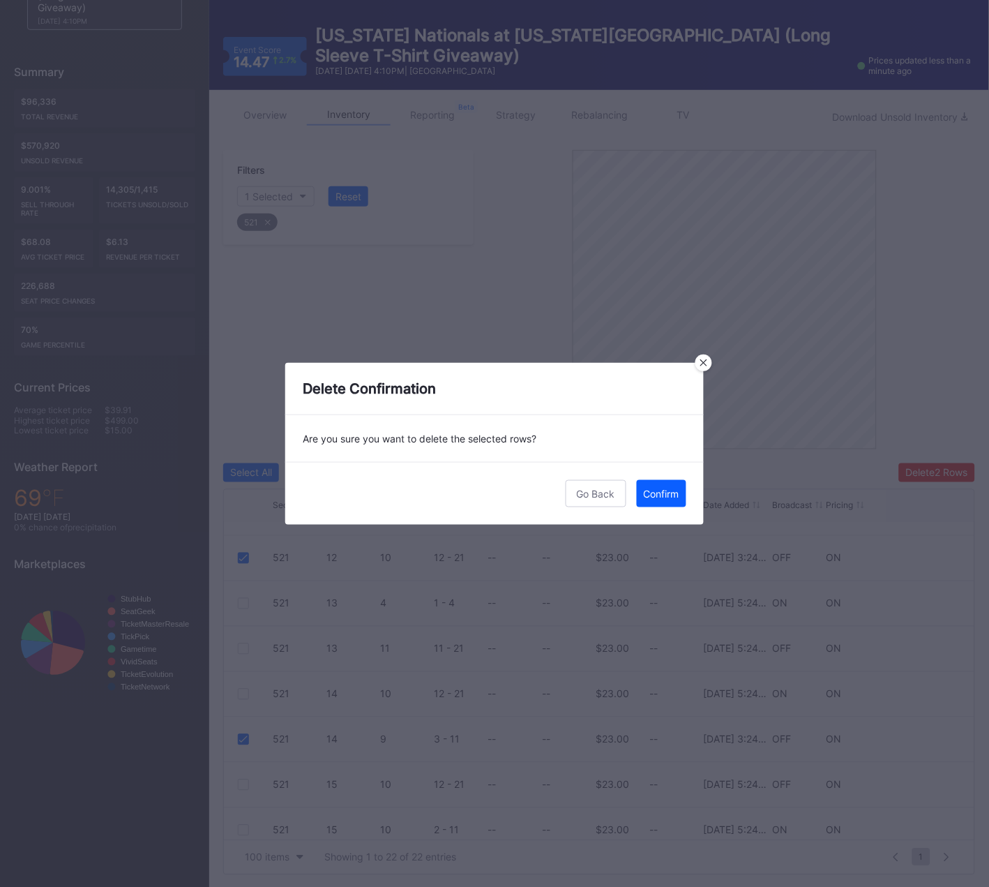
click at [658, 490] on div "Confirm" at bounding box center [662, 494] width 36 height 12
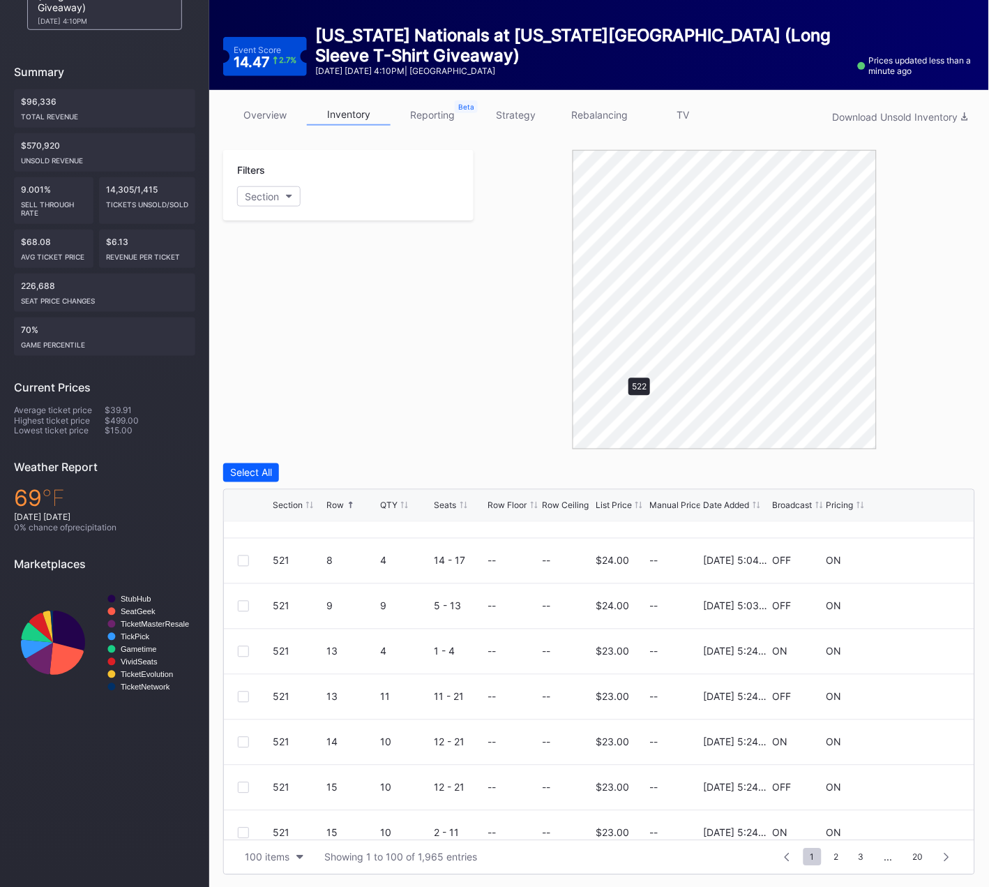
scroll to position [0, 0]
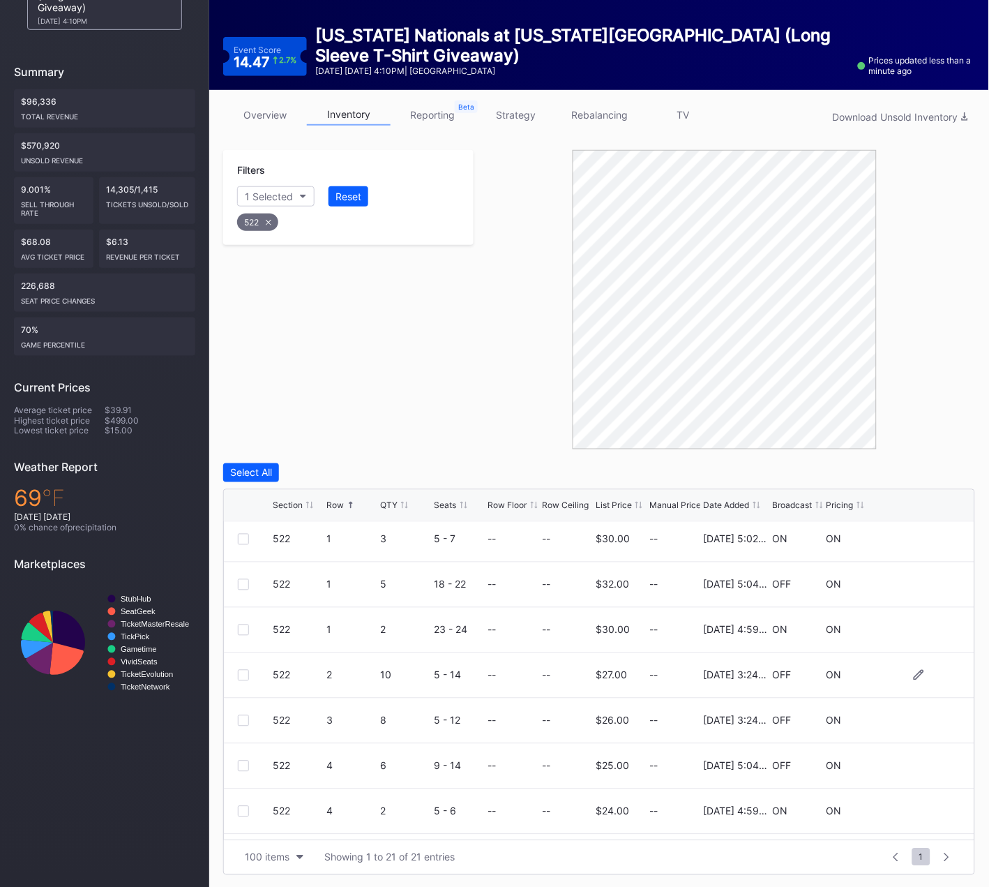
click at [244, 675] on div at bounding box center [243, 675] width 11 height 11
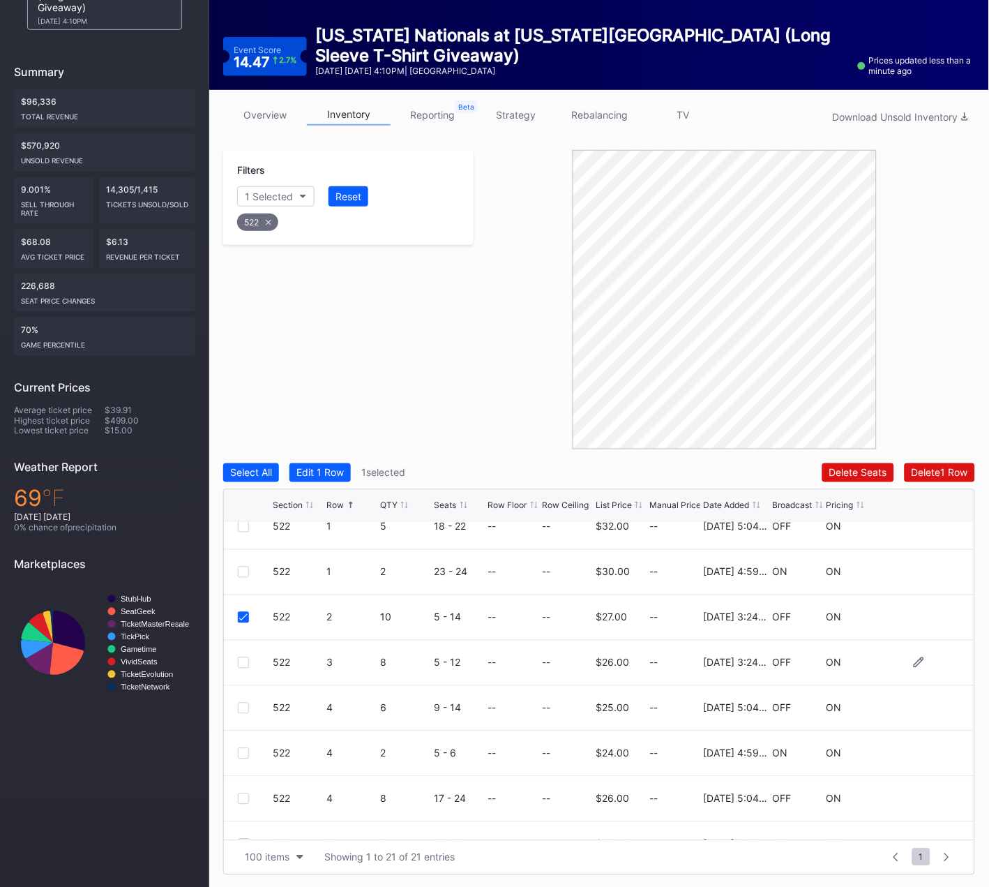
scroll to position [68, 0]
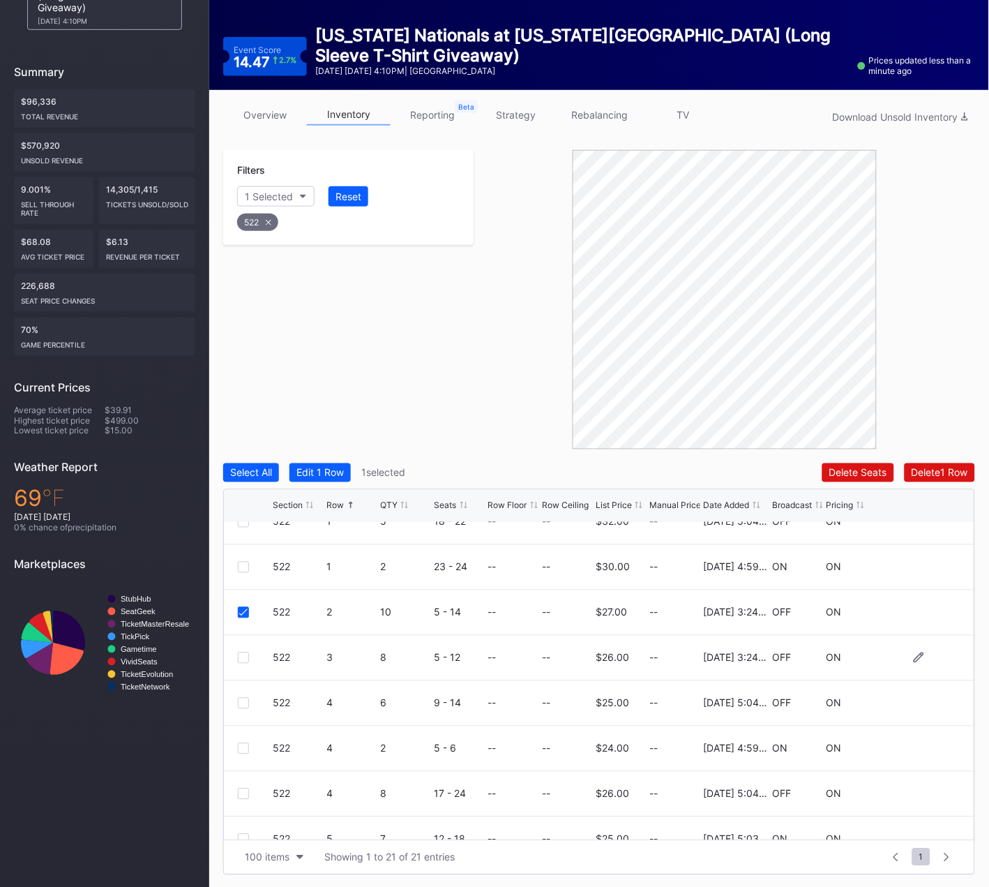
click at [241, 656] on div at bounding box center [243, 657] width 11 height 11
click at [924, 467] on div "Delete 2 Rows" at bounding box center [937, 473] width 62 height 12
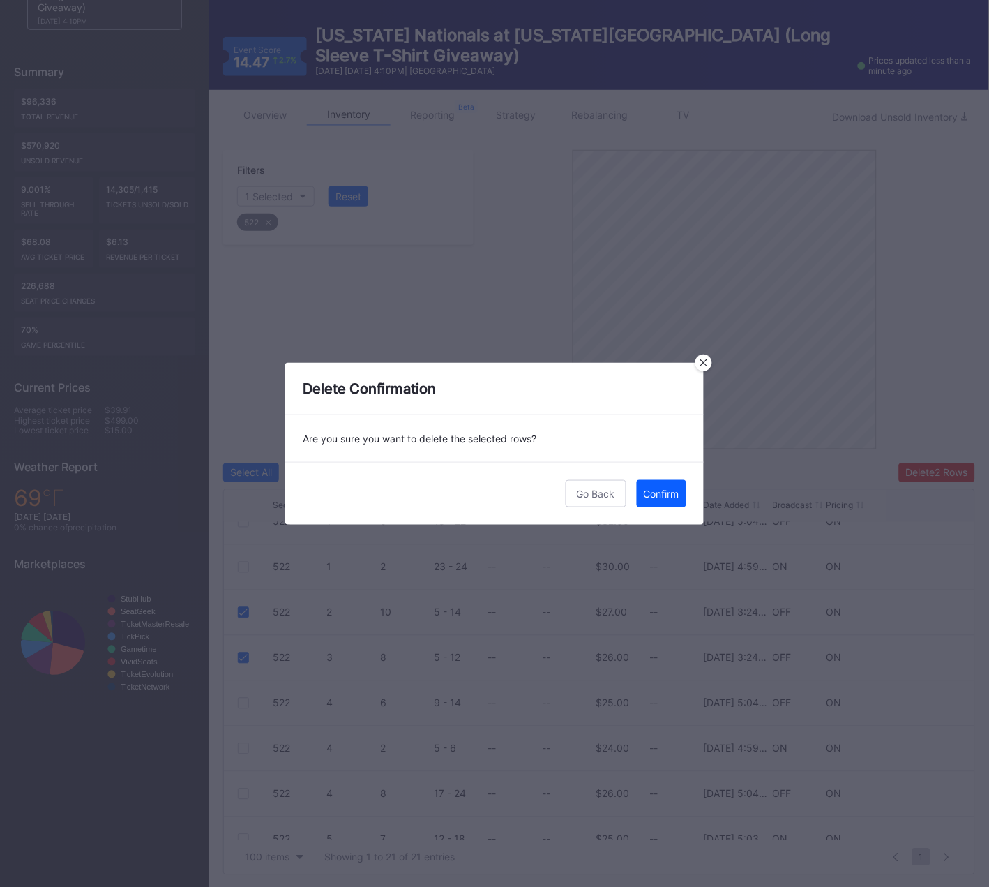
drag, startPoint x: 667, startPoint y: 492, endPoint x: 378, endPoint y: 489, distance: 288.8
click at [667, 492] on div "Confirm" at bounding box center [662, 494] width 36 height 12
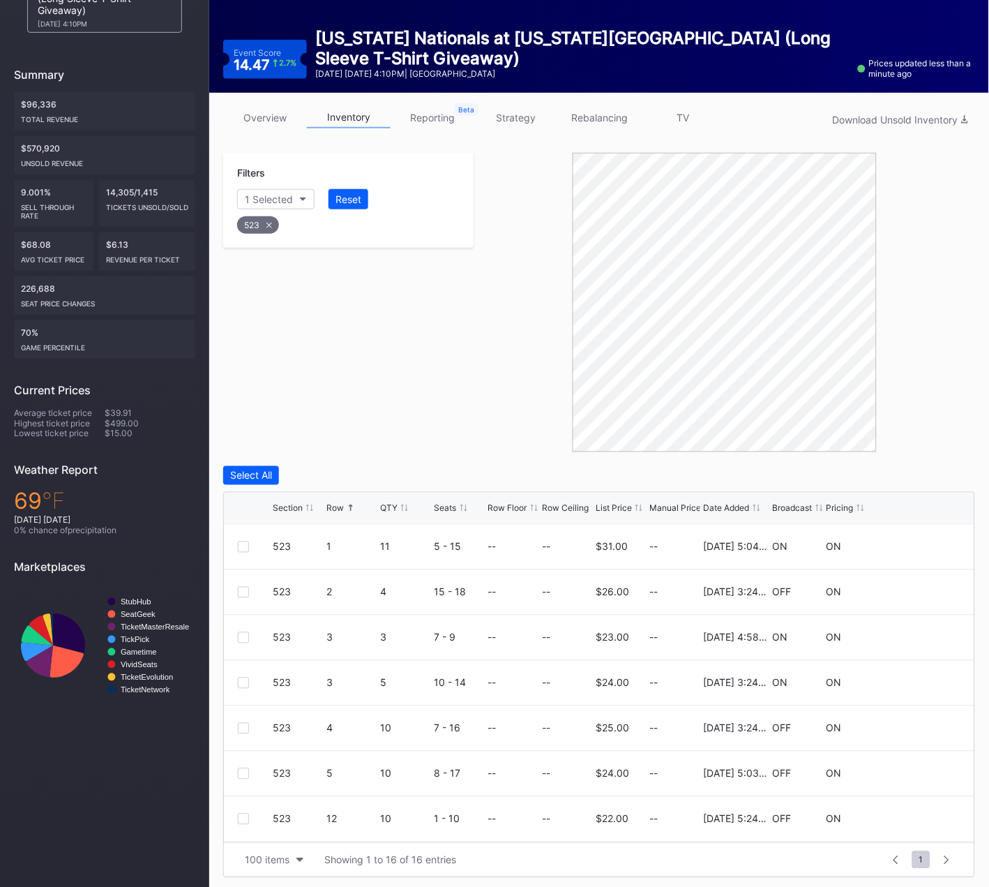
scroll to position [130, 0]
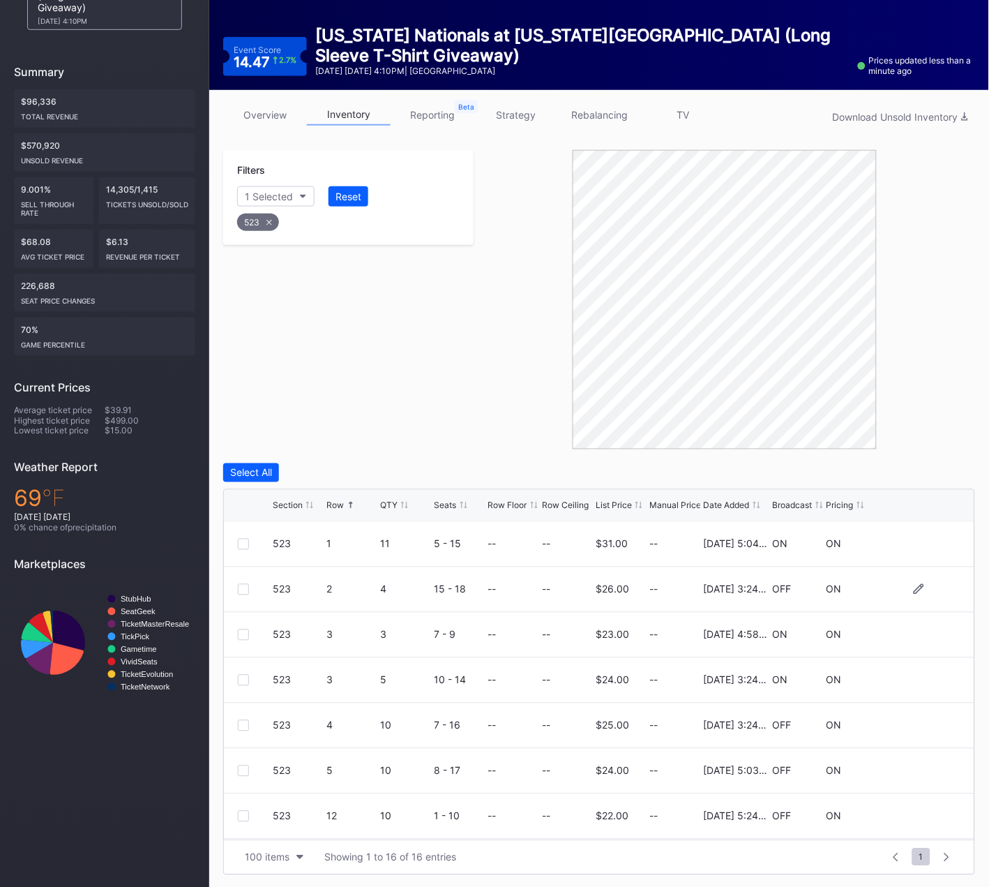
click at [235, 587] on div "523 2 4 15 - 18 -- -- $26.00 -- [DATE] 3:24PM OFF ON" at bounding box center [599, 589] width 751 height 45
click at [245, 586] on div at bounding box center [243, 589] width 11 height 11
click at [247, 679] on div at bounding box center [243, 680] width 11 height 11
click at [242, 726] on div at bounding box center [243, 725] width 11 height 11
click at [916, 474] on div "Delete 3 Rows" at bounding box center [936, 473] width 63 height 12
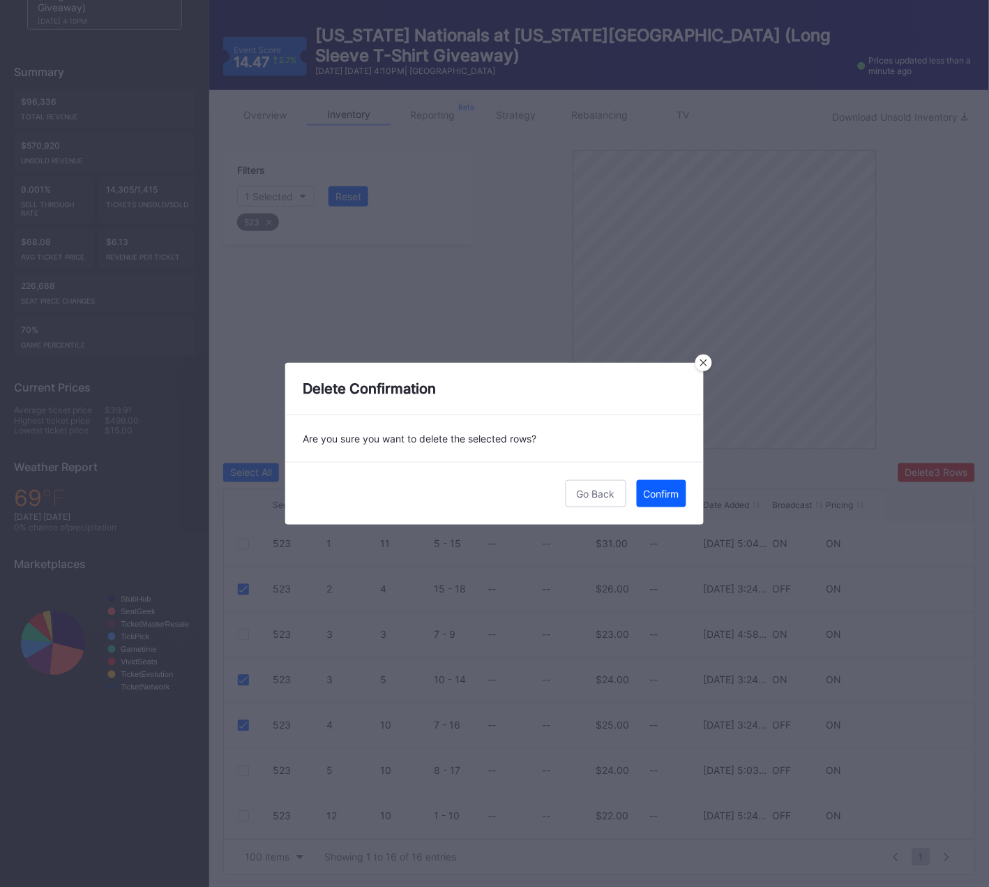
click at [676, 492] on div "Confirm" at bounding box center [662, 494] width 36 height 12
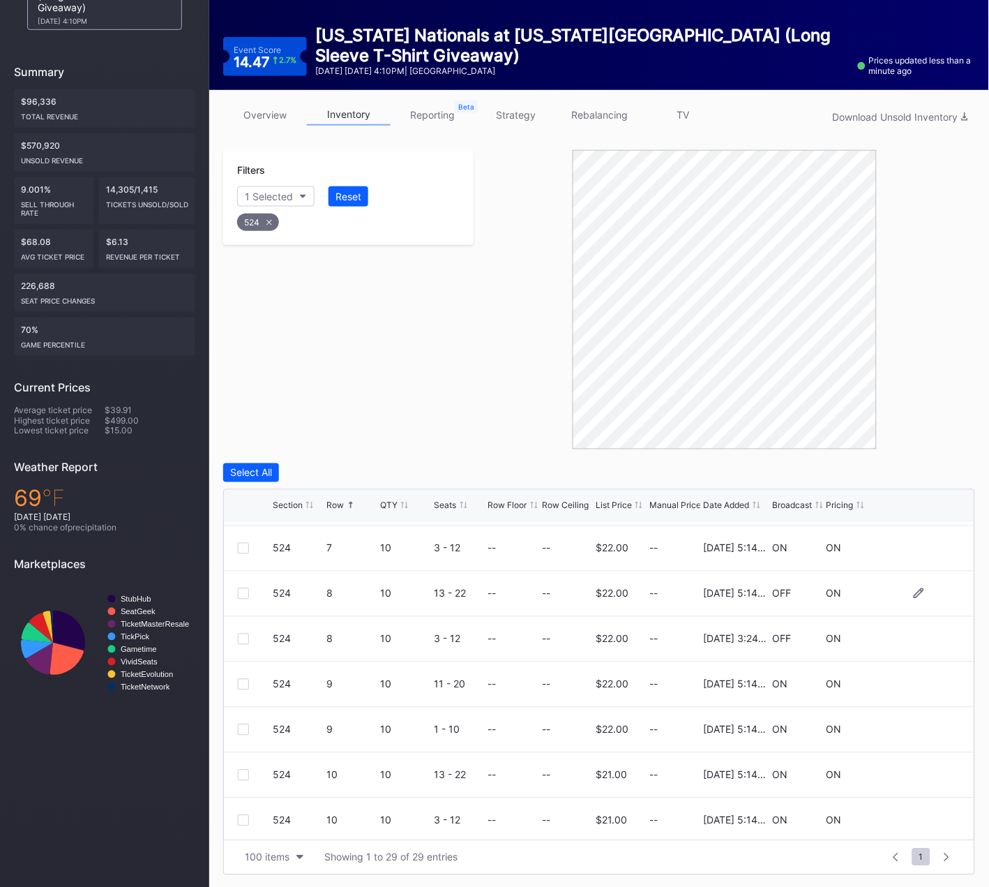
scroll to position [368, 0]
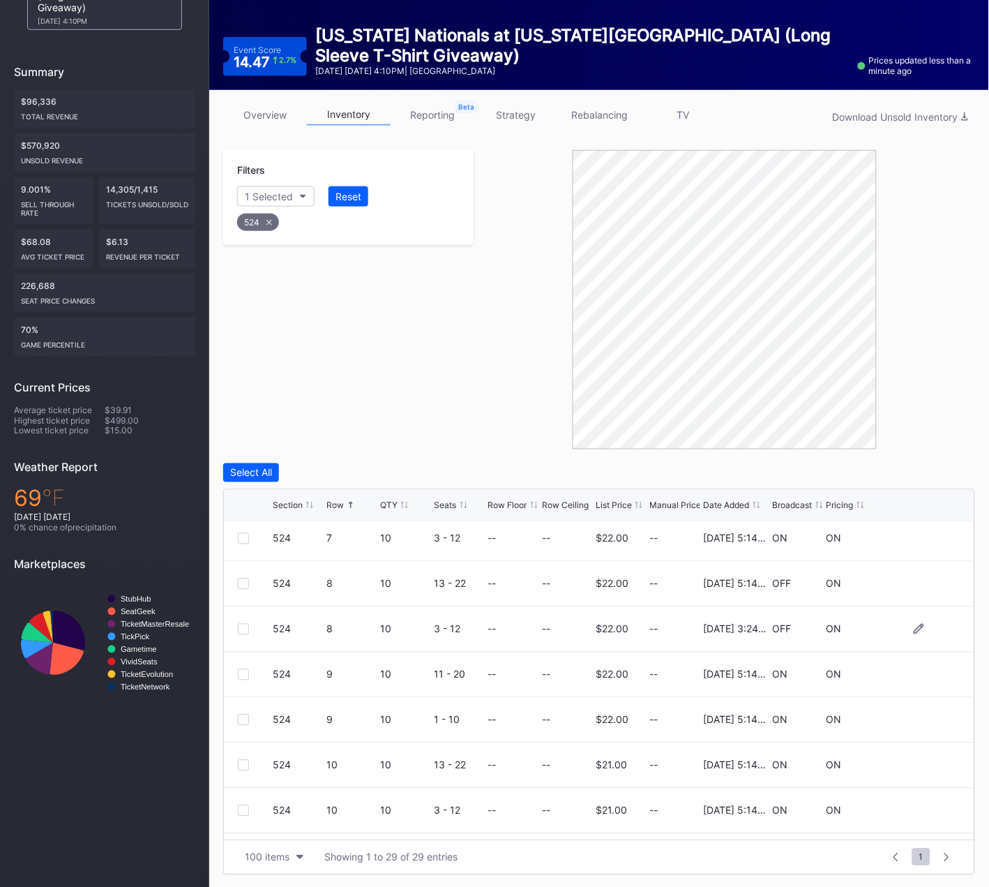
click at [245, 626] on div at bounding box center [243, 629] width 11 height 11
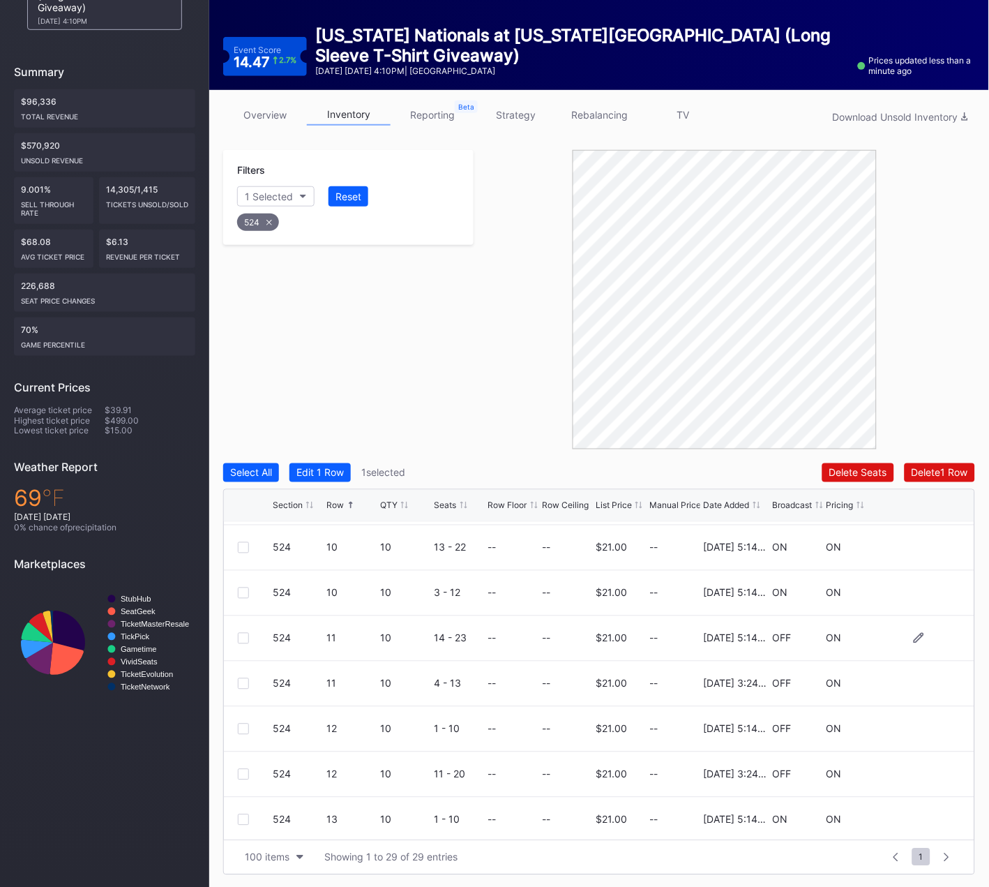
scroll to position [584, 0]
click at [243, 682] on div at bounding box center [243, 685] width 11 height 11
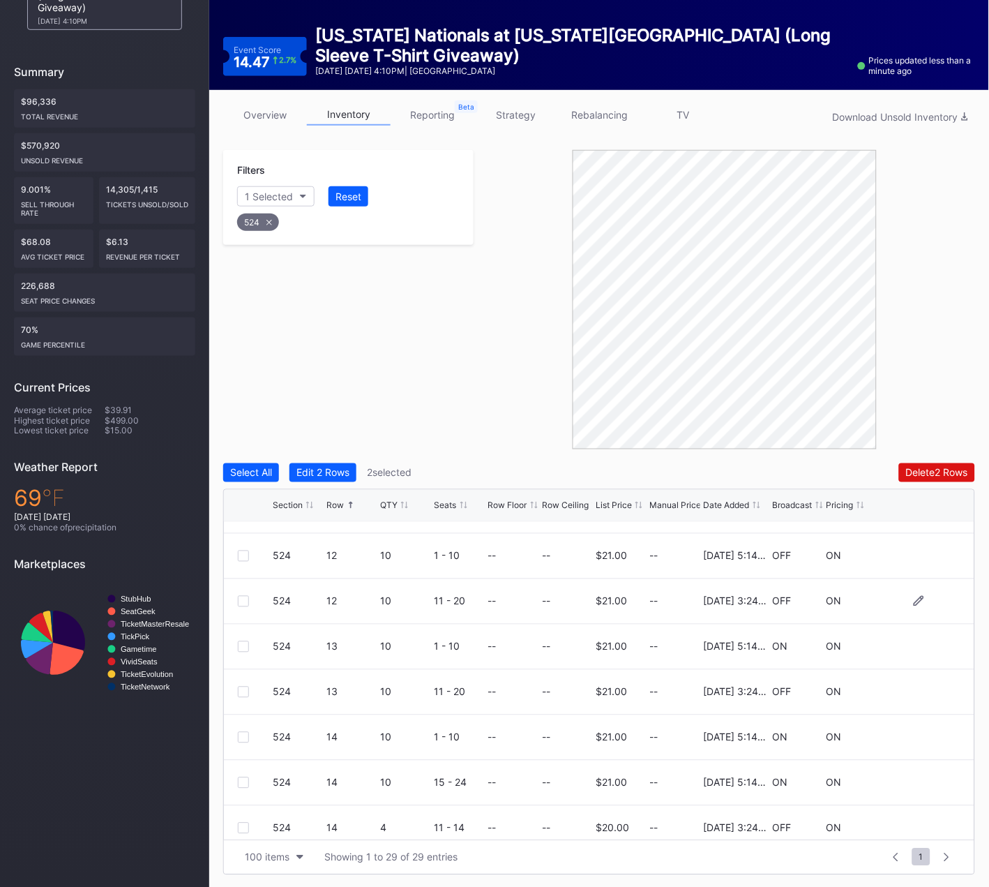
scroll to position [700, 0]
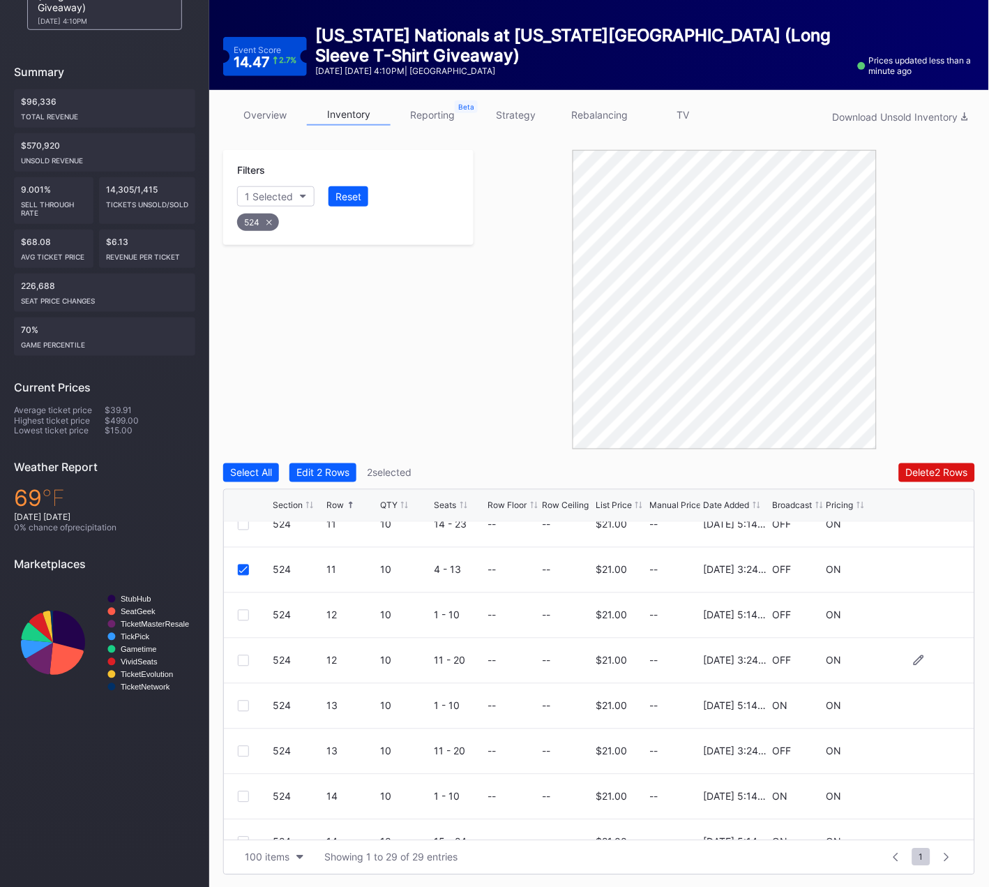
click at [238, 658] on div at bounding box center [243, 660] width 11 height 11
click at [244, 750] on div at bounding box center [243, 751] width 11 height 11
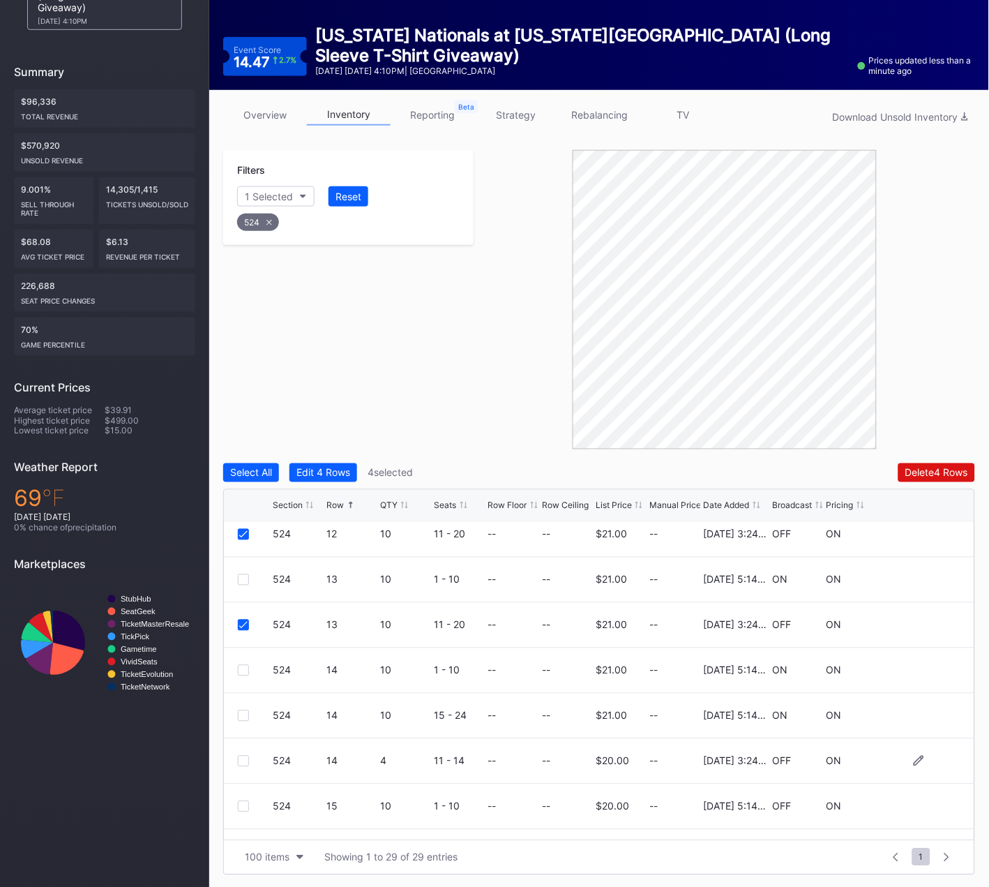
scroll to position [842, 0]
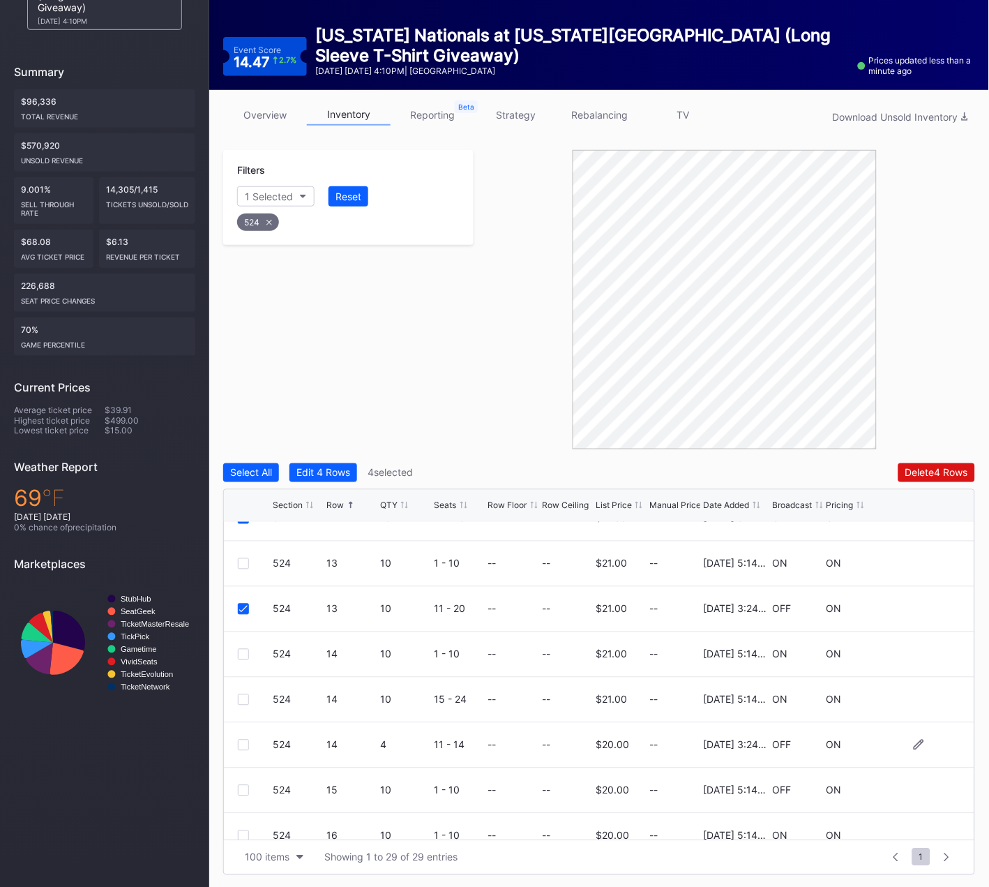
click at [246, 744] on div at bounding box center [243, 744] width 11 height 11
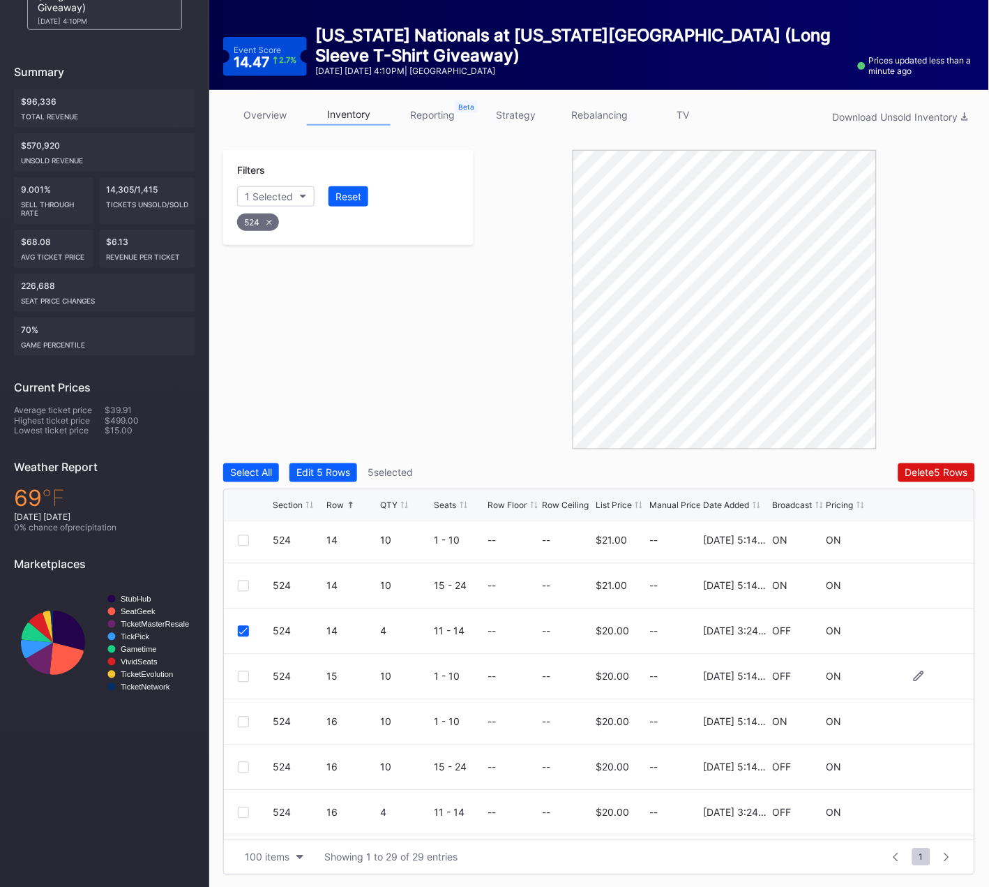
scroll to position [979, 0]
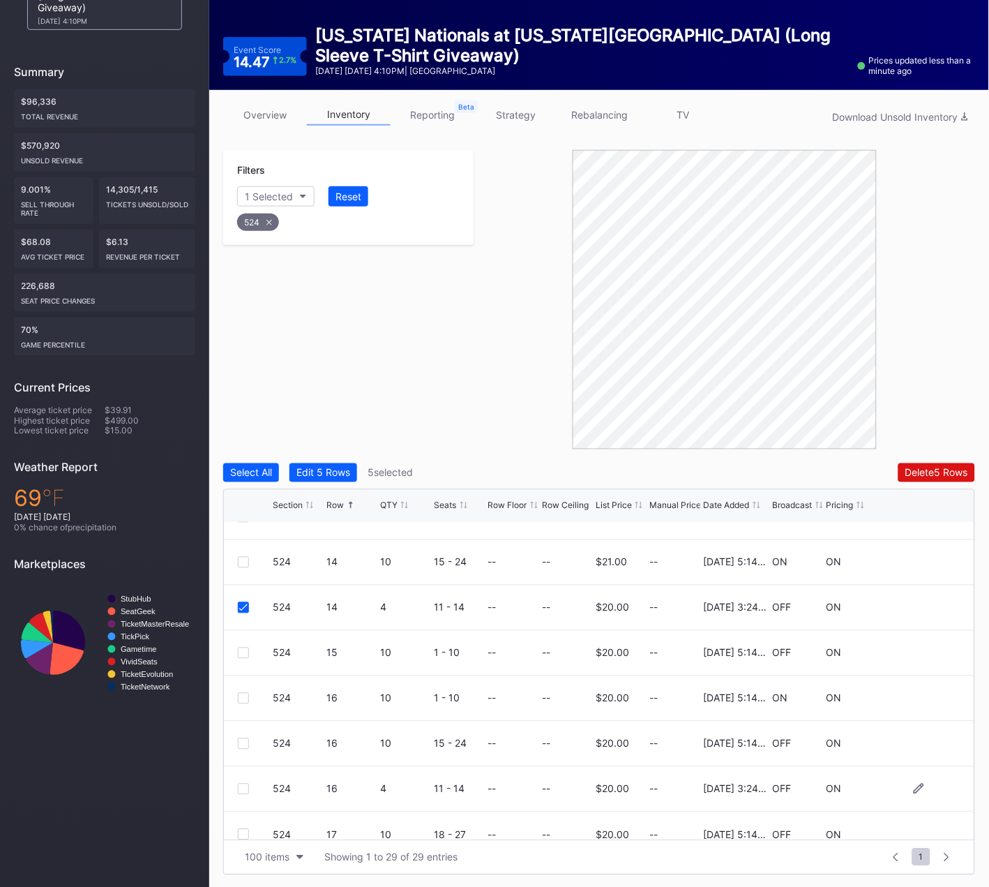
click at [243, 790] on div at bounding box center [243, 788] width 11 height 11
click at [924, 474] on div "Delete 6 Rows" at bounding box center [936, 473] width 63 height 12
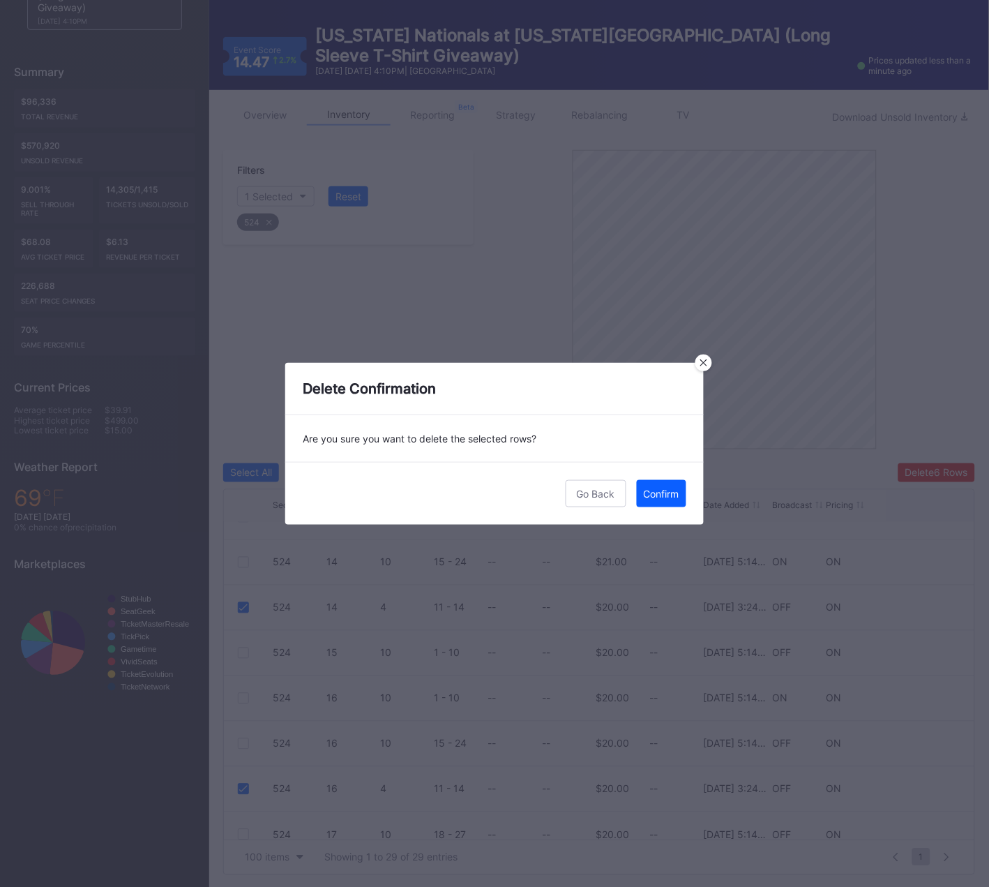
drag, startPoint x: 677, startPoint y: 496, endPoint x: 606, endPoint y: 489, distance: 71.5
click at [677, 496] on div "Confirm" at bounding box center [662, 494] width 36 height 12
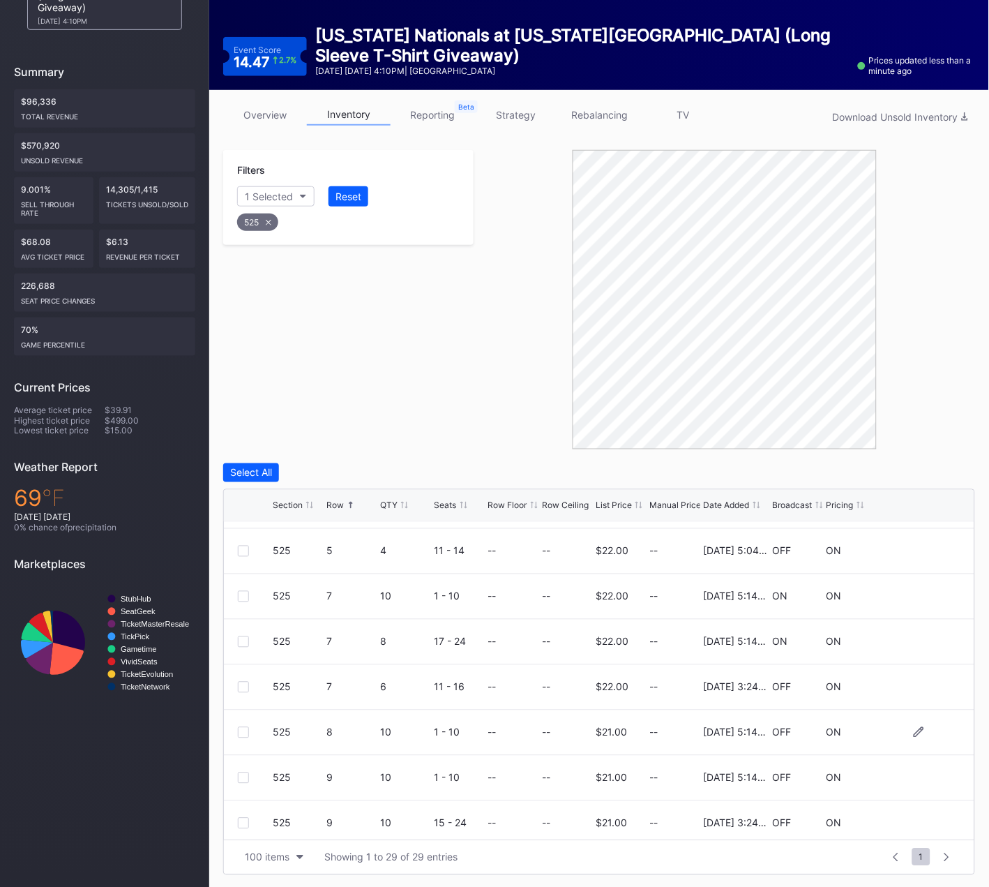
scroll to position [223, 0]
click at [243, 684] on div at bounding box center [243, 683] width 11 height 11
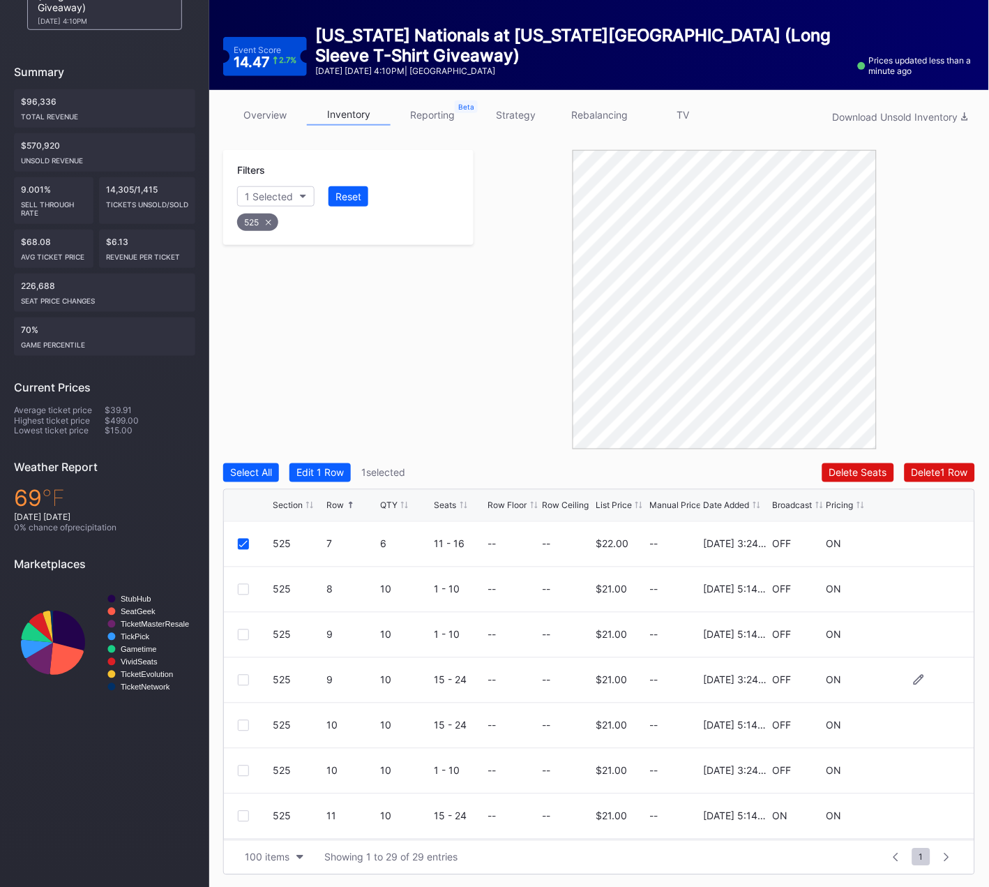
click at [241, 676] on div at bounding box center [243, 680] width 11 height 11
click at [242, 676] on div at bounding box center [243, 680] width 11 height 11
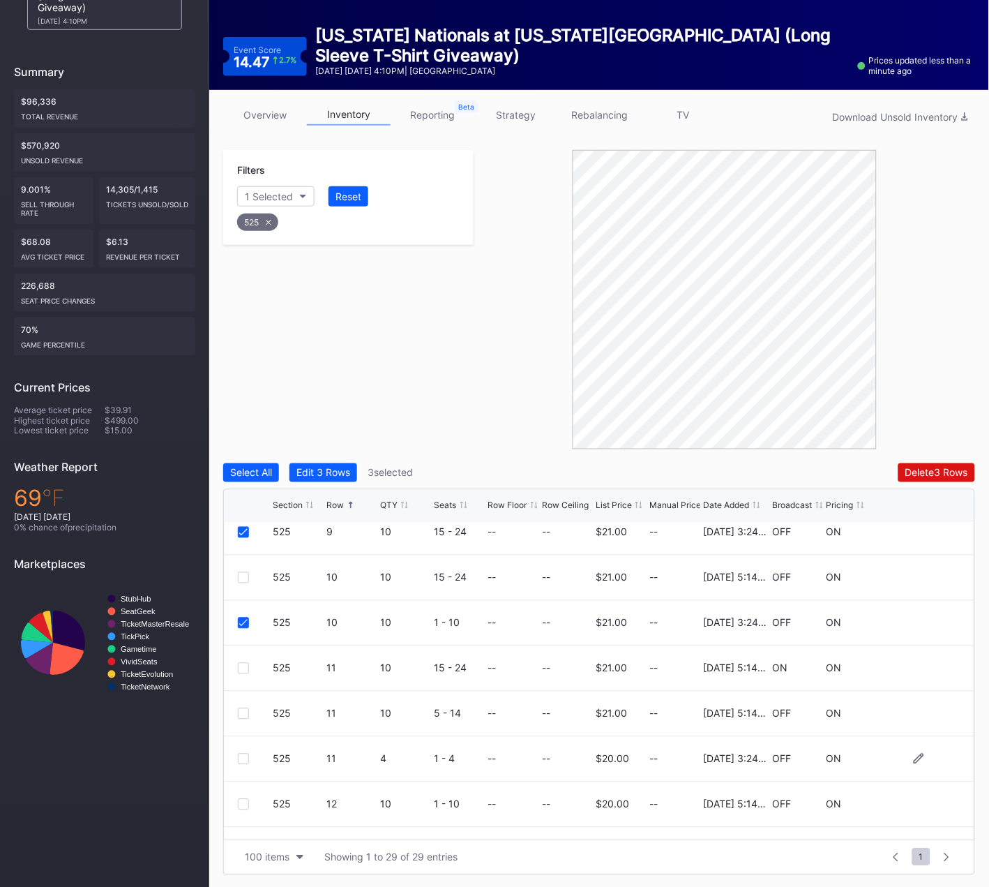
scroll to position [511, 0]
click at [241, 753] on div at bounding box center [243, 758] width 11 height 11
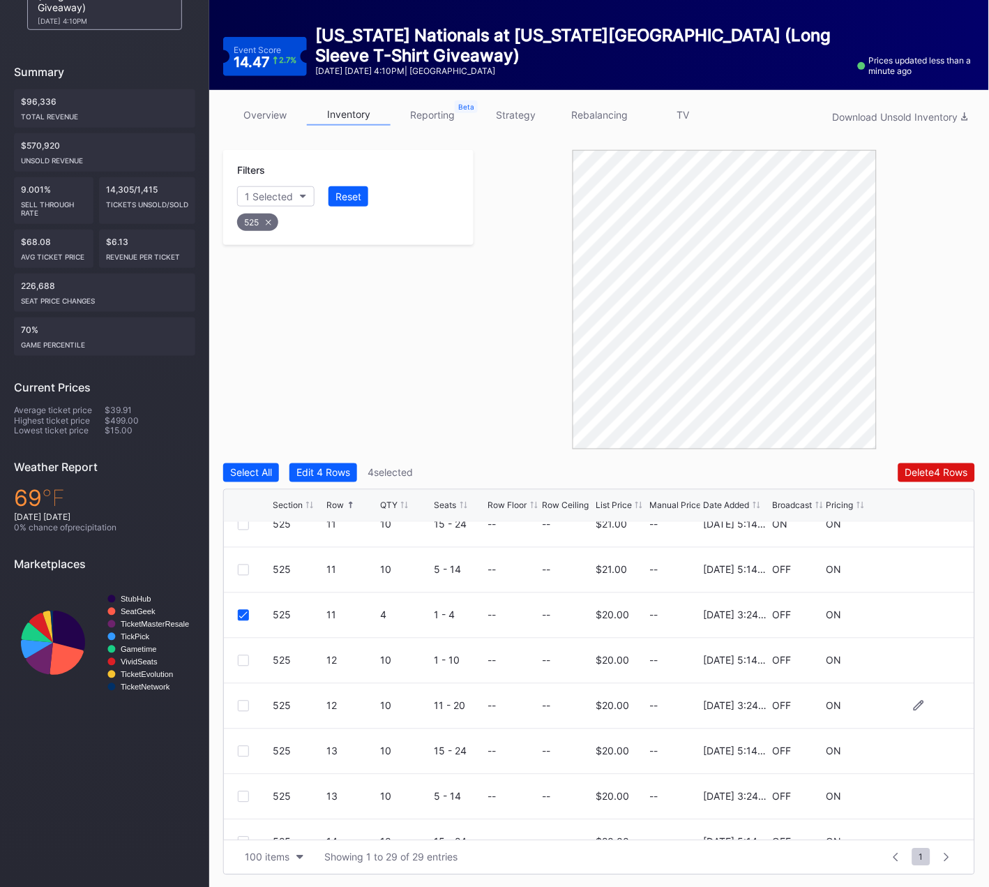
scroll to position [663, 0]
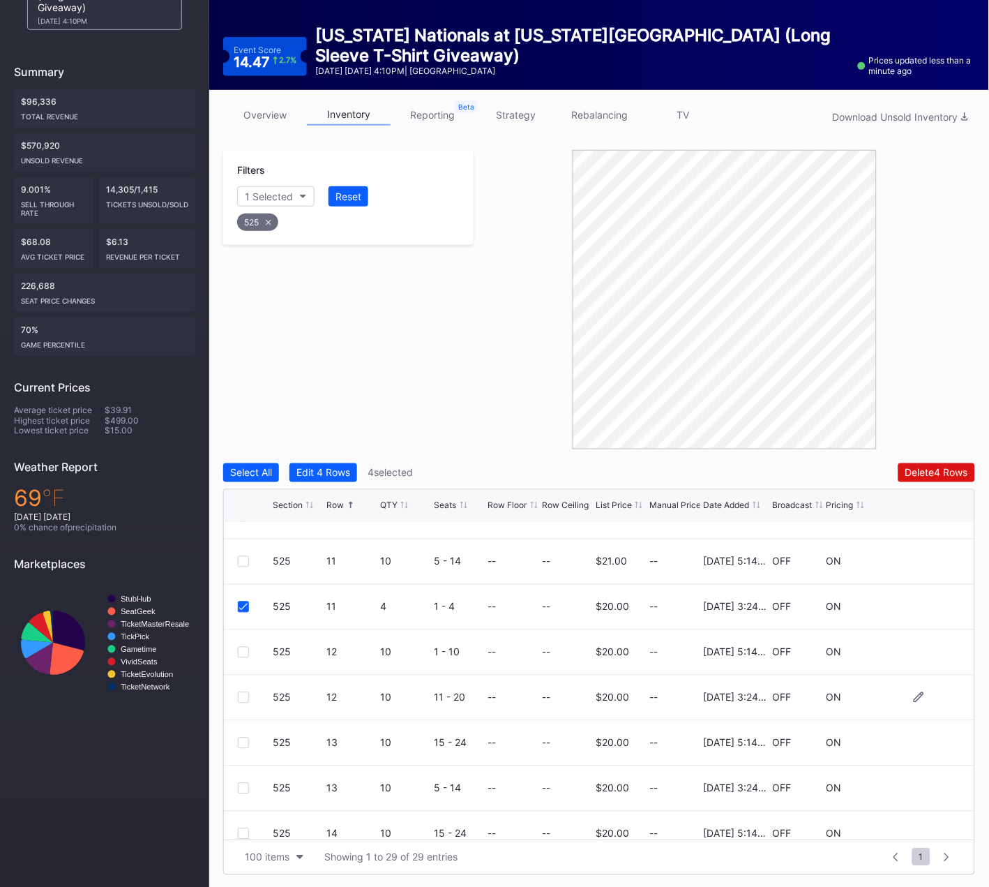
click at [243, 696] on div at bounding box center [243, 697] width 11 height 11
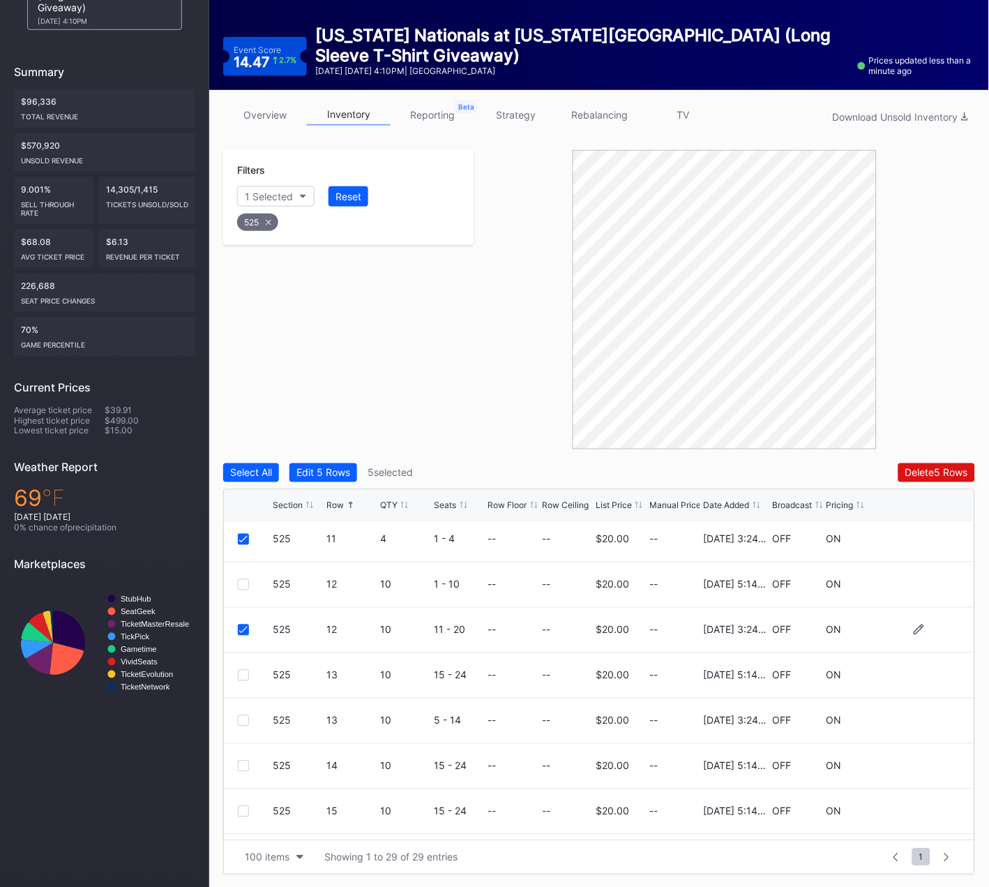
scroll to position [742, 0]
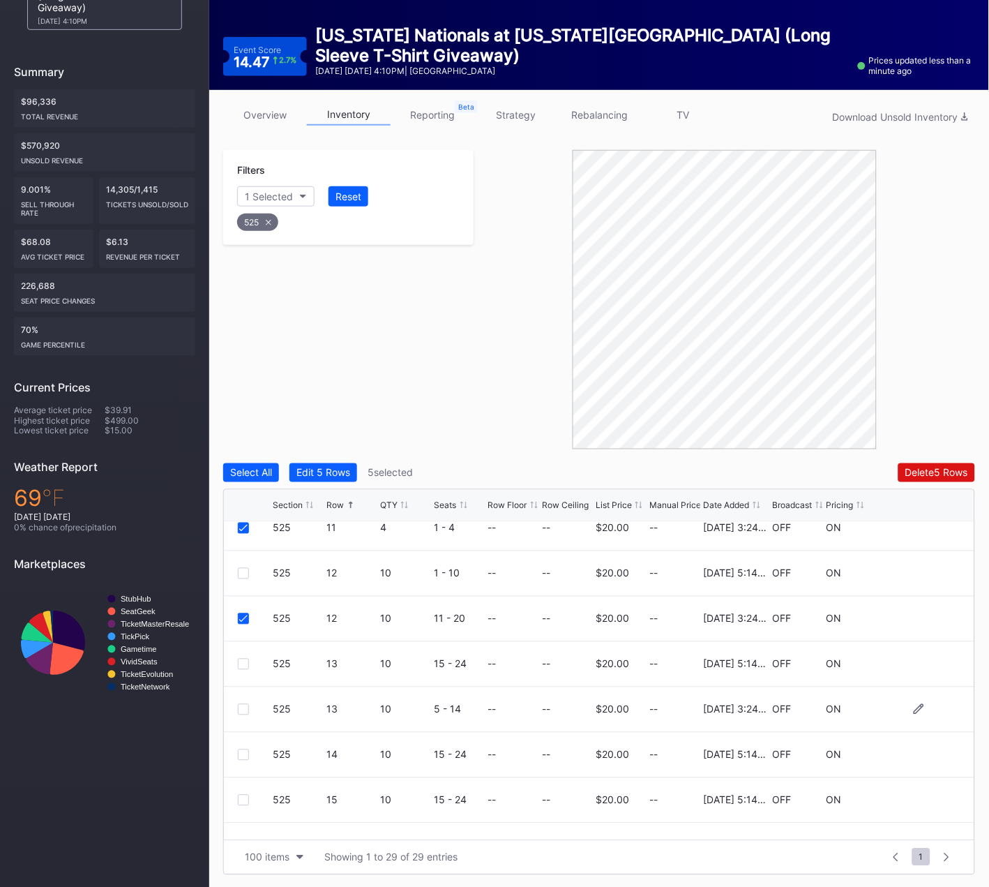
click at [242, 710] on div at bounding box center [243, 709] width 11 height 11
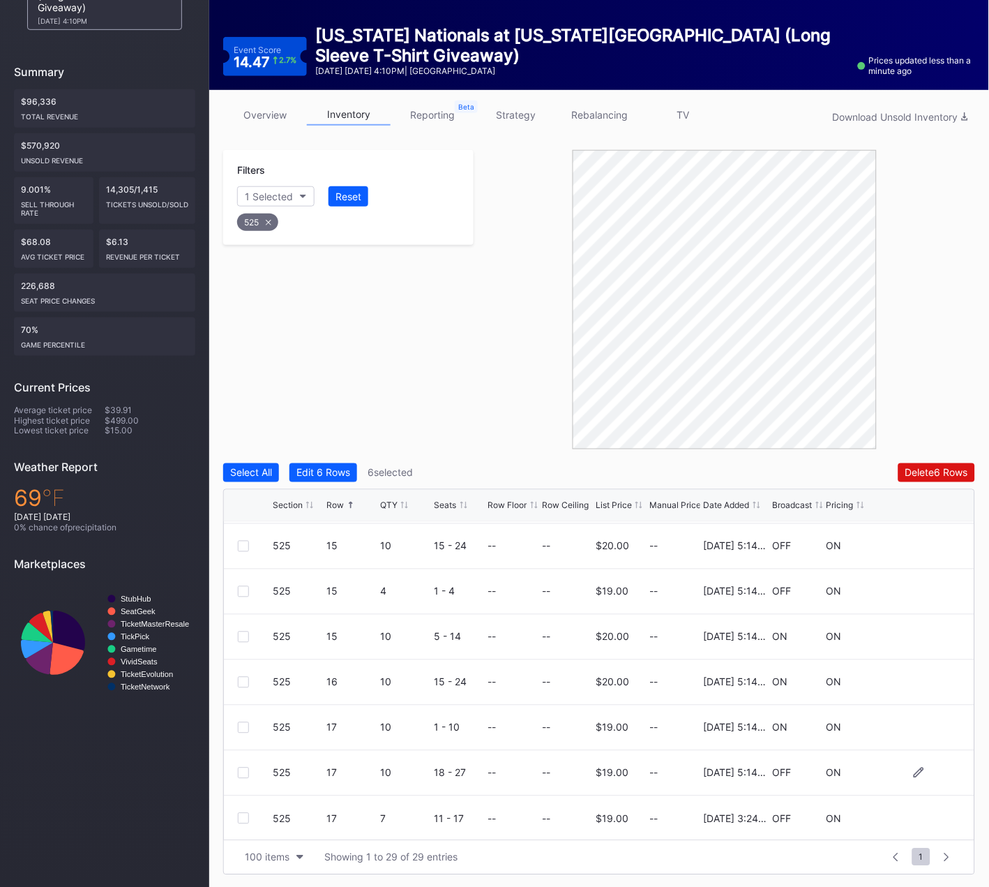
scroll to position [996, 0]
click at [243, 812] on div at bounding box center [243, 817] width 11 height 11
click at [924, 467] on div "Delete 7 Rows" at bounding box center [937, 473] width 62 height 12
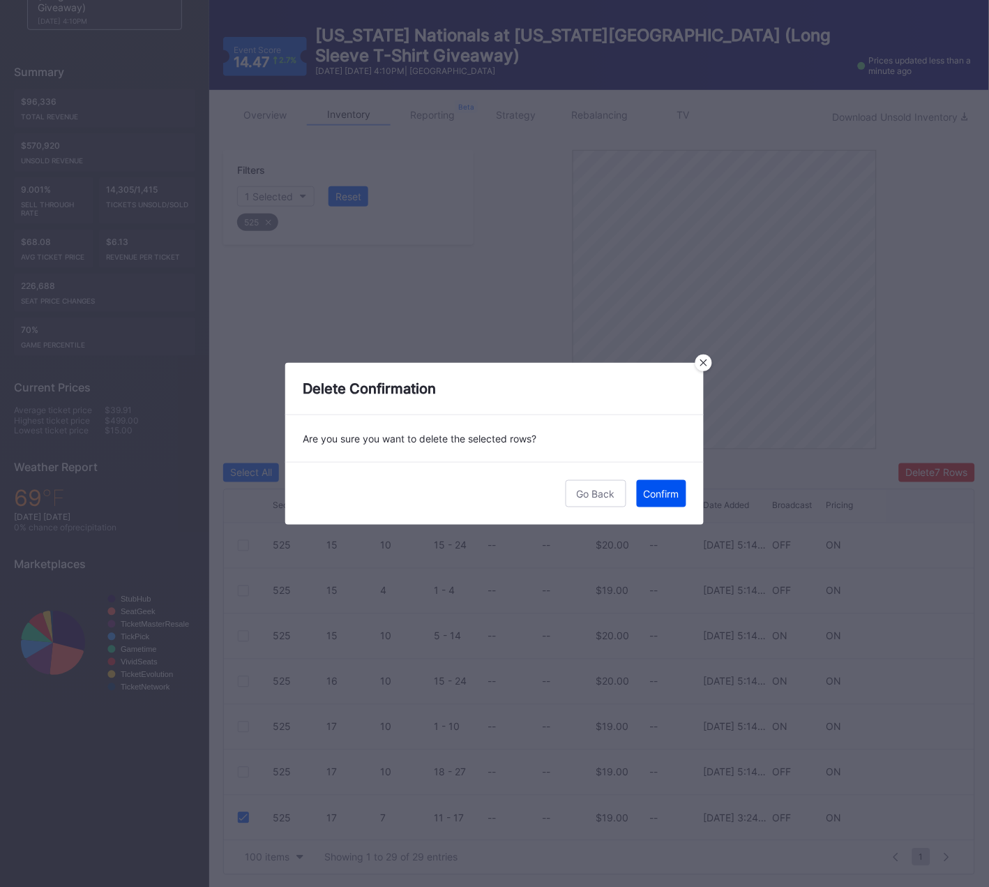
click at [670, 491] on div "Confirm" at bounding box center [662, 494] width 36 height 12
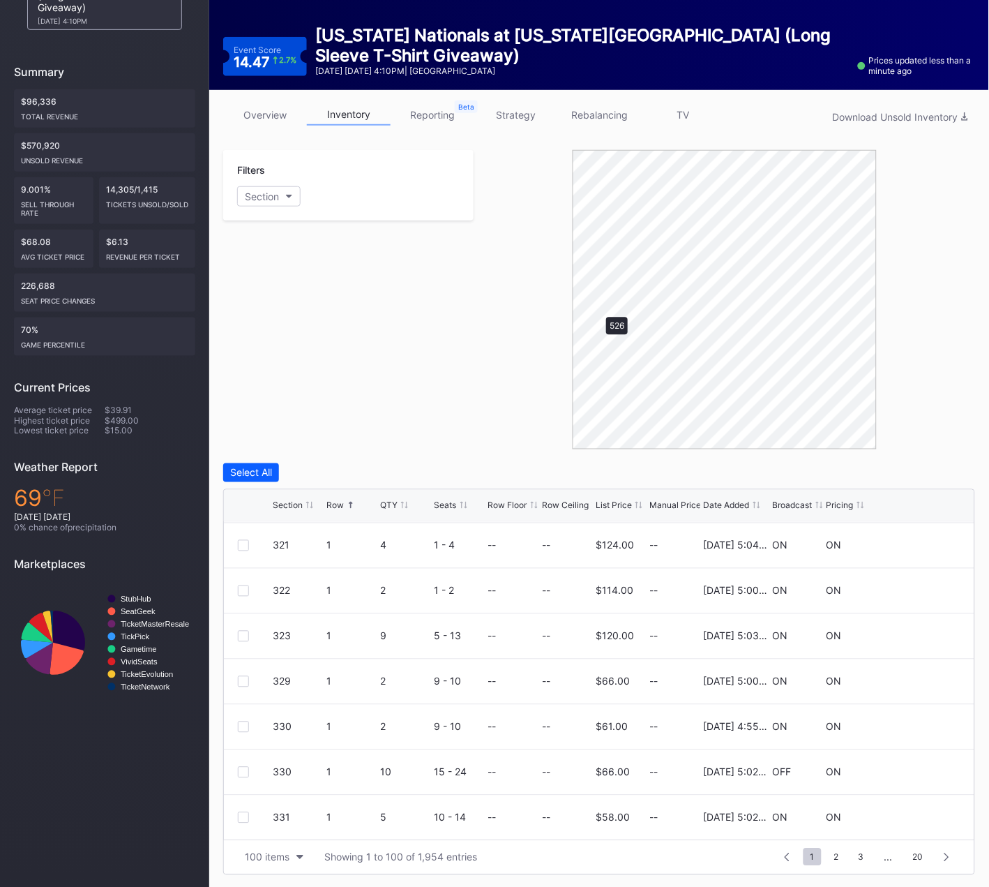
scroll to position [0, 0]
click at [244, 586] on div at bounding box center [243, 589] width 11 height 11
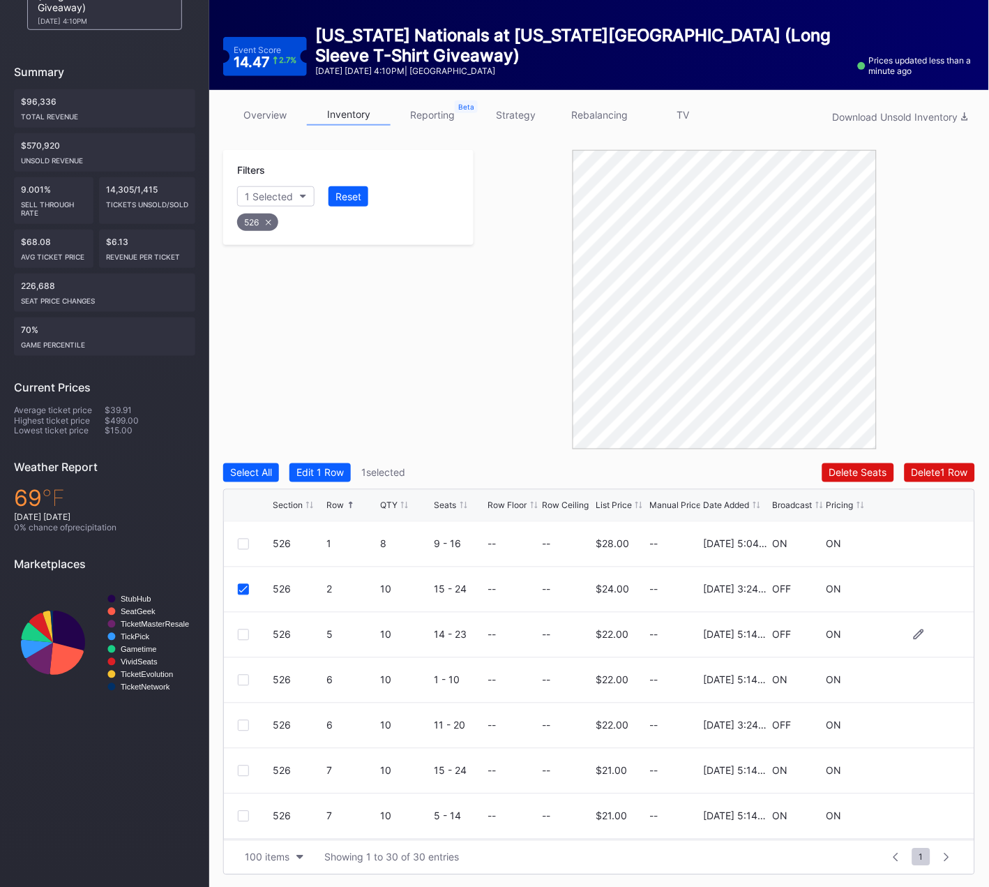
scroll to position [14, 0]
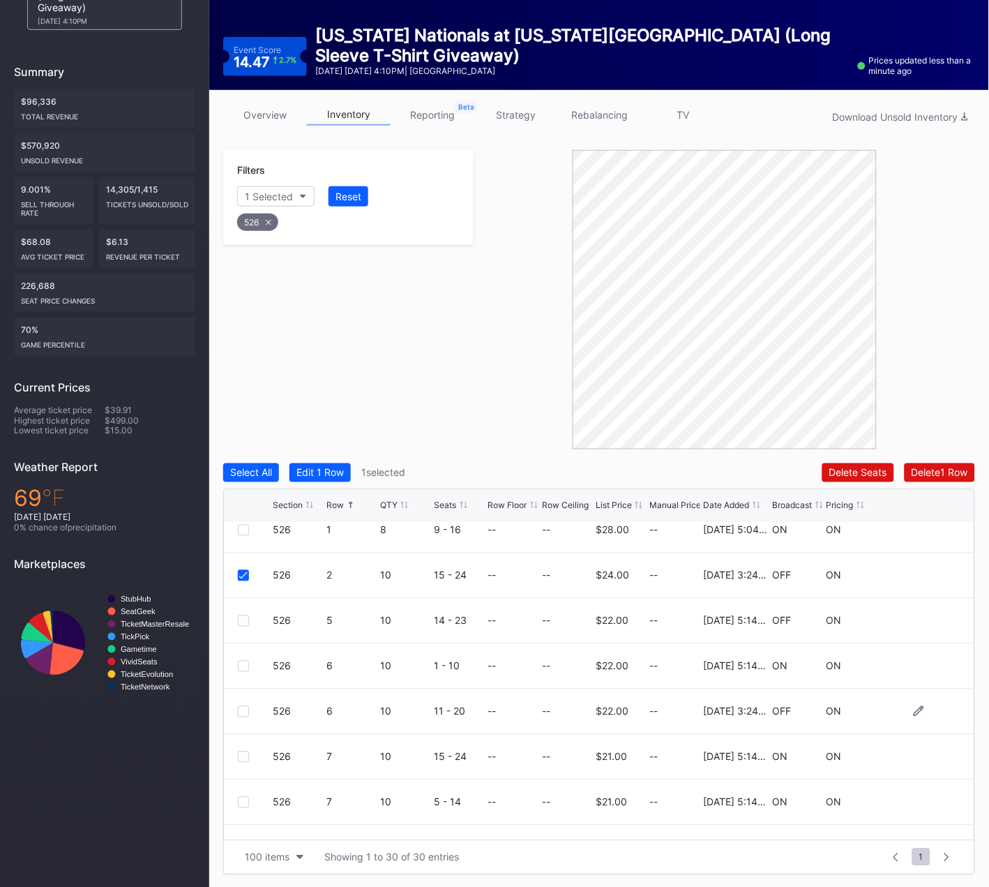
click at [242, 710] on div at bounding box center [243, 711] width 11 height 11
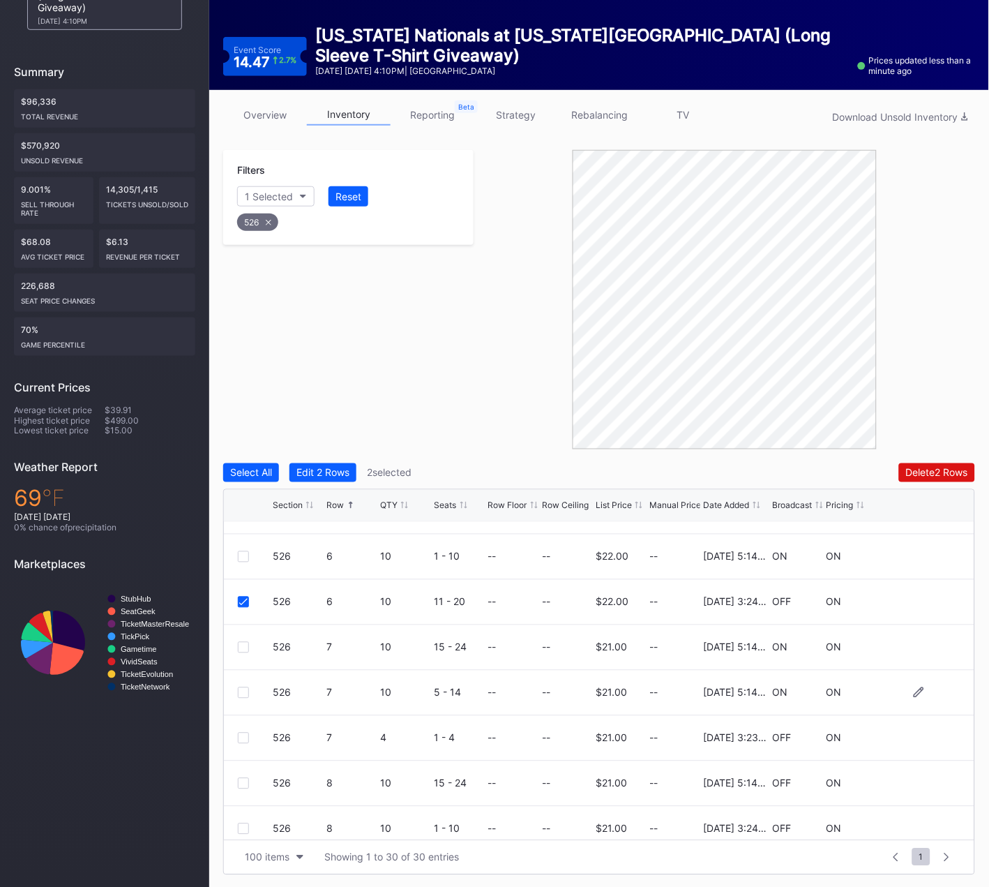
scroll to position [126, 0]
click at [243, 730] on div at bounding box center [243, 735] width 11 height 11
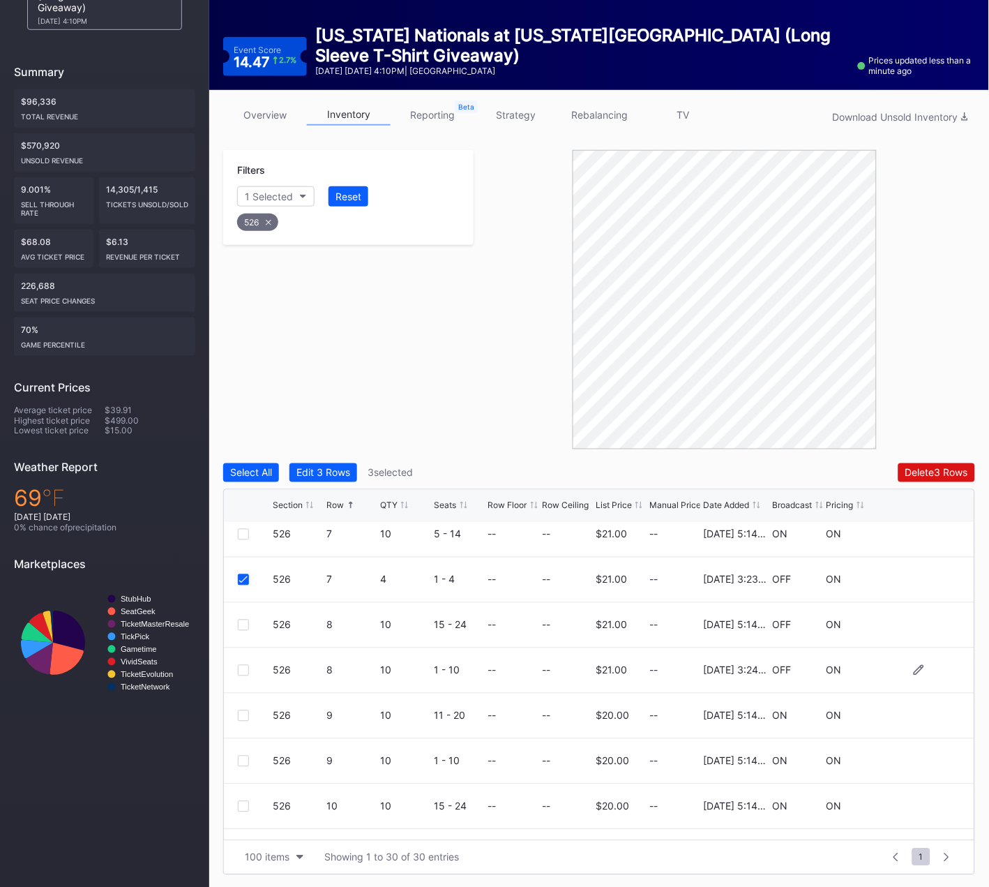
scroll to position [280, 0]
click at [241, 668] on div at bounding box center [243, 671] width 11 height 11
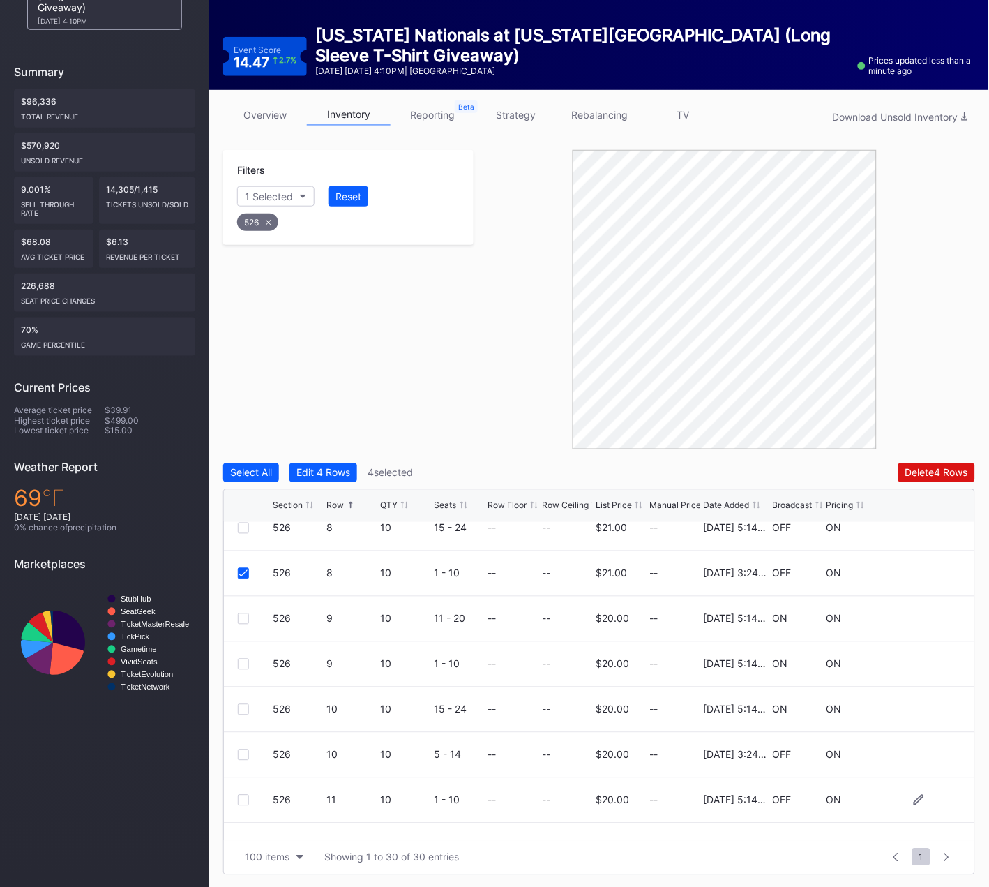
scroll to position [407, 0]
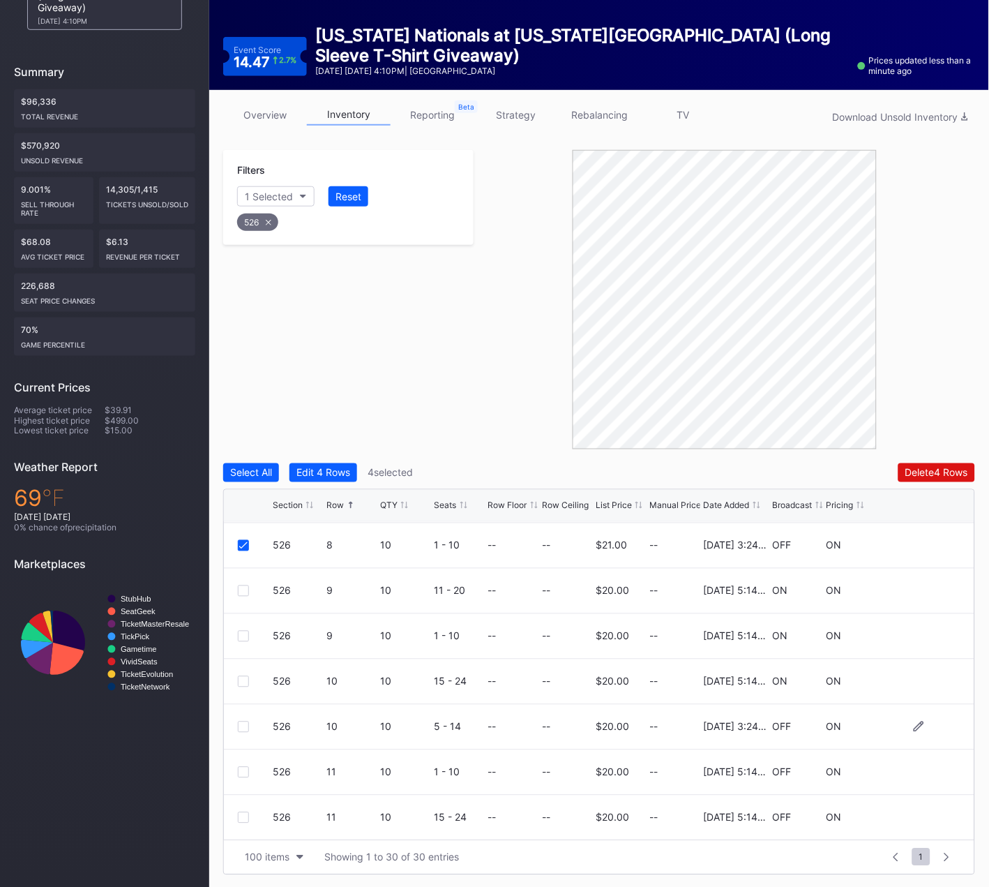
click at [241, 723] on div at bounding box center [243, 726] width 11 height 11
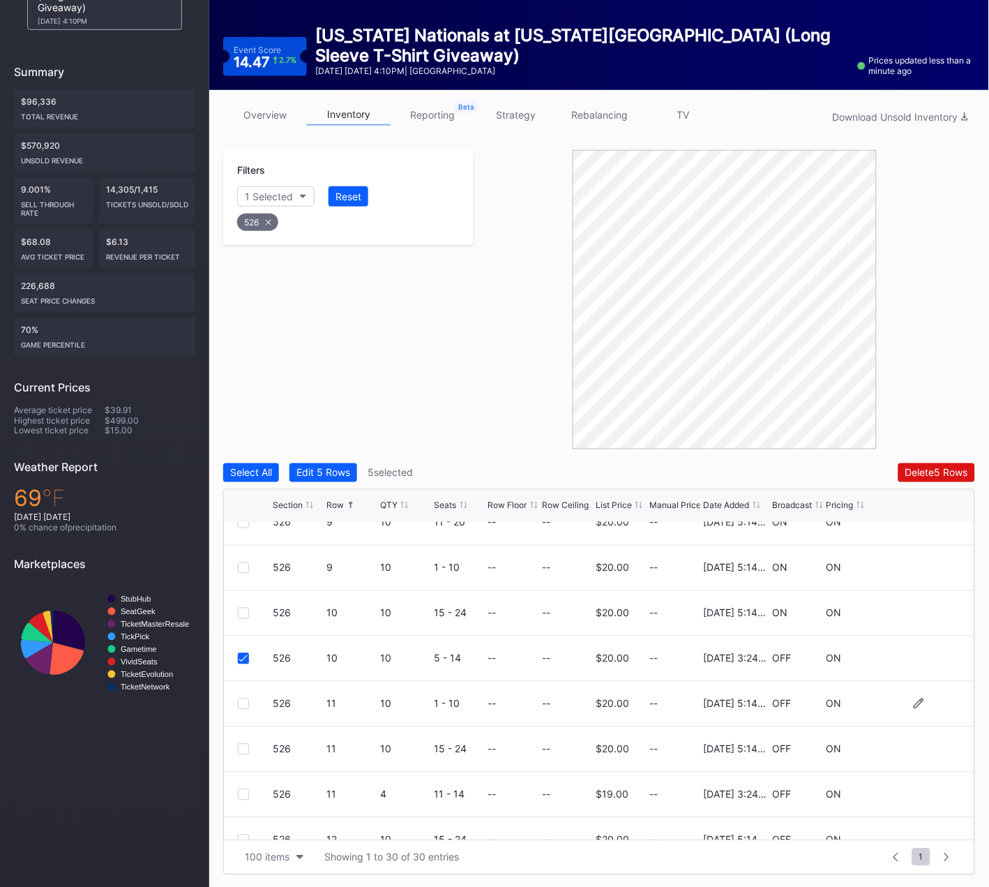
scroll to position [502, 0]
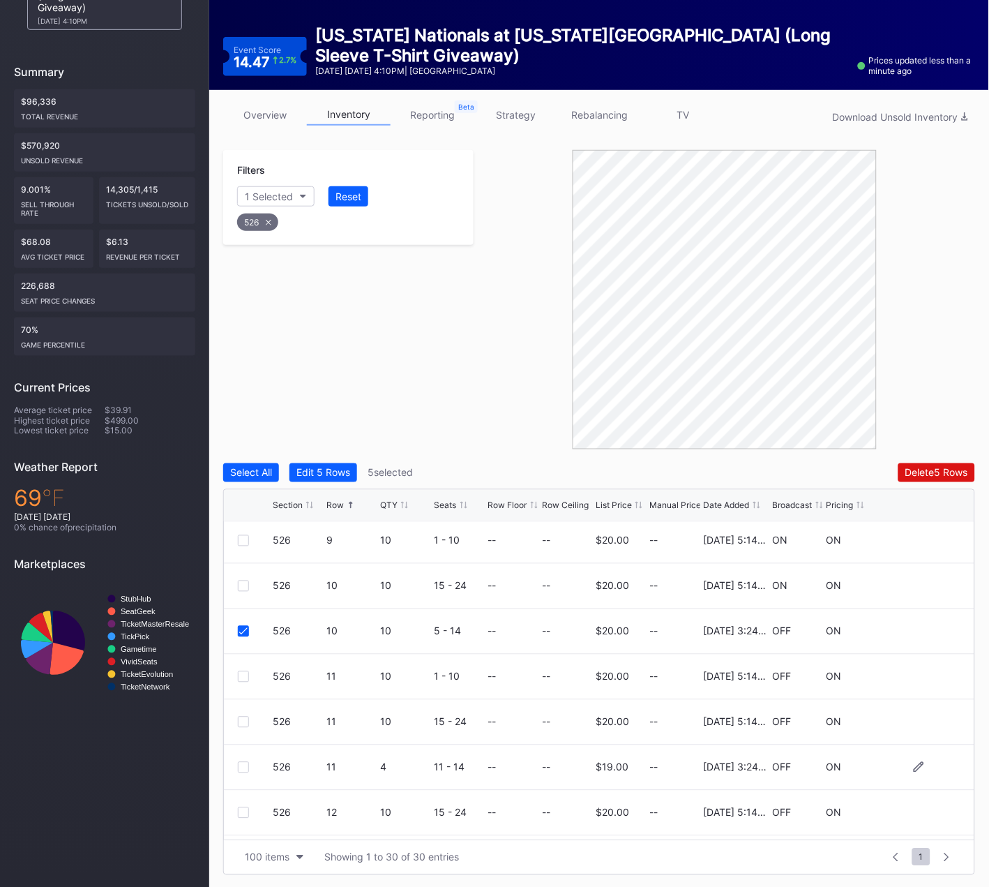
click at [244, 765] on div at bounding box center [243, 767] width 11 height 11
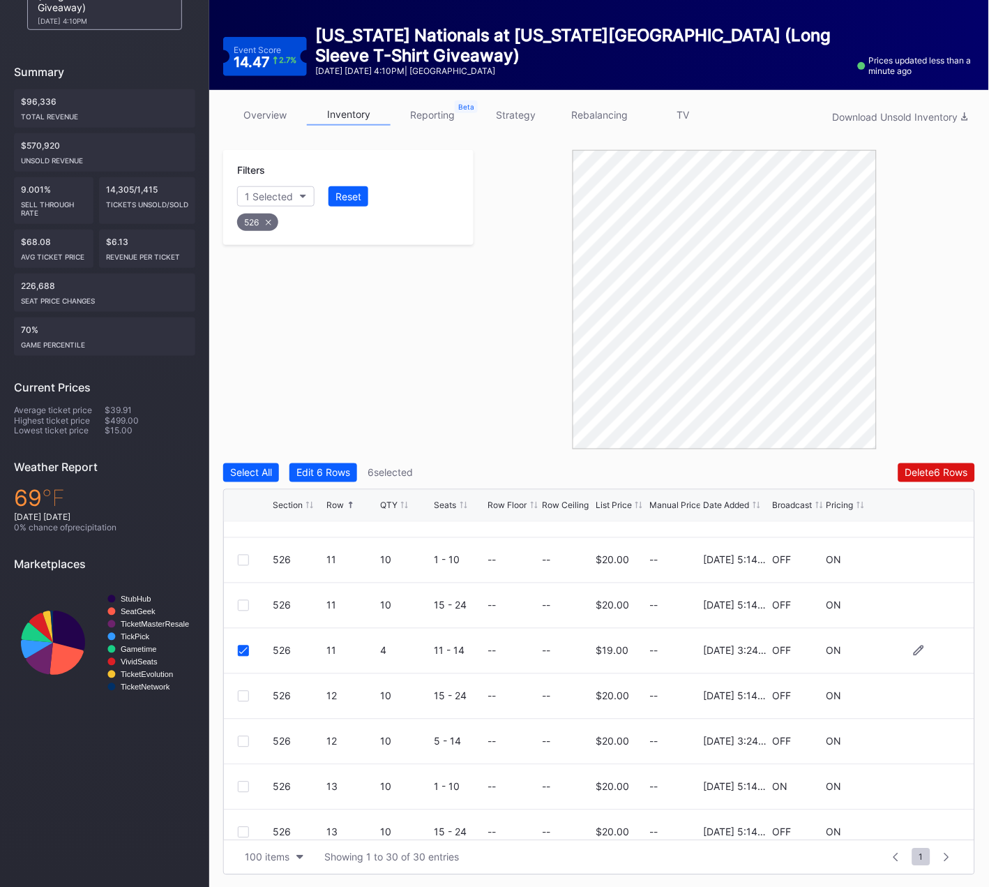
scroll to position [642, 0]
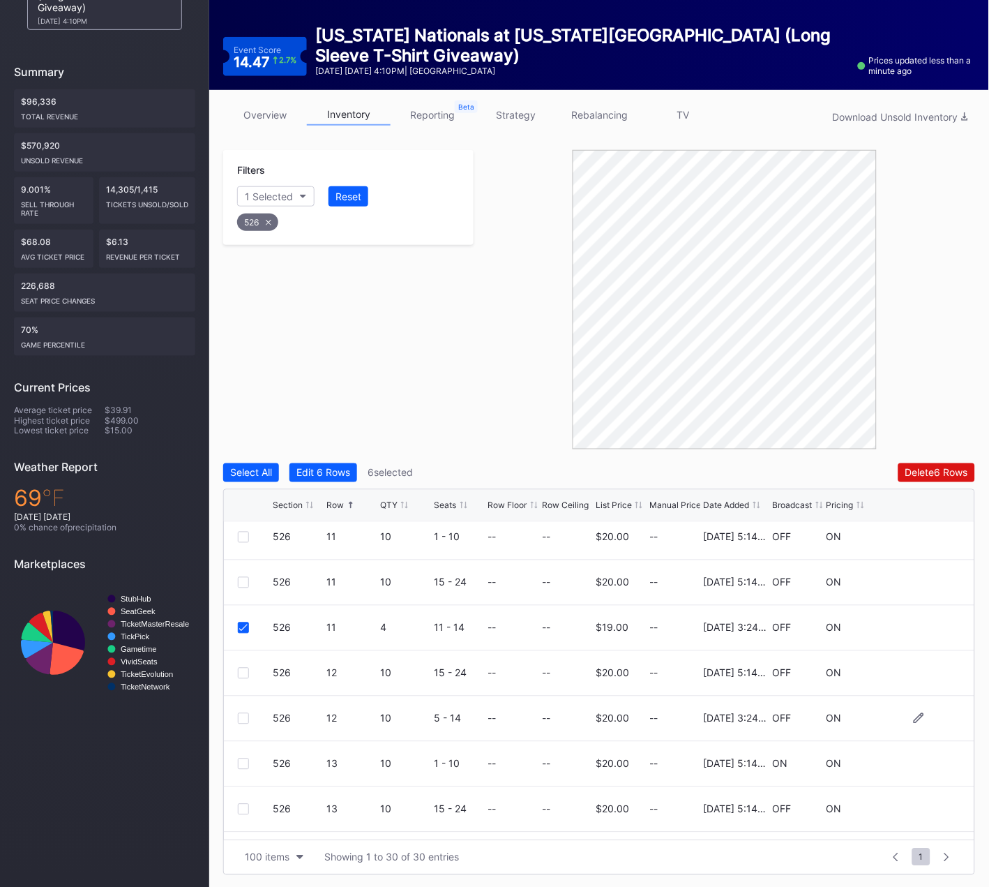
click at [241, 713] on div at bounding box center [243, 718] width 11 height 11
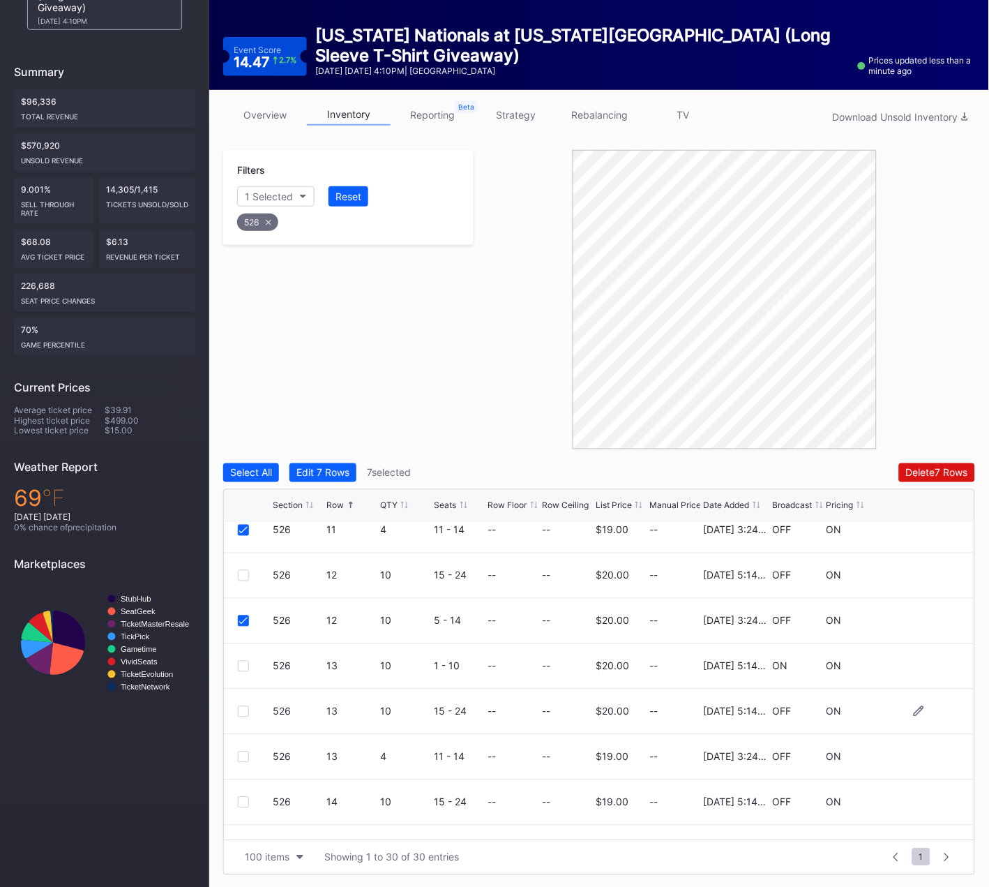
scroll to position [748, 0]
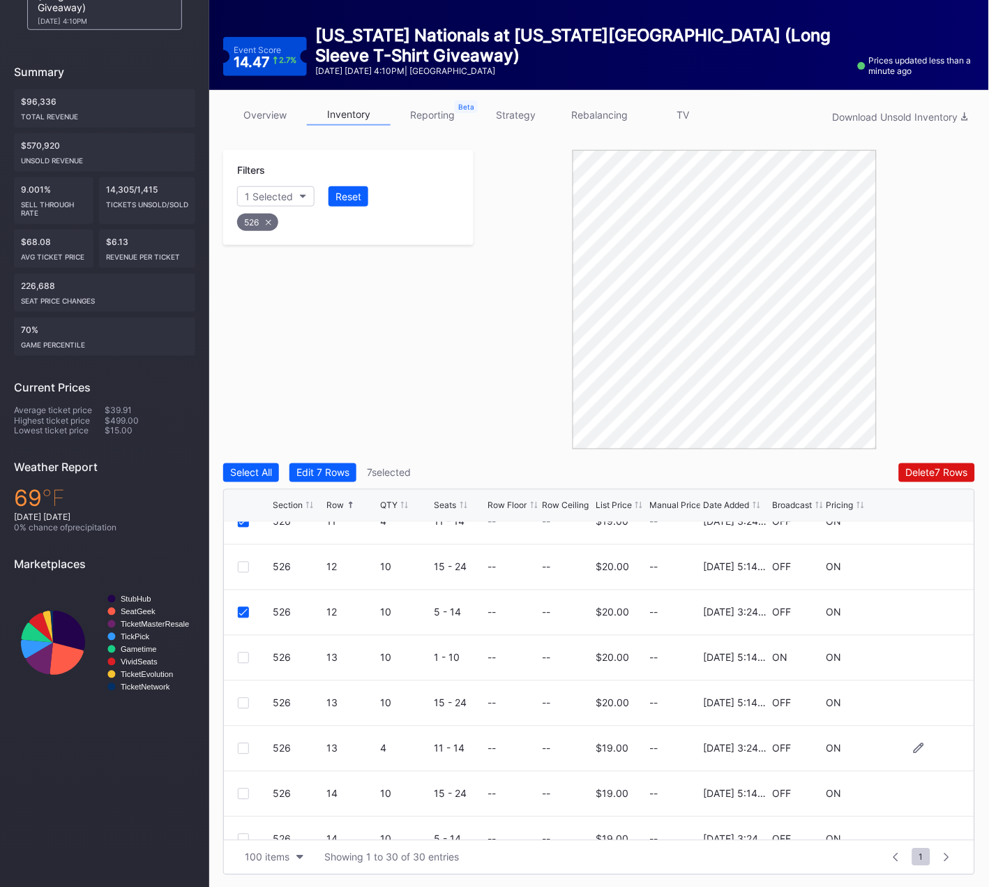
click at [243, 743] on div at bounding box center [243, 748] width 11 height 11
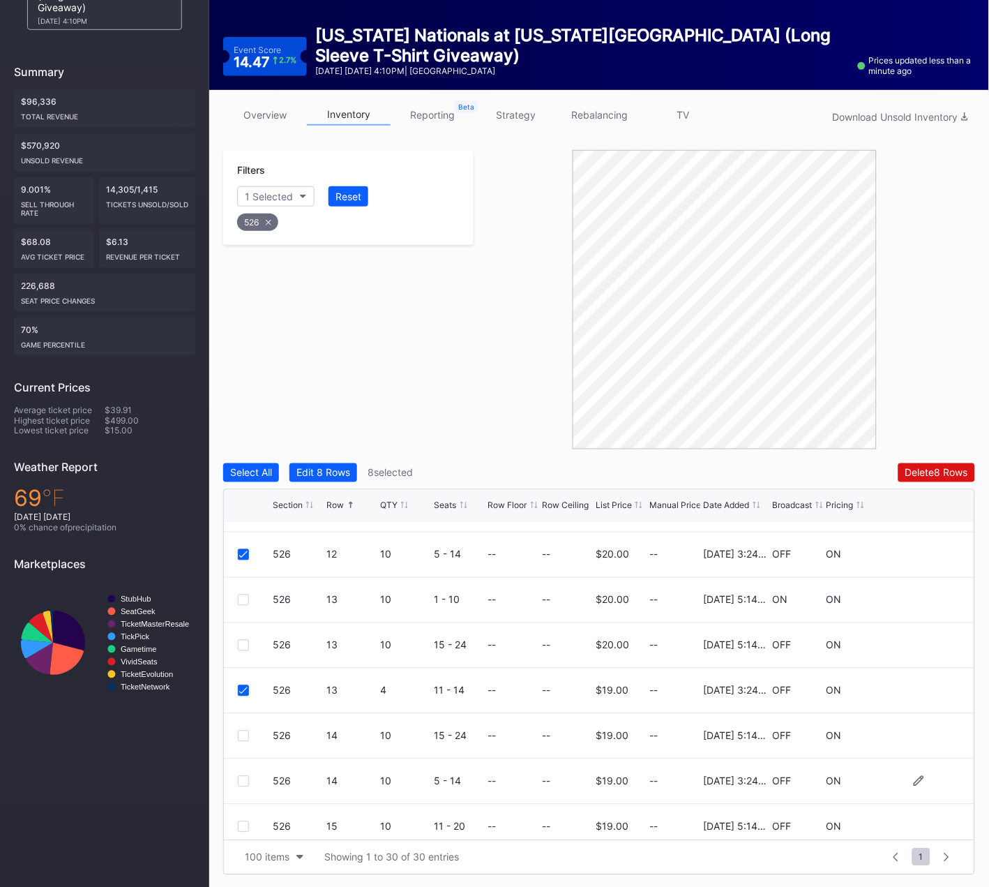
scroll to position [849, 0]
click at [242, 737] on div at bounding box center [243, 737] width 11 height 11
click at [929, 475] on div "Delete 9 Rows" at bounding box center [936, 473] width 63 height 12
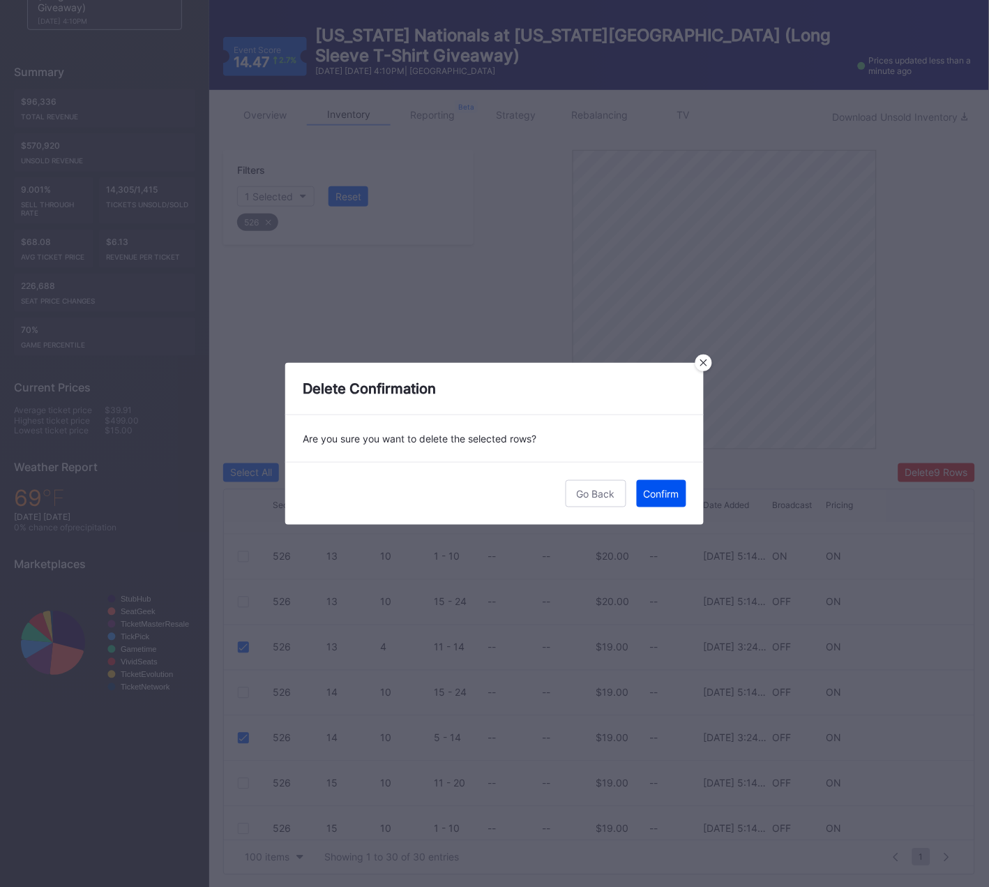
click at [661, 494] on div "Confirm" at bounding box center [662, 494] width 36 height 12
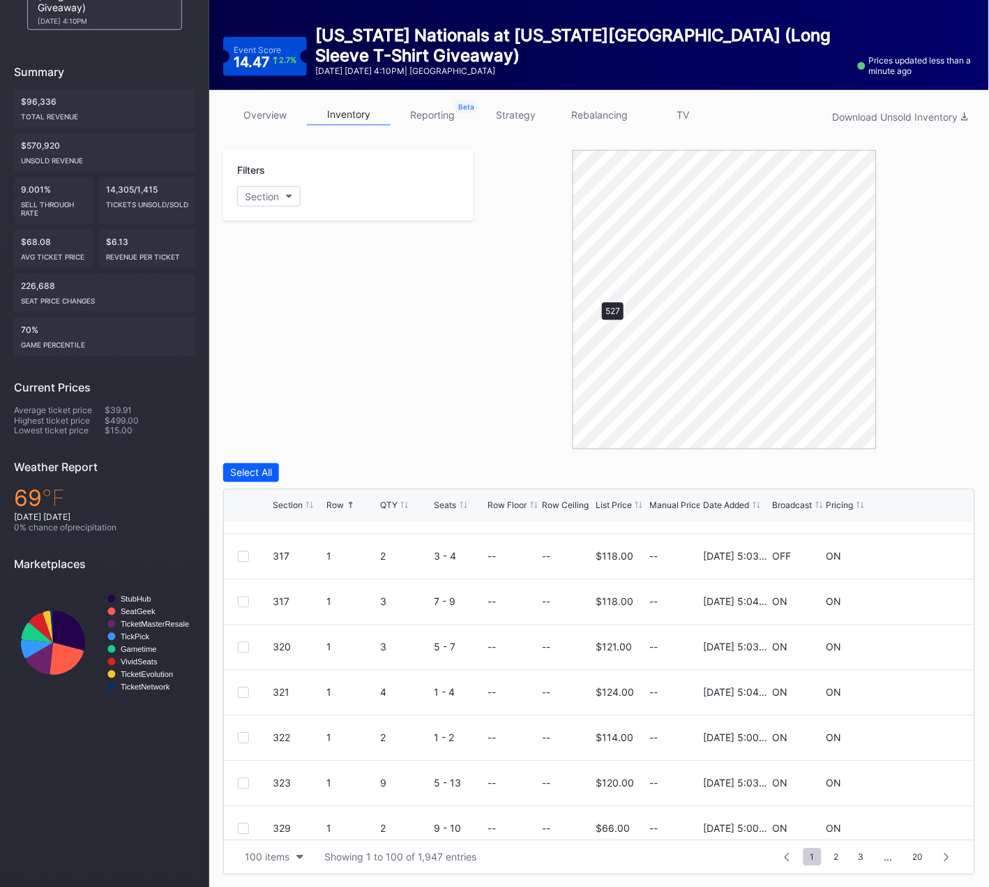
scroll to position [0, 0]
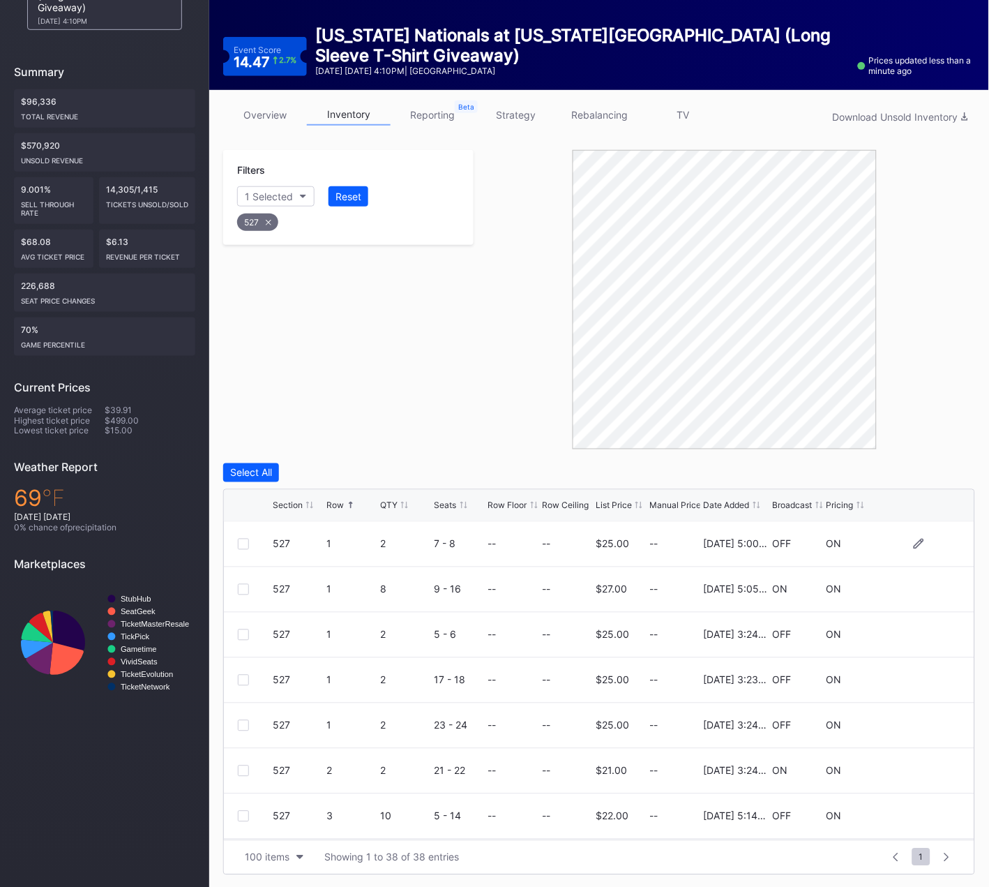
click at [239, 542] on div at bounding box center [243, 544] width 11 height 11
click at [241, 541] on icon at bounding box center [243, 544] width 8 height 7
click at [241, 633] on div at bounding box center [243, 634] width 11 height 11
click at [243, 677] on div at bounding box center [243, 680] width 11 height 11
click at [243, 720] on div at bounding box center [243, 725] width 11 height 11
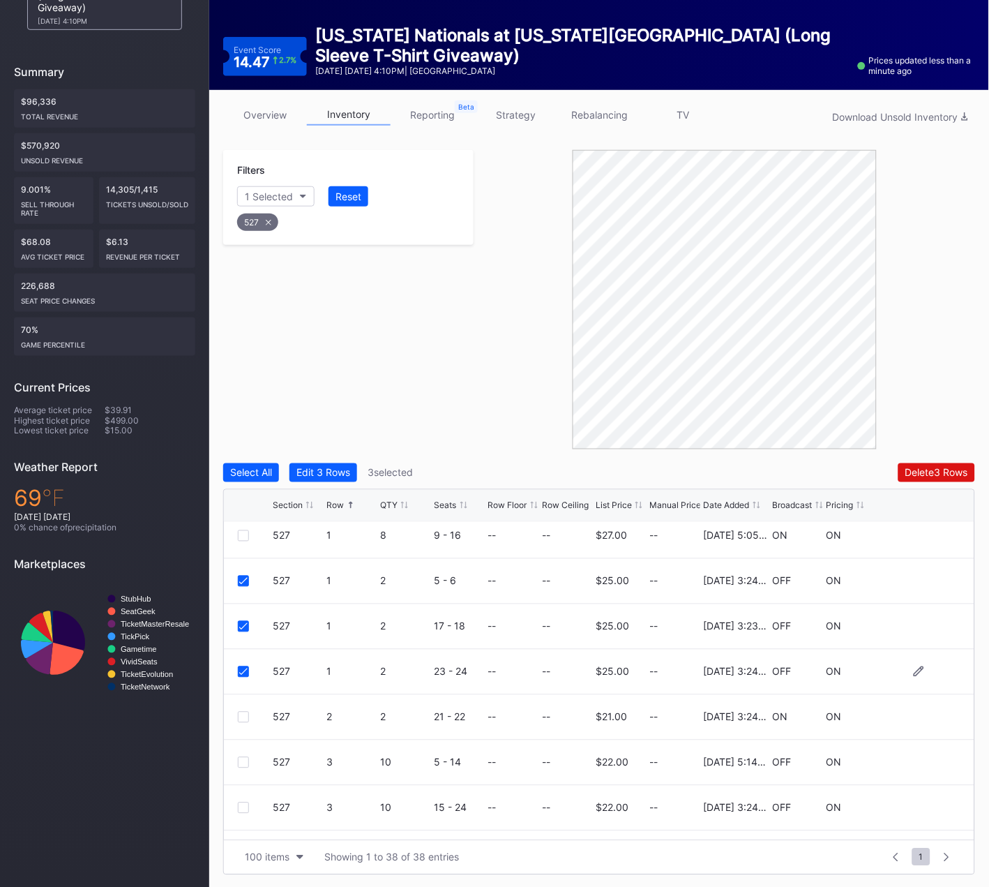
scroll to position [96, 0]
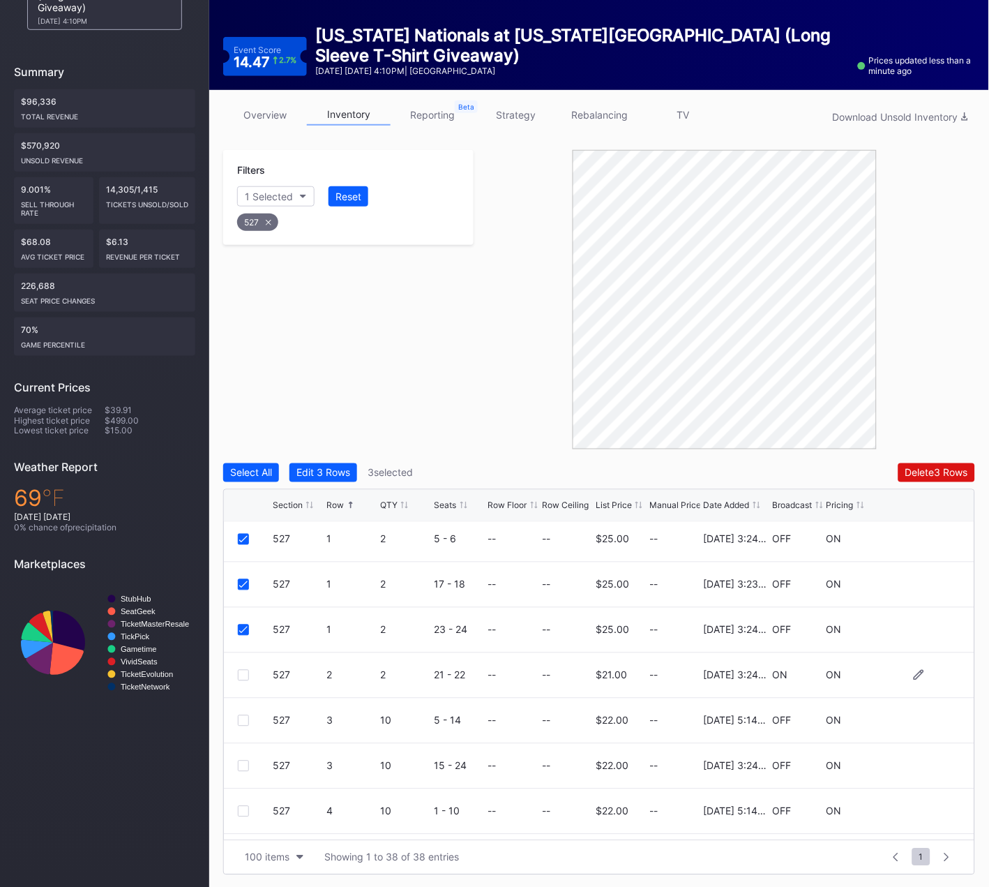
click at [247, 675] on div at bounding box center [243, 675] width 11 height 11
click at [242, 715] on div at bounding box center [243, 720] width 11 height 11
click at [242, 717] on icon at bounding box center [243, 720] width 8 height 7
click at [243, 672] on div at bounding box center [243, 672] width 11 height 11
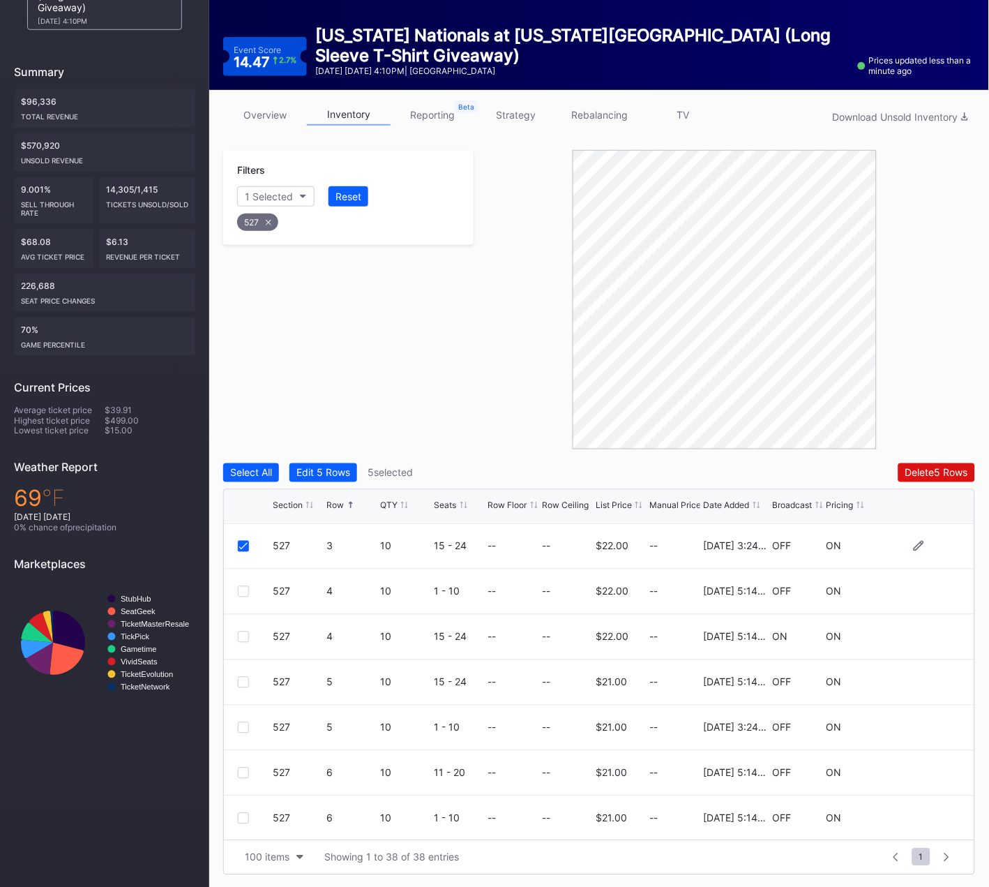
scroll to position [317, 0]
click at [244, 723] on div at bounding box center [243, 726] width 11 height 11
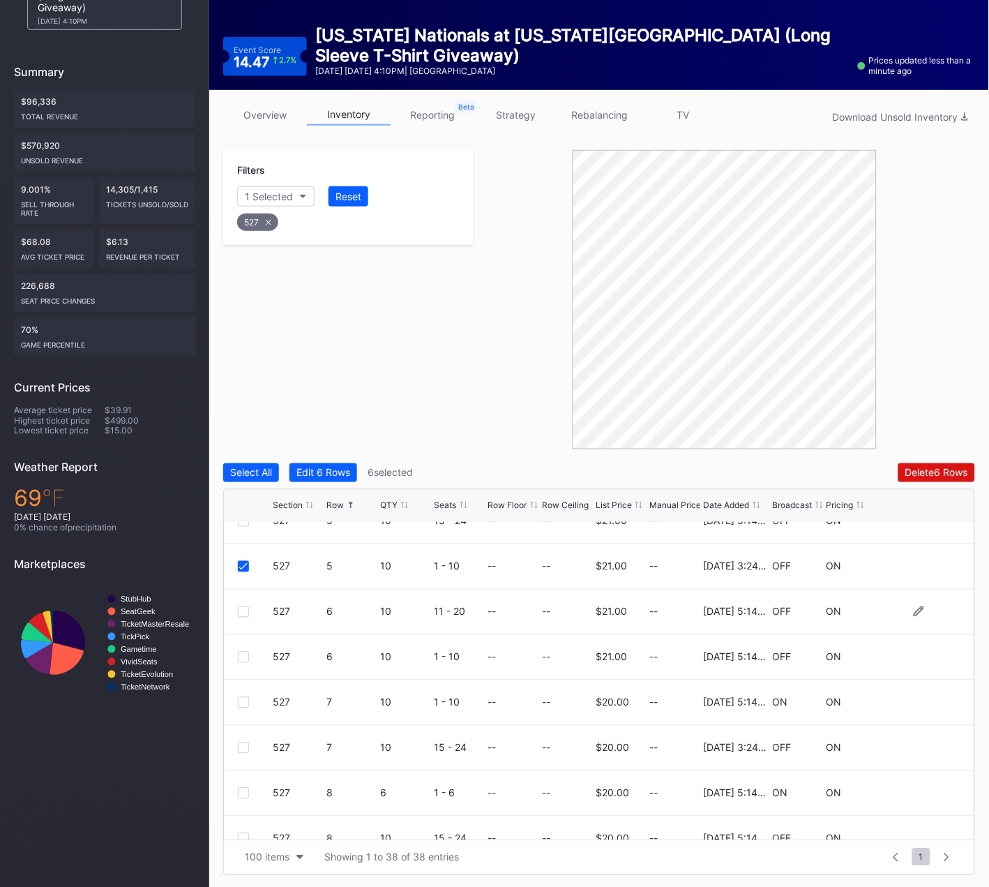
scroll to position [497, 0]
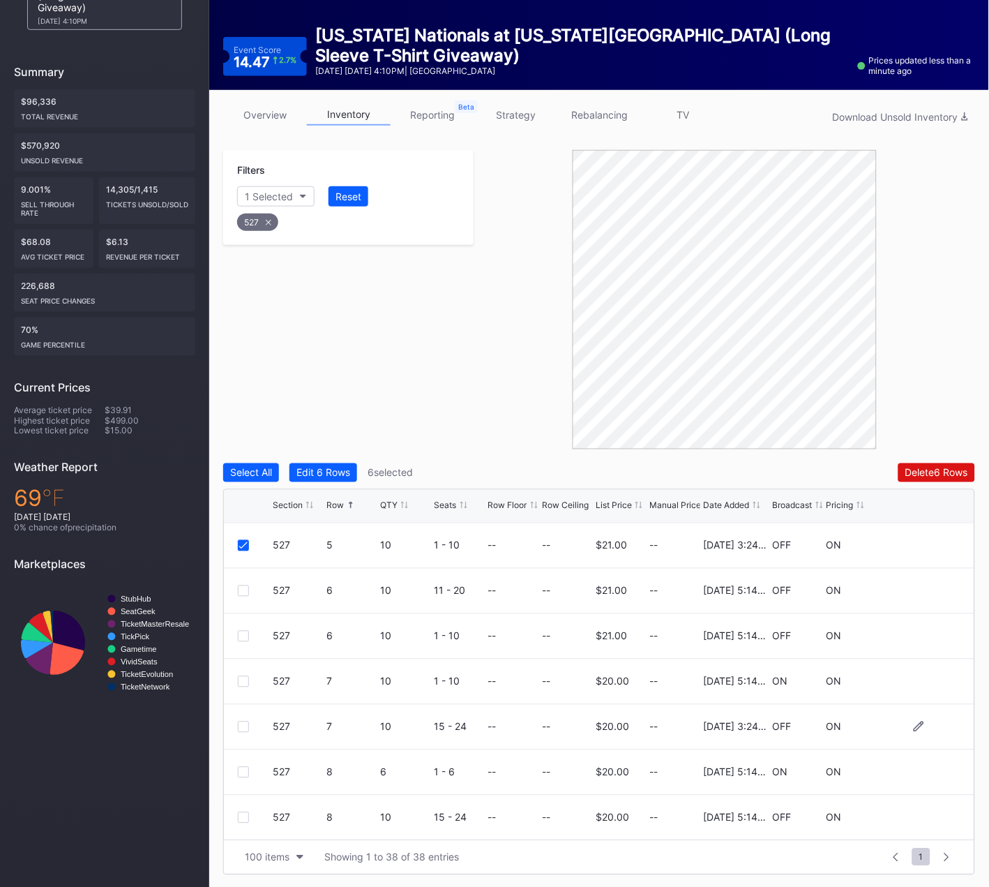
click at [245, 721] on div at bounding box center [243, 726] width 11 height 11
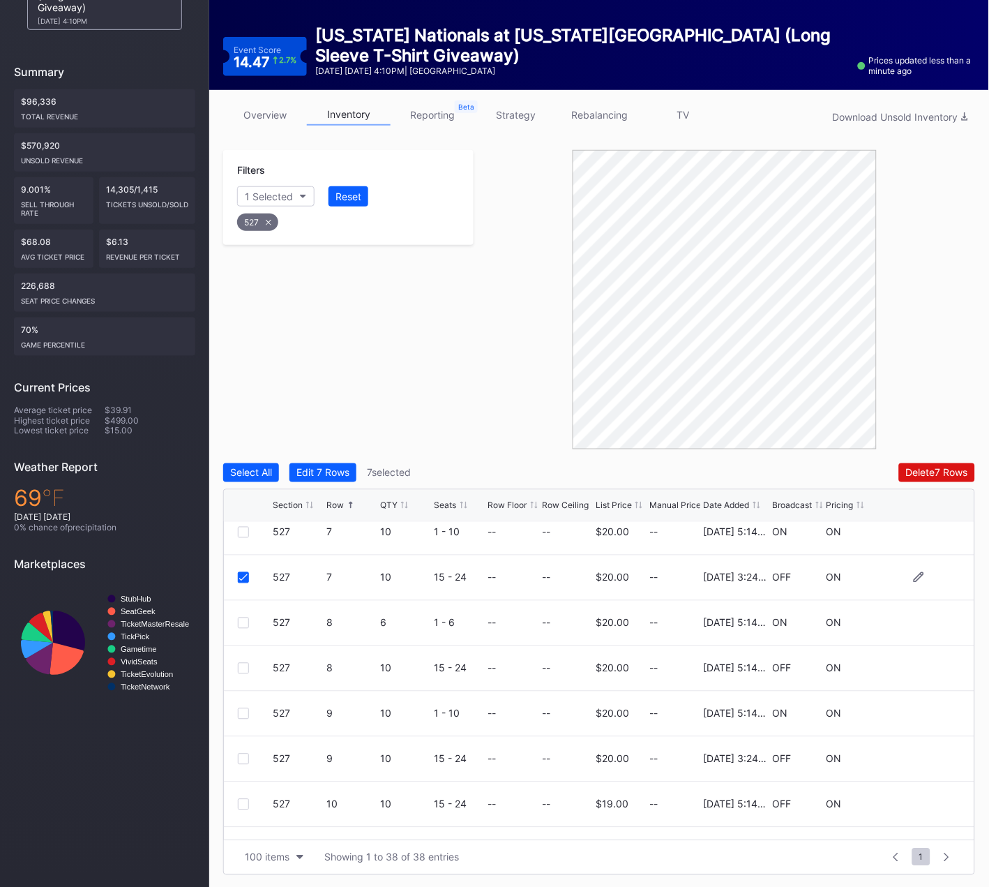
scroll to position [670, 0]
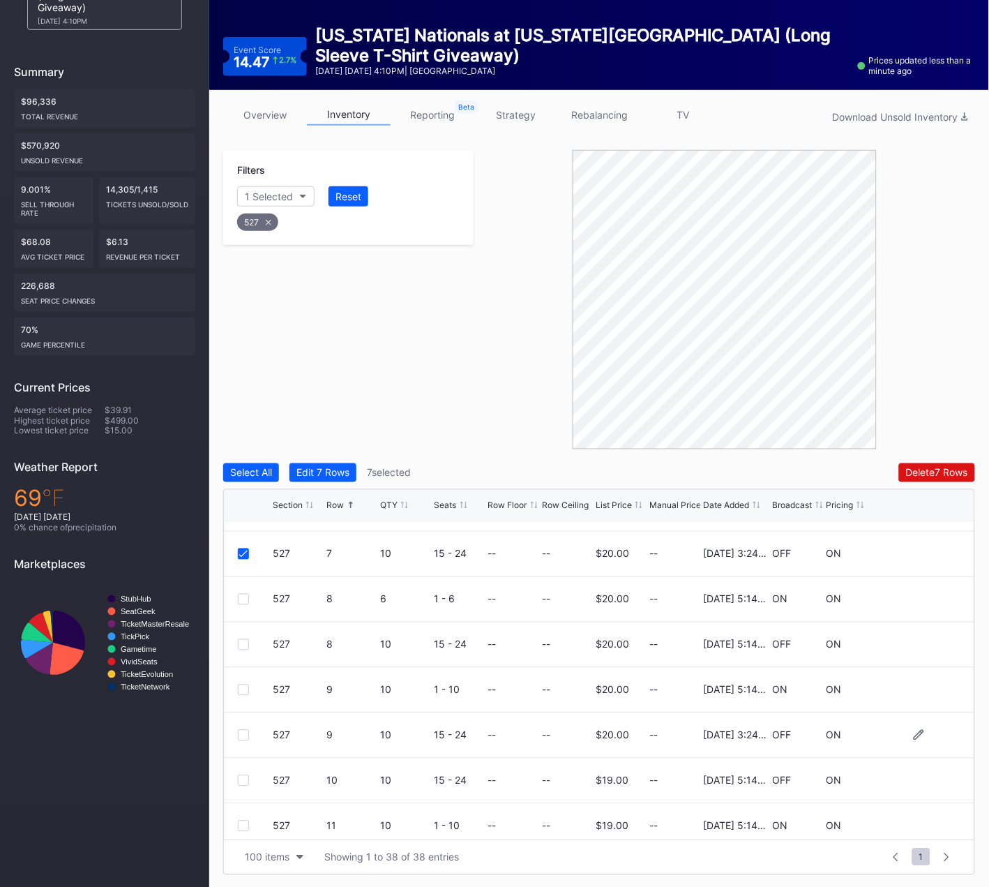
click at [243, 735] on div at bounding box center [243, 735] width 11 height 11
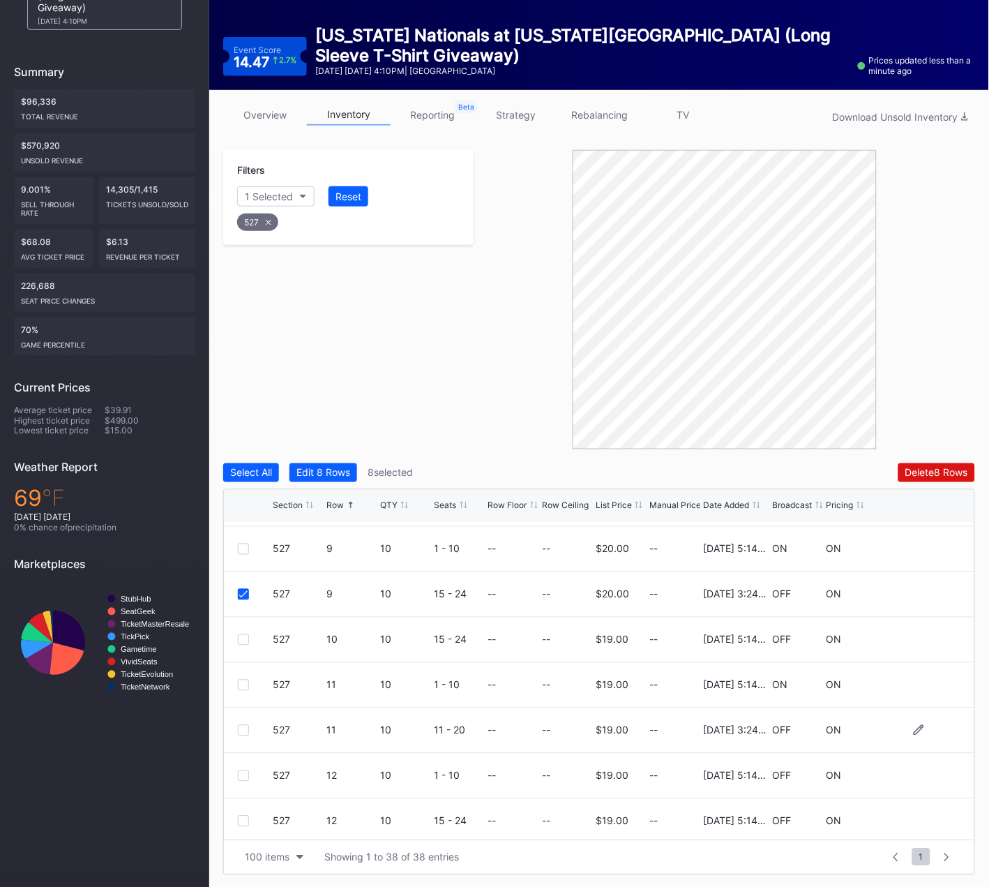
scroll to position [818, 0]
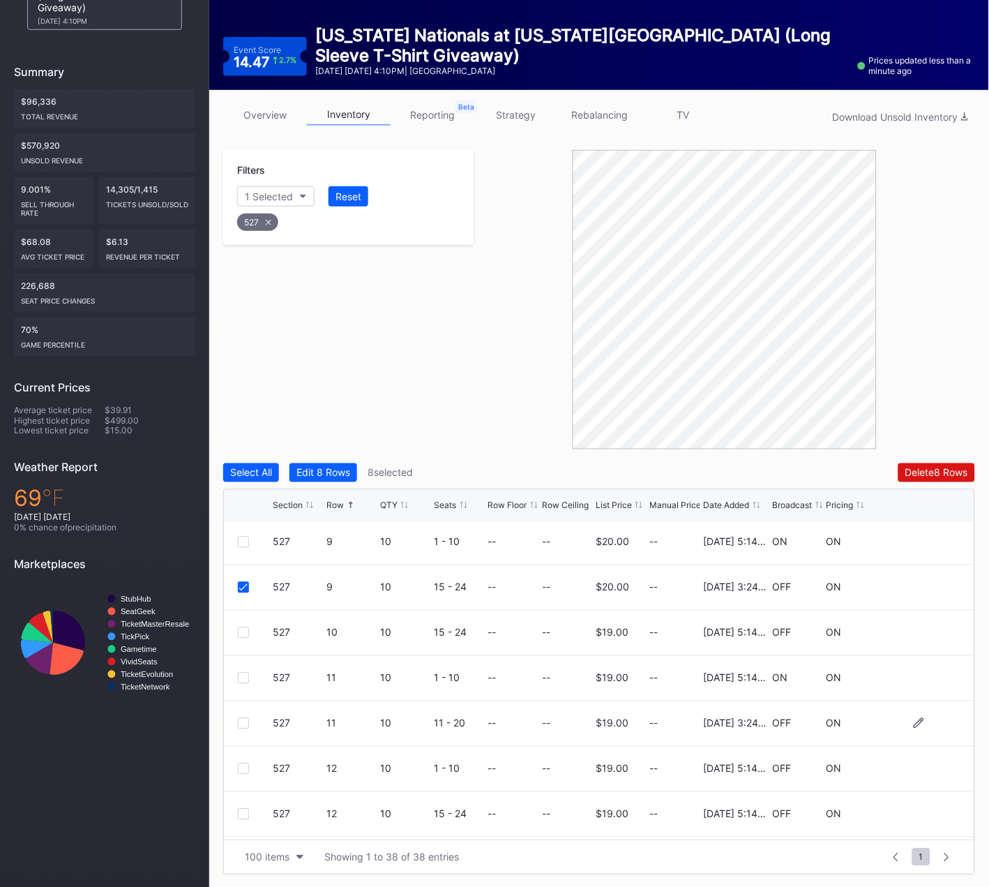
click at [244, 719] on div at bounding box center [243, 723] width 11 height 11
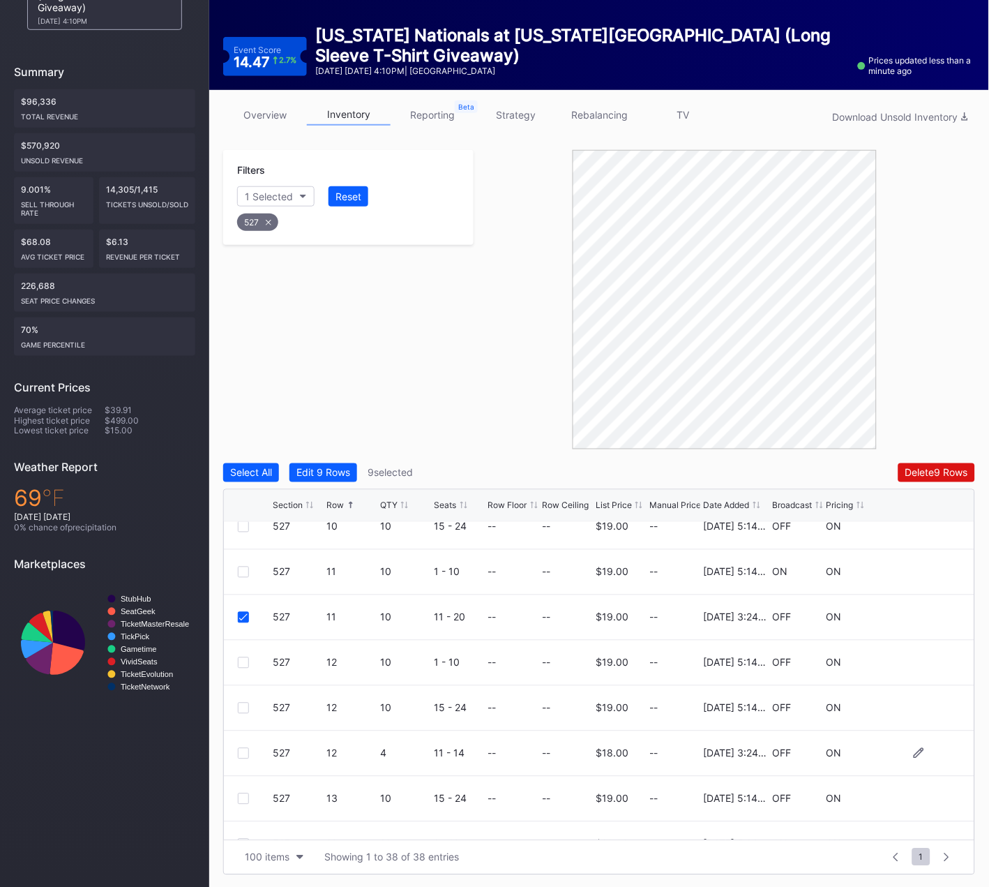
scroll to position [929, 0]
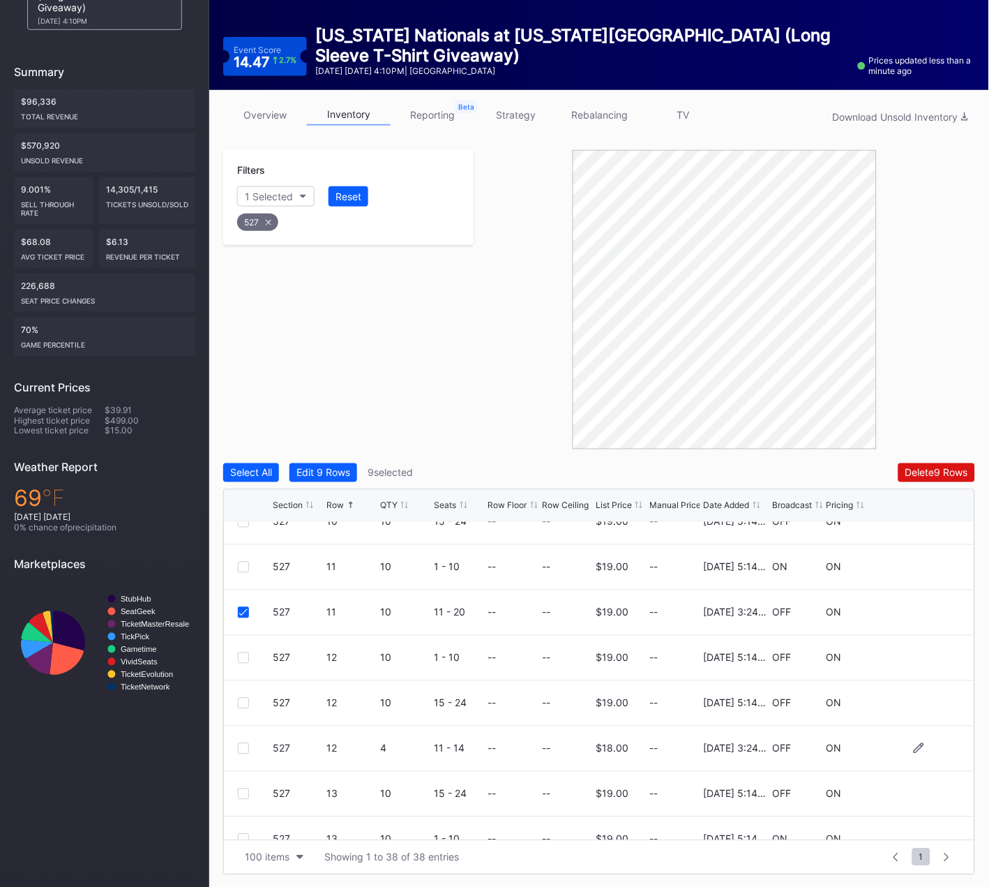
click at [246, 743] on div at bounding box center [243, 748] width 11 height 11
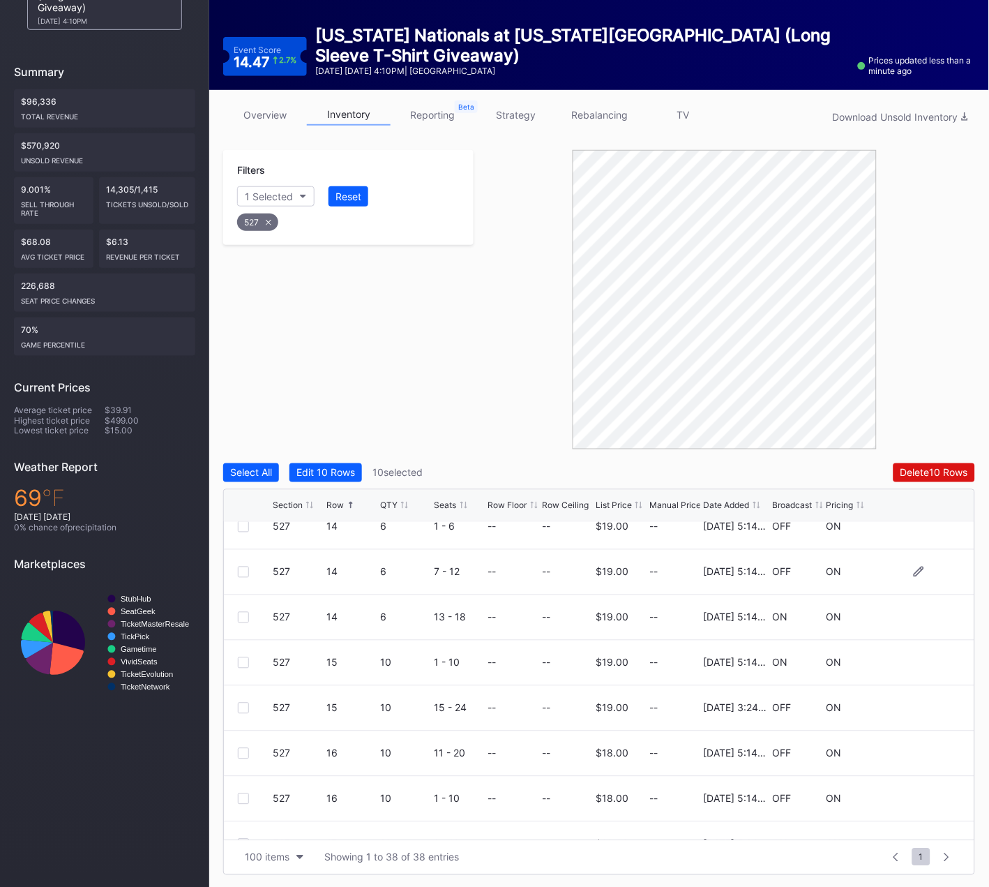
scroll to position [1333, 0]
click at [243, 703] on div at bounding box center [243, 707] width 11 height 11
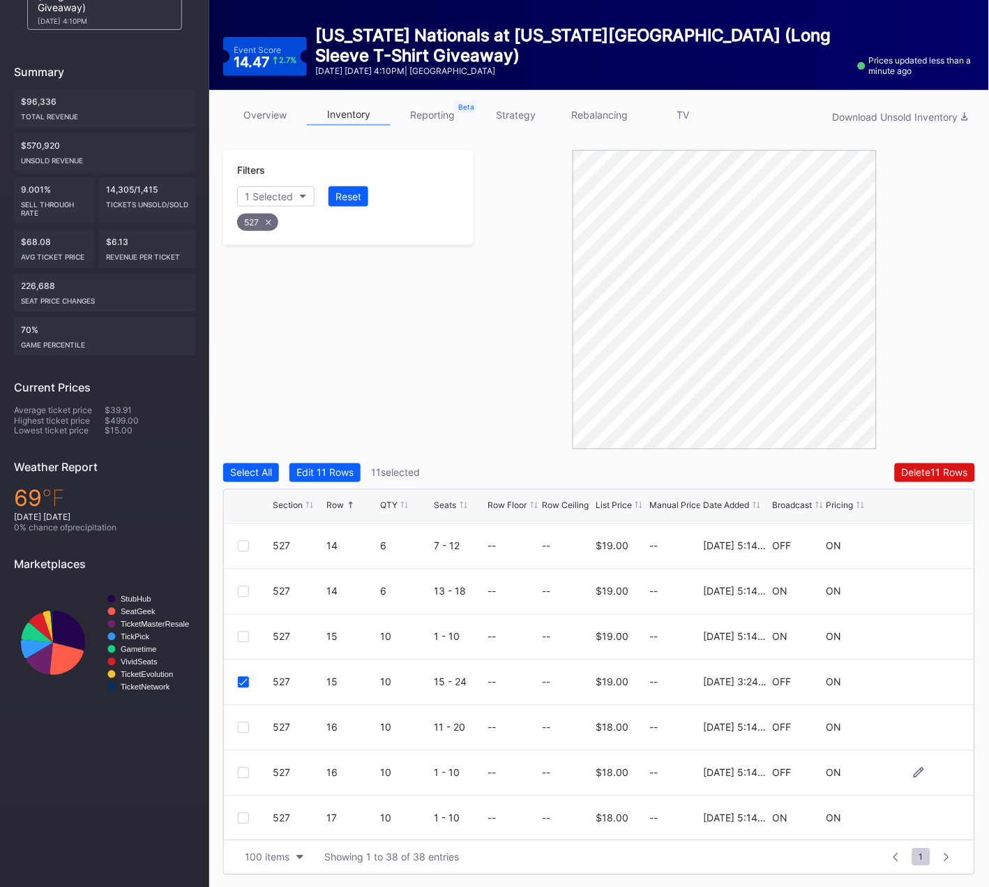
scroll to position [1405, 0]
click at [242, 815] on div at bounding box center [243, 816] width 11 height 11
click at [929, 467] on div "Delete 12 Rows" at bounding box center [934, 473] width 67 height 12
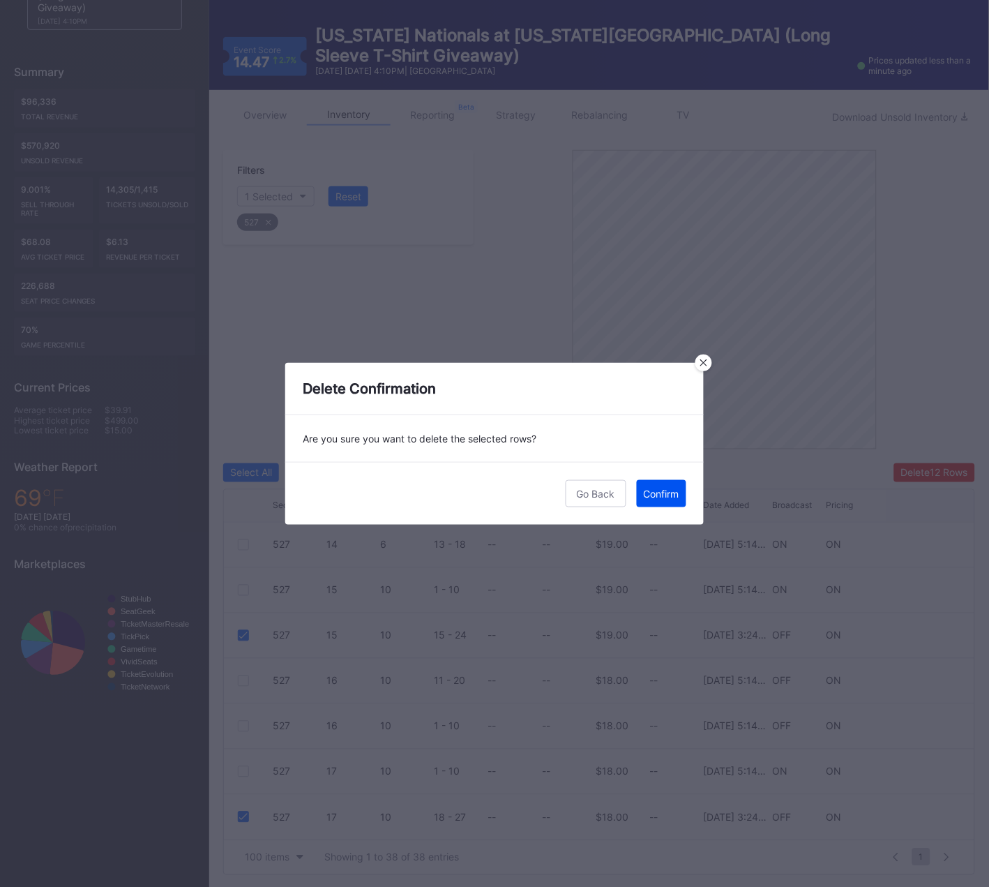
click at [662, 493] on div "Confirm" at bounding box center [662, 494] width 36 height 12
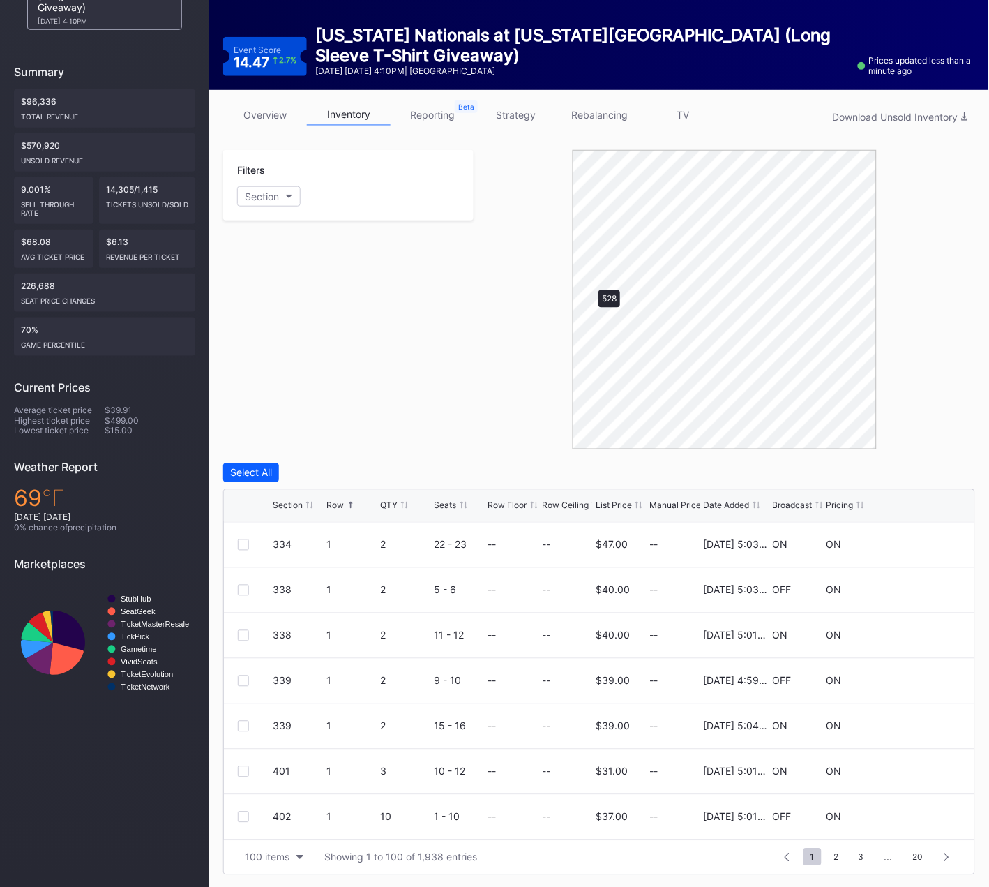
scroll to position [0, 0]
click at [250, 633] on div at bounding box center [255, 634] width 35 height 11
click at [243, 631] on div at bounding box center [243, 634] width 11 height 11
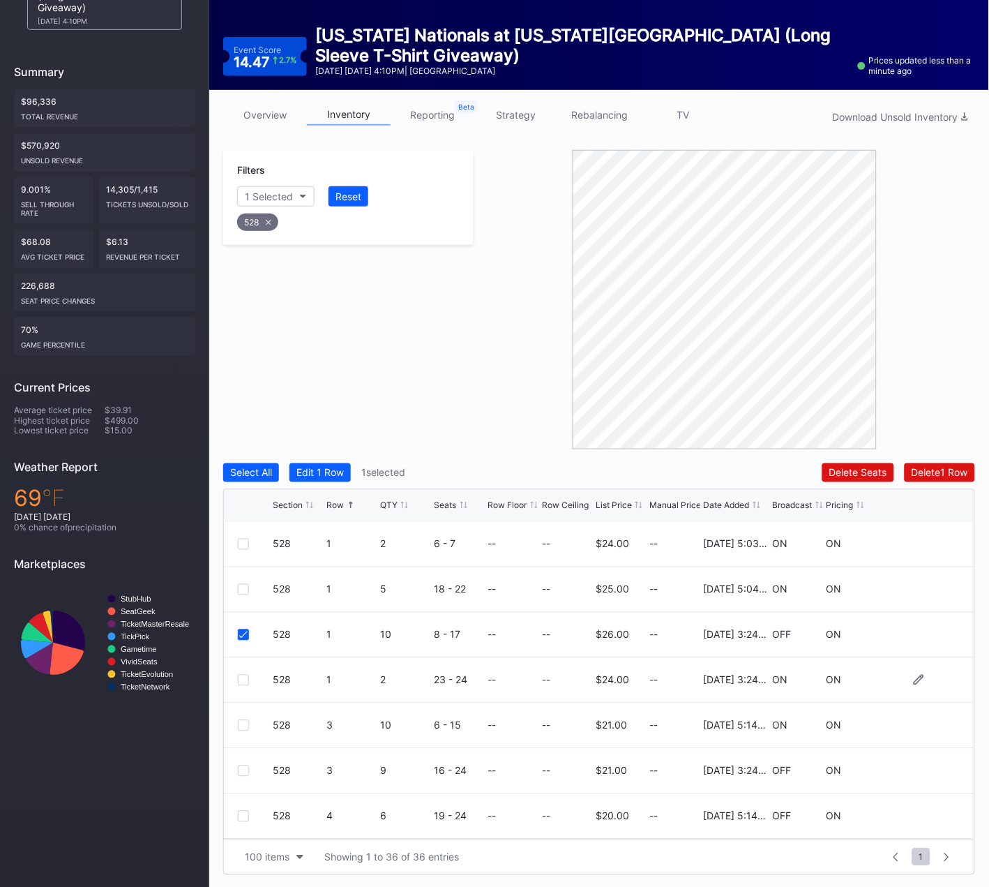
click at [239, 679] on div at bounding box center [243, 680] width 11 height 11
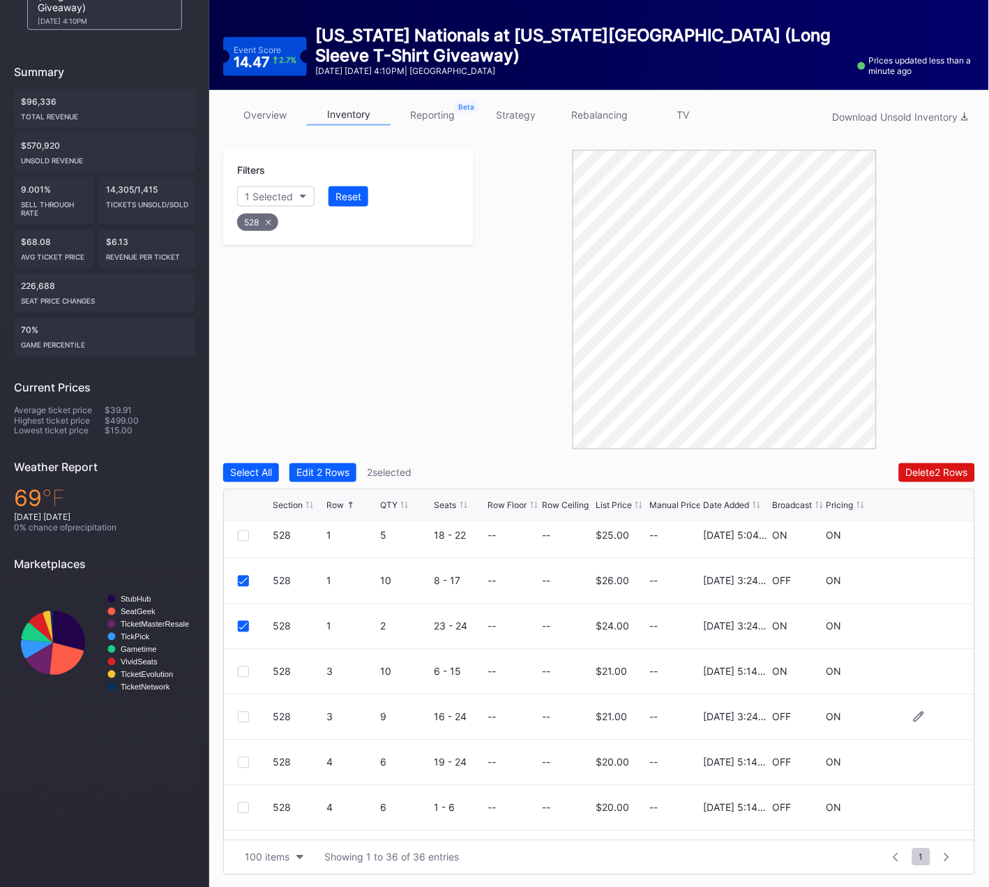
scroll to position [60, 0]
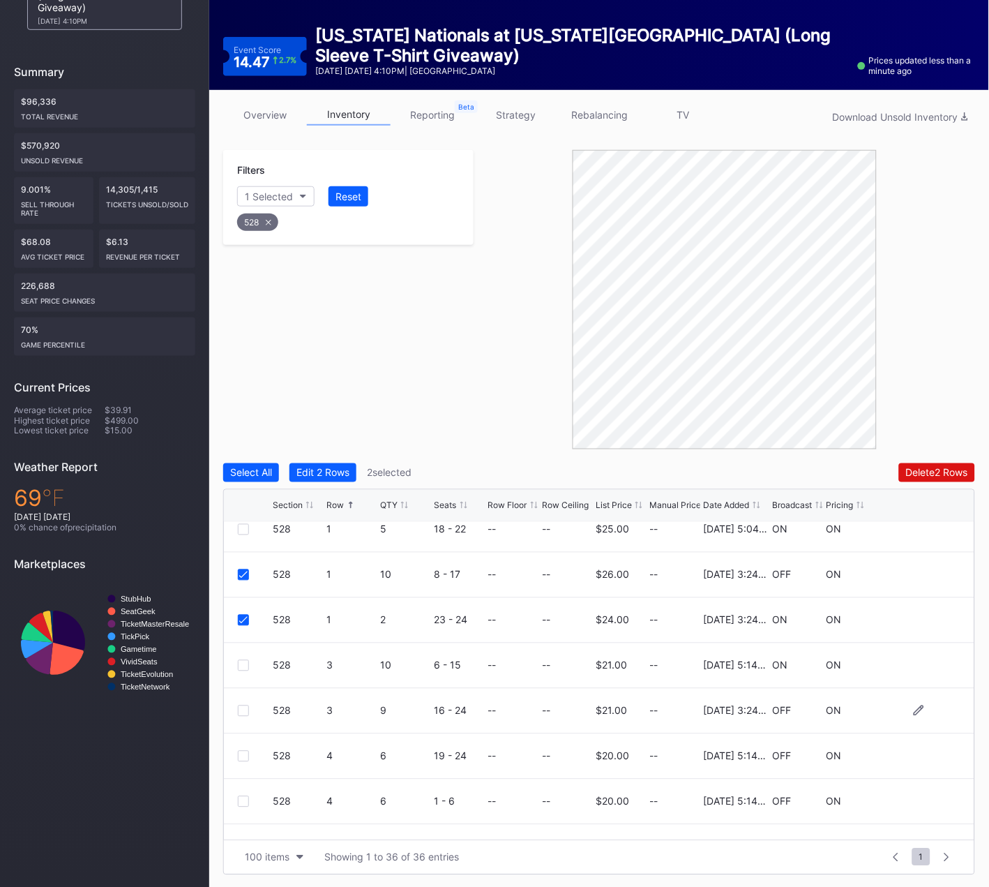
click at [243, 708] on div at bounding box center [243, 710] width 11 height 11
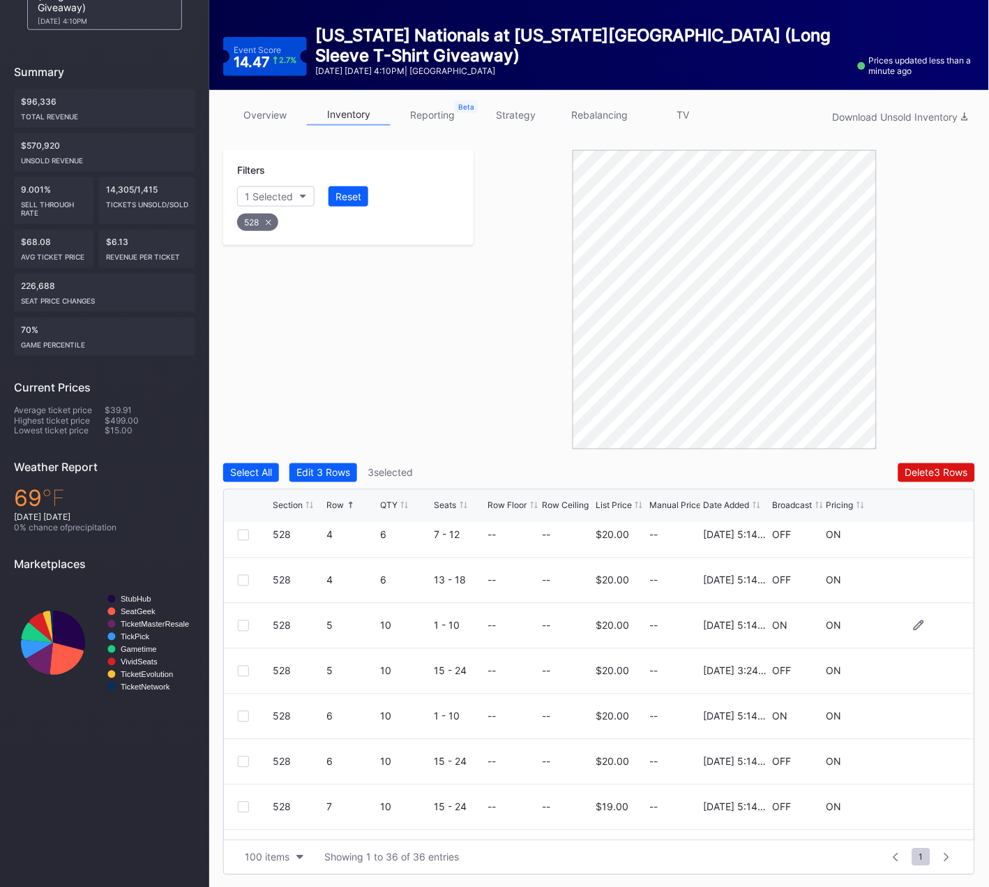
scroll to position [375, 0]
click at [246, 667] on div at bounding box center [243, 668] width 11 height 11
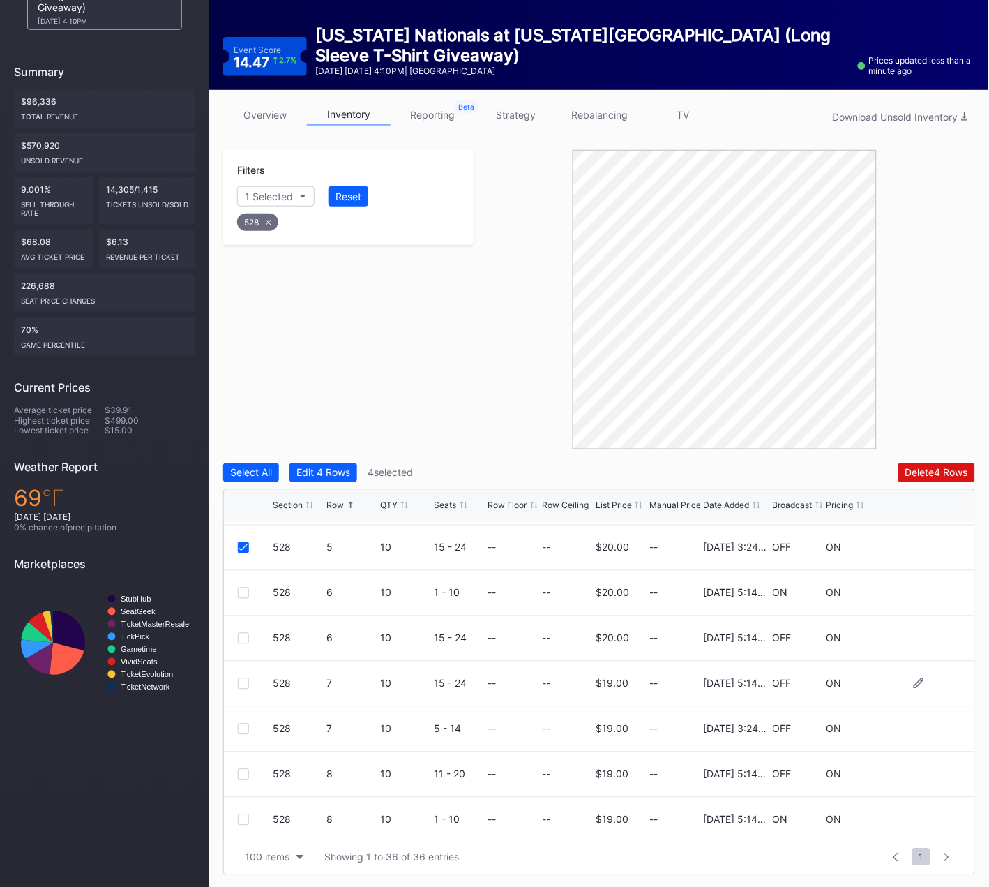
scroll to position [497, 0]
click at [243, 723] on div at bounding box center [243, 727] width 11 height 11
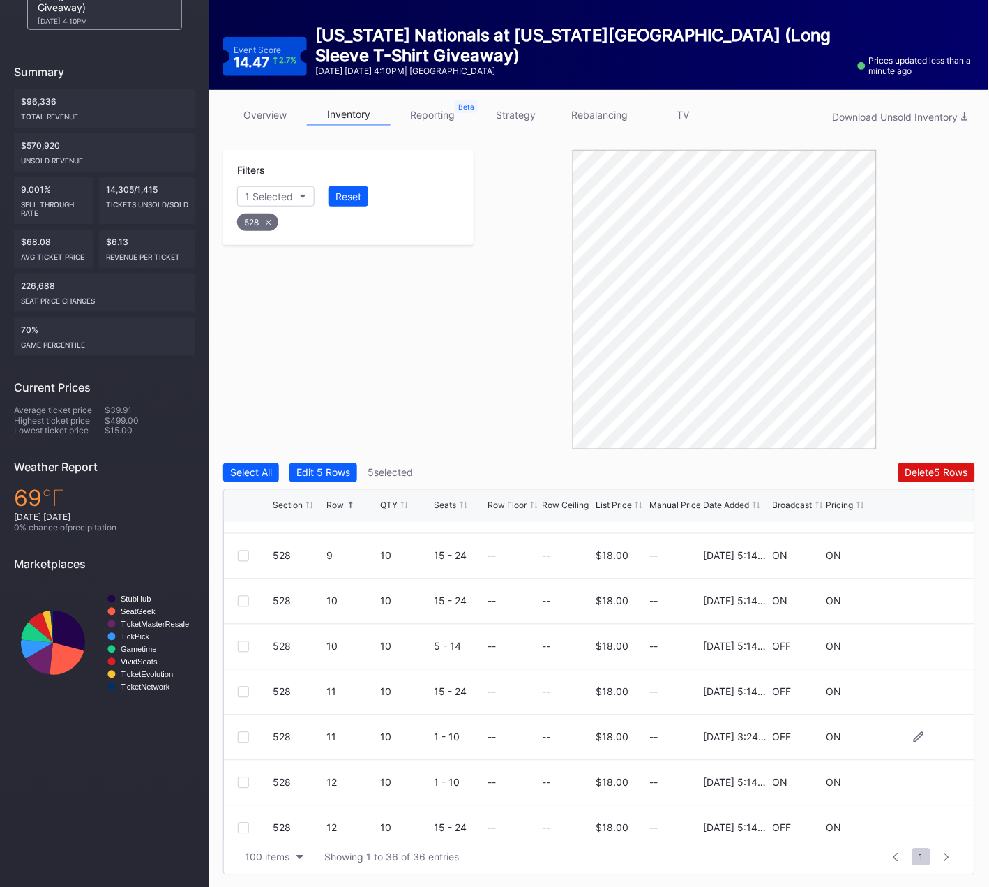
scroll to position [860, 0]
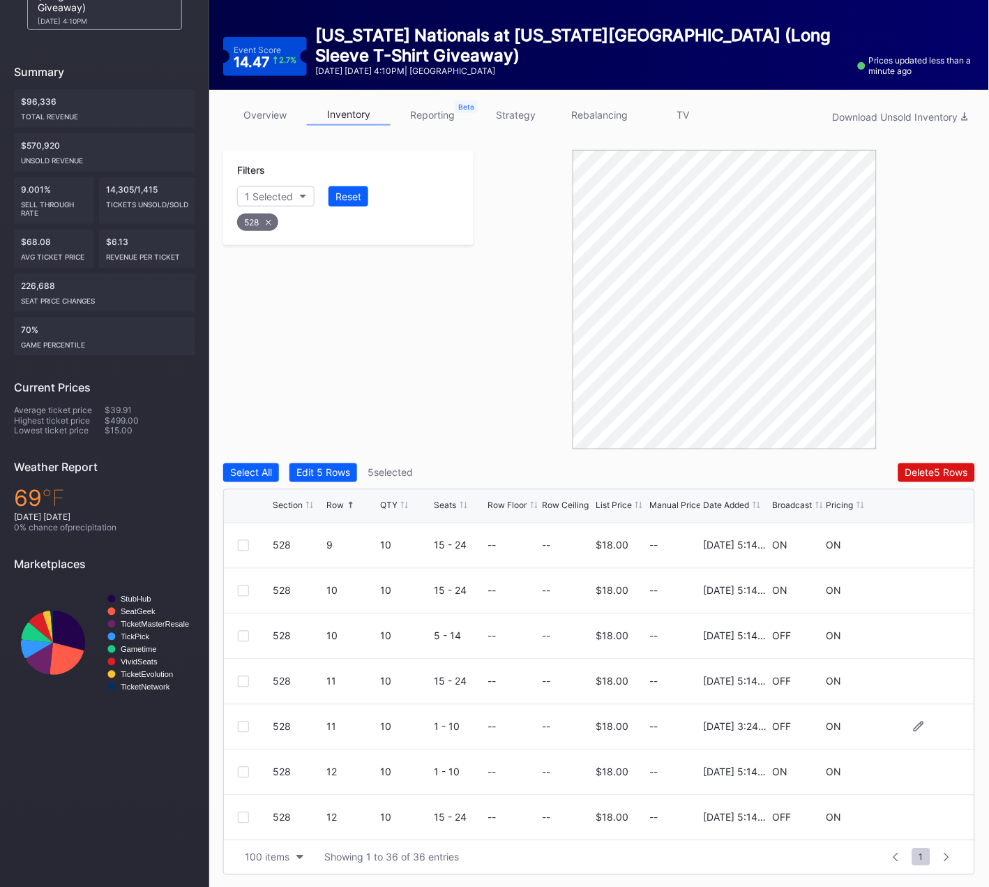
click at [243, 722] on div at bounding box center [243, 726] width 11 height 11
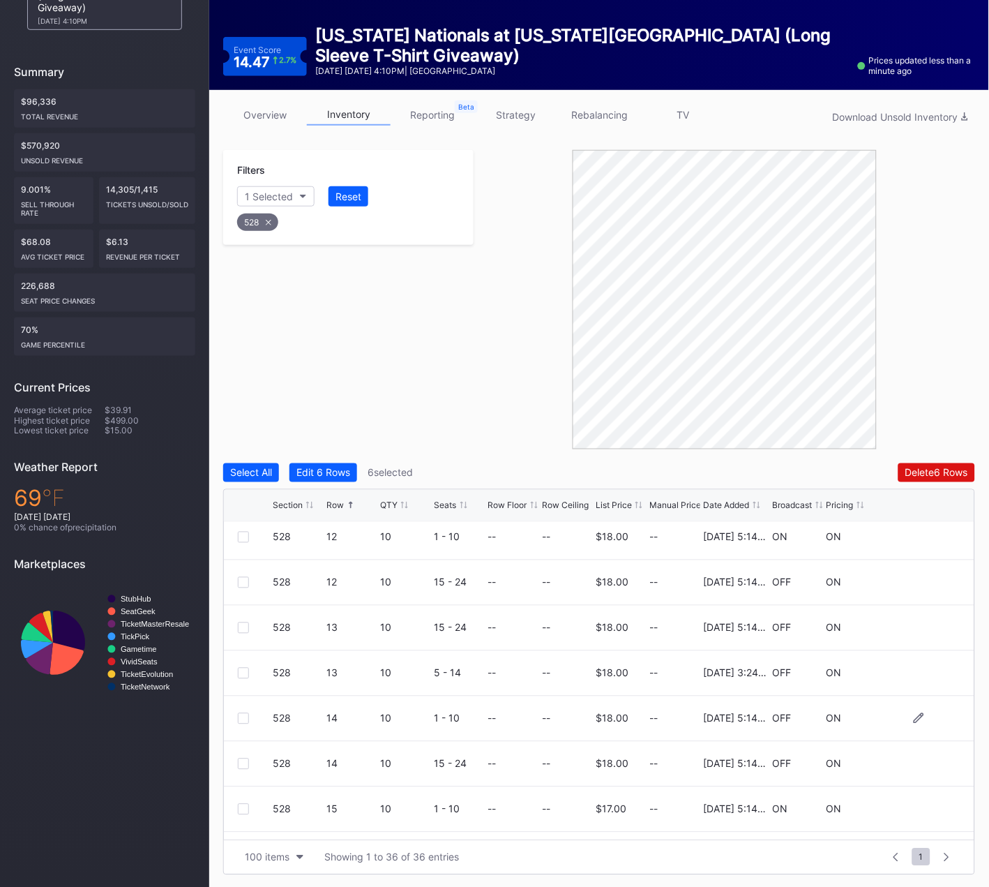
scroll to position [1099, 0]
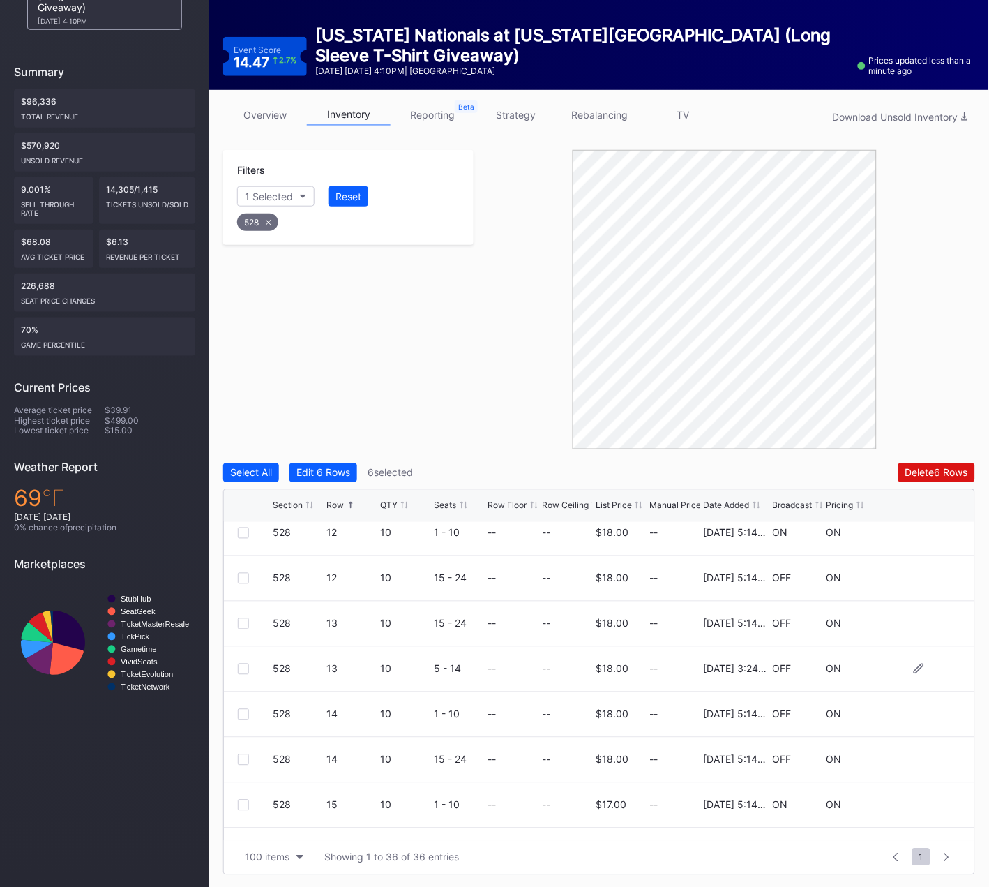
click at [239, 667] on div at bounding box center [243, 668] width 11 height 11
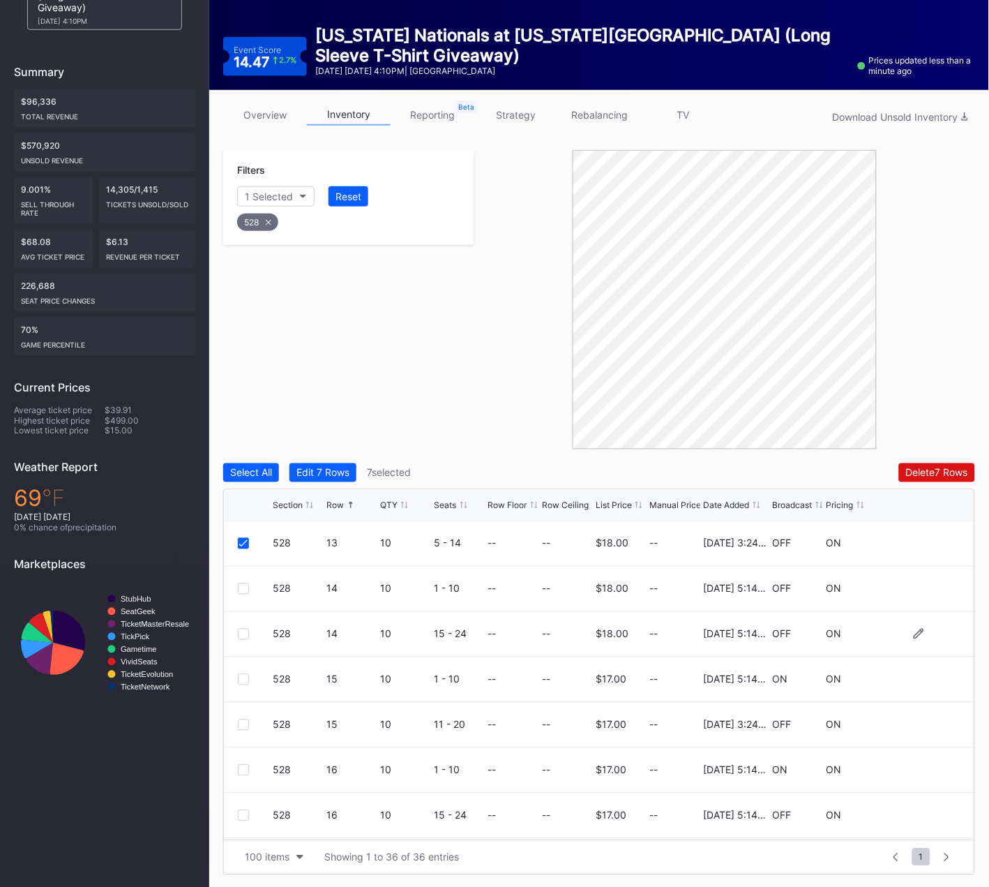
scroll to position [1239, 0]
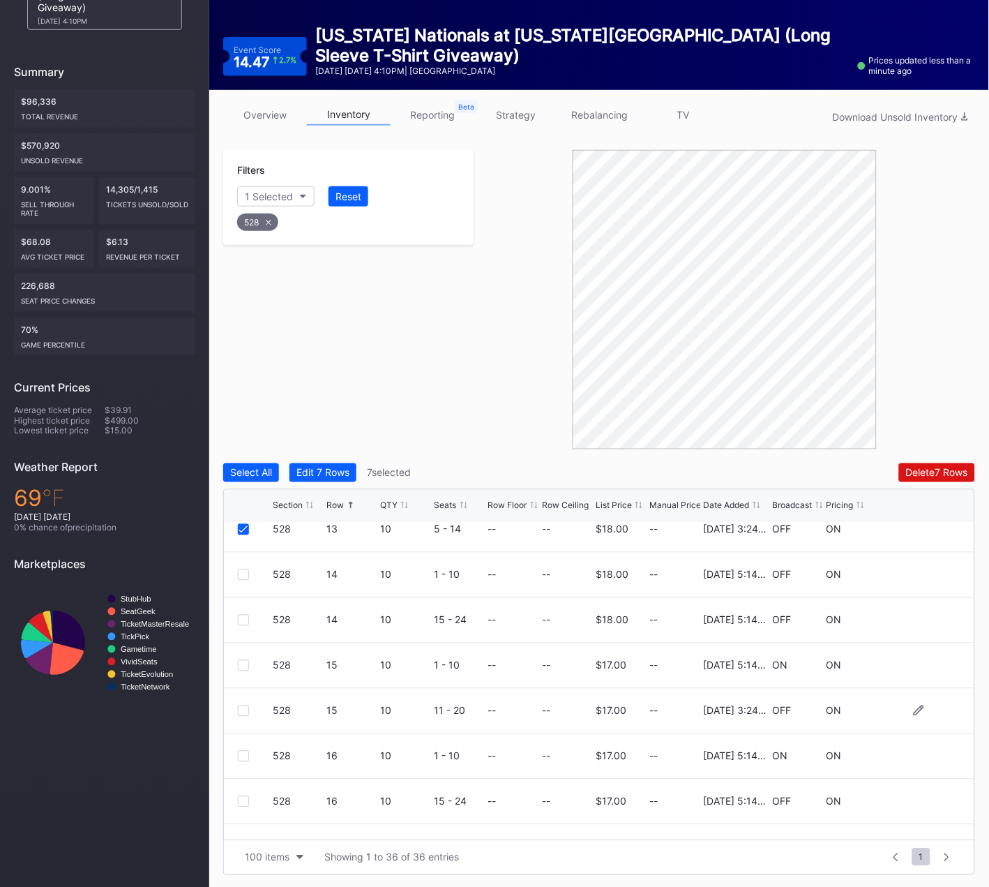
click at [243, 707] on div at bounding box center [243, 710] width 11 height 11
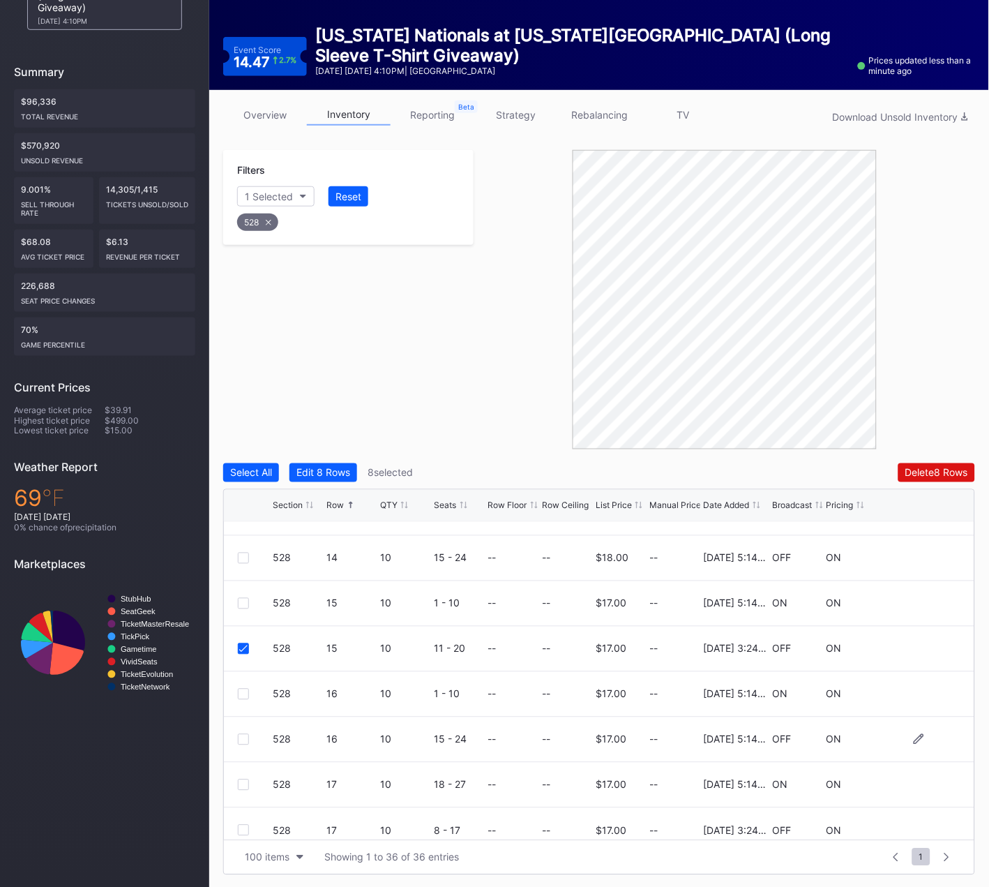
scroll to position [1314, 0]
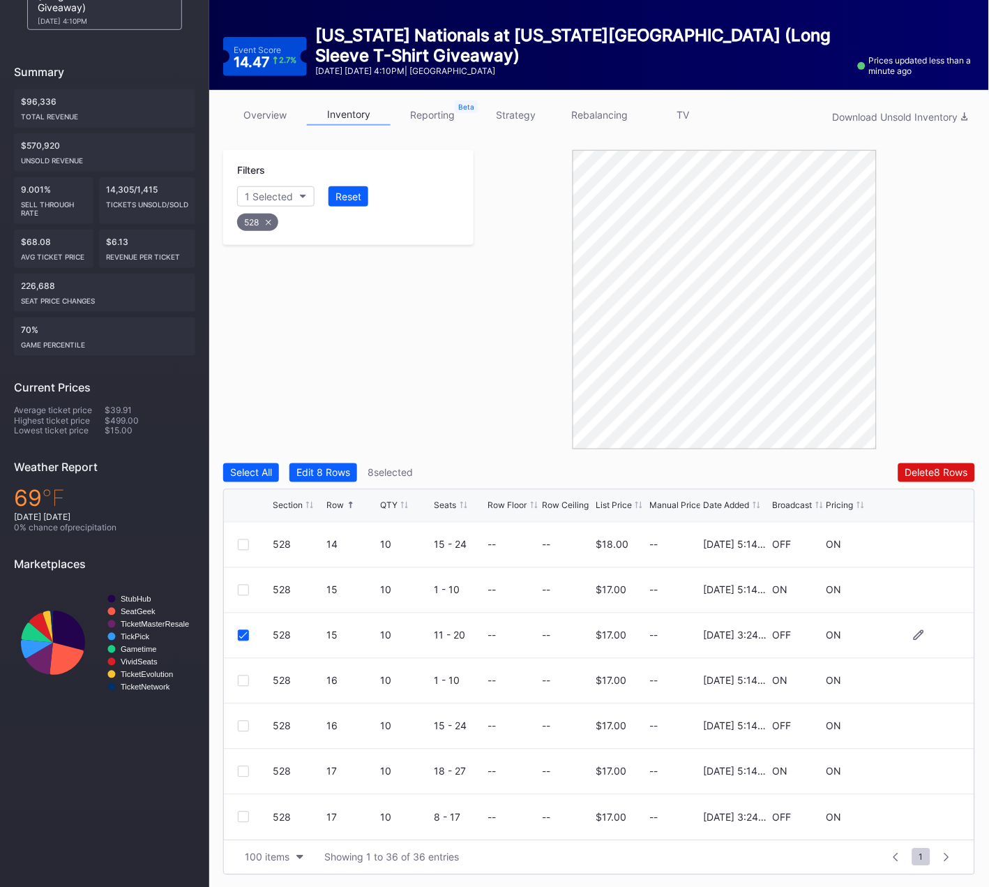
drag, startPoint x: 243, startPoint y: 817, endPoint x: 499, endPoint y: 613, distance: 327.7
click at [243, 817] on div at bounding box center [243, 816] width 11 height 11
click at [932, 464] on button "Delete 9 Rows" at bounding box center [937, 472] width 77 height 19
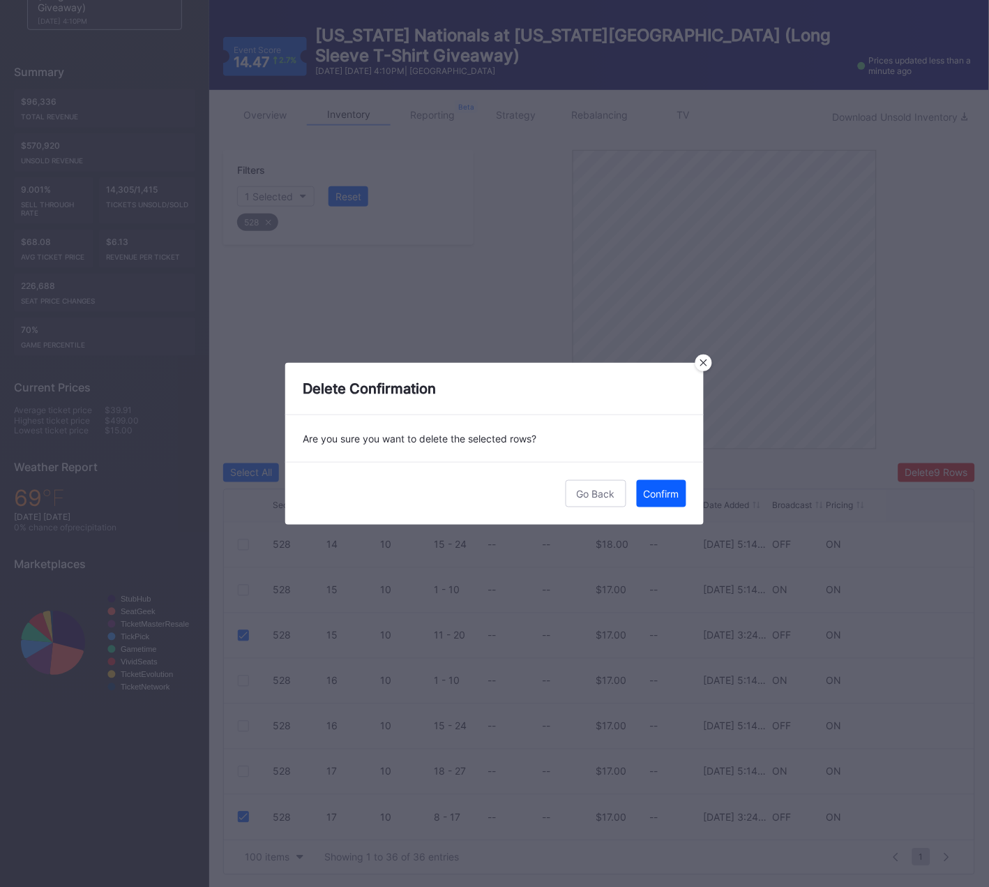
drag, startPoint x: 671, startPoint y: 490, endPoint x: 506, endPoint y: 492, distance: 165.3
click at [671, 490] on div "Confirm" at bounding box center [662, 494] width 36 height 12
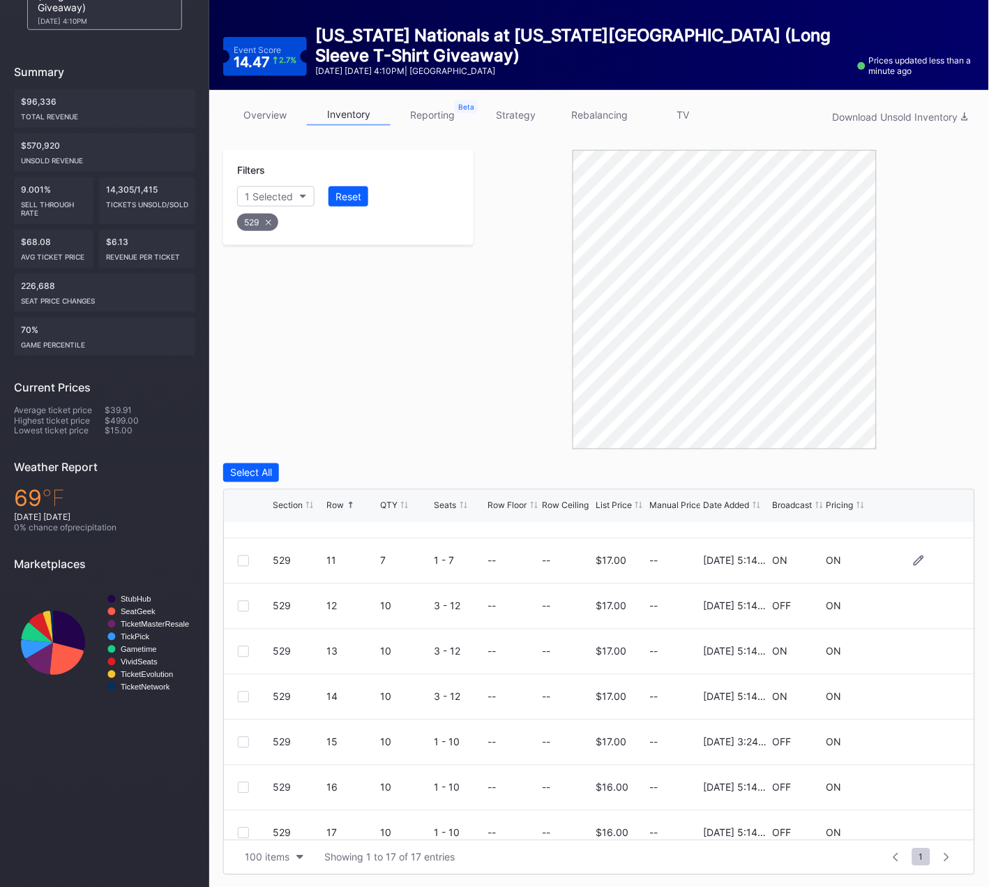
scroll to position [452, 0]
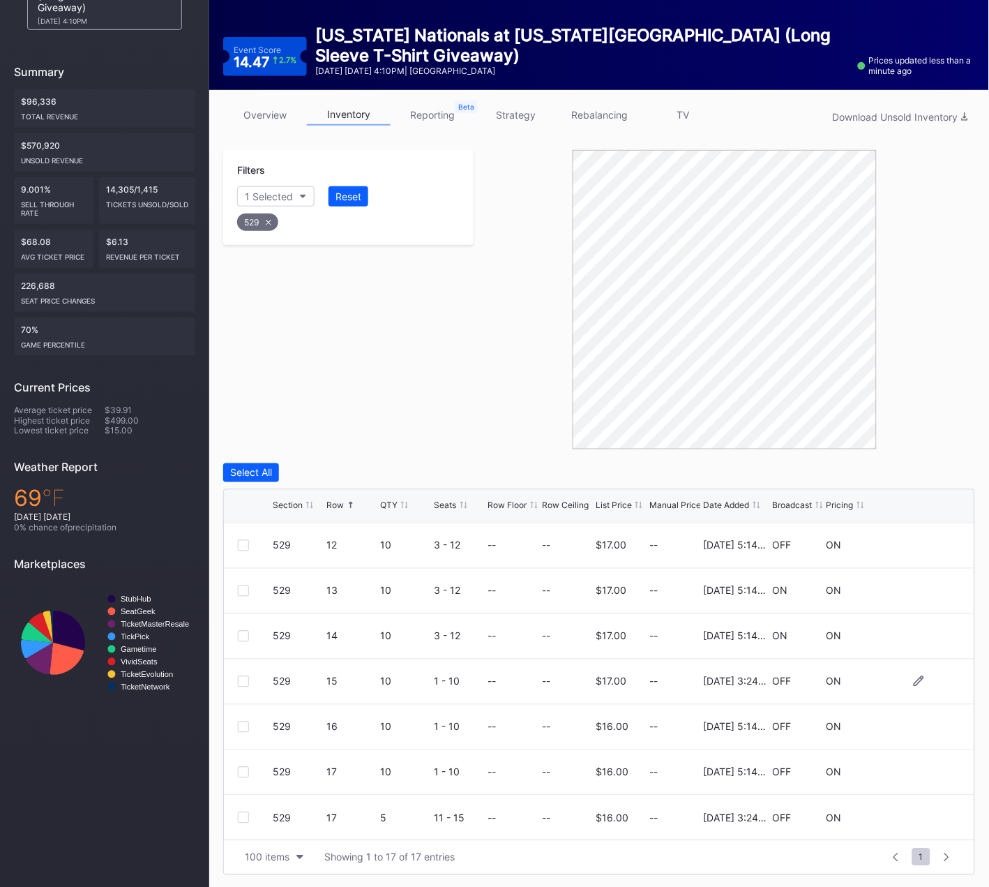
click at [241, 679] on div at bounding box center [243, 681] width 11 height 11
drag, startPoint x: 243, startPoint y: 814, endPoint x: 272, endPoint y: 796, distance: 33.9
click at [243, 814] on div at bounding box center [243, 817] width 11 height 11
click at [912, 476] on div "Delete 2 Rows" at bounding box center [937, 473] width 62 height 12
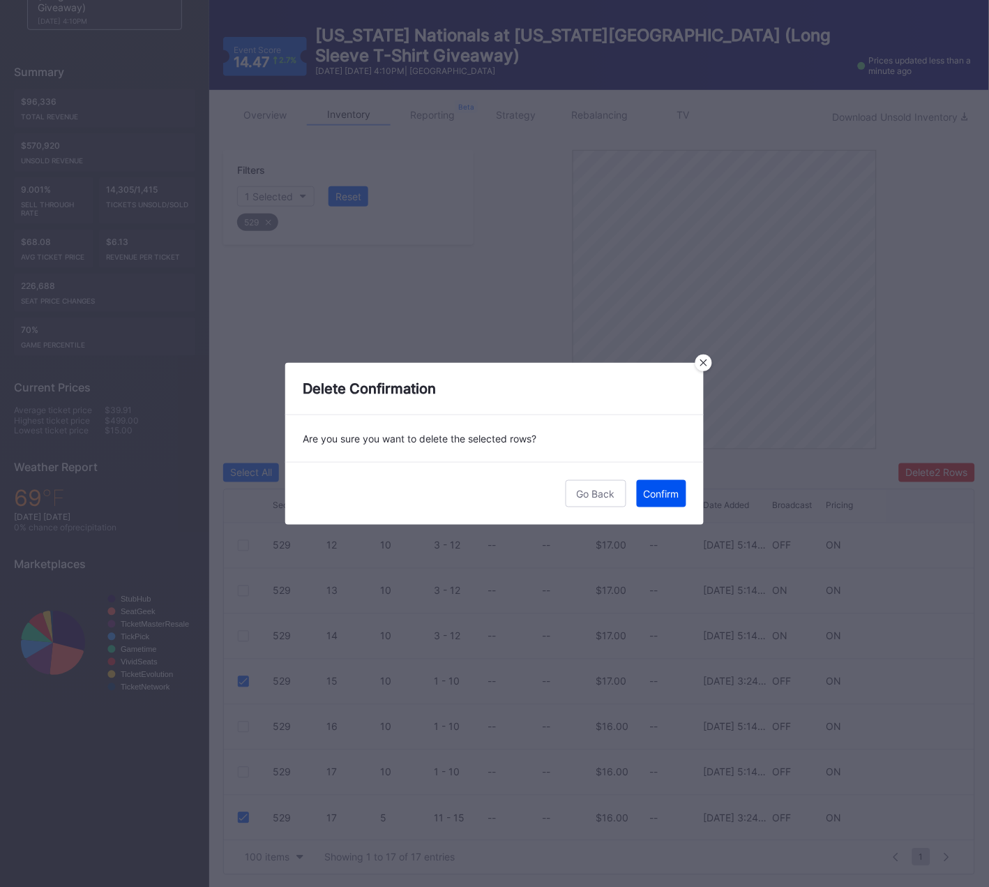
click at [662, 488] on div "Confirm" at bounding box center [662, 494] width 36 height 12
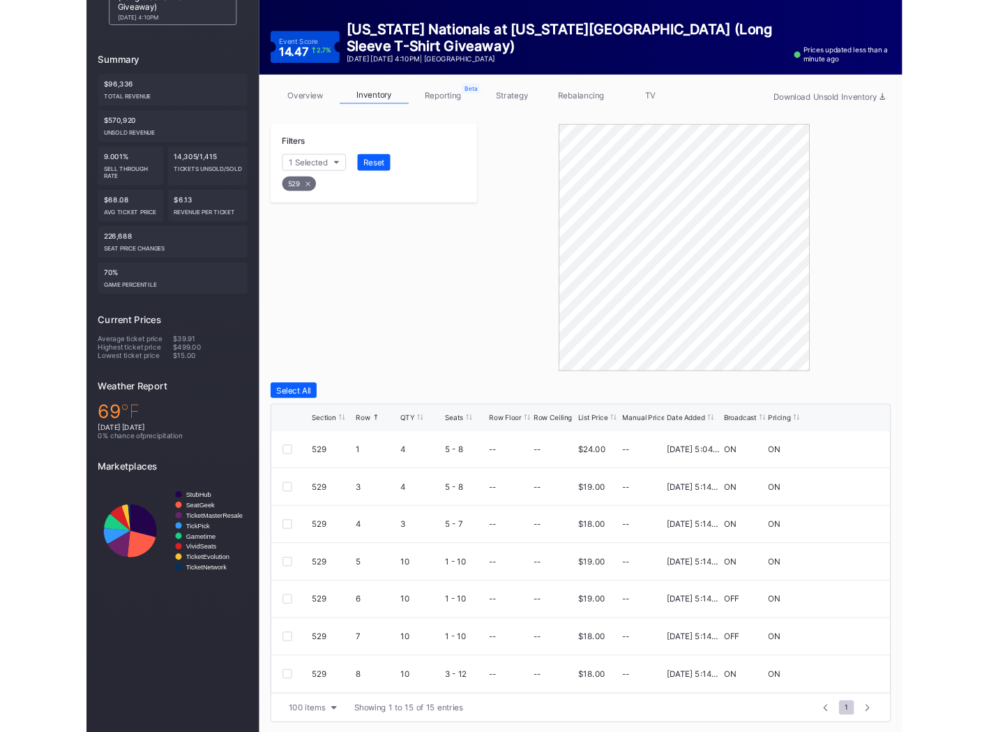
scroll to position [129, 0]
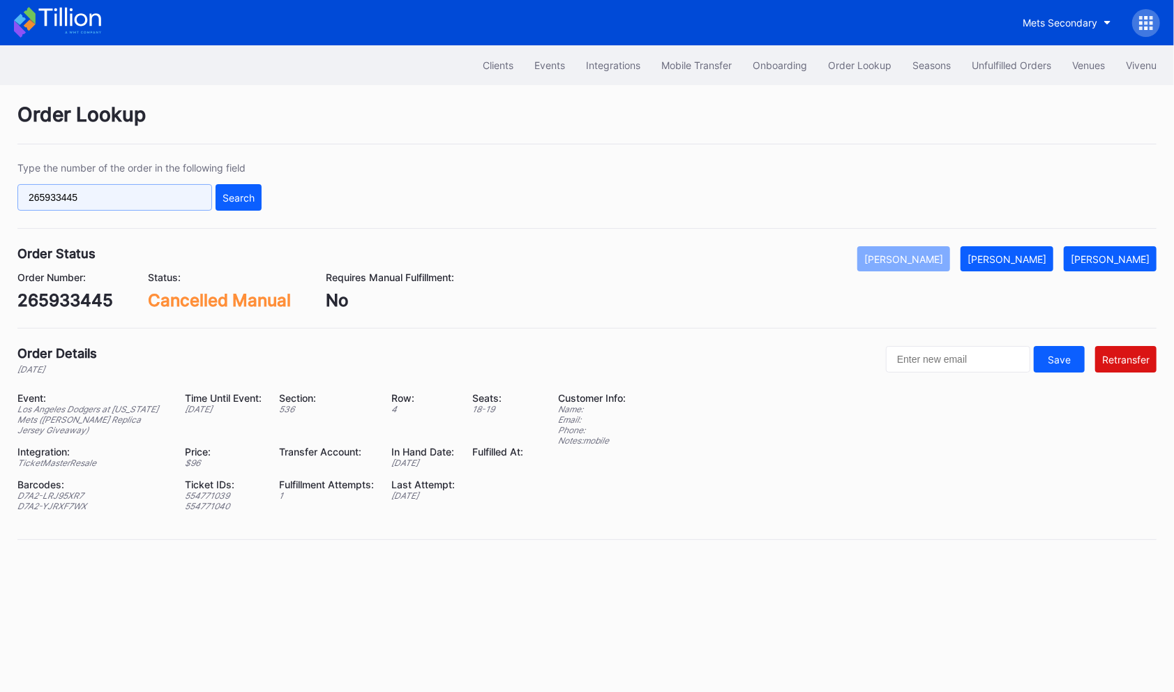
click at [190, 203] on input "265933445" at bounding box center [114, 197] width 195 height 27
paste input "620465648"
click at [237, 192] on div "Search" at bounding box center [239, 198] width 32 height 12
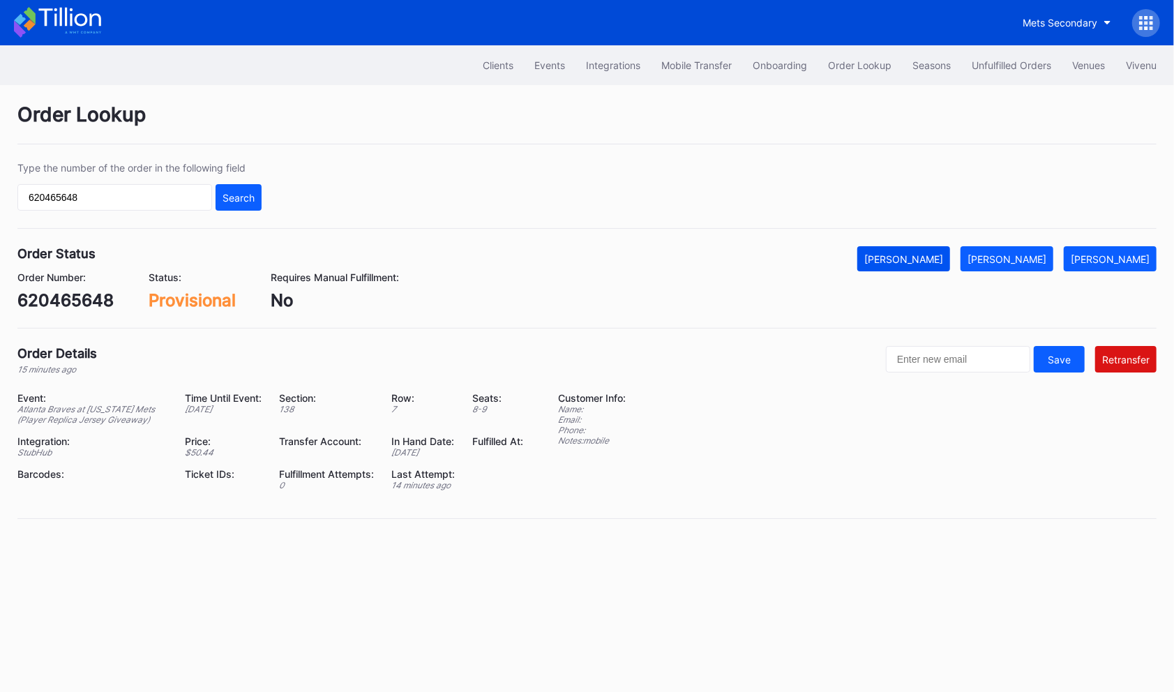
click at [937, 257] on div "Mark Cancelled" at bounding box center [903, 259] width 79 height 12
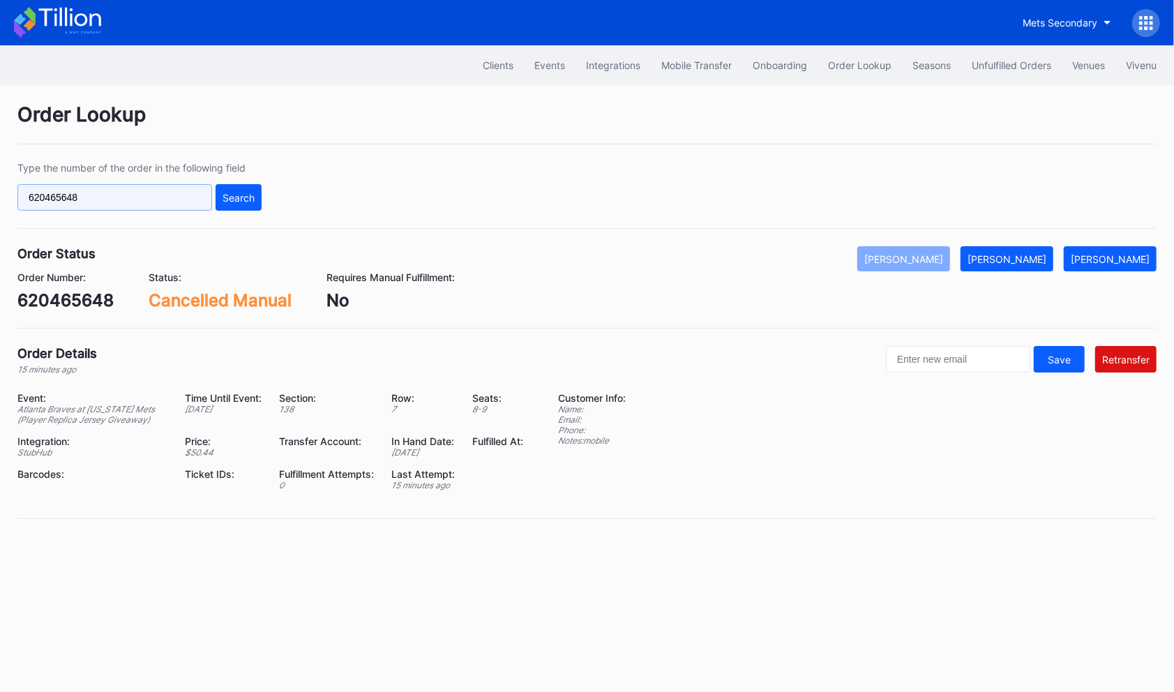
click at [161, 202] on input "620465648" at bounding box center [114, 197] width 195 height 27
paste input "7046"
type input "620467046"
click at [231, 198] on div "Search" at bounding box center [239, 198] width 32 height 12
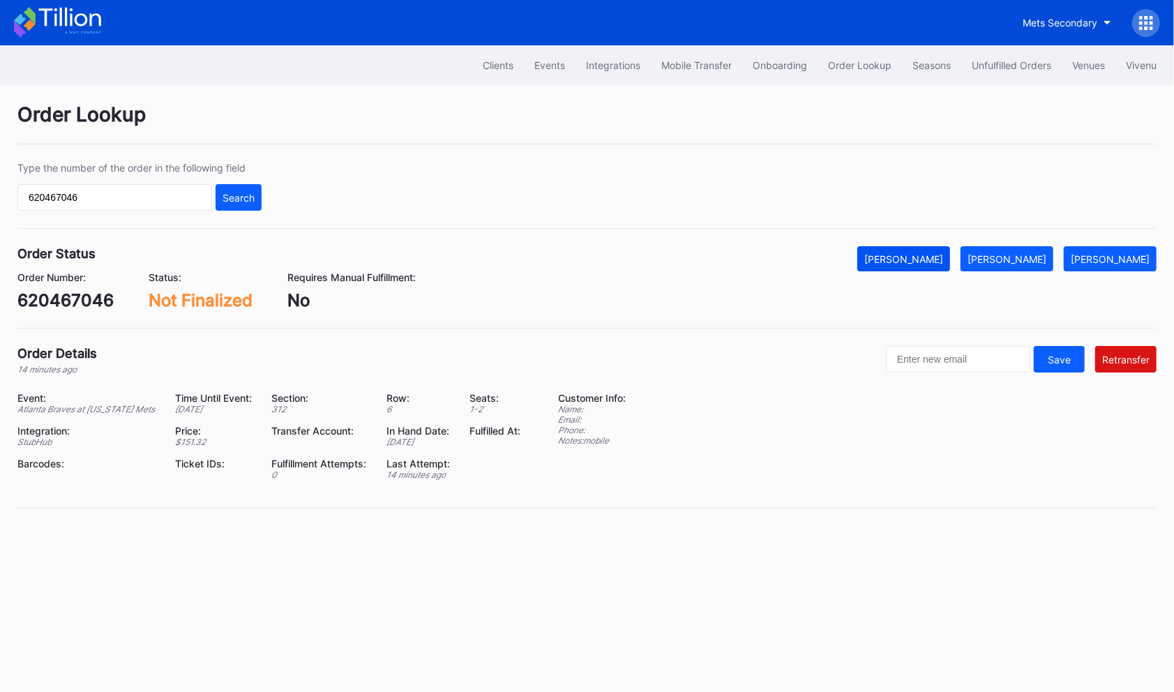
click at [943, 257] on div "Mark Cancelled" at bounding box center [903, 259] width 79 height 12
